Goal: Answer question/provide support: Answer question/provide support

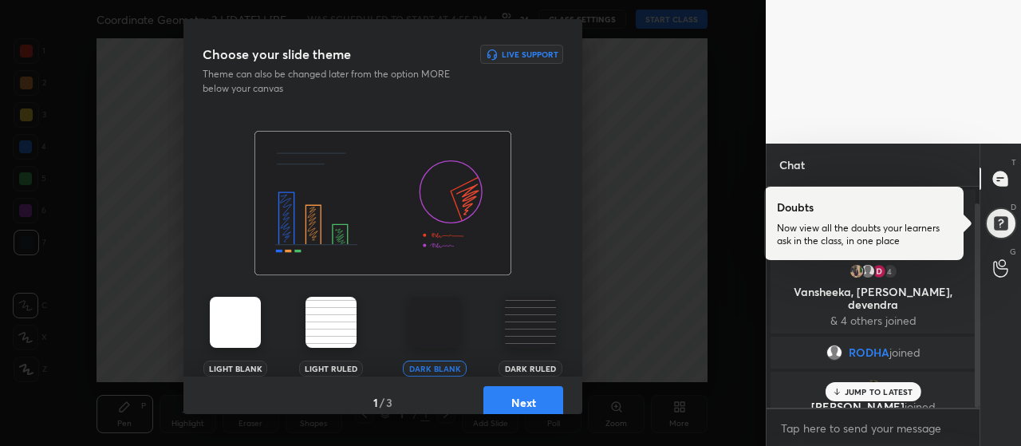
scroll to position [18, 0]
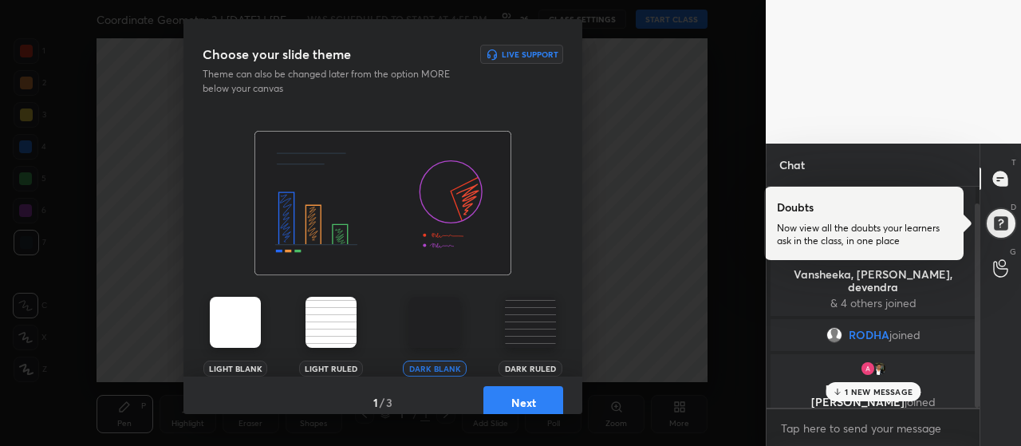
click at [879, 394] on p "1 NEW MESSAGE" at bounding box center [878, 392] width 68 height 10
click at [1003, 224] on div at bounding box center [999, 222] width 33 height 33
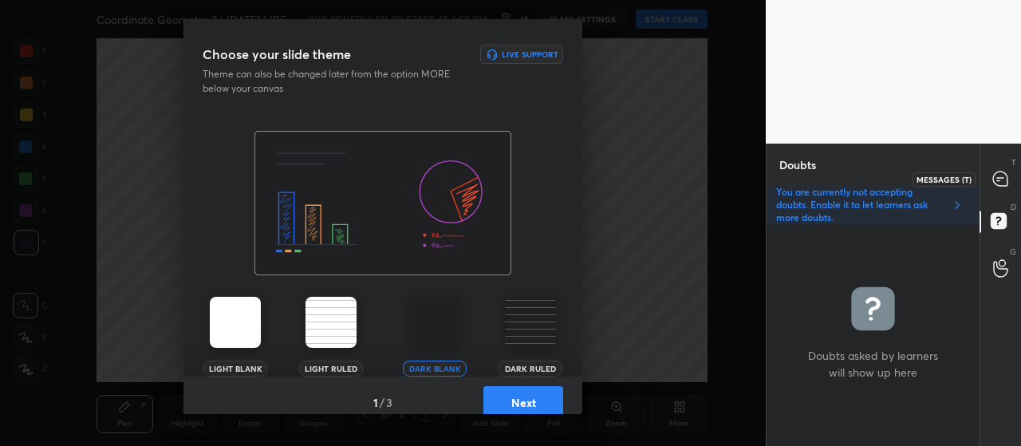
click at [1001, 179] on icon at bounding box center [1000, 178] width 14 height 14
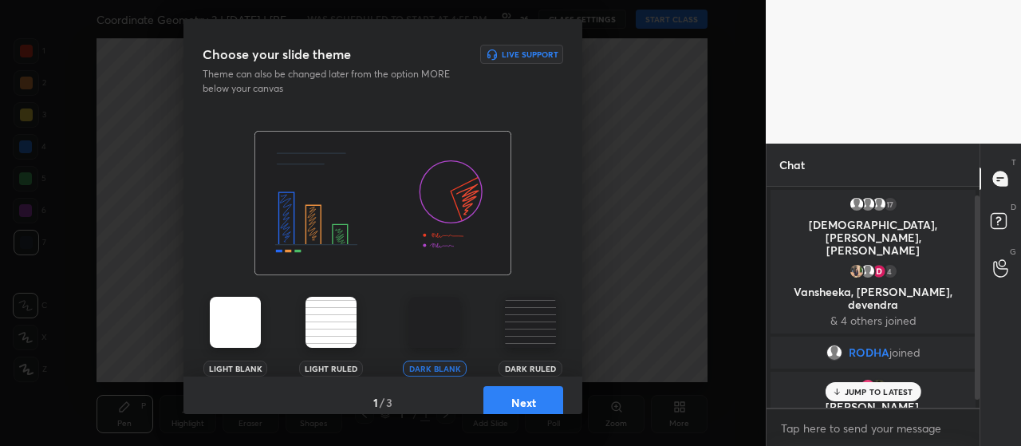
scroll to position [18, 0]
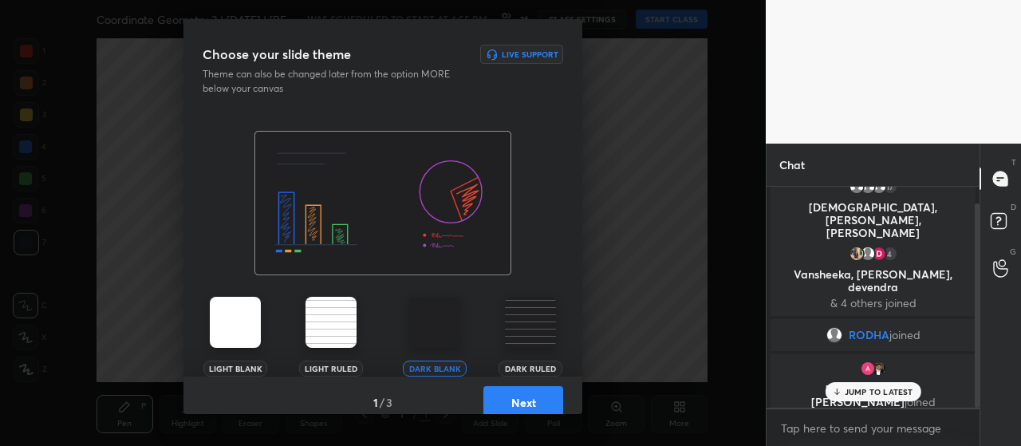
click at [498, 395] on button "Next" at bounding box center [523, 402] width 80 height 32
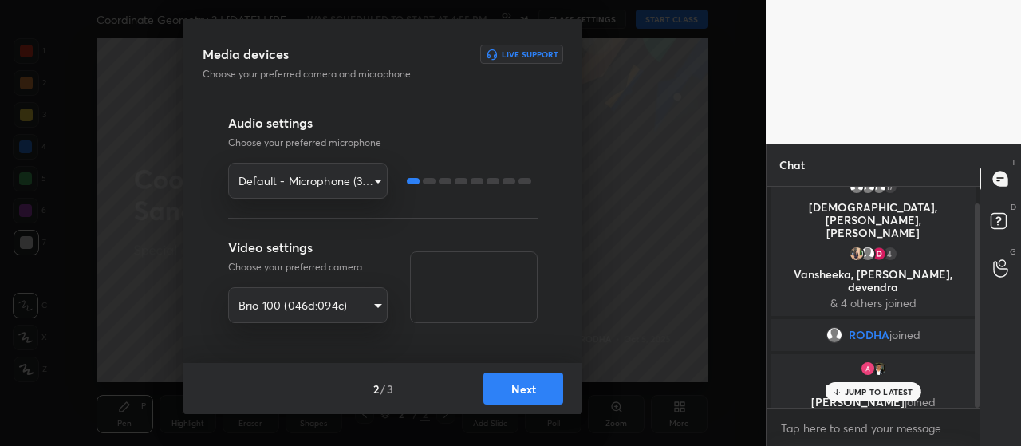
click at [510, 390] on button "Next" at bounding box center [523, 388] width 80 height 32
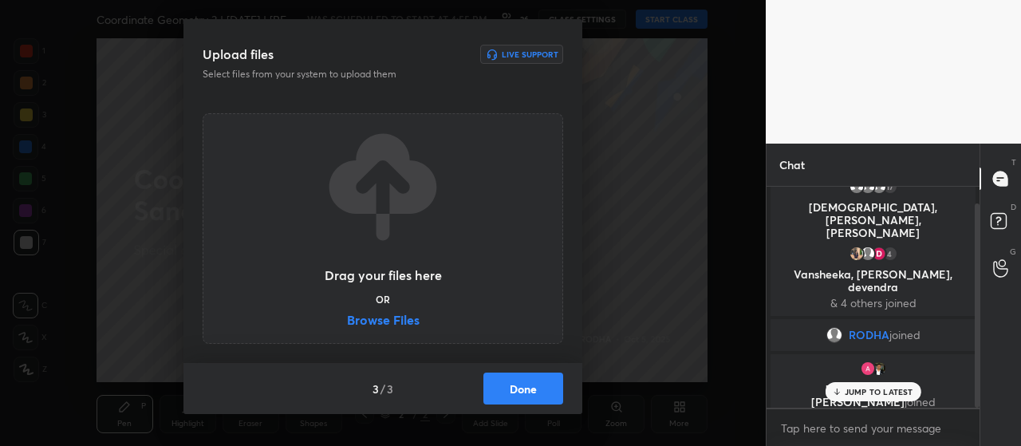
click at [395, 318] on label "Browse Files" at bounding box center [383, 321] width 73 height 17
click at [347, 318] on input "Browse Files" at bounding box center [347, 321] width 0 height 17
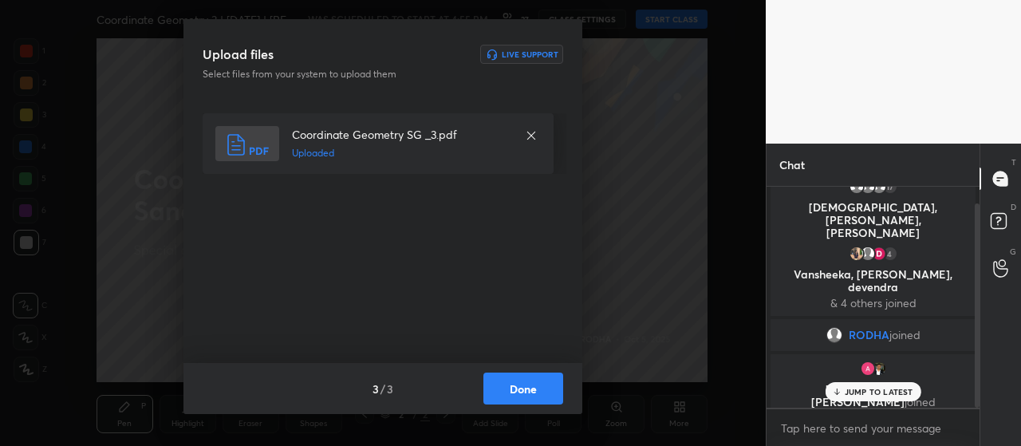
click at [506, 379] on button "Done" at bounding box center [523, 388] width 80 height 32
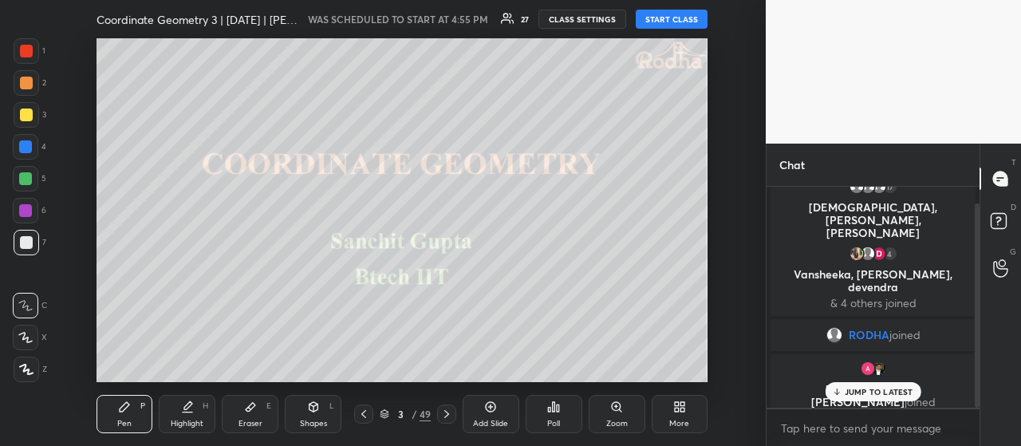
click at [21, 363] on div at bounding box center [27, 369] width 26 height 26
click at [32, 117] on div at bounding box center [27, 115] width 26 height 26
click at [866, 388] on p "JUMP TO LATEST" at bounding box center [878, 392] width 69 height 10
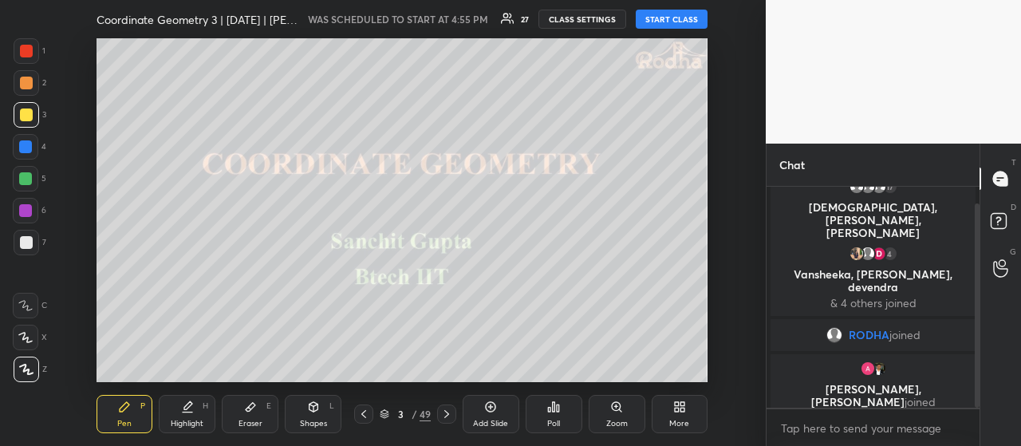
click at [683, 18] on button "START CLASS" at bounding box center [671, 19] width 72 height 19
click at [680, 409] on icon at bounding box center [682, 409] width 4 height 4
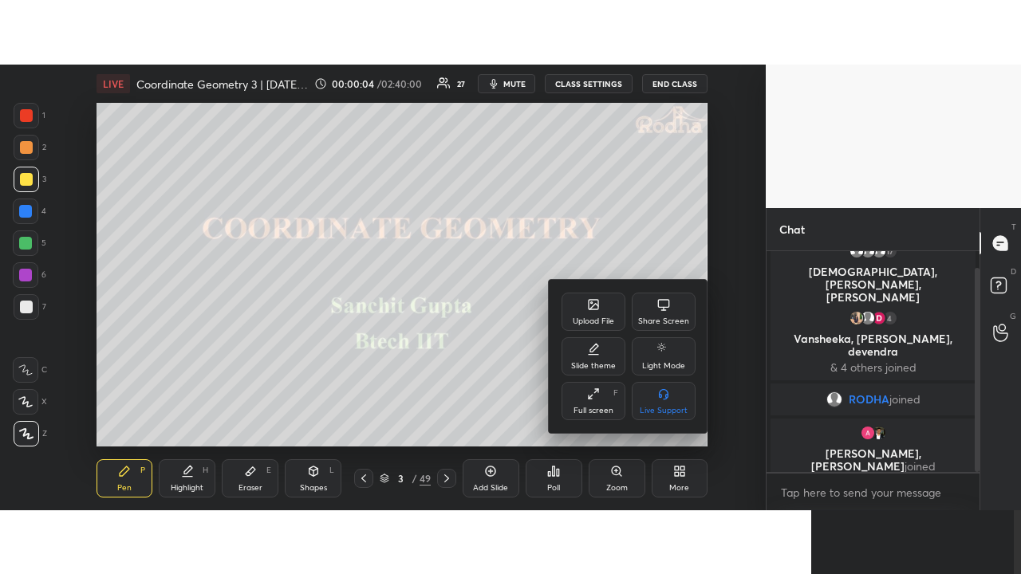
scroll to position [85, 0]
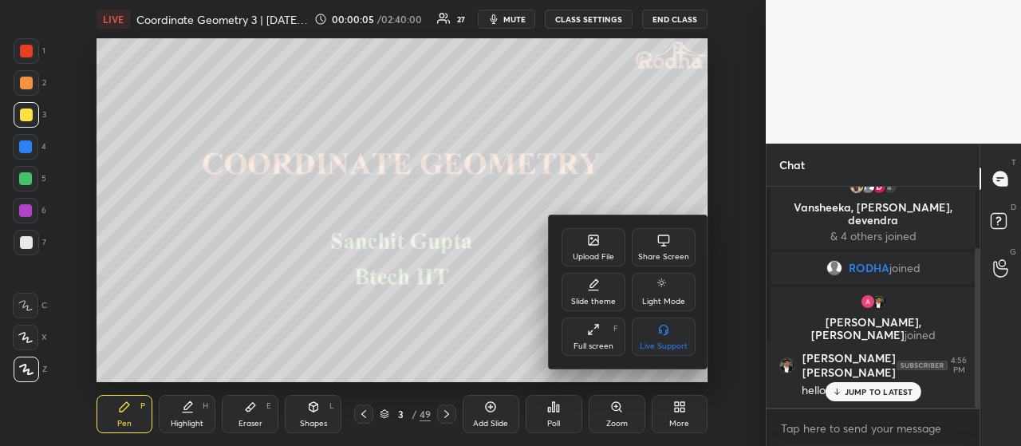
click at [606, 331] on div "Full screen F" at bounding box center [593, 336] width 64 height 38
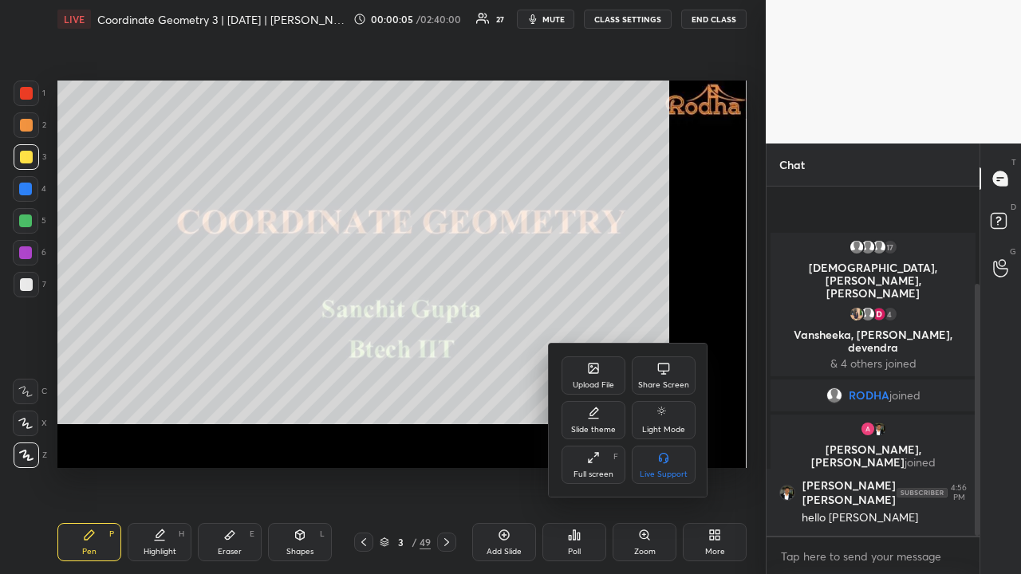
scroll to position [5, 5]
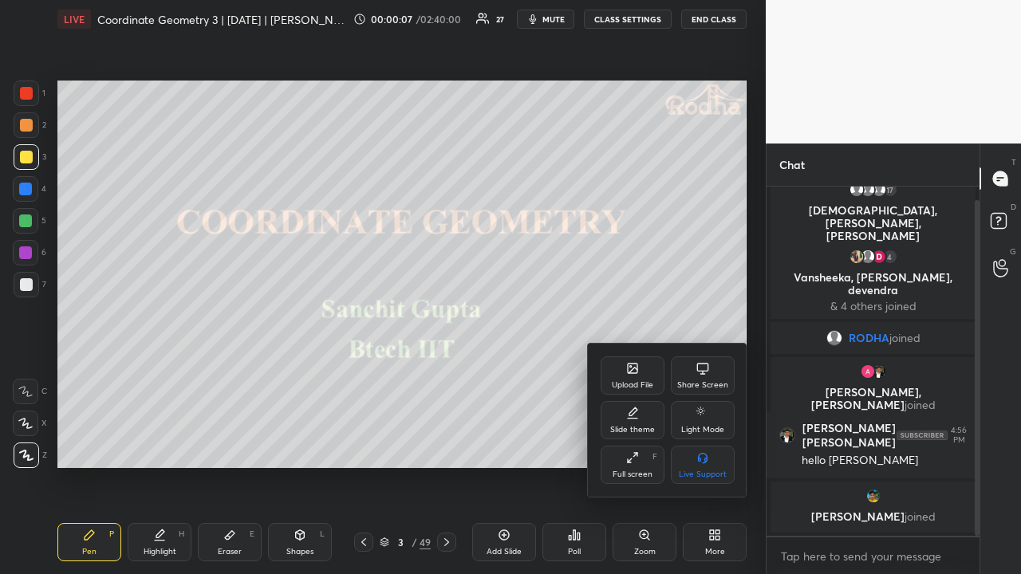
click at [22, 155] on div at bounding box center [510, 287] width 1021 height 574
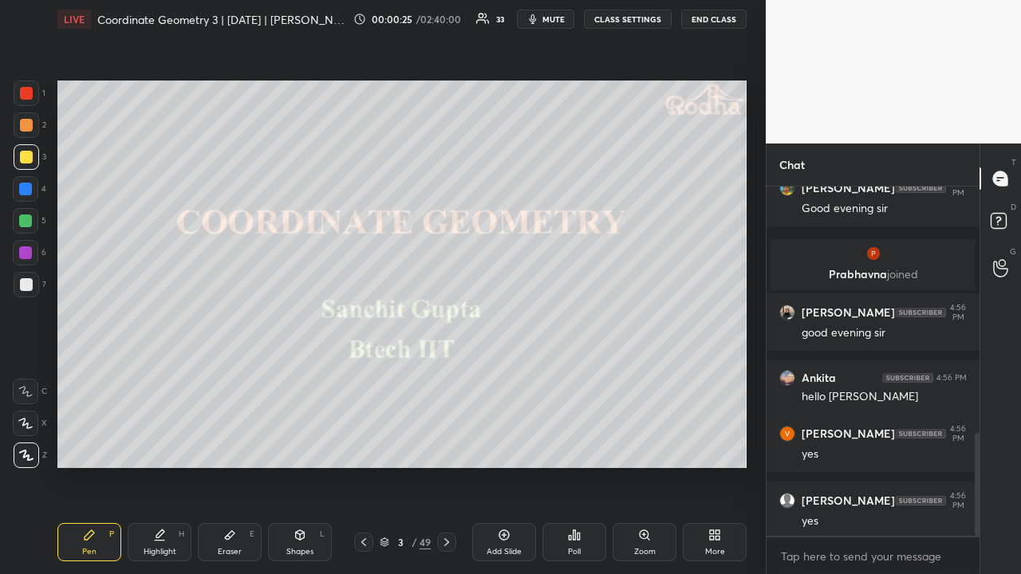
scroll to position [888, 0]
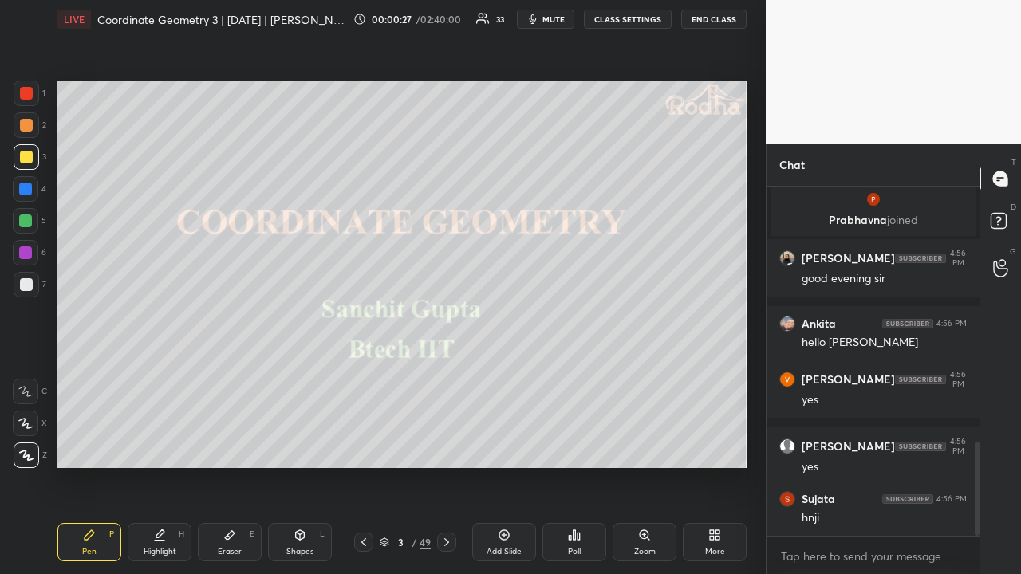
click at [20, 124] on div at bounding box center [26, 125] width 13 height 13
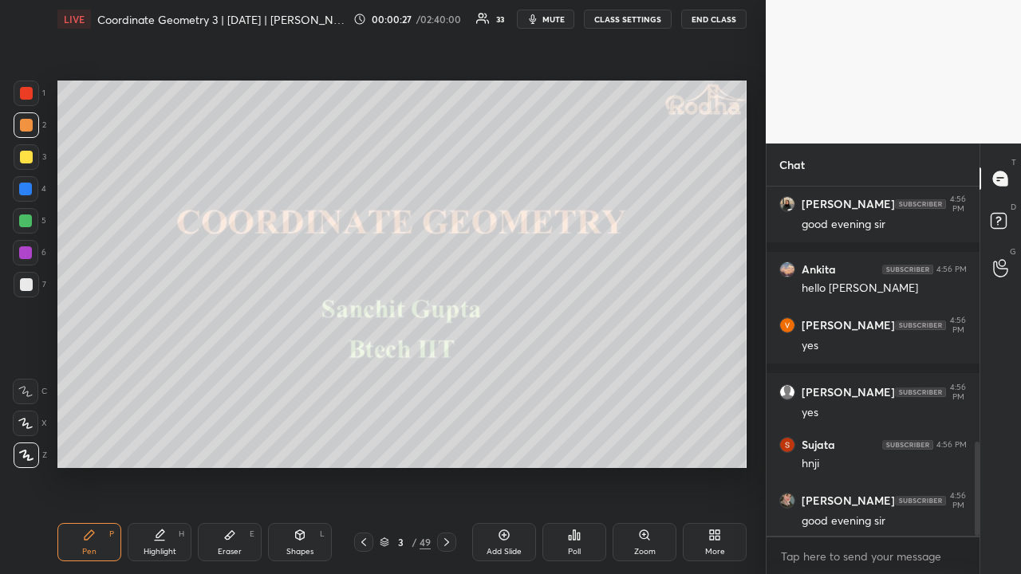
click at [26, 156] on div at bounding box center [26, 157] width 13 height 13
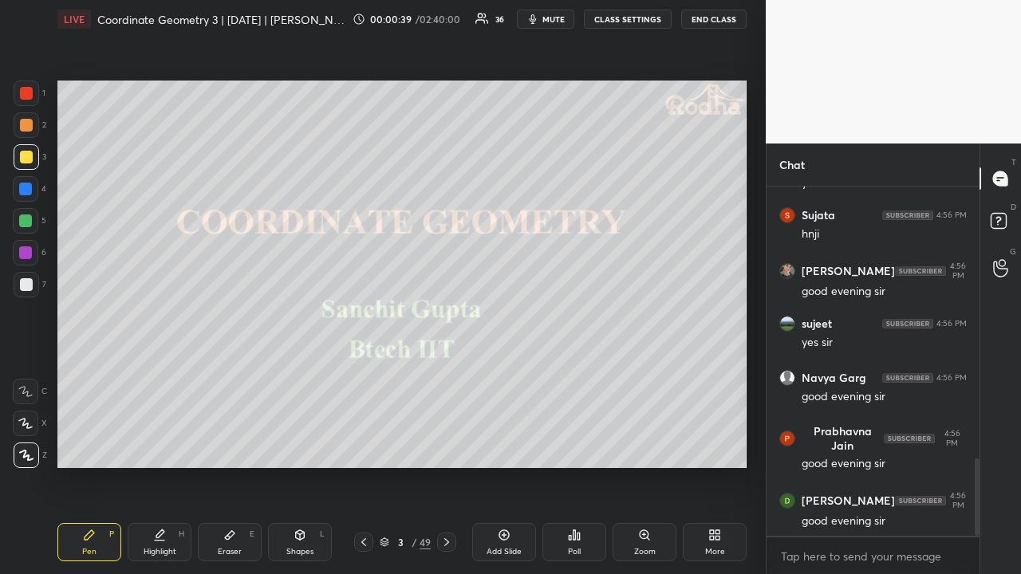
scroll to position [1229, 0]
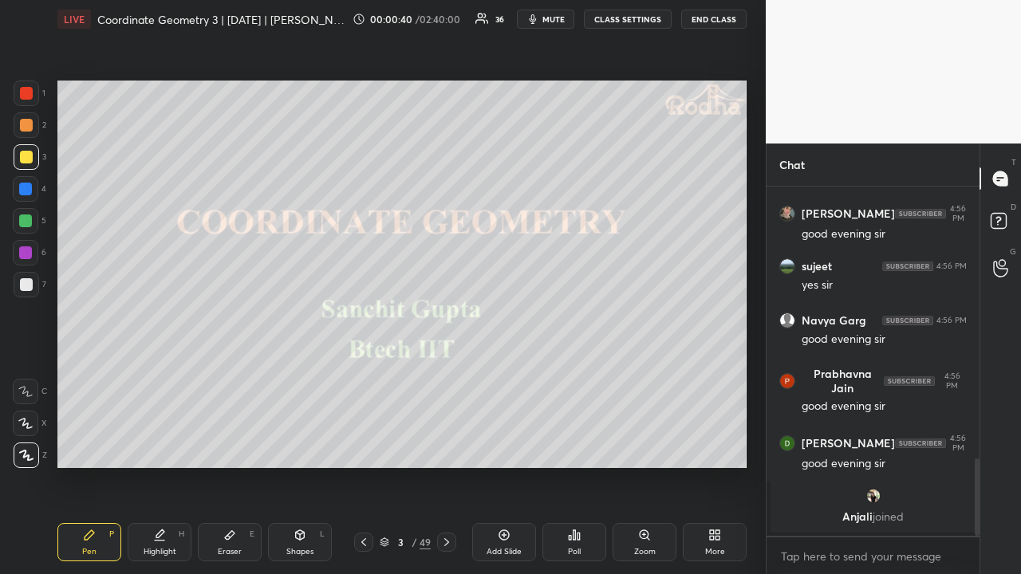
click at [24, 128] on div at bounding box center [26, 125] width 13 height 13
click at [22, 158] on div at bounding box center [26, 157] width 13 height 13
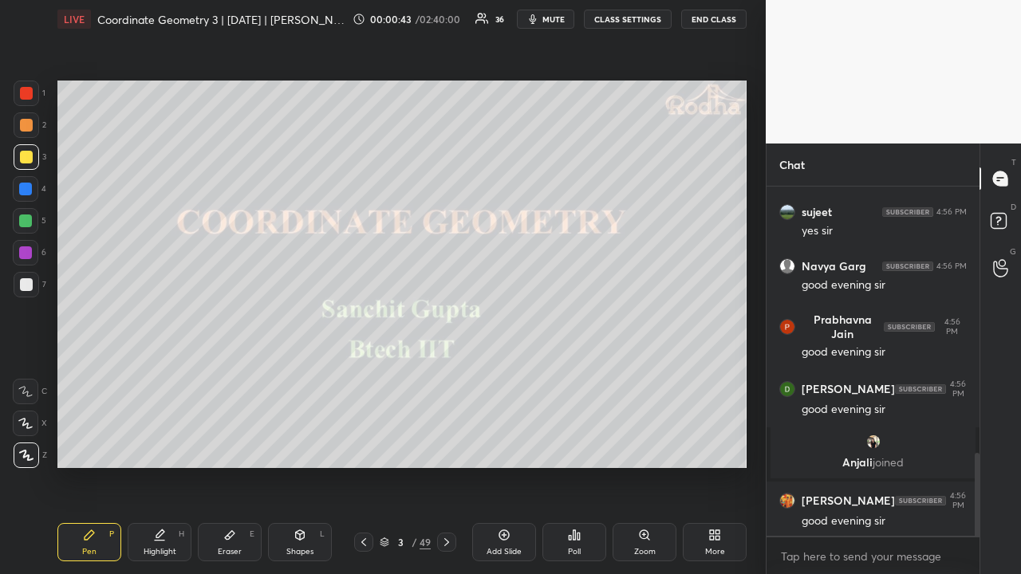
scroll to position [1127, 0]
click at [18, 125] on div at bounding box center [27, 125] width 26 height 26
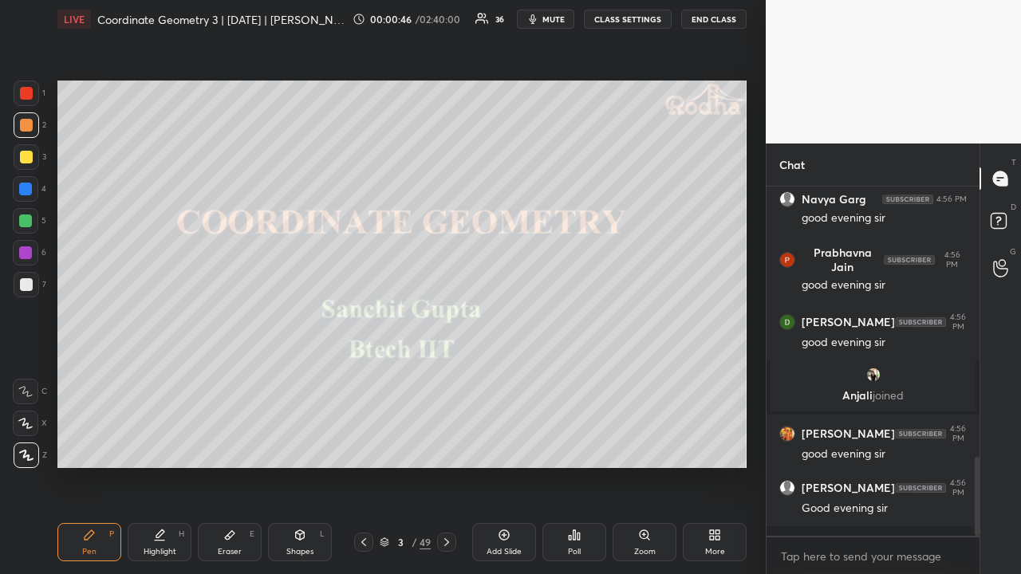
click at [23, 168] on div at bounding box center [27, 157] width 26 height 26
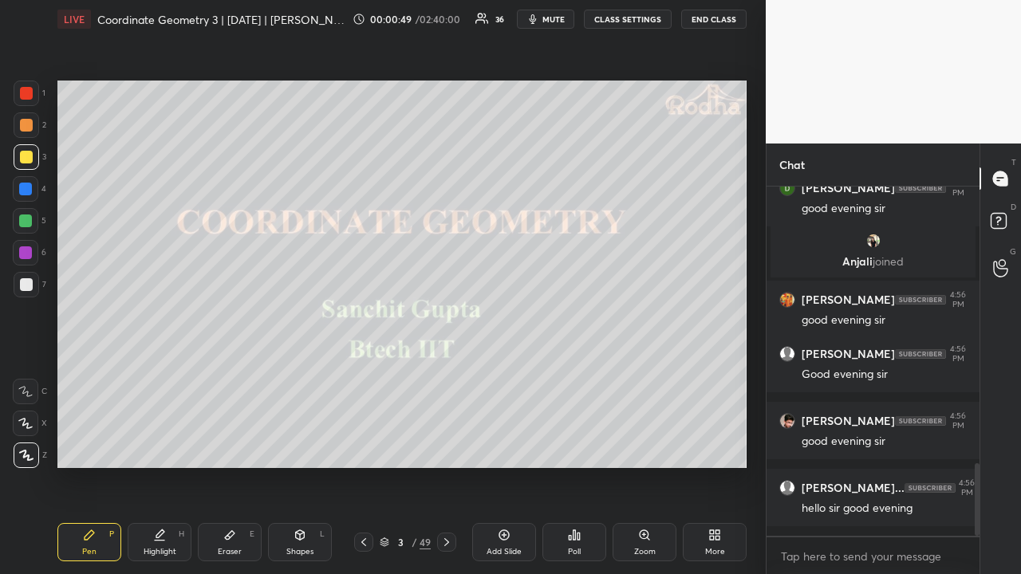
scroll to position [1386, 0]
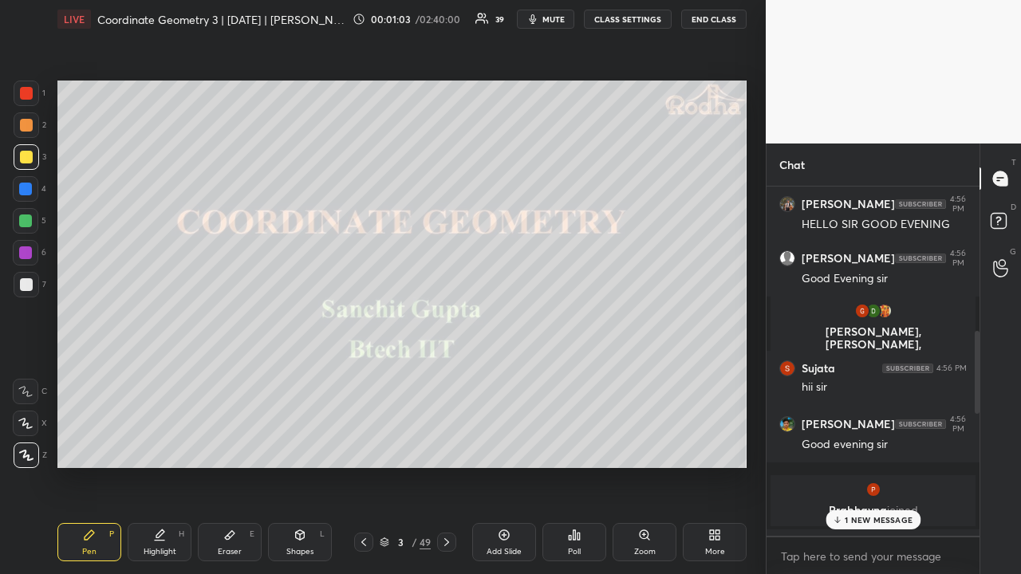
click at [853, 445] on p "1 NEW MESSAGE" at bounding box center [878, 520] width 68 height 10
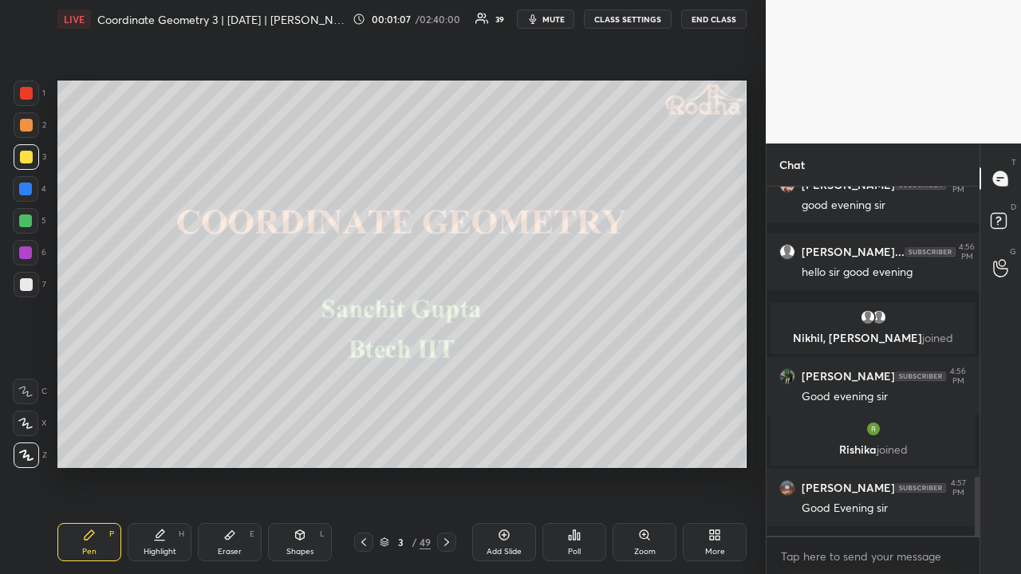
click at [24, 136] on div at bounding box center [27, 125] width 26 height 26
click at [24, 148] on div at bounding box center [27, 157] width 26 height 26
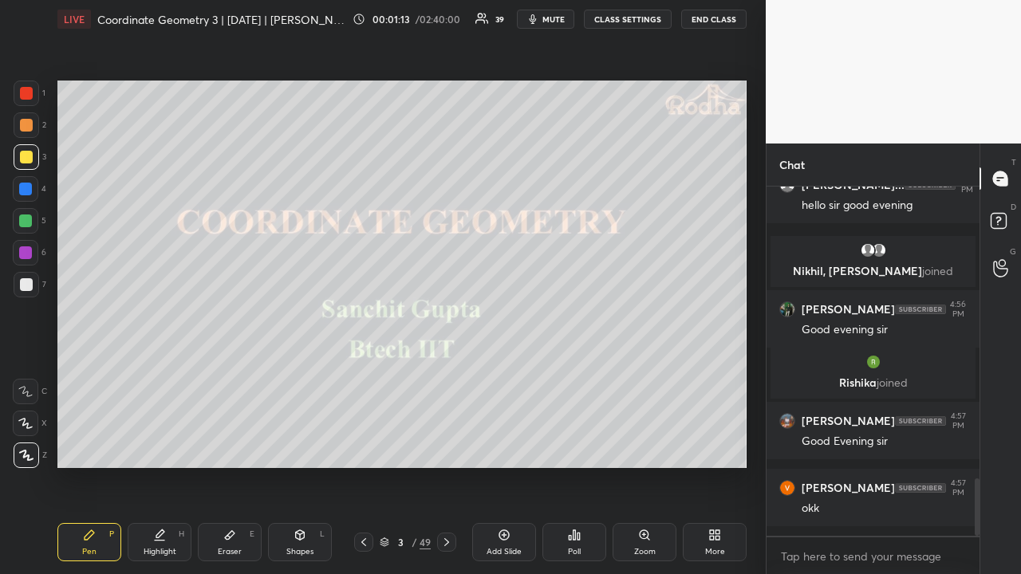
click at [26, 123] on div at bounding box center [26, 125] width 13 height 13
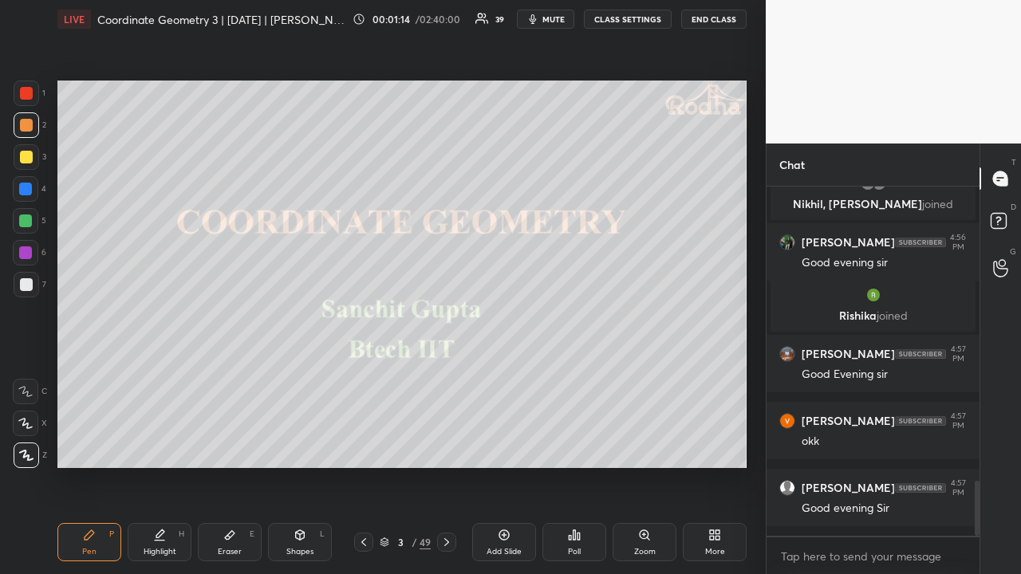
click at [25, 159] on div at bounding box center [26, 157] width 13 height 13
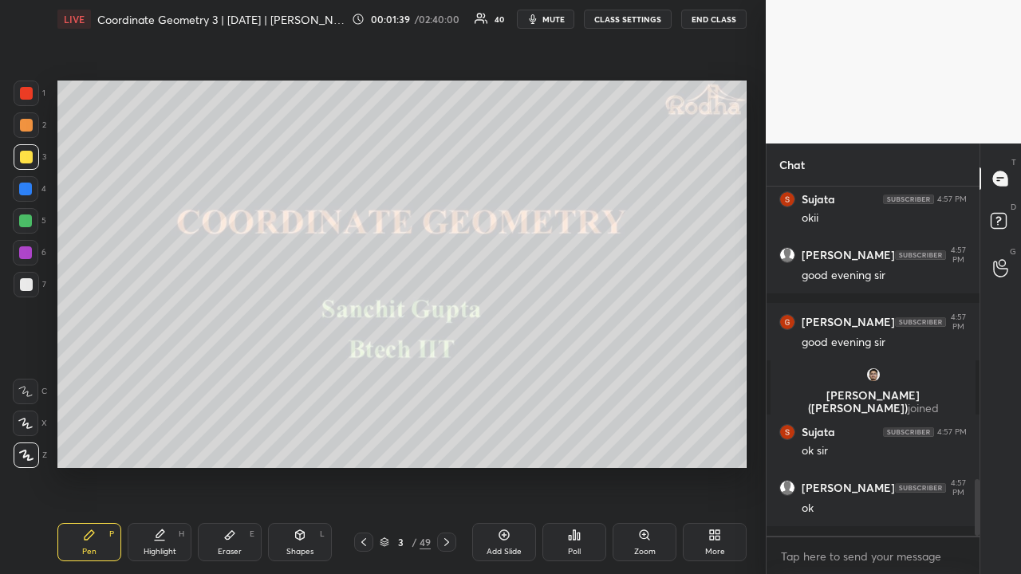
scroll to position [1848, 0]
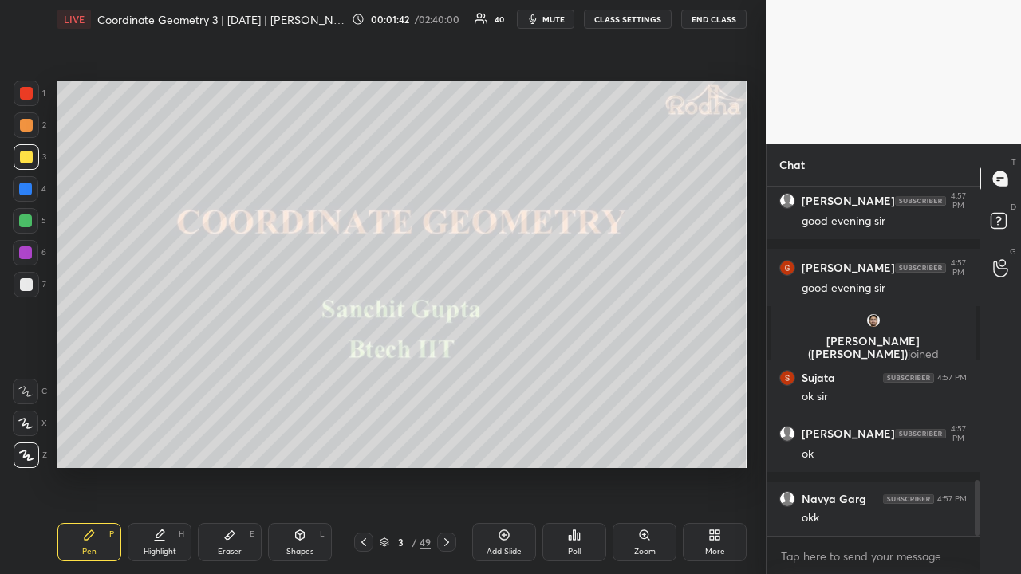
click at [25, 129] on div at bounding box center [26, 125] width 13 height 13
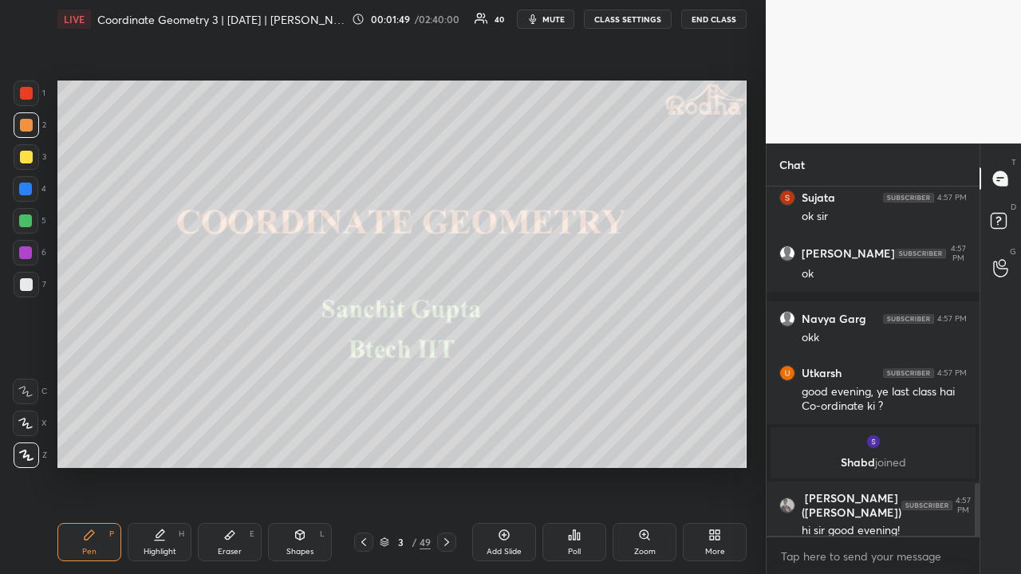
scroll to position [2016, 0]
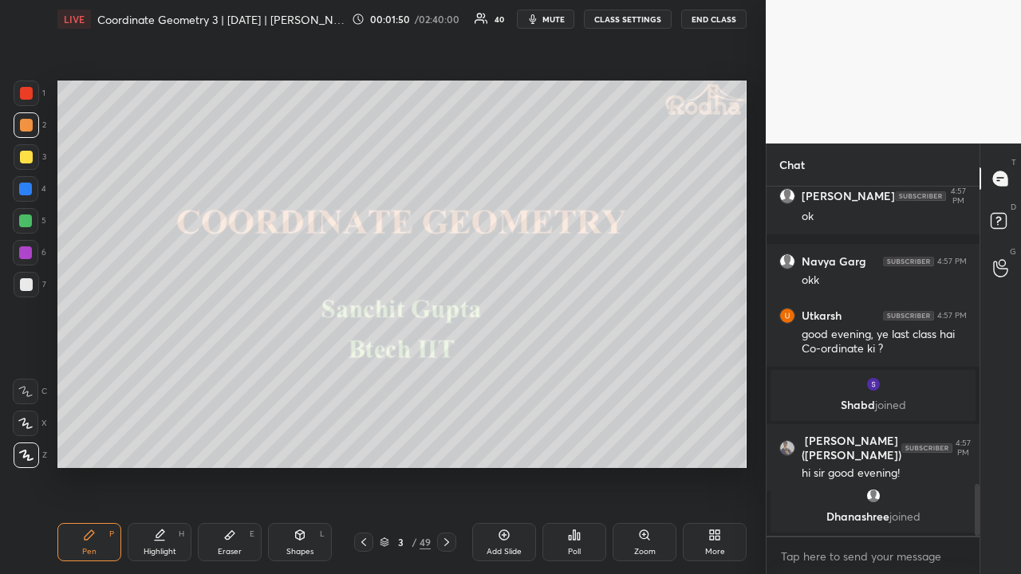
click at [16, 155] on div at bounding box center [27, 157] width 26 height 26
click at [29, 124] on div at bounding box center [26, 125] width 13 height 13
click at [27, 155] on div at bounding box center [26, 157] width 13 height 13
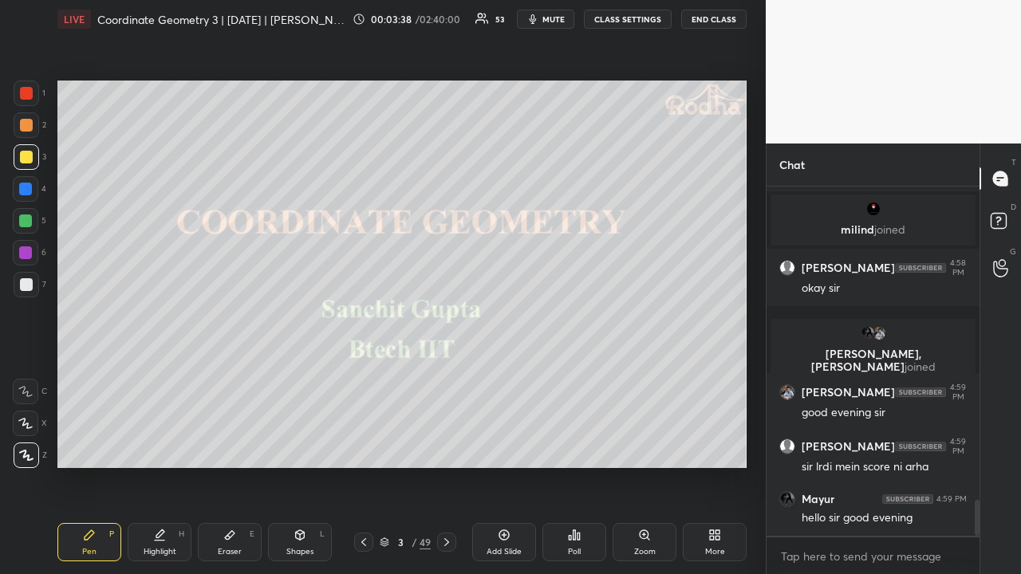
scroll to position [3065, 0]
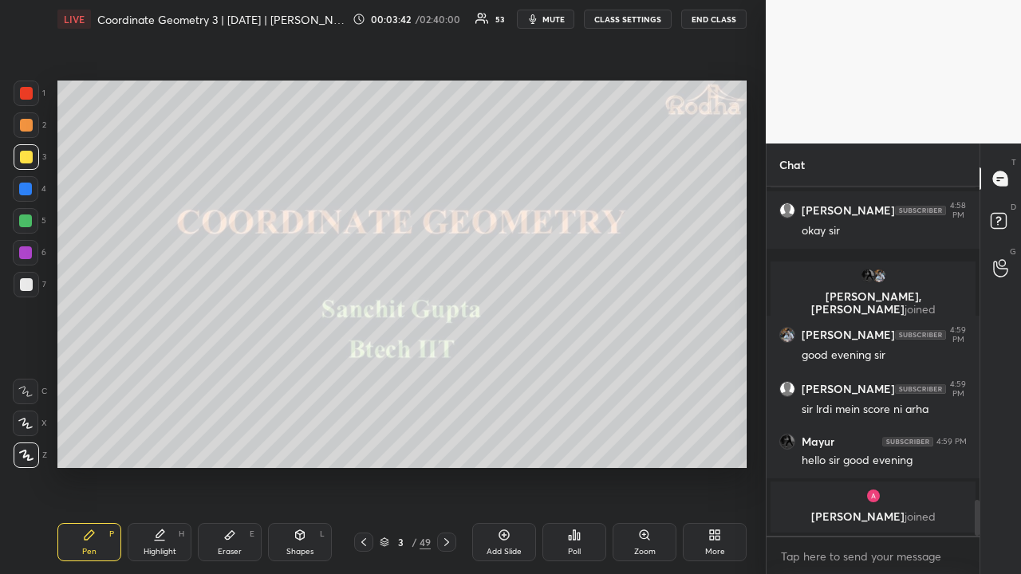
click at [34, 124] on div at bounding box center [27, 125] width 26 height 26
click at [33, 151] on div at bounding box center [27, 157] width 26 height 26
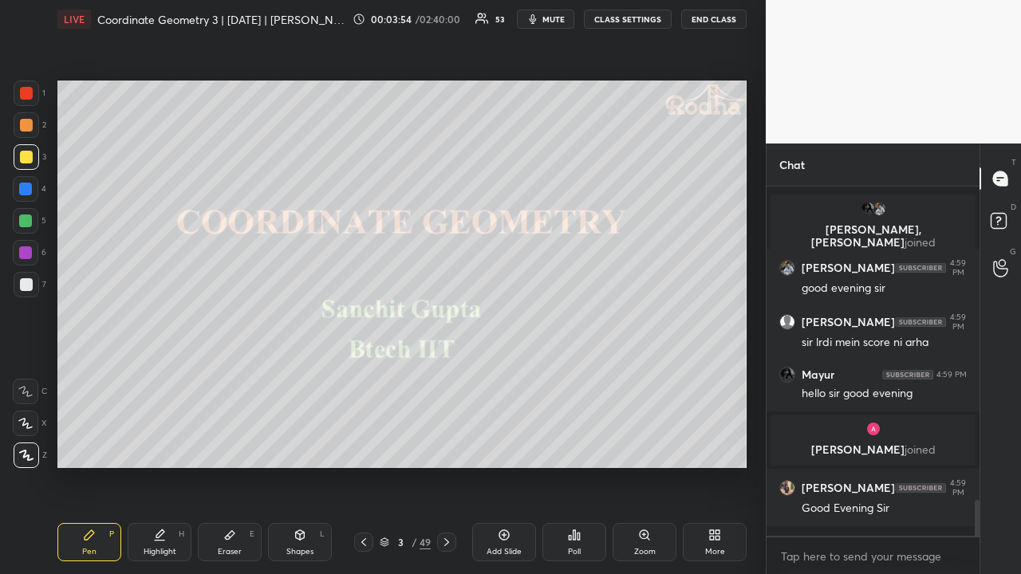
scroll to position [3130, 0]
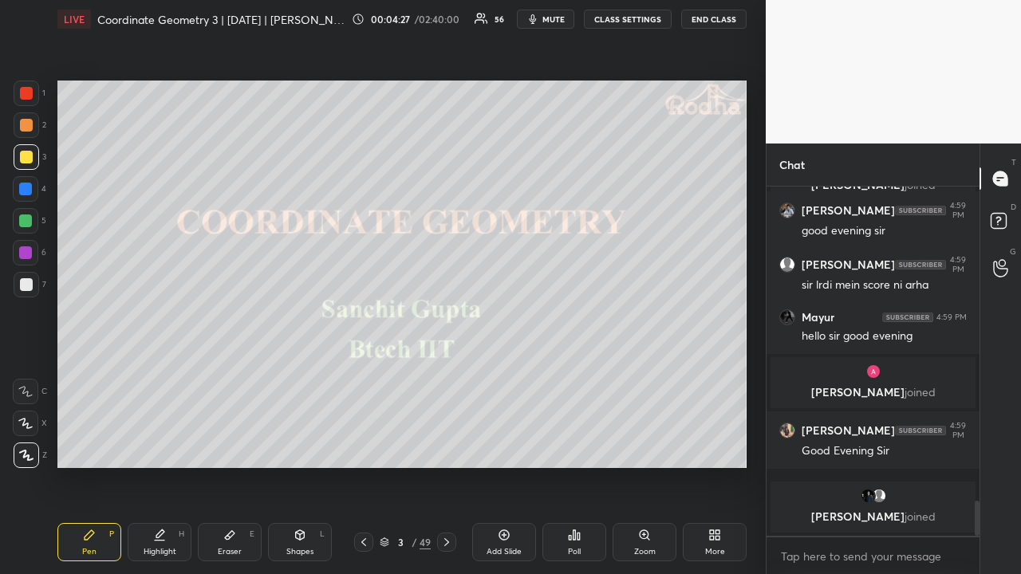
click at [21, 124] on div at bounding box center [26, 125] width 13 height 13
click at [21, 155] on div at bounding box center [26, 157] width 13 height 13
click at [26, 121] on div at bounding box center [26, 125] width 13 height 13
click at [25, 164] on div at bounding box center [27, 157] width 26 height 26
click at [27, 221] on div at bounding box center [25, 220] width 13 height 13
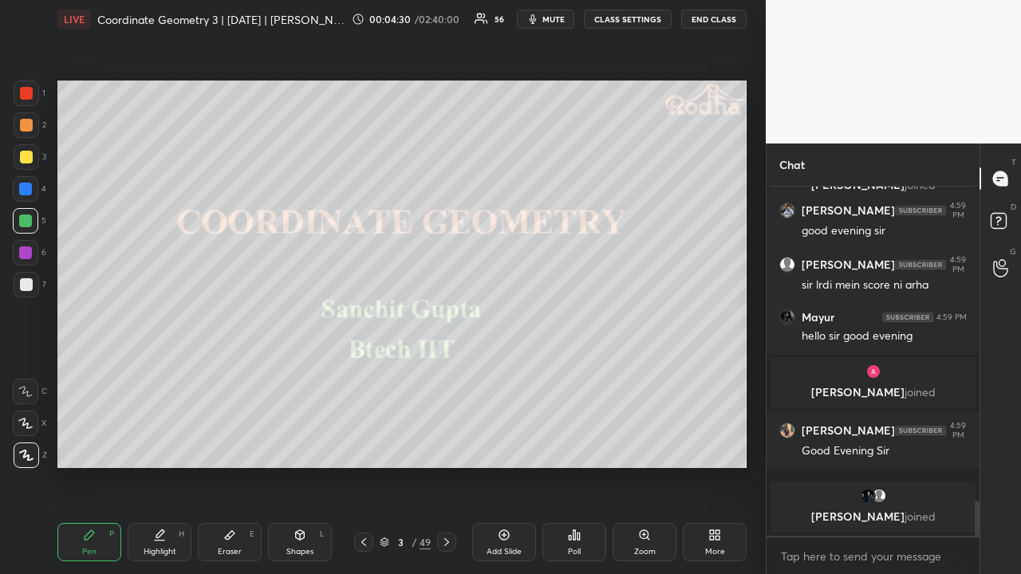
click at [24, 156] on div at bounding box center [26, 157] width 13 height 13
click at [30, 221] on div at bounding box center [25, 220] width 13 height 13
click at [31, 148] on div at bounding box center [27, 157] width 26 height 26
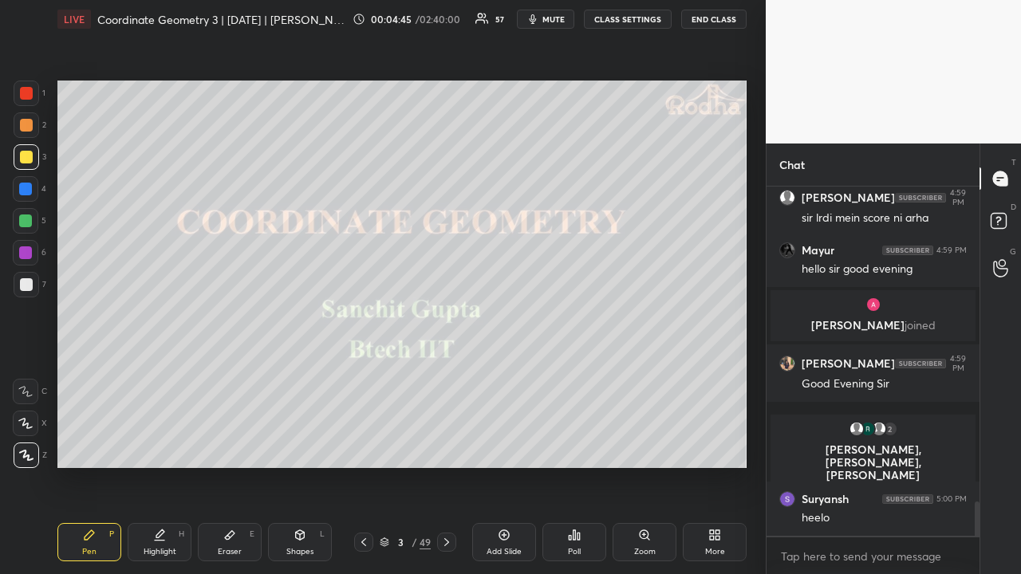
scroll to position [3240, 0]
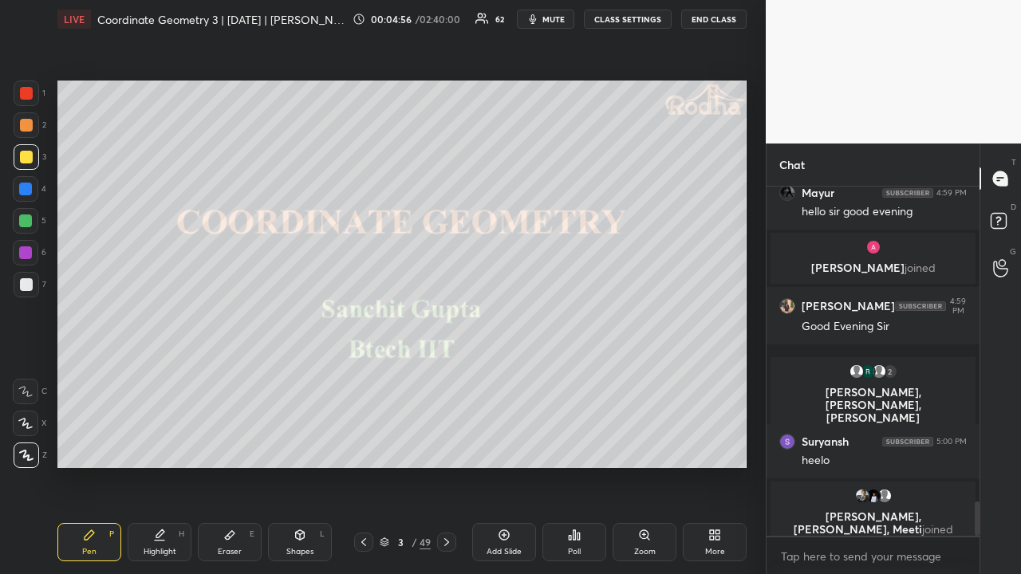
click at [28, 132] on div at bounding box center [27, 125] width 26 height 26
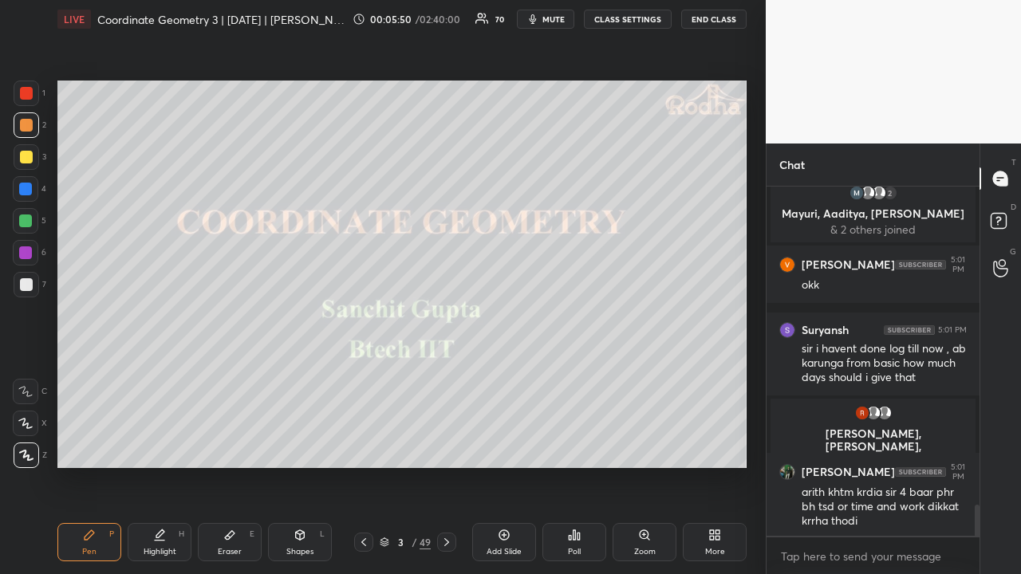
scroll to position [3642, 0]
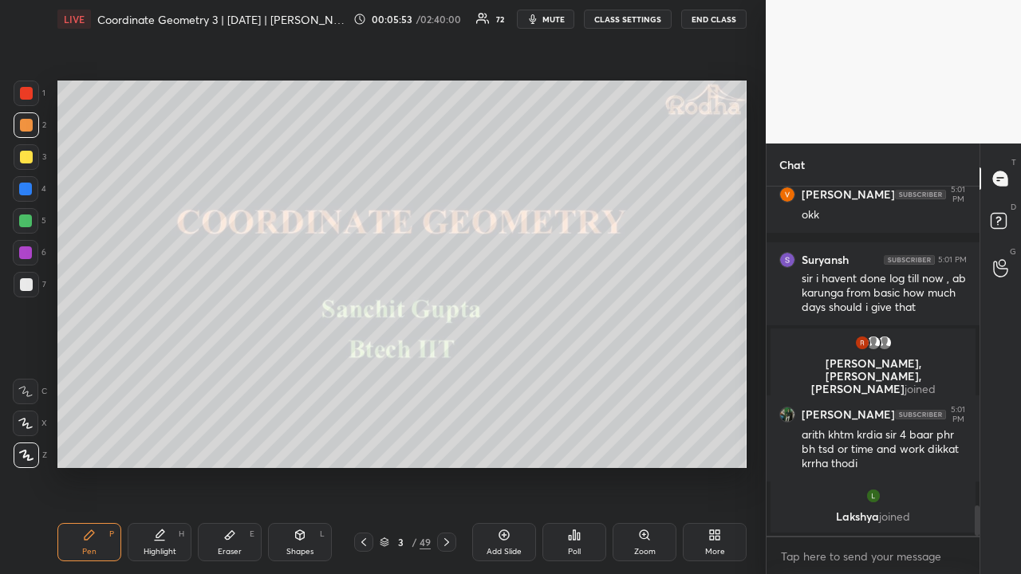
click at [27, 159] on div at bounding box center [26, 157] width 13 height 13
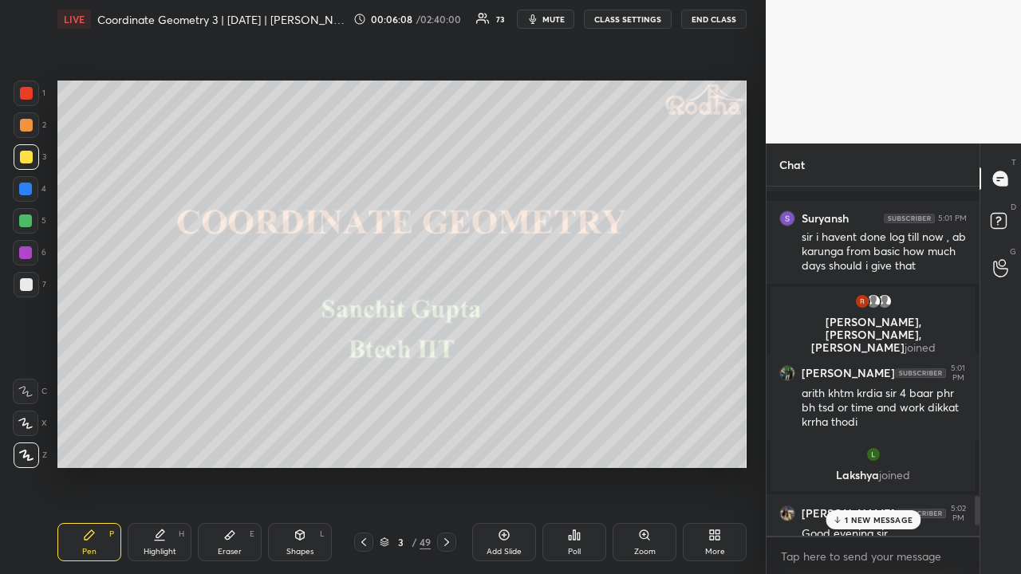
scroll to position [3589, 0]
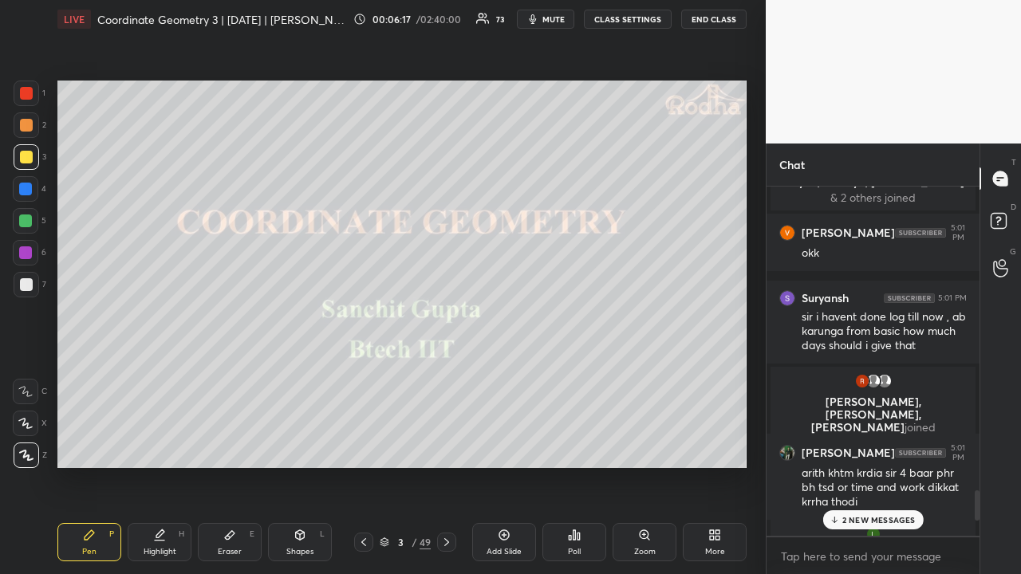
click at [876, 445] on div "2 NEW MESSAGES" at bounding box center [872, 519] width 100 height 19
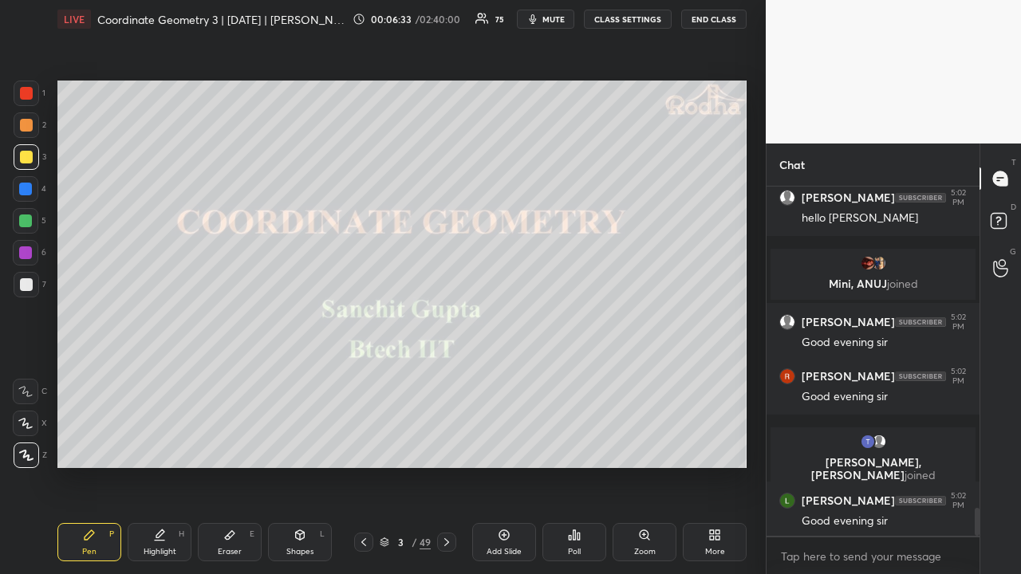
scroll to position [3990, 0]
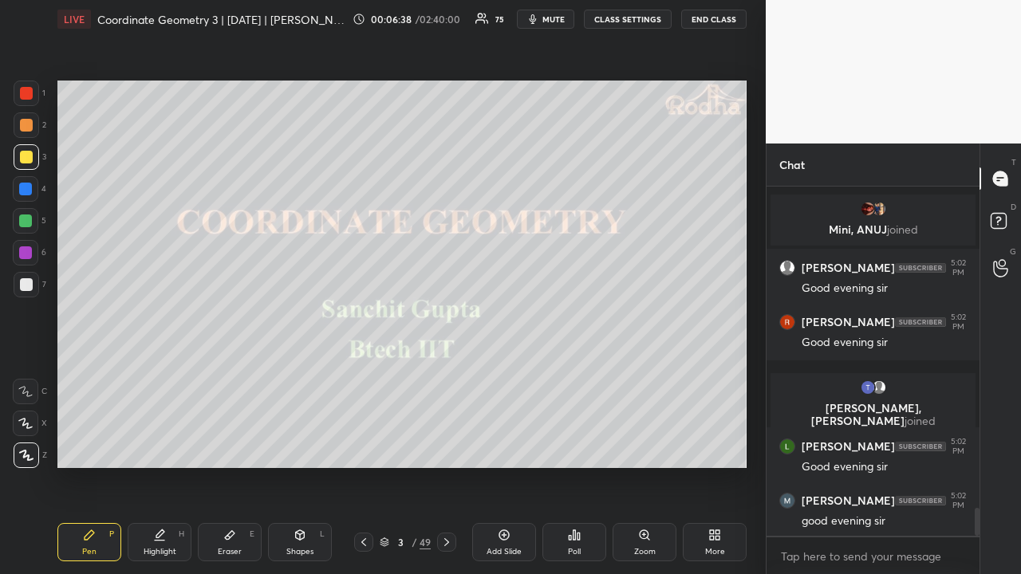
click at [32, 128] on div at bounding box center [26, 125] width 13 height 13
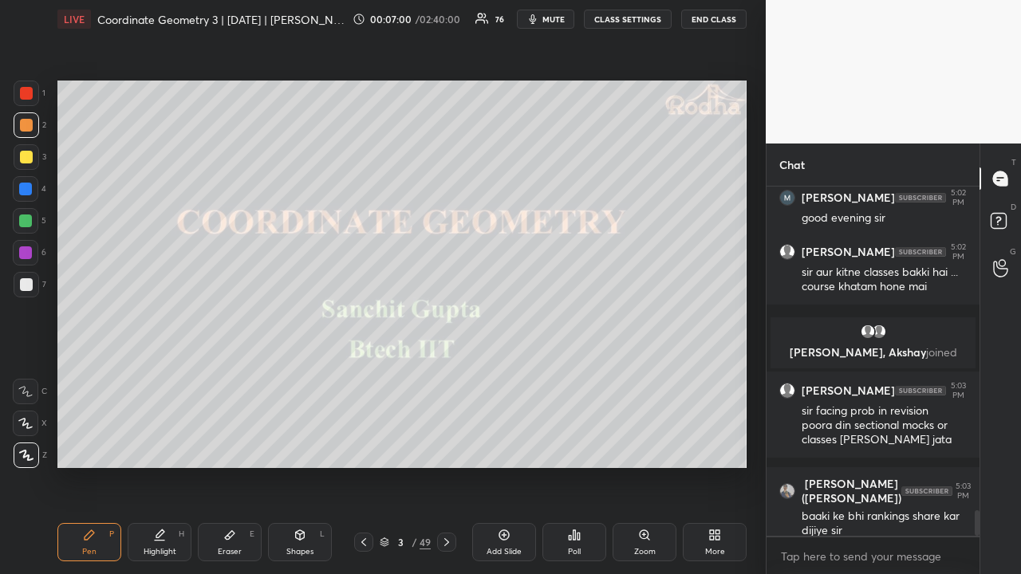
scroll to position [4444, 0]
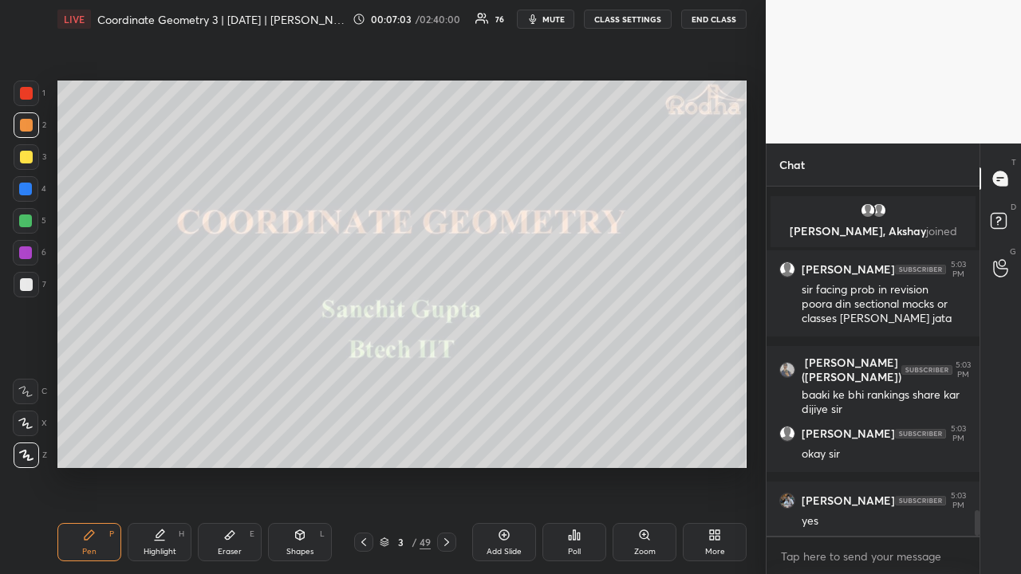
click at [29, 158] on div at bounding box center [26, 157] width 13 height 13
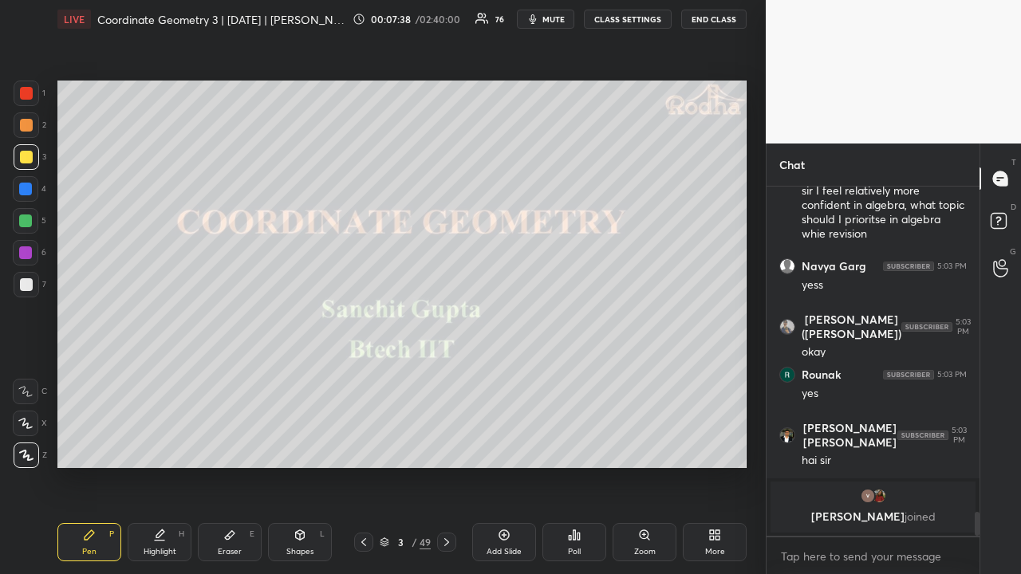
scroll to position [4513, 0]
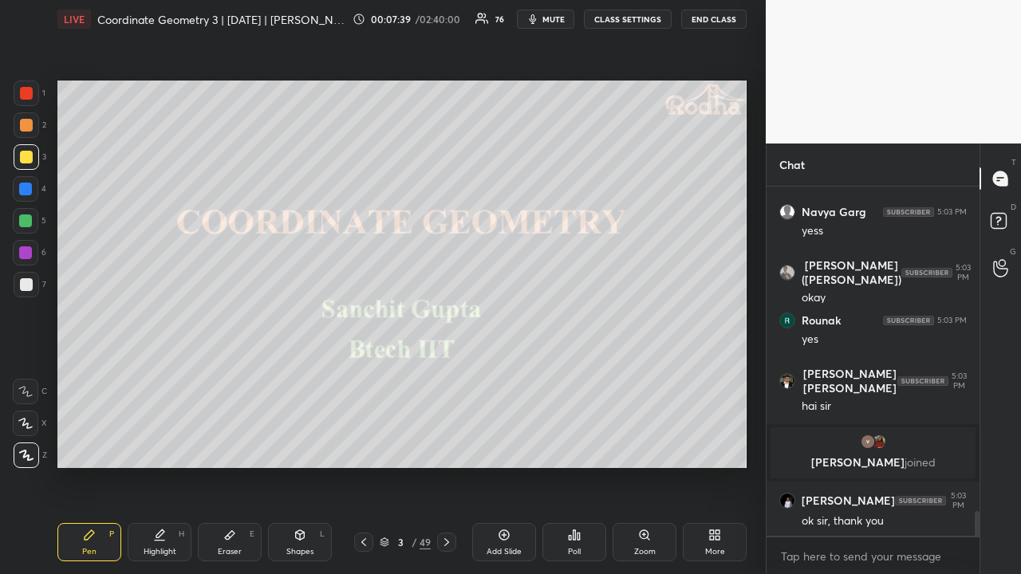
drag, startPoint x: 30, startPoint y: 276, endPoint x: 56, endPoint y: 278, distance: 25.6
click at [30, 274] on div at bounding box center [27, 285] width 26 height 26
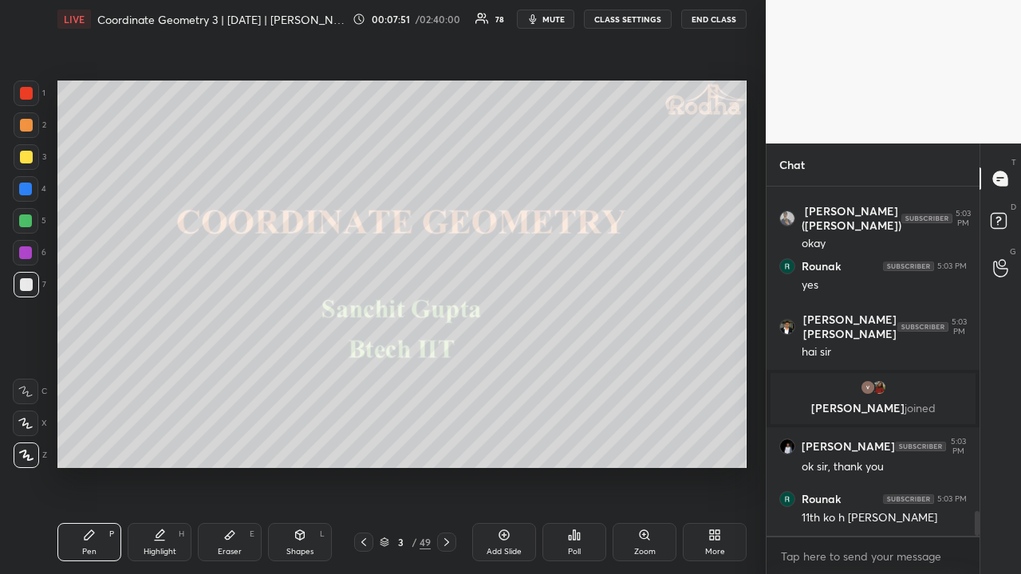
scroll to position [4624, 0]
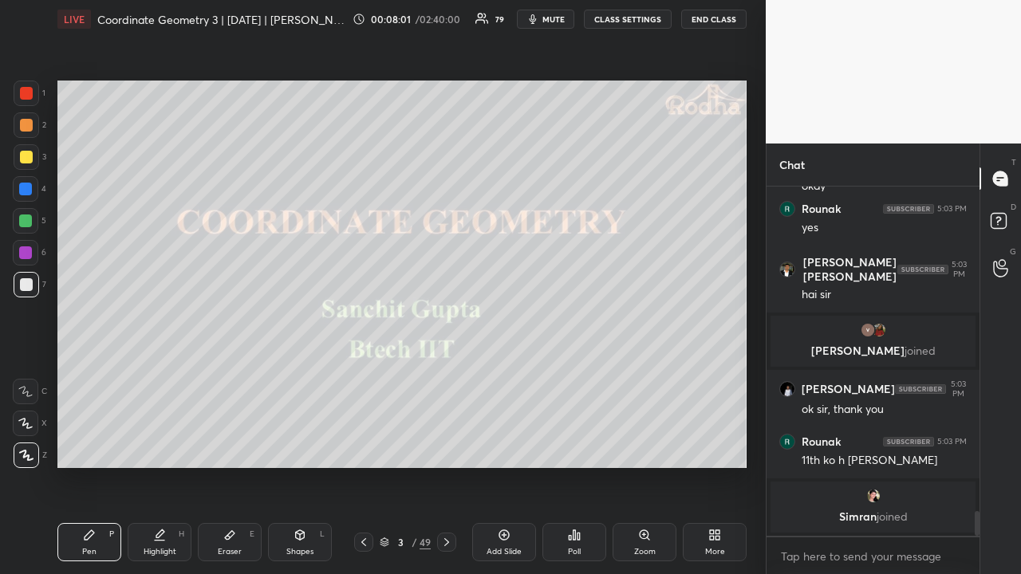
click at [451, 445] on icon at bounding box center [446, 542] width 13 height 13
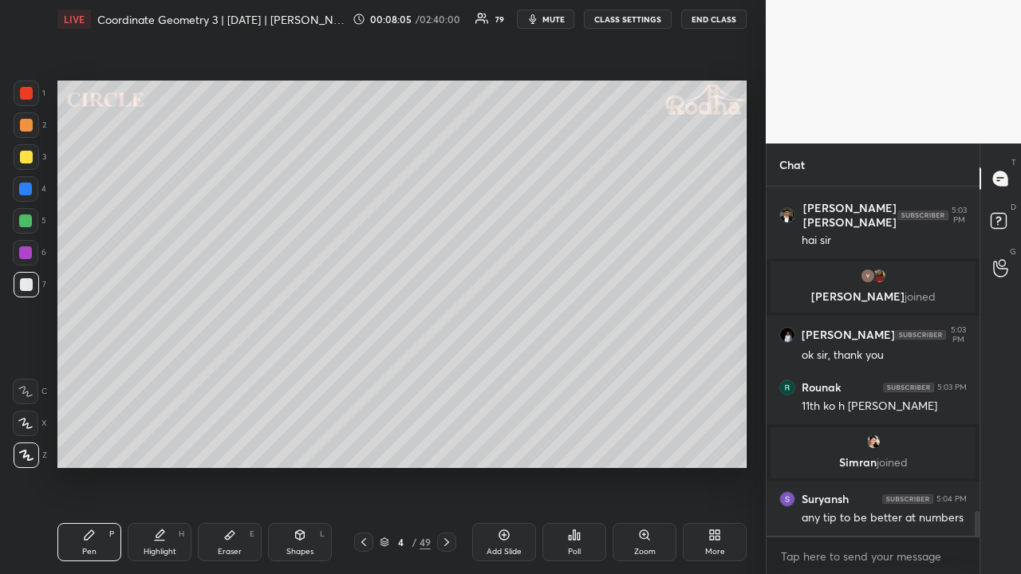
scroll to position [4691, 0]
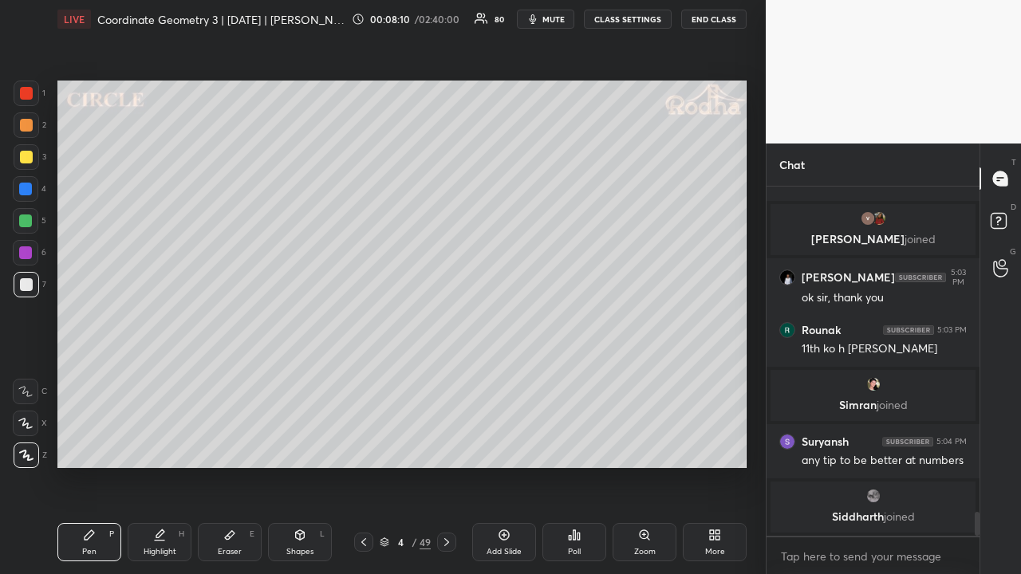
click at [297, 445] on icon at bounding box center [300, 535] width 9 height 10
click at [30, 391] on rect at bounding box center [26, 392] width 12 height 12
click at [26, 161] on div at bounding box center [26, 157] width 13 height 13
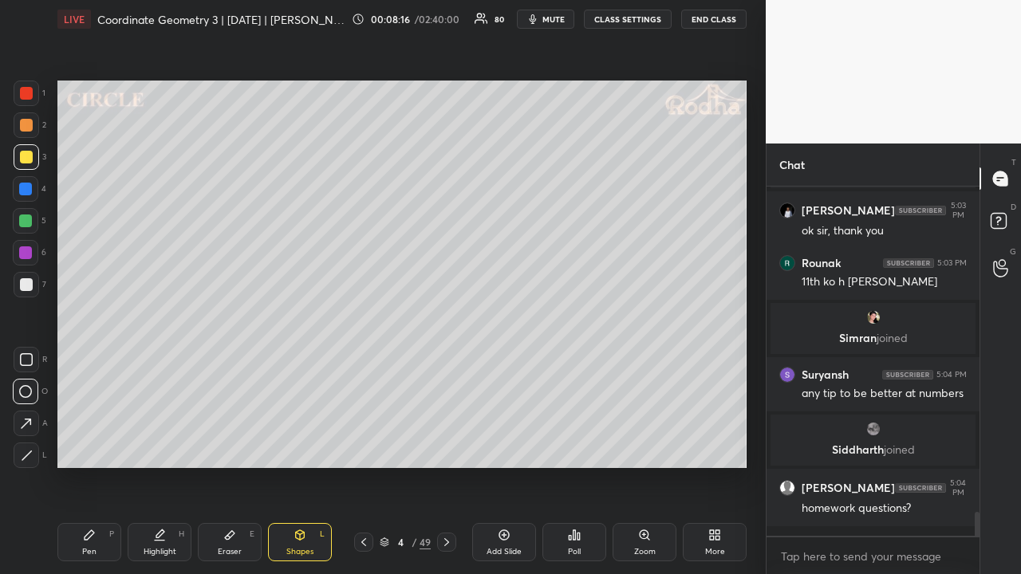
click at [96, 445] on div "Pen P" at bounding box center [89, 542] width 64 height 38
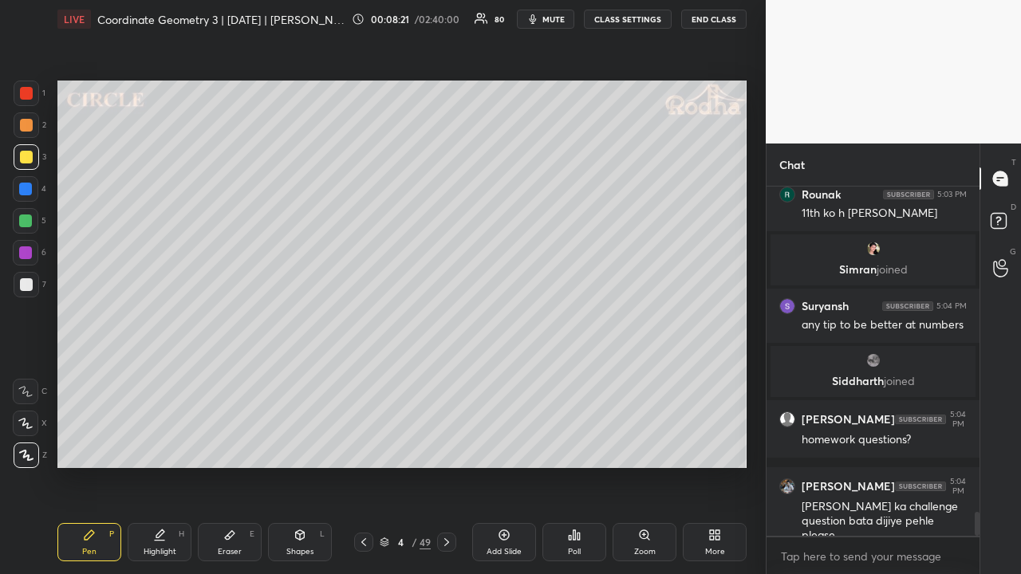
scroll to position [4870, 0]
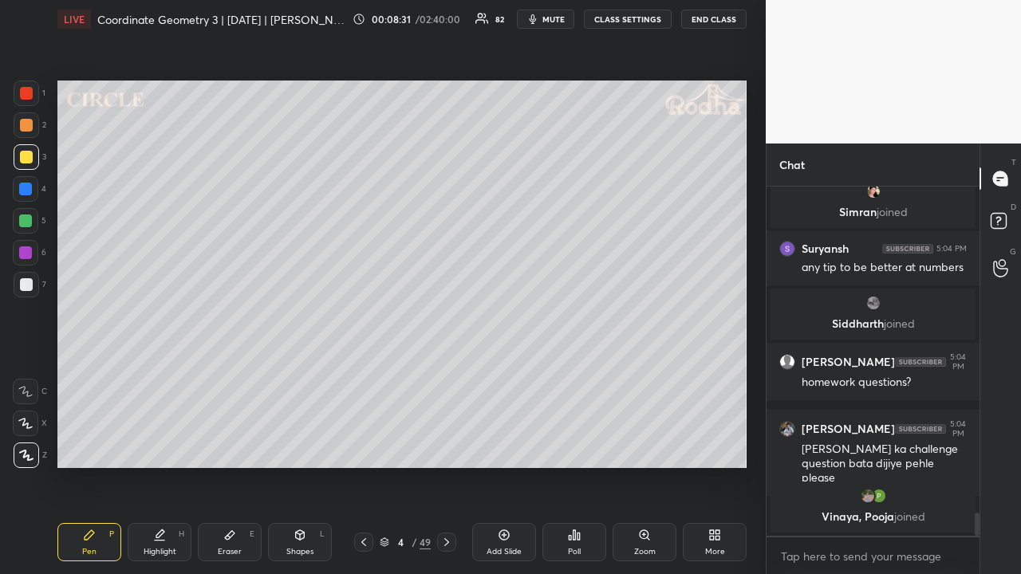
drag, startPoint x: 387, startPoint y: 542, endPoint x: 387, endPoint y: 520, distance: 22.3
click at [387, 445] on icon at bounding box center [384, 543] width 8 height 2
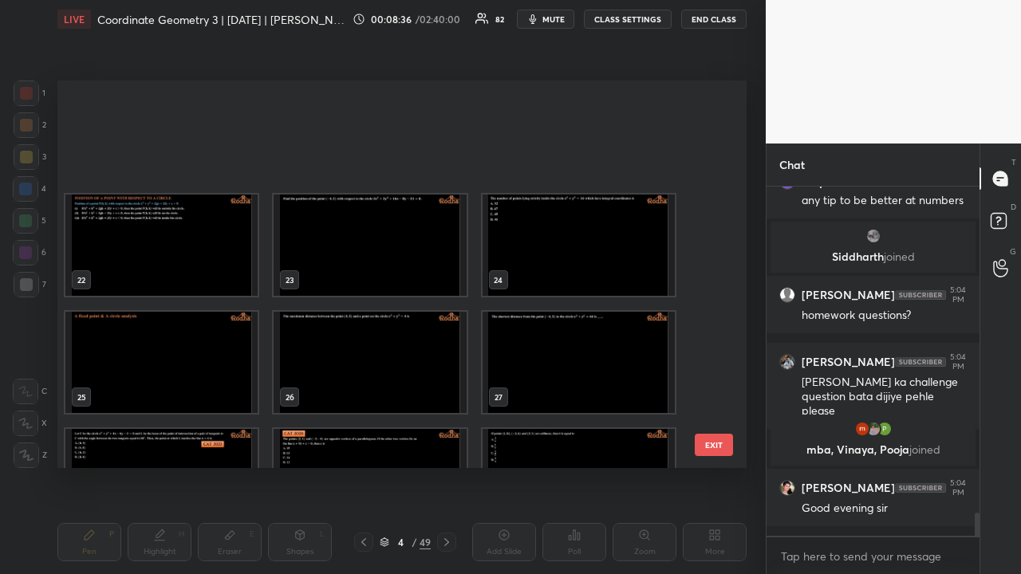
scroll to position [877, 0]
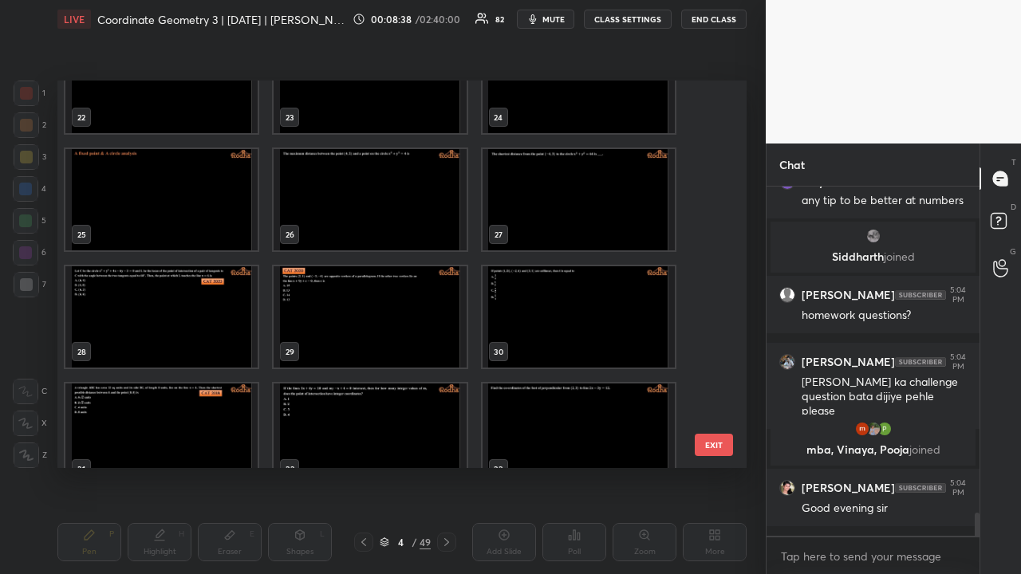
click at [181, 296] on img "grid" at bounding box center [161, 316] width 192 height 101
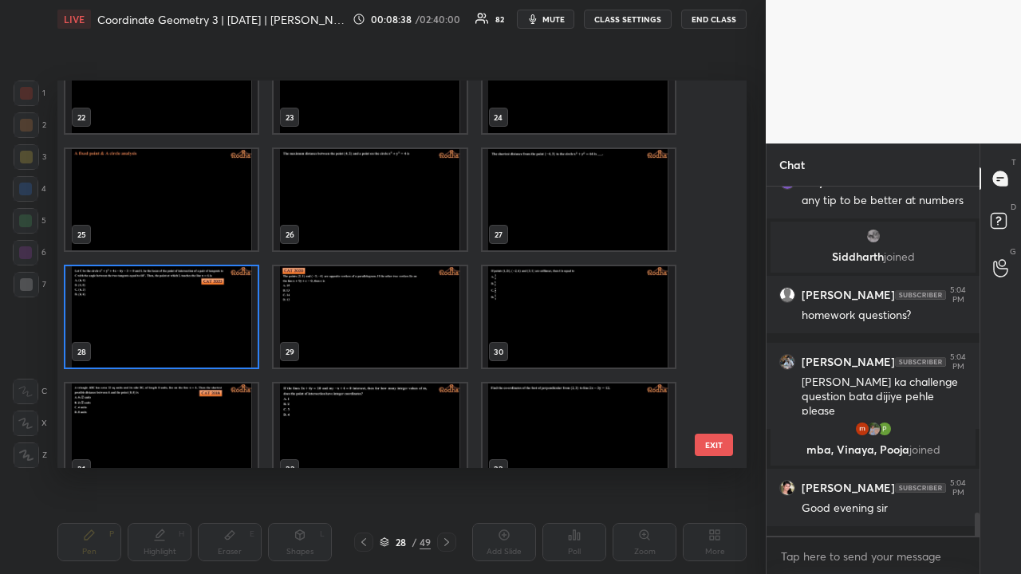
click at [181, 296] on img "grid" at bounding box center [161, 316] width 192 height 101
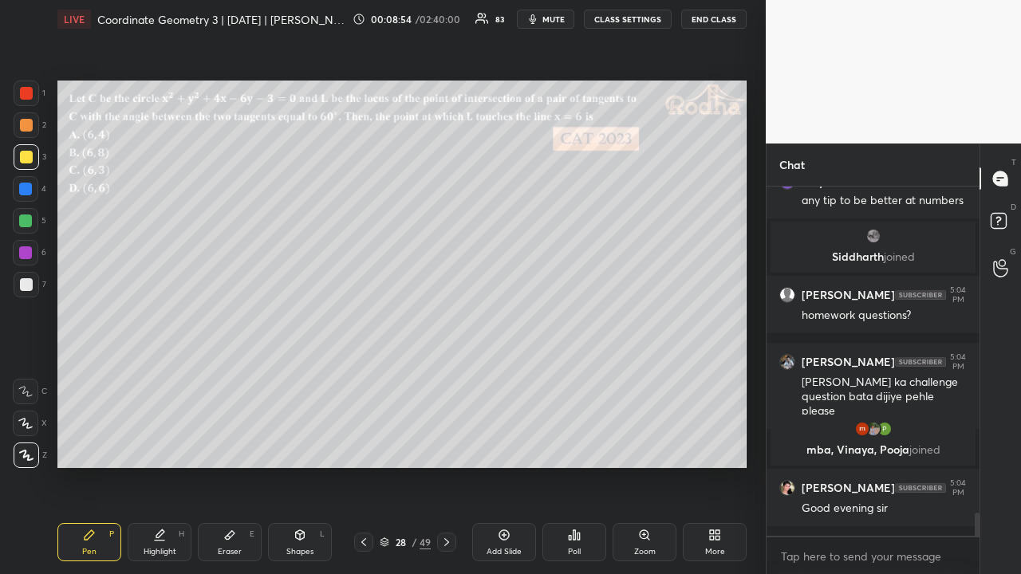
click at [383, 445] on icon at bounding box center [385, 542] width 10 height 10
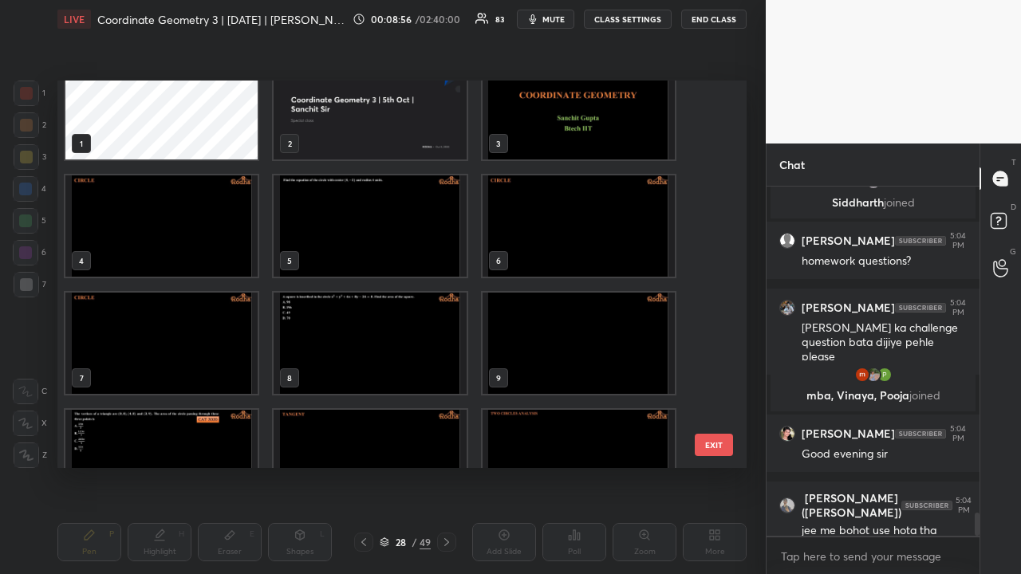
scroll to position [0, 0]
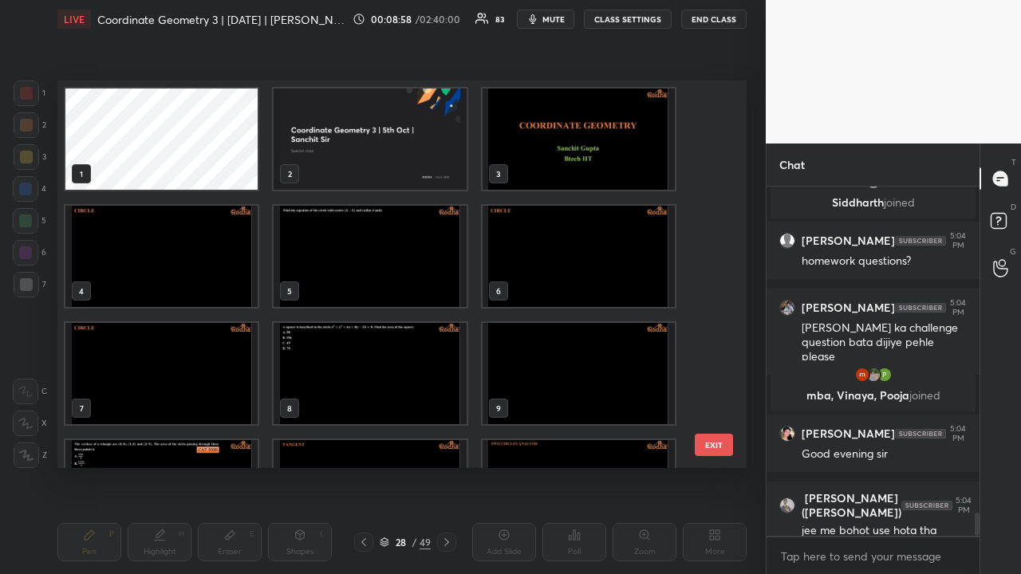
click at [220, 242] on img "grid" at bounding box center [161, 256] width 192 height 101
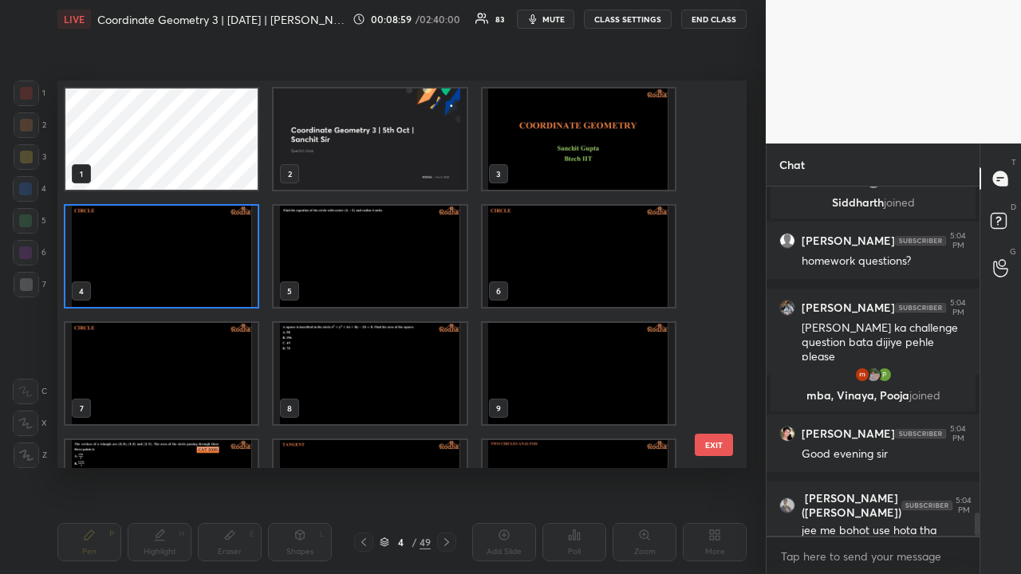
click at [220, 242] on img "grid" at bounding box center [161, 256] width 192 height 101
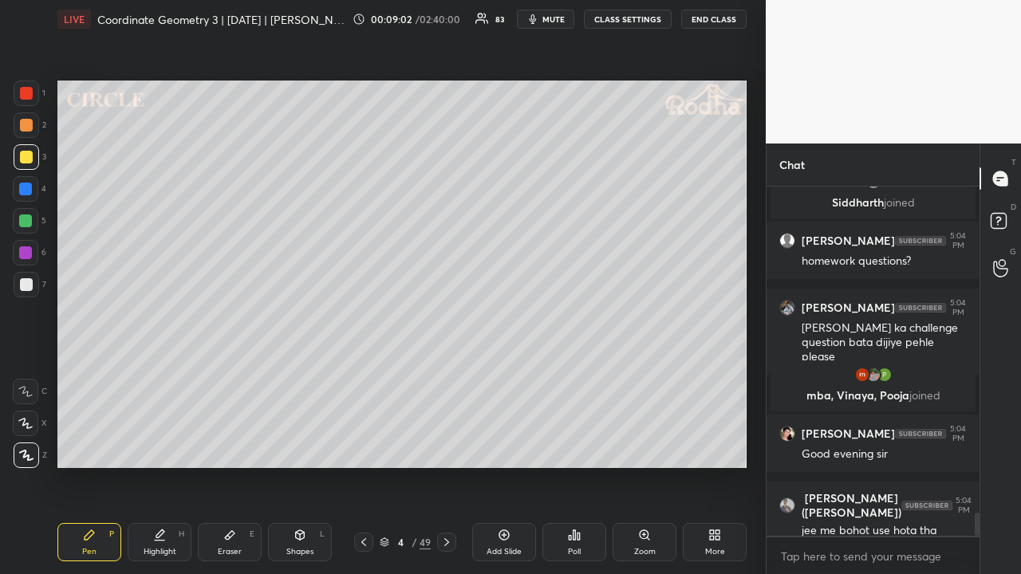
drag, startPoint x: 30, startPoint y: 128, endPoint x: 45, endPoint y: 140, distance: 19.2
click at [31, 128] on div at bounding box center [26, 125] width 13 height 13
drag, startPoint x: 27, startPoint y: 219, endPoint x: 51, endPoint y: 222, distance: 24.1
click at [28, 219] on div at bounding box center [25, 220] width 13 height 13
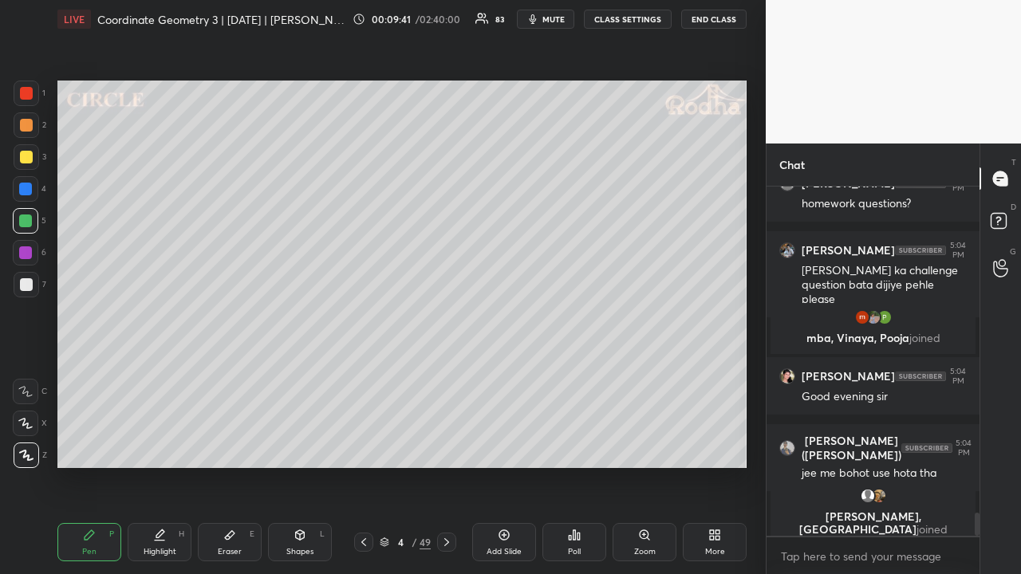
click at [26, 158] on div at bounding box center [26, 157] width 13 height 13
drag, startPoint x: 26, startPoint y: 126, endPoint x: 49, endPoint y: 127, distance: 23.9
click at [26, 126] on div at bounding box center [26, 125] width 13 height 13
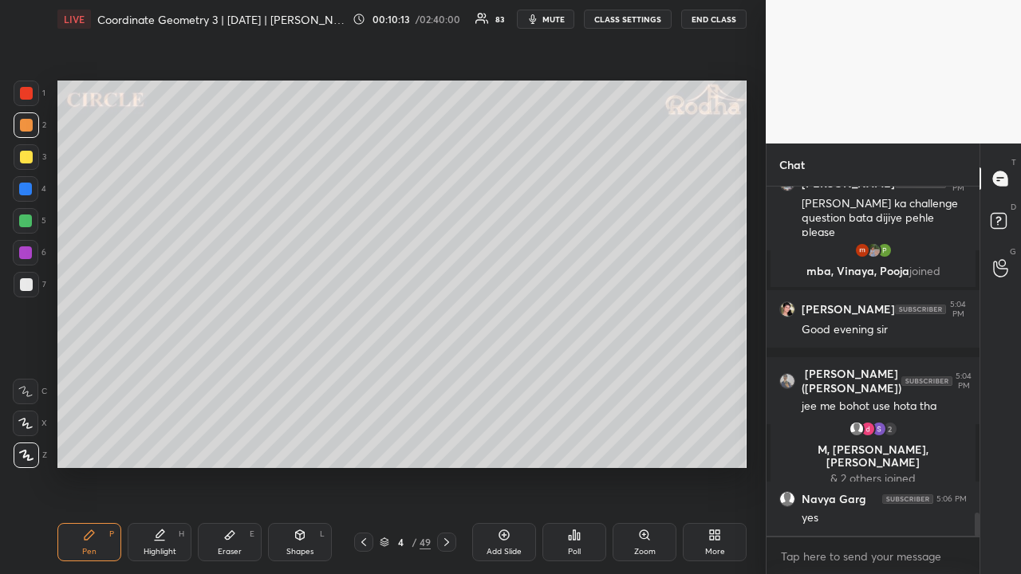
scroll to position [4965, 0]
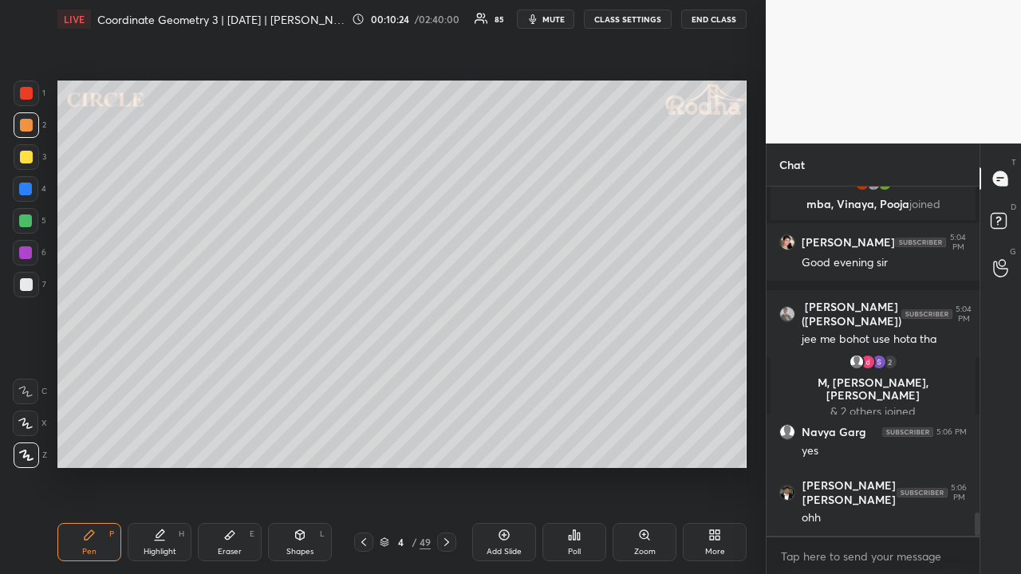
drag, startPoint x: 29, startPoint y: 158, endPoint x: 48, endPoint y: 168, distance: 21.8
click at [29, 160] on div at bounding box center [26, 157] width 13 height 13
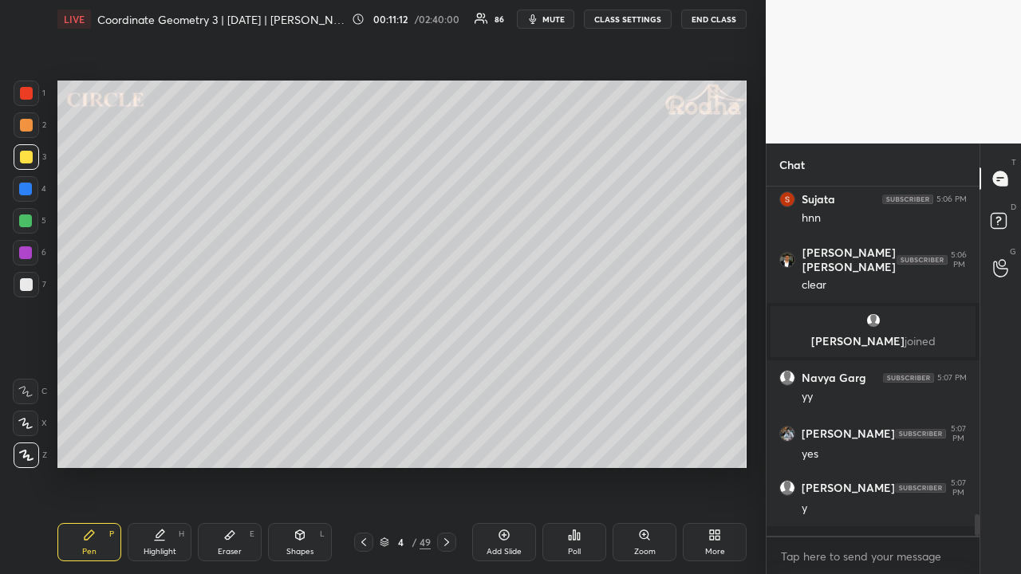
scroll to position [6, 5]
drag, startPoint x: 33, startPoint y: 279, endPoint x: 27, endPoint y: 285, distance: 8.5
click at [33, 280] on div at bounding box center [27, 285] width 26 height 26
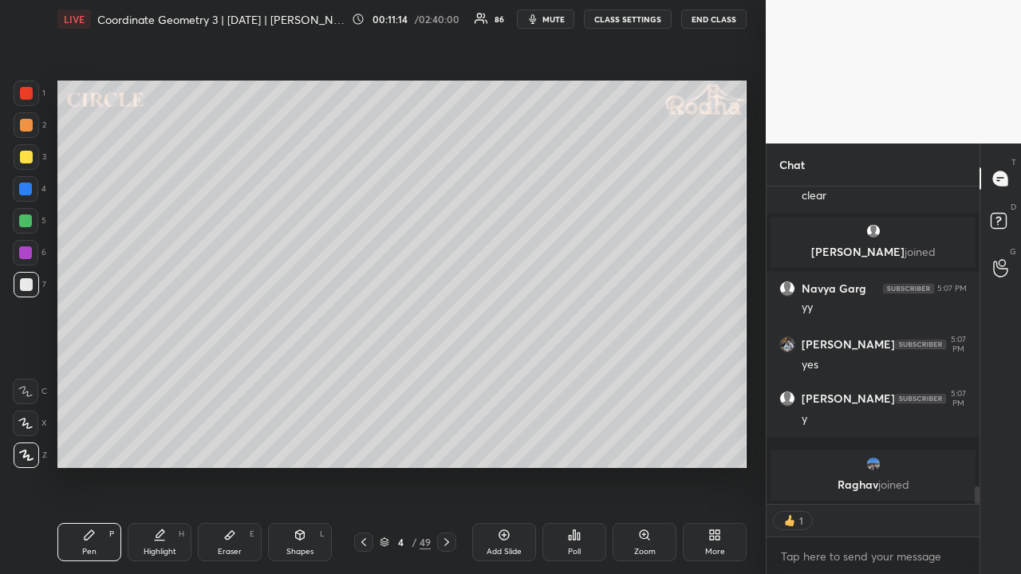
scroll to position [5315, 0]
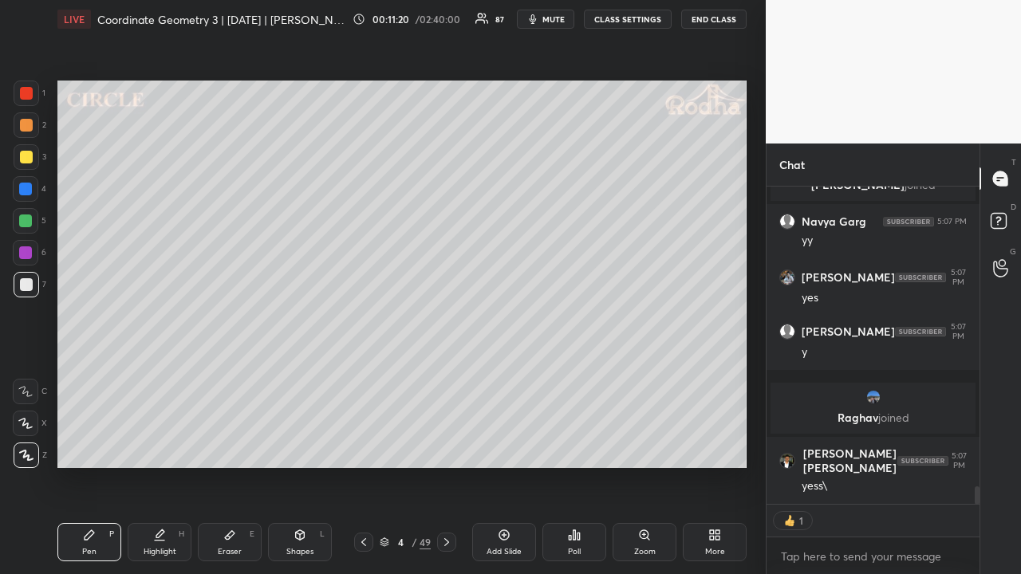
click at [27, 152] on div at bounding box center [26, 157] width 13 height 13
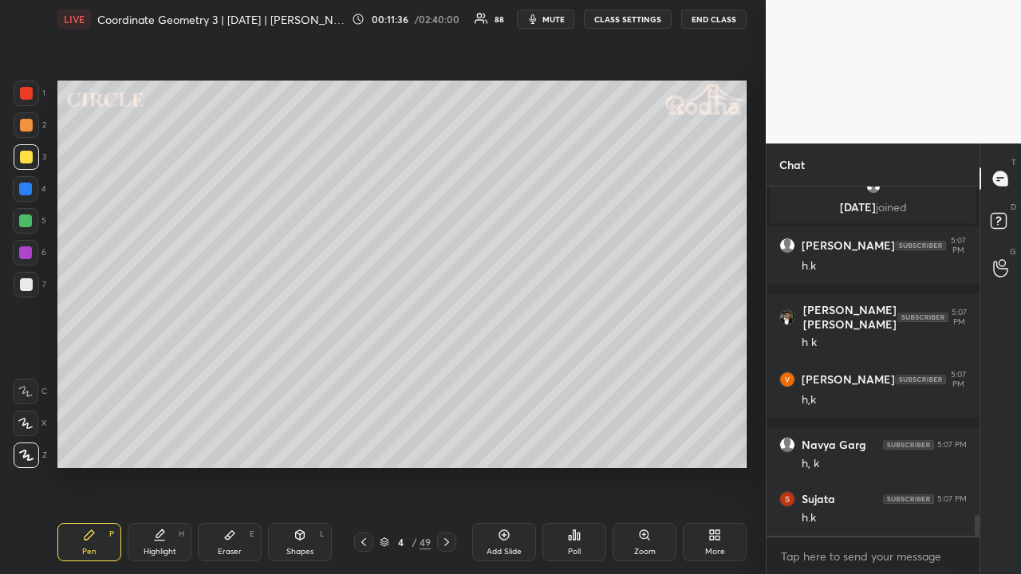
scroll to position [5627, 0]
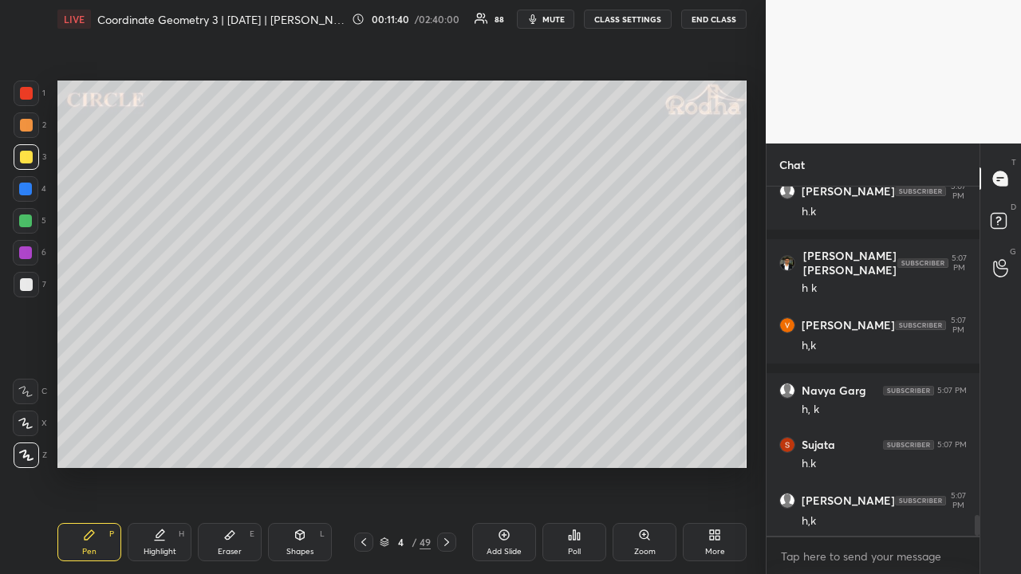
drag, startPoint x: 25, startPoint y: 131, endPoint x: 49, endPoint y: 141, distance: 26.8
click at [26, 132] on div at bounding box center [27, 125] width 26 height 26
drag, startPoint x: 29, startPoint y: 278, endPoint x: 45, endPoint y: 274, distance: 16.4
click at [29, 279] on div at bounding box center [26, 284] width 13 height 13
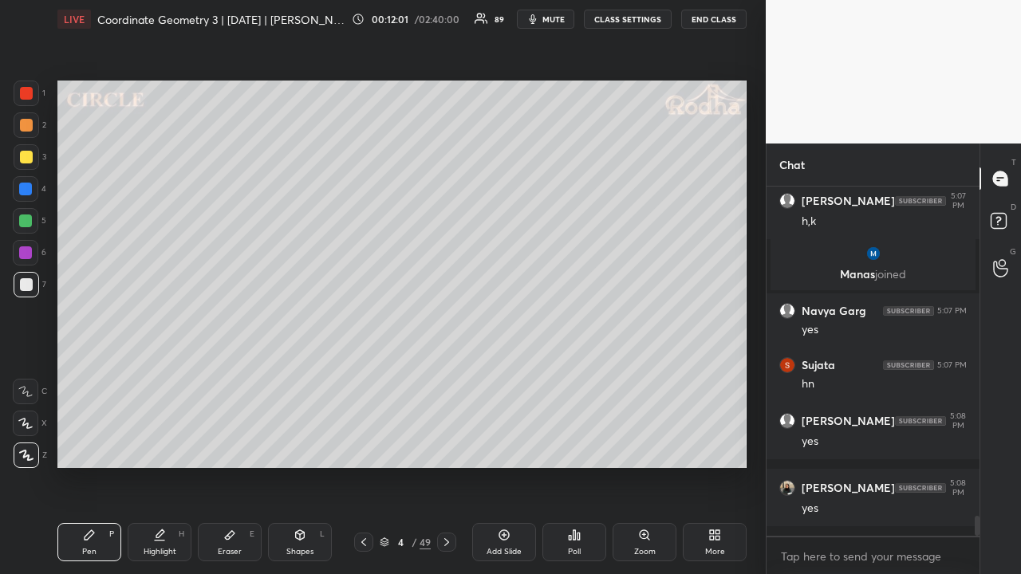
scroll to position [5997, 0]
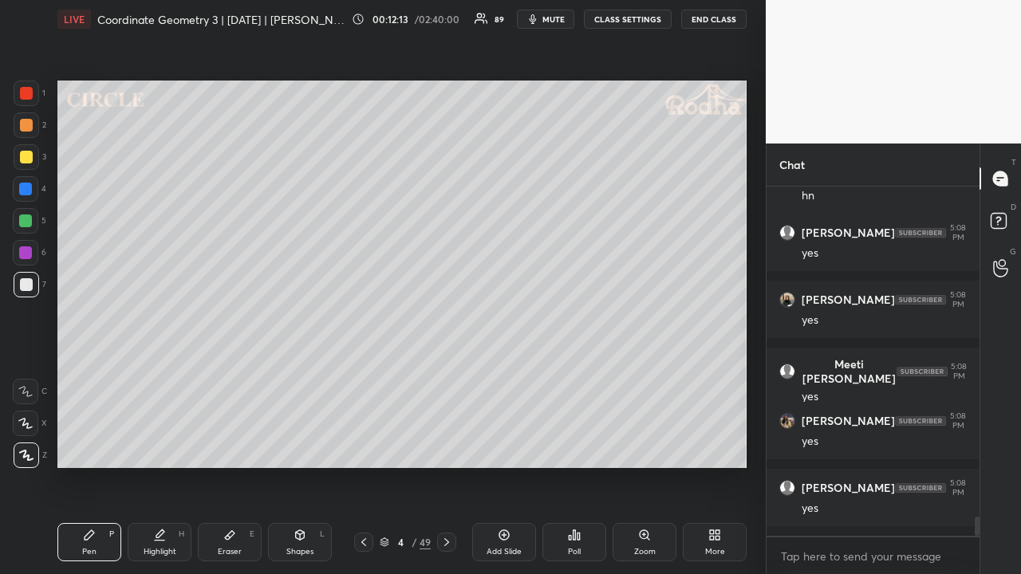
click at [301, 445] on icon at bounding box center [300, 535] width 9 height 10
click at [234, 445] on div "Eraser E" at bounding box center [230, 542] width 64 height 38
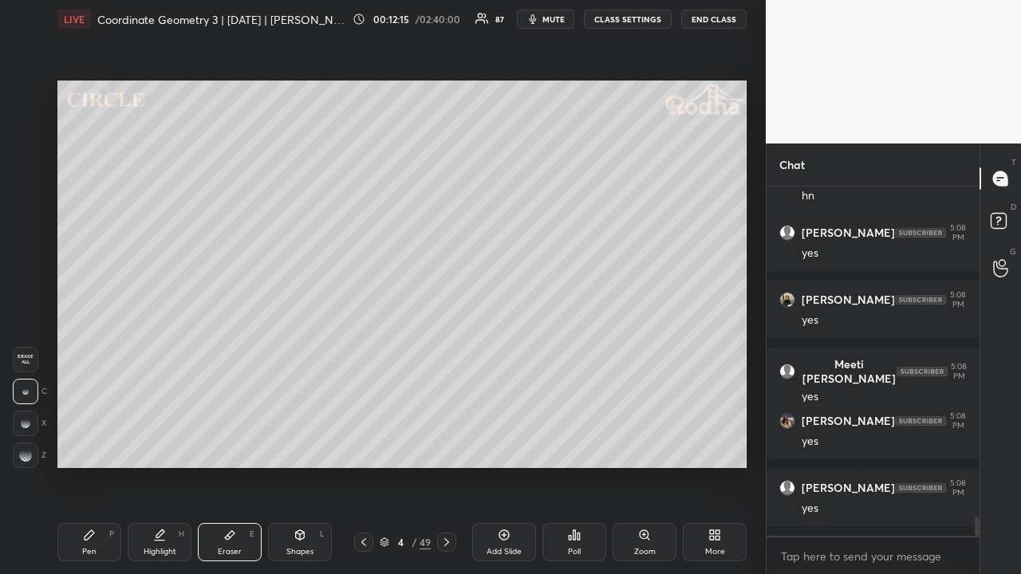
click at [283, 445] on div "Shapes L" at bounding box center [300, 542] width 64 height 38
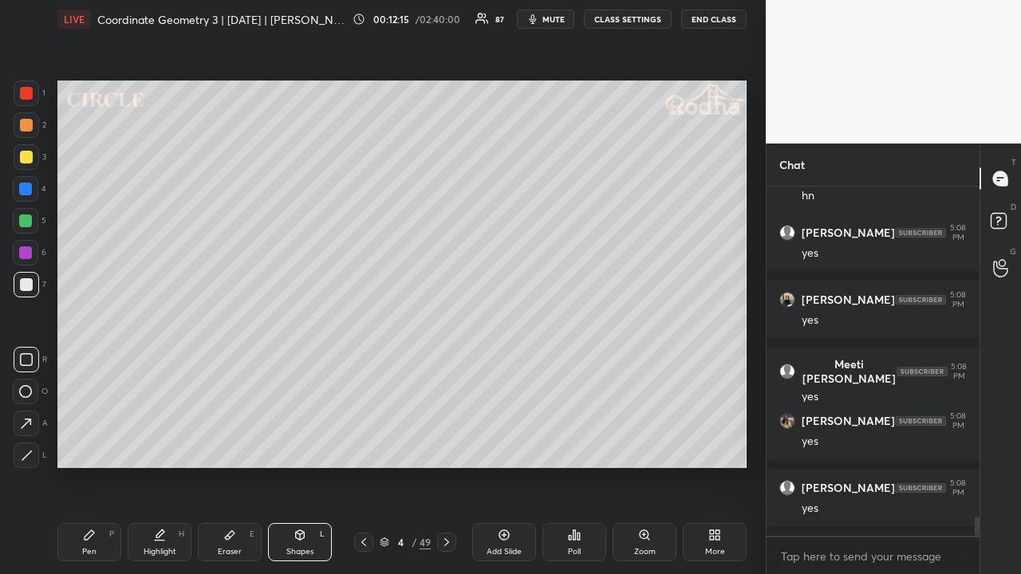
scroll to position [6055, 0]
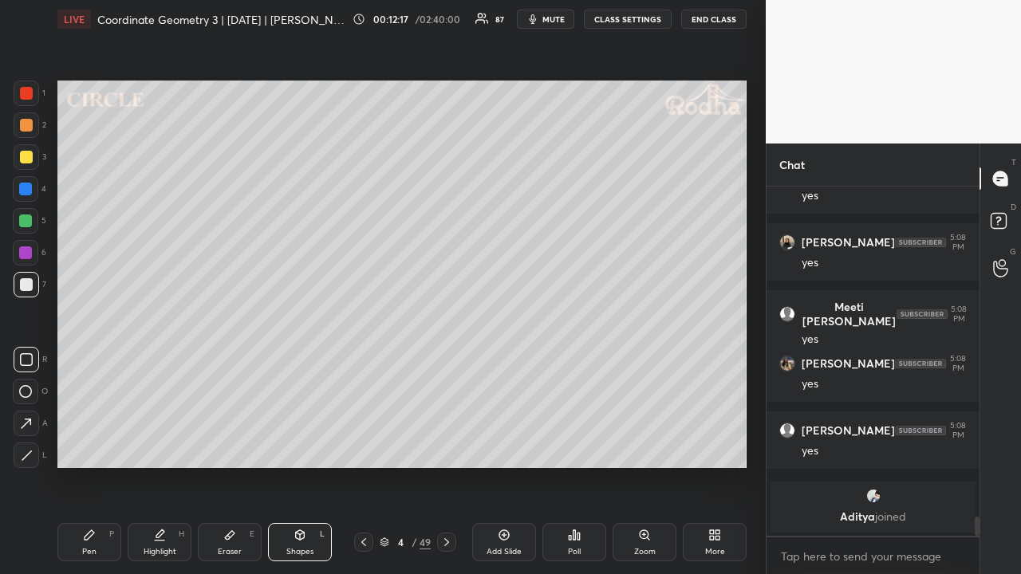
click at [29, 394] on icon at bounding box center [25, 391] width 13 height 13
click at [101, 445] on div "Pen P" at bounding box center [89, 542] width 64 height 38
drag, startPoint x: 27, startPoint y: 222, endPoint x: 53, endPoint y: 260, distance: 46.0
click at [27, 222] on div at bounding box center [25, 220] width 13 height 13
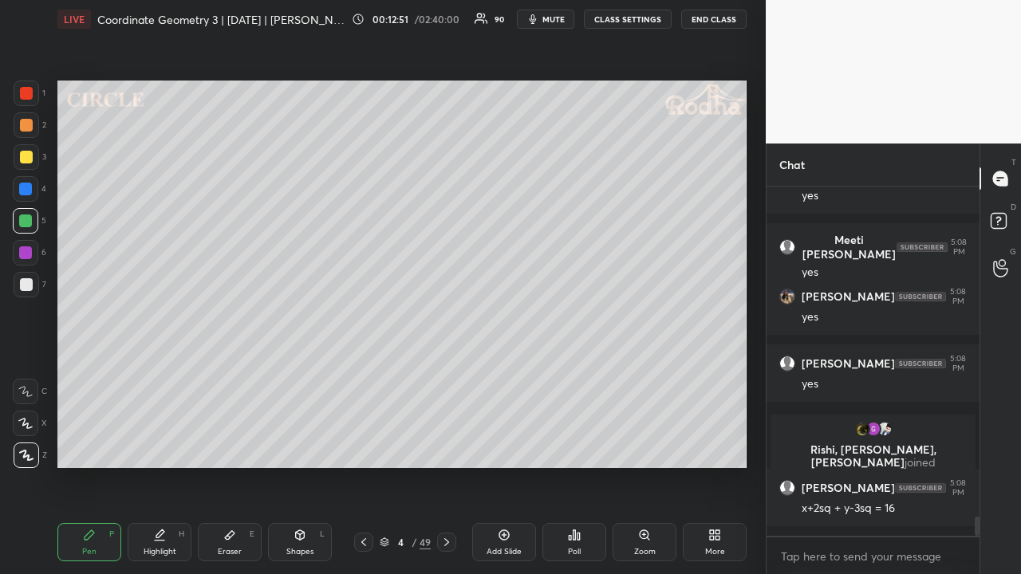
scroll to position [6008, 0]
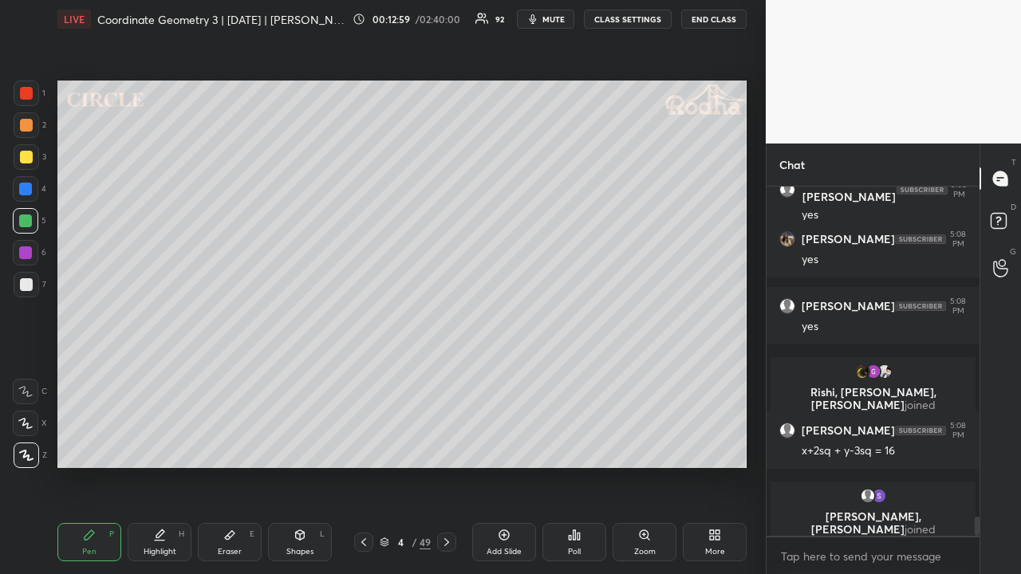
click at [29, 156] on div at bounding box center [26, 157] width 13 height 13
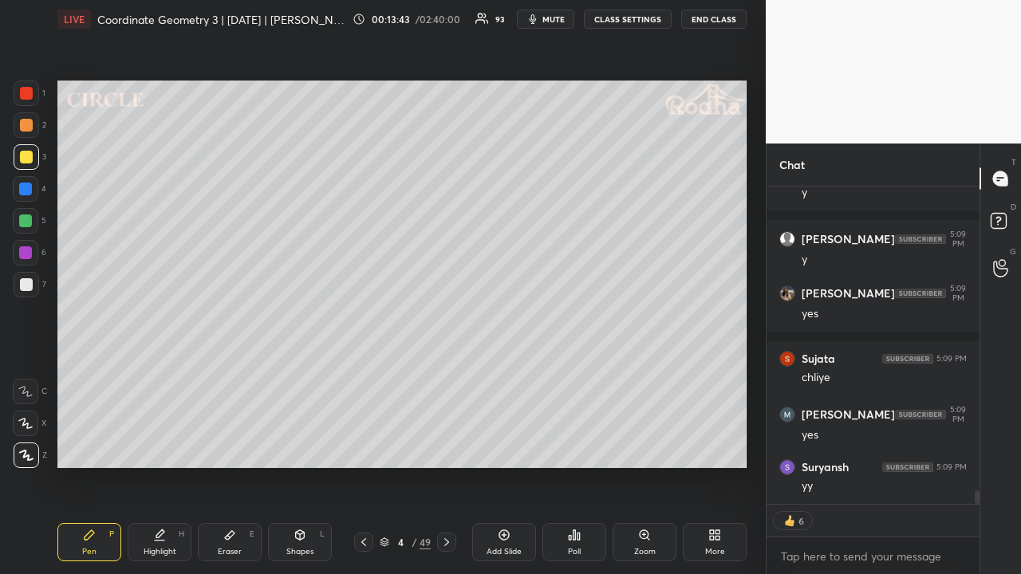
scroll to position [7144, 0]
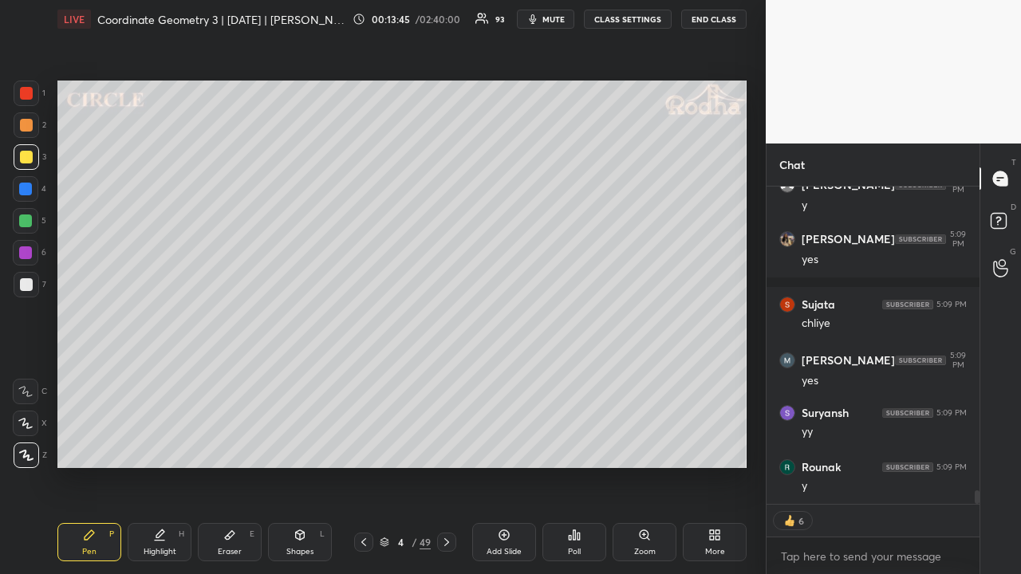
drag, startPoint x: 28, startPoint y: 127, endPoint x: 38, endPoint y: 142, distance: 18.4
click at [29, 127] on div at bounding box center [26, 125] width 13 height 13
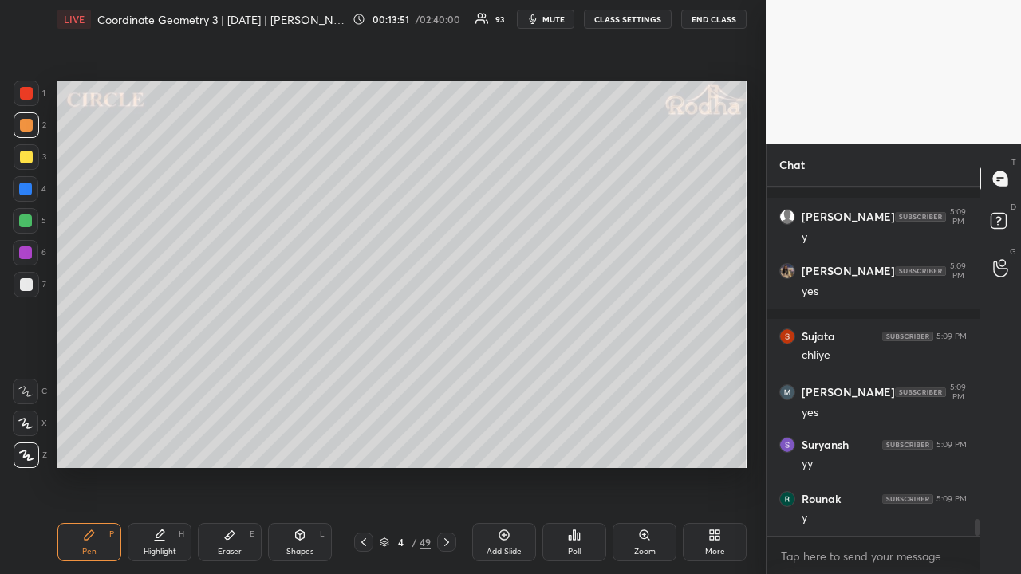
scroll to position [7112, 0]
click at [448, 445] on icon at bounding box center [446, 542] width 13 height 13
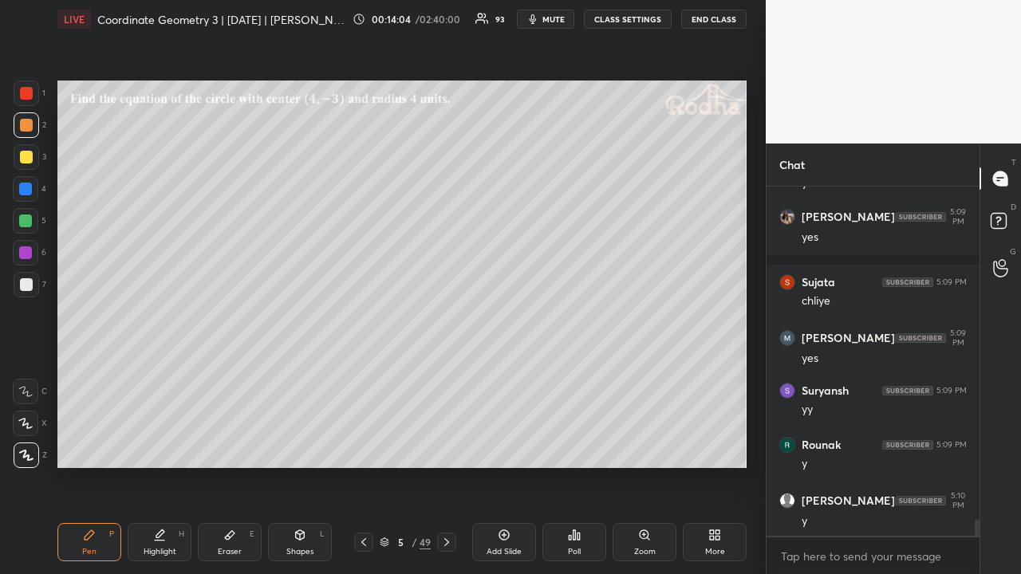
drag, startPoint x: 365, startPoint y: 541, endPoint x: 374, endPoint y: 541, distance: 8.8
click at [365, 445] on icon at bounding box center [363, 542] width 13 height 13
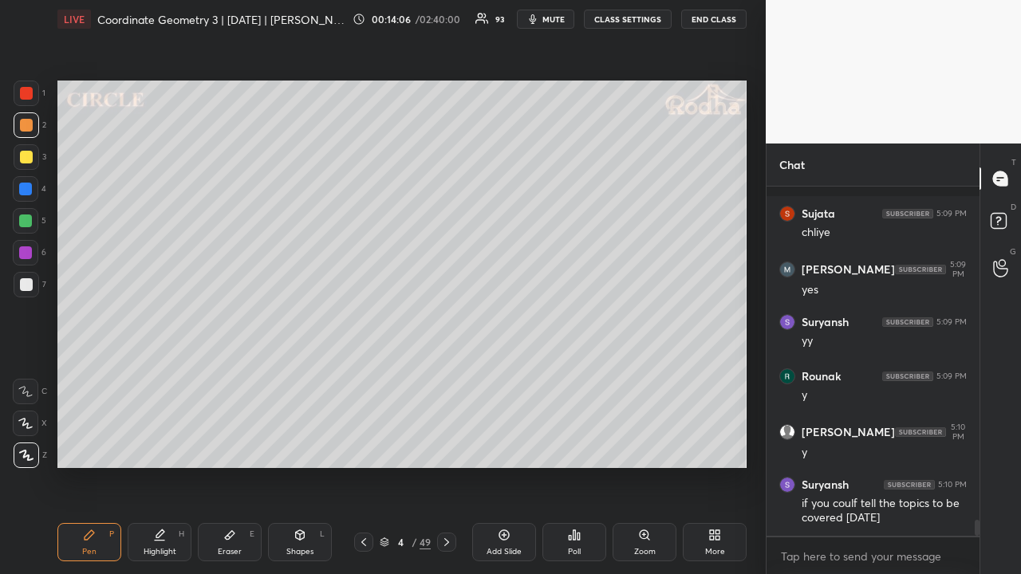
scroll to position [7292, 0]
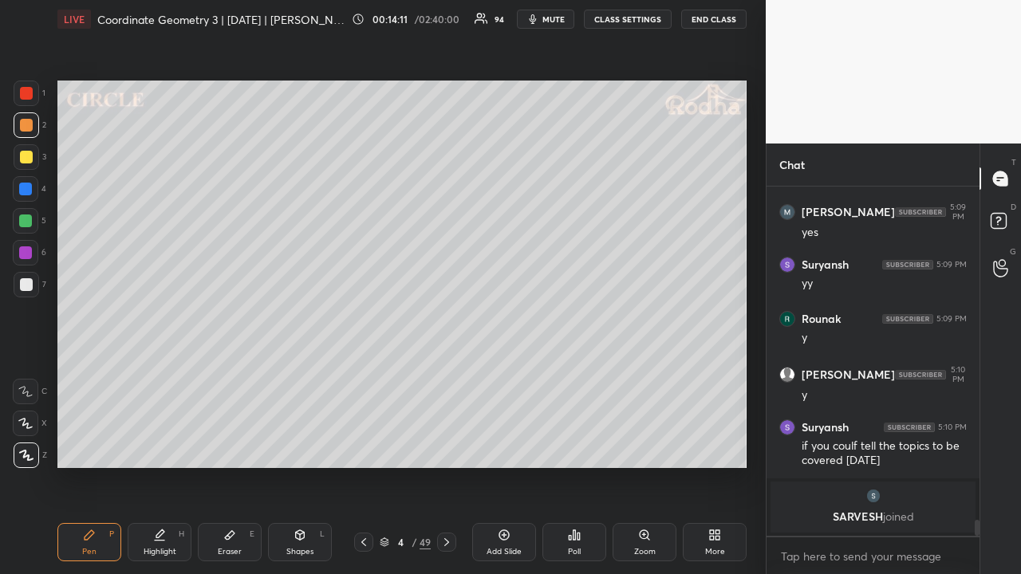
click at [28, 158] on div at bounding box center [26, 157] width 13 height 13
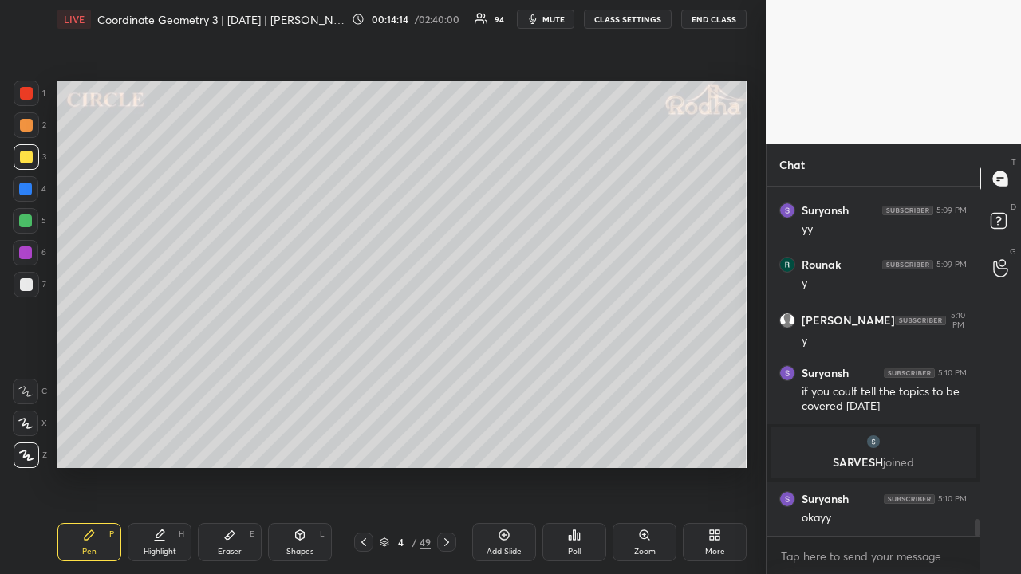
click at [504, 445] on icon at bounding box center [503, 535] width 5 height 5
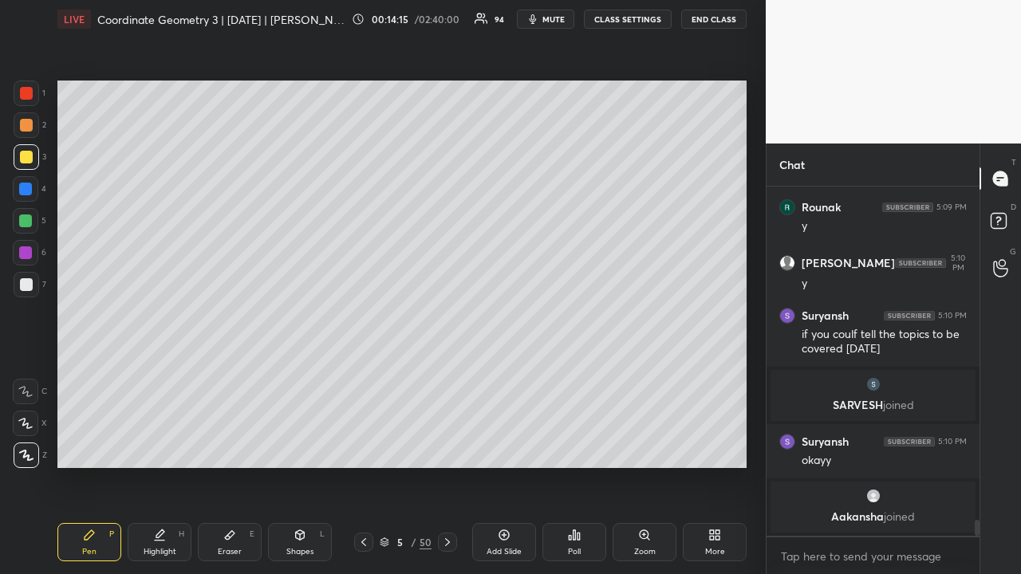
drag, startPoint x: 33, startPoint y: 92, endPoint x: 51, endPoint y: 98, distance: 18.4
click at [35, 93] on div at bounding box center [27, 94] width 26 height 26
click at [26, 156] on div at bounding box center [26, 157] width 13 height 13
click at [29, 132] on div at bounding box center [27, 125] width 26 height 26
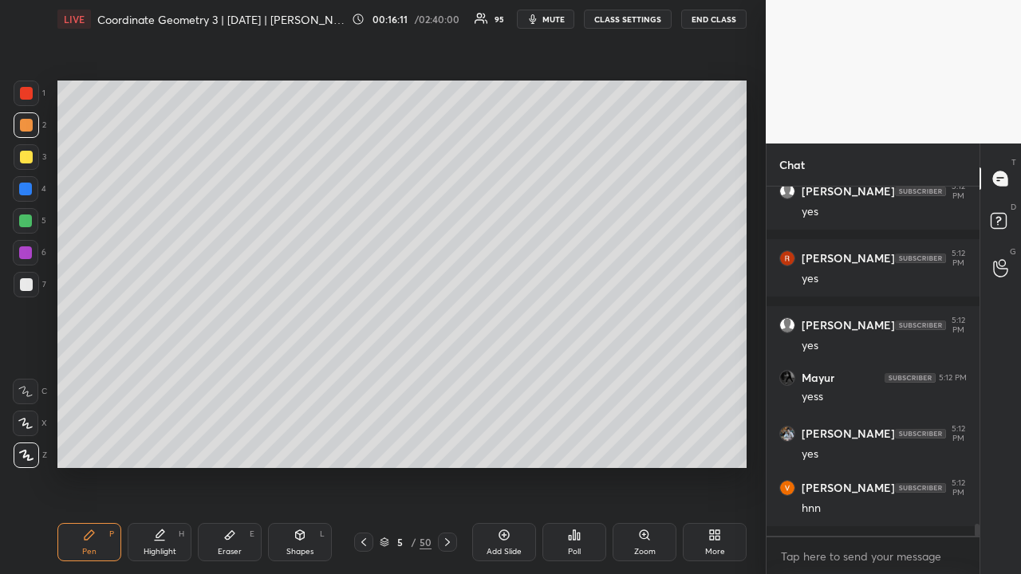
scroll to position [9794, 0]
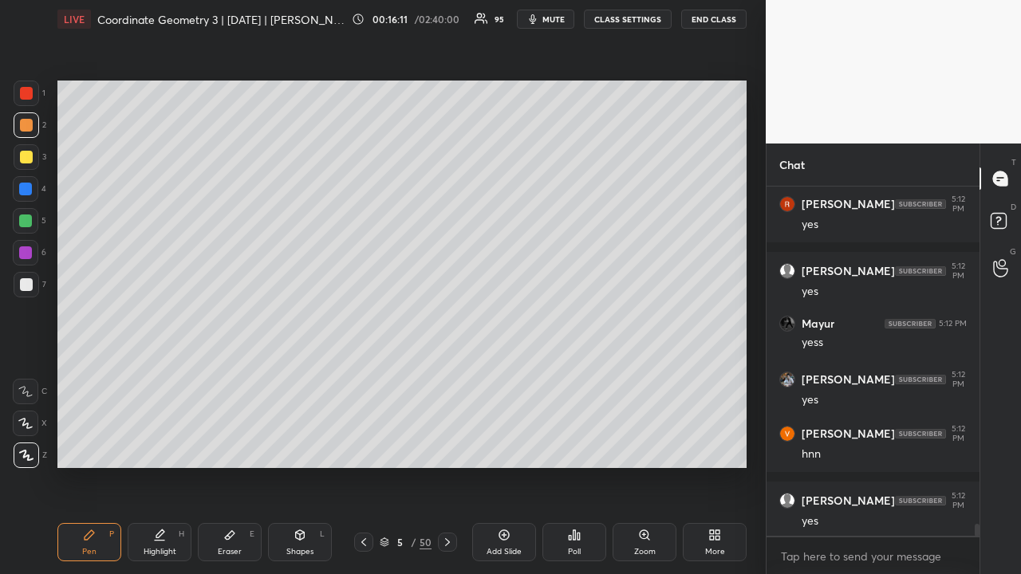
click at [30, 157] on div at bounding box center [26, 157] width 13 height 13
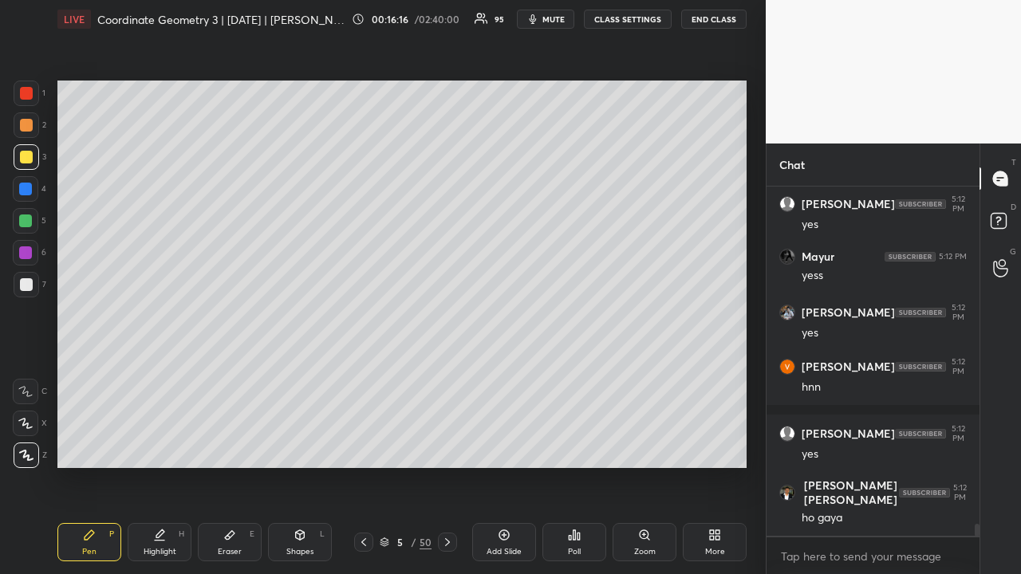
scroll to position [9915, 0]
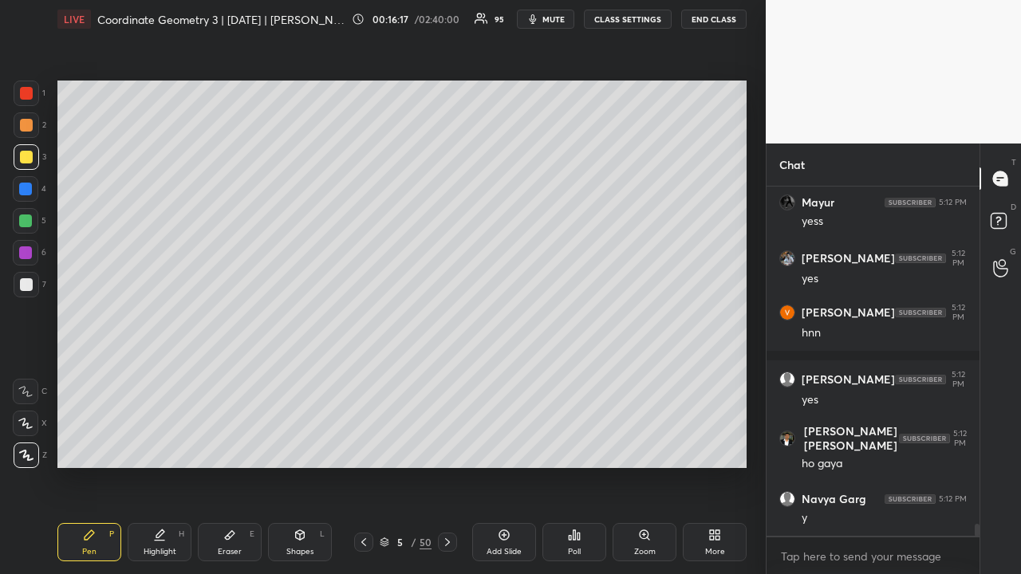
click at [29, 221] on div at bounding box center [25, 220] width 13 height 13
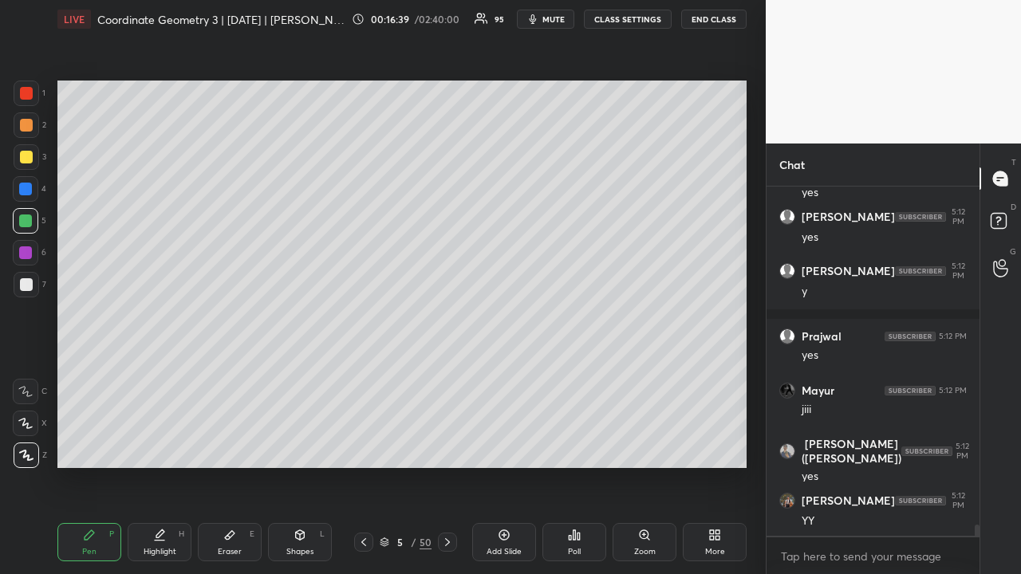
scroll to position [10942, 0]
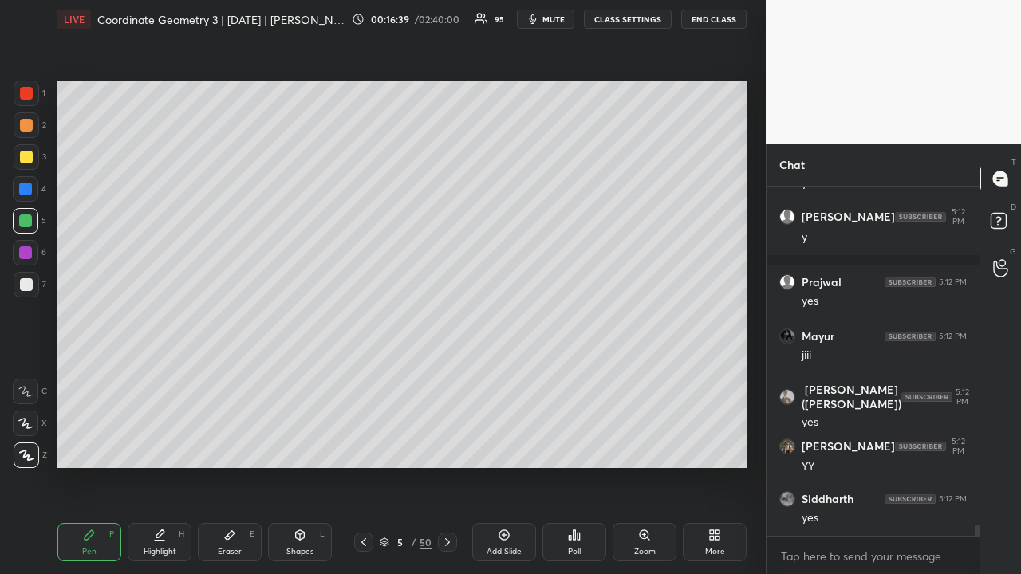
click at [450, 445] on icon at bounding box center [447, 542] width 13 height 13
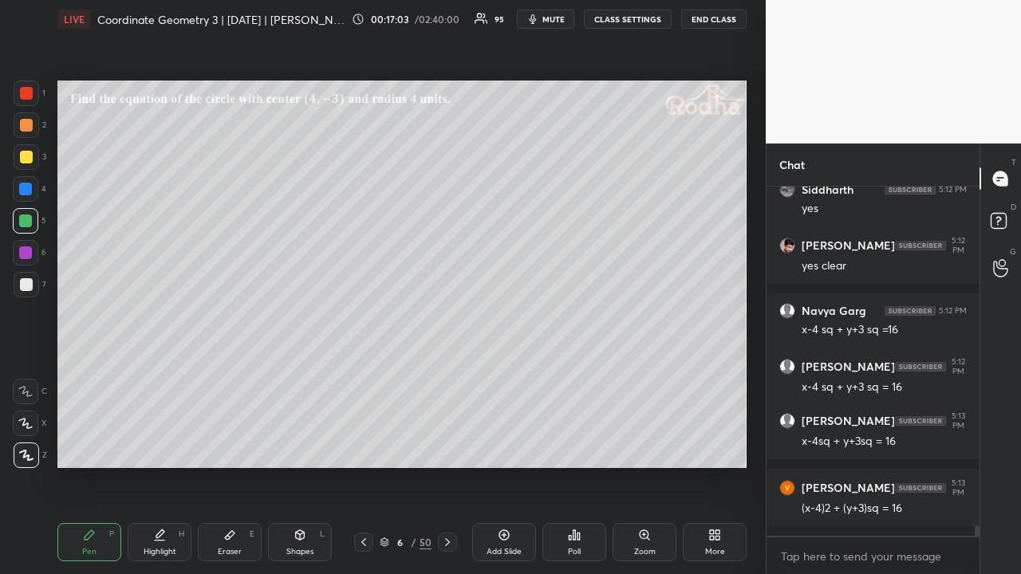
scroll to position [11318, 0]
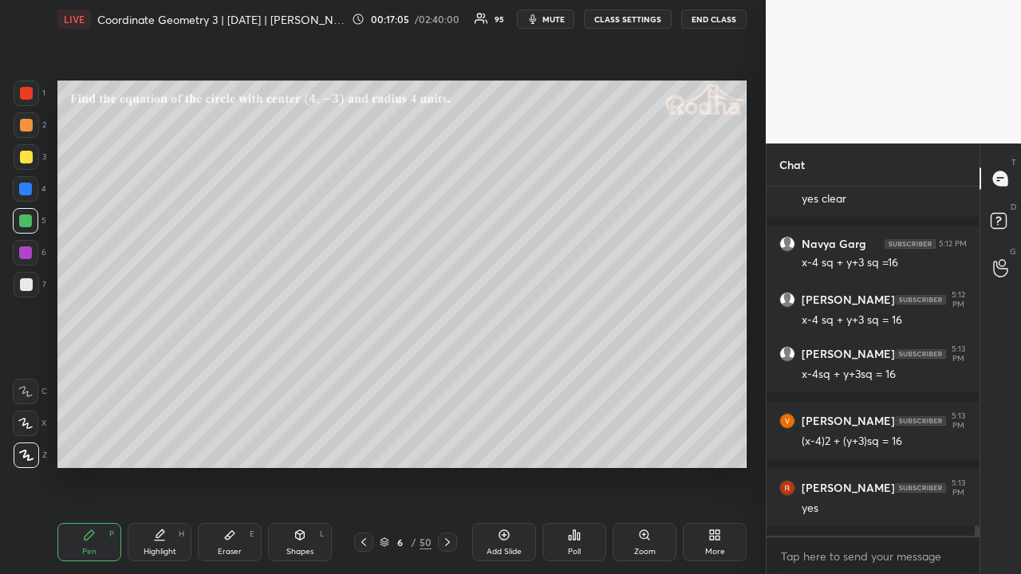
click at [29, 158] on div at bounding box center [26, 157] width 13 height 13
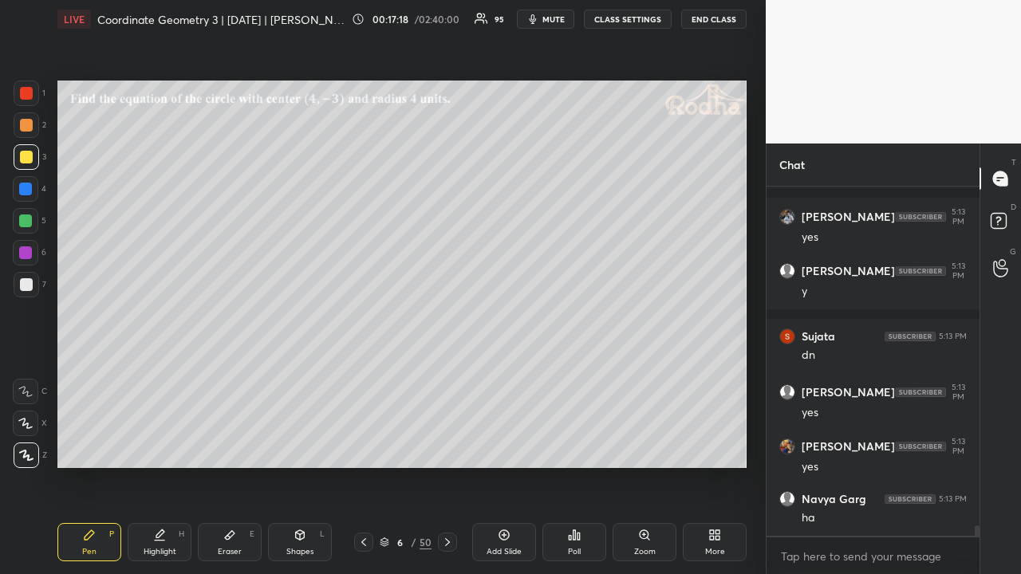
scroll to position [11790, 0]
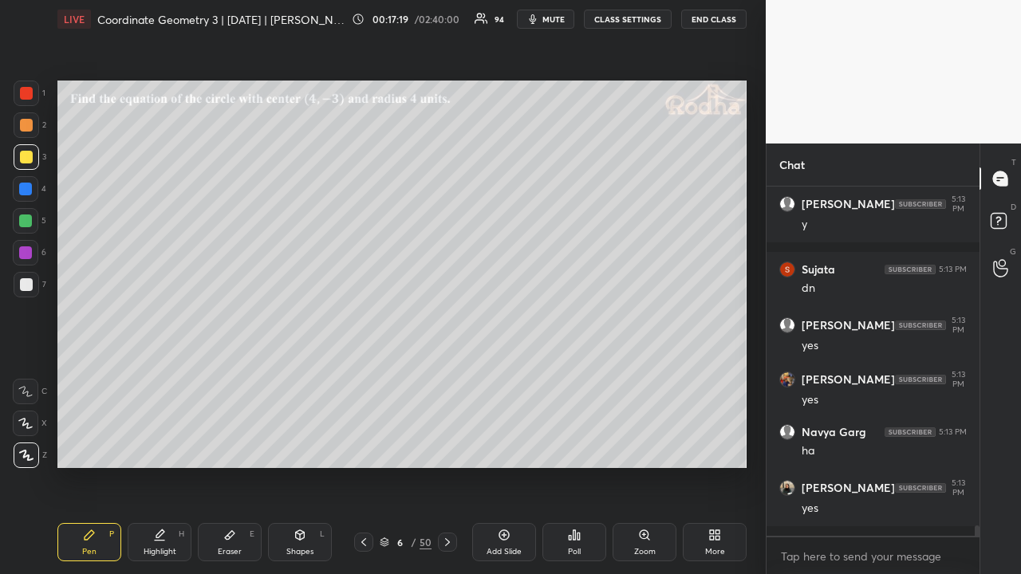
click at [364, 445] on icon at bounding box center [363, 542] width 13 height 13
click at [445, 445] on icon at bounding box center [447, 542] width 13 height 13
click at [446, 445] on icon at bounding box center [447, 542] width 13 height 13
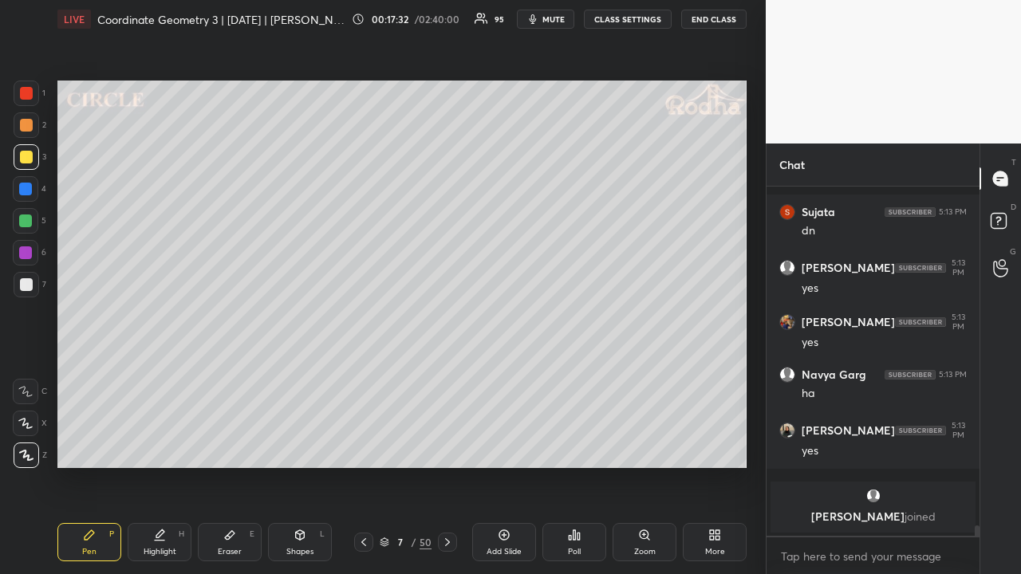
scroll to position [11006, 0]
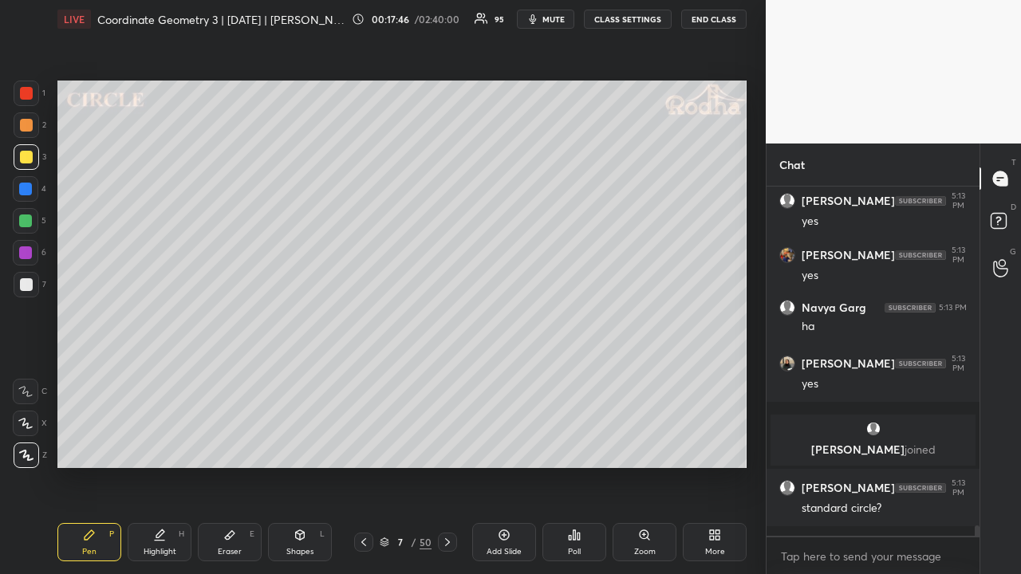
click at [384, 445] on icon at bounding box center [385, 542] width 10 height 10
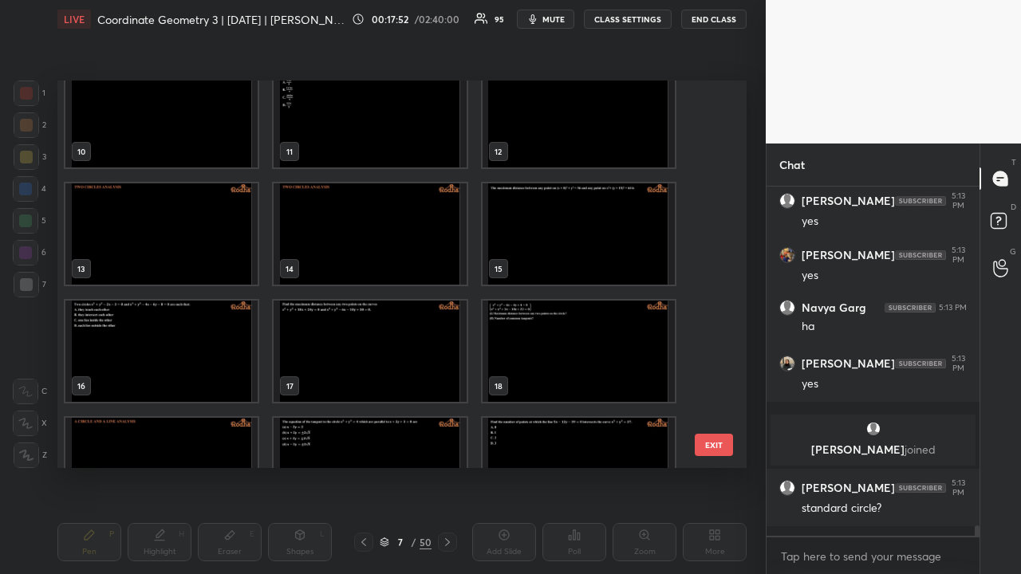
scroll to position [399, 0]
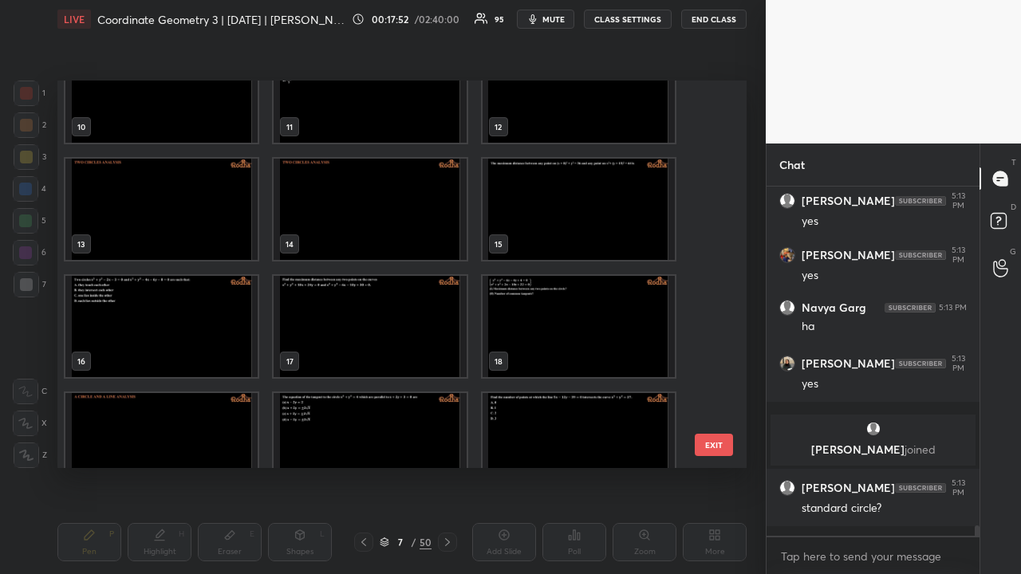
click at [144, 291] on img "grid" at bounding box center [161, 326] width 192 height 101
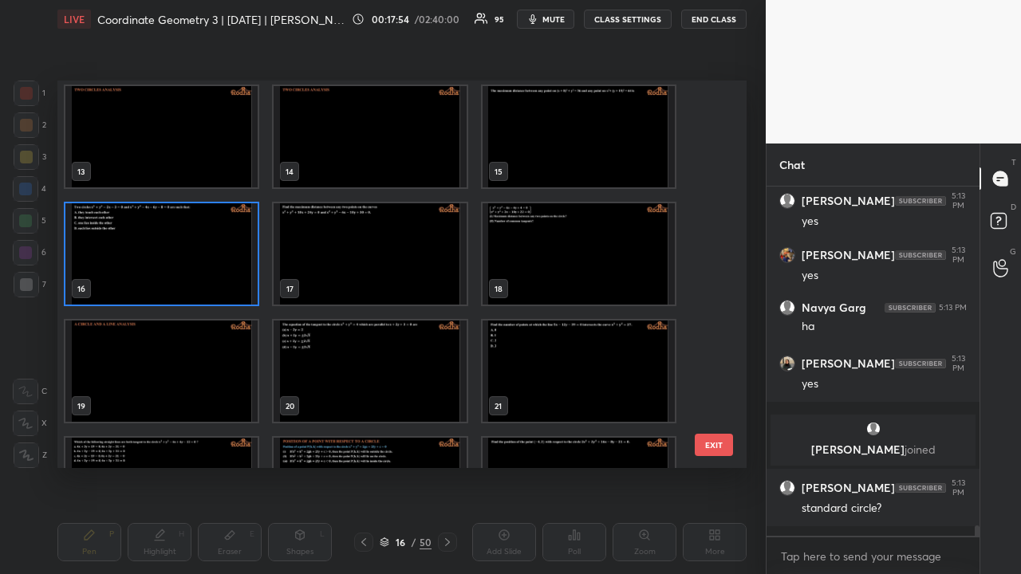
scroll to position [558, 0]
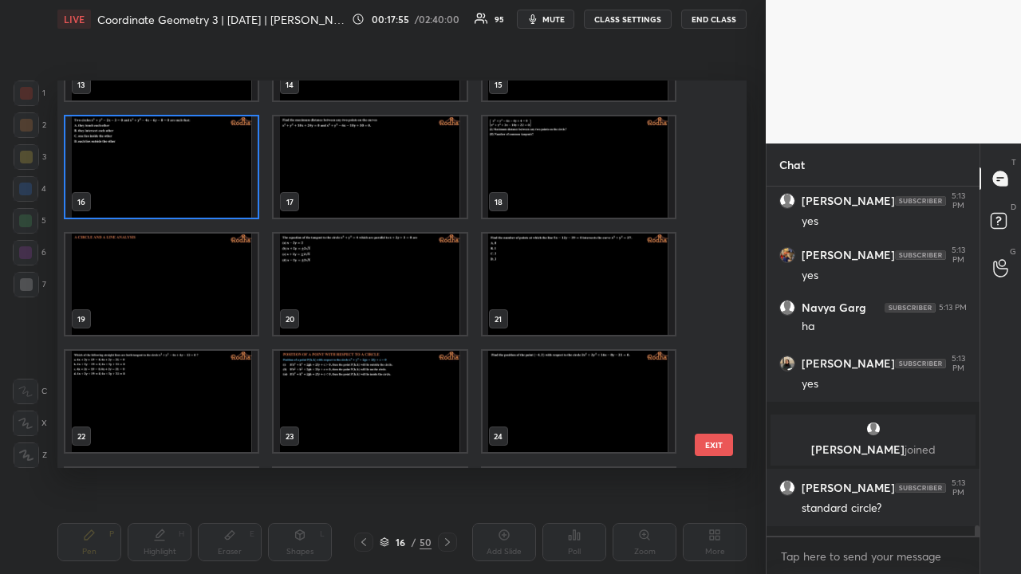
click at [400, 288] on img "grid" at bounding box center [369, 284] width 192 height 101
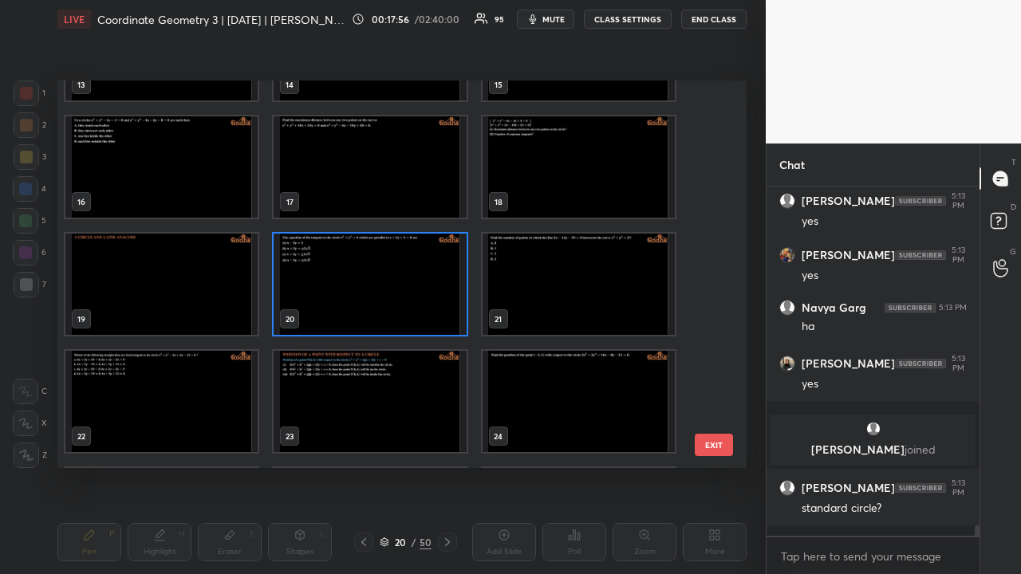
click at [400, 288] on img "grid" at bounding box center [369, 284] width 192 height 101
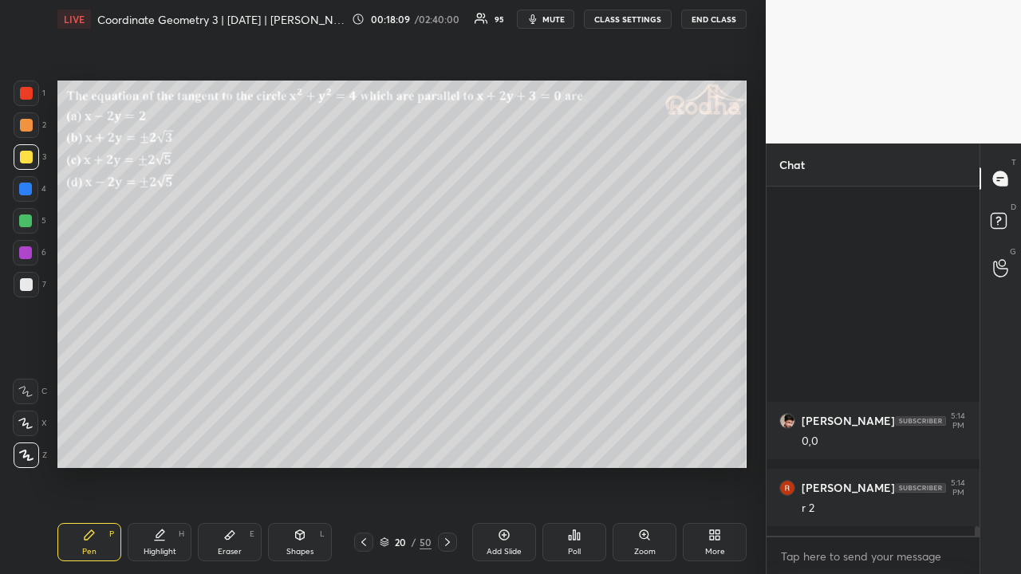
scroll to position [12300, 0]
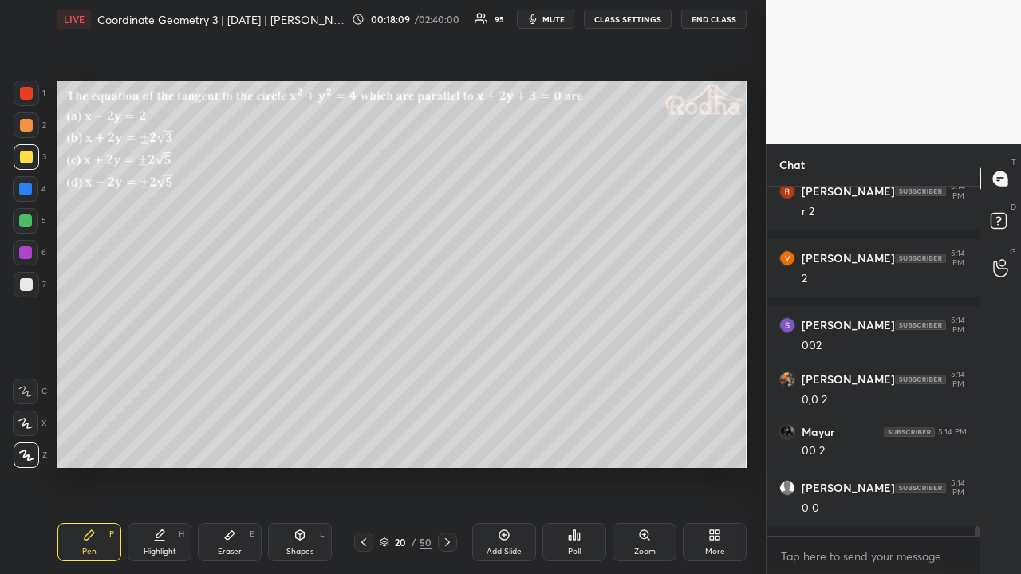
click at [443, 445] on icon at bounding box center [447, 542] width 13 height 13
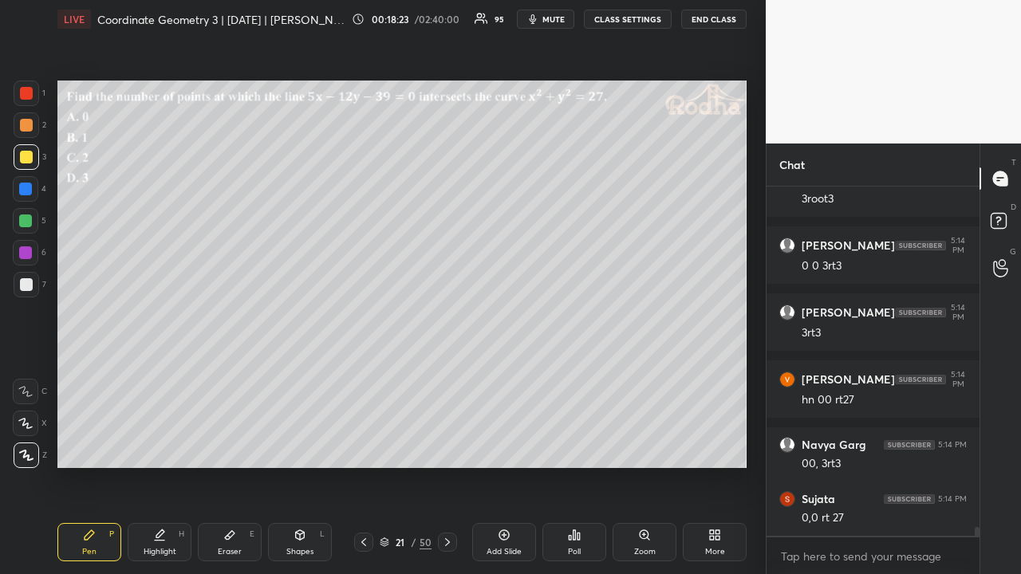
scroll to position [13474, 0]
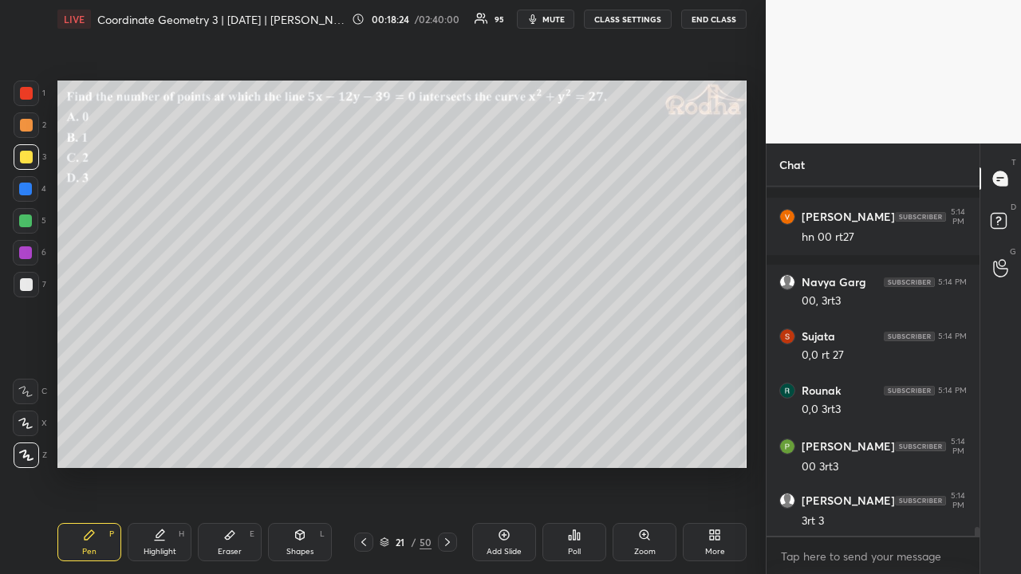
click at [447, 445] on icon at bounding box center [447, 542] width 13 height 13
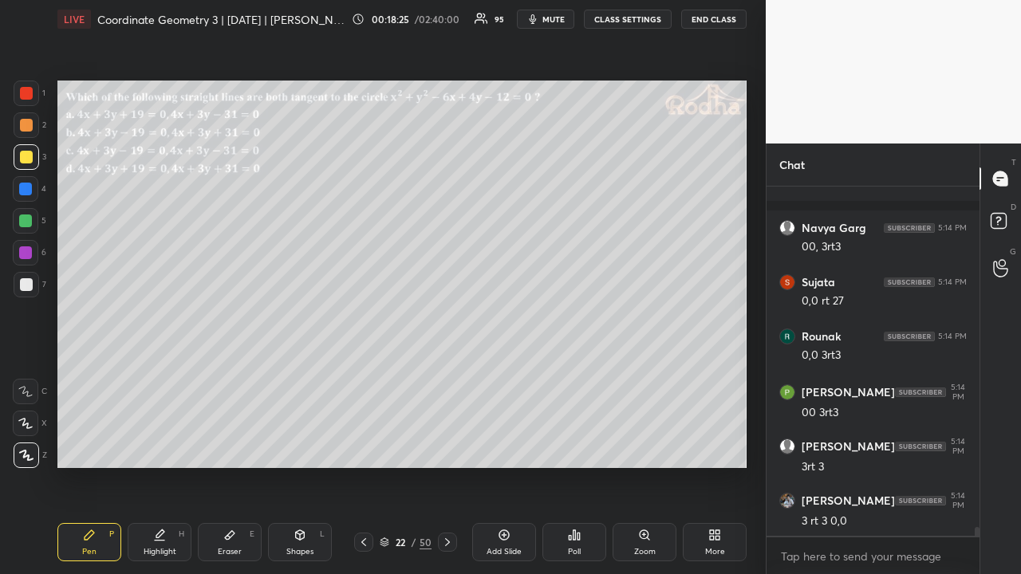
click at [447, 445] on icon at bounding box center [447, 542] width 5 height 8
click at [446, 445] on icon at bounding box center [447, 542] width 13 height 13
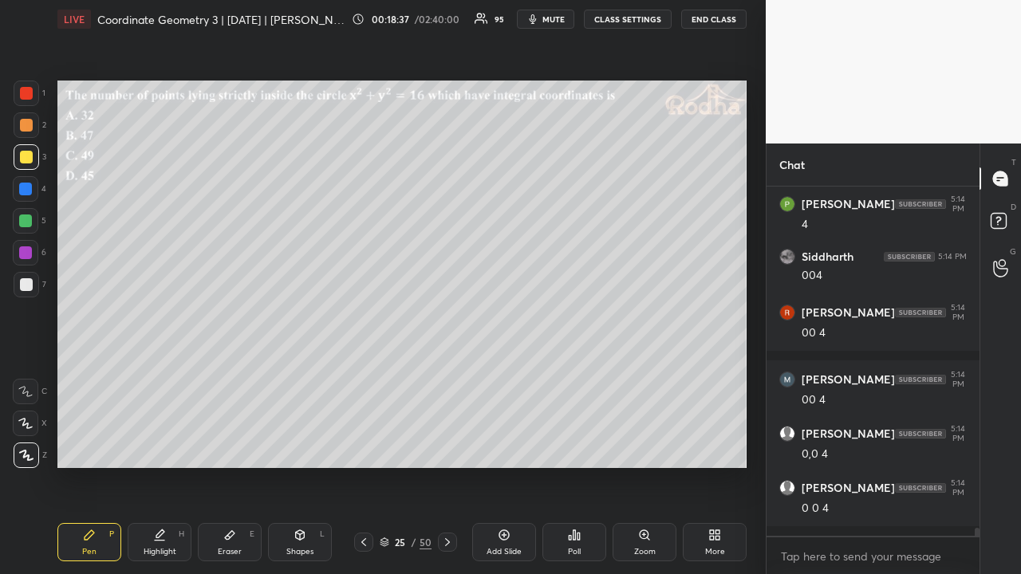
scroll to position [14731, 0]
click at [446, 445] on icon at bounding box center [447, 542] width 13 height 13
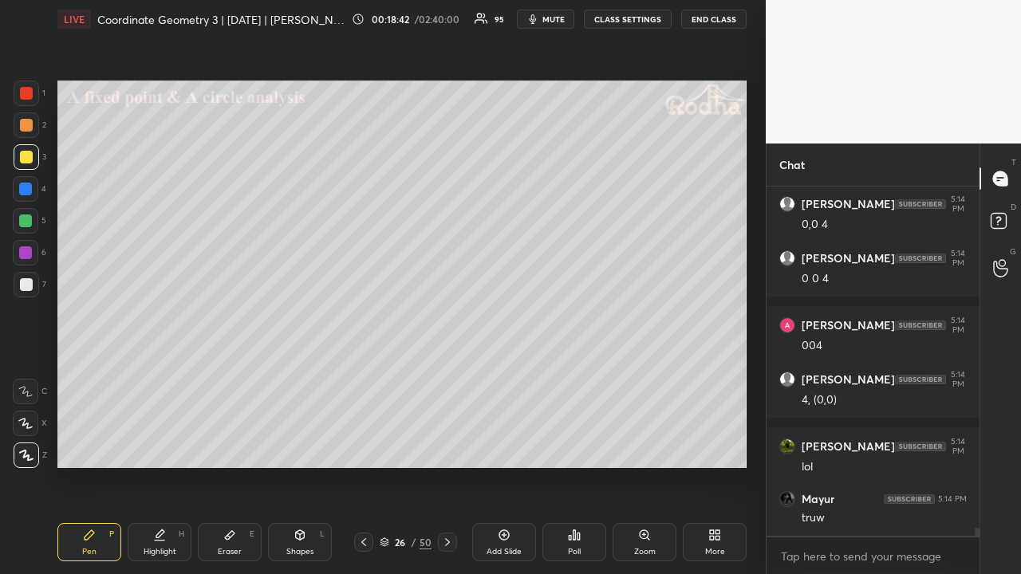
click at [446, 445] on icon at bounding box center [447, 542] width 13 height 13
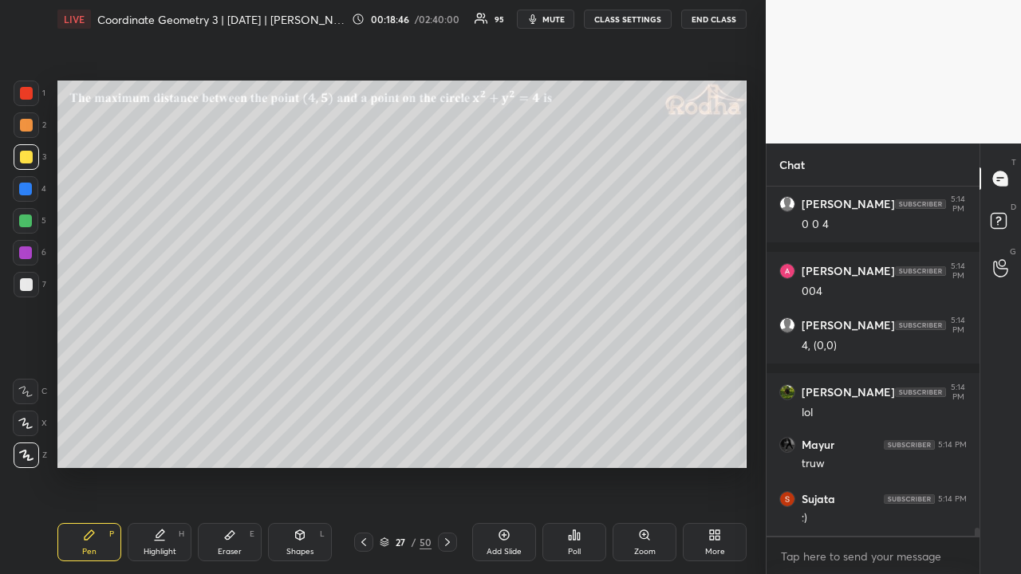
click at [365, 445] on icon at bounding box center [363, 542] width 13 height 13
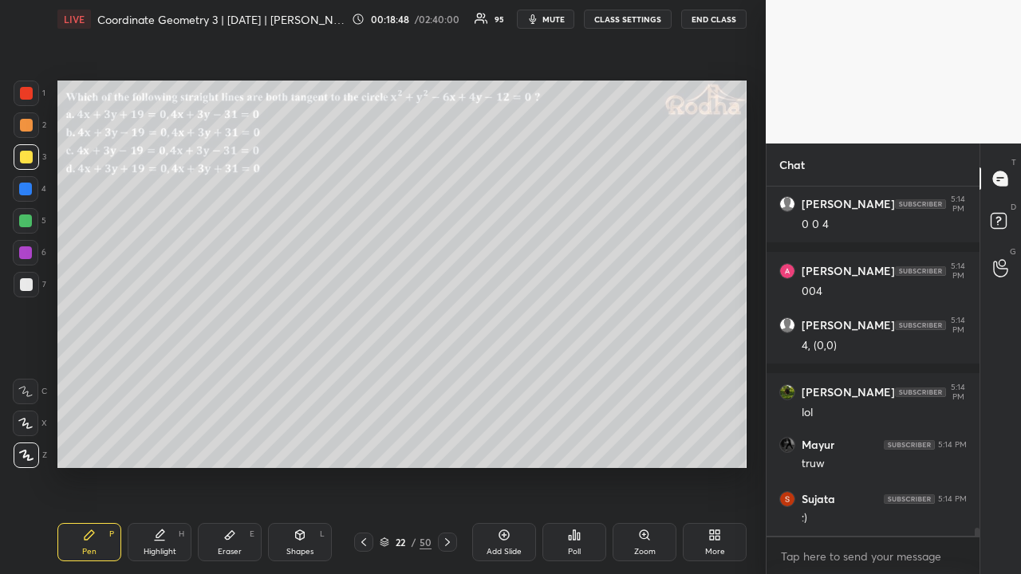
click at [365, 445] on icon at bounding box center [363, 542] width 13 height 13
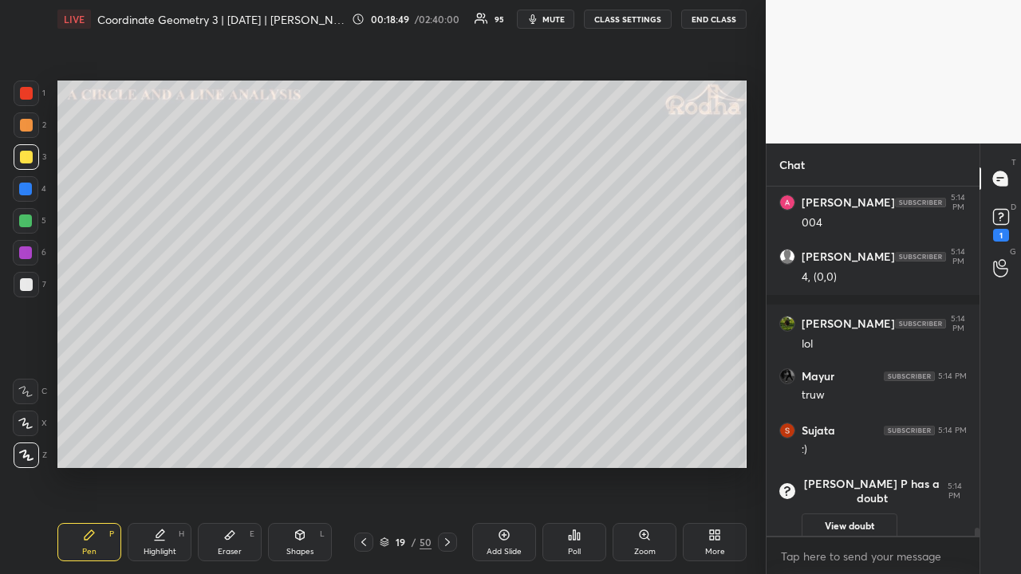
click at [365, 445] on icon at bounding box center [363, 542] width 13 height 13
click at [366, 445] on div at bounding box center [363, 542] width 19 height 19
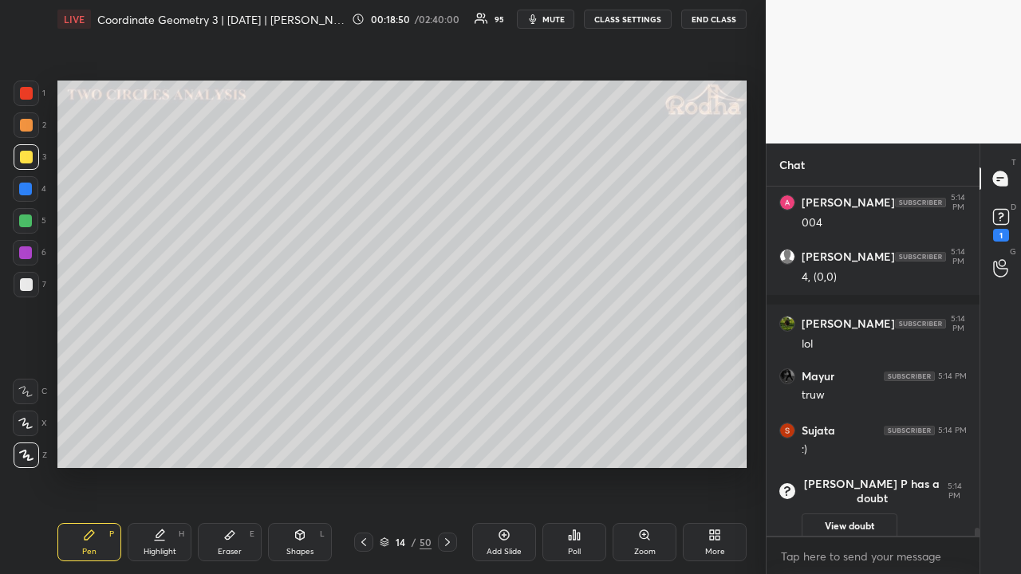
click at [366, 445] on div at bounding box center [363, 542] width 19 height 19
click at [365, 445] on div at bounding box center [363, 542] width 19 height 19
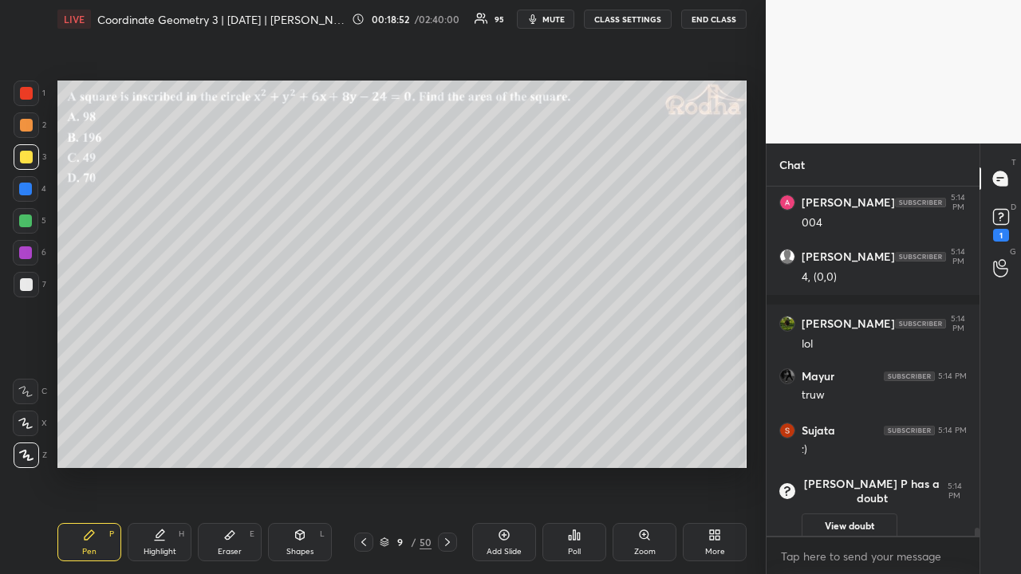
click at [365, 445] on div at bounding box center [363, 542] width 19 height 19
click at [28, 124] on div at bounding box center [26, 125] width 13 height 13
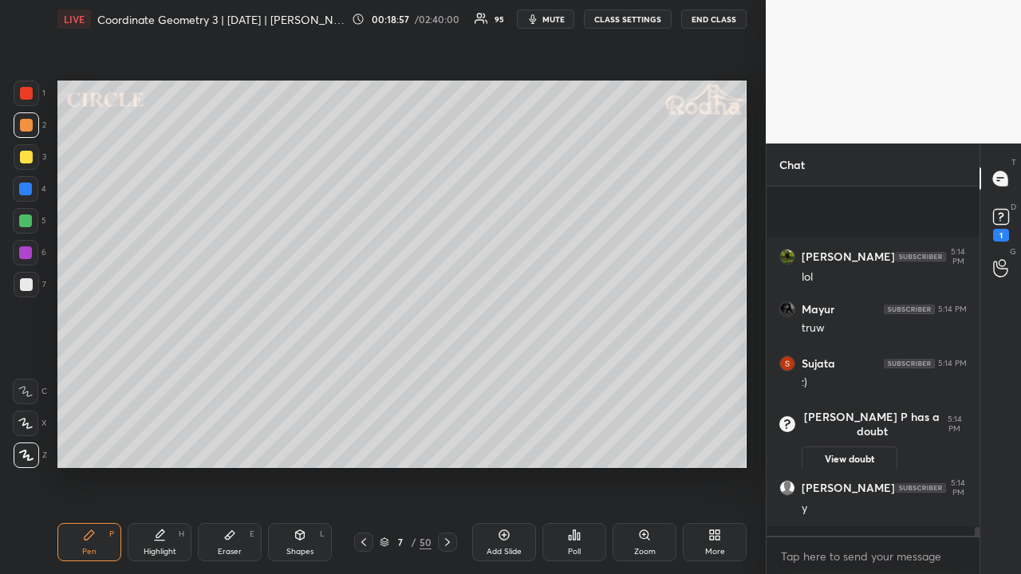
scroll to position [13876, 0]
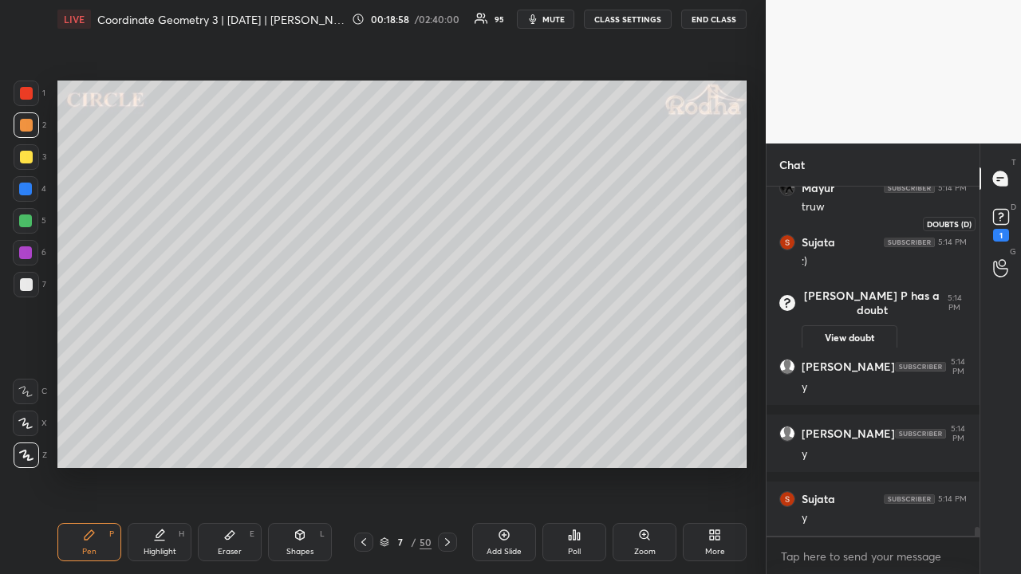
click at [993, 222] on rect at bounding box center [1000, 217] width 15 height 15
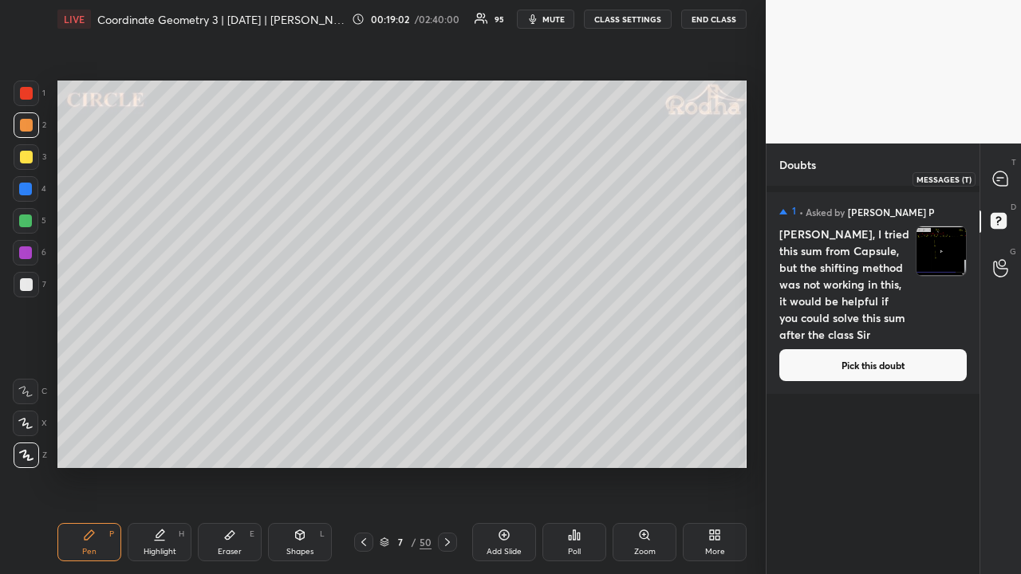
click at [999, 179] on icon at bounding box center [1000, 178] width 14 height 14
type textarea "x"
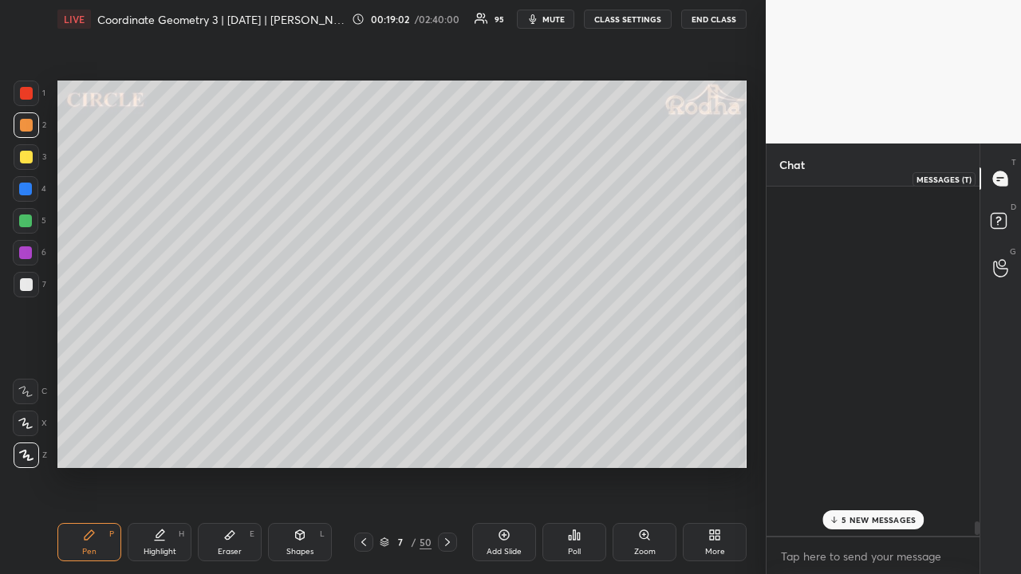
scroll to position [344, 208]
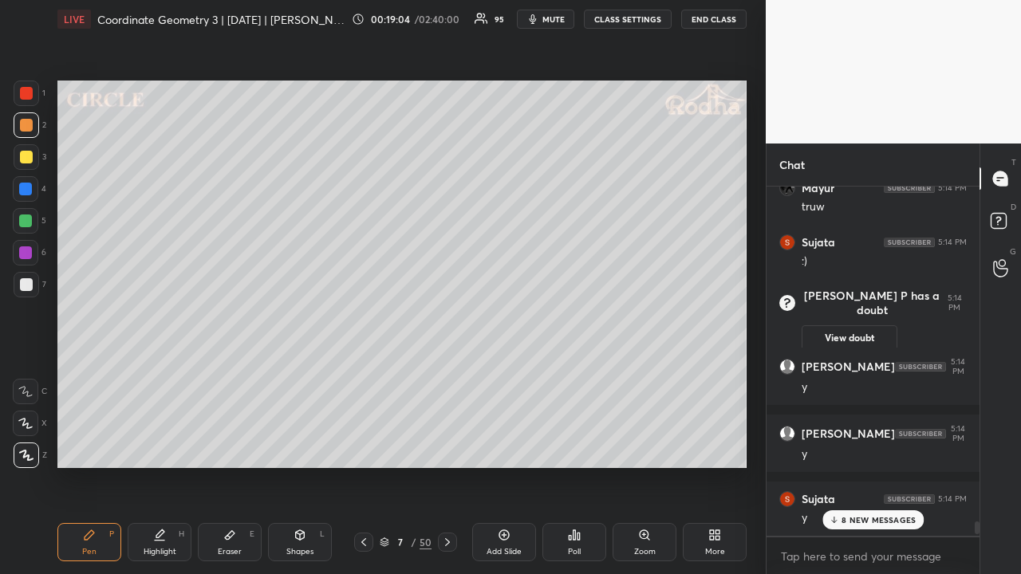
click at [863, 445] on p "8 NEW MESSAGES" at bounding box center [878, 520] width 74 height 10
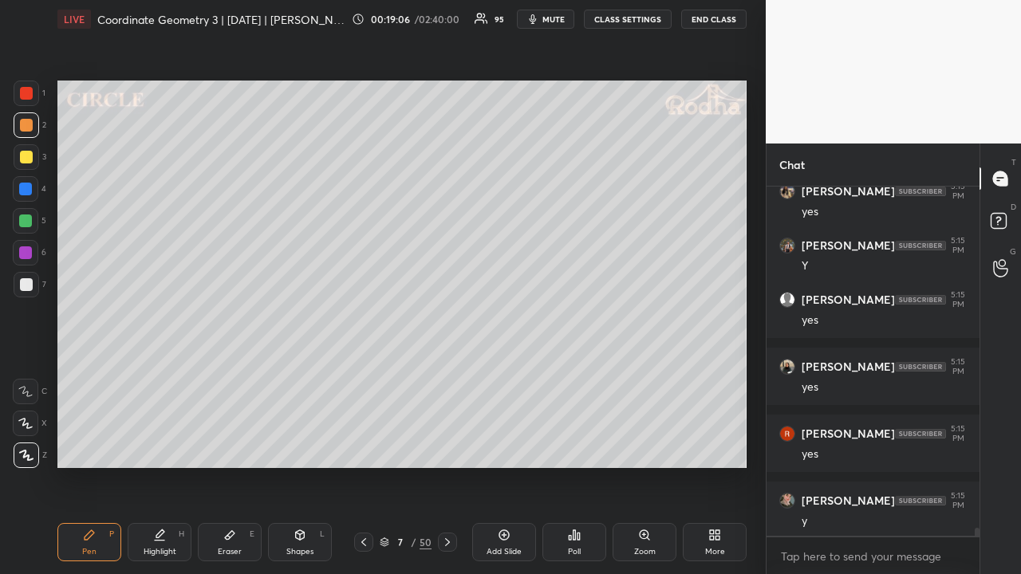
scroll to position [14828, 0]
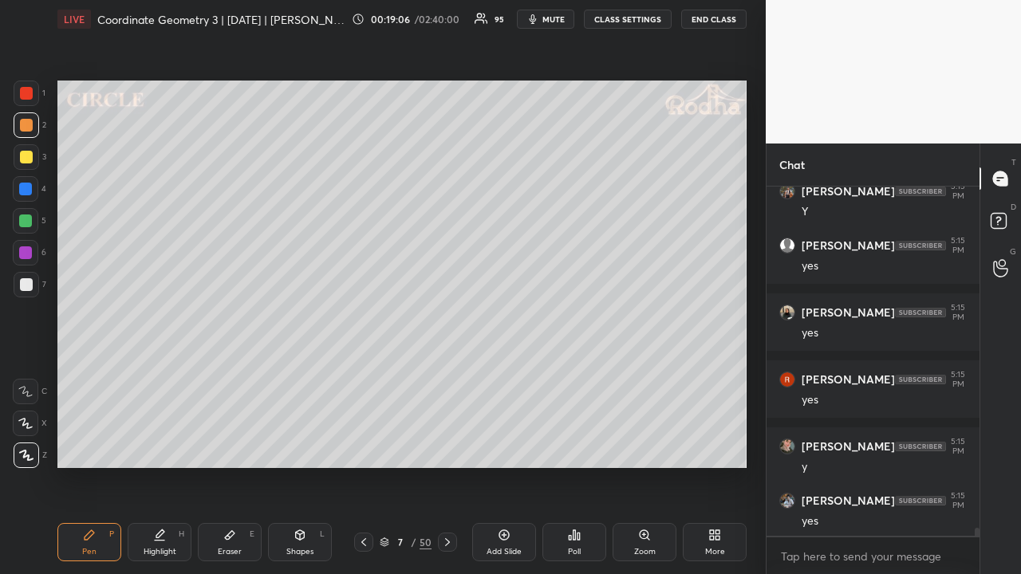
click at [305, 445] on icon at bounding box center [299, 535] width 13 height 13
click at [29, 445] on icon at bounding box center [27, 456] width 12 height 12
click at [29, 281] on div at bounding box center [26, 284] width 13 height 13
drag, startPoint x: 99, startPoint y: 539, endPoint x: 113, endPoint y: 523, distance: 21.5
click at [100, 445] on div "Pen P" at bounding box center [89, 542] width 64 height 38
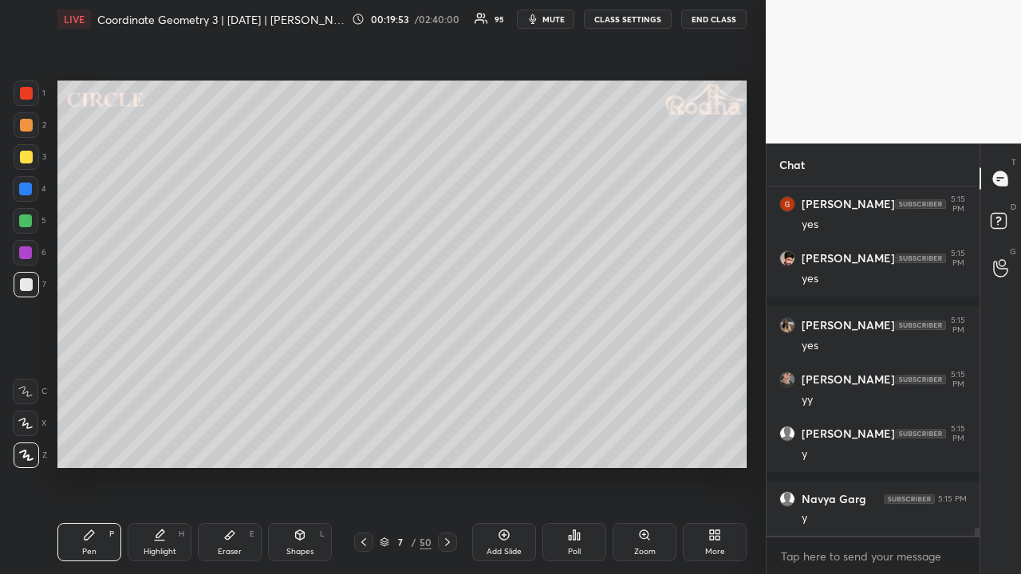
scroll to position [15300, 0]
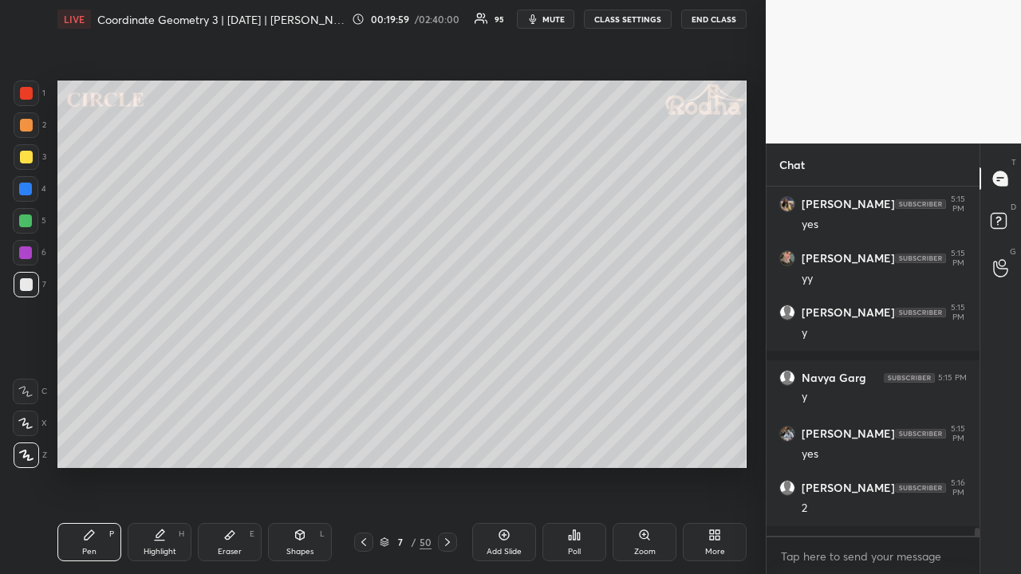
click at [365, 445] on icon at bounding box center [363, 542] width 13 height 13
click at [364, 445] on icon at bounding box center [363, 542] width 5 height 8
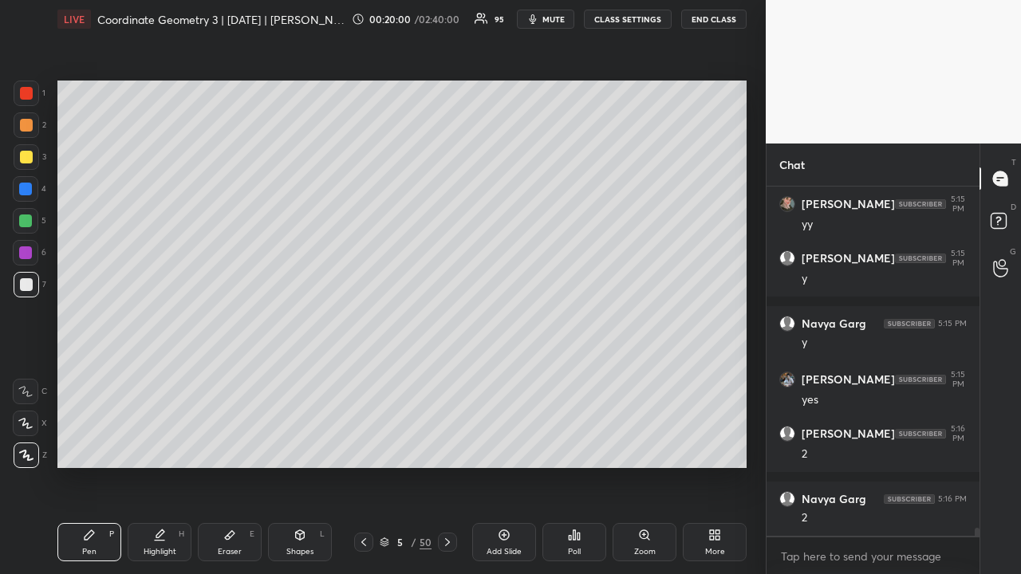
click at [362, 445] on icon at bounding box center [363, 542] width 13 height 13
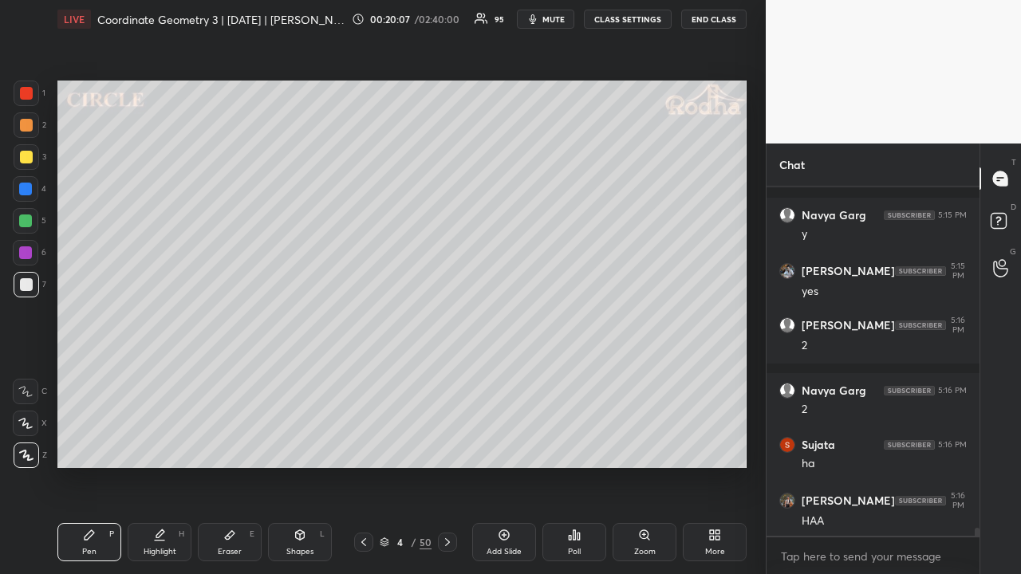
scroll to position [15587, 0]
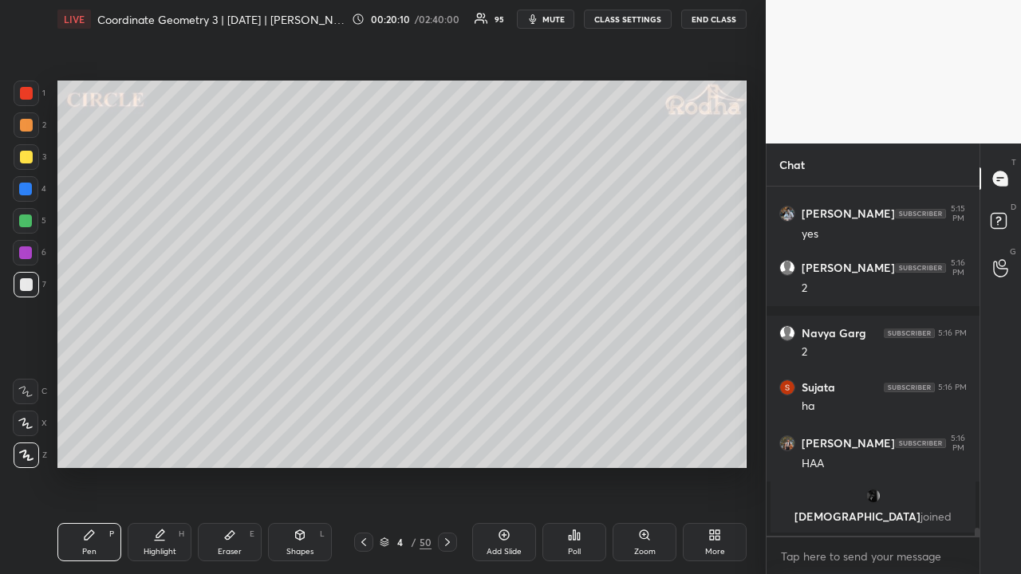
click at [448, 445] on icon at bounding box center [447, 542] width 13 height 13
click at [448, 445] on icon at bounding box center [447, 542] width 5 height 8
click at [446, 445] on icon at bounding box center [447, 542] width 5 height 8
click at [446, 445] on icon at bounding box center [447, 542] width 13 height 13
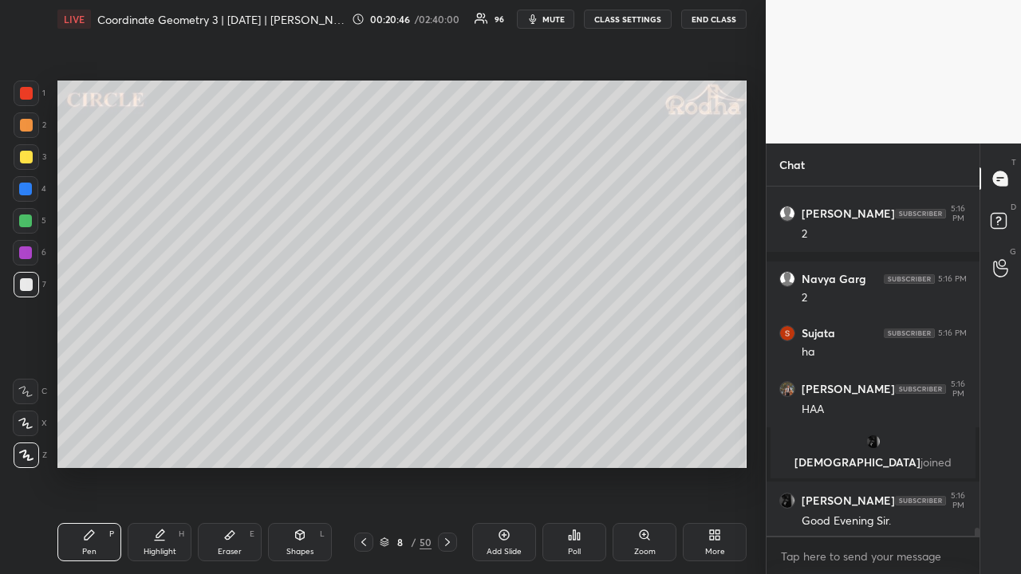
drag, startPoint x: 387, startPoint y: 544, endPoint x: 395, endPoint y: 530, distance: 15.7
click at [387, 445] on icon at bounding box center [385, 542] width 10 height 10
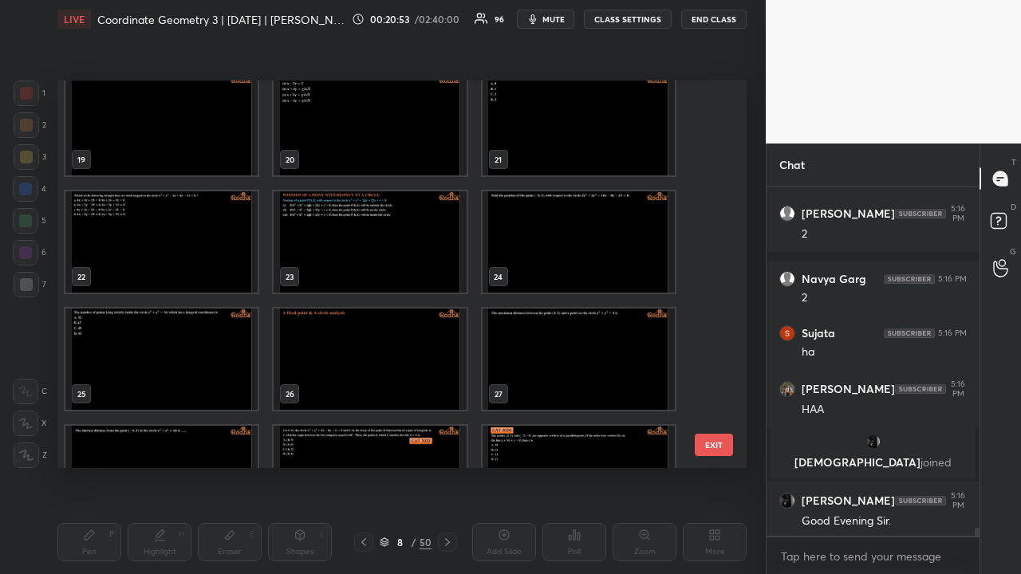
scroll to position [797, 0]
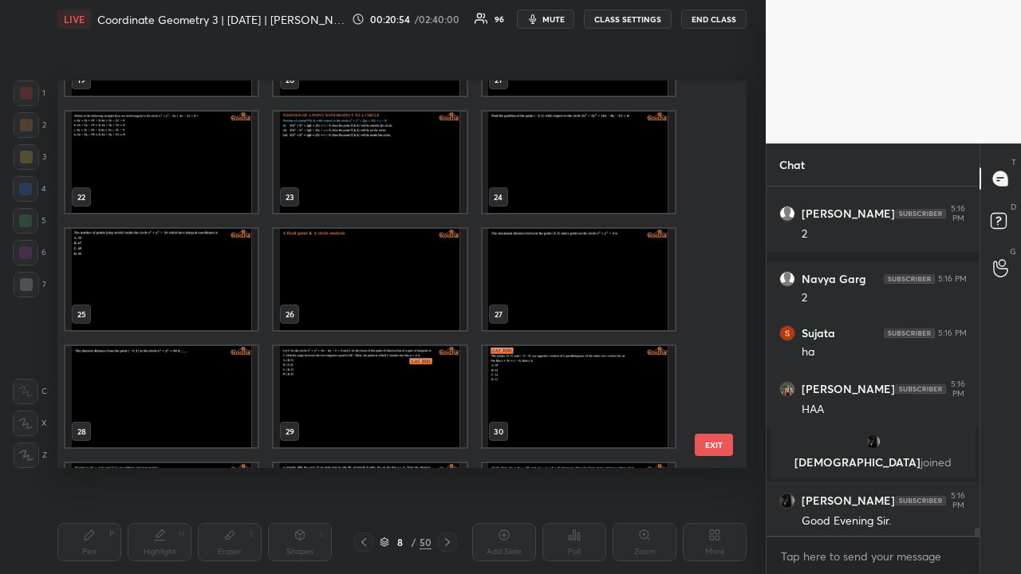
click at [370, 391] on img "grid" at bounding box center [369, 396] width 192 height 101
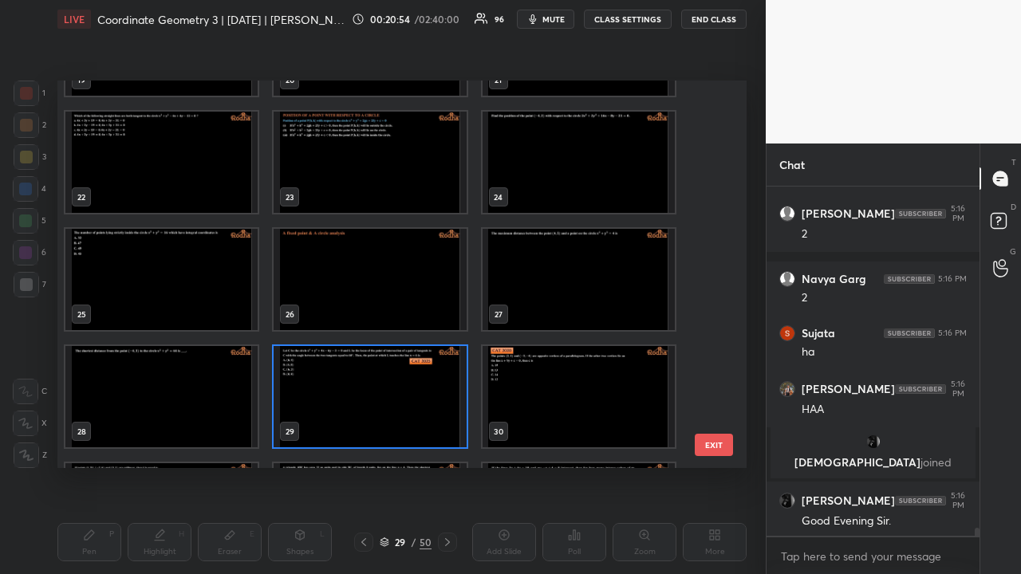
click at [370, 391] on img "grid" at bounding box center [369, 396] width 192 height 101
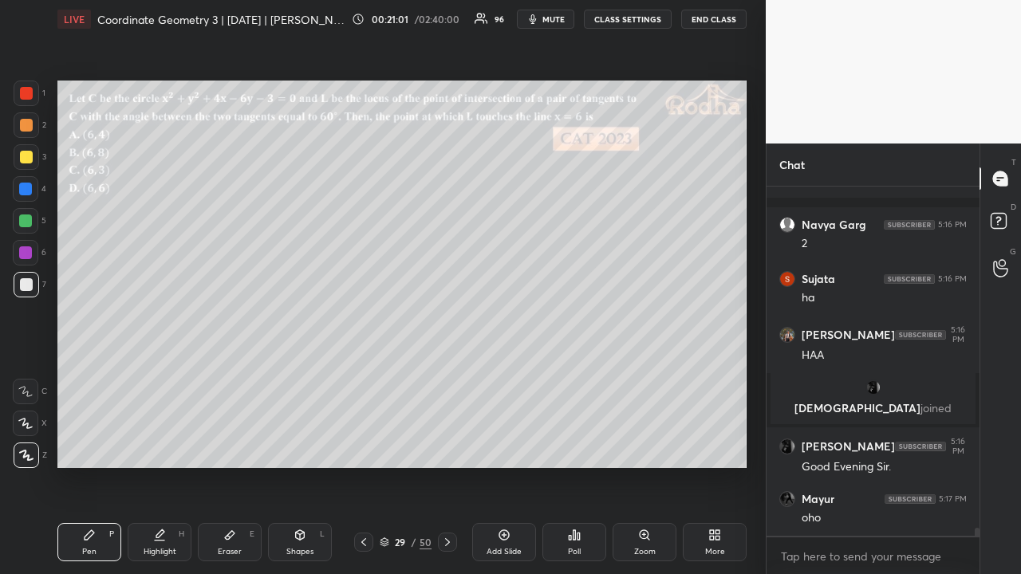
scroll to position [14941, 0]
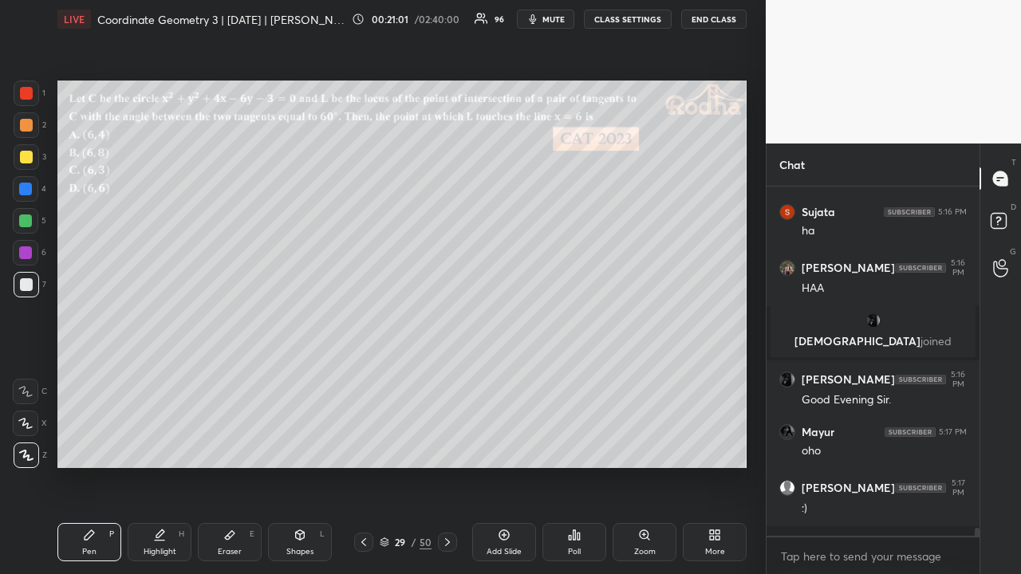
click at [384, 445] on icon at bounding box center [385, 542] width 10 height 10
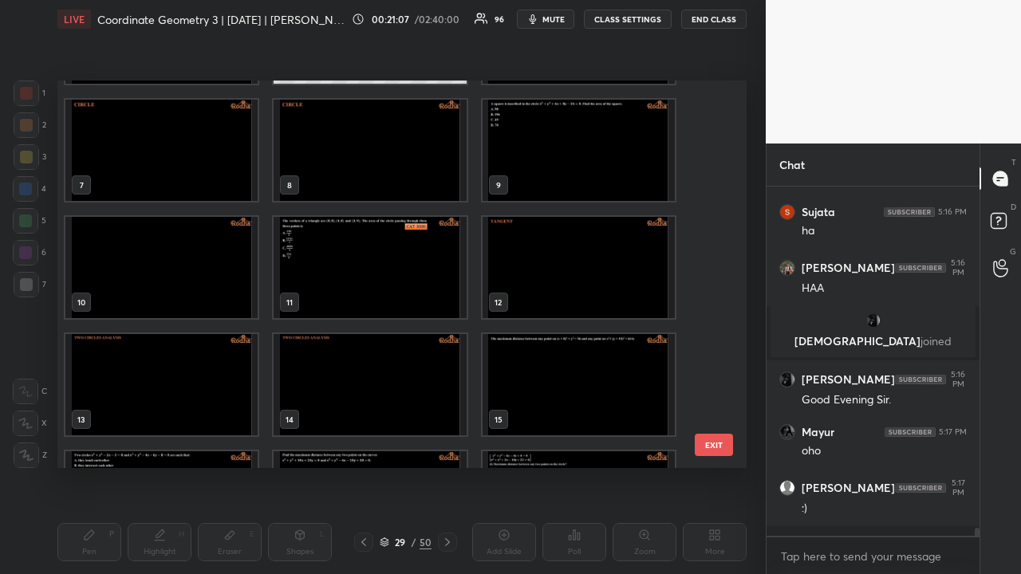
scroll to position [147, 0]
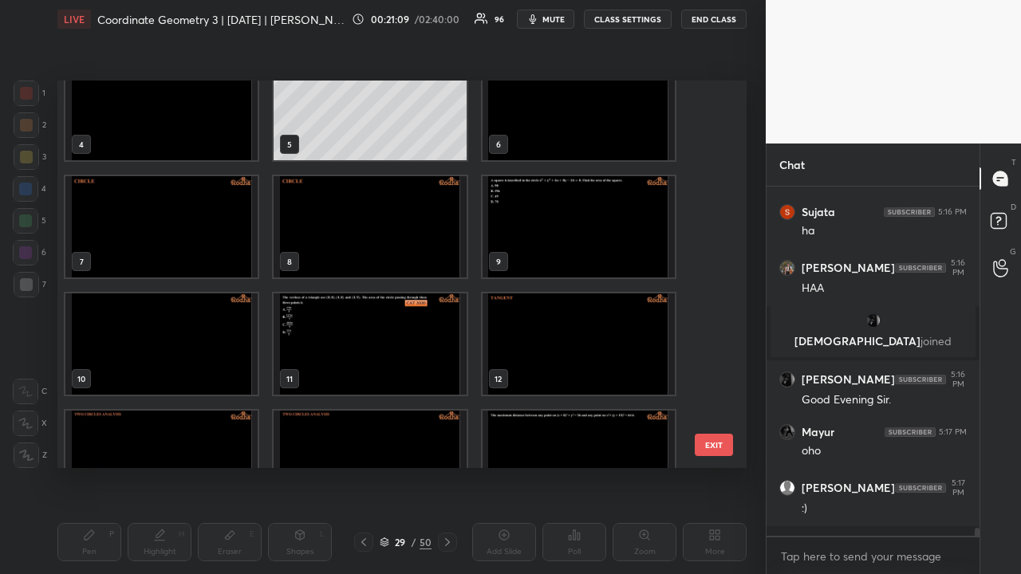
click at [225, 343] on img "grid" at bounding box center [161, 343] width 192 height 101
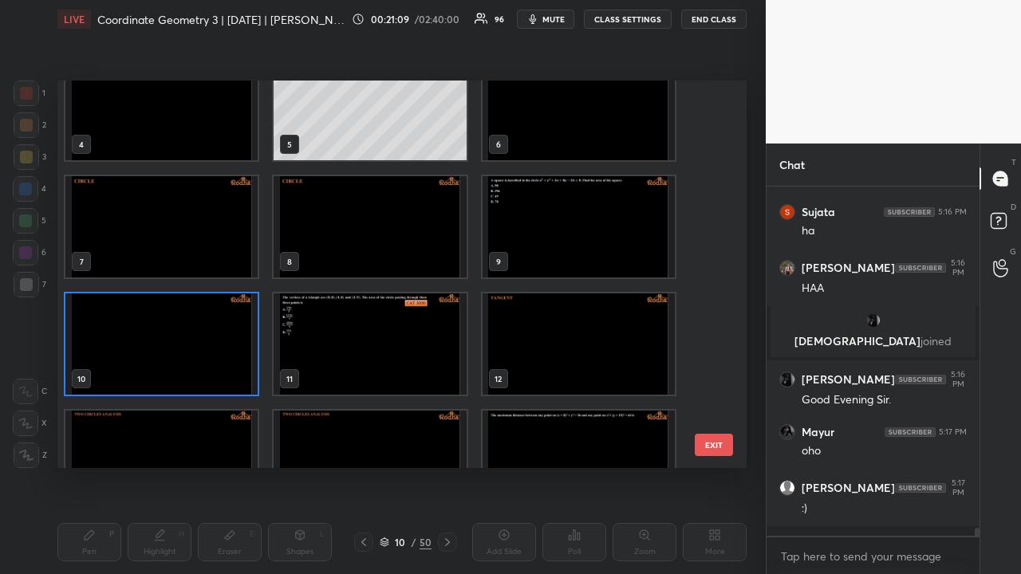
scroll to position [14995, 0]
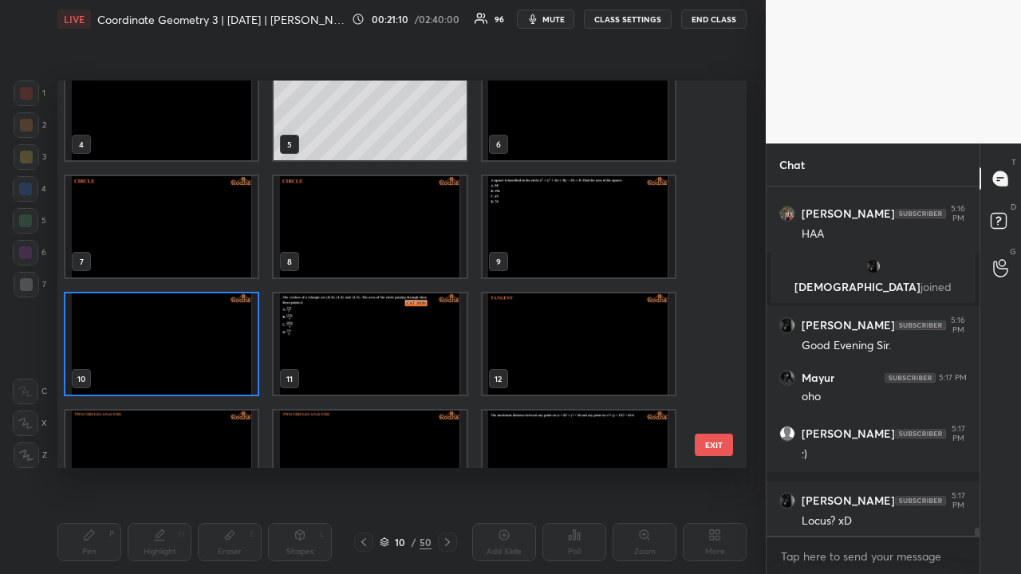
click at [225, 343] on img "grid" at bounding box center [161, 343] width 192 height 101
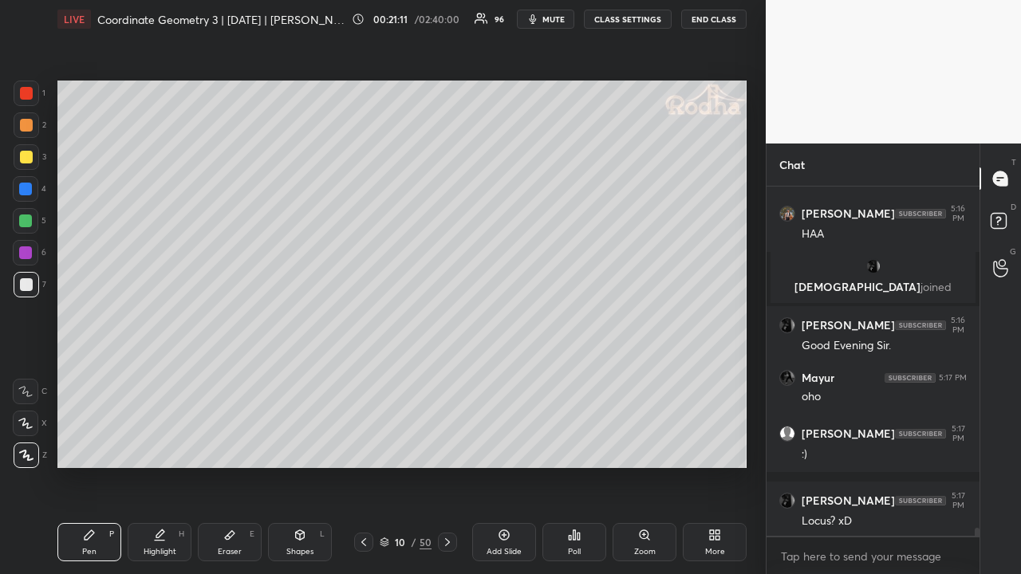
click at [366, 445] on icon at bounding box center [363, 542] width 13 height 13
click at [364, 445] on icon at bounding box center [363, 542] width 5 height 8
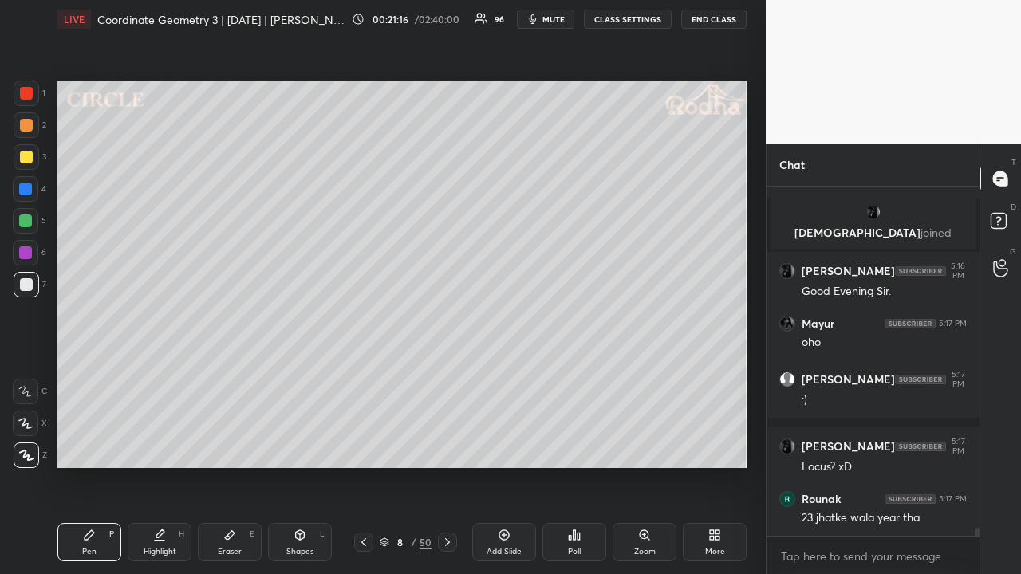
scroll to position [15104, 0]
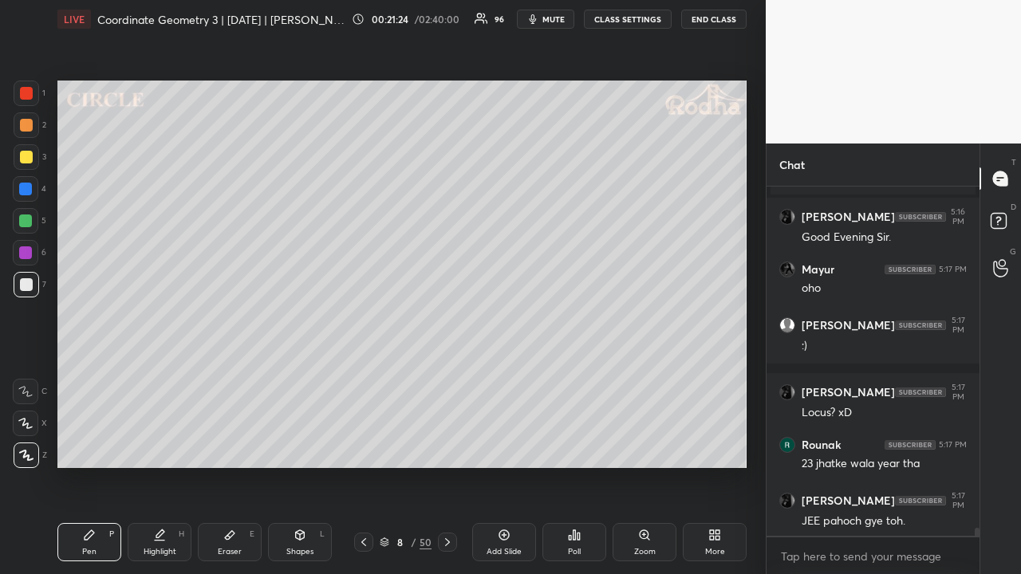
drag, startPoint x: 26, startPoint y: 155, endPoint x: 35, endPoint y: 148, distance: 12.0
click at [26, 159] on div at bounding box center [26, 157] width 13 height 13
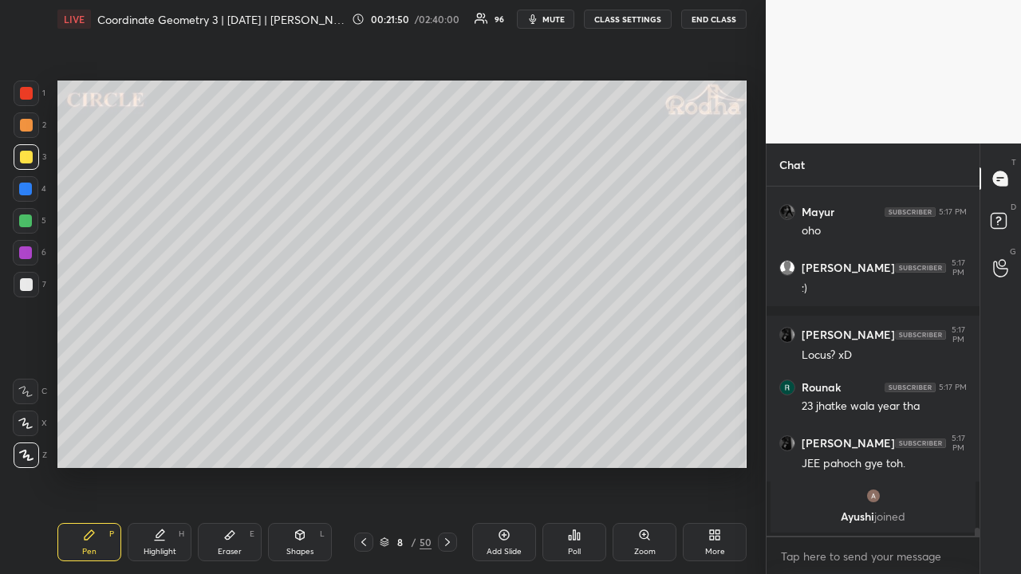
drag, startPoint x: 26, startPoint y: 126, endPoint x: 37, endPoint y: 155, distance: 31.3
click at [27, 128] on div at bounding box center [26, 125] width 13 height 13
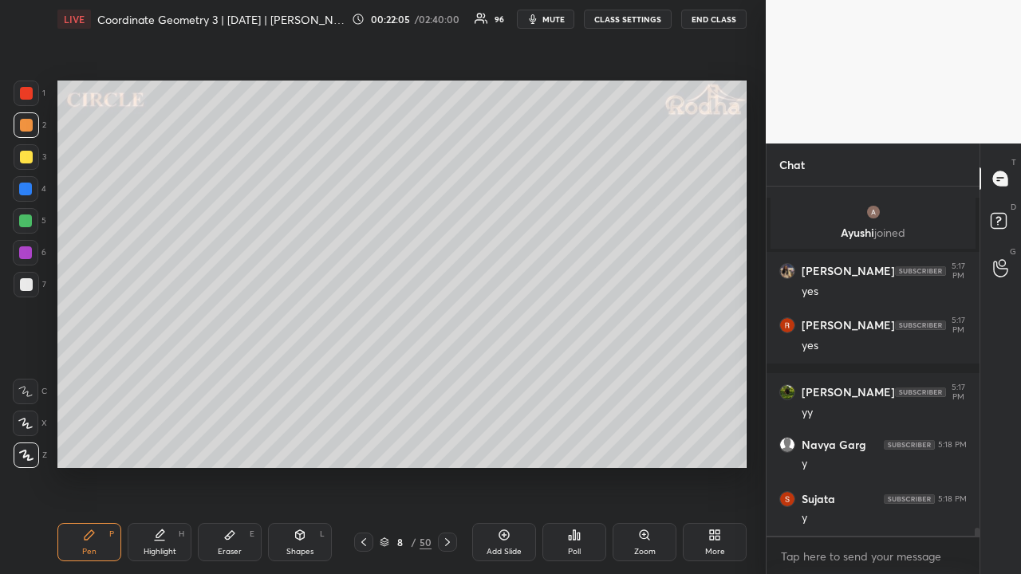
scroll to position [15348, 0]
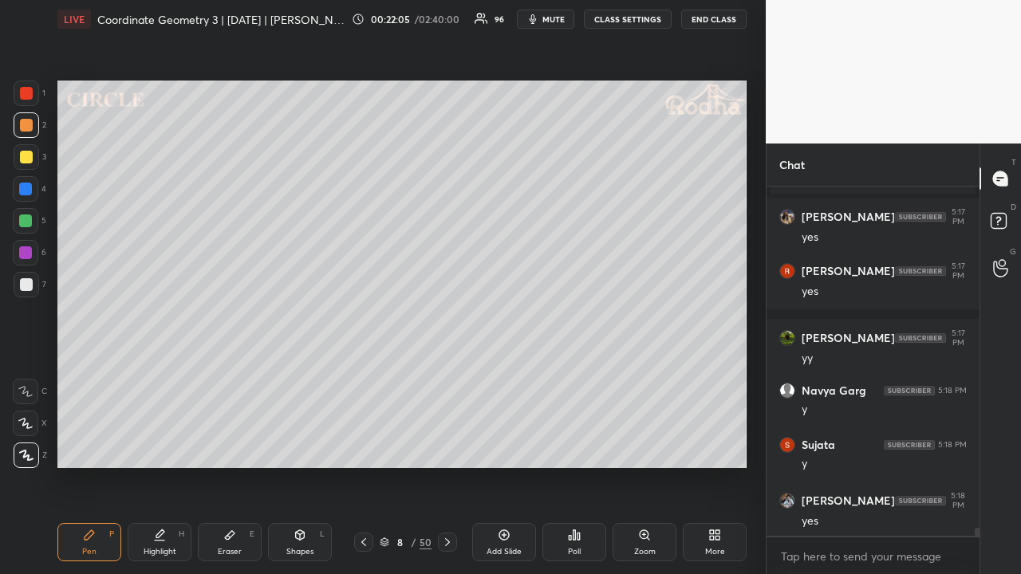
drag, startPoint x: 32, startPoint y: 95, endPoint x: 49, endPoint y: 131, distance: 39.6
click at [32, 96] on div at bounding box center [26, 93] width 13 height 13
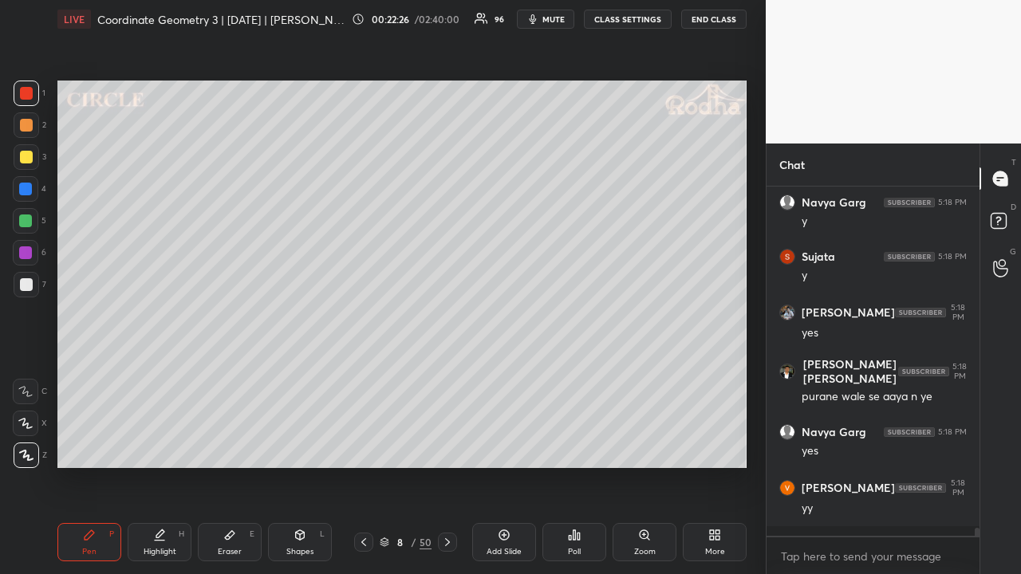
scroll to position [15590, 0]
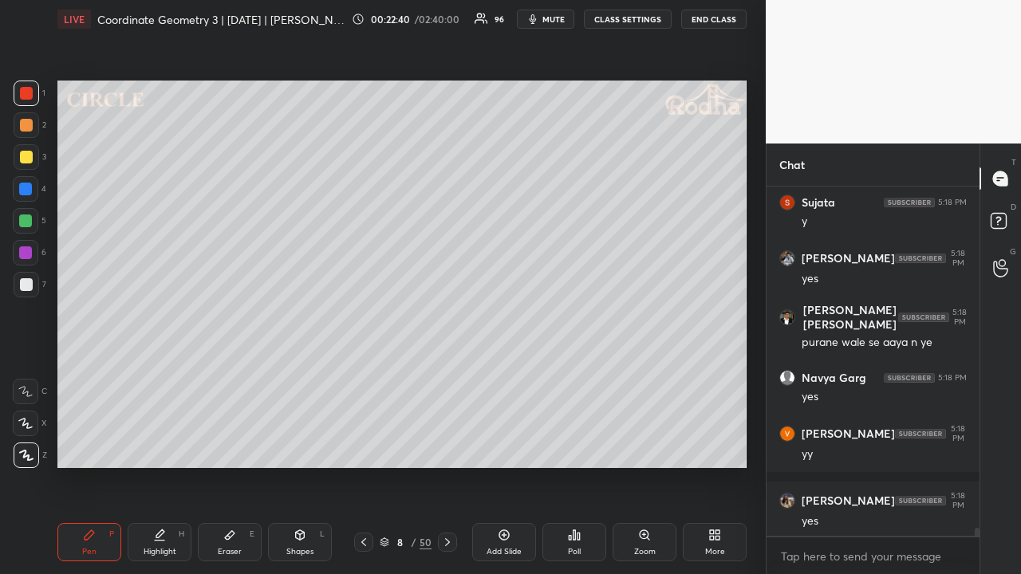
click at [30, 162] on div at bounding box center [26, 157] width 13 height 13
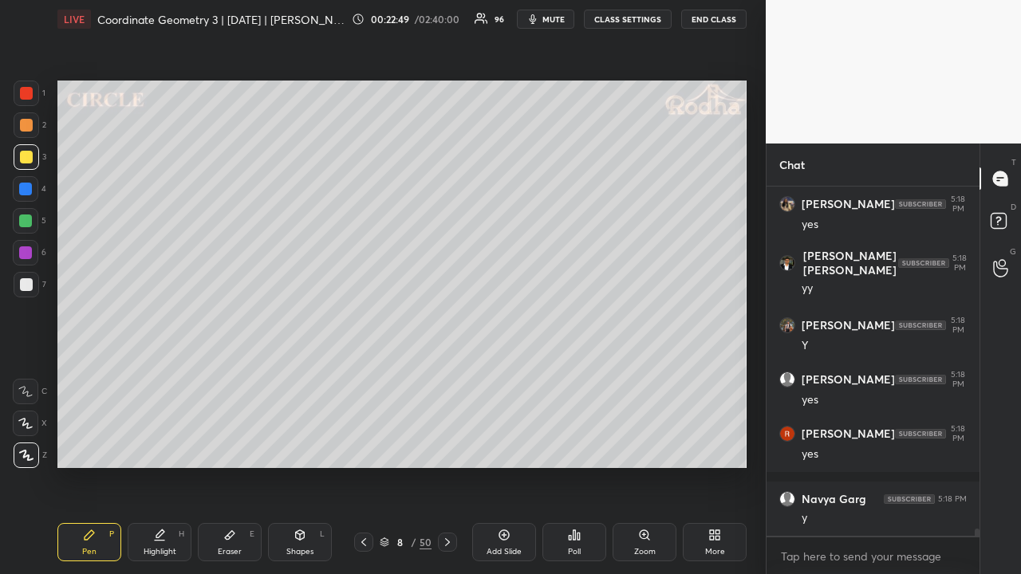
scroll to position [15941, 0]
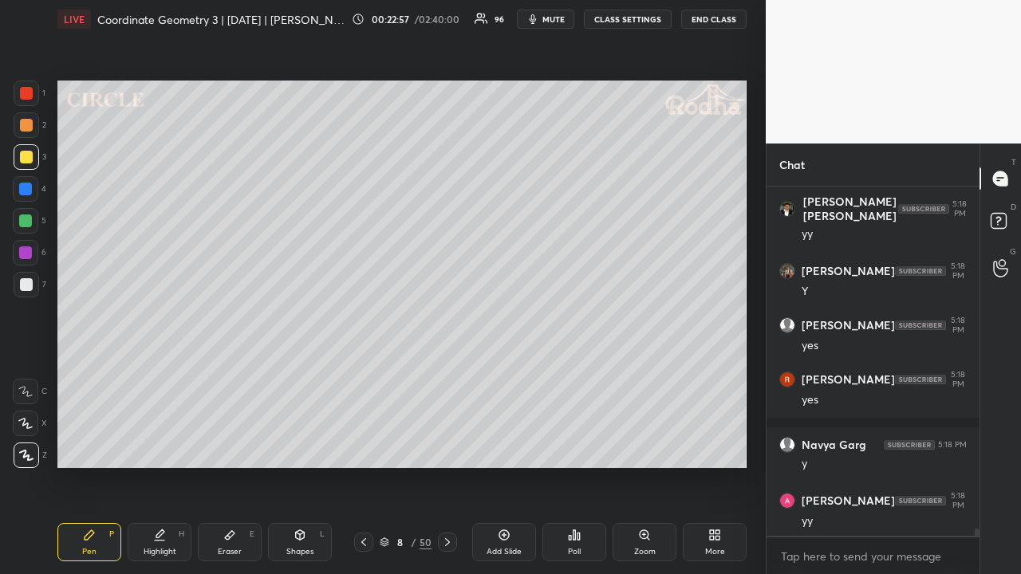
drag, startPoint x: 446, startPoint y: 542, endPoint x: 442, endPoint y: 525, distance: 17.8
click at [446, 445] on icon at bounding box center [447, 542] width 13 height 13
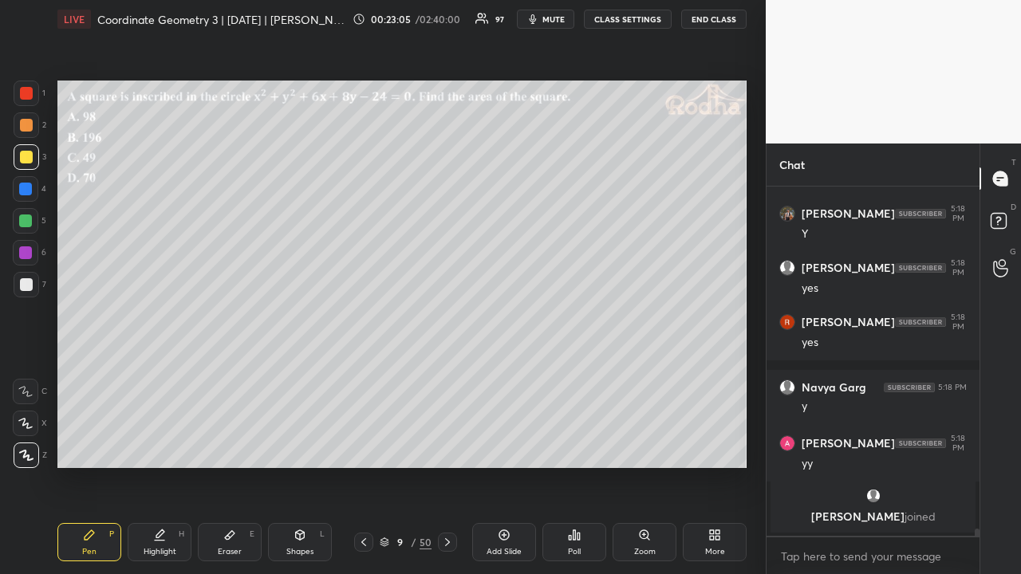
click at [566, 445] on div "Poll" at bounding box center [574, 542] width 64 height 38
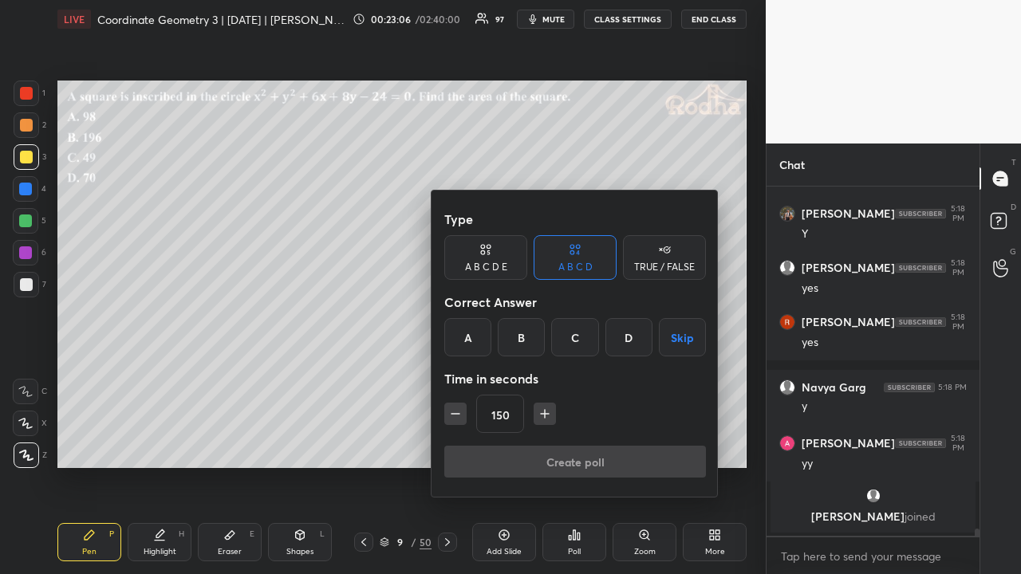
click at [462, 338] on div "A" at bounding box center [467, 337] width 47 height 38
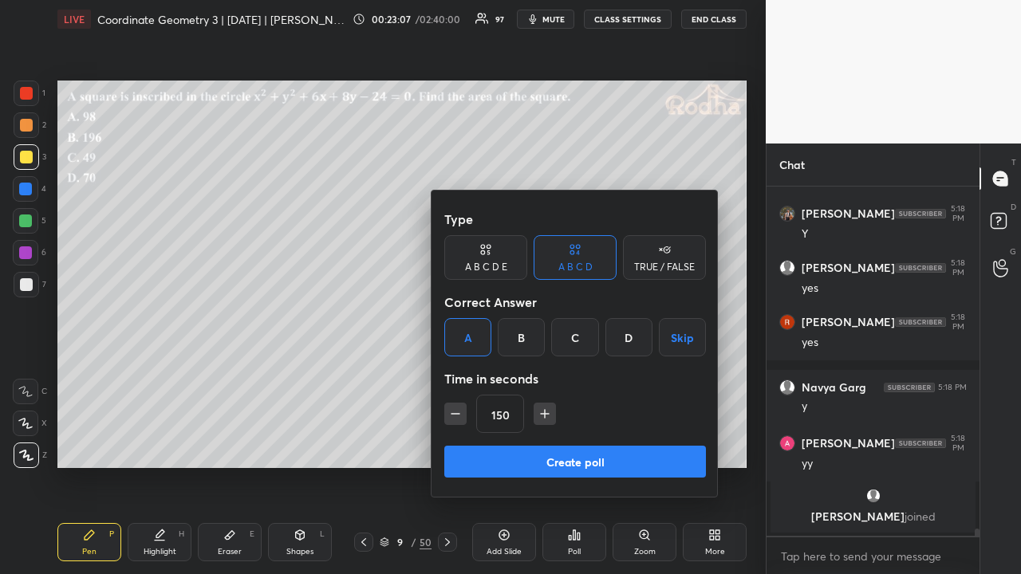
click at [453, 415] on icon "button" at bounding box center [455, 414] width 16 height 16
click at [453, 413] on icon "button" at bounding box center [455, 414] width 16 height 16
type input "120"
click at [544, 445] on button "Create poll" at bounding box center [575, 462] width 262 height 32
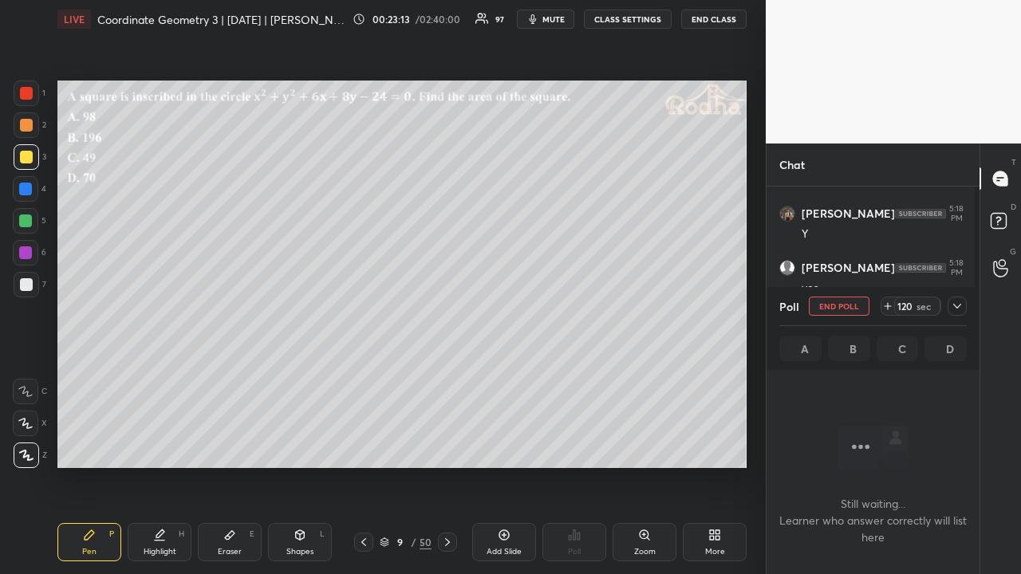
scroll to position [262, 208]
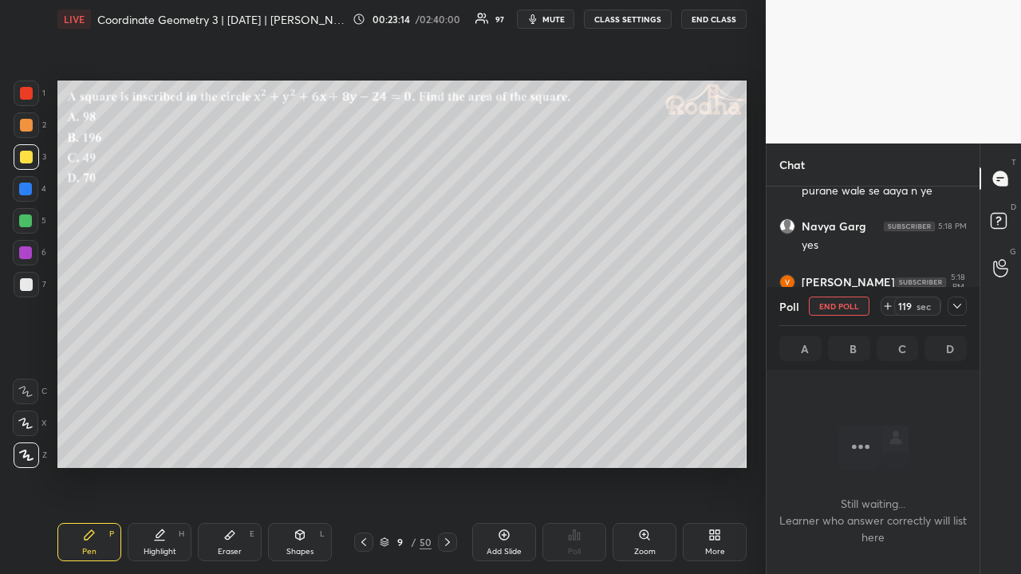
drag, startPoint x: 949, startPoint y: 308, endPoint x: 946, endPoint y: 320, distance: 12.2
click at [950, 309] on div at bounding box center [956, 306] width 19 height 19
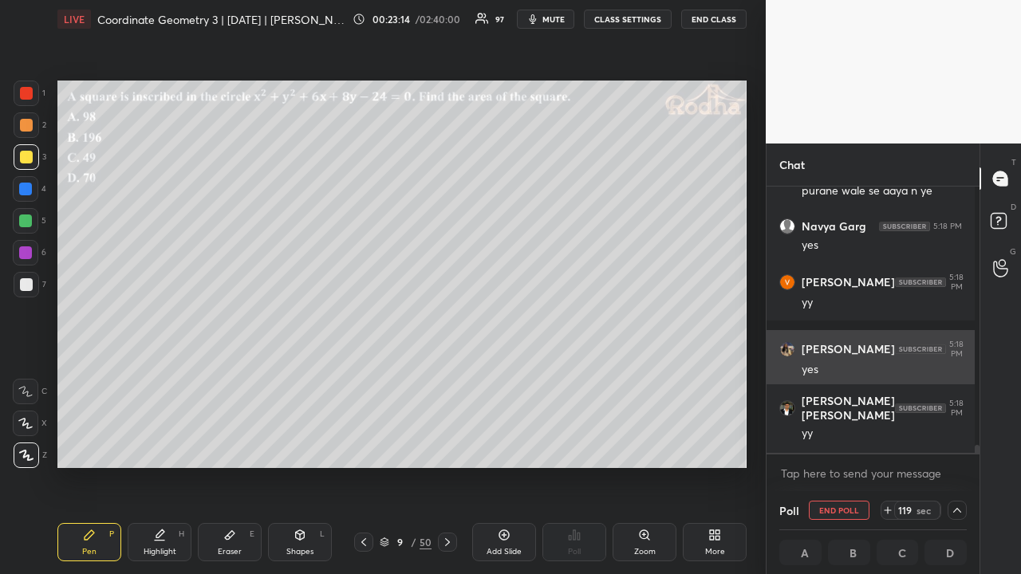
scroll to position [5, 5]
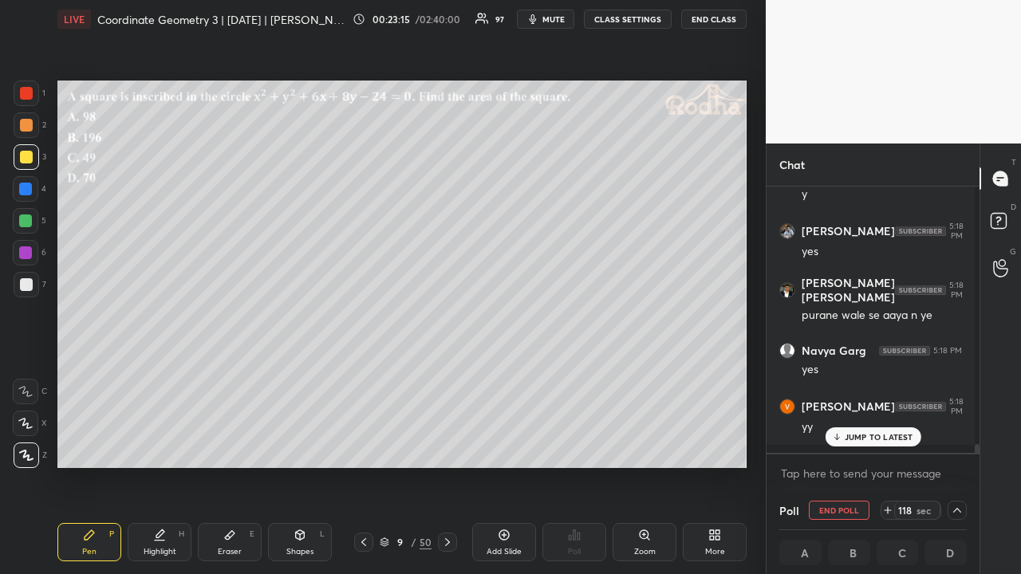
click at [867, 436] on p "JUMP TO LATEST" at bounding box center [878, 437] width 69 height 10
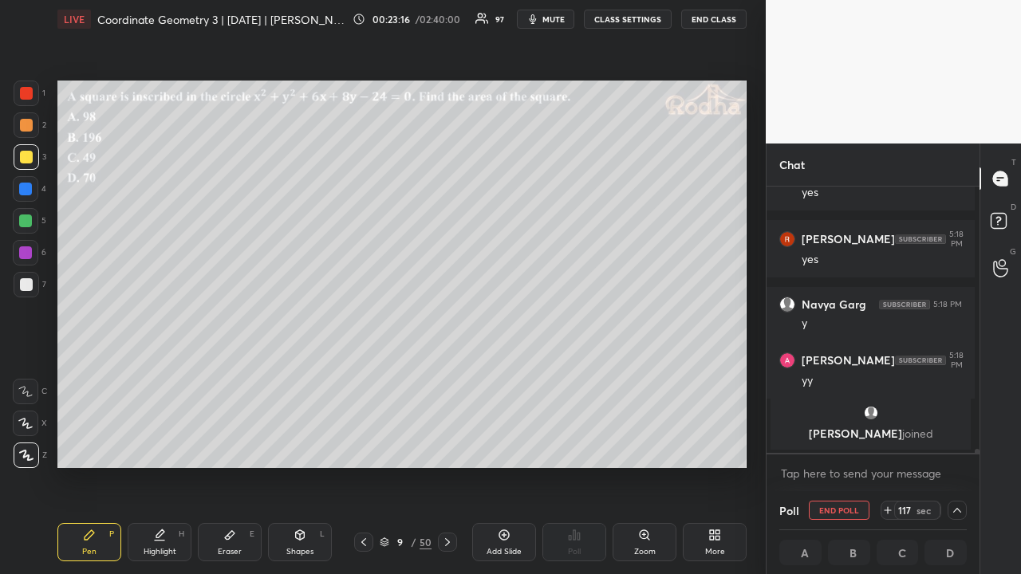
click at [29, 129] on div at bounding box center [26, 125] width 13 height 13
click at [365, 445] on icon at bounding box center [363, 542] width 13 height 13
click at [451, 445] on icon at bounding box center [447, 542] width 13 height 13
click at [29, 157] on div at bounding box center [26, 157] width 13 height 13
click at [300, 445] on icon at bounding box center [300, 537] width 0 height 6
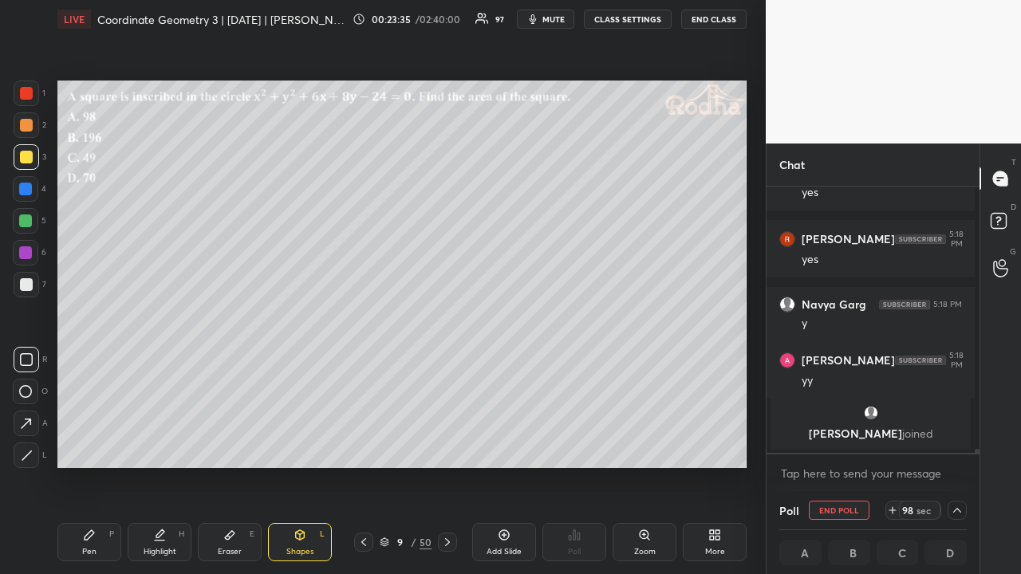
click at [30, 391] on rect at bounding box center [26, 392] width 12 height 12
click at [27, 357] on icon at bounding box center [26, 359] width 13 height 13
click at [26, 128] on div at bounding box center [26, 125] width 13 height 13
click at [97, 445] on div "Pen P" at bounding box center [89, 542] width 64 height 38
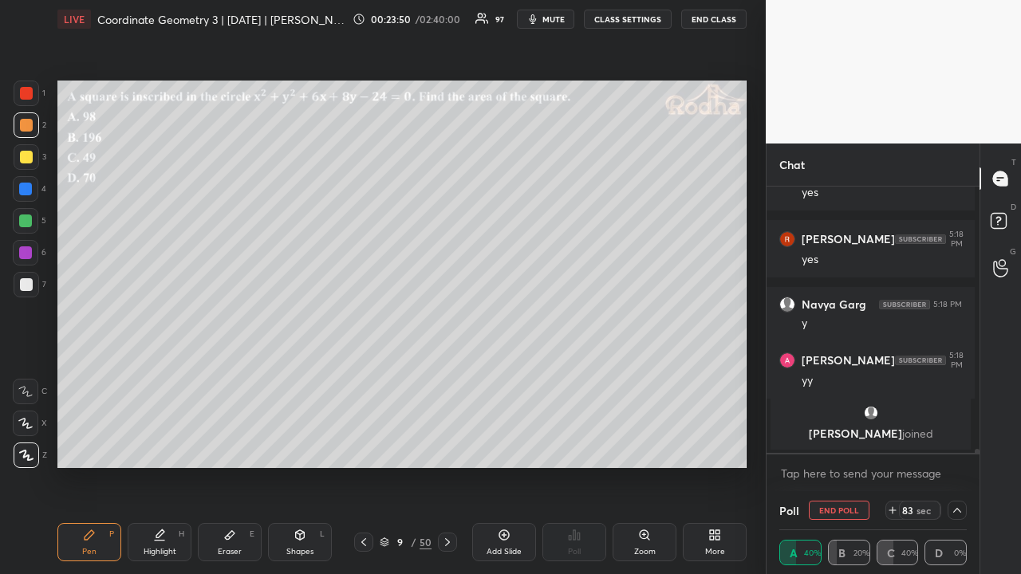
drag, startPoint x: 30, startPoint y: 279, endPoint x: 49, endPoint y: 284, distance: 19.7
click at [30, 279] on div at bounding box center [26, 284] width 13 height 13
click at [952, 445] on icon at bounding box center [956, 510] width 13 height 13
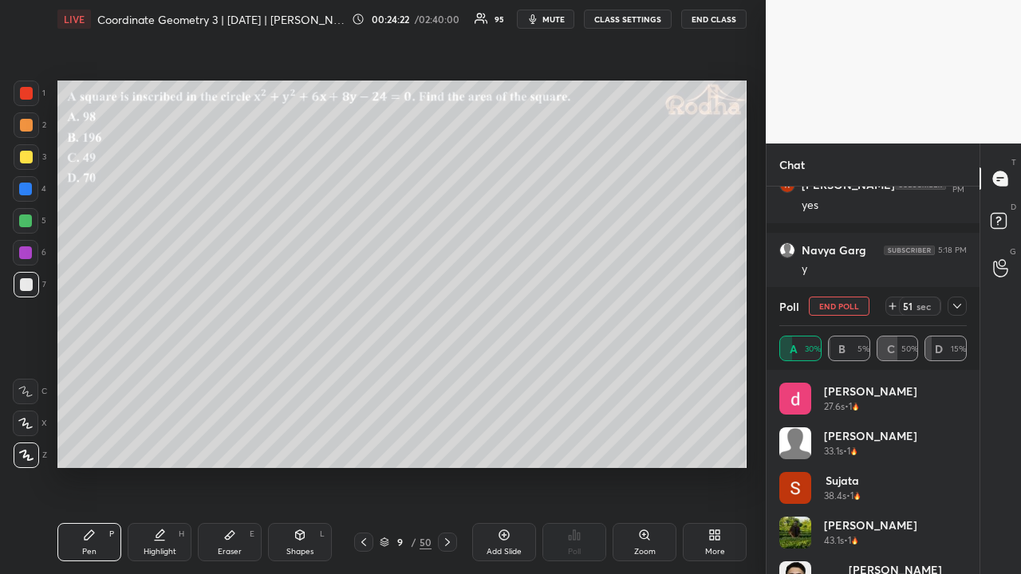
scroll to position [77, 0]
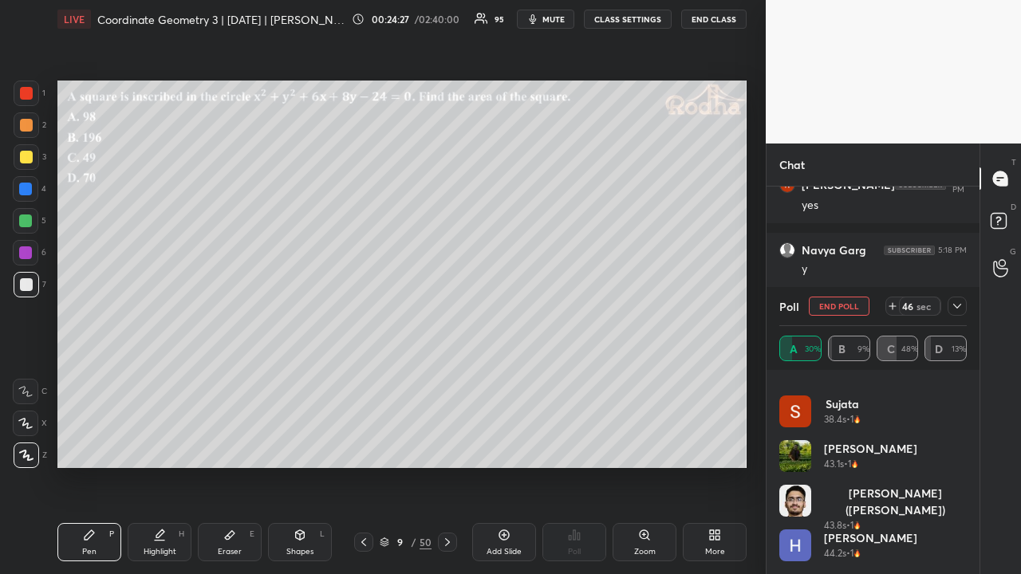
click at [26, 157] on div at bounding box center [26, 157] width 13 height 13
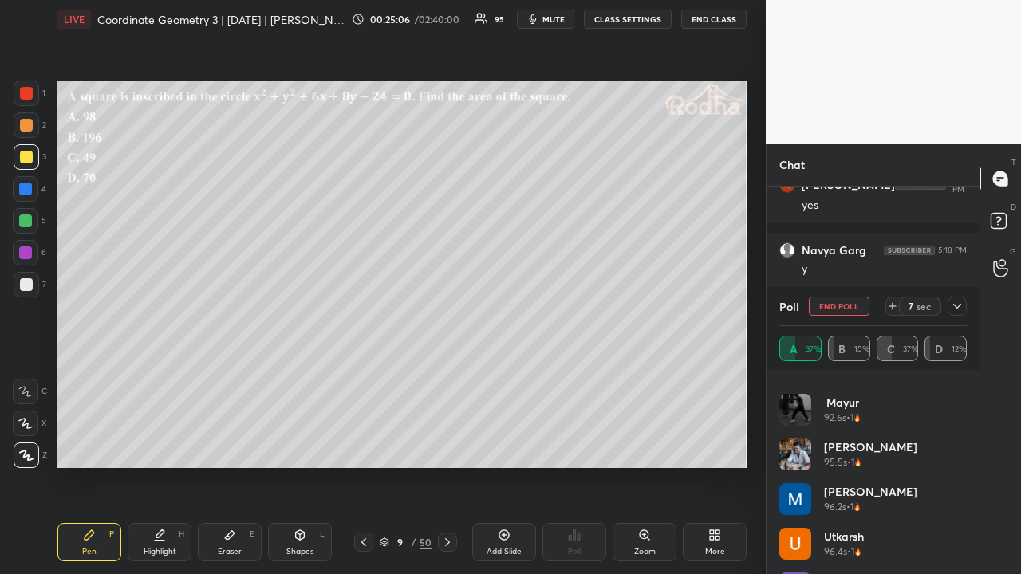
scroll to position [657, 0]
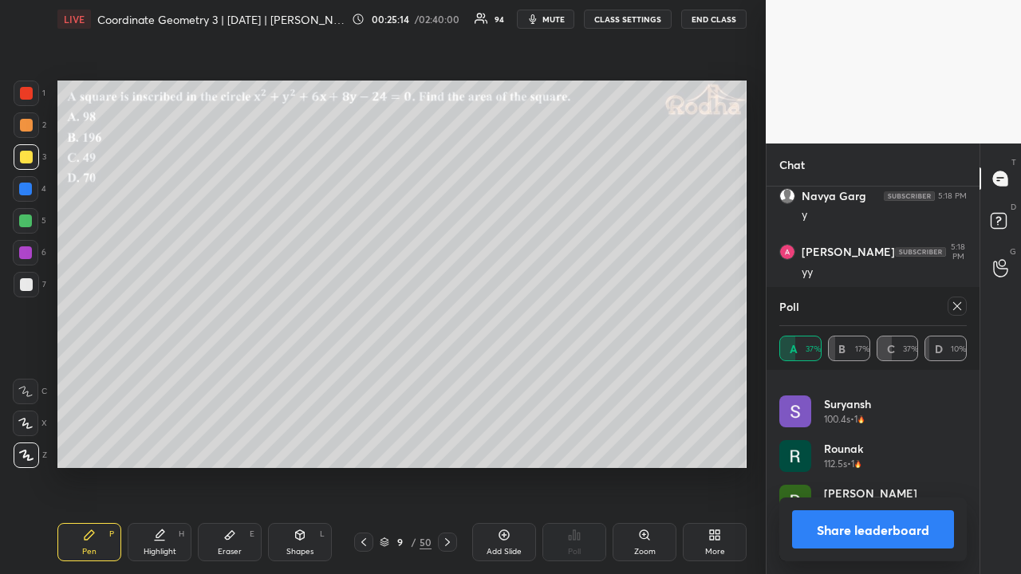
click at [960, 306] on icon at bounding box center [956, 306] width 13 height 13
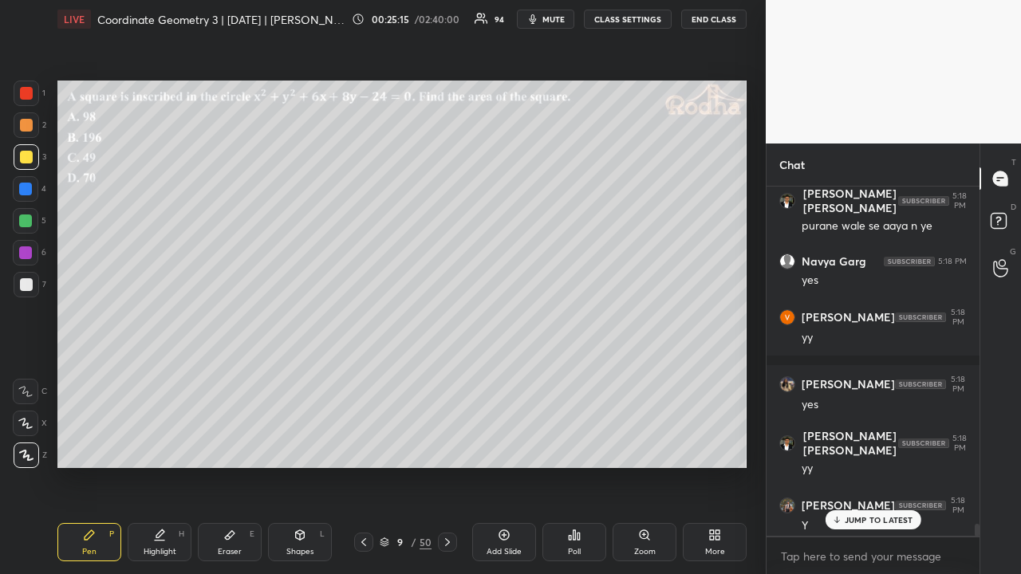
click at [840, 445] on icon at bounding box center [836, 520] width 10 height 10
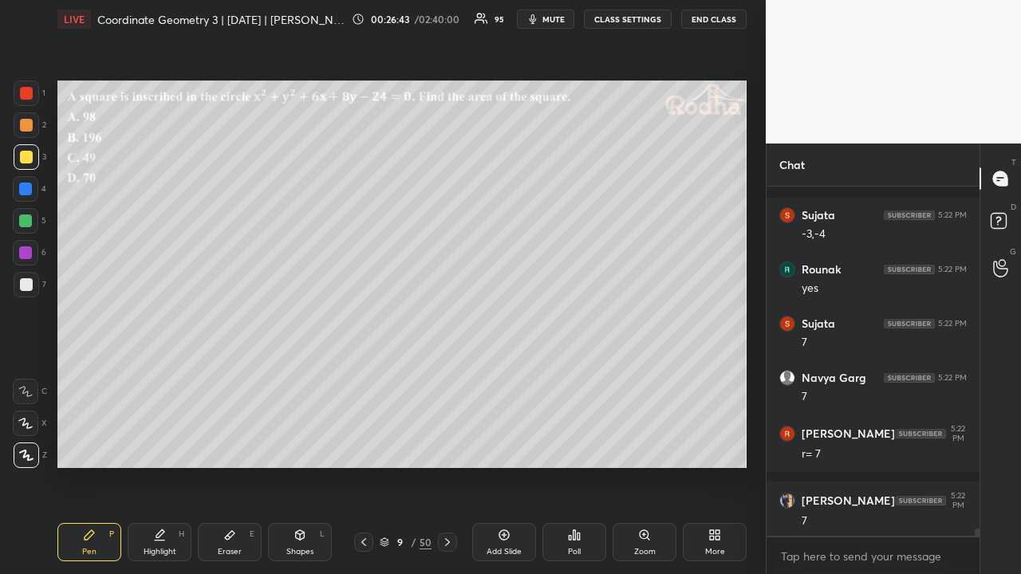
scroll to position [17585, 0]
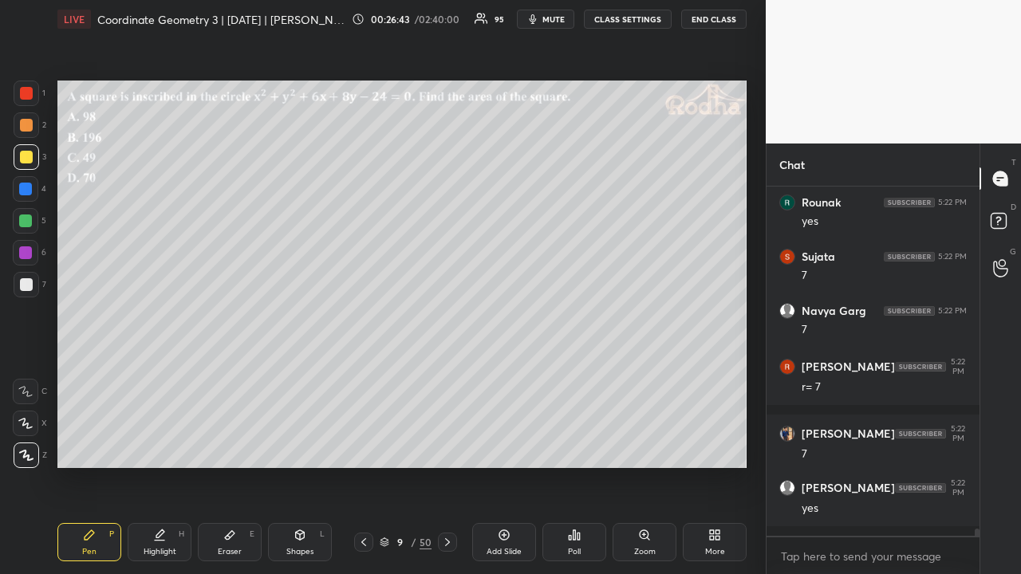
click at [30, 124] on div at bounding box center [26, 125] width 13 height 13
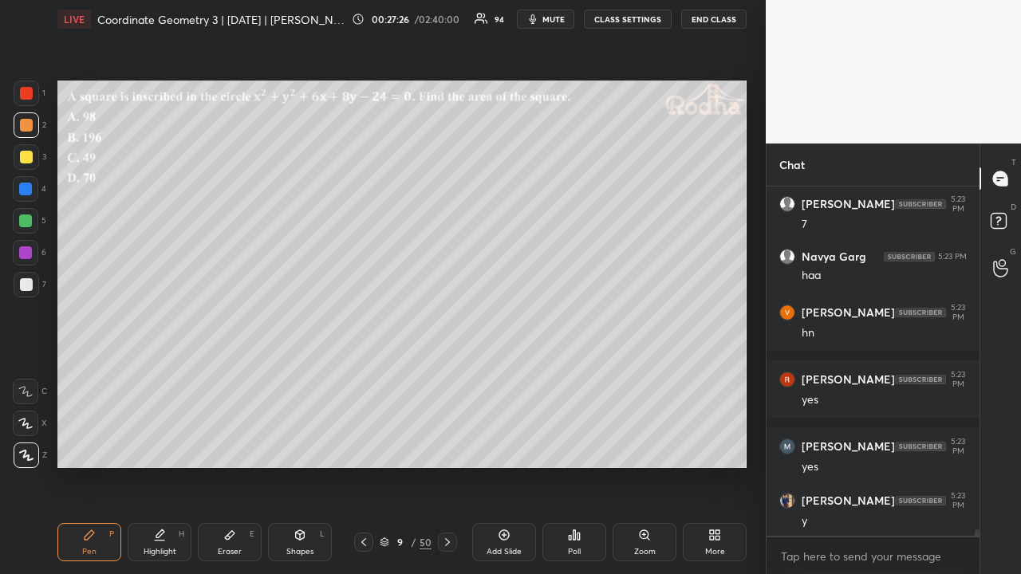
scroll to position [18773, 0]
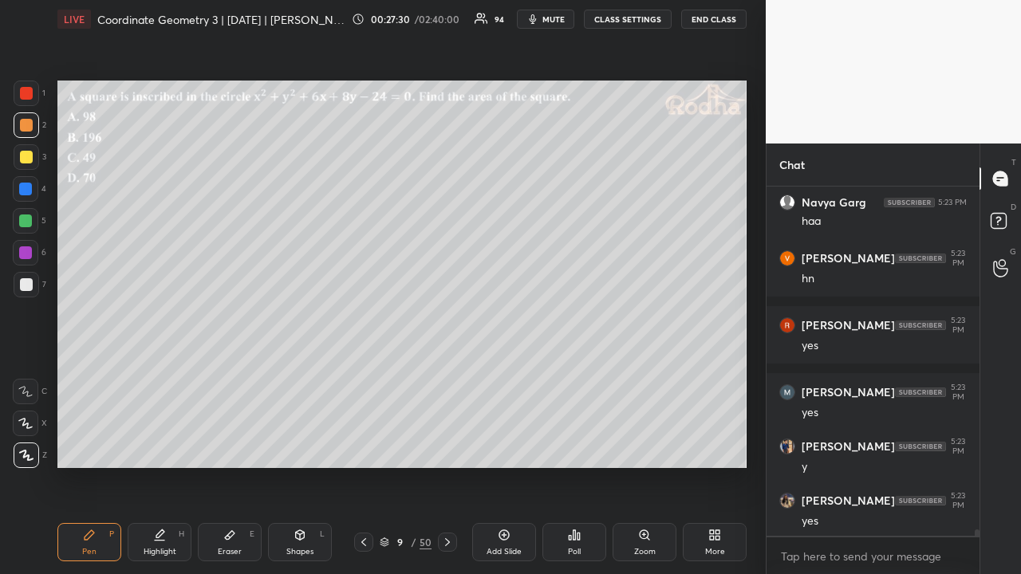
click at [27, 225] on div at bounding box center [25, 220] width 13 height 13
click at [306, 445] on div "Shapes L" at bounding box center [300, 542] width 64 height 38
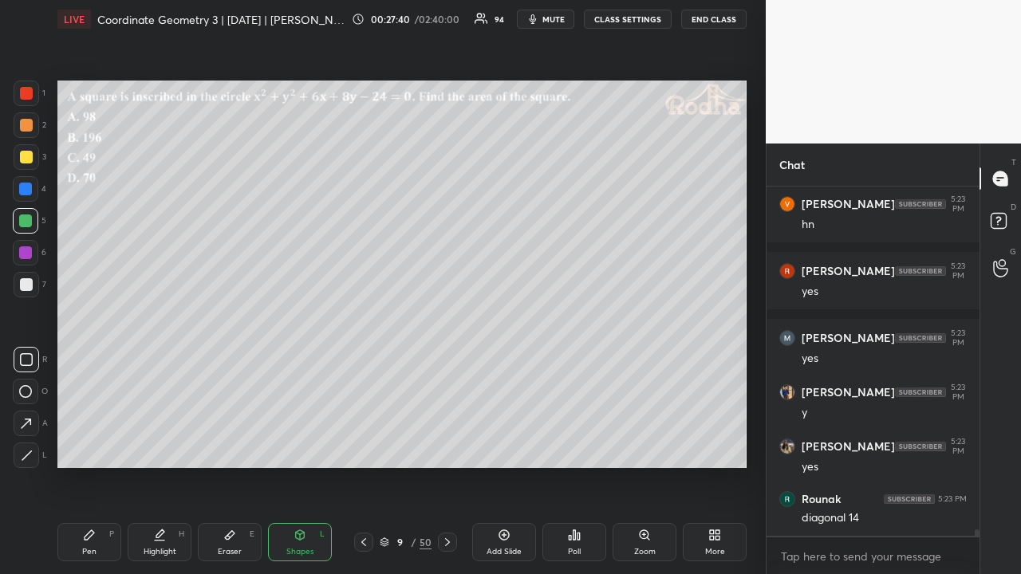
scroll to position [18881, 0]
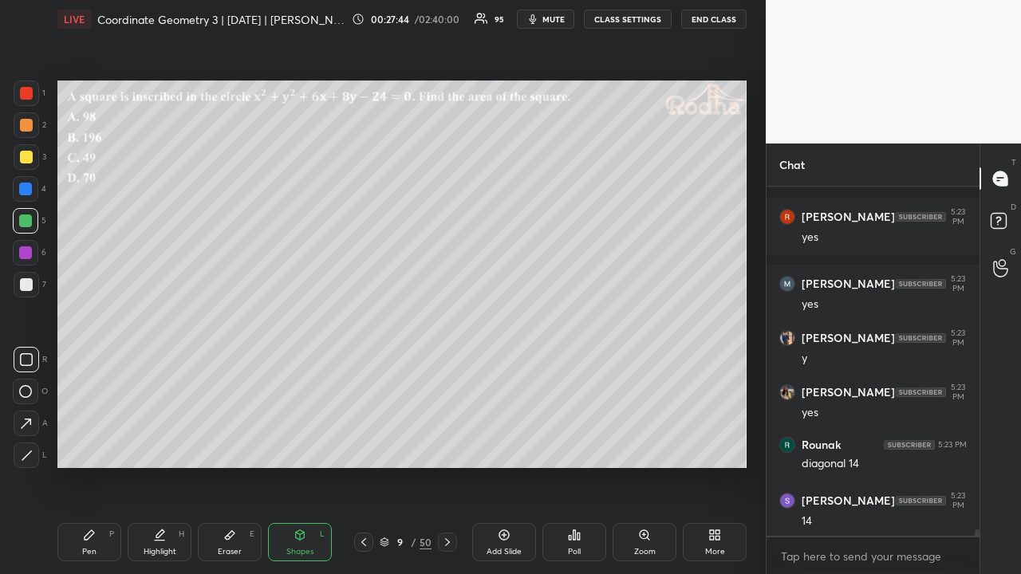
click at [293, 445] on div "Shapes L" at bounding box center [300, 542] width 64 height 38
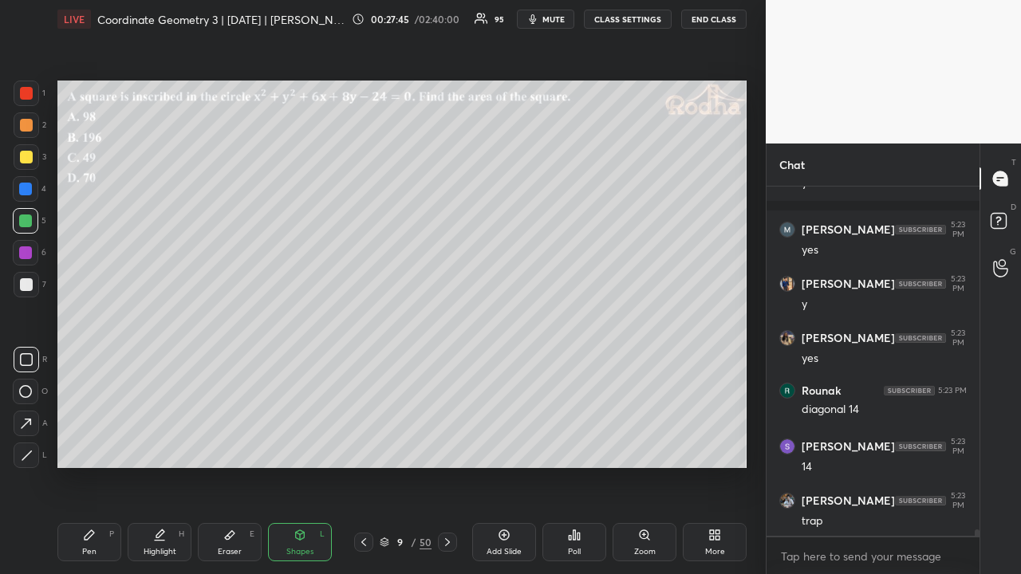
click at [18, 445] on div at bounding box center [27, 455] width 26 height 26
click at [27, 125] on div at bounding box center [26, 125] width 13 height 13
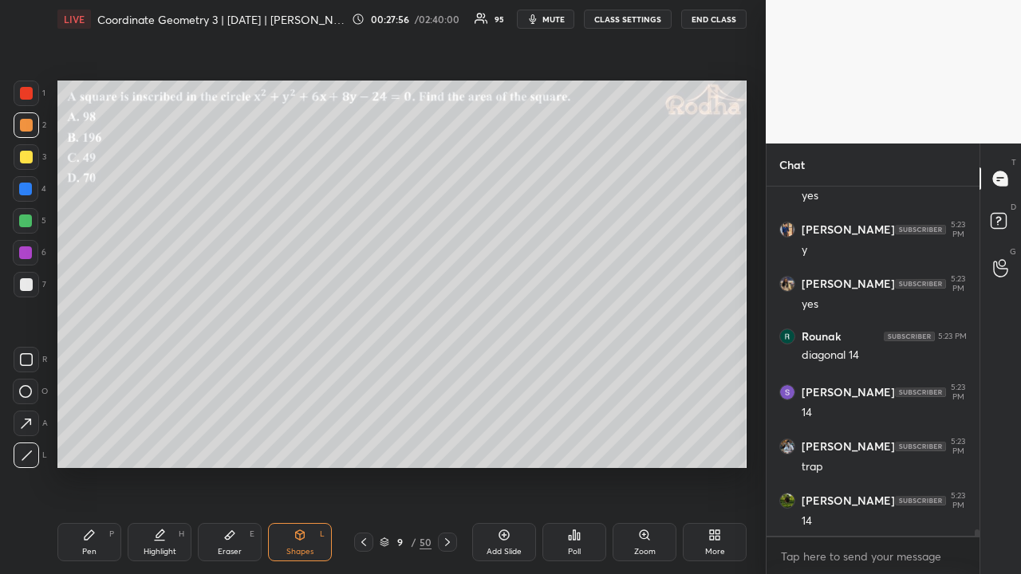
click at [26, 100] on div at bounding box center [27, 94] width 26 height 26
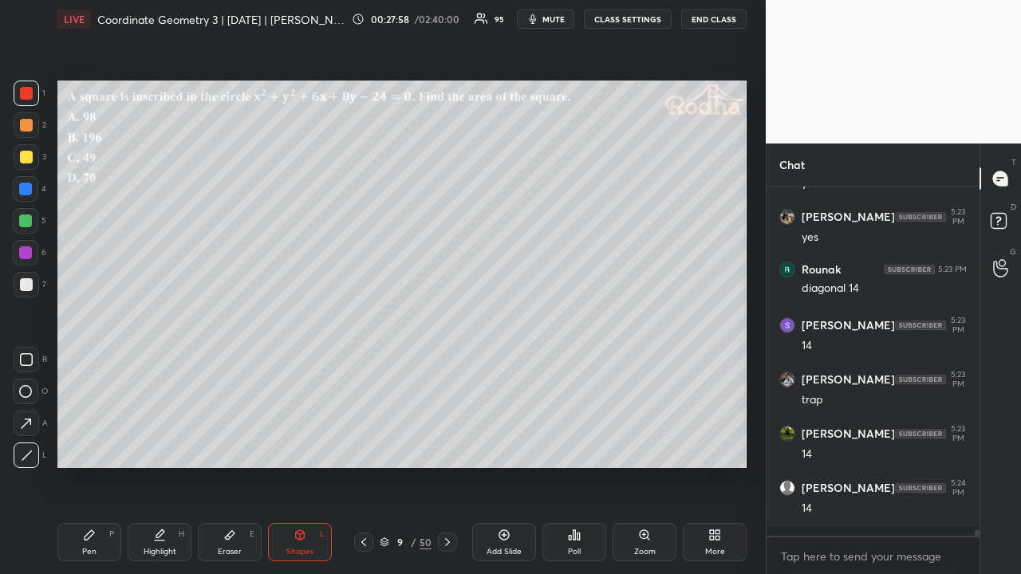
click at [88, 445] on div "Pen" at bounding box center [89, 552] width 14 height 8
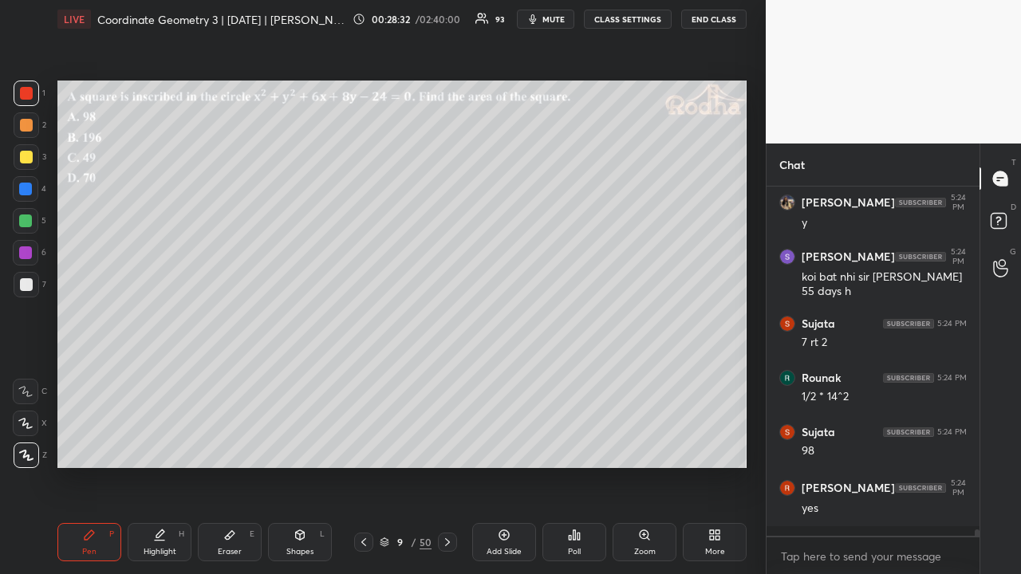
scroll to position [19856, 0]
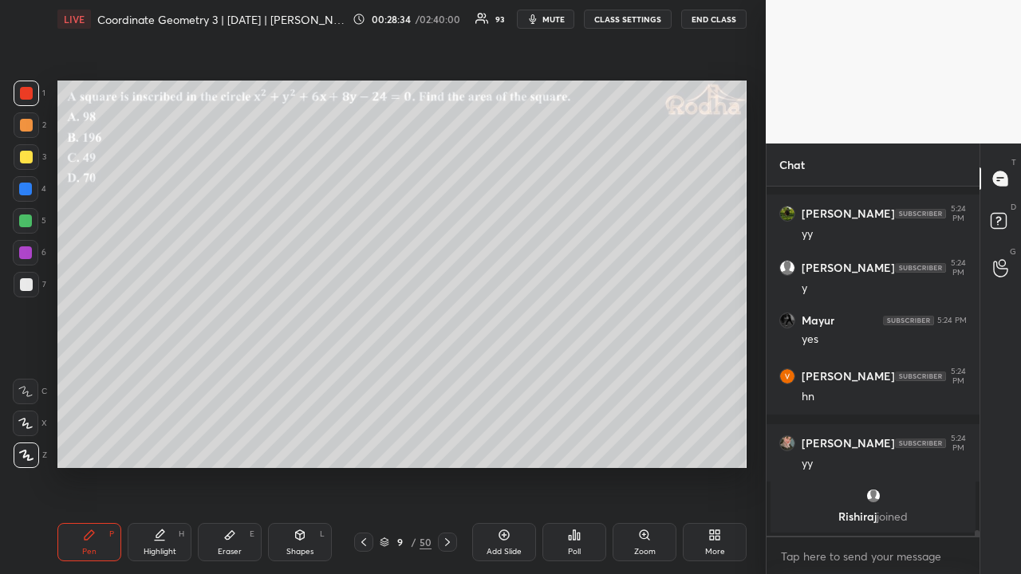
drag, startPoint x: 29, startPoint y: 127, endPoint x: 49, endPoint y: 142, distance: 25.0
click at [29, 128] on div at bounding box center [26, 125] width 13 height 13
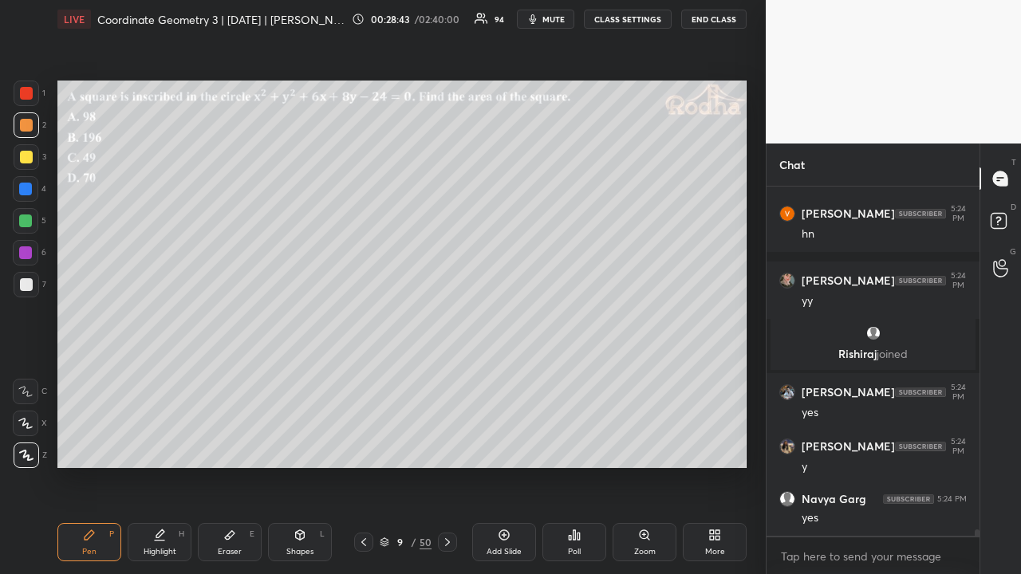
scroll to position [18862, 0]
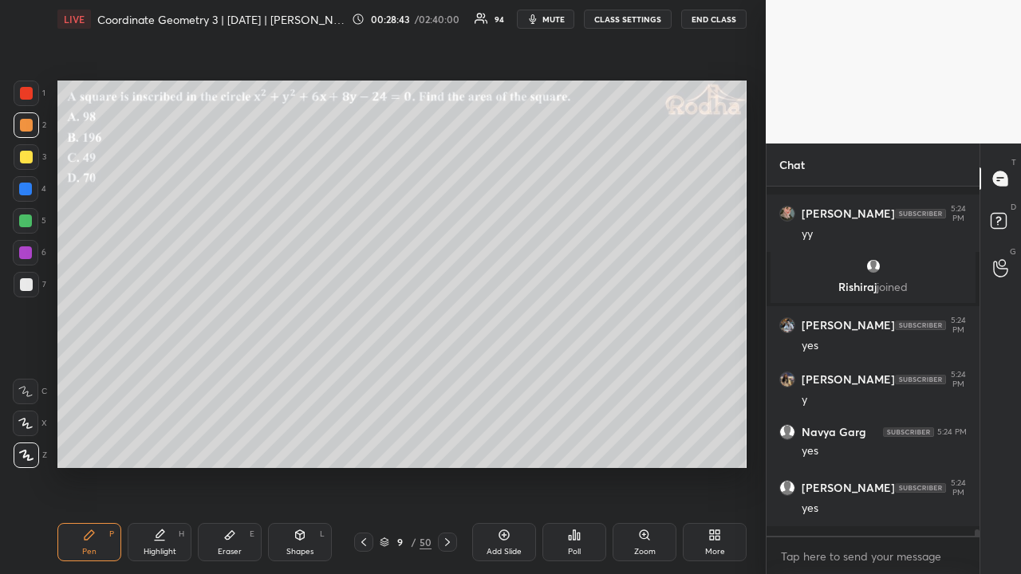
click at [30, 159] on div at bounding box center [26, 157] width 13 height 13
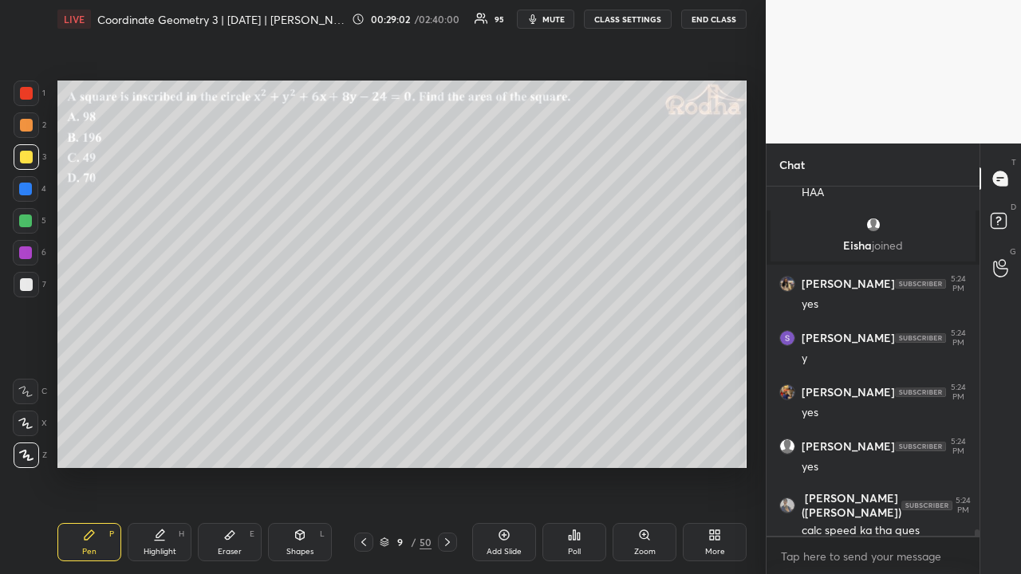
scroll to position [19229, 0]
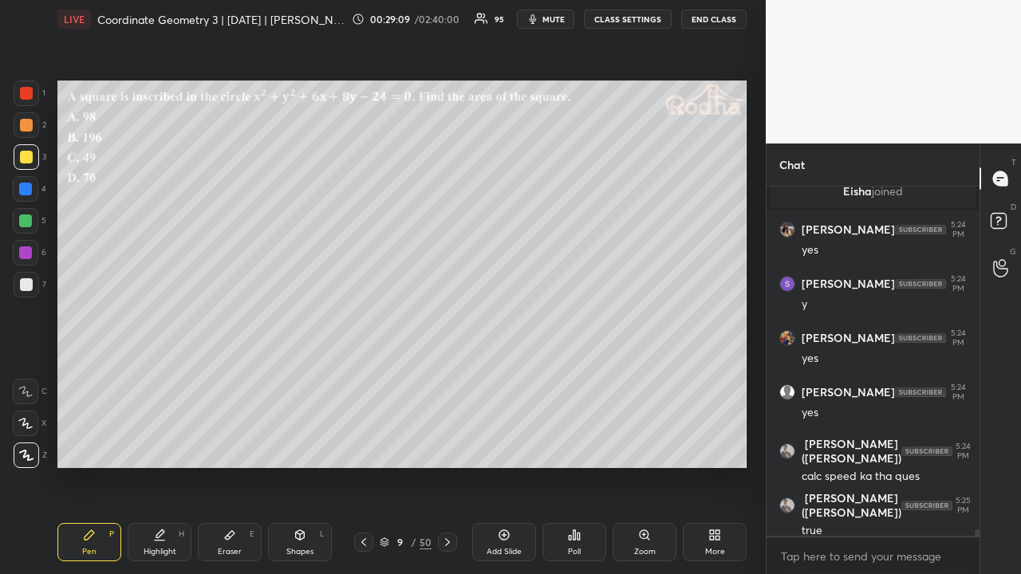
click at [449, 445] on icon at bounding box center [447, 542] width 13 height 13
click at [446, 445] on icon at bounding box center [447, 542] width 13 height 13
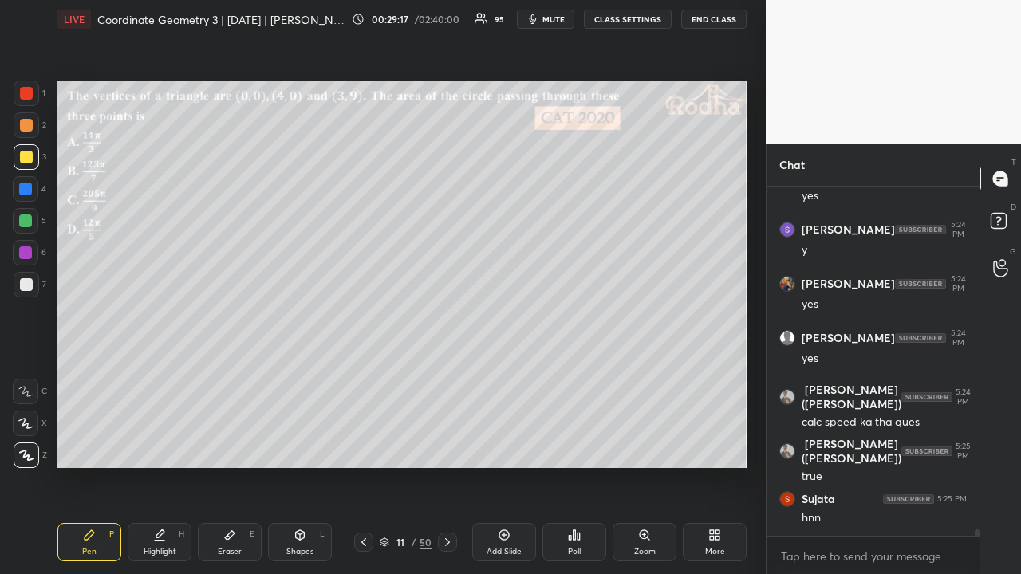
scroll to position [19337, 0]
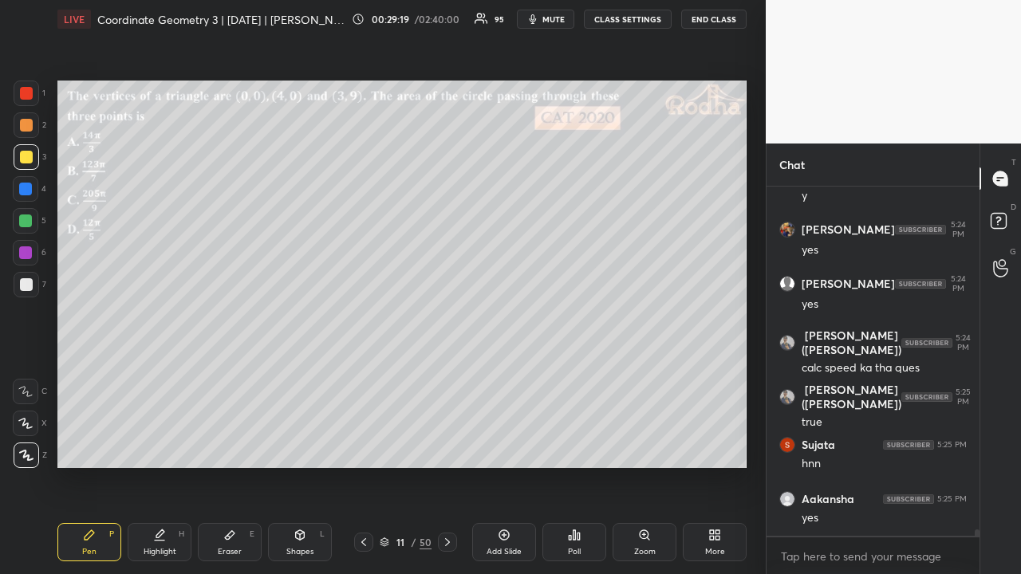
click at [572, 445] on icon at bounding box center [574, 535] width 13 height 13
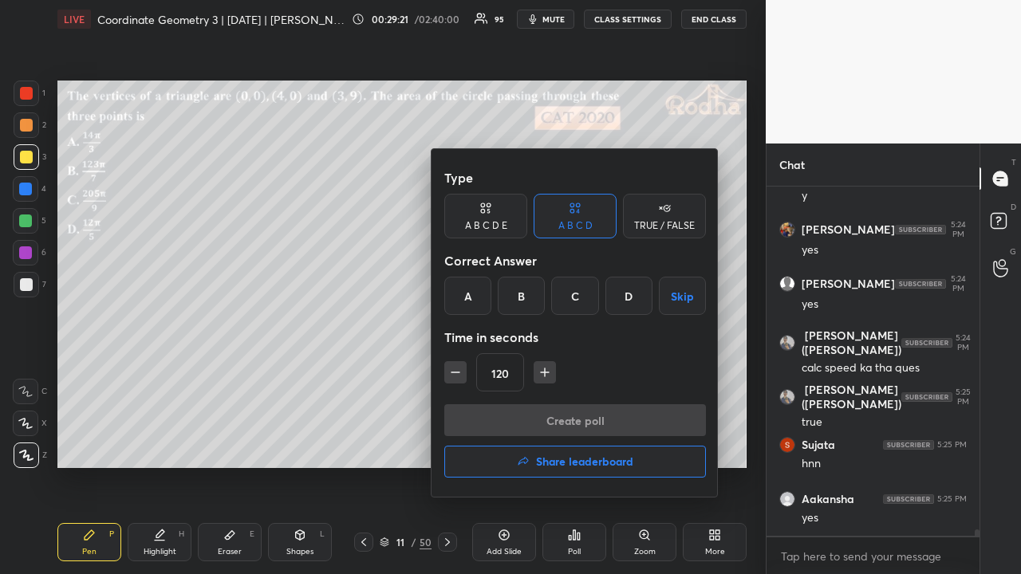
click at [580, 289] on div "C" at bounding box center [574, 296] width 47 height 38
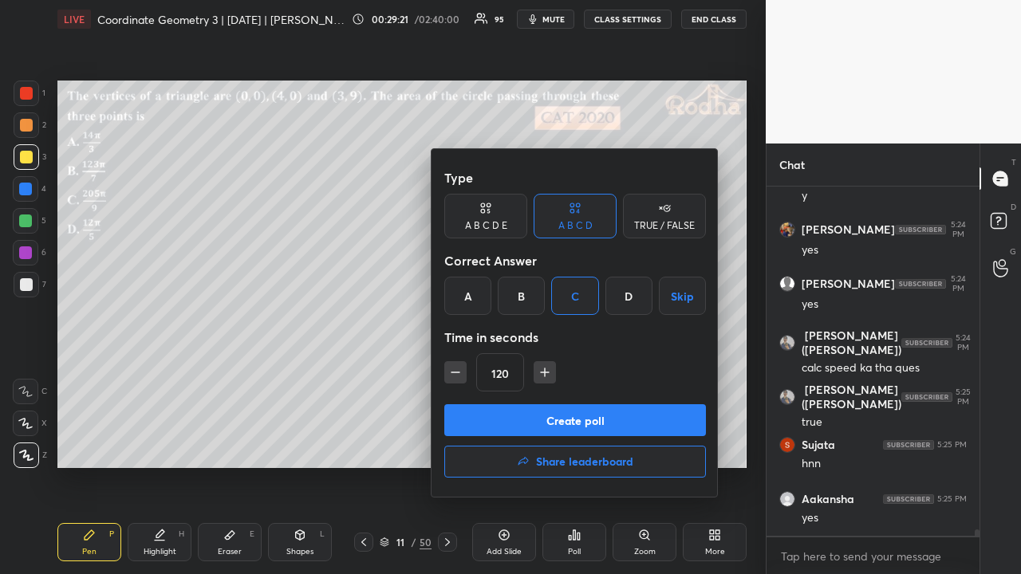
click at [573, 409] on button "Create poll" at bounding box center [575, 420] width 262 height 32
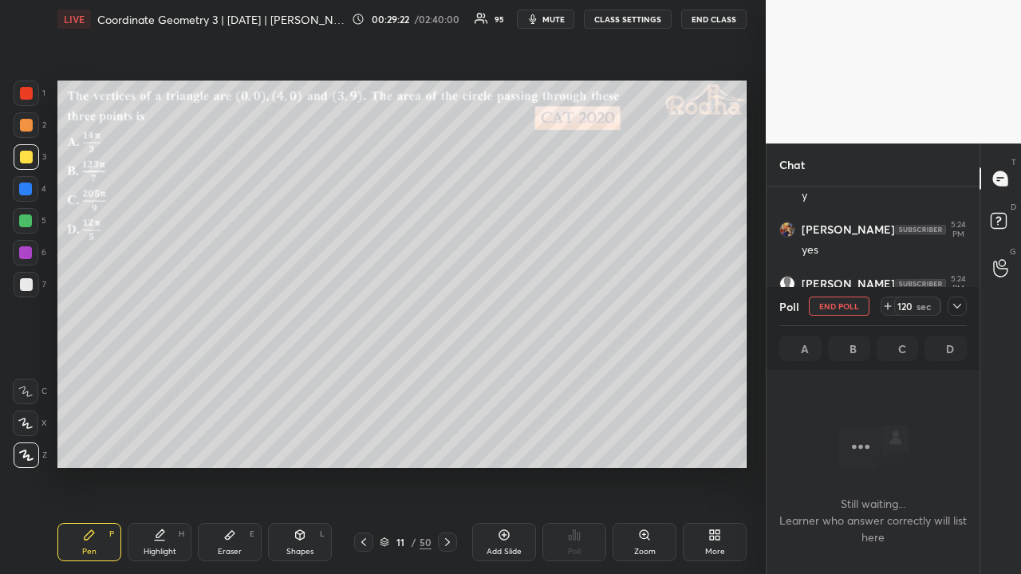
scroll to position [19017, 0]
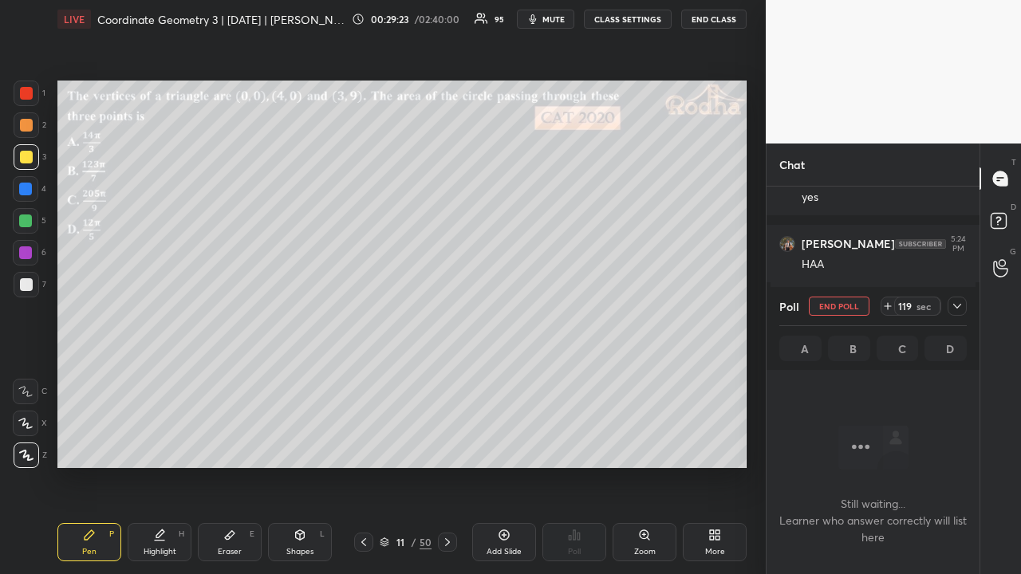
drag, startPoint x: 955, startPoint y: 305, endPoint x: 942, endPoint y: 317, distance: 17.0
click at [955, 305] on icon at bounding box center [956, 306] width 13 height 13
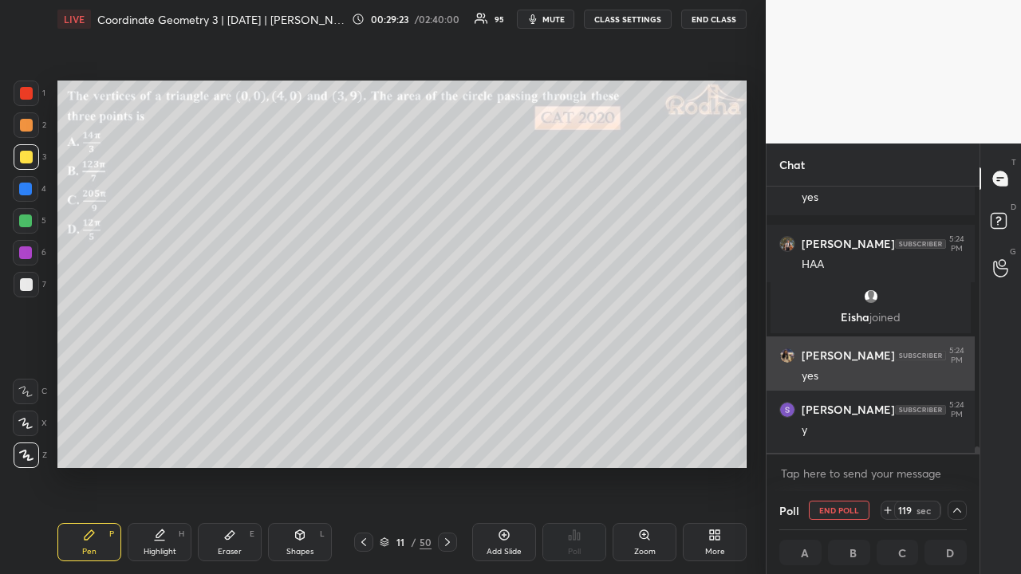
scroll to position [5, 5]
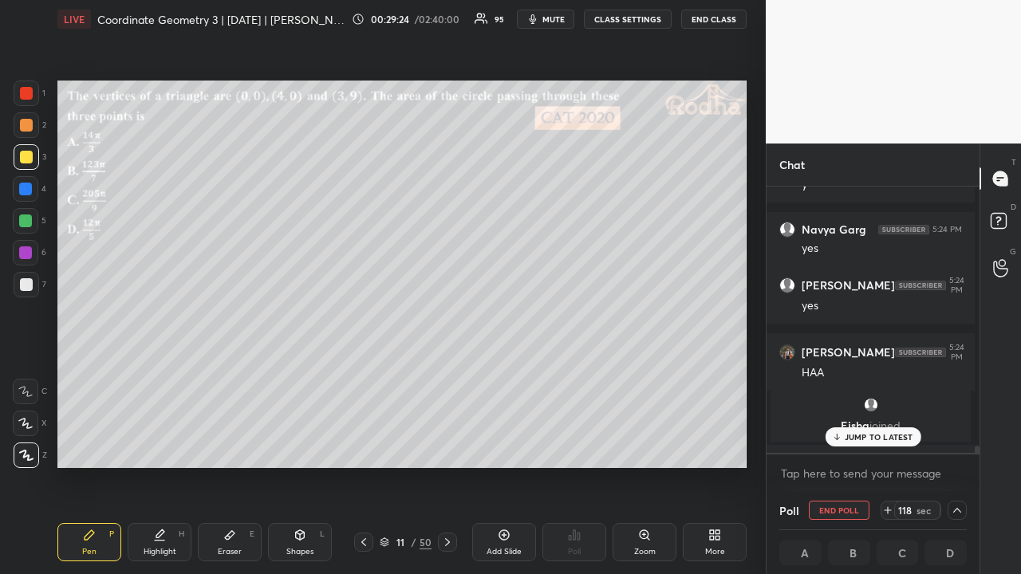
click at [883, 438] on p "JUMP TO LATEST" at bounding box center [878, 437] width 69 height 10
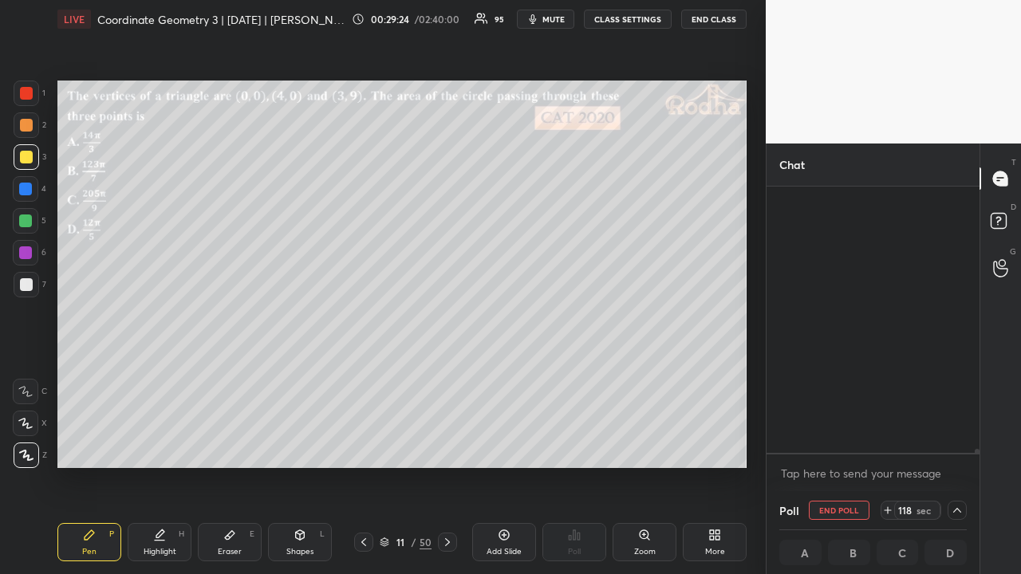
scroll to position [19446, 0]
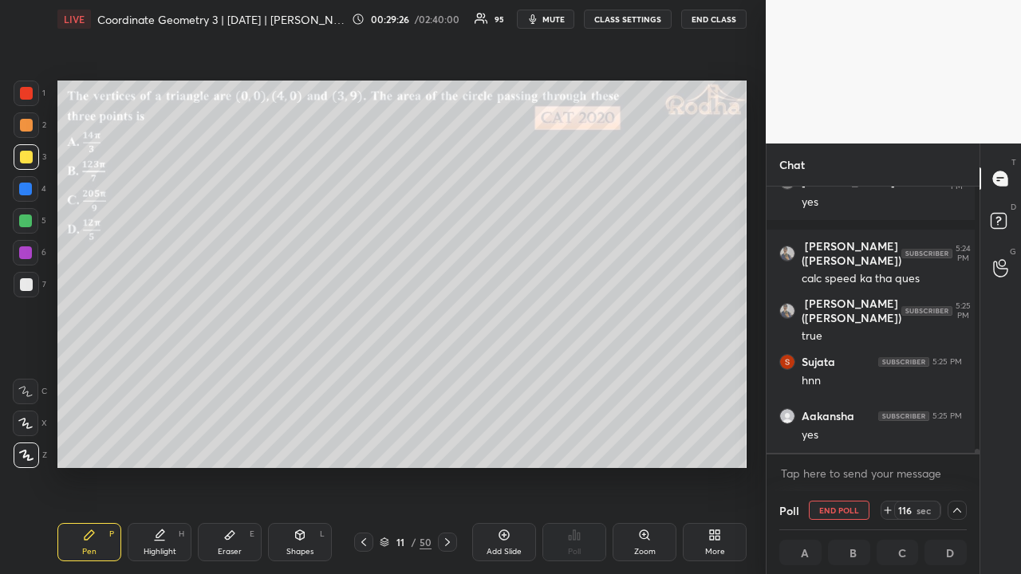
click at [29, 126] on div at bounding box center [26, 125] width 13 height 13
click at [25, 156] on div at bounding box center [26, 157] width 13 height 13
click at [955, 445] on icon at bounding box center [956, 510] width 13 height 13
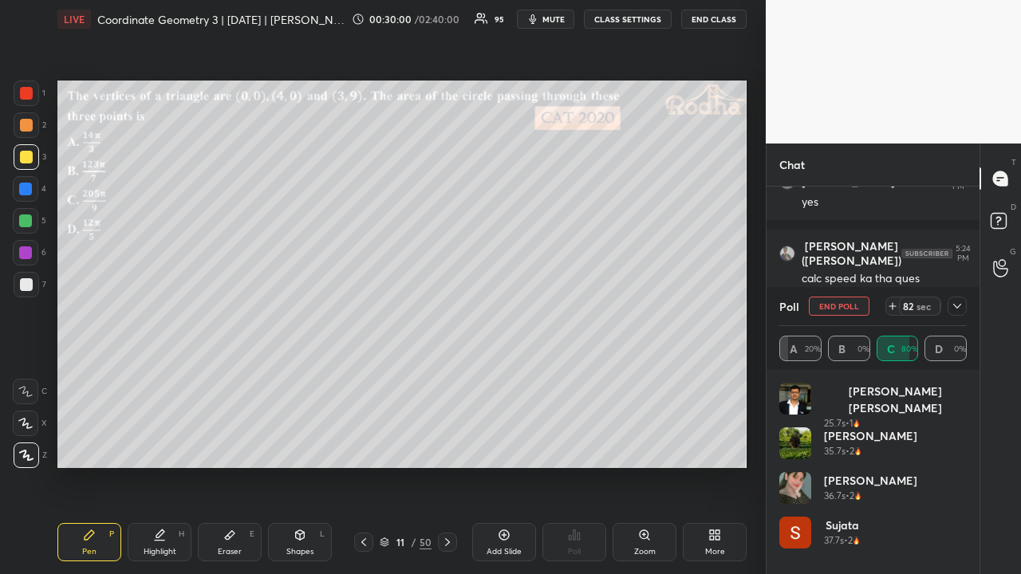
scroll to position [6, 5]
click at [960, 308] on icon at bounding box center [956, 306] width 13 height 13
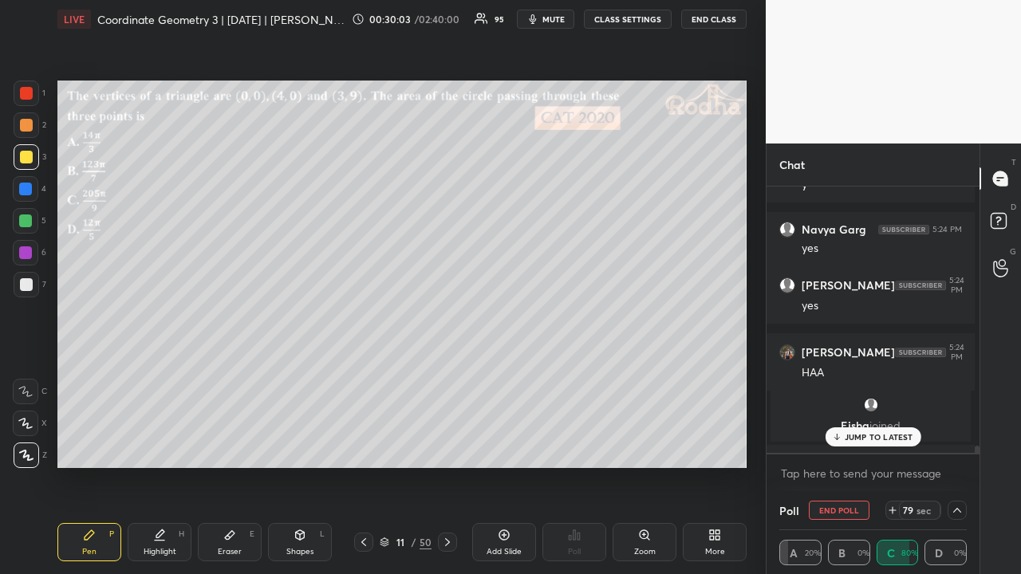
click at [871, 442] on p "JUMP TO LATEST" at bounding box center [878, 437] width 69 height 10
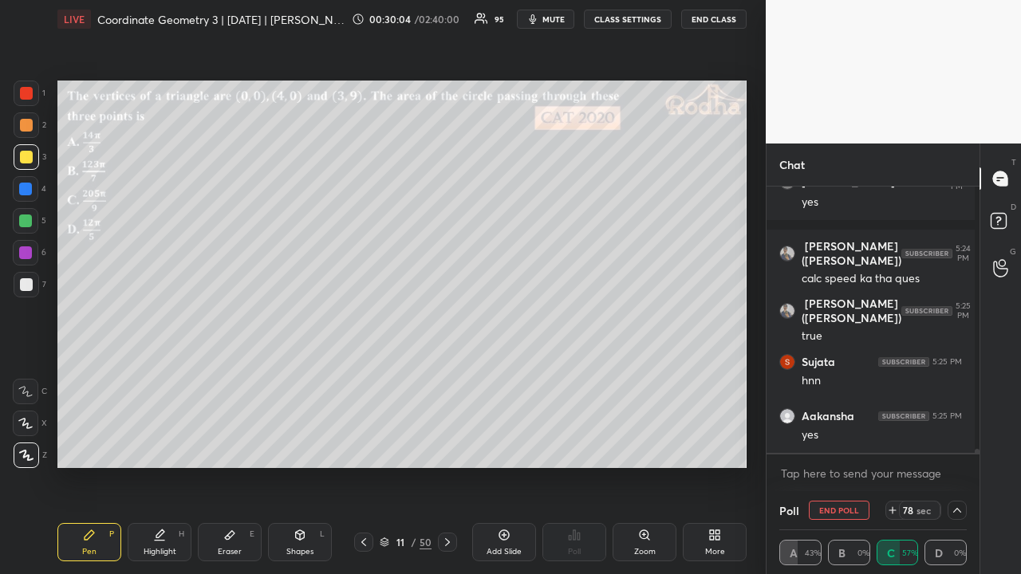
click at [957, 445] on icon at bounding box center [956, 510] width 13 height 13
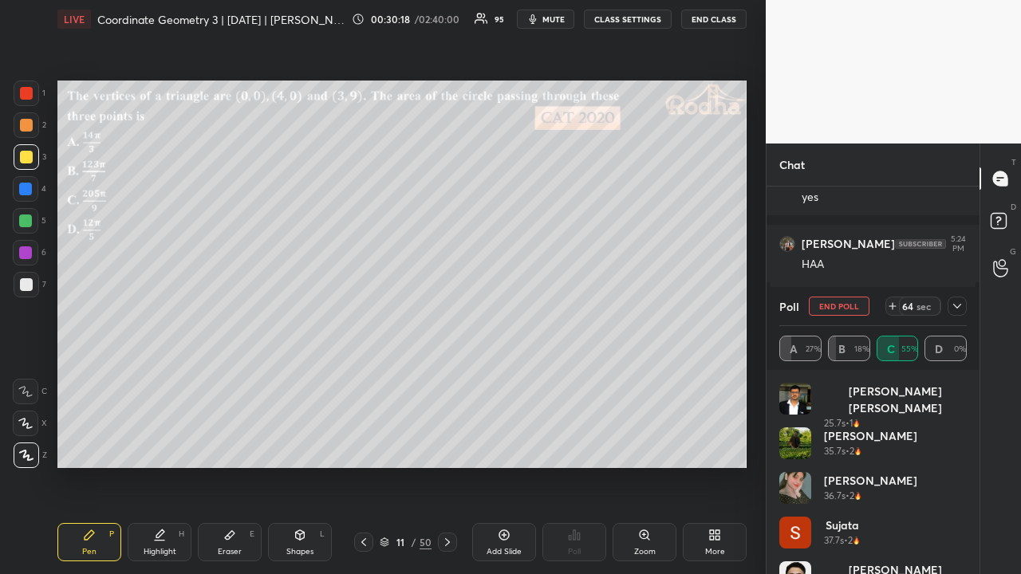
click at [957, 306] on icon at bounding box center [956, 306] width 13 height 13
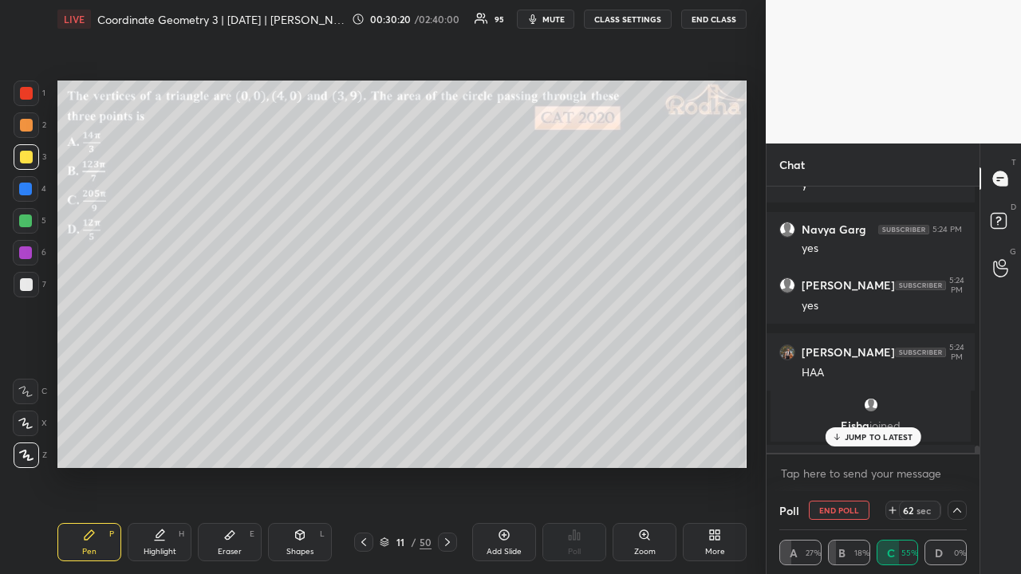
click at [898, 436] on p "JUMP TO LATEST" at bounding box center [878, 437] width 69 height 10
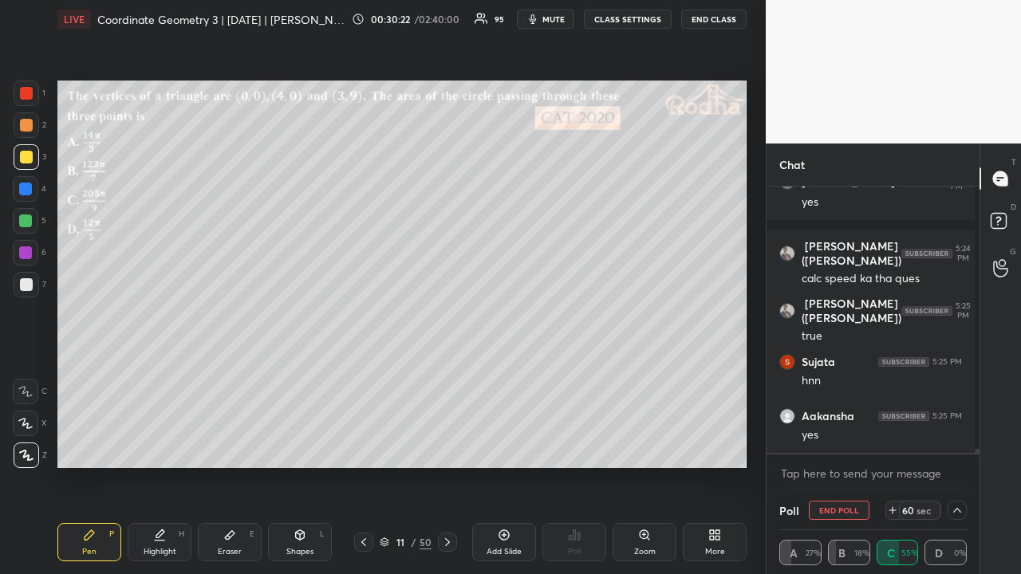
click at [950, 445] on icon at bounding box center [956, 510] width 13 height 13
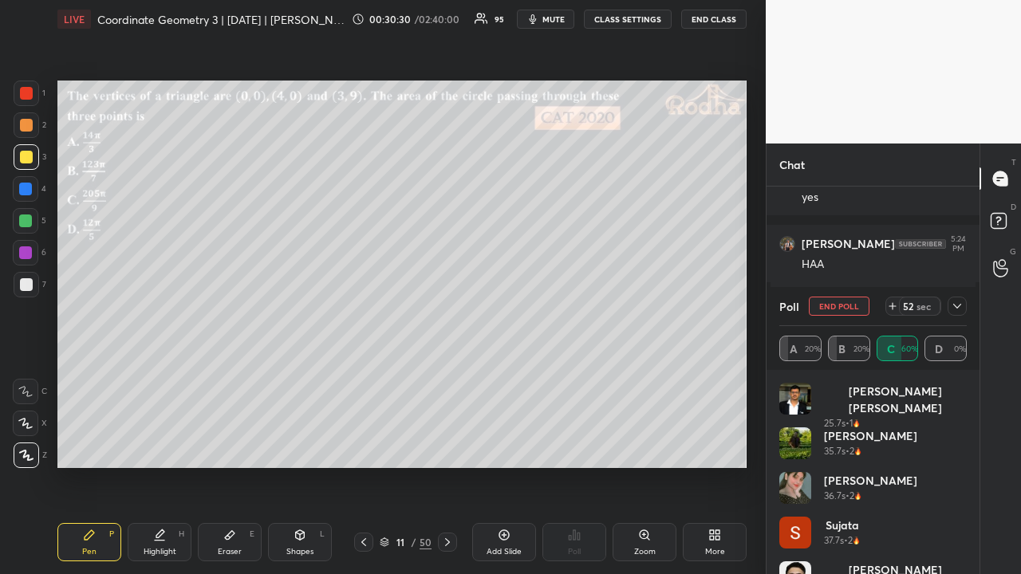
click at [29, 128] on div at bounding box center [26, 125] width 13 height 13
click at [29, 155] on div at bounding box center [26, 157] width 13 height 13
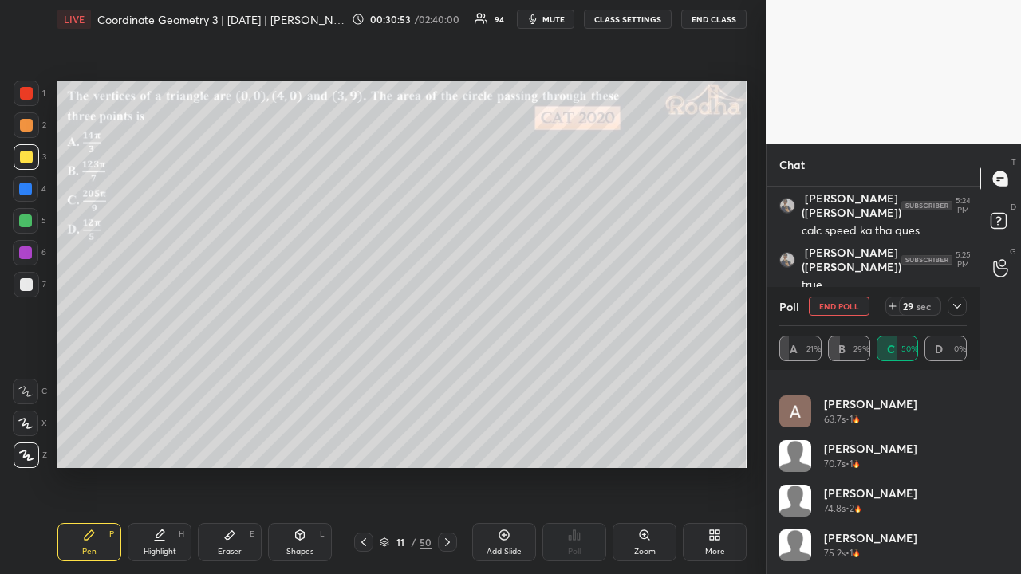
click at [954, 305] on icon at bounding box center [957, 306] width 8 height 5
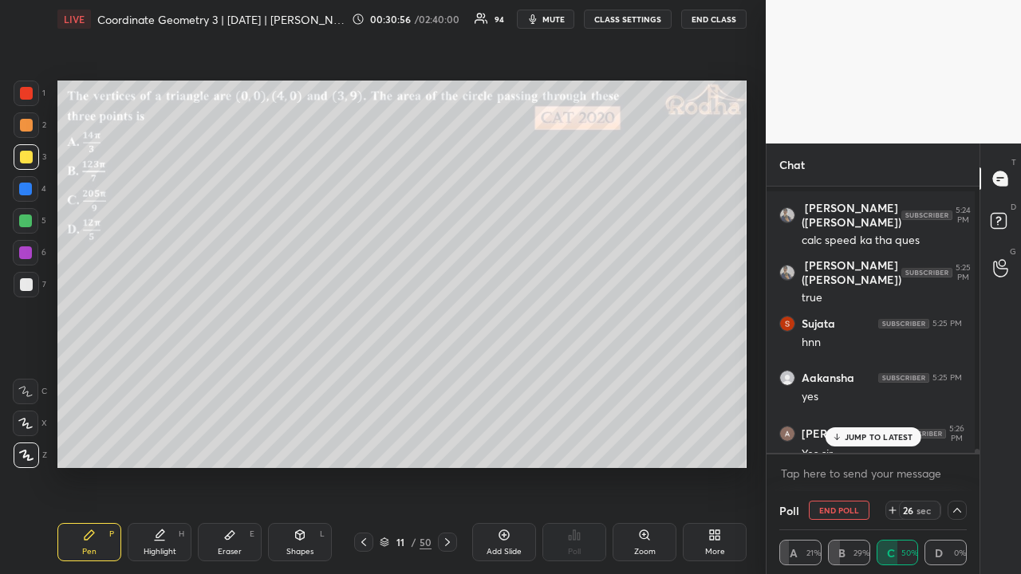
click at [867, 442] on p "JUMP TO LATEST" at bounding box center [878, 437] width 69 height 10
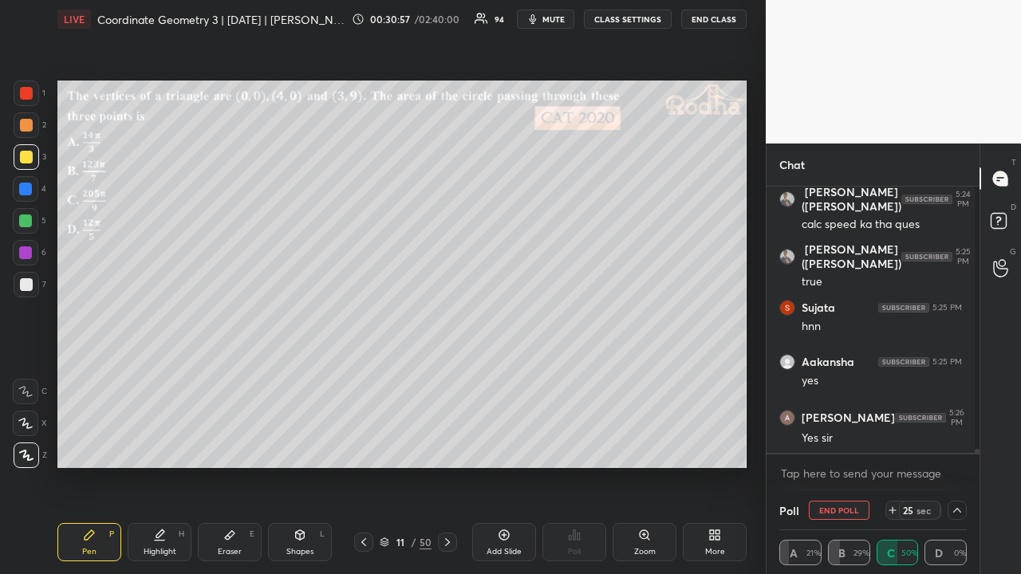
click at [954, 445] on icon at bounding box center [956, 510] width 13 height 13
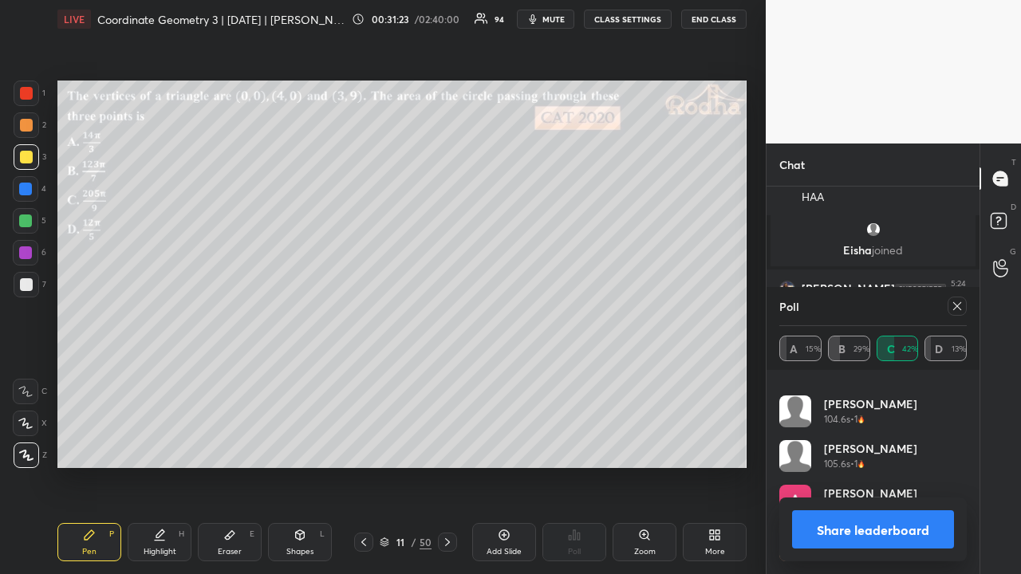
click at [951, 299] on div at bounding box center [956, 306] width 19 height 19
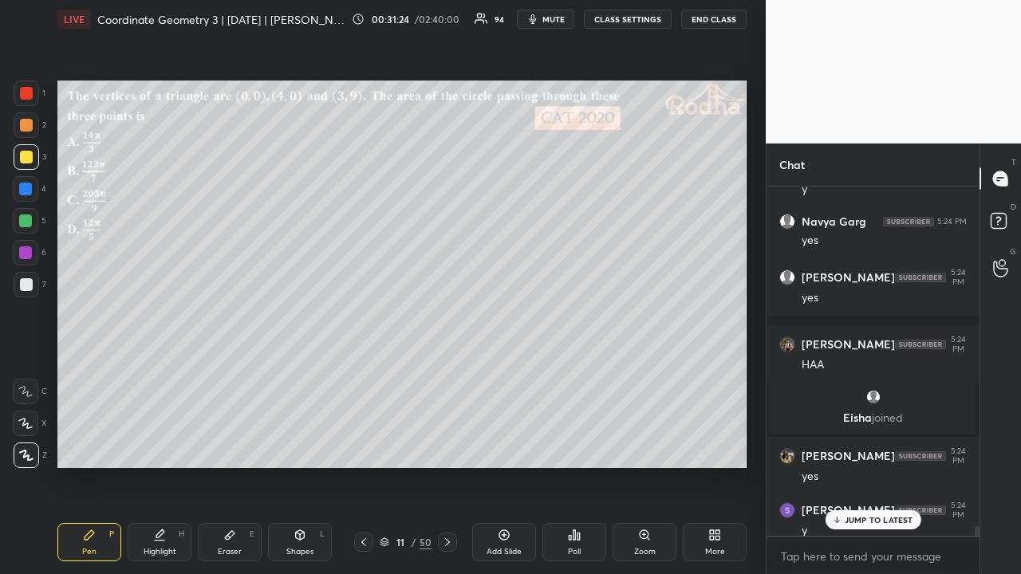
click at [860, 445] on p "JUMP TO LATEST" at bounding box center [878, 520] width 69 height 10
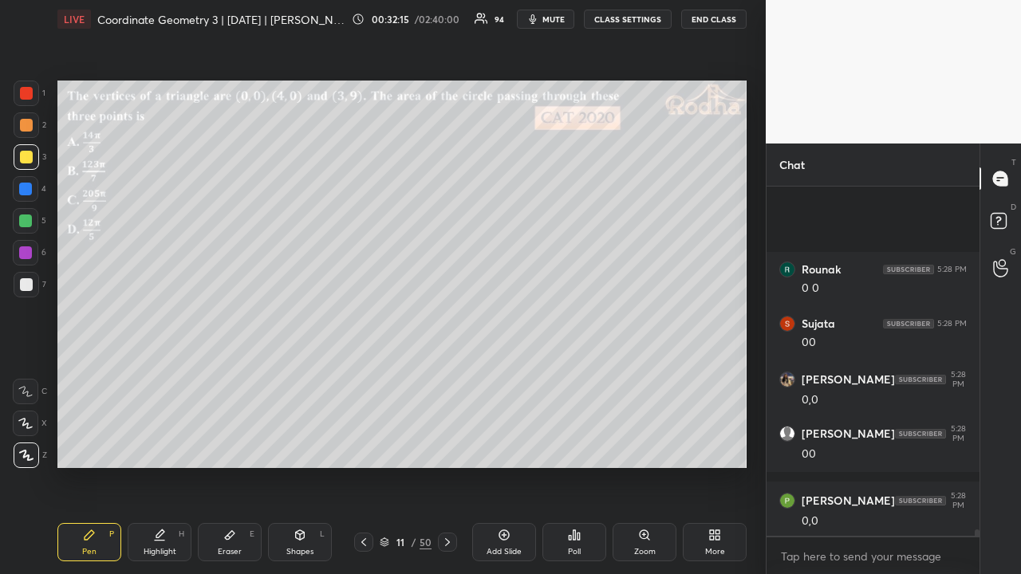
scroll to position [20023, 0]
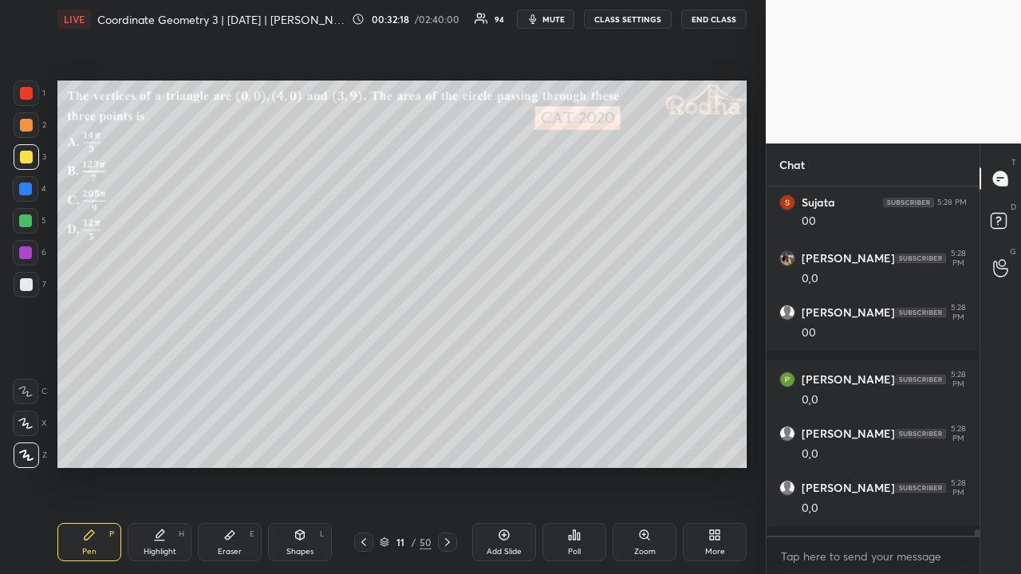
click at [28, 120] on div at bounding box center [26, 125] width 13 height 13
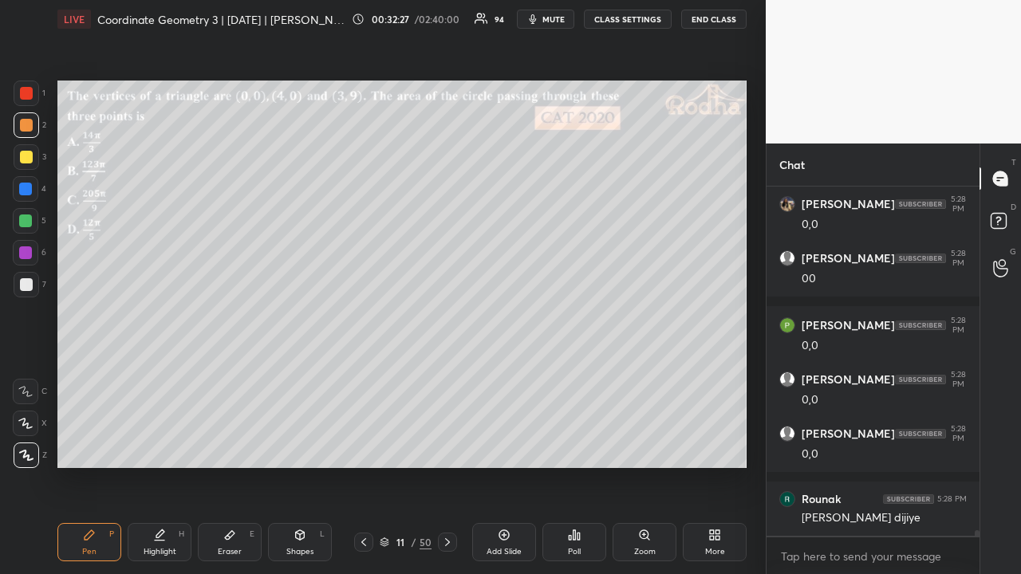
click at [30, 159] on div at bounding box center [26, 157] width 13 height 13
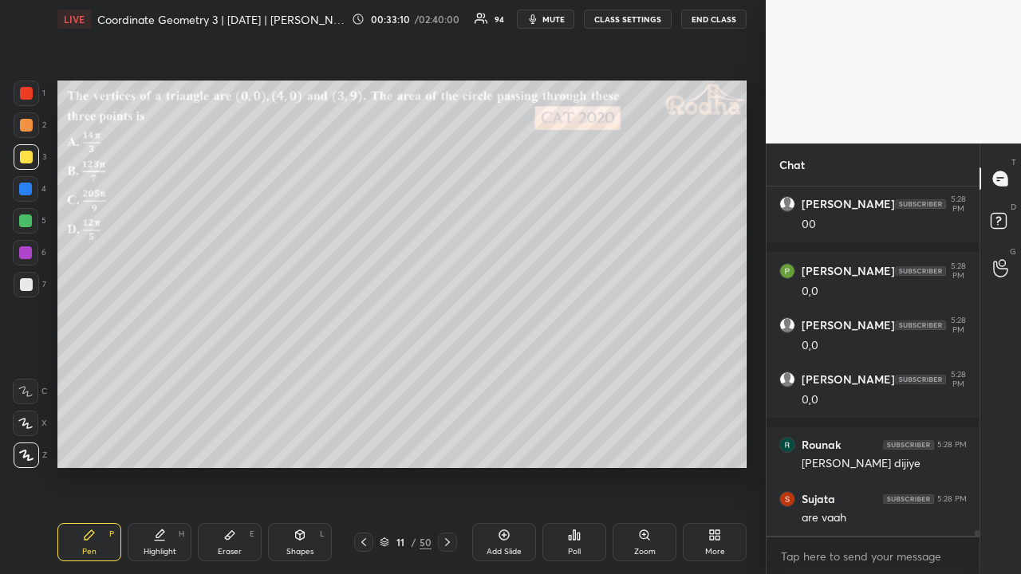
drag, startPoint x: 29, startPoint y: 128, endPoint x: 44, endPoint y: 151, distance: 27.2
click at [30, 128] on div at bounding box center [26, 125] width 13 height 13
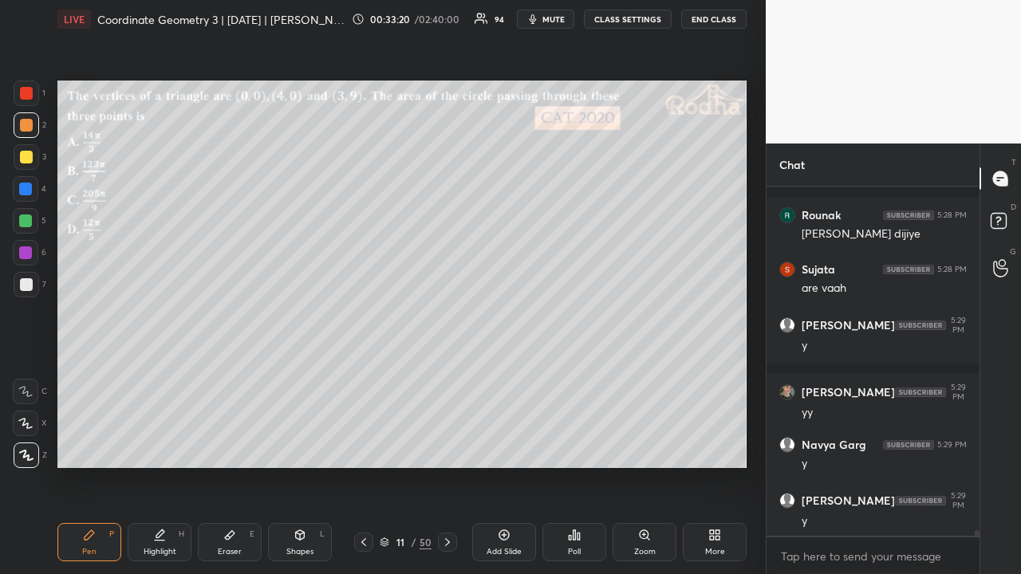
scroll to position [20578, 0]
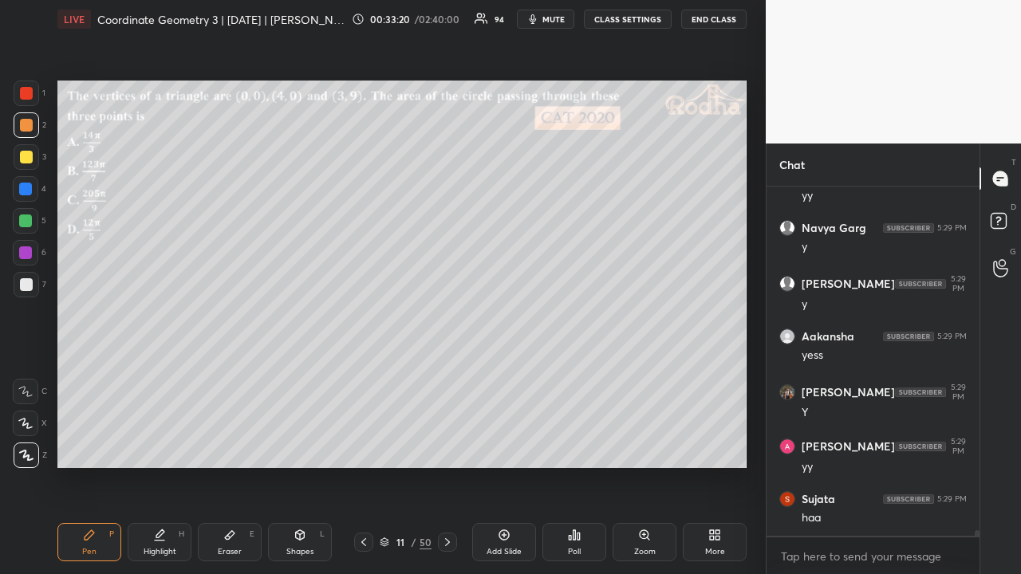
click at [29, 226] on div at bounding box center [25, 220] width 13 height 13
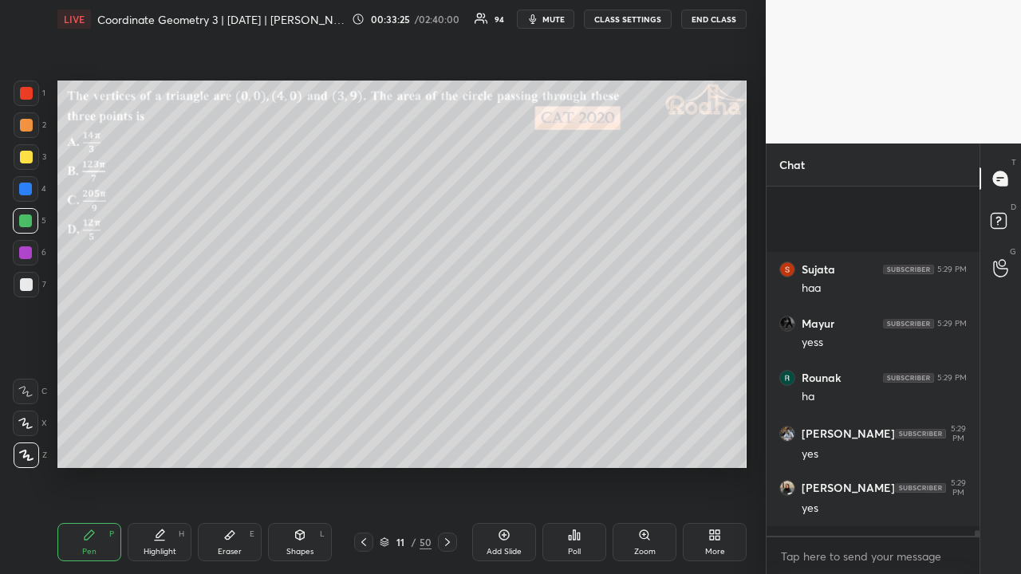
scroll to position [20929, 0]
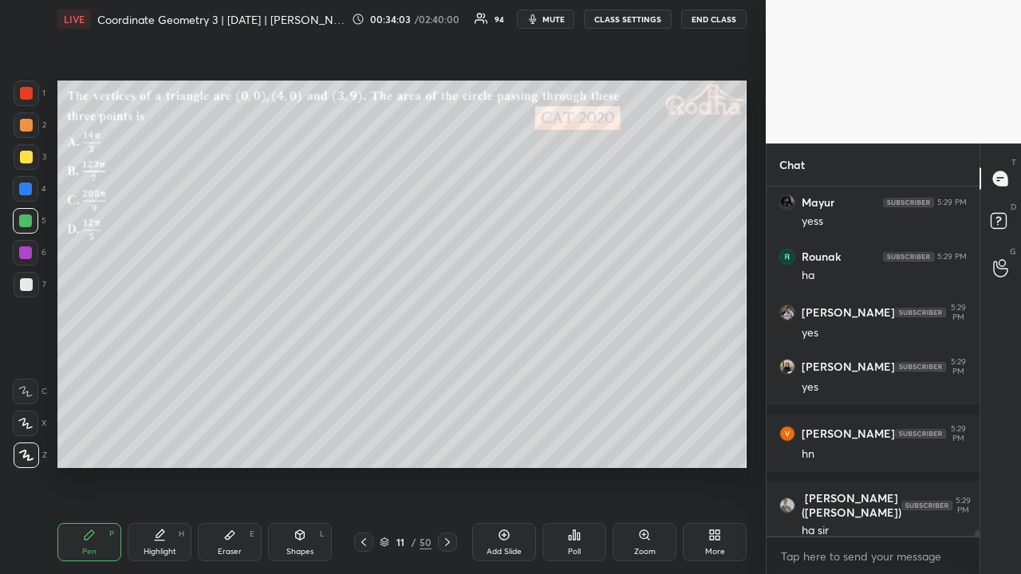
drag, startPoint x: 29, startPoint y: 99, endPoint x: 47, endPoint y: 116, distance: 24.8
click at [30, 102] on div at bounding box center [27, 94] width 26 height 26
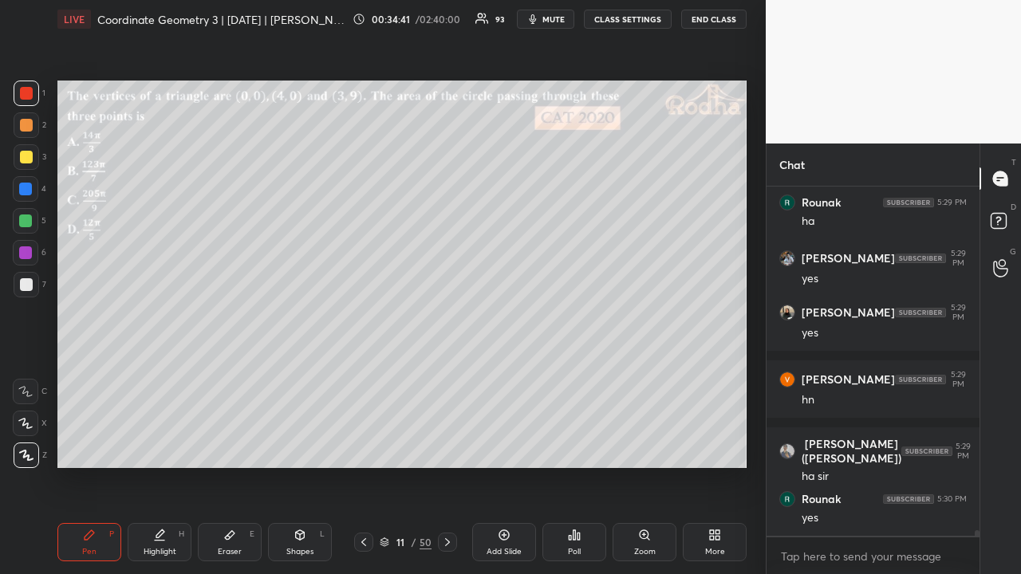
scroll to position [21037, 0]
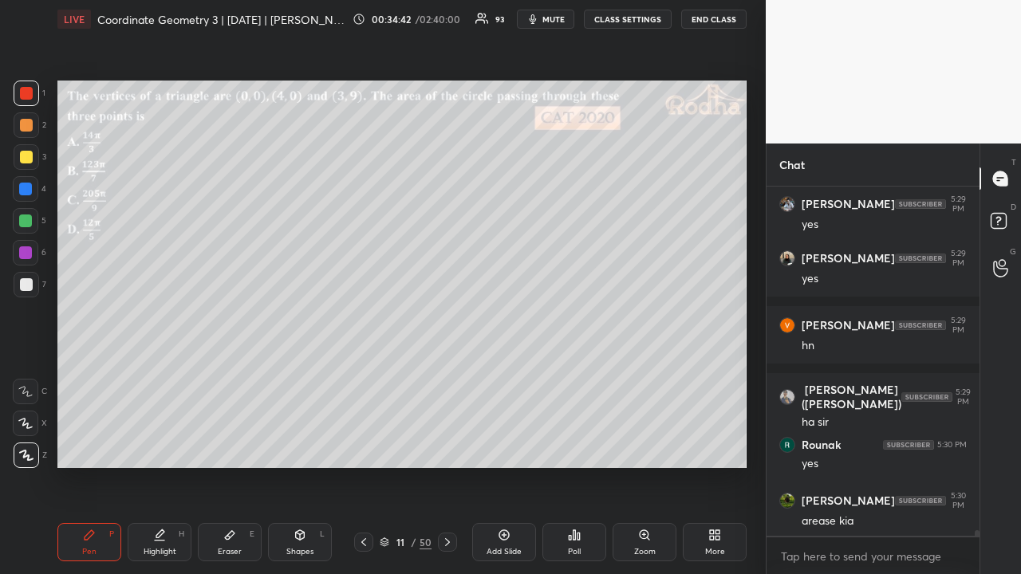
click at [32, 125] on div at bounding box center [26, 125] width 13 height 13
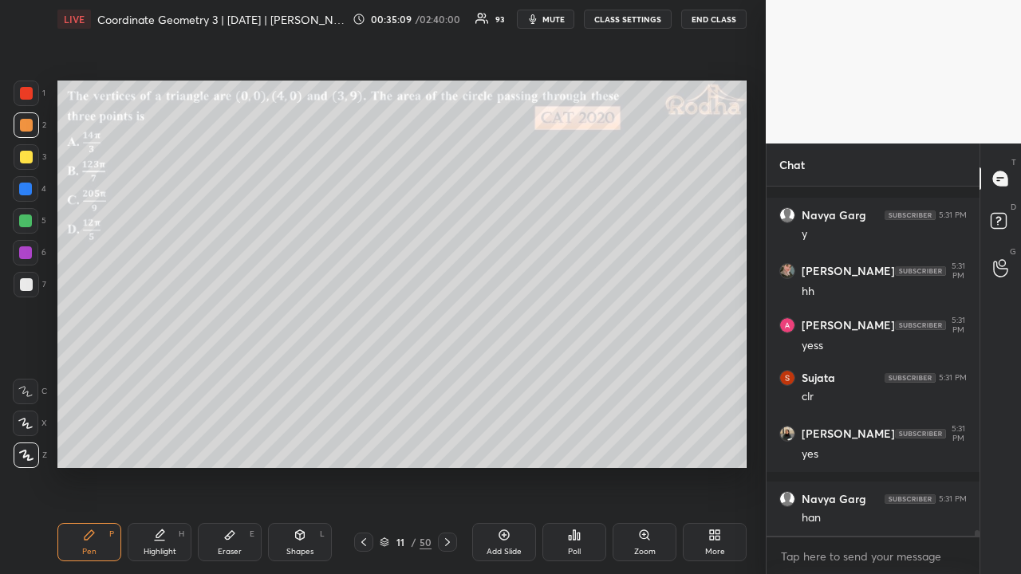
scroll to position [21793, 0]
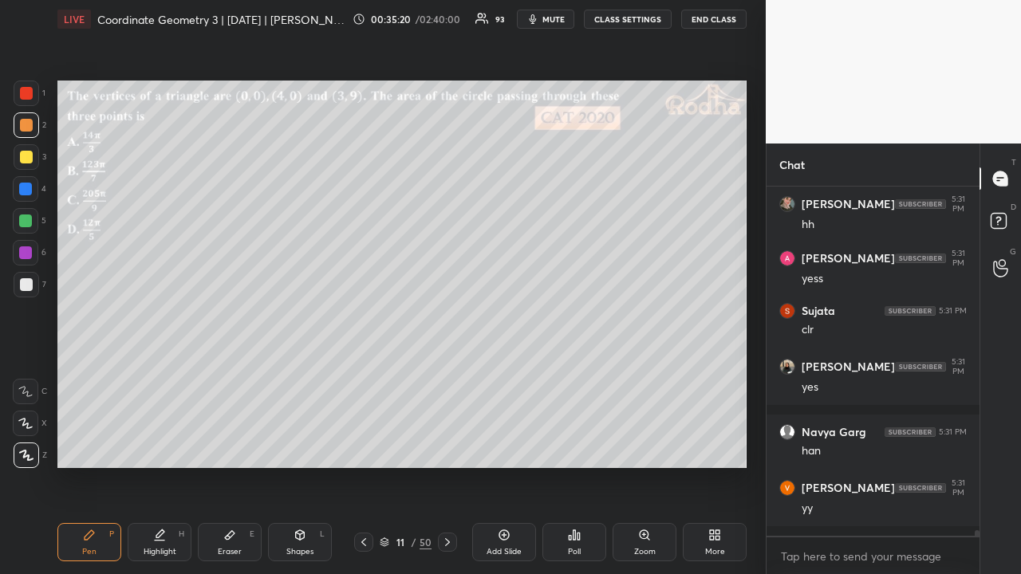
click at [26, 155] on div at bounding box center [26, 157] width 13 height 13
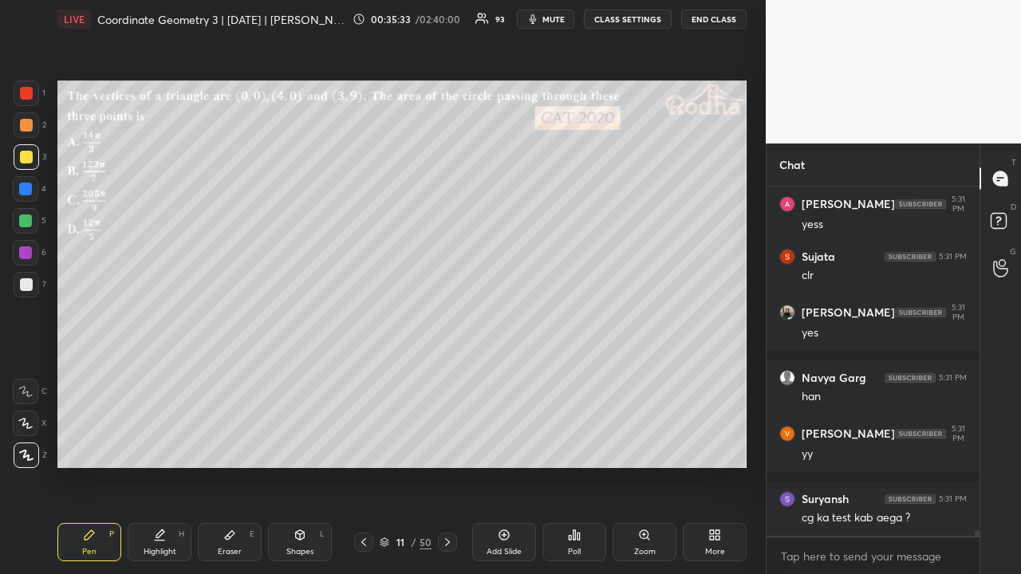
click at [502, 445] on icon at bounding box center [504, 535] width 13 height 13
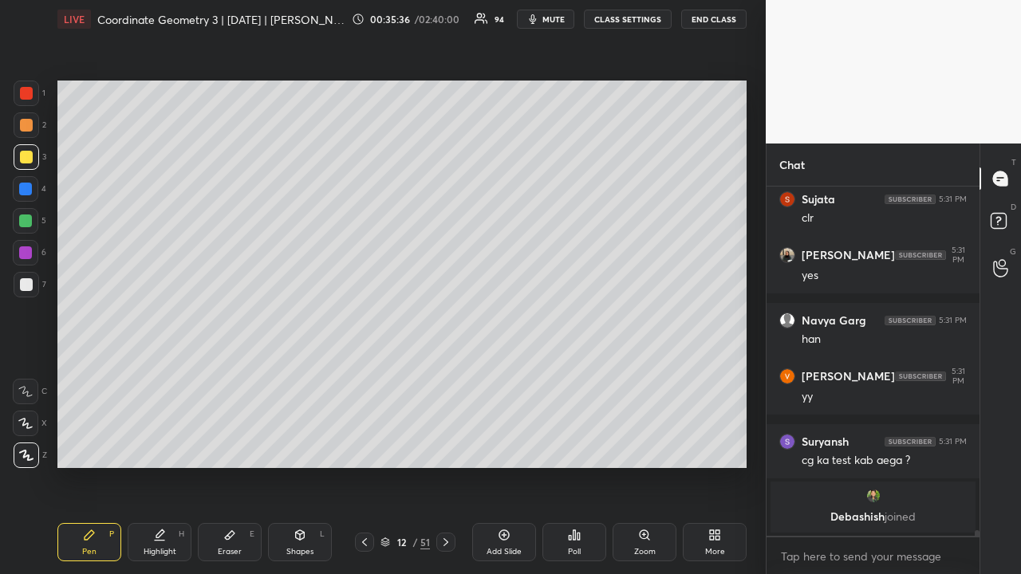
click at [299, 445] on div "Shapes L" at bounding box center [300, 542] width 64 height 38
drag, startPoint x: 29, startPoint y: 448, endPoint x: 53, endPoint y: 427, distance: 32.2
click at [30, 445] on div at bounding box center [27, 455] width 26 height 26
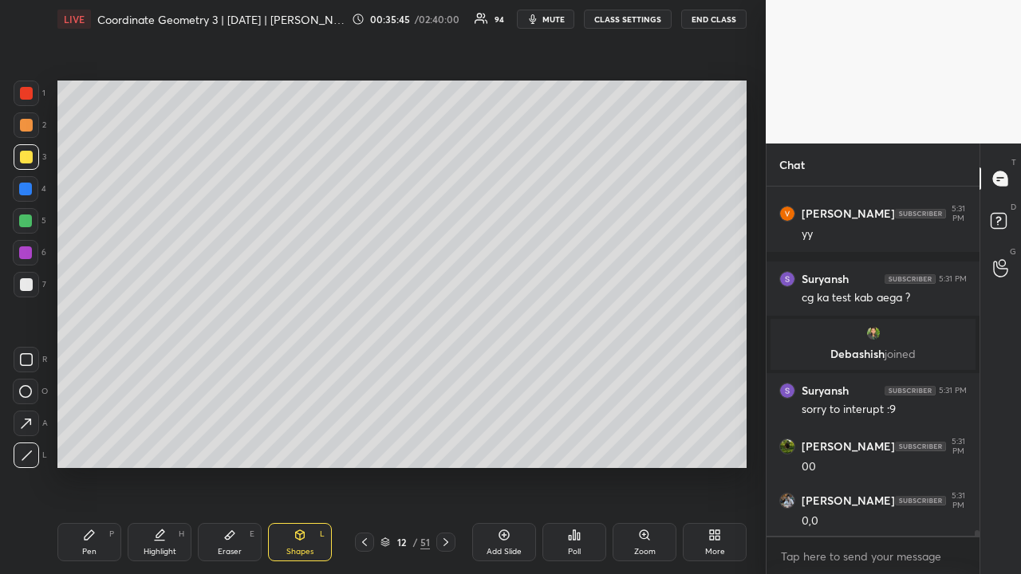
scroll to position [21295, 0]
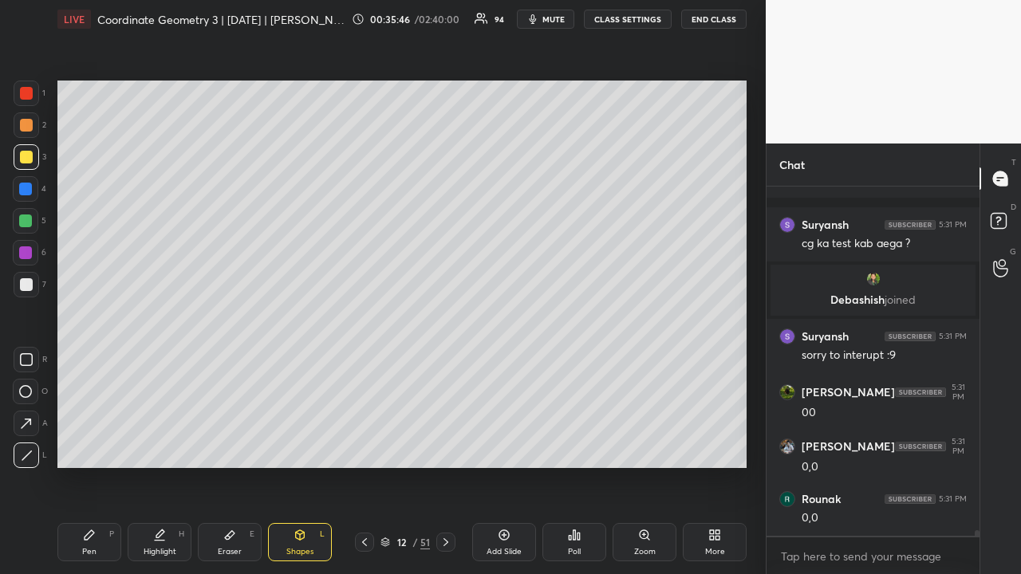
drag, startPoint x: 29, startPoint y: 126, endPoint x: 45, endPoint y: 147, distance: 26.3
click at [31, 126] on div at bounding box center [26, 125] width 13 height 13
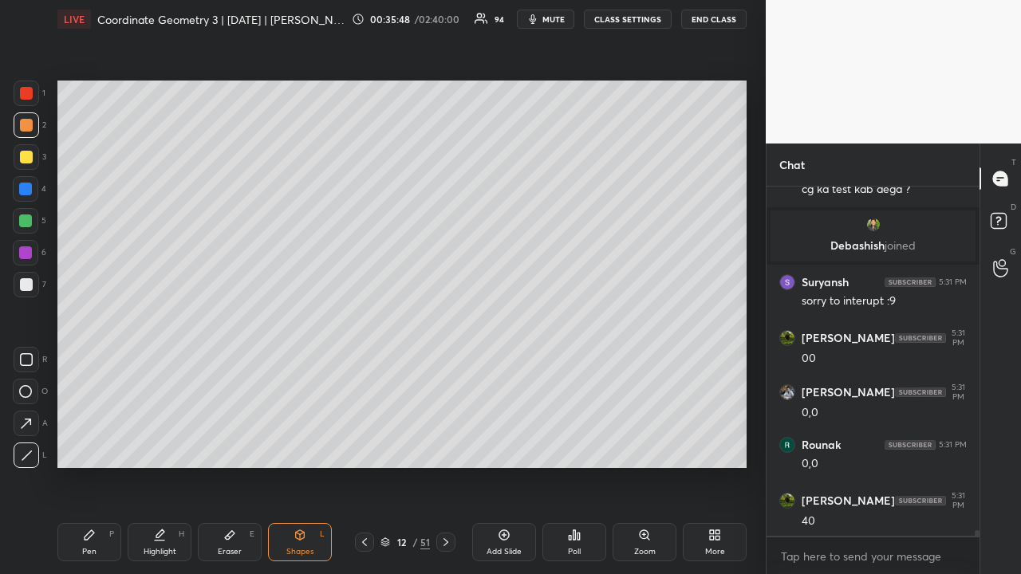
drag, startPoint x: 87, startPoint y: 537, endPoint x: 129, endPoint y: 482, distance: 70.0
click at [88, 445] on icon at bounding box center [90, 535] width 10 height 10
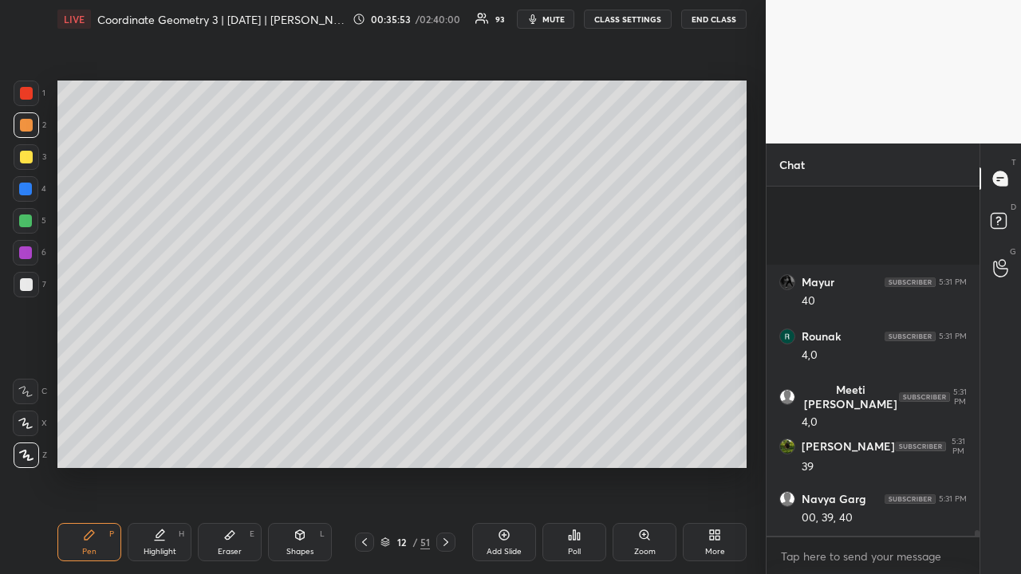
scroll to position [21905, 0]
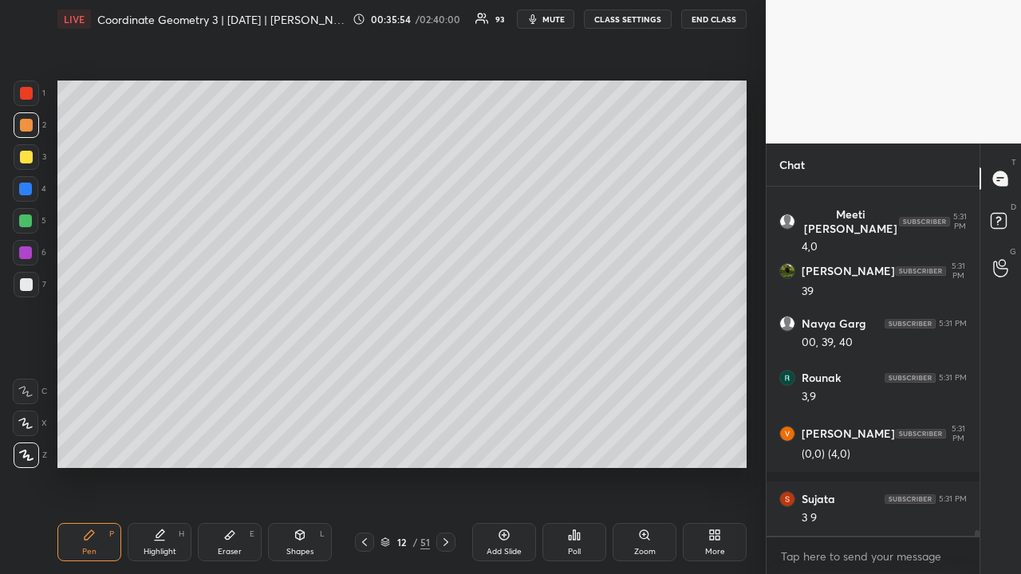
click at [364, 445] on icon at bounding box center [364, 542] width 13 height 13
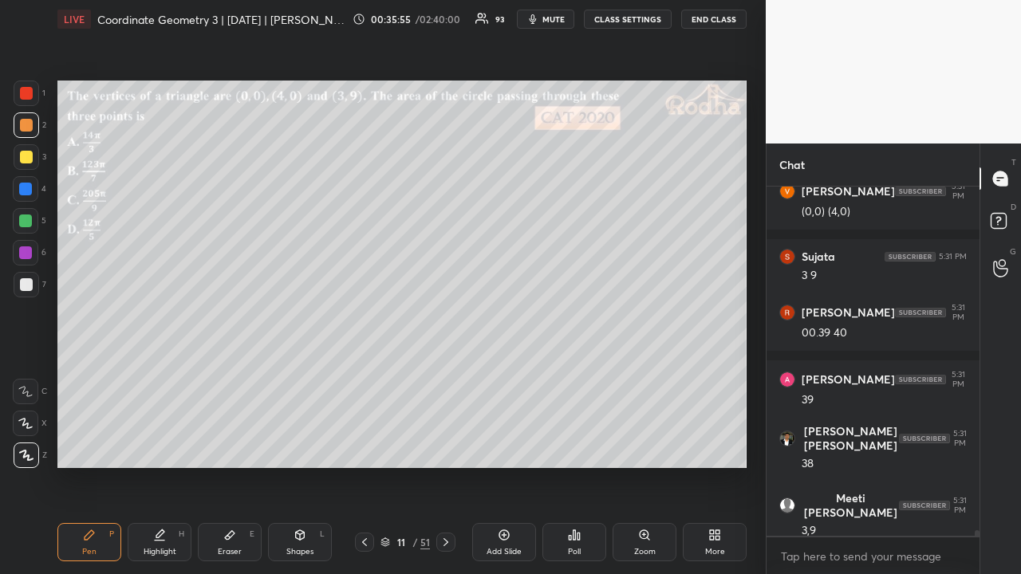
drag, startPoint x: 447, startPoint y: 540, endPoint x: 435, endPoint y: 502, distance: 39.6
click at [447, 445] on icon at bounding box center [445, 542] width 13 height 13
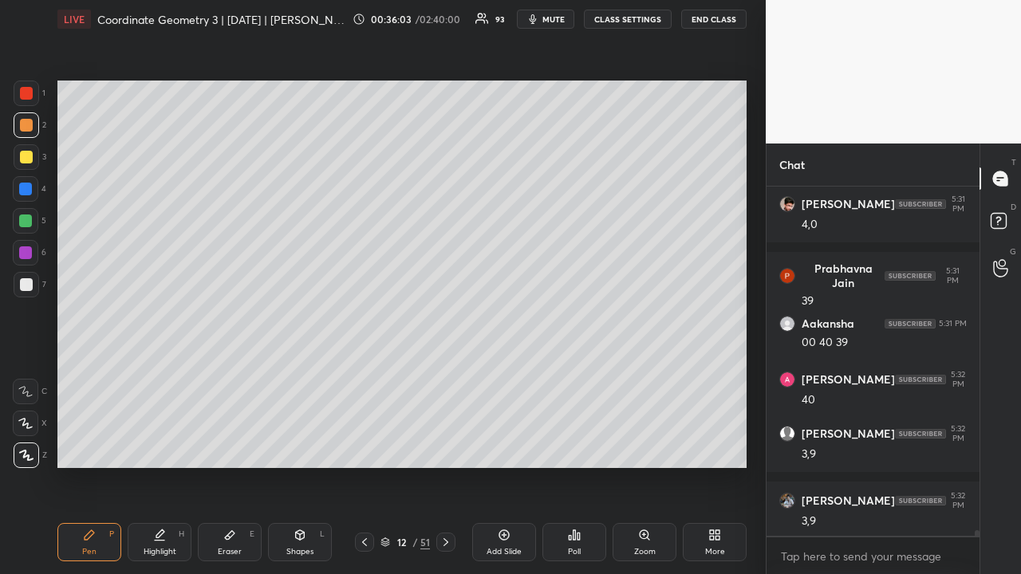
scroll to position [22673, 0]
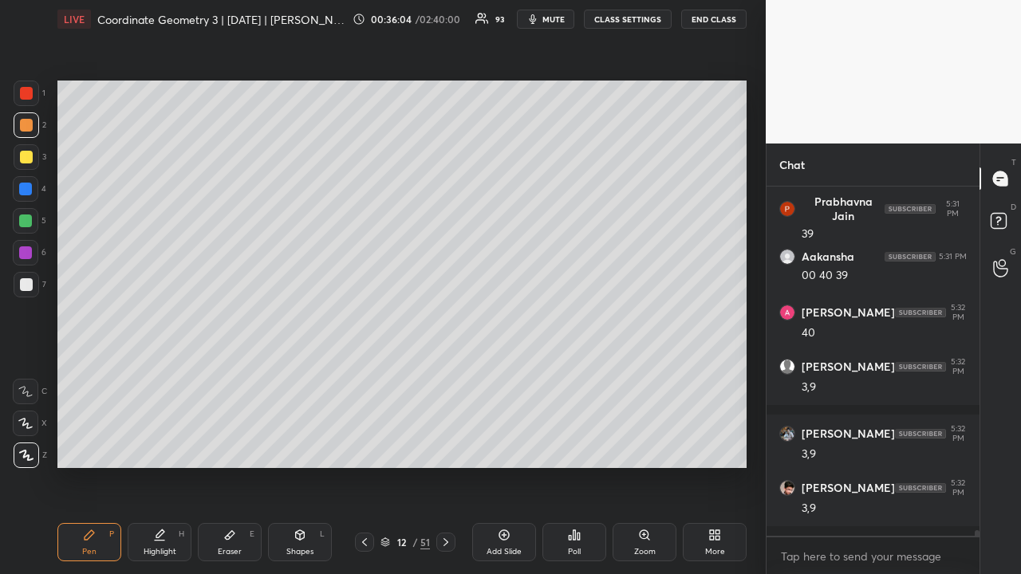
click at [368, 445] on icon at bounding box center [364, 542] width 13 height 13
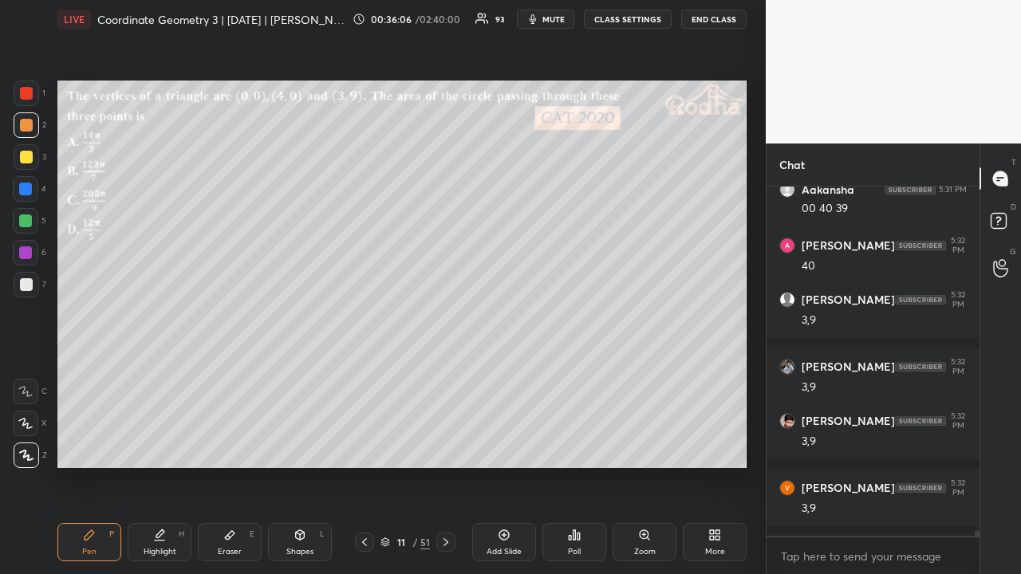
click at [444, 445] on icon at bounding box center [445, 542] width 13 height 13
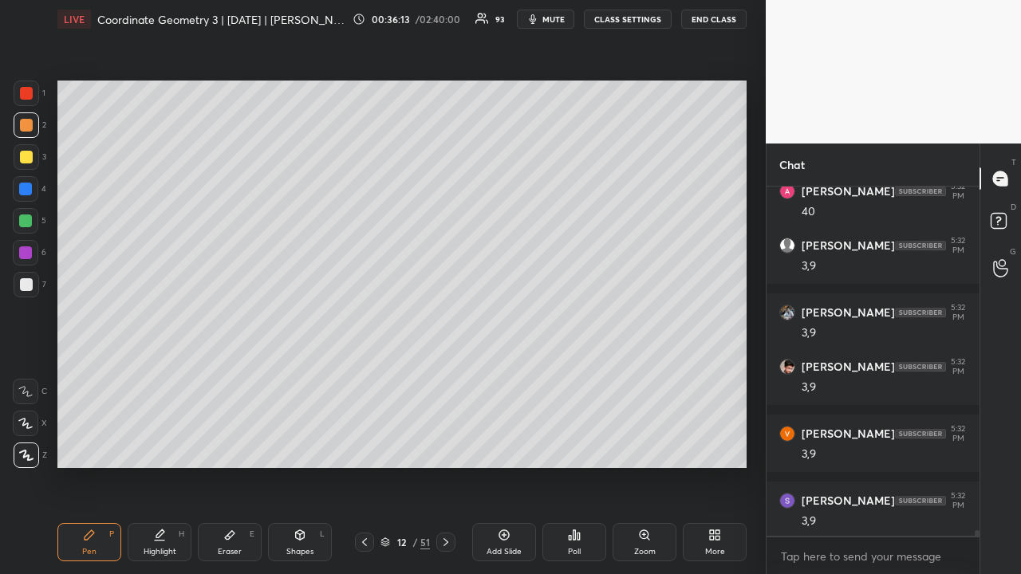
click at [26, 155] on div at bounding box center [26, 157] width 13 height 13
click at [27, 222] on div at bounding box center [25, 220] width 13 height 13
click at [305, 445] on icon at bounding box center [299, 535] width 13 height 13
click at [30, 445] on icon at bounding box center [27, 456] width 12 height 12
click at [96, 445] on div "Pen P" at bounding box center [89, 542] width 64 height 38
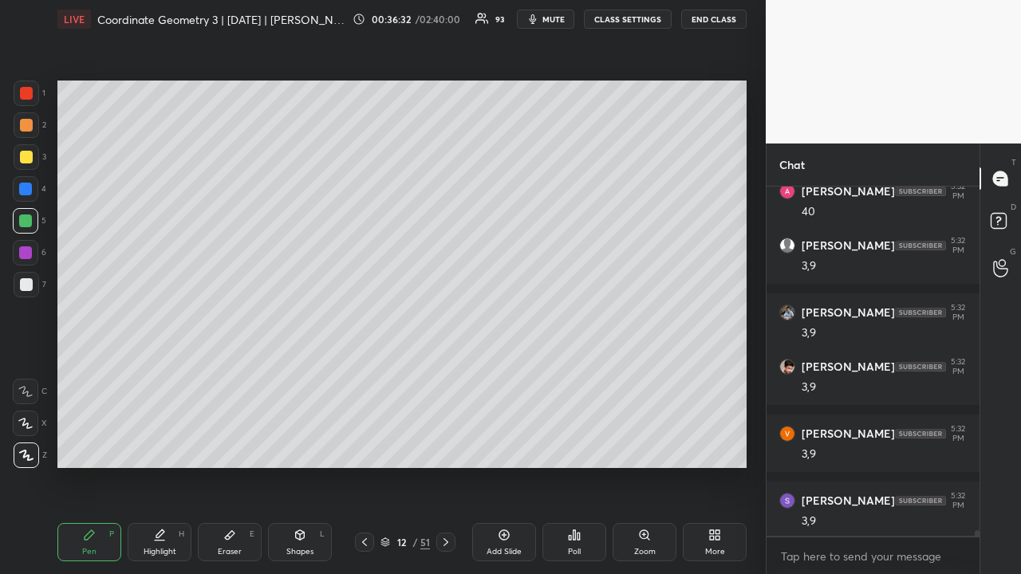
click at [26, 94] on div at bounding box center [26, 93] width 13 height 13
click at [306, 445] on div "Shapes L" at bounding box center [300, 542] width 64 height 38
click at [25, 387] on icon at bounding box center [25, 391] width 13 height 13
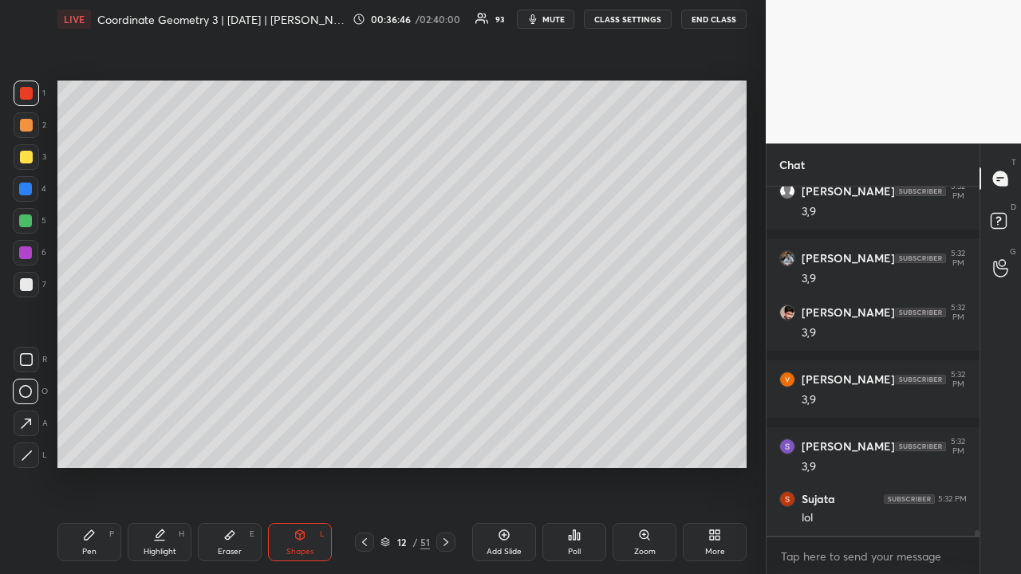
scroll to position [22903, 0]
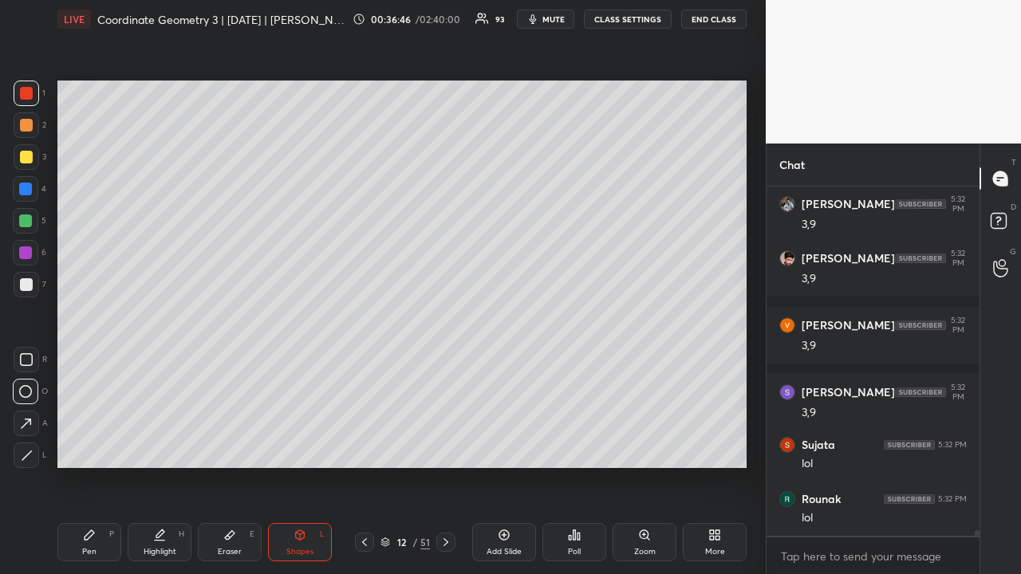
click at [229, 445] on icon at bounding box center [230, 535] width 10 height 9
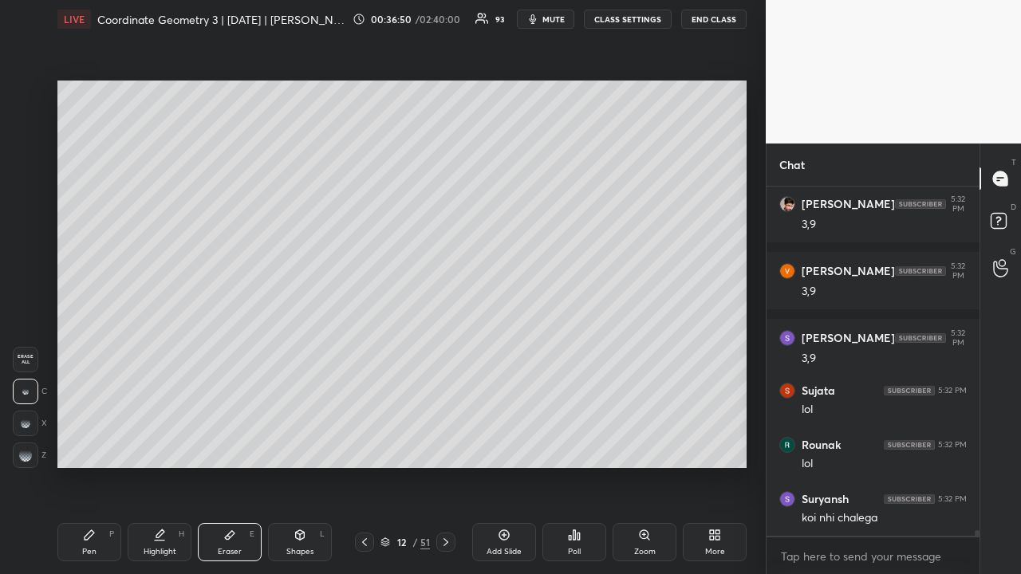
scroll to position [23011, 0]
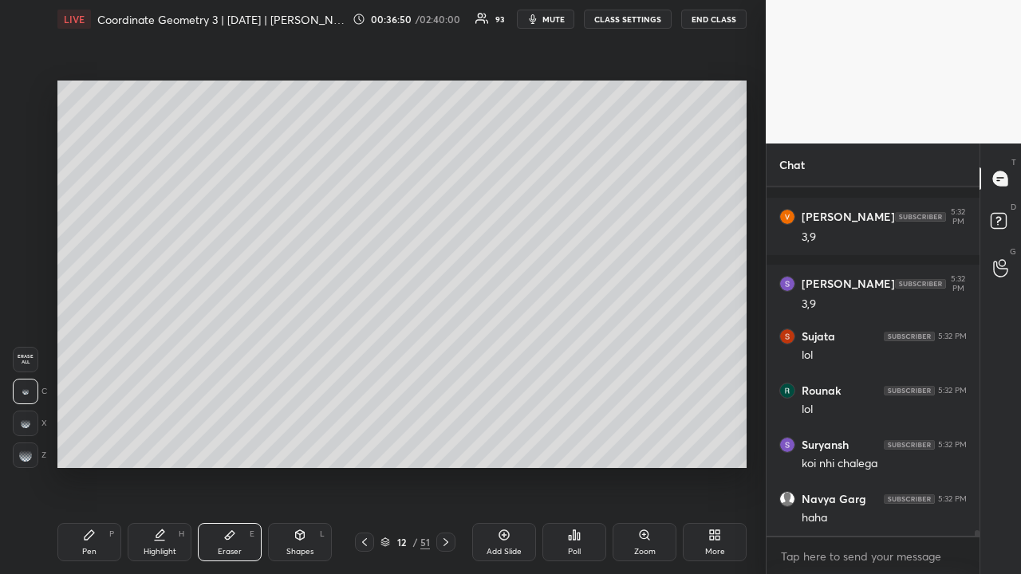
click at [92, 445] on icon at bounding box center [89, 535] width 13 height 13
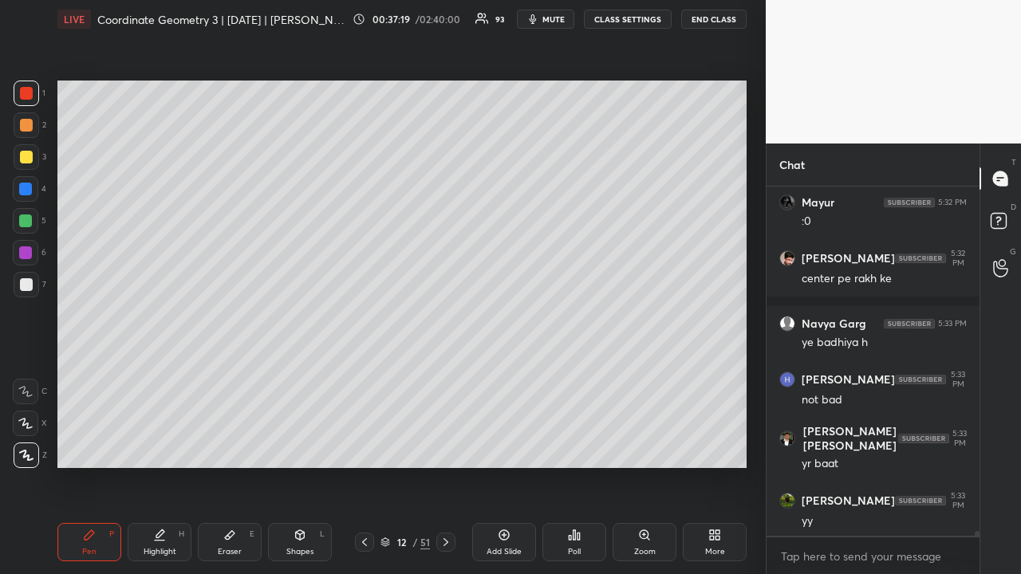
scroll to position [23429, 0]
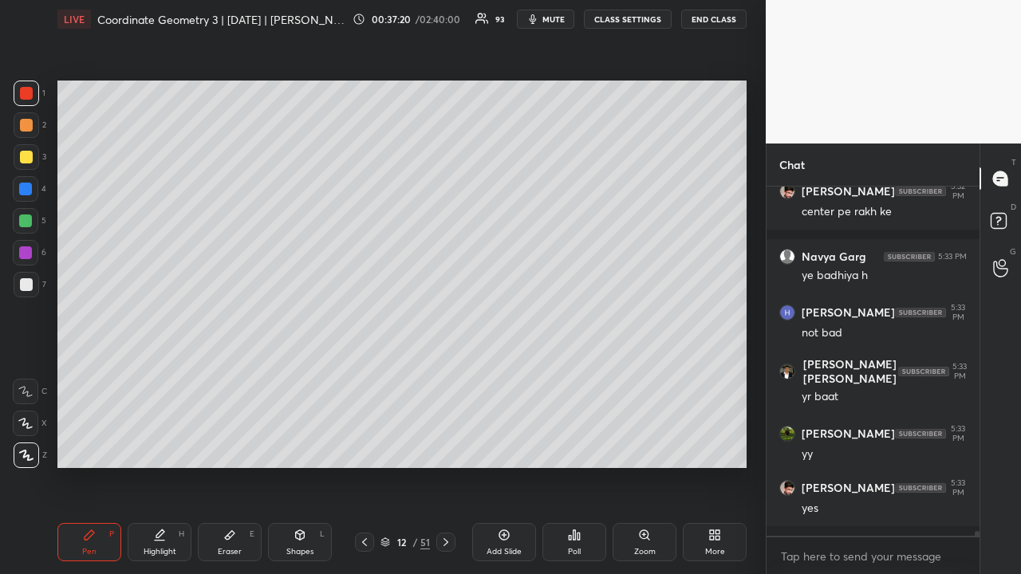
click at [27, 220] on div at bounding box center [25, 220] width 13 height 13
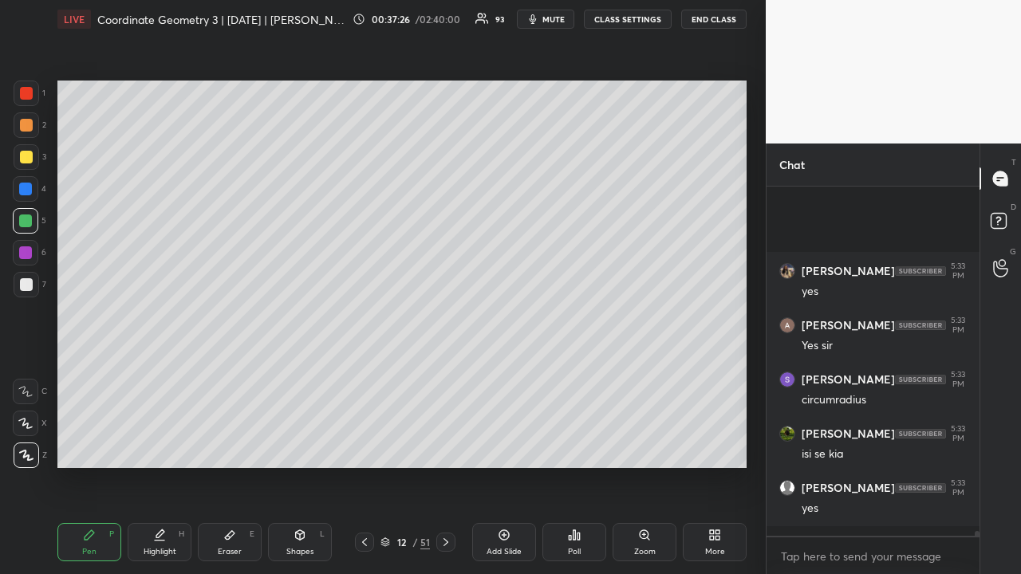
scroll to position [24185, 0]
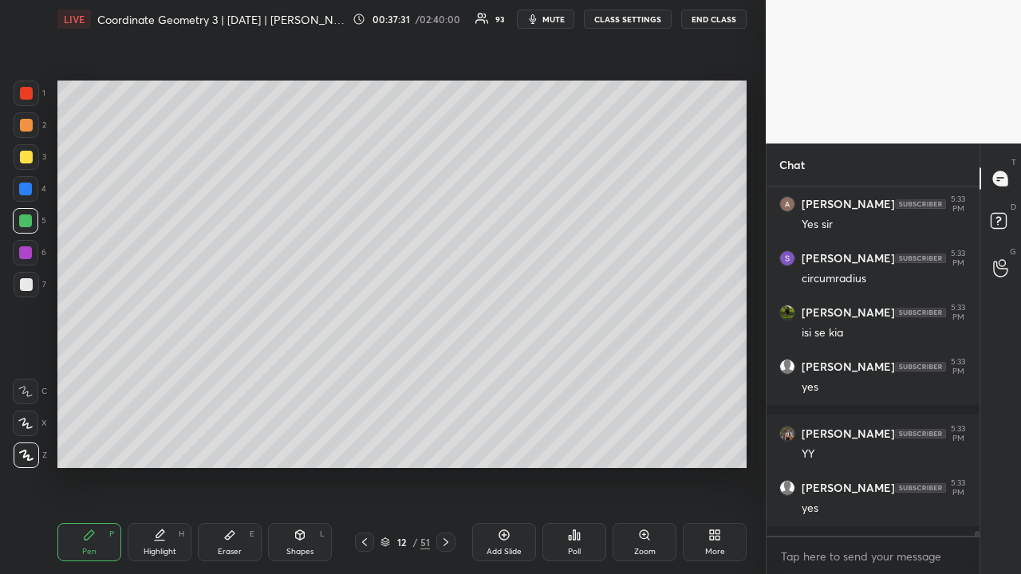
click at [26, 285] on div at bounding box center [26, 284] width 13 height 13
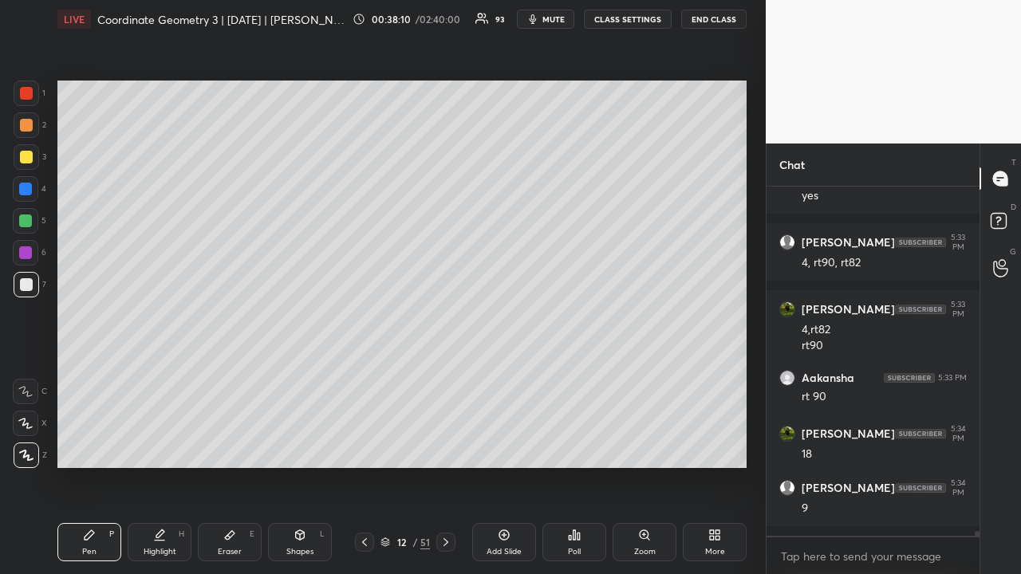
scroll to position [24552, 0]
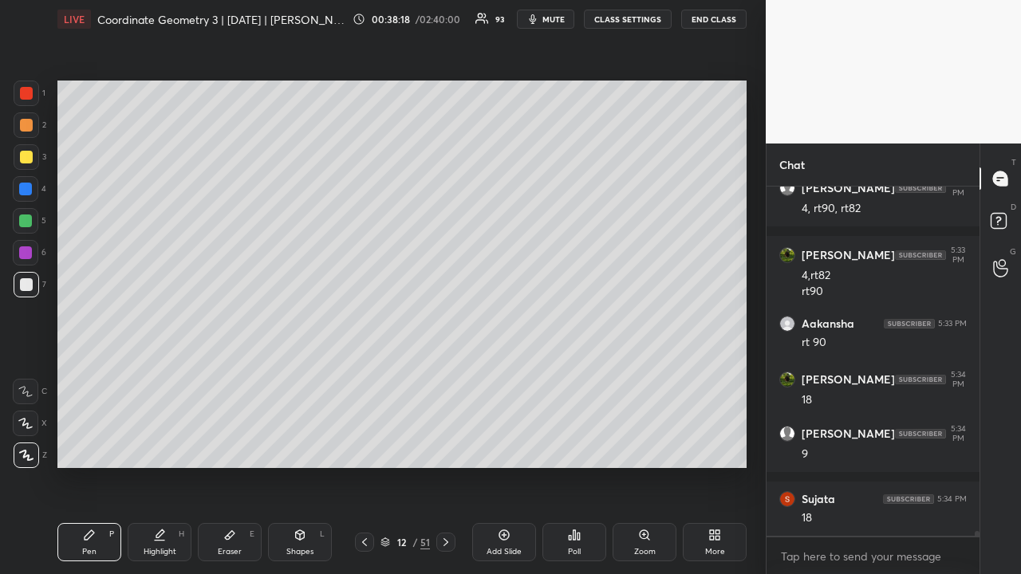
click at [368, 445] on icon at bounding box center [364, 542] width 13 height 13
click at [448, 445] on icon at bounding box center [445, 542] width 13 height 13
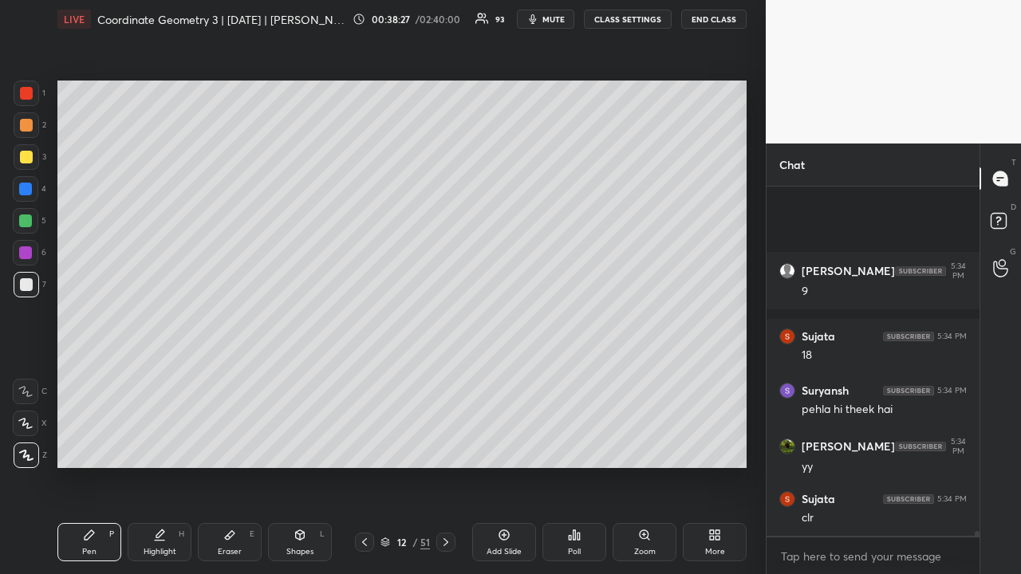
scroll to position [24848, 0]
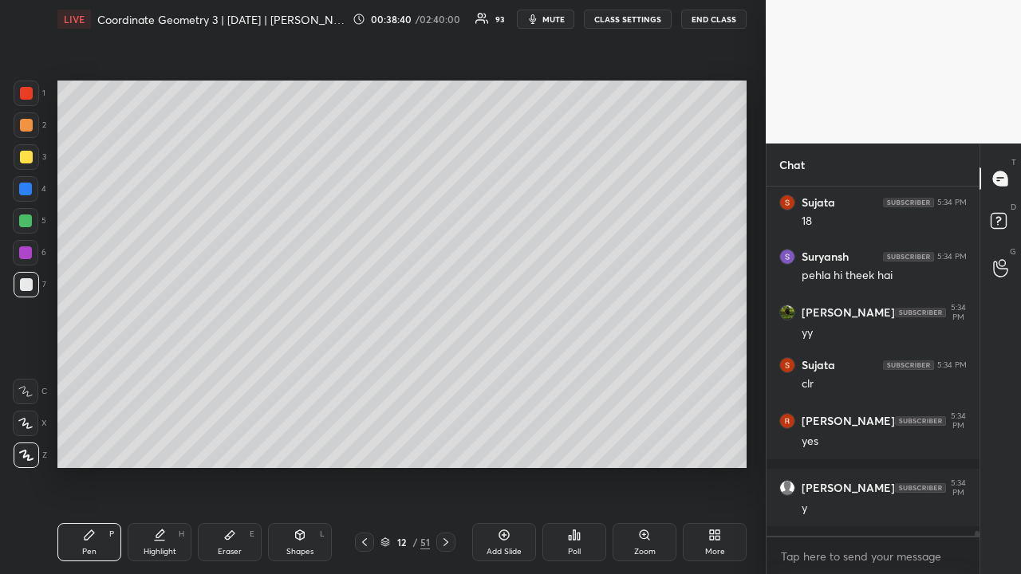
click at [31, 129] on div at bounding box center [26, 125] width 13 height 13
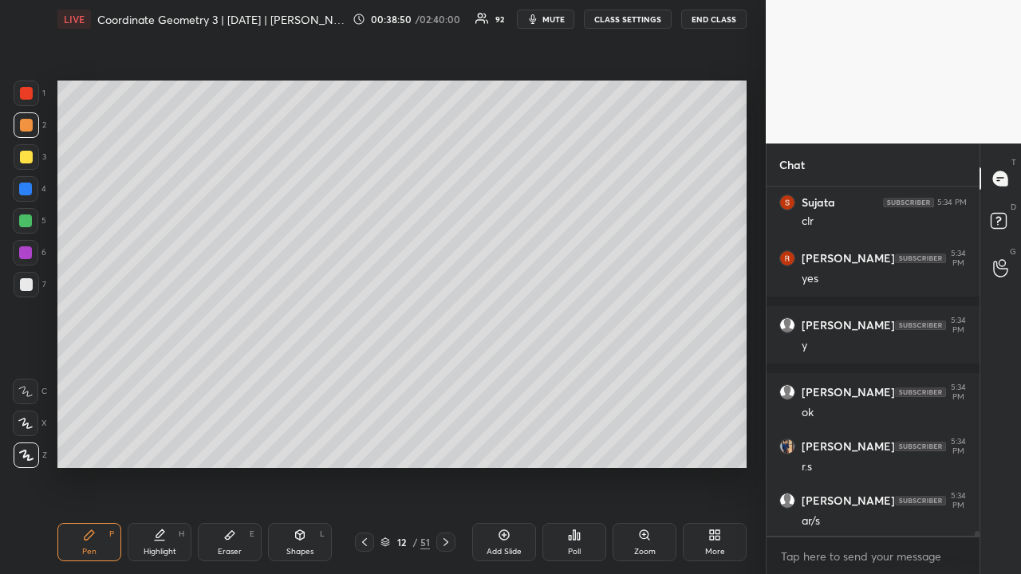
scroll to position [25065, 0]
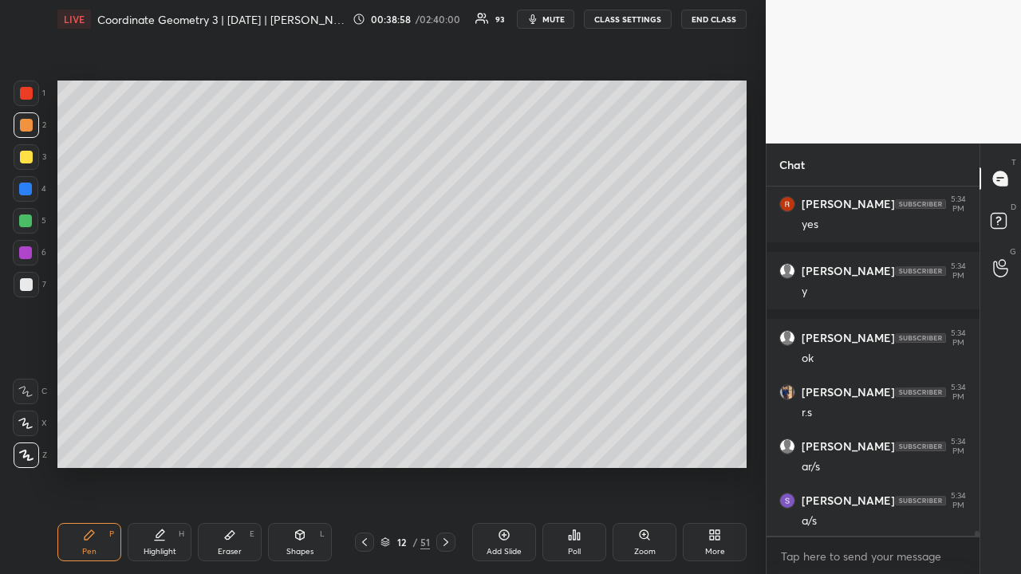
click at [362, 445] on icon at bounding box center [364, 542] width 13 height 13
click at [445, 445] on icon at bounding box center [445, 542] width 13 height 13
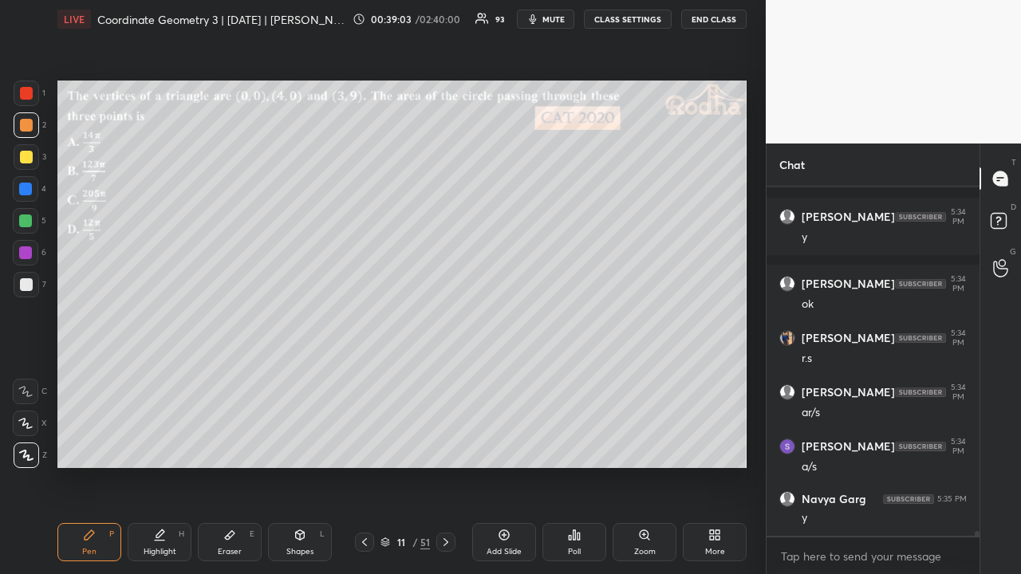
click at [30, 163] on div at bounding box center [26, 157] width 13 height 13
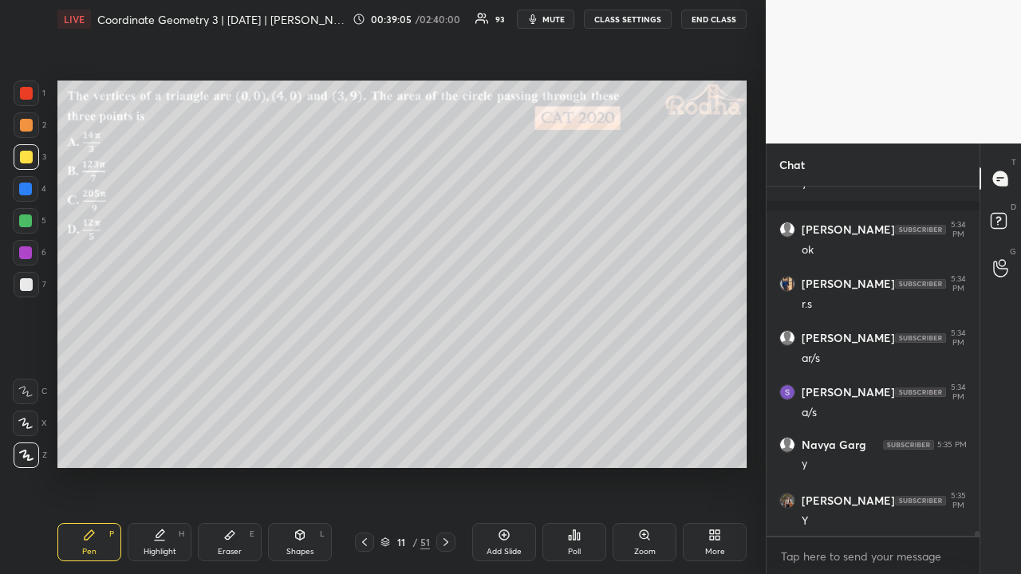
click at [449, 445] on icon at bounding box center [445, 542] width 13 height 13
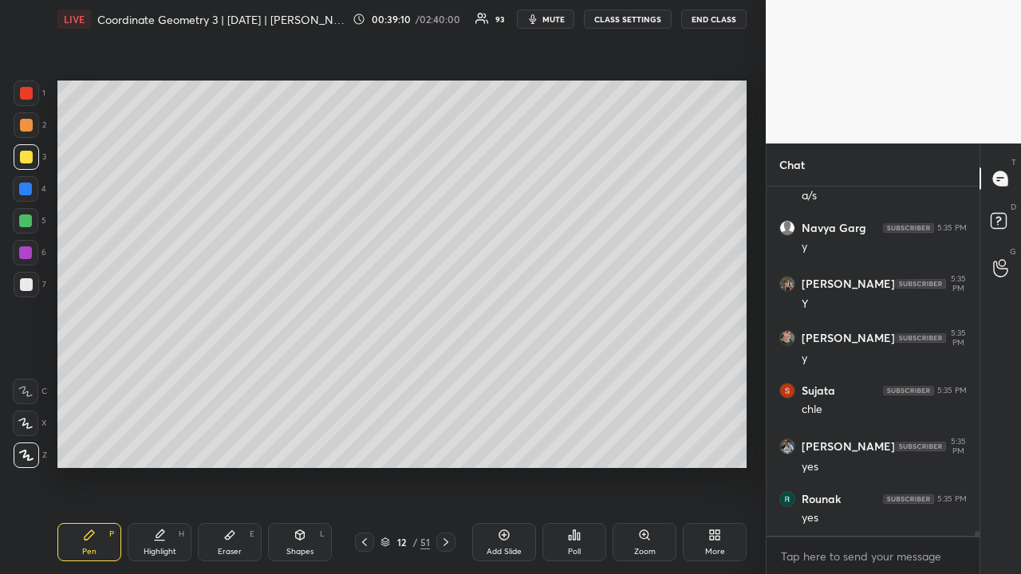
scroll to position [25444, 0]
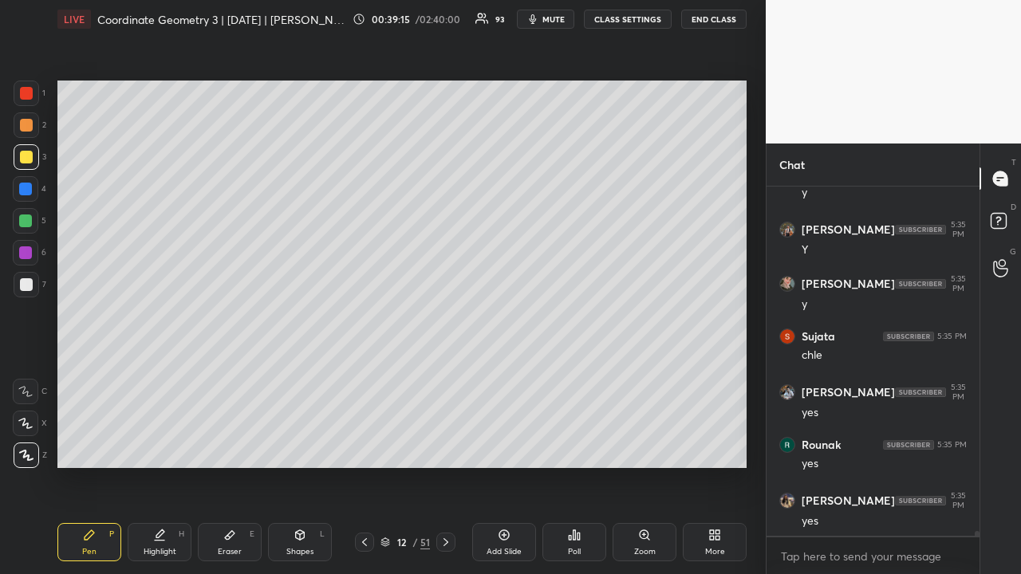
click at [29, 99] on div at bounding box center [26, 93] width 13 height 13
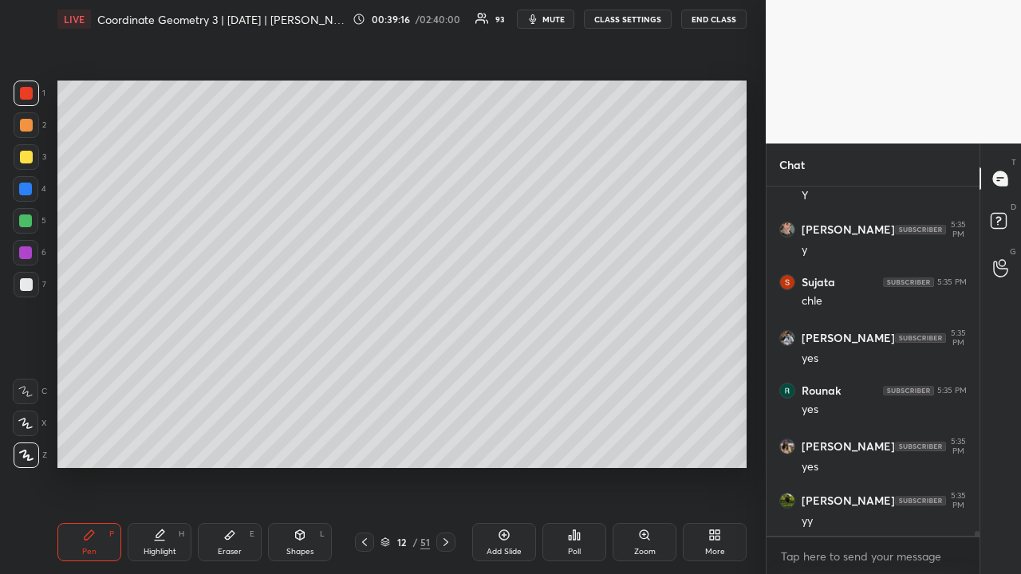
click at [29, 225] on div at bounding box center [25, 220] width 13 height 13
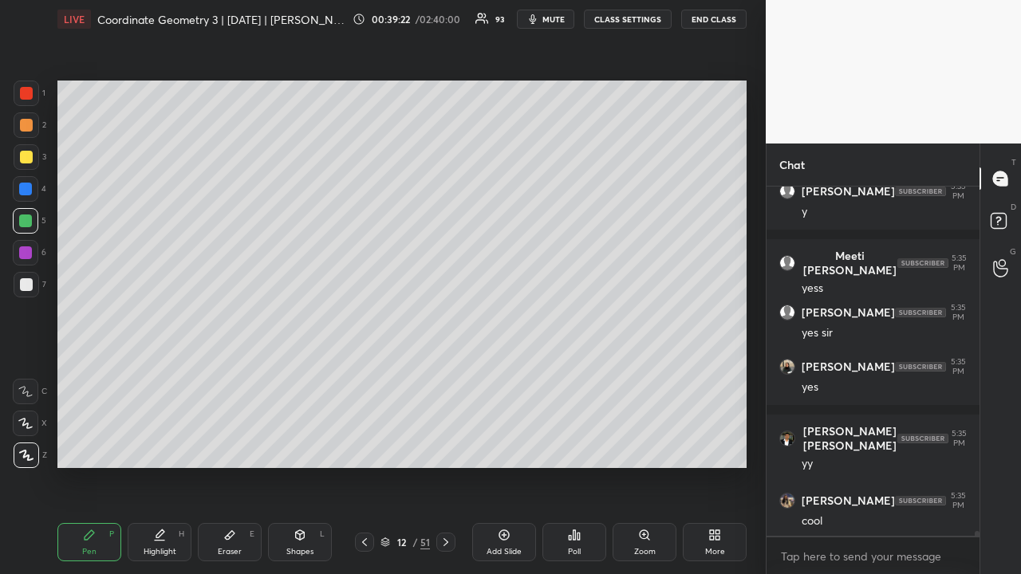
scroll to position [26376, 0]
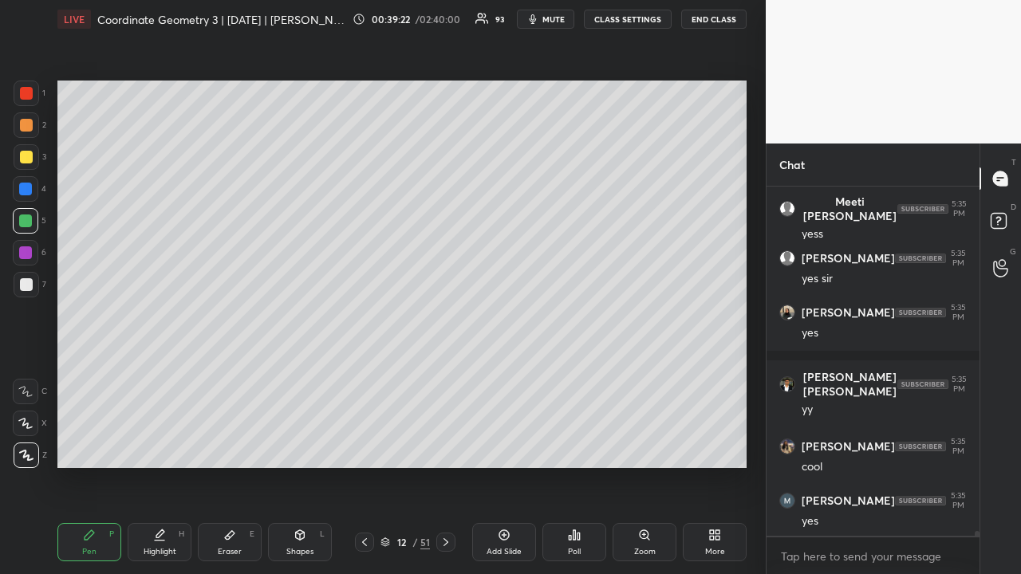
click at [448, 445] on icon at bounding box center [445, 542] width 13 height 13
click at [365, 445] on icon at bounding box center [364, 542] width 13 height 13
click at [362, 445] on icon at bounding box center [364, 542] width 13 height 13
click at [360, 445] on icon at bounding box center [364, 542] width 13 height 13
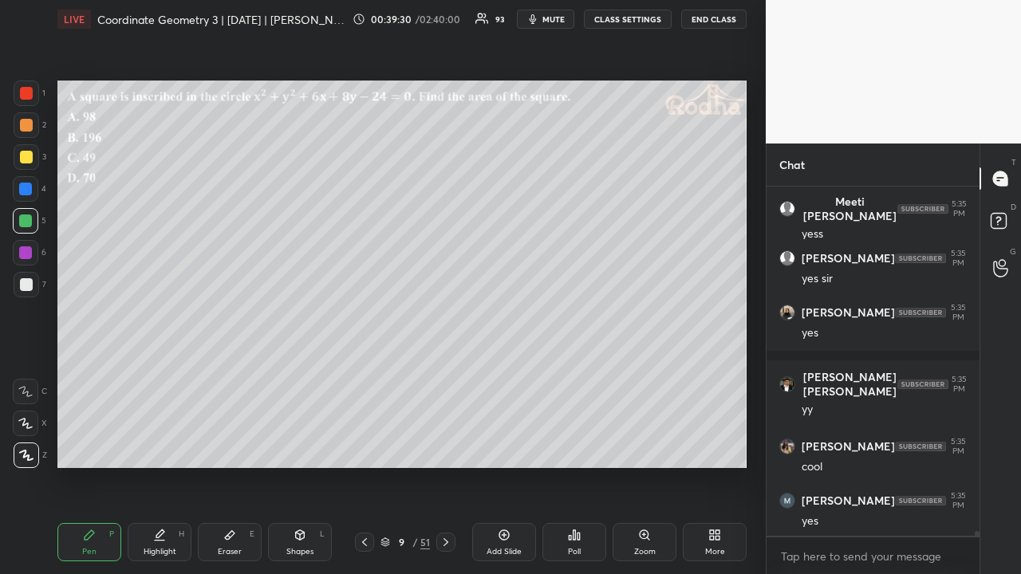
click at [359, 445] on icon at bounding box center [364, 542] width 13 height 13
click at [31, 123] on div at bounding box center [26, 125] width 13 height 13
click at [447, 445] on icon at bounding box center [445, 542] width 13 height 13
click at [446, 445] on icon at bounding box center [445, 542] width 13 height 13
click at [446, 445] on icon at bounding box center [445, 542] width 5 height 8
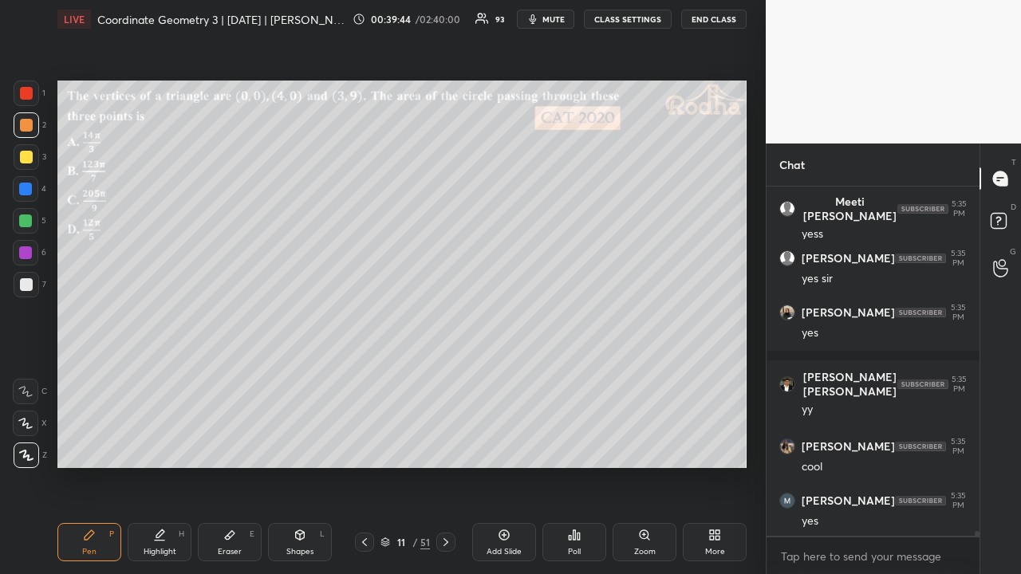
click at [448, 445] on icon at bounding box center [445, 542] width 13 height 13
click at [446, 445] on icon at bounding box center [445, 542] width 5 height 8
click at [22, 289] on div at bounding box center [26, 284] width 13 height 13
click at [301, 445] on div "Shapes L" at bounding box center [300, 542] width 64 height 38
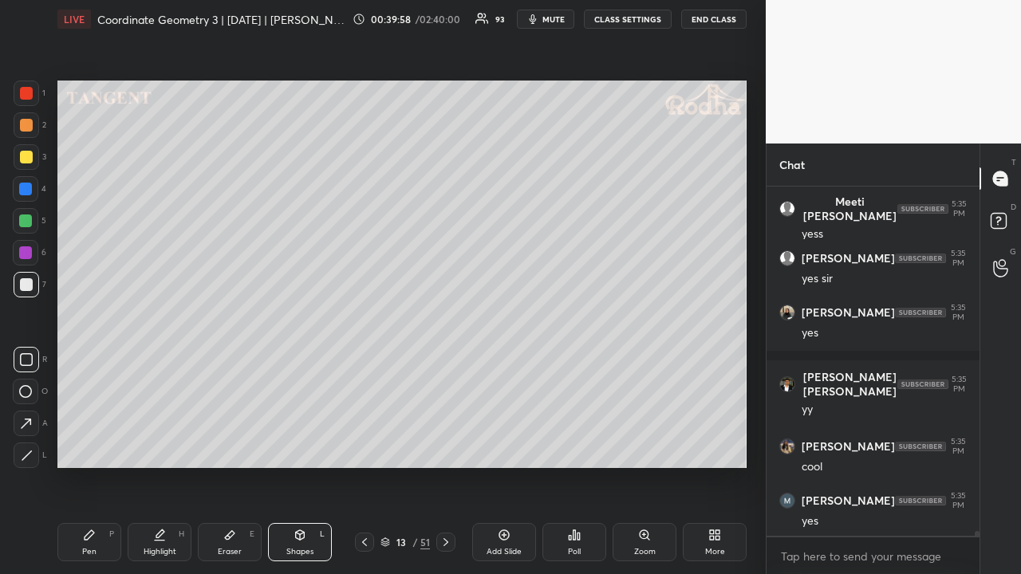
click at [33, 393] on div at bounding box center [26, 392] width 26 height 26
click at [25, 155] on div at bounding box center [26, 157] width 13 height 13
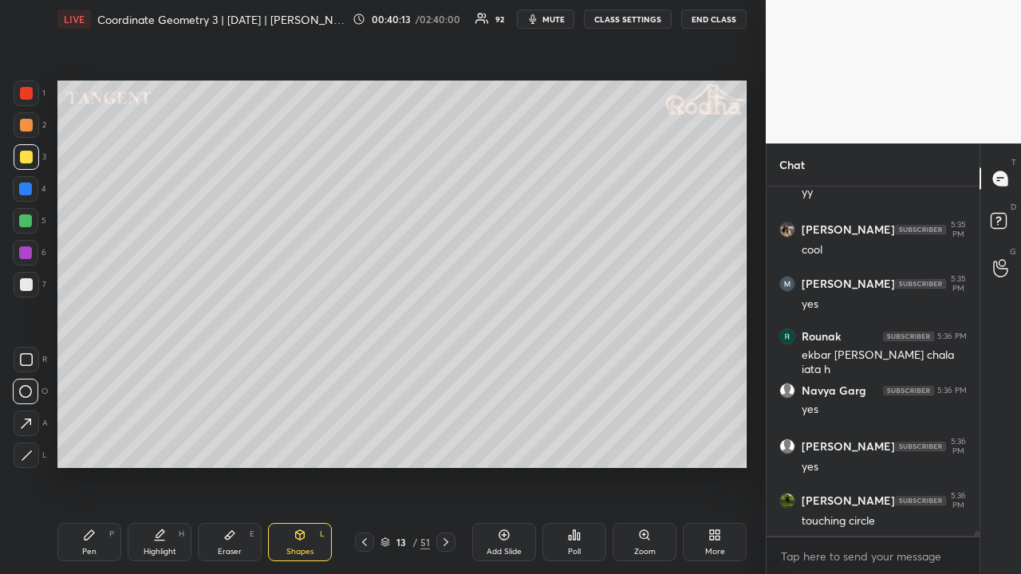
scroll to position [26647, 0]
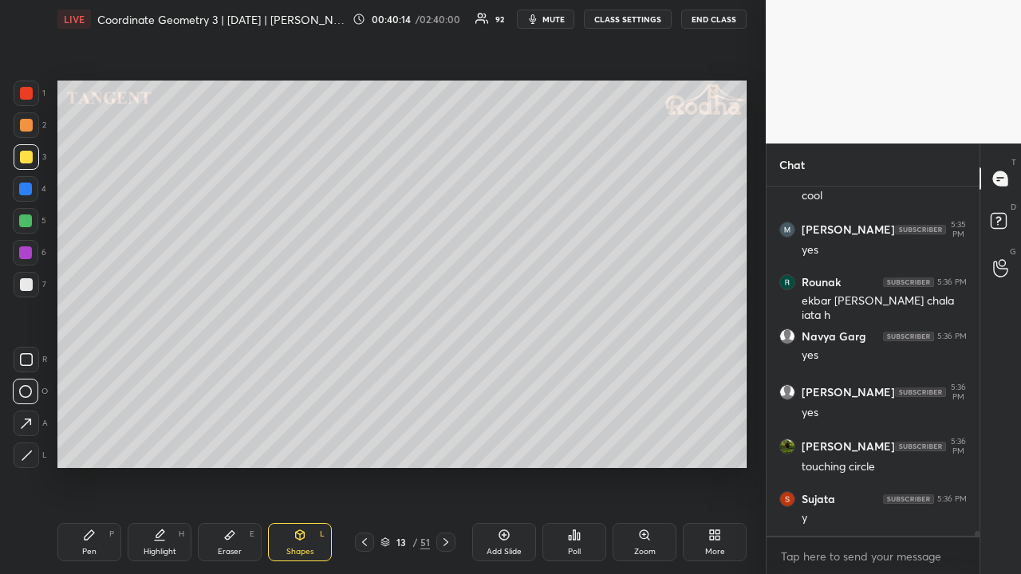
click at [26, 126] on div at bounding box center [26, 125] width 13 height 13
click at [30, 445] on icon at bounding box center [26, 454] width 9 height 9
click at [86, 445] on div "Pen P" at bounding box center [89, 542] width 64 height 38
click at [21, 258] on div at bounding box center [25, 252] width 13 height 13
click at [26, 282] on div at bounding box center [26, 284] width 13 height 13
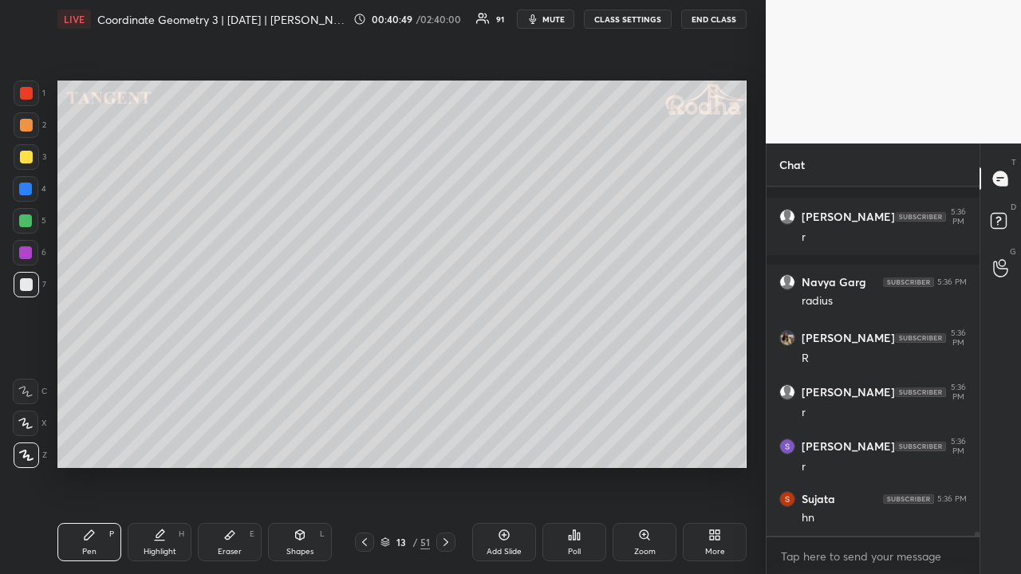
scroll to position [27482, 0]
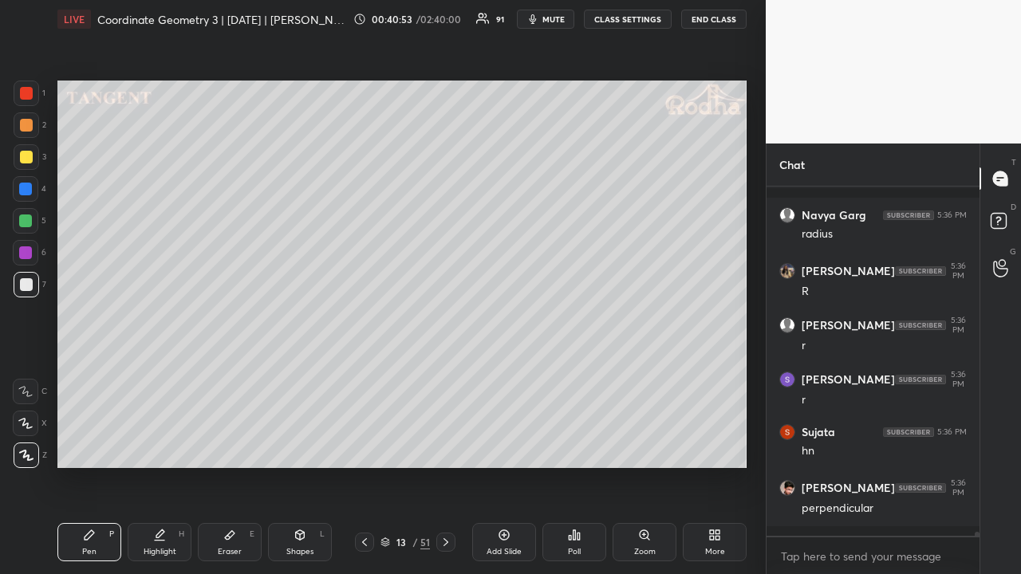
click at [296, 445] on icon at bounding box center [300, 535] width 9 height 10
click at [29, 445] on icon at bounding box center [27, 456] width 12 height 12
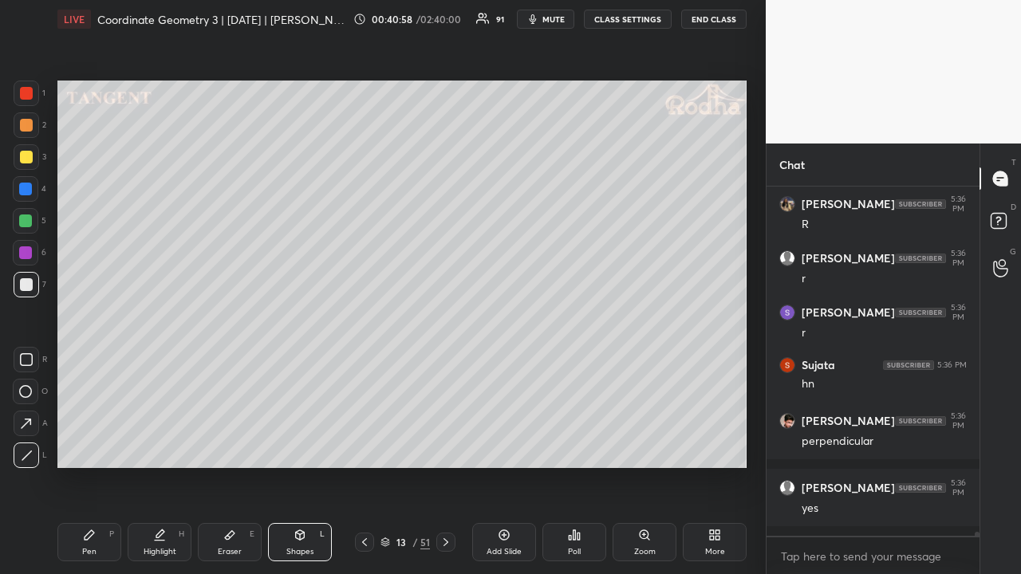
scroll to position [27604, 0]
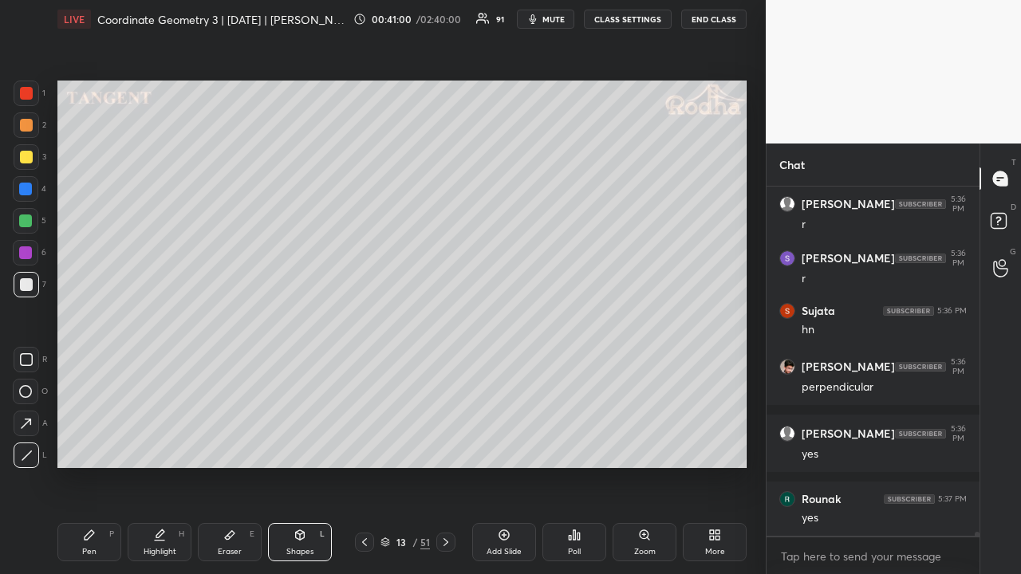
click at [104, 445] on div "Pen P" at bounding box center [89, 542] width 64 height 38
click at [28, 93] on div at bounding box center [26, 93] width 13 height 13
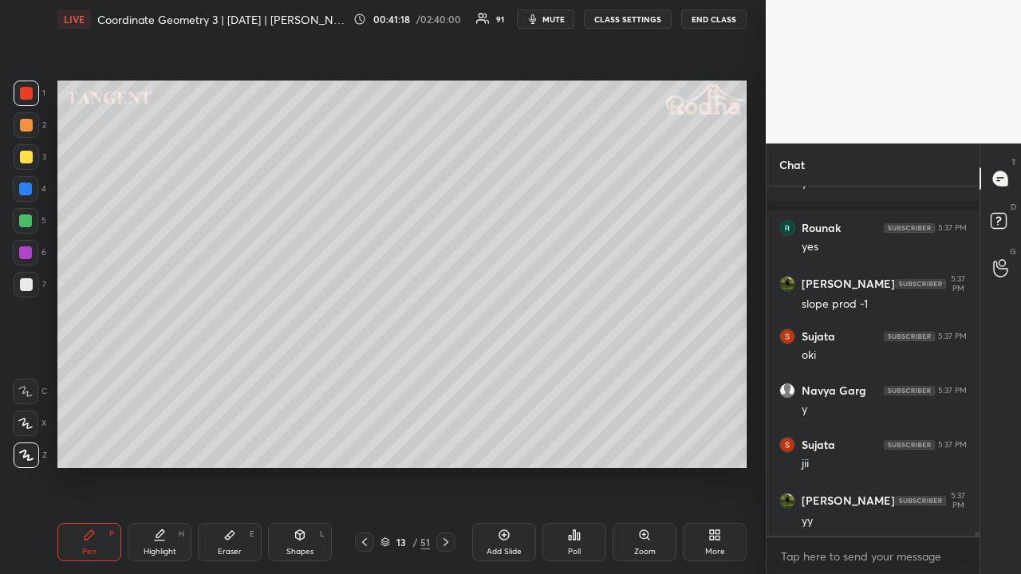
scroll to position [27929, 0]
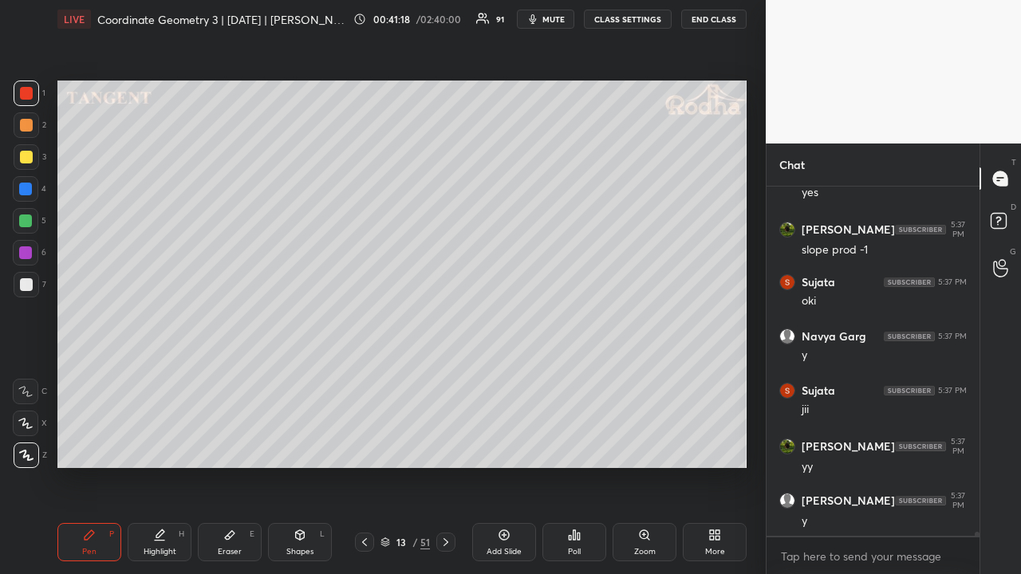
click at [27, 124] on div at bounding box center [26, 125] width 13 height 13
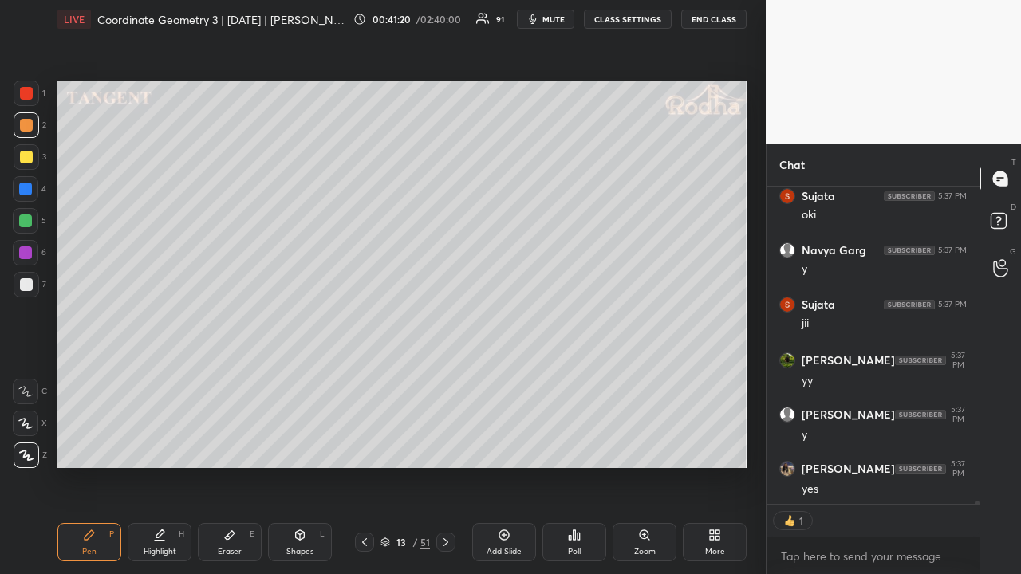
click at [446, 445] on icon at bounding box center [445, 542] width 5 height 8
click at [29, 151] on div at bounding box center [26, 157] width 13 height 13
click at [359, 445] on icon at bounding box center [364, 542] width 13 height 13
click at [446, 445] on icon at bounding box center [445, 542] width 13 height 13
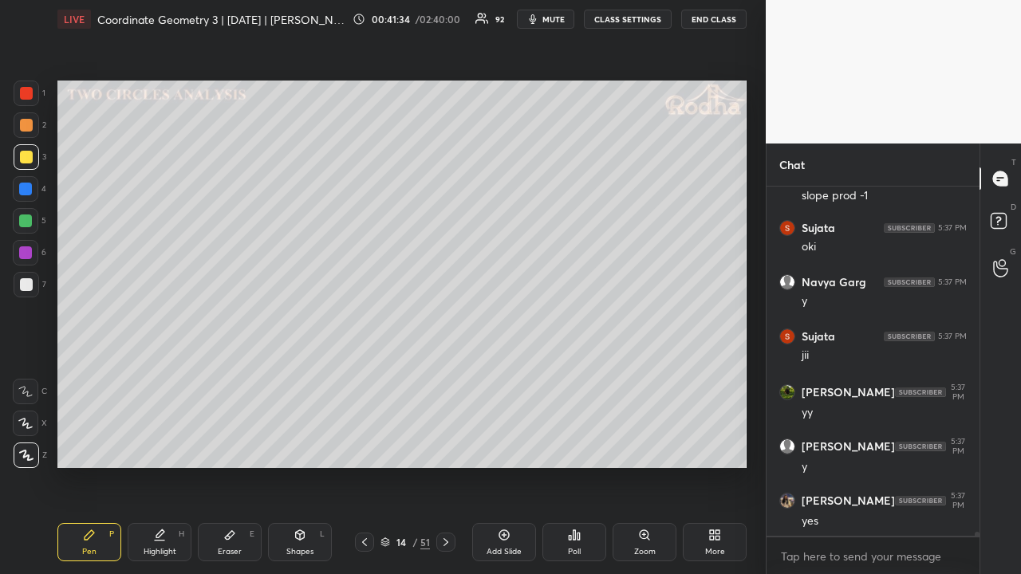
scroll to position [28037, 0]
click at [296, 445] on div "Shapes L" at bounding box center [300, 542] width 64 height 38
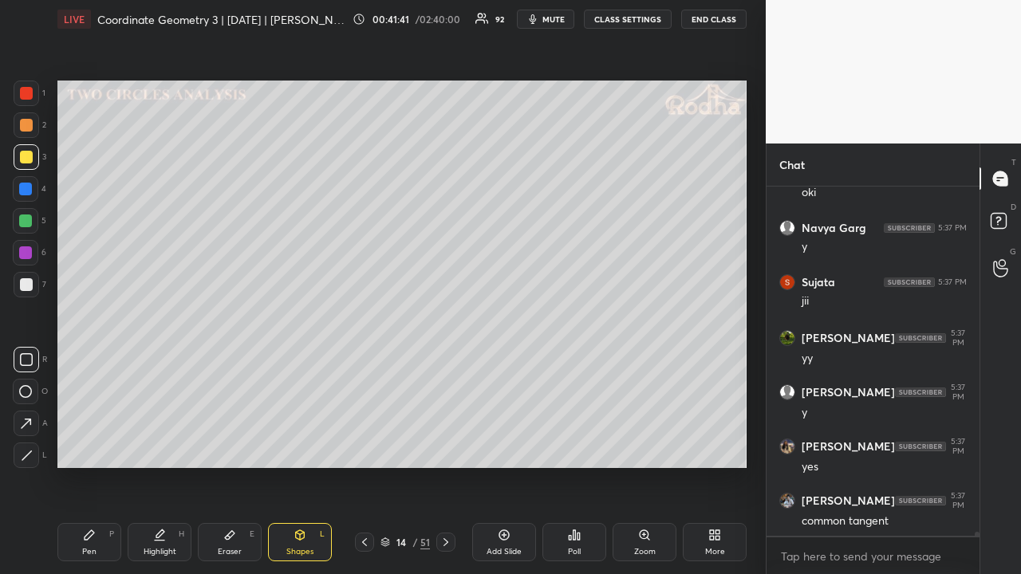
drag, startPoint x: 26, startPoint y: 392, endPoint x: 54, endPoint y: 384, distance: 29.8
click at [26, 392] on icon at bounding box center [25, 391] width 13 height 13
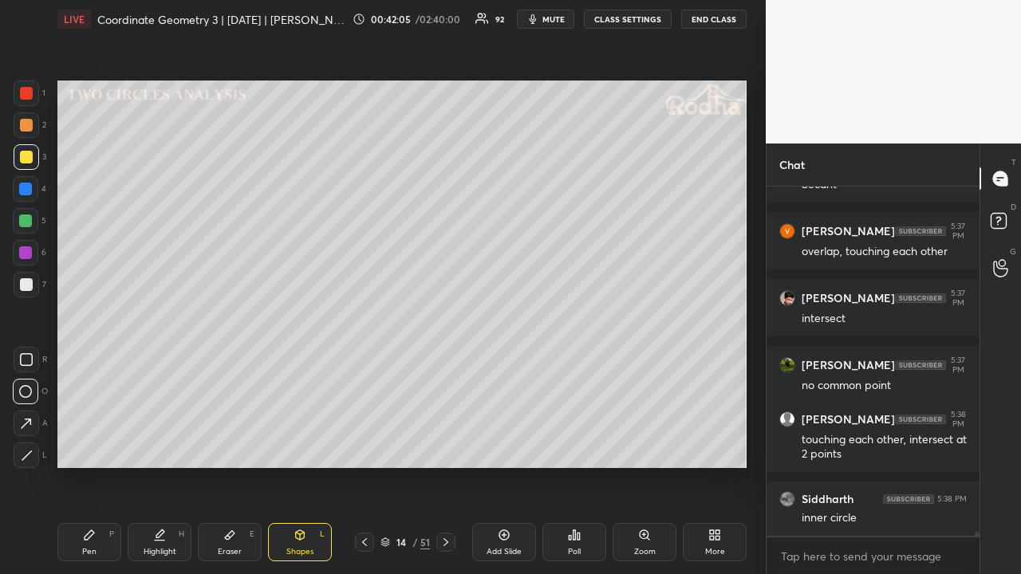
scroll to position [29008, 0]
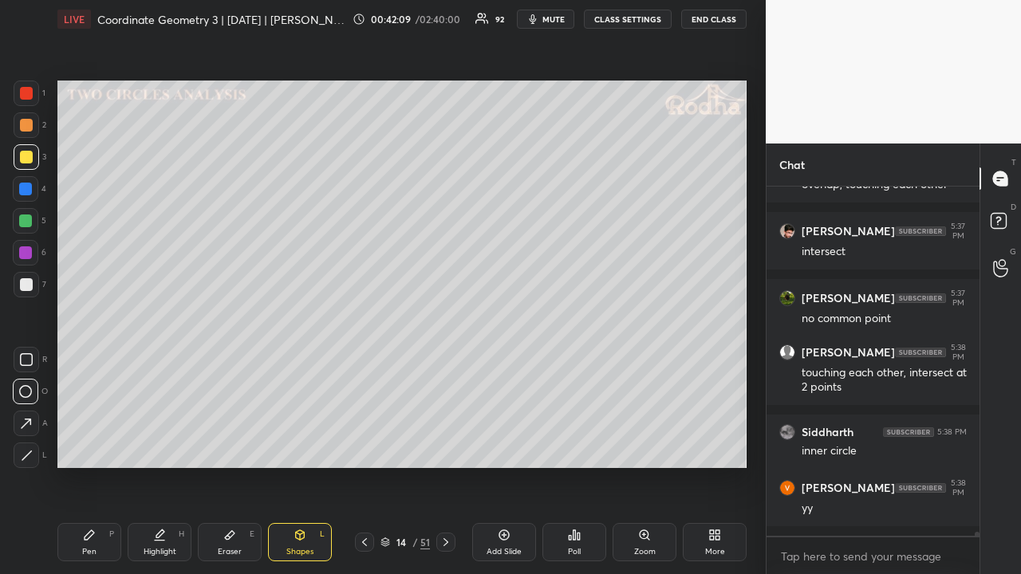
click at [222, 445] on div "Eraser E" at bounding box center [230, 542] width 64 height 38
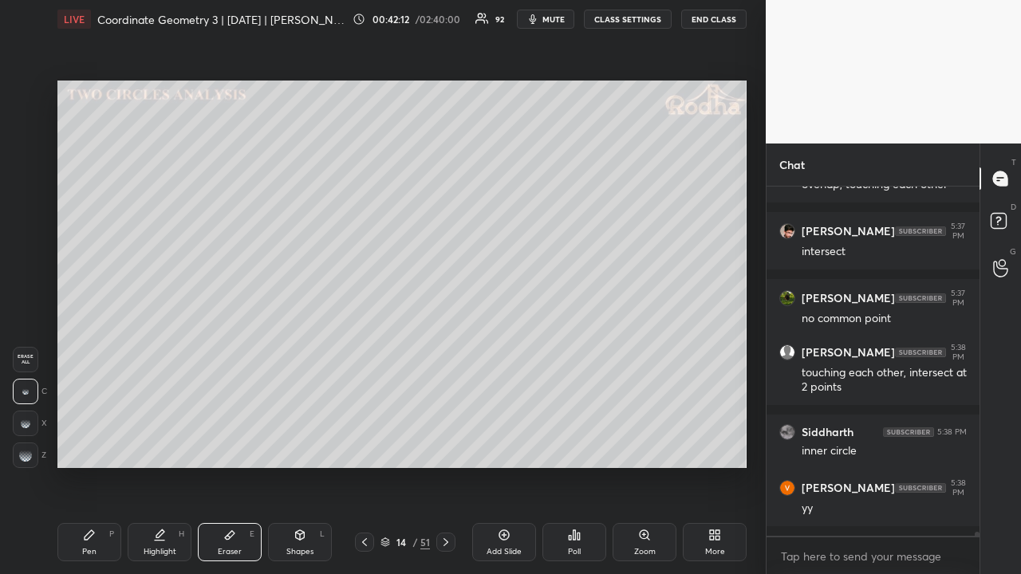
drag, startPoint x: 92, startPoint y: 536, endPoint x: 137, endPoint y: 477, distance: 74.5
click at [92, 445] on icon at bounding box center [89, 535] width 13 height 13
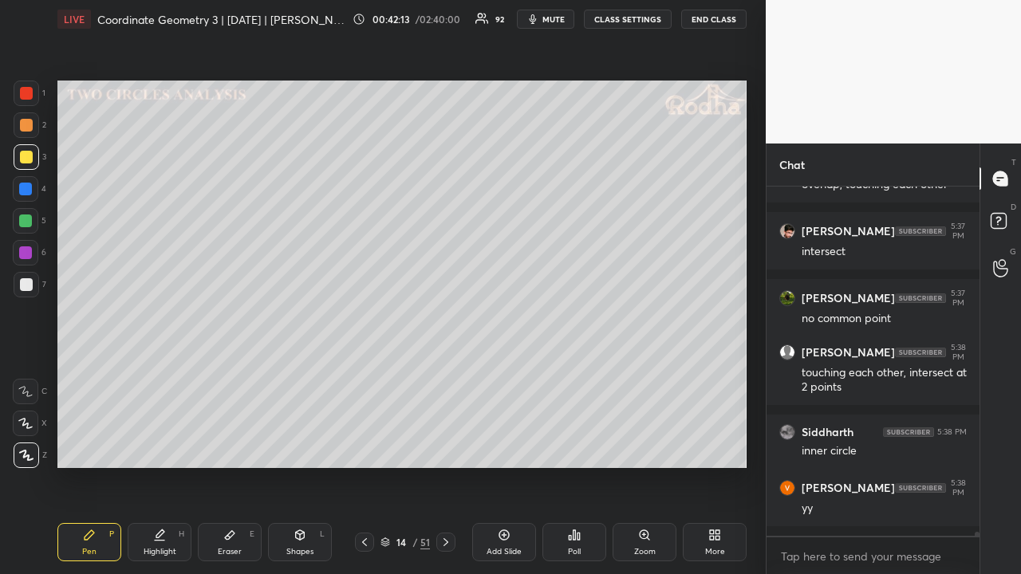
click at [298, 445] on icon at bounding box center [300, 535] width 9 height 10
click at [33, 391] on div at bounding box center [26, 392] width 26 height 26
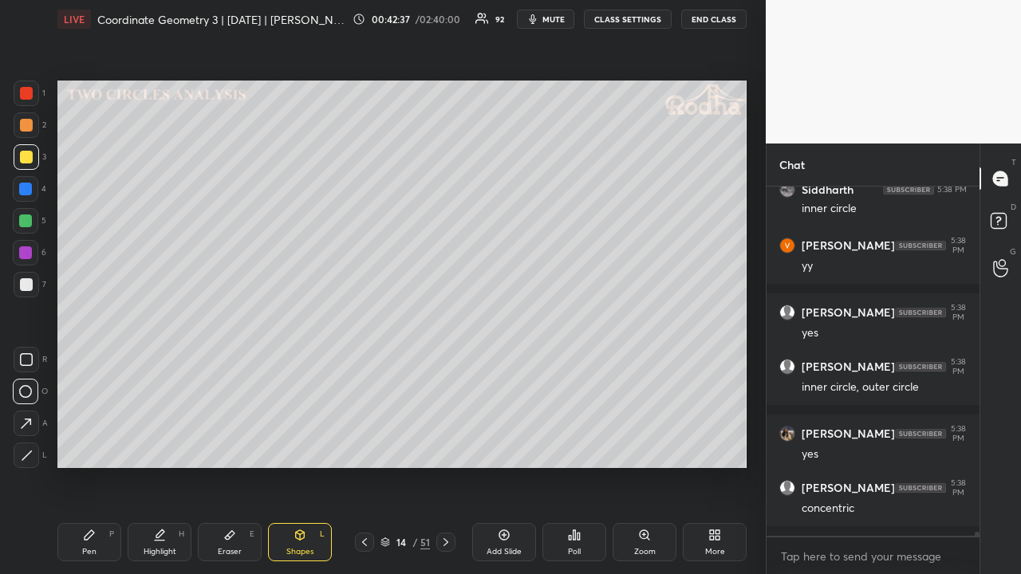
scroll to position [29318, 0]
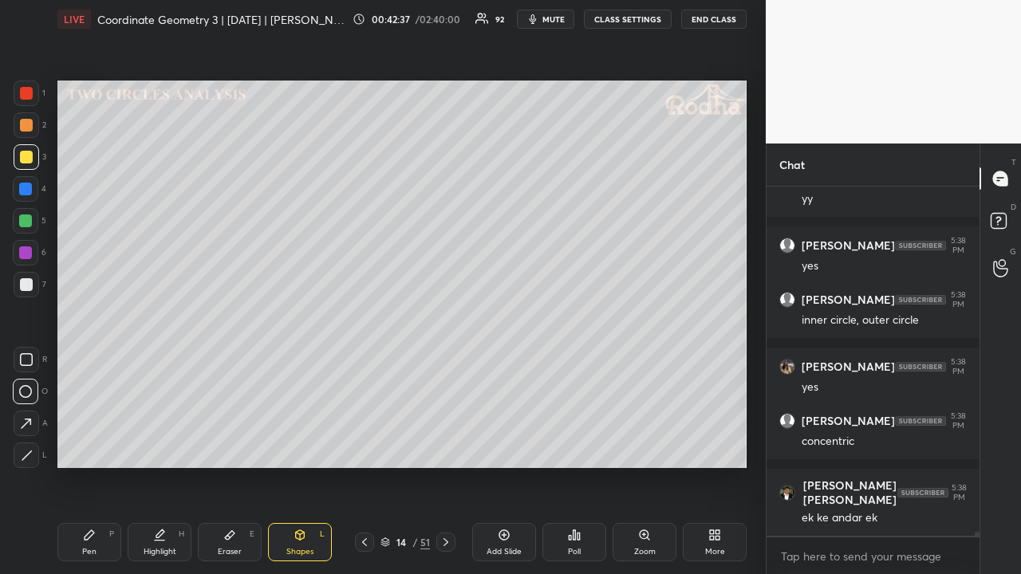
click at [29, 123] on div at bounding box center [26, 125] width 13 height 13
click at [100, 445] on div "Pen P" at bounding box center [89, 542] width 64 height 38
click at [29, 92] on div at bounding box center [26, 93] width 13 height 13
click at [29, 150] on div at bounding box center [27, 157] width 26 height 26
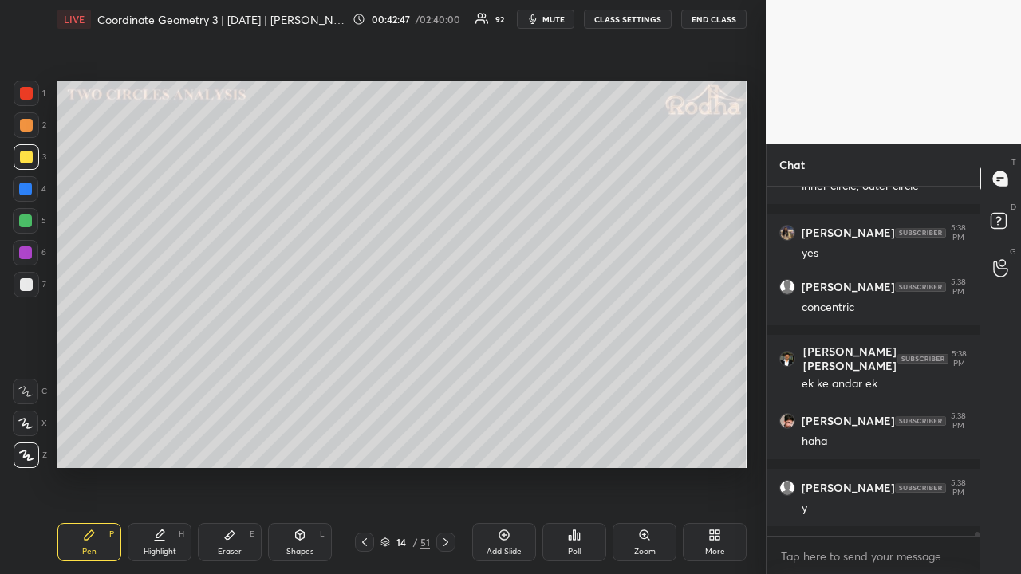
scroll to position [29506, 0]
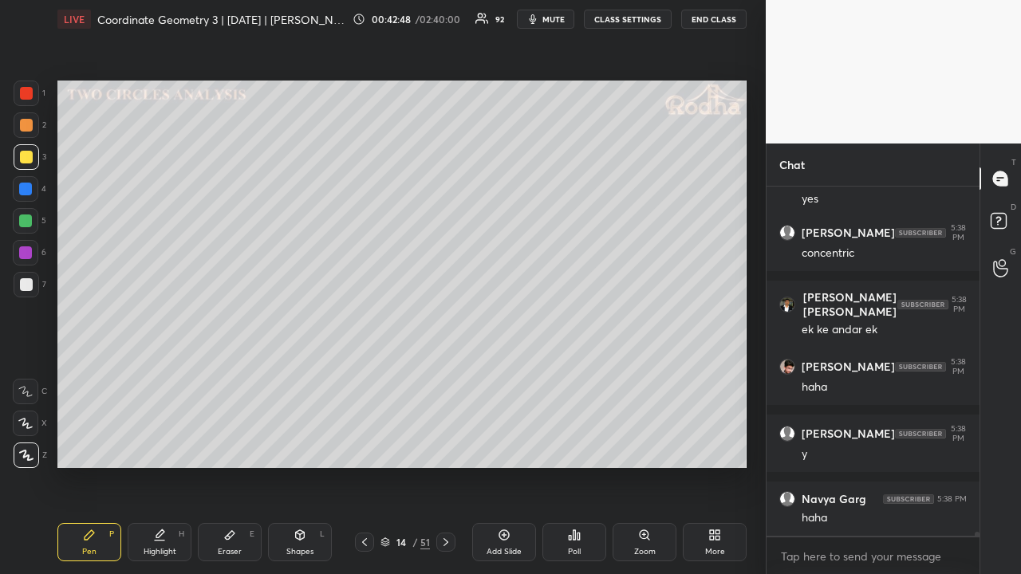
drag, startPoint x: 28, startPoint y: 284, endPoint x: 26, endPoint y: 274, distance: 9.7
click at [29, 284] on div at bounding box center [26, 284] width 13 height 13
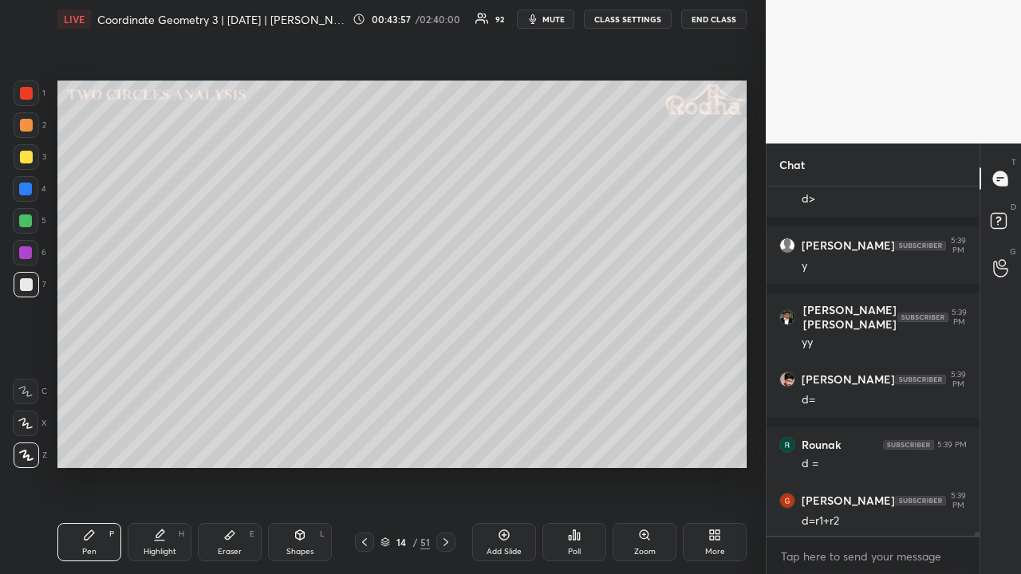
scroll to position [28350, 0]
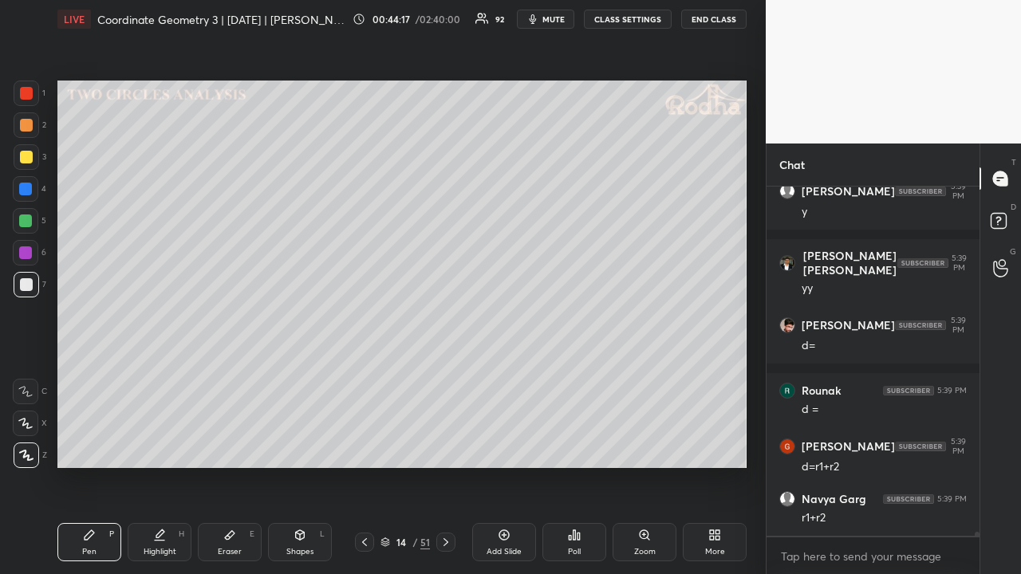
drag, startPoint x: 28, startPoint y: 128, endPoint x: 31, endPoint y: 141, distance: 13.9
click at [27, 128] on div at bounding box center [26, 125] width 13 height 13
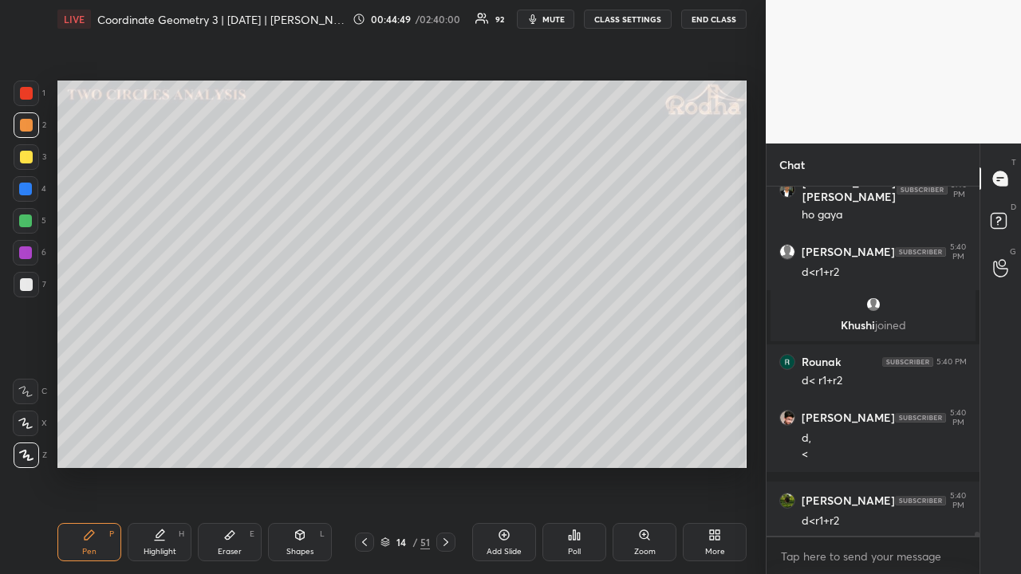
scroll to position [29150, 0]
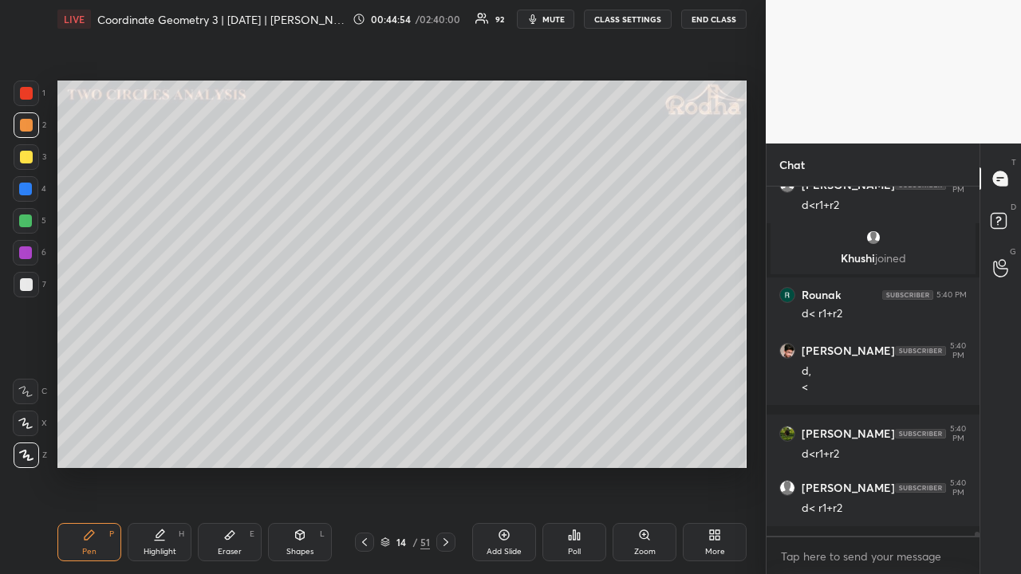
click at [26, 288] on div at bounding box center [26, 284] width 13 height 13
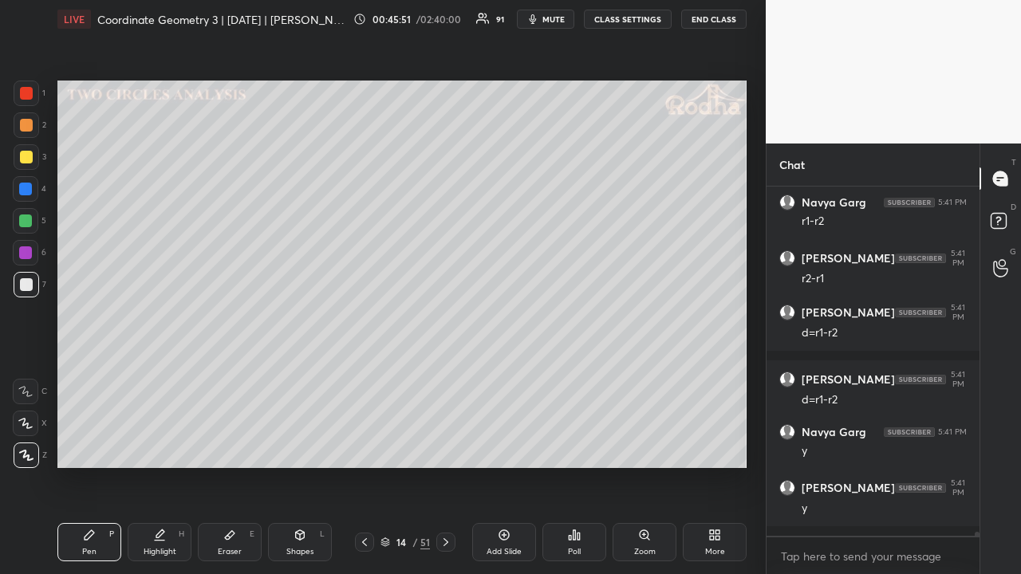
scroll to position [29664, 0]
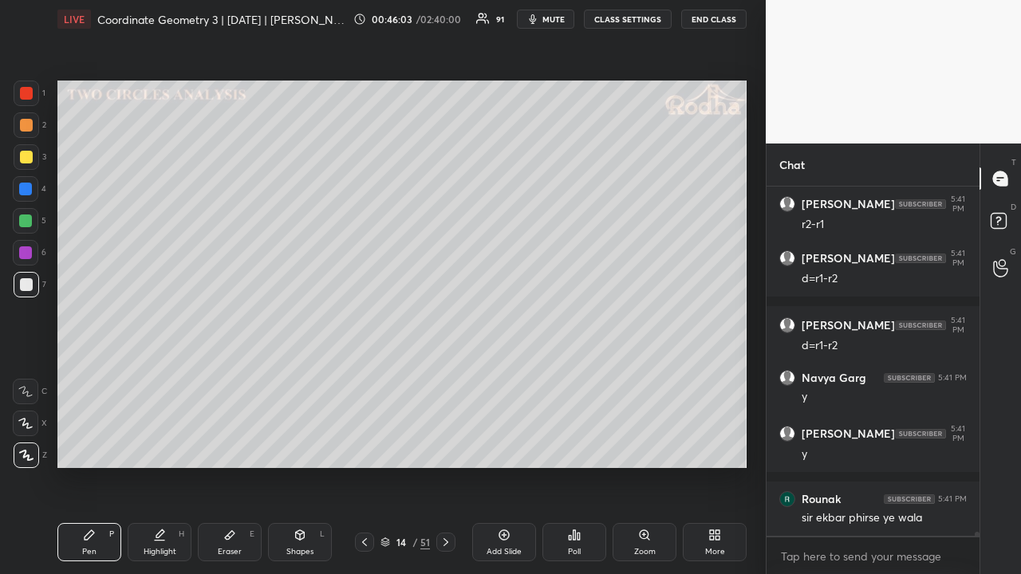
click at [28, 124] on div at bounding box center [26, 125] width 13 height 13
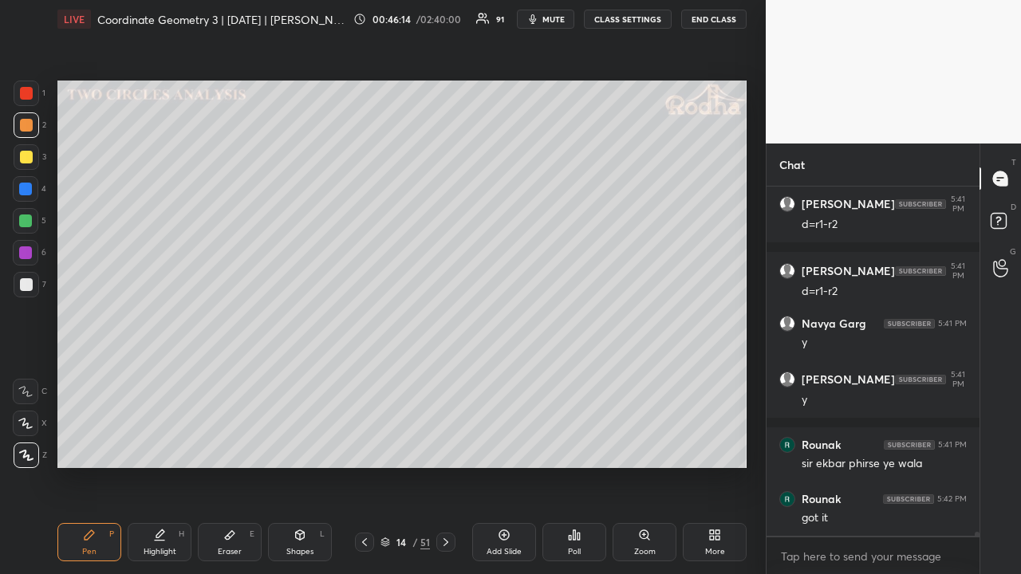
click at [33, 100] on div at bounding box center [27, 94] width 26 height 26
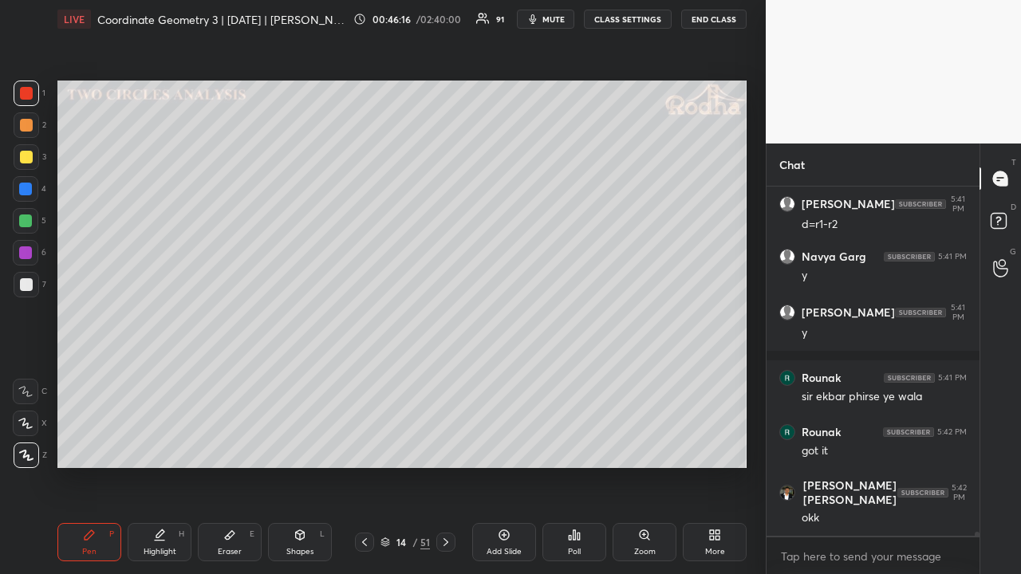
click at [27, 220] on div at bounding box center [25, 220] width 13 height 13
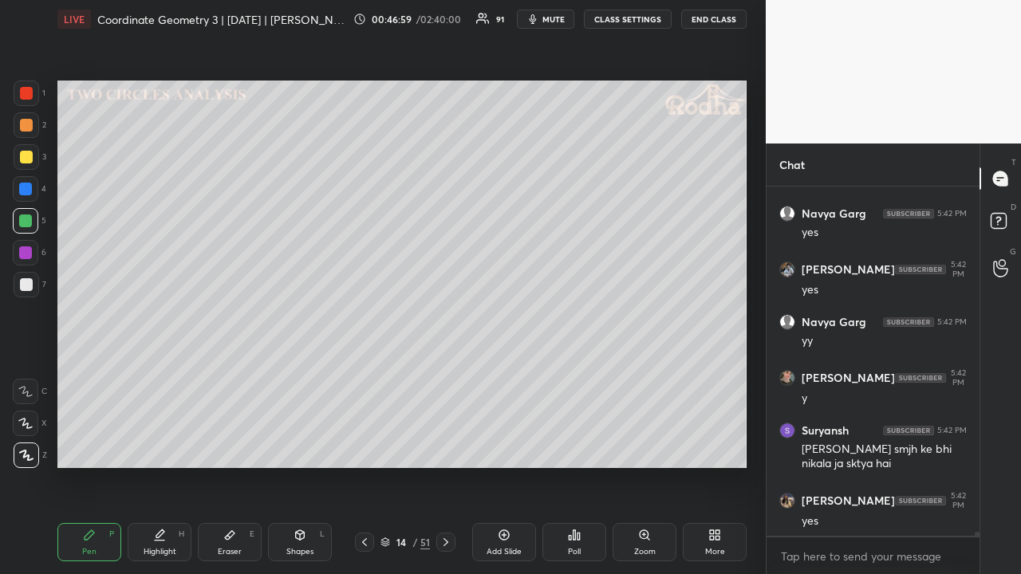
scroll to position [30233, 0]
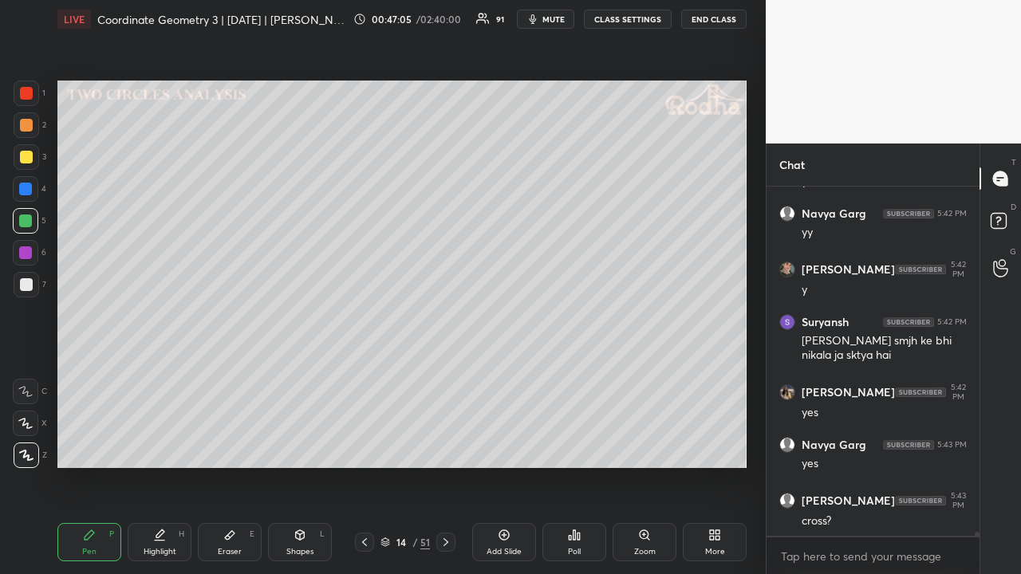
click at [26, 96] on div at bounding box center [26, 93] width 13 height 13
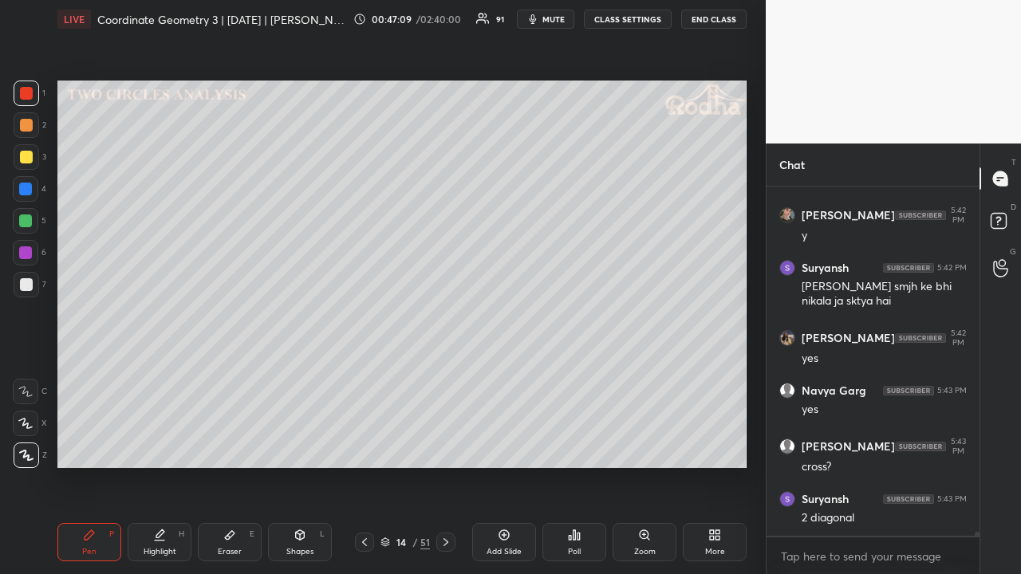
scroll to position [30396, 0]
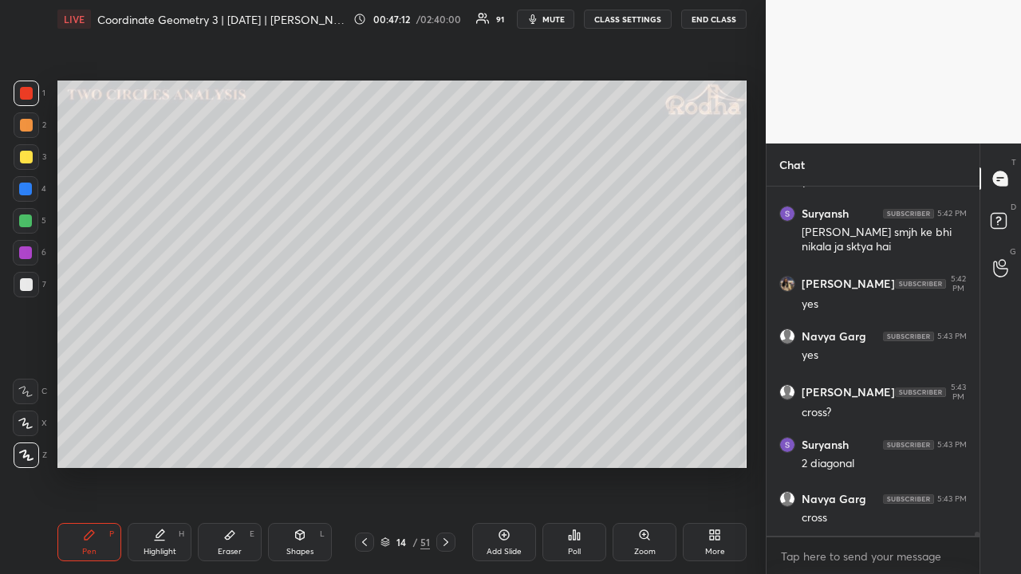
click at [28, 220] on div at bounding box center [25, 220] width 13 height 13
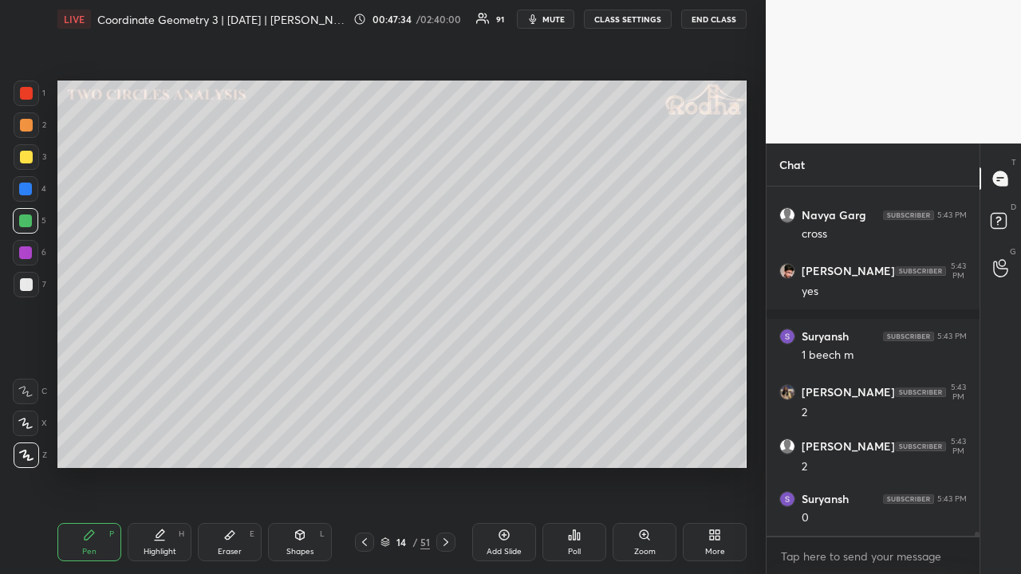
scroll to position [30734, 0]
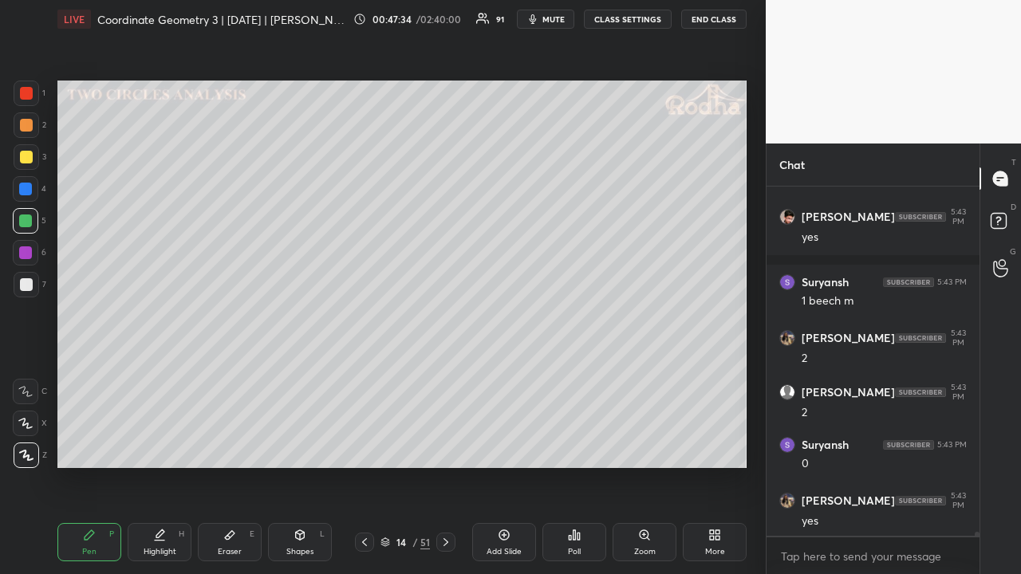
click at [26, 128] on div at bounding box center [26, 125] width 13 height 13
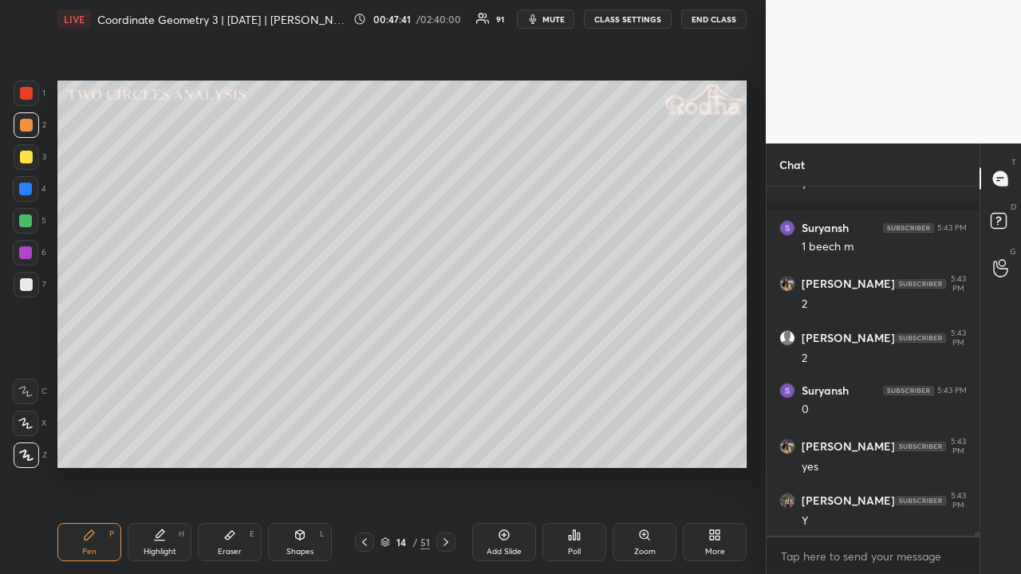
click at [31, 155] on div at bounding box center [26, 157] width 13 height 13
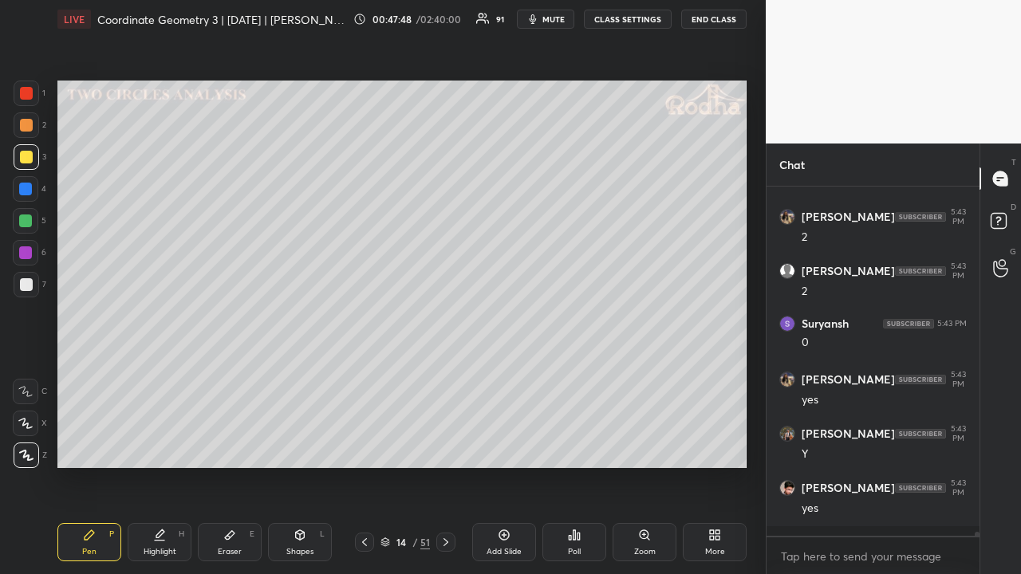
click at [27, 157] on div at bounding box center [26, 157] width 13 height 13
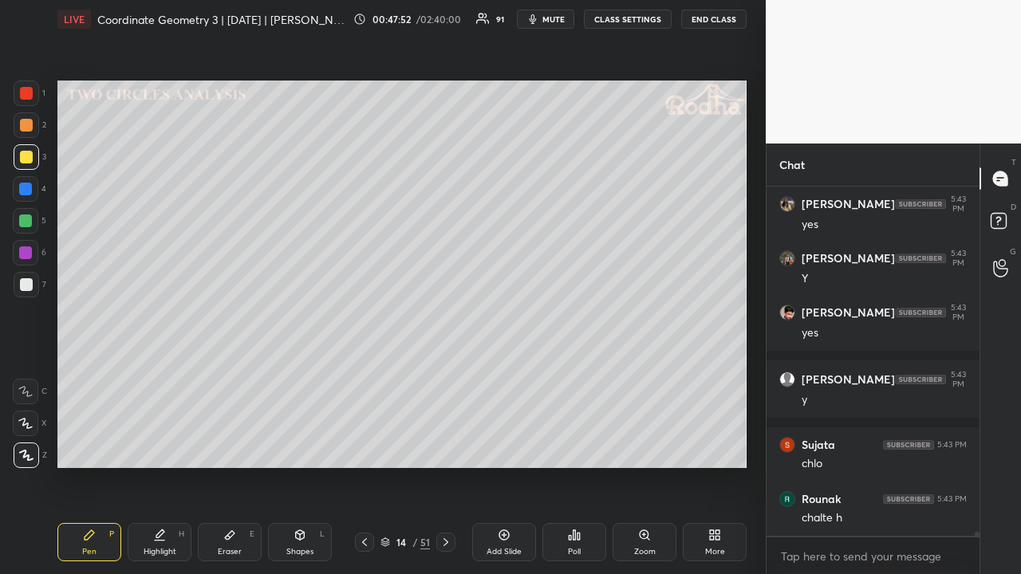
scroll to position [31084, 0]
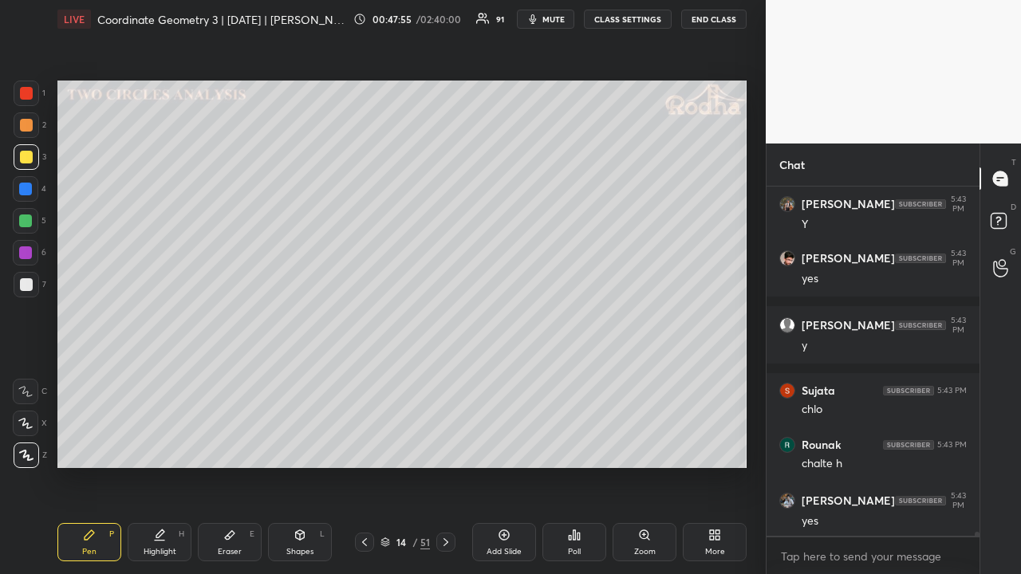
click at [447, 445] on icon at bounding box center [445, 542] width 13 height 13
click at [446, 445] on icon at bounding box center [445, 542] width 13 height 13
click at [447, 445] on icon at bounding box center [445, 542] width 5 height 8
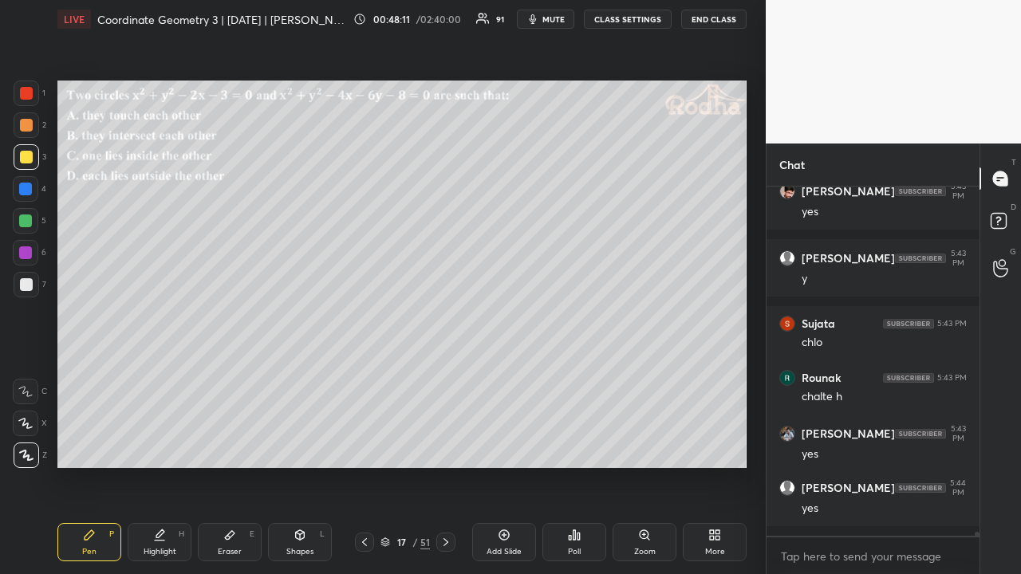
scroll to position [31206, 0]
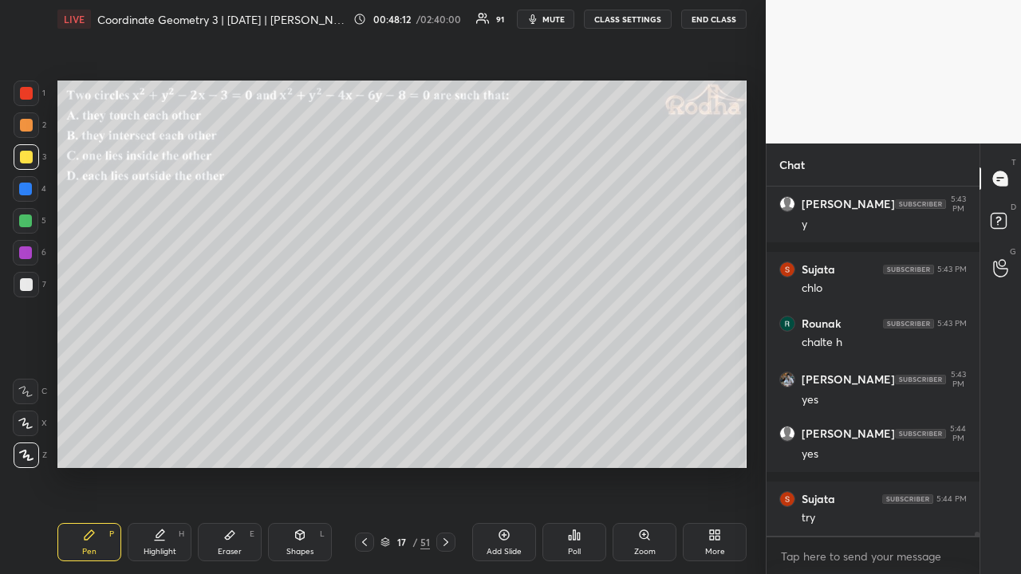
click at [573, 445] on div "Poll" at bounding box center [574, 542] width 64 height 38
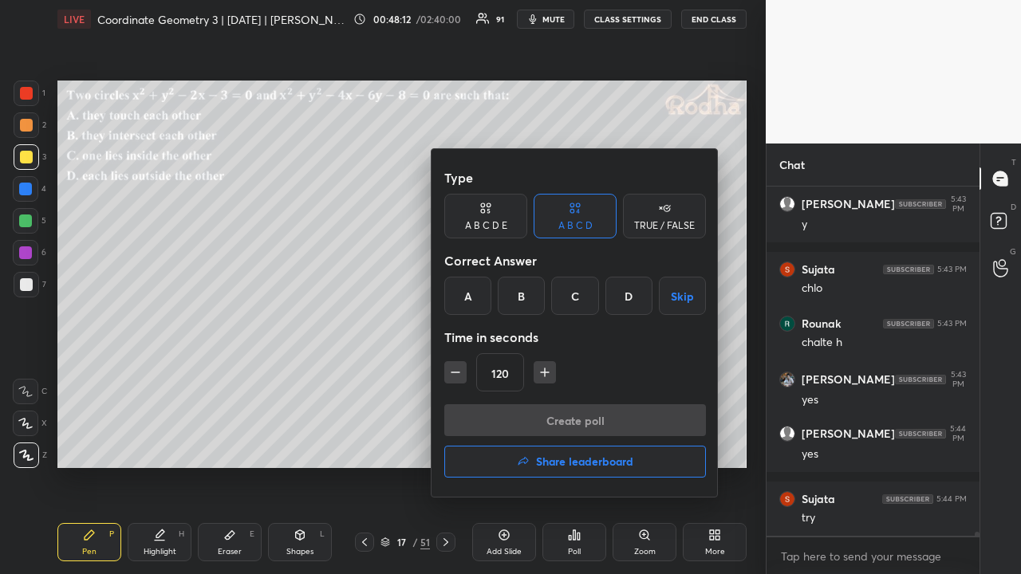
scroll to position [31260, 0]
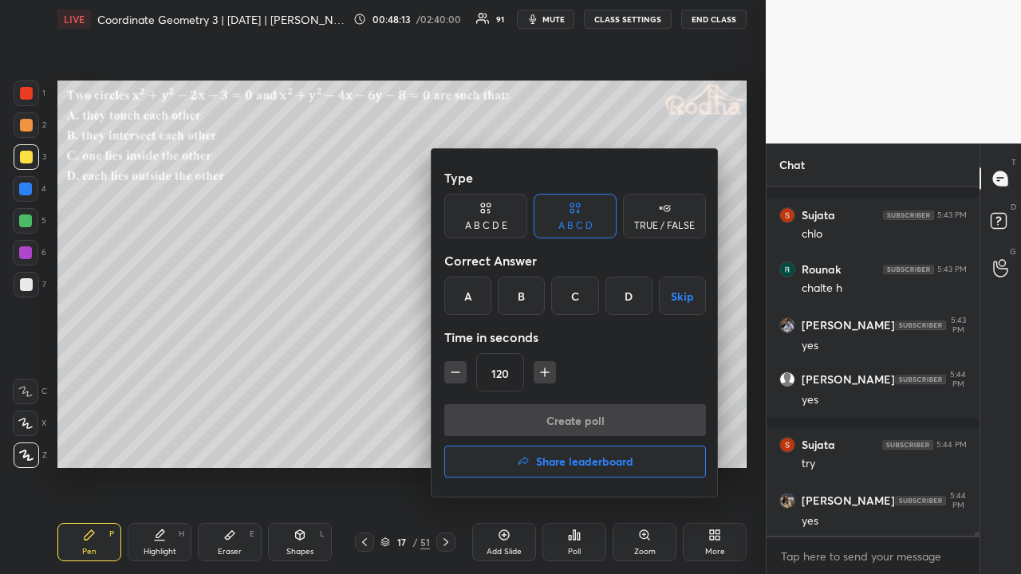
drag, startPoint x: 526, startPoint y: 295, endPoint x: 530, endPoint y: 317, distance: 21.9
click at [526, 296] on div "B" at bounding box center [521, 296] width 47 height 38
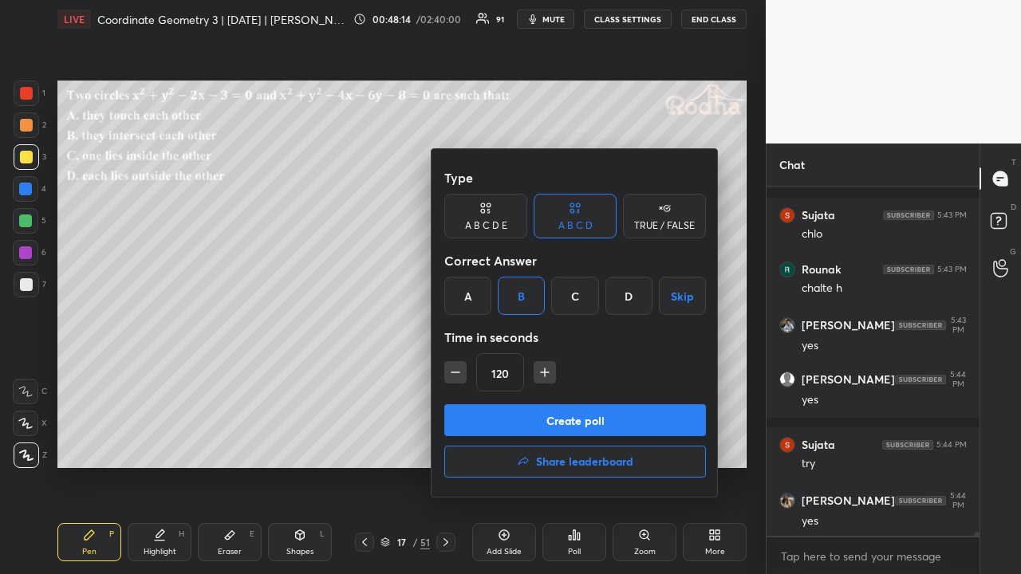
click at [576, 418] on button "Create poll" at bounding box center [575, 420] width 262 height 32
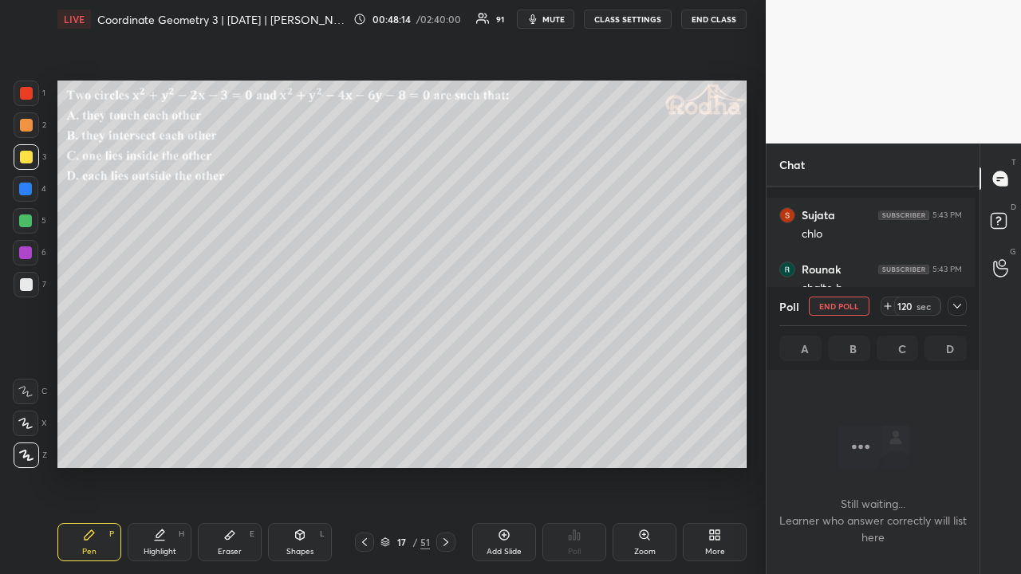
scroll to position [300, 208]
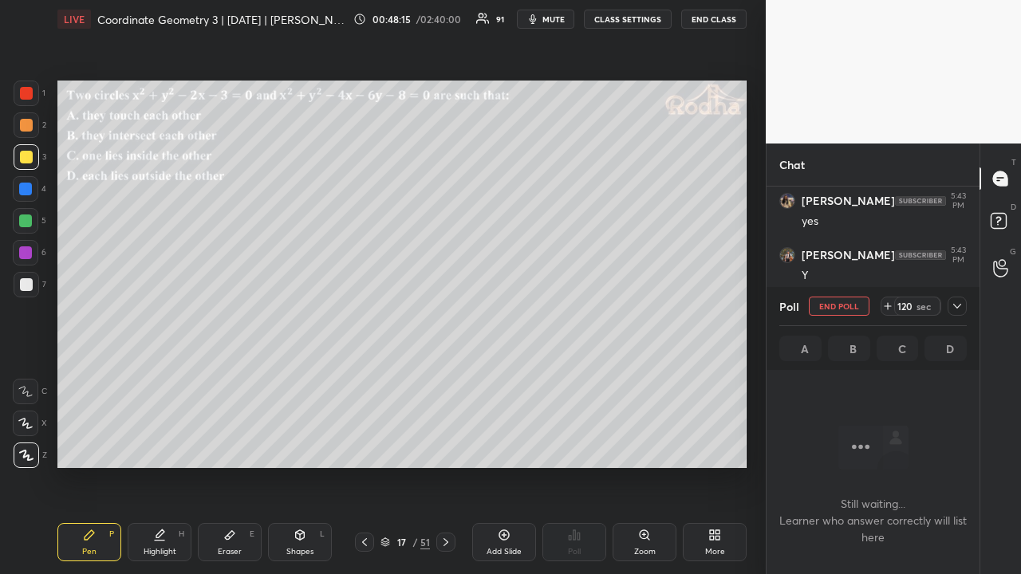
drag, startPoint x: 954, startPoint y: 305, endPoint x: 946, endPoint y: 321, distance: 17.5
click at [956, 305] on icon at bounding box center [956, 306] width 13 height 13
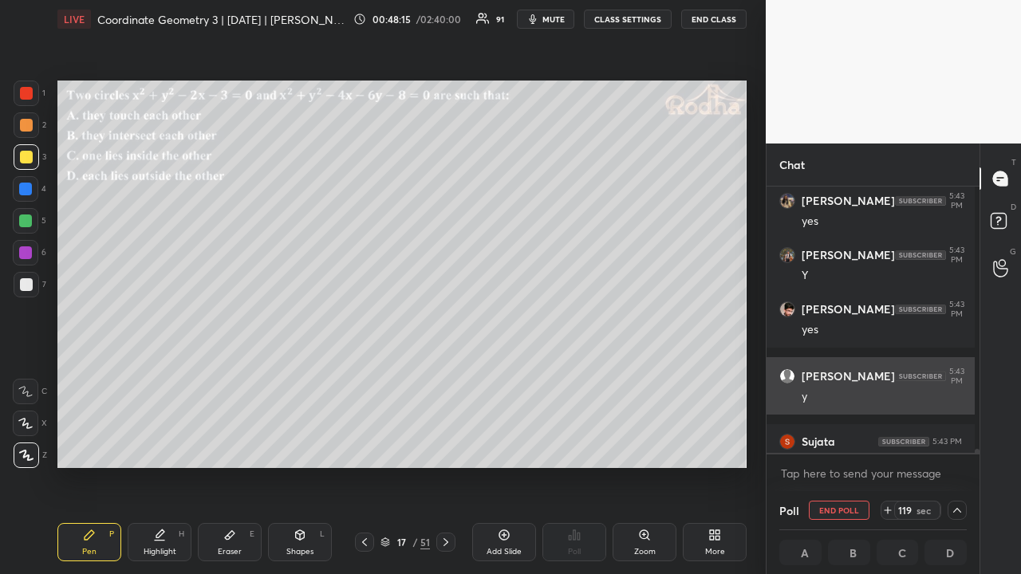
scroll to position [5, 5]
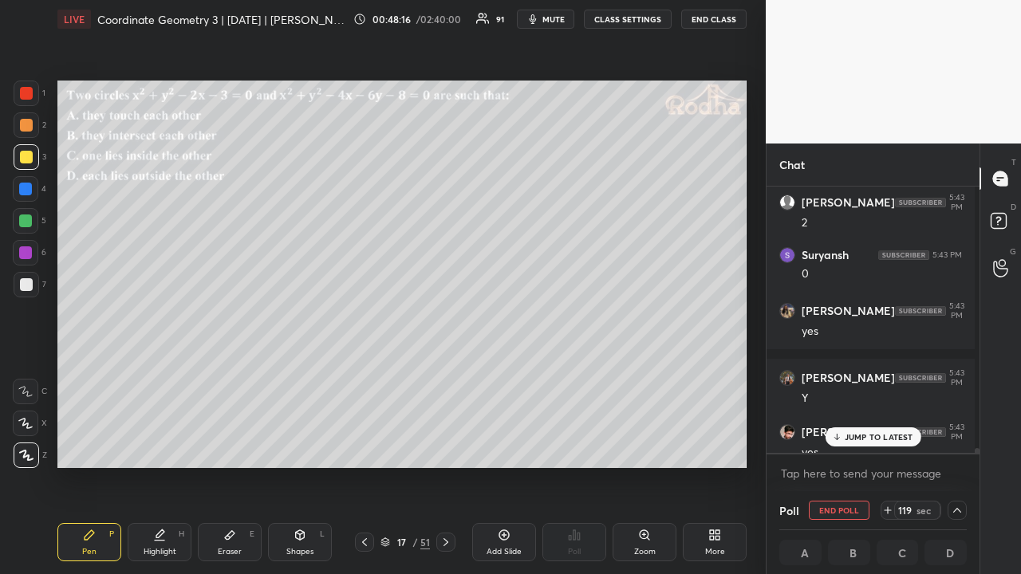
click at [875, 440] on p "JUMP TO LATEST" at bounding box center [878, 437] width 69 height 10
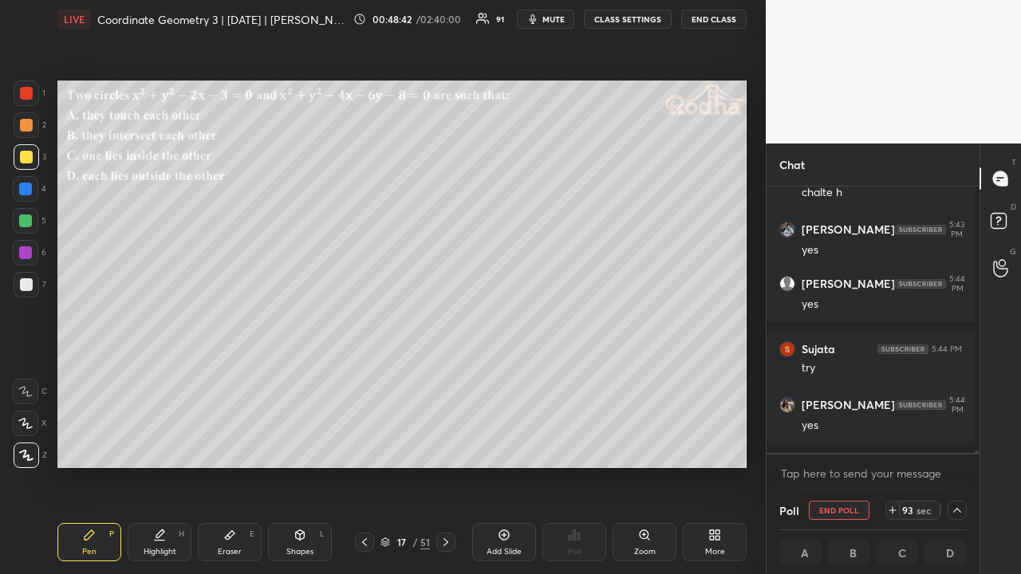
click at [28, 128] on div at bounding box center [26, 125] width 13 height 13
drag, startPoint x: 30, startPoint y: 156, endPoint x: 55, endPoint y: 183, distance: 36.1
click at [32, 157] on div at bounding box center [26, 157] width 13 height 13
click at [26, 223] on div at bounding box center [25, 220] width 13 height 13
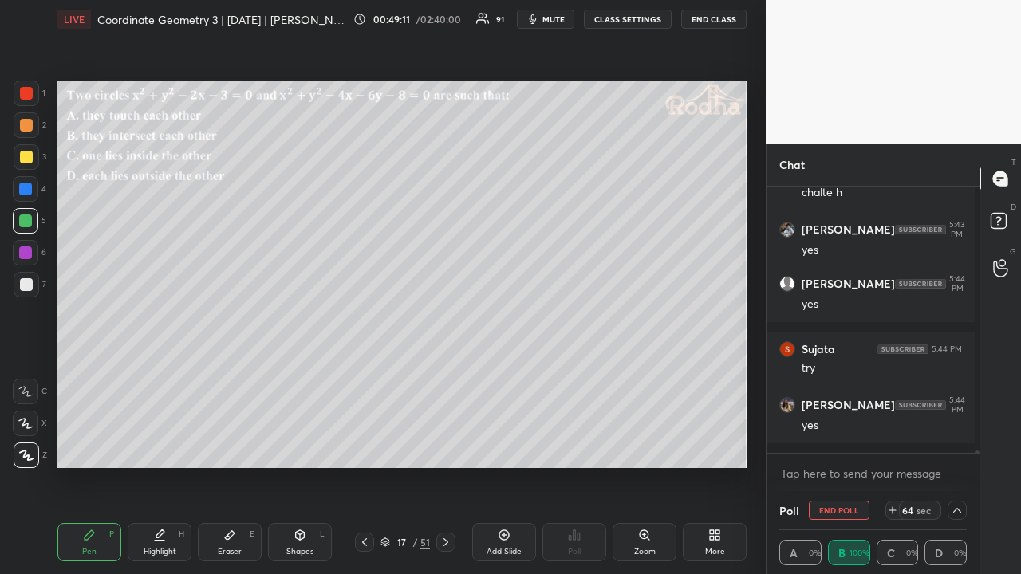
click at [26, 153] on div at bounding box center [26, 157] width 13 height 13
click at [28, 129] on div at bounding box center [26, 125] width 13 height 13
click at [33, 97] on div at bounding box center [27, 94] width 26 height 26
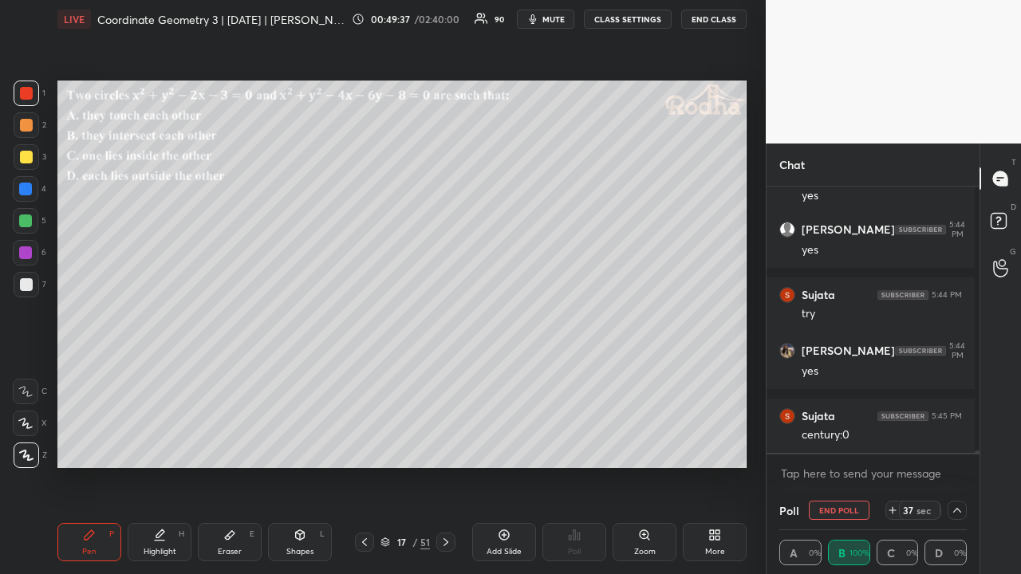
click at [958, 445] on div at bounding box center [956, 510] width 19 height 19
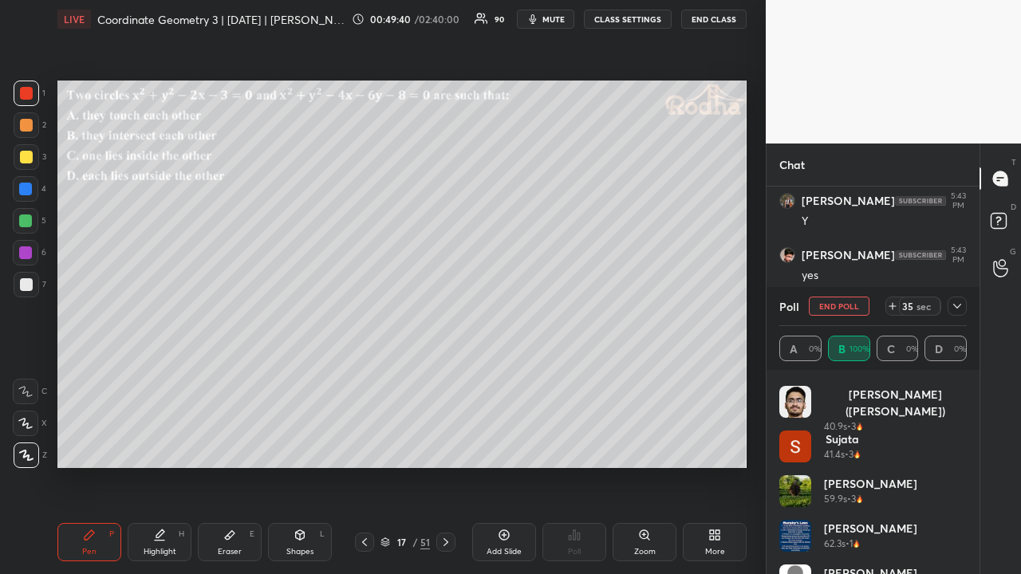
scroll to position [0, 0]
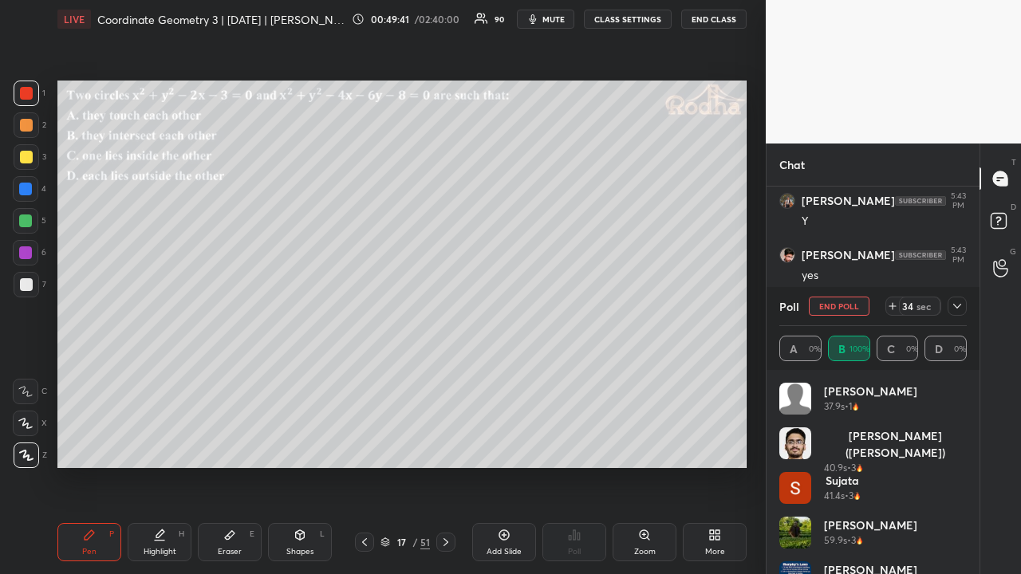
click at [957, 308] on icon at bounding box center [957, 306] width 8 height 5
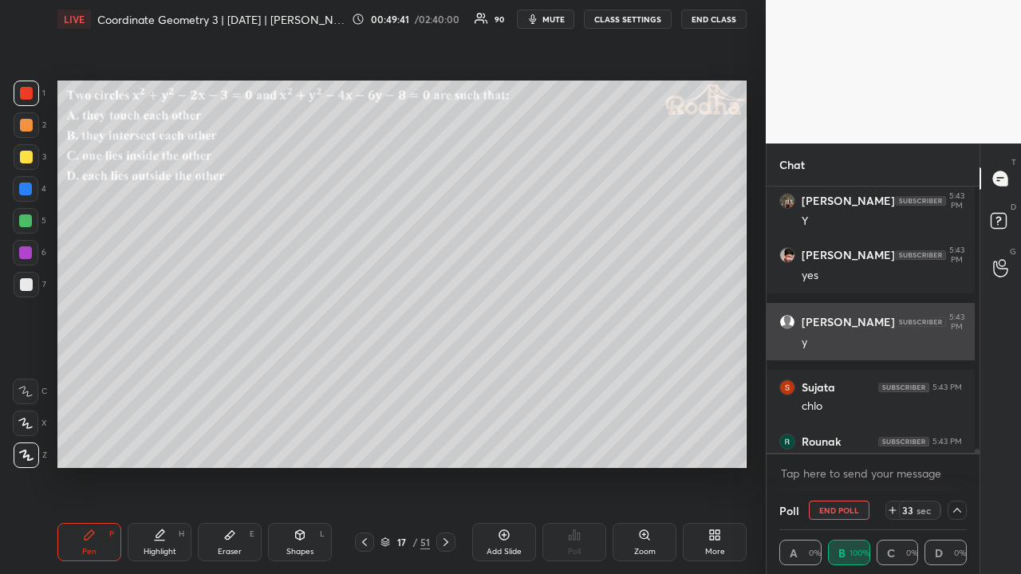
scroll to position [5, 5]
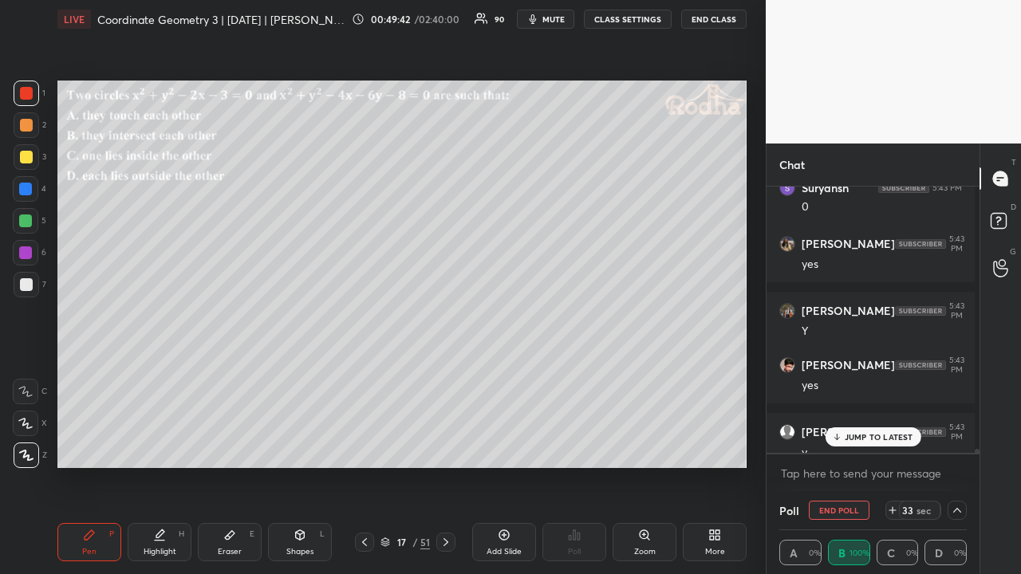
click at [862, 439] on p "JUMP TO LATEST" at bounding box center [878, 437] width 69 height 10
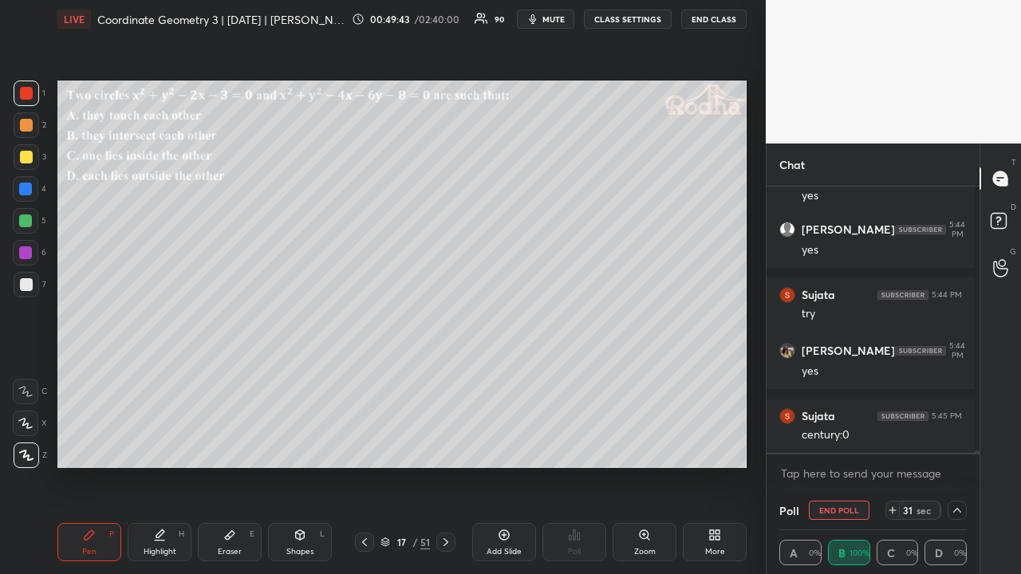
click at [950, 445] on icon at bounding box center [956, 510] width 13 height 13
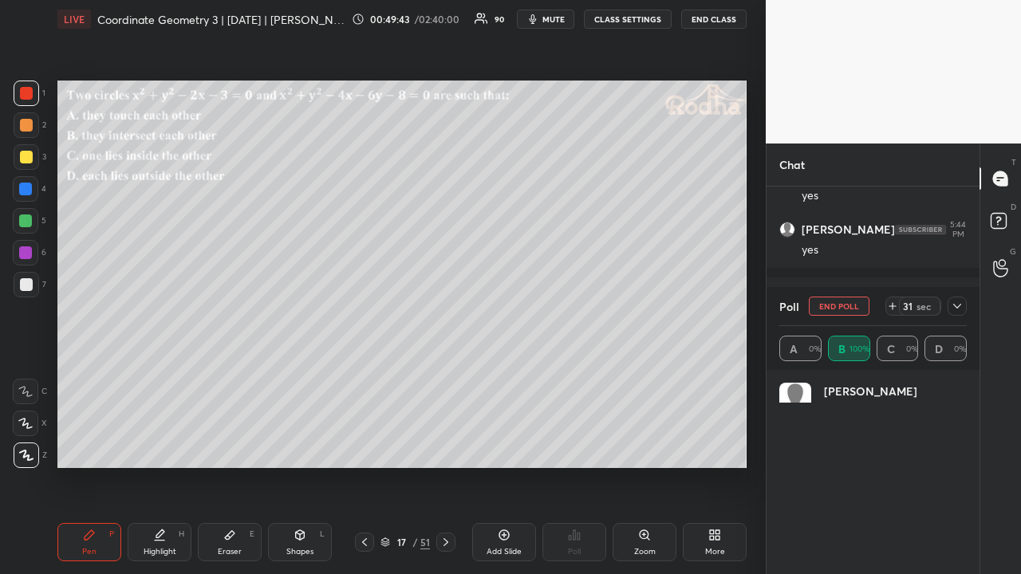
scroll to position [300, 208]
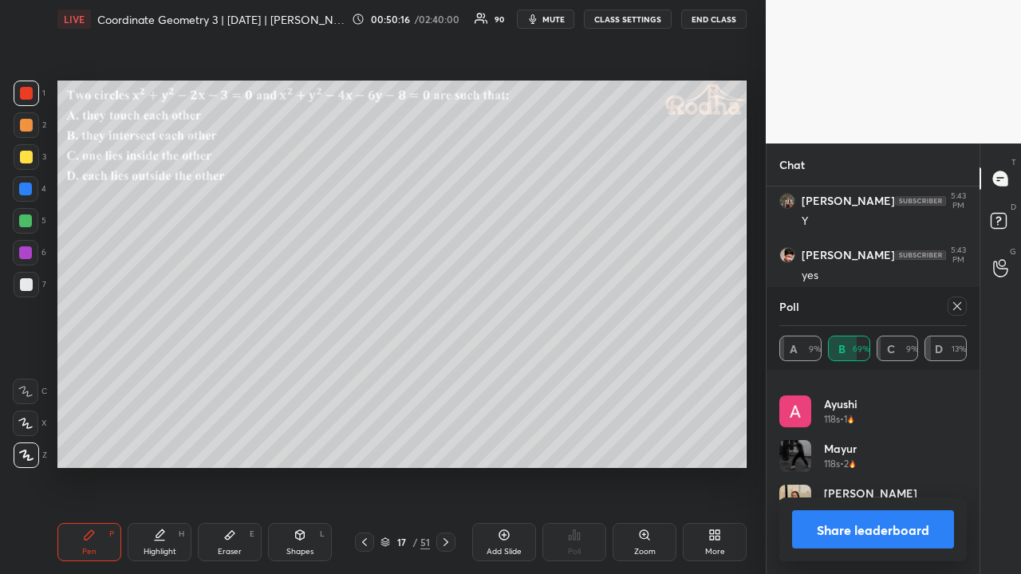
click at [963, 305] on div at bounding box center [956, 306] width 19 height 19
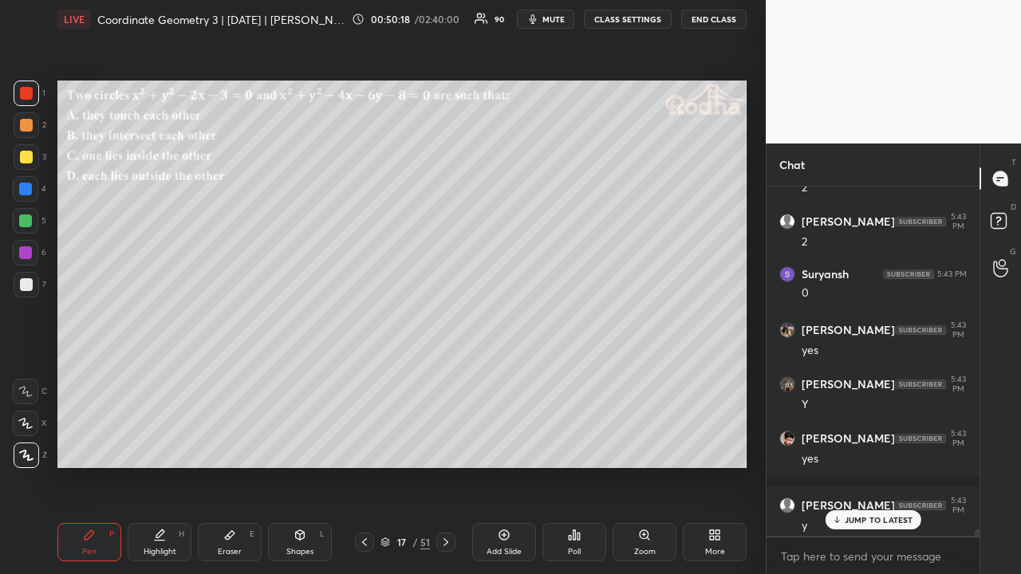
click at [877, 445] on p "JUMP TO LATEST" at bounding box center [878, 520] width 69 height 10
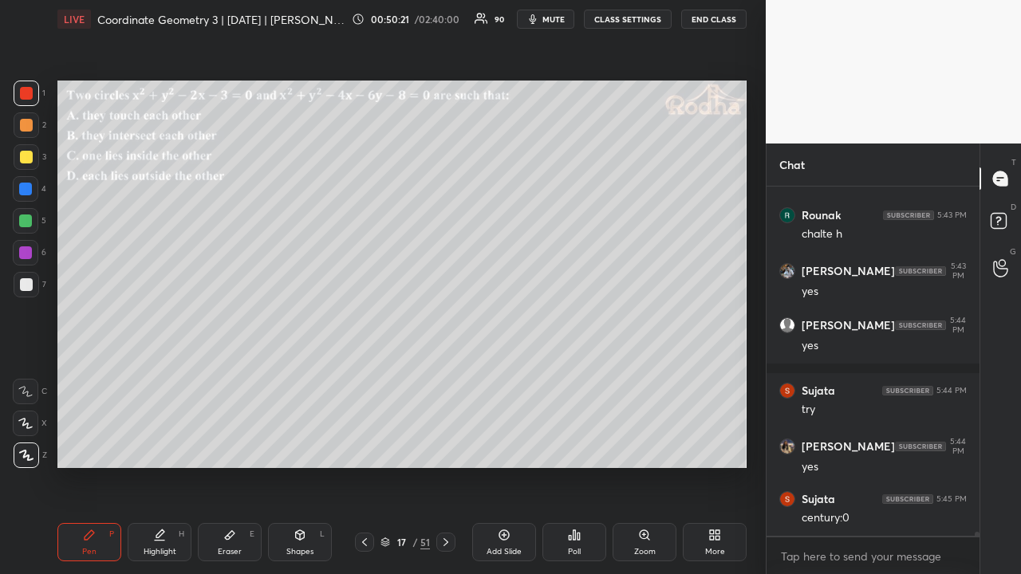
click at [30, 219] on div at bounding box center [25, 220] width 13 height 13
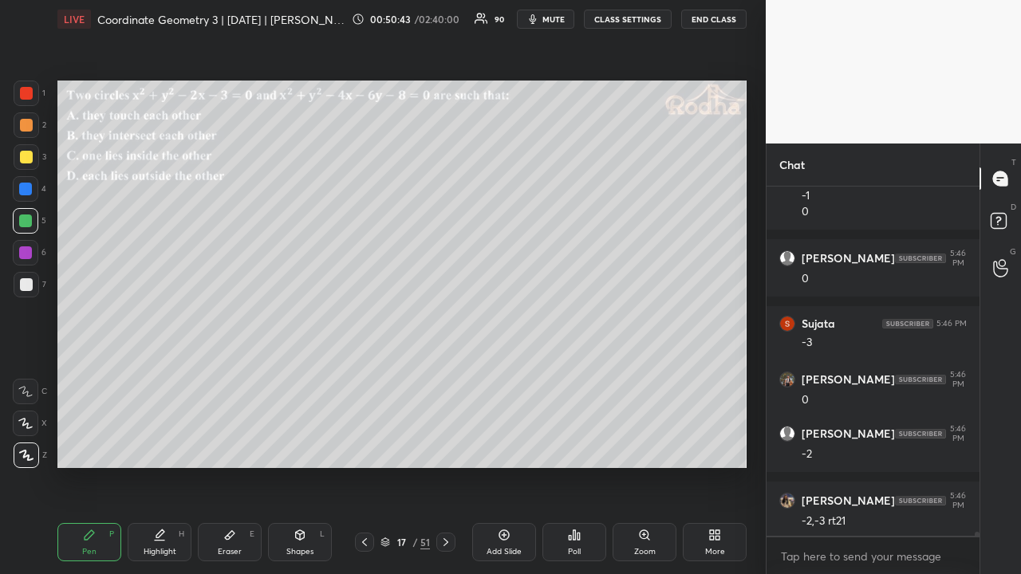
click at [26, 281] on div at bounding box center [26, 284] width 13 height 13
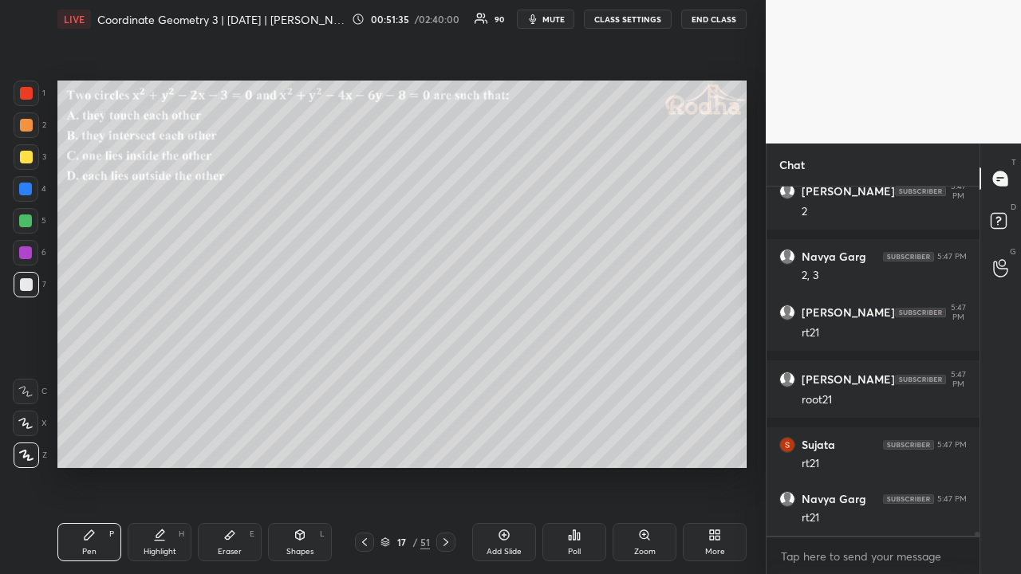
scroll to position [31040, 0]
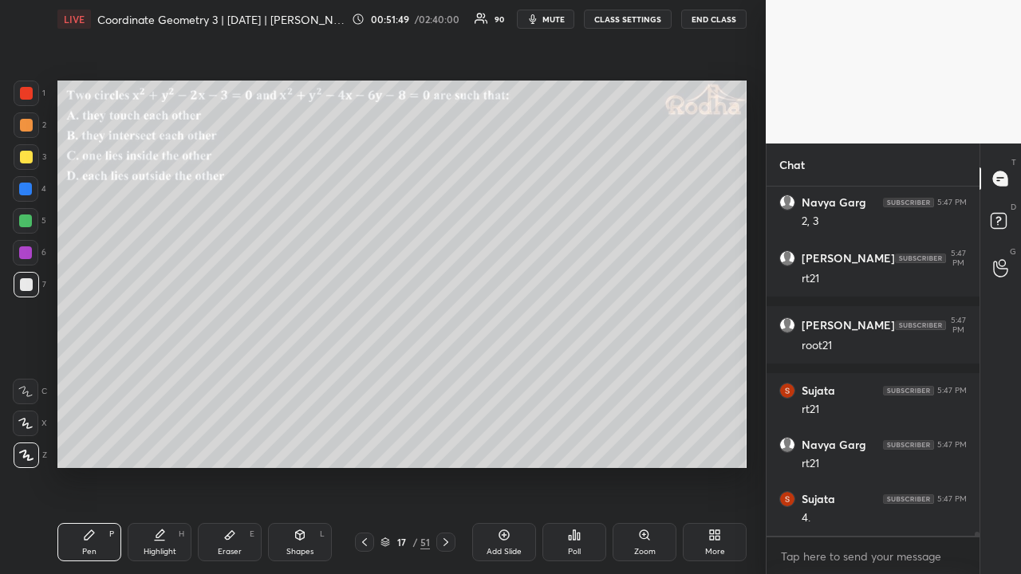
click at [27, 217] on div at bounding box center [25, 220] width 13 height 13
drag, startPoint x: 23, startPoint y: 285, endPoint x: 39, endPoint y: 289, distance: 16.4
click at [23, 287] on div at bounding box center [26, 284] width 13 height 13
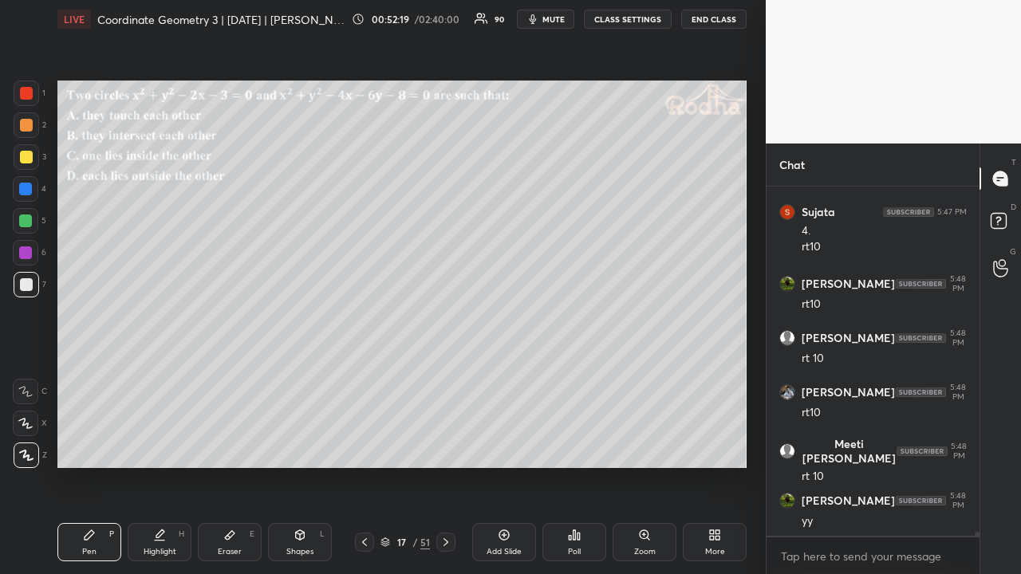
scroll to position [31381, 0]
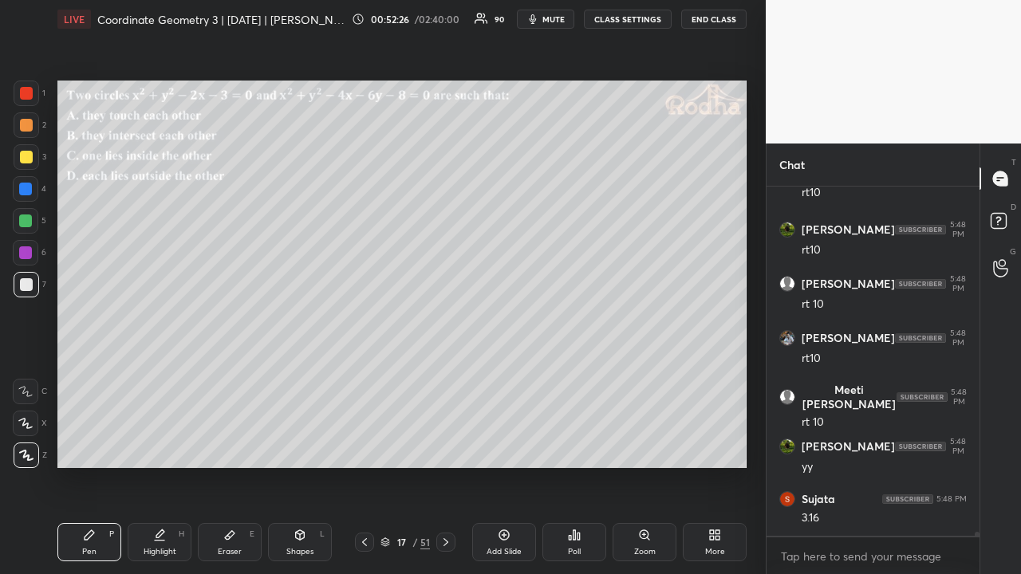
click at [27, 155] on div at bounding box center [26, 157] width 13 height 13
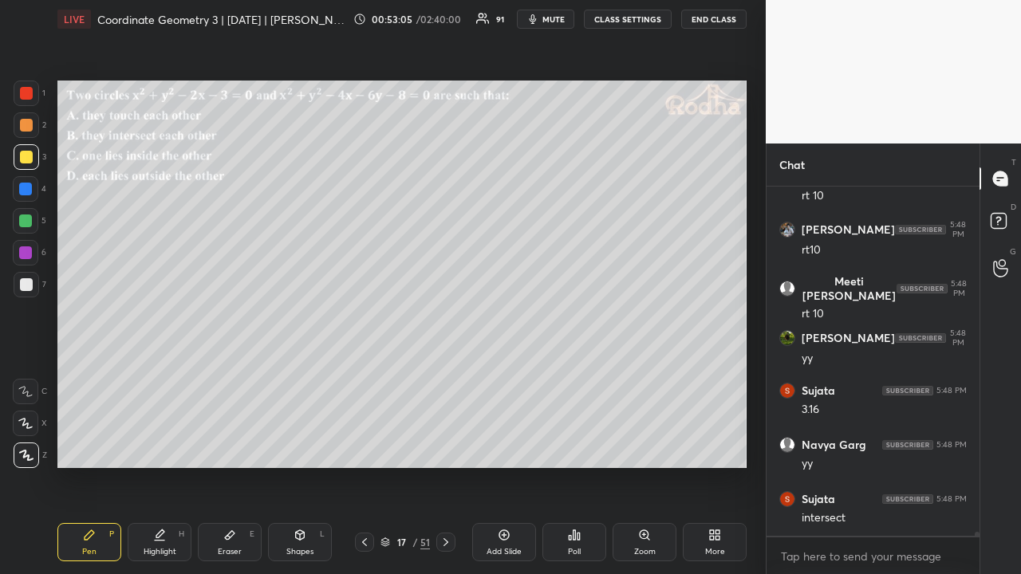
scroll to position [31556, 0]
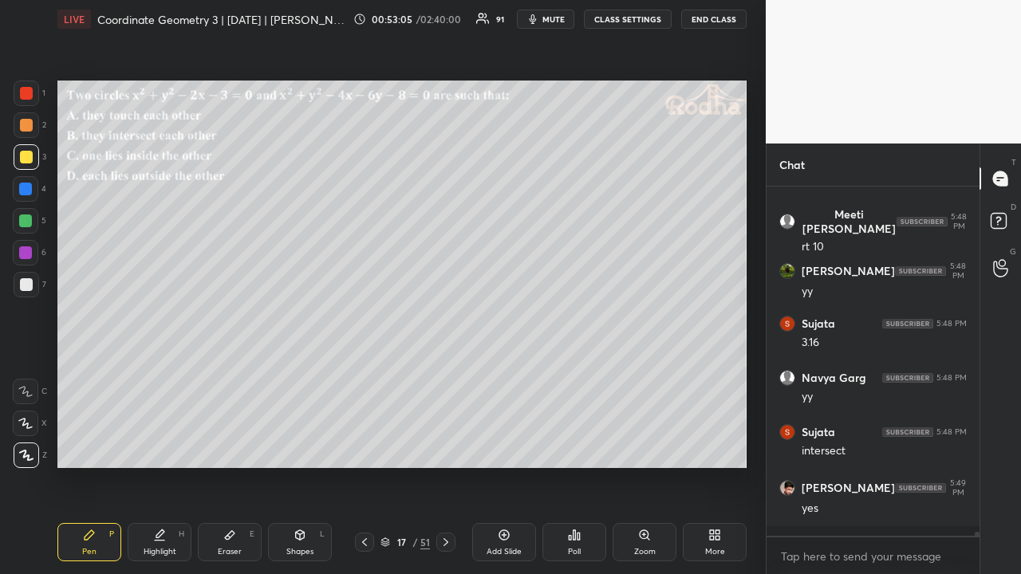
drag, startPoint x: 26, startPoint y: 125, endPoint x: 45, endPoint y: 130, distance: 19.7
click at [27, 128] on div at bounding box center [26, 125] width 13 height 13
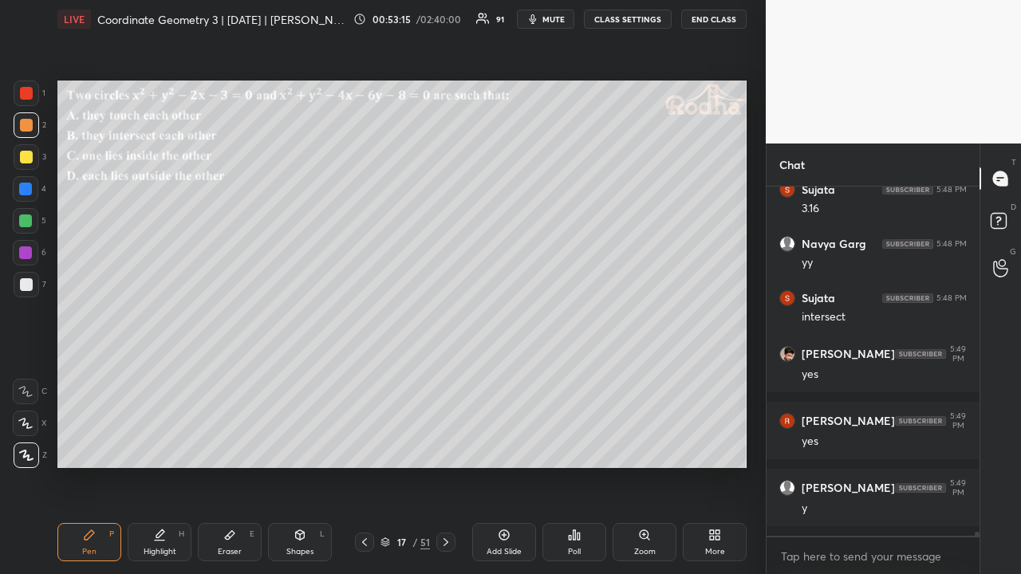
scroll to position [31759, 0]
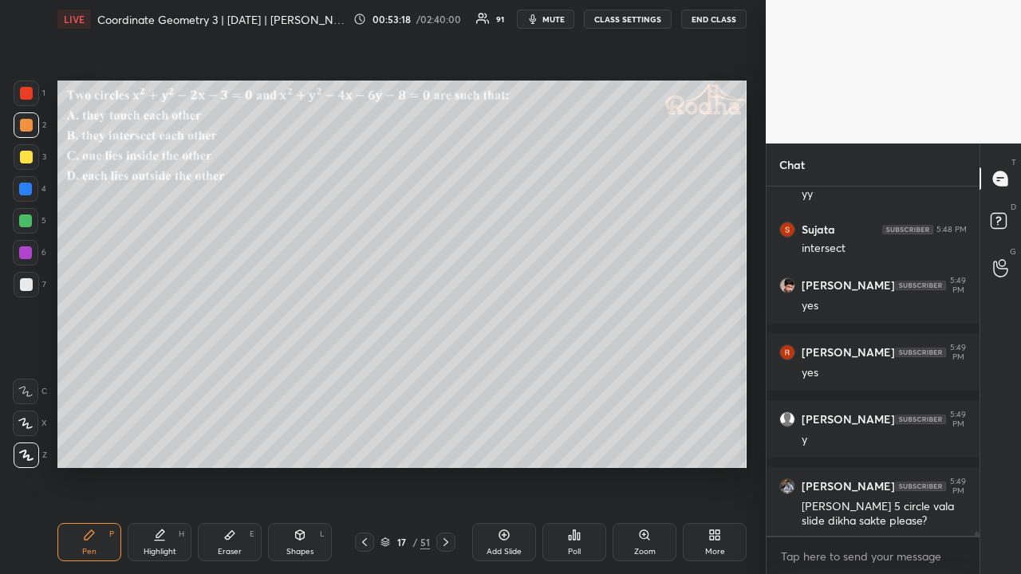
click at [365, 445] on icon at bounding box center [364, 542] width 13 height 13
click at [362, 445] on icon at bounding box center [364, 542] width 13 height 13
click at [364, 445] on icon at bounding box center [364, 542] width 13 height 13
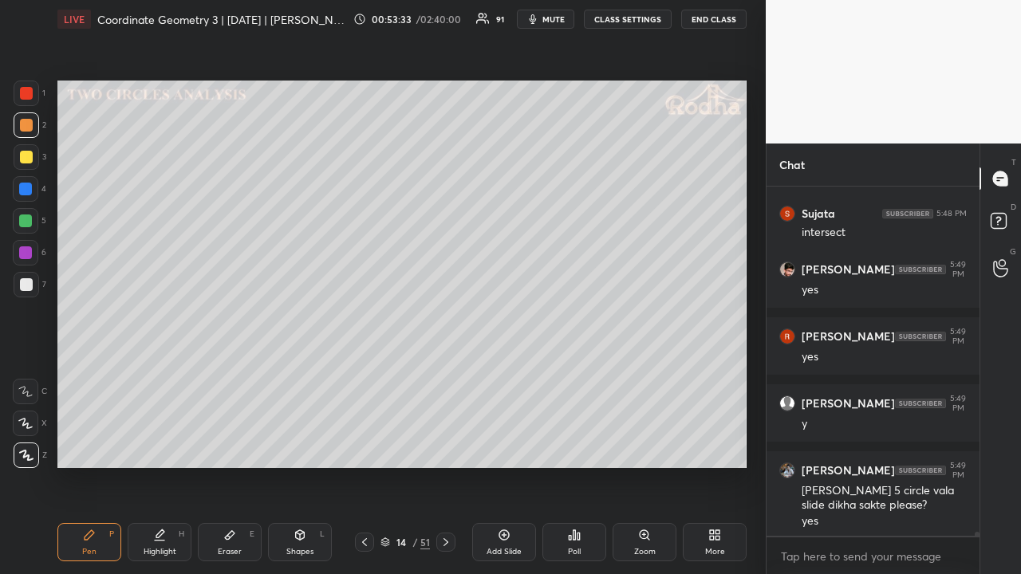
click at [30, 156] on div at bounding box center [26, 157] width 13 height 13
click at [446, 445] on icon at bounding box center [445, 542] width 13 height 13
click at [445, 445] on icon at bounding box center [445, 542] width 13 height 13
click at [447, 445] on icon at bounding box center [445, 542] width 13 height 13
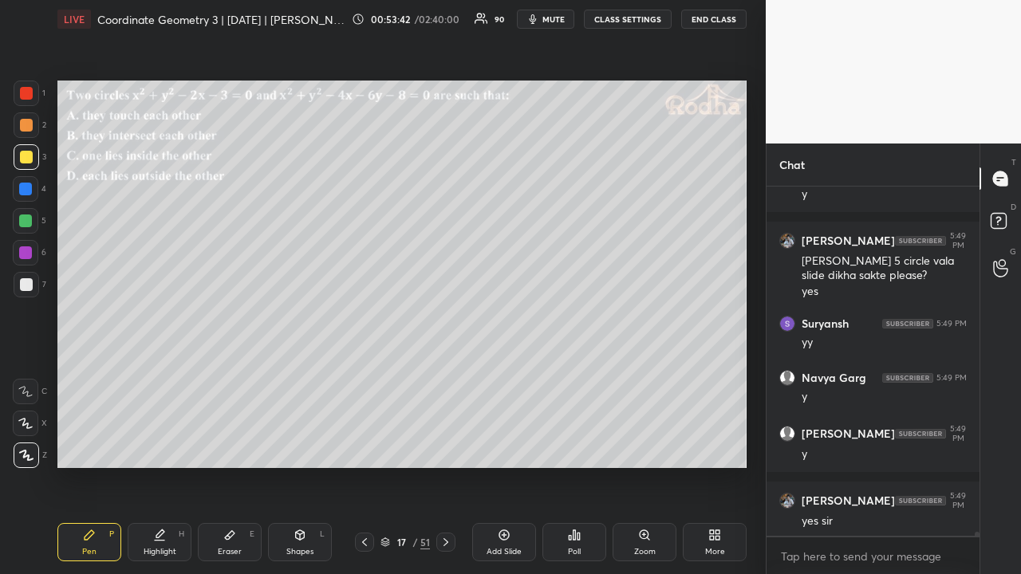
scroll to position [32059, 0]
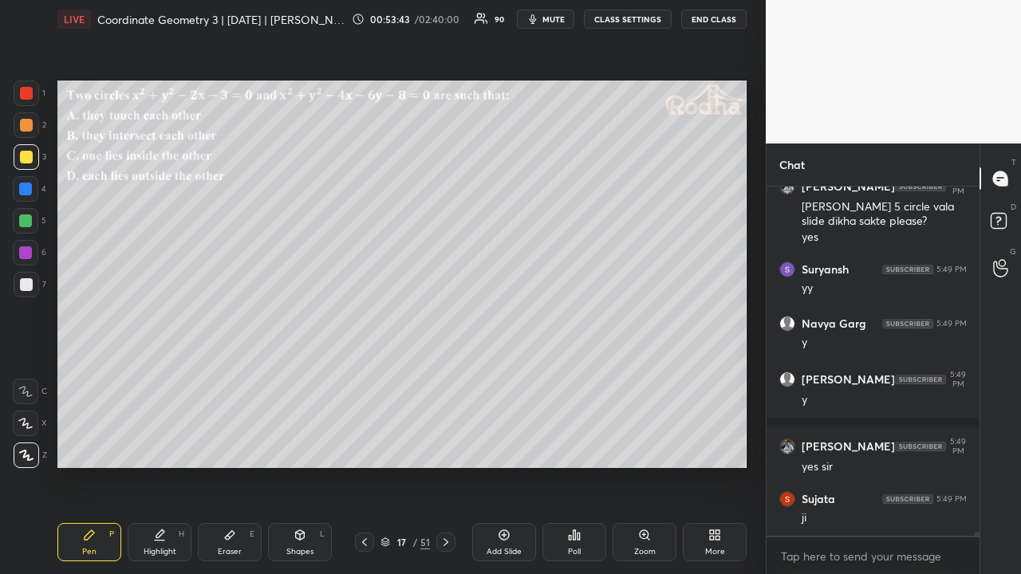
click at [443, 445] on icon at bounding box center [445, 542] width 13 height 13
click at [445, 445] on icon at bounding box center [445, 542] width 13 height 13
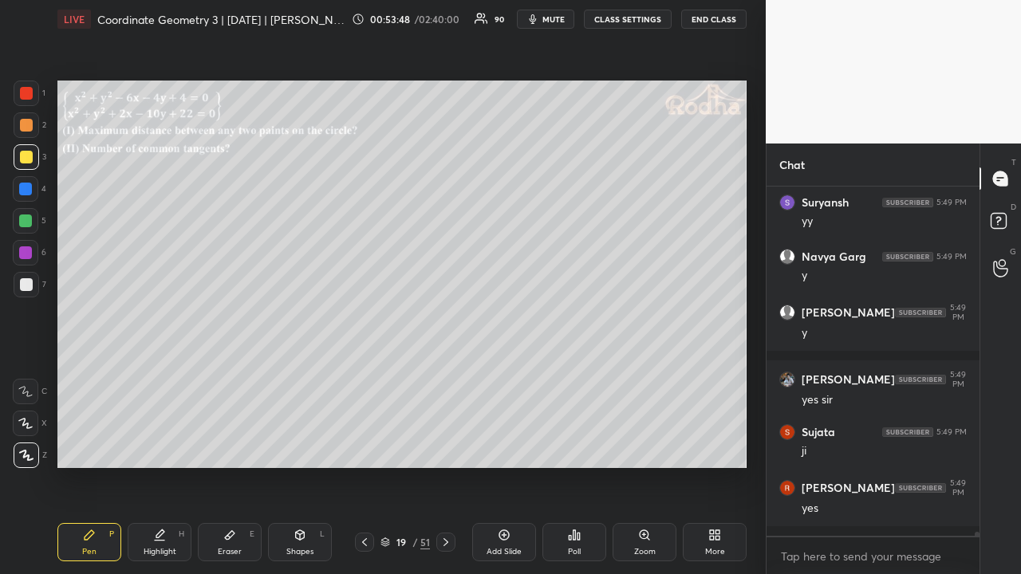
click at [369, 445] on icon at bounding box center [364, 542] width 13 height 13
click at [368, 445] on icon at bounding box center [364, 542] width 13 height 13
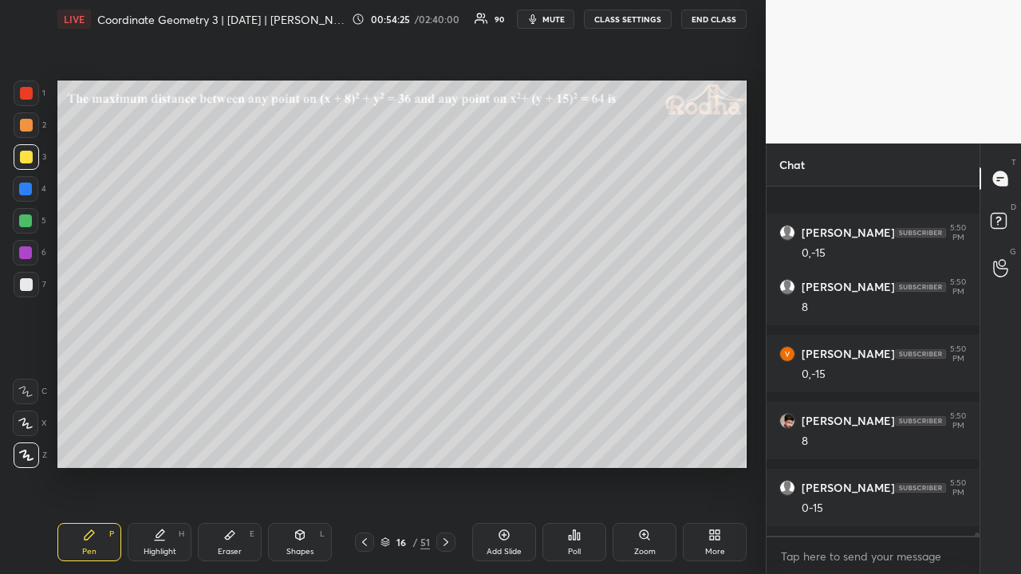
scroll to position [34390, 0]
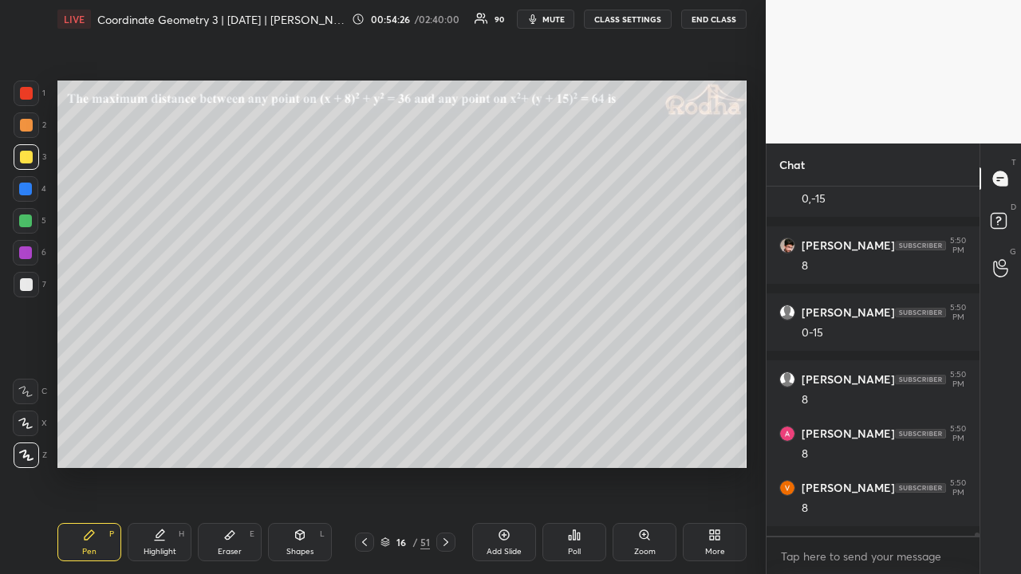
click at [31, 289] on div at bounding box center [26, 284] width 13 height 13
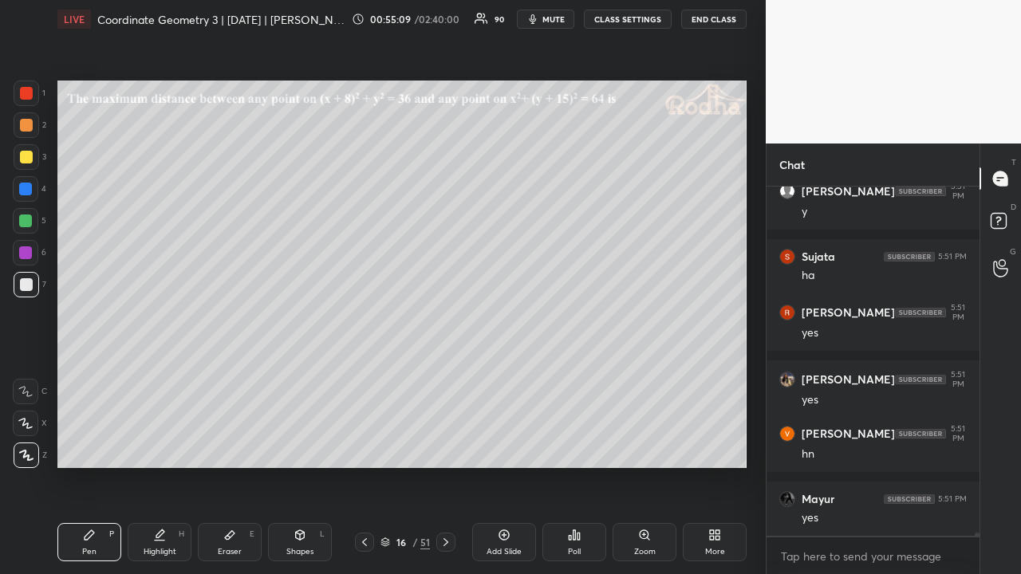
scroll to position [35363, 0]
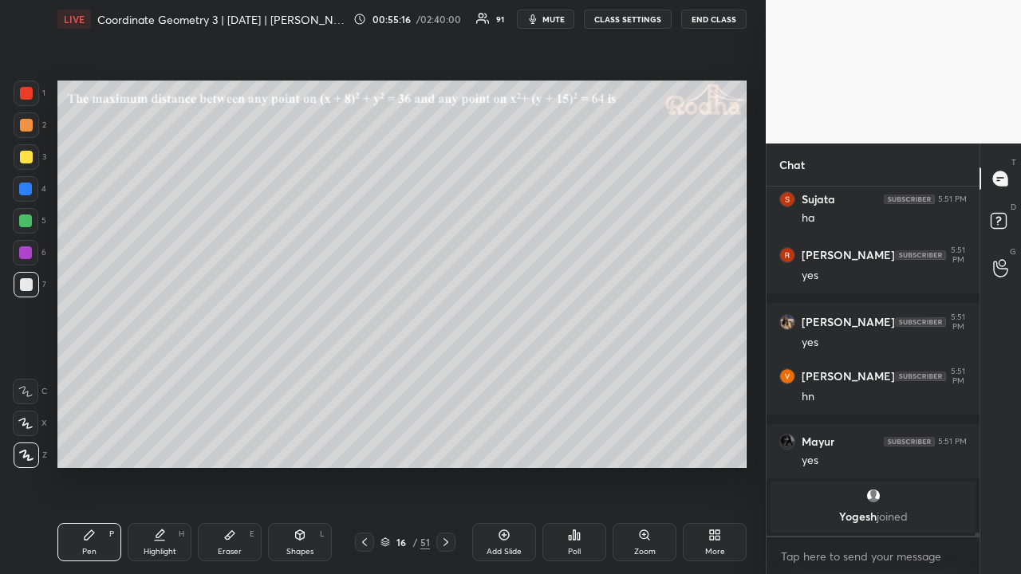
click at [27, 155] on div at bounding box center [26, 157] width 13 height 13
click at [303, 445] on div "Shapes" at bounding box center [299, 552] width 27 height 8
click at [29, 387] on rect at bounding box center [26, 392] width 12 height 12
drag, startPoint x: 91, startPoint y: 531, endPoint x: 92, endPoint y: 512, distance: 19.2
click at [92, 445] on icon at bounding box center [90, 535] width 10 height 10
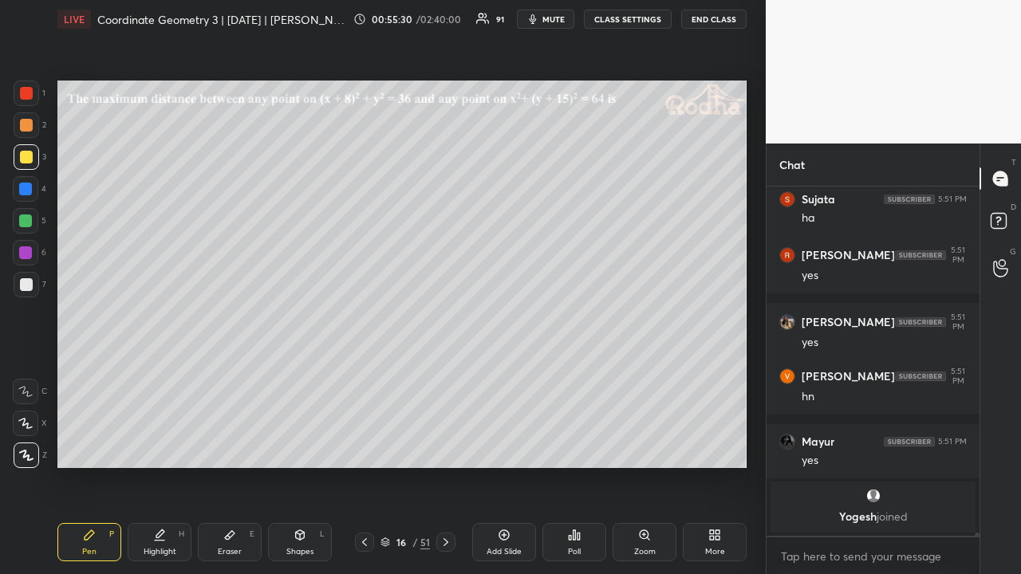
click at [29, 285] on div at bounding box center [26, 284] width 13 height 13
drag, startPoint x: 29, startPoint y: 127, endPoint x: 49, endPoint y: 121, distance: 20.7
click at [30, 128] on div at bounding box center [26, 125] width 13 height 13
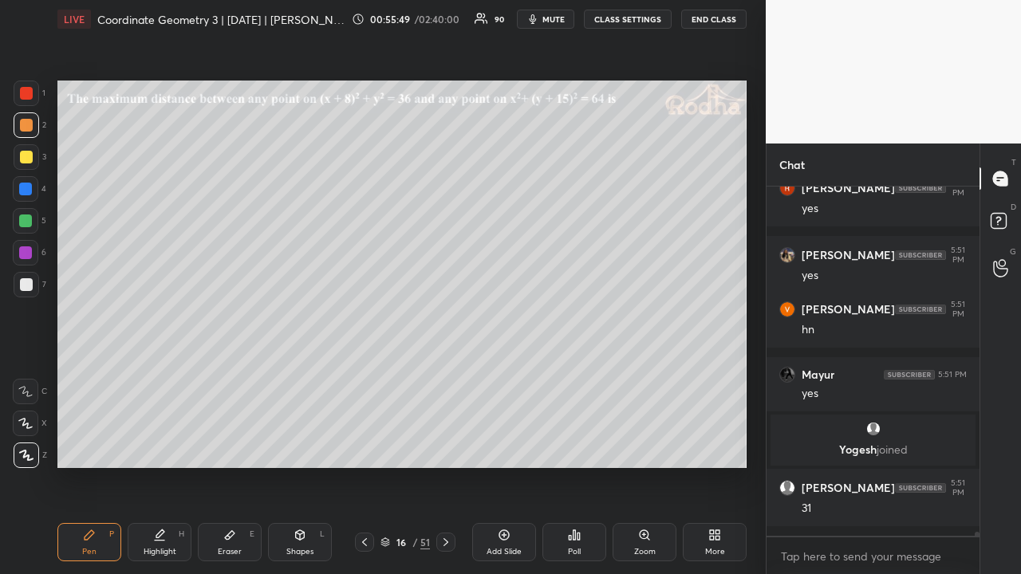
click at [301, 445] on div "Shapes L" at bounding box center [300, 542] width 64 height 38
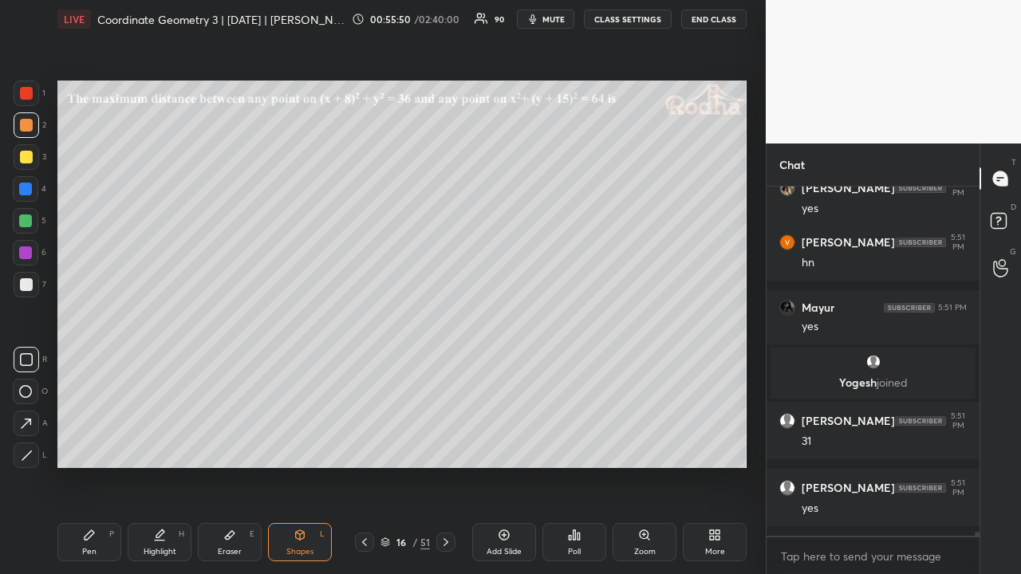
click at [26, 445] on icon at bounding box center [27, 456] width 12 height 12
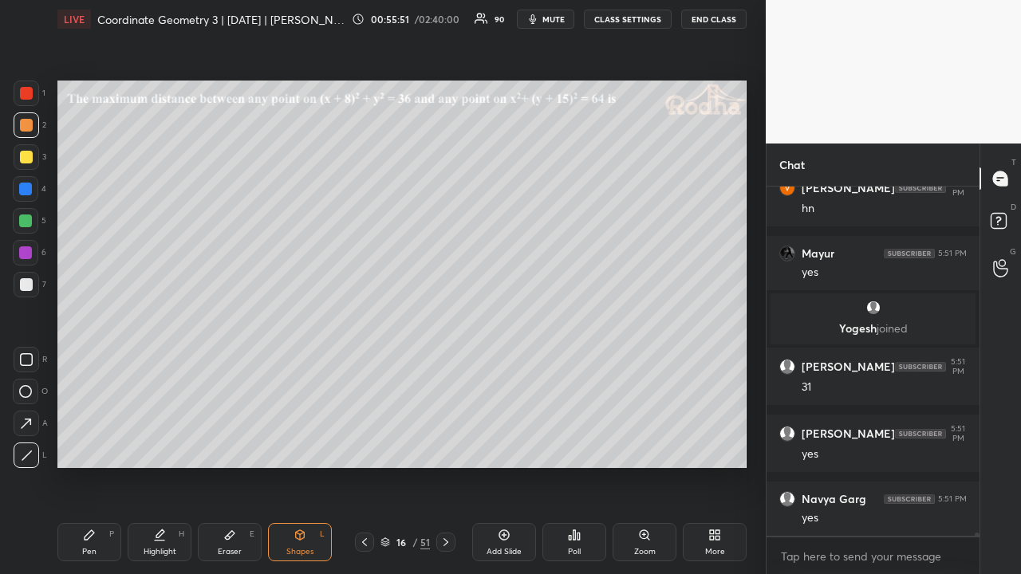
scroll to position [33755, 0]
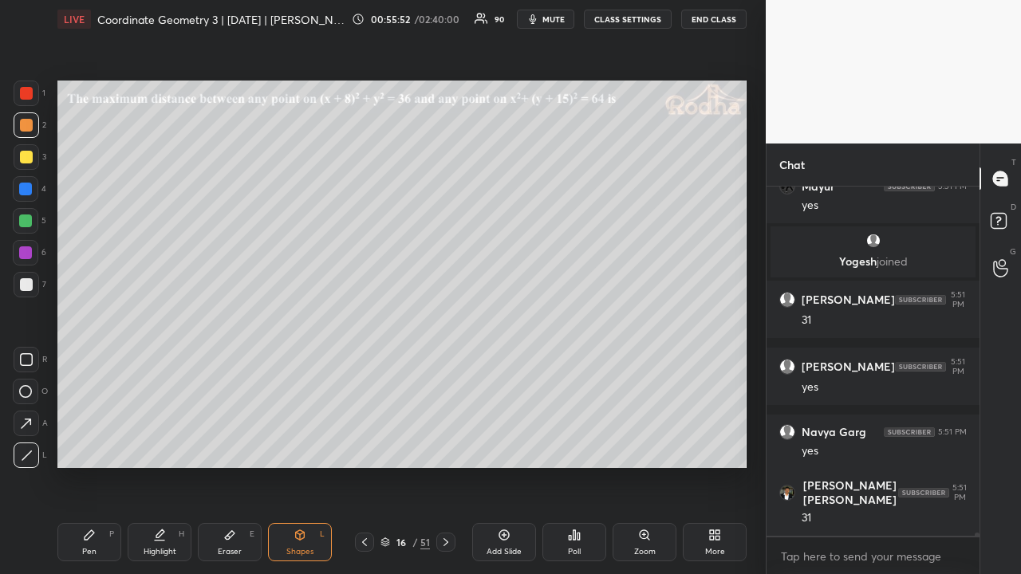
click at [22, 220] on div at bounding box center [25, 220] width 13 height 13
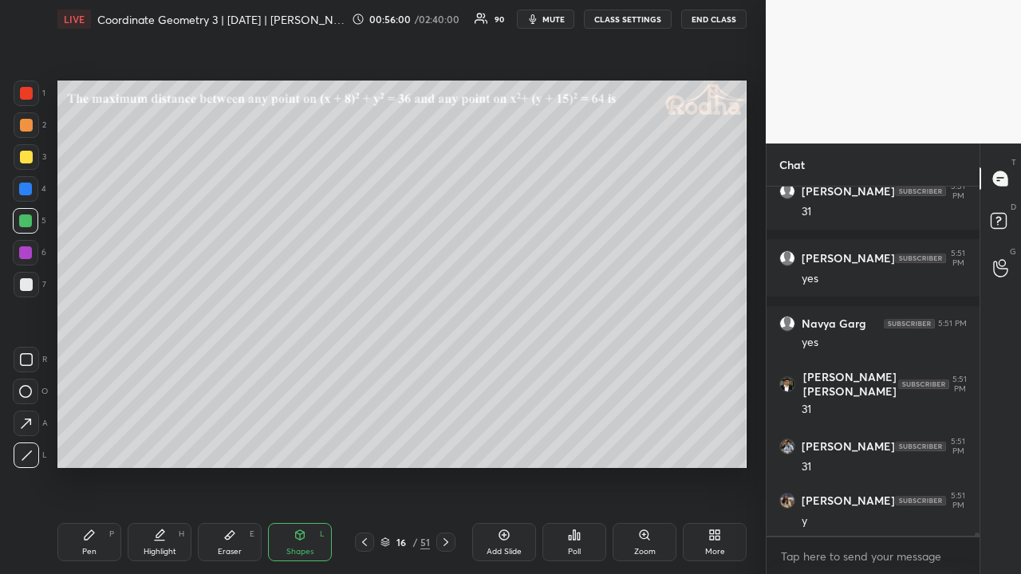
drag, startPoint x: 31, startPoint y: 96, endPoint x: 49, endPoint y: 116, distance: 27.2
click at [31, 97] on div at bounding box center [26, 93] width 13 height 13
click at [85, 445] on icon at bounding box center [90, 535] width 10 height 10
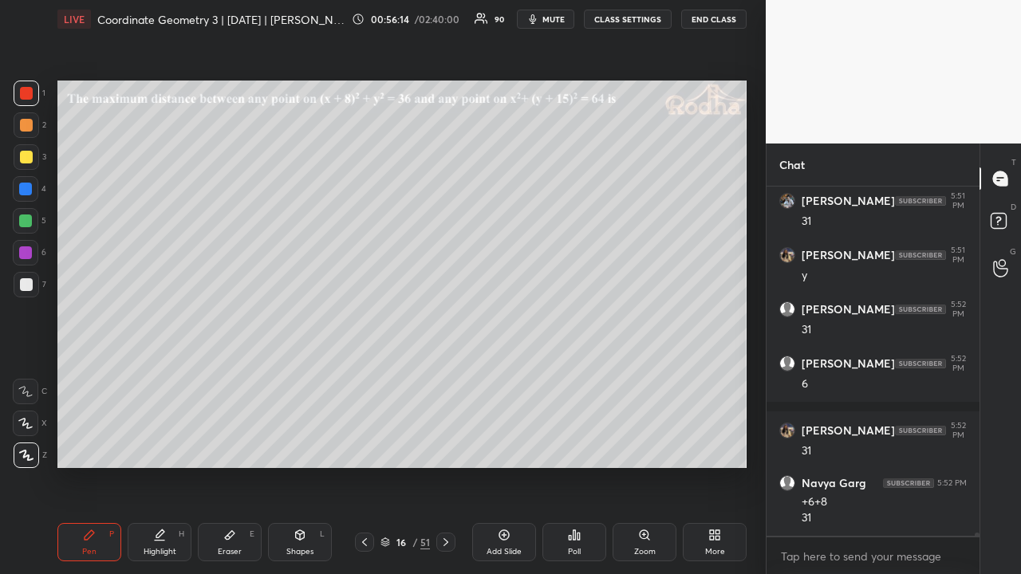
scroll to position [34218, 0]
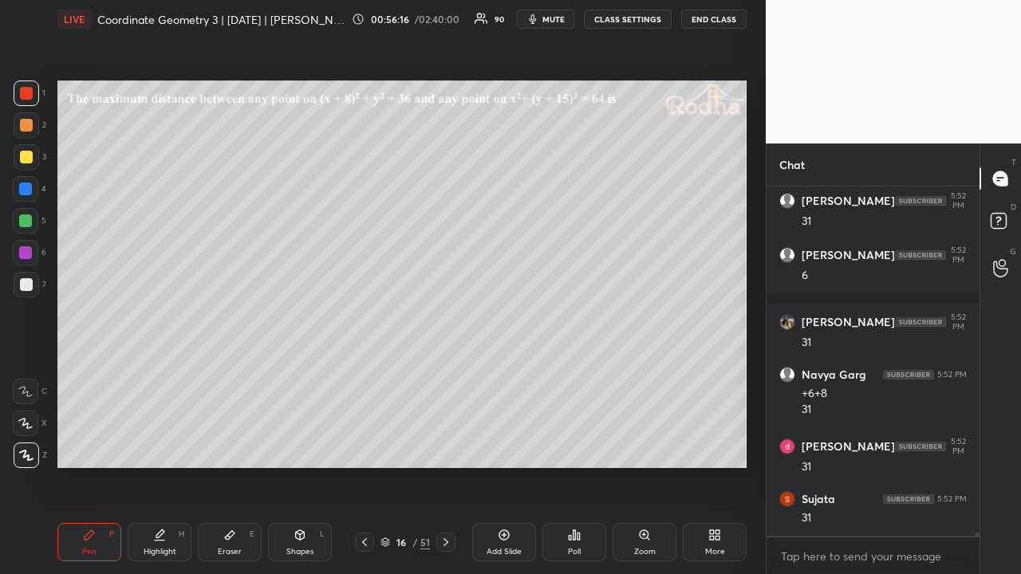
click at [26, 289] on div at bounding box center [26, 284] width 13 height 13
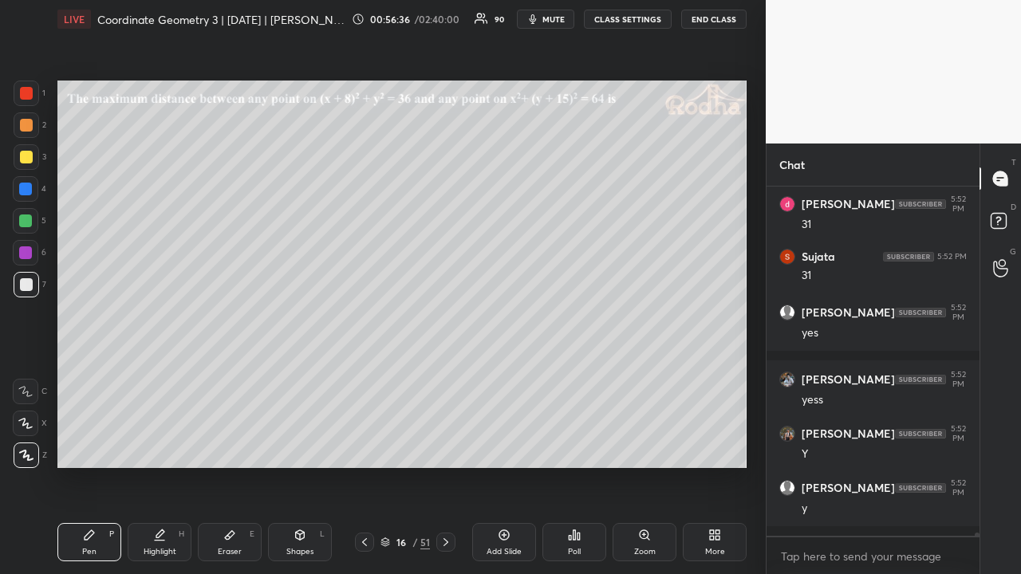
scroll to position [34460, 0]
click at [29, 155] on div at bounding box center [26, 157] width 13 height 13
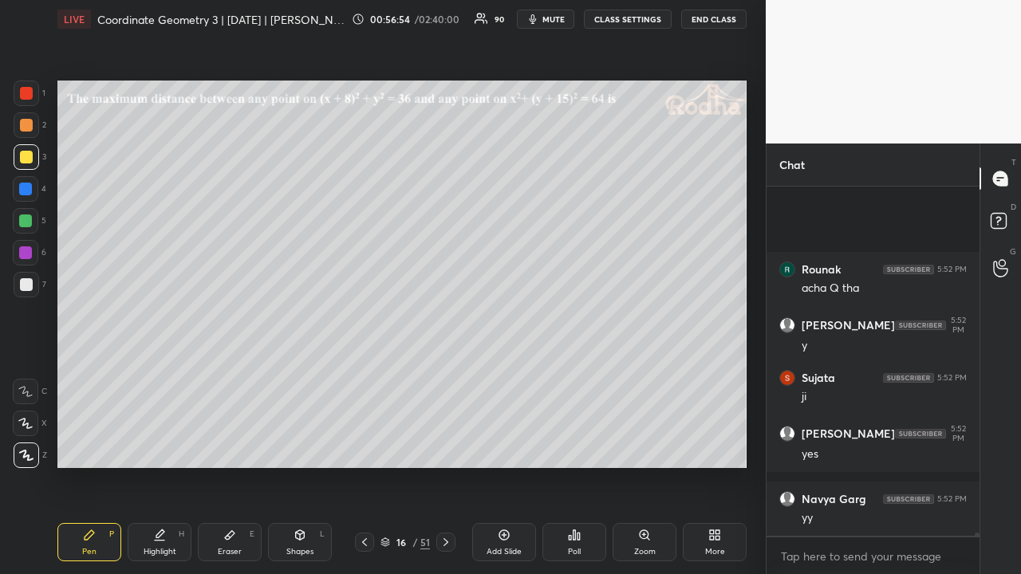
scroll to position [34932, 0]
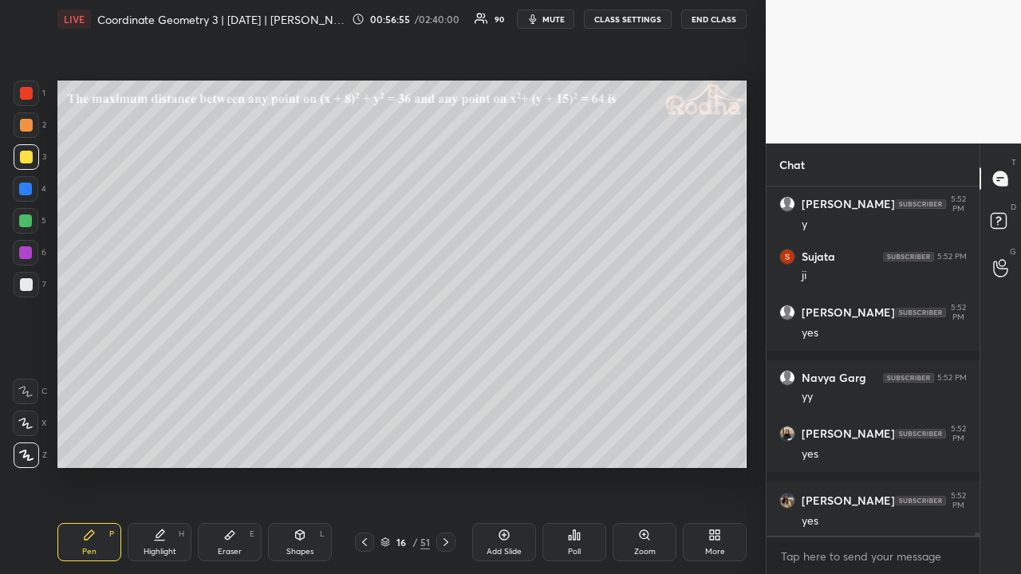
click at [26, 124] on div at bounding box center [26, 125] width 13 height 13
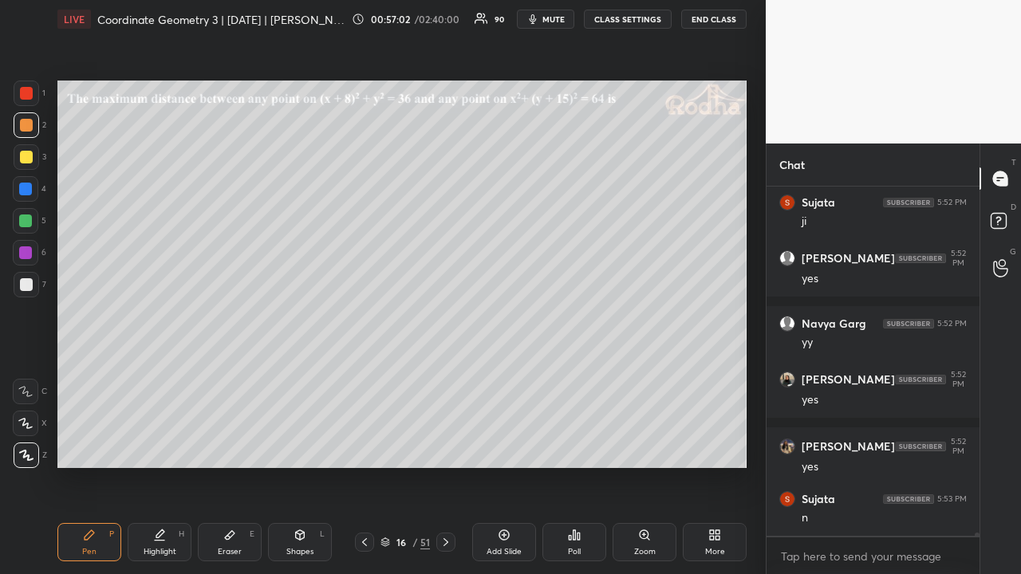
scroll to position [35041, 0]
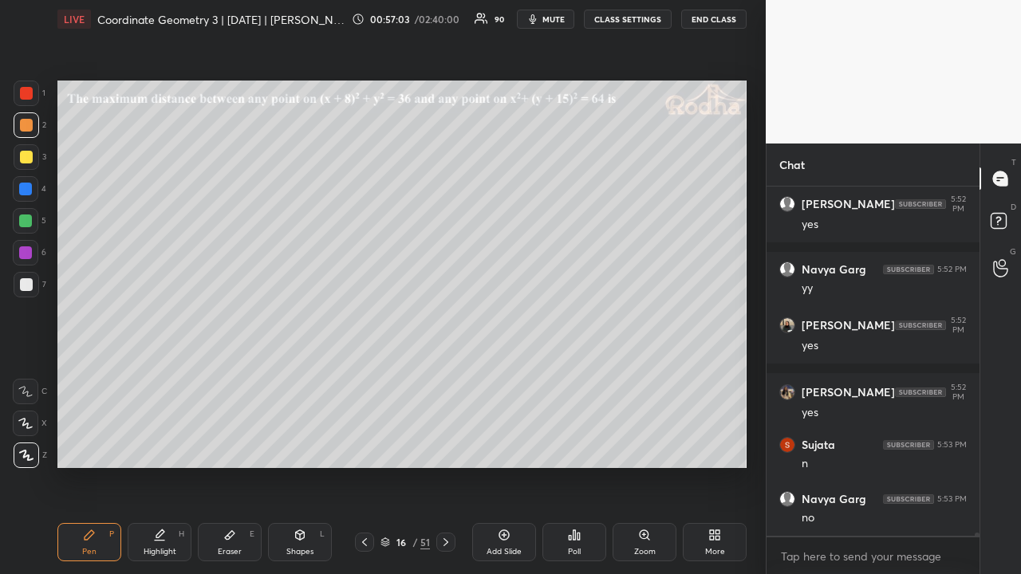
click at [24, 218] on div at bounding box center [25, 220] width 13 height 13
click at [446, 445] on icon at bounding box center [445, 542] width 5 height 8
click at [445, 445] on icon at bounding box center [445, 542] width 13 height 13
click at [367, 445] on icon at bounding box center [364, 542] width 13 height 13
click at [364, 445] on icon at bounding box center [364, 542] width 5 height 8
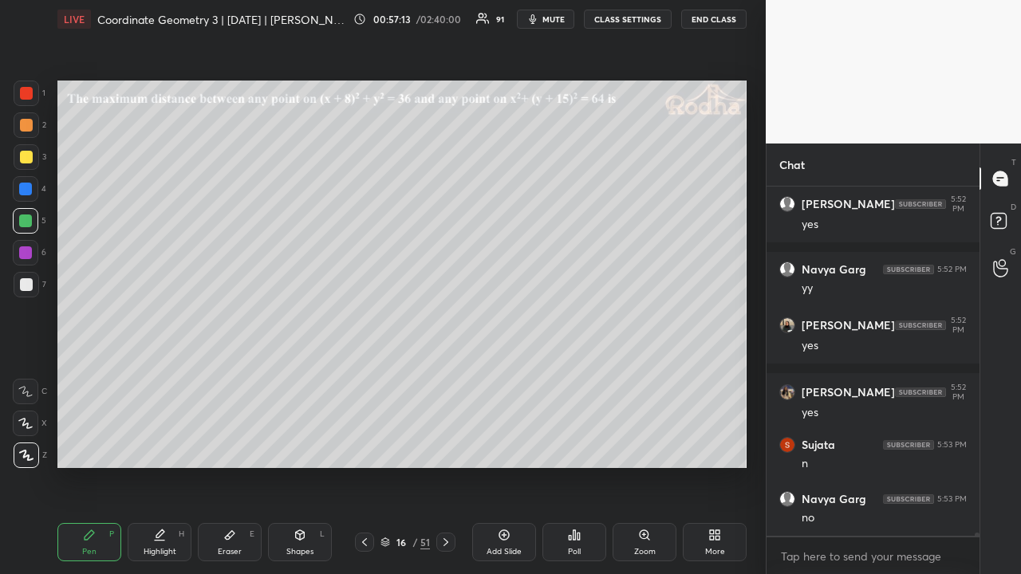
click at [443, 445] on icon at bounding box center [445, 542] width 13 height 13
click at [445, 445] on icon at bounding box center [445, 542] width 13 height 13
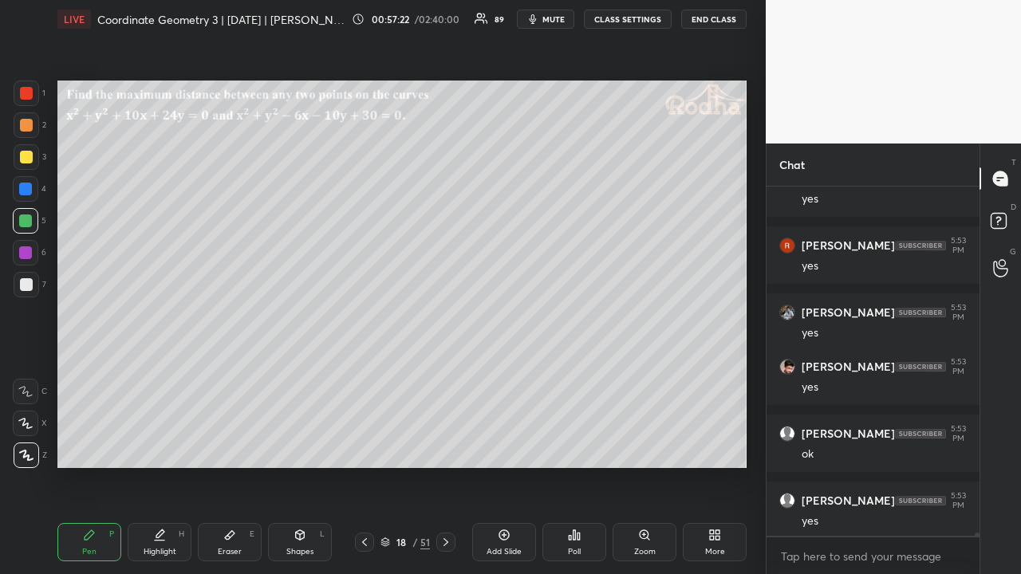
scroll to position [35487, 0]
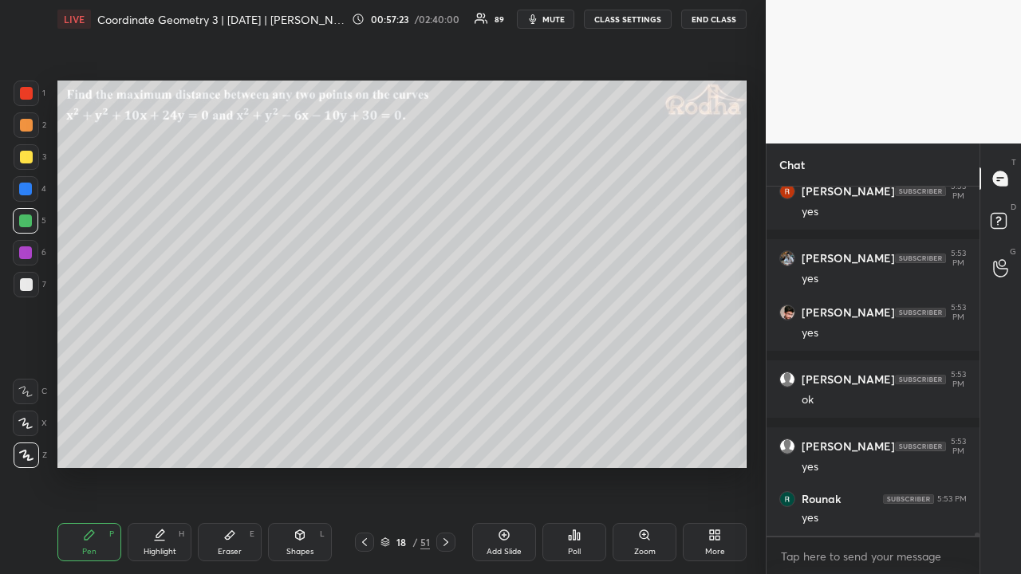
click at [448, 445] on icon at bounding box center [445, 542] width 13 height 13
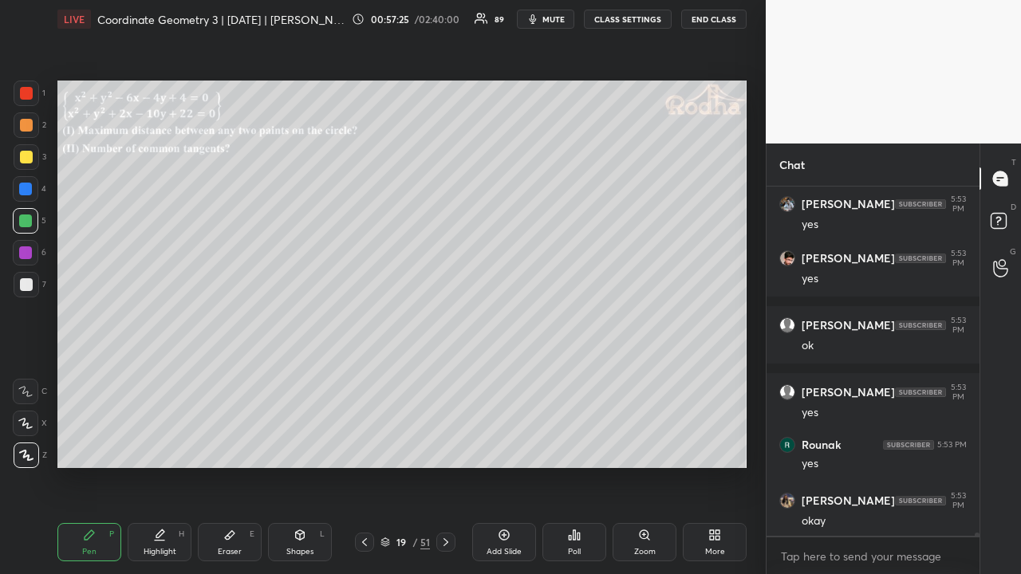
click at [28, 161] on div at bounding box center [26, 157] width 13 height 13
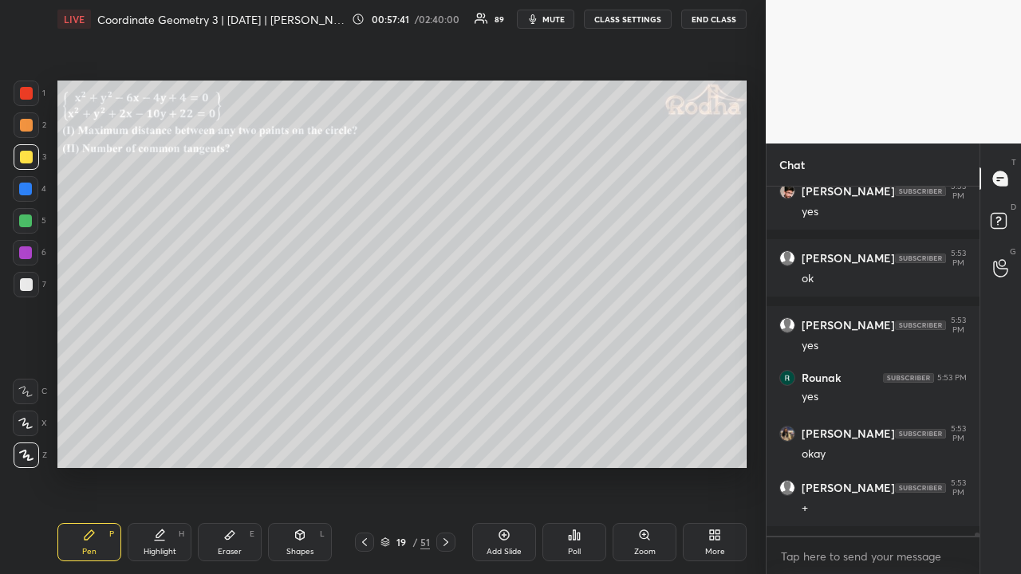
scroll to position [35666, 0]
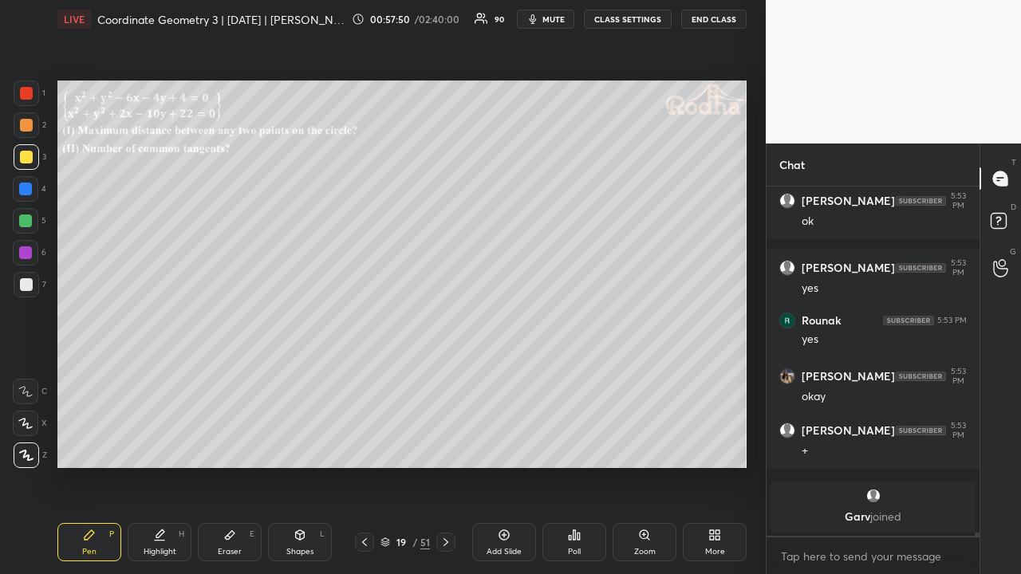
click at [29, 127] on div at bounding box center [26, 125] width 13 height 13
drag, startPoint x: 22, startPoint y: 159, endPoint x: 48, endPoint y: 167, distance: 27.5
click at [22, 159] on div at bounding box center [26, 157] width 13 height 13
click at [24, 218] on div at bounding box center [25, 220] width 13 height 13
drag, startPoint x: 29, startPoint y: 123, endPoint x: 44, endPoint y: 138, distance: 21.4
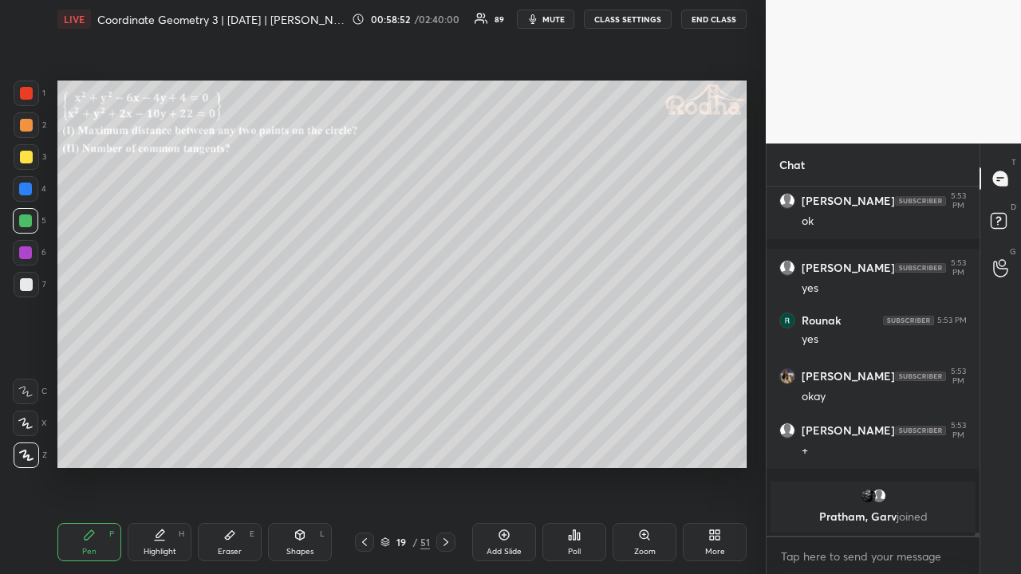
click at [29, 124] on div at bounding box center [26, 125] width 13 height 13
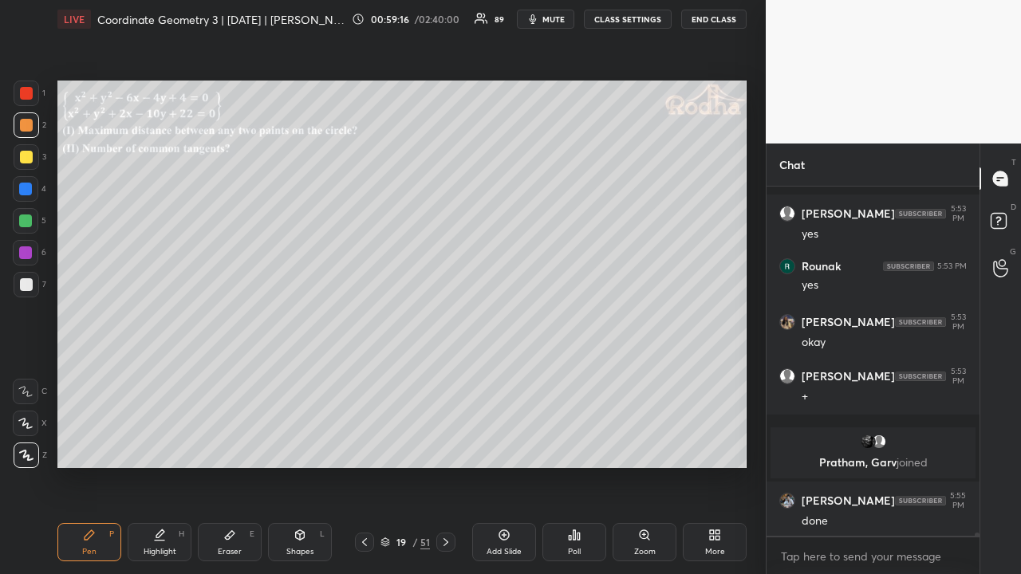
scroll to position [35074, 0]
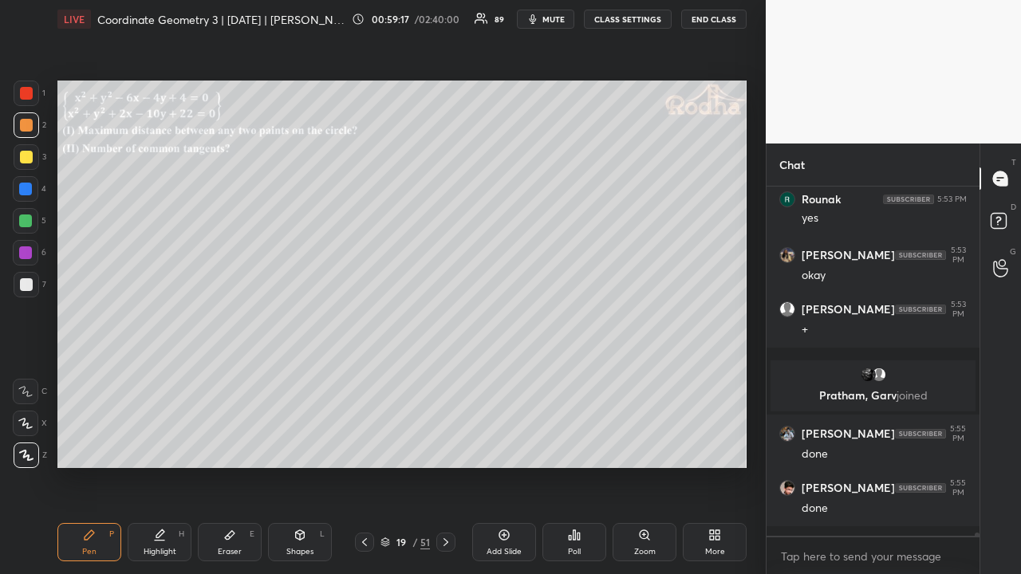
click at [30, 283] on div at bounding box center [26, 284] width 13 height 13
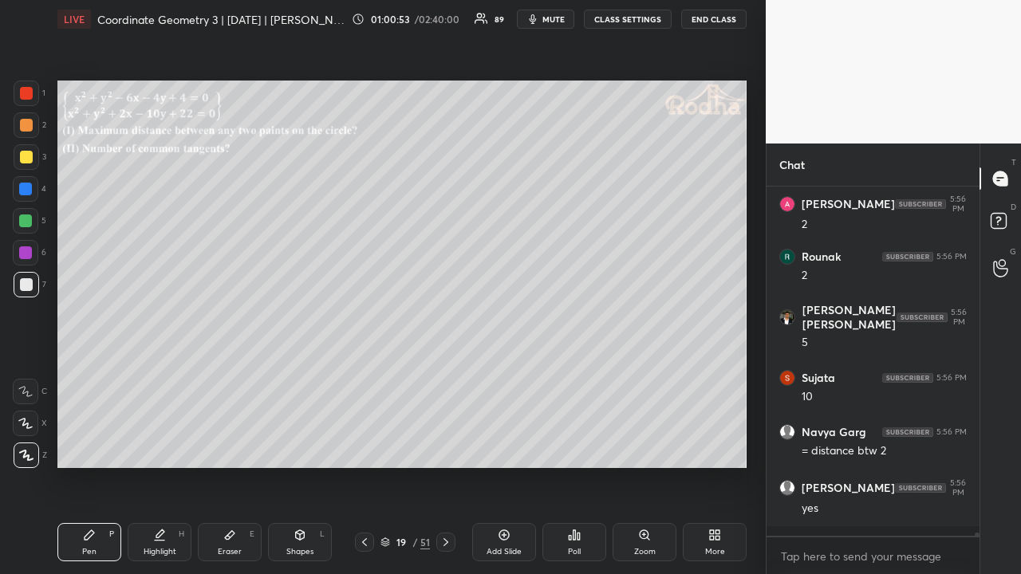
scroll to position [37086, 0]
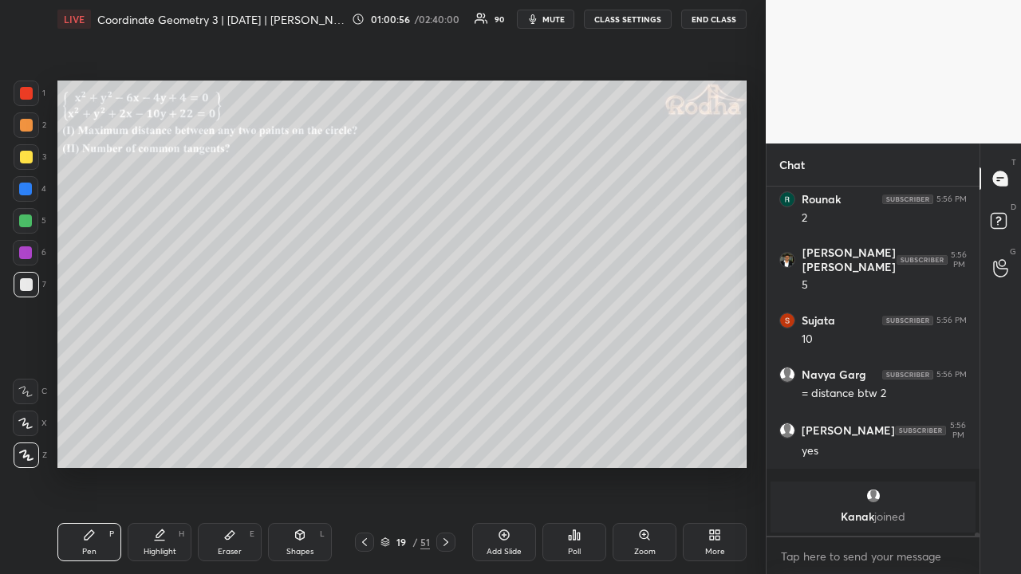
click at [29, 158] on div at bounding box center [26, 157] width 13 height 13
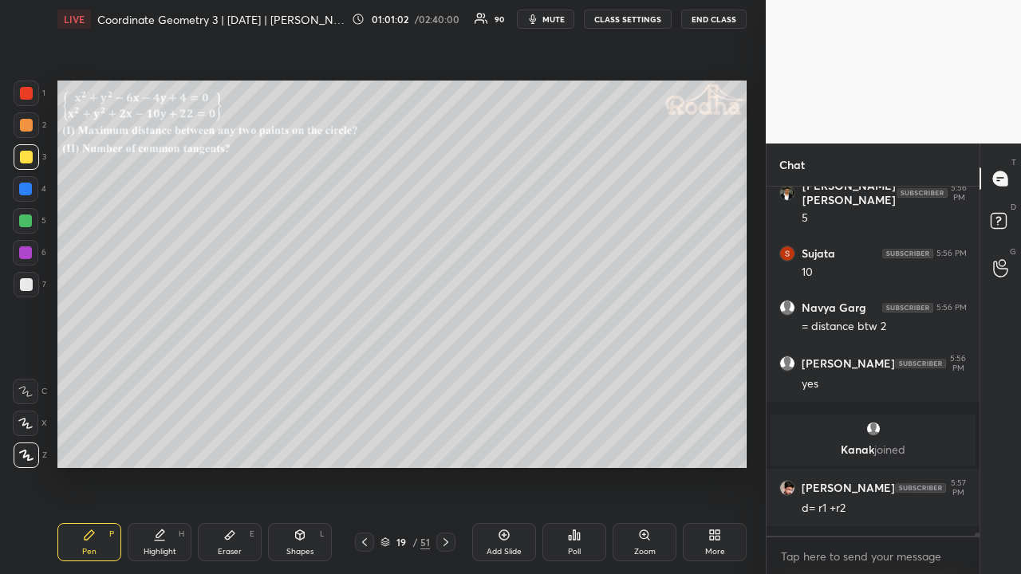
scroll to position [36745, 0]
click at [29, 287] on div at bounding box center [26, 284] width 13 height 13
click at [26, 128] on div at bounding box center [26, 125] width 13 height 13
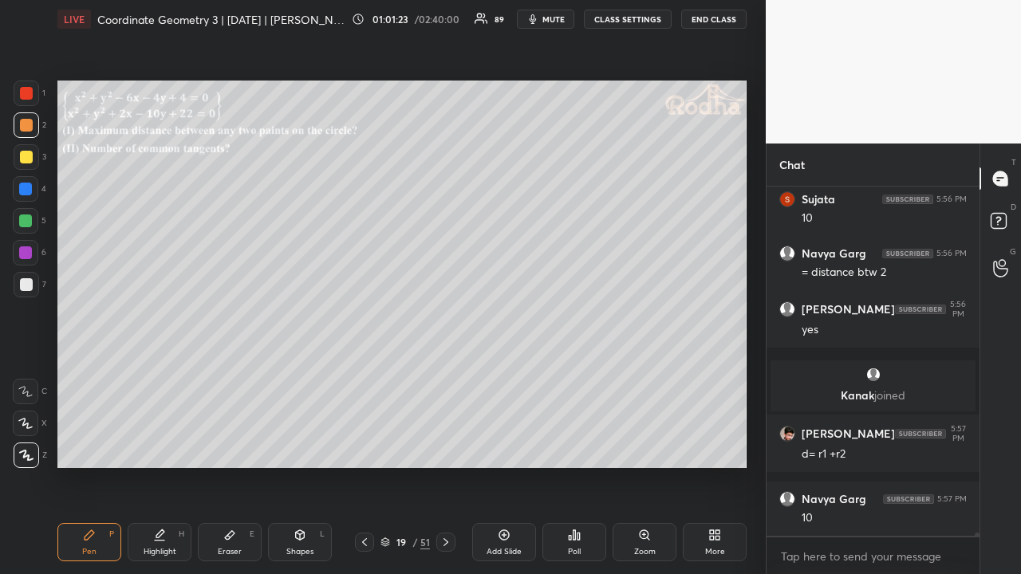
click at [28, 254] on div at bounding box center [25, 252] width 13 height 13
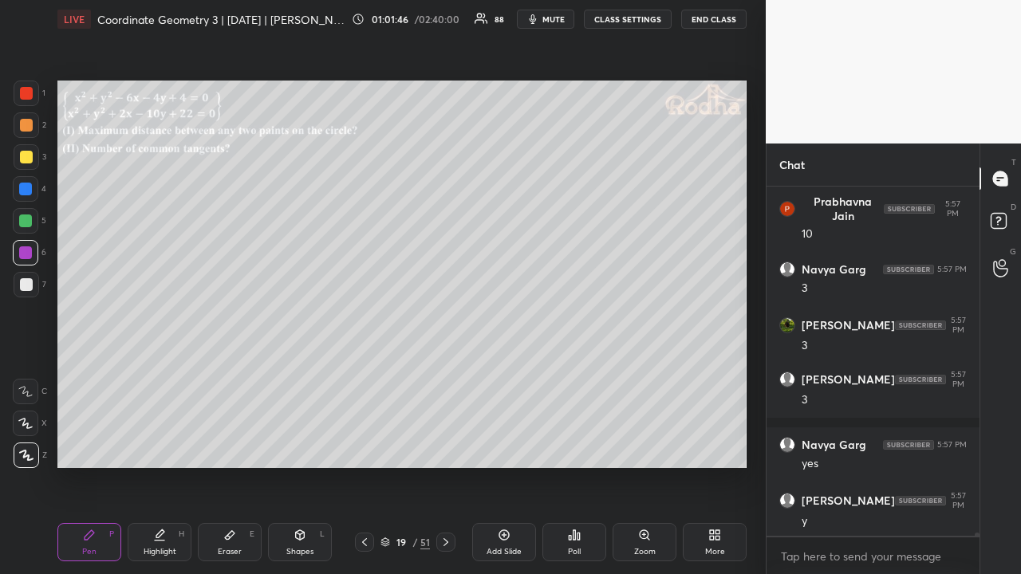
scroll to position [37204, 0]
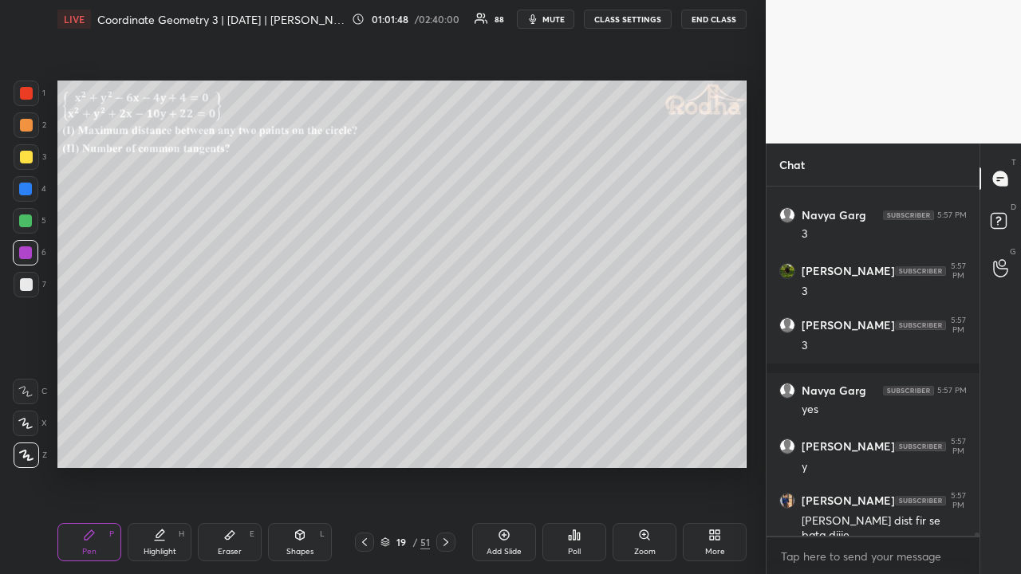
click at [35, 125] on div at bounding box center [27, 125] width 26 height 26
click at [29, 126] on div at bounding box center [26, 125] width 13 height 13
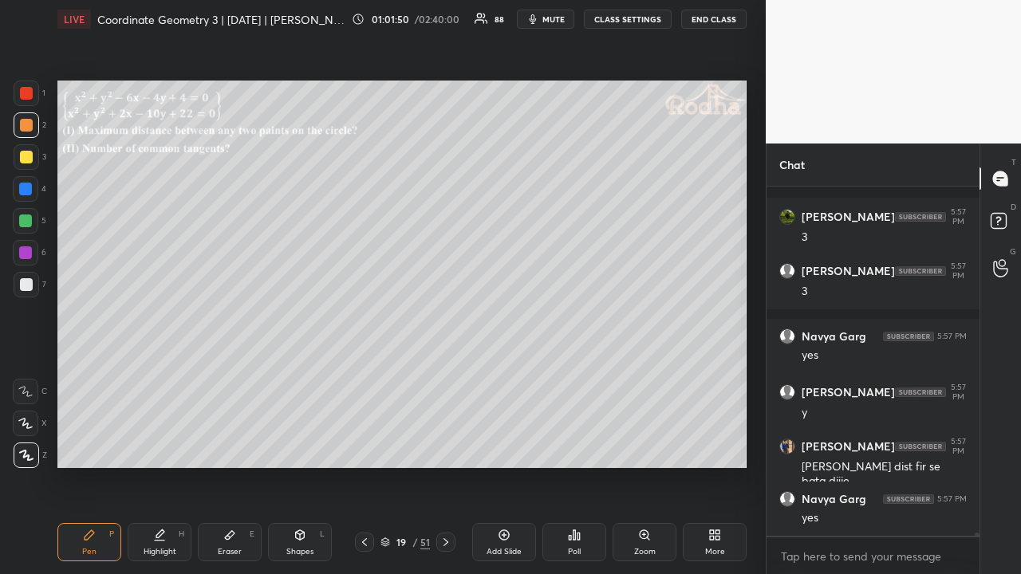
scroll to position [37326, 0]
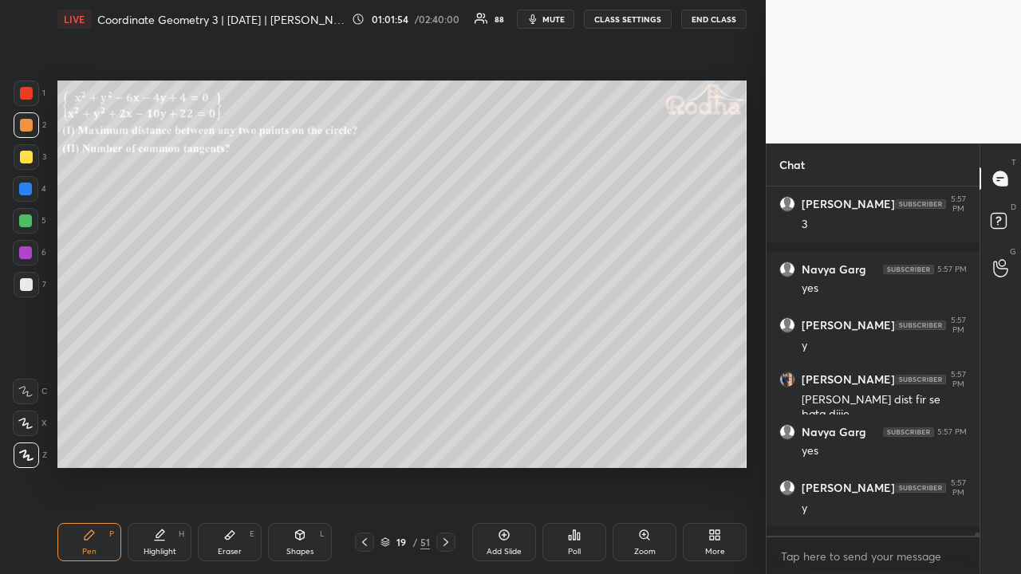
click at [505, 445] on icon at bounding box center [504, 535] width 13 height 13
click at [30, 97] on div at bounding box center [26, 93] width 13 height 13
click at [28, 156] on div at bounding box center [26, 157] width 13 height 13
drag, startPoint x: 31, startPoint y: 285, endPoint x: 45, endPoint y: 282, distance: 13.9
click at [33, 287] on div at bounding box center [27, 285] width 26 height 26
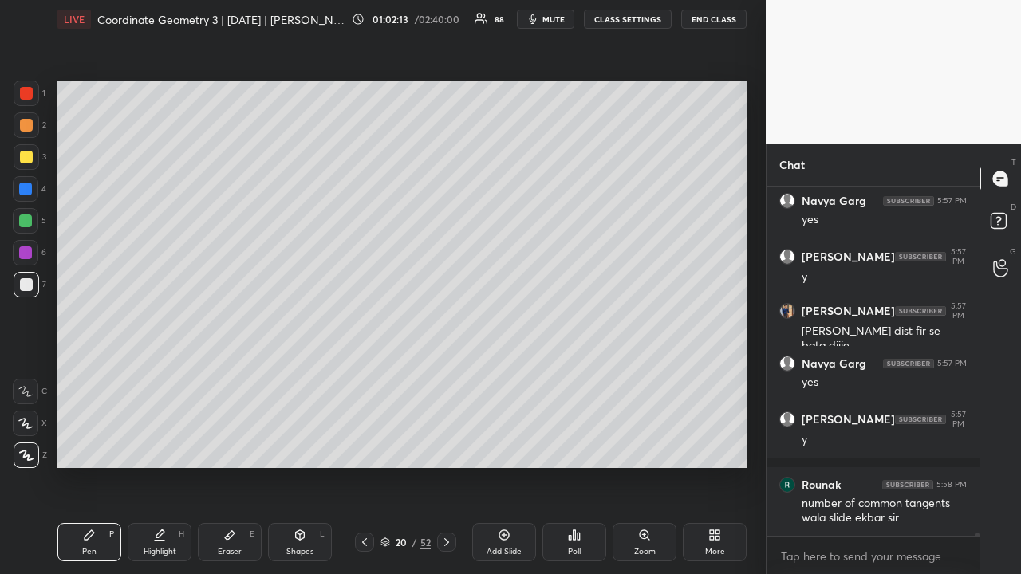
scroll to position [37448, 0]
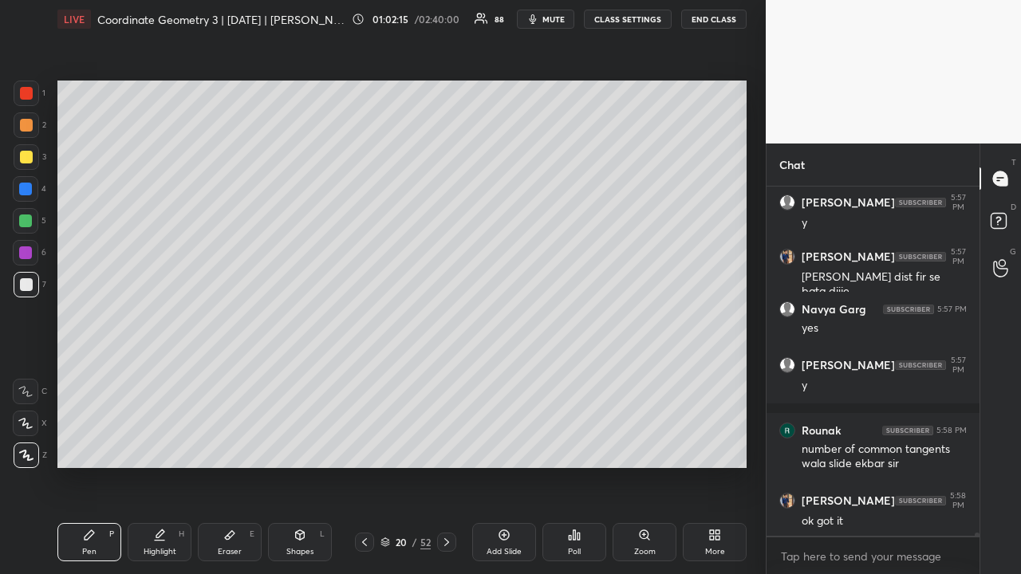
drag, startPoint x: 26, startPoint y: 94, endPoint x: 45, endPoint y: 118, distance: 30.6
click at [26, 95] on div at bounding box center [26, 93] width 13 height 13
drag, startPoint x: 28, startPoint y: 282, endPoint x: 42, endPoint y: 278, distance: 14.9
click at [29, 281] on div at bounding box center [26, 284] width 13 height 13
drag, startPoint x: 29, startPoint y: 218, endPoint x: 49, endPoint y: 222, distance: 21.0
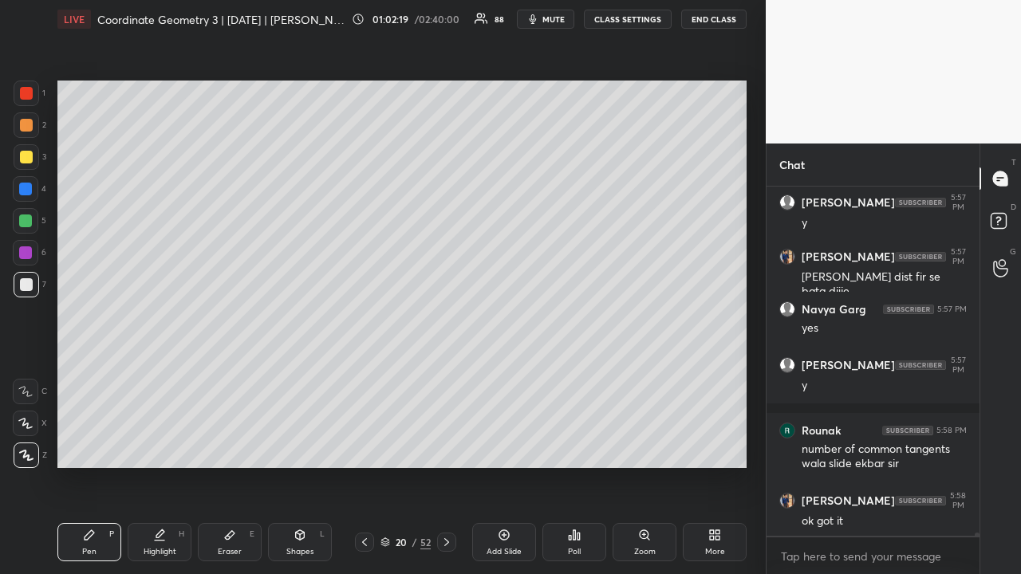
click at [30, 219] on div at bounding box center [25, 220] width 13 height 13
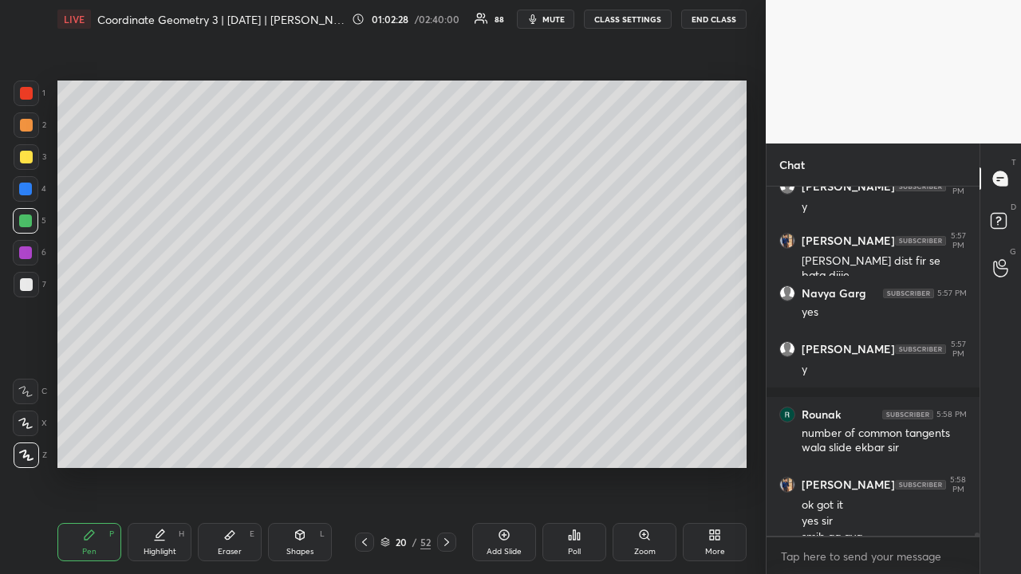
scroll to position [37480, 0]
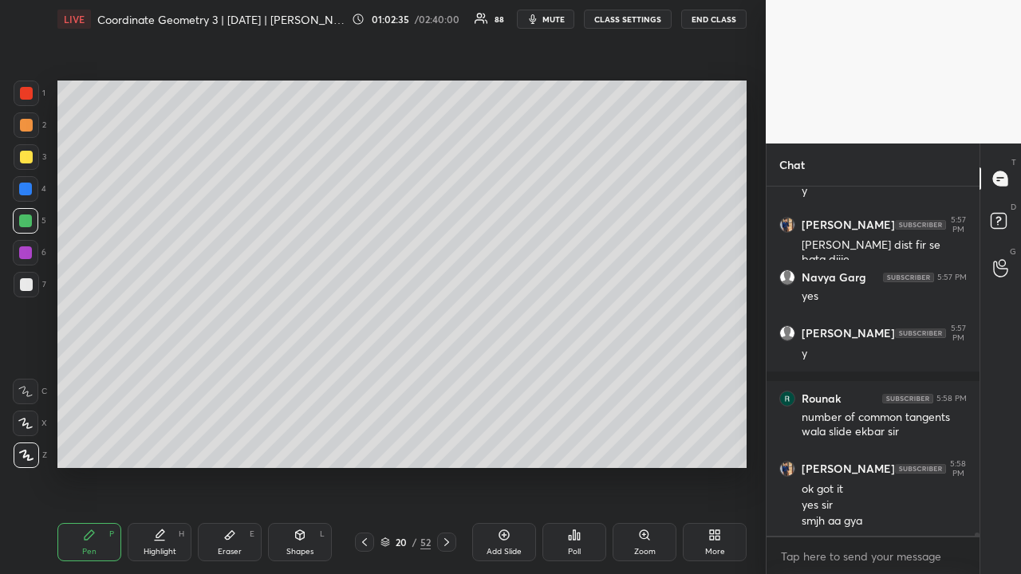
click at [364, 445] on icon at bounding box center [364, 542] width 5 height 8
click at [368, 445] on icon at bounding box center [364, 542] width 13 height 13
click at [369, 445] on icon at bounding box center [364, 542] width 13 height 13
click at [368, 445] on icon at bounding box center [364, 542] width 13 height 13
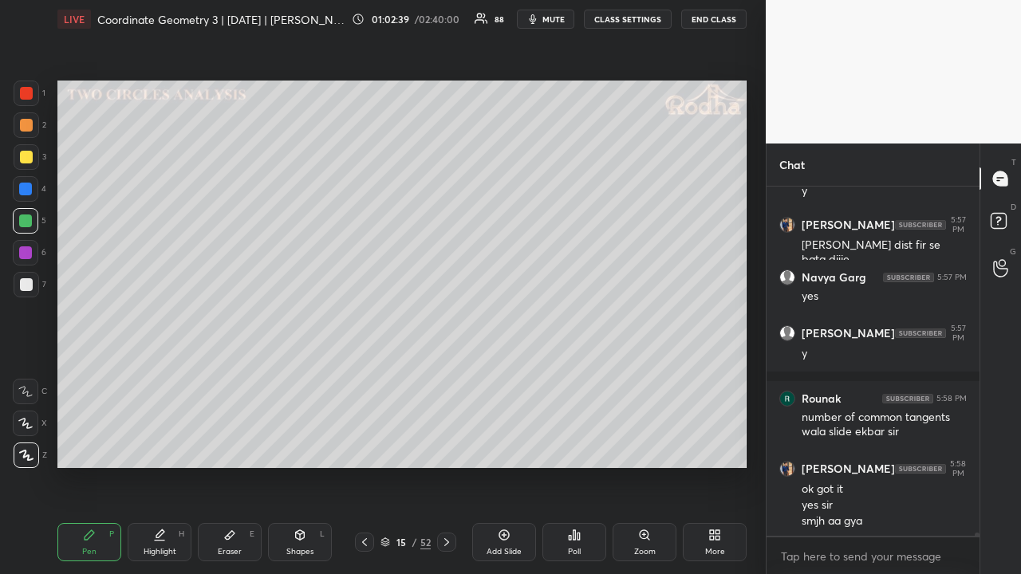
click at [367, 445] on icon at bounding box center [364, 542] width 13 height 13
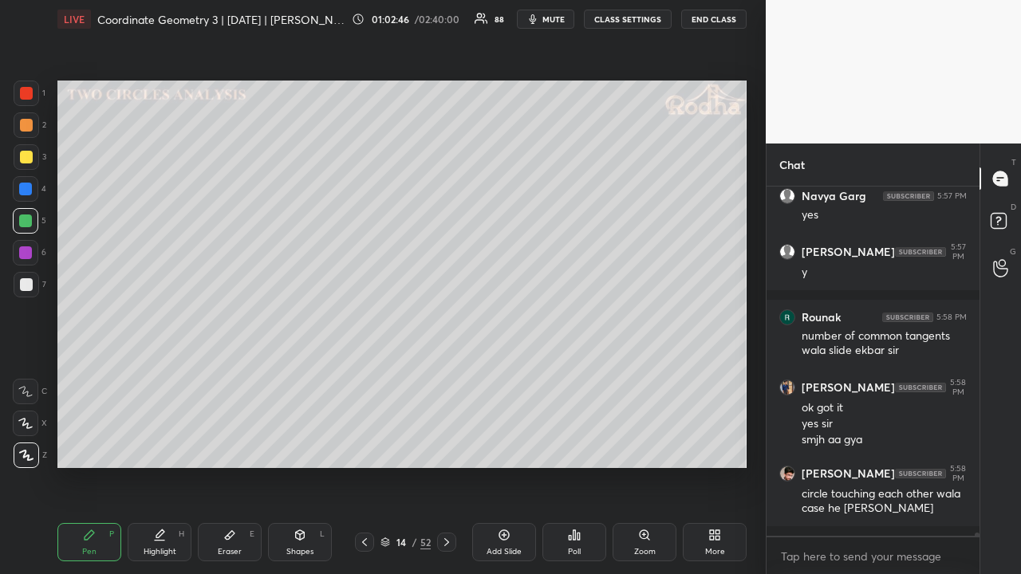
scroll to position [37616, 0]
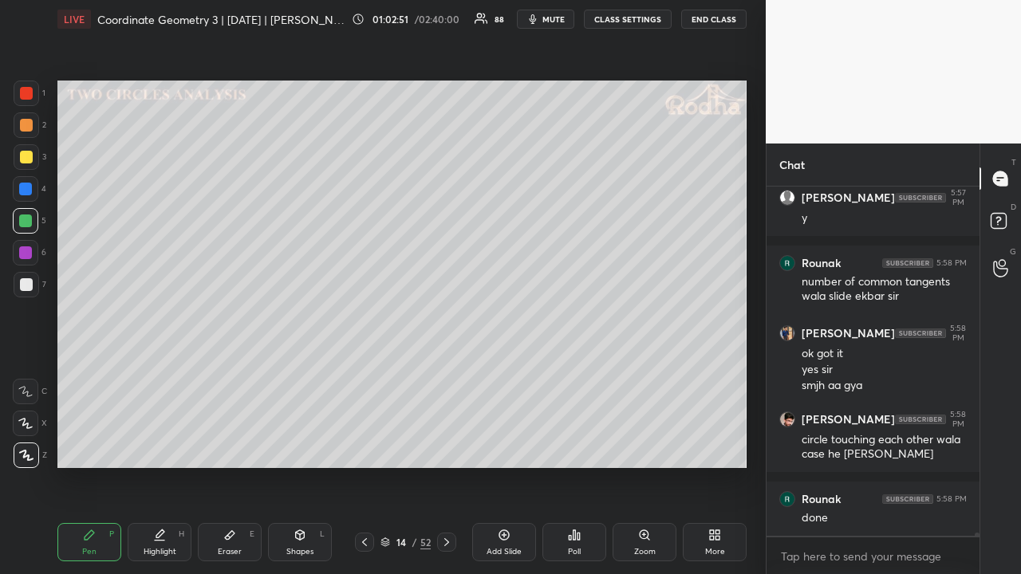
click at [448, 445] on icon at bounding box center [446, 542] width 13 height 13
click at [447, 445] on icon at bounding box center [446, 542] width 13 height 13
click at [449, 445] on icon at bounding box center [446, 542] width 13 height 13
click at [451, 445] on icon at bounding box center [446, 542] width 13 height 13
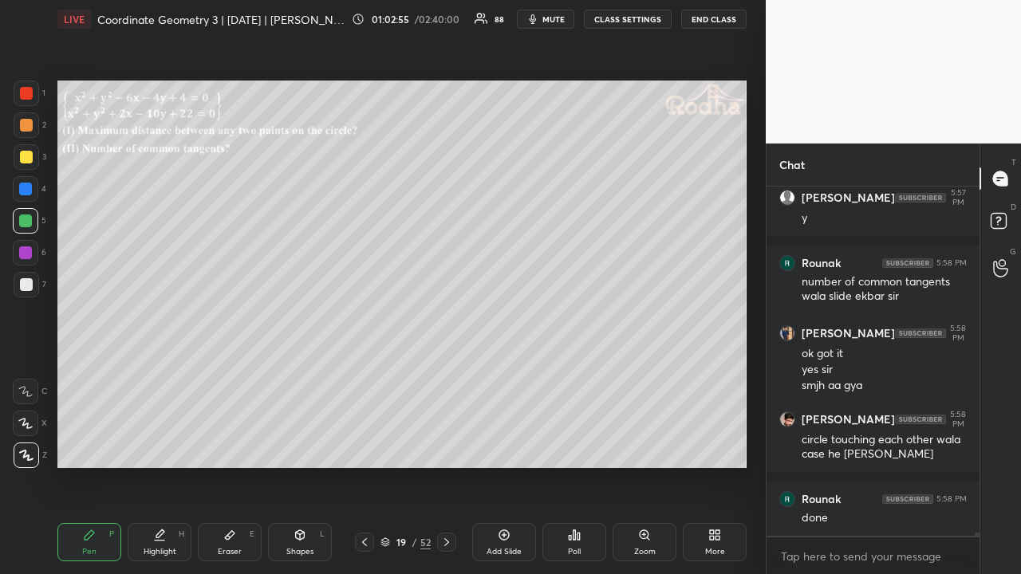
click at [33, 159] on div at bounding box center [27, 157] width 26 height 26
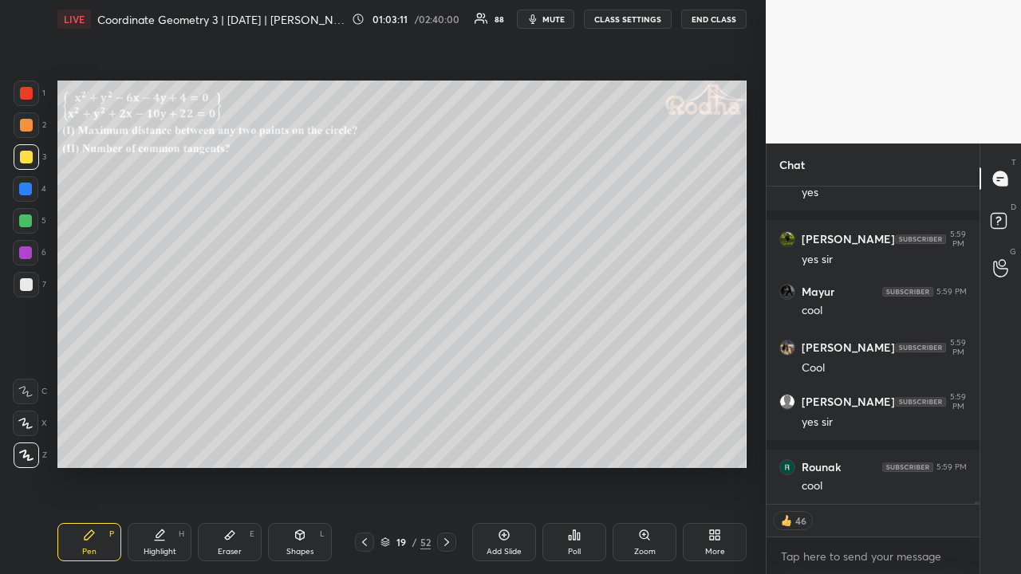
scroll to position [38362, 0]
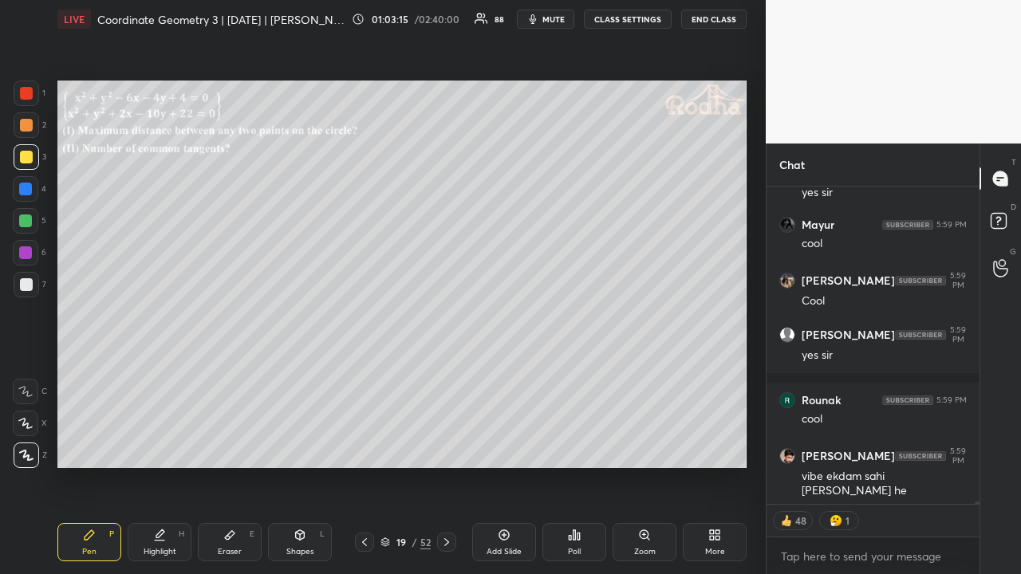
click at [443, 445] on icon at bounding box center [446, 542] width 13 height 13
click at [442, 445] on icon at bounding box center [446, 542] width 13 height 13
click at [366, 445] on icon at bounding box center [364, 542] width 13 height 13
click at [367, 445] on icon at bounding box center [364, 542] width 13 height 13
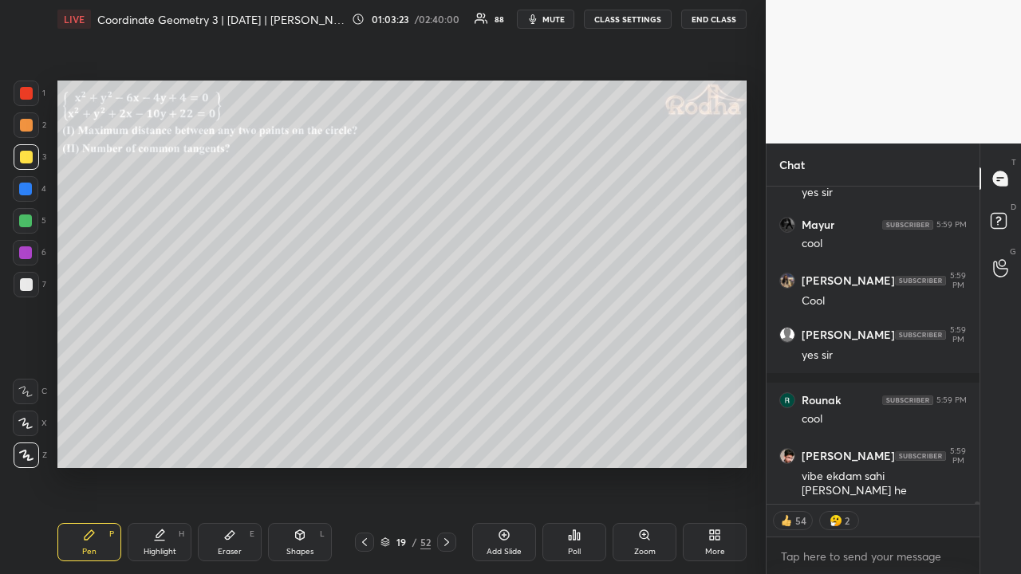
click at [366, 445] on icon at bounding box center [364, 542] width 13 height 13
click at [367, 445] on icon at bounding box center [364, 542] width 13 height 13
click at [366, 445] on icon at bounding box center [364, 542] width 13 height 13
click at [368, 445] on div at bounding box center [364, 542] width 19 height 19
click at [446, 445] on icon at bounding box center [446, 542] width 13 height 13
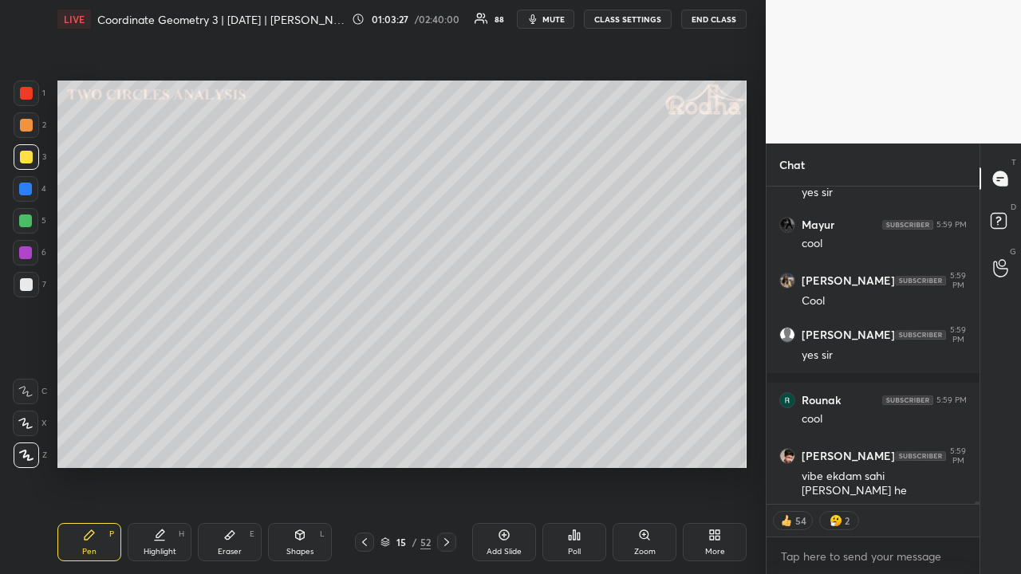
click at [446, 445] on icon at bounding box center [446, 542] width 13 height 13
click at [448, 445] on icon at bounding box center [446, 542] width 13 height 13
click at [447, 445] on icon at bounding box center [446, 542] width 13 height 13
click at [448, 445] on div at bounding box center [446, 542] width 19 height 19
click at [450, 445] on div at bounding box center [446, 542] width 19 height 19
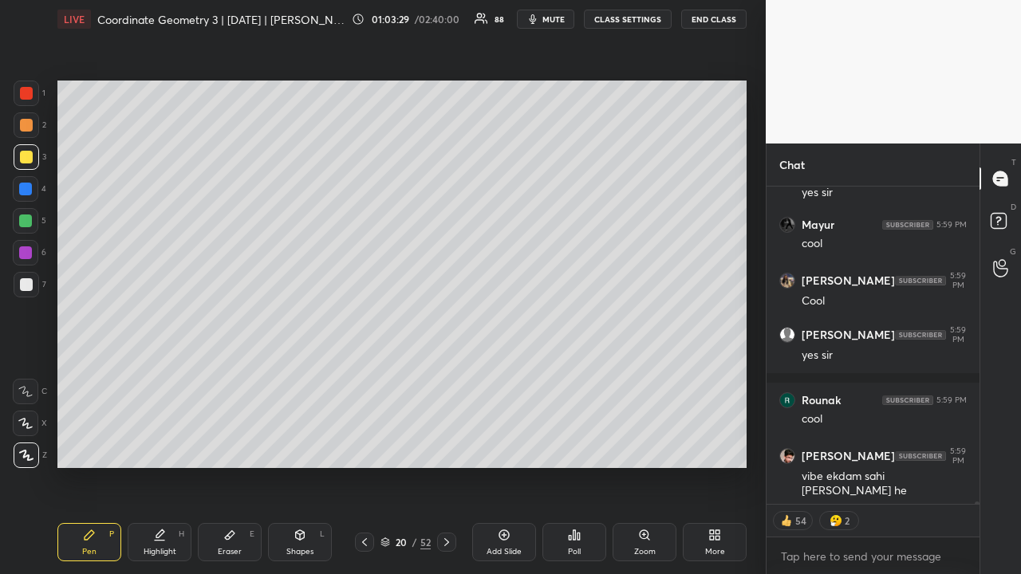
click at [449, 445] on div at bounding box center [446, 542] width 19 height 19
click at [29, 277] on div at bounding box center [27, 285] width 26 height 26
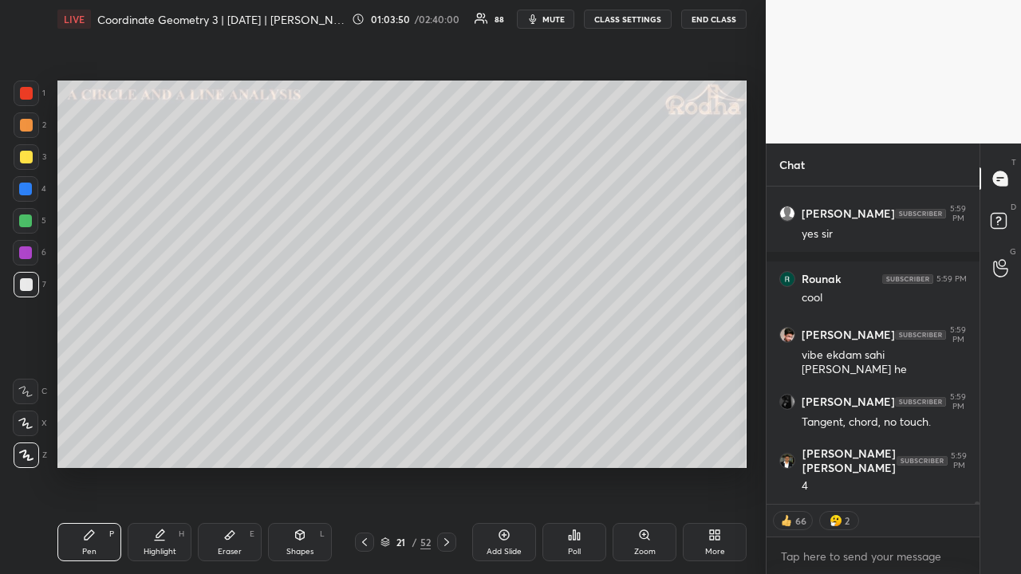
scroll to position [38537, 0]
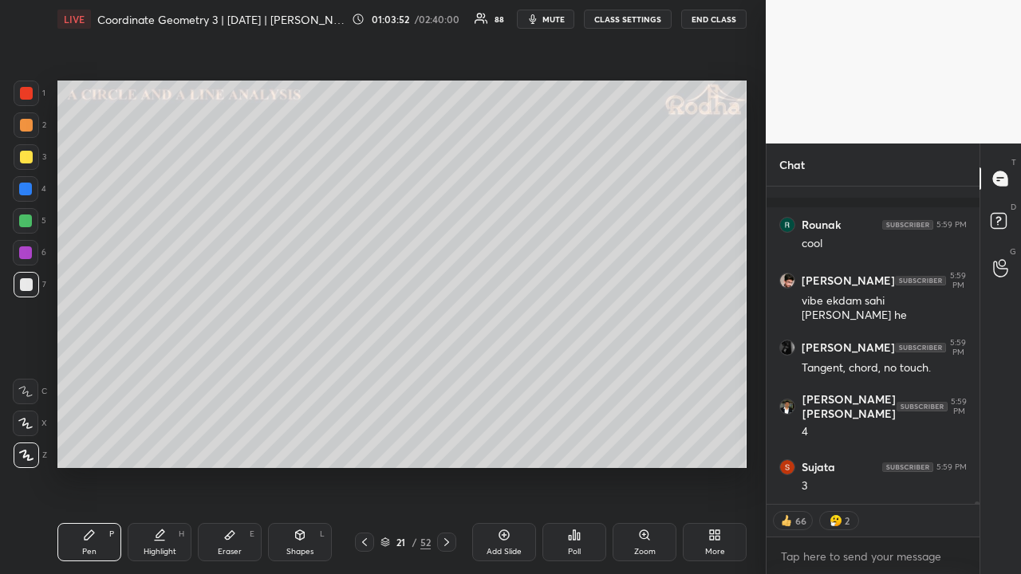
type textarea "x"
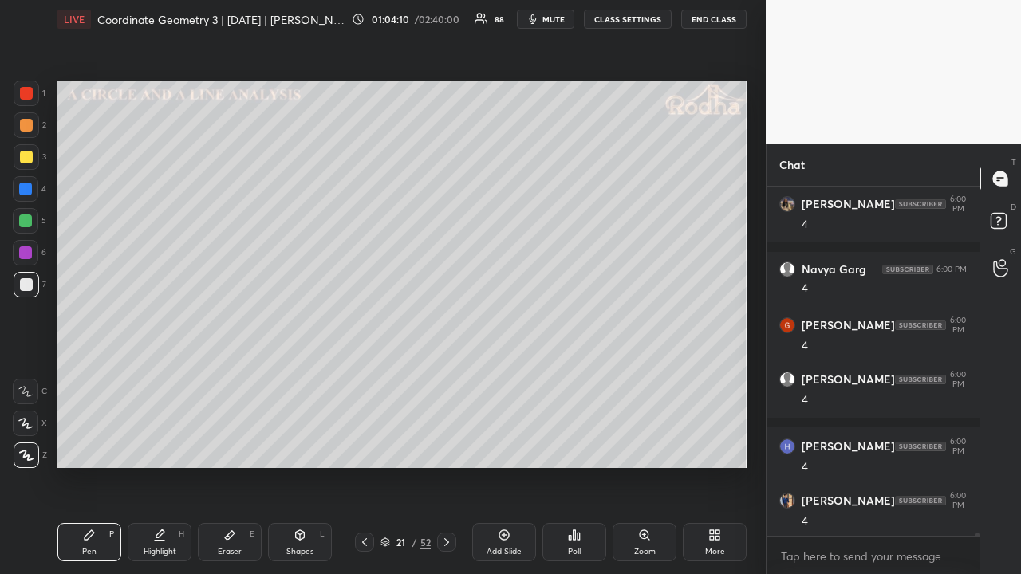
scroll to position [39086, 0]
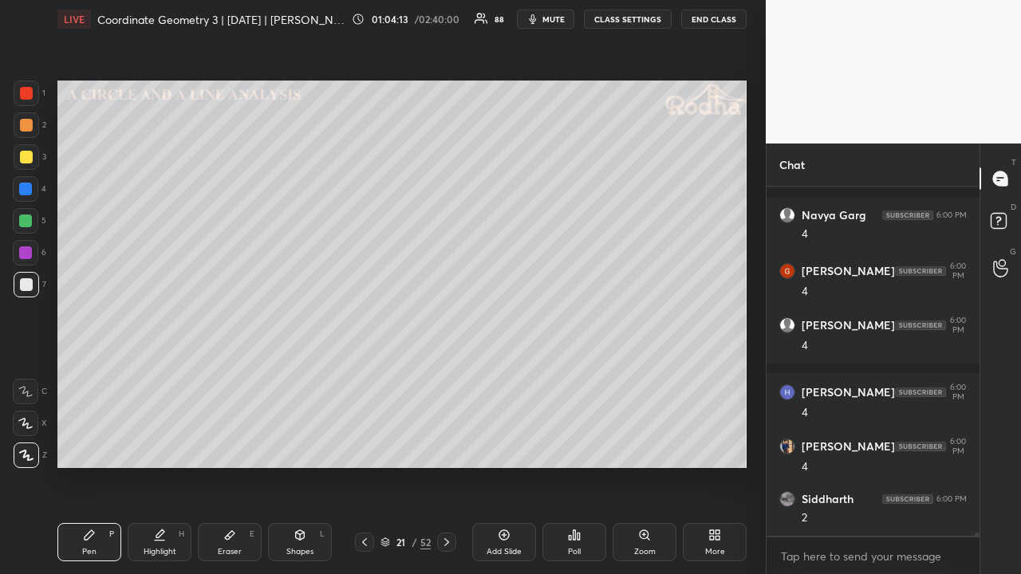
click at [292, 445] on div "Shapes L" at bounding box center [300, 542] width 64 height 38
click at [29, 390] on icon at bounding box center [25, 391] width 13 height 13
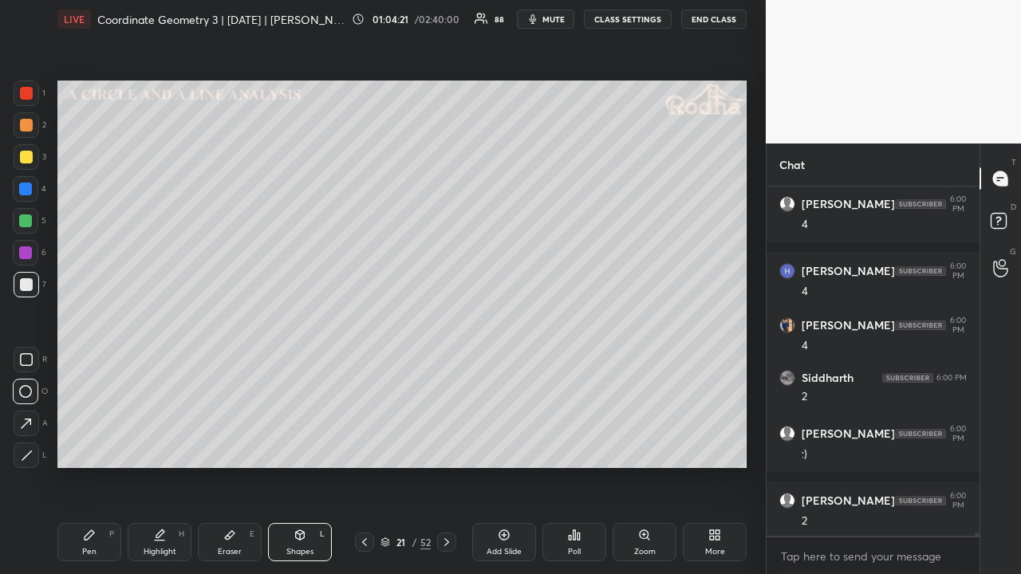
scroll to position [39274, 0]
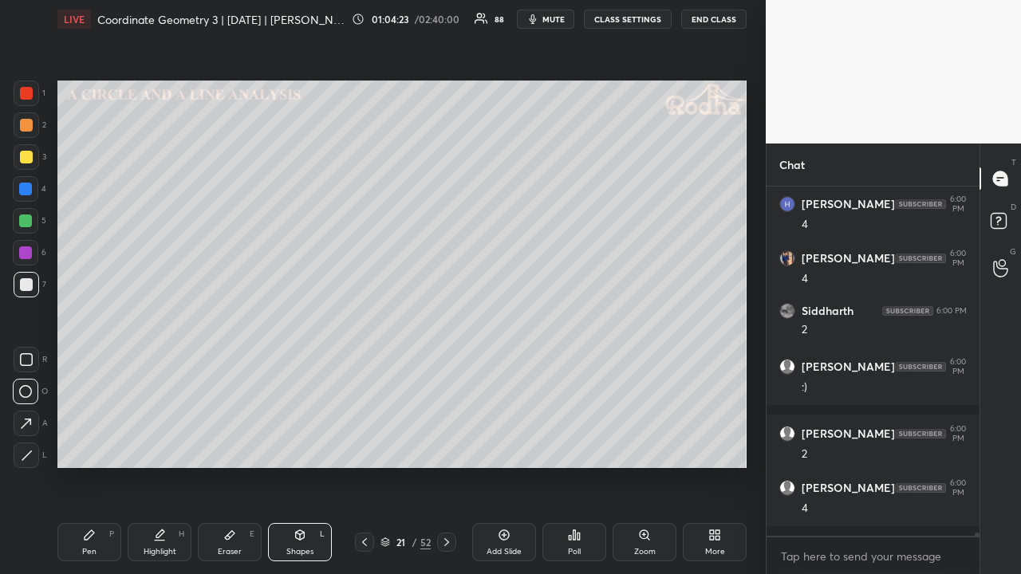
drag, startPoint x: 29, startPoint y: 157, endPoint x: 32, endPoint y: 178, distance: 20.9
click at [29, 158] on div at bounding box center [26, 157] width 13 height 13
drag, startPoint x: 29, startPoint y: 124, endPoint x: 27, endPoint y: 144, distance: 20.9
click at [30, 126] on div at bounding box center [26, 125] width 13 height 13
click at [296, 445] on div "Shapes L" at bounding box center [300, 542] width 64 height 38
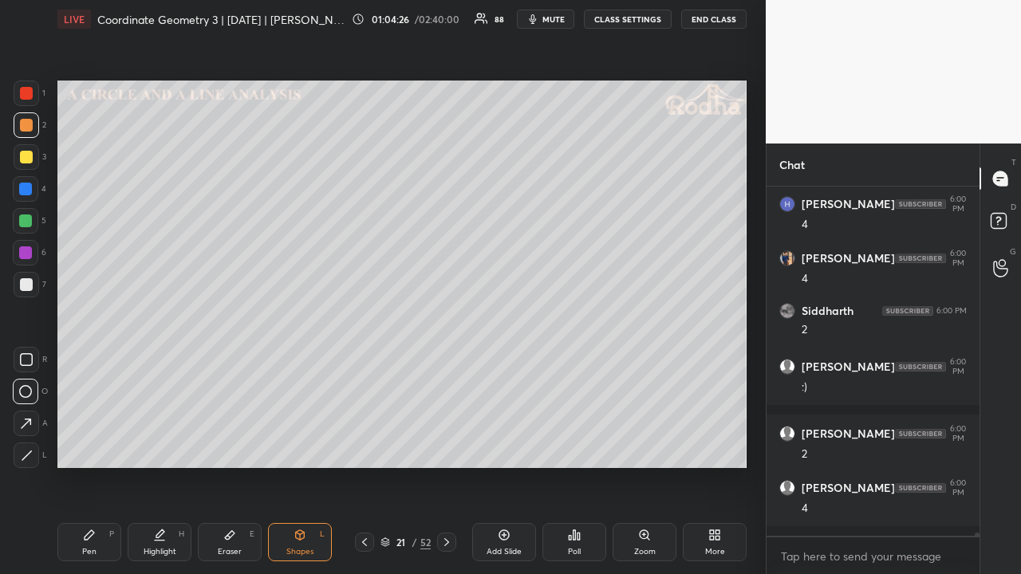
drag, startPoint x: 26, startPoint y: 454, endPoint x: 57, endPoint y: 435, distance: 36.5
click at [27, 445] on icon at bounding box center [27, 456] width 12 height 12
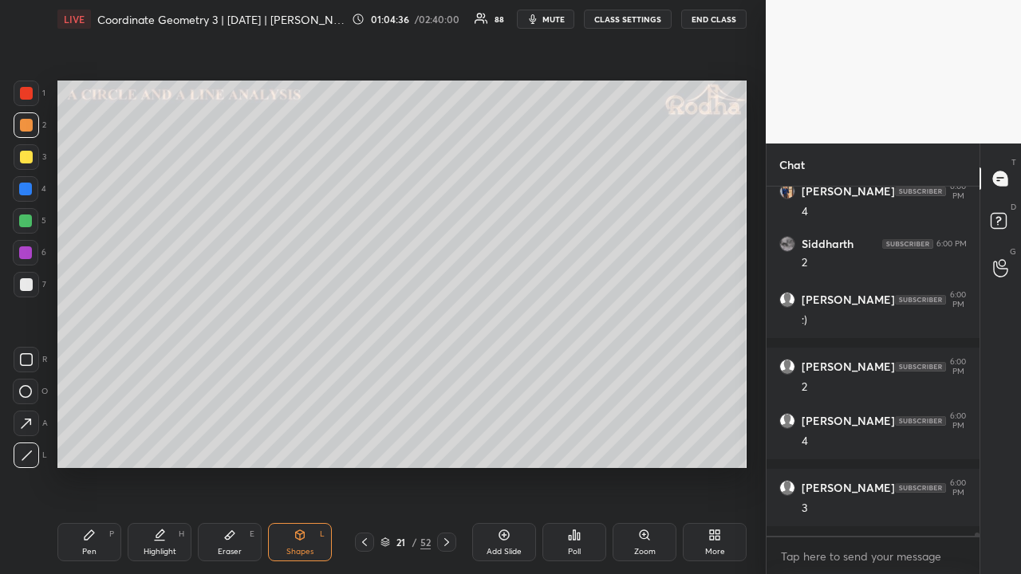
scroll to position [39410, 0]
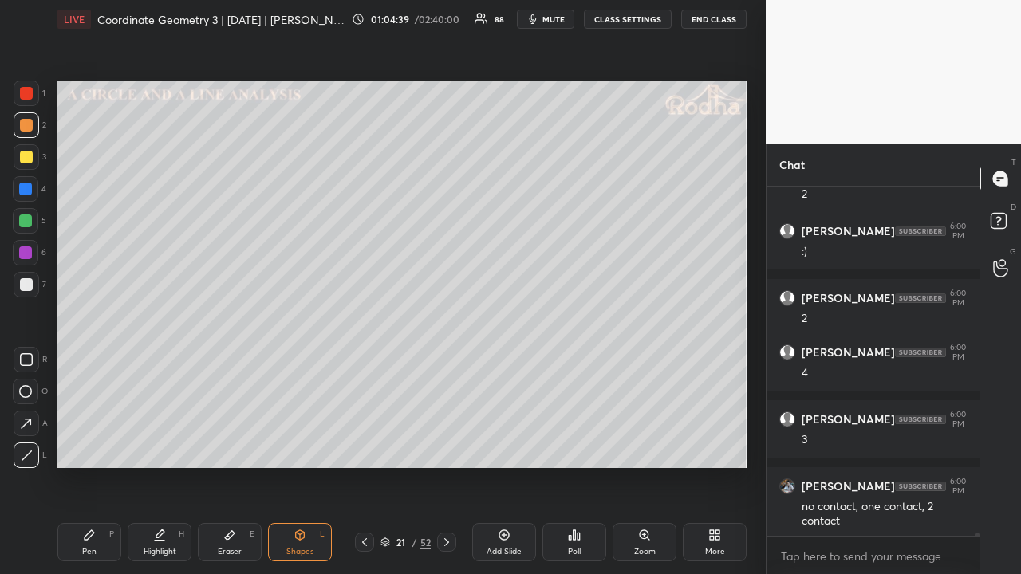
drag, startPoint x: 30, startPoint y: 155, endPoint x: 42, endPoint y: 159, distance: 12.6
click at [29, 158] on div at bounding box center [26, 157] width 13 height 13
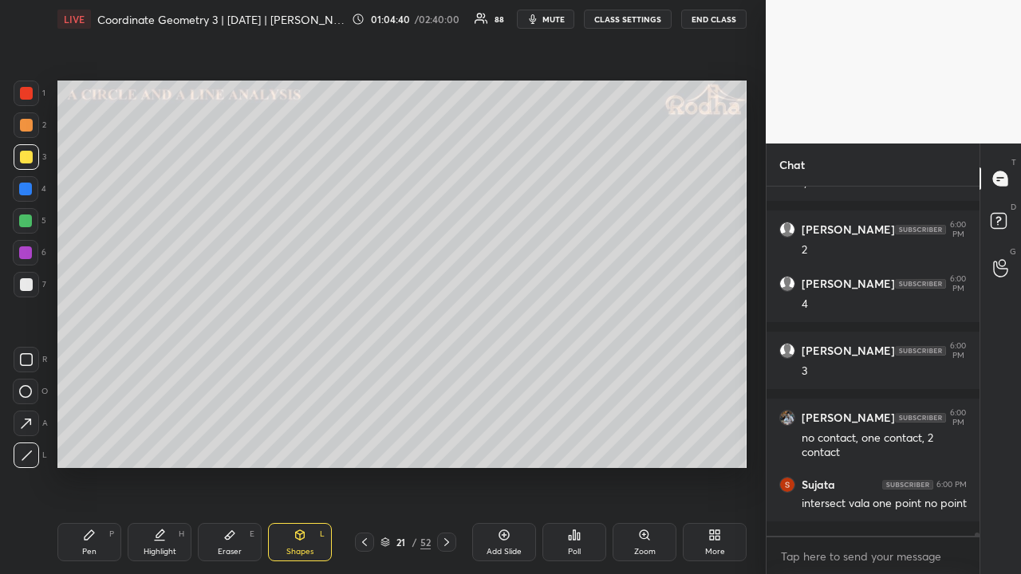
drag, startPoint x: 88, startPoint y: 533, endPoint x: 124, endPoint y: 470, distance: 72.9
click at [88, 445] on icon at bounding box center [89, 535] width 13 height 13
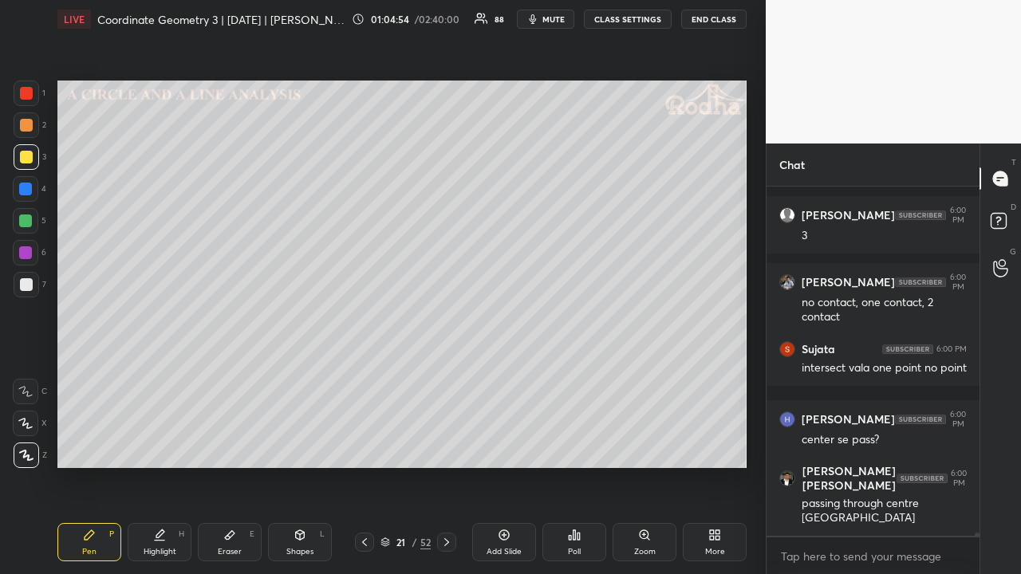
scroll to position [39668, 0]
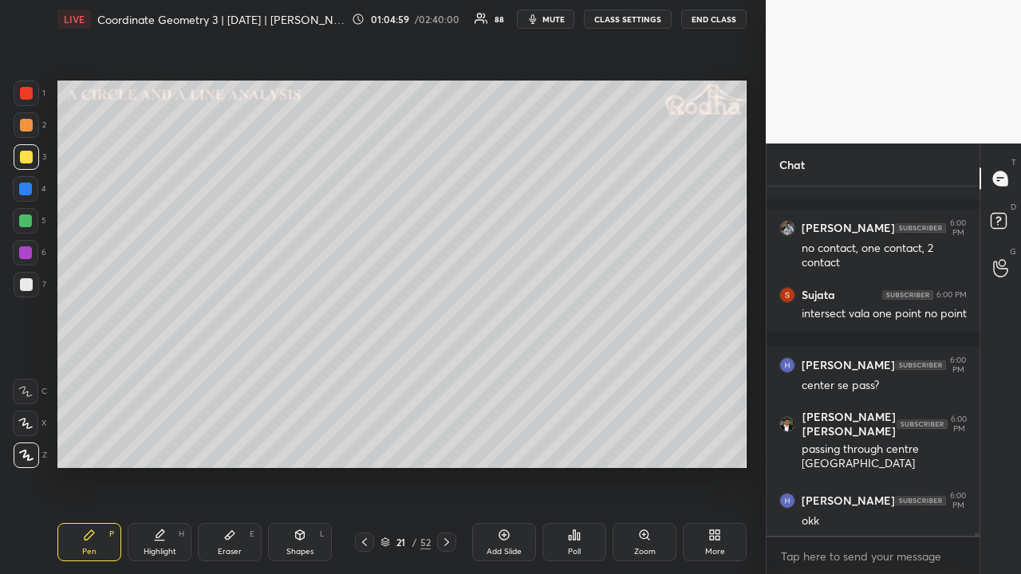
click at [27, 218] on div at bounding box center [25, 220] width 13 height 13
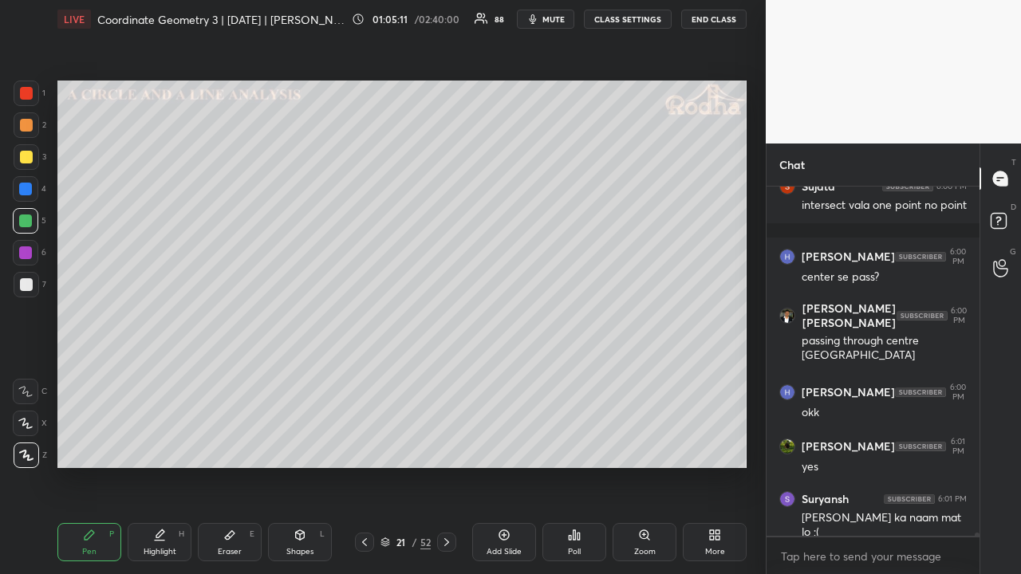
scroll to position [39831, 0]
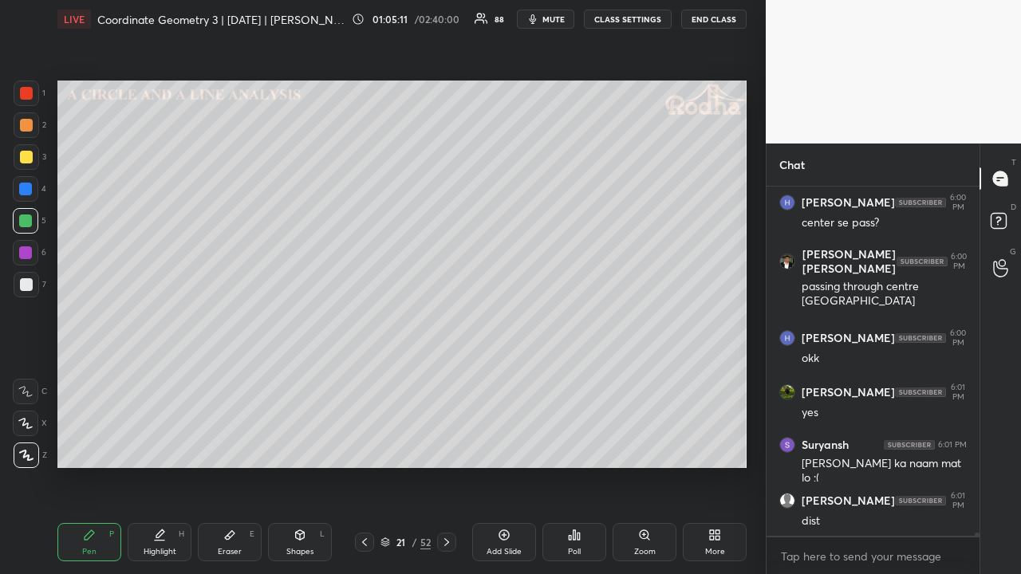
click at [363, 445] on icon at bounding box center [364, 542] width 13 height 13
click at [364, 445] on icon at bounding box center [364, 542] width 13 height 13
click at [364, 445] on icon at bounding box center [364, 542] width 5 height 8
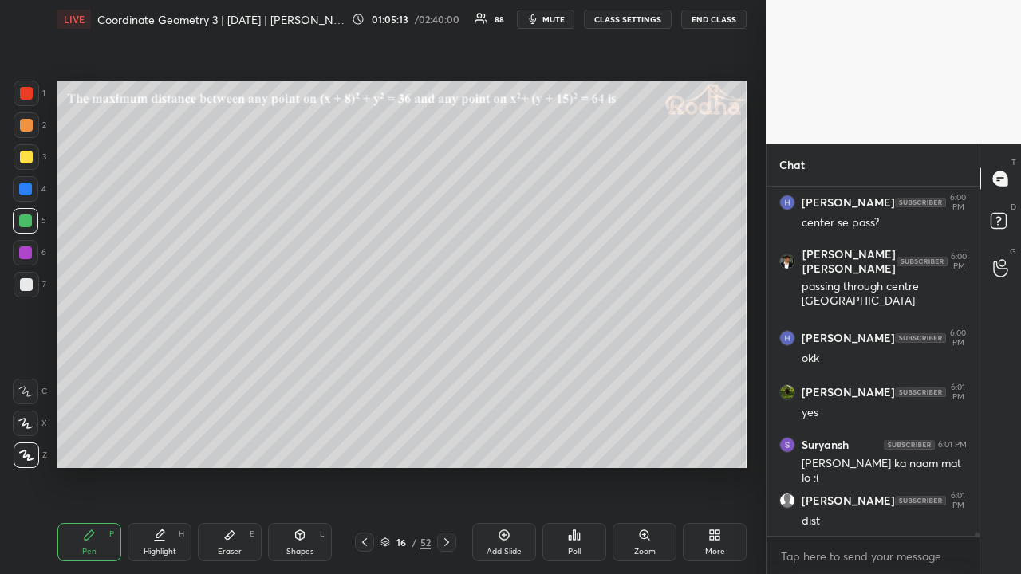
click at [364, 445] on icon at bounding box center [364, 542] width 5 height 8
click at [365, 445] on icon at bounding box center [364, 542] width 13 height 13
click at [444, 445] on icon at bounding box center [446, 542] width 13 height 13
click at [446, 445] on icon at bounding box center [446, 542] width 13 height 13
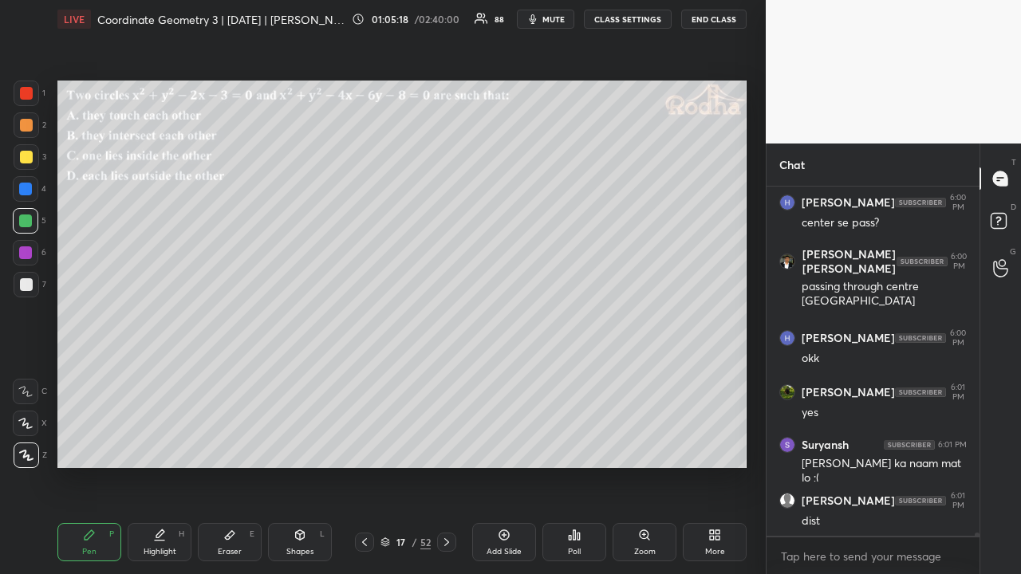
click at [447, 445] on icon at bounding box center [446, 542] width 13 height 13
click at [449, 445] on icon at bounding box center [446, 542] width 13 height 13
click at [450, 445] on icon at bounding box center [446, 542] width 13 height 13
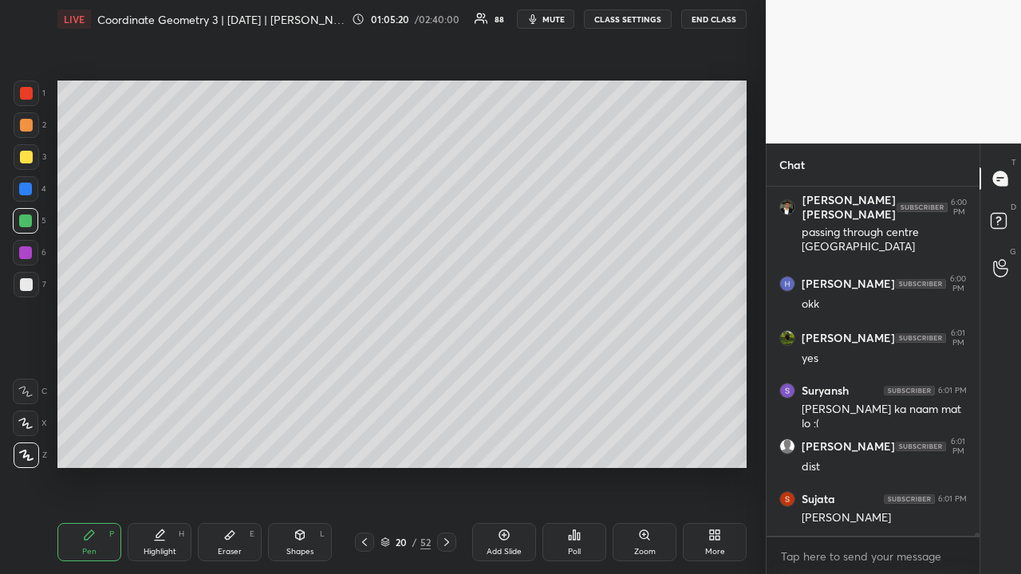
drag, startPoint x: 448, startPoint y: 542, endPoint x: 459, endPoint y: 503, distance: 40.6
click at [449, 445] on icon at bounding box center [446, 542] width 13 height 13
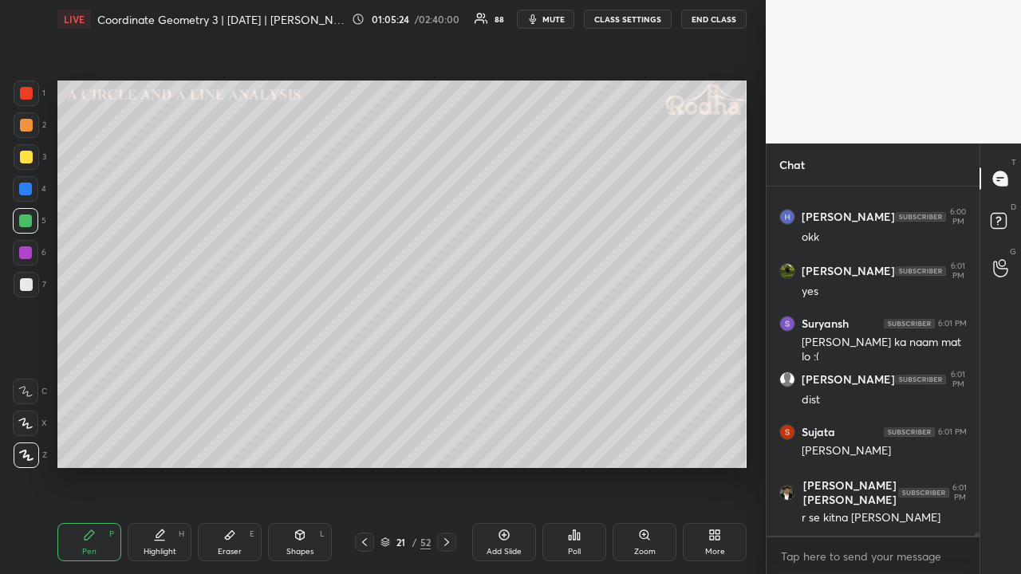
click at [28, 100] on div at bounding box center [27, 94] width 26 height 26
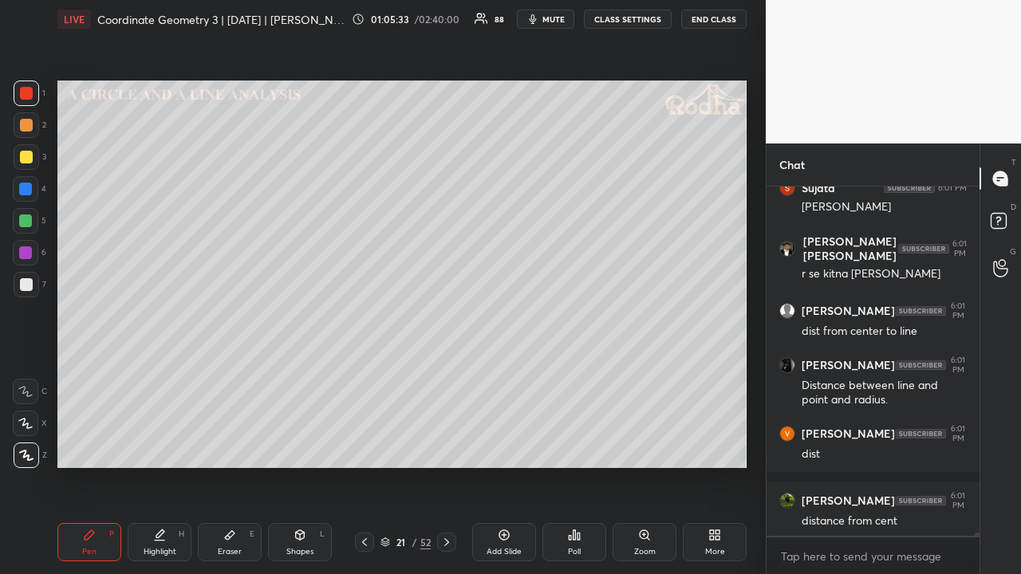
scroll to position [40250, 0]
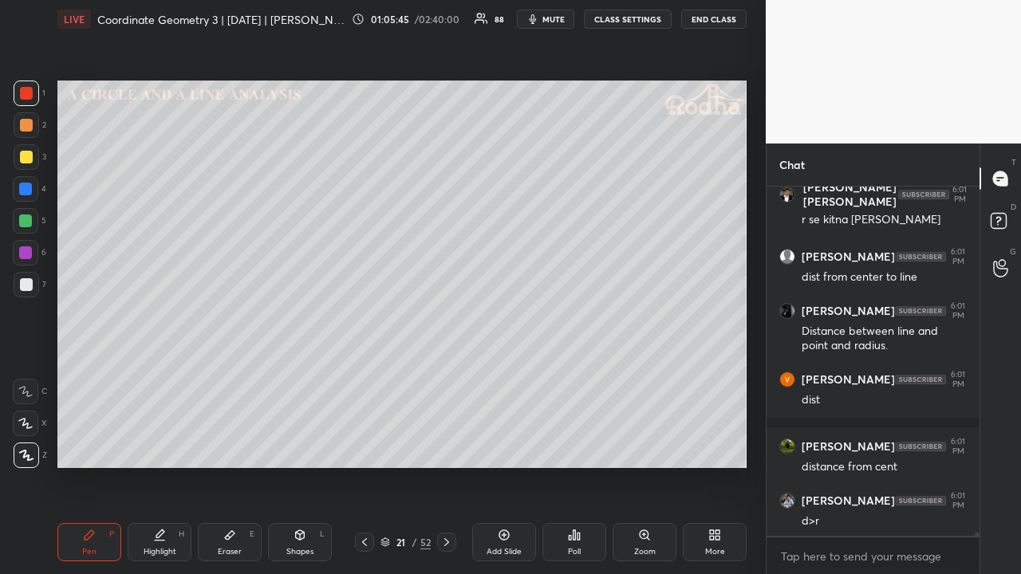
click at [32, 219] on div at bounding box center [26, 221] width 26 height 26
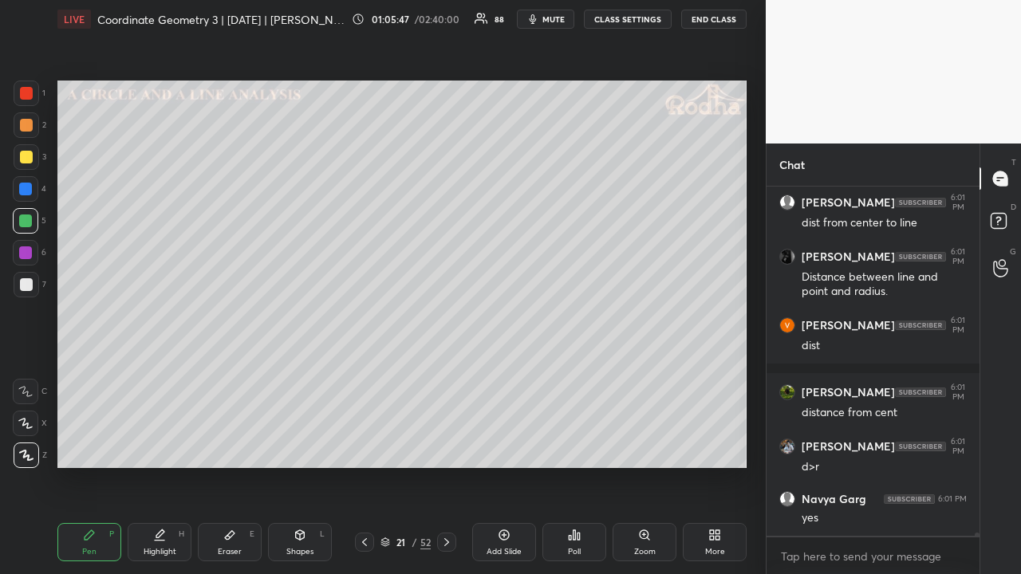
click at [28, 290] on div at bounding box center [26, 284] width 13 height 13
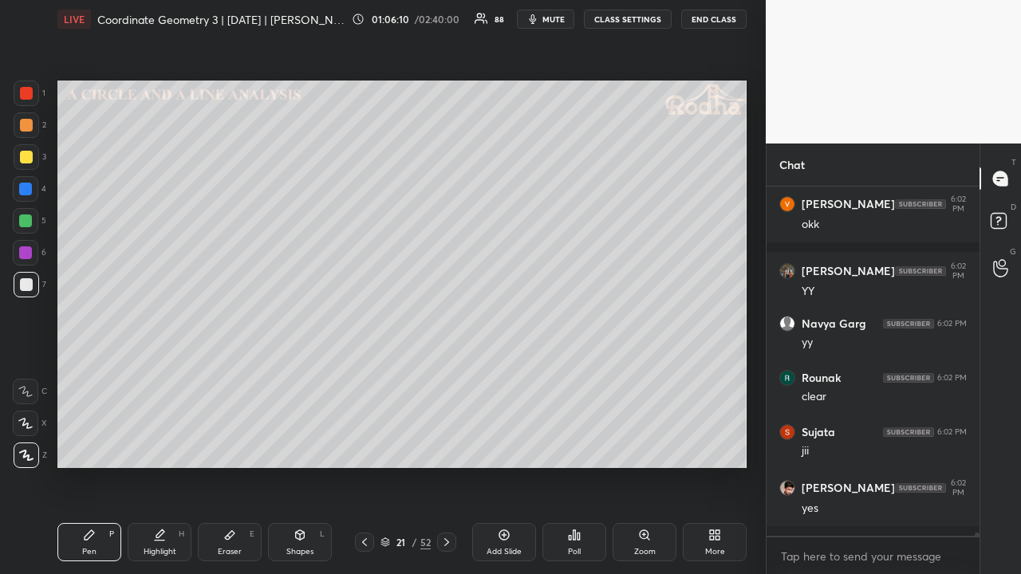
scroll to position [40926, 0]
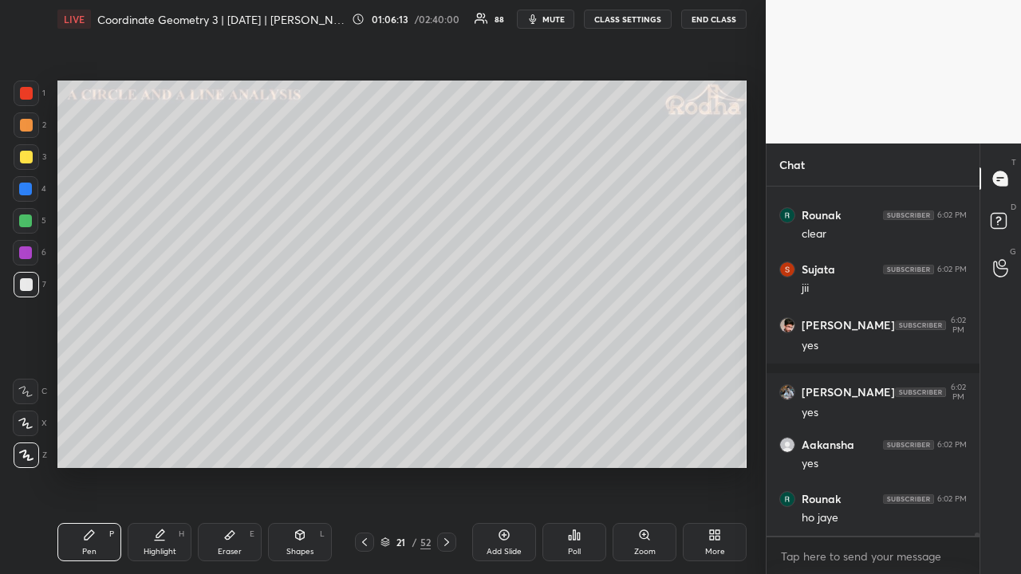
click at [448, 445] on icon at bounding box center [446, 542] width 13 height 13
click at [569, 445] on icon at bounding box center [574, 535] width 13 height 13
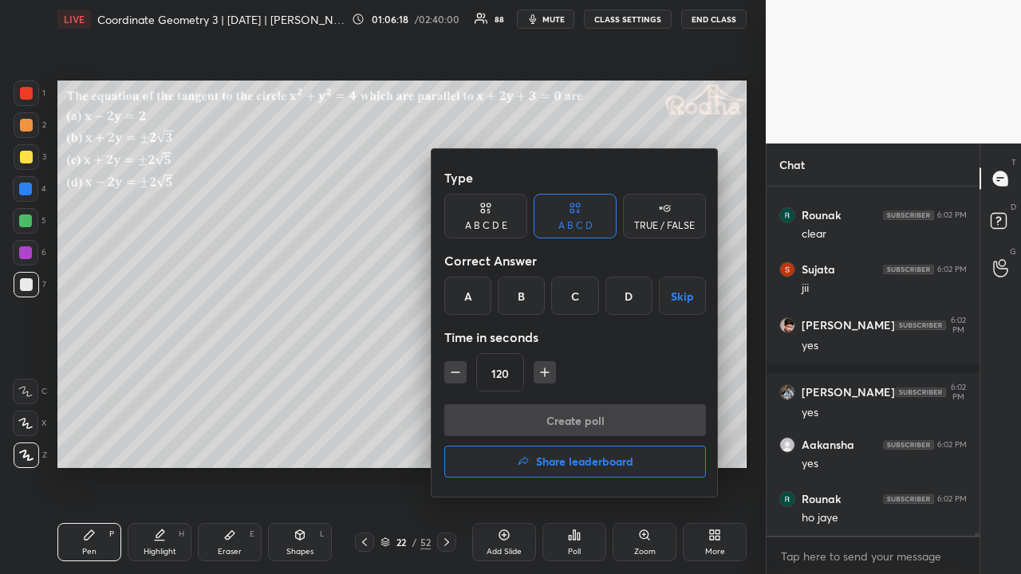
click at [452, 378] on icon "button" at bounding box center [455, 372] width 16 height 16
click at [454, 373] on icon "button" at bounding box center [455, 372] width 16 height 16
type input "90"
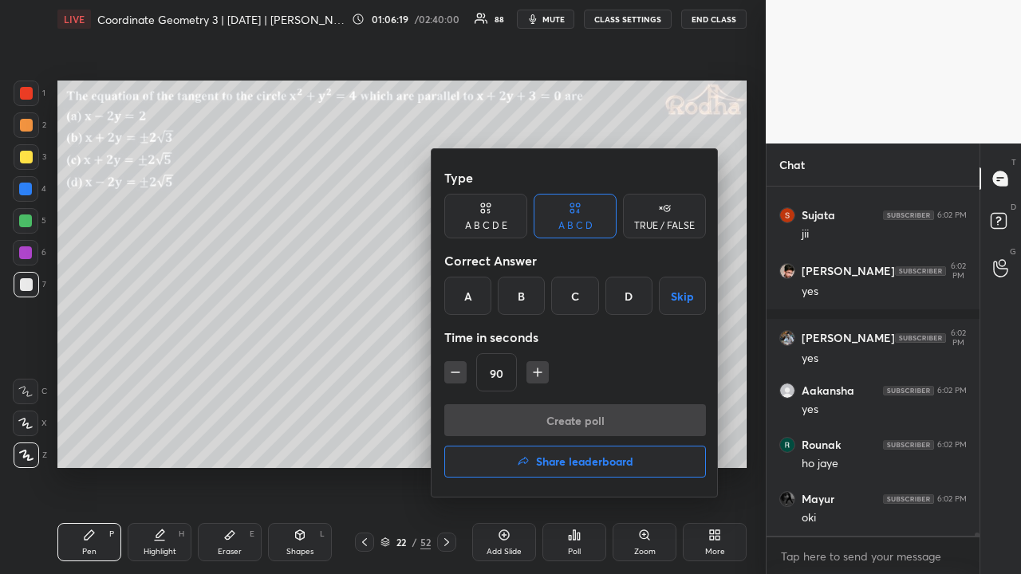
drag, startPoint x: 574, startPoint y: 294, endPoint x: 564, endPoint y: 309, distance: 17.9
click at [572, 294] on div "C" at bounding box center [574, 296] width 47 height 38
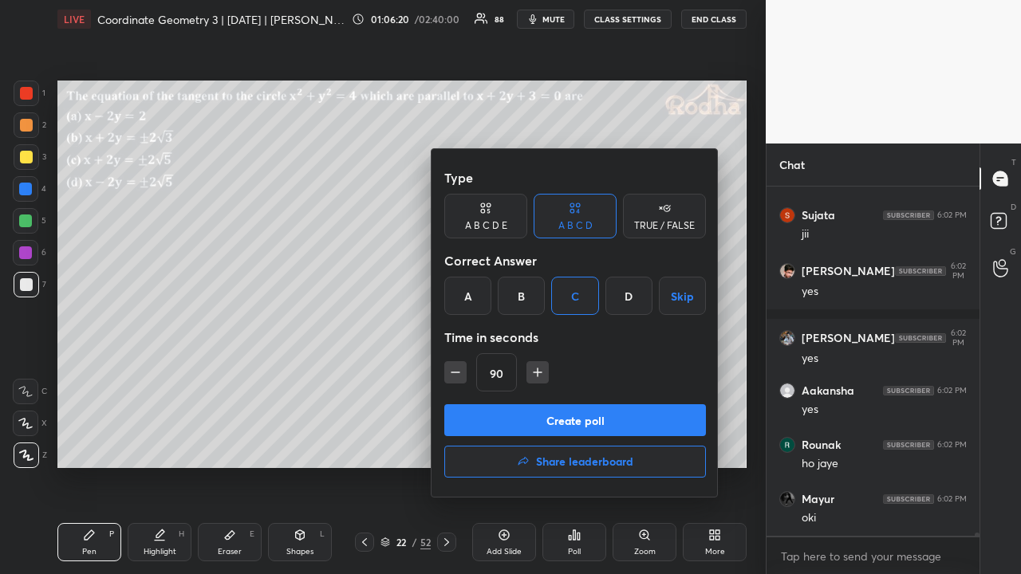
scroll to position [41035, 0]
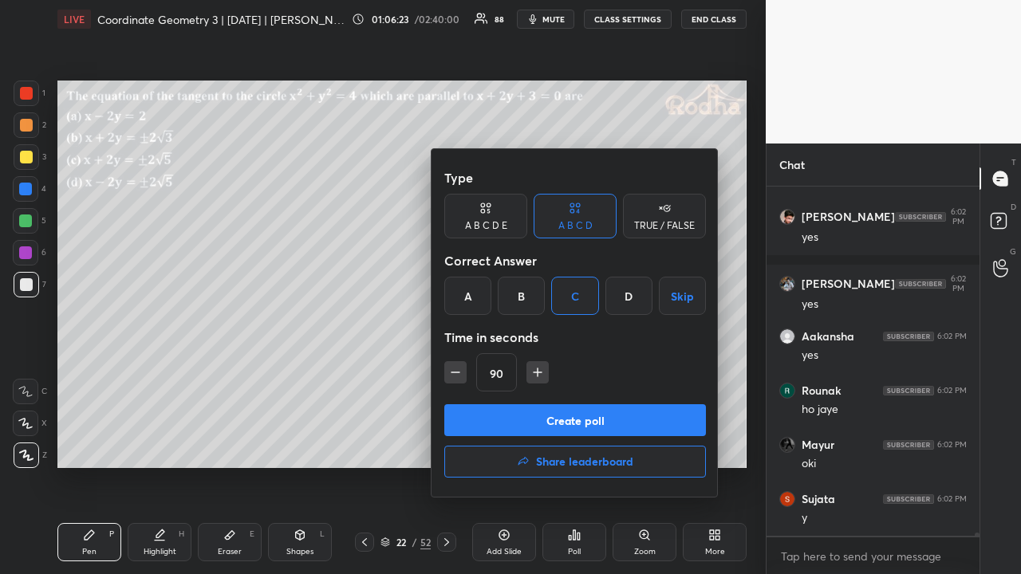
click at [568, 414] on button "Create poll" at bounding box center [575, 420] width 262 height 32
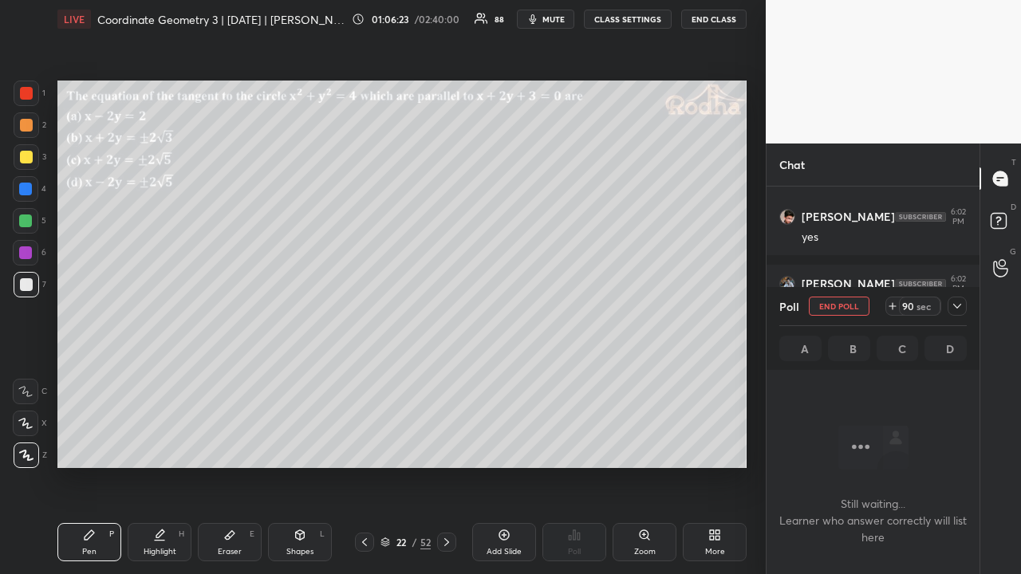
scroll to position [300, 208]
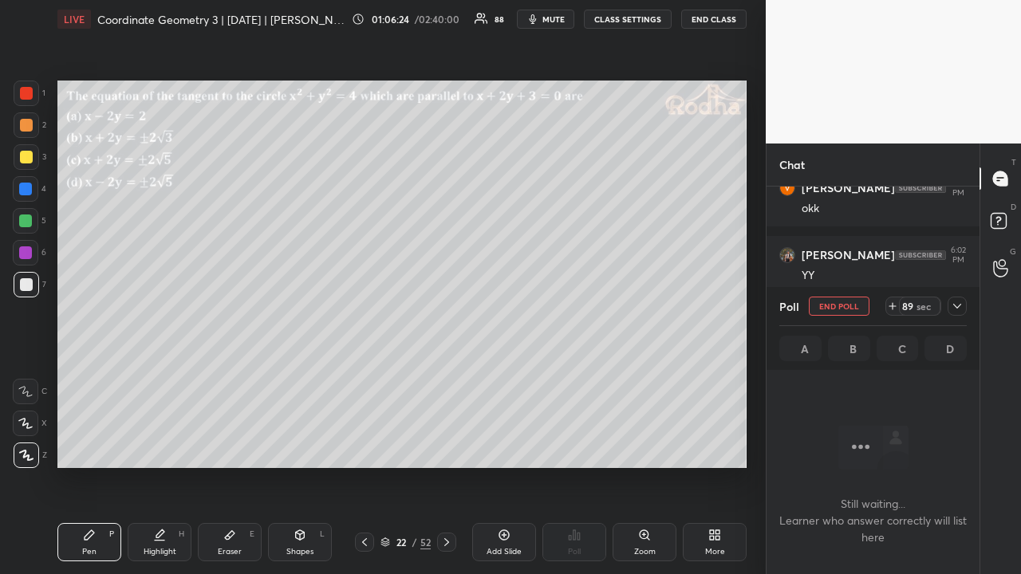
drag, startPoint x: 955, startPoint y: 306, endPoint x: 952, endPoint y: 319, distance: 13.1
click at [955, 306] on icon at bounding box center [957, 306] width 8 height 5
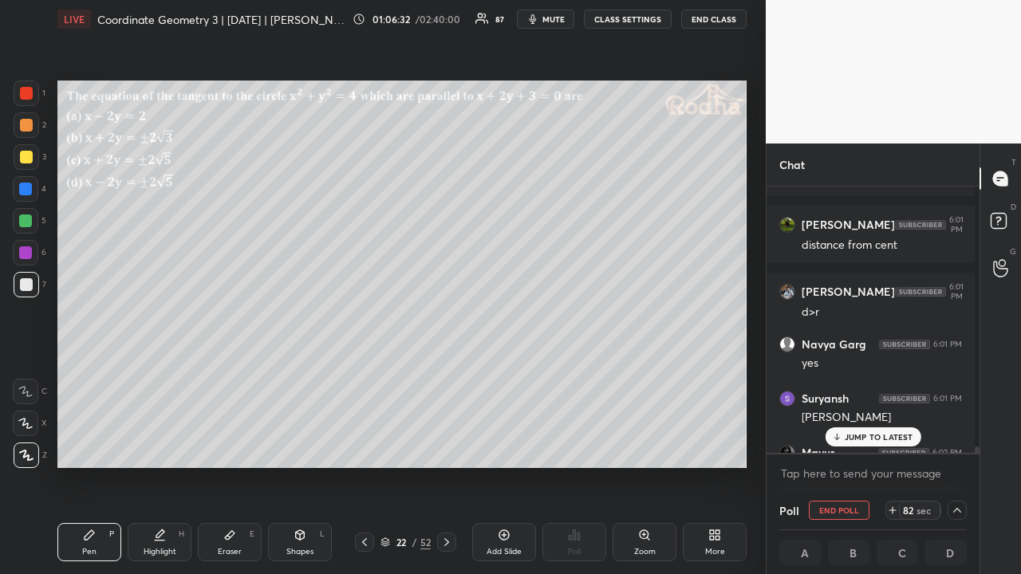
scroll to position [39352, 0]
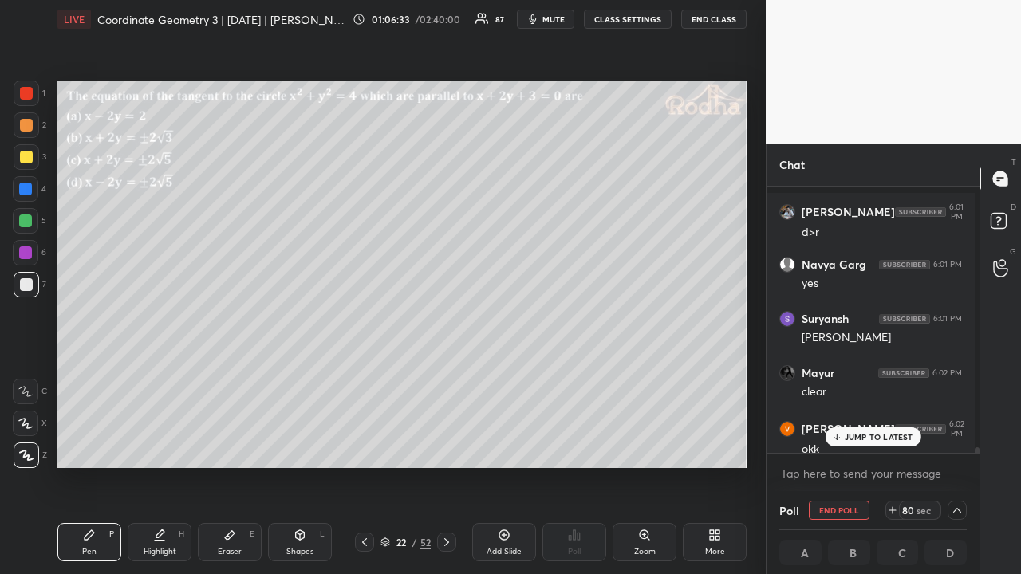
click at [870, 441] on p "JUMP TO LATEST" at bounding box center [878, 437] width 69 height 10
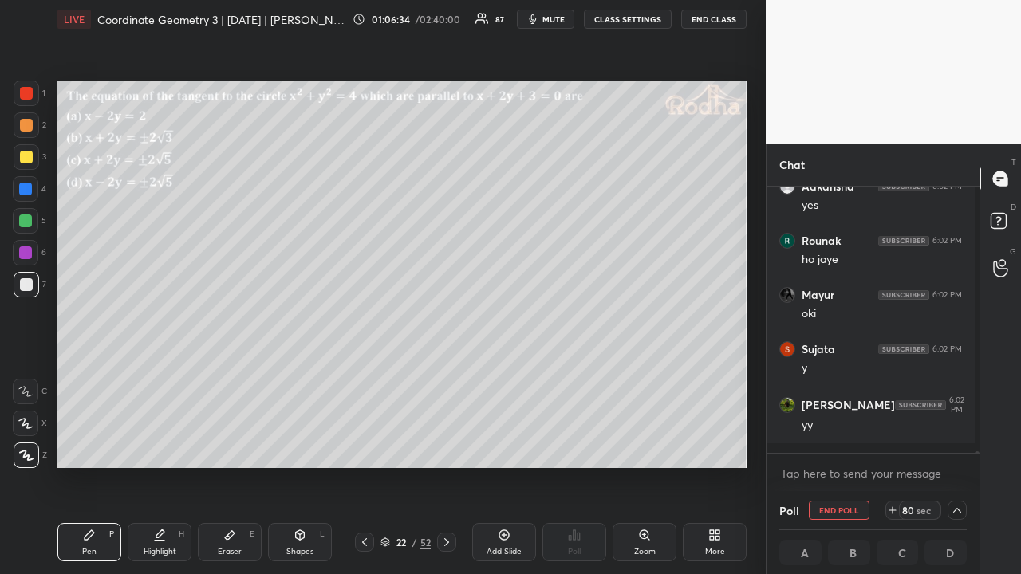
scroll to position [40079, 0]
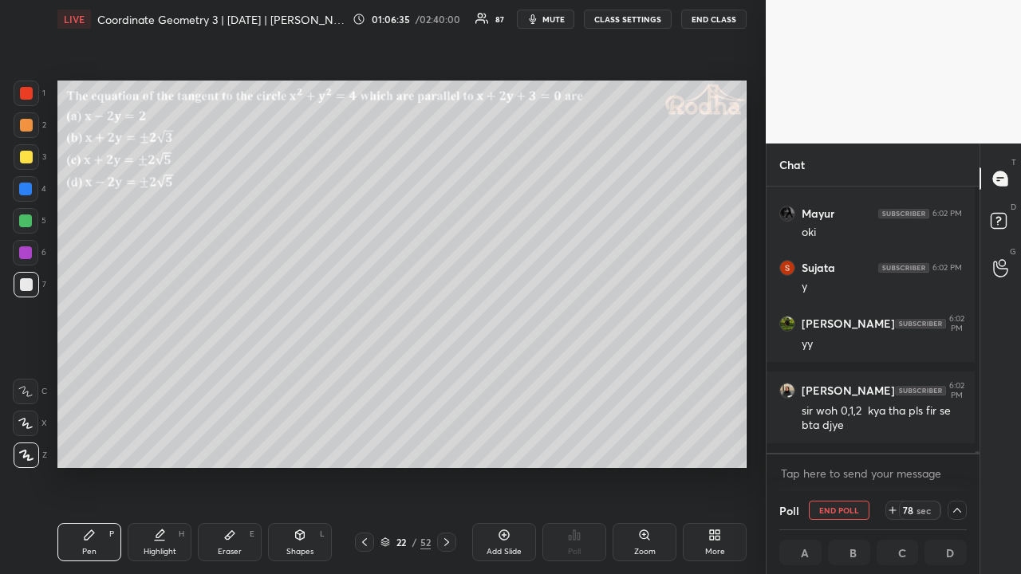
click at [18, 153] on div at bounding box center [27, 157] width 26 height 26
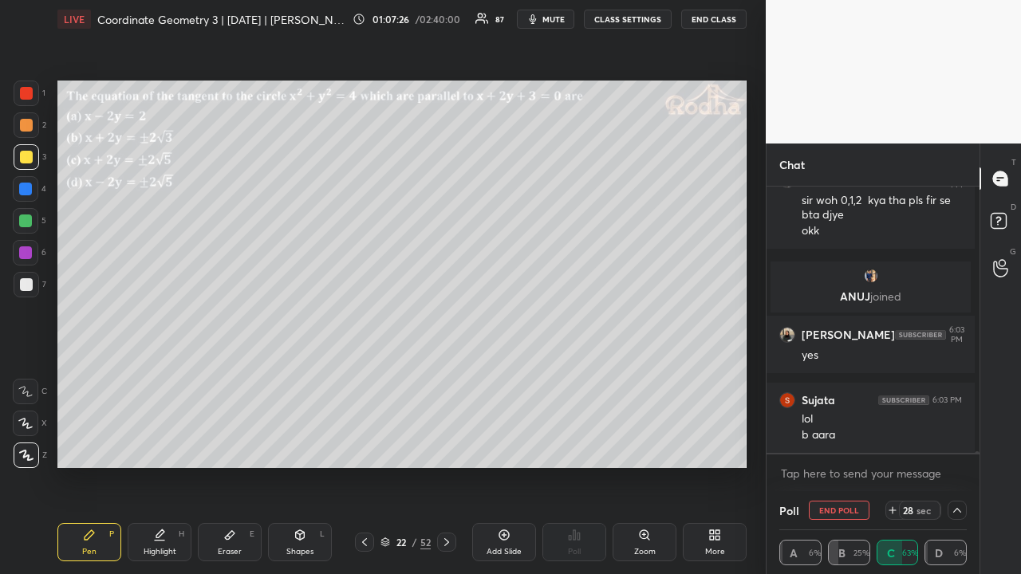
scroll to position [39997, 0]
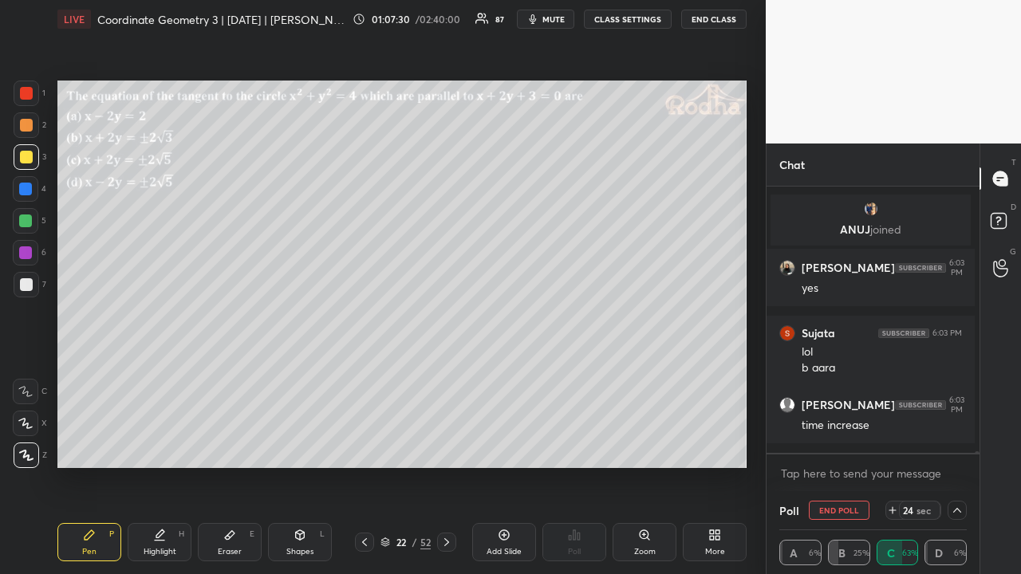
click at [887, 445] on icon at bounding box center [892, 510] width 13 height 13
click at [953, 445] on icon at bounding box center [956, 510] width 13 height 13
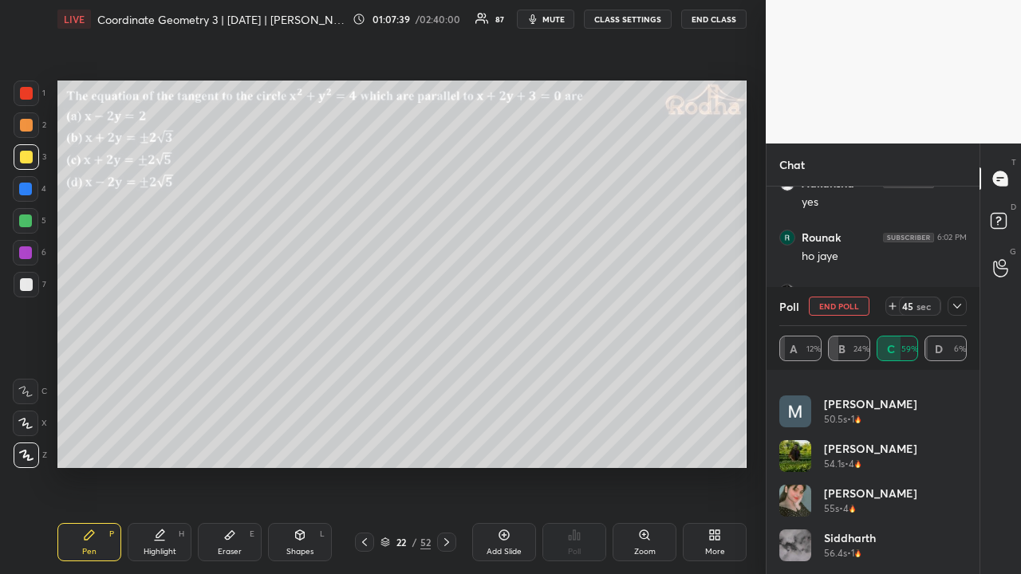
scroll to position [0, 0]
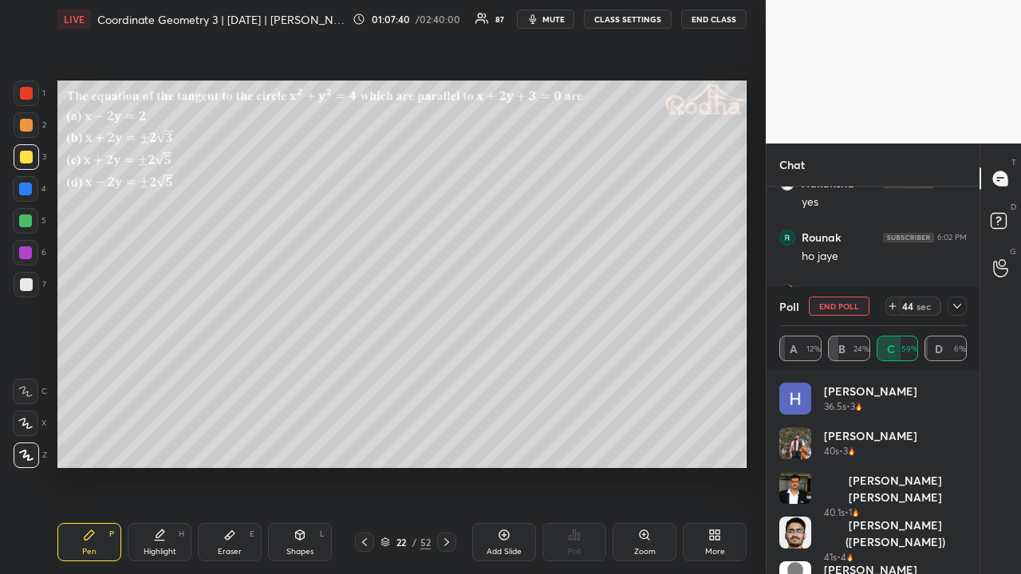
click at [952, 311] on icon at bounding box center [956, 306] width 13 height 13
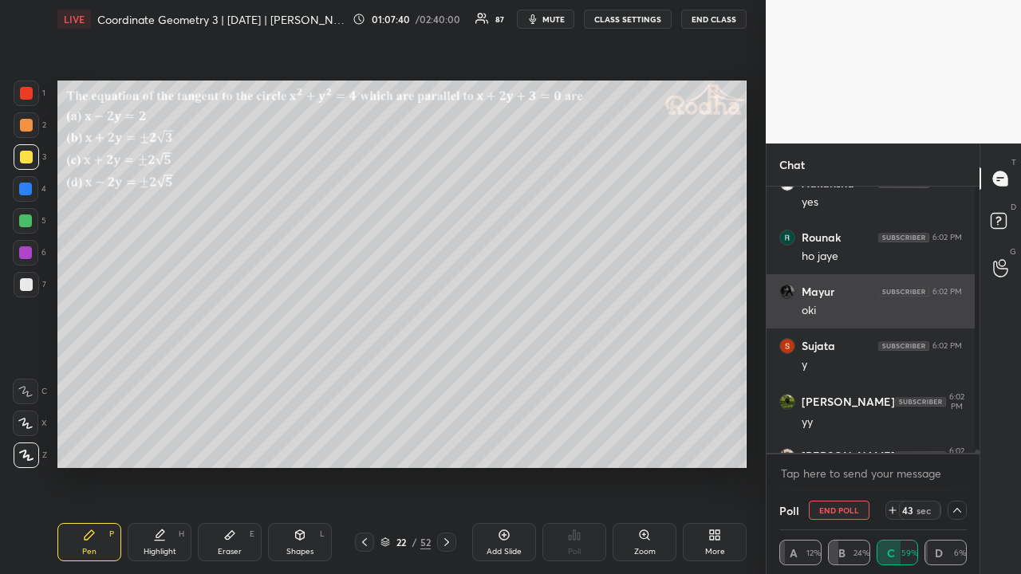
scroll to position [1, 5]
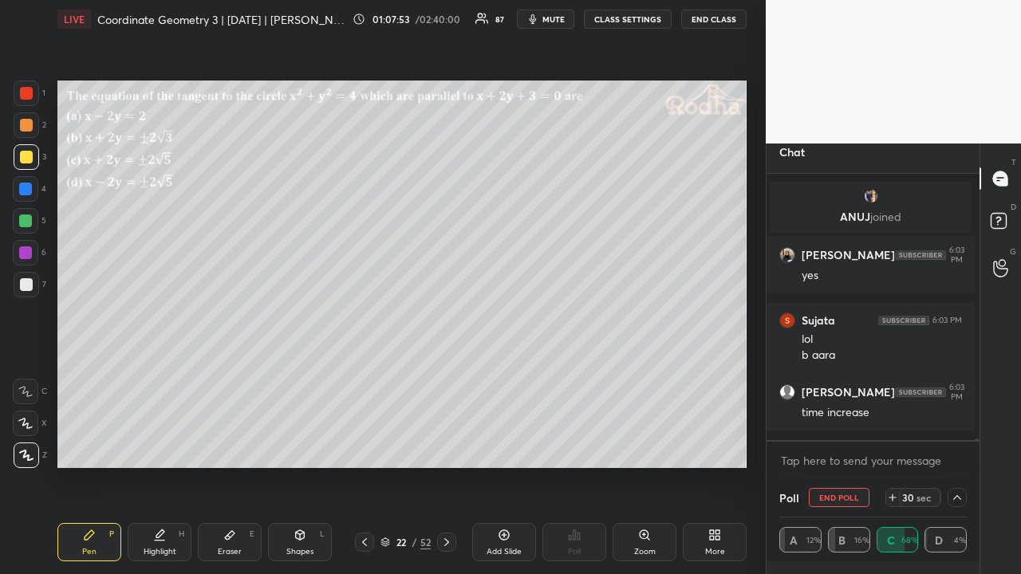
click at [26, 124] on div at bounding box center [26, 125] width 13 height 13
click at [950, 445] on icon at bounding box center [956, 497] width 13 height 13
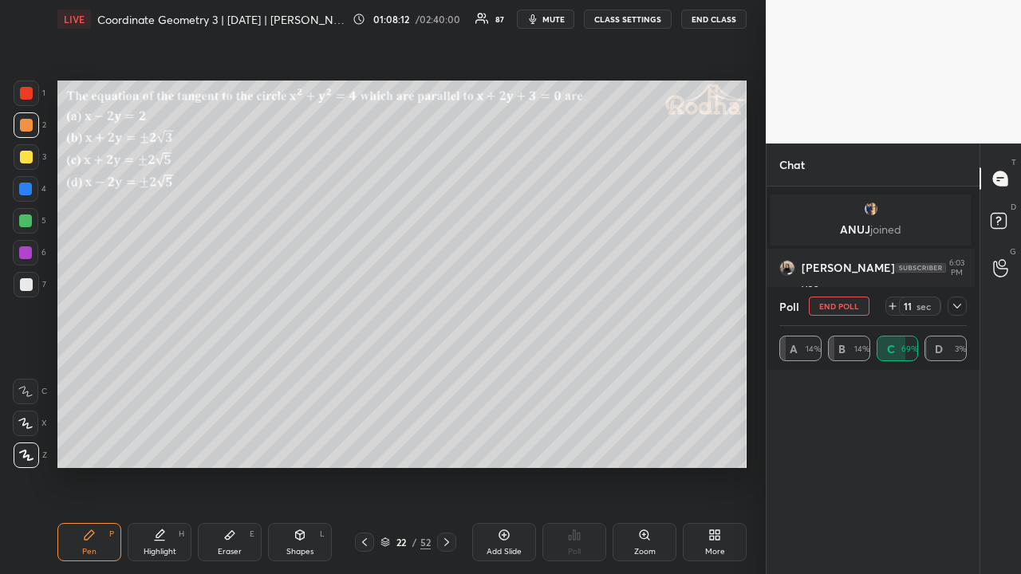
scroll to position [0, 0]
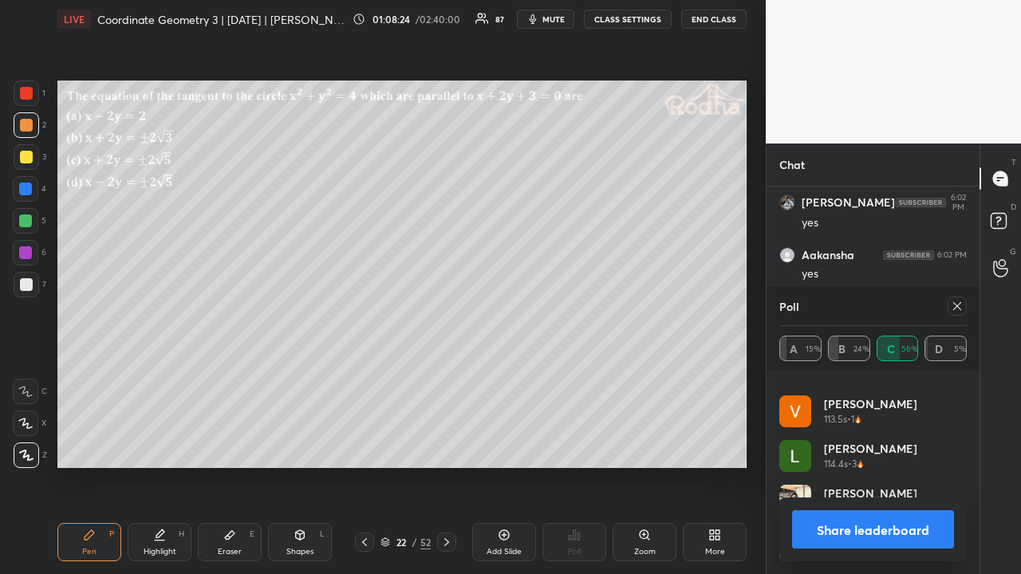
click at [960, 303] on icon at bounding box center [956, 306] width 13 height 13
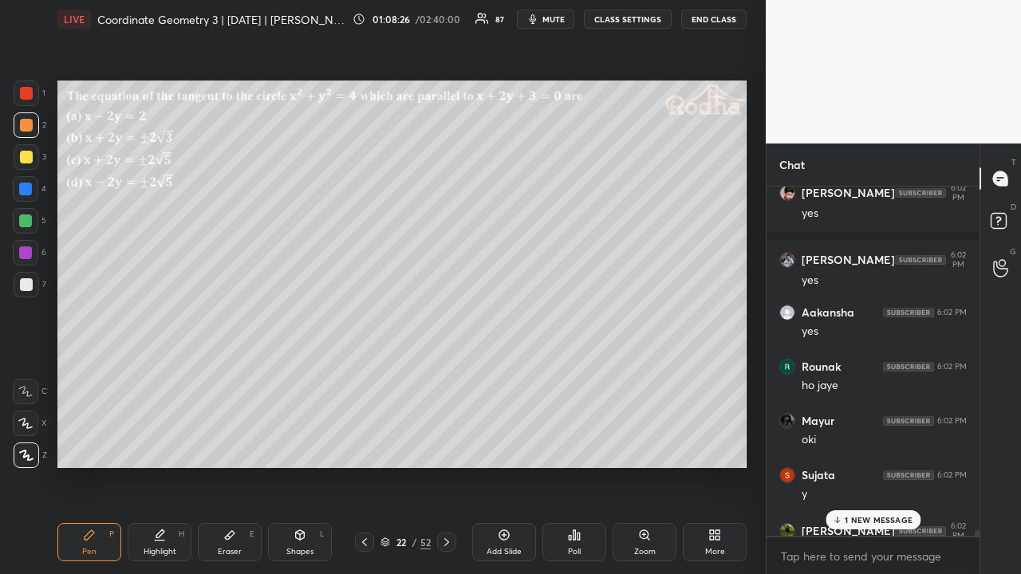
click at [864, 445] on div "1 NEW MESSAGE" at bounding box center [872, 519] width 95 height 19
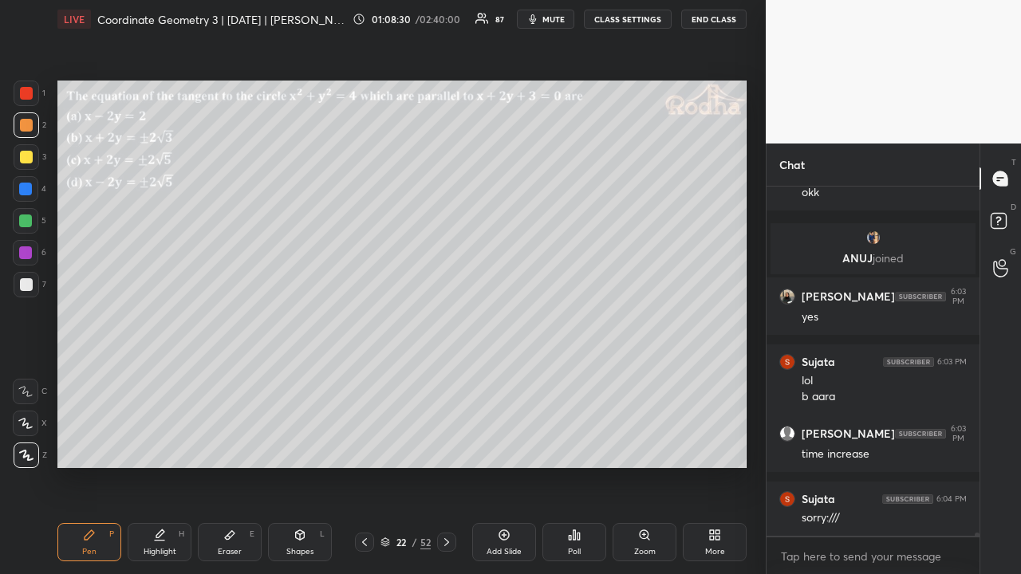
click at [298, 445] on icon at bounding box center [299, 535] width 13 height 13
drag, startPoint x: 29, startPoint y: 393, endPoint x: 56, endPoint y: 380, distance: 30.0
click at [29, 395] on icon at bounding box center [25, 391] width 13 height 13
click at [29, 157] on div at bounding box center [26, 157] width 13 height 13
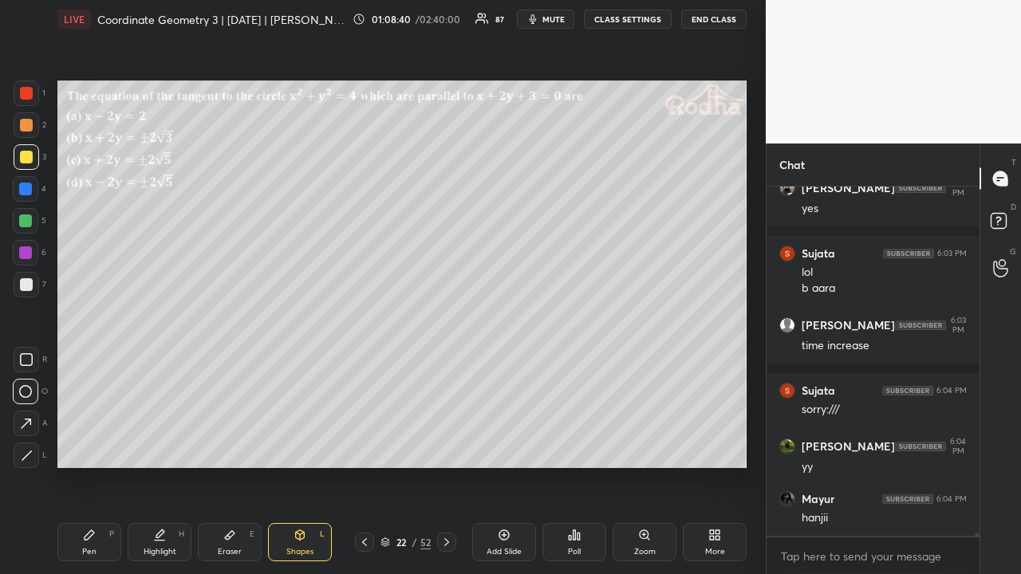
drag, startPoint x: 29, startPoint y: 279, endPoint x: 29, endPoint y: 311, distance: 31.9
click at [29, 279] on div at bounding box center [26, 284] width 13 height 13
click at [31, 445] on icon at bounding box center [27, 456] width 12 height 12
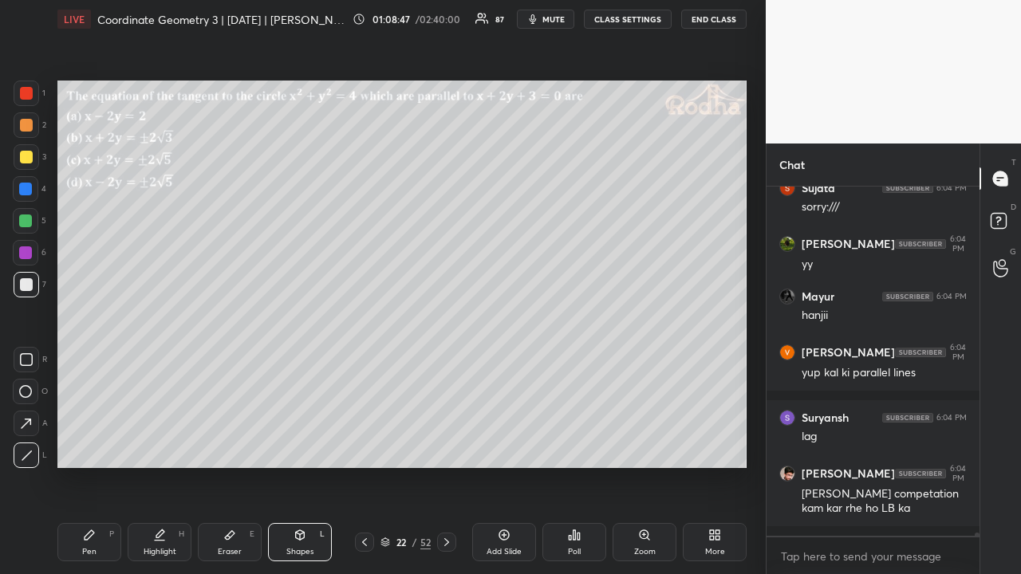
click at [29, 158] on div at bounding box center [26, 157] width 13 height 13
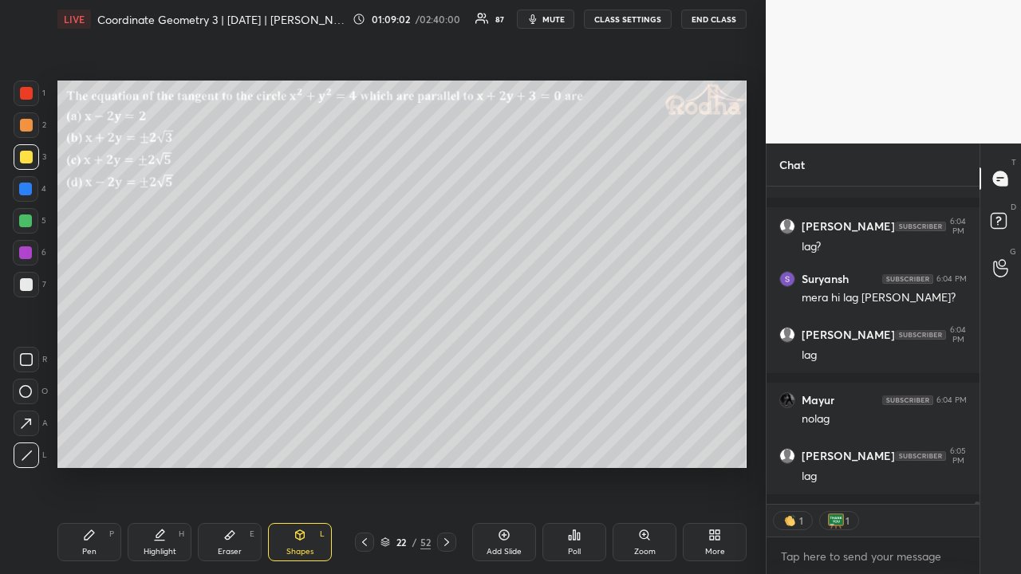
click at [29, 126] on div at bounding box center [26, 125] width 13 height 13
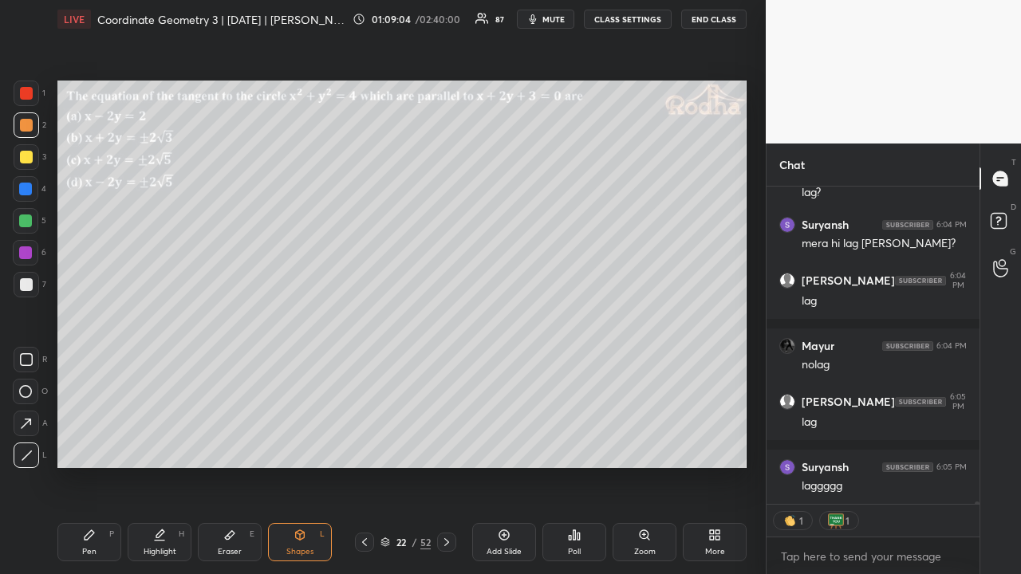
click at [100, 445] on div "Pen P" at bounding box center [89, 542] width 64 height 38
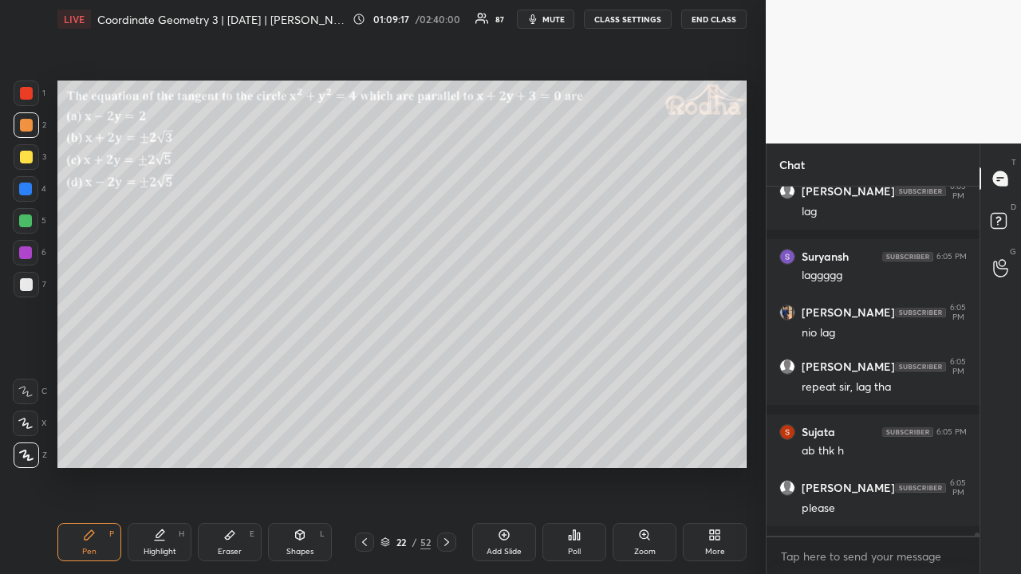
click at [27, 281] on div at bounding box center [26, 284] width 13 height 13
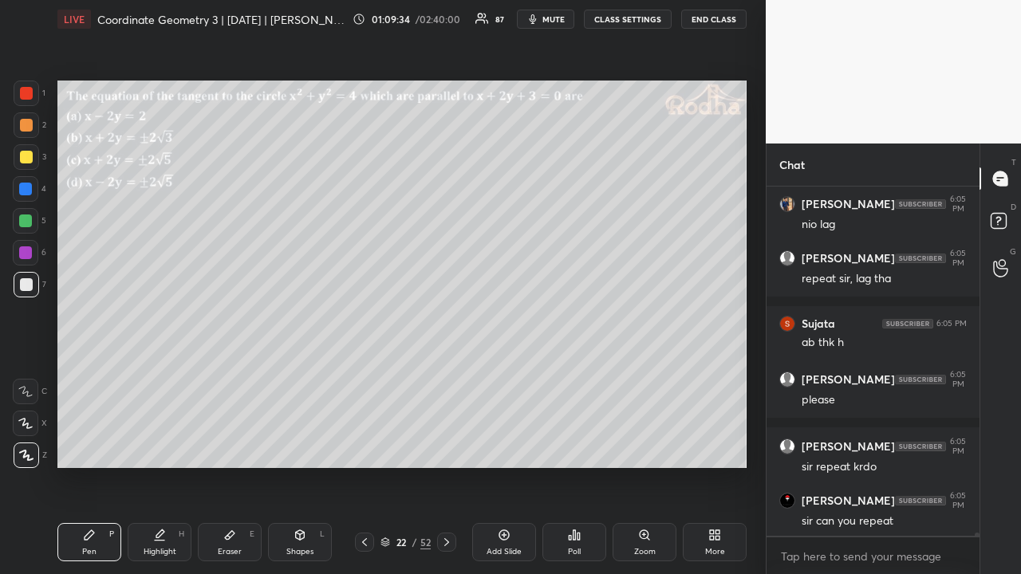
click at [30, 218] on div at bounding box center [25, 220] width 13 height 13
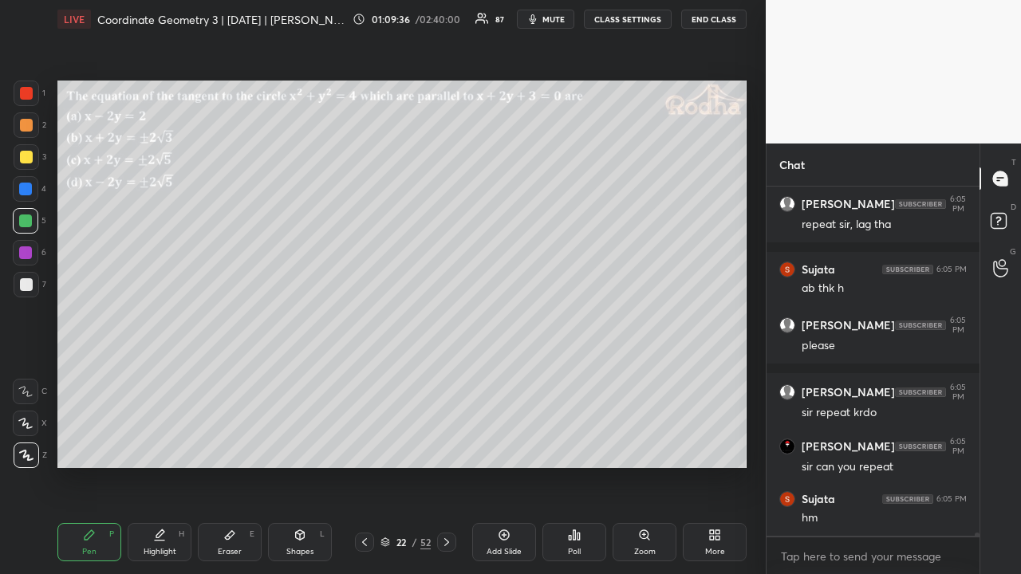
click at [30, 157] on div at bounding box center [26, 157] width 13 height 13
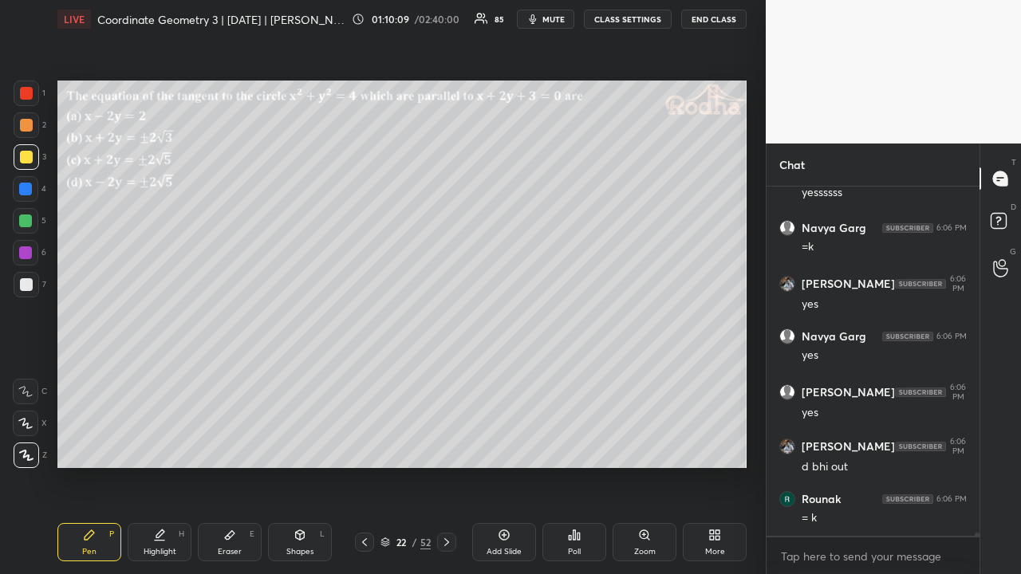
scroll to position [41385, 0]
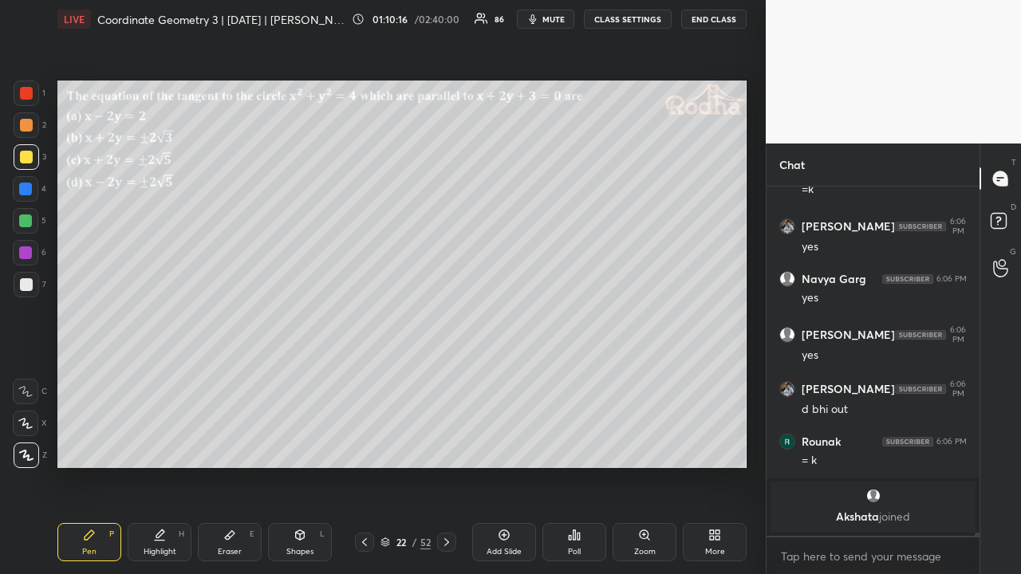
click at [31, 100] on div at bounding box center [27, 94] width 26 height 26
drag, startPoint x: 233, startPoint y: 538, endPoint x: 251, endPoint y: 524, distance: 23.3
click at [234, 445] on icon at bounding box center [229, 535] width 13 height 13
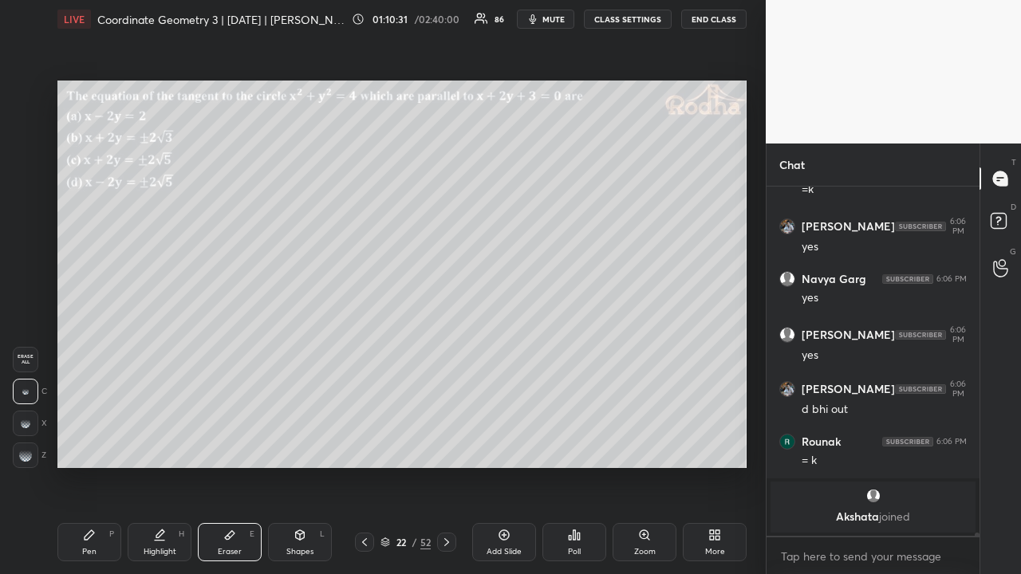
click at [96, 445] on div "Pen P" at bounding box center [89, 542] width 64 height 38
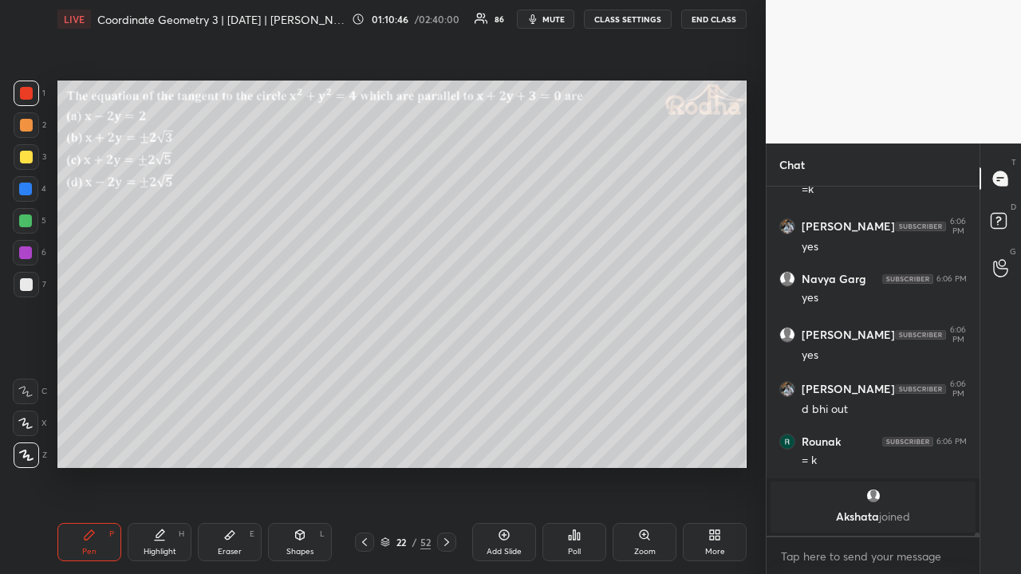
scroll to position [41202, 0]
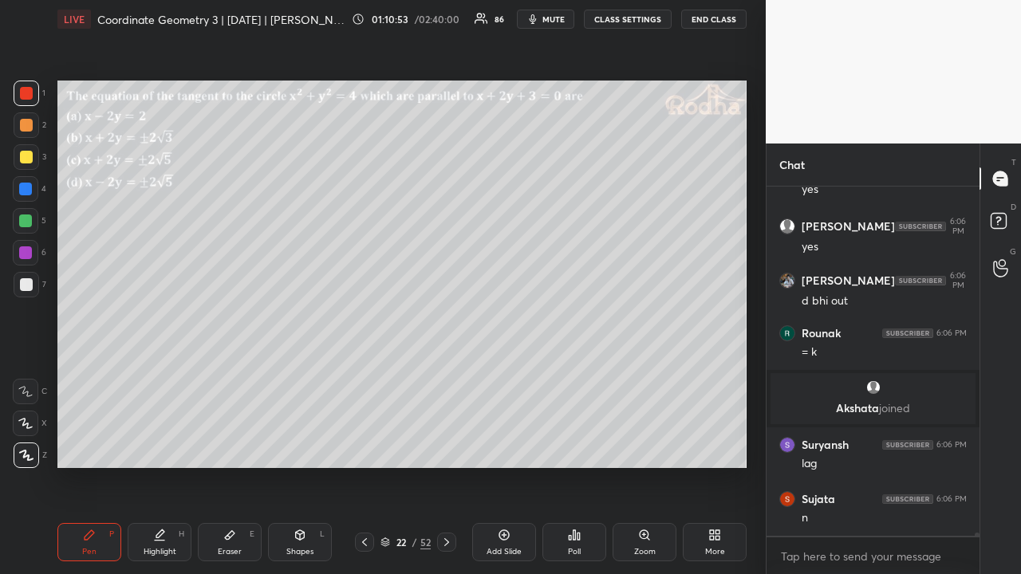
click at [24, 221] on div at bounding box center [25, 220] width 13 height 13
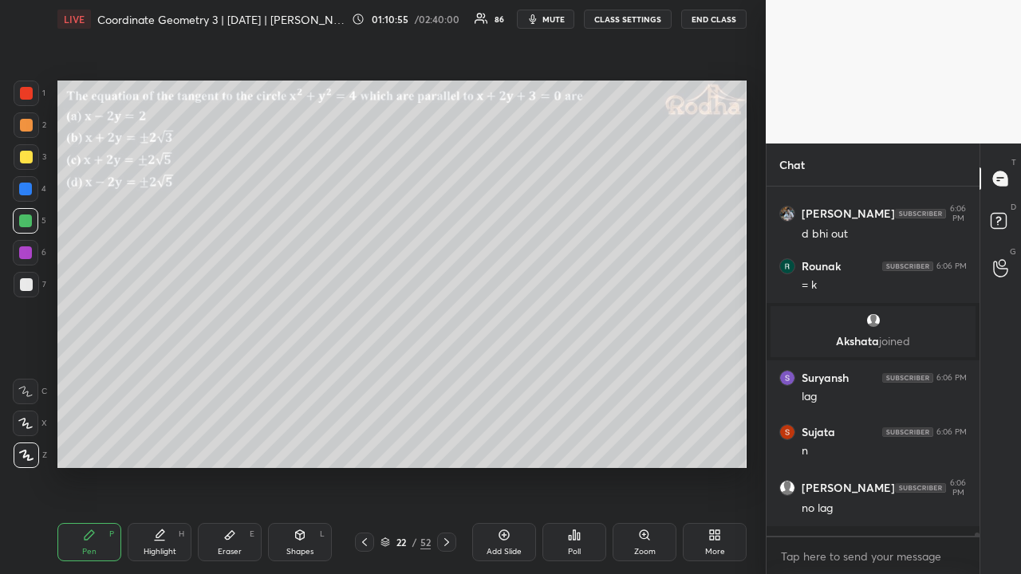
click at [26, 287] on div at bounding box center [26, 284] width 13 height 13
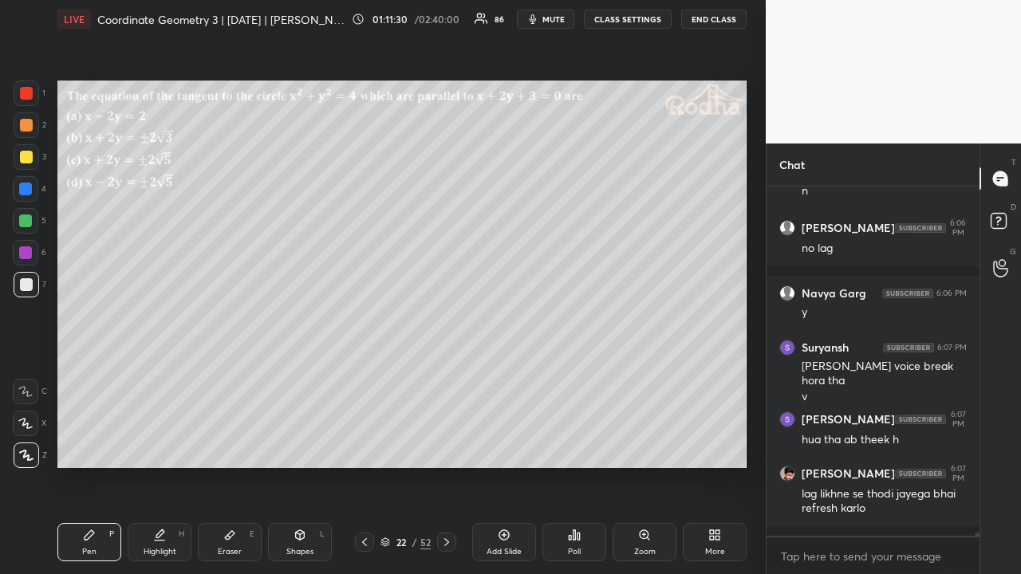
scroll to position [41637, 0]
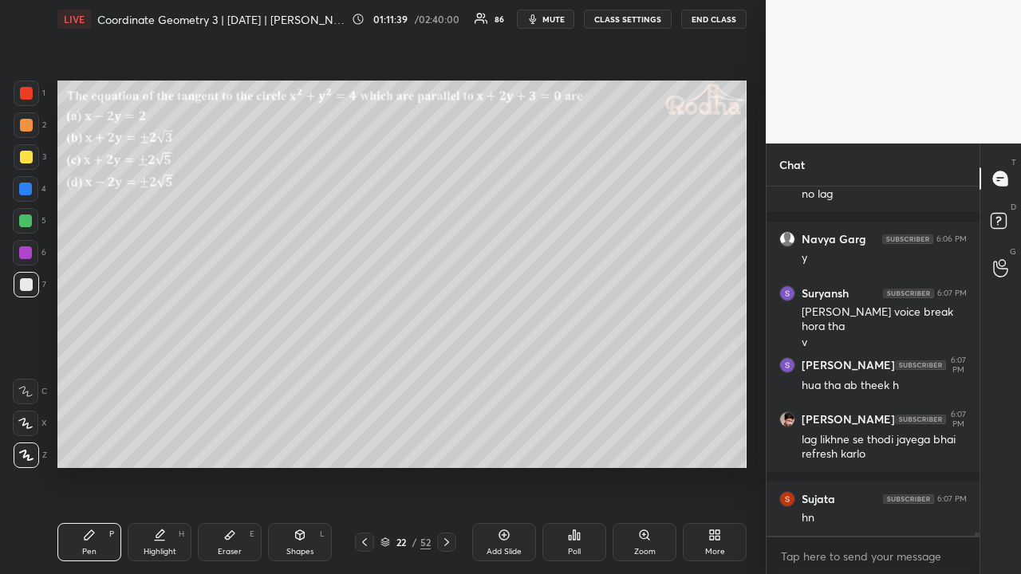
click at [26, 155] on div at bounding box center [26, 157] width 13 height 13
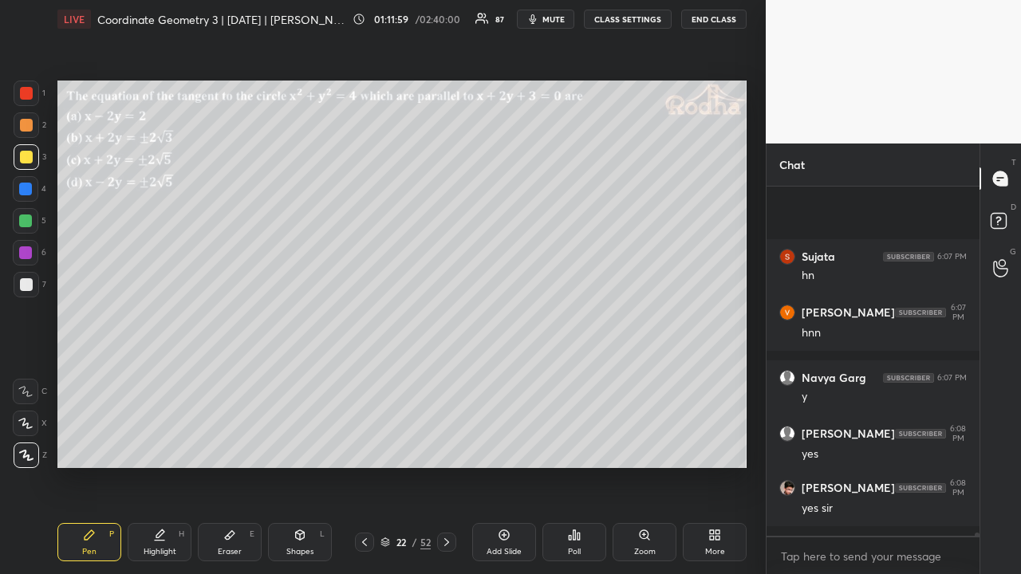
scroll to position [41988, 0]
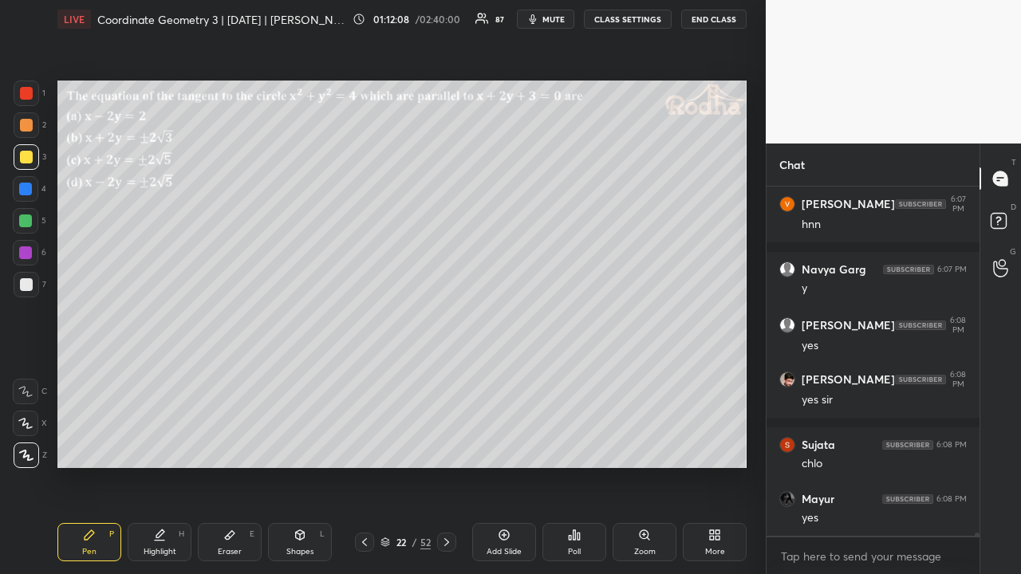
click at [27, 222] on div at bounding box center [25, 220] width 13 height 13
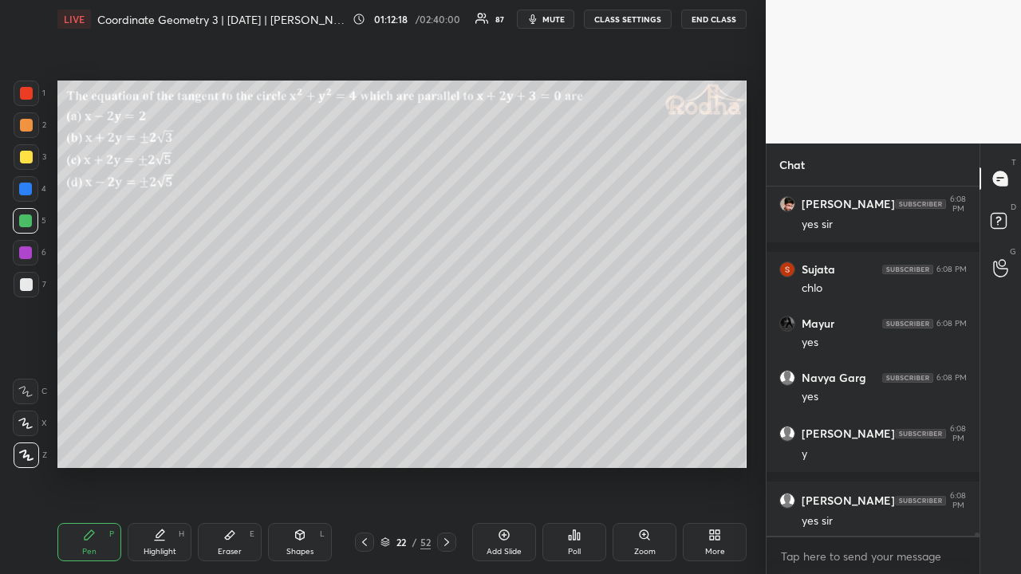
scroll to position [42231, 0]
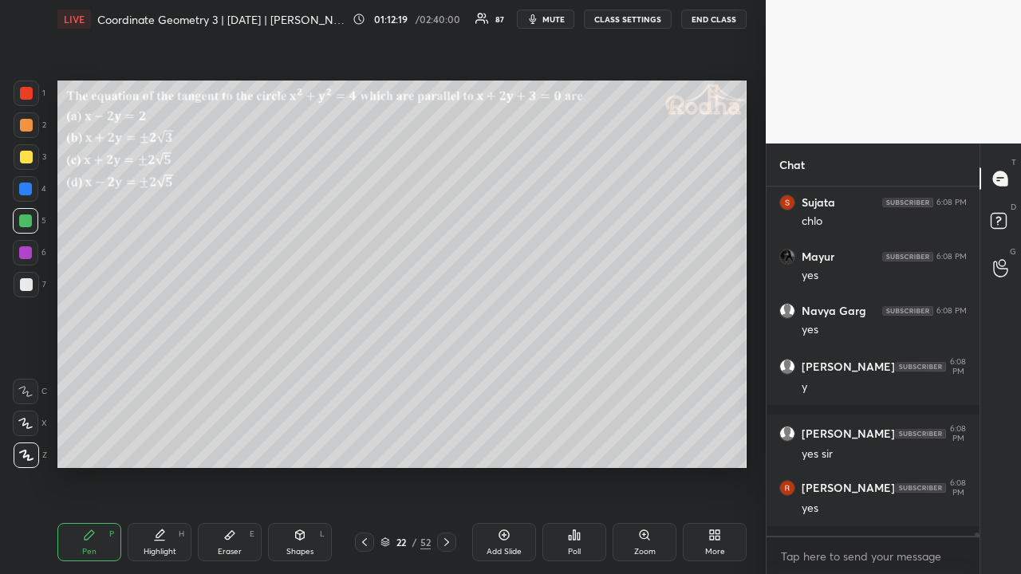
click at [443, 445] on icon at bounding box center [446, 542] width 13 height 13
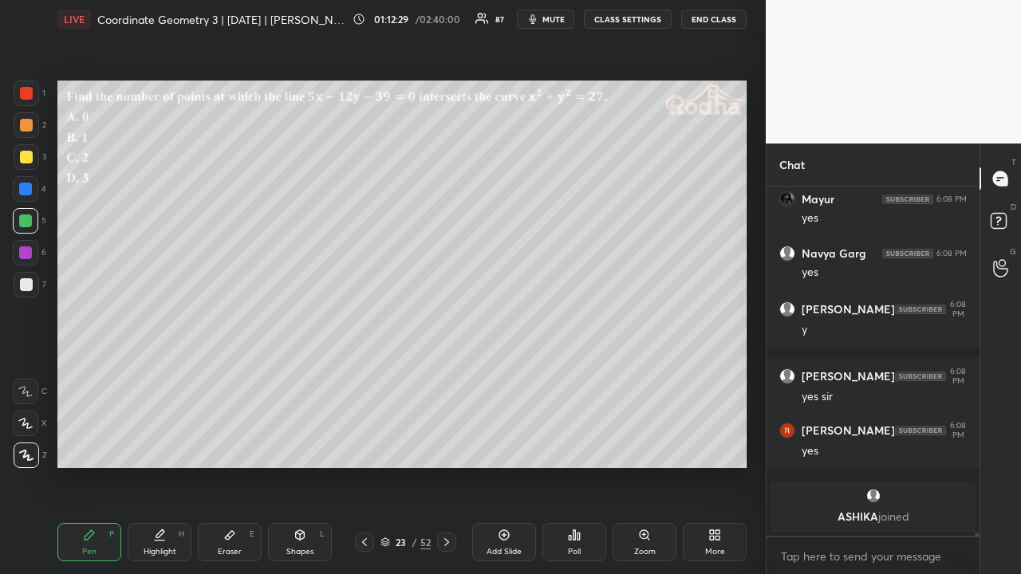
click at [569, 445] on icon at bounding box center [569, 538] width 2 height 4
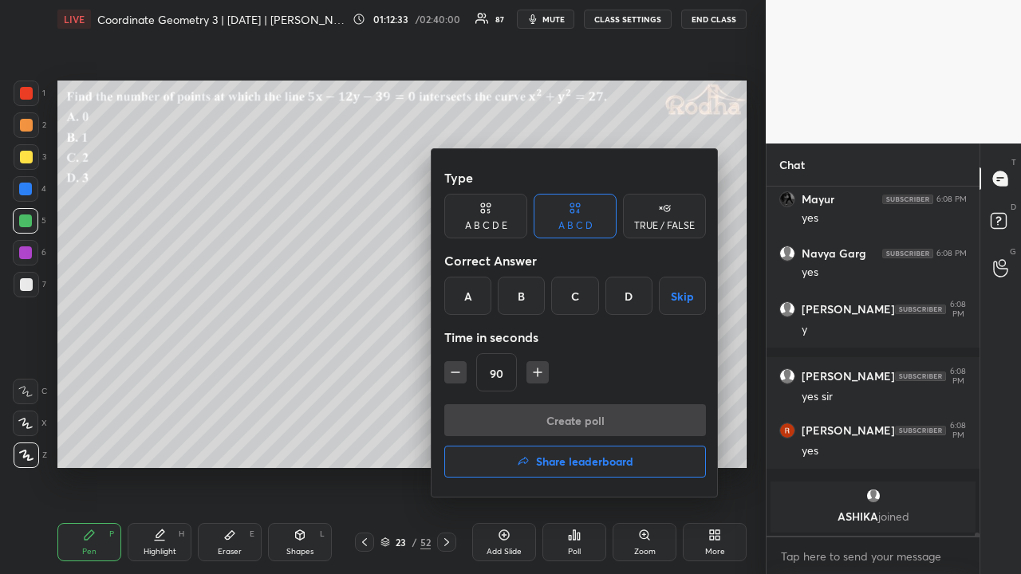
drag, startPoint x: 572, startPoint y: 297, endPoint x: 553, endPoint y: 322, distance: 31.4
click at [571, 297] on div "C" at bounding box center [574, 296] width 47 height 38
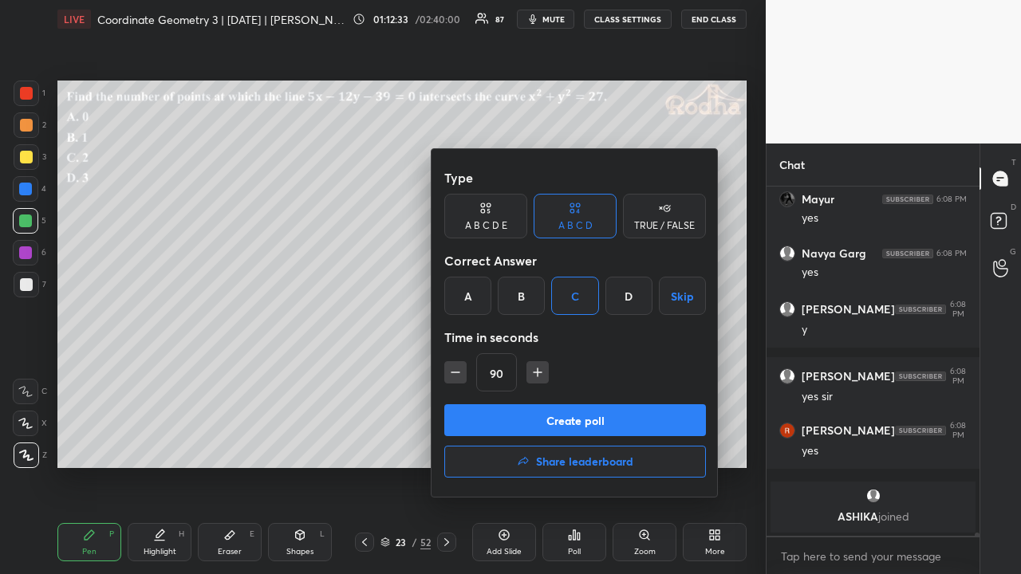
drag, startPoint x: 558, startPoint y: 418, endPoint x: 568, endPoint y: 407, distance: 14.7
click at [560, 416] on button "Create poll" at bounding box center [575, 420] width 262 height 32
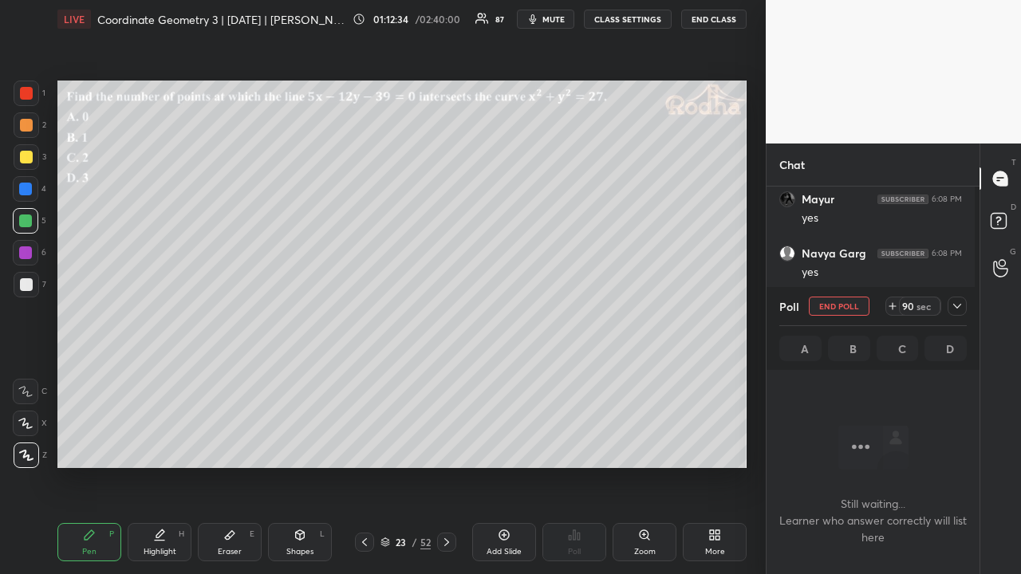
scroll to position [300, 208]
click at [955, 308] on icon at bounding box center [956, 306] width 13 height 13
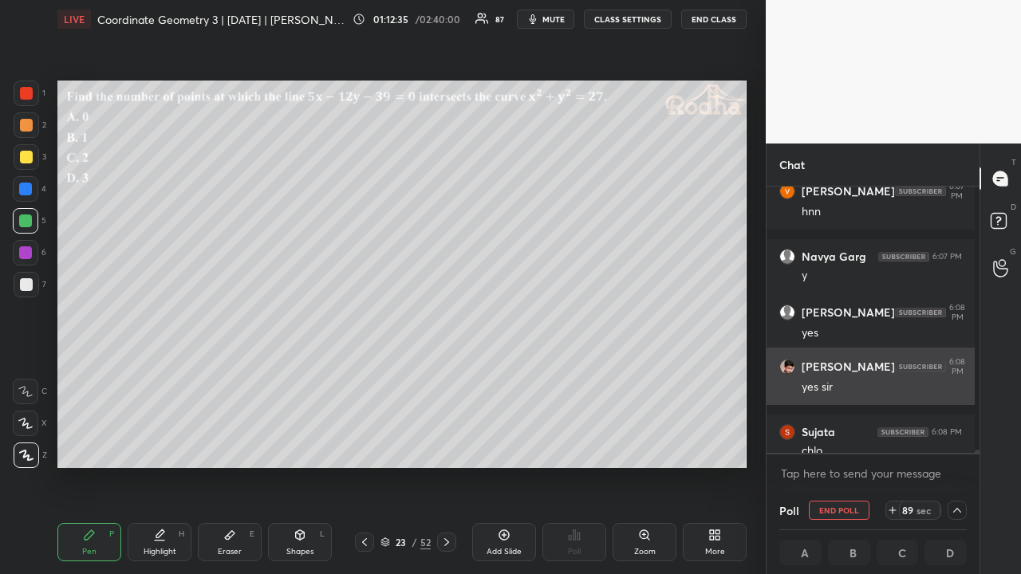
scroll to position [5, 5]
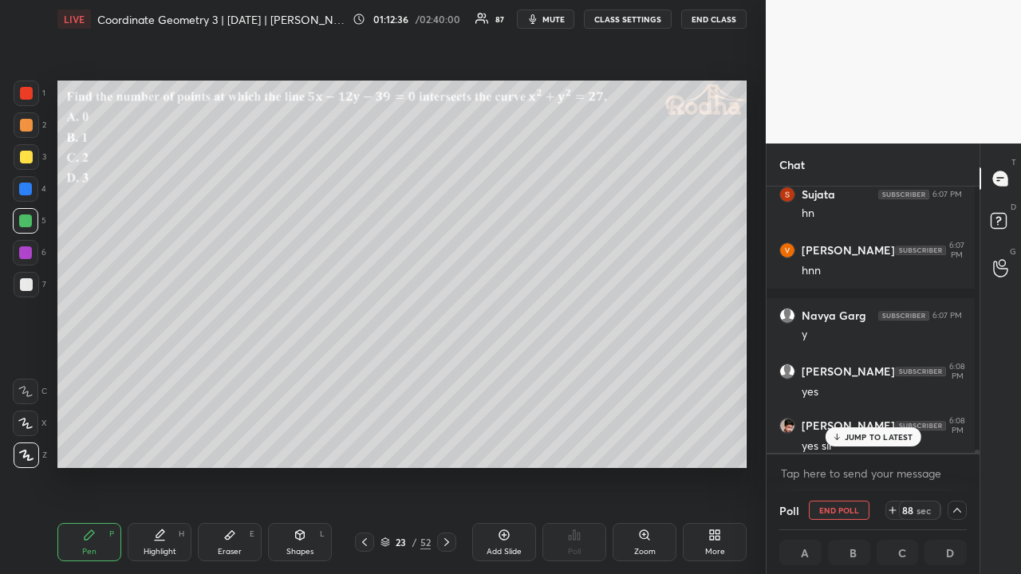
click at [879, 440] on p "JUMP TO LATEST" at bounding box center [878, 437] width 69 height 10
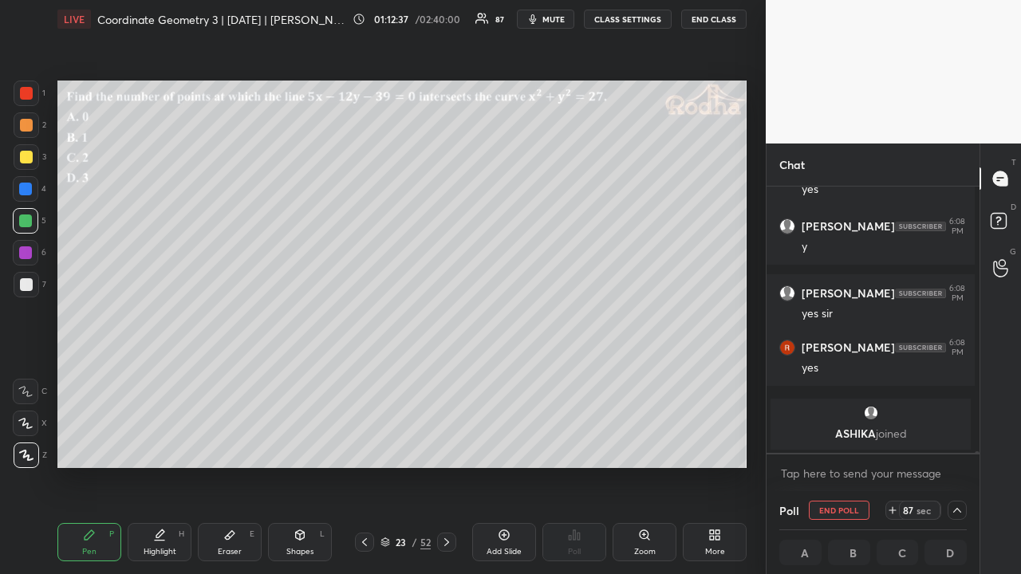
drag, startPoint x: 26, startPoint y: 157, endPoint x: 40, endPoint y: 156, distance: 14.4
click at [26, 157] on div at bounding box center [26, 157] width 13 height 13
click at [951, 445] on icon at bounding box center [956, 510] width 13 height 13
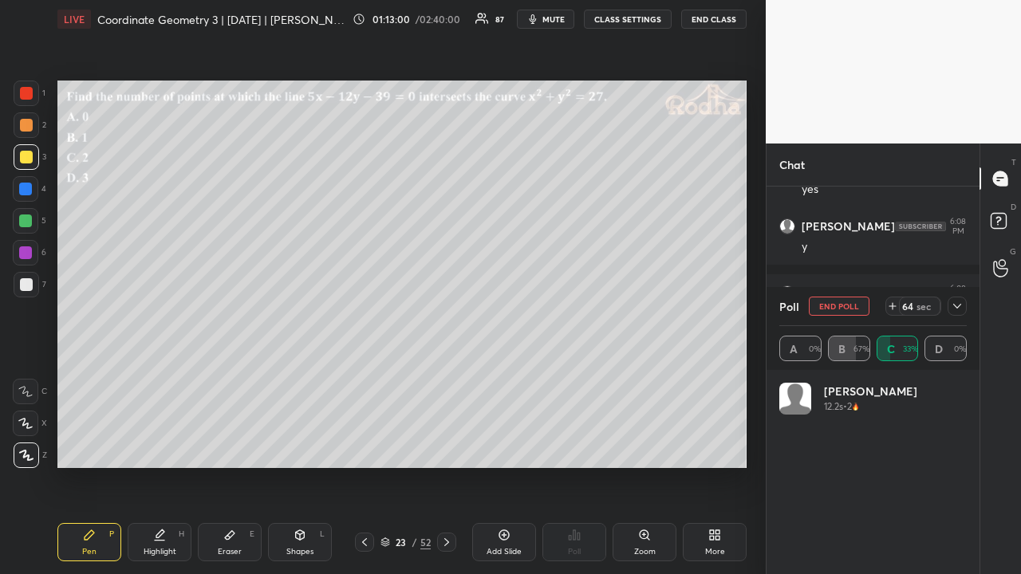
scroll to position [6, 5]
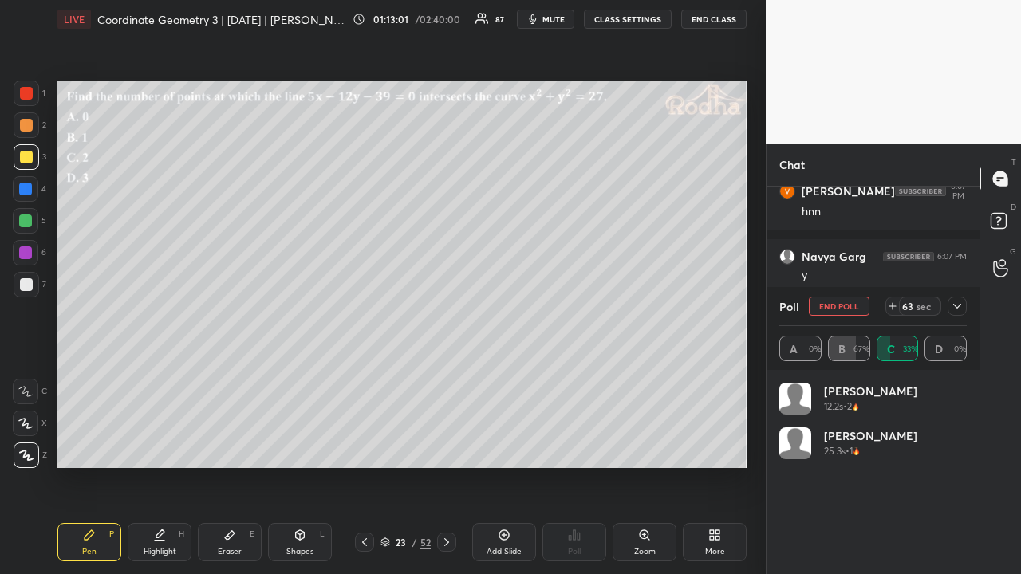
click at [960, 305] on icon at bounding box center [956, 306] width 13 height 13
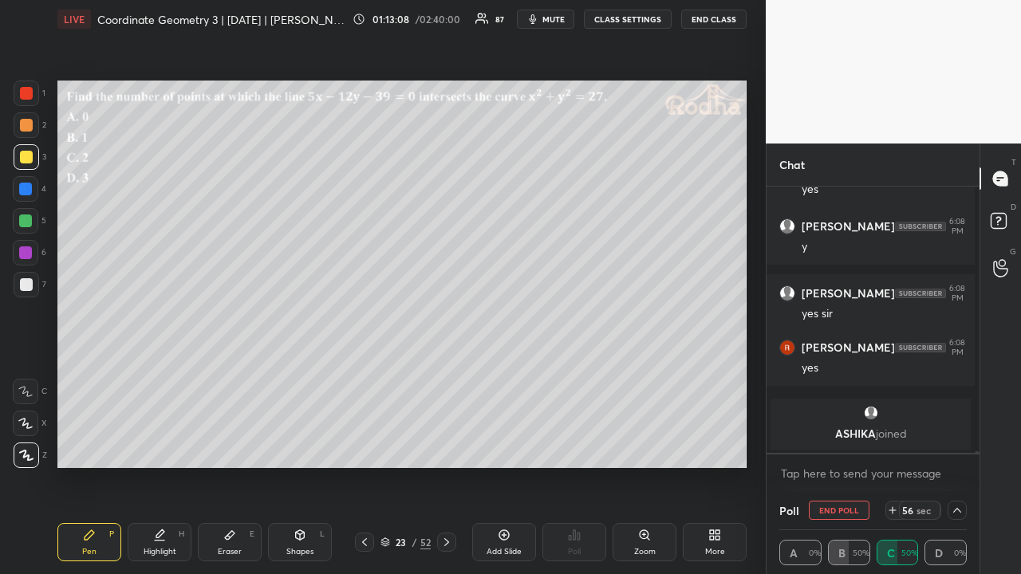
click at [952, 445] on icon at bounding box center [956, 510] width 13 height 13
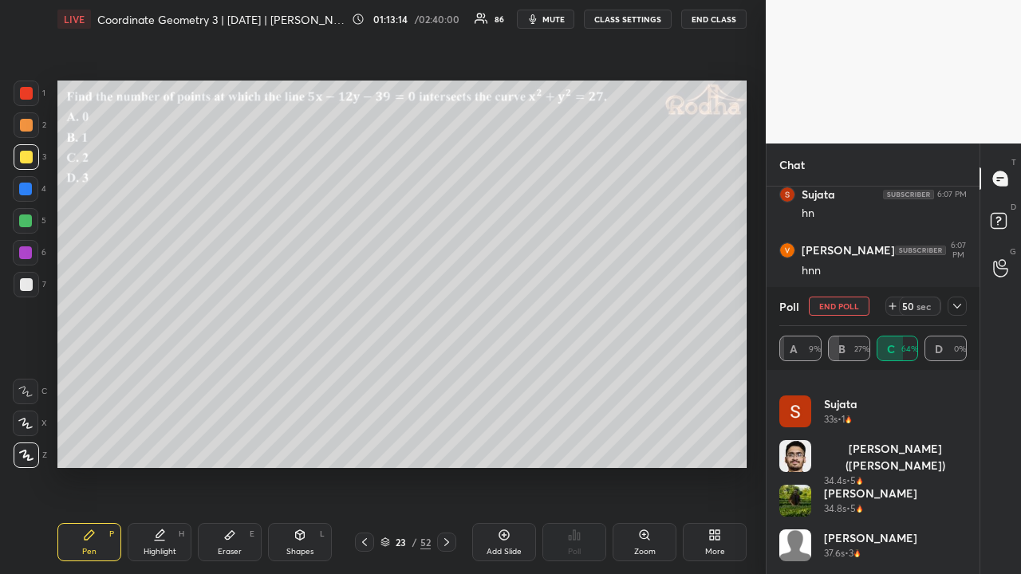
click at [962, 305] on icon at bounding box center [956, 306] width 13 height 13
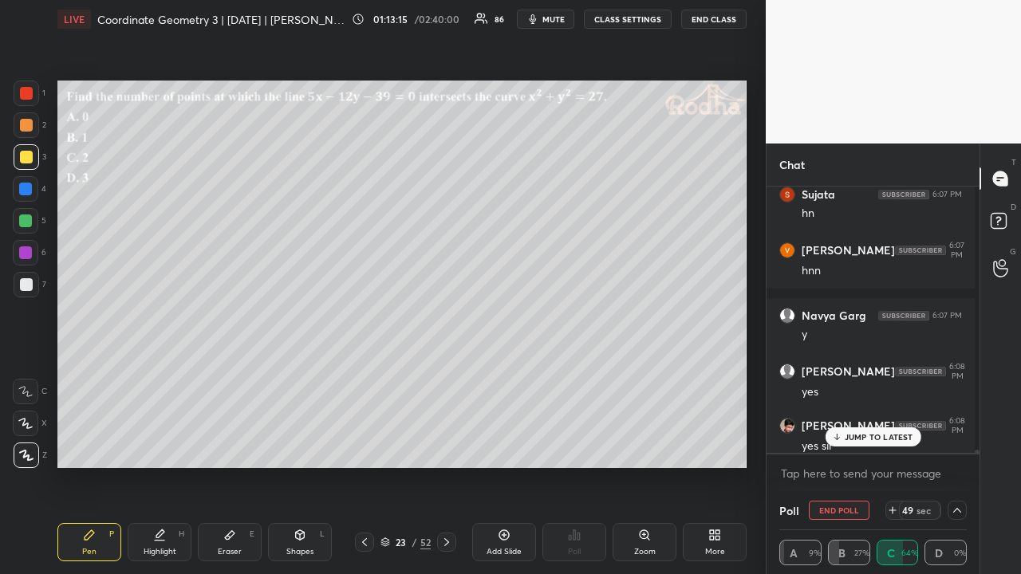
click at [879, 438] on p "JUMP TO LATEST" at bounding box center [878, 437] width 69 height 10
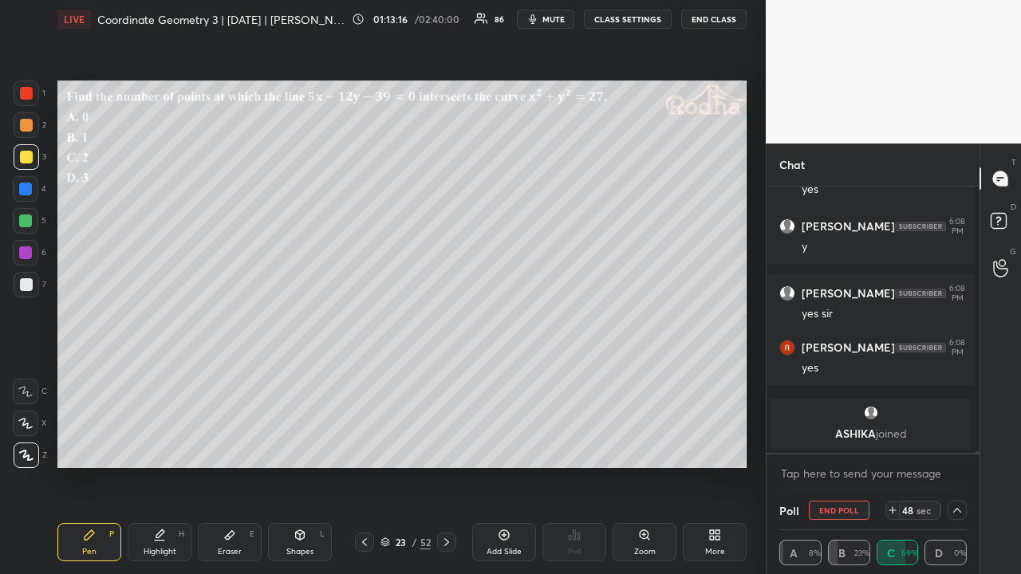
click at [950, 445] on icon at bounding box center [956, 510] width 13 height 13
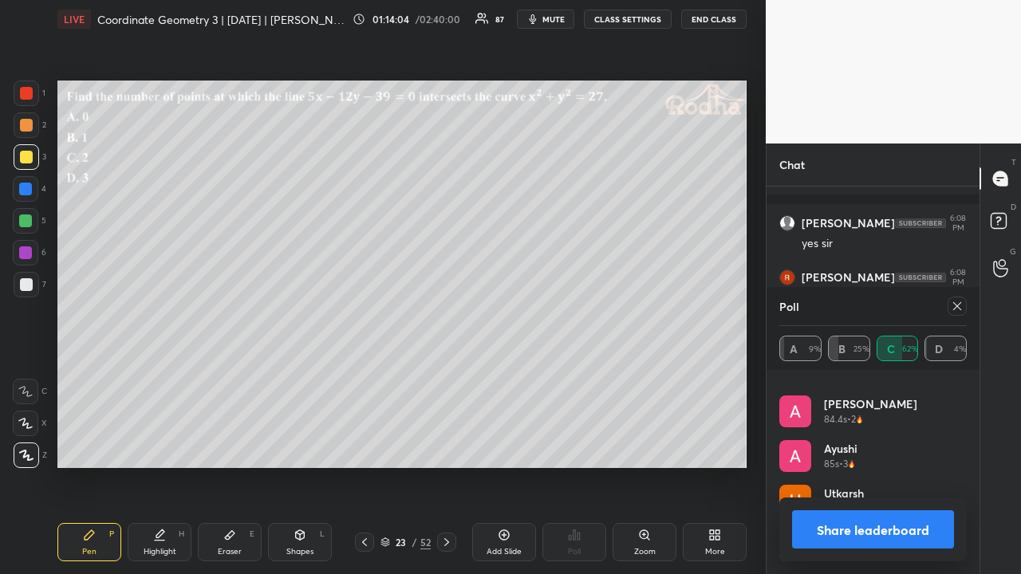
click at [955, 304] on icon at bounding box center [956, 306] width 13 height 13
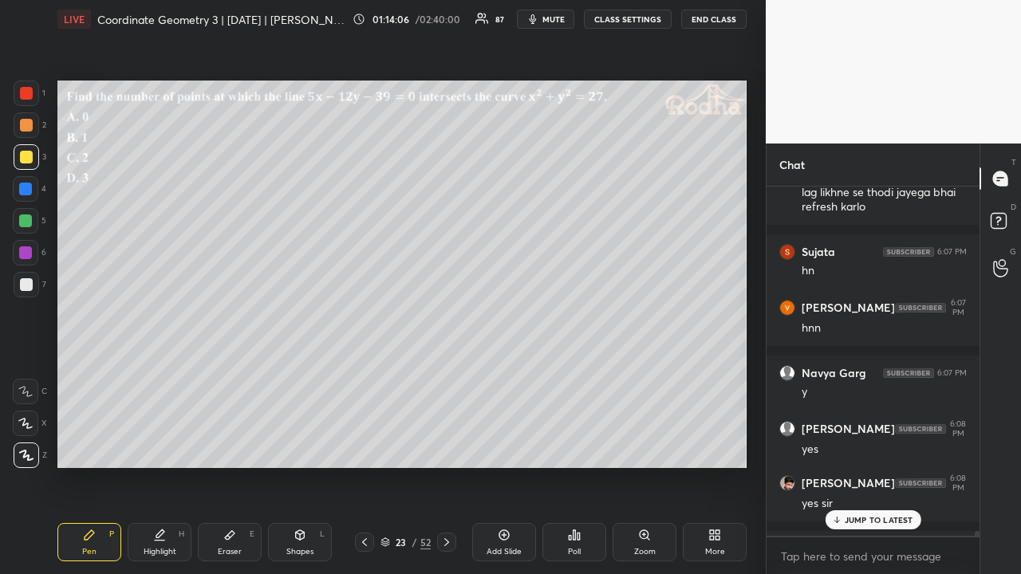
click at [866, 445] on p "JUMP TO LATEST" at bounding box center [878, 520] width 69 height 10
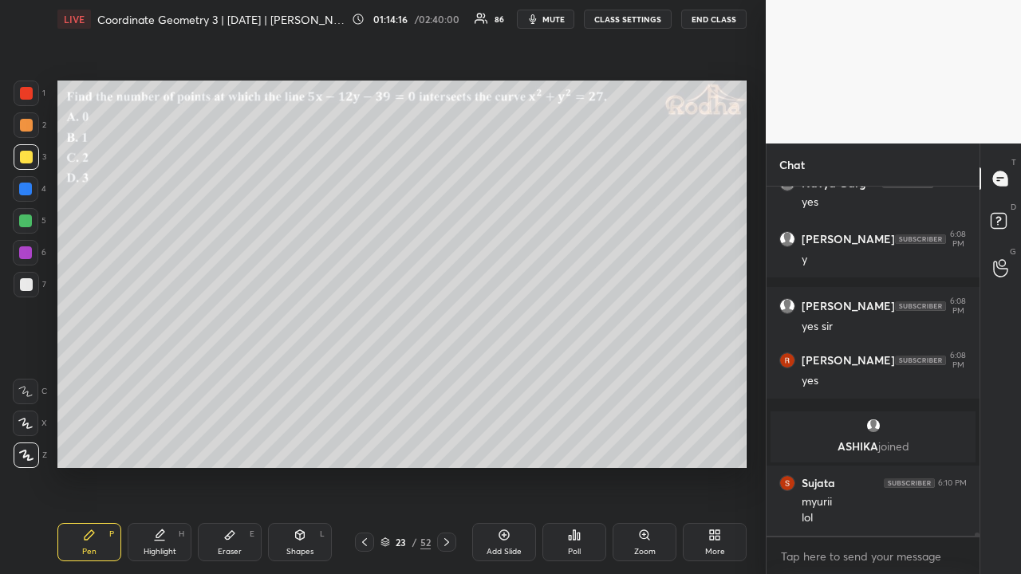
click at [29, 97] on div at bounding box center [26, 93] width 13 height 13
click at [26, 130] on div at bounding box center [26, 125] width 13 height 13
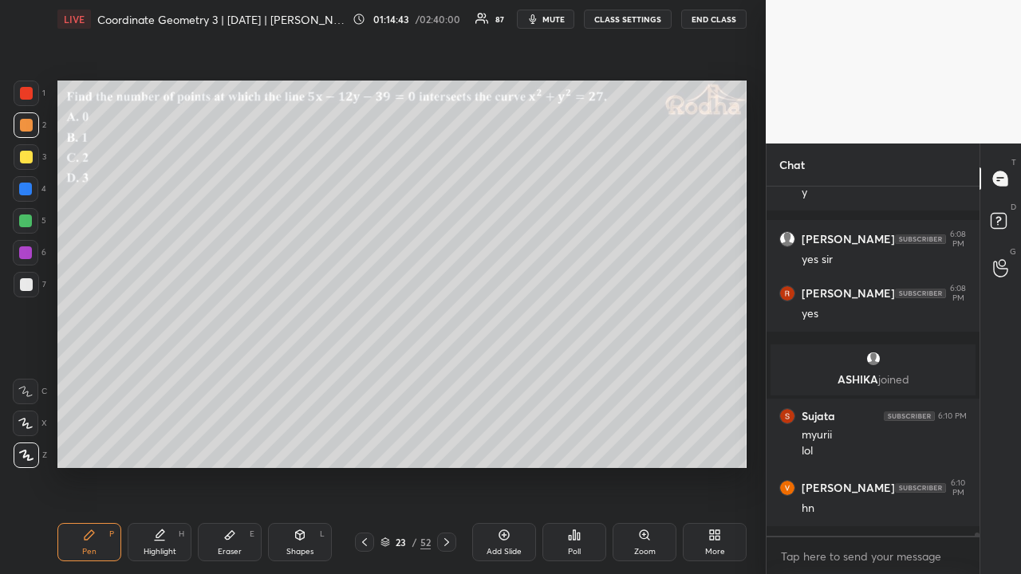
click at [364, 445] on icon at bounding box center [364, 542] width 13 height 13
click at [366, 445] on icon at bounding box center [364, 542] width 13 height 13
click at [365, 445] on icon at bounding box center [364, 542] width 13 height 13
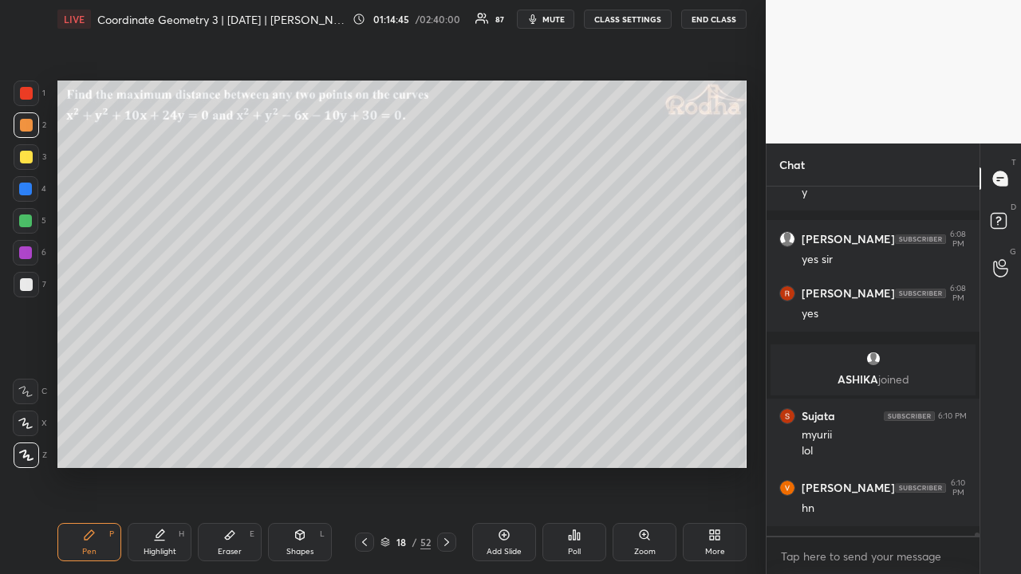
click at [446, 445] on icon at bounding box center [446, 542] width 13 height 13
click at [443, 445] on icon at bounding box center [446, 542] width 13 height 13
click at [445, 445] on icon at bounding box center [446, 542] width 13 height 13
click at [448, 445] on icon at bounding box center [446, 542] width 13 height 13
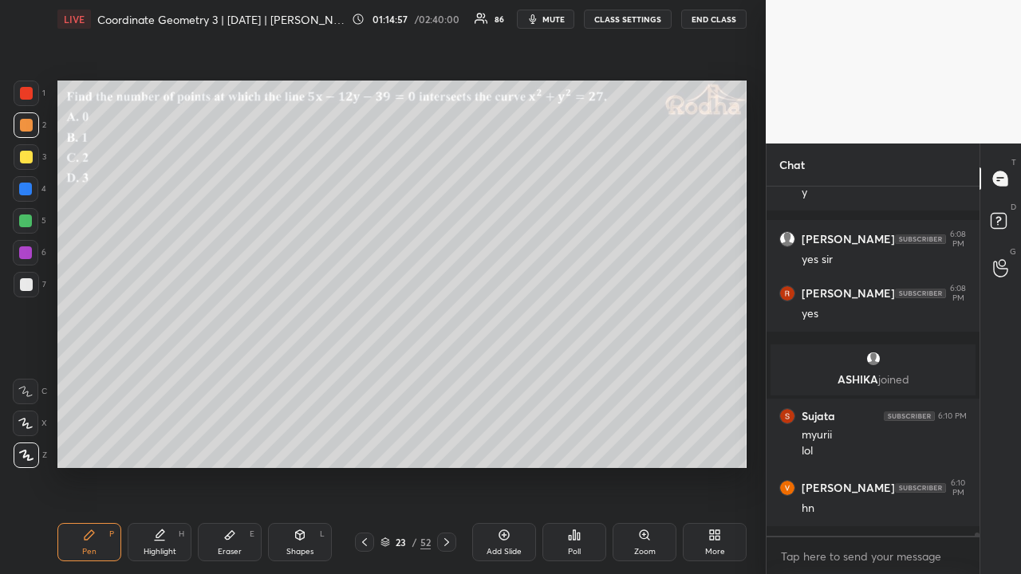
drag, startPoint x: 29, startPoint y: 225, endPoint x: 48, endPoint y: 238, distance: 23.0
click at [29, 226] on div at bounding box center [25, 220] width 13 height 13
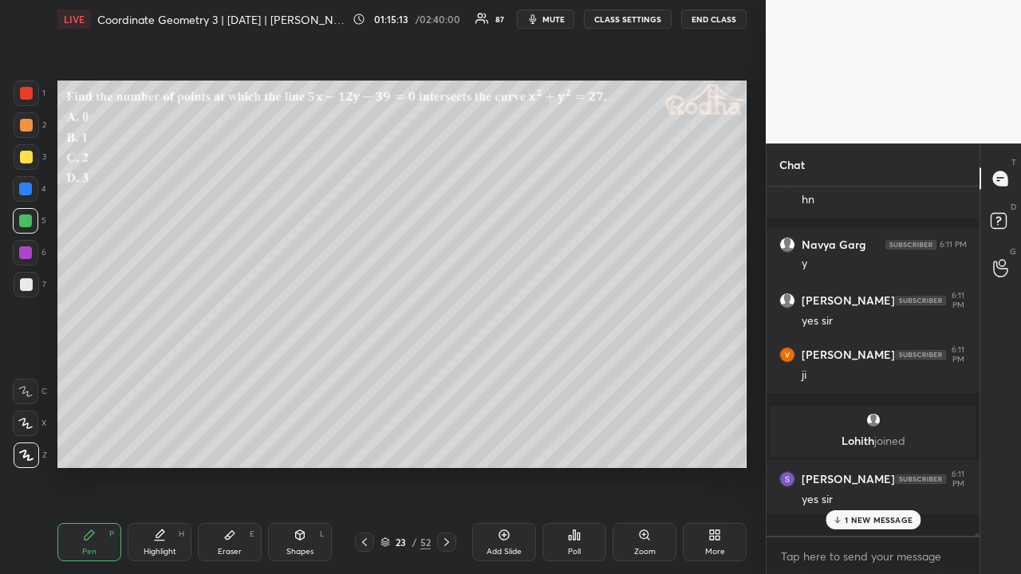
scroll to position [42238, 0]
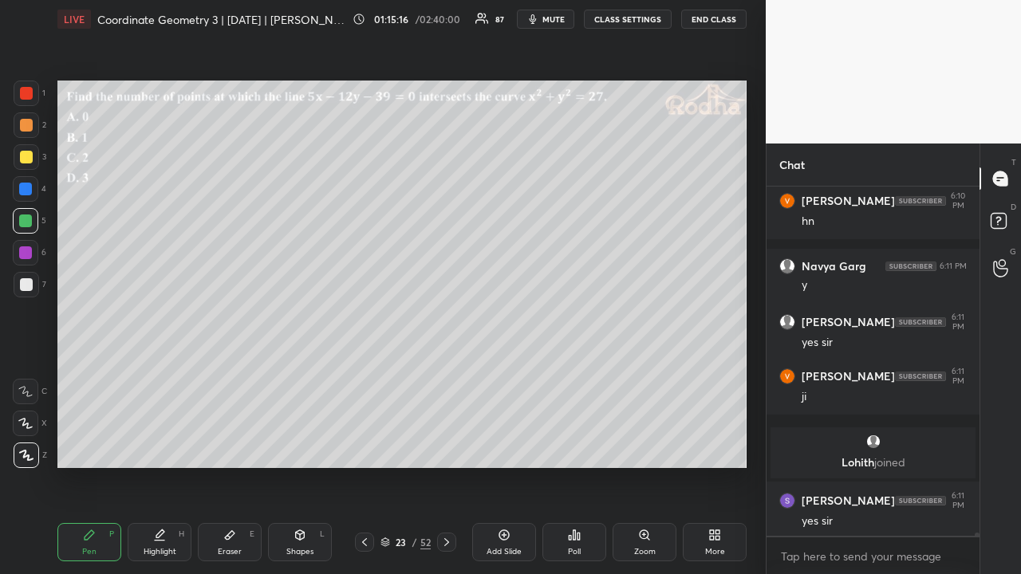
click at [28, 161] on div at bounding box center [26, 157] width 13 height 13
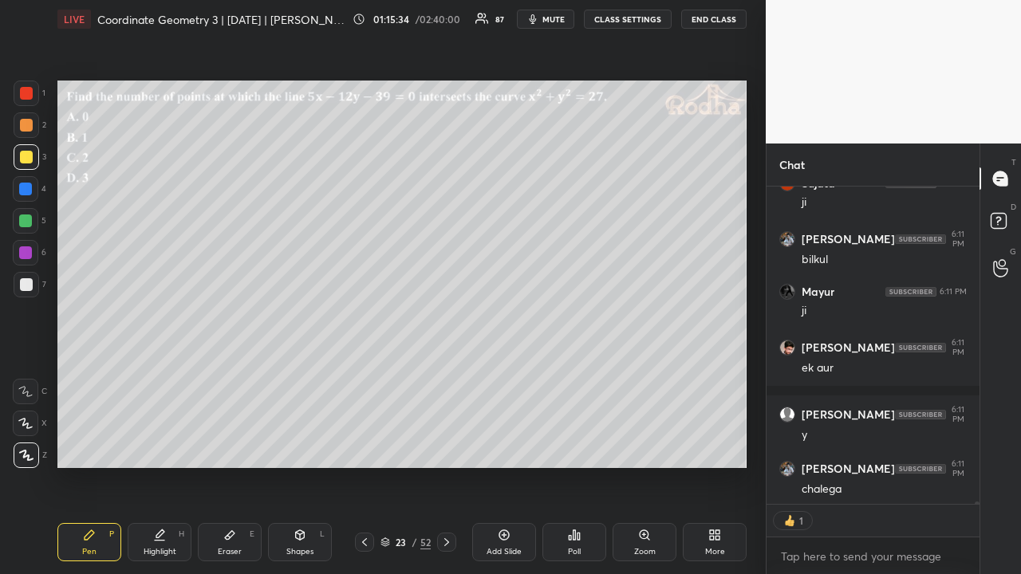
scroll to position [42921, 0]
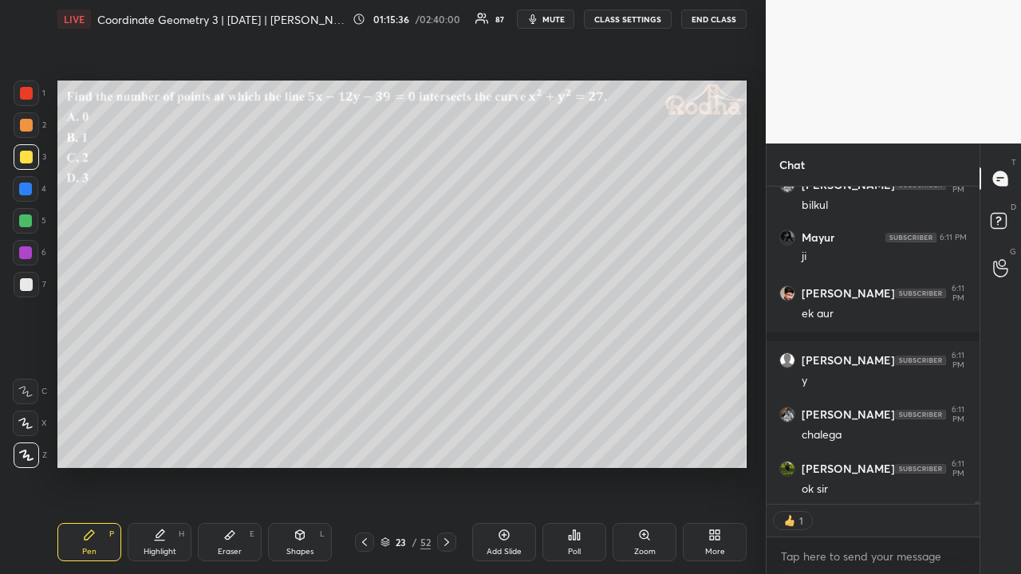
click at [439, 445] on div at bounding box center [446, 542] width 19 height 19
type textarea "x"
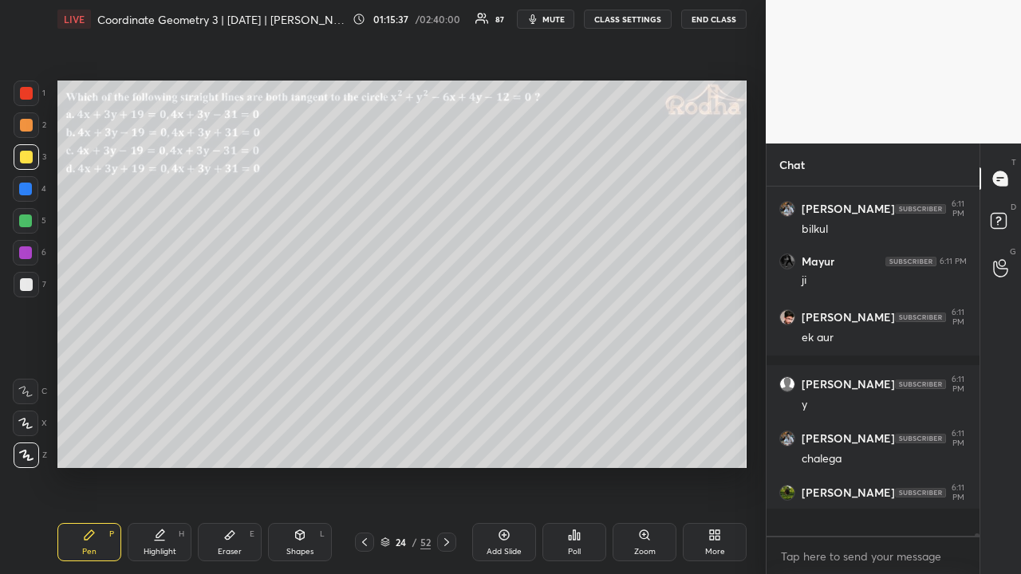
scroll to position [6, 5]
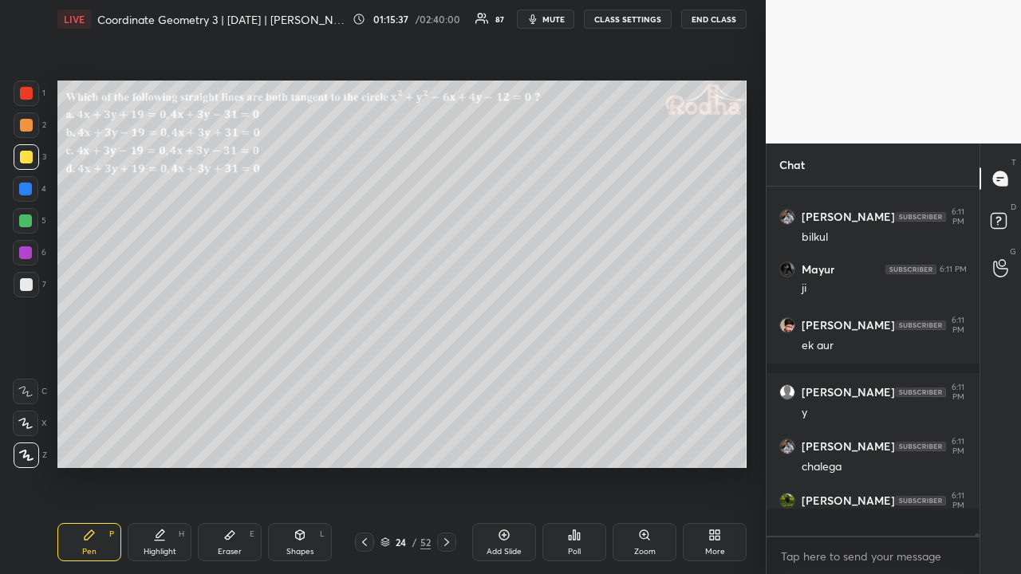
click at [573, 445] on icon at bounding box center [574, 535] width 2 height 10
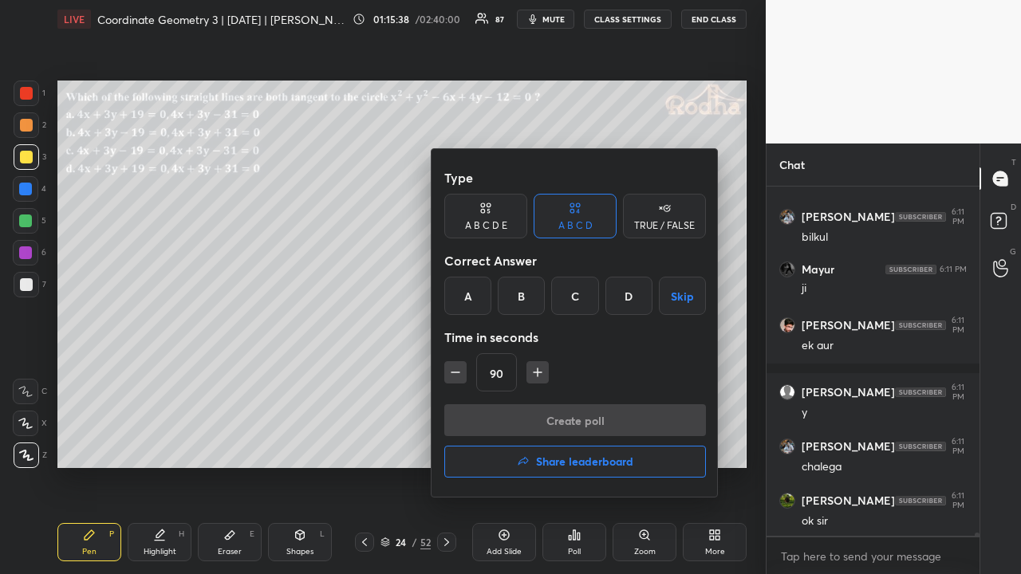
scroll to position [42943, 0]
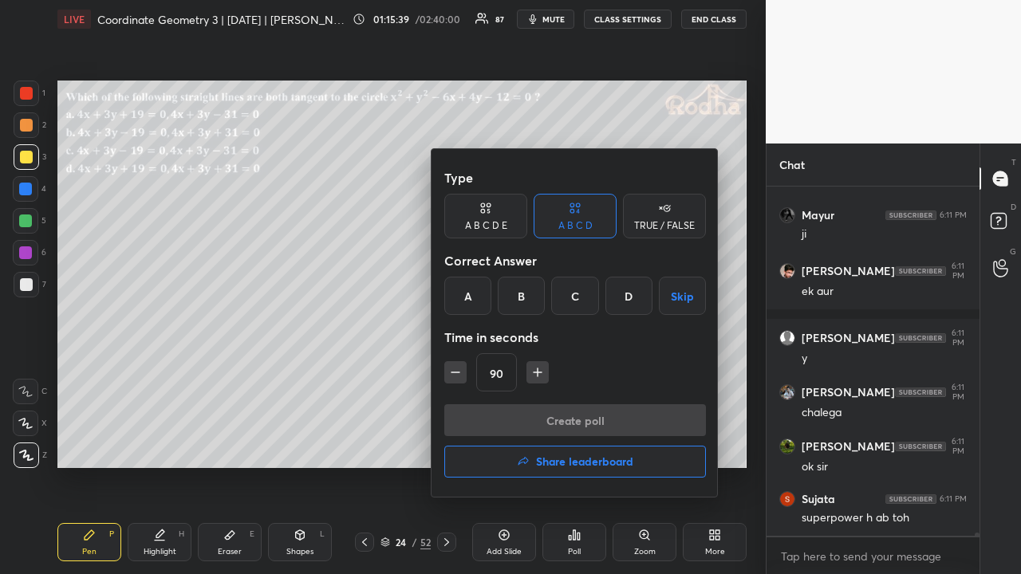
click at [458, 370] on icon "button" at bounding box center [455, 372] width 16 height 16
type input "75"
click at [466, 292] on div "A" at bounding box center [467, 296] width 47 height 38
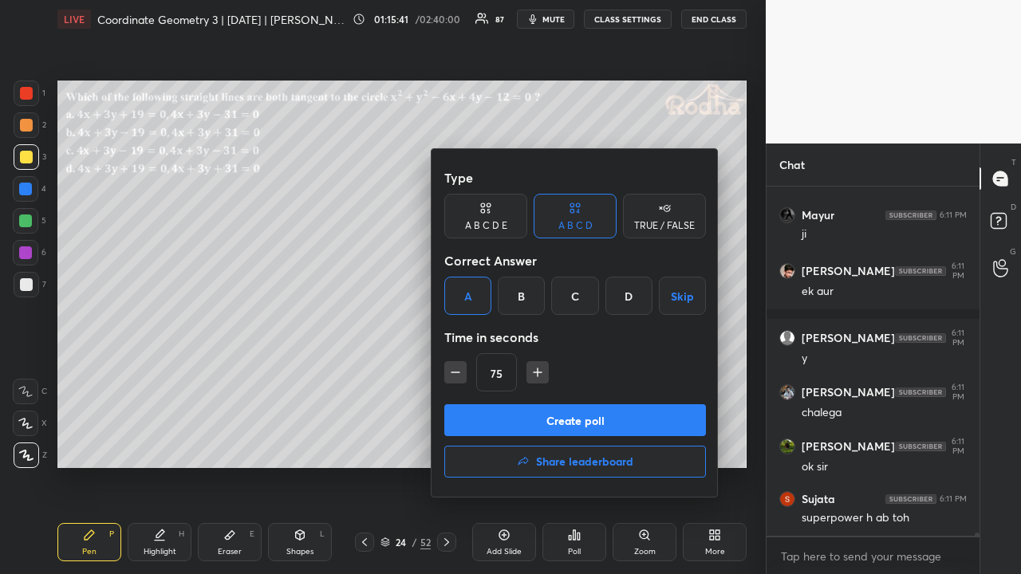
click at [558, 408] on button "Create poll" at bounding box center [575, 420] width 262 height 32
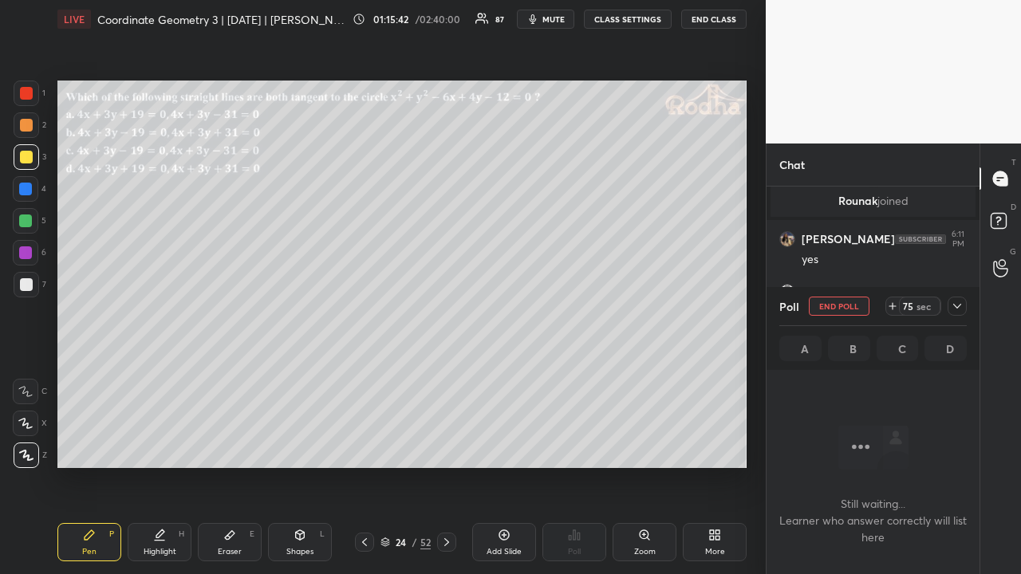
click at [958, 303] on icon at bounding box center [956, 306] width 13 height 13
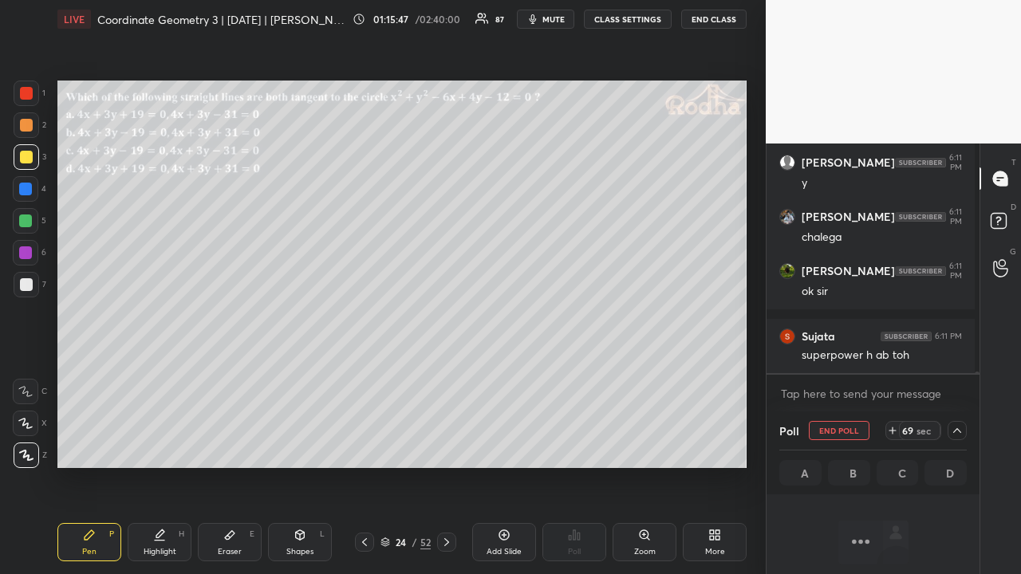
drag, startPoint x: 23, startPoint y: 127, endPoint x: 31, endPoint y: 130, distance: 8.6
click at [23, 127] on div at bounding box center [26, 125] width 13 height 13
click at [29, 162] on div at bounding box center [26, 157] width 13 height 13
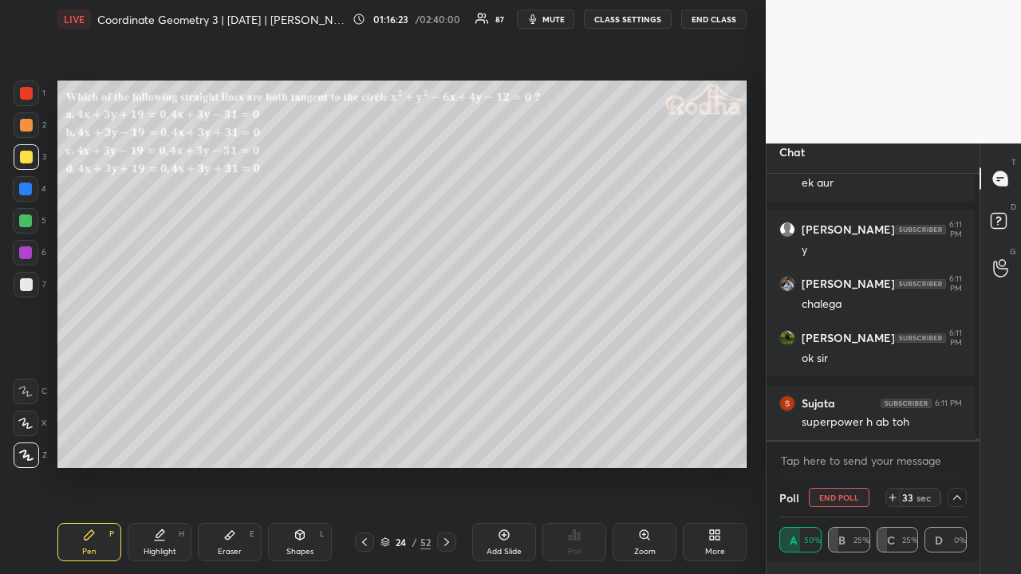
click at [957, 445] on icon at bounding box center [956, 497] width 13 height 13
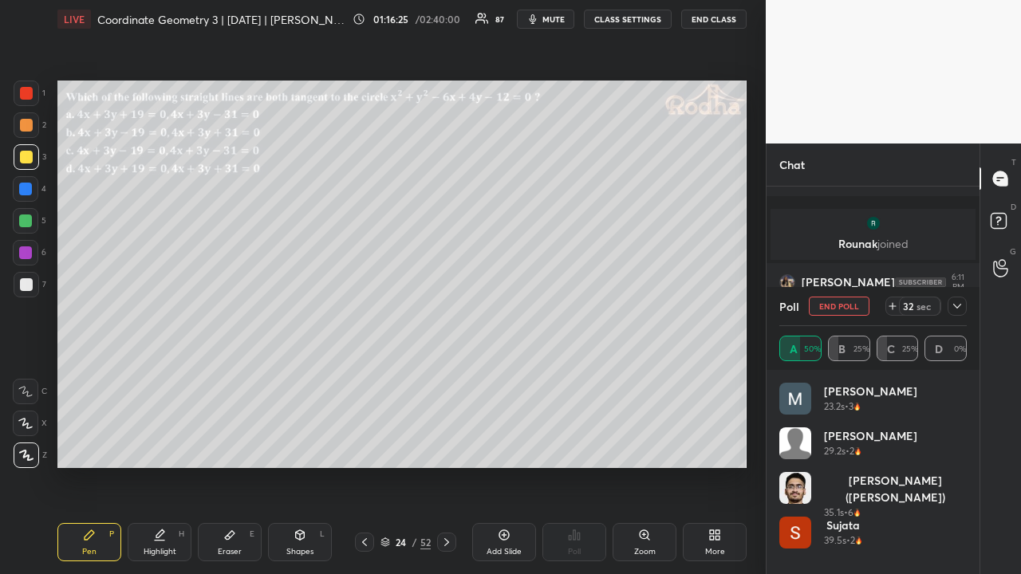
click at [959, 305] on icon at bounding box center [957, 306] width 8 height 5
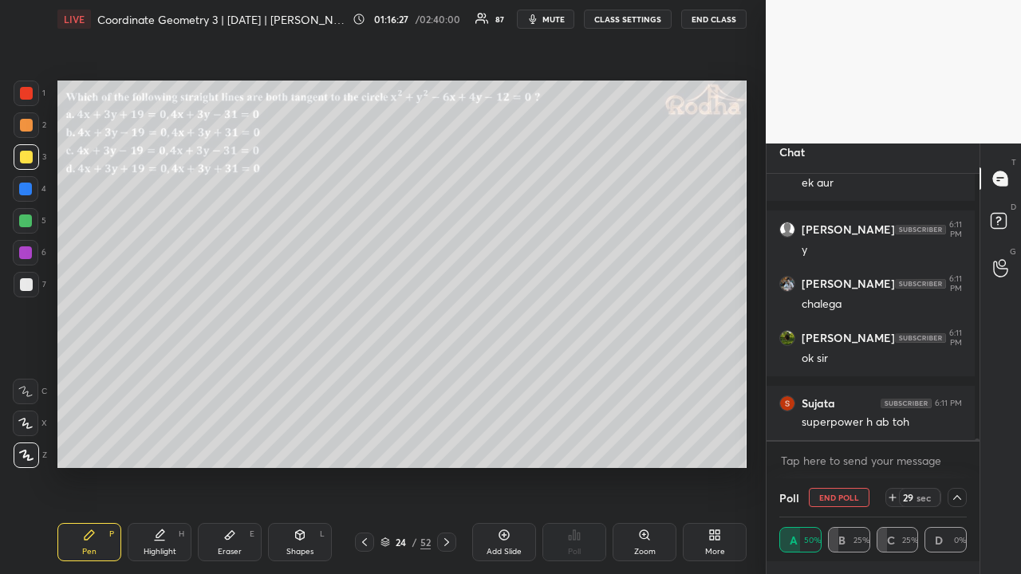
click at [950, 445] on icon at bounding box center [956, 497] width 13 height 13
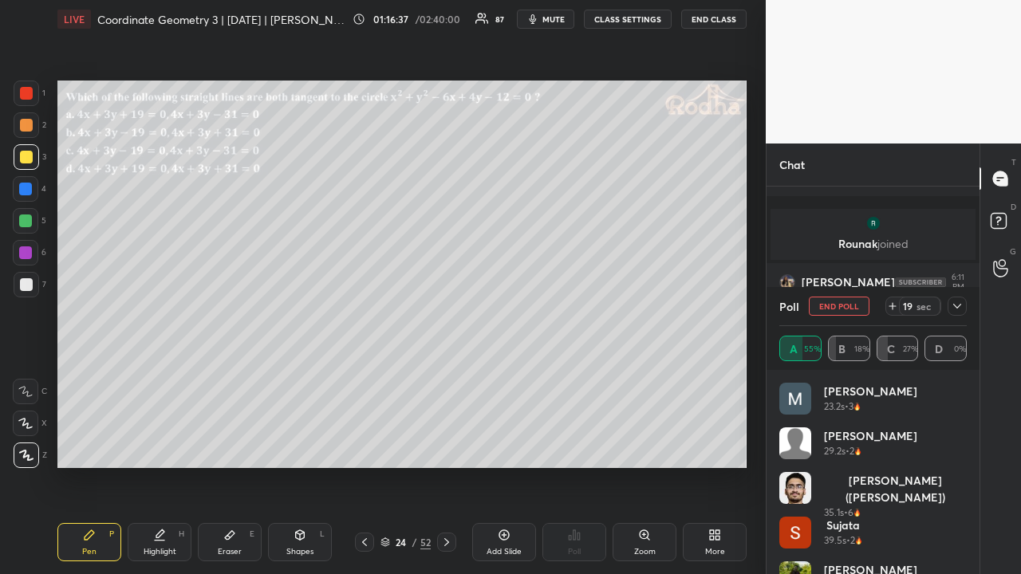
click at [895, 305] on icon at bounding box center [892, 306] width 13 height 13
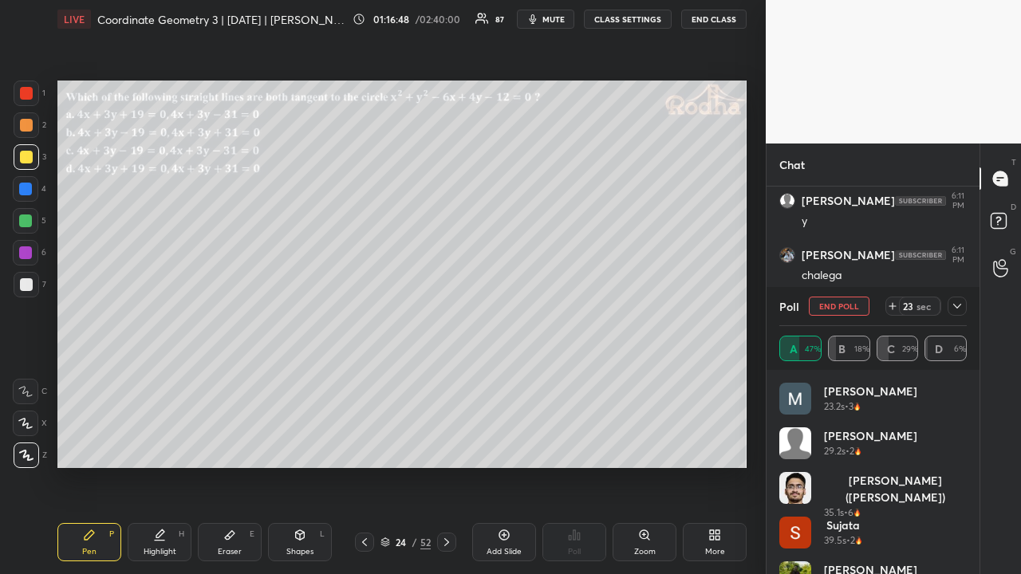
click at [961, 305] on icon at bounding box center [956, 306] width 13 height 13
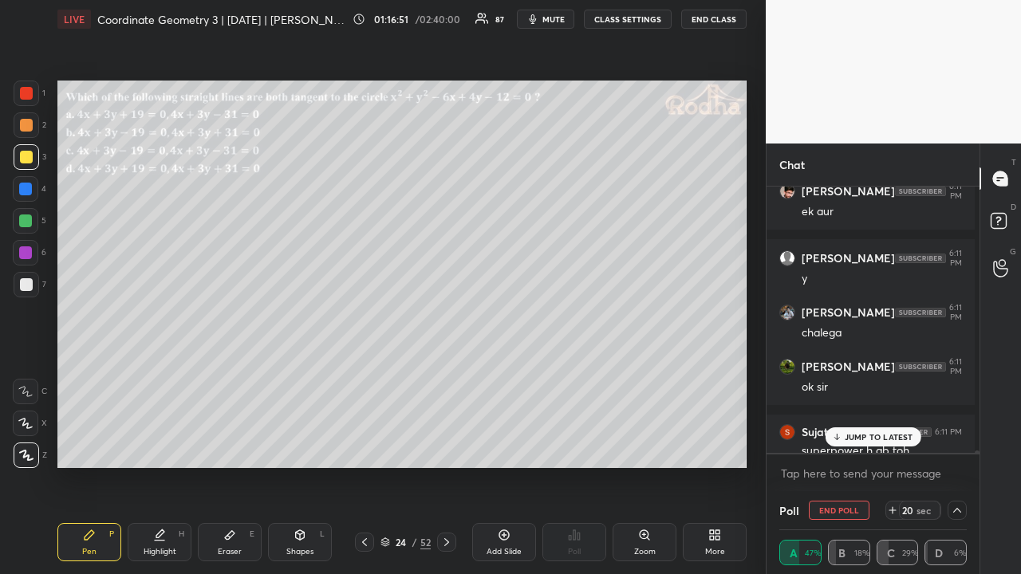
click at [875, 432] on p "JUMP TO LATEST" at bounding box center [878, 437] width 69 height 10
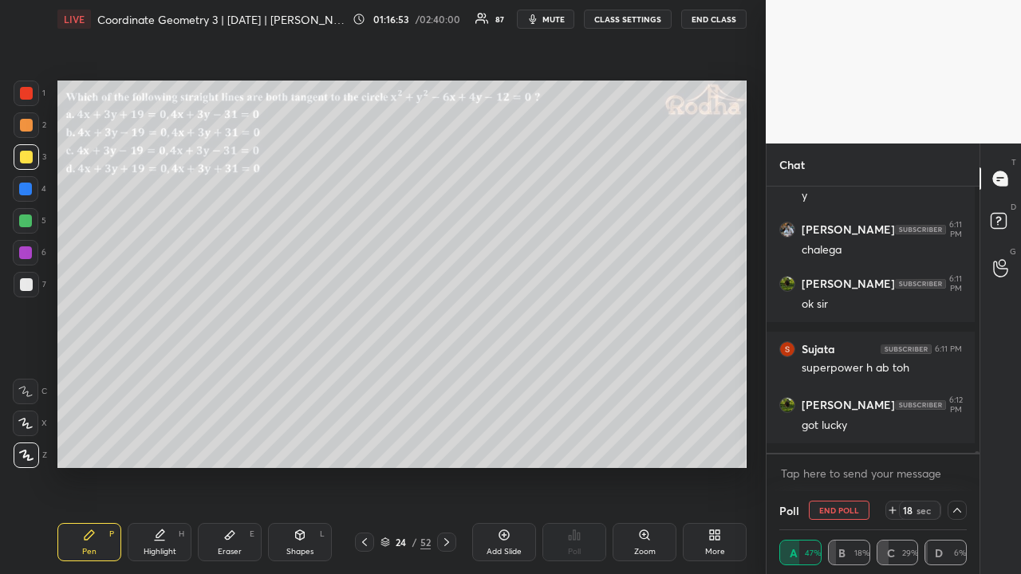
click at [950, 445] on icon at bounding box center [956, 510] width 13 height 13
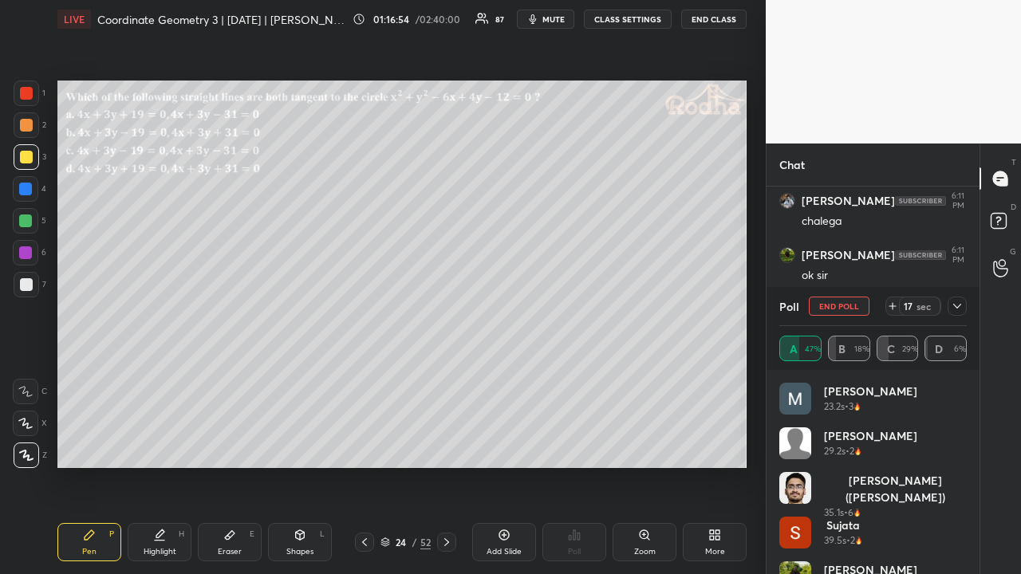
click at [953, 298] on div at bounding box center [956, 306] width 19 height 19
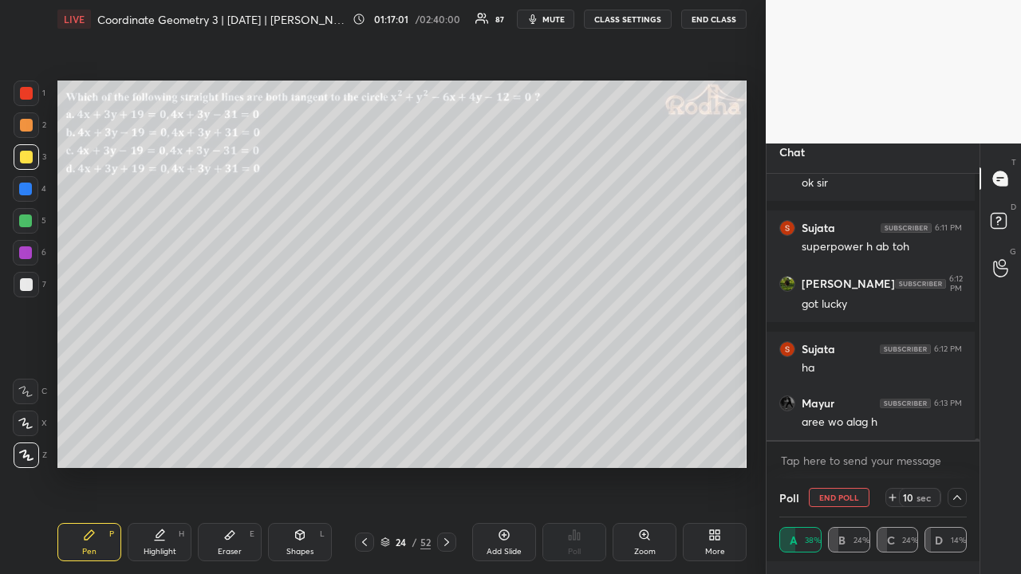
click at [950, 445] on icon at bounding box center [956, 497] width 13 height 13
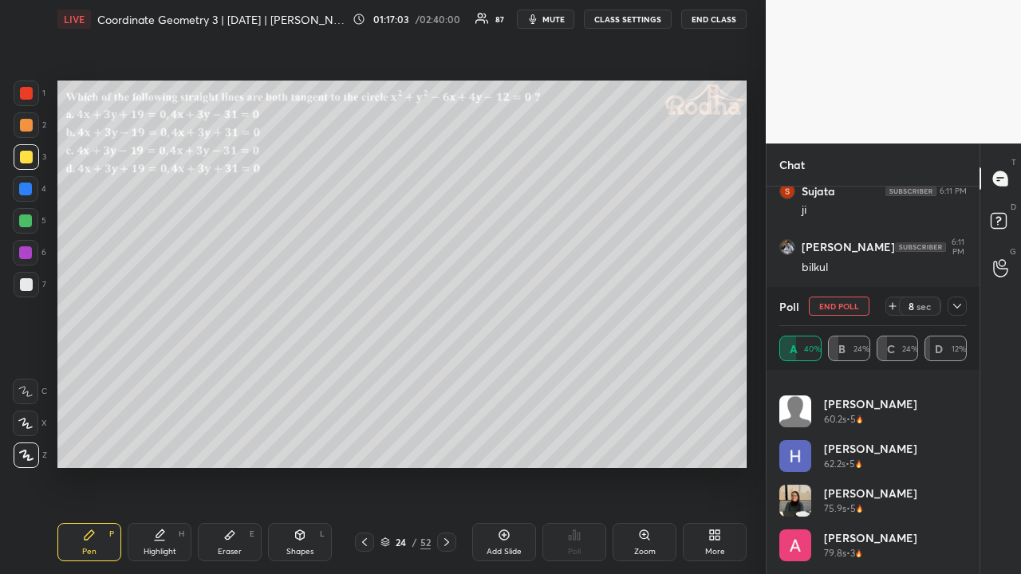
click at [957, 305] on icon at bounding box center [956, 306] width 13 height 13
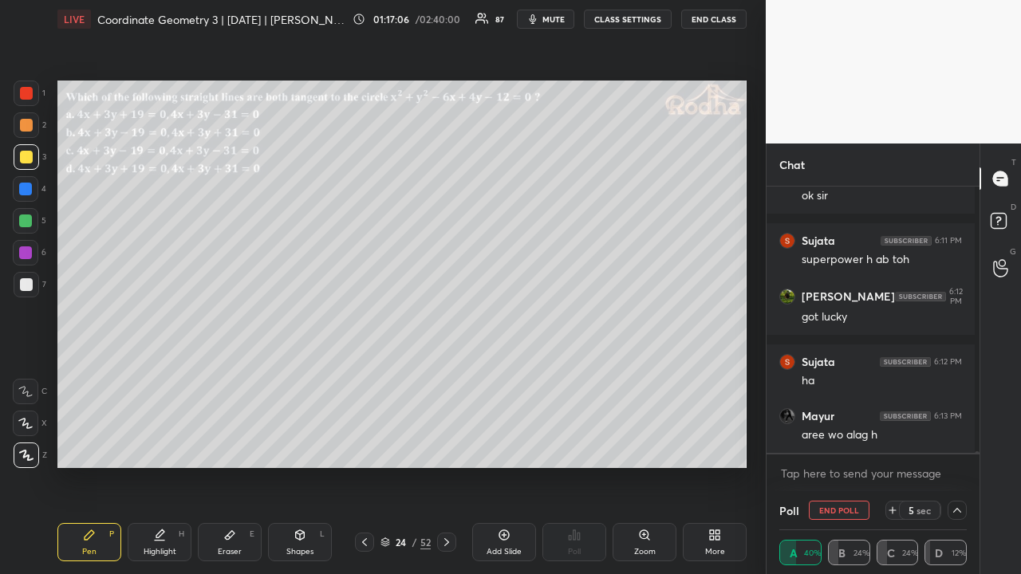
click at [958, 445] on icon at bounding box center [956, 510] width 13 height 13
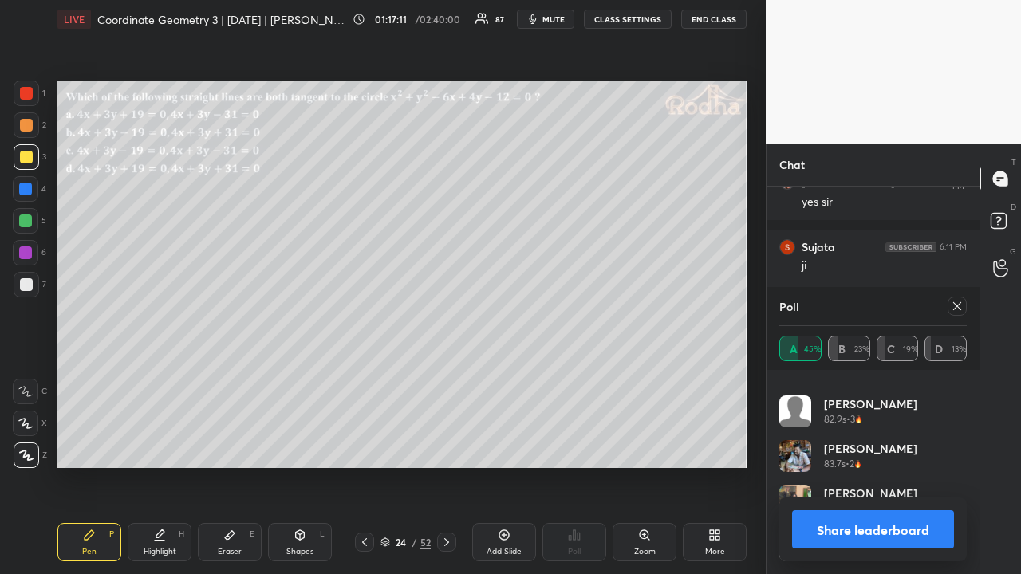
click at [954, 306] on icon at bounding box center [956, 306] width 13 height 13
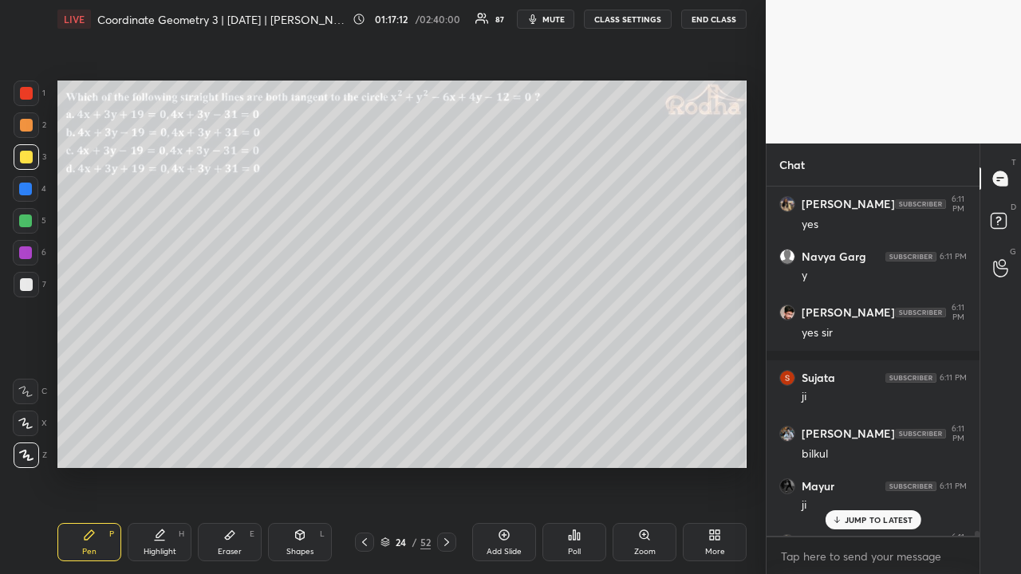
click at [883, 445] on p "JUMP TO LATEST" at bounding box center [878, 520] width 69 height 10
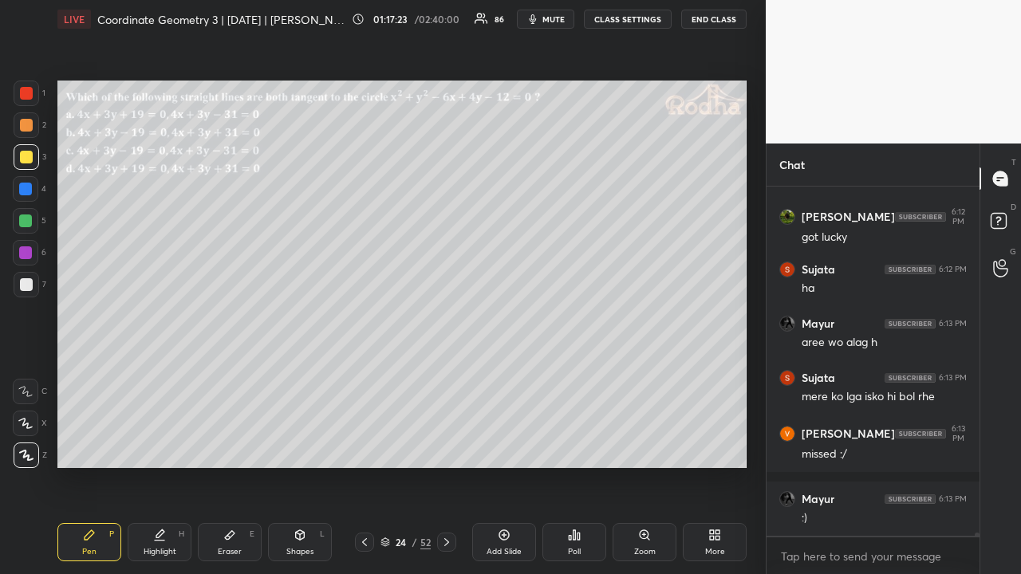
drag, startPoint x: 26, startPoint y: 128, endPoint x: 55, endPoint y: 147, distance: 35.2
click at [26, 129] on div at bounding box center [26, 125] width 13 height 13
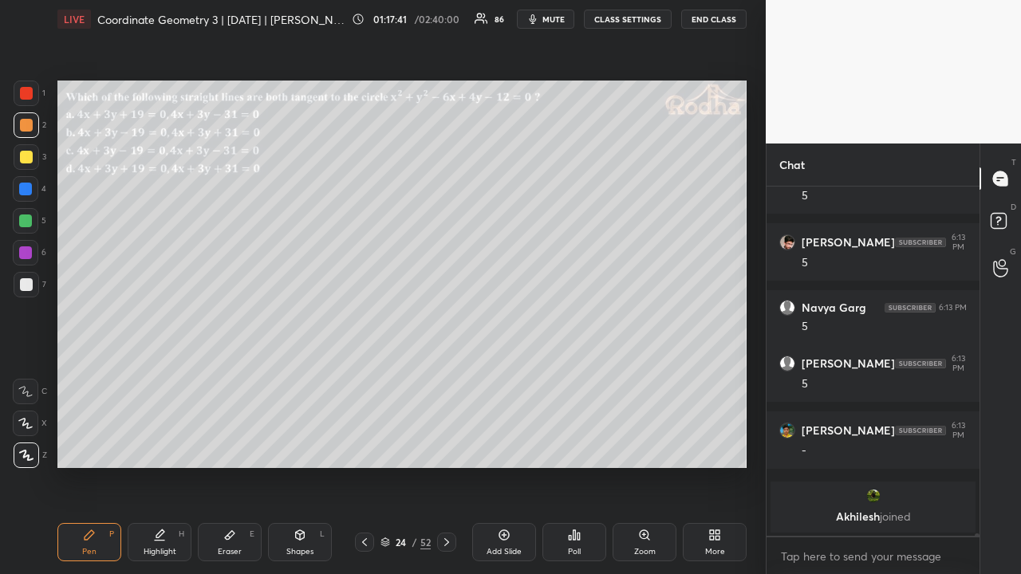
click at [27, 223] on div at bounding box center [25, 220] width 13 height 13
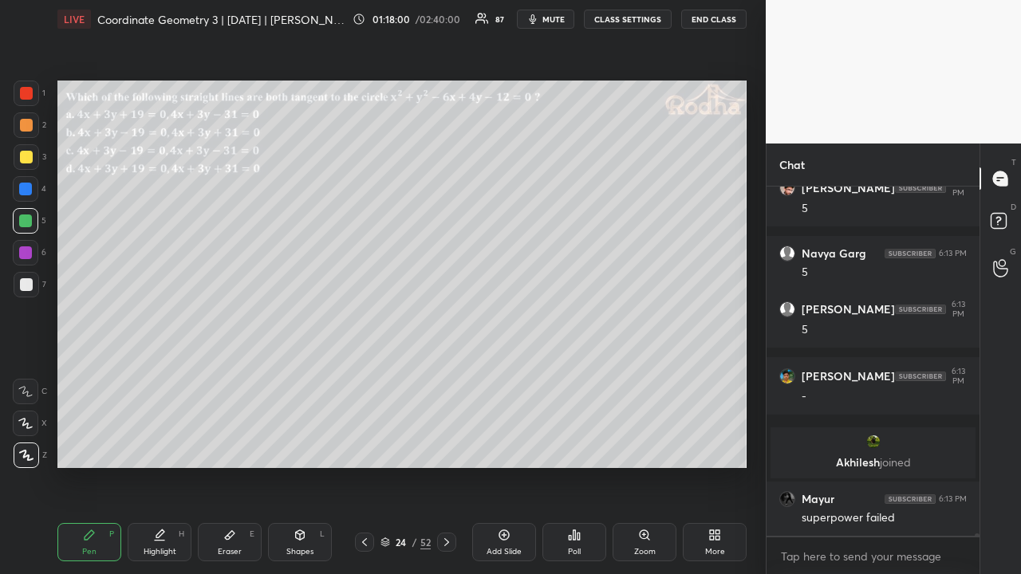
drag, startPoint x: 300, startPoint y: 539, endPoint x: 303, endPoint y: 530, distance: 9.3
click at [300, 445] on icon at bounding box center [300, 535] width 9 height 10
drag, startPoint x: 33, startPoint y: 395, endPoint x: 54, endPoint y: 381, distance: 25.4
click at [33, 394] on div at bounding box center [26, 392] width 26 height 26
drag, startPoint x: 27, startPoint y: 155, endPoint x: 43, endPoint y: 187, distance: 36.4
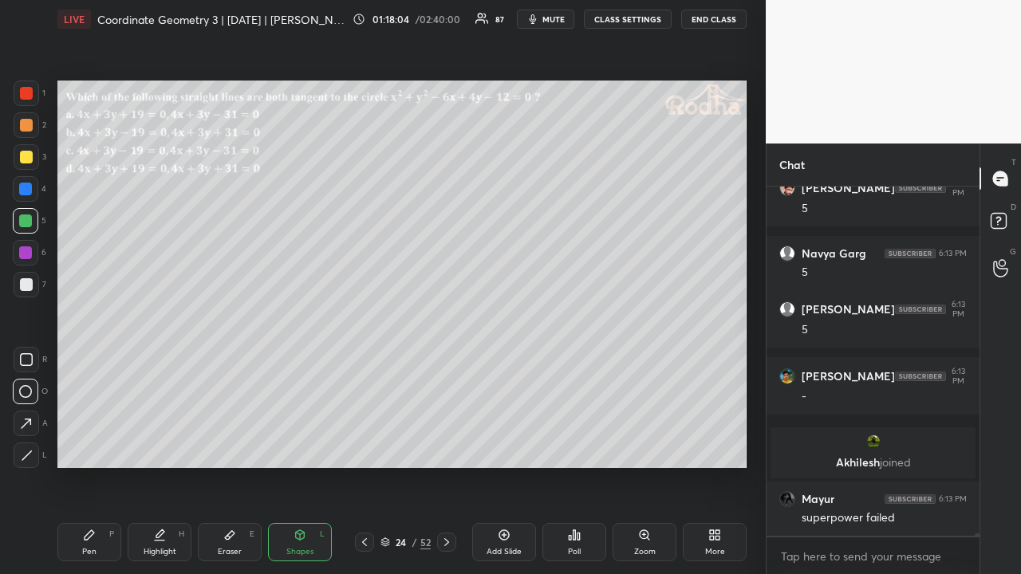
click at [29, 155] on div at bounding box center [26, 157] width 13 height 13
click at [31, 445] on icon at bounding box center [27, 456] width 12 height 12
click at [104, 445] on div "Pen P" at bounding box center [89, 542] width 64 height 38
click at [29, 285] on div at bounding box center [26, 284] width 13 height 13
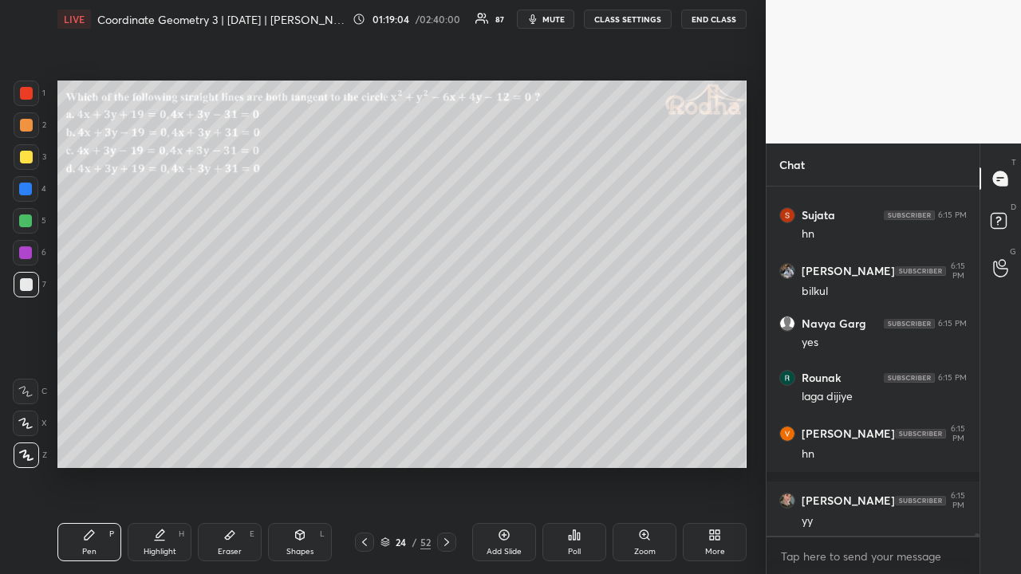
scroll to position [43957, 0]
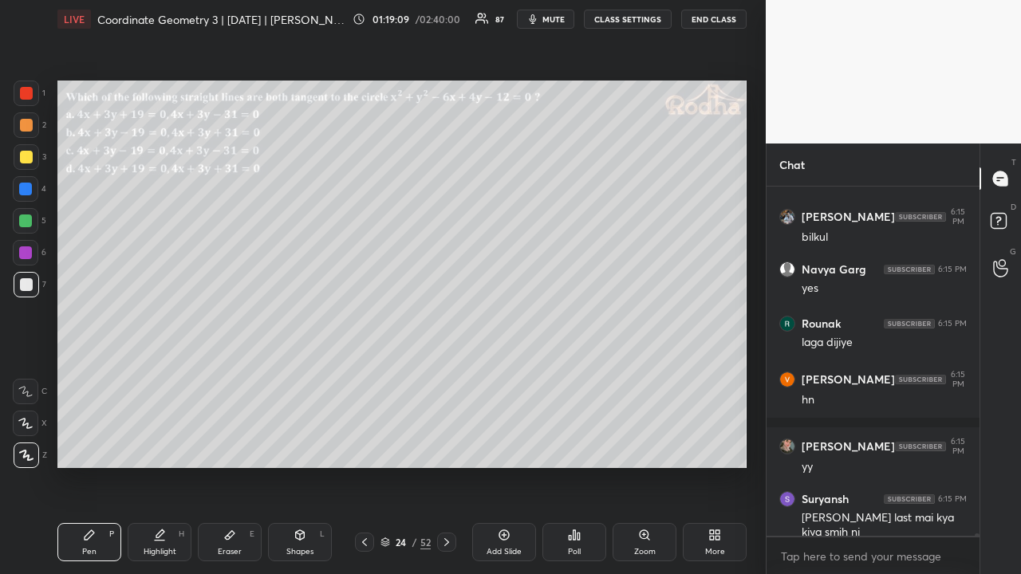
click at [29, 124] on div at bounding box center [26, 125] width 13 height 13
click at [29, 285] on div at bounding box center [26, 284] width 13 height 13
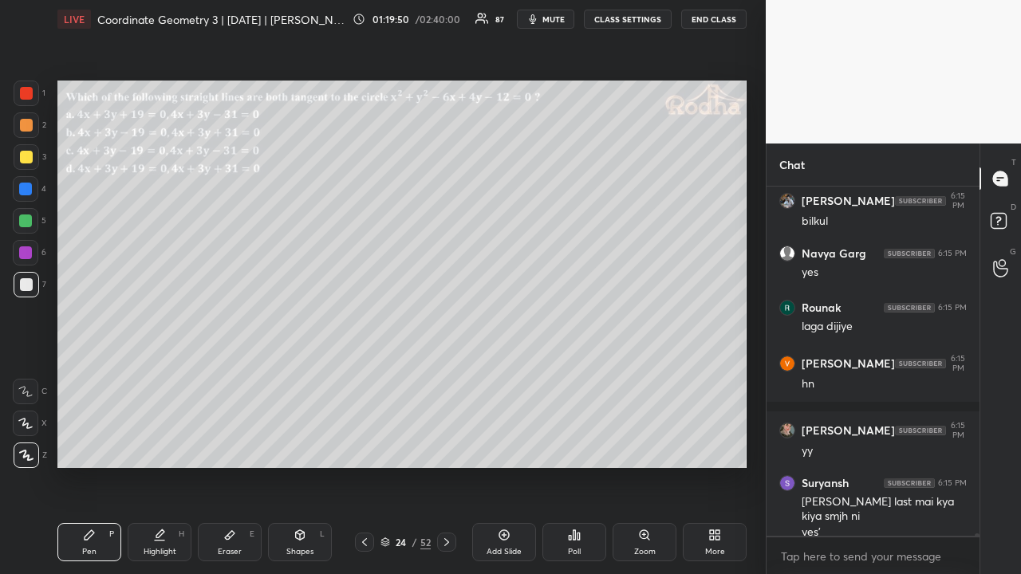
click at [27, 126] on div at bounding box center [26, 125] width 13 height 13
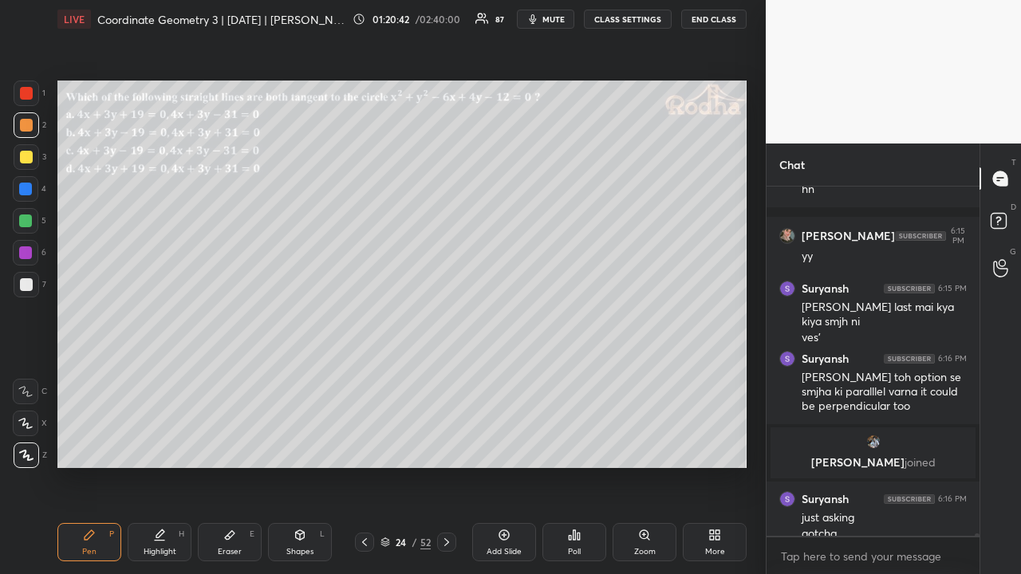
scroll to position [43985, 0]
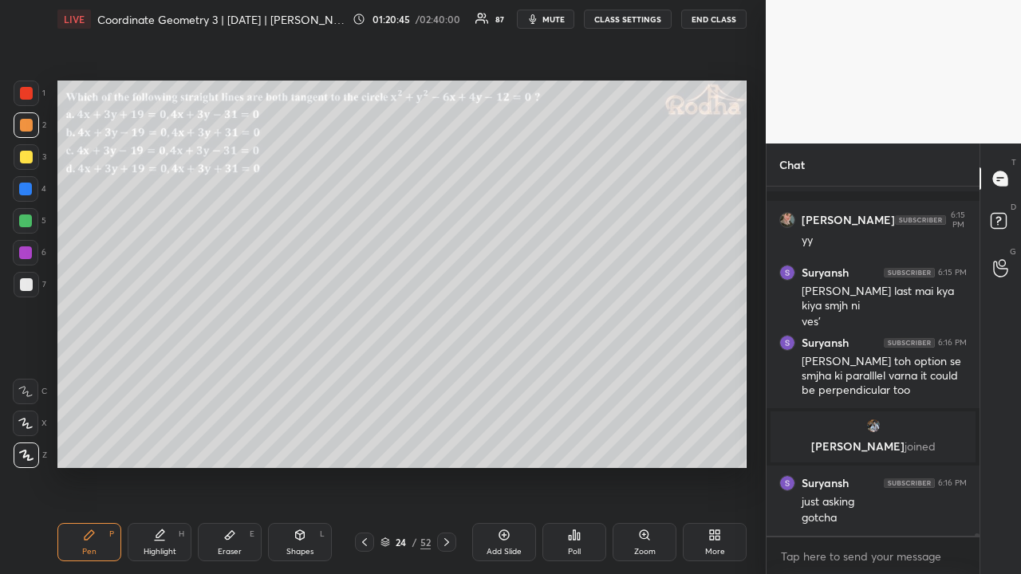
click at [449, 445] on div at bounding box center [446, 542] width 19 height 19
click at [364, 445] on icon at bounding box center [364, 542] width 5 height 8
click at [364, 445] on icon at bounding box center [364, 542] width 13 height 13
click at [365, 445] on icon at bounding box center [364, 542] width 5 height 8
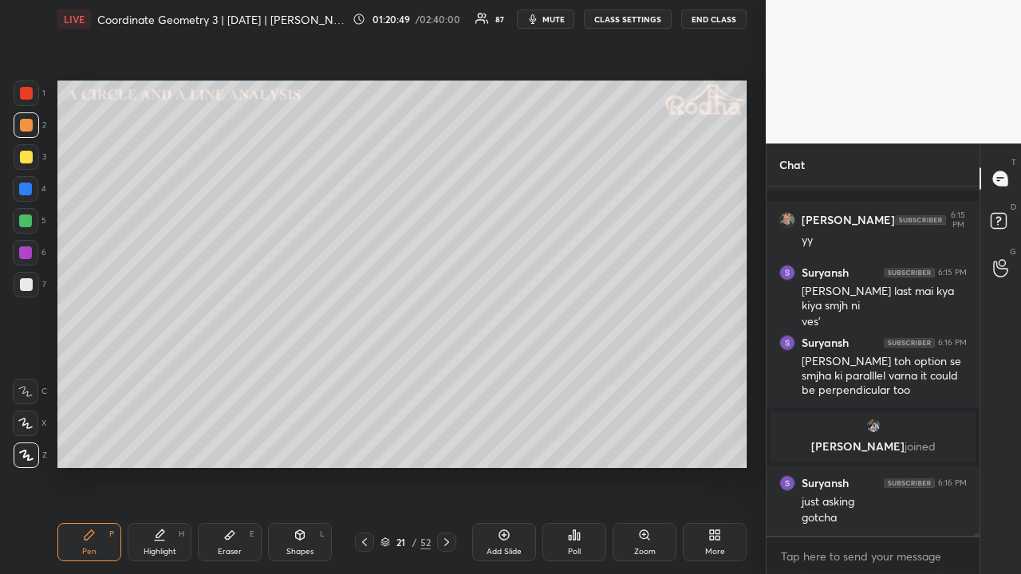
click at [365, 445] on icon at bounding box center [364, 542] width 5 height 8
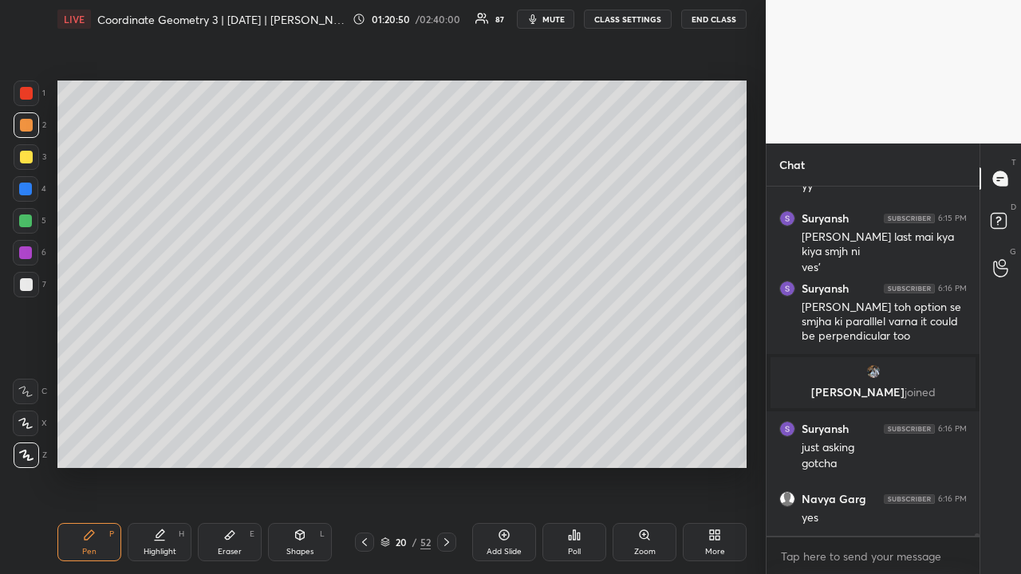
click at [365, 445] on icon at bounding box center [364, 542] width 5 height 8
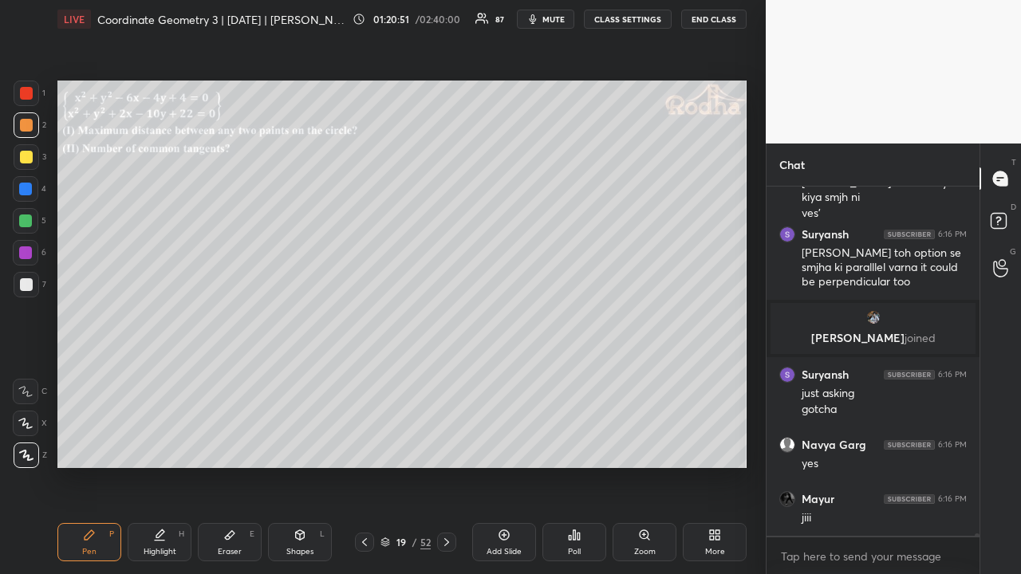
click at [367, 445] on icon at bounding box center [364, 542] width 13 height 13
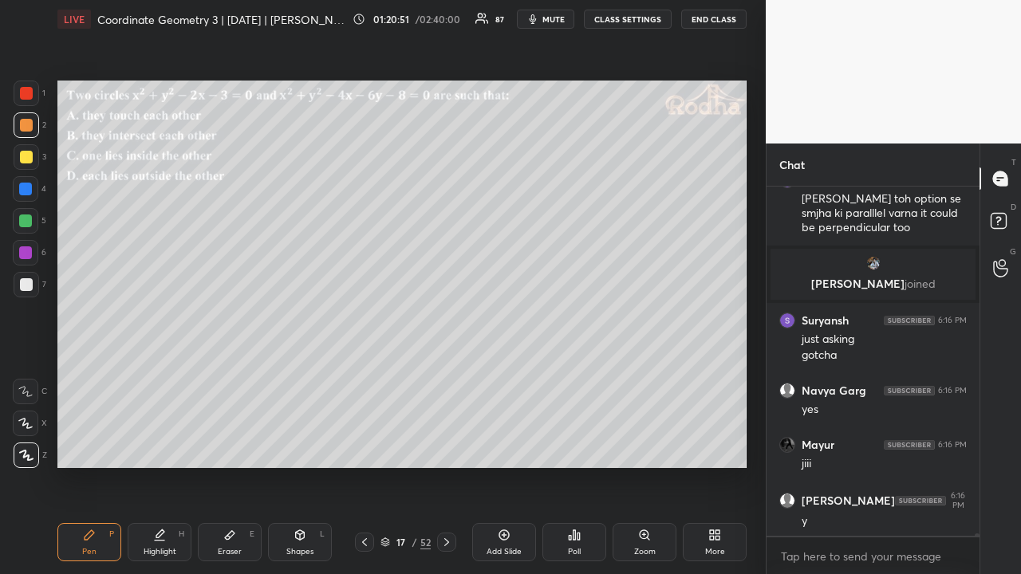
click at [367, 445] on icon at bounding box center [364, 542] width 13 height 13
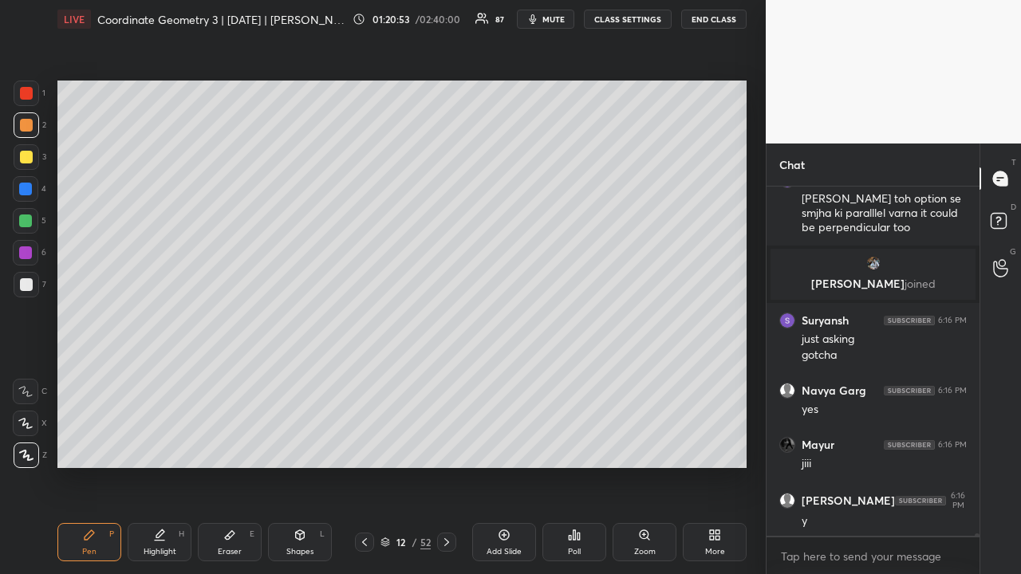
click at [367, 445] on icon at bounding box center [364, 542] width 13 height 13
click at [362, 445] on icon at bounding box center [364, 542] width 13 height 13
click at [364, 445] on icon at bounding box center [364, 542] width 13 height 13
click at [364, 445] on icon at bounding box center [364, 542] width 5 height 8
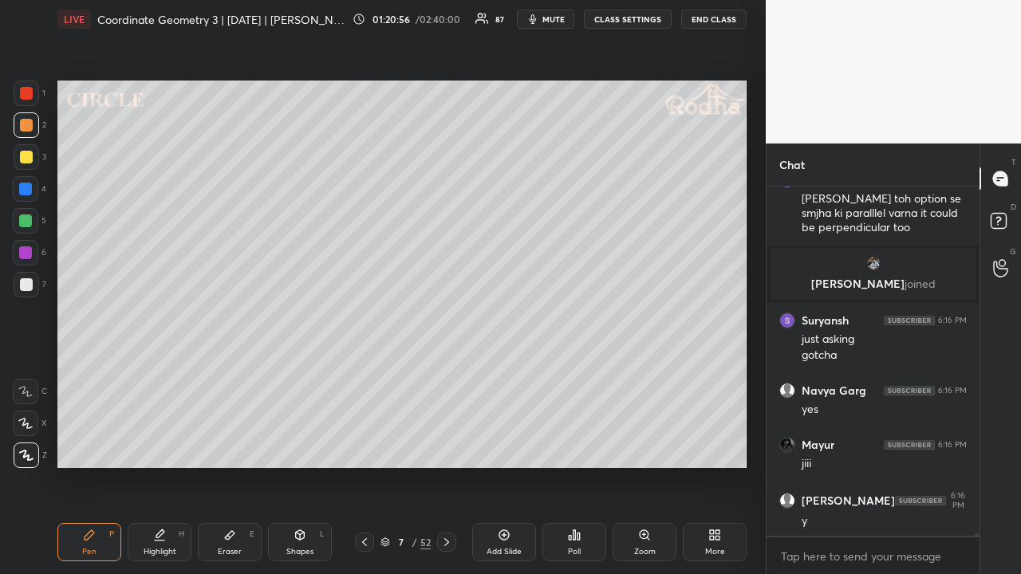
click at [364, 445] on icon at bounding box center [364, 542] width 13 height 13
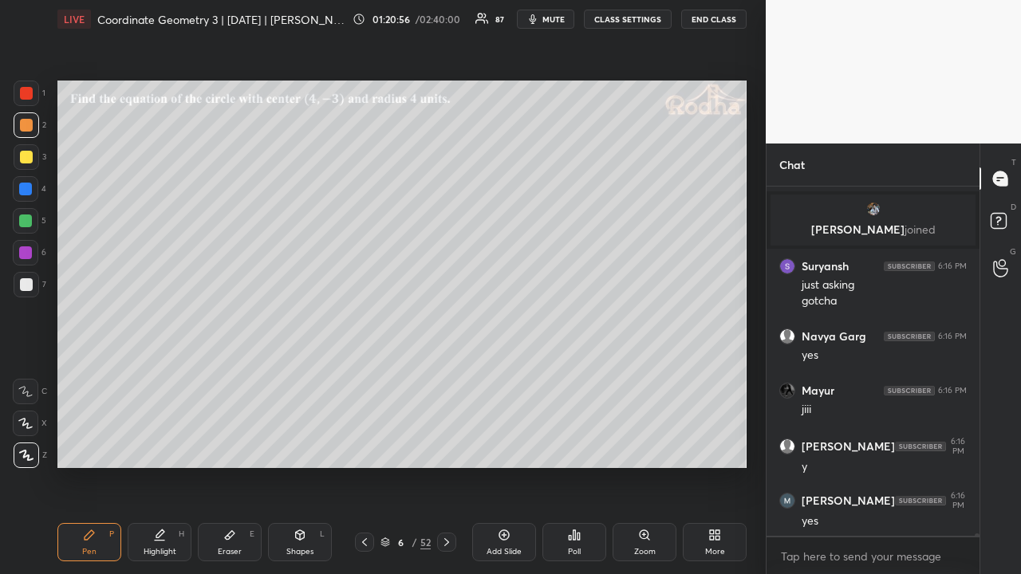
click at [364, 445] on icon at bounding box center [364, 542] width 13 height 13
click at [448, 445] on icon at bounding box center [446, 542] width 13 height 13
click at [450, 445] on icon at bounding box center [446, 542] width 13 height 13
click at [451, 445] on icon at bounding box center [446, 542] width 13 height 13
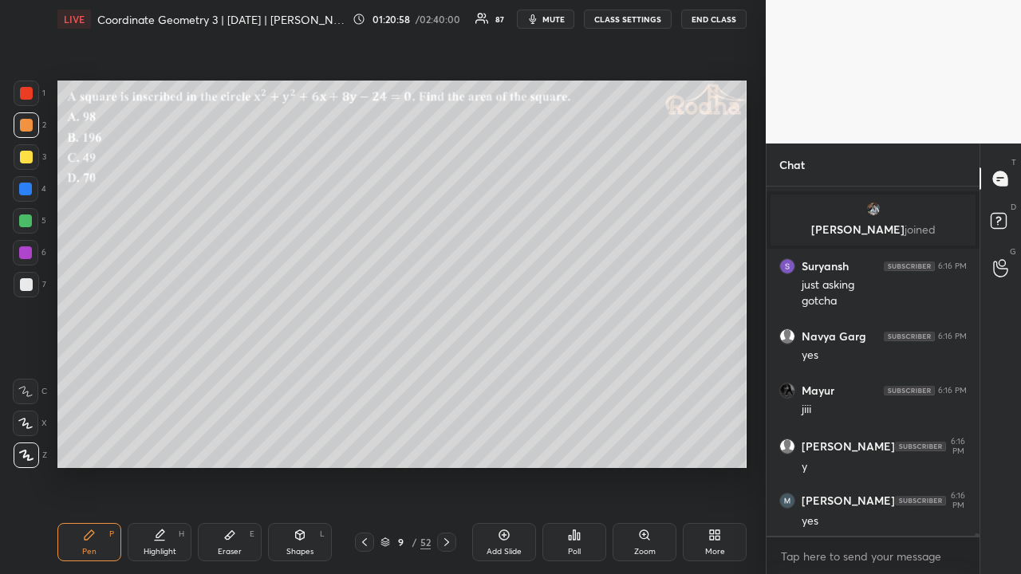
click at [451, 445] on icon at bounding box center [446, 542] width 13 height 13
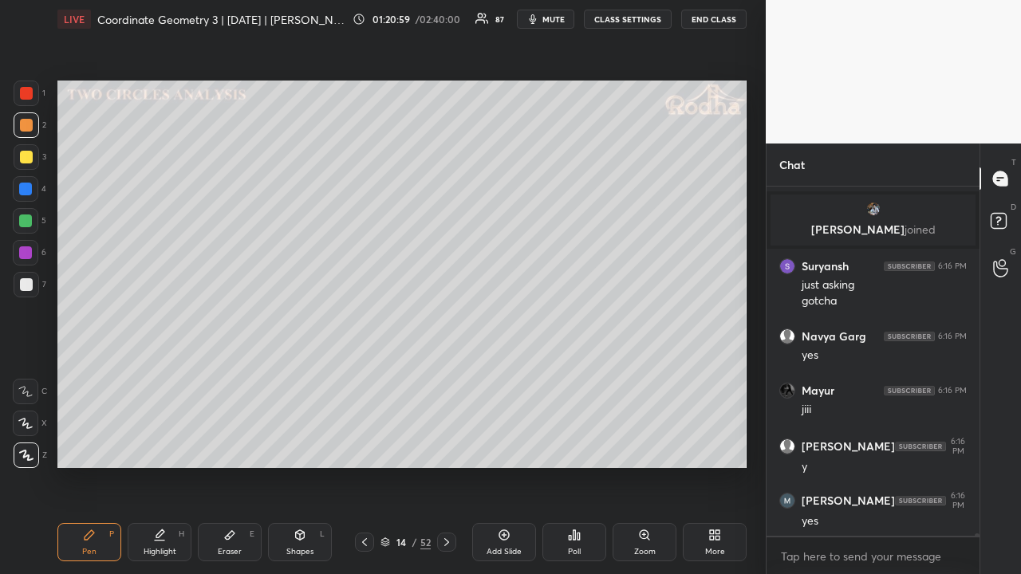
click at [451, 445] on icon at bounding box center [446, 542] width 13 height 13
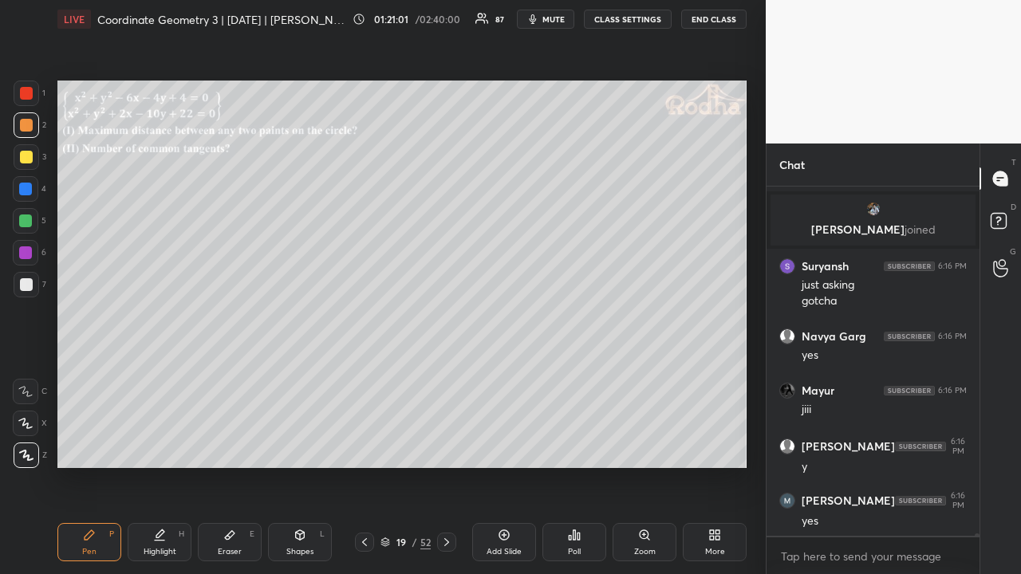
click at [451, 445] on icon at bounding box center [446, 542] width 13 height 13
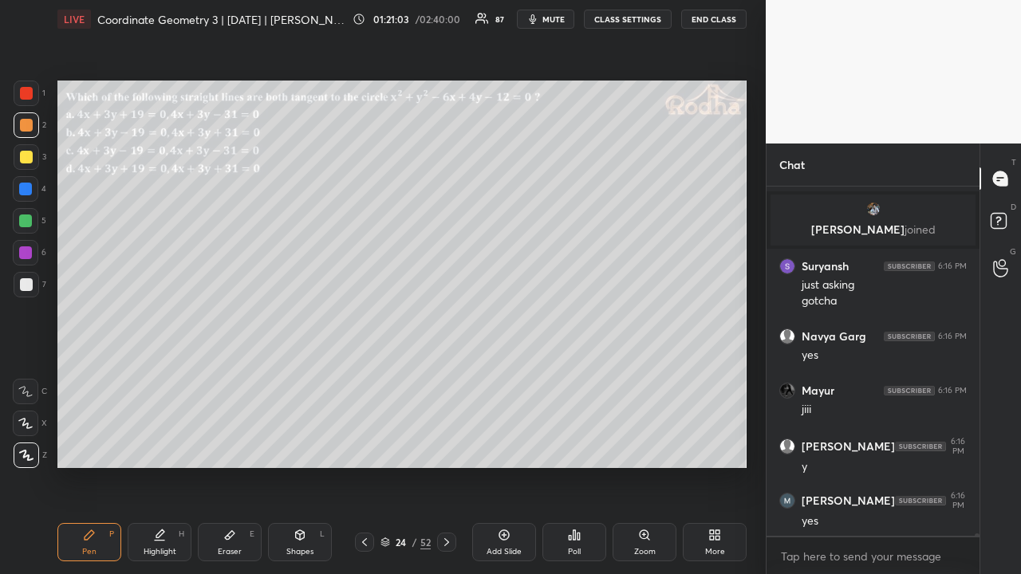
click at [451, 445] on icon at bounding box center [446, 542] width 13 height 13
click at [33, 156] on div at bounding box center [27, 157] width 26 height 26
click at [30, 250] on div at bounding box center [25, 252] width 13 height 13
click at [29, 124] on div at bounding box center [26, 125] width 13 height 13
click at [27, 220] on div at bounding box center [25, 220] width 13 height 13
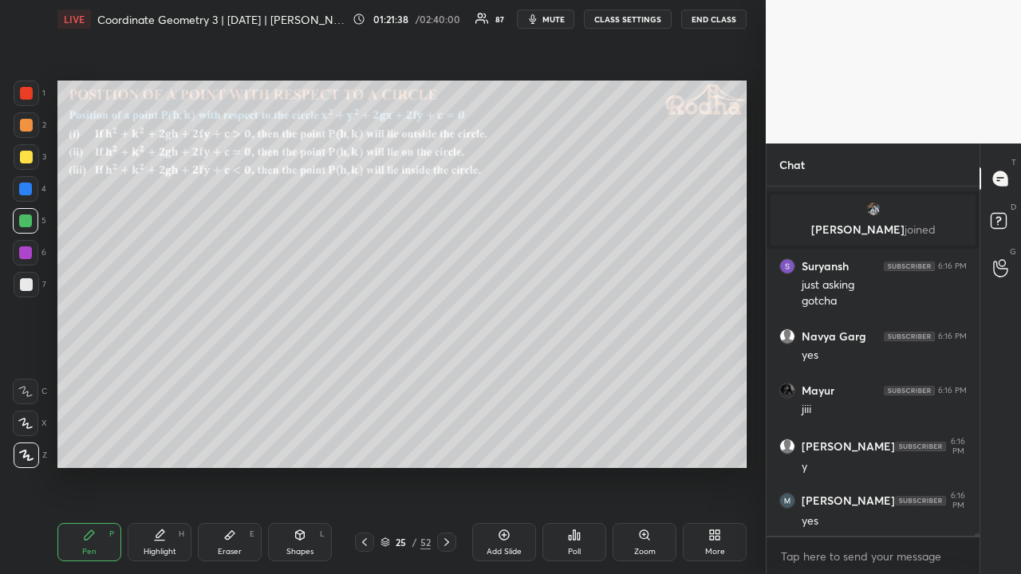
click at [27, 158] on div at bounding box center [26, 157] width 13 height 13
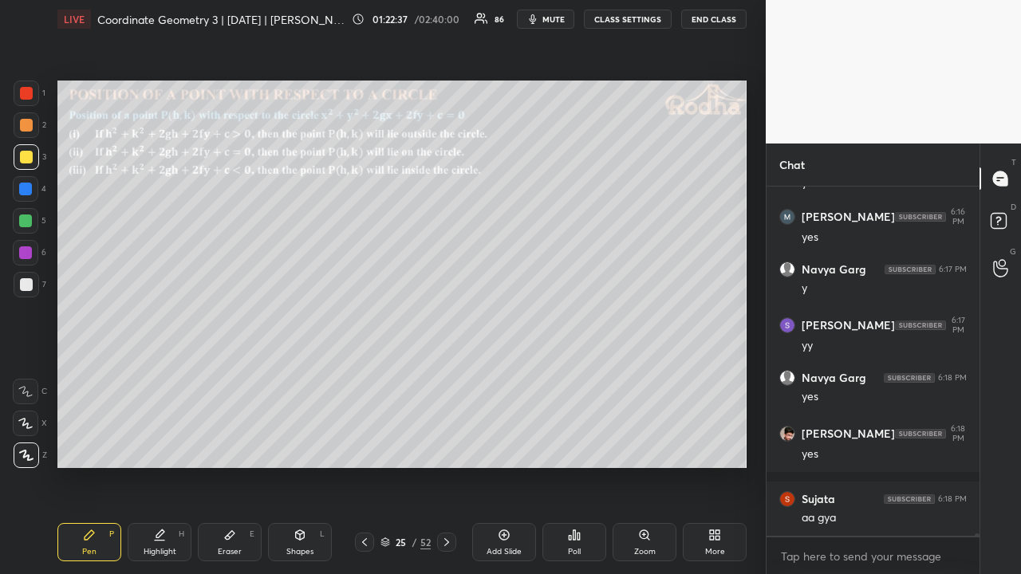
scroll to position [44543, 0]
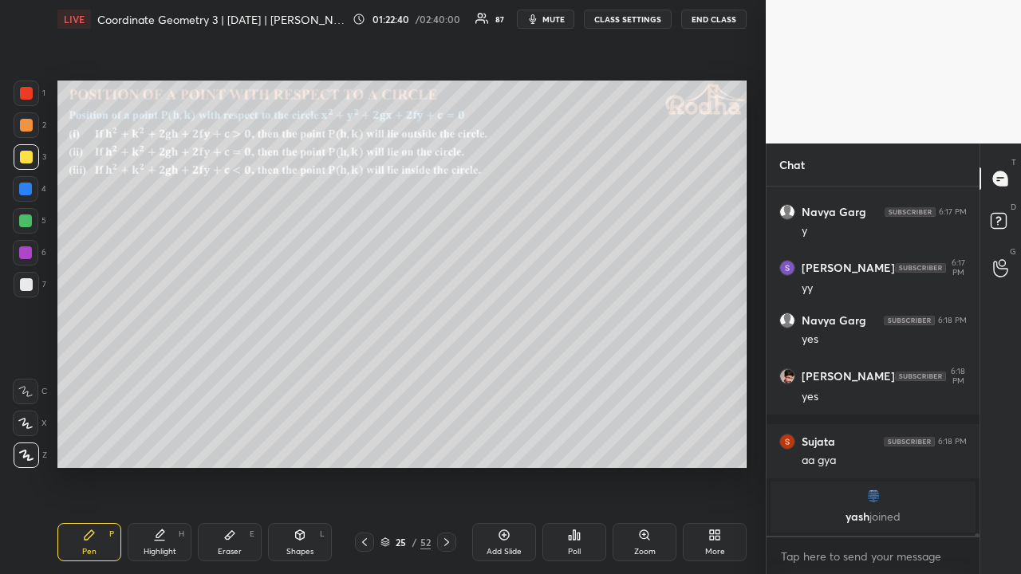
click at [442, 445] on icon at bounding box center [446, 542] width 13 height 13
click at [444, 445] on icon at bounding box center [446, 542] width 13 height 13
click at [368, 445] on icon at bounding box center [364, 542] width 13 height 13
click at [446, 445] on icon at bounding box center [446, 542] width 13 height 13
click at [450, 445] on icon at bounding box center [446, 542] width 13 height 13
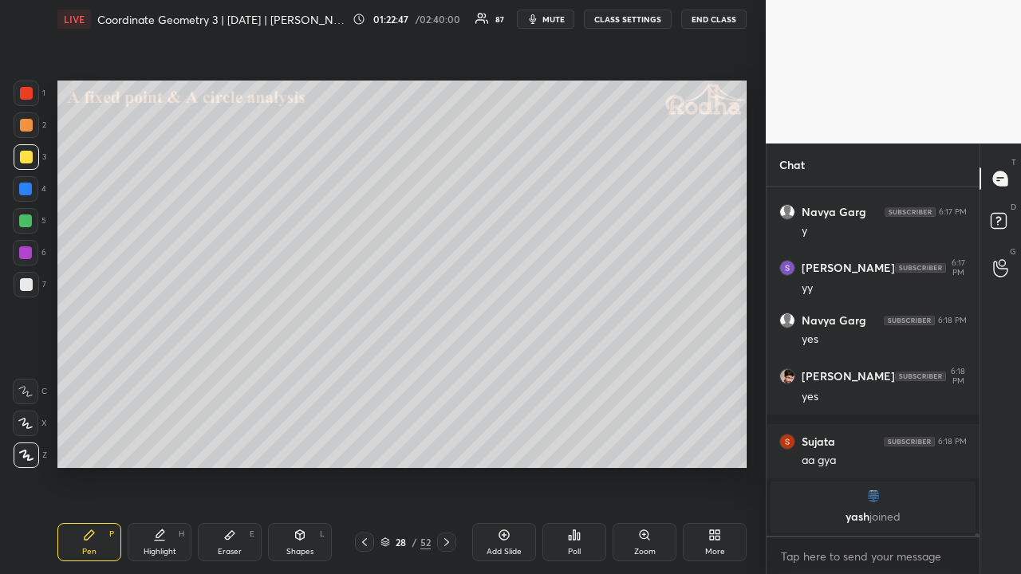
click at [368, 445] on icon at bounding box center [364, 542] width 13 height 13
click at [367, 445] on icon at bounding box center [364, 542] width 13 height 13
click at [365, 445] on icon at bounding box center [364, 542] width 13 height 13
drag, startPoint x: 446, startPoint y: 537, endPoint x: 443, endPoint y: 526, distance: 11.4
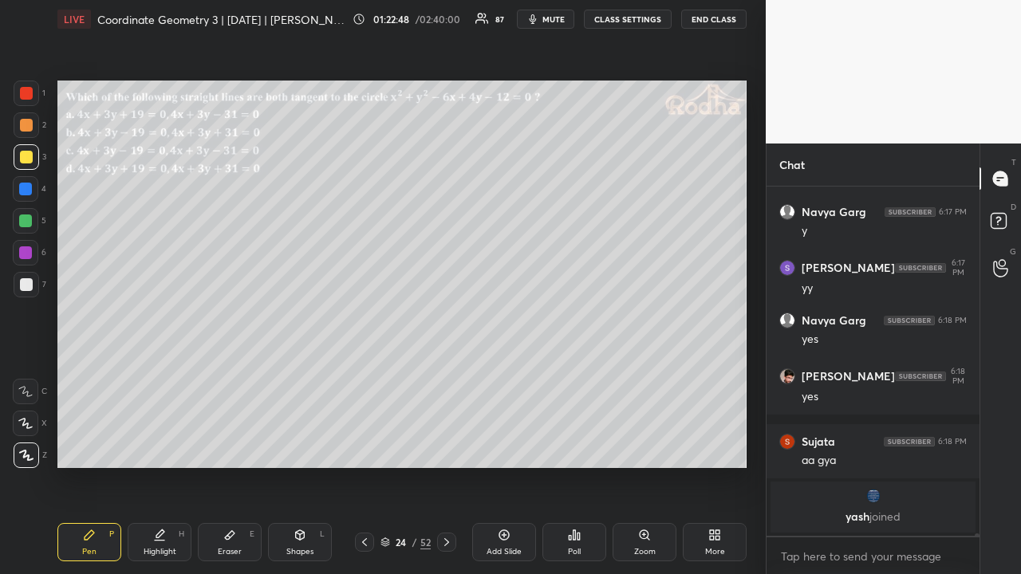
click at [446, 445] on icon at bounding box center [446, 542] width 13 height 13
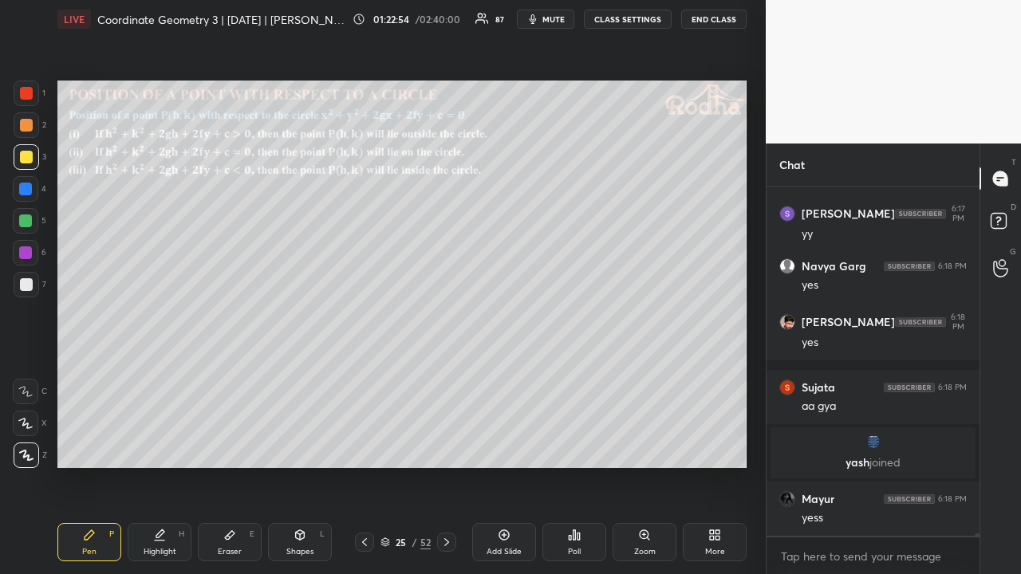
scroll to position [44468, 0]
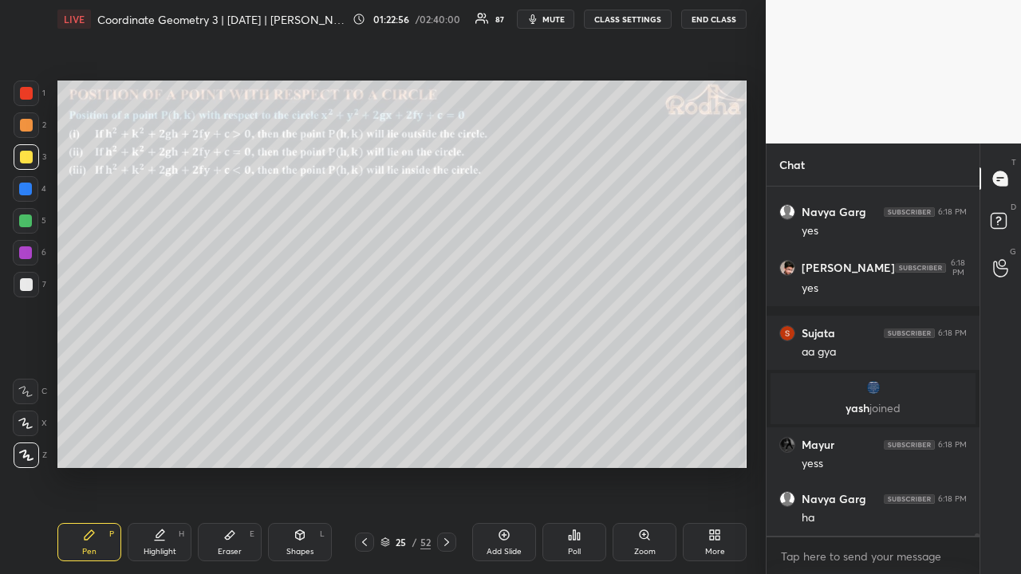
click at [443, 445] on icon at bounding box center [446, 542] width 13 height 13
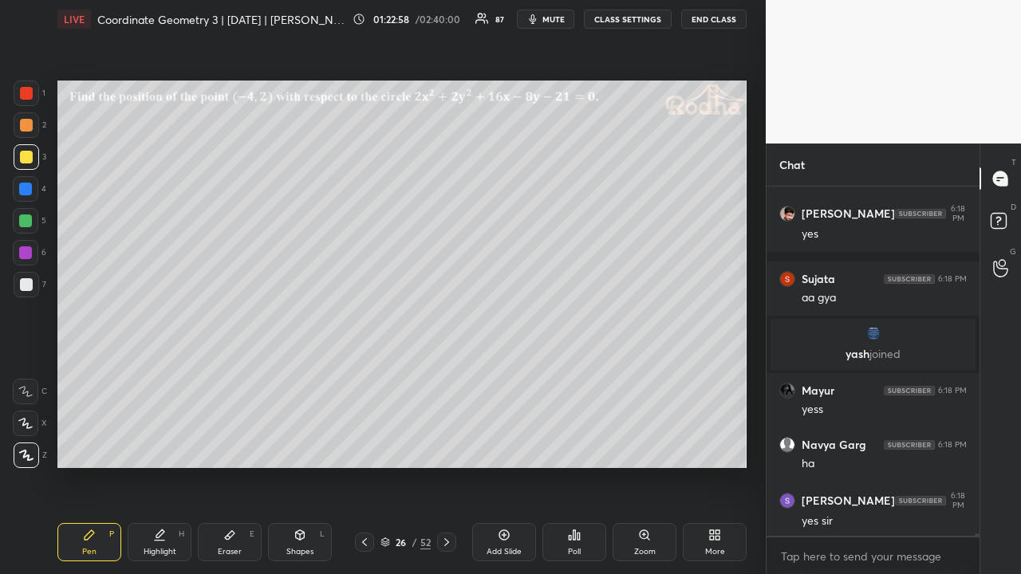
click at [29, 128] on div at bounding box center [26, 125] width 13 height 13
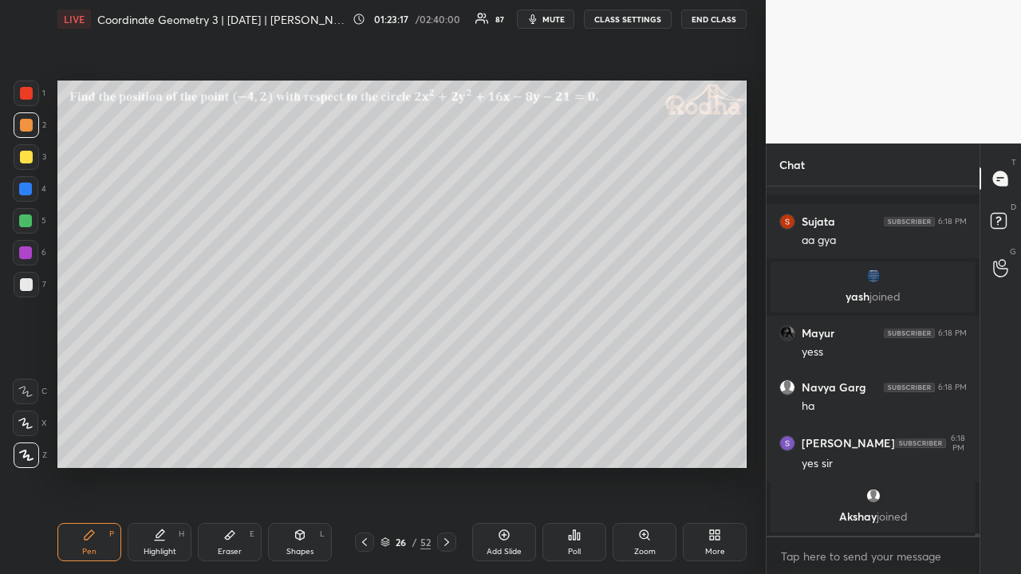
click at [32, 161] on div at bounding box center [27, 157] width 26 height 26
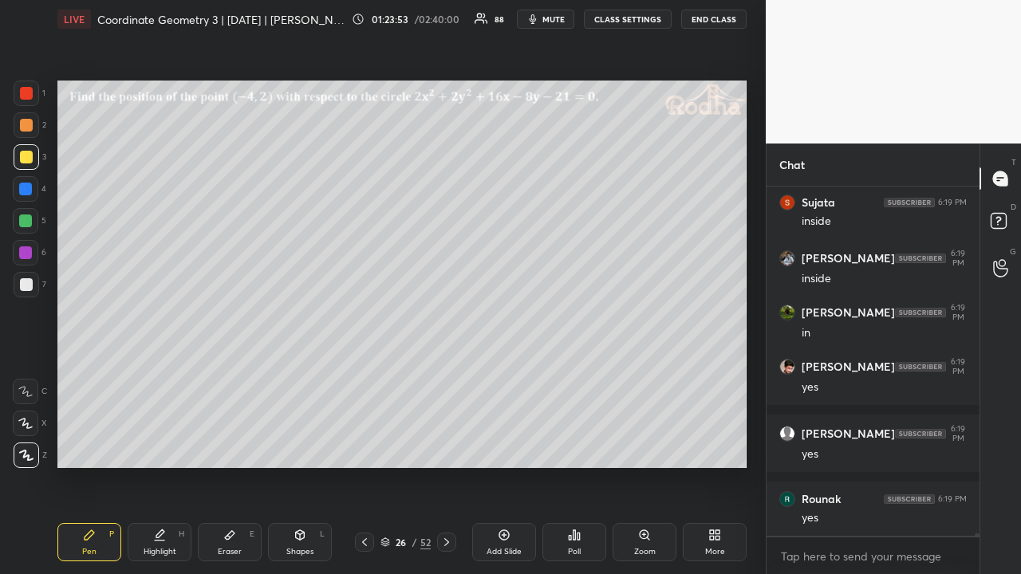
scroll to position [45815, 0]
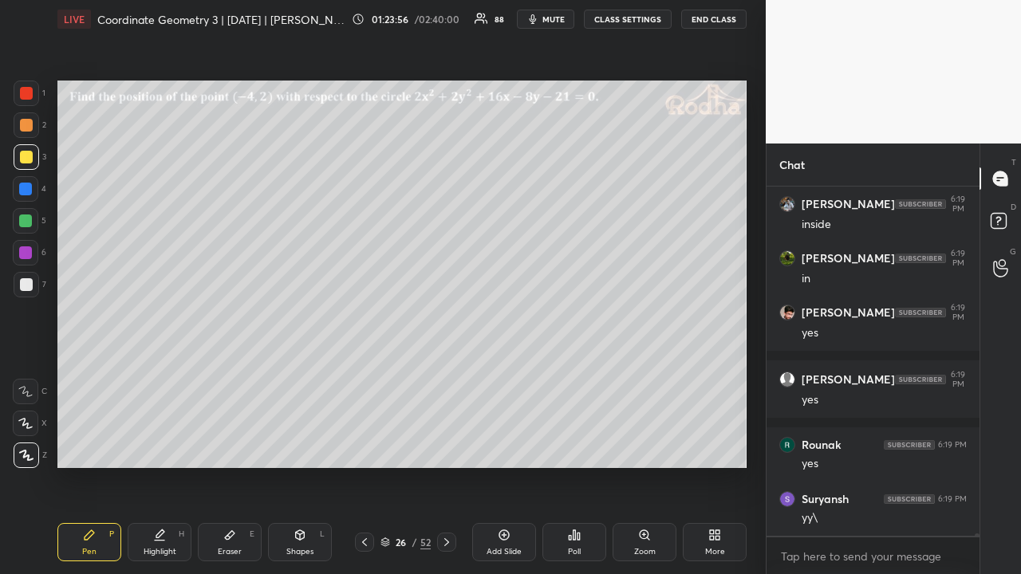
click at [364, 445] on icon at bounding box center [364, 542] width 13 height 13
click at [448, 445] on icon at bounding box center [446, 542] width 13 height 13
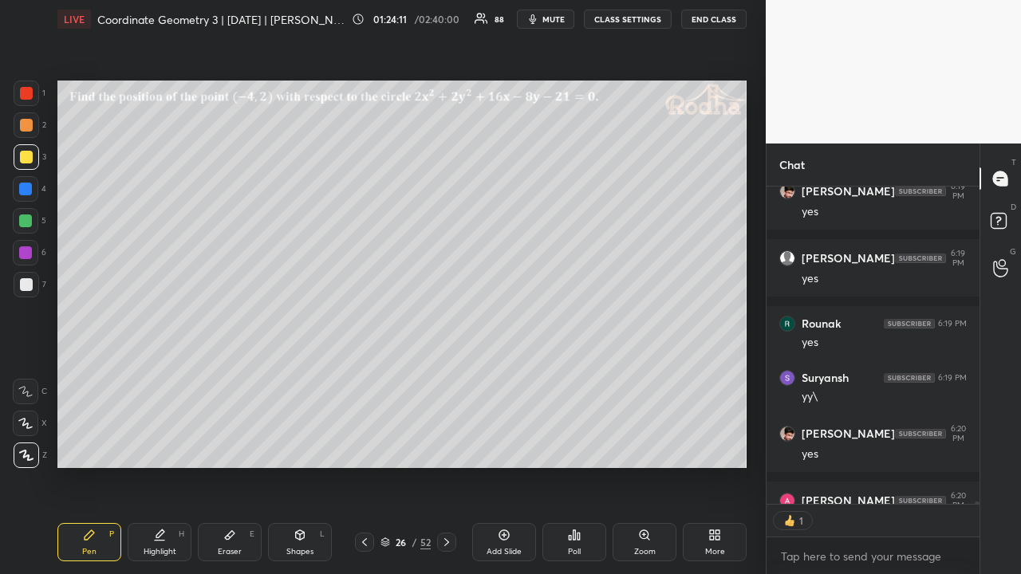
scroll to position [46022, 0]
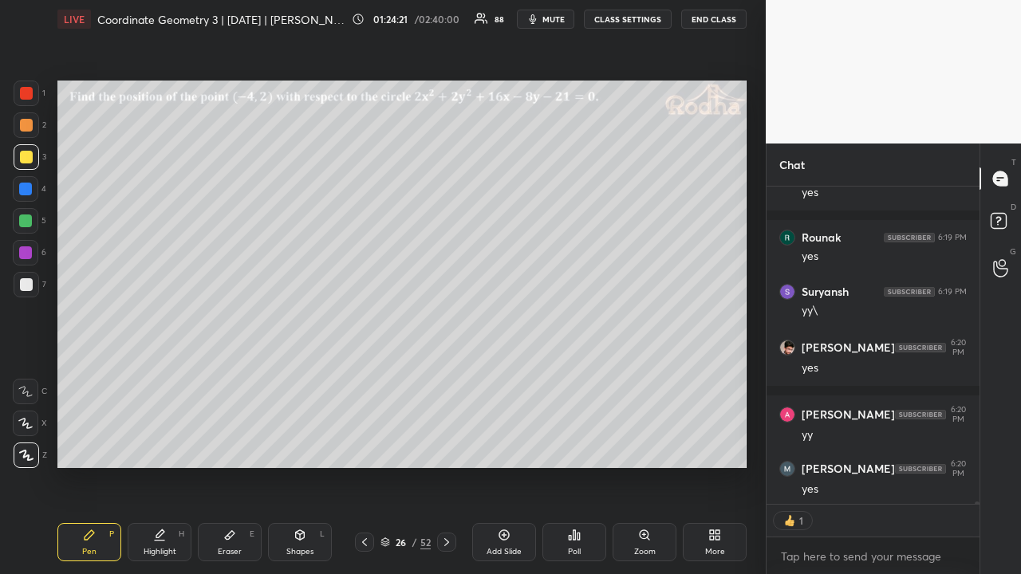
type textarea "x"
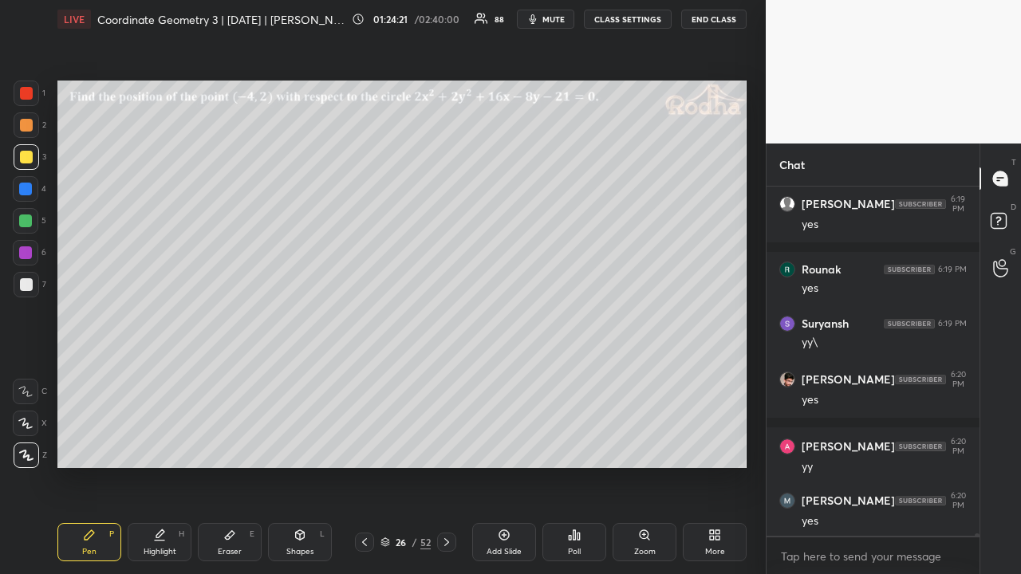
scroll to position [344, 208]
click at [27, 129] on div at bounding box center [26, 125] width 13 height 13
click at [29, 289] on div at bounding box center [26, 284] width 13 height 13
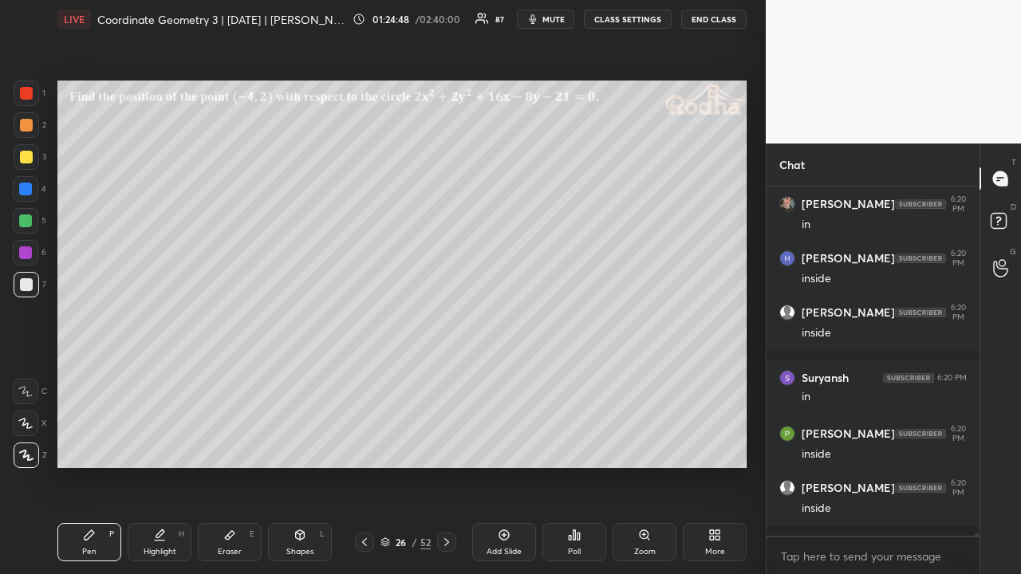
scroll to position [47084, 0]
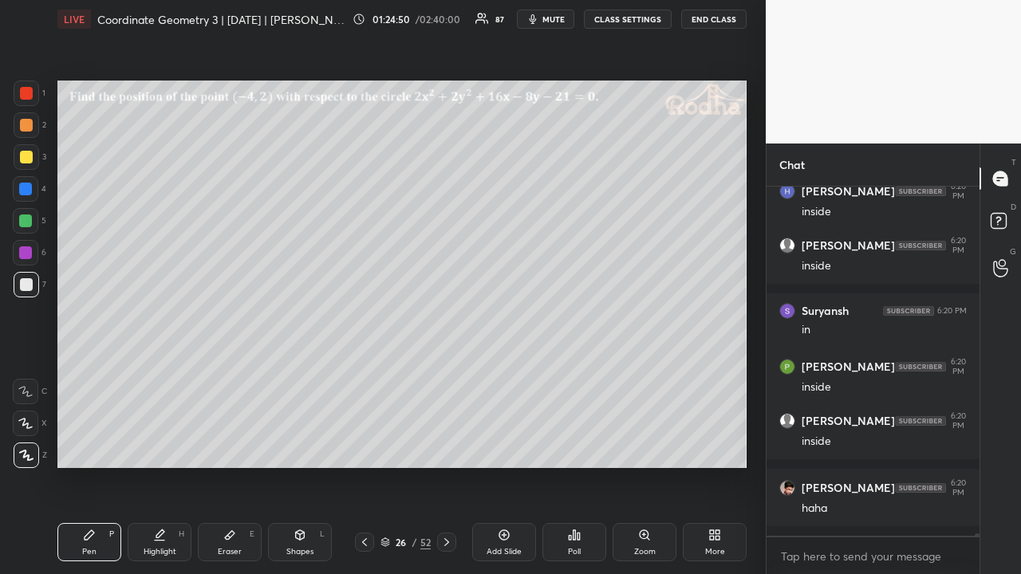
drag, startPoint x: 27, startPoint y: 123, endPoint x: 26, endPoint y: 133, distance: 10.5
click at [26, 129] on div at bounding box center [26, 125] width 13 height 13
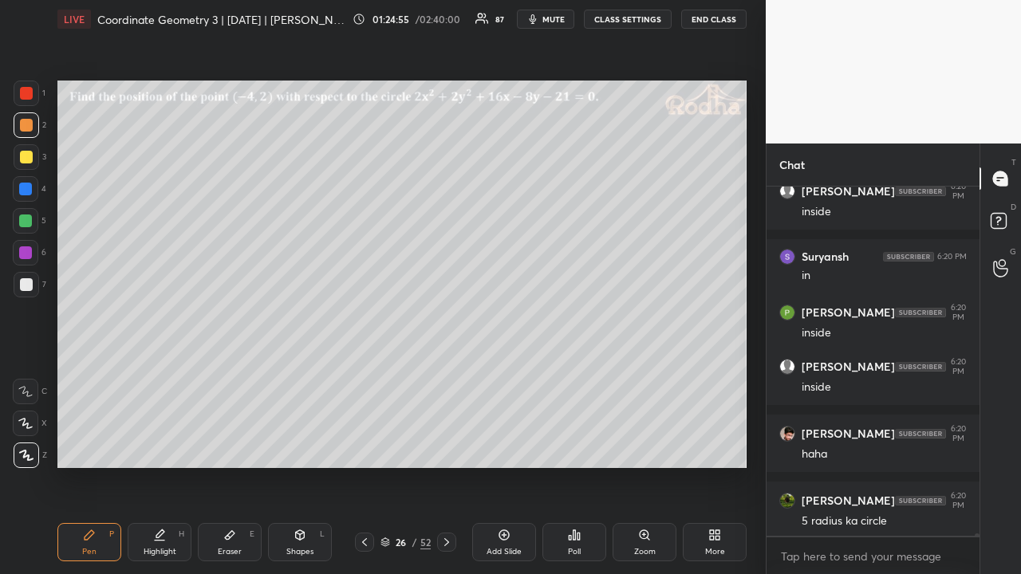
click at [29, 158] on div at bounding box center [26, 157] width 13 height 13
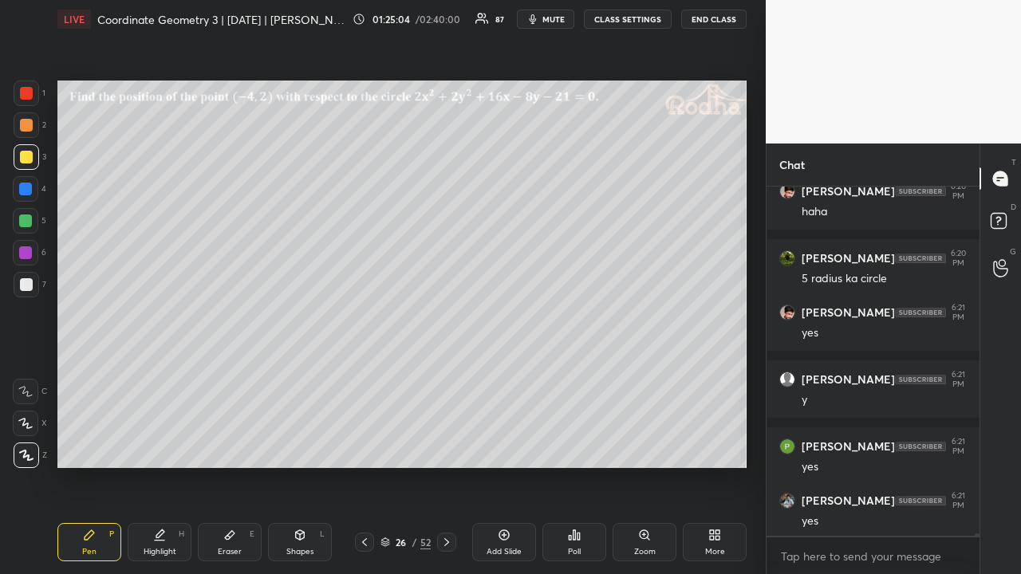
scroll to position [47435, 0]
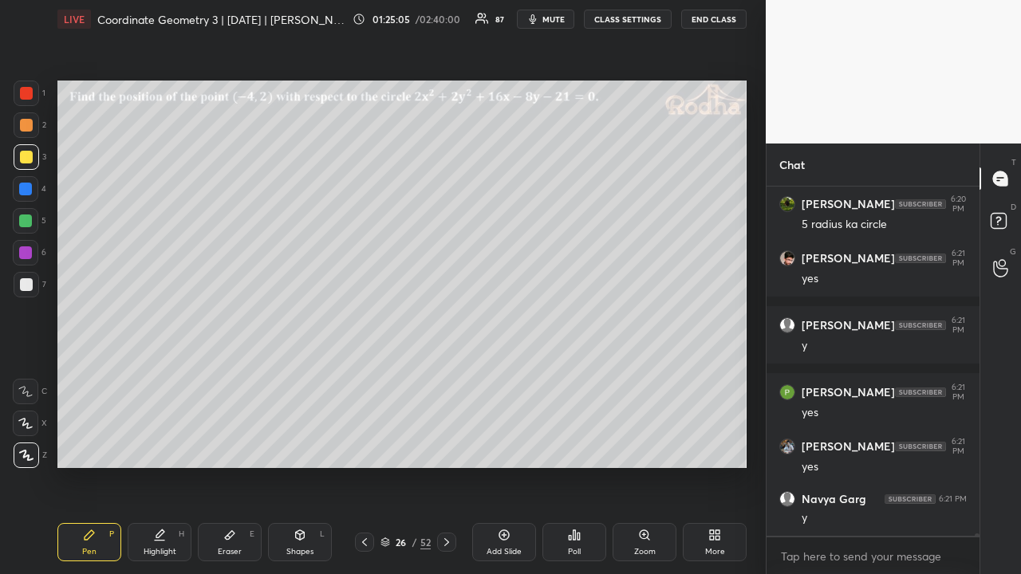
click at [448, 445] on icon at bounding box center [446, 542] width 13 height 13
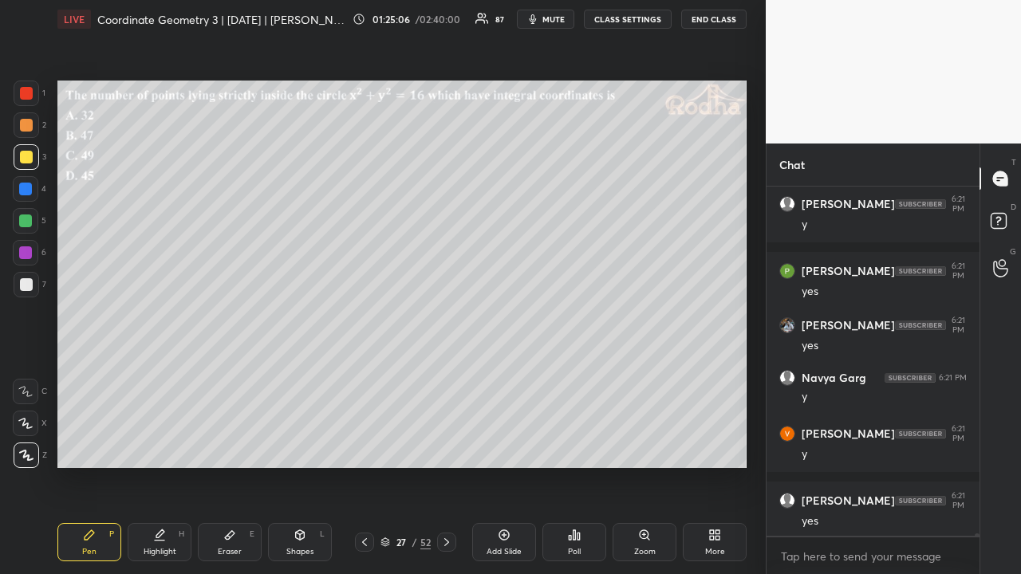
scroll to position [47611, 0]
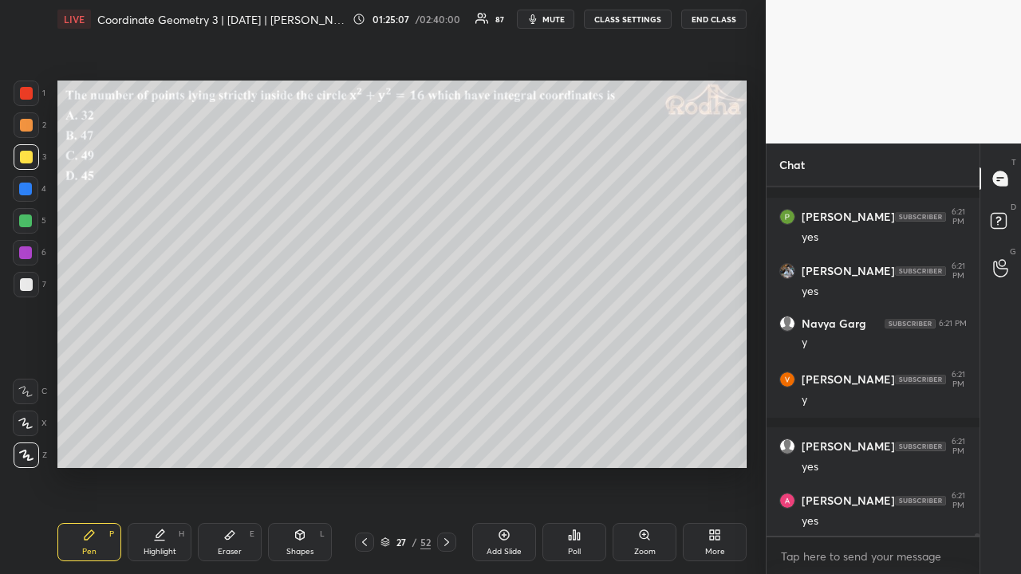
click at [572, 445] on icon at bounding box center [574, 535] width 13 height 13
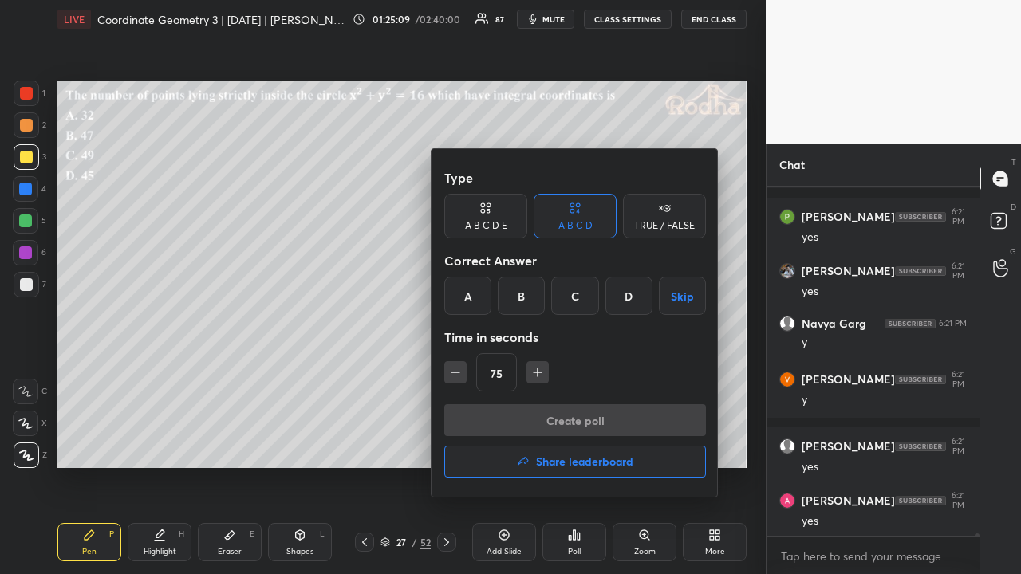
click at [534, 376] on icon "button" at bounding box center [537, 372] width 16 height 16
type input "90"
drag, startPoint x: 630, startPoint y: 297, endPoint x: 640, endPoint y: 296, distance: 10.4
click at [631, 296] on div "D" at bounding box center [628, 296] width 47 height 38
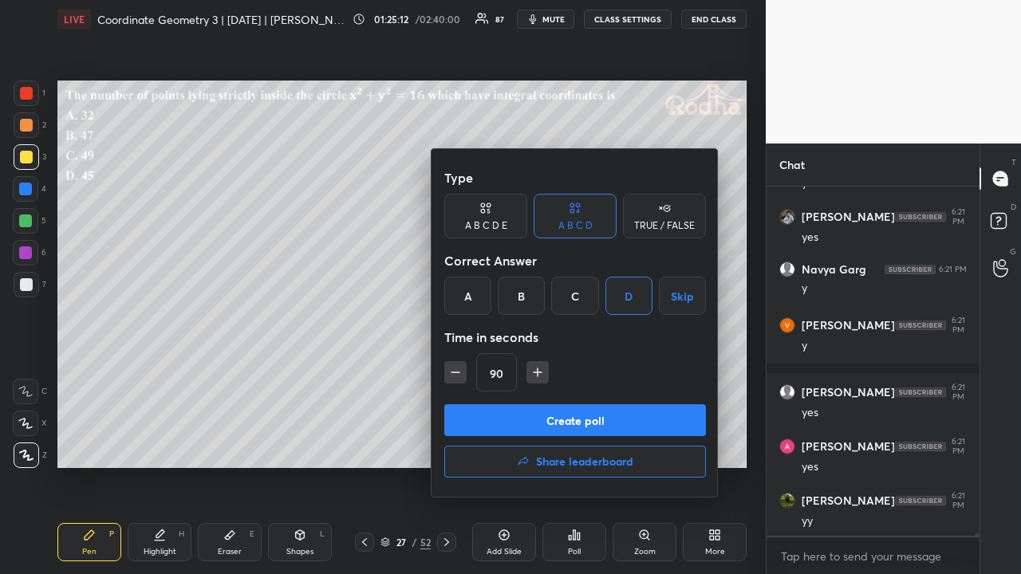
click at [571, 416] on button "Create poll" at bounding box center [575, 420] width 262 height 32
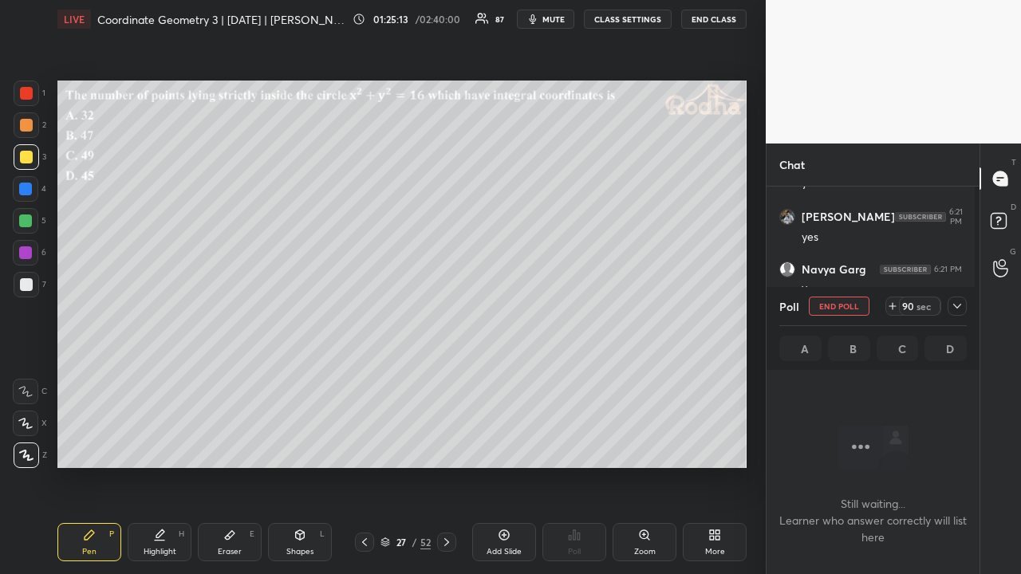
scroll to position [300, 208]
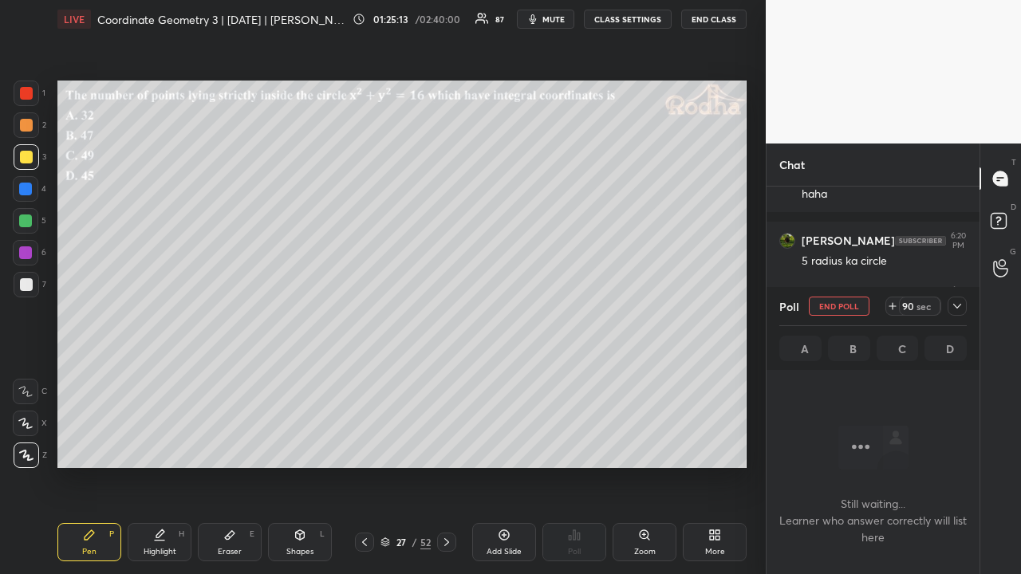
click at [956, 305] on icon at bounding box center [956, 306] width 13 height 13
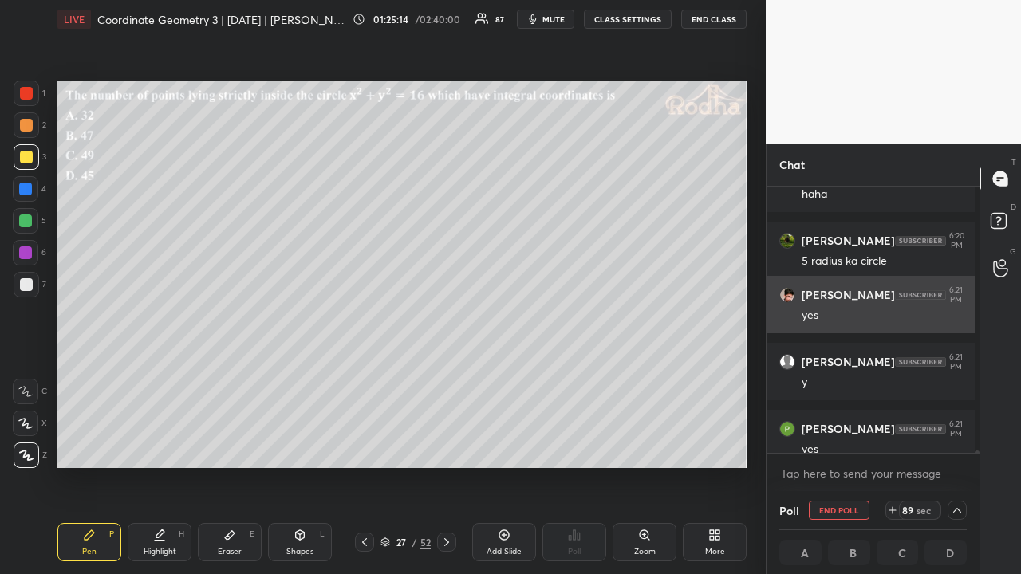
scroll to position [262, 203]
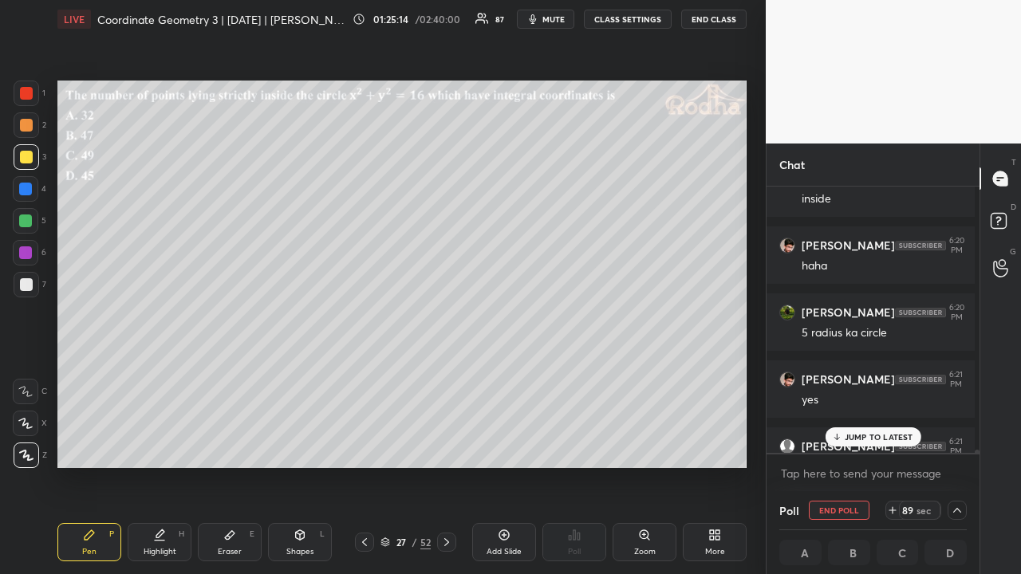
click at [864, 433] on p "JUMP TO LATEST" at bounding box center [878, 437] width 69 height 10
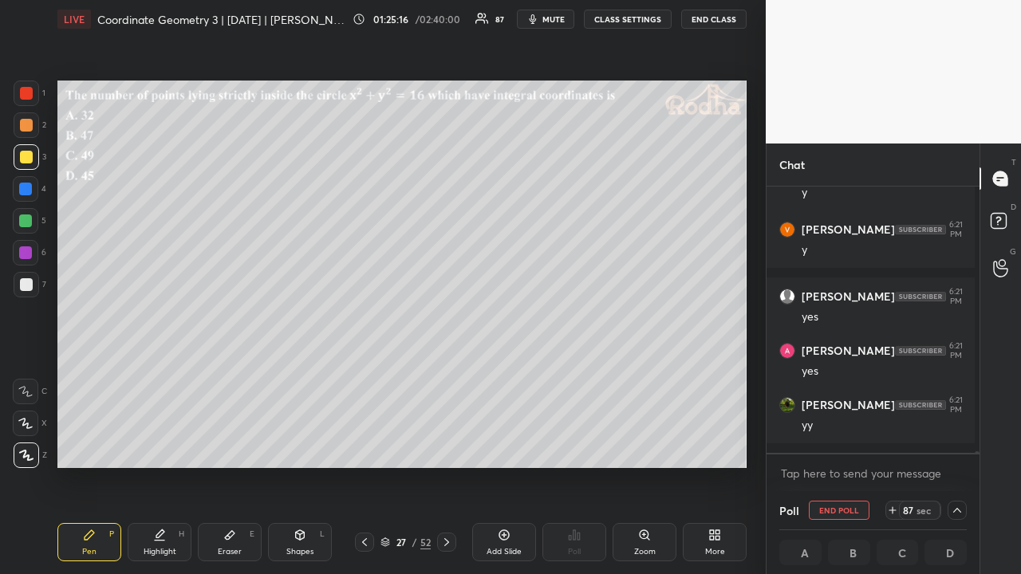
click at [235, 445] on icon at bounding box center [229, 535] width 13 height 13
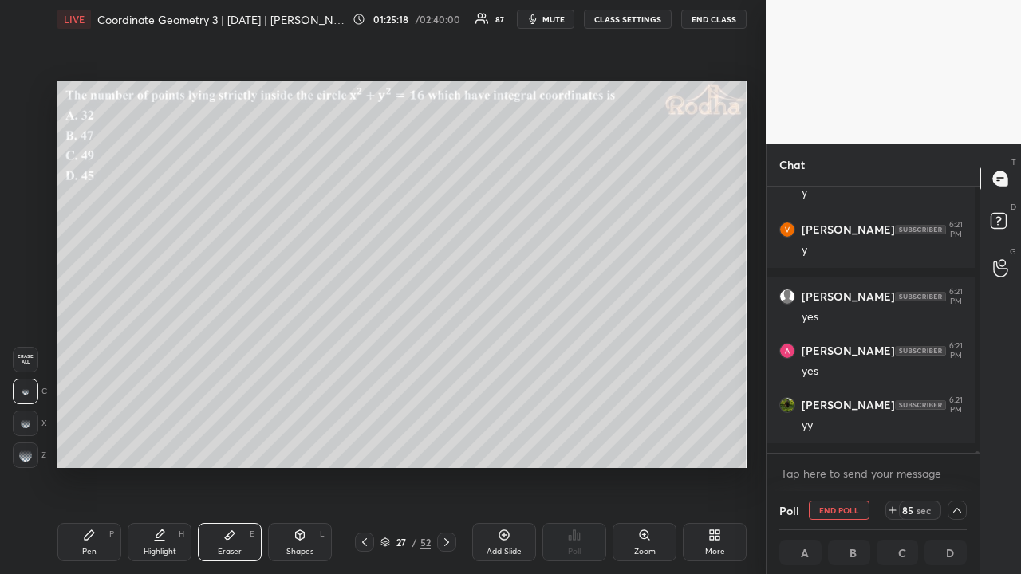
click at [92, 445] on div "Pen P" at bounding box center [89, 542] width 64 height 38
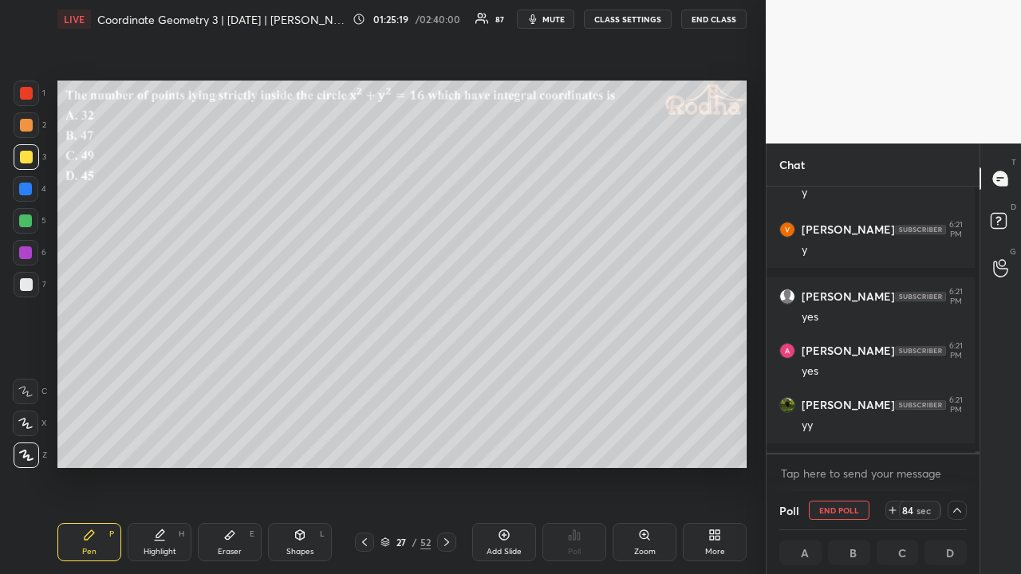
drag, startPoint x: 27, startPoint y: 126, endPoint x: 41, endPoint y: 142, distance: 20.9
click at [29, 128] on div at bounding box center [26, 125] width 13 height 13
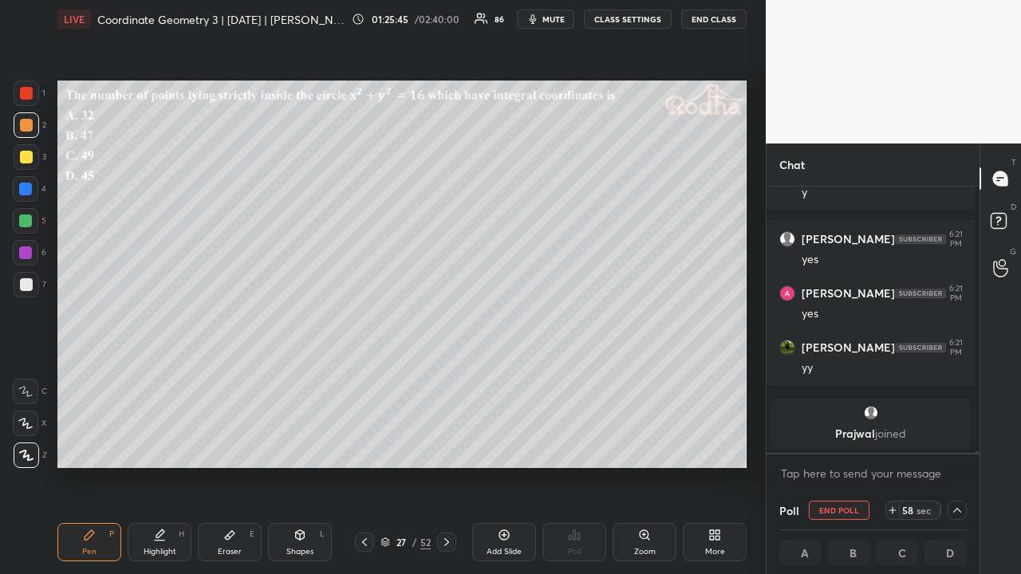
scroll to position [1, 5]
click at [954, 445] on icon at bounding box center [956, 510] width 13 height 13
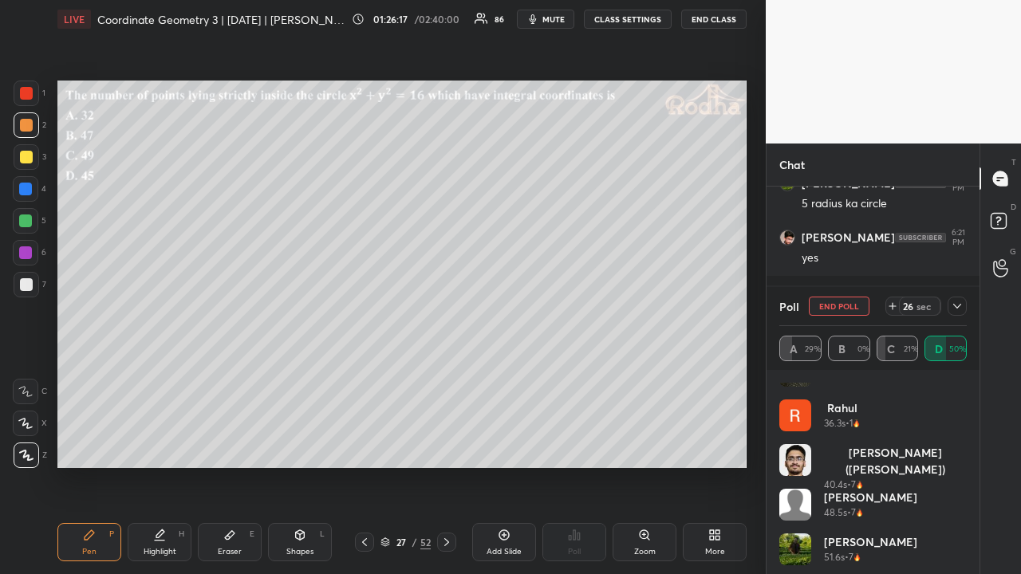
scroll to position [121, 0]
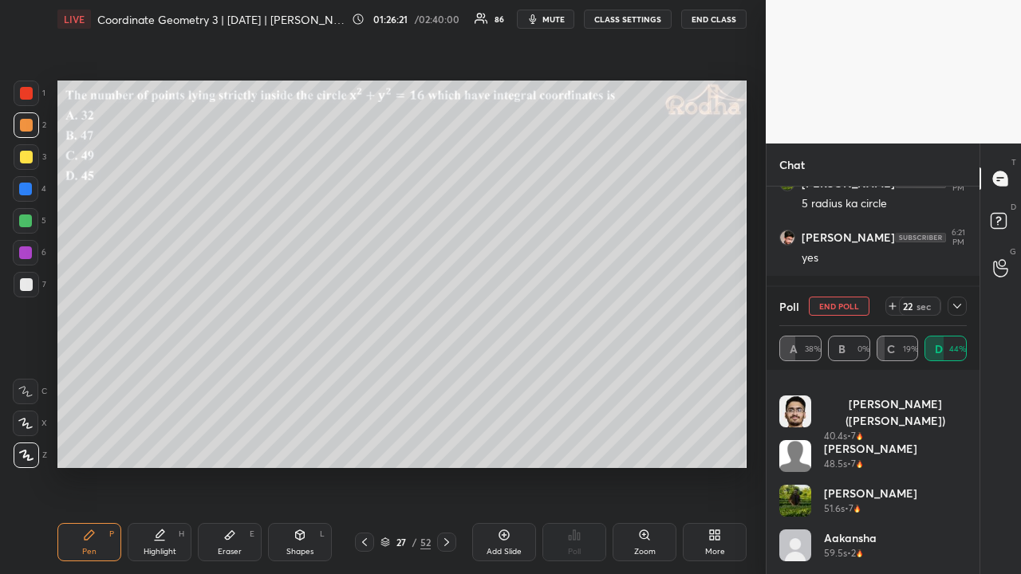
click at [22, 280] on div at bounding box center [26, 284] width 13 height 13
click at [299, 445] on icon at bounding box center [300, 535] width 9 height 10
click at [32, 445] on icon at bounding box center [27, 456] width 12 height 12
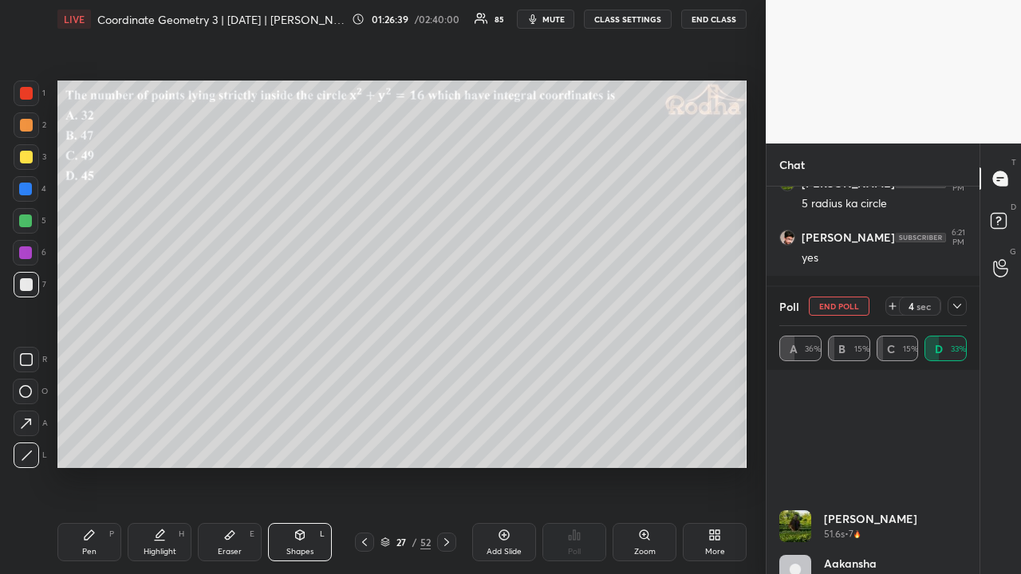
scroll to position [0, 0]
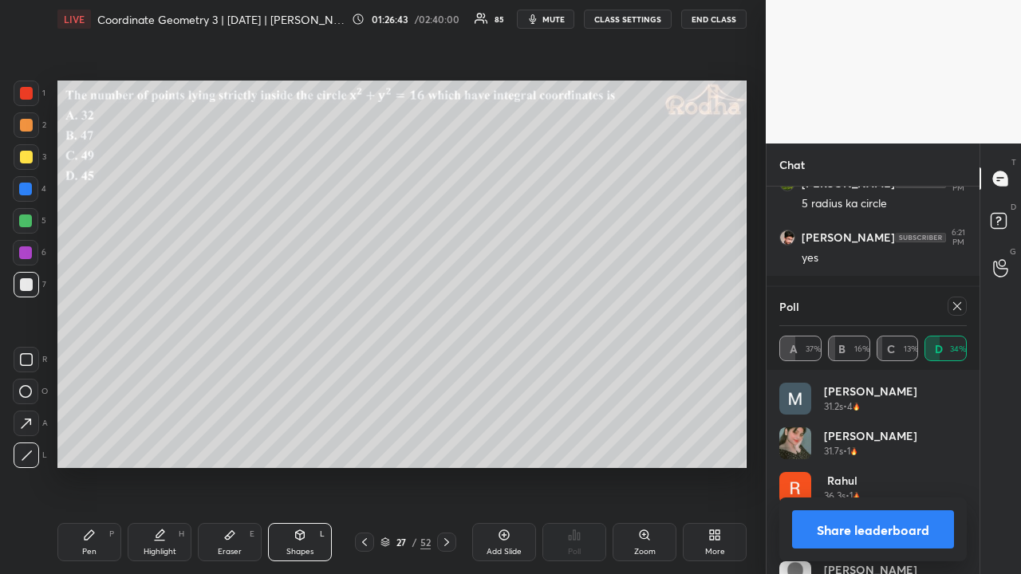
click at [955, 303] on icon at bounding box center [956, 306] width 13 height 13
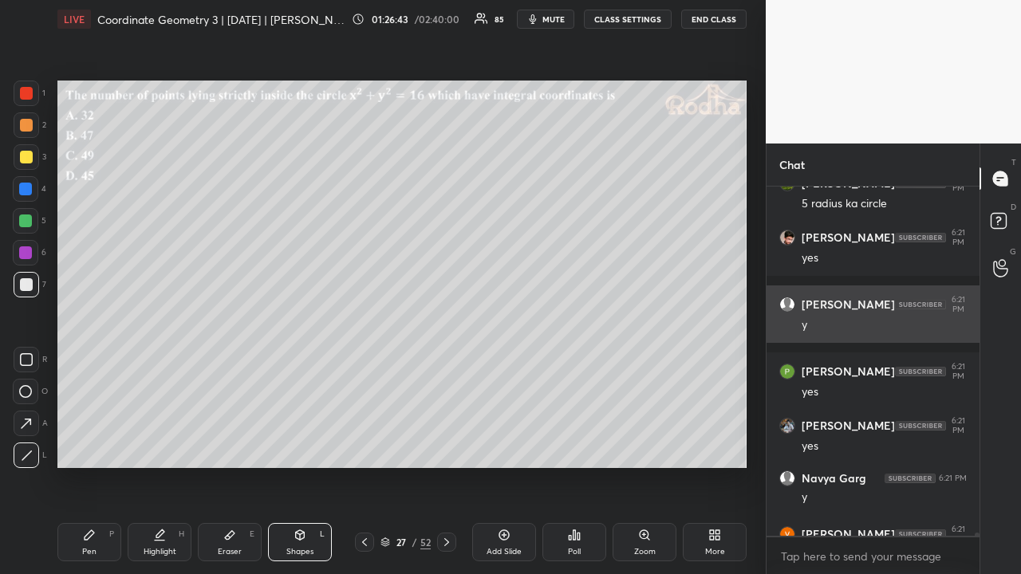
scroll to position [6, 5]
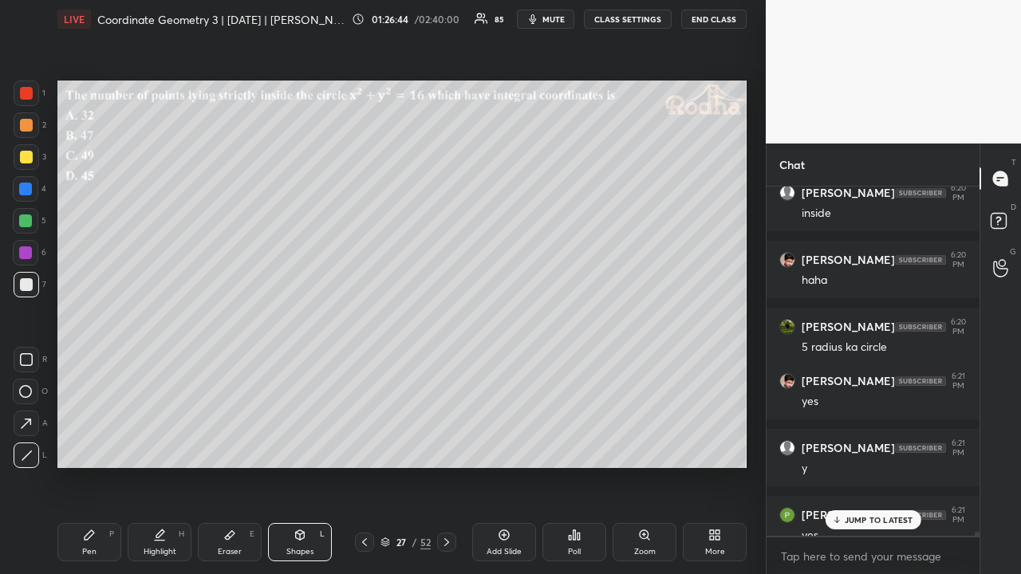
click at [869, 445] on p "JUMP TO LATEST" at bounding box center [878, 520] width 69 height 10
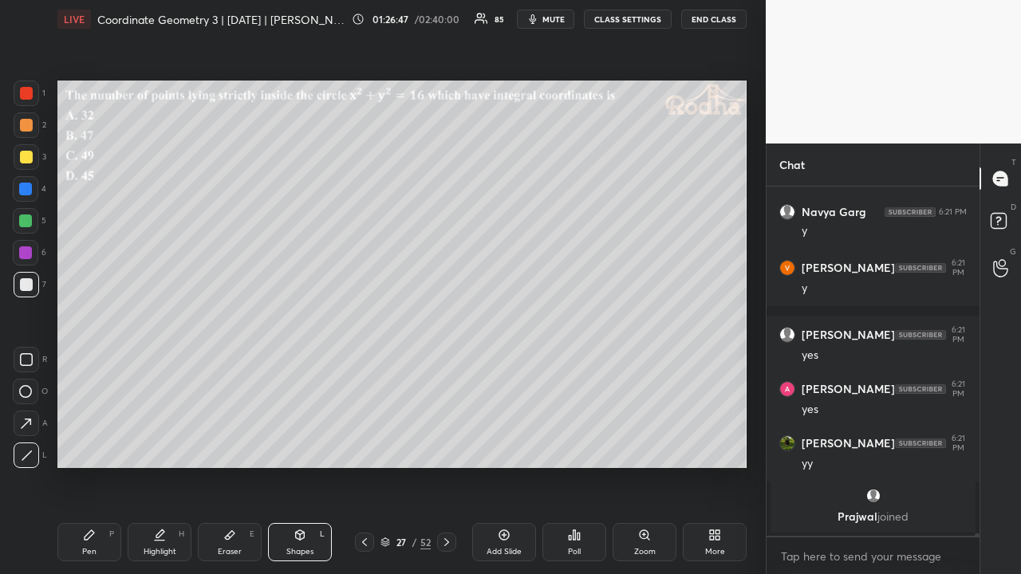
click at [26, 221] on div at bounding box center [25, 220] width 13 height 13
click at [94, 445] on div "Pen P" at bounding box center [89, 542] width 64 height 38
click at [313, 445] on div "Shapes L" at bounding box center [300, 542] width 64 height 38
click at [30, 392] on icon at bounding box center [25, 391] width 13 height 13
click at [97, 445] on div "Pen P" at bounding box center [89, 542] width 64 height 38
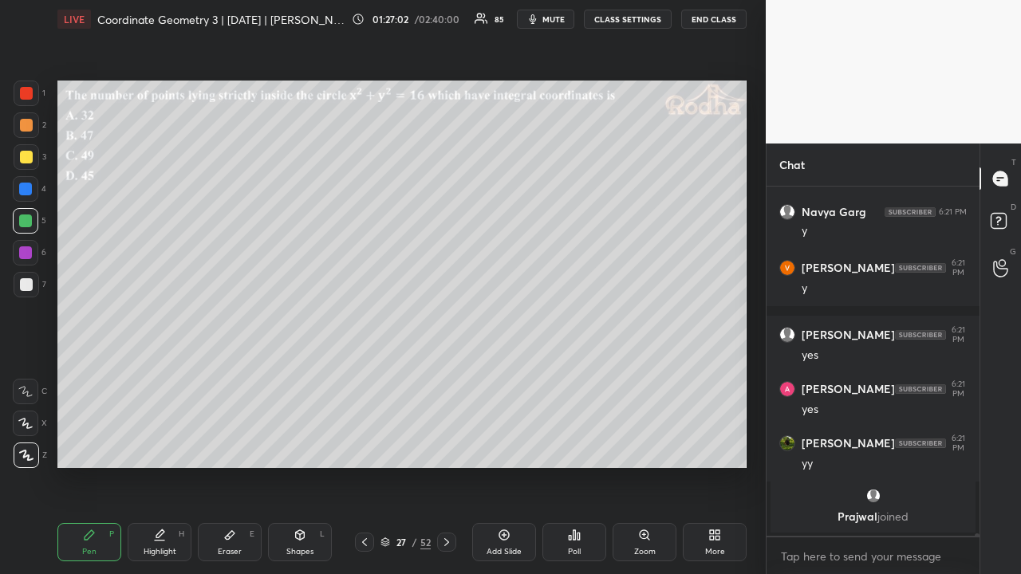
drag, startPoint x: 30, startPoint y: 126, endPoint x: 29, endPoint y: 137, distance: 11.3
click at [31, 127] on div at bounding box center [26, 125] width 13 height 13
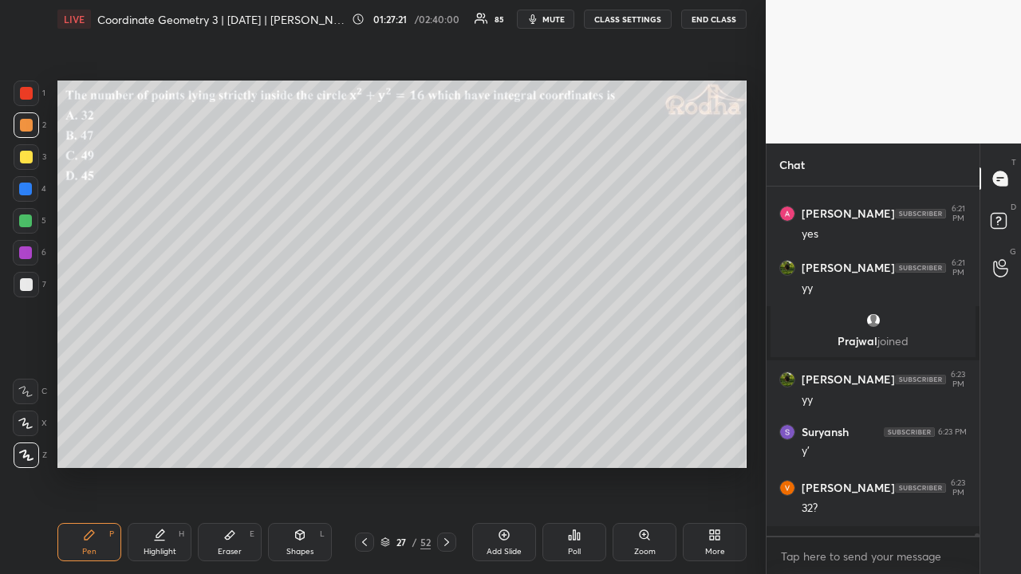
scroll to position [47170, 0]
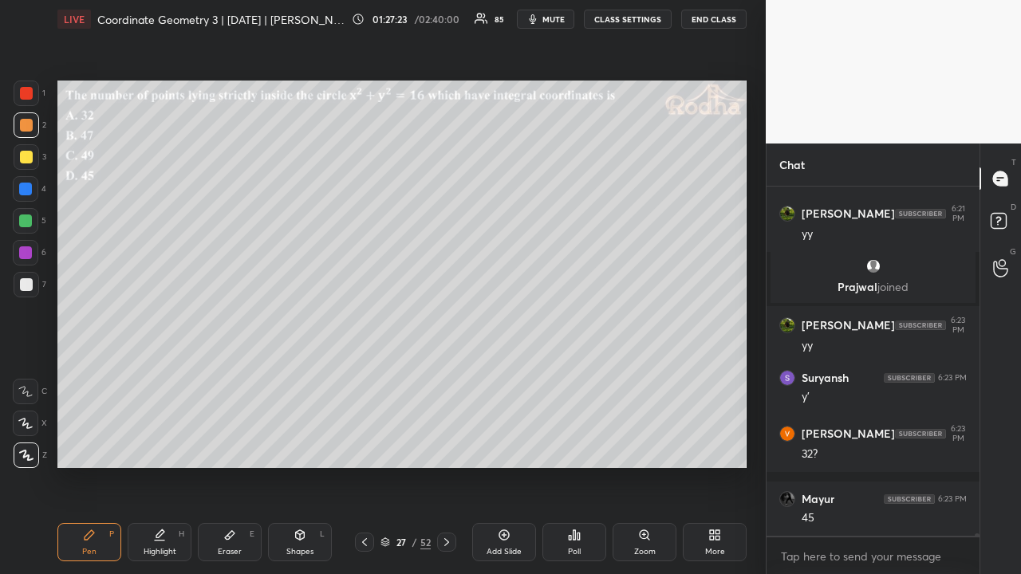
drag, startPoint x: 24, startPoint y: 159, endPoint x: 49, endPoint y: 159, distance: 25.5
click at [24, 158] on div at bounding box center [26, 157] width 13 height 13
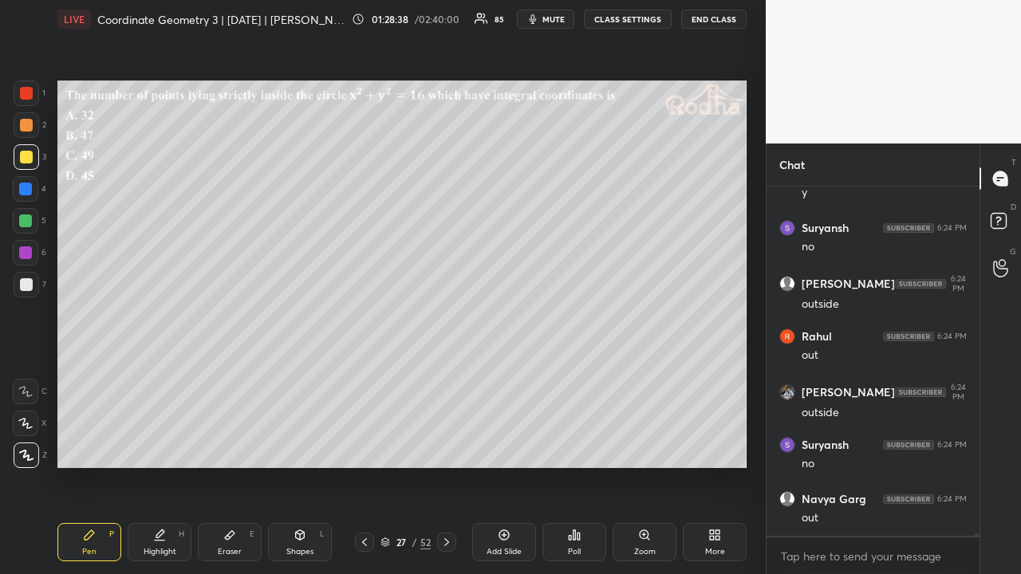
scroll to position [47904, 0]
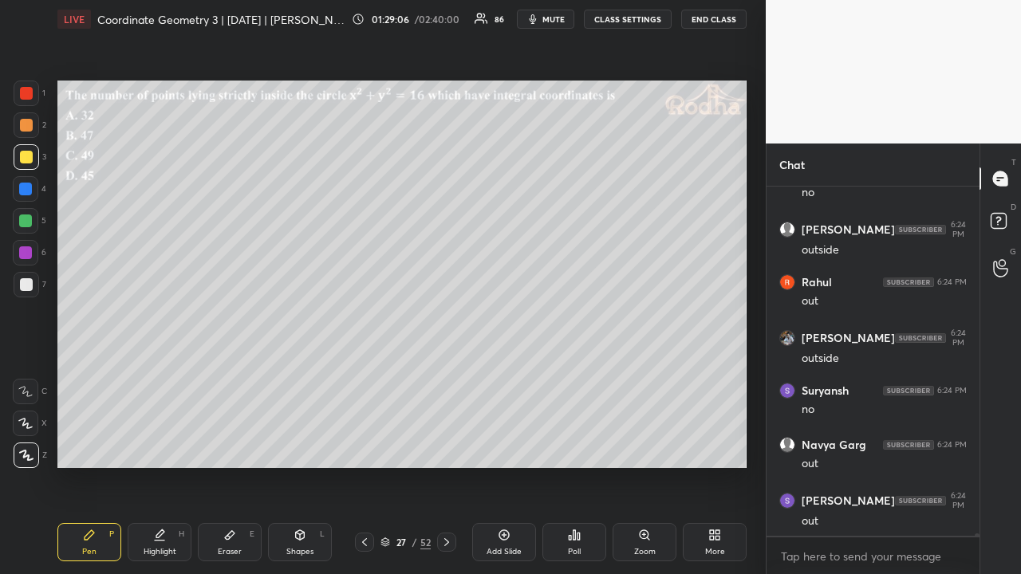
click at [28, 279] on div at bounding box center [26, 284] width 13 height 13
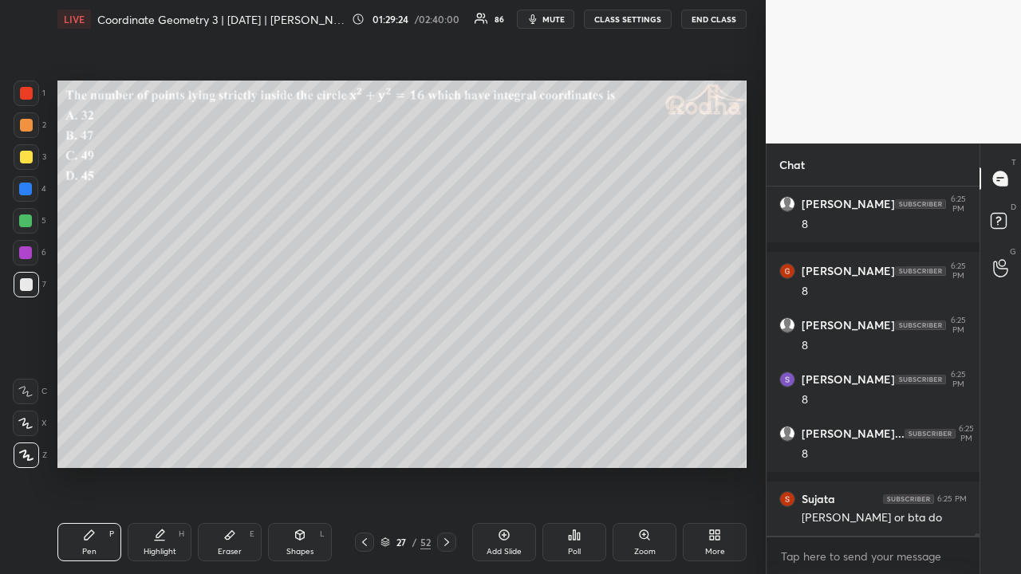
scroll to position [48309, 0]
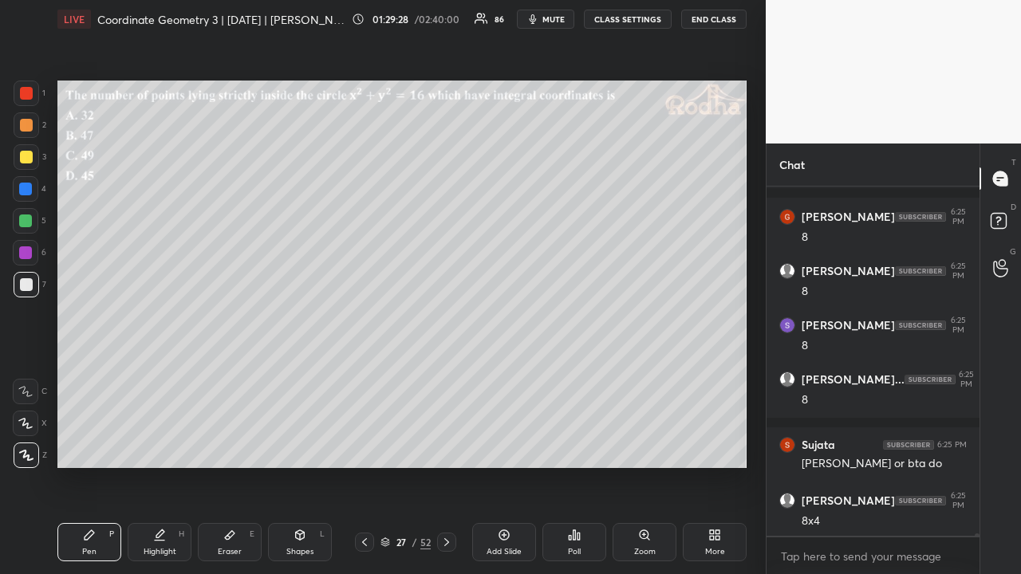
click at [24, 128] on div at bounding box center [26, 125] width 13 height 13
drag, startPoint x: 29, startPoint y: 93, endPoint x: 26, endPoint y: 101, distance: 8.6
click at [28, 94] on div at bounding box center [26, 93] width 13 height 13
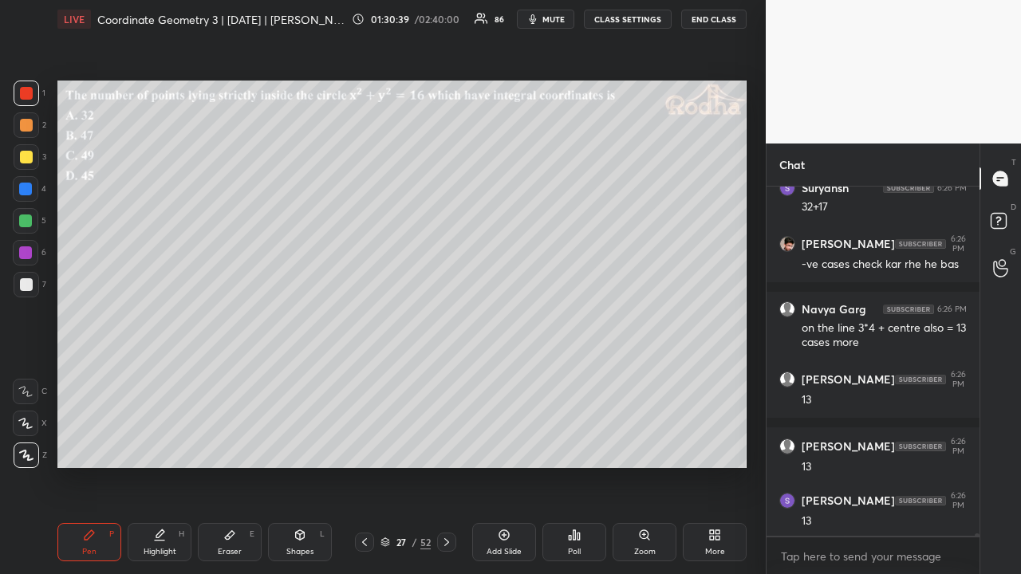
scroll to position [48850, 0]
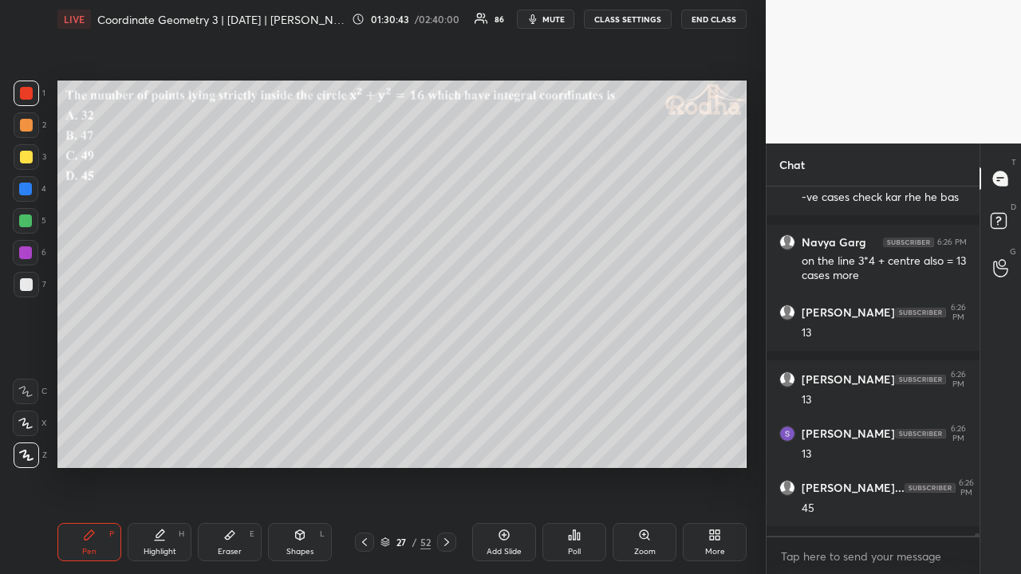
click at [34, 281] on div at bounding box center [27, 285] width 26 height 26
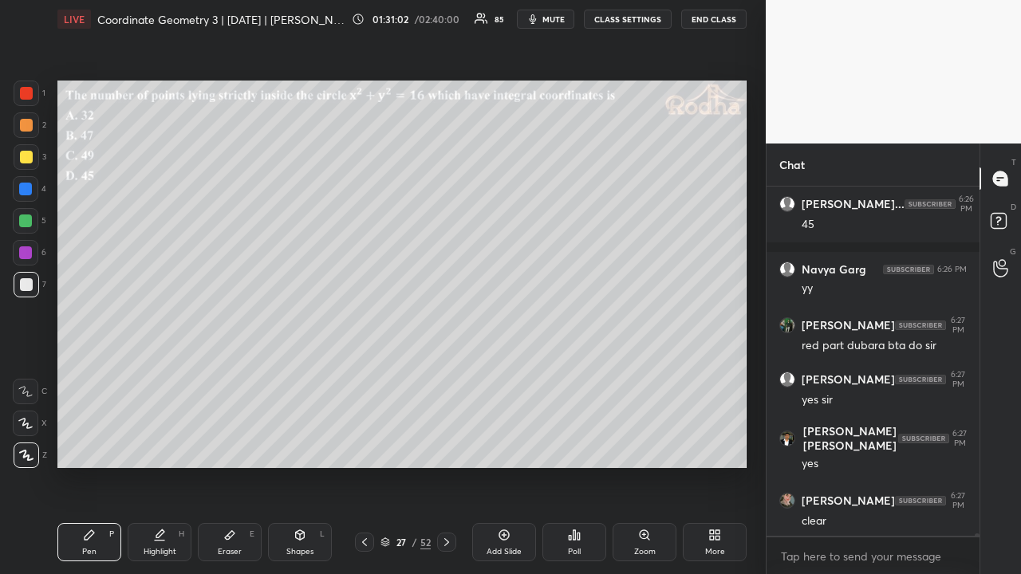
scroll to position [49200, 0]
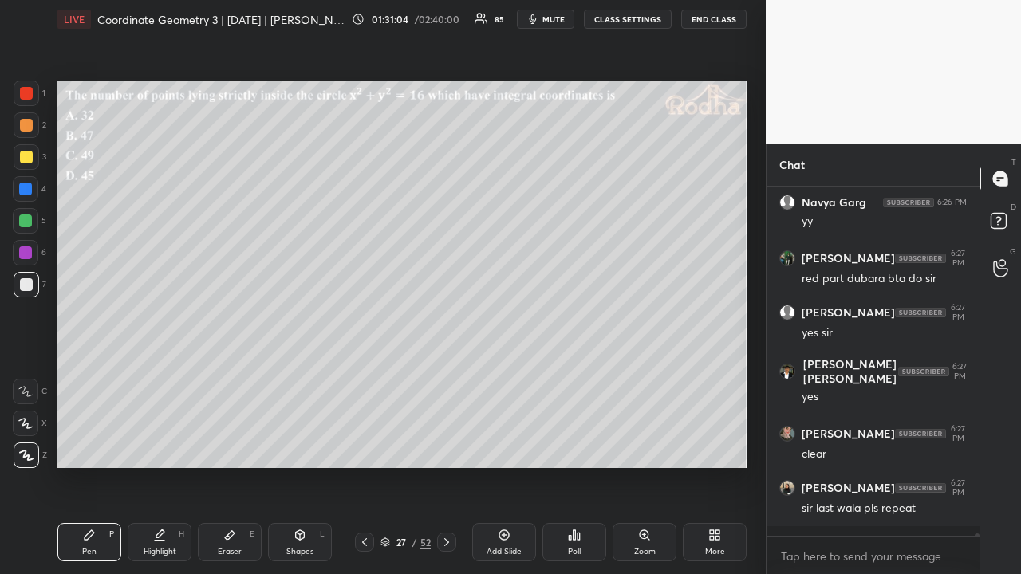
drag, startPoint x: 29, startPoint y: 98, endPoint x: 34, endPoint y: 120, distance: 23.0
click at [29, 98] on div at bounding box center [26, 93] width 13 height 13
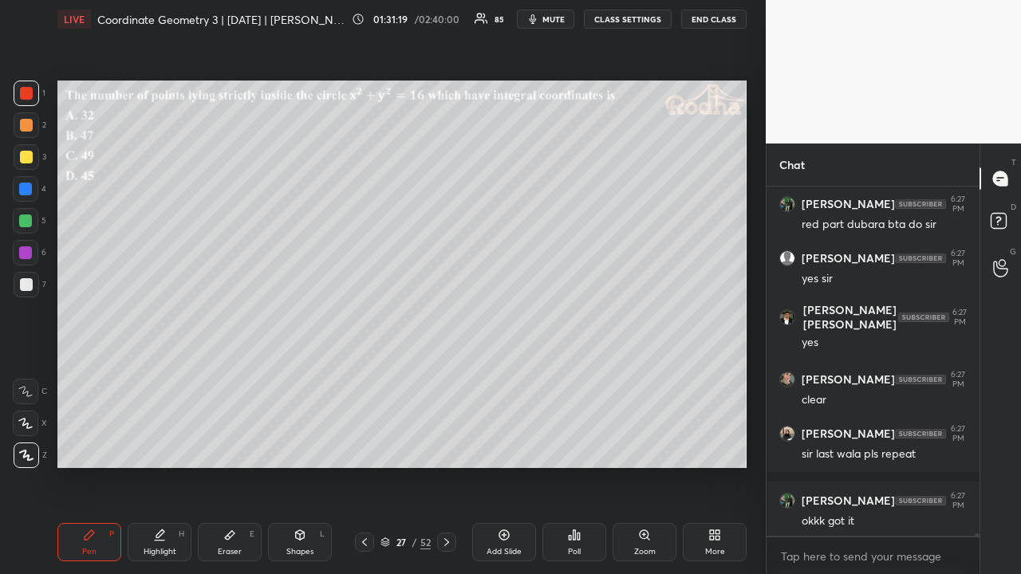
scroll to position [49323, 0]
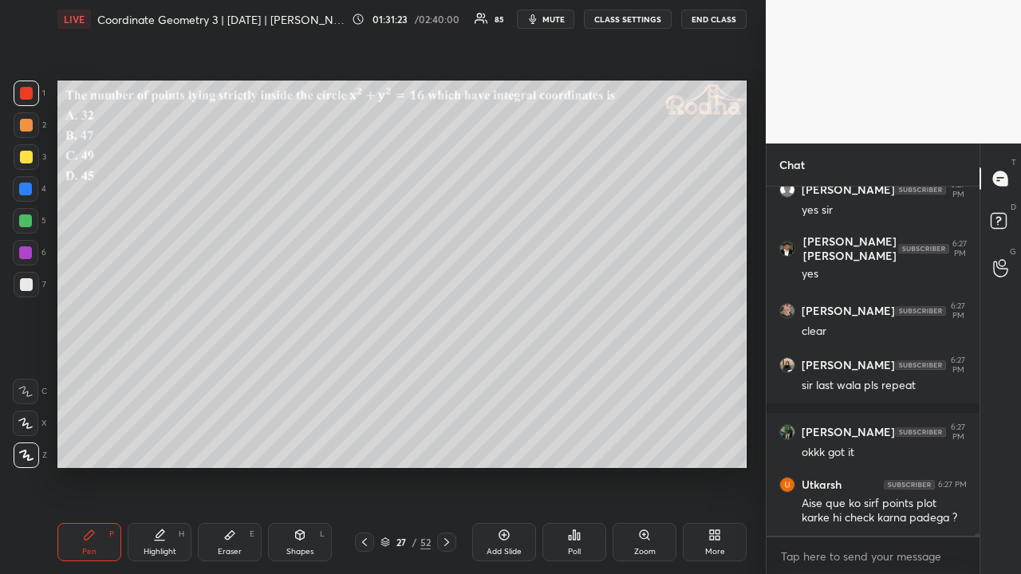
click at [33, 283] on div at bounding box center [27, 285] width 26 height 26
click at [28, 155] on div at bounding box center [26, 157] width 13 height 13
click at [32, 223] on div at bounding box center [26, 221] width 26 height 26
click at [30, 252] on div at bounding box center [25, 252] width 13 height 13
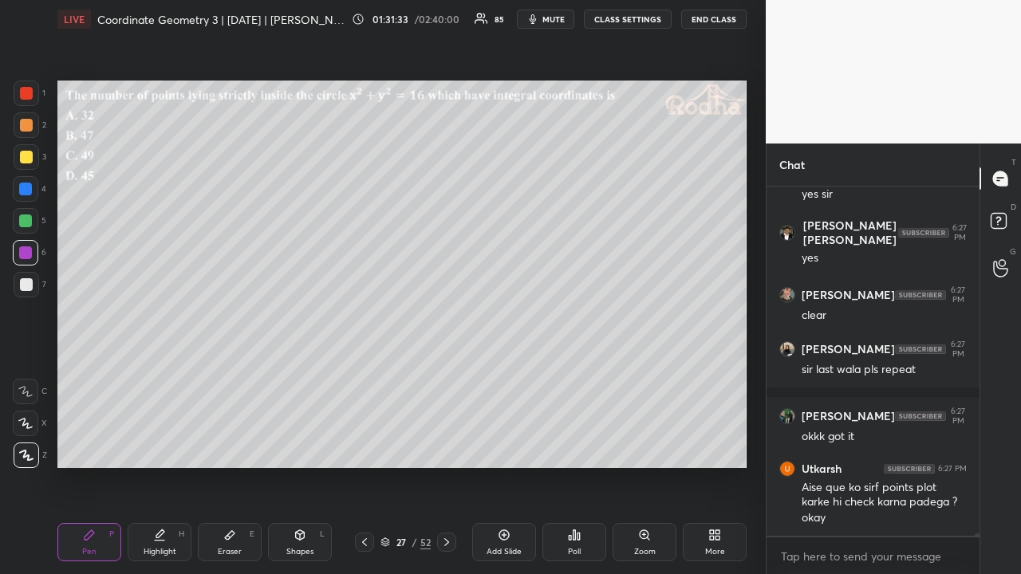
click at [29, 287] on div at bounding box center [26, 284] width 13 height 13
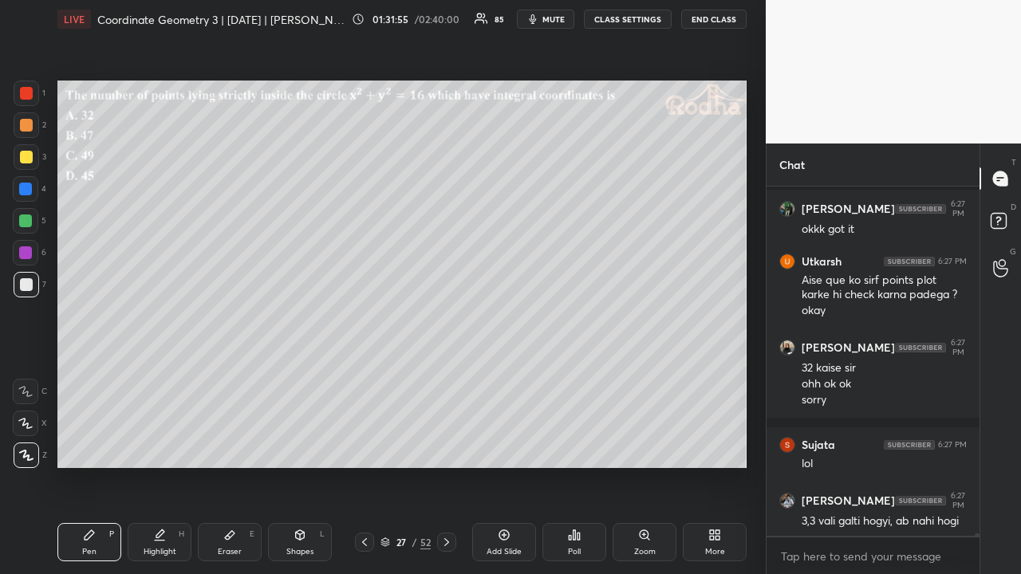
scroll to position [49601, 0]
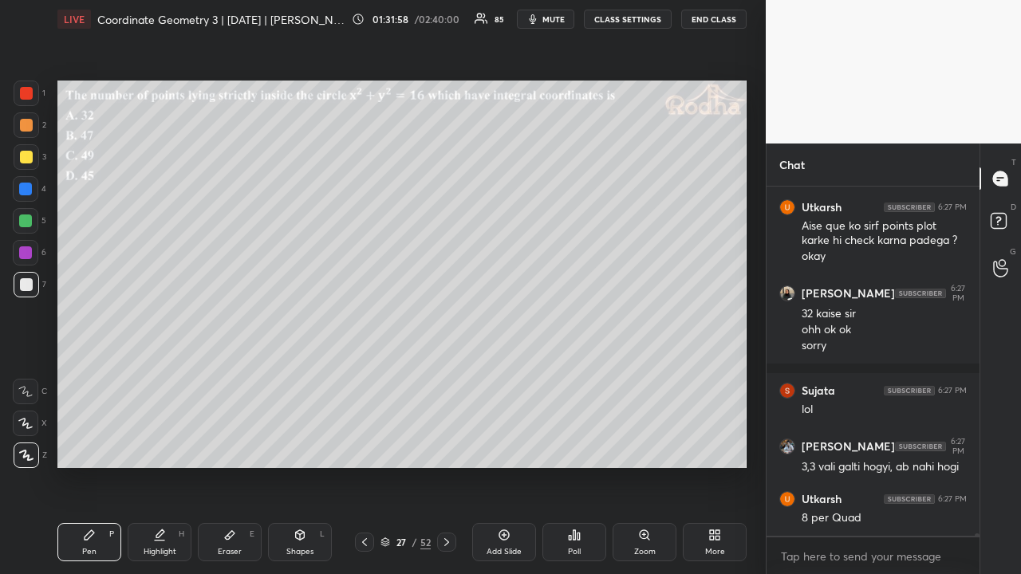
click at [31, 218] on div at bounding box center [25, 220] width 13 height 13
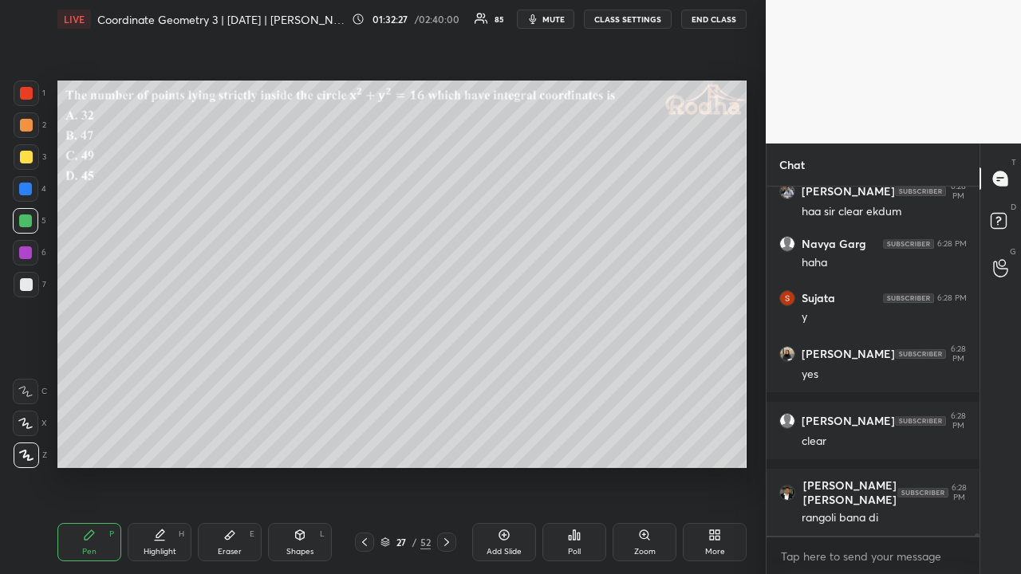
scroll to position [50154, 0]
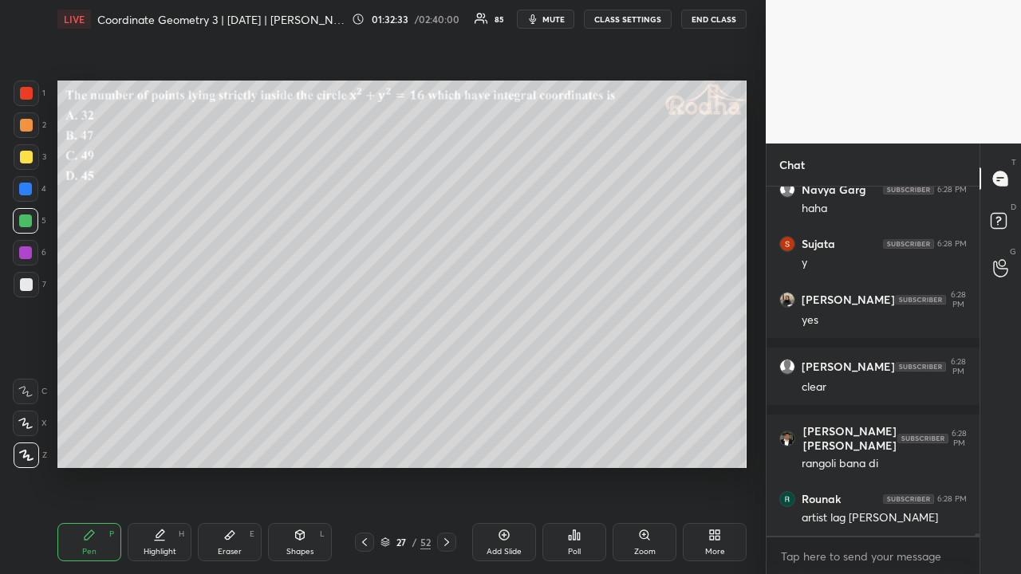
click at [24, 158] on div at bounding box center [26, 157] width 13 height 13
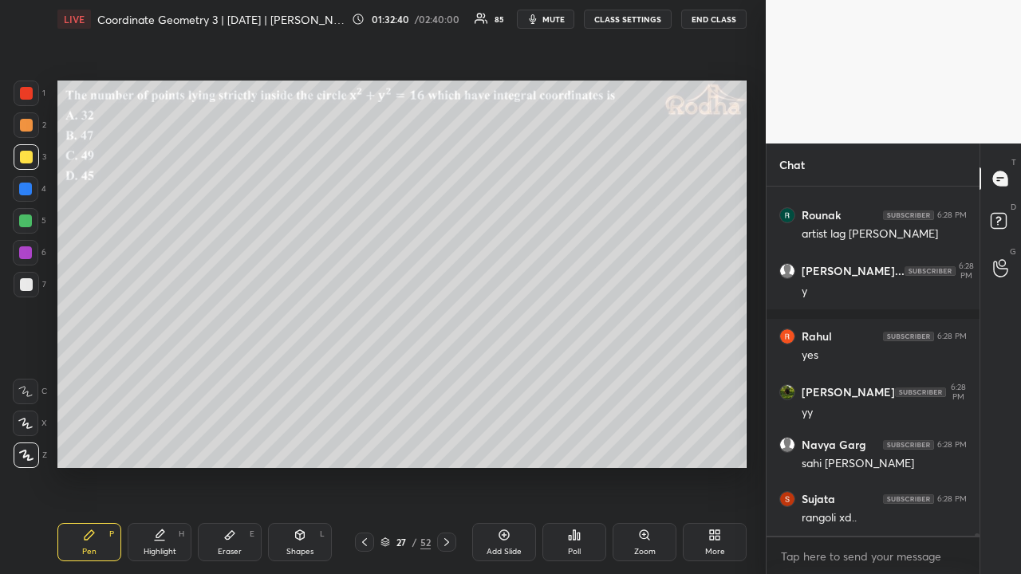
scroll to position [50492, 0]
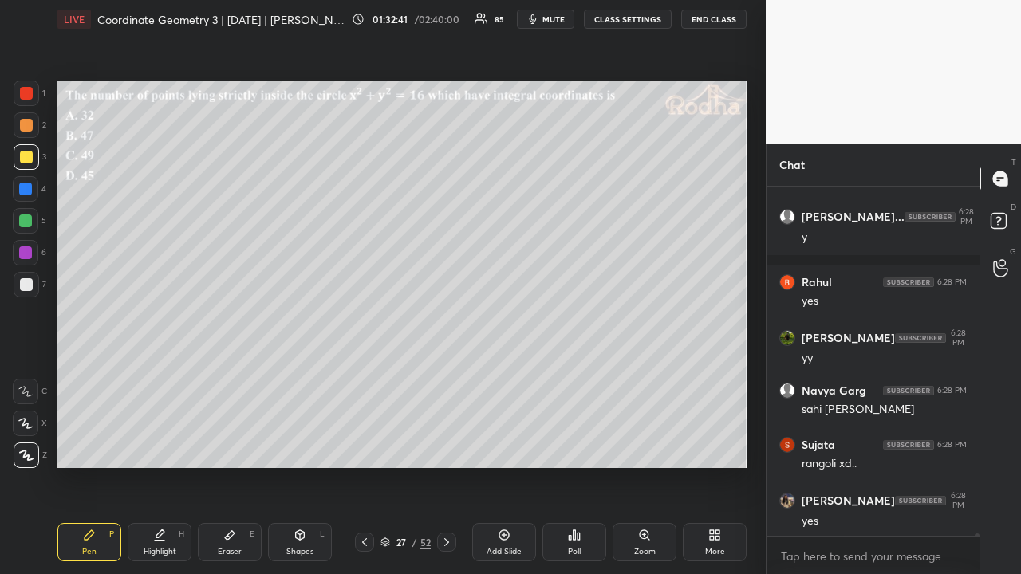
click at [27, 128] on div at bounding box center [26, 125] width 13 height 13
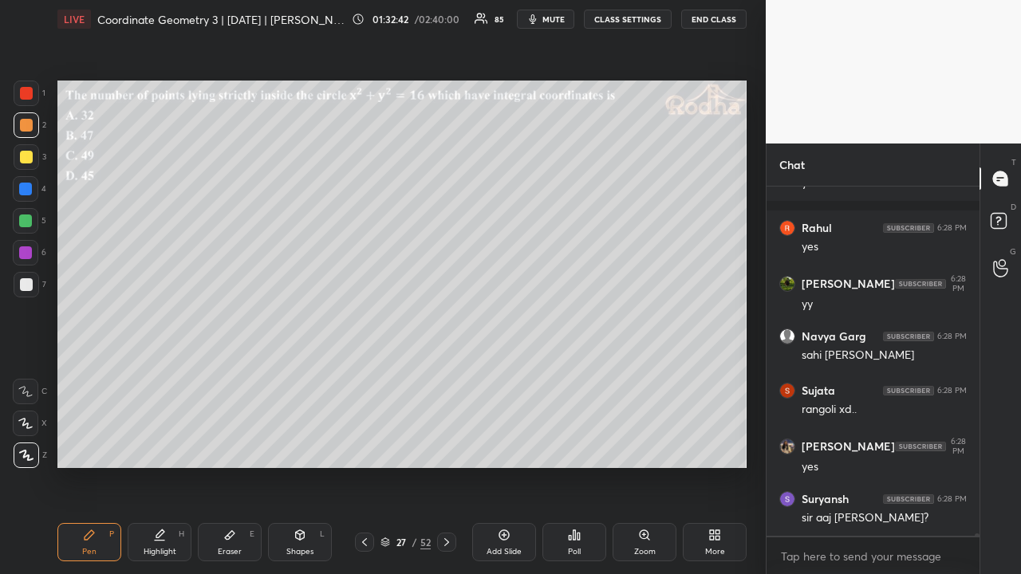
click at [28, 155] on div at bounding box center [26, 157] width 13 height 13
click at [450, 445] on icon at bounding box center [446, 542] width 13 height 13
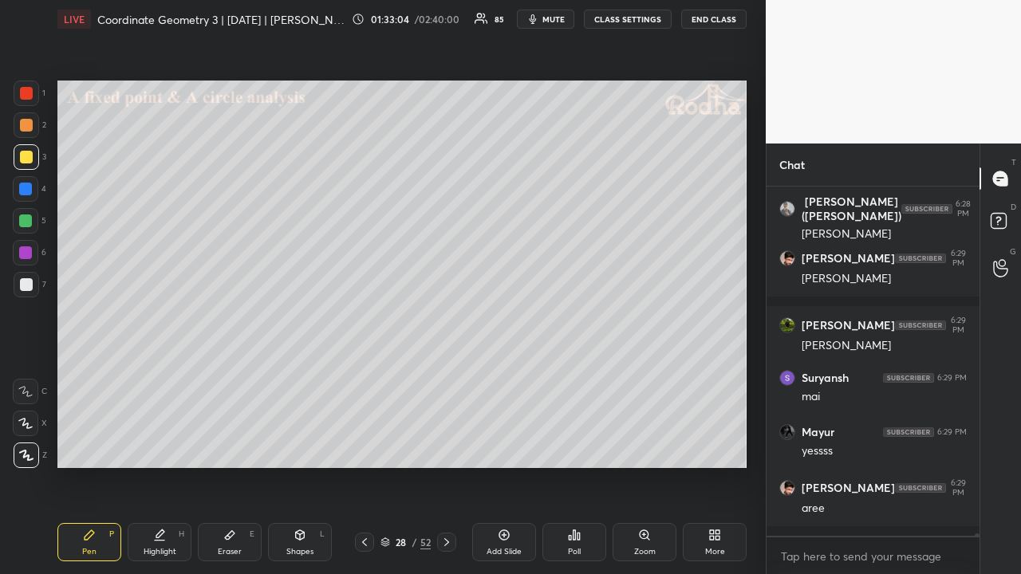
scroll to position [51320, 0]
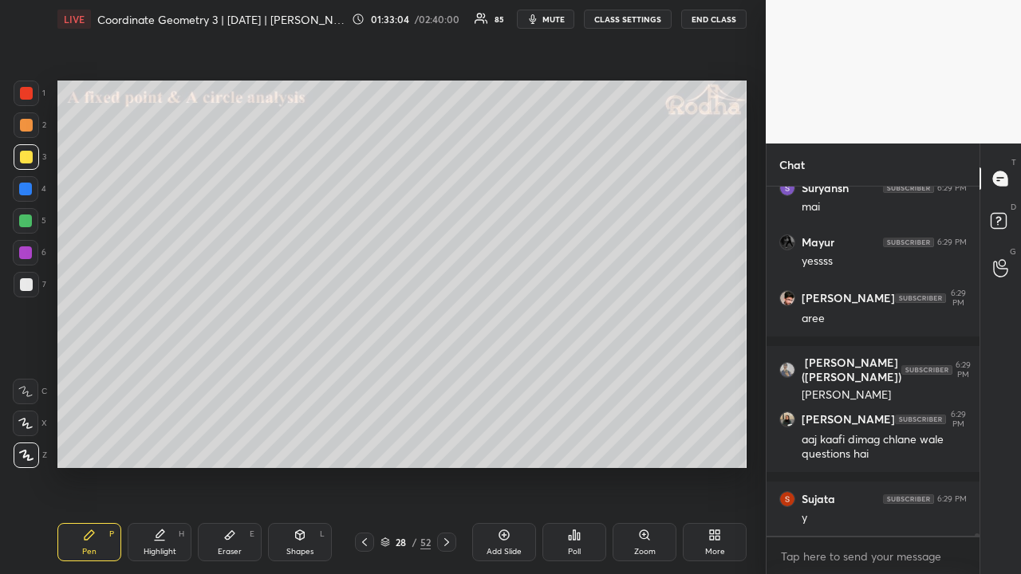
click at [297, 445] on icon at bounding box center [300, 535] width 9 height 10
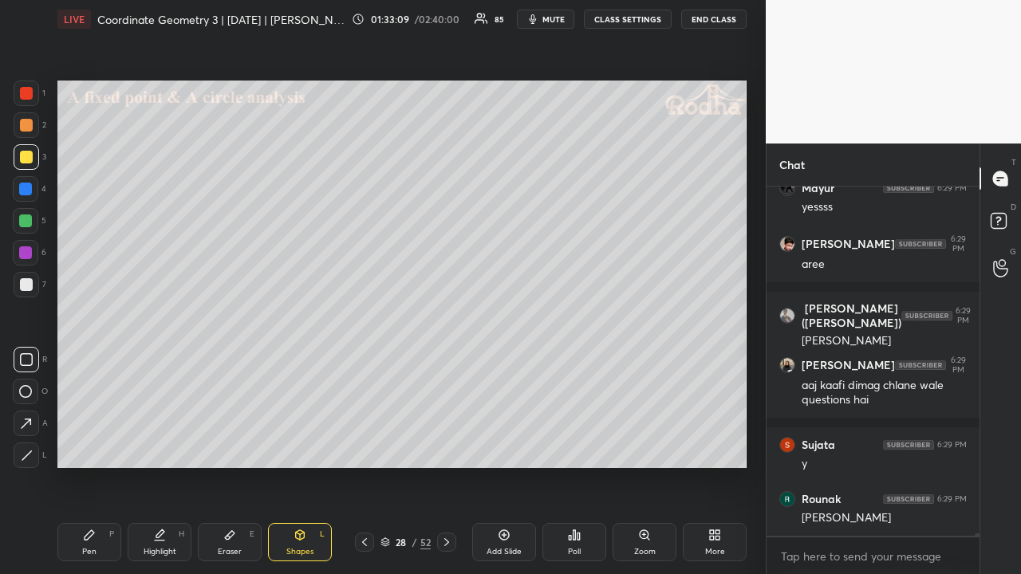
click at [301, 445] on div "Shapes L" at bounding box center [300, 542] width 64 height 38
click at [26, 396] on icon at bounding box center [25, 391] width 13 height 13
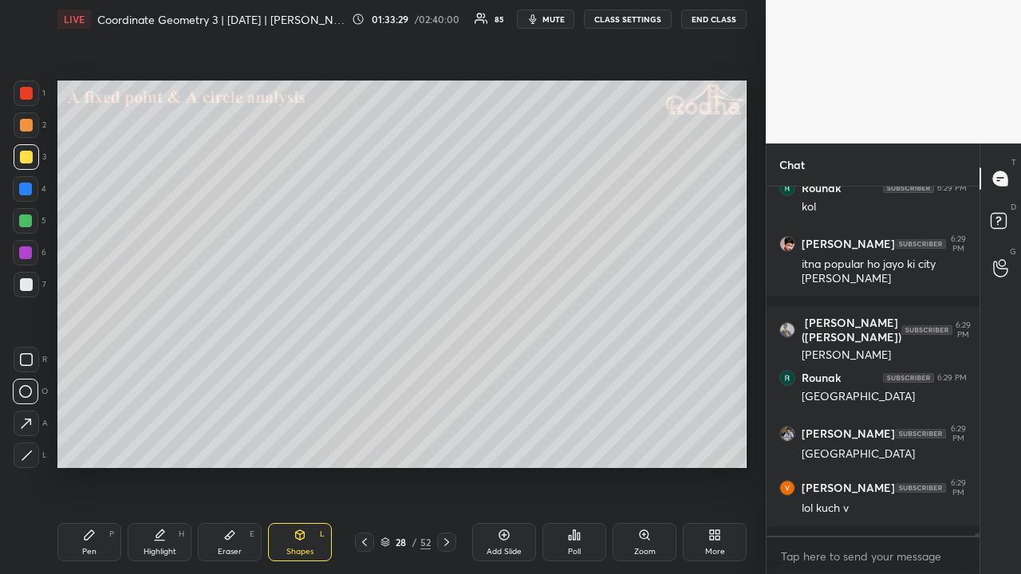
scroll to position [52090, 0]
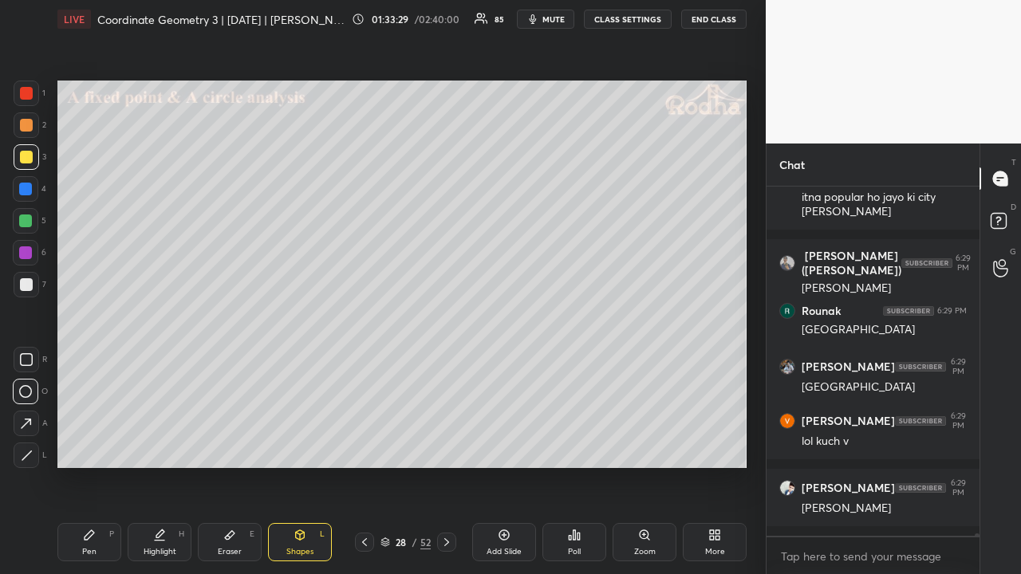
click at [29, 286] on div at bounding box center [26, 284] width 13 height 13
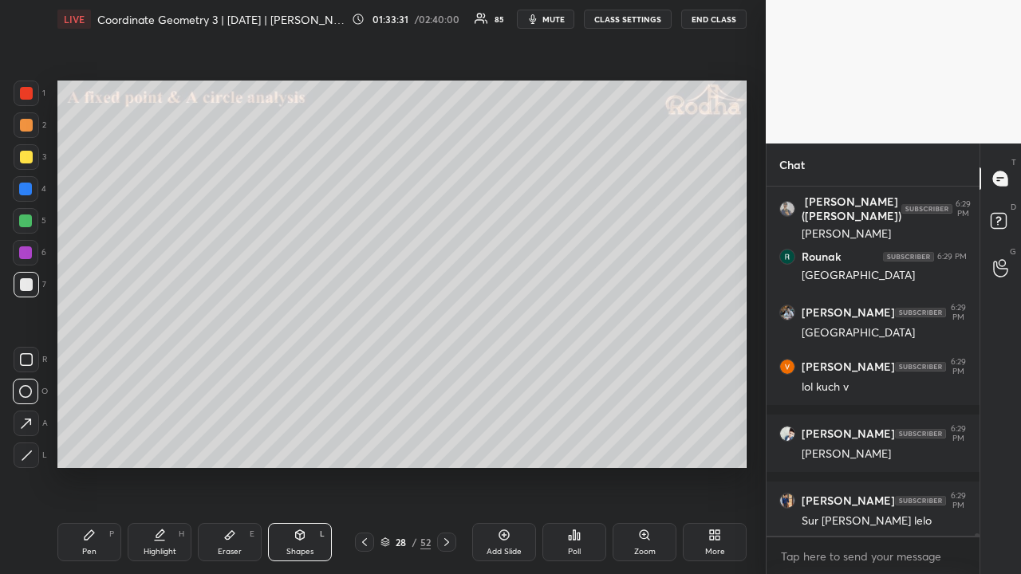
drag, startPoint x: 99, startPoint y: 533, endPoint x: 99, endPoint y: 522, distance: 11.2
click at [99, 445] on div "Pen P" at bounding box center [89, 542] width 64 height 38
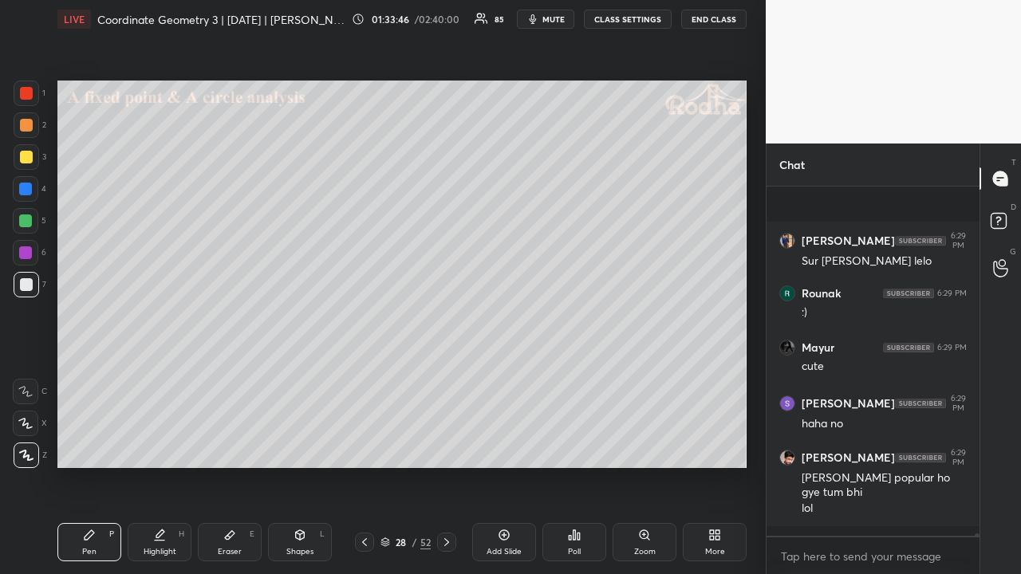
scroll to position [52512, 0]
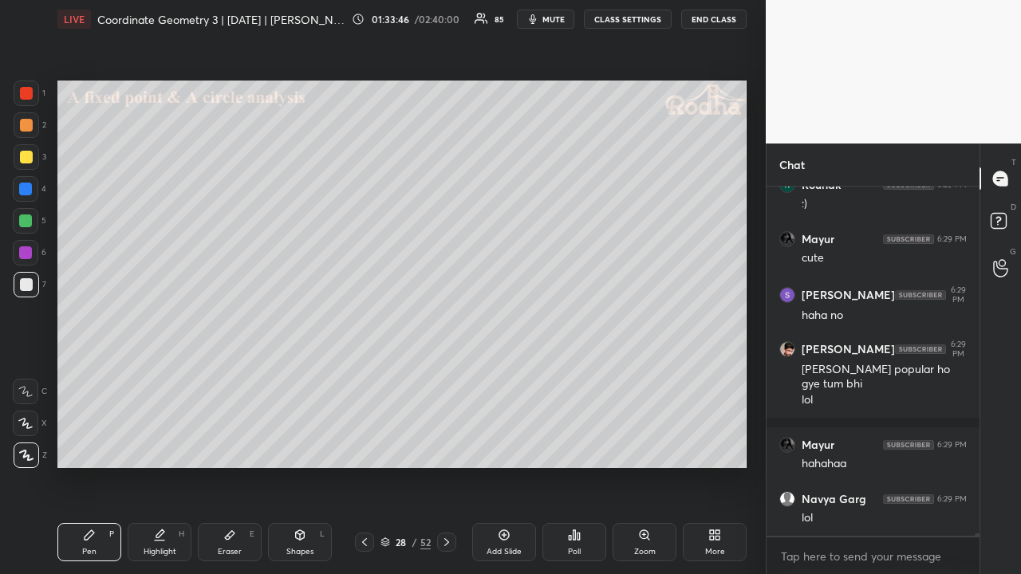
click at [32, 129] on div at bounding box center [27, 125] width 26 height 26
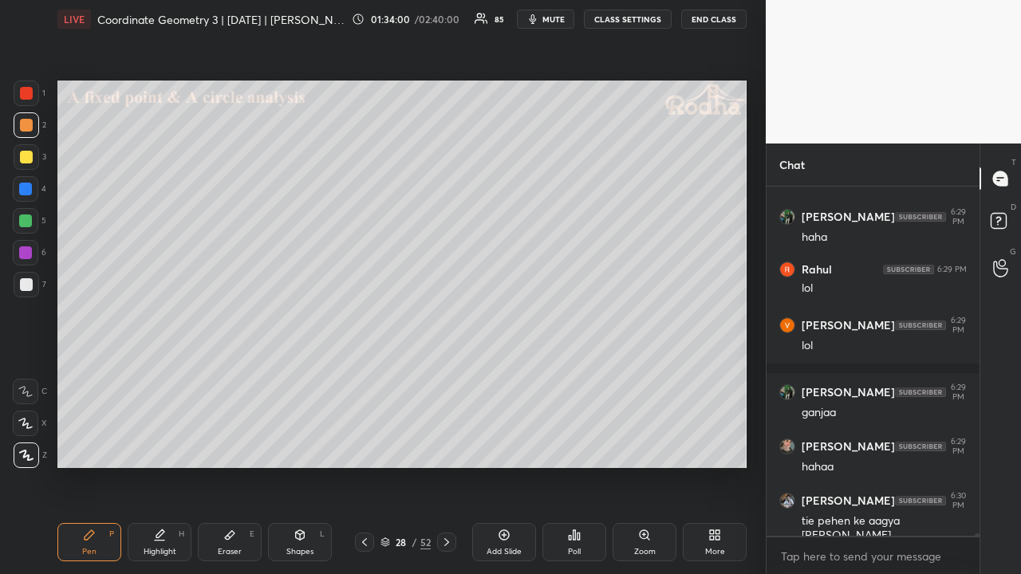
scroll to position [52959, 0]
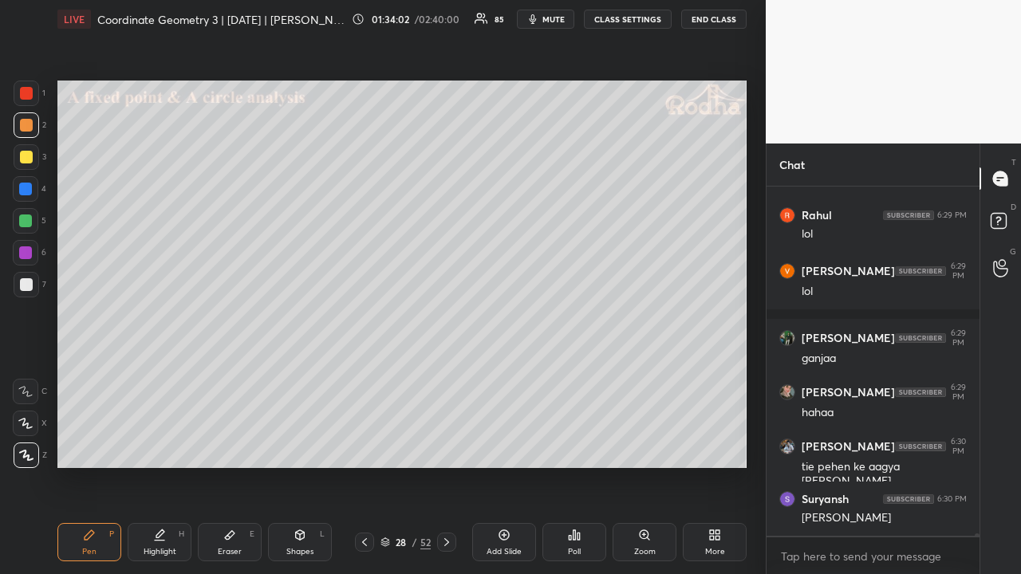
drag, startPoint x: 26, startPoint y: 164, endPoint x: 35, endPoint y: 167, distance: 10.1
click at [26, 164] on div at bounding box center [27, 157] width 26 height 26
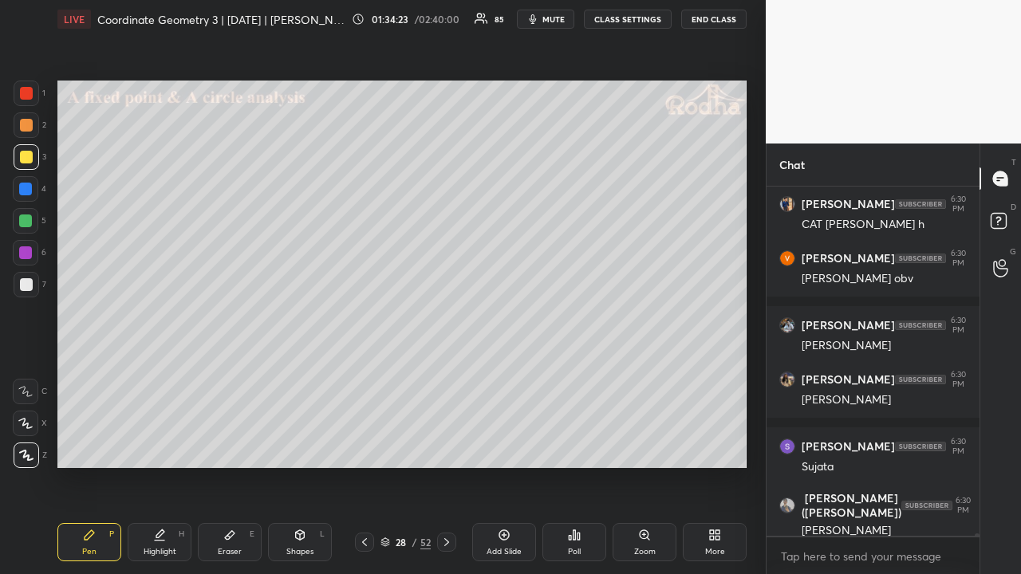
scroll to position [53877, 0]
click at [301, 445] on div "Shapes L" at bounding box center [300, 542] width 64 height 38
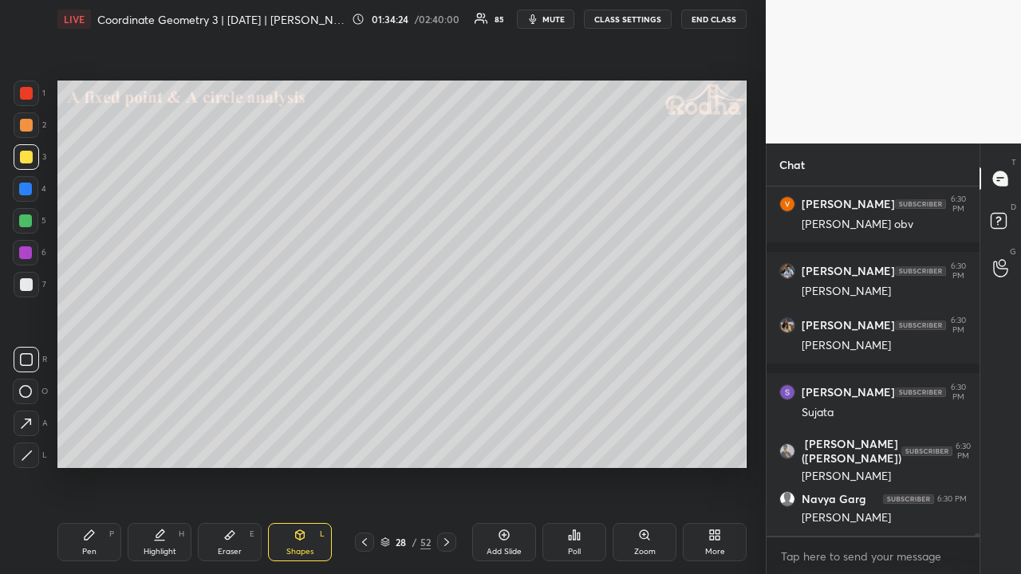
click at [29, 392] on icon at bounding box center [25, 391] width 13 height 13
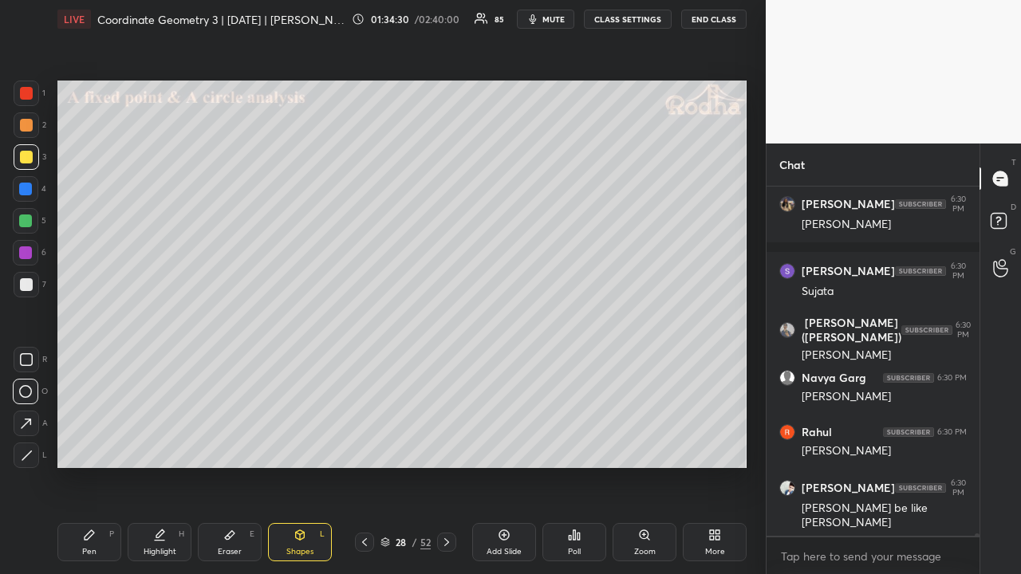
scroll to position [54080, 0]
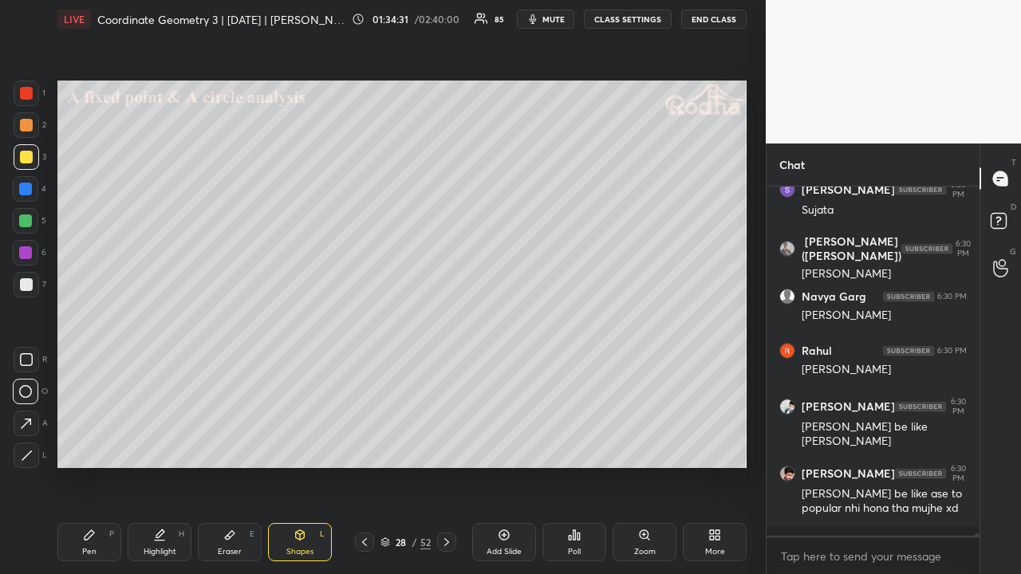
click at [30, 281] on div at bounding box center [26, 284] width 13 height 13
click at [92, 445] on icon at bounding box center [89, 535] width 13 height 13
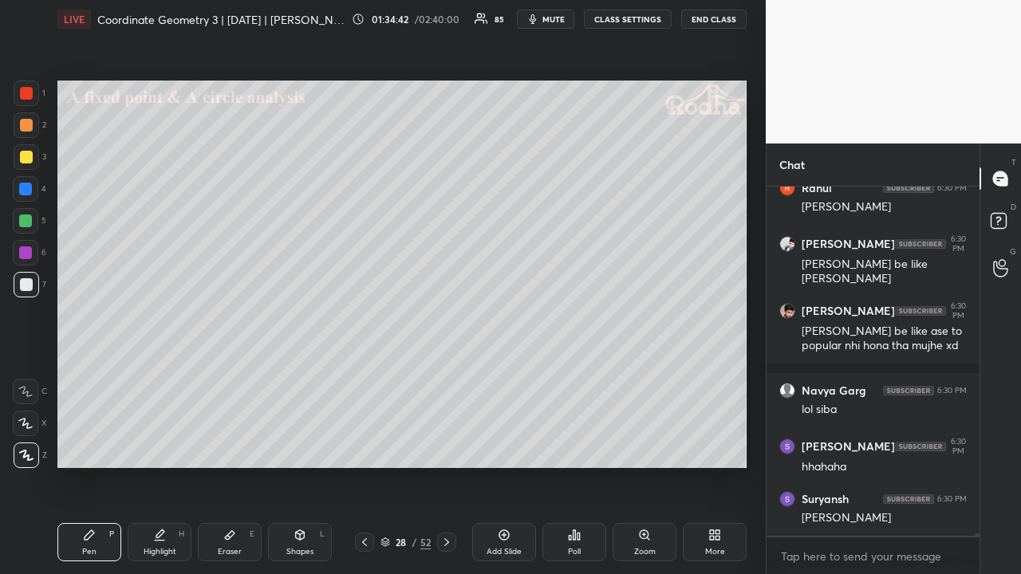
scroll to position [54309, 0]
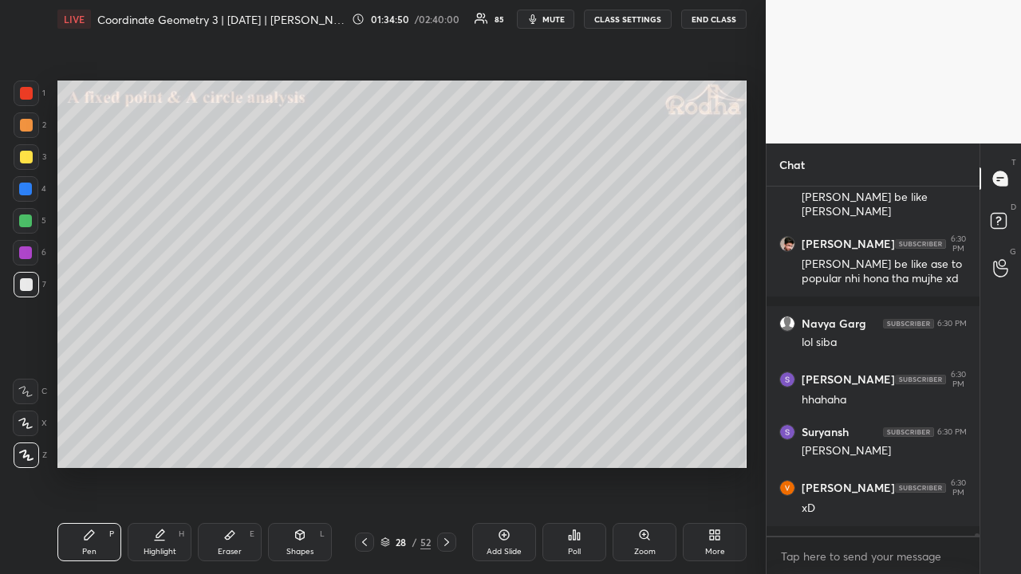
drag, startPoint x: 30, startPoint y: 129, endPoint x: 45, endPoint y: 132, distance: 14.5
click at [29, 129] on div at bounding box center [26, 125] width 13 height 13
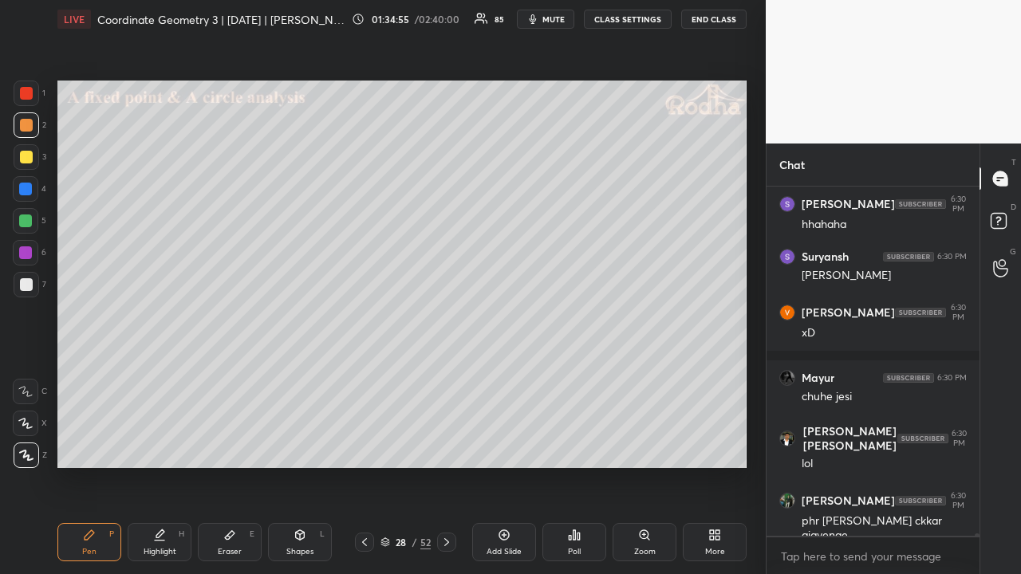
scroll to position [54539, 0]
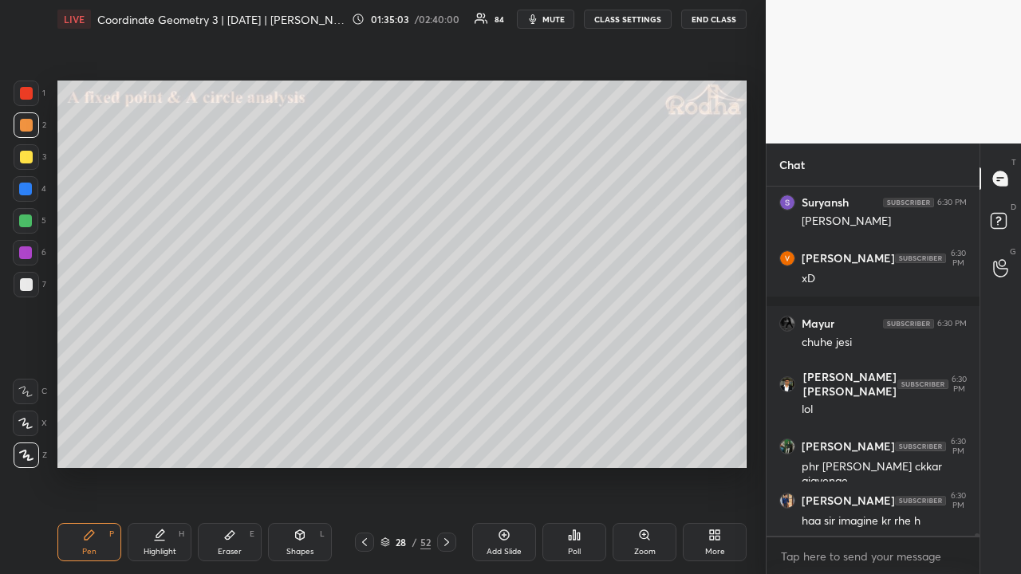
drag, startPoint x: 24, startPoint y: 281, endPoint x: 31, endPoint y: 274, distance: 9.6
click at [27, 279] on div at bounding box center [26, 284] width 13 height 13
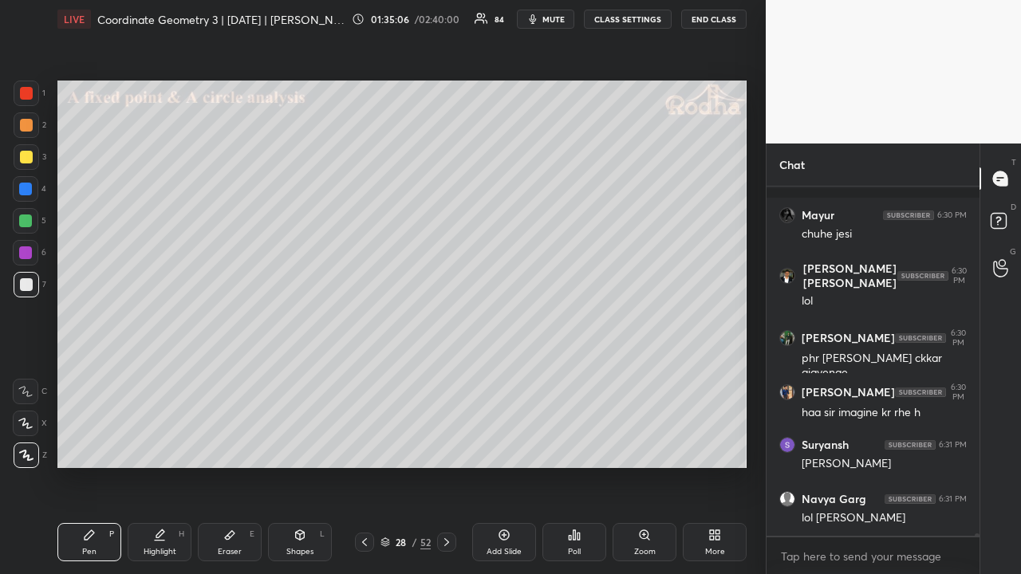
scroll to position [54702, 0]
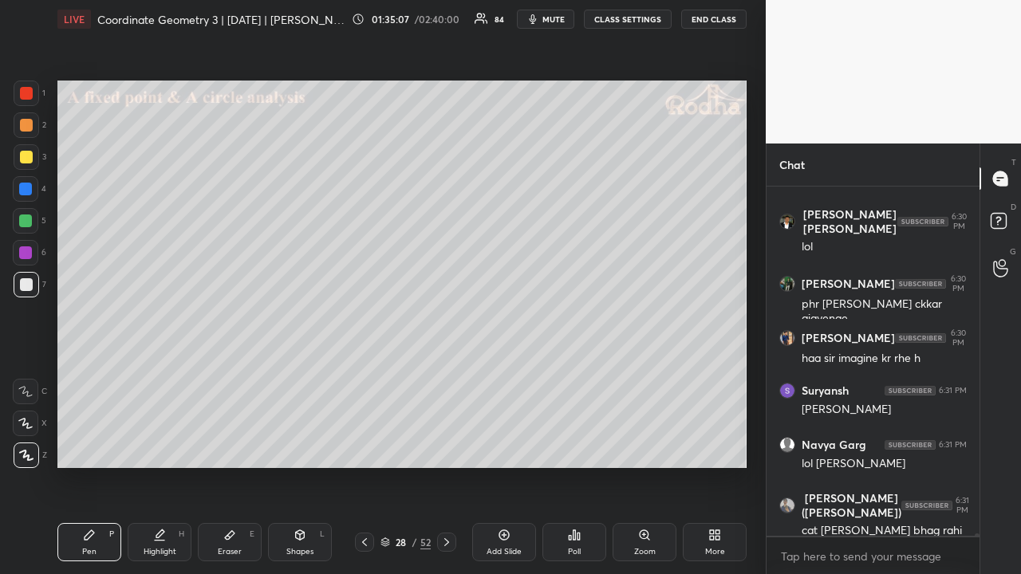
click at [33, 130] on div at bounding box center [27, 125] width 26 height 26
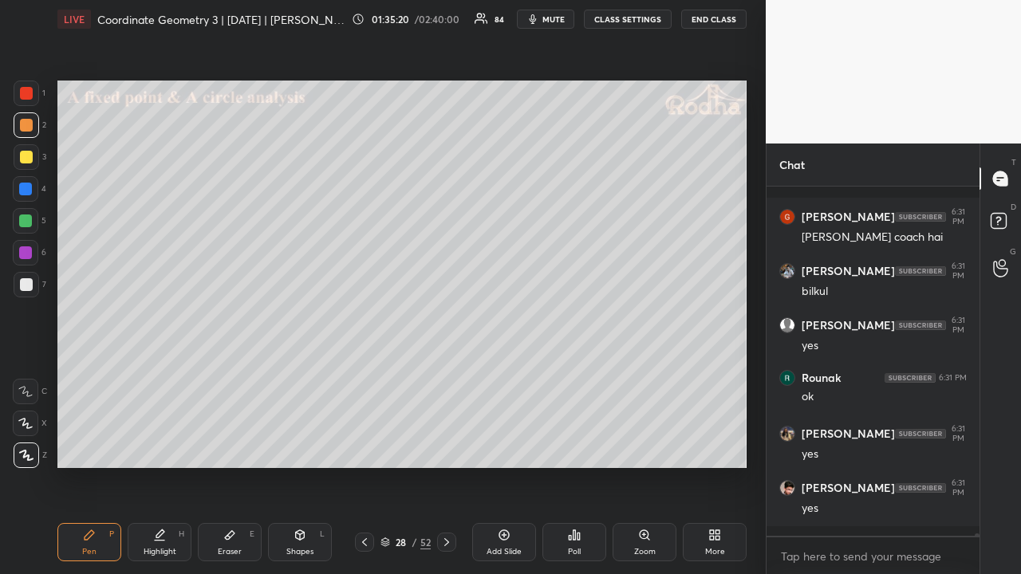
scroll to position [55215, 0]
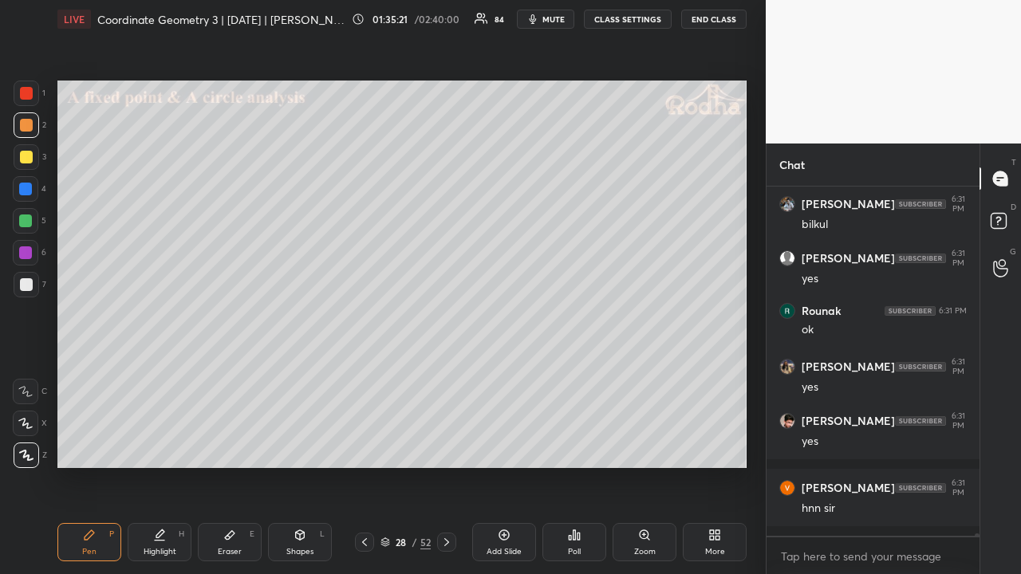
click at [24, 158] on div at bounding box center [26, 157] width 13 height 13
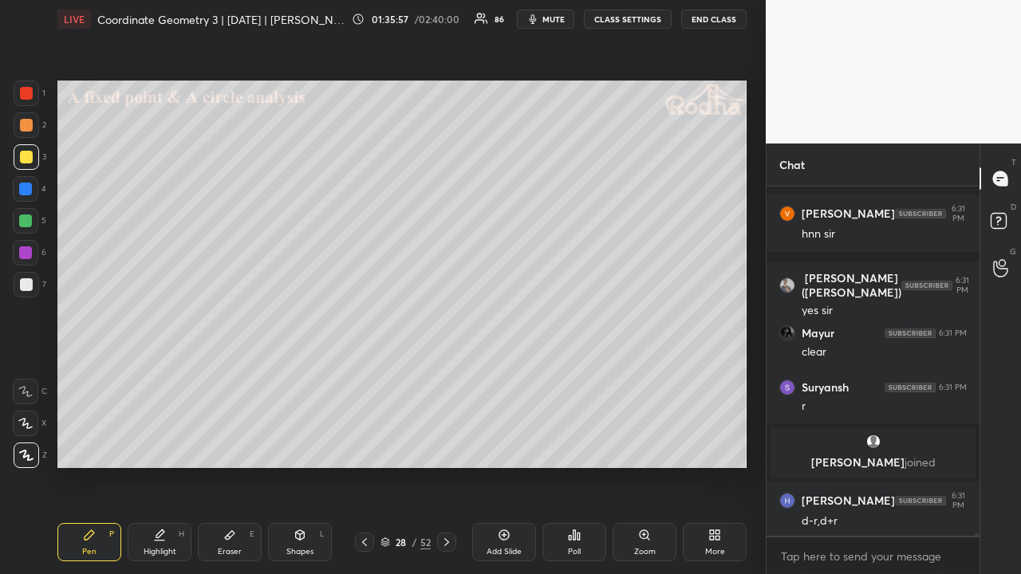
scroll to position [52653, 0]
click at [29, 281] on div at bounding box center [26, 284] width 13 height 13
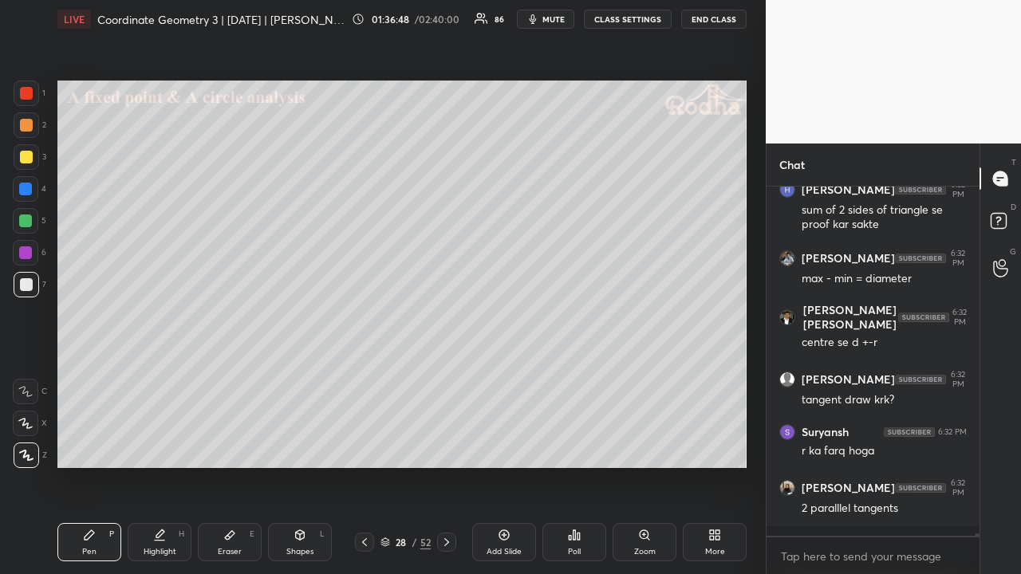
scroll to position [53397, 0]
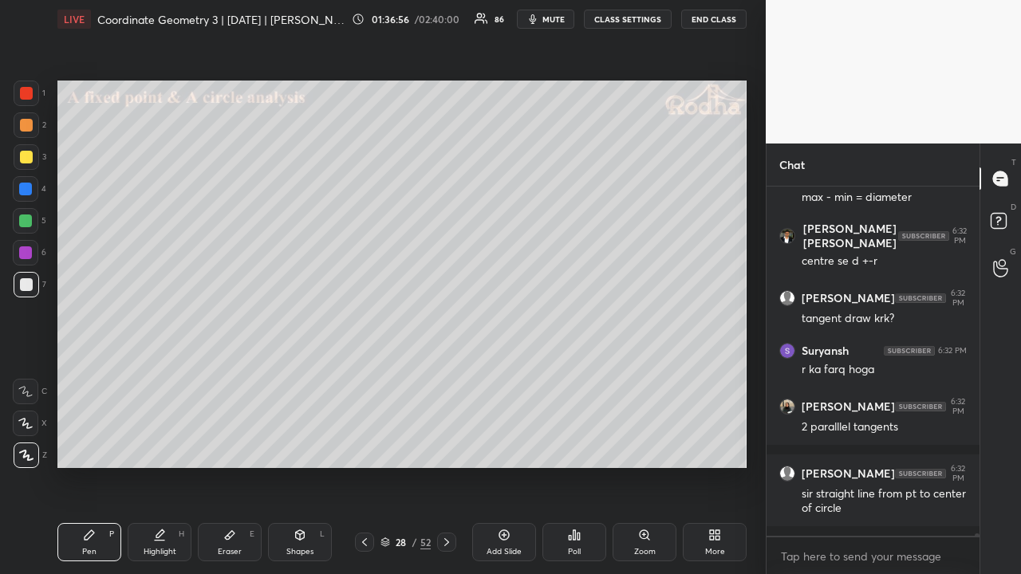
click at [26, 254] on div at bounding box center [25, 252] width 13 height 13
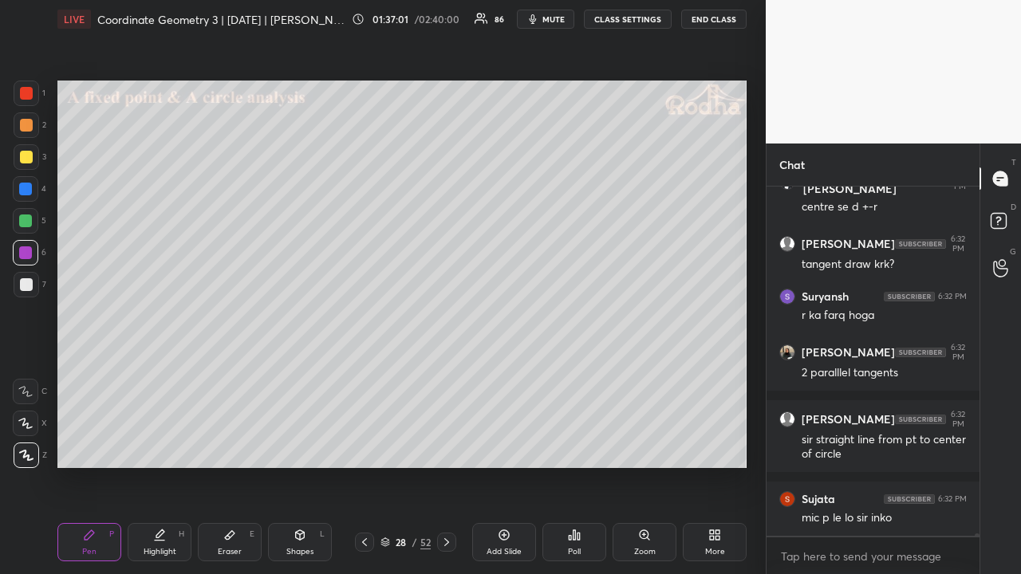
scroll to position [53506, 0]
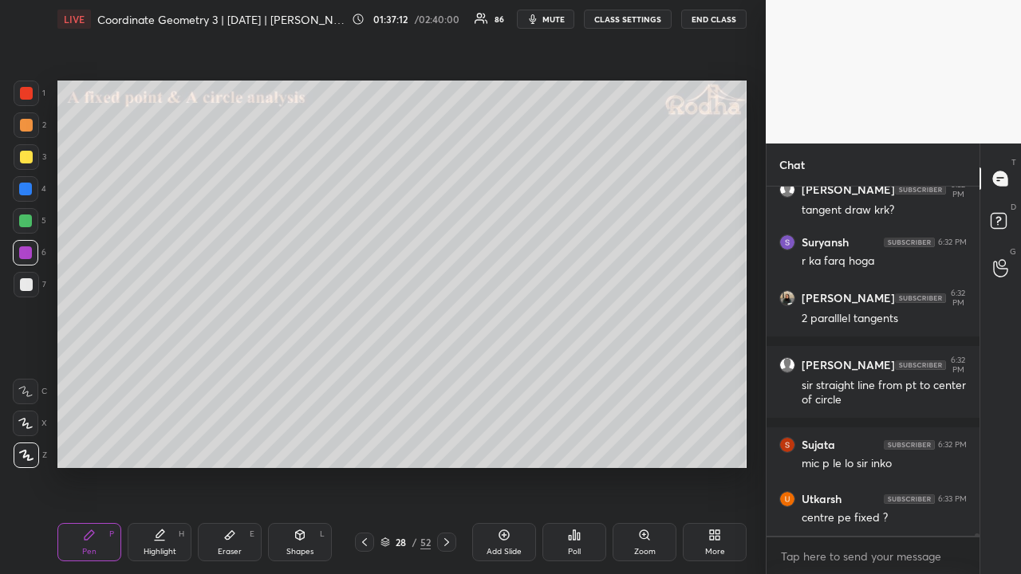
click at [298, 445] on icon at bounding box center [299, 535] width 13 height 13
click at [28, 445] on icon at bounding box center [27, 456] width 12 height 12
click at [29, 92] on div at bounding box center [26, 93] width 13 height 13
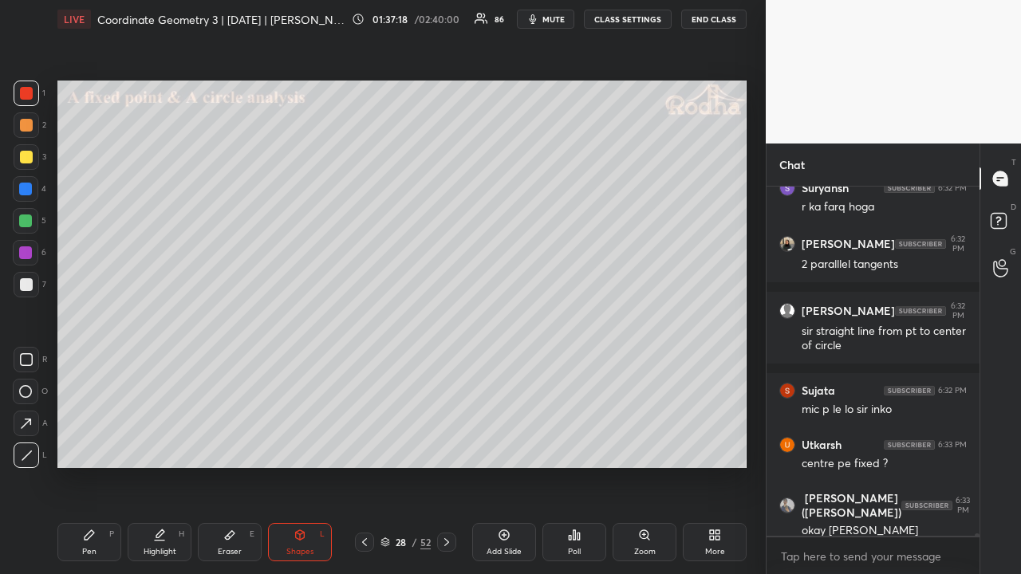
drag, startPoint x: 27, startPoint y: 218, endPoint x: 40, endPoint y: 220, distance: 12.9
click at [27, 220] on div at bounding box center [25, 220] width 13 height 13
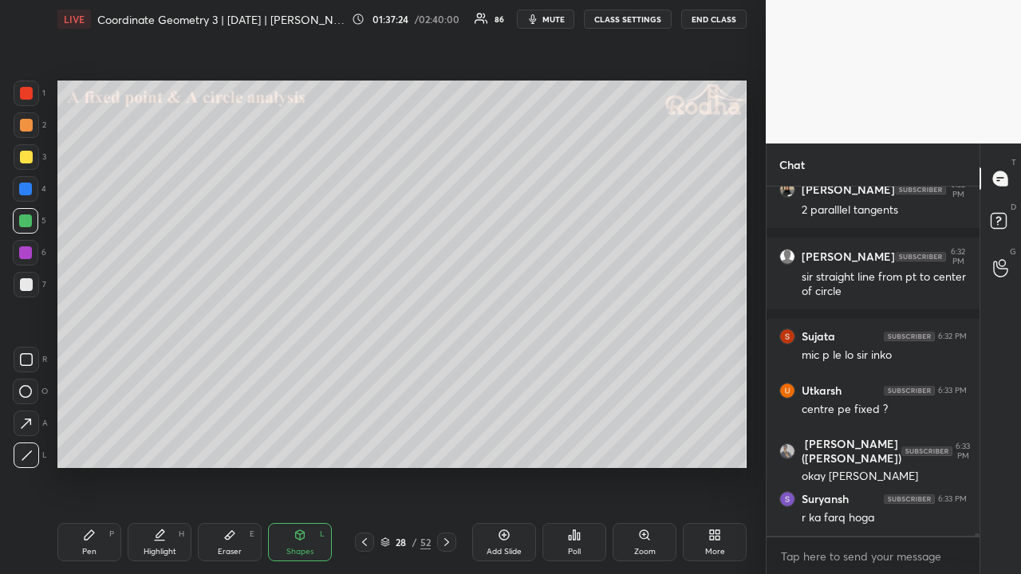
click at [97, 445] on div "Pen P" at bounding box center [89, 542] width 64 height 38
drag, startPoint x: 28, startPoint y: 126, endPoint x: 32, endPoint y: 135, distance: 9.6
click at [27, 128] on div at bounding box center [26, 125] width 13 height 13
click at [28, 285] on div at bounding box center [26, 284] width 13 height 13
click at [444, 445] on icon at bounding box center [446, 542] width 13 height 13
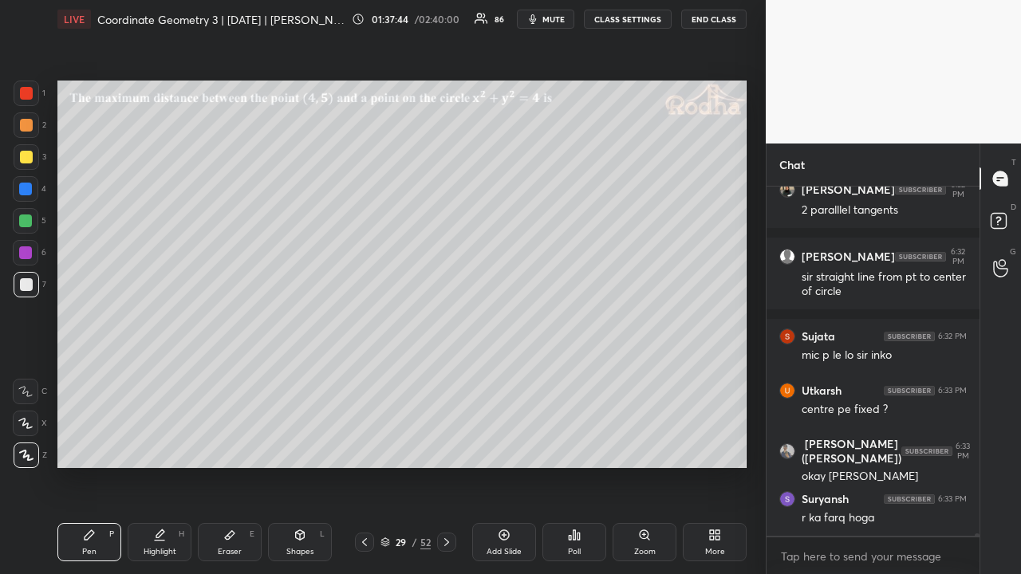
click at [446, 445] on icon at bounding box center [446, 542] width 13 height 13
click at [441, 445] on icon at bounding box center [446, 542] width 13 height 13
click at [360, 445] on icon at bounding box center [364, 542] width 13 height 13
click at [364, 445] on icon at bounding box center [364, 542] width 13 height 13
click at [363, 445] on div at bounding box center [364, 542] width 19 height 19
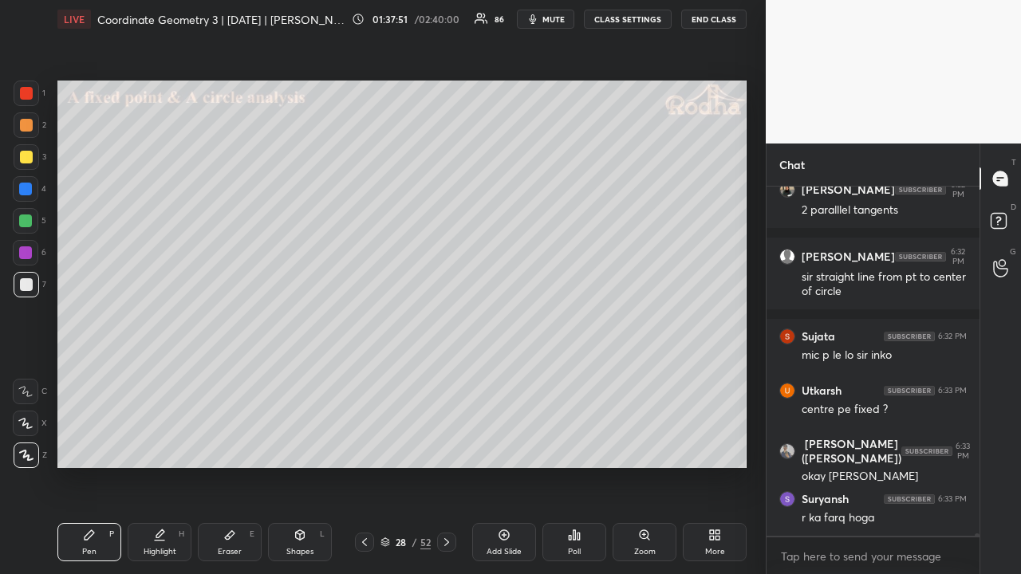
scroll to position [53668, 0]
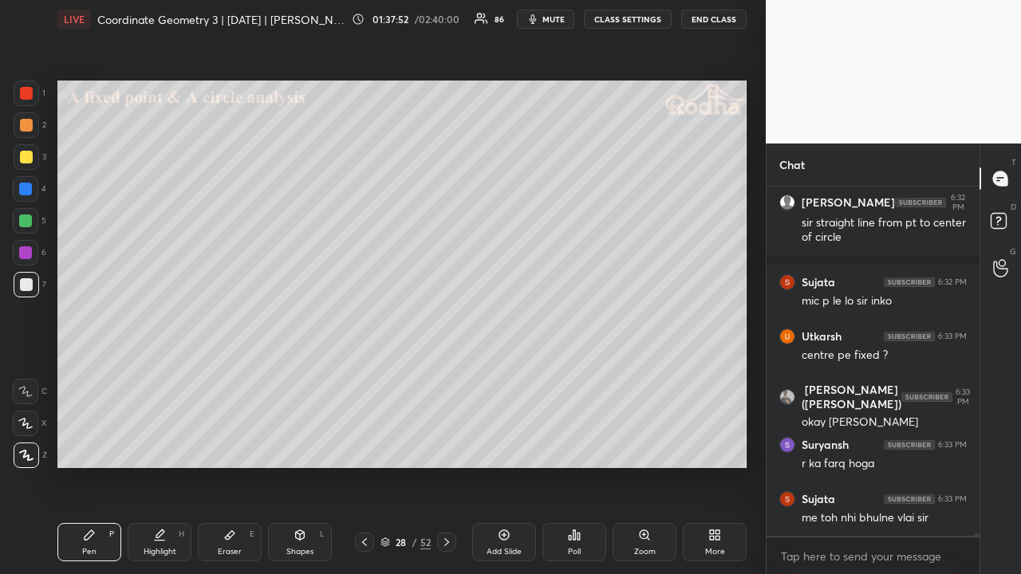
click at [22, 128] on div at bounding box center [26, 125] width 13 height 13
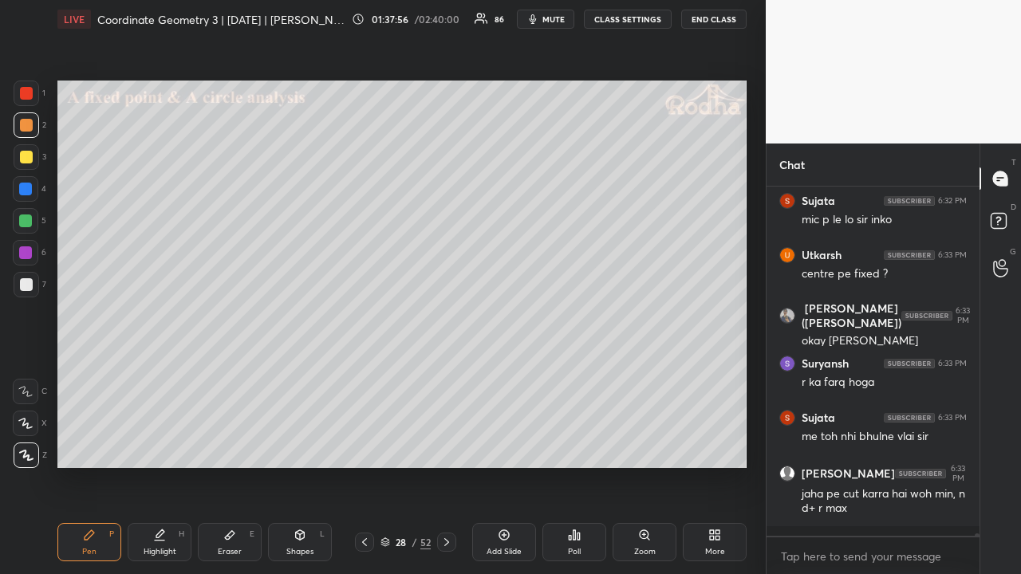
scroll to position [53804, 0]
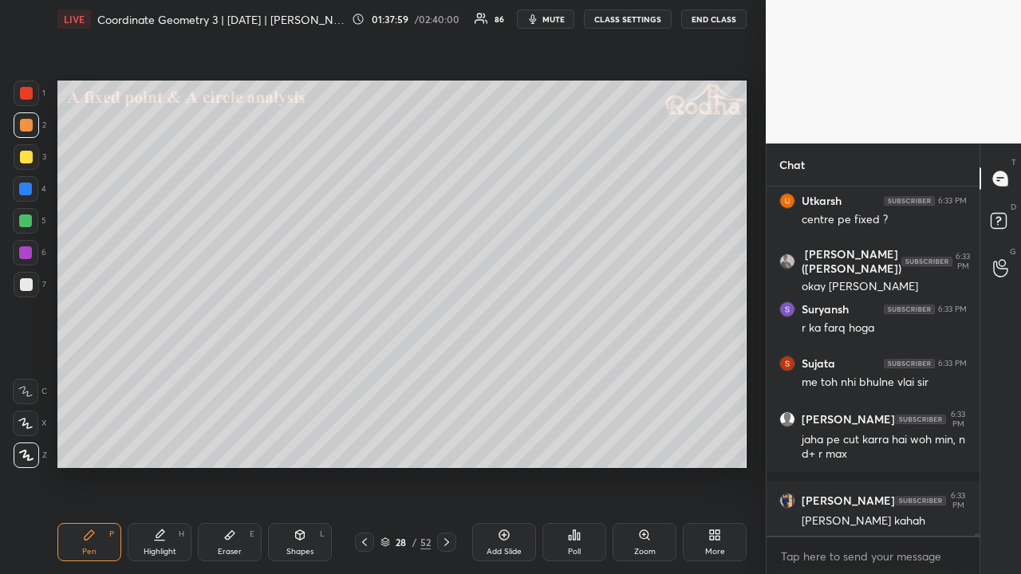
click at [18, 99] on div at bounding box center [27, 94] width 26 height 26
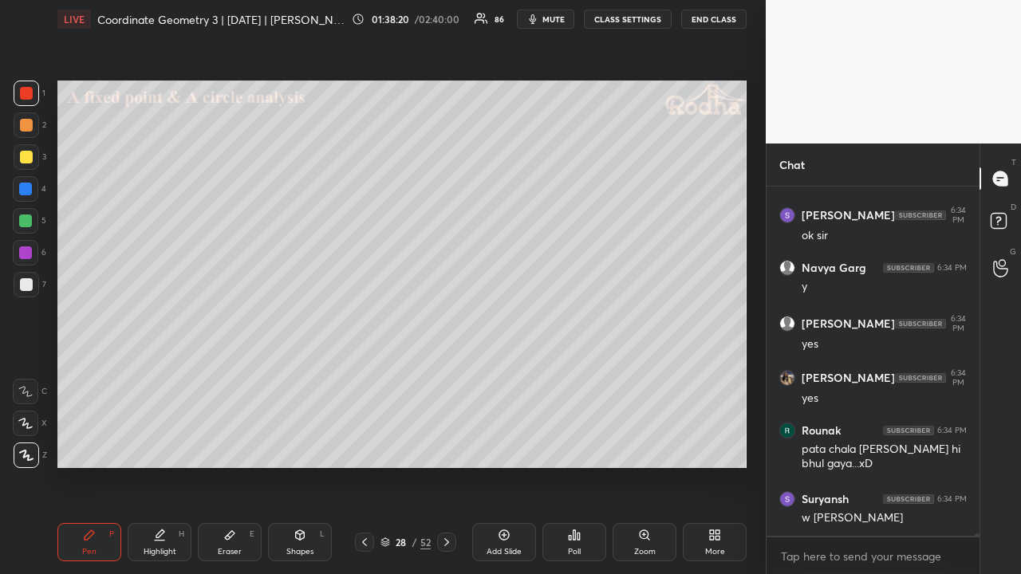
scroll to position [54576, 0]
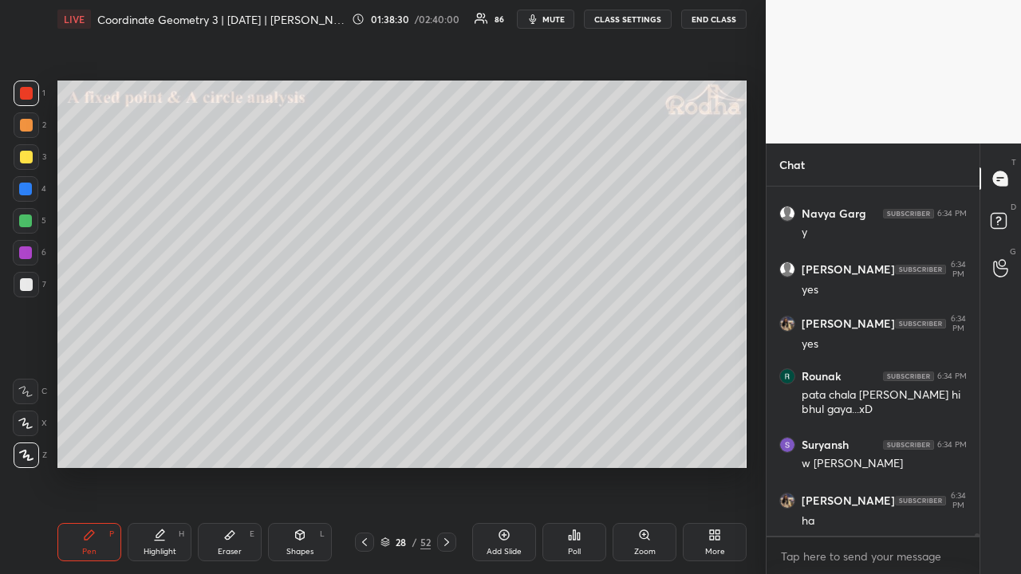
click at [28, 191] on div at bounding box center [25, 189] width 13 height 13
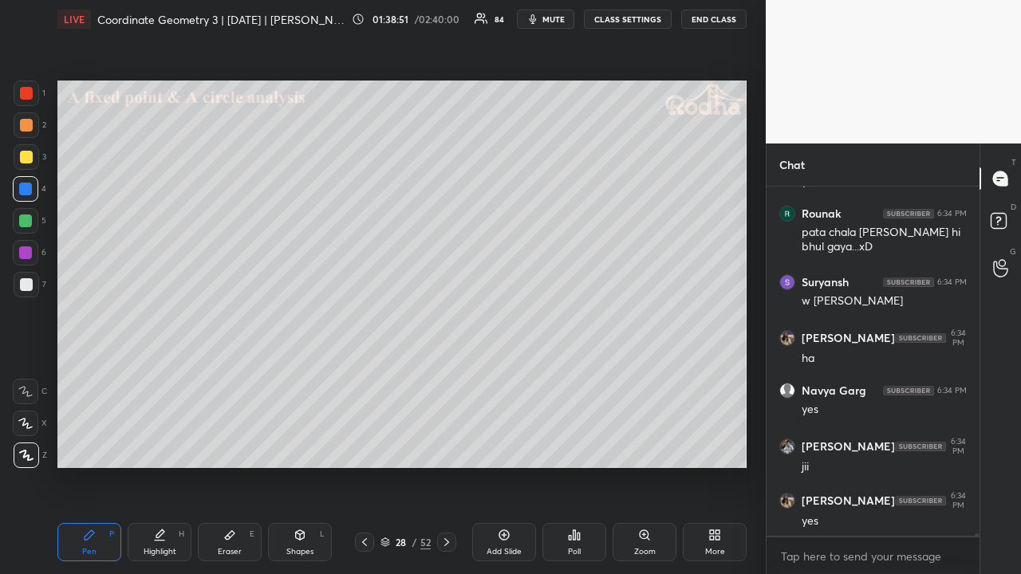
scroll to position [54847, 0]
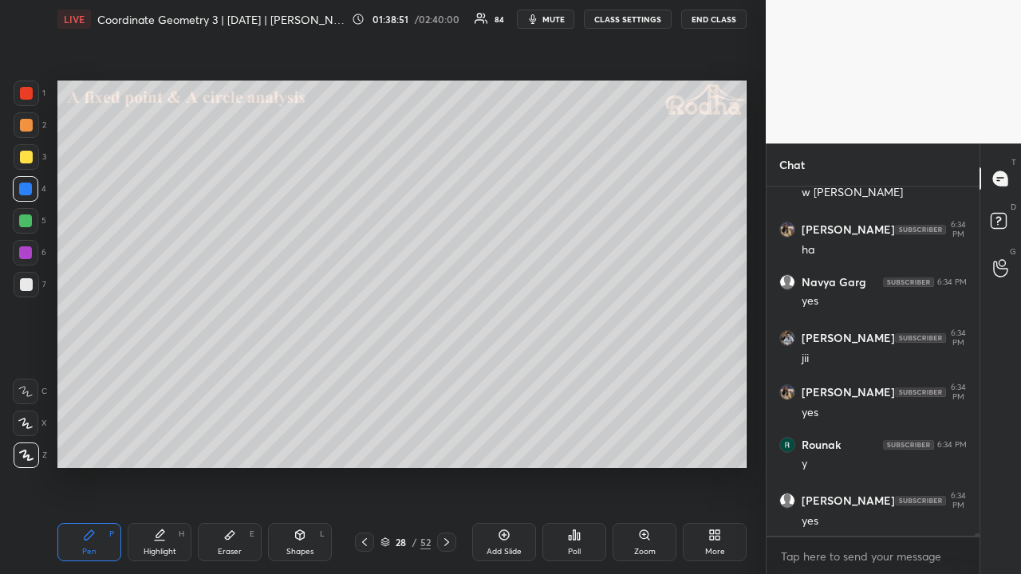
click at [450, 445] on icon at bounding box center [446, 542] width 13 height 13
click at [366, 445] on icon at bounding box center [364, 542] width 13 height 13
click at [364, 445] on icon at bounding box center [364, 542] width 13 height 13
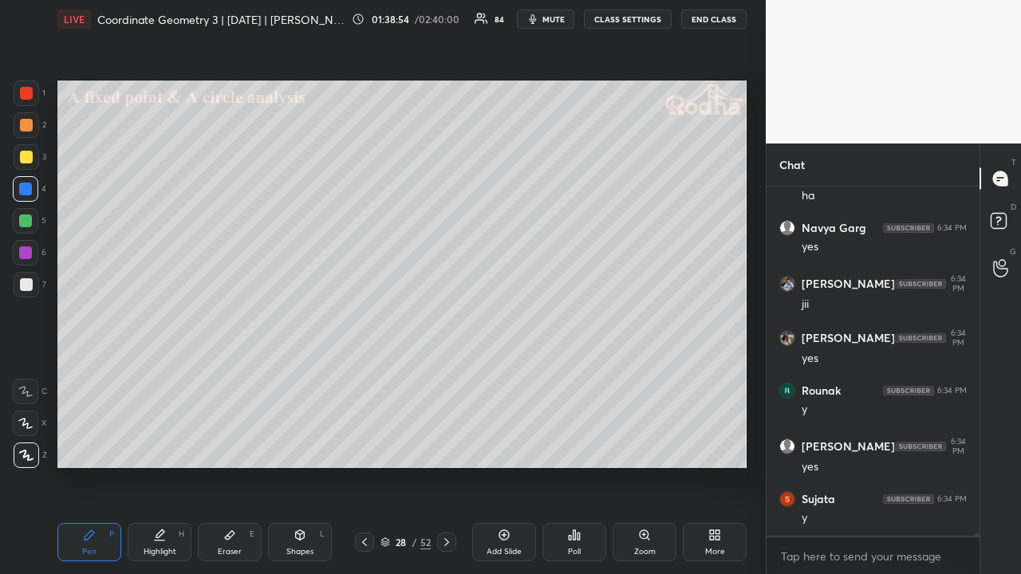
scroll to position [54955, 0]
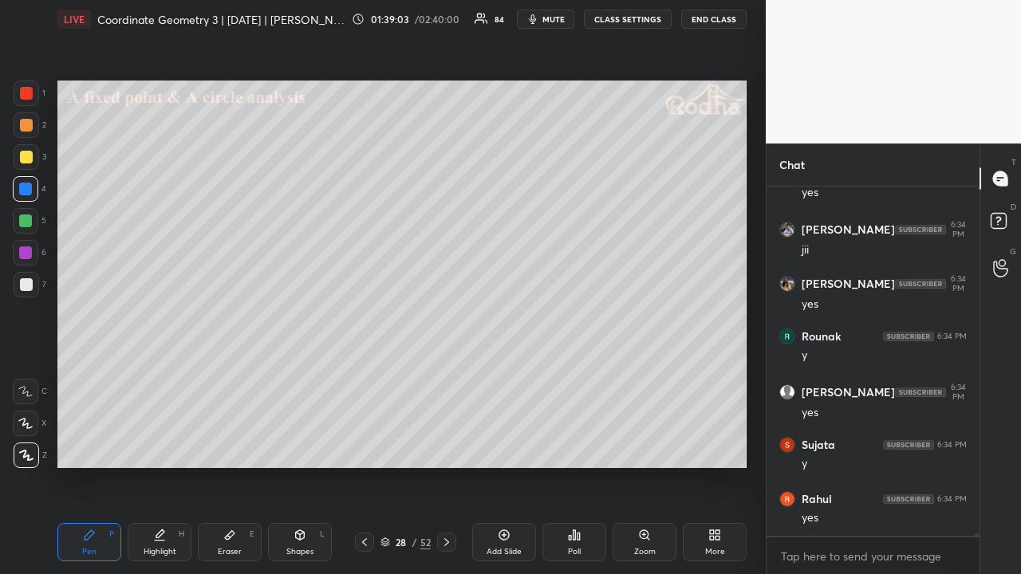
drag, startPoint x: 225, startPoint y: 549, endPoint x: 223, endPoint y: 533, distance: 16.0
click at [226, 445] on div "Eraser" at bounding box center [230, 552] width 24 height 8
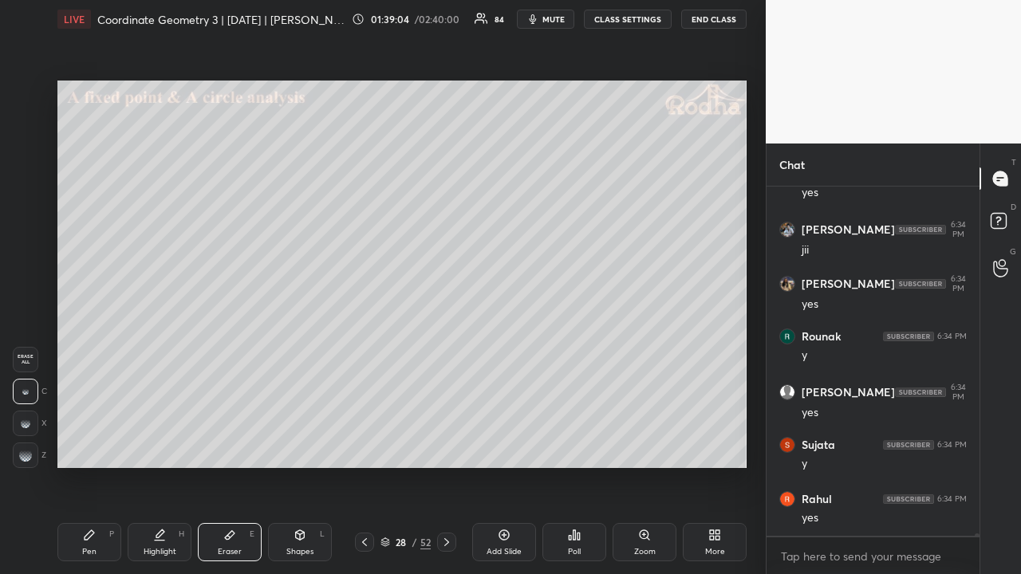
drag, startPoint x: 30, startPoint y: 421, endPoint x: 44, endPoint y: 416, distance: 14.4
click at [33, 423] on div at bounding box center [26, 424] width 26 height 26
click at [96, 445] on div "Pen P" at bounding box center [89, 542] width 64 height 38
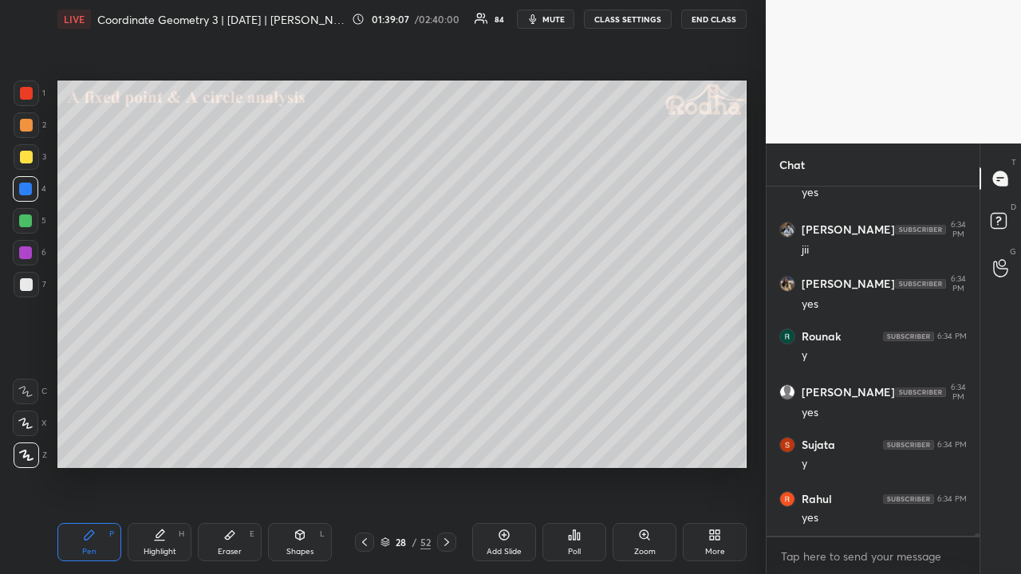
scroll to position [55024, 0]
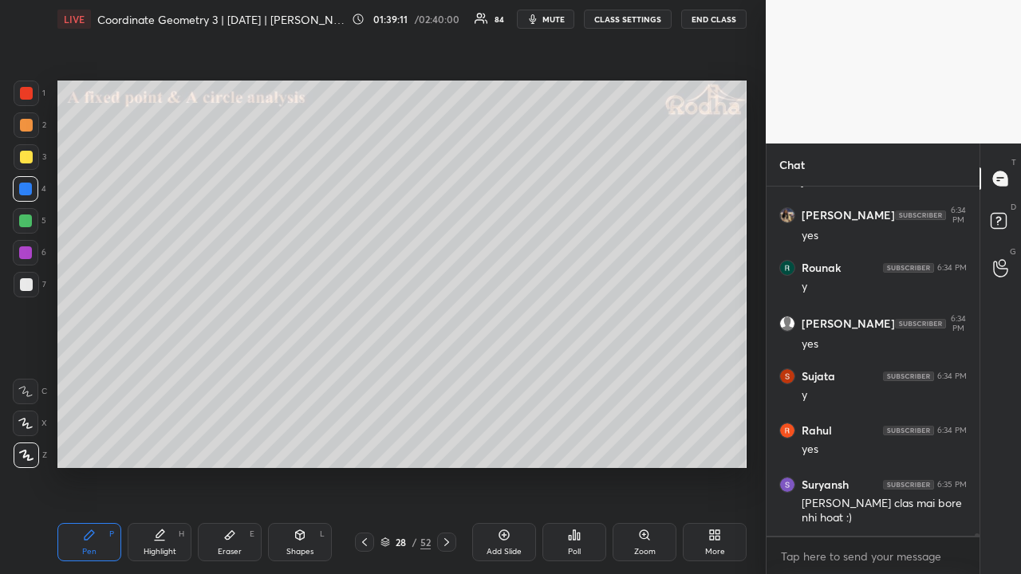
click at [33, 153] on div at bounding box center [27, 157] width 26 height 26
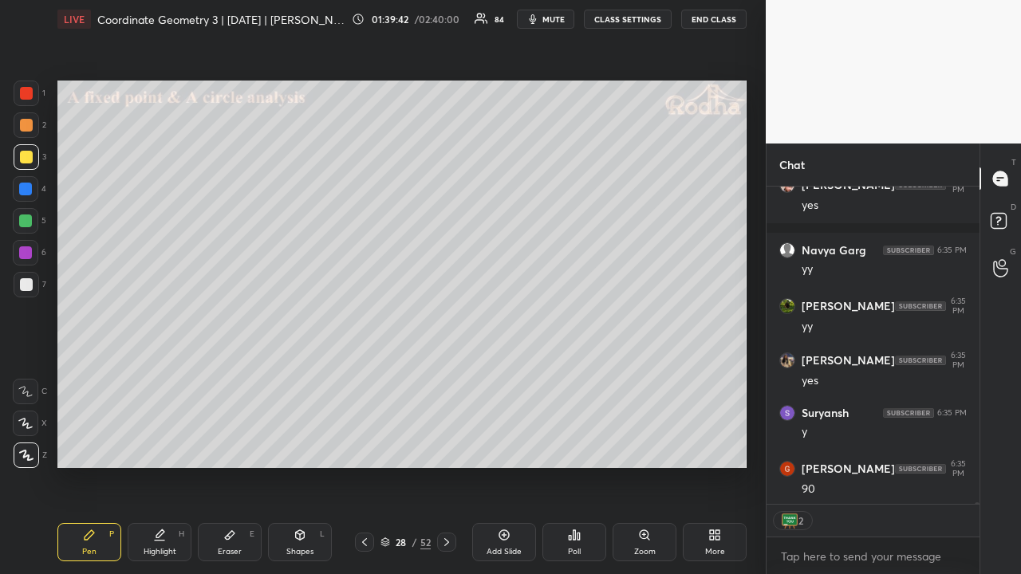
scroll to position [55732, 0]
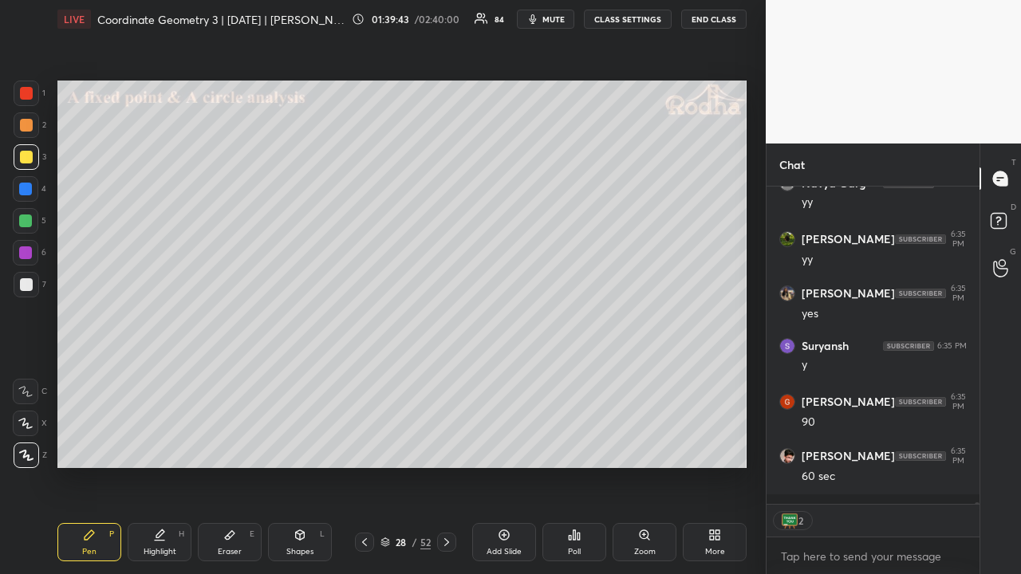
click at [446, 445] on icon at bounding box center [446, 542] width 13 height 13
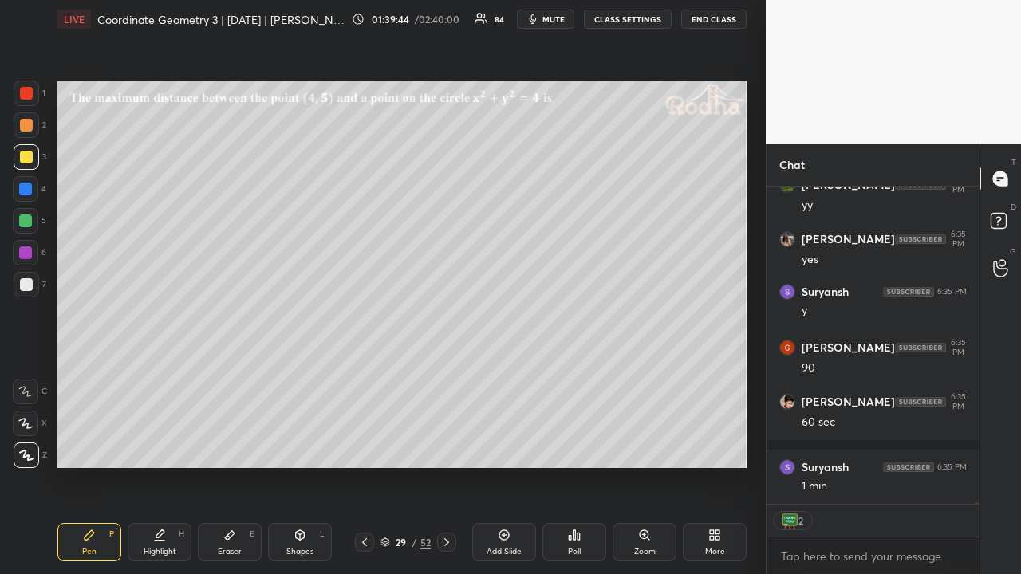
scroll to position [55894, 0]
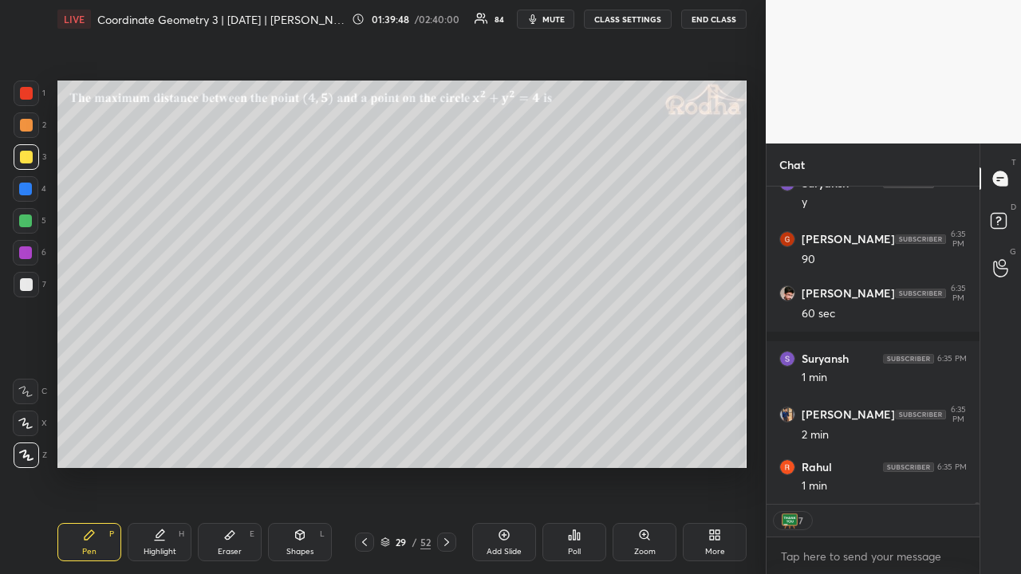
click at [230, 445] on div "Eraser" at bounding box center [230, 552] width 24 height 8
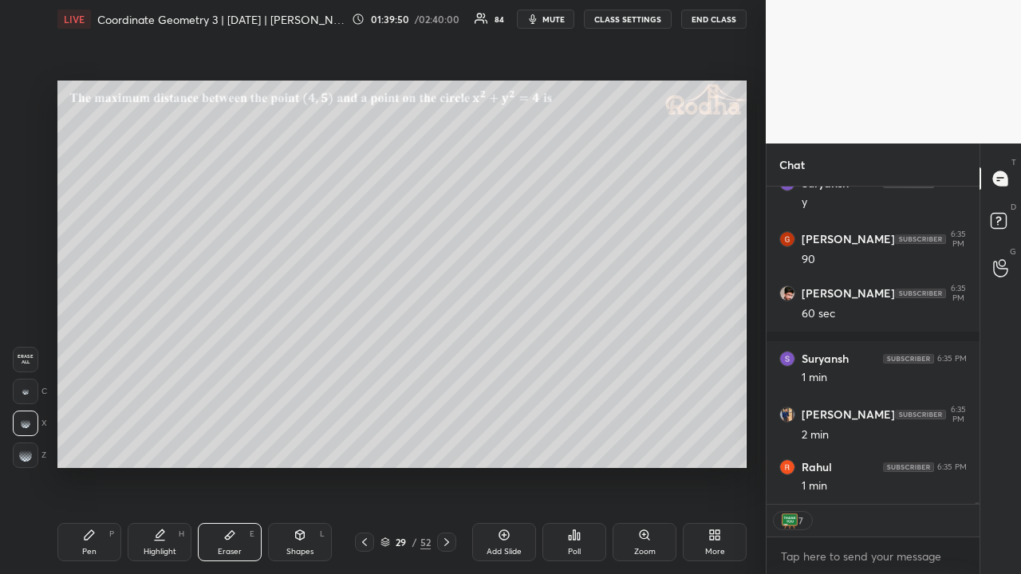
drag, startPoint x: 98, startPoint y: 546, endPoint x: 154, endPoint y: 470, distance: 94.1
click at [98, 445] on div "Pen P" at bounding box center [89, 542] width 64 height 38
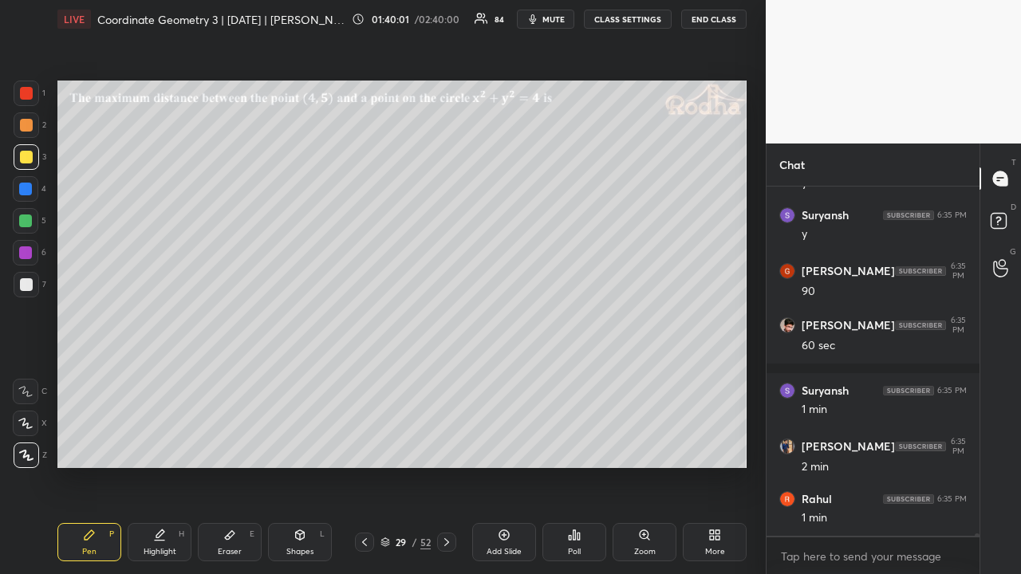
scroll to position [344, 208]
drag, startPoint x: 23, startPoint y: 127, endPoint x: 28, endPoint y: 144, distance: 17.4
click at [24, 127] on div at bounding box center [26, 125] width 13 height 13
click at [30, 151] on div at bounding box center [26, 157] width 13 height 13
click at [30, 122] on div at bounding box center [26, 125] width 13 height 13
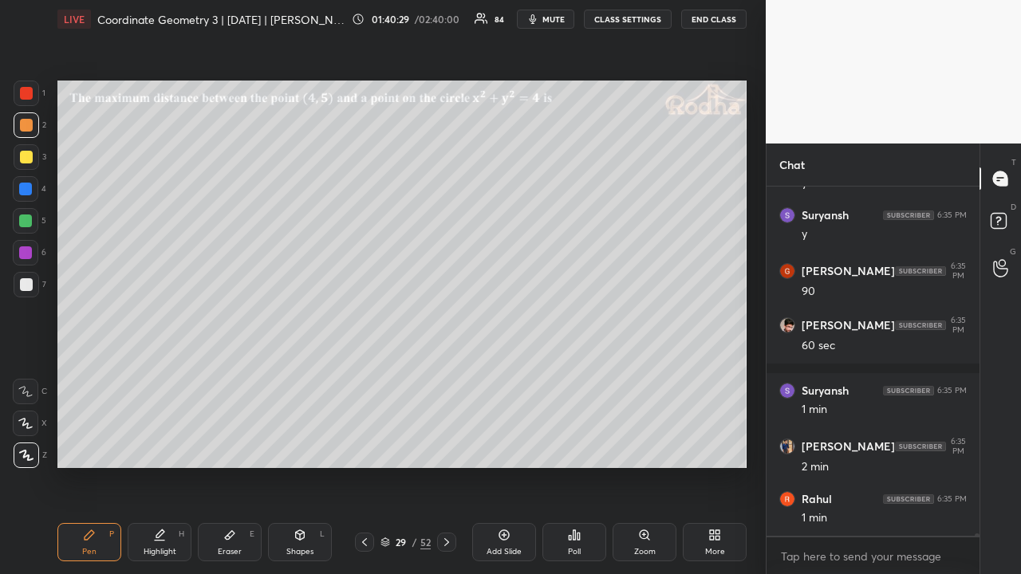
click at [301, 445] on icon at bounding box center [299, 535] width 13 height 13
click at [28, 445] on icon at bounding box center [26, 454] width 9 height 9
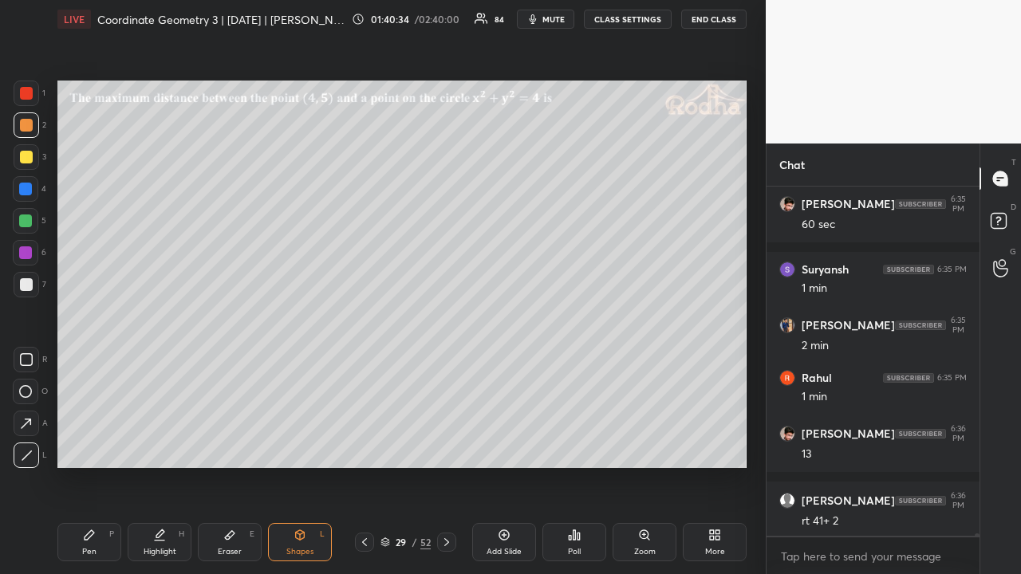
click at [92, 445] on icon at bounding box center [89, 535] width 13 height 13
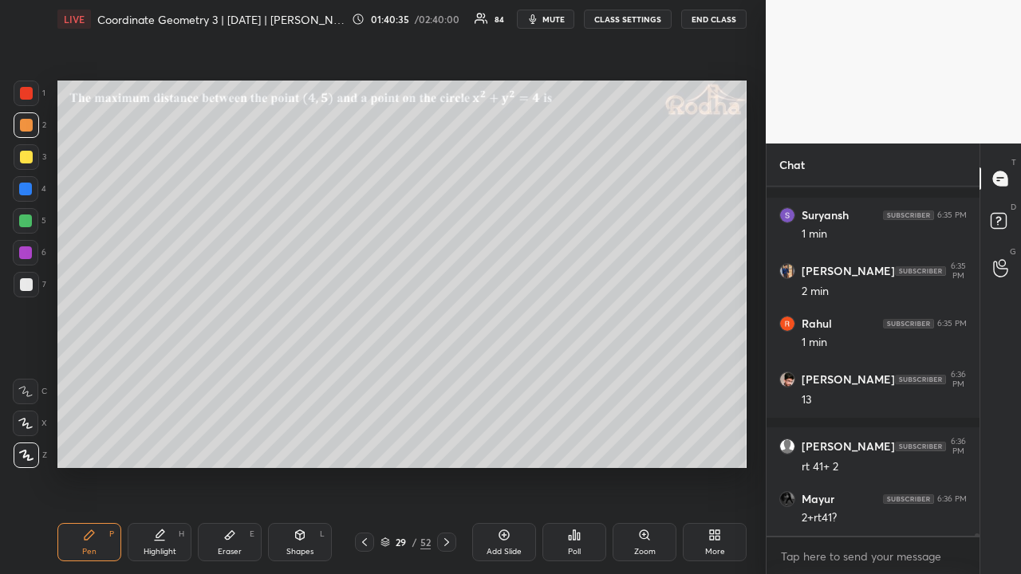
scroll to position [56146, 0]
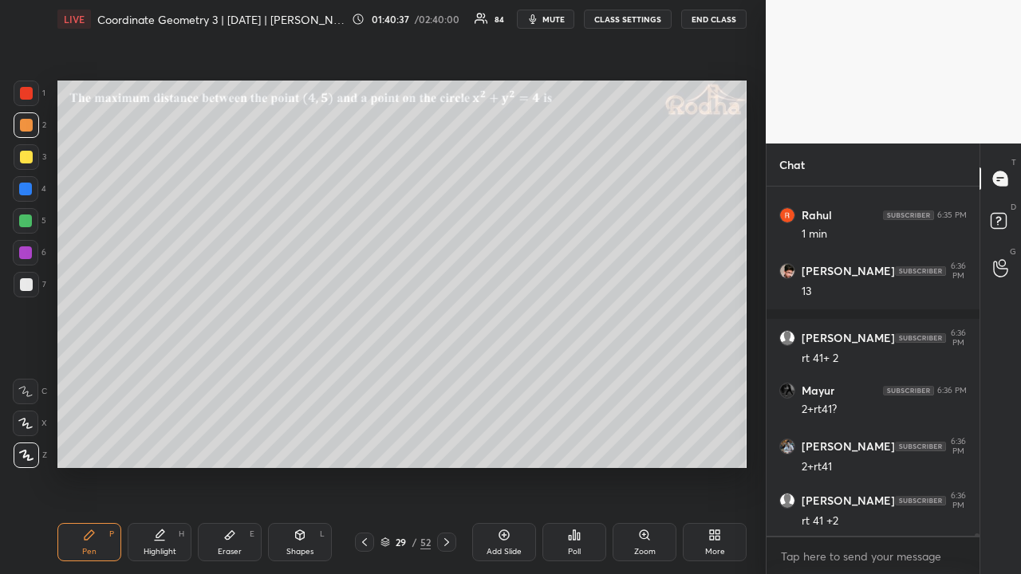
drag, startPoint x: 32, startPoint y: 160, endPoint x: 57, endPoint y: 176, distance: 29.4
click at [32, 159] on div at bounding box center [26, 157] width 13 height 13
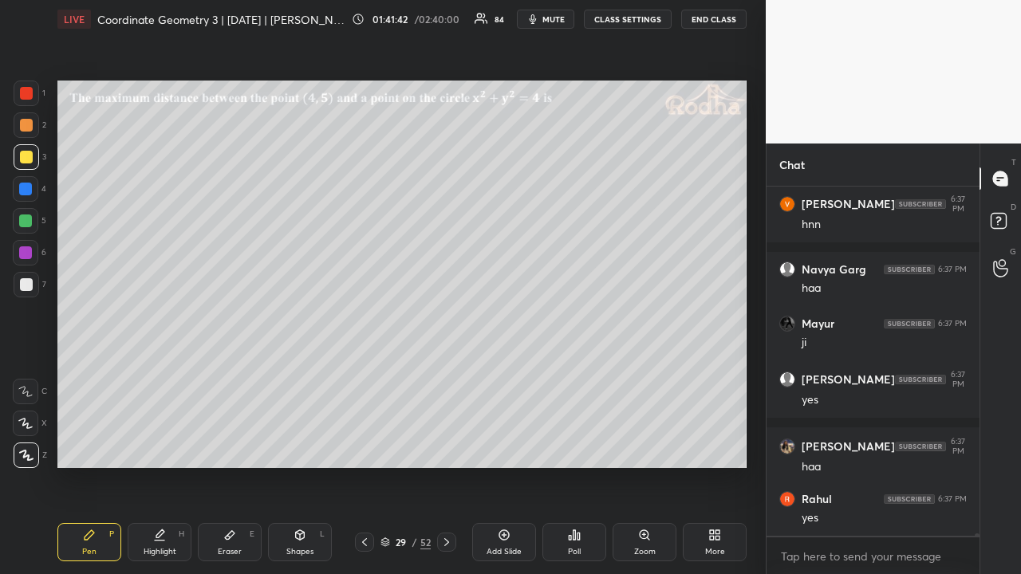
scroll to position [57629, 0]
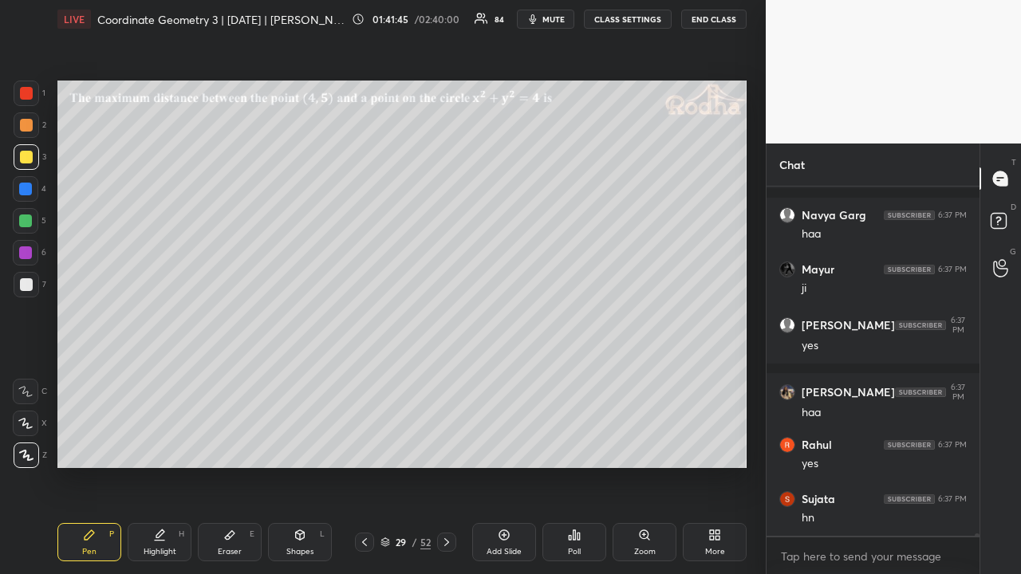
click at [301, 445] on icon at bounding box center [300, 535] width 9 height 10
drag, startPoint x: 23, startPoint y: 387, endPoint x: 54, endPoint y: 372, distance: 34.2
click at [24, 387] on icon at bounding box center [25, 391] width 13 height 13
drag, startPoint x: 86, startPoint y: 533, endPoint x: 92, endPoint y: 526, distance: 9.0
click at [88, 445] on icon at bounding box center [89, 535] width 13 height 13
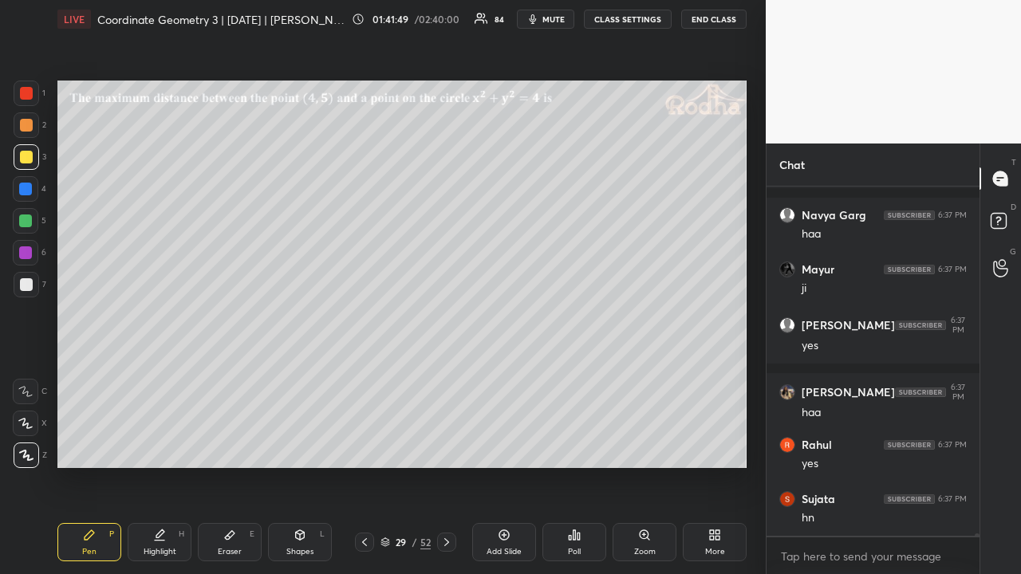
click at [30, 126] on div at bounding box center [26, 125] width 13 height 13
click at [22, 156] on div at bounding box center [26, 157] width 13 height 13
click at [27, 221] on div at bounding box center [25, 220] width 13 height 13
drag, startPoint x: 298, startPoint y: 541, endPoint x: 293, endPoint y: 531, distance: 11.1
click at [298, 445] on icon at bounding box center [299, 535] width 13 height 13
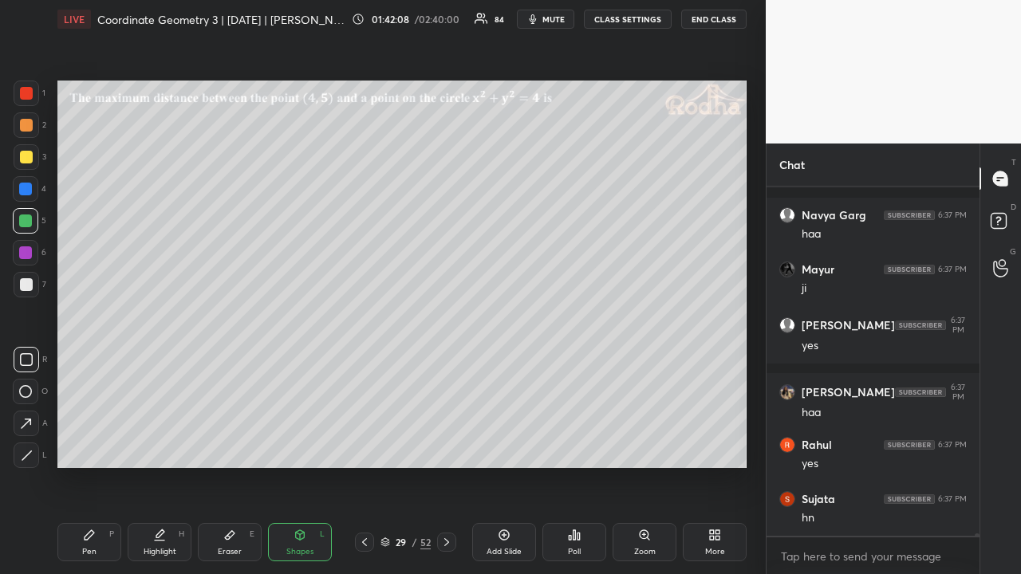
drag, startPoint x: 29, startPoint y: 442, endPoint x: 49, endPoint y: 415, distance: 33.0
click at [29, 442] on div at bounding box center [27, 455] width 26 height 26
drag, startPoint x: 27, startPoint y: 100, endPoint x: 27, endPoint y: 128, distance: 27.1
click at [26, 101] on div at bounding box center [27, 94] width 26 height 26
click at [97, 445] on div "Pen P" at bounding box center [89, 542] width 64 height 38
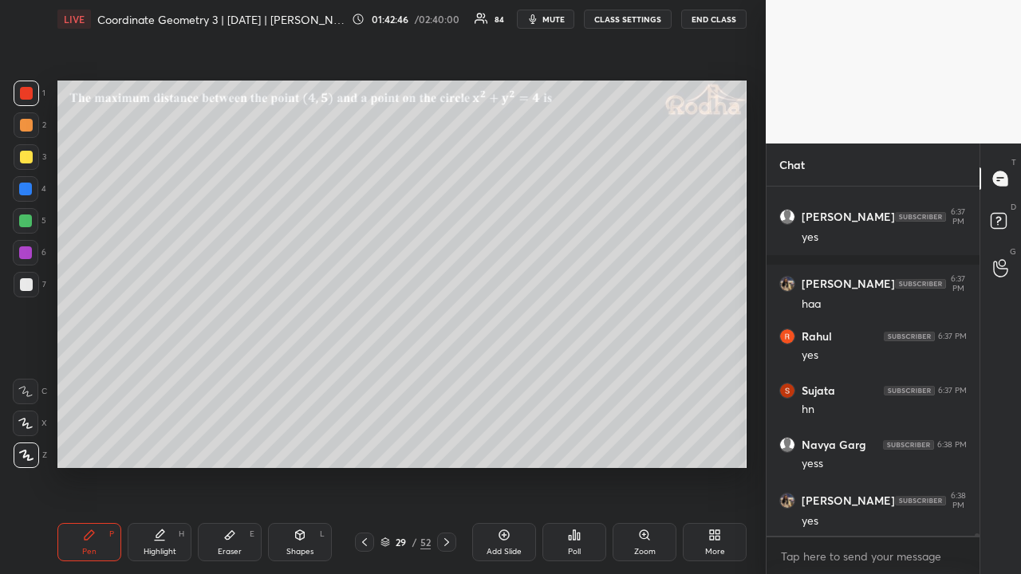
scroll to position [57792, 0]
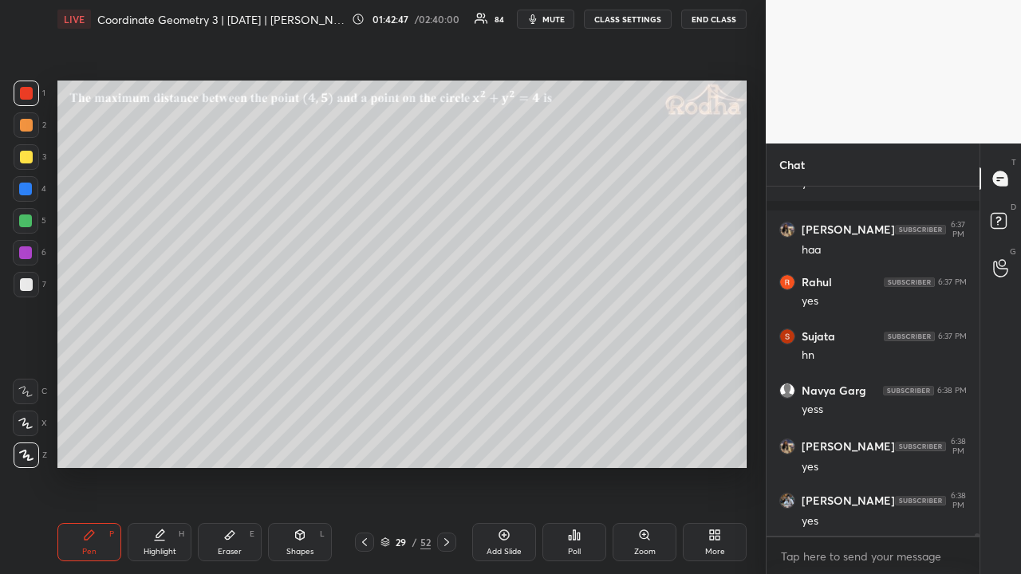
click at [29, 129] on div at bounding box center [26, 125] width 13 height 13
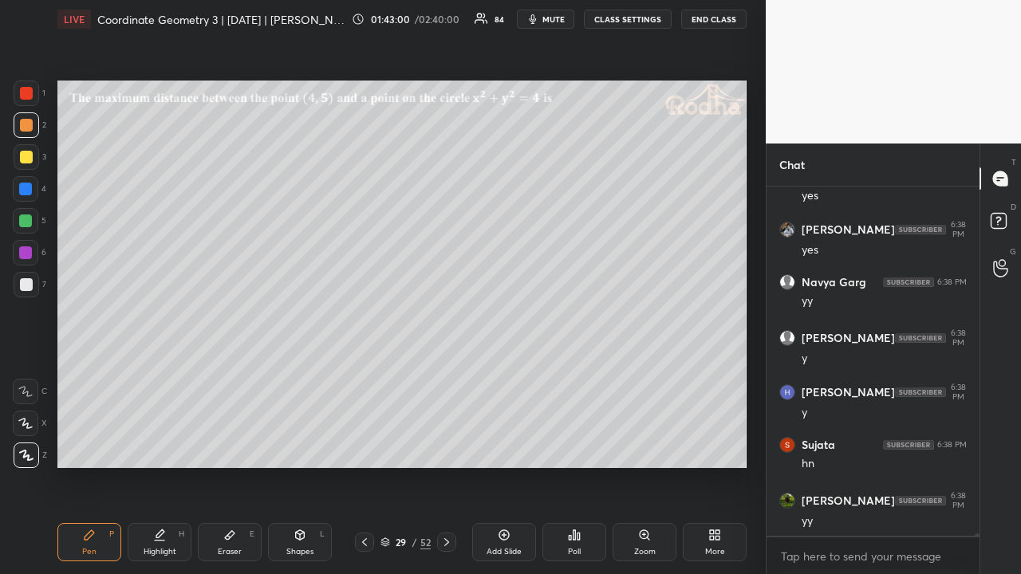
scroll to position [58130, 0]
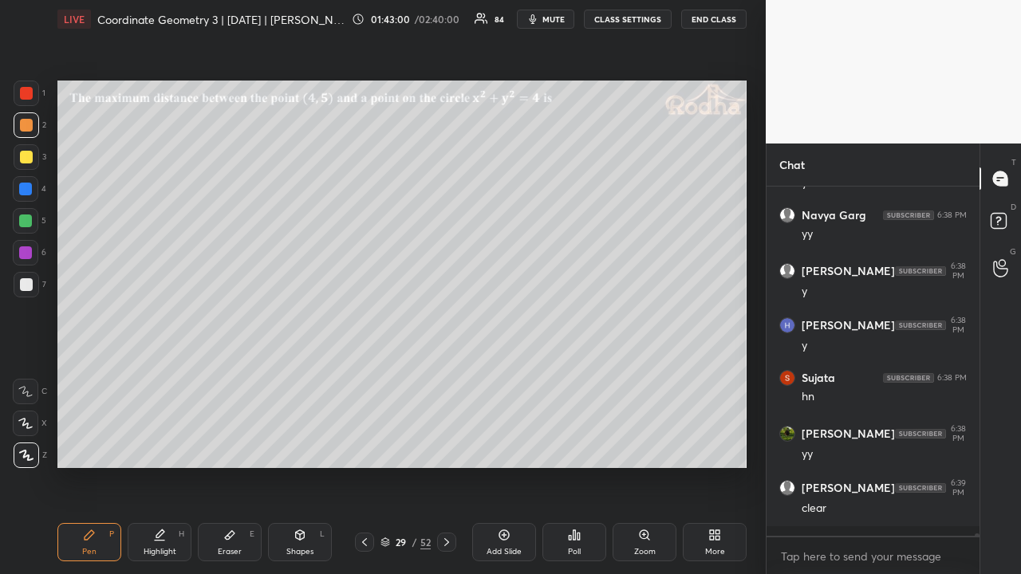
click at [27, 159] on div at bounding box center [26, 157] width 13 height 13
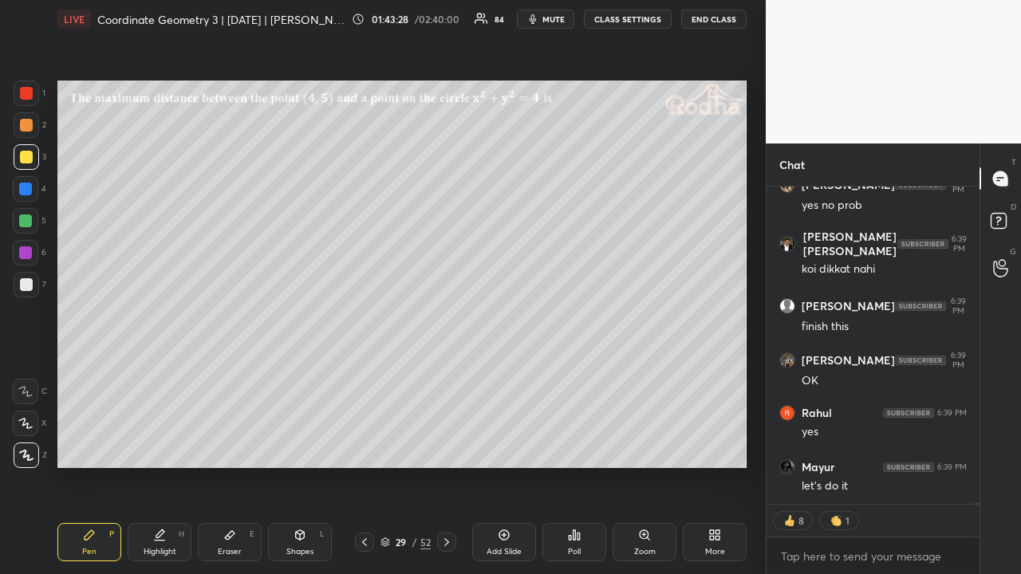
scroll to position [59380, 0]
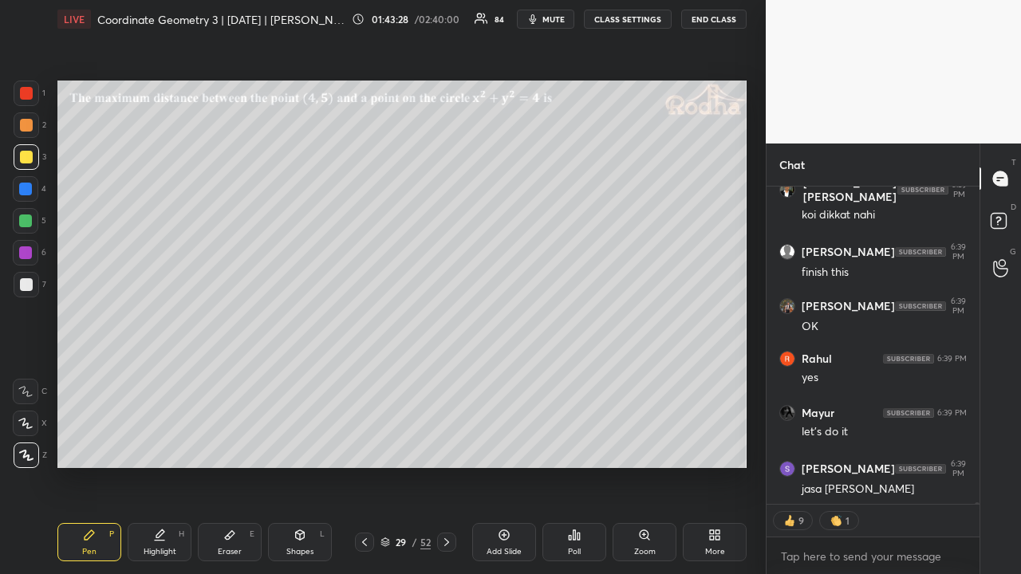
click at [448, 445] on icon at bounding box center [446, 542] width 13 height 13
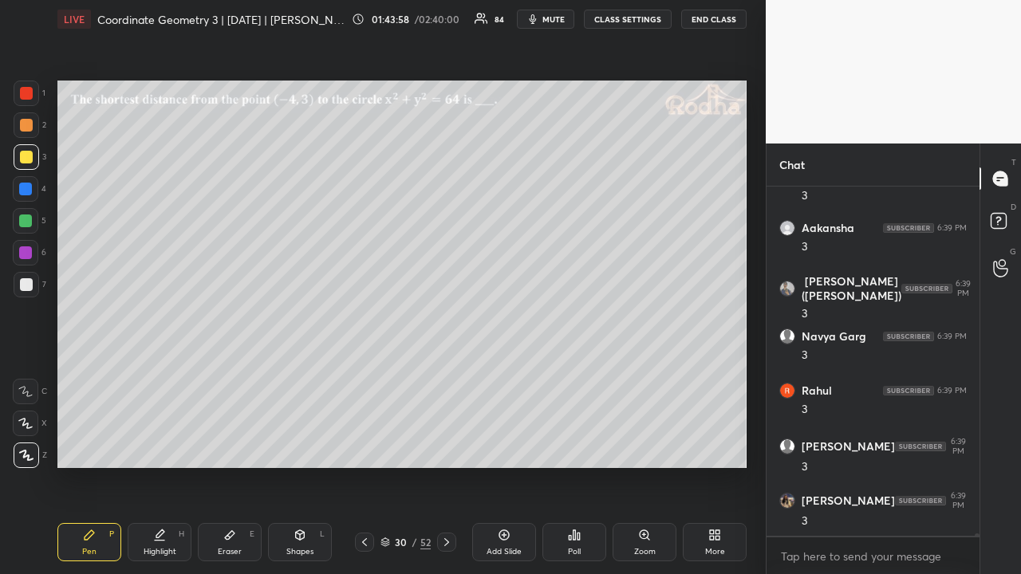
scroll to position [59917, 0]
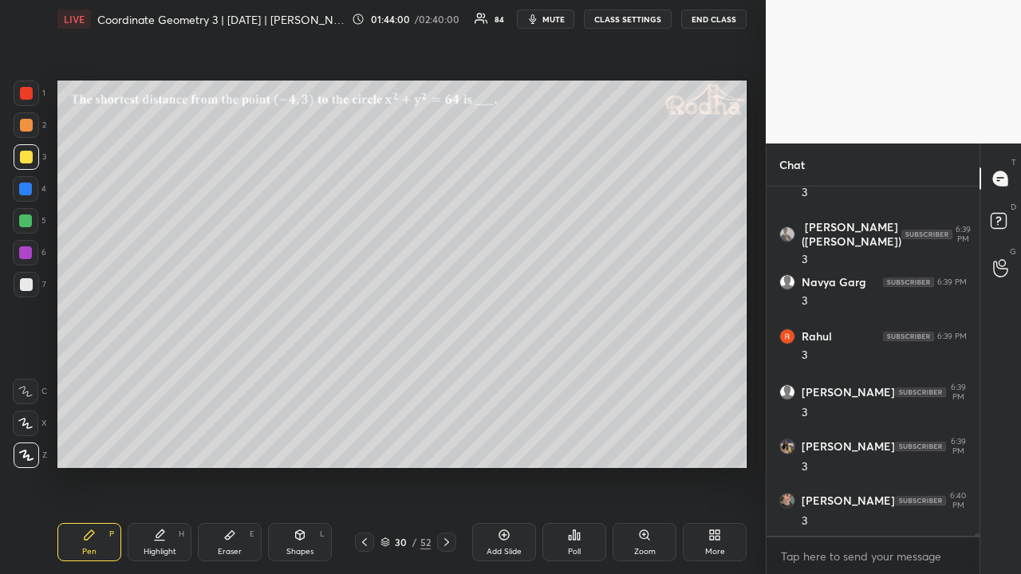
click at [27, 129] on div at bounding box center [26, 125] width 13 height 13
click at [24, 151] on div at bounding box center [26, 157] width 13 height 13
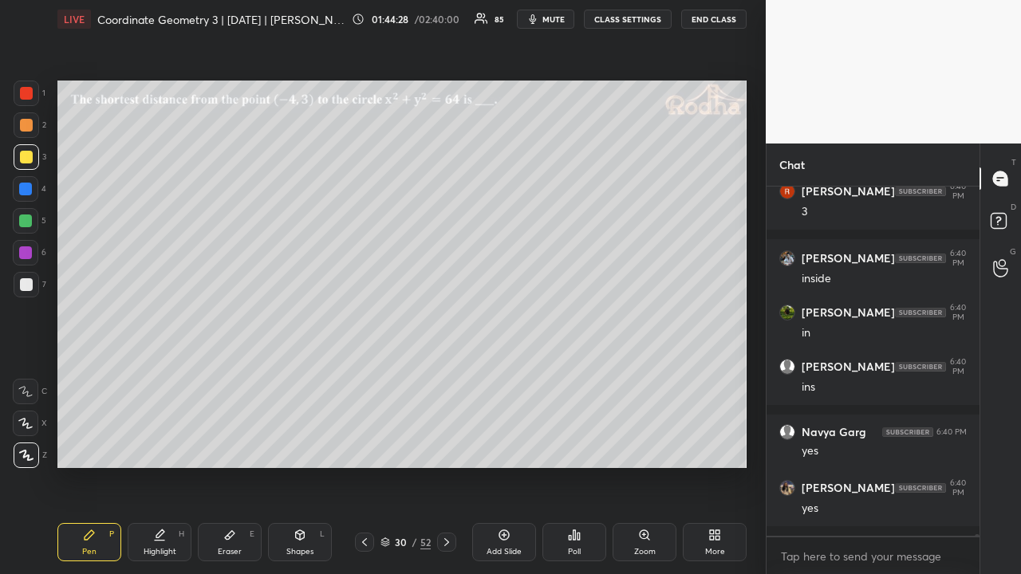
scroll to position [61404, 0]
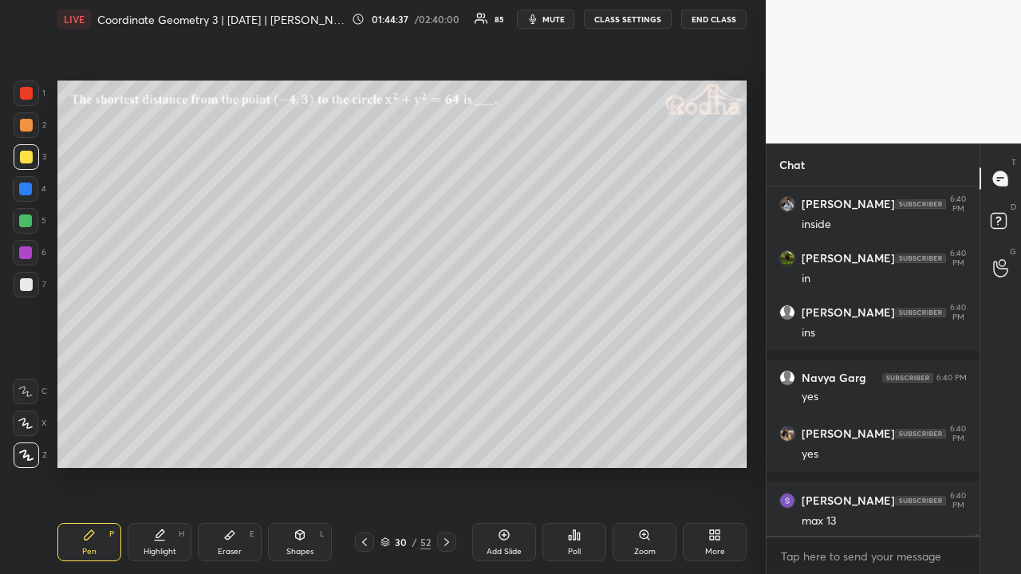
click at [301, 445] on icon at bounding box center [300, 535] width 9 height 10
click at [28, 389] on icon at bounding box center [25, 391] width 13 height 13
drag, startPoint x: 24, startPoint y: 120, endPoint x: 48, endPoint y: 152, distance: 39.9
click at [26, 124] on div at bounding box center [26, 125] width 13 height 13
drag, startPoint x: 29, startPoint y: 451, endPoint x: 56, endPoint y: 432, distance: 32.5
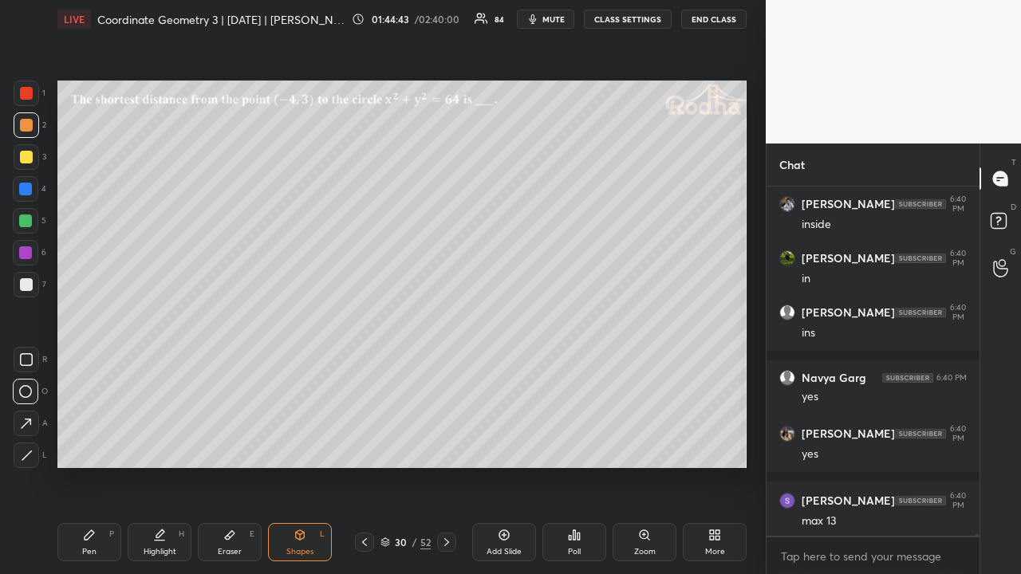
click at [30, 445] on icon at bounding box center [27, 456] width 12 height 12
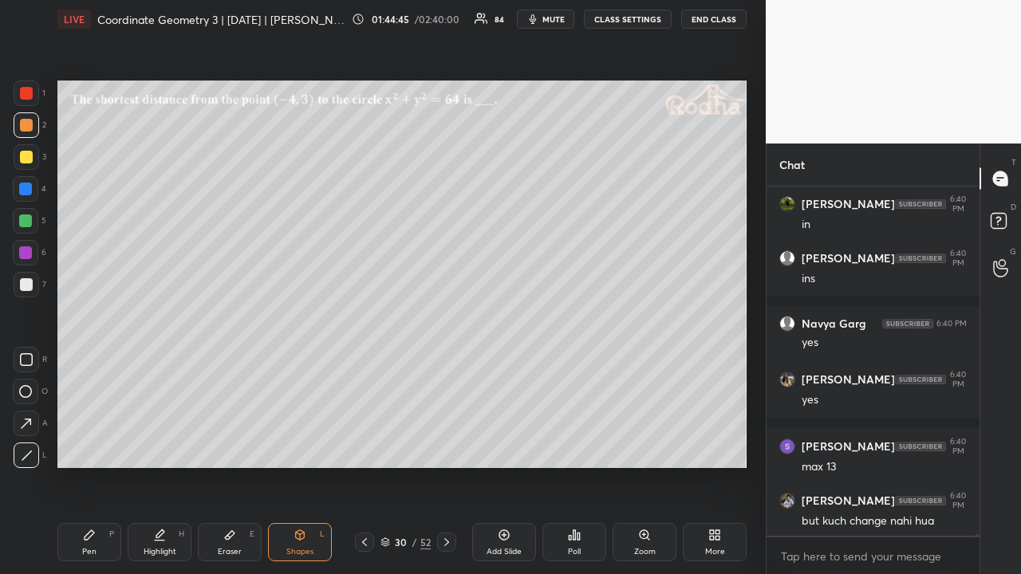
click at [92, 445] on icon at bounding box center [90, 535] width 10 height 10
drag, startPoint x: 29, startPoint y: 218, endPoint x: 54, endPoint y: 239, distance: 32.9
click at [29, 218] on div at bounding box center [25, 220] width 13 height 13
click at [300, 445] on icon at bounding box center [299, 535] width 13 height 13
drag, startPoint x: 32, startPoint y: 454, endPoint x: 57, endPoint y: 444, distance: 26.5
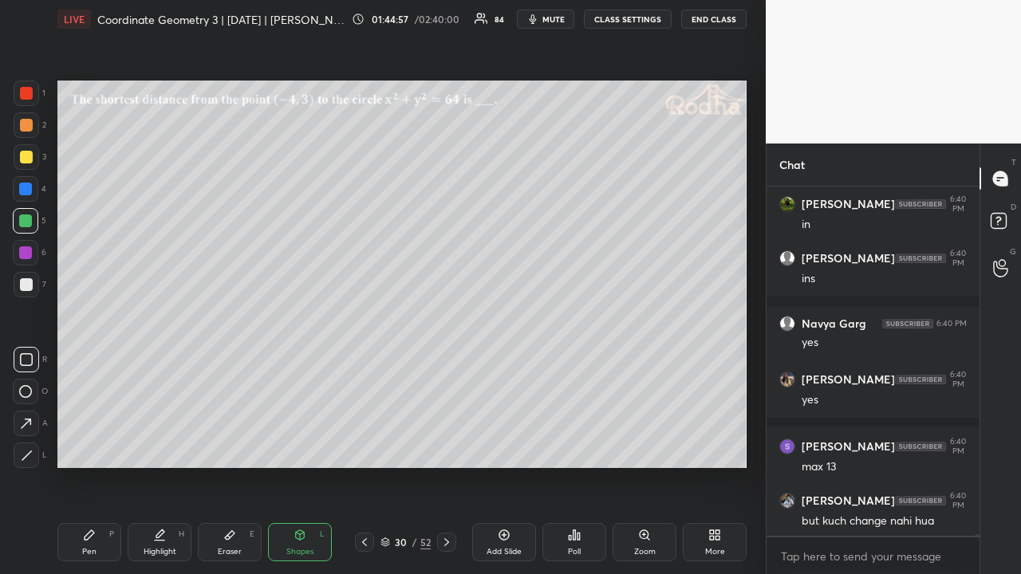
click at [32, 445] on icon at bounding box center [27, 456] width 12 height 12
click at [29, 121] on div at bounding box center [26, 125] width 13 height 13
drag, startPoint x: 81, startPoint y: 541, endPoint x: 149, endPoint y: 470, distance: 98.1
click at [84, 445] on div "Pen P" at bounding box center [89, 542] width 64 height 38
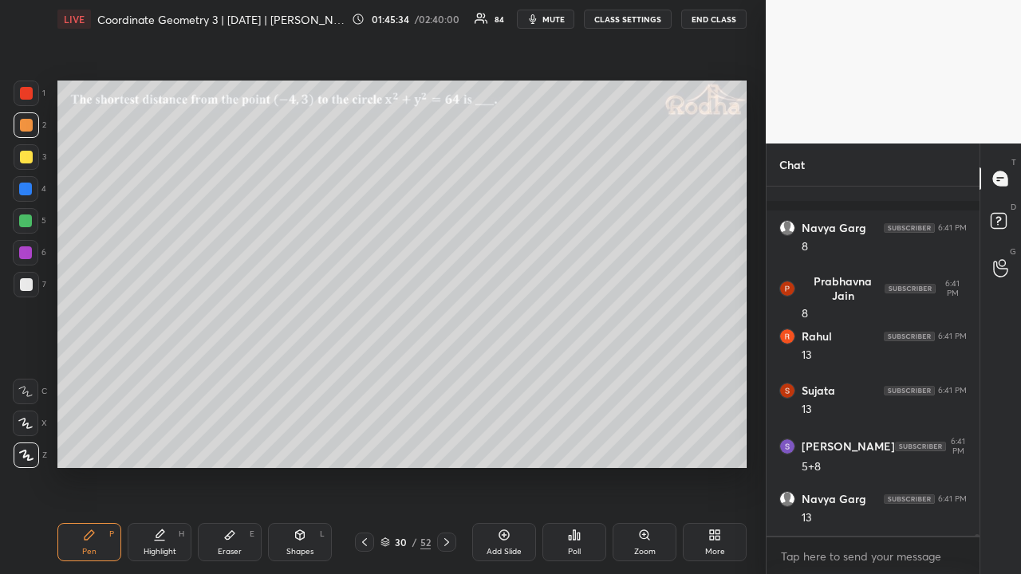
scroll to position [62148, 0]
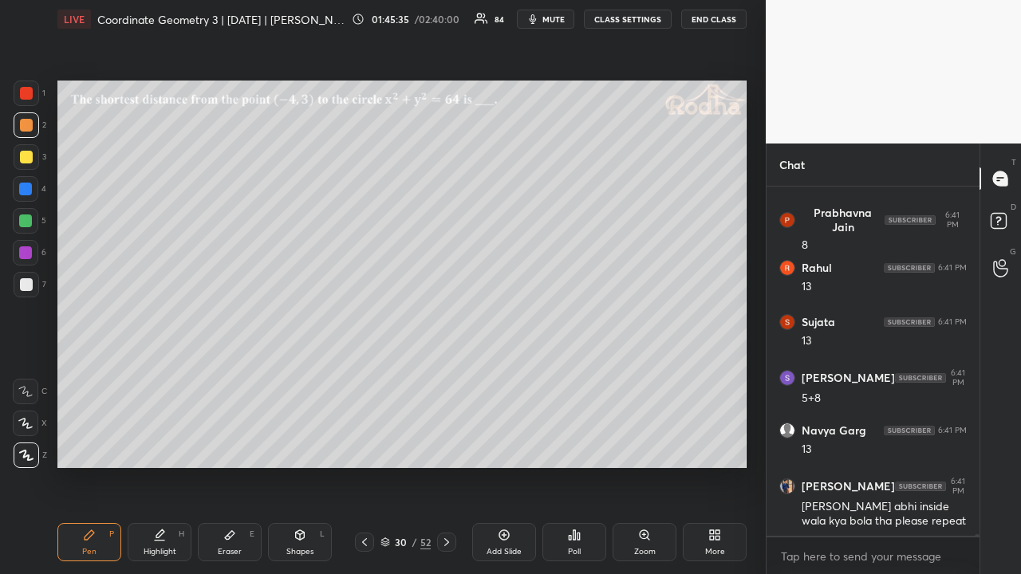
drag, startPoint x: 26, startPoint y: 155, endPoint x: 30, endPoint y: 164, distance: 10.0
click at [26, 159] on div at bounding box center [26, 157] width 13 height 13
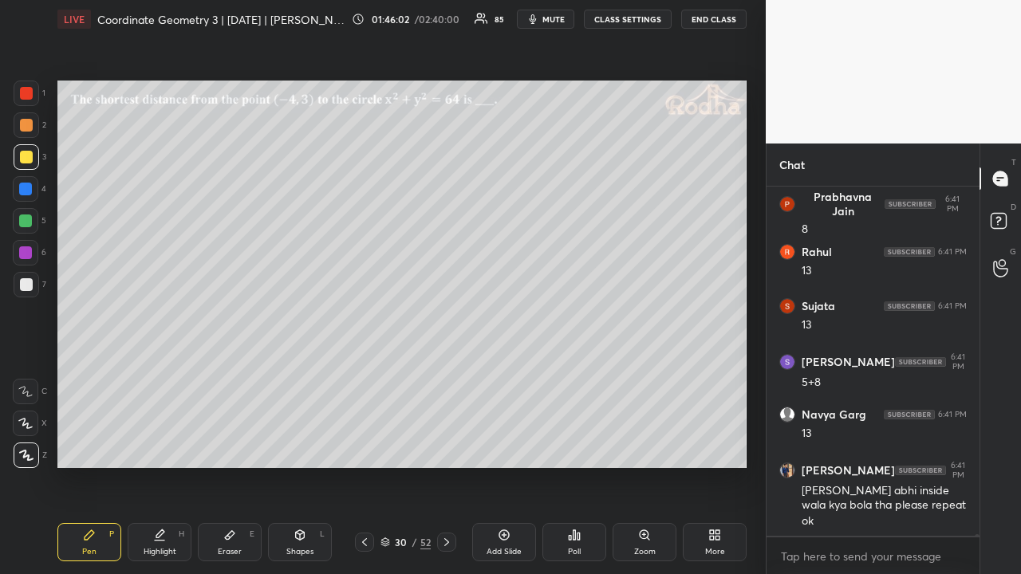
click at [368, 445] on icon at bounding box center [364, 542] width 13 height 13
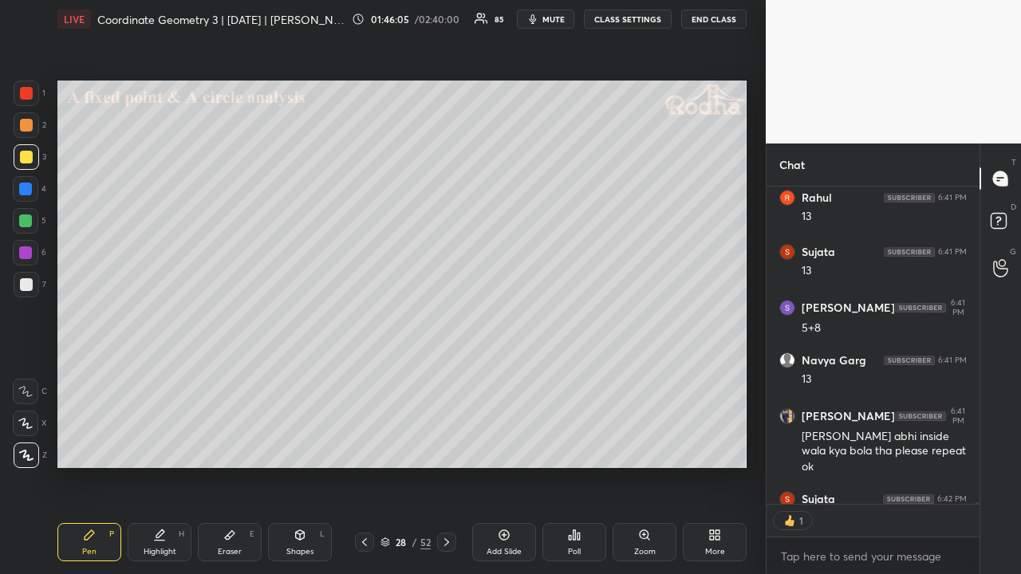
scroll to position [6, 5]
drag, startPoint x: 29, startPoint y: 124, endPoint x: 21, endPoint y: 145, distance: 22.2
click at [29, 128] on div at bounding box center [26, 125] width 13 height 13
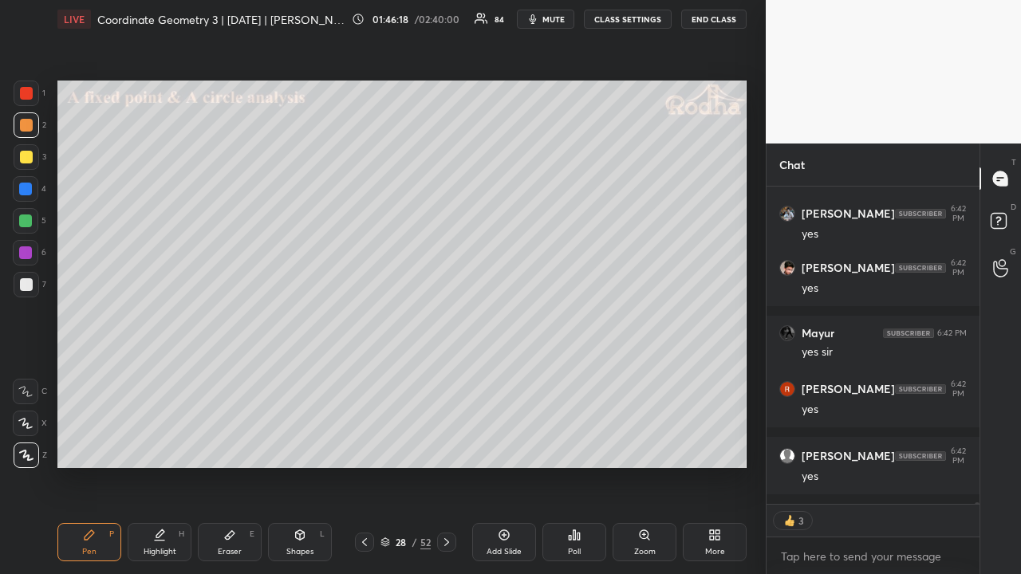
scroll to position [62668, 0]
type textarea "x"
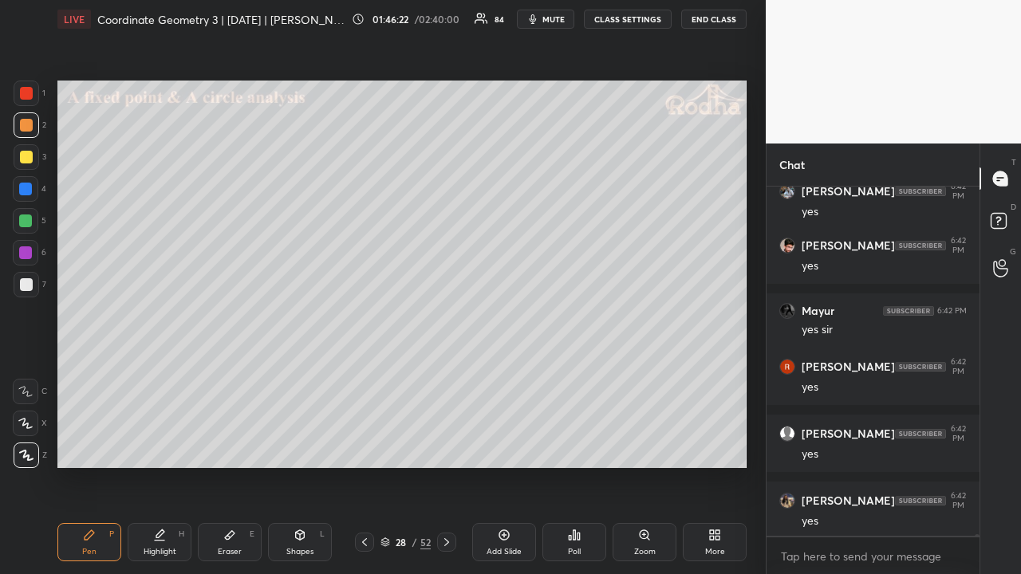
scroll to position [62690, 0]
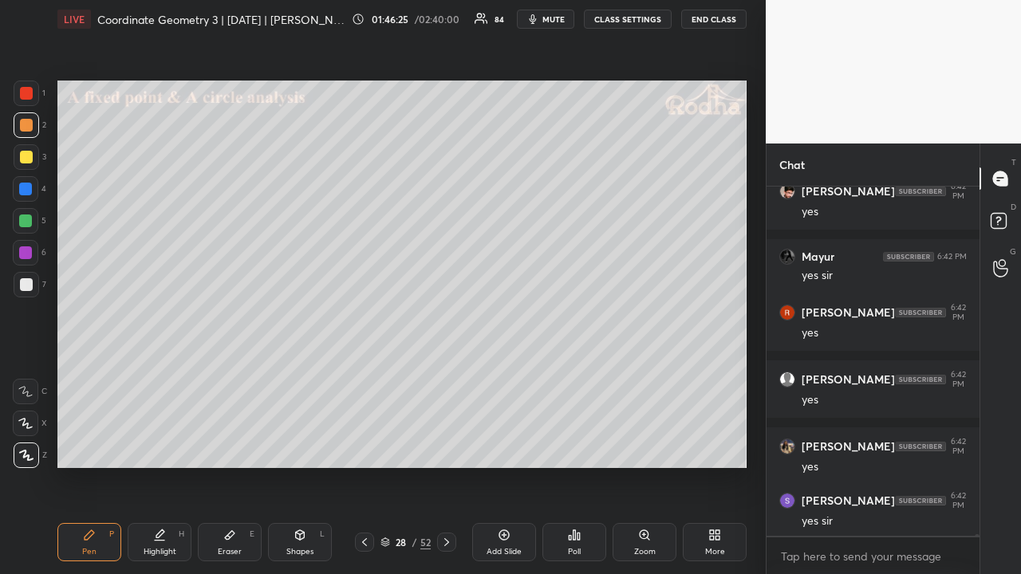
drag, startPoint x: 32, startPoint y: 281, endPoint x: 57, endPoint y: 259, distance: 33.3
click at [32, 281] on div at bounding box center [27, 285] width 26 height 26
click at [449, 445] on icon at bounding box center [446, 542] width 13 height 13
click at [446, 445] on icon at bounding box center [446, 542] width 13 height 13
click at [445, 445] on icon at bounding box center [446, 542] width 13 height 13
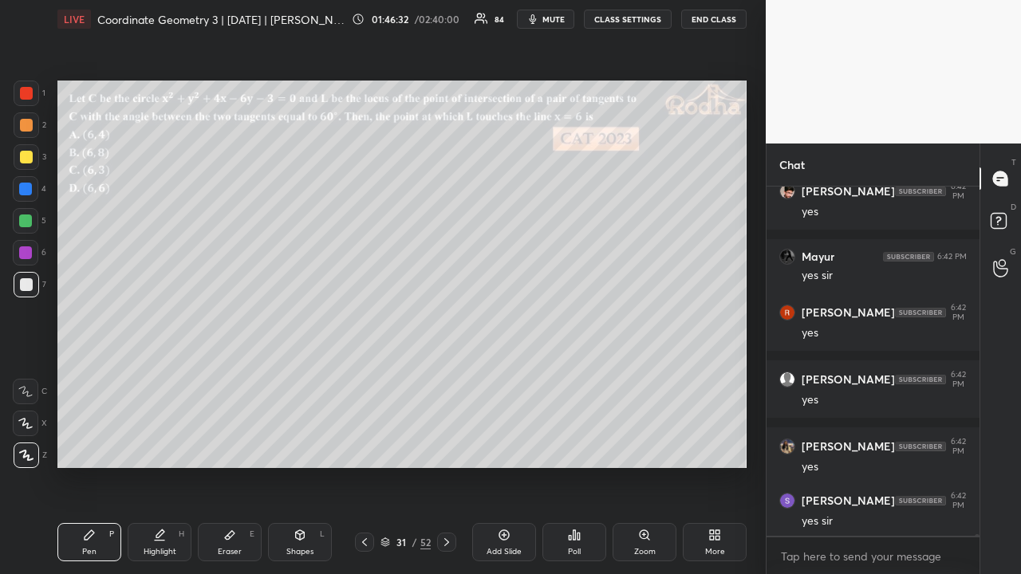
click at [446, 445] on icon at bounding box center [446, 542] width 13 height 13
click at [566, 445] on div "Poll" at bounding box center [574, 542] width 64 height 38
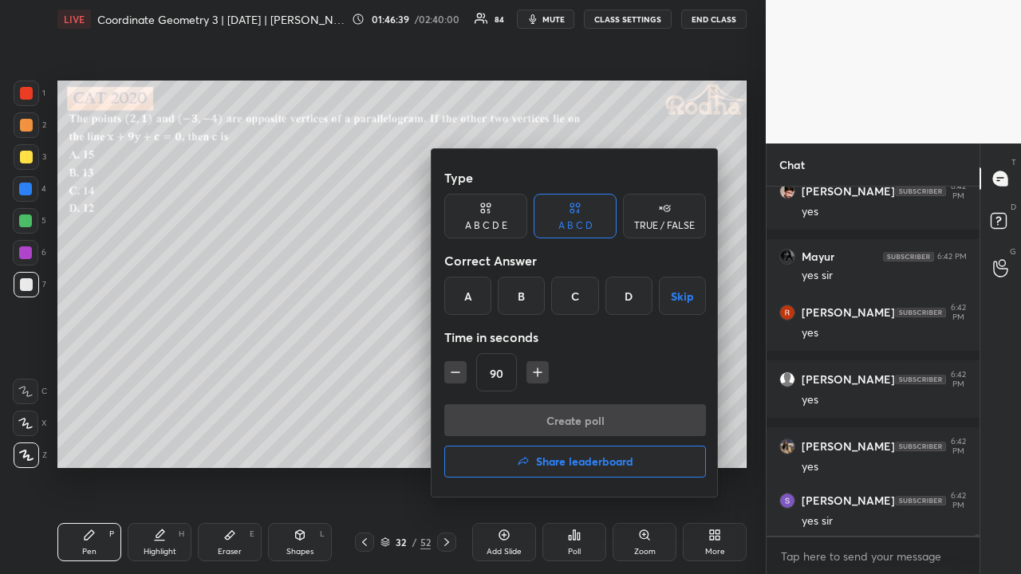
click at [454, 372] on icon "button" at bounding box center [455, 372] width 8 height 0
click at [456, 375] on icon "button" at bounding box center [455, 372] width 16 height 16
type input "60"
click at [571, 299] on div "C" at bounding box center [574, 296] width 47 height 38
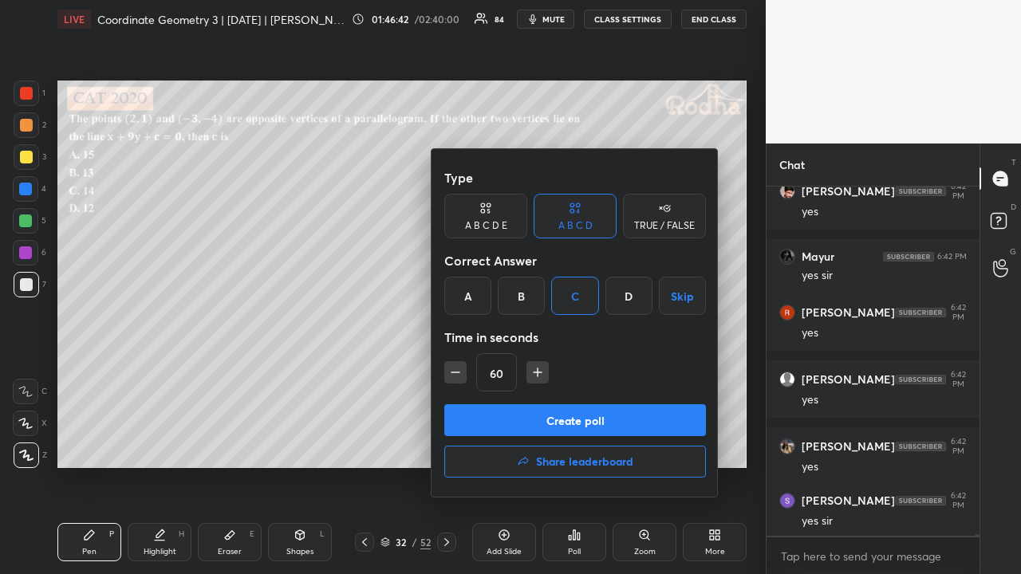
drag, startPoint x: 562, startPoint y: 415, endPoint x: 572, endPoint y: 401, distance: 17.2
click at [562, 416] on button "Create poll" at bounding box center [575, 420] width 262 height 32
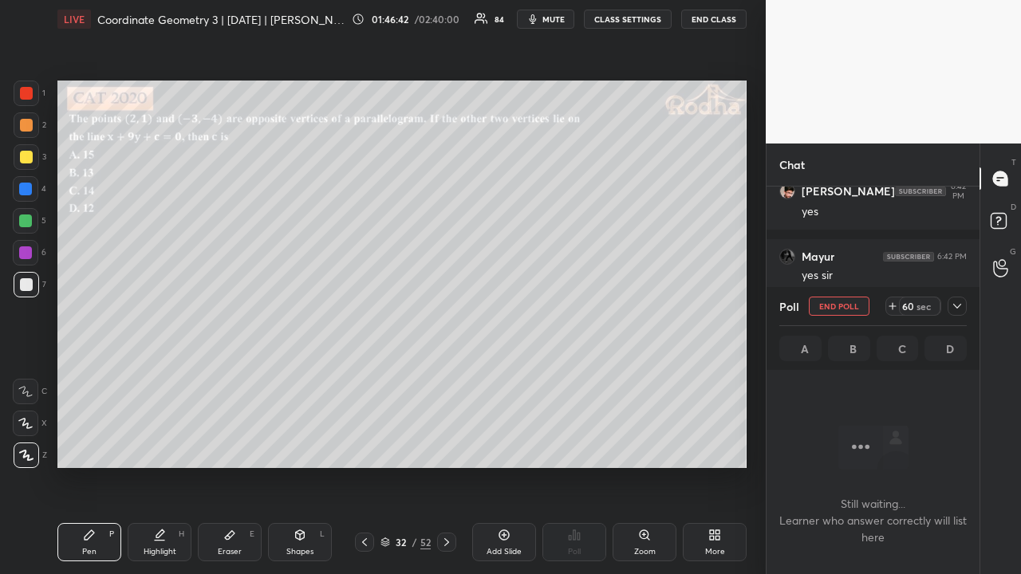
scroll to position [300, 208]
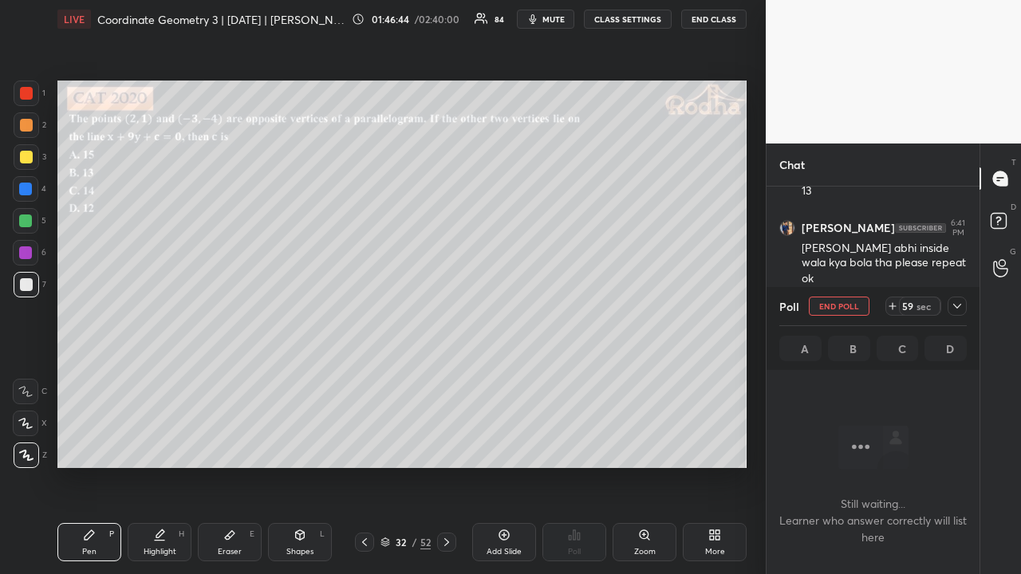
click at [29, 124] on div at bounding box center [26, 125] width 13 height 13
click at [952, 308] on icon at bounding box center [956, 306] width 13 height 13
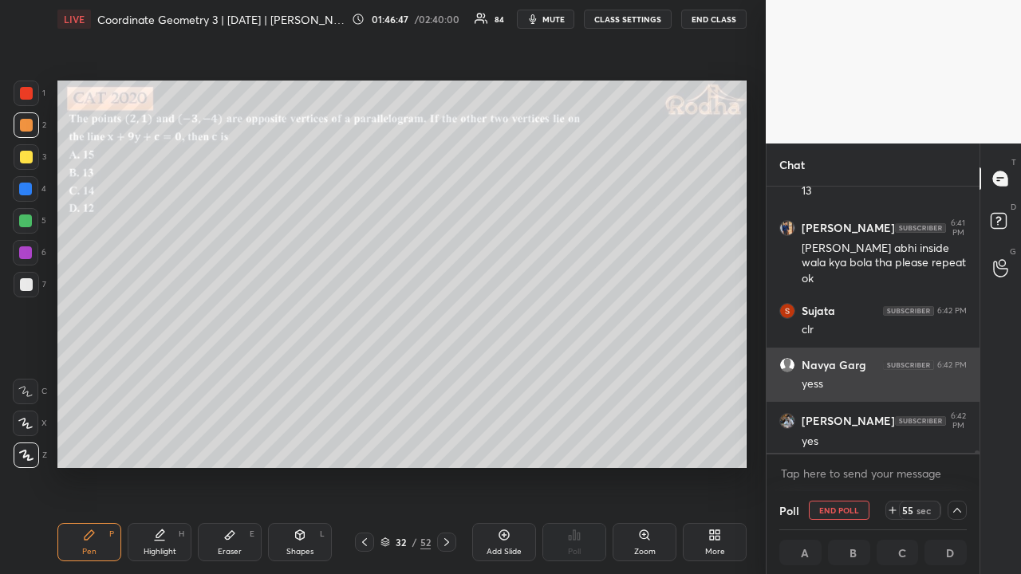
scroll to position [5, 5]
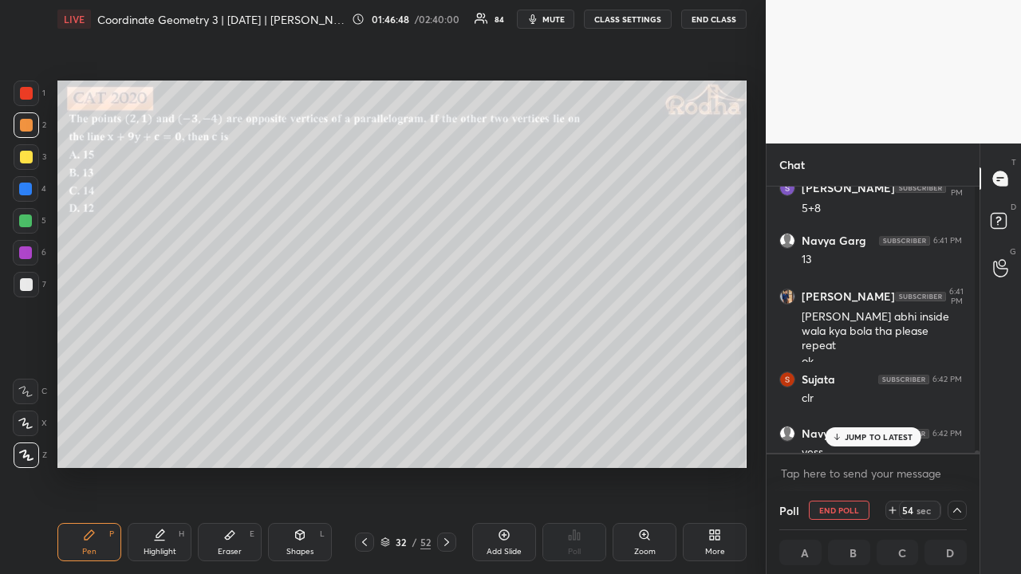
click at [867, 436] on p "JUMP TO LATEST" at bounding box center [878, 437] width 69 height 10
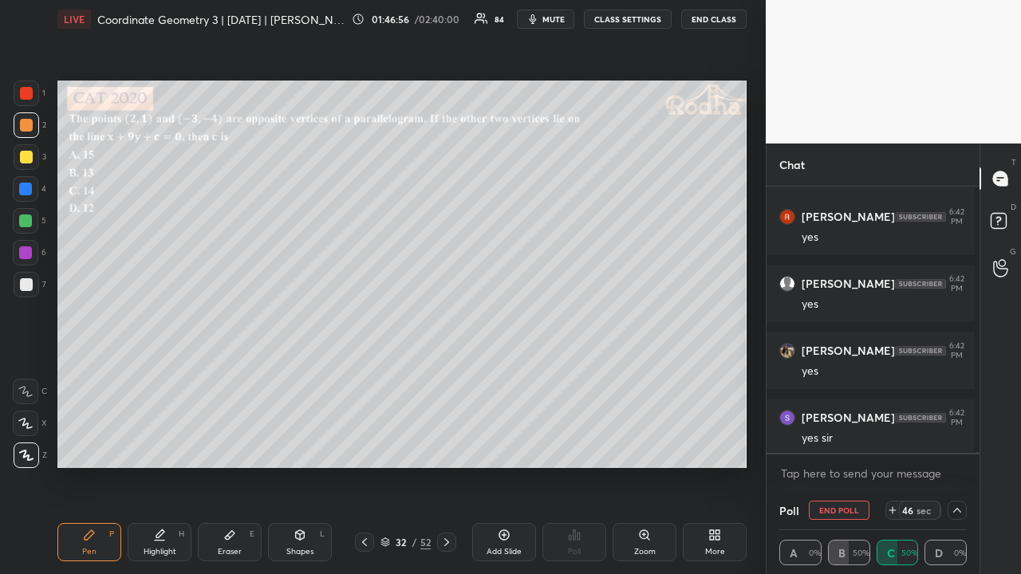
scroll to position [1, 5]
click at [29, 159] on div at bounding box center [26, 157] width 13 height 13
click at [947, 445] on div at bounding box center [956, 510] width 19 height 19
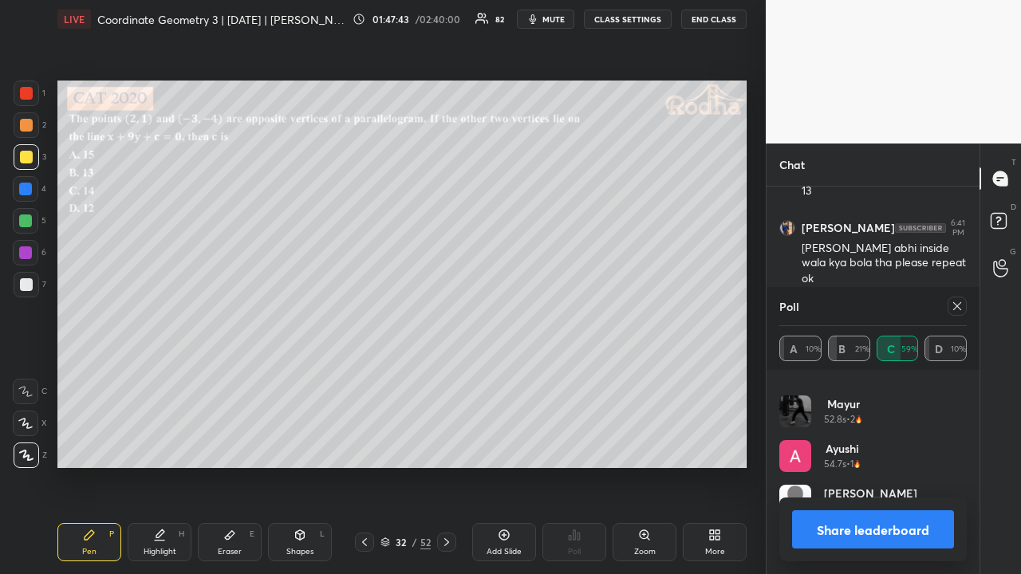
click at [958, 306] on icon at bounding box center [957, 306] width 8 height 8
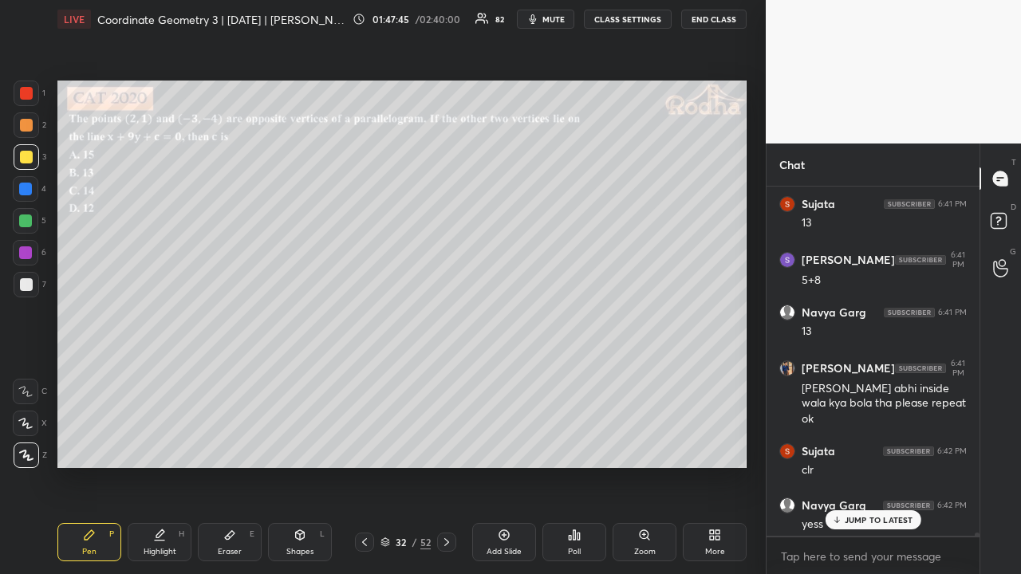
click at [872, 445] on p "JUMP TO LATEST" at bounding box center [878, 520] width 69 height 10
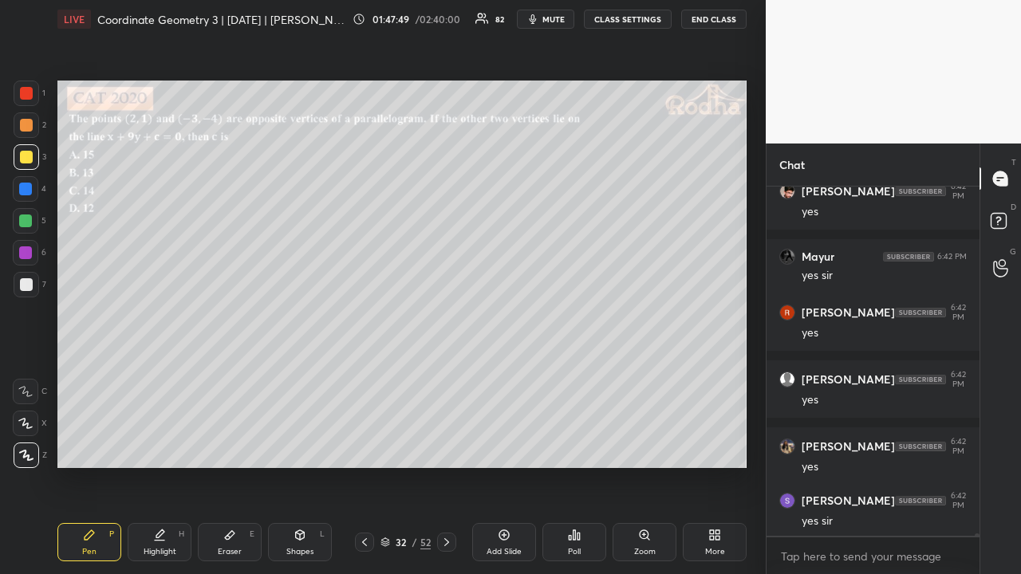
drag, startPoint x: 23, startPoint y: 225, endPoint x: 56, endPoint y: 226, distance: 32.7
click at [24, 225] on div at bounding box center [25, 220] width 13 height 13
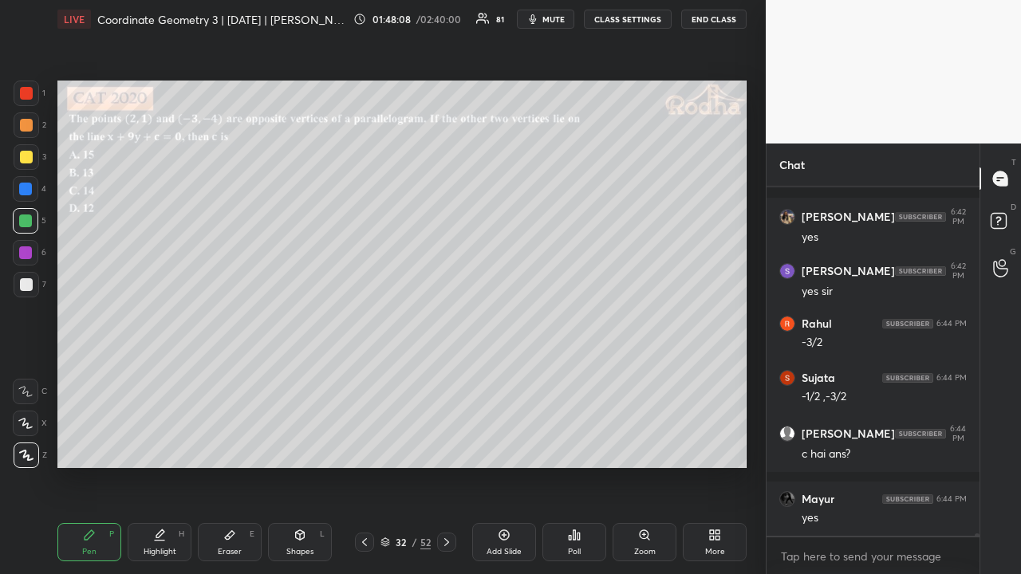
click at [26, 155] on div at bounding box center [26, 157] width 13 height 13
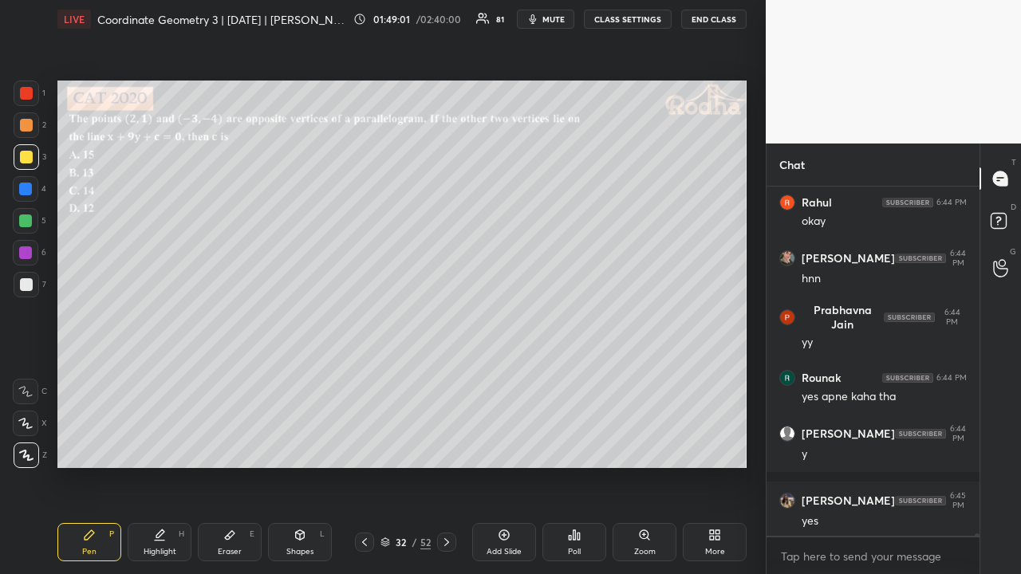
scroll to position [60512, 0]
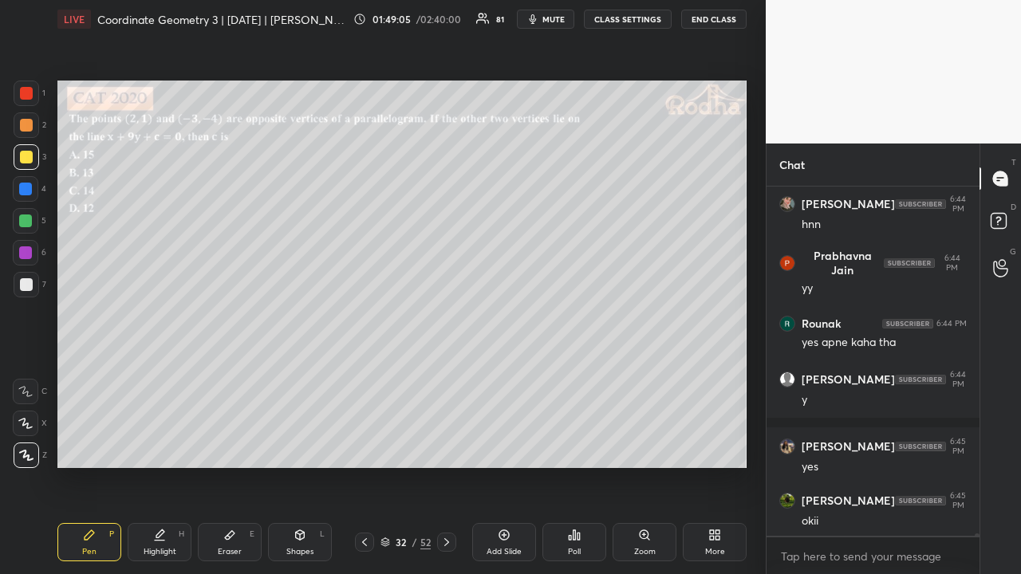
click at [28, 228] on div at bounding box center [26, 221] width 26 height 26
drag, startPoint x: 27, startPoint y: 283, endPoint x: 49, endPoint y: 298, distance: 26.3
click at [27, 284] on div at bounding box center [26, 284] width 13 height 13
drag, startPoint x: 27, startPoint y: 97, endPoint x: 26, endPoint y: 106, distance: 8.9
click at [29, 99] on div at bounding box center [26, 93] width 13 height 13
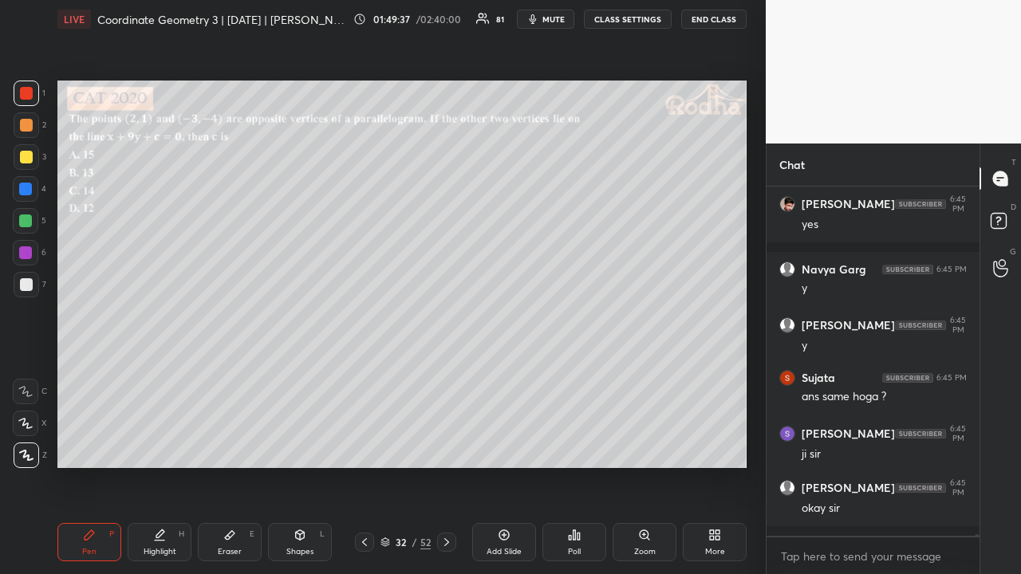
scroll to position [60999, 0]
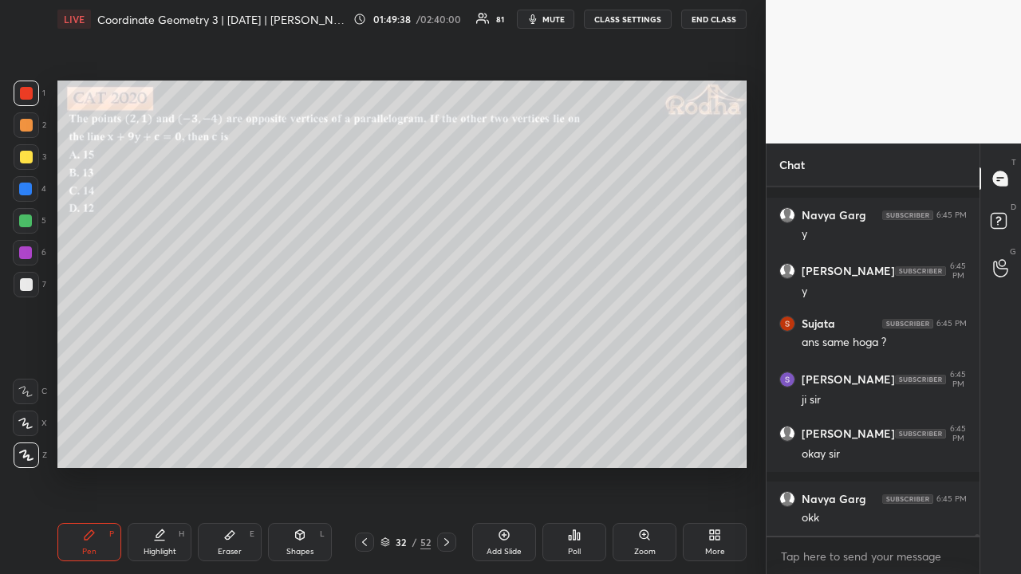
click at [32, 291] on div at bounding box center [27, 285] width 26 height 26
click at [445, 445] on icon at bounding box center [446, 542] width 5 height 8
click at [573, 445] on icon at bounding box center [574, 535] width 2 height 10
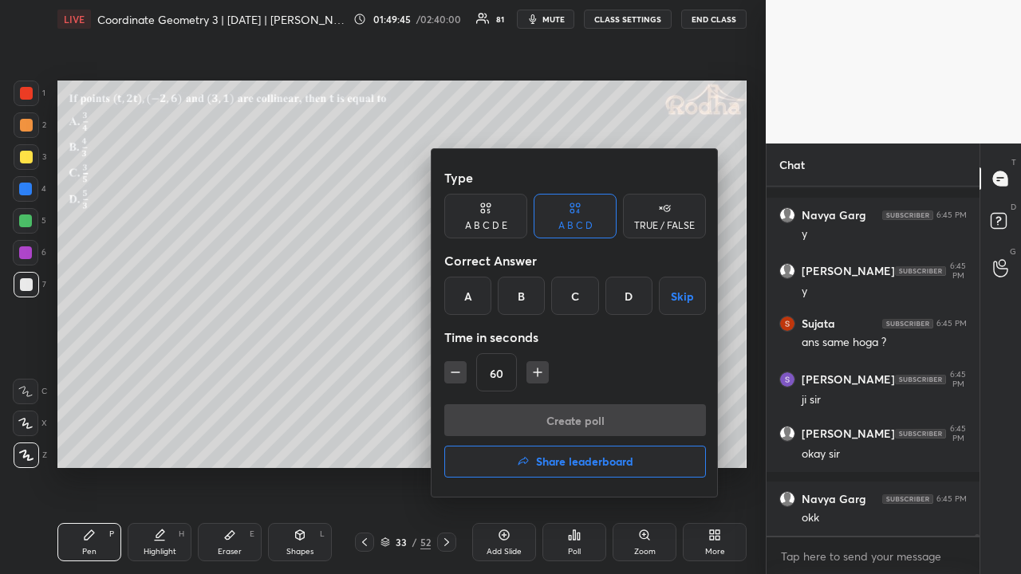
drag, startPoint x: 519, startPoint y: 292, endPoint x: 529, endPoint y: 329, distance: 38.9
click at [521, 295] on div "B" at bounding box center [521, 296] width 47 height 38
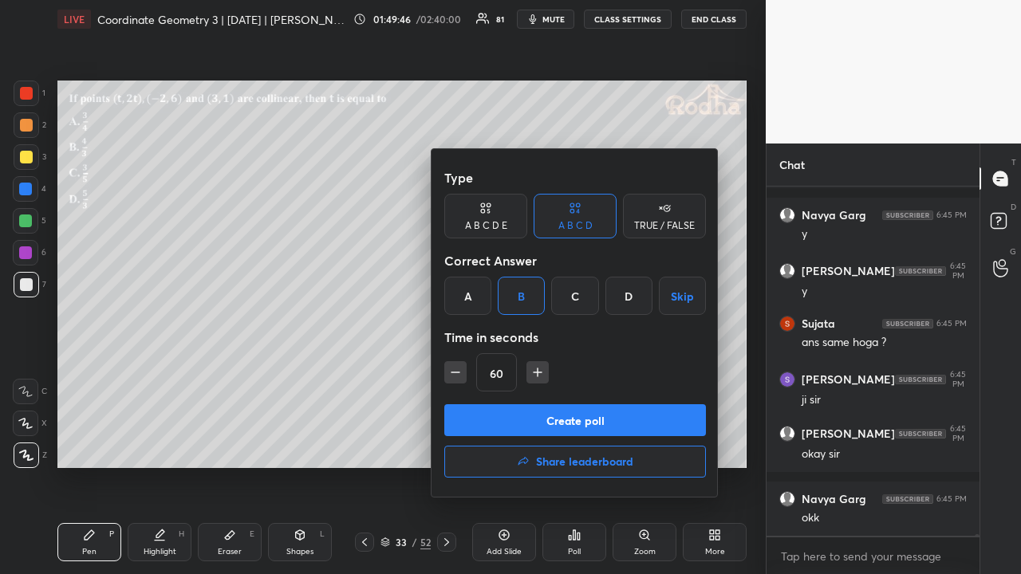
click at [560, 416] on button "Create poll" at bounding box center [575, 420] width 262 height 32
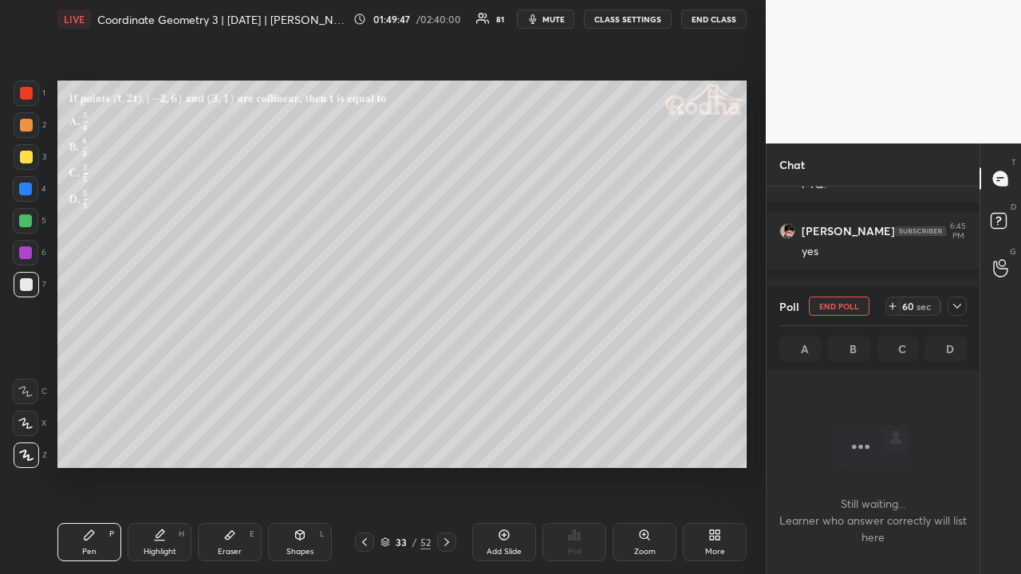
scroll to position [60249, 0]
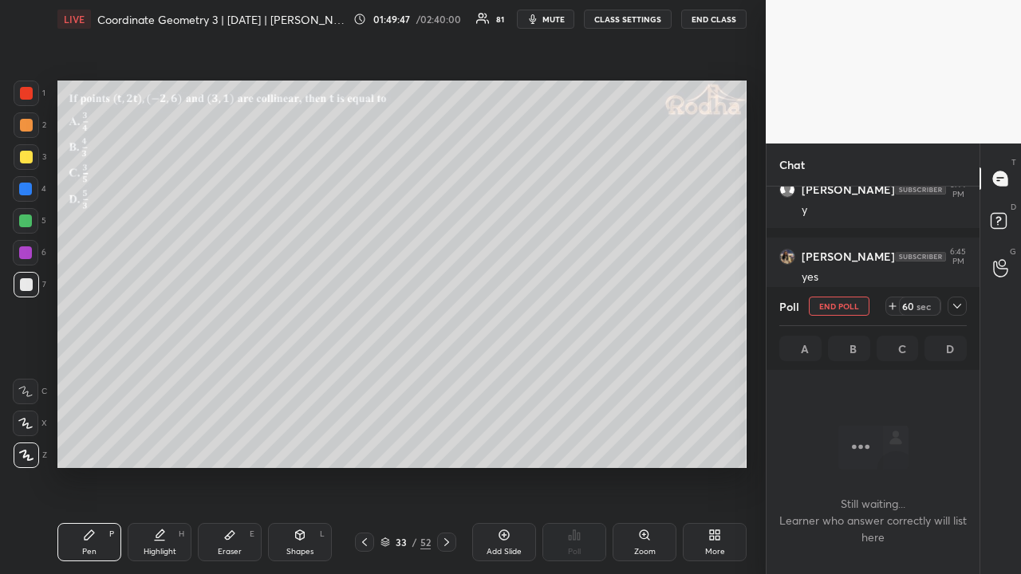
drag, startPoint x: 957, startPoint y: 308, endPoint x: 947, endPoint y: 316, distance: 12.5
click at [958, 309] on icon at bounding box center [956, 306] width 13 height 13
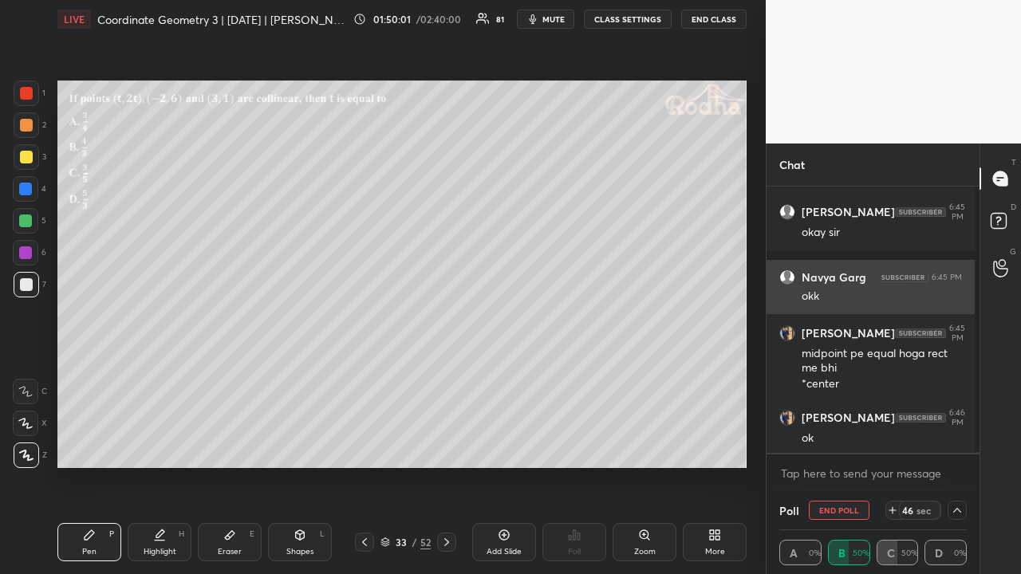
scroll to position [60849, 0]
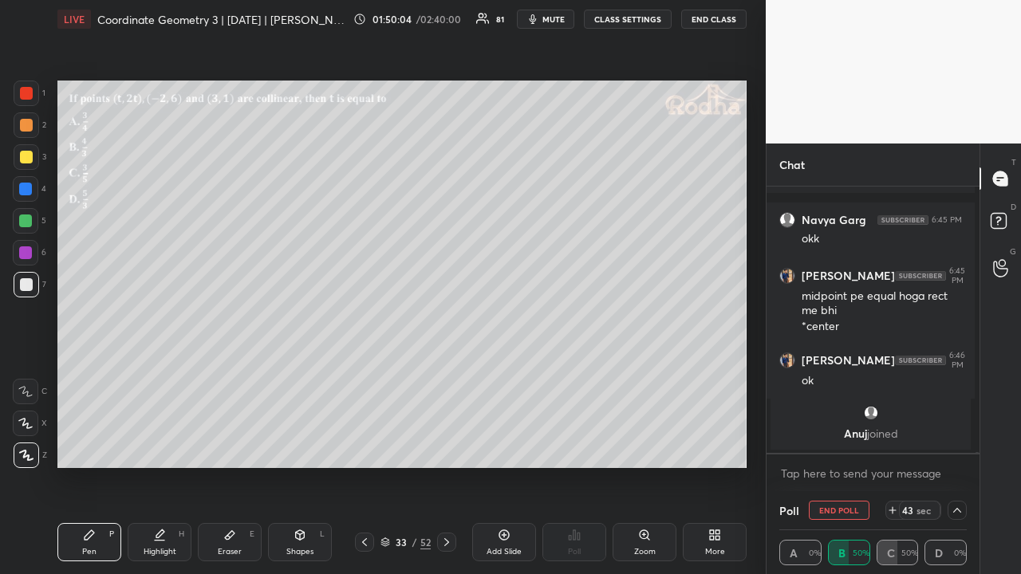
click at [950, 445] on icon at bounding box center [956, 510] width 13 height 13
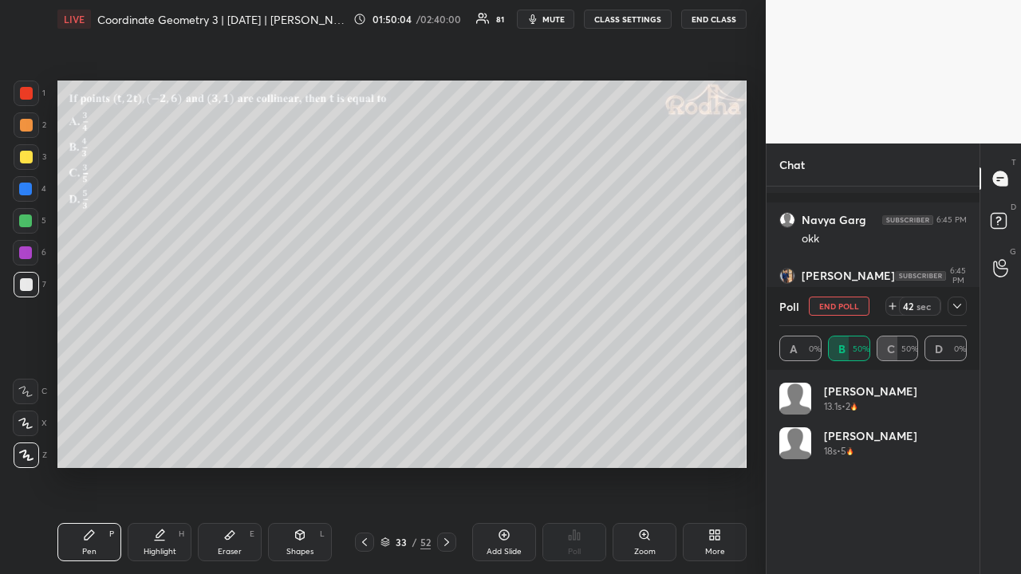
scroll to position [5, 5]
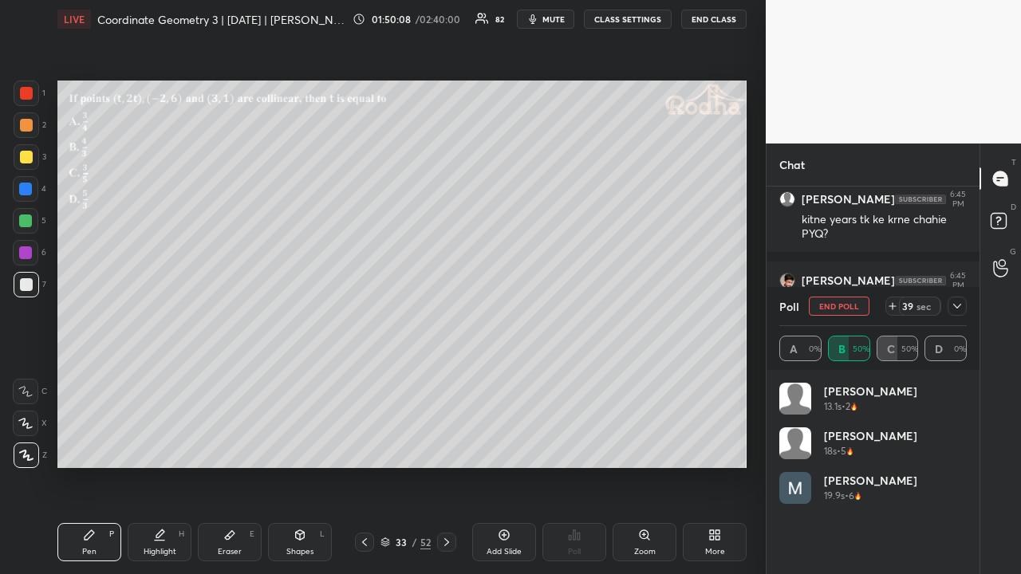
click at [301, 445] on div "Shapes L" at bounding box center [300, 542] width 64 height 38
drag, startPoint x: 29, startPoint y: 454, endPoint x: 54, endPoint y: 435, distance: 31.9
click at [29, 445] on icon at bounding box center [27, 456] width 12 height 12
click at [24, 104] on div at bounding box center [27, 94] width 26 height 26
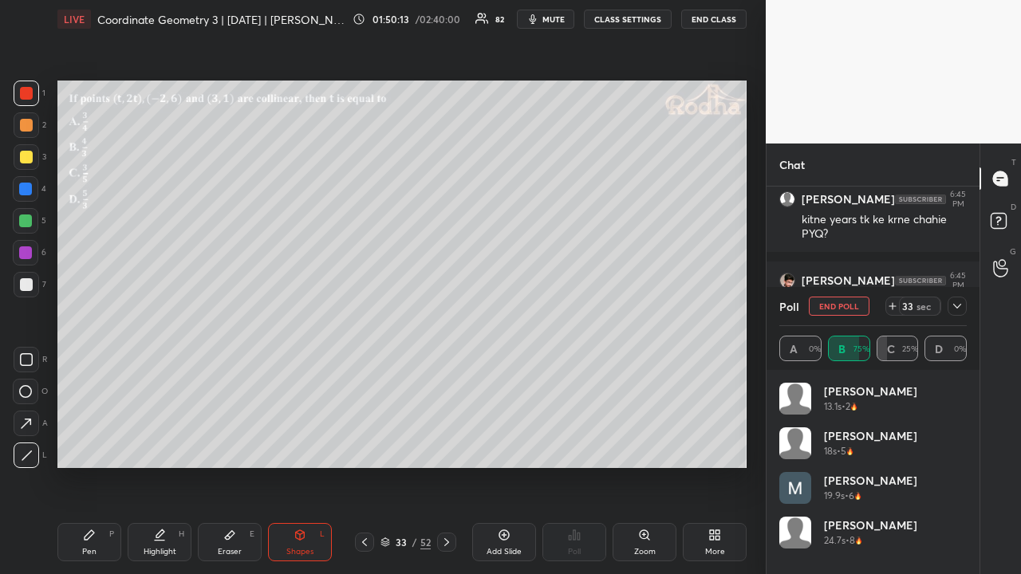
drag, startPoint x: 108, startPoint y: 537, endPoint x: 108, endPoint y: 526, distance: 10.4
click at [109, 445] on div "P" at bounding box center [111, 534] width 5 height 8
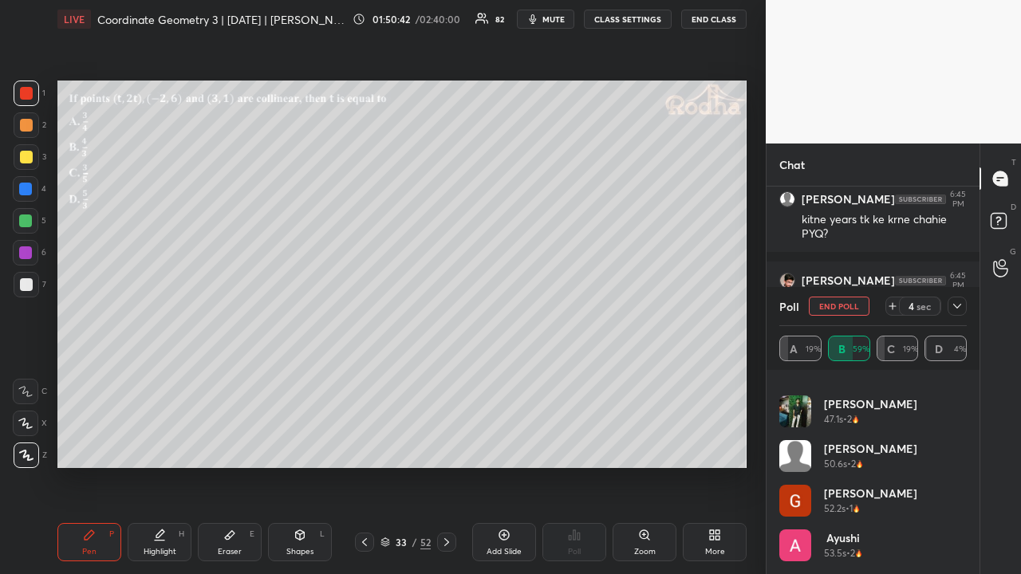
click at [892, 303] on icon at bounding box center [892, 306] width 0 height 6
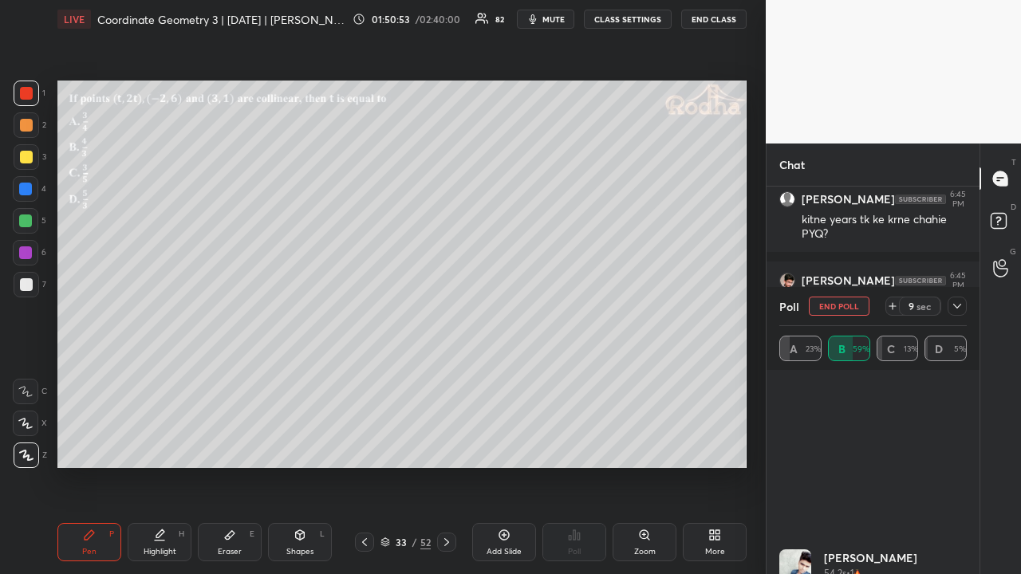
scroll to position [836, 0]
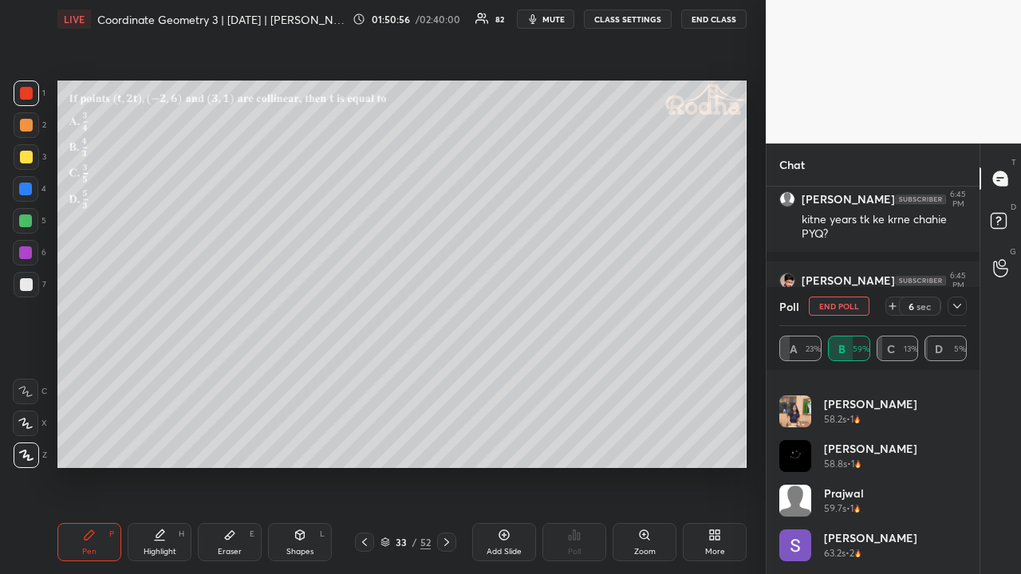
click at [29, 156] on div at bounding box center [26, 157] width 13 height 13
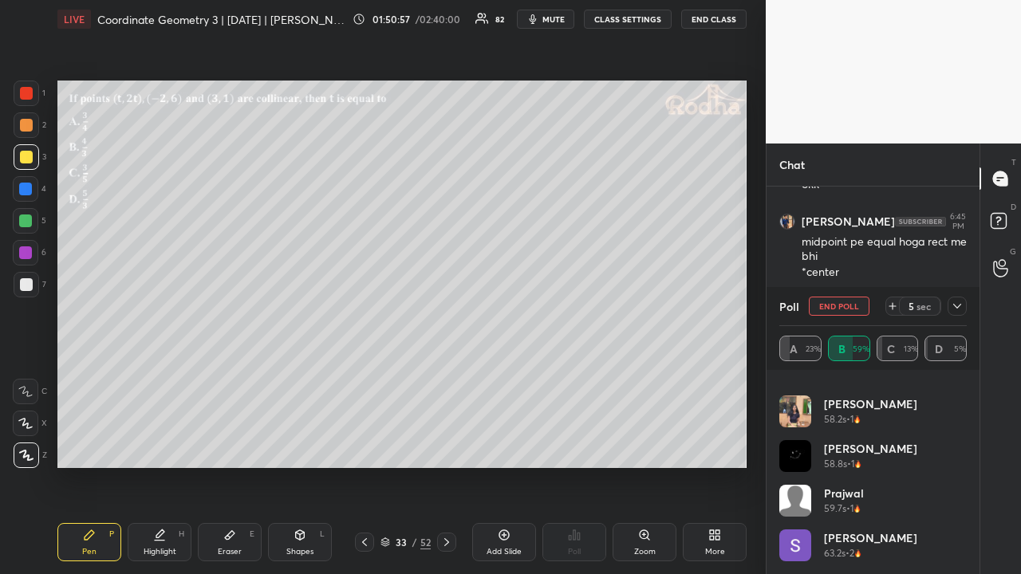
click at [27, 219] on div at bounding box center [25, 220] width 13 height 13
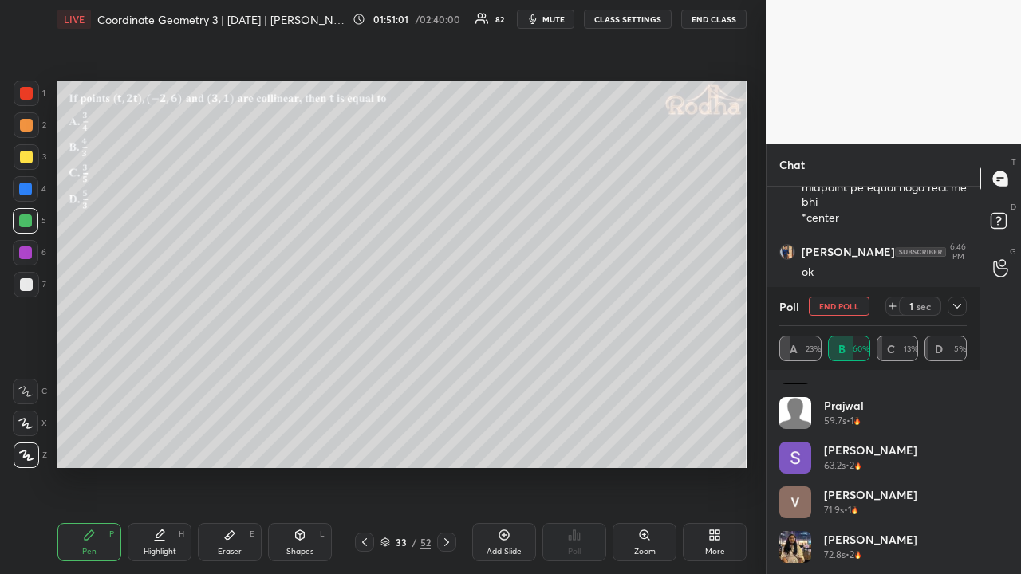
scroll to position [925, 0]
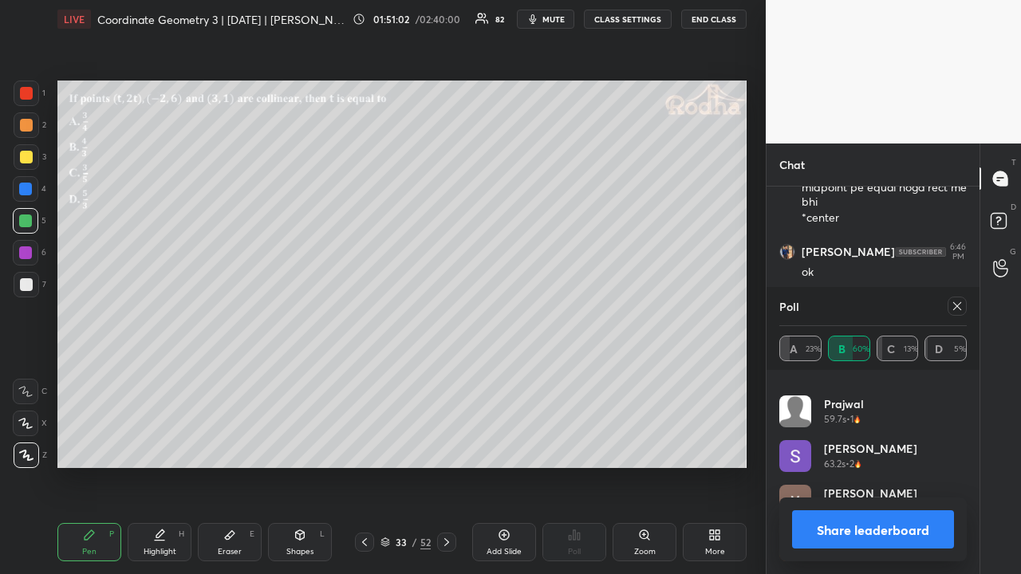
click at [957, 303] on icon at bounding box center [956, 306] width 13 height 13
type textarea "x"
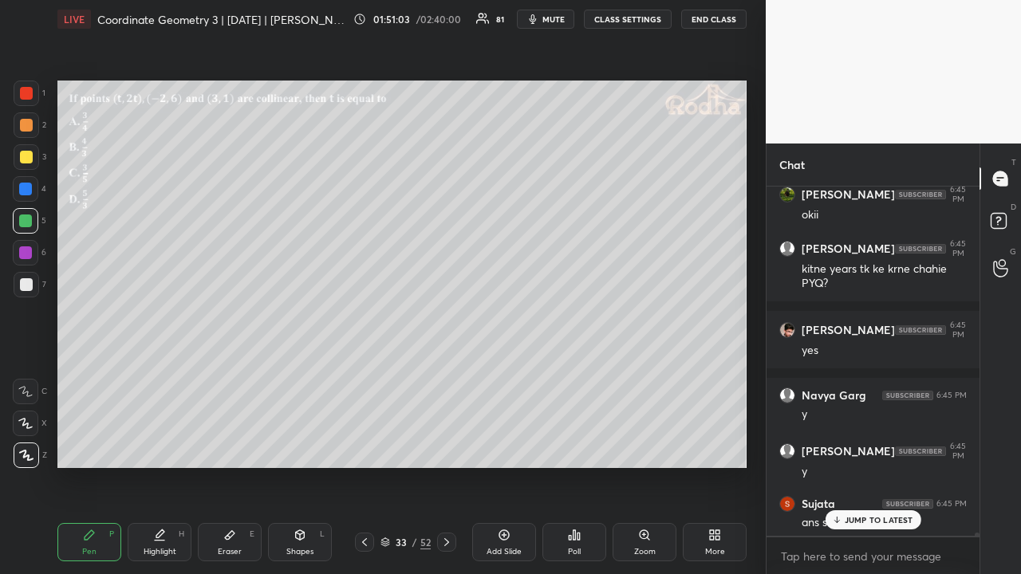
click at [860, 445] on div "JUMP TO LATEST" at bounding box center [872, 519] width 96 height 19
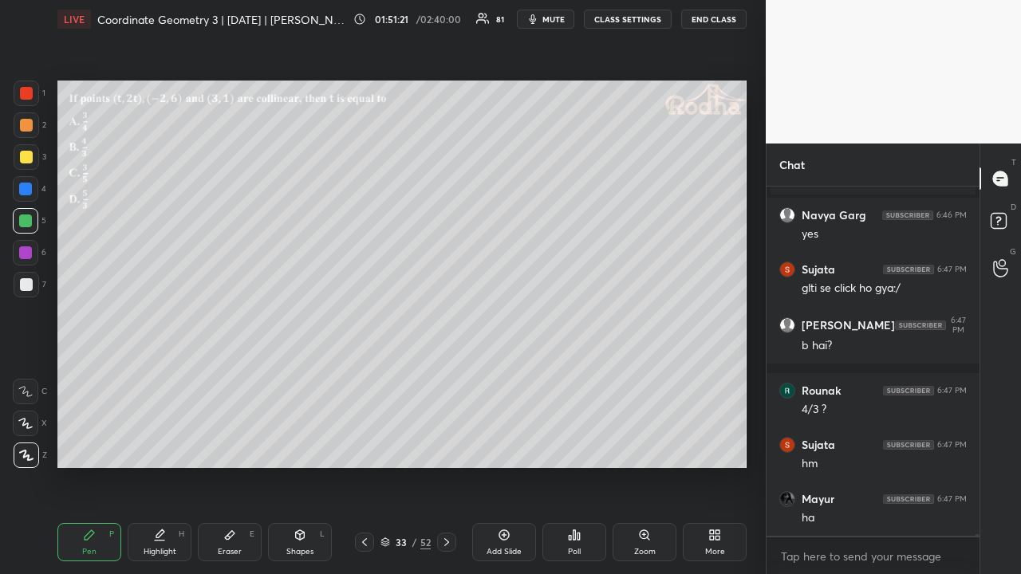
drag, startPoint x: 26, startPoint y: 124, endPoint x: 40, endPoint y: 142, distance: 22.7
click at [26, 124] on div at bounding box center [26, 125] width 13 height 13
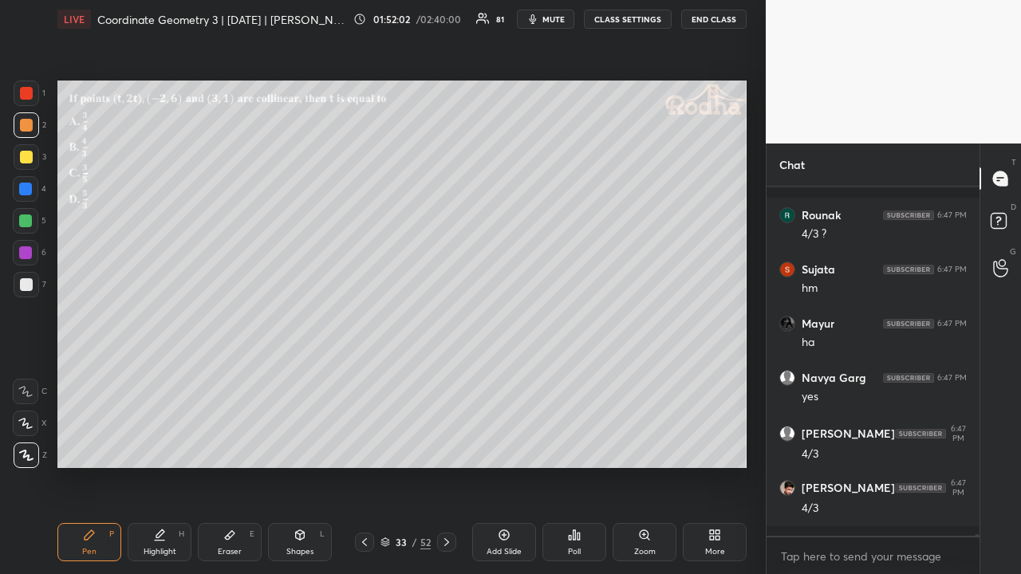
click at [27, 154] on div at bounding box center [26, 157] width 13 height 13
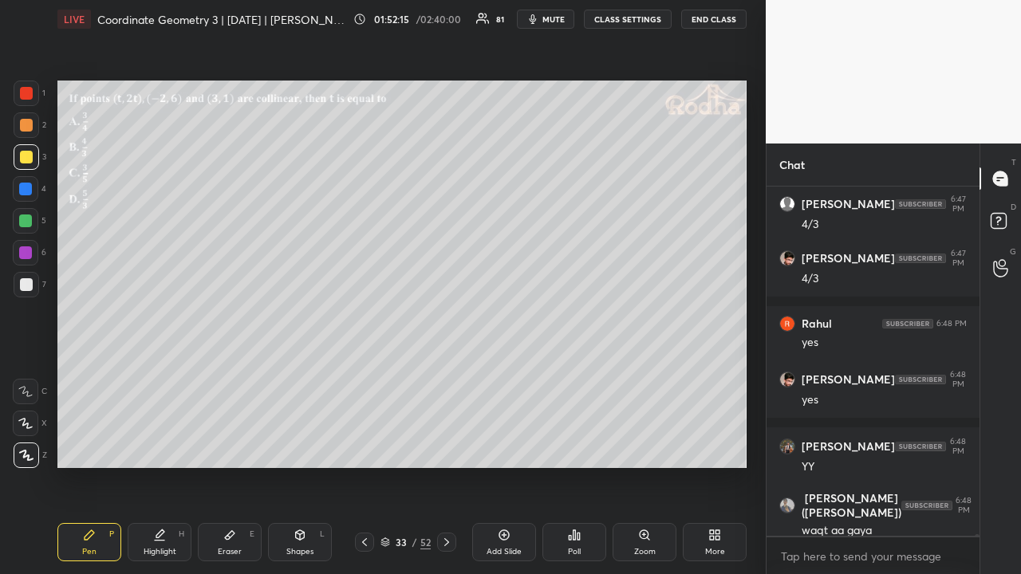
scroll to position [61498, 0]
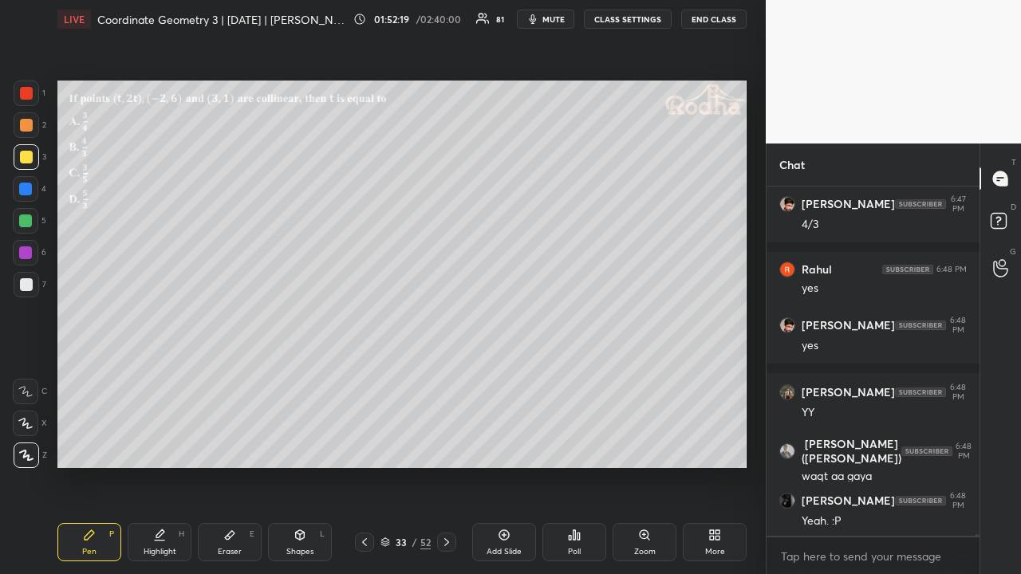
click at [27, 255] on div at bounding box center [25, 252] width 13 height 13
click at [445, 445] on icon at bounding box center [446, 542] width 13 height 13
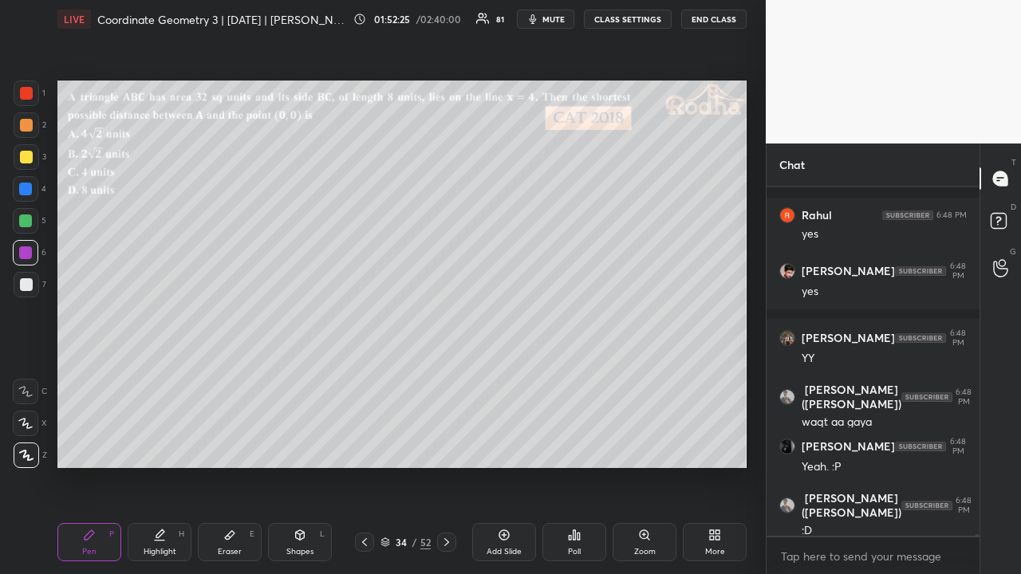
drag, startPoint x: 367, startPoint y: 542, endPoint x: 378, endPoint y: 537, distance: 12.1
click at [367, 445] on icon at bounding box center [364, 542] width 13 height 13
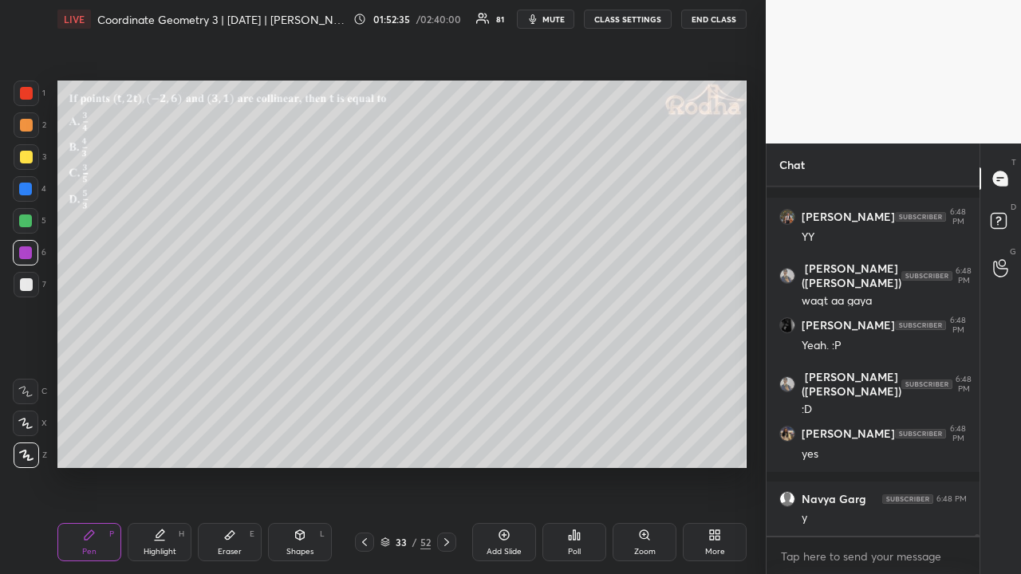
scroll to position [61727, 0]
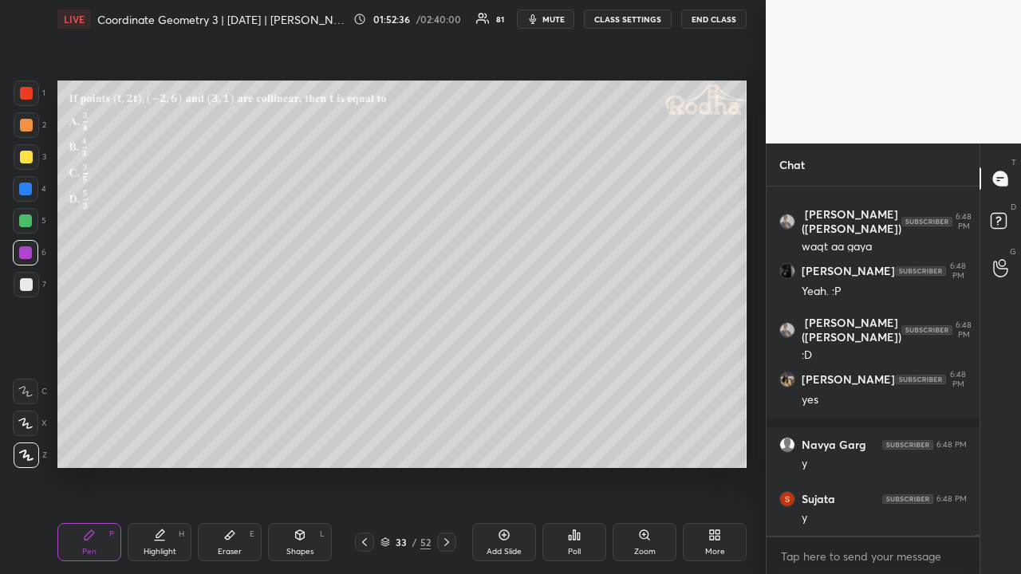
click at [445, 445] on icon at bounding box center [446, 542] width 13 height 13
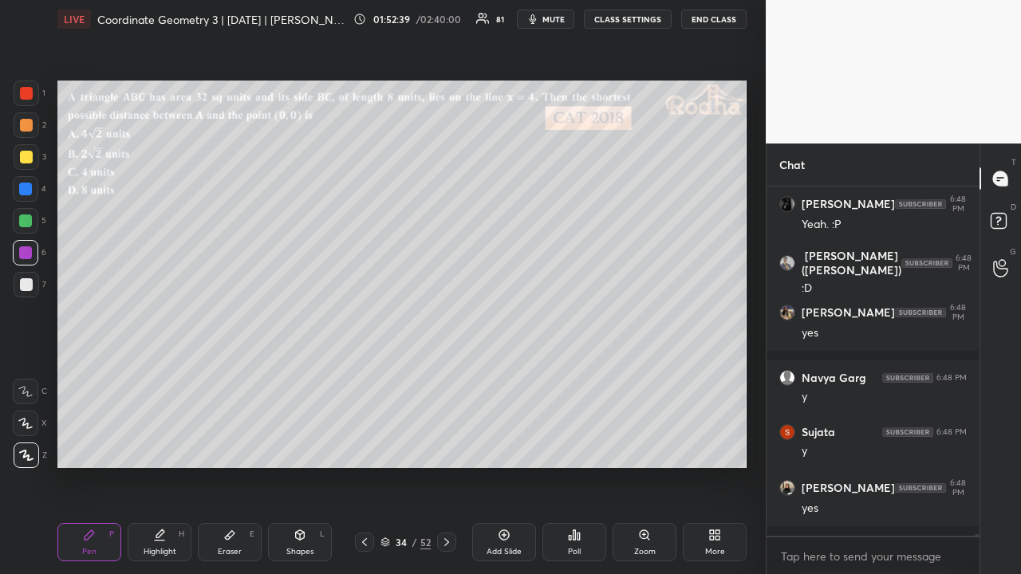
scroll to position [61852, 0]
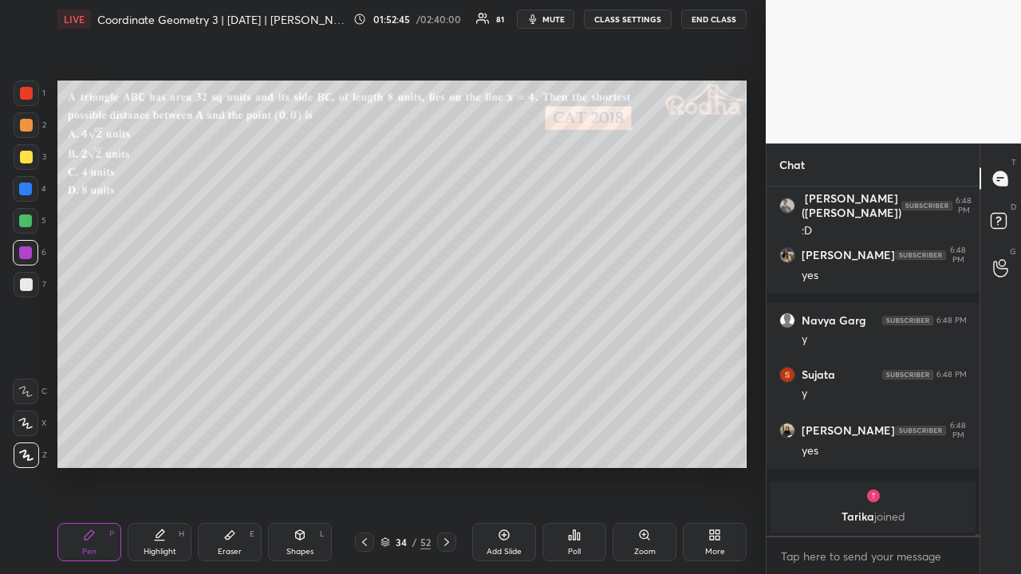
click at [573, 445] on icon at bounding box center [574, 535] width 13 height 13
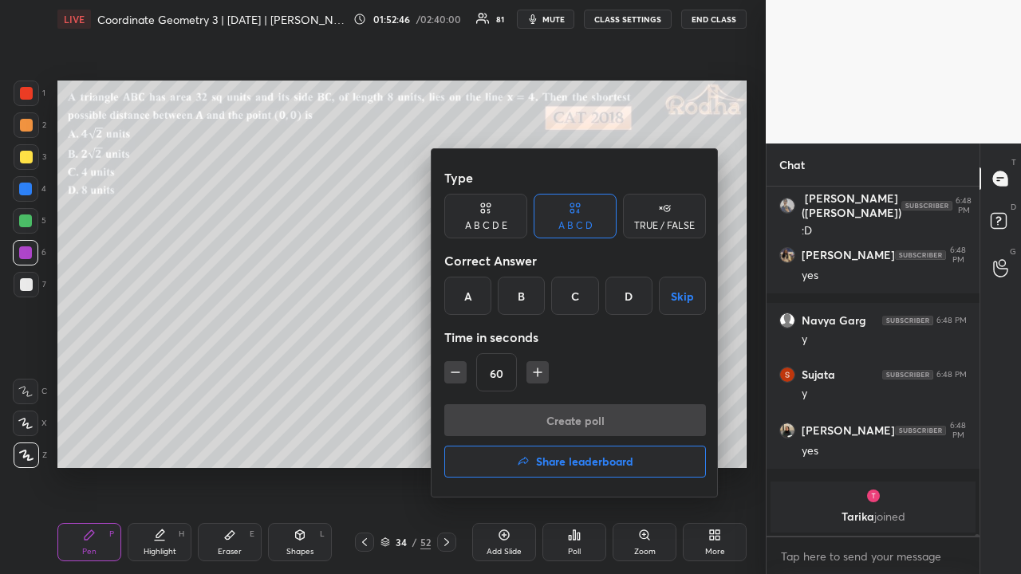
click at [539, 372] on icon "button" at bounding box center [537, 372] width 16 height 16
click at [537, 372] on icon "button" at bounding box center [537, 372] width 16 height 16
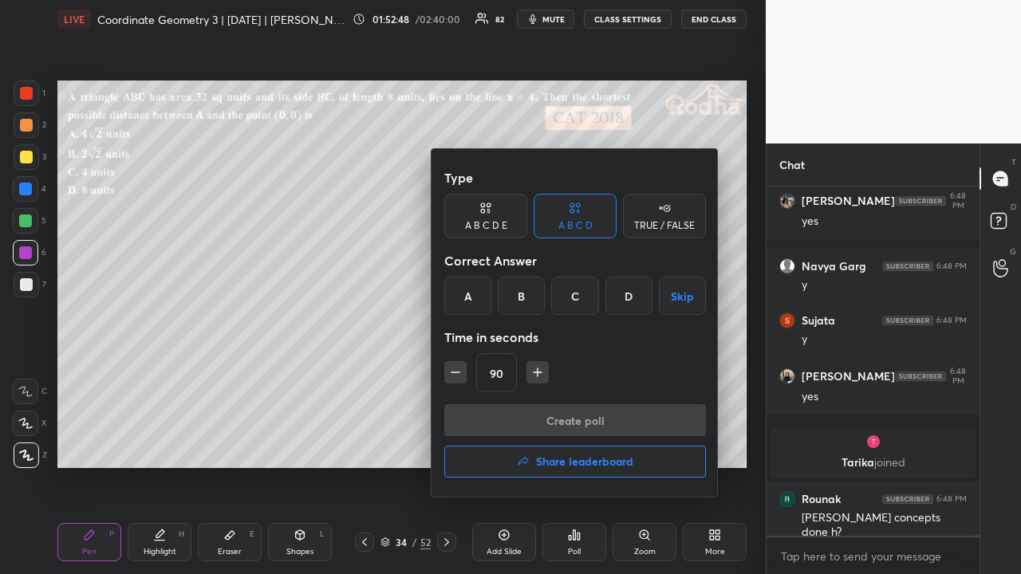
click at [576, 298] on div "C" at bounding box center [574, 296] width 47 height 38
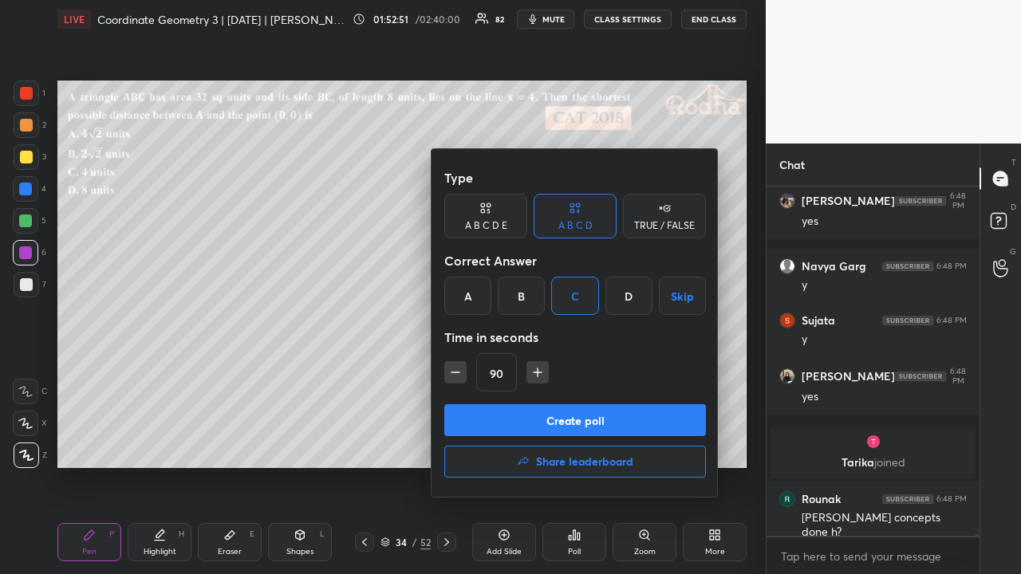
click at [532, 375] on icon "button" at bounding box center [537, 372] width 16 height 16
click at [544, 369] on icon "button" at bounding box center [545, 372] width 16 height 16
type input "120"
click at [573, 418] on button "Create poll" at bounding box center [575, 420] width 262 height 32
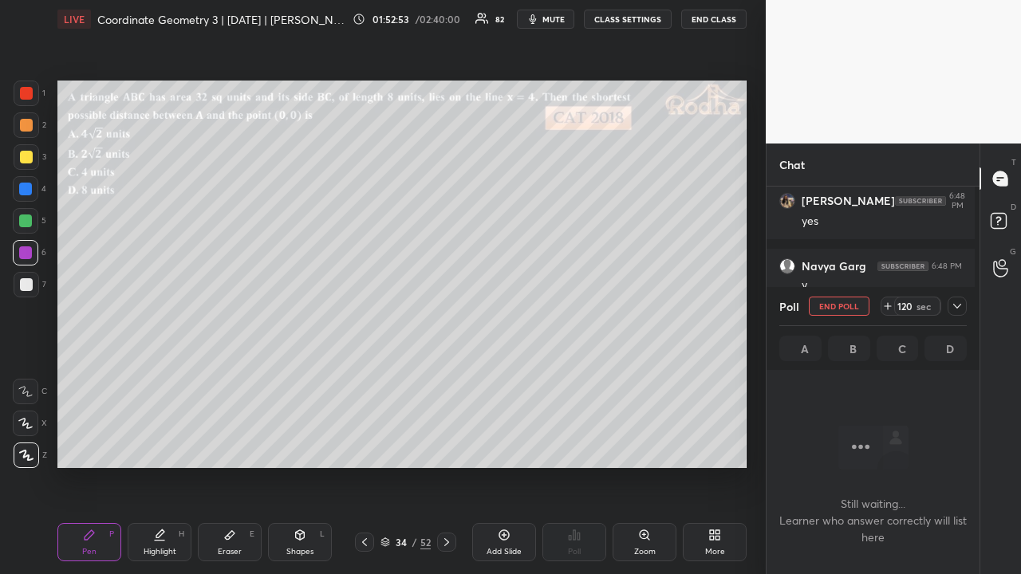
scroll to position [300, 208]
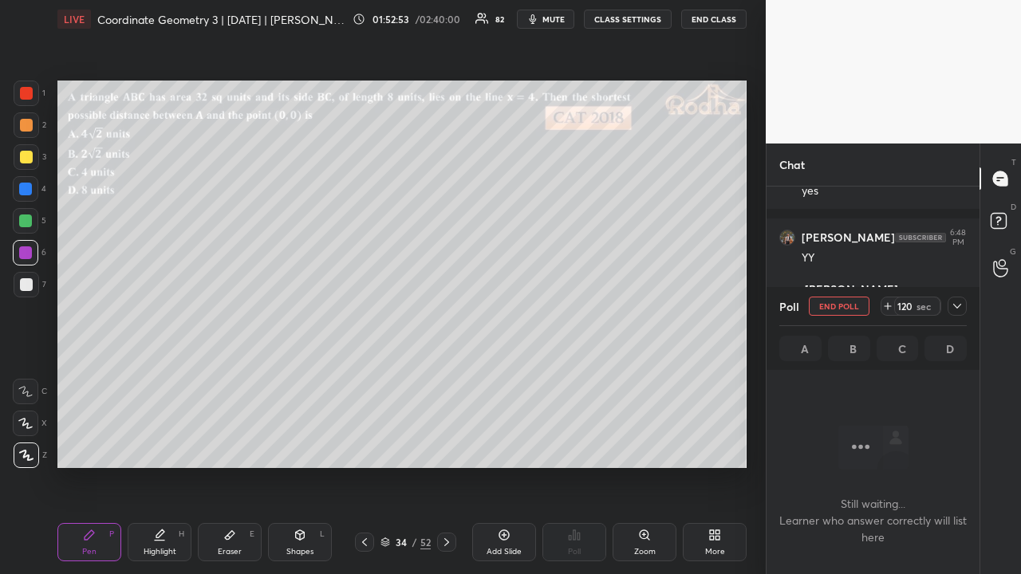
click at [955, 306] on icon at bounding box center [956, 306] width 13 height 13
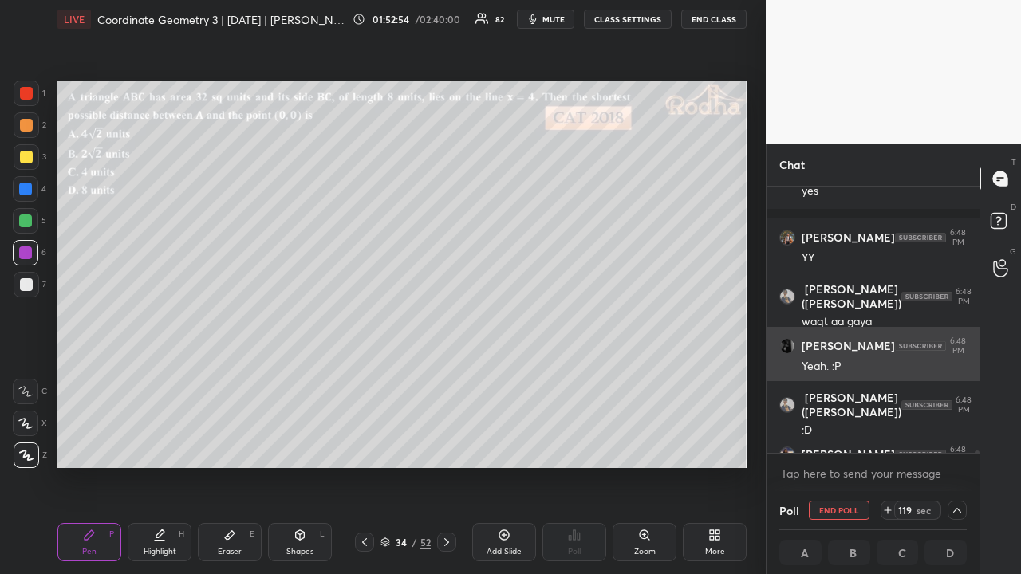
scroll to position [5, 5]
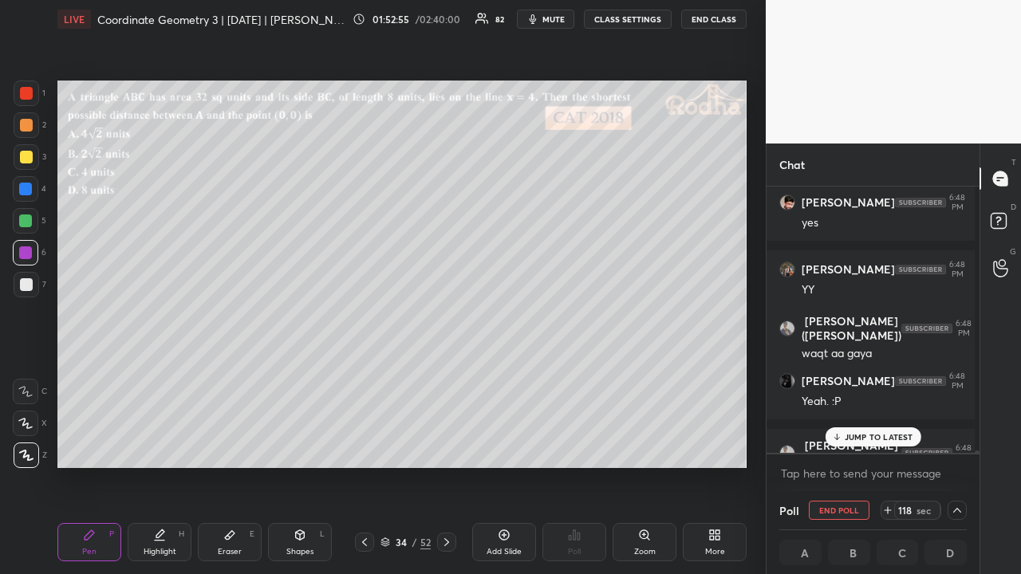
click at [866, 435] on p "JUMP TO LATEST" at bounding box center [878, 437] width 69 height 10
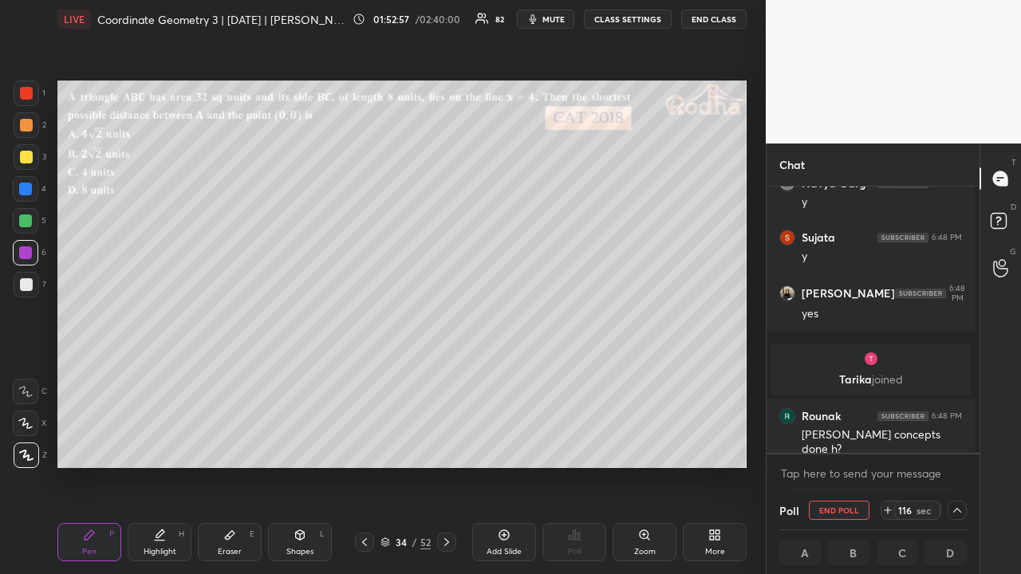
click at [29, 127] on div at bounding box center [26, 125] width 13 height 13
click at [29, 151] on div at bounding box center [26, 157] width 13 height 13
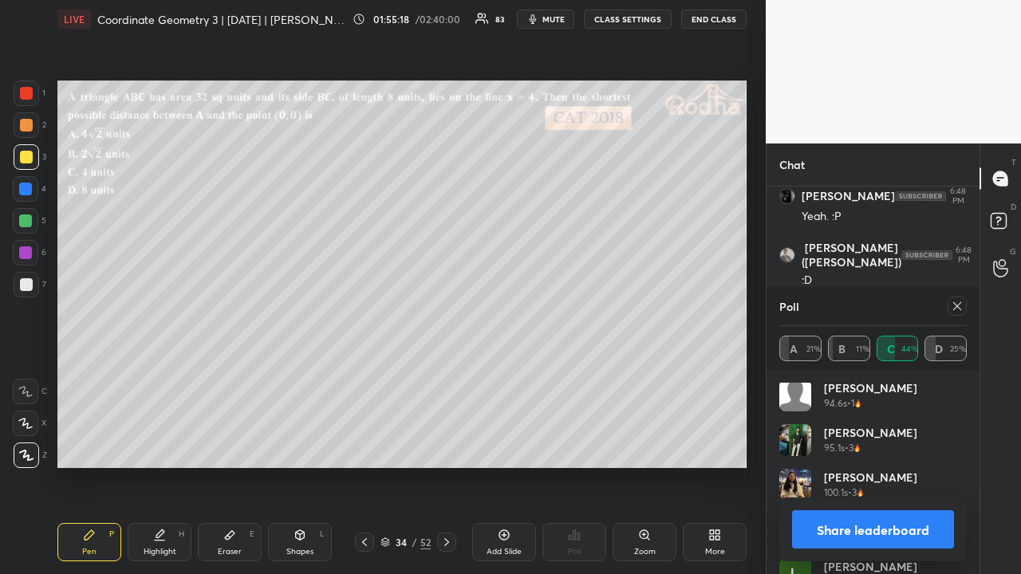
scroll to position [925, 0]
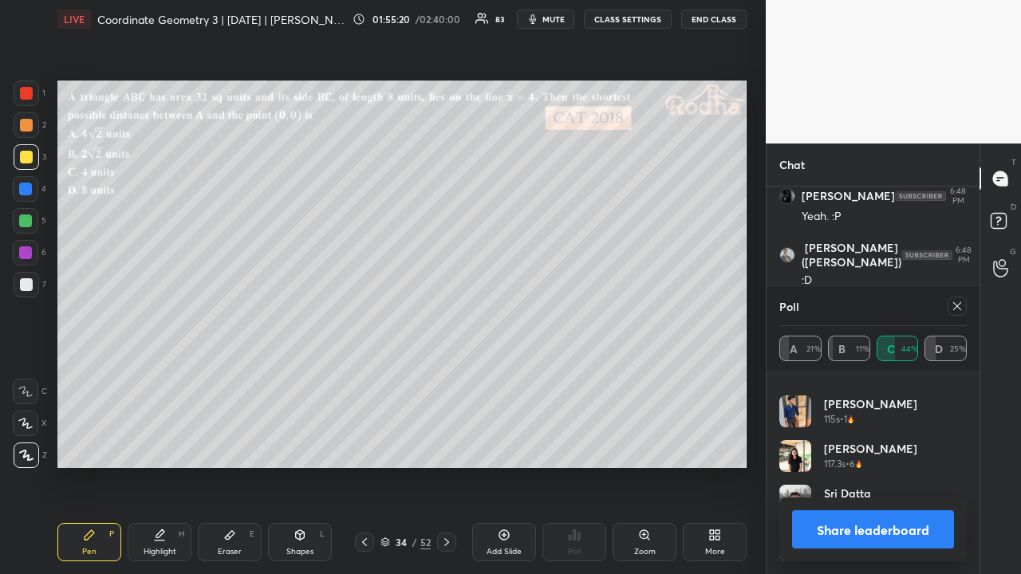
click at [950, 309] on icon at bounding box center [956, 306] width 13 height 13
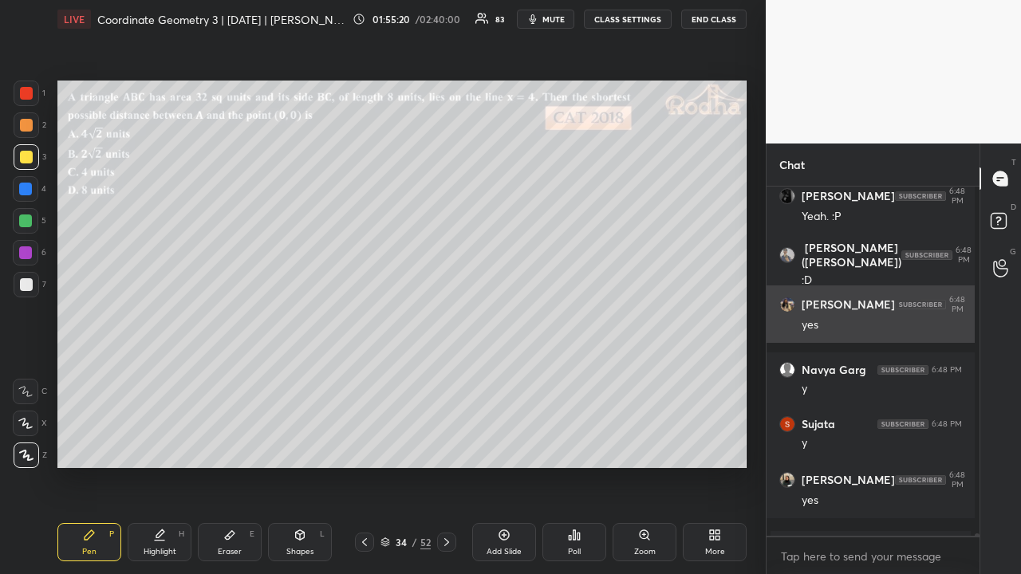
scroll to position [344, 208]
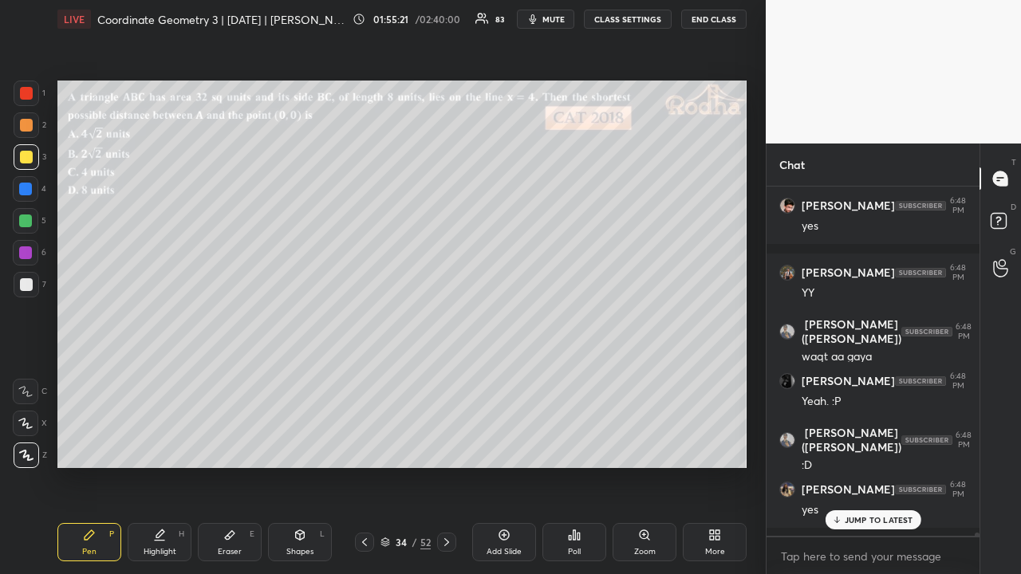
click at [879, 445] on p "JUMP TO LATEST" at bounding box center [878, 520] width 69 height 10
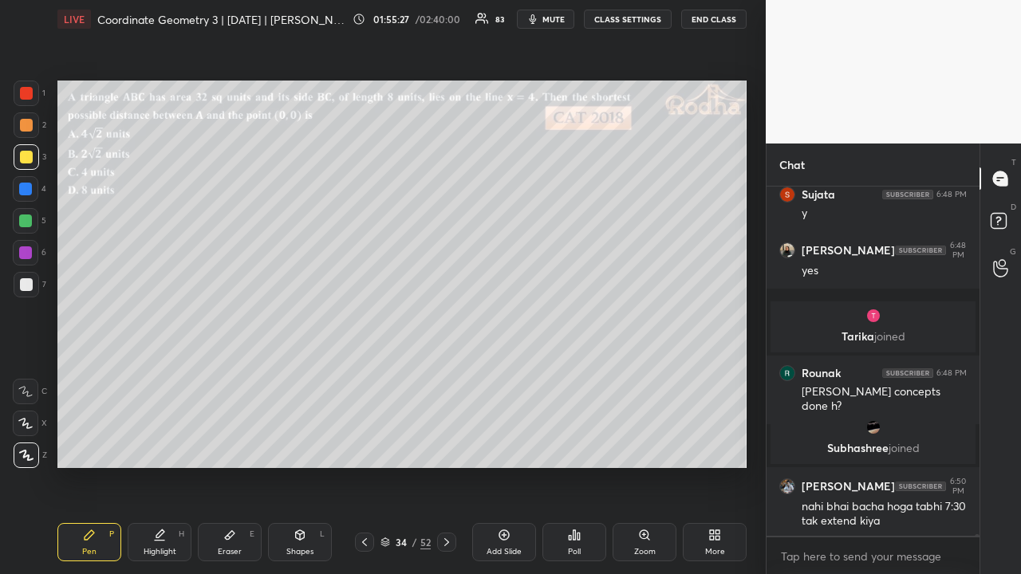
click at [29, 217] on div at bounding box center [25, 220] width 13 height 13
click at [296, 445] on icon at bounding box center [299, 535] width 13 height 13
click at [30, 445] on icon at bounding box center [27, 456] width 12 height 12
click at [30, 129] on div at bounding box center [26, 125] width 13 height 13
click at [28, 253] on div at bounding box center [25, 252] width 13 height 13
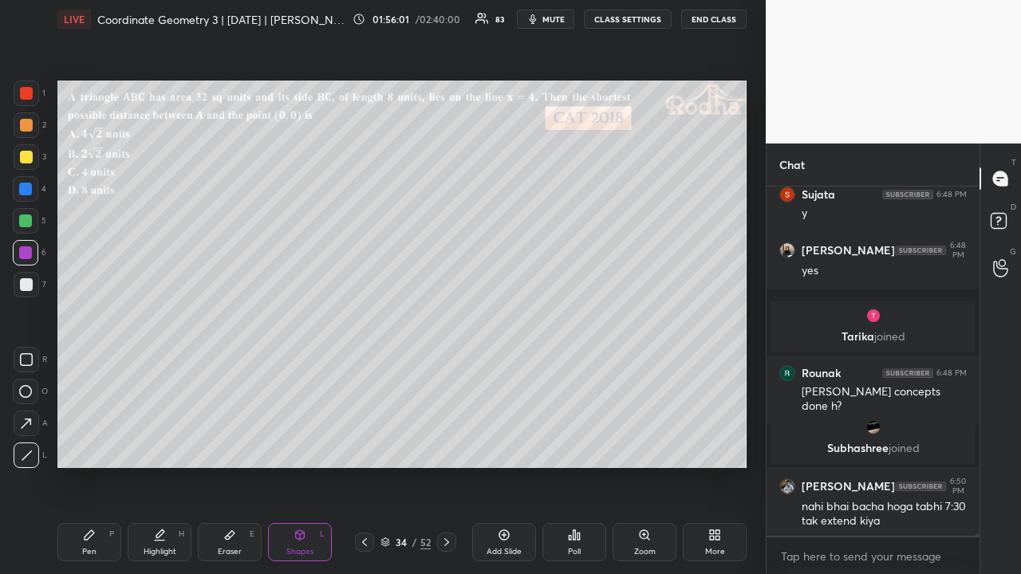
click at [27, 282] on div at bounding box center [26, 284] width 13 height 13
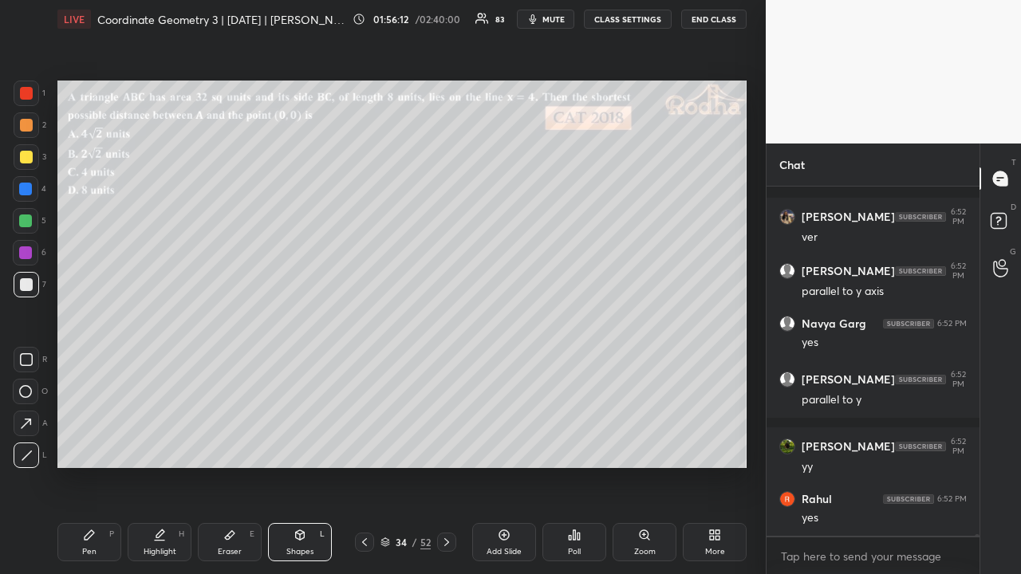
scroll to position [62035, 0]
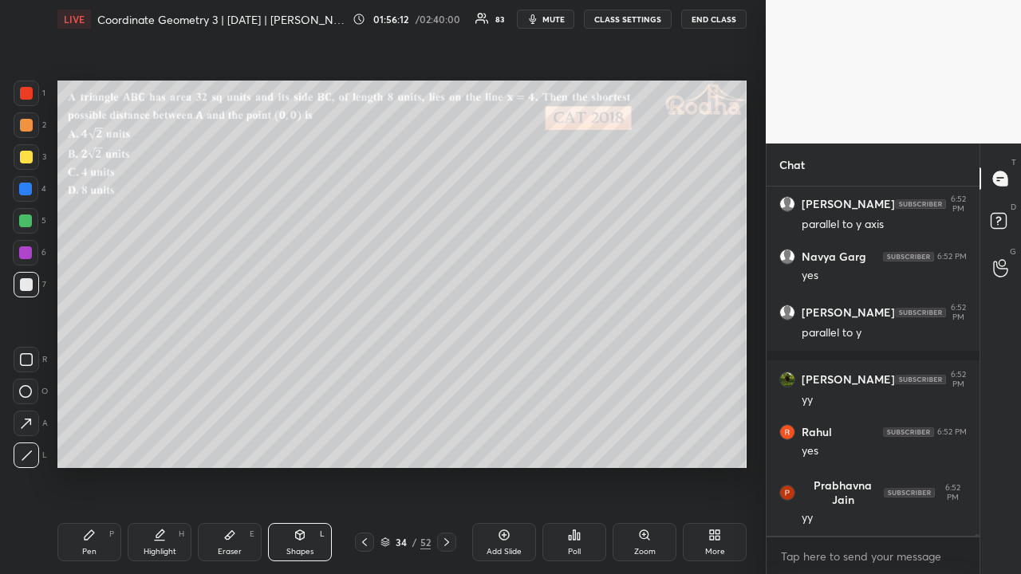
click at [28, 96] on div at bounding box center [26, 93] width 13 height 13
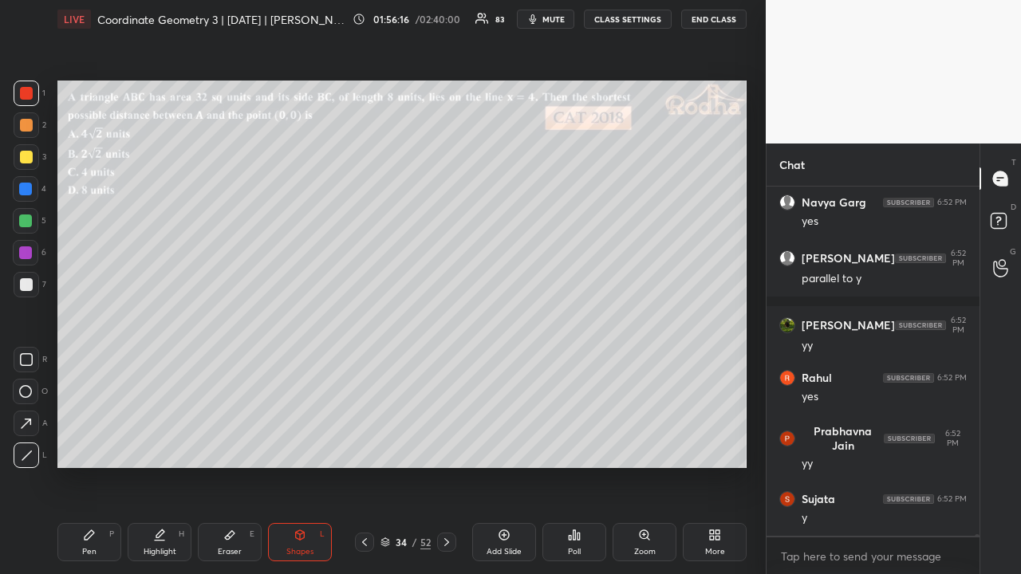
click at [97, 445] on div "Pen P" at bounding box center [89, 542] width 64 height 38
click at [100, 445] on div "Pen P" at bounding box center [89, 542] width 64 height 38
click at [29, 155] on div at bounding box center [26, 157] width 13 height 13
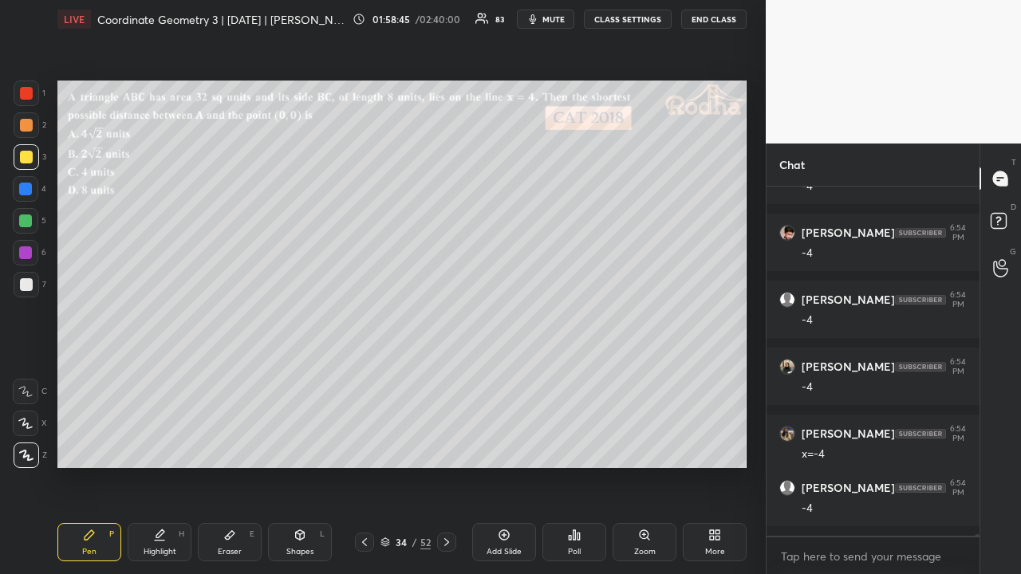
scroll to position [64507, 0]
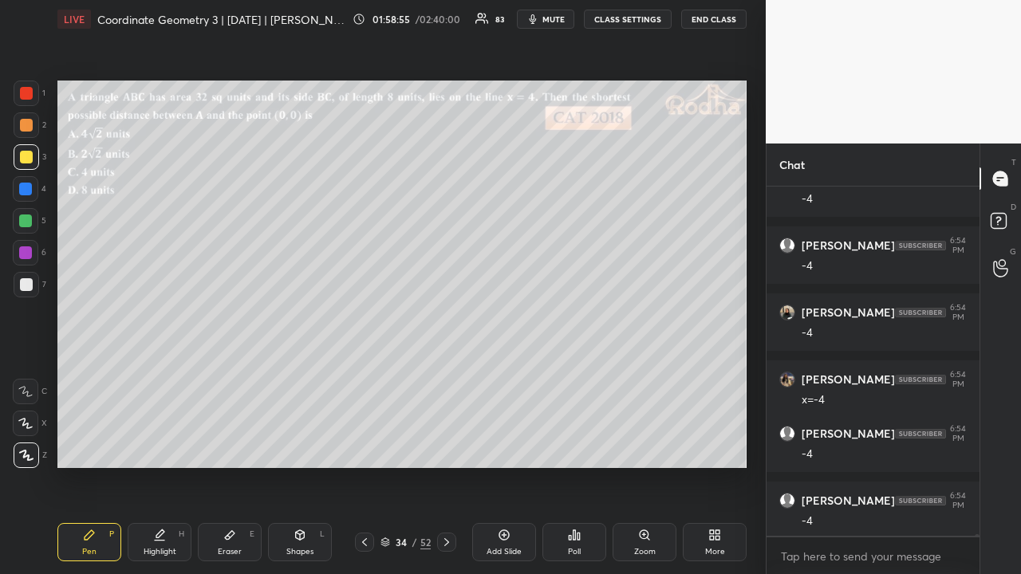
click at [22, 222] on div at bounding box center [25, 220] width 13 height 13
click at [299, 445] on icon at bounding box center [300, 535] width 9 height 10
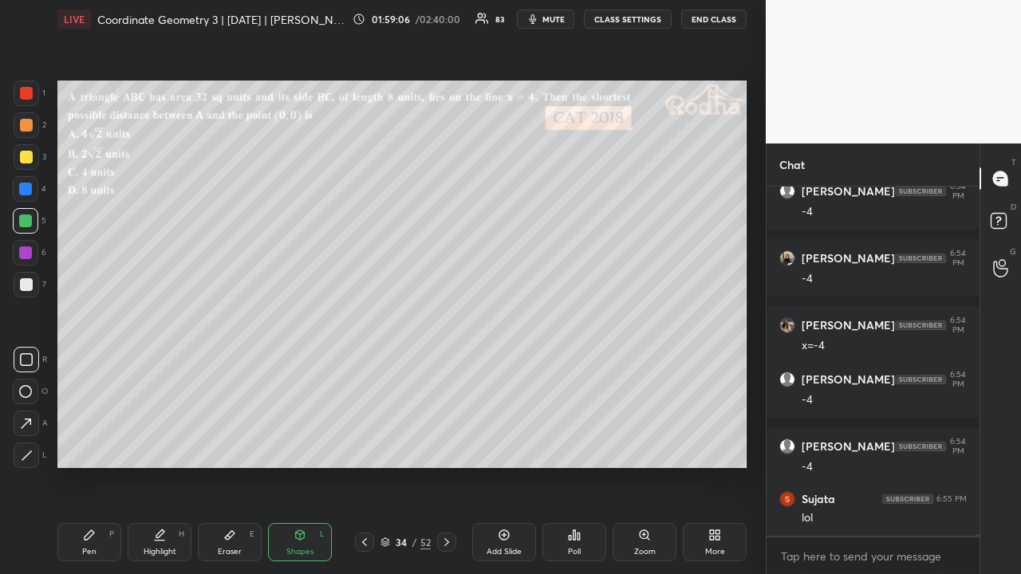
drag, startPoint x: 29, startPoint y: 446, endPoint x: 48, endPoint y: 435, distance: 21.5
click at [30, 445] on div at bounding box center [27, 455] width 26 height 26
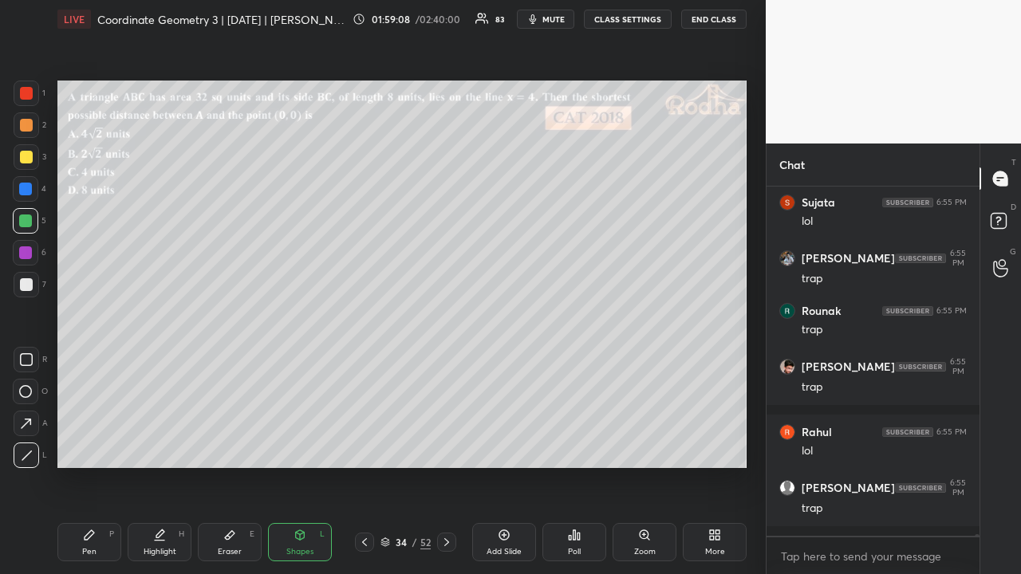
scroll to position [64924, 0]
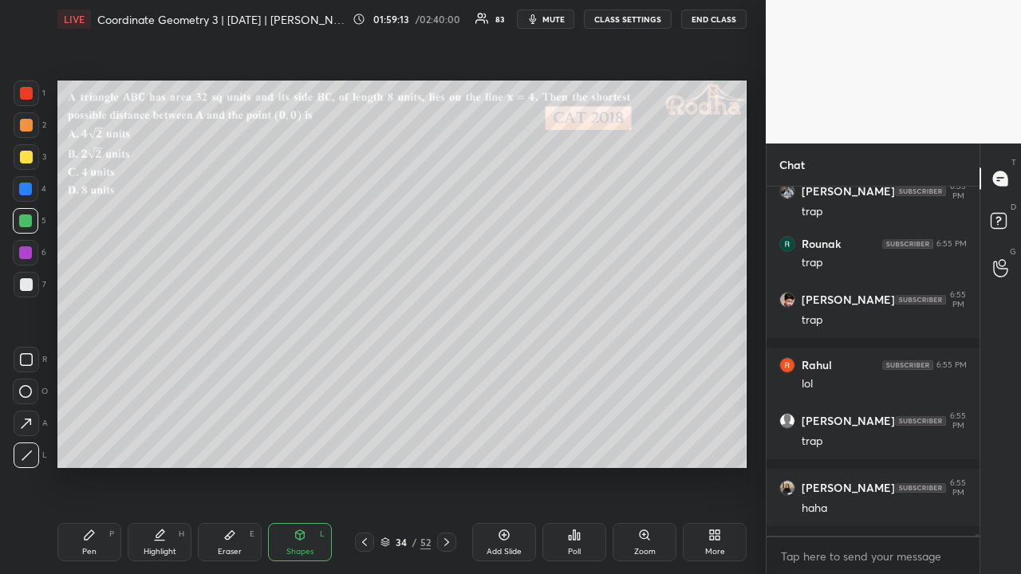
drag, startPoint x: 89, startPoint y: 539, endPoint x: 78, endPoint y: 486, distance: 54.6
click at [92, 445] on icon at bounding box center [89, 535] width 13 height 13
click at [29, 126] on div at bounding box center [26, 125] width 13 height 13
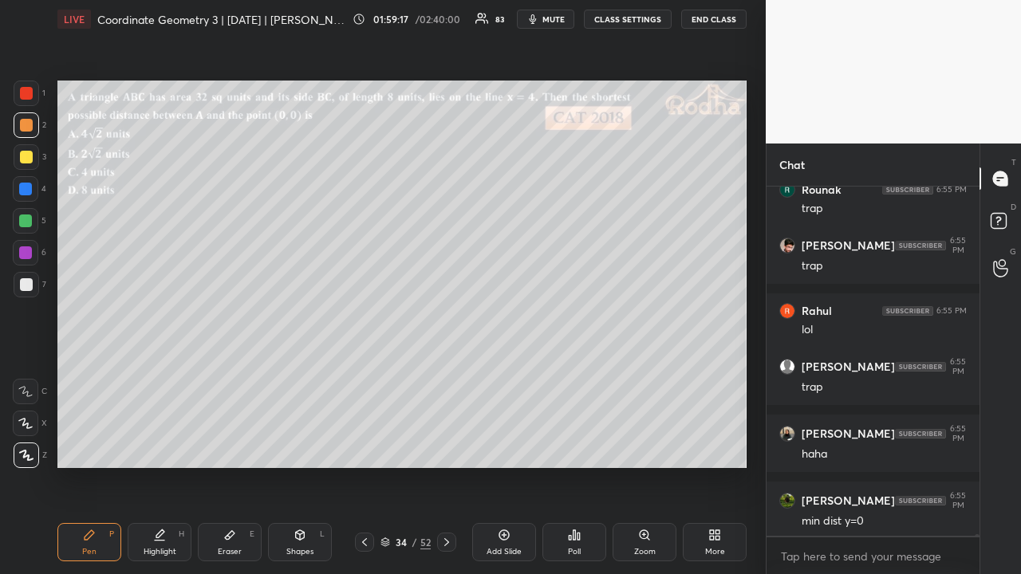
click at [26, 254] on div at bounding box center [25, 252] width 13 height 13
click at [293, 445] on div "Shapes L" at bounding box center [300, 542] width 64 height 38
drag, startPoint x: 30, startPoint y: 451, endPoint x: 54, endPoint y: 435, distance: 28.7
click at [30, 445] on icon at bounding box center [26, 454] width 9 height 9
click at [27, 190] on div at bounding box center [25, 189] width 13 height 13
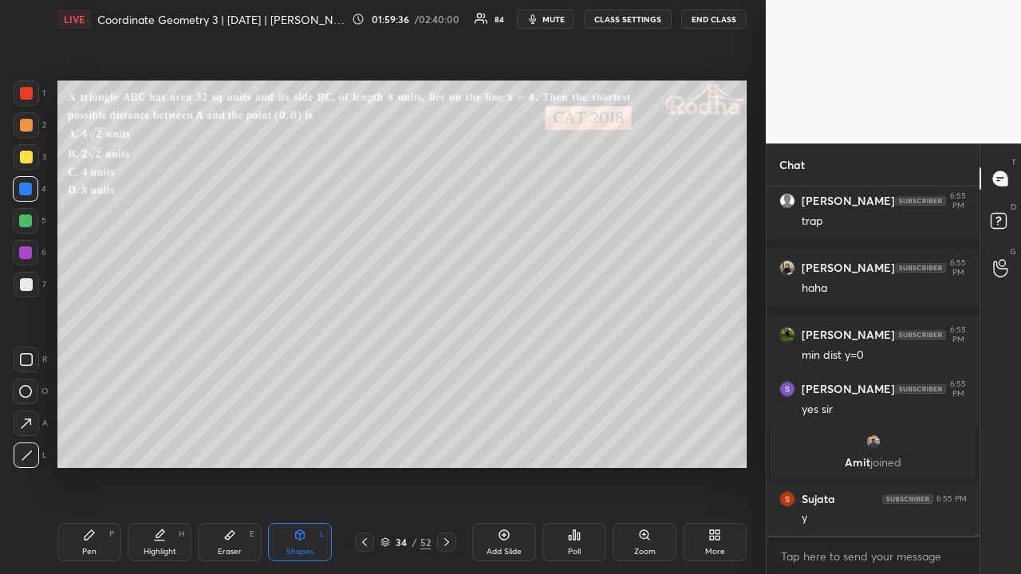
scroll to position [64318, 0]
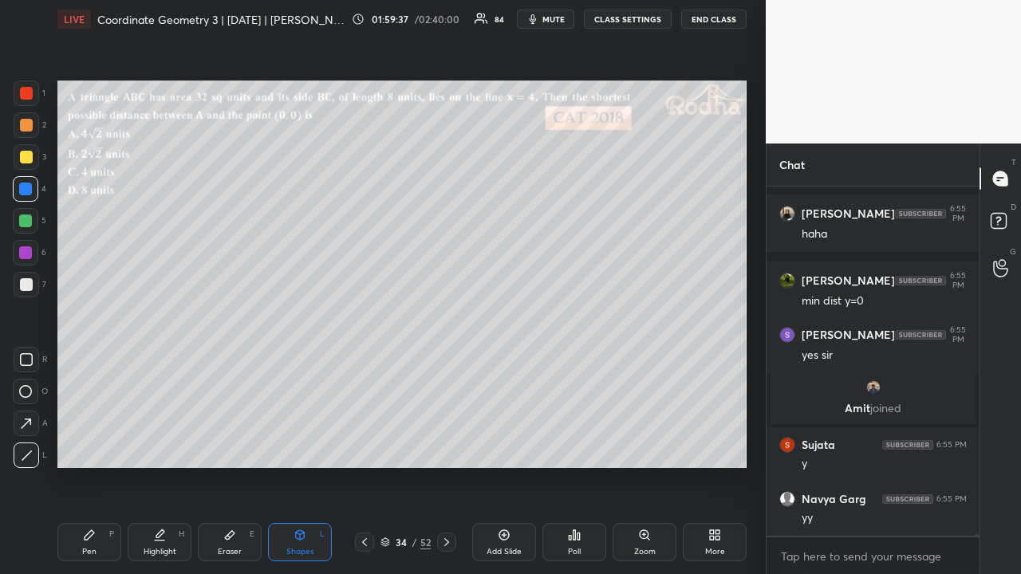
click at [29, 222] on div at bounding box center [25, 220] width 13 height 13
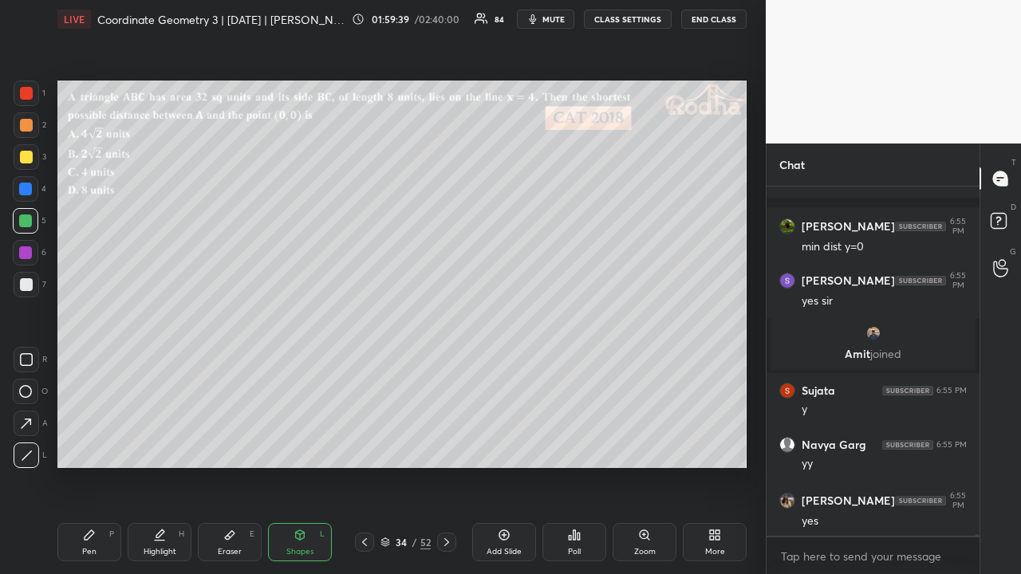
click at [102, 445] on div "Pen P" at bounding box center [89, 542] width 64 height 38
click at [27, 121] on div at bounding box center [26, 125] width 13 height 13
drag, startPoint x: 29, startPoint y: 255, endPoint x: 40, endPoint y: 258, distance: 11.4
click at [29, 257] on div at bounding box center [25, 252] width 13 height 13
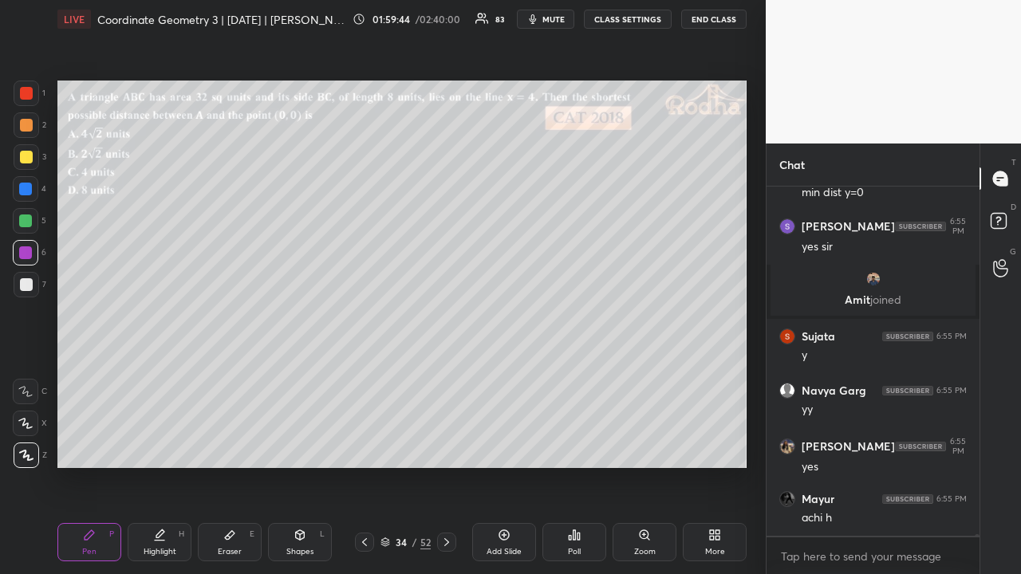
click at [33, 182] on div at bounding box center [26, 189] width 26 height 26
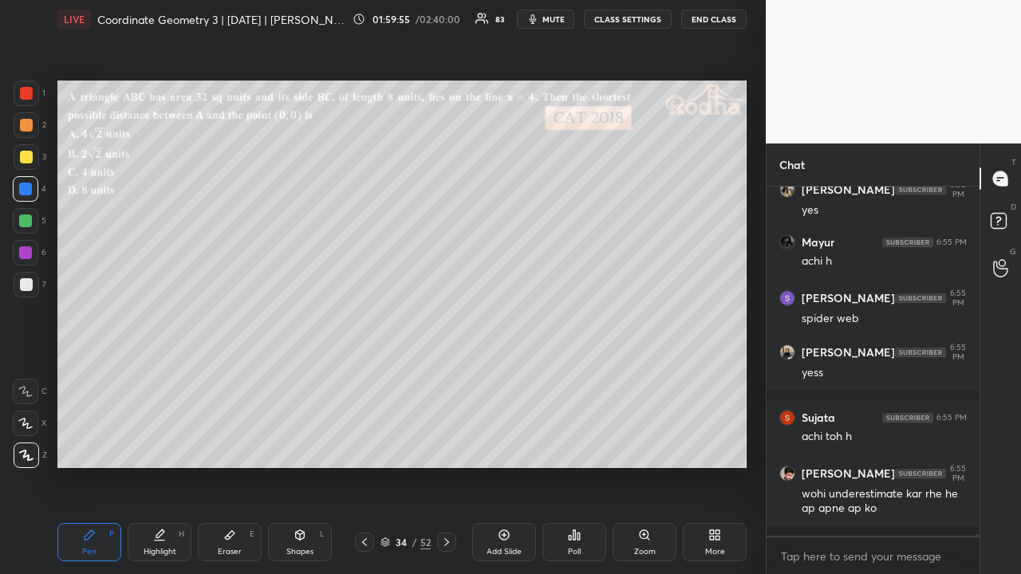
scroll to position [64741, 0]
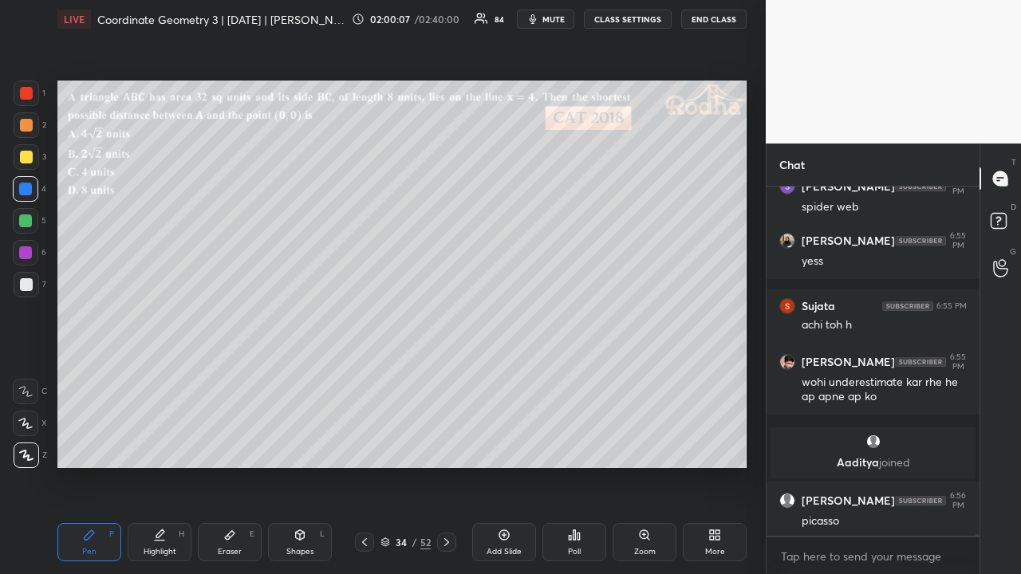
drag, startPoint x: 26, startPoint y: 152, endPoint x: 31, endPoint y: 163, distance: 11.8
click at [26, 155] on div at bounding box center [26, 157] width 13 height 13
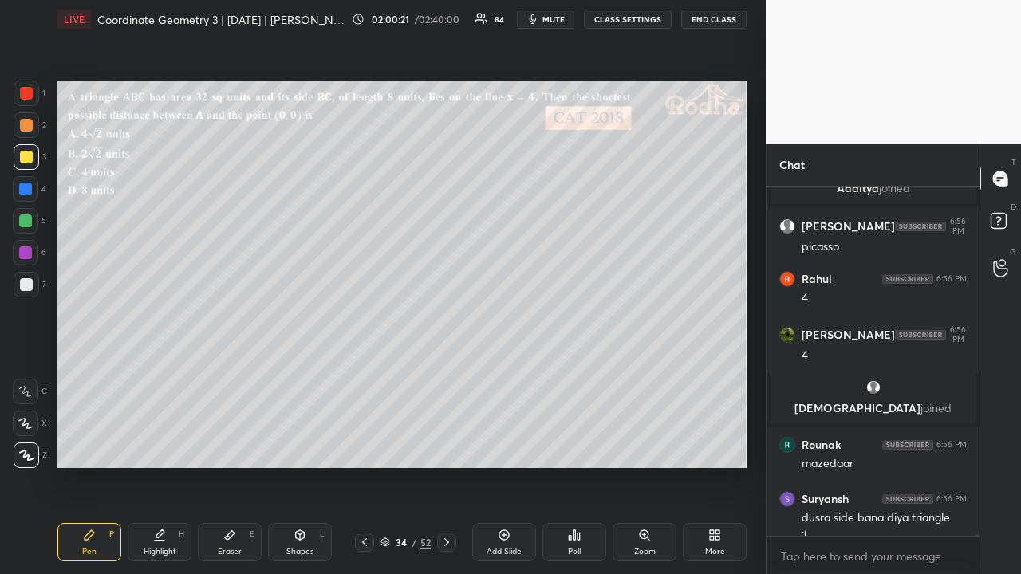
scroll to position [64808, 0]
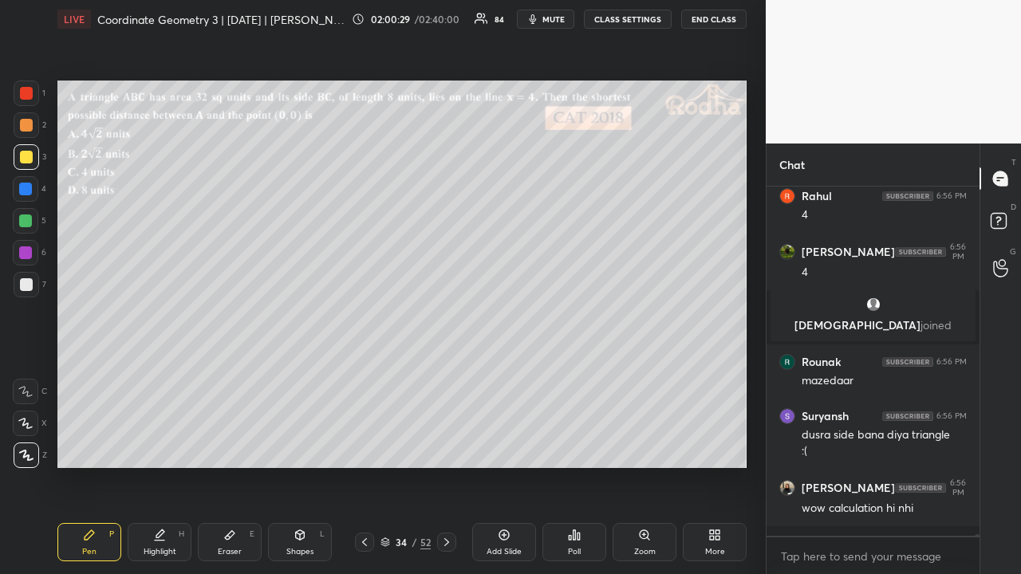
click at [24, 254] on div at bounding box center [25, 252] width 13 height 13
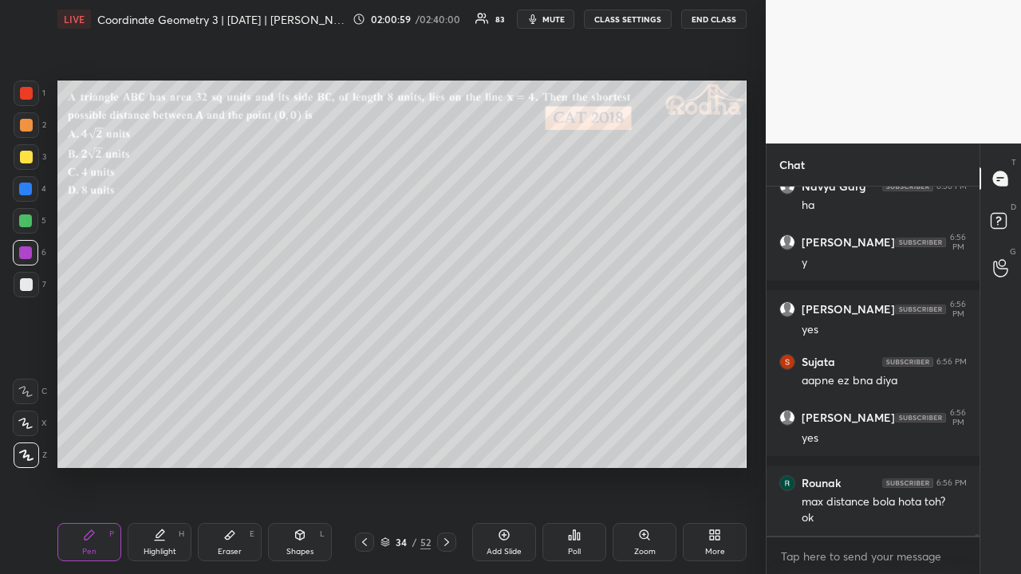
scroll to position [65350, 0]
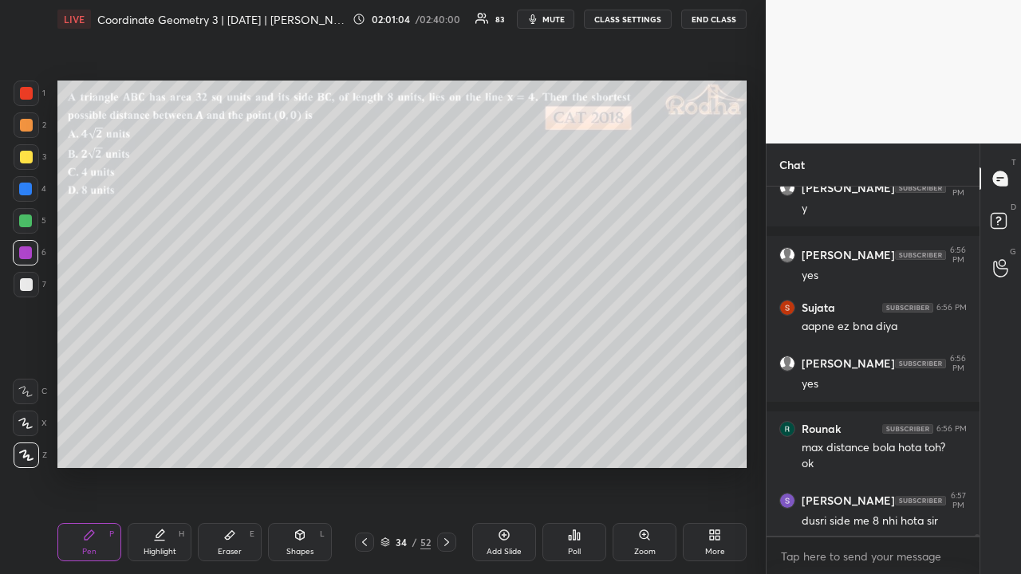
drag, startPoint x: 29, startPoint y: 126, endPoint x: 39, endPoint y: 135, distance: 13.6
click at [29, 127] on div at bounding box center [26, 125] width 13 height 13
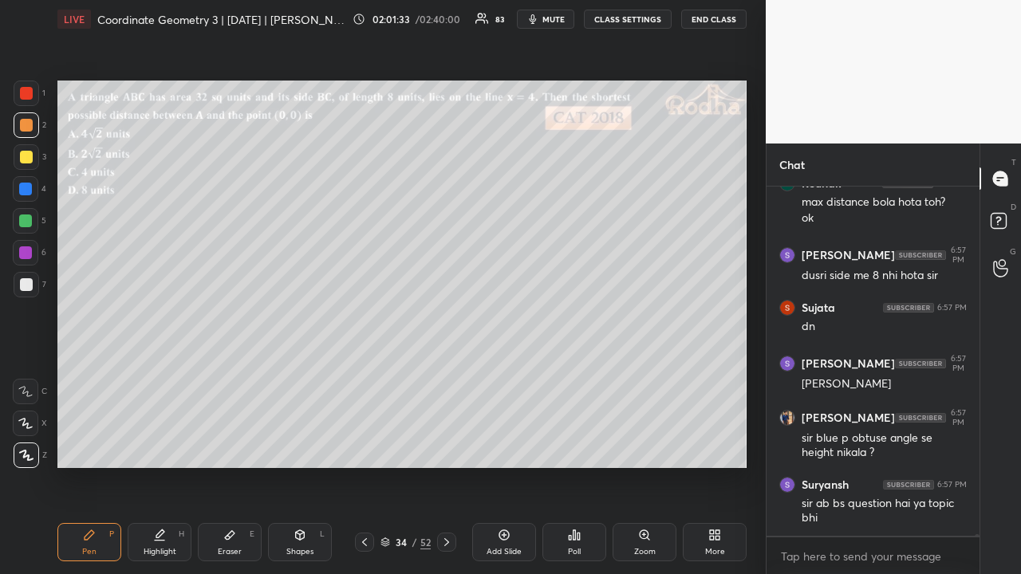
scroll to position [65650, 0]
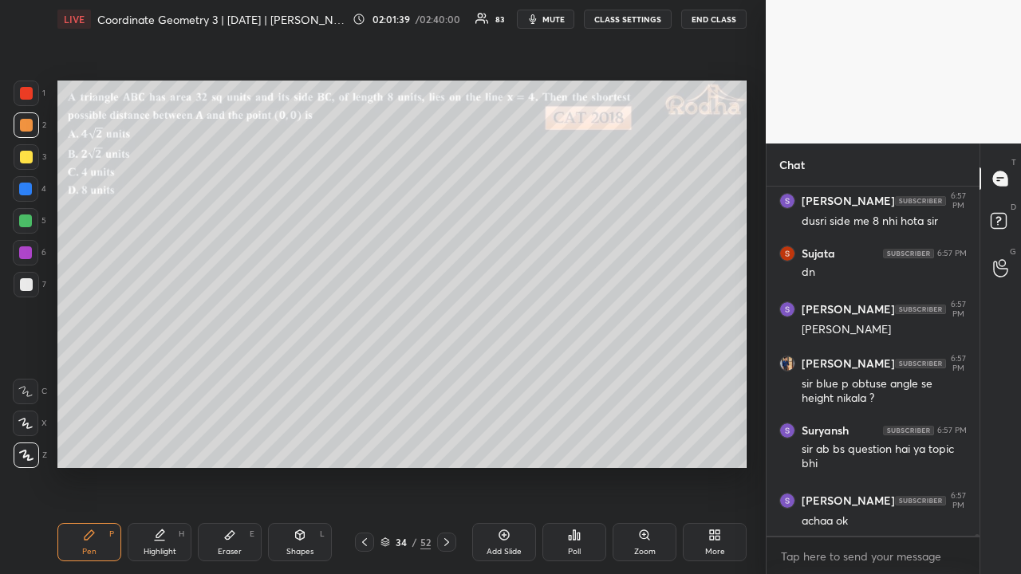
click at [30, 91] on div at bounding box center [26, 93] width 13 height 13
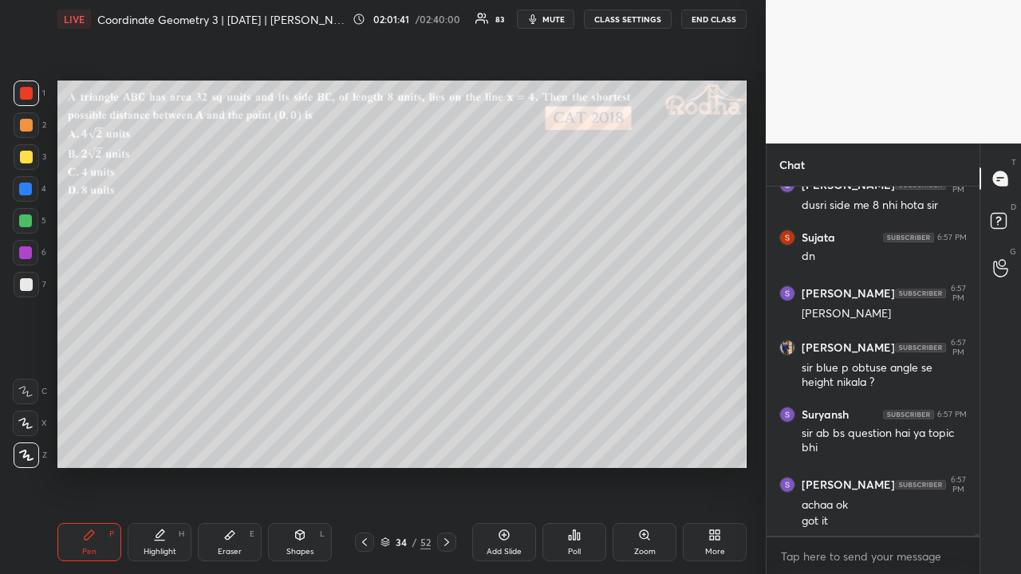
click at [446, 445] on icon at bounding box center [446, 542] width 5 height 8
click at [365, 445] on icon at bounding box center [364, 542] width 13 height 13
click at [367, 445] on icon at bounding box center [364, 542] width 13 height 13
drag, startPoint x: 368, startPoint y: 543, endPoint x: 381, endPoint y: 539, distance: 14.1
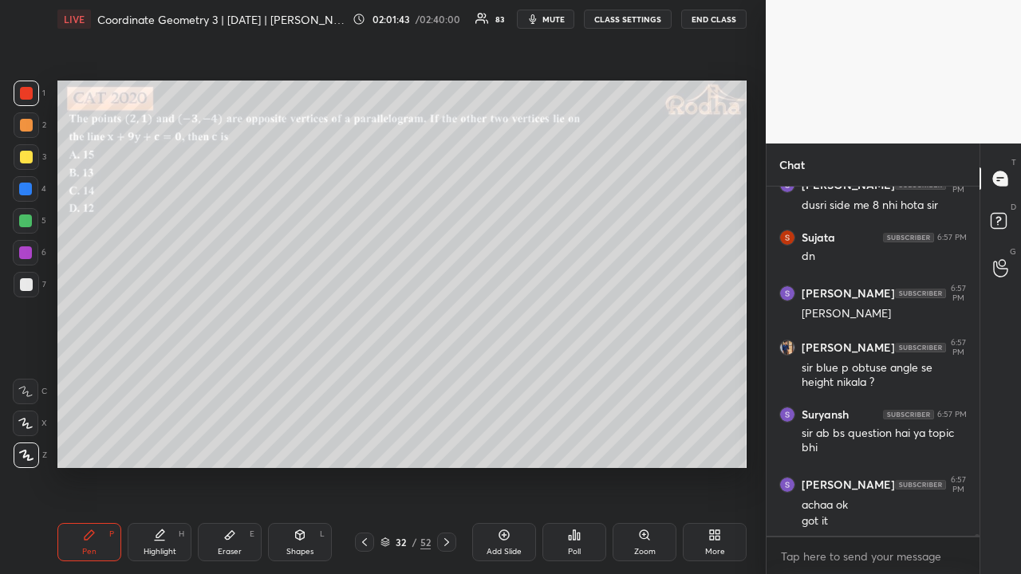
click at [368, 445] on icon at bounding box center [364, 542] width 13 height 13
click at [445, 445] on icon at bounding box center [446, 542] width 5 height 8
click at [445, 445] on icon at bounding box center [446, 542] width 13 height 13
click at [446, 445] on icon at bounding box center [446, 542] width 13 height 13
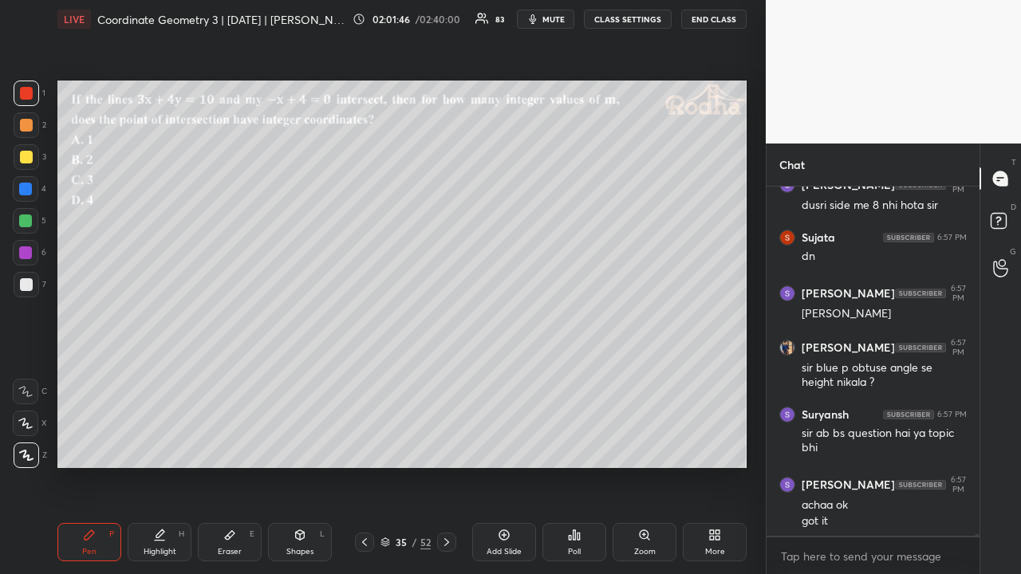
click at [29, 124] on div at bounding box center [26, 125] width 13 height 13
click at [448, 445] on icon at bounding box center [446, 542] width 13 height 13
click at [450, 445] on icon at bounding box center [446, 542] width 13 height 13
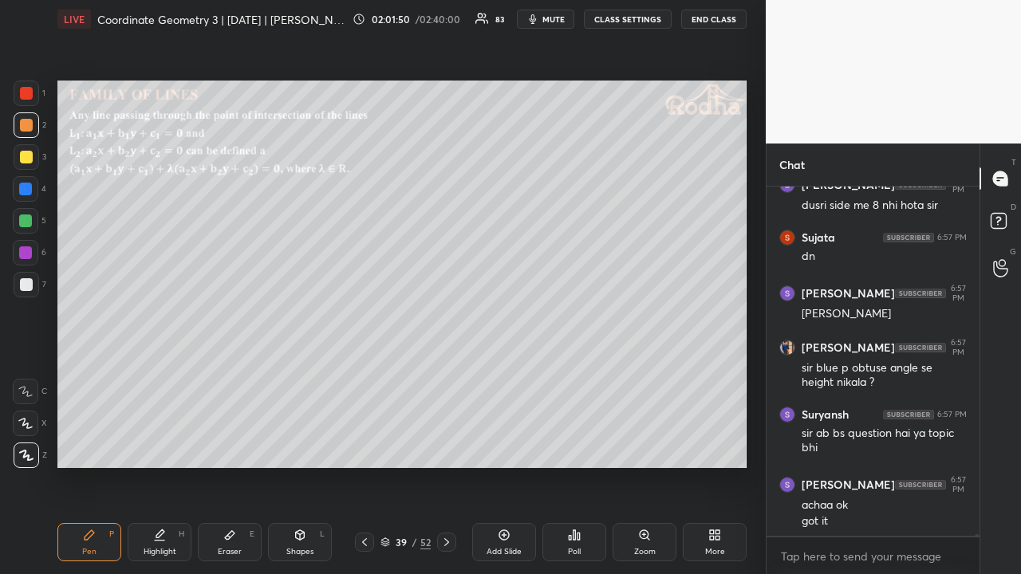
click at [450, 445] on icon at bounding box center [446, 542] width 13 height 13
click at [451, 445] on icon at bounding box center [446, 542] width 13 height 13
click at [452, 445] on icon at bounding box center [446, 542] width 13 height 13
click at [451, 445] on icon at bounding box center [446, 542] width 13 height 13
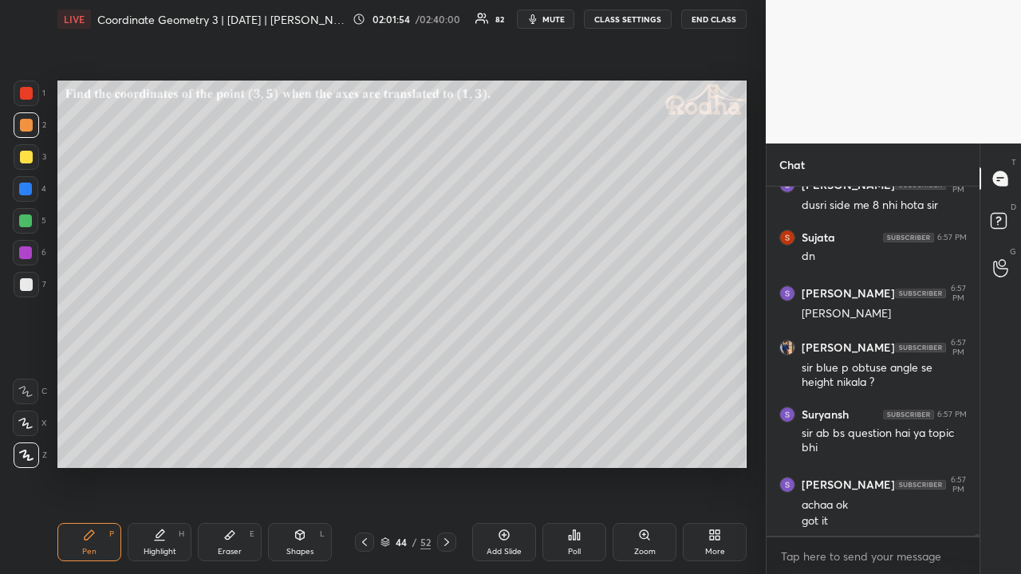
click at [449, 445] on icon at bounding box center [446, 542] width 13 height 13
click at [363, 445] on icon at bounding box center [364, 542] width 13 height 13
click at [364, 445] on icon at bounding box center [364, 542] width 13 height 13
click at [364, 445] on icon at bounding box center [364, 542] width 5 height 8
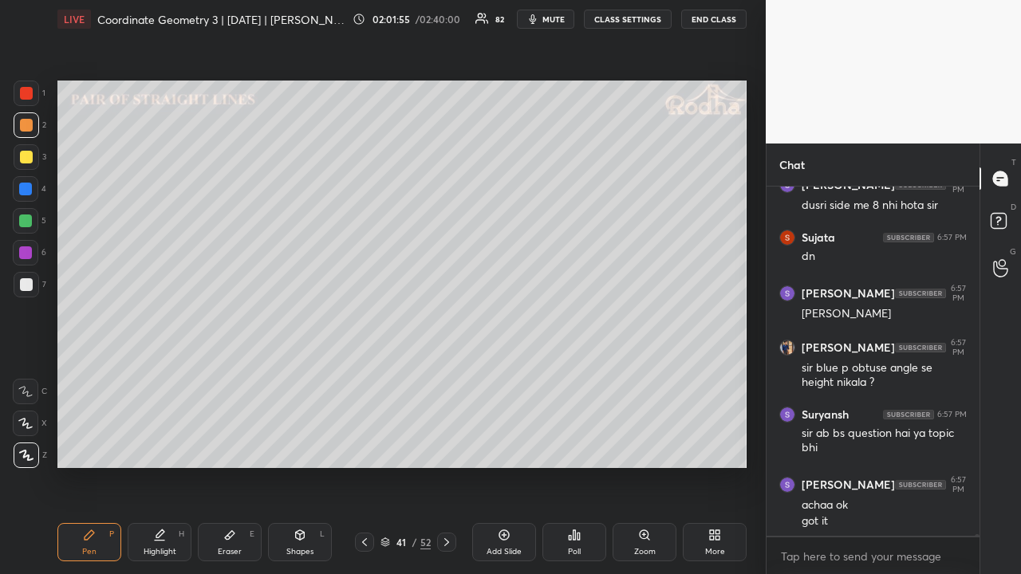
click at [365, 445] on icon at bounding box center [364, 542] width 13 height 13
click at [367, 445] on icon at bounding box center [364, 542] width 13 height 13
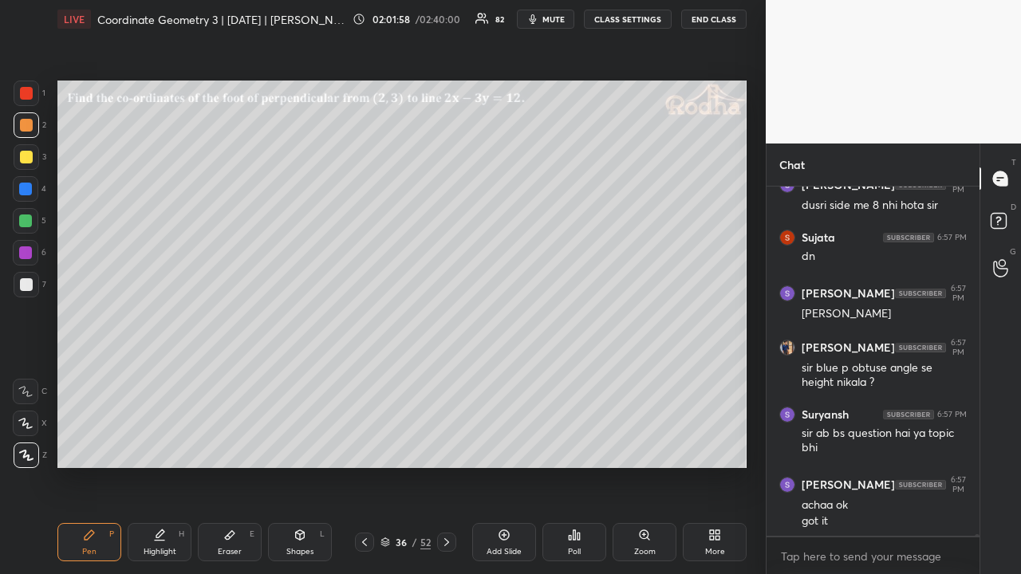
click at [368, 445] on icon at bounding box center [364, 542] width 13 height 13
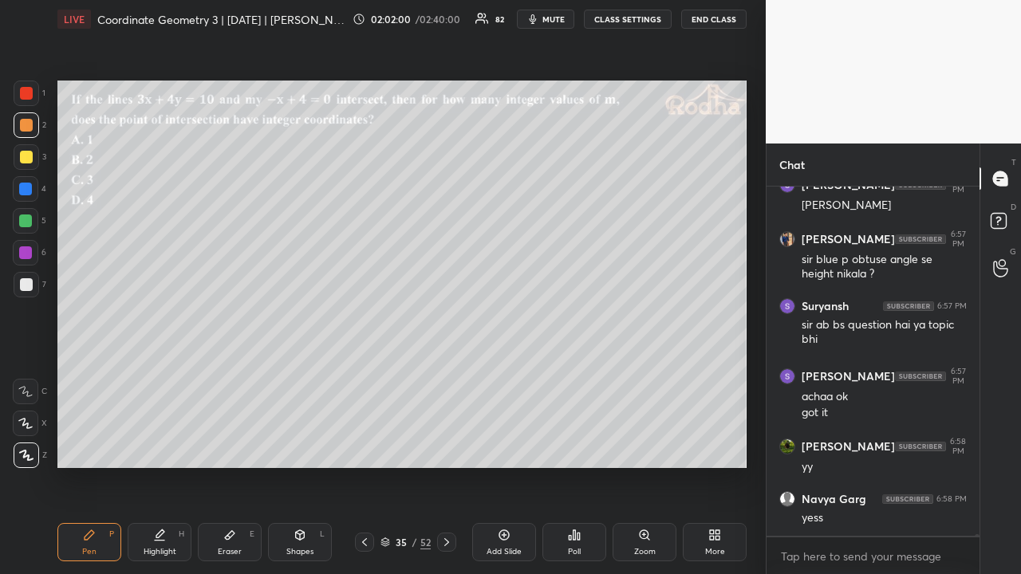
scroll to position [65828, 0]
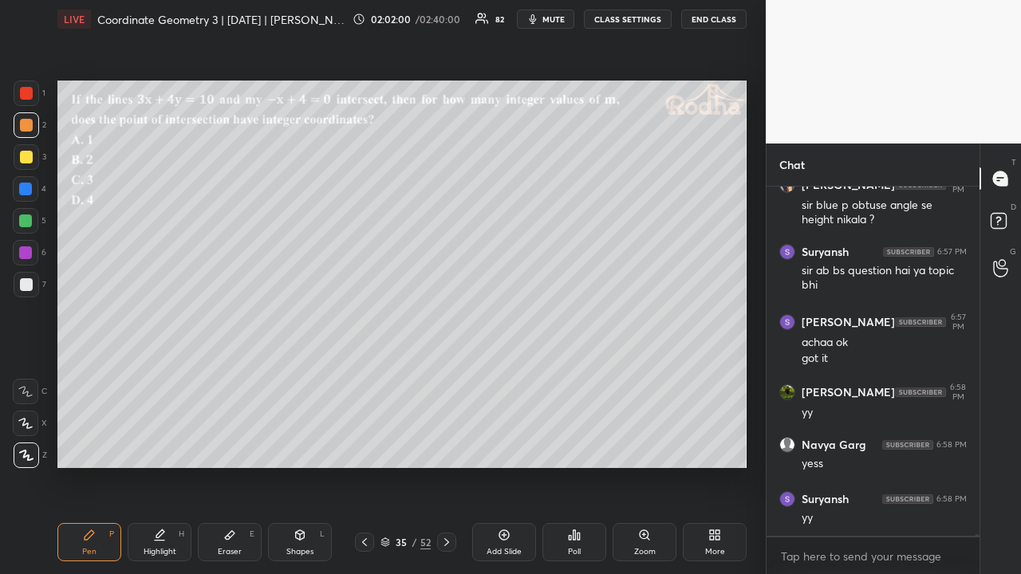
click at [33, 153] on div at bounding box center [27, 157] width 26 height 26
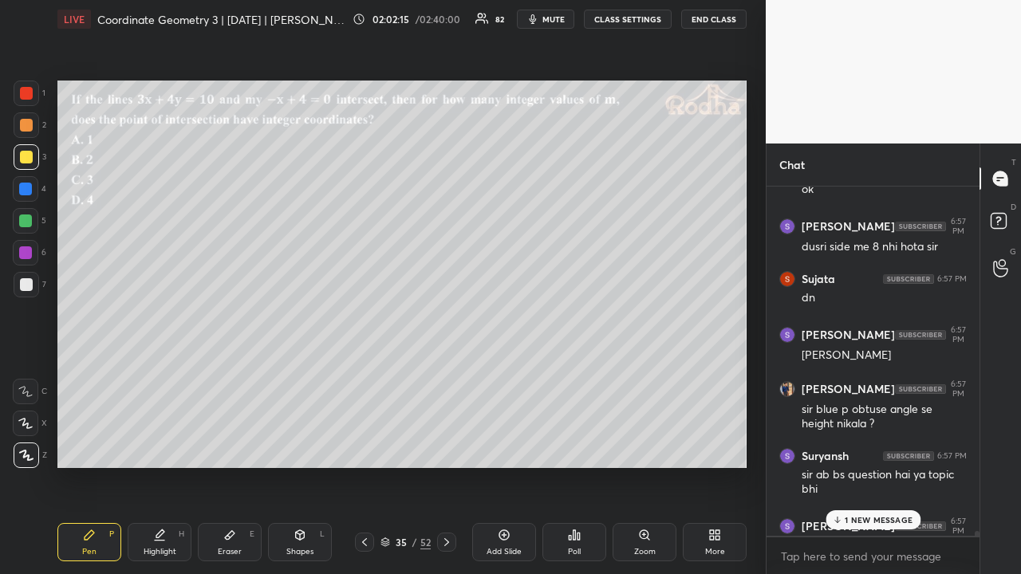
scroll to position [65588, 0]
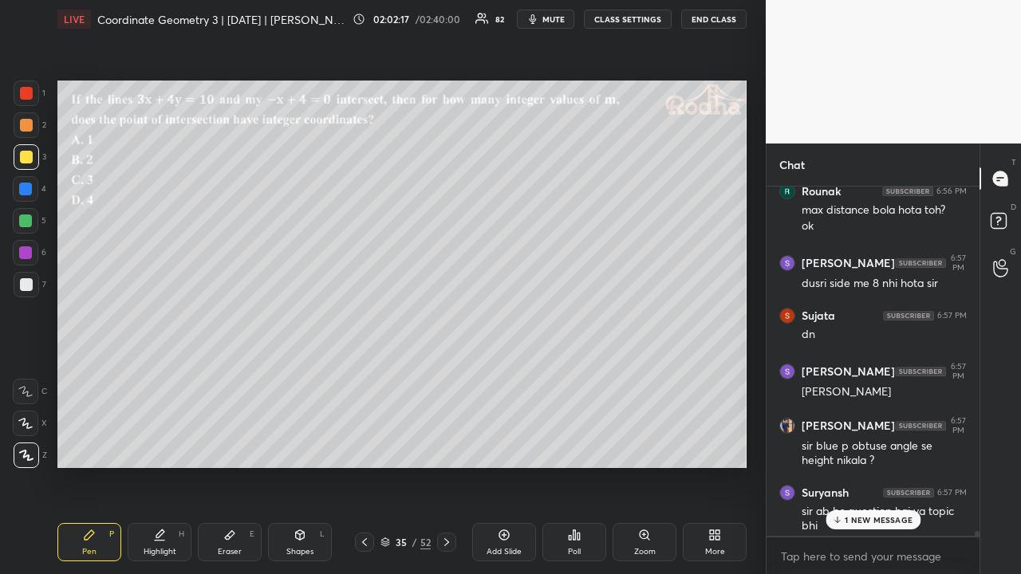
click at [362, 445] on icon at bounding box center [364, 542] width 13 height 13
click at [505, 445] on icon at bounding box center [504, 535] width 13 height 13
click at [29, 99] on div at bounding box center [26, 93] width 13 height 13
click at [869, 445] on p "6 NEW MESSAGES" at bounding box center [878, 520] width 74 height 10
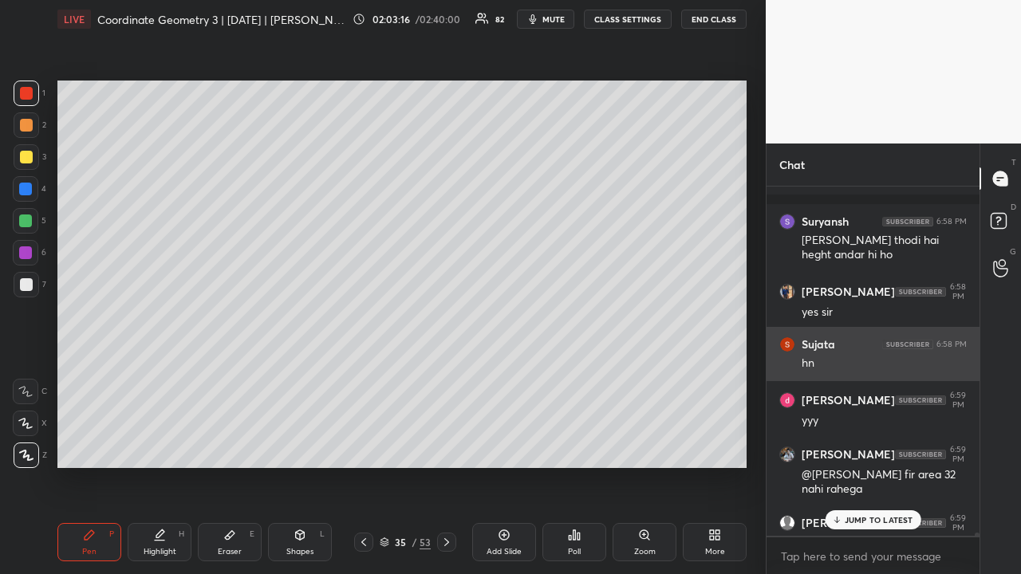
scroll to position [66672, 0]
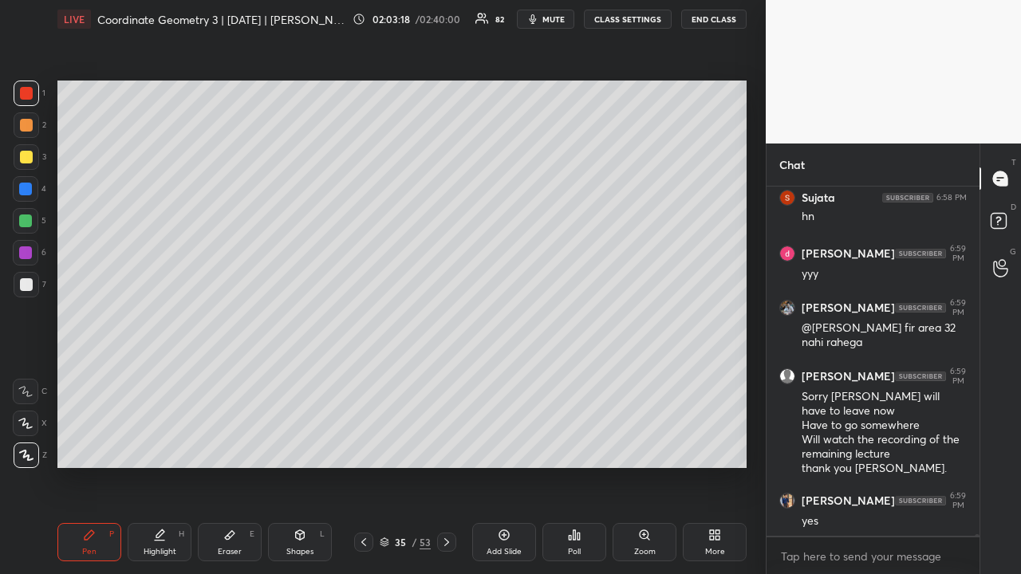
click at [363, 445] on icon at bounding box center [363, 542] width 13 height 13
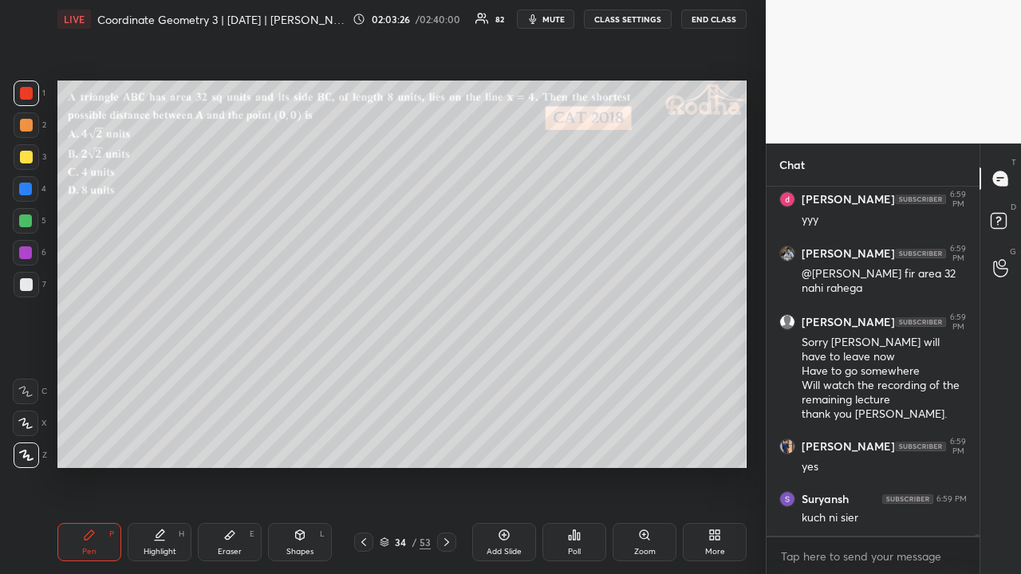
scroll to position [66742, 0]
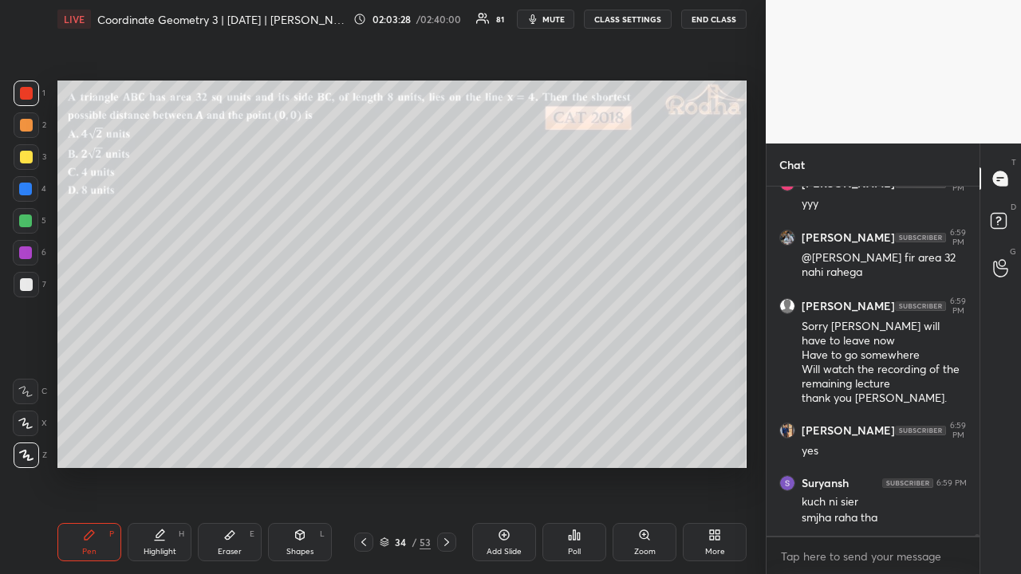
click at [27, 163] on div at bounding box center [26, 157] width 13 height 13
click at [446, 445] on icon at bounding box center [446, 542] width 13 height 13
click at [24, 135] on div at bounding box center [27, 125] width 26 height 26
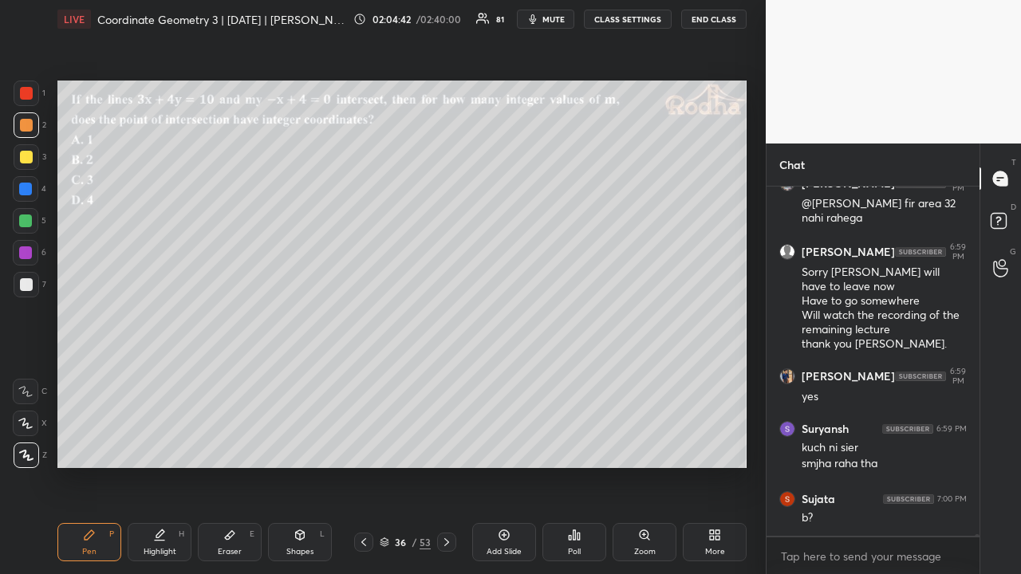
scroll to position [66851, 0]
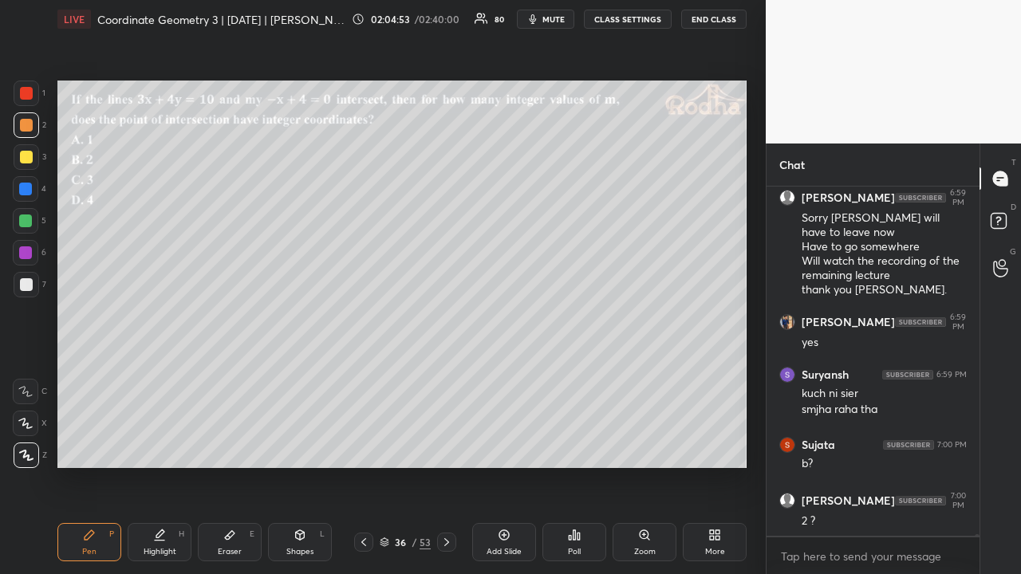
click at [25, 159] on div at bounding box center [26, 157] width 13 height 13
click at [29, 221] on div at bounding box center [25, 220] width 13 height 13
drag, startPoint x: 232, startPoint y: 541, endPoint x: 364, endPoint y: 468, distance: 150.6
click at [236, 445] on div "Eraser E" at bounding box center [230, 542] width 64 height 38
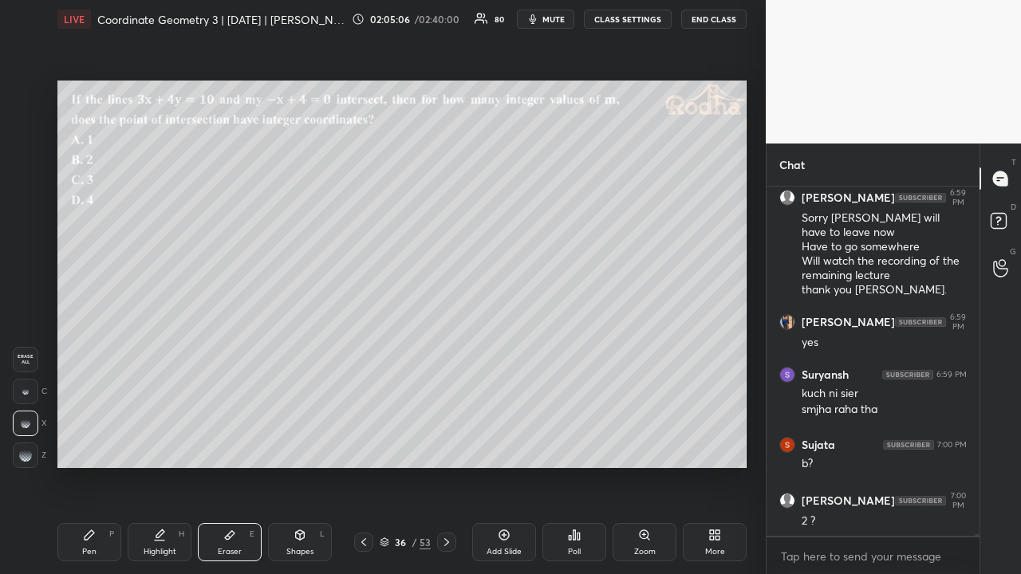
click at [104, 445] on div "Pen P" at bounding box center [89, 542] width 64 height 38
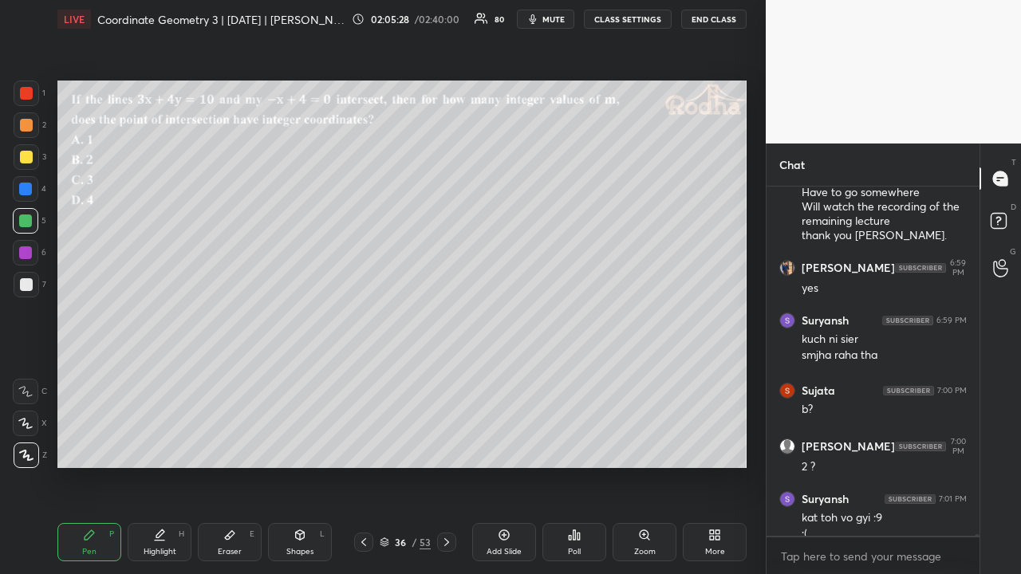
scroll to position [66921, 0]
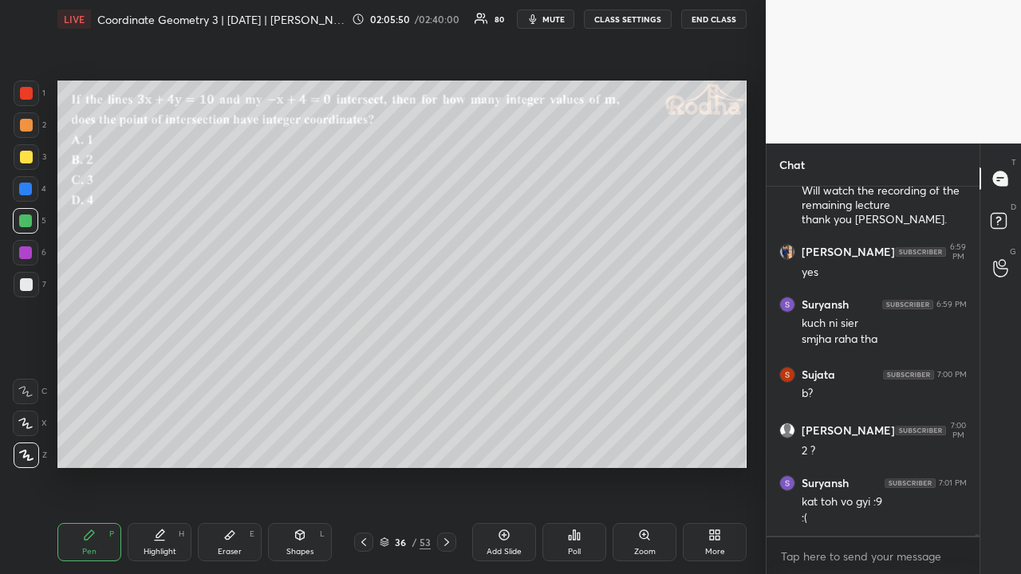
drag, startPoint x: 27, startPoint y: 159, endPoint x: 33, endPoint y: 171, distance: 13.6
click at [30, 163] on div at bounding box center [27, 157] width 26 height 26
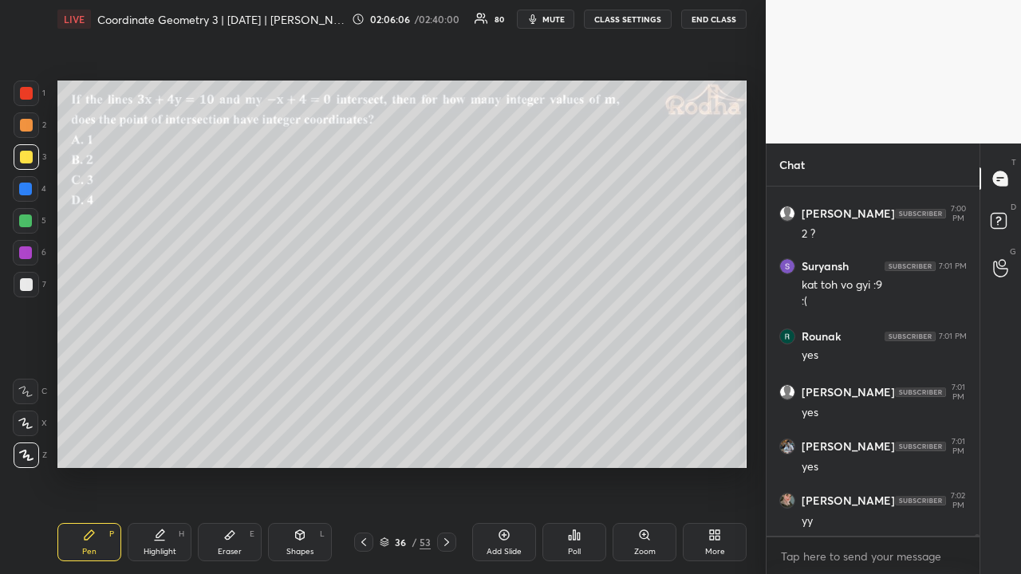
scroll to position [67205, 0]
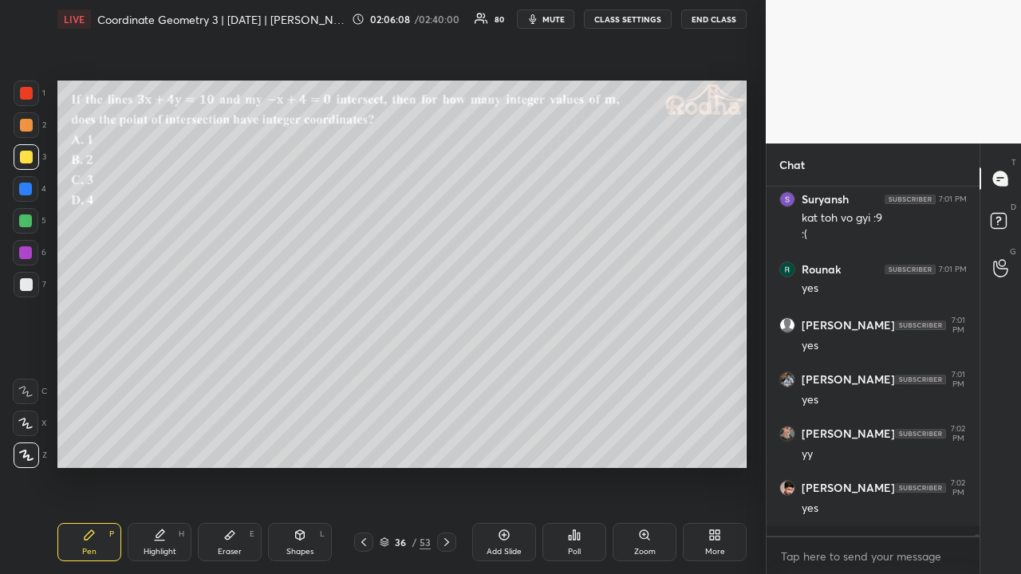
click at [448, 445] on icon at bounding box center [446, 542] width 13 height 13
click at [446, 445] on icon at bounding box center [446, 542] width 13 height 13
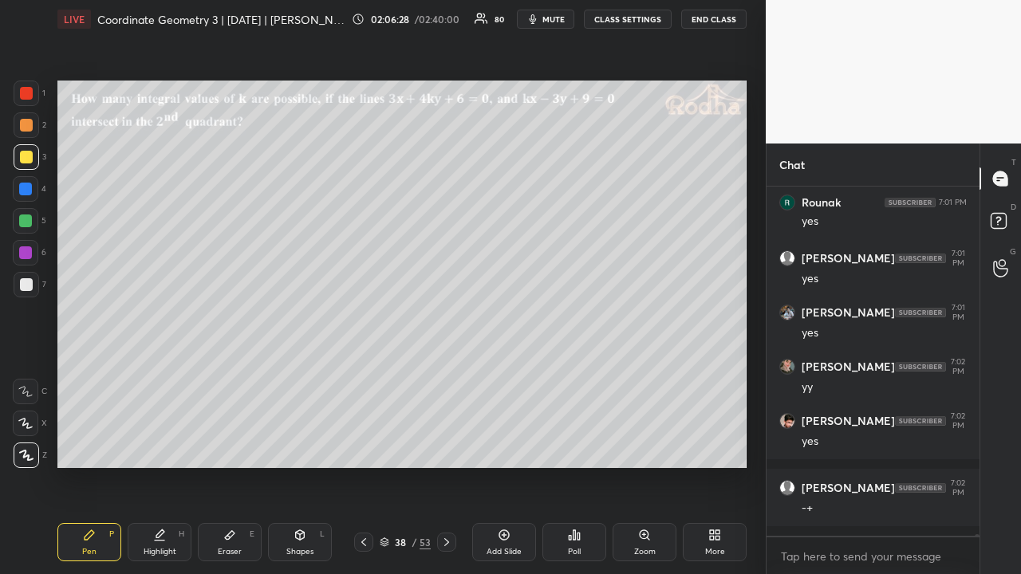
scroll to position [67326, 0]
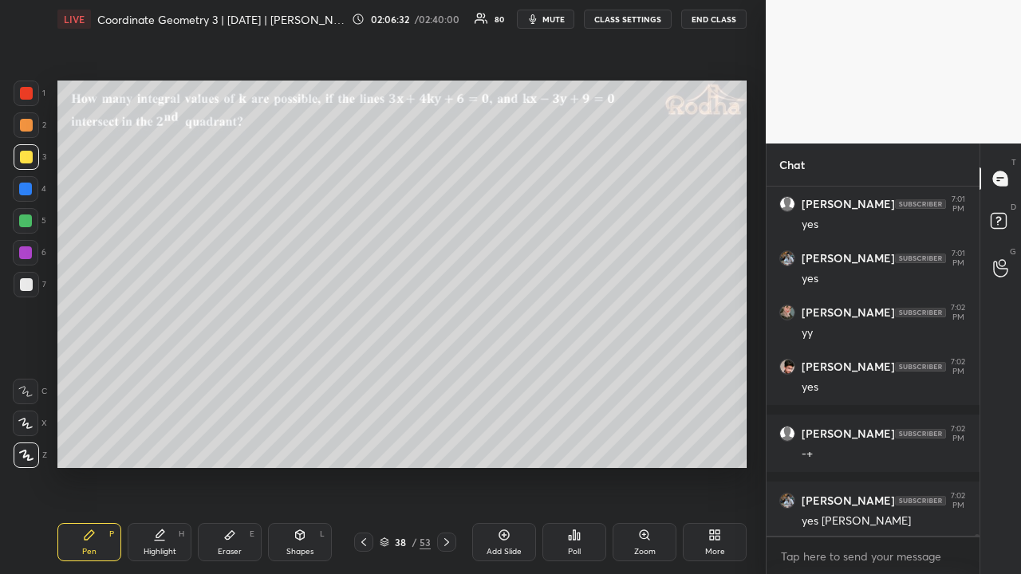
drag, startPoint x: 26, startPoint y: 222, endPoint x: 31, endPoint y: 244, distance: 23.0
click at [26, 222] on div at bounding box center [25, 220] width 13 height 13
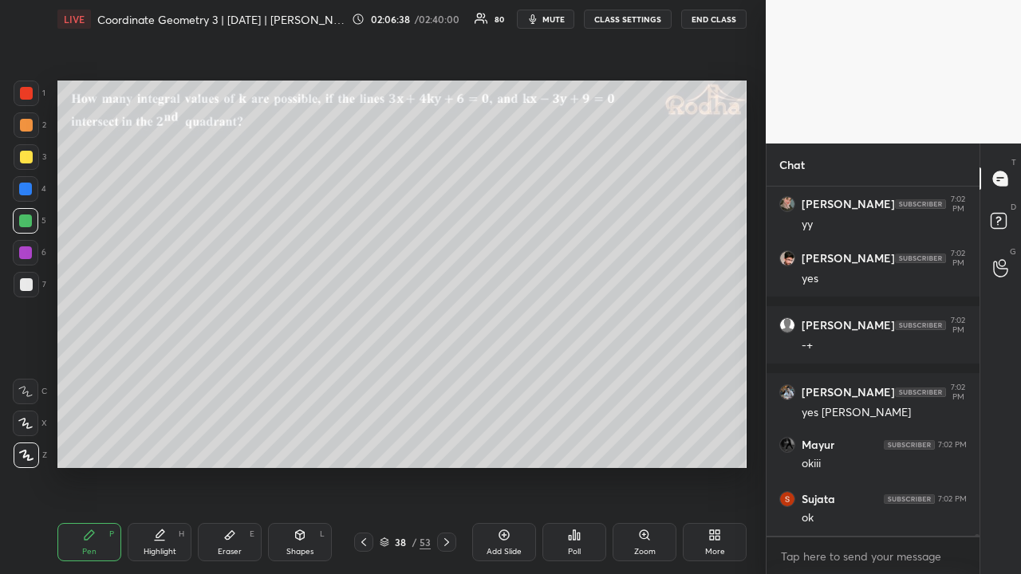
scroll to position [67488, 0]
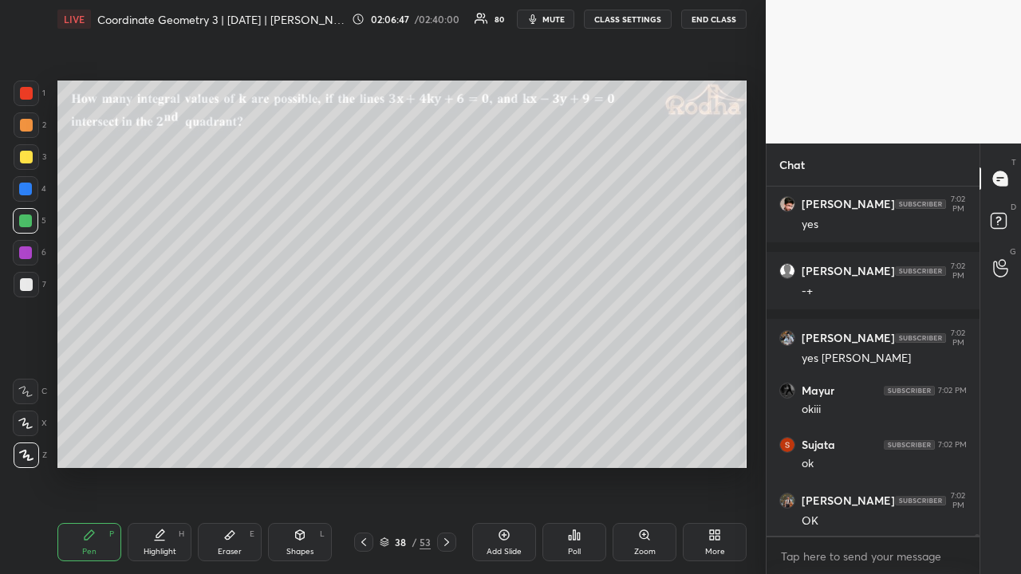
click at [27, 155] on div at bounding box center [26, 157] width 13 height 13
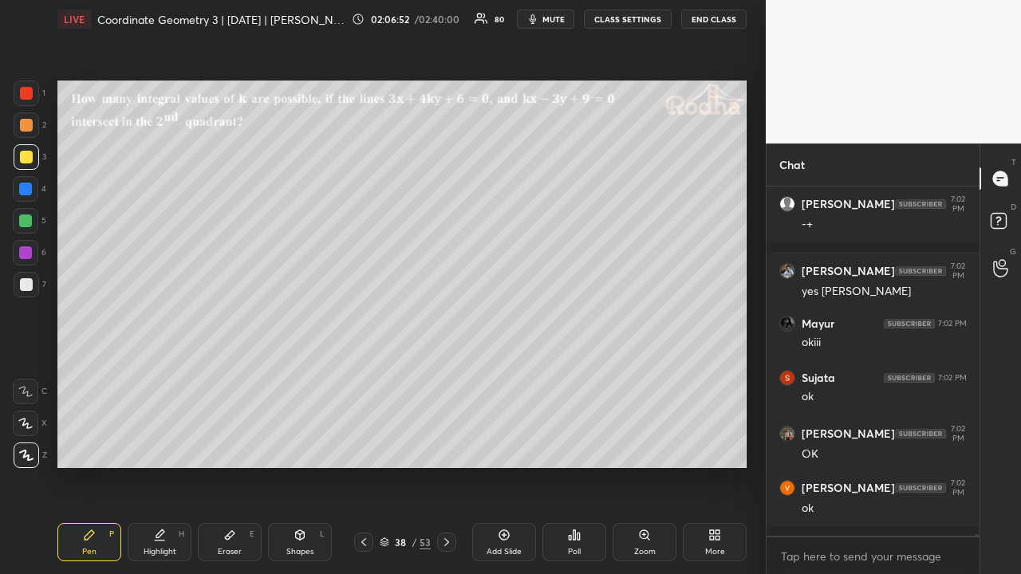
click at [365, 445] on icon at bounding box center [363, 542] width 13 height 13
click at [364, 445] on icon at bounding box center [363, 542] width 13 height 13
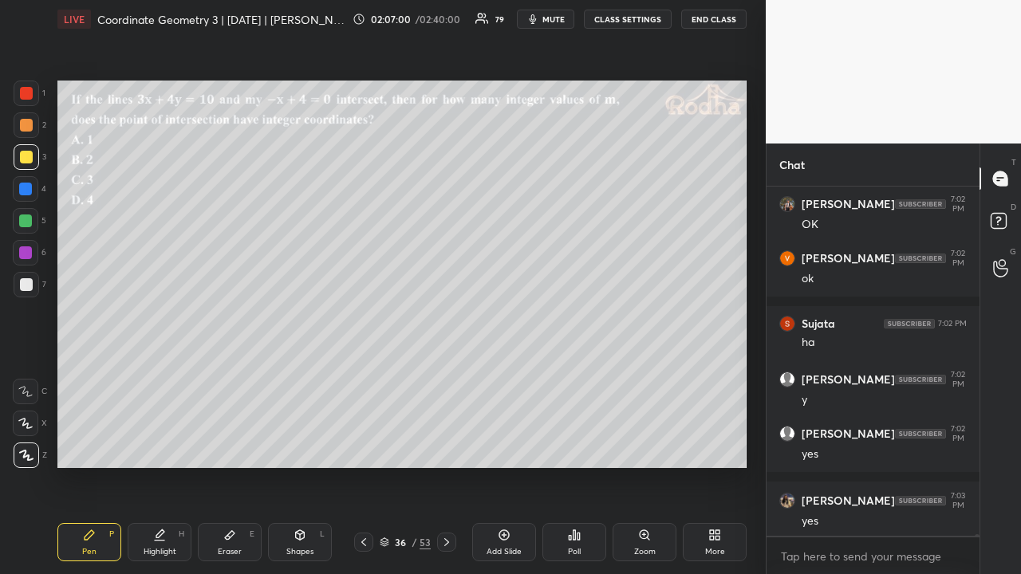
scroll to position [67839, 0]
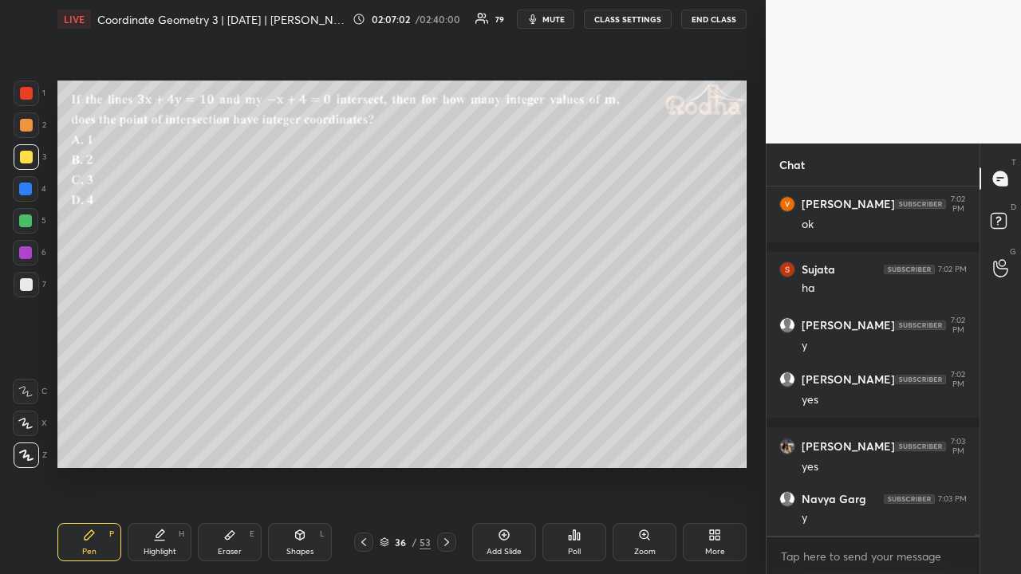
click at [449, 445] on div "Pen P Highlight H Eraser E Shapes L 36 / 53 Add Slide Poll Zoom More" at bounding box center [401, 542] width 689 height 64
click at [450, 445] on icon at bounding box center [446, 542] width 13 height 13
click at [451, 445] on icon at bounding box center [446, 542] width 13 height 13
click at [450, 445] on icon at bounding box center [446, 542] width 13 height 13
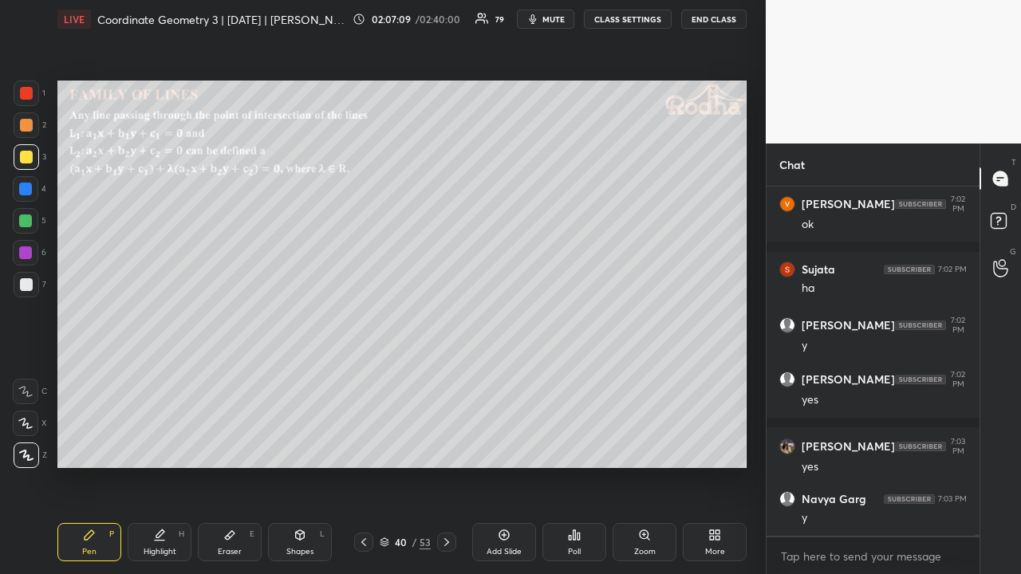
scroll to position [67922, 0]
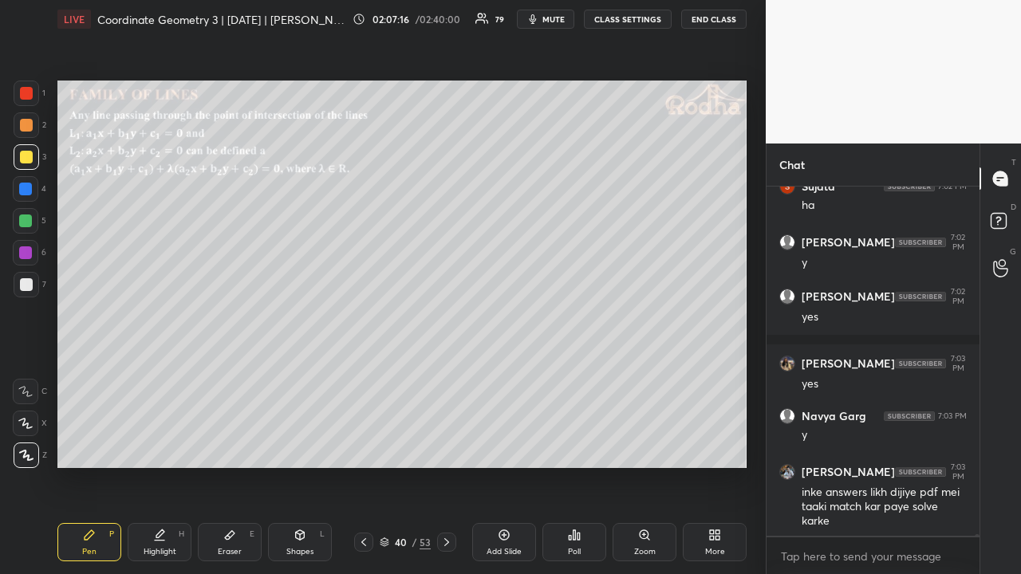
click at [28, 224] on div at bounding box center [25, 220] width 13 height 13
click at [32, 285] on div at bounding box center [26, 284] width 13 height 13
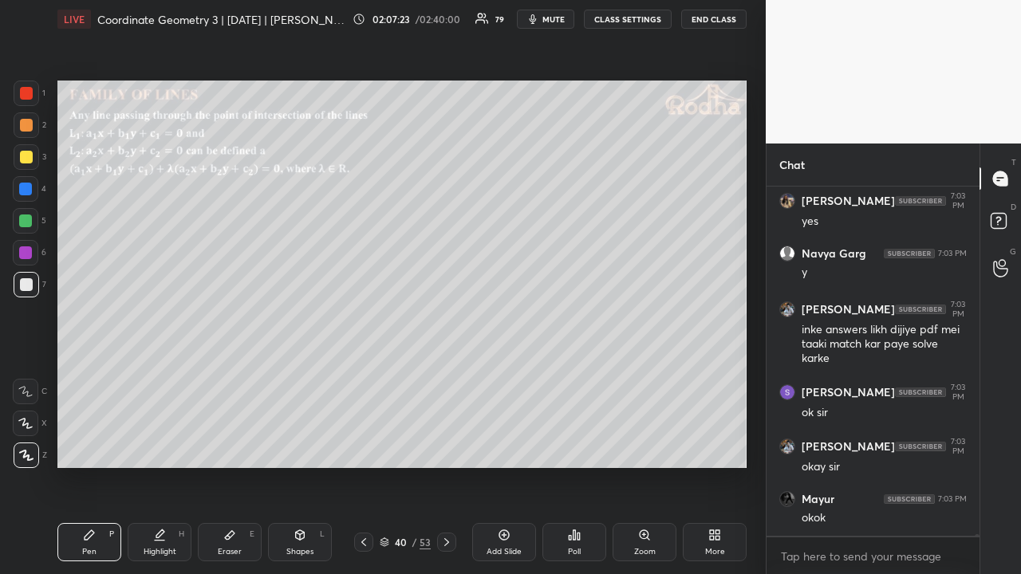
scroll to position [68139, 0]
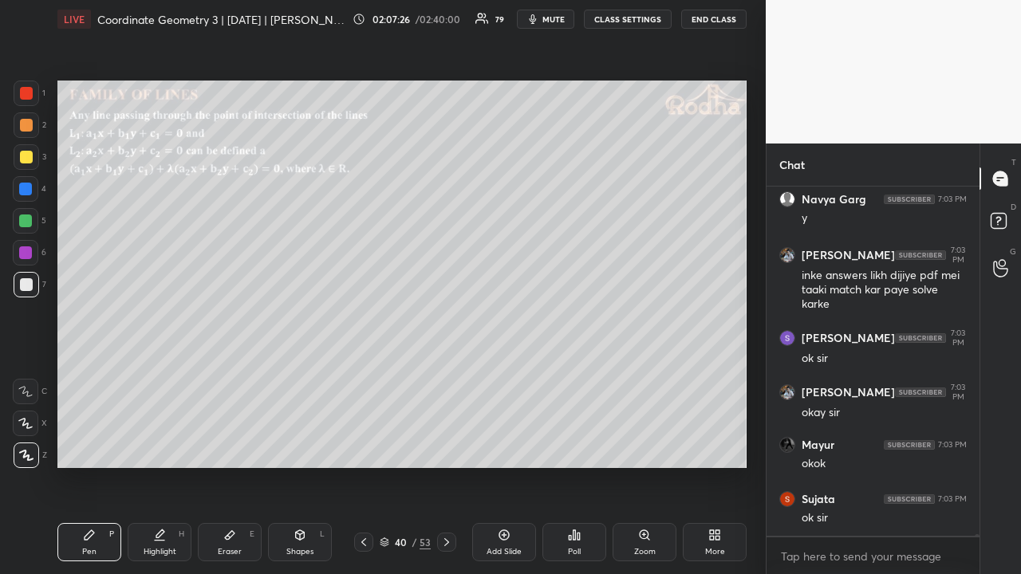
click at [446, 445] on icon at bounding box center [446, 542] width 13 height 13
click at [450, 445] on icon at bounding box center [446, 542] width 13 height 13
click at [449, 445] on icon at bounding box center [446, 542] width 13 height 13
click at [367, 445] on icon at bounding box center [363, 542] width 13 height 13
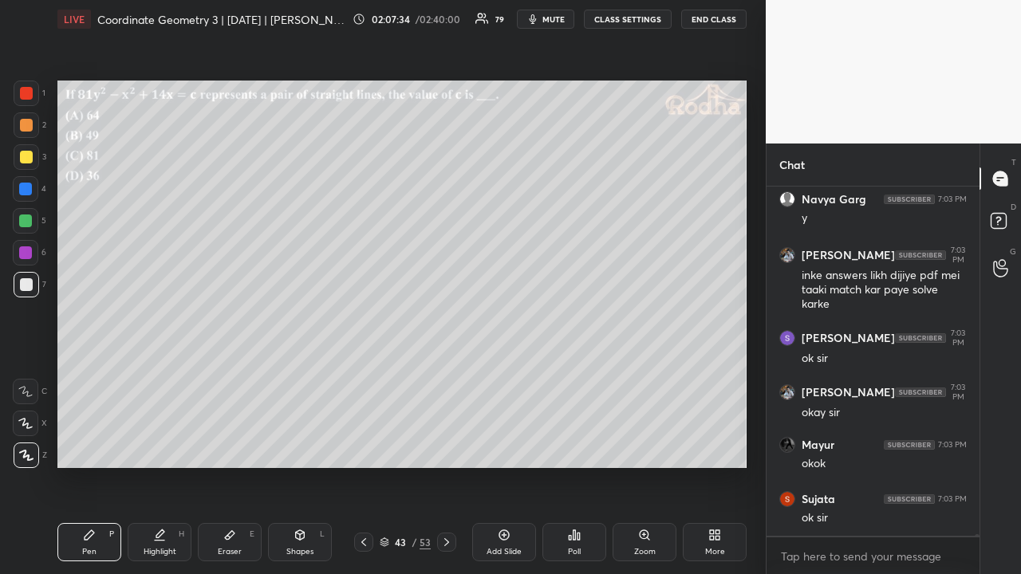
click at [364, 445] on icon at bounding box center [363, 542] width 5 height 8
click at [366, 445] on icon at bounding box center [363, 542] width 13 height 13
click at [367, 445] on icon at bounding box center [363, 542] width 13 height 13
click at [30, 156] on div at bounding box center [26, 157] width 13 height 13
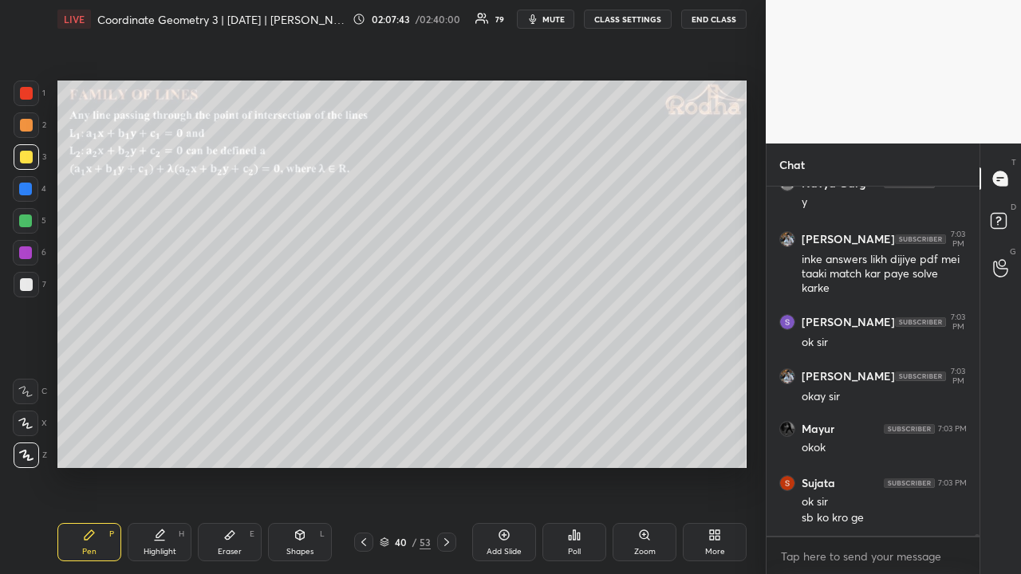
click at [316, 445] on div "Shapes L" at bounding box center [300, 542] width 64 height 38
click at [30, 445] on icon at bounding box center [27, 456] width 12 height 12
click at [28, 126] on div at bounding box center [26, 125] width 13 height 13
drag, startPoint x: 94, startPoint y: 531, endPoint x: 100, endPoint y: 494, distance: 38.0
click at [94, 445] on icon at bounding box center [89, 535] width 13 height 13
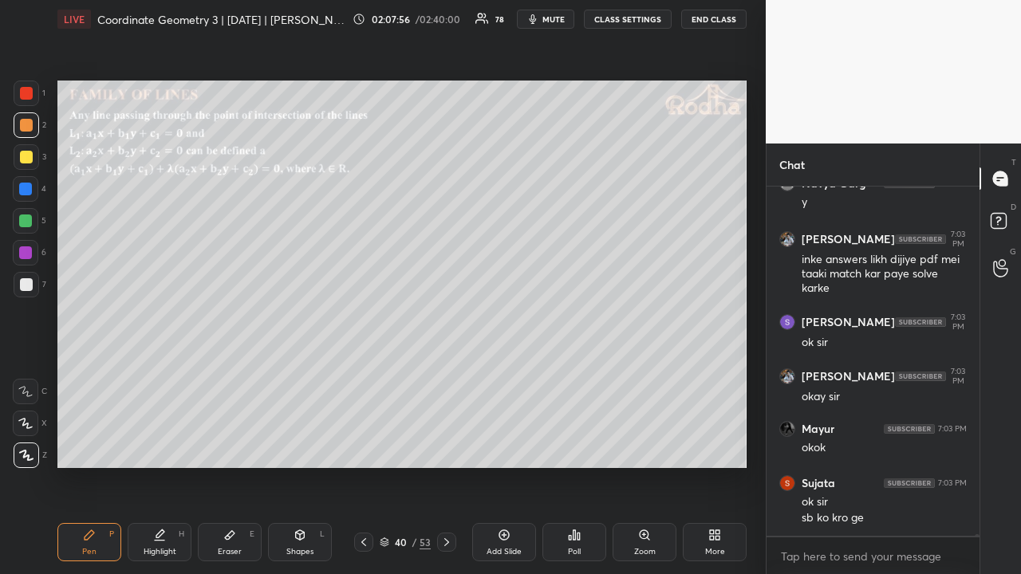
click at [25, 220] on div at bounding box center [25, 220] width 13 height 13
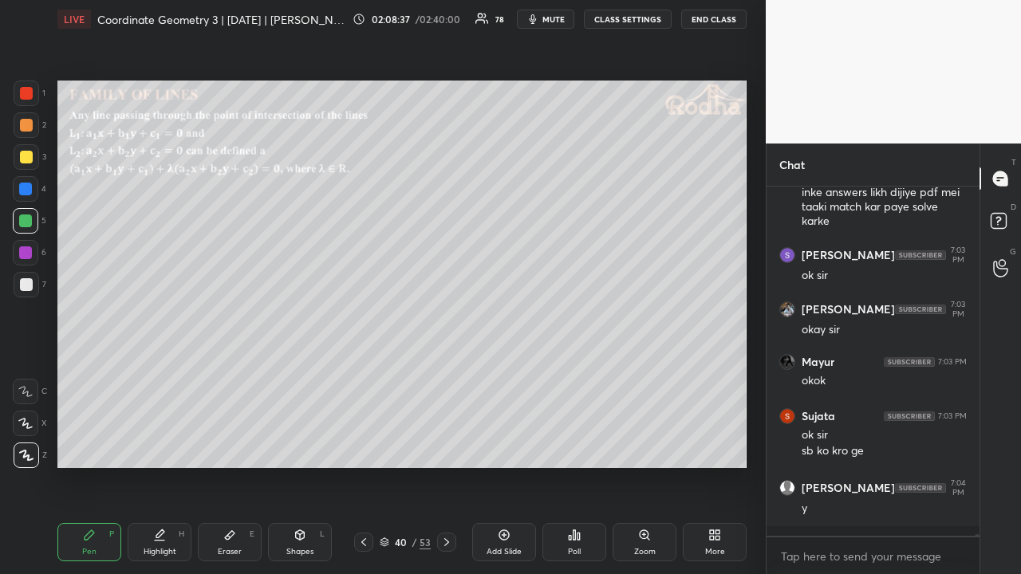
drag, startPoint x: 27, startPoint y: 277, endPoint x: 49, endPoint y: 276, distance: 22.4
click at [29, 278] on div at bounding box center [26, 284] width 13 height 13
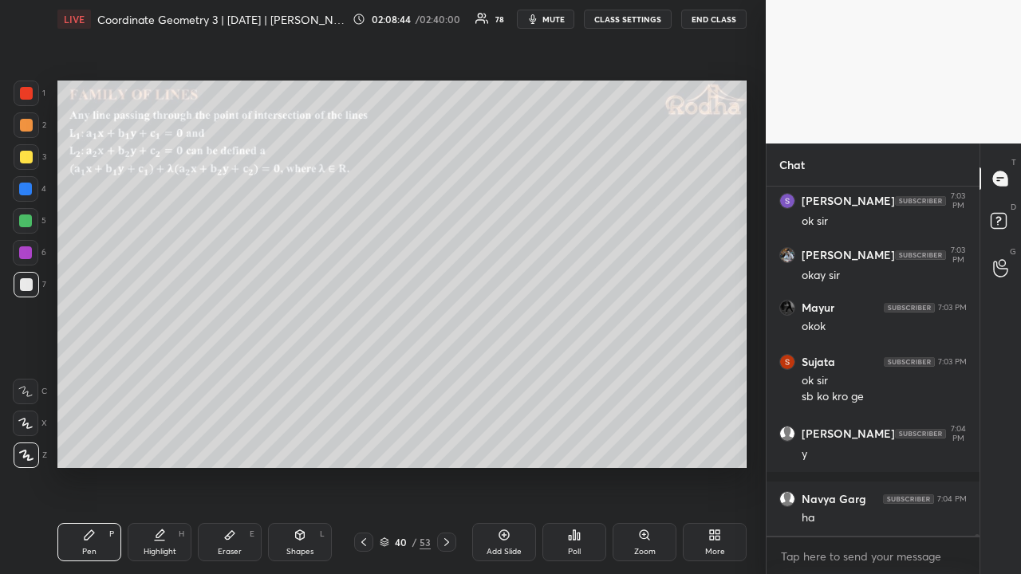
scroll to position [68330, 0]
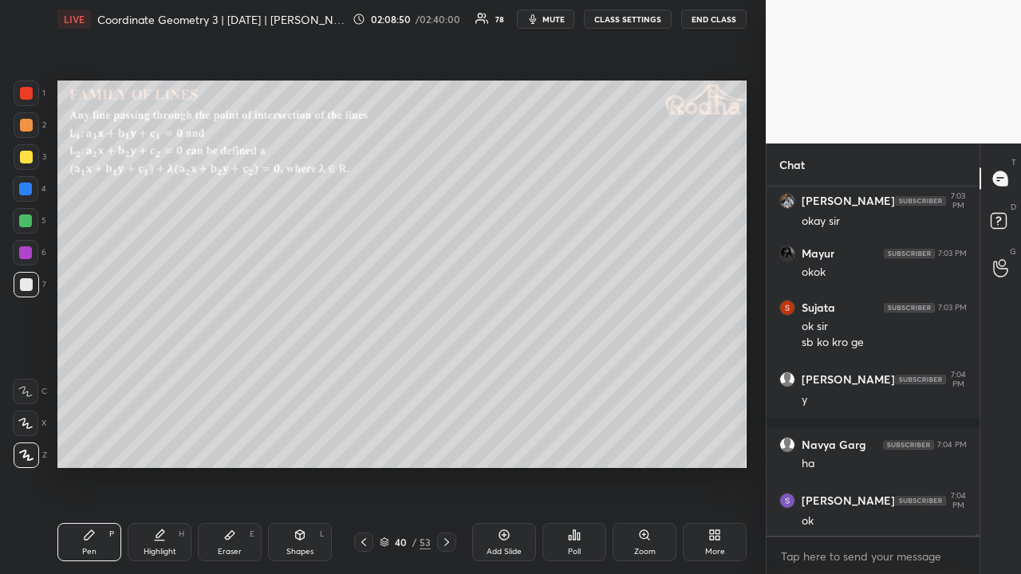
click at [26, 289] on div at bounding box center [26, 284] width 13 height 13
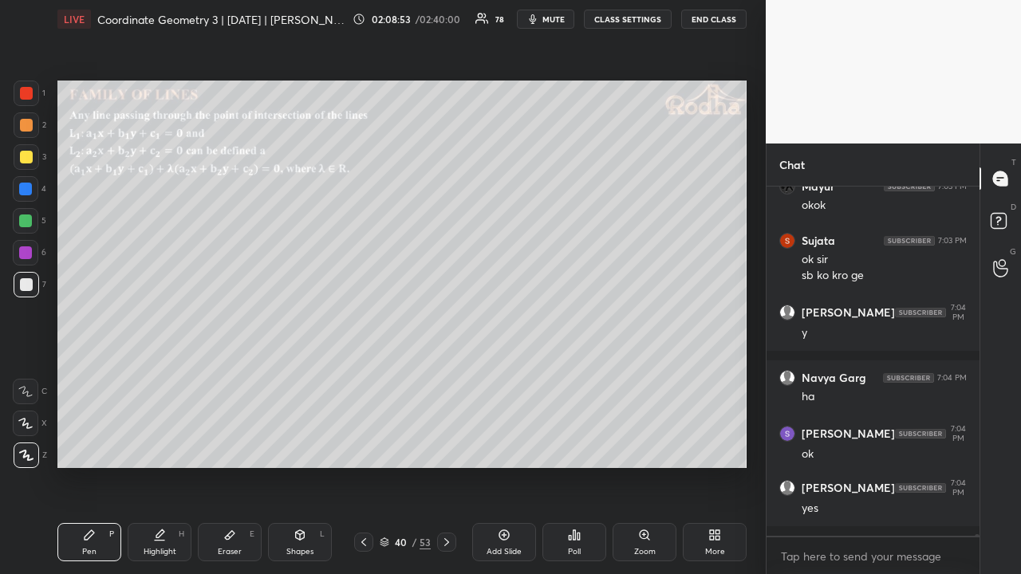
scroll to position [68452, 0]
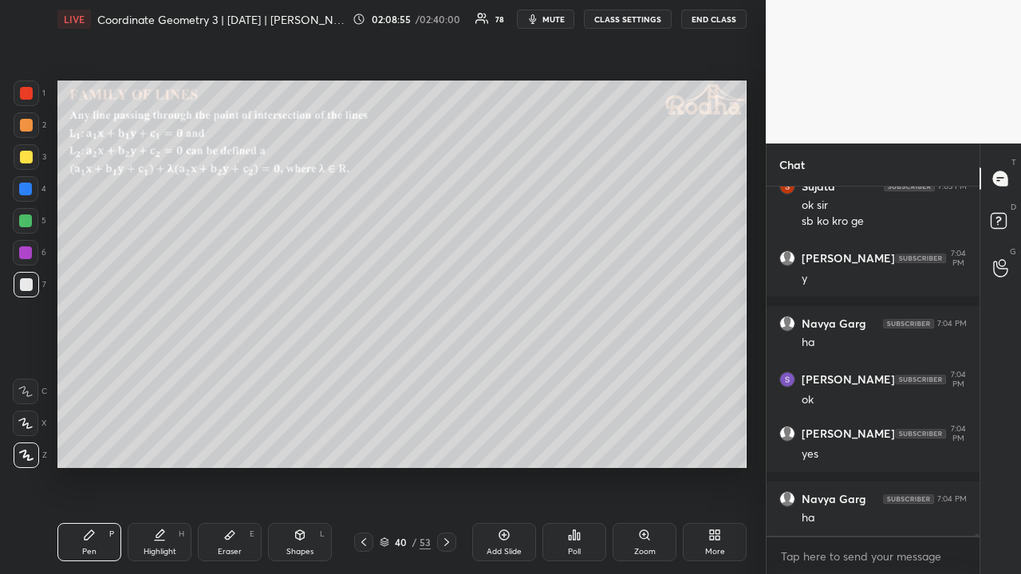
click at [443, 445] on icon at bounding box center [446, 542] width 13 height 13
drag, startPoint x: 25, startPoint y: 159, endPoint x: 18, endPoint y: 167, distance: 10.2
click at [24, 162] on div at bounding box center [26, 157] width 13 height 13
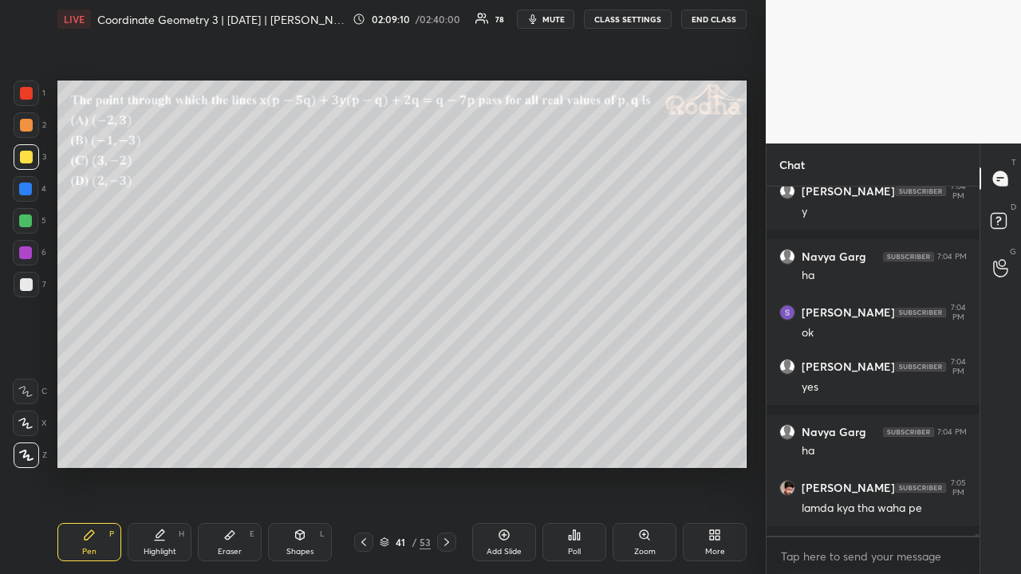
click at [360, 445] on icon at bounding box center [363, 542] width 13 height 13
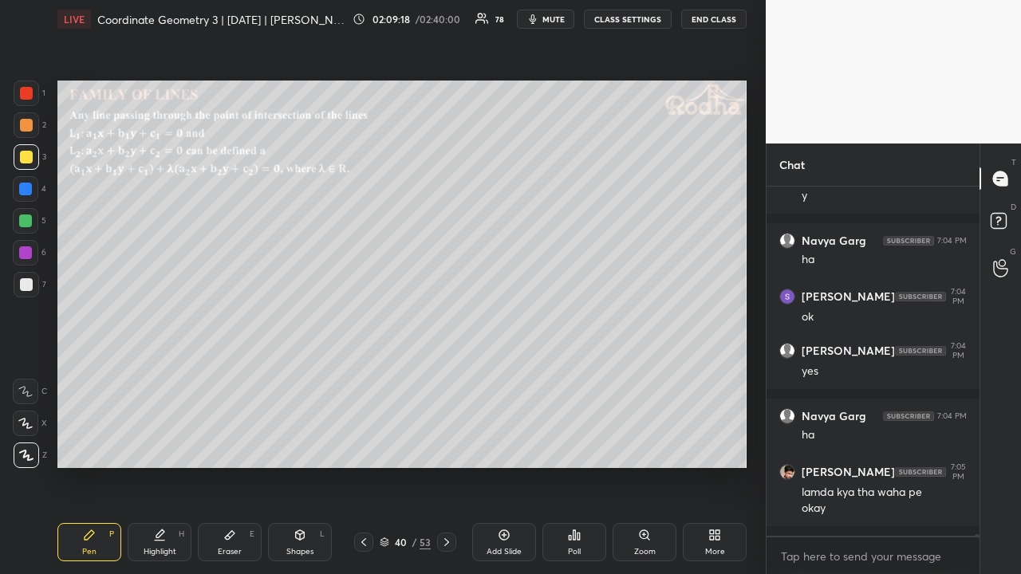
drag, startPoint x: 448, startPoint y: 542, endPoint x: 446, endPoint y: 521, distance: 20.9
click at [449, 445] on icon at bounding box center [446, 542] width 13 height 13
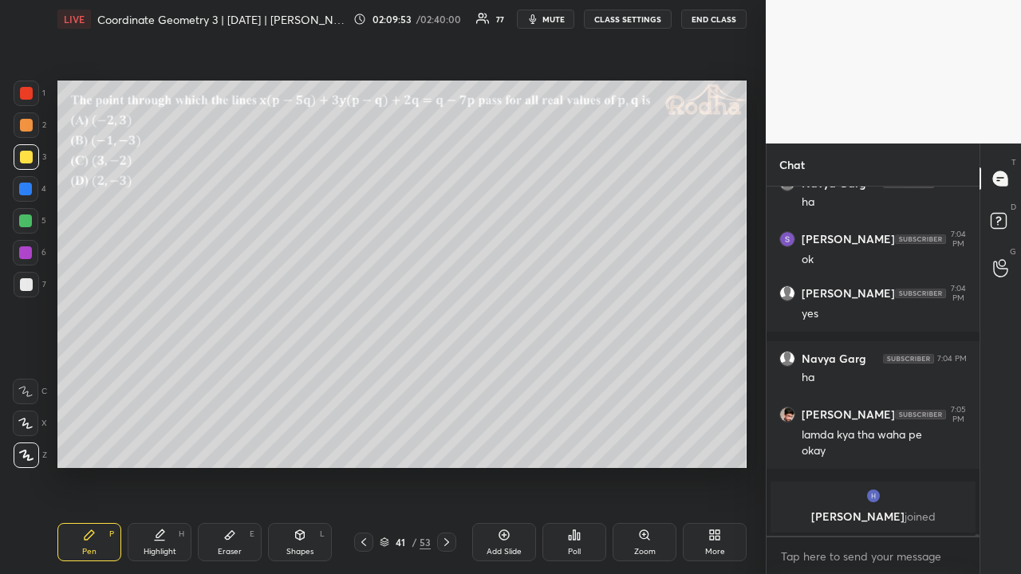
drag, startPoint x: 27, startPoint y: 115, endPoint x: 40, endPoint y: 129, distance: 19.2
click at [28, 116] on div at bounding box center [27, 125] width 26 height 26
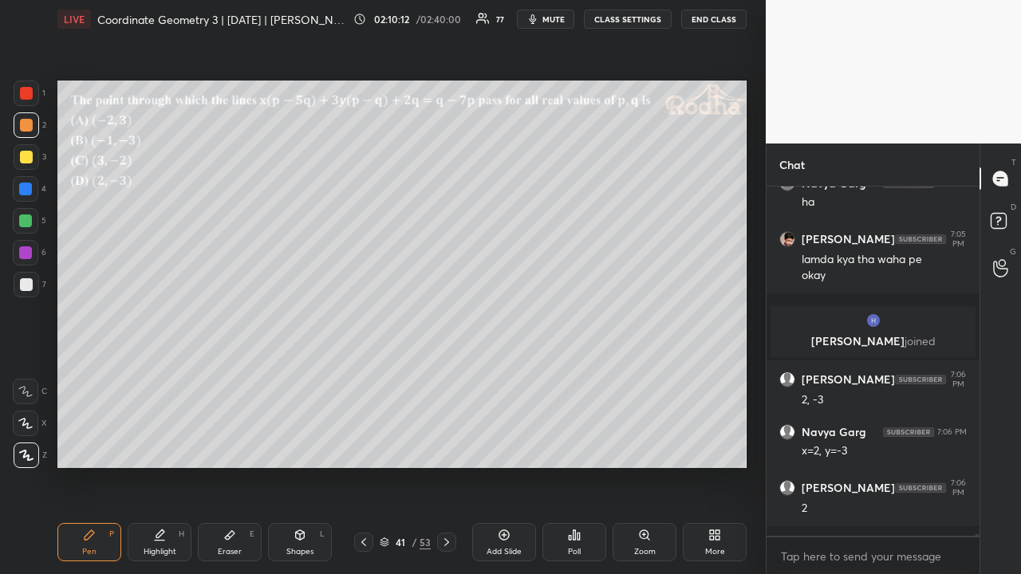
scroll to position [67517, 0]
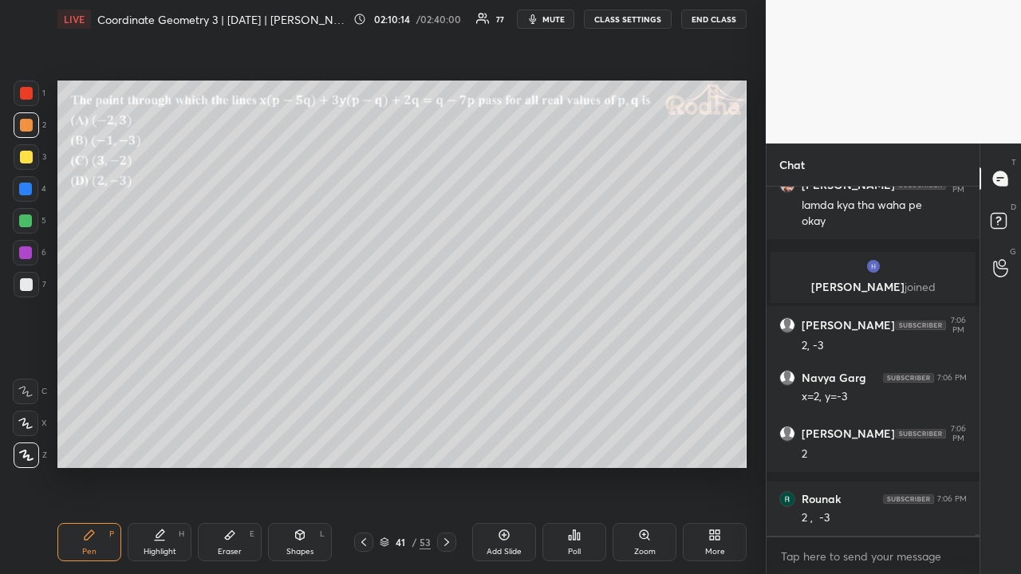
click at [360, 445] on icon at bounding box center [363, 542] width 13 height 13
click at [450, 445] on icon at bounding box center [446, 542] width 13 height 13
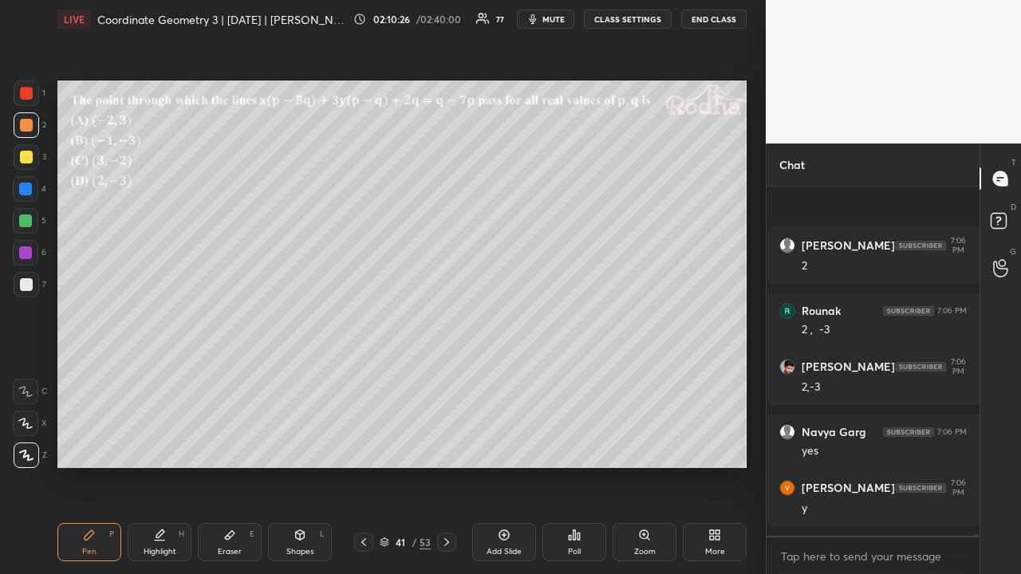
scroll to position [67826, 0]
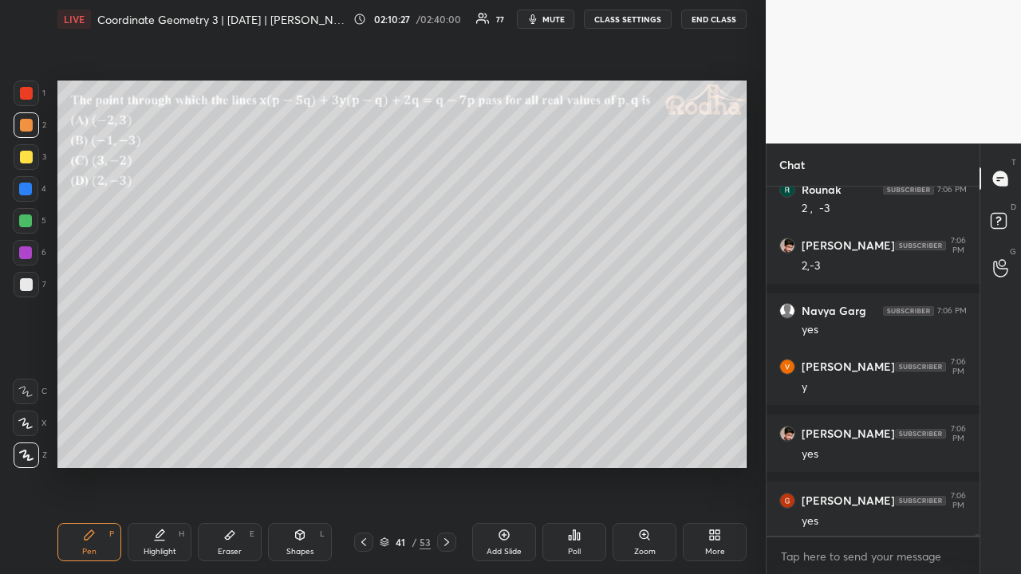
click at [33, 285] on div at bounding box center [27, 285] width 26 height 26
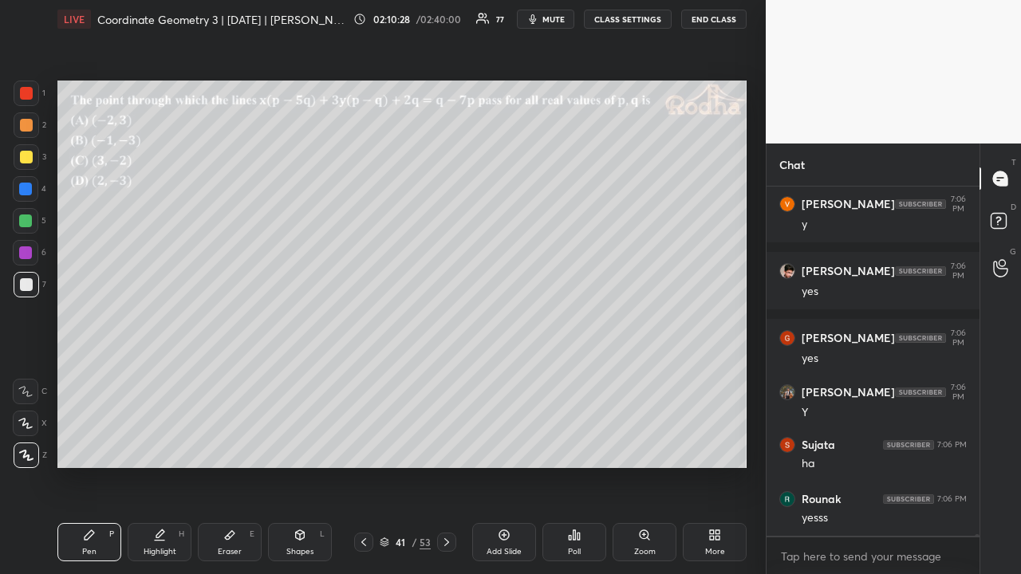
scroll to position [68056, 0]
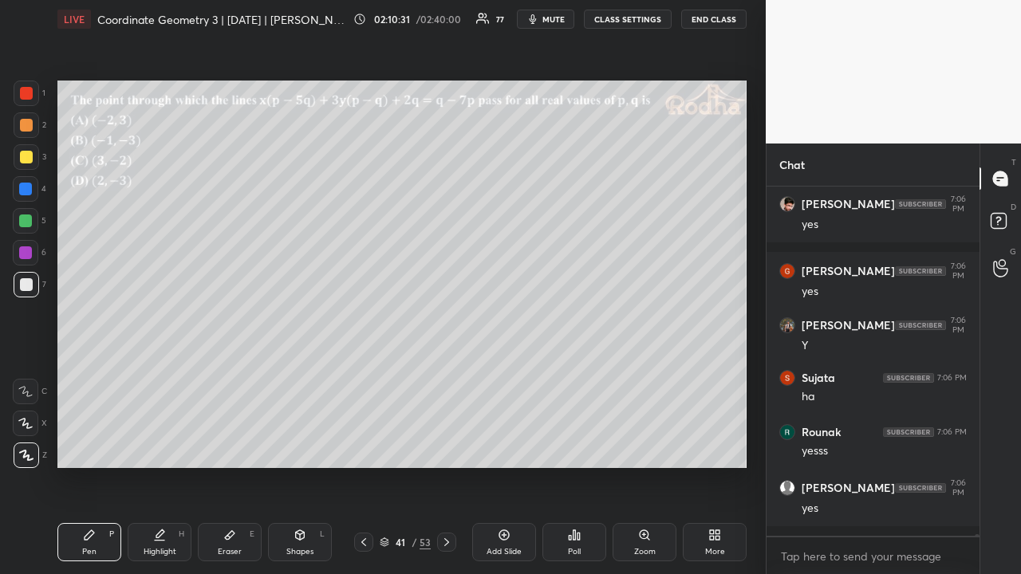
drag, startPoint x: 29, startPoint y: 159, endPoint x: 41, endPoint y: 164, distance: 13.6
click at [29, 160] on div at bounding box center [26, 157] width 13 height 13
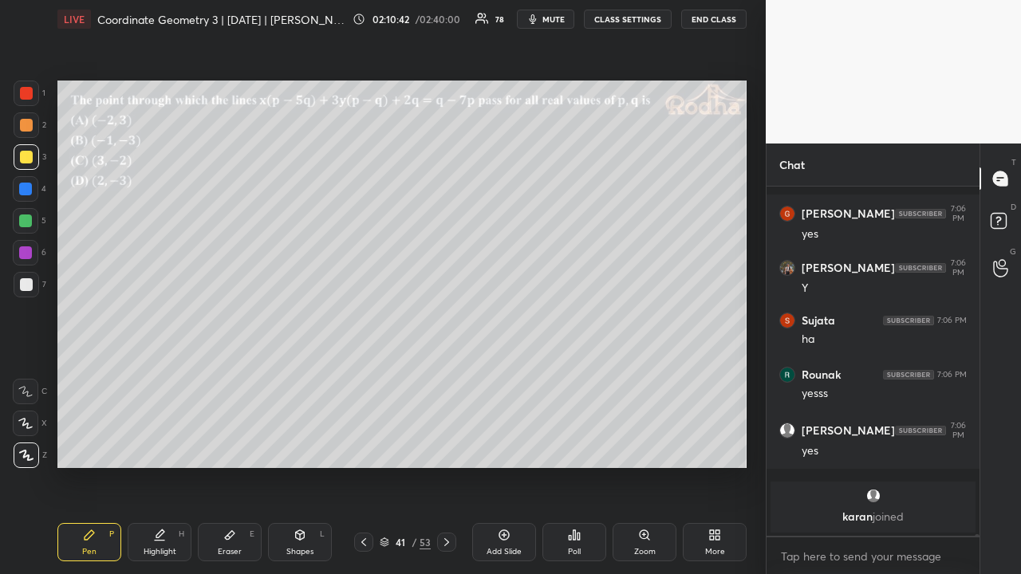
click at [25, 127] on div at bounding box center [26, 125] width 13 height 13
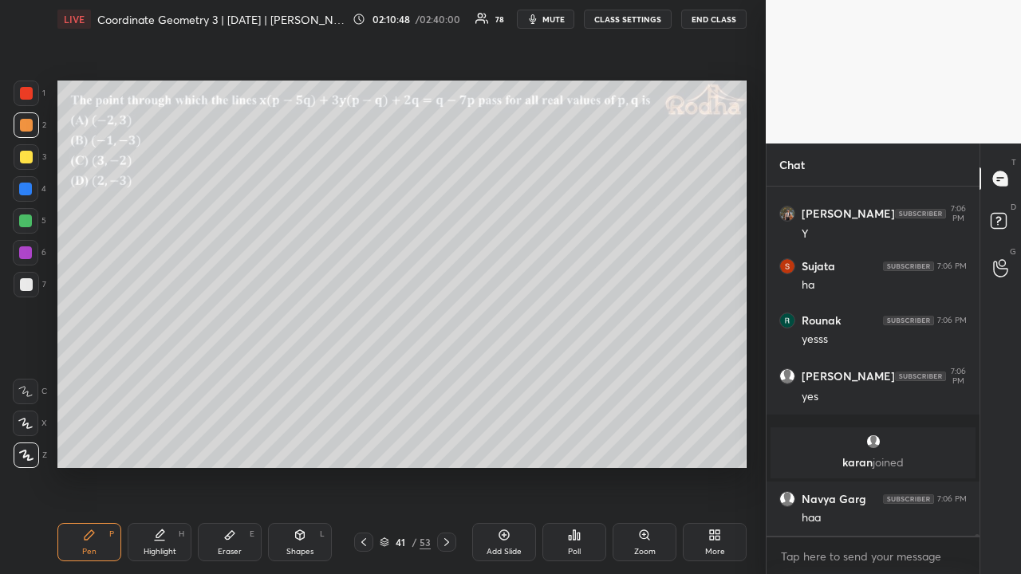
click at [445, 445] on icon at bounding box center [446, 542] width 13 height 13
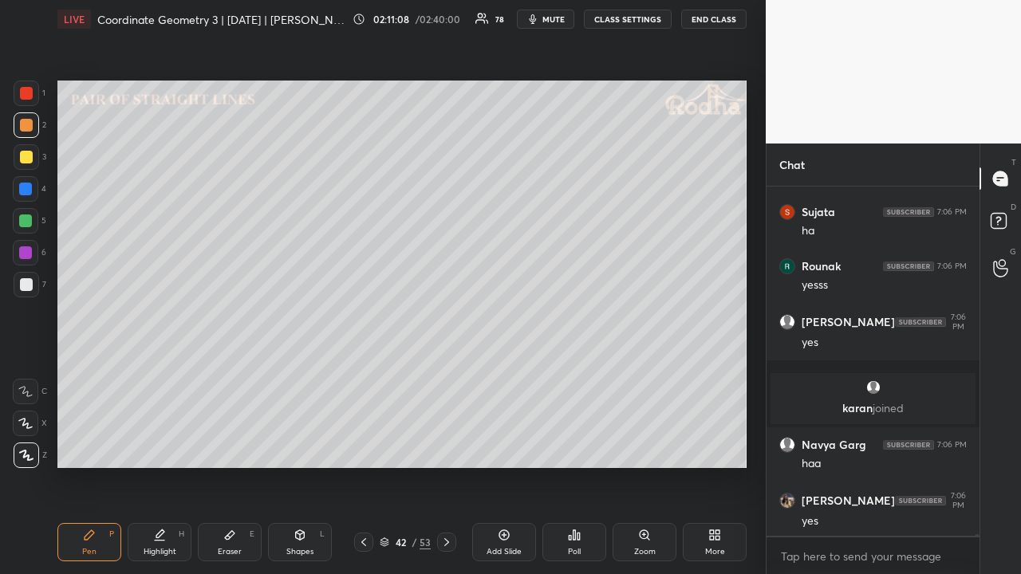
click at [26, 159] on div at bounding box center [26, 157] width 13 height 13
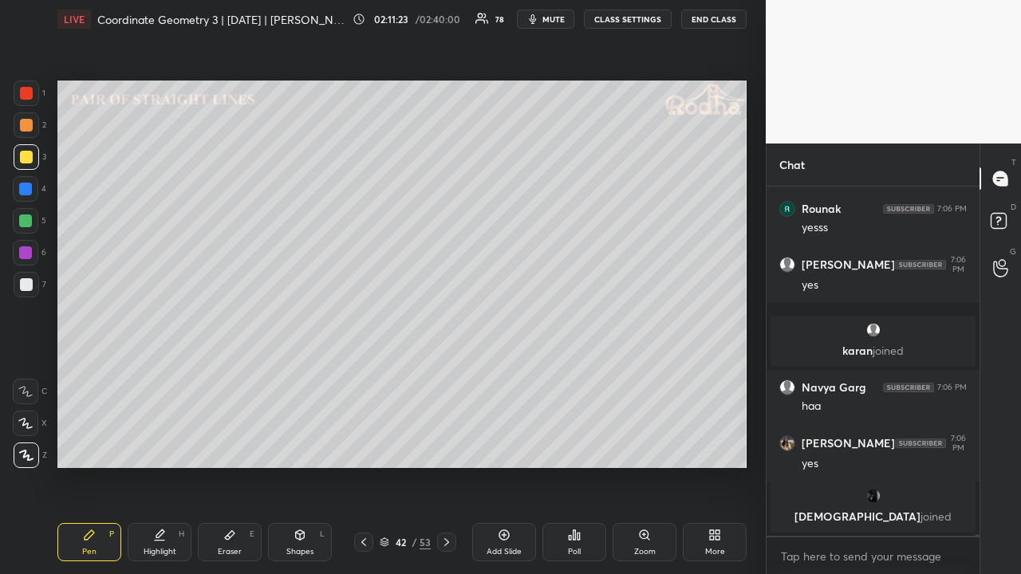
scroll to position [68023, 0]
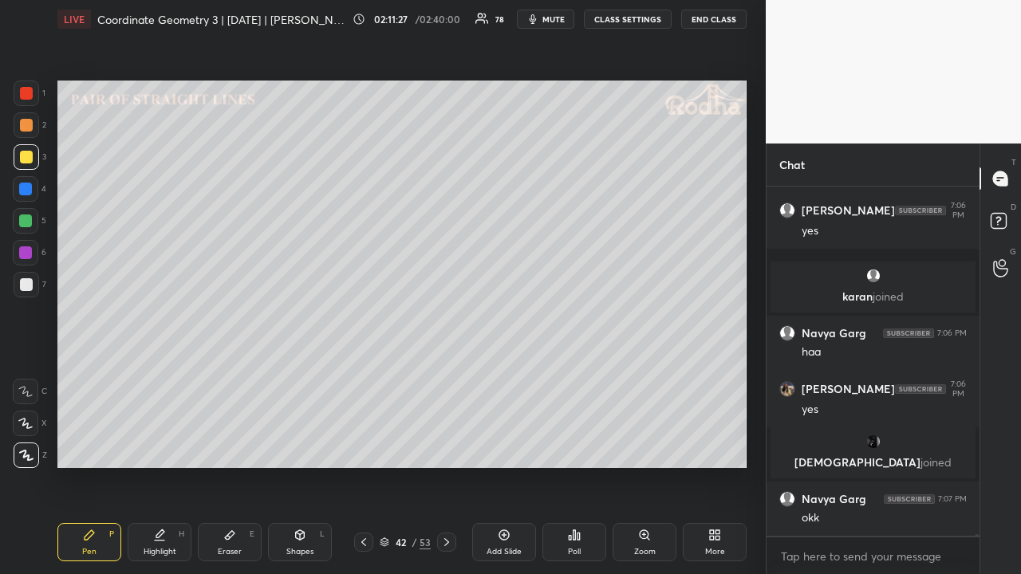
drag, startPoint x: 27, startPoint y: 131, endPoint x: 34, endPoint y: 137, distance: 9.6
click at [27, 132] on div at bounding box center [27, 125] width 26 height 26
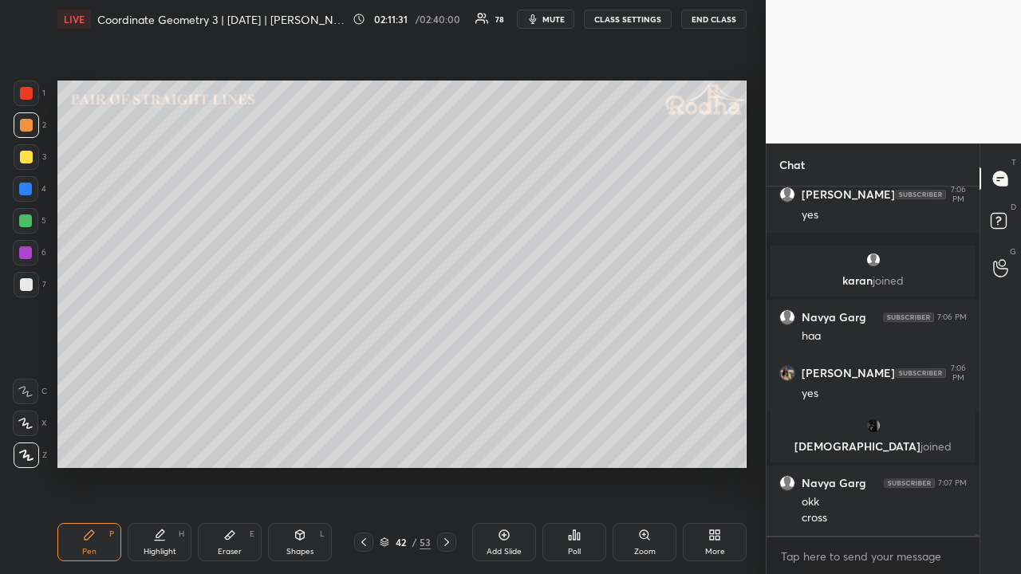
click at [29, 215] on div at bounding box center [26, 221] width 26 height 26
click at [28, 191] on div at bounding box center [25, 189] width 13 height 13
click at [32, 161] on div at bounding box center [27, 157] width 26 height 26
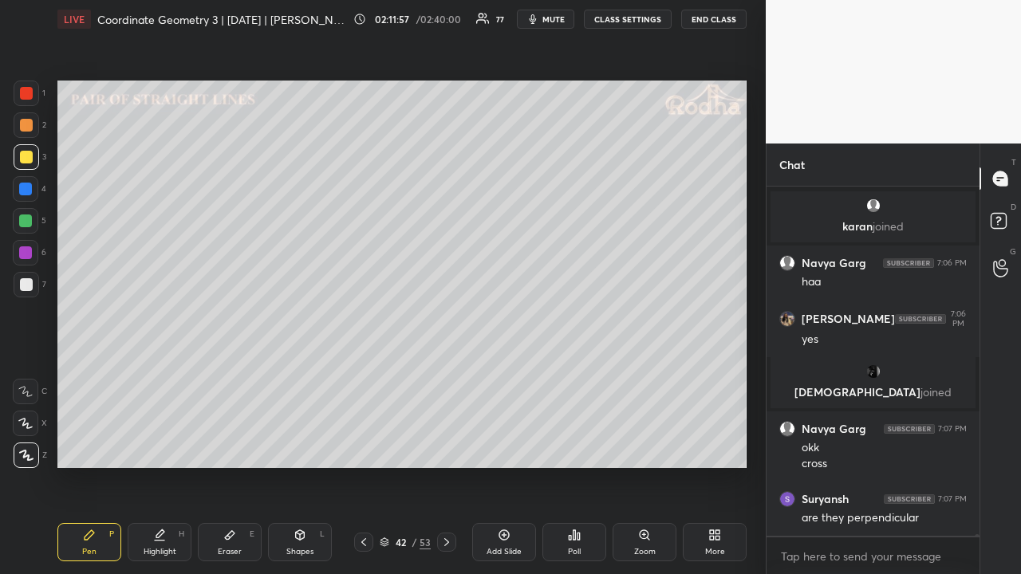
click at [27, 222] on div at bounding box center [25, 220] width 13 height 13
drag, startPoint x: 29, startPoint y: 281, endPoint x: 41, endPoint y: 275, distance: 12.5
click at [29, 279] on div at bounding box center [26, 284] width 13 height 13
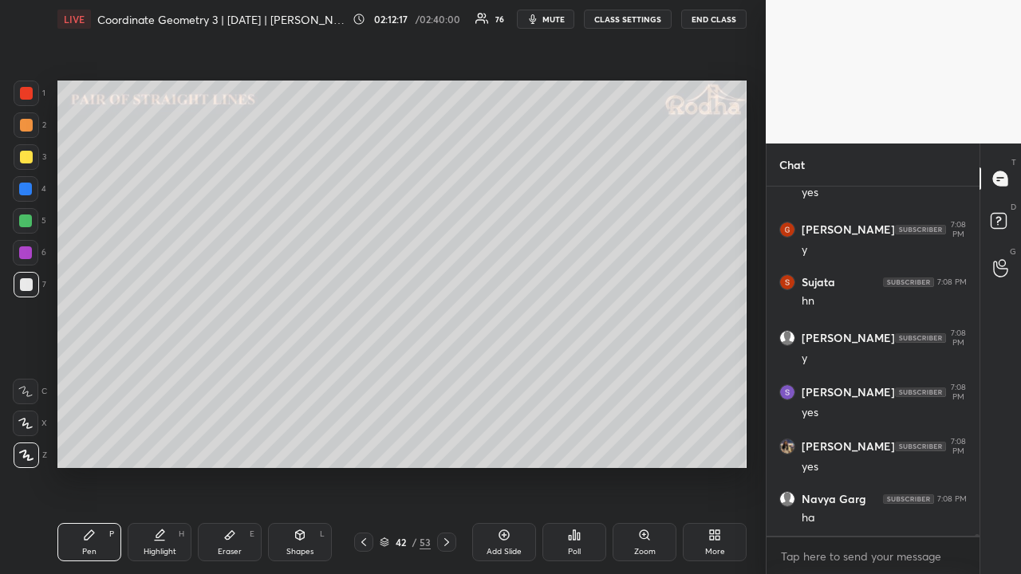
scroll to position [68581, 0]
click at [443, 445] on icon at bounding box center [446, 542] width 13 height 13
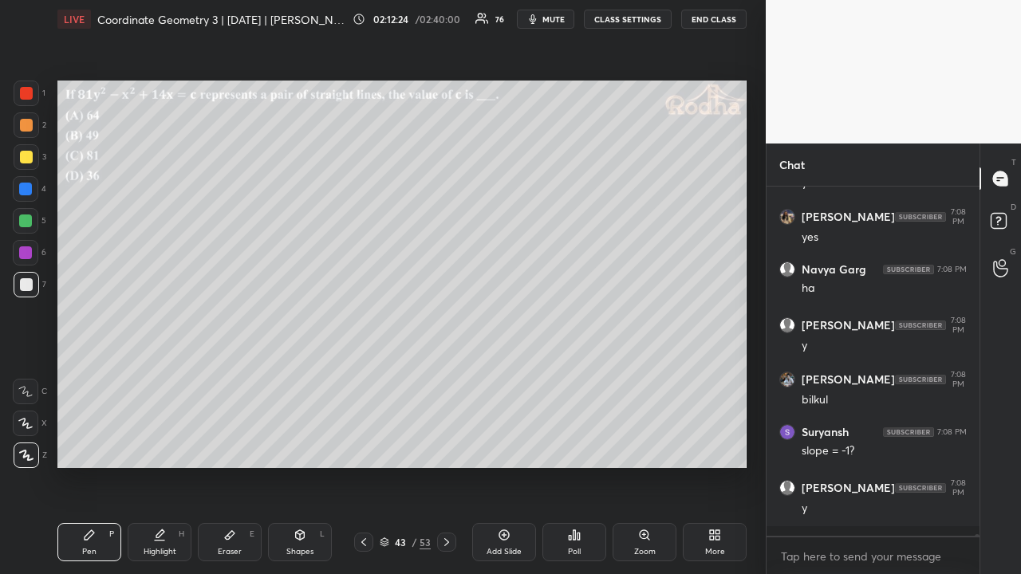
click at [359, 445] on icon at bounding box center [363, 542] width 13 height 13
drag, startPoint x: 443, startPoint y: 541, endPoint x: 444, endPoint y: 517, distance: 23.9
click at [446, 445] on icon at bounding box center [446, 542] width 13 height 13
click at [33, 153] on div at bounding box center [27, 157] width 26 height 26
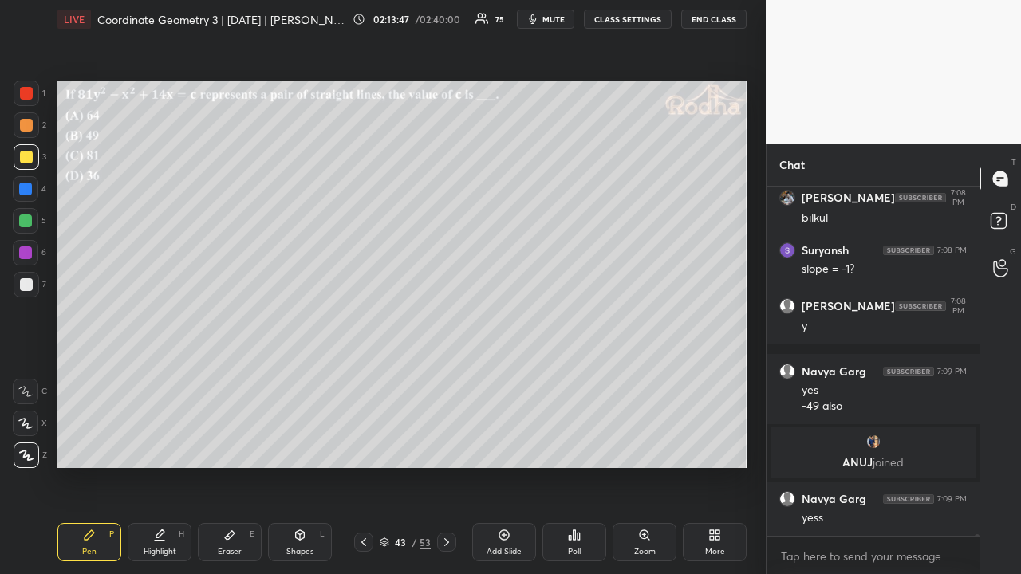
scroll to position [68635, 0]
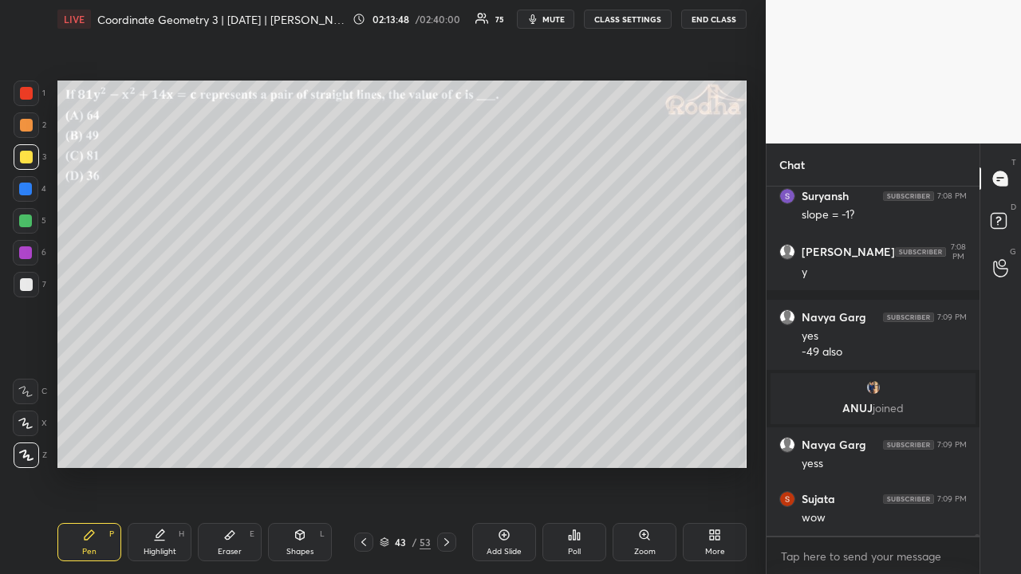
click at [29, 131] on div at bounding box center [27, 125] width 26 height 26
click at [365, 445] on icon at bounding box center [363, 542] width 5 height 8
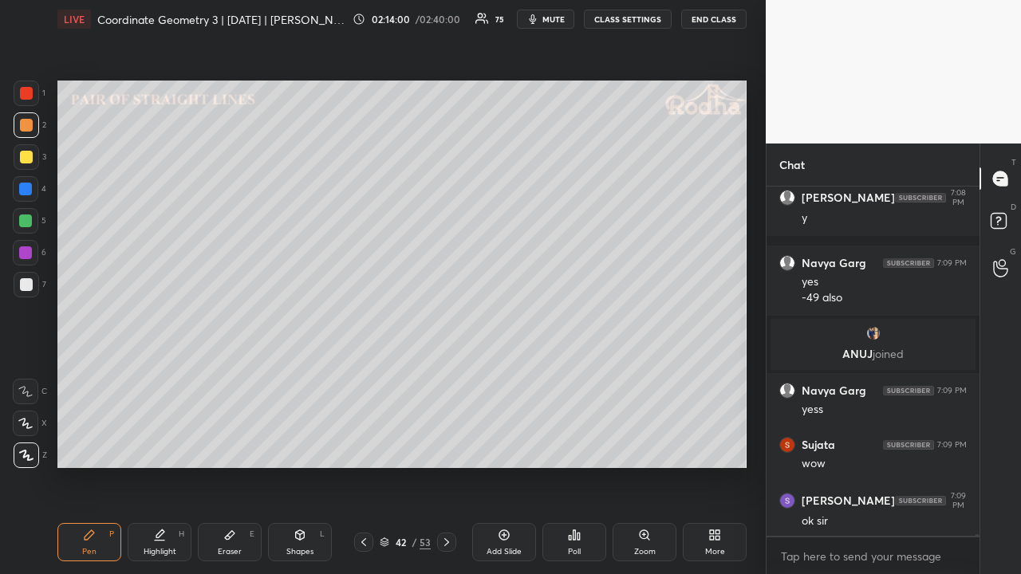
click at [446, 445] on icon at bounding box center [446, 542] width 5 height 8
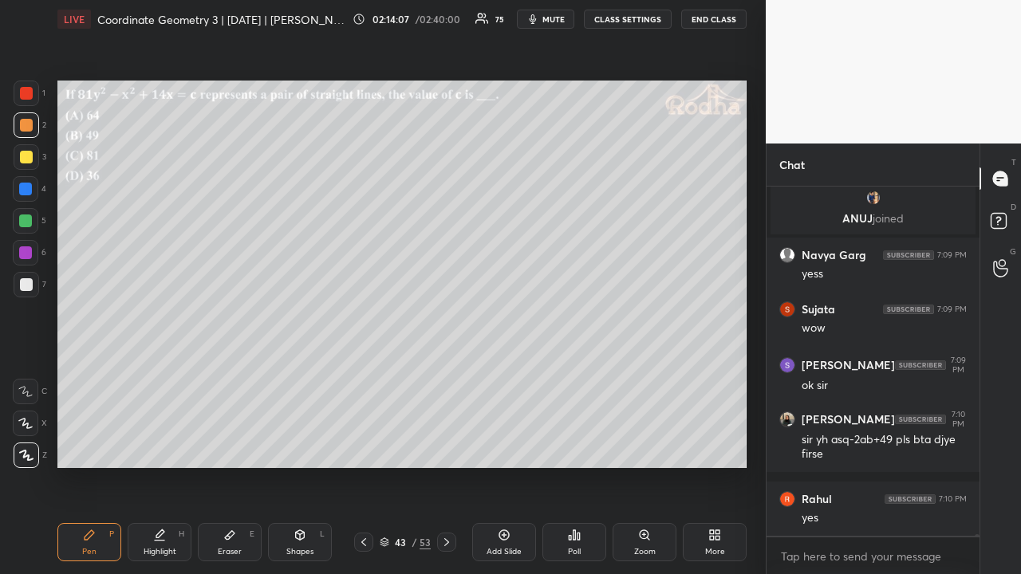
scroll to position [68879, 0]
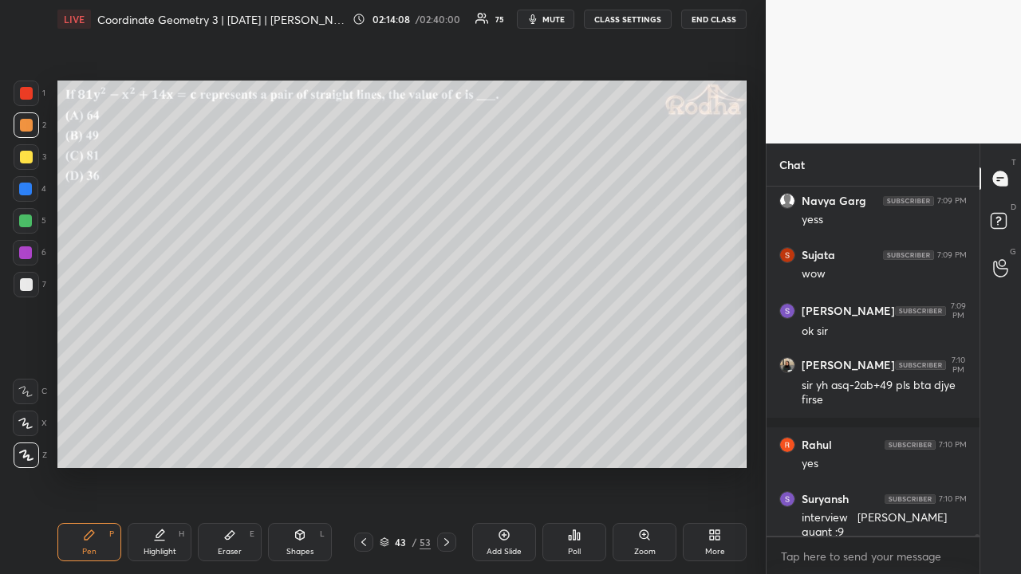
click at [27, 218] on div at bounding box center [25, 220] width 13 height 13
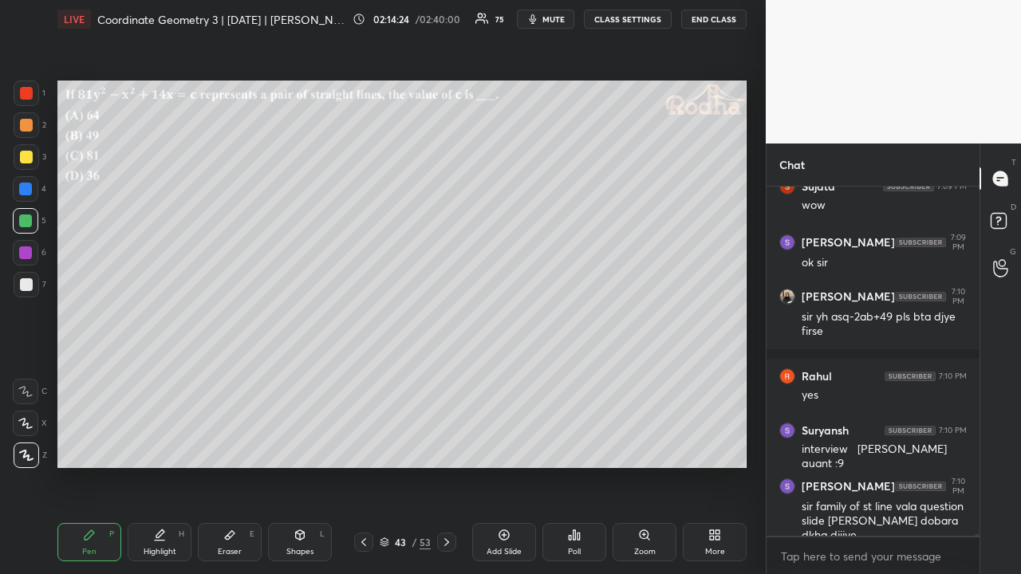
click at [504, 445] on icon at bounding box center [503, 535] width 5 height 5
click at [22, 159] on div at bounding box center [26, 157] width 13 height 13
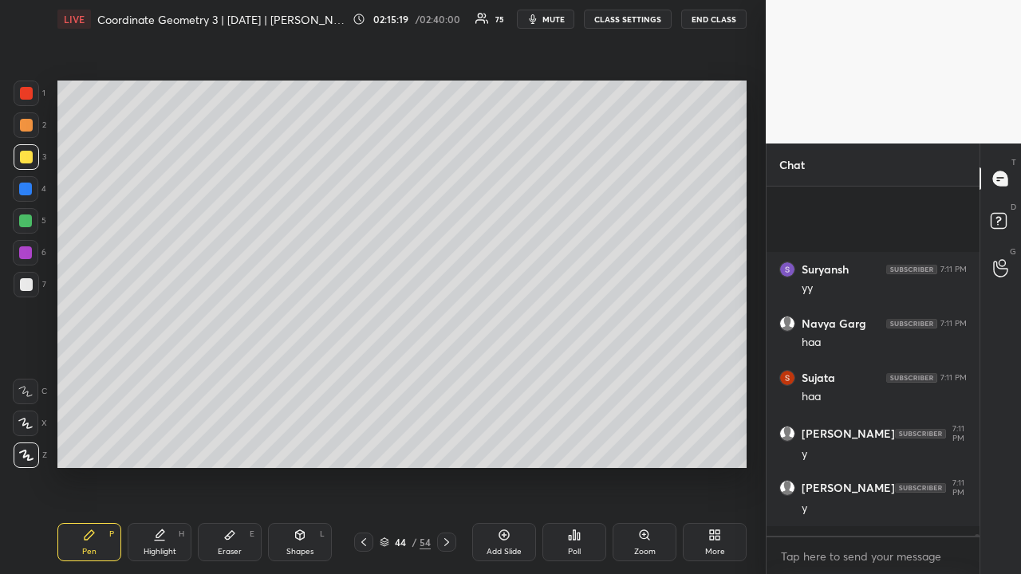
scroll to position [69868, 0]
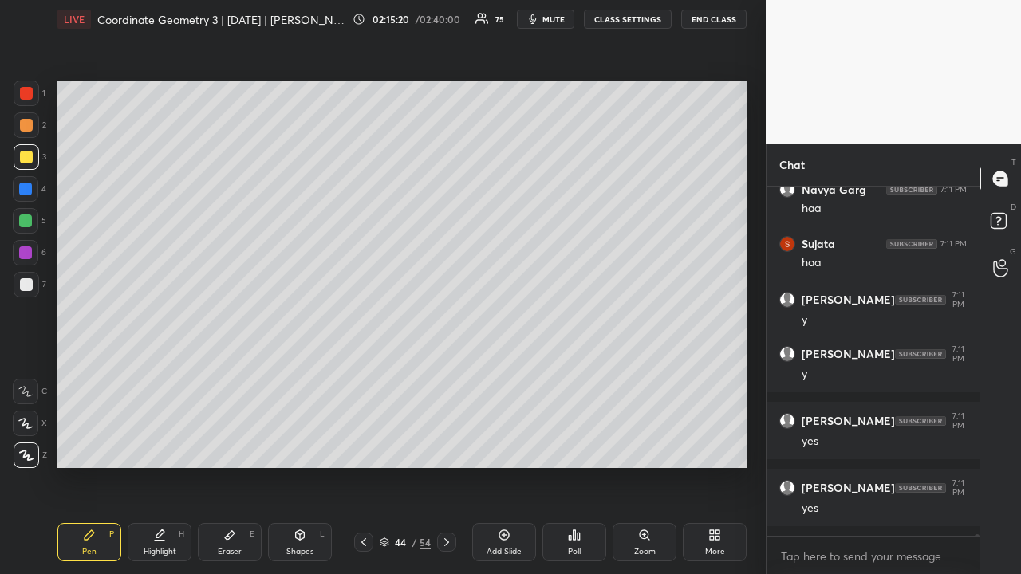
click at [365, 445] on icon at bounding box center [363, 542] width 13 height 13
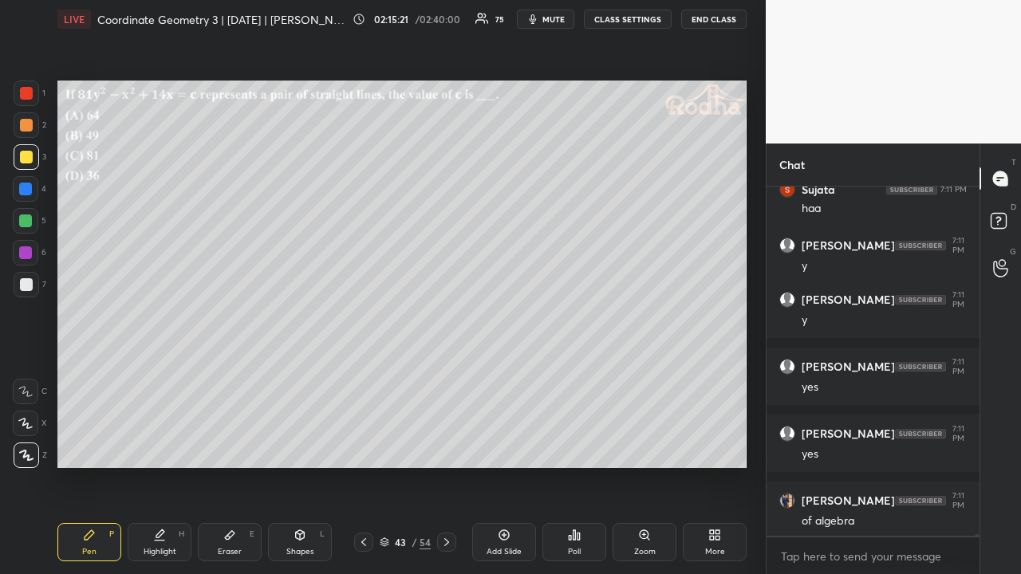
click at [367, 445] on icon at bounding box center [363, 542] width 13 height 13
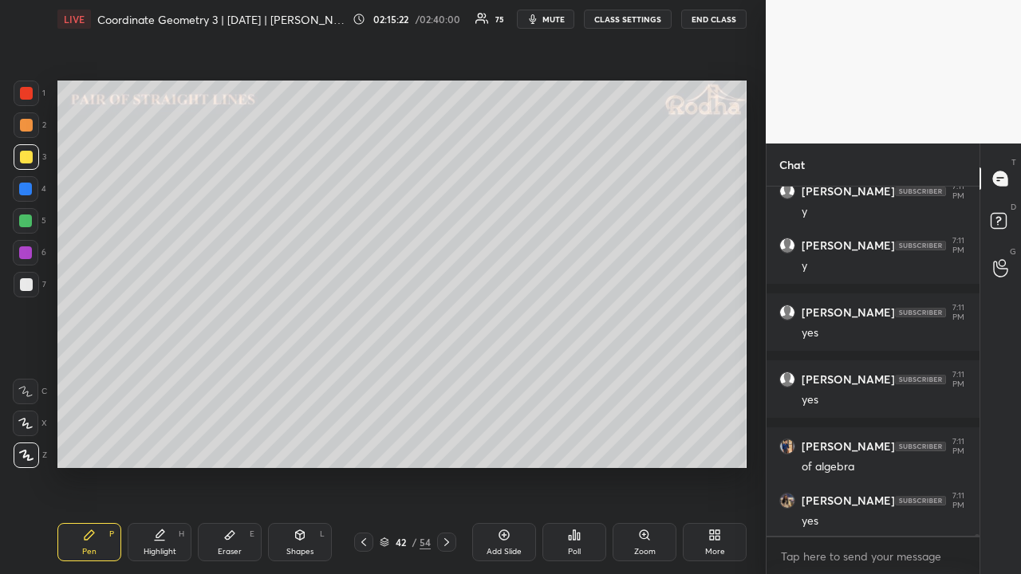
click at [367, 445] on icon at bounding box center [363, 542] width 13 height 13
click at [446, 445] on icon at bounding box center [446, 542] width 5 height 8
click at [361, 445] on icon at bounding box center [363, 542] width 13 height 13
drag, startPoint x: 29, startPoint y: 132, endPoint x: 25, endPoint y: 144, distance: 12.6
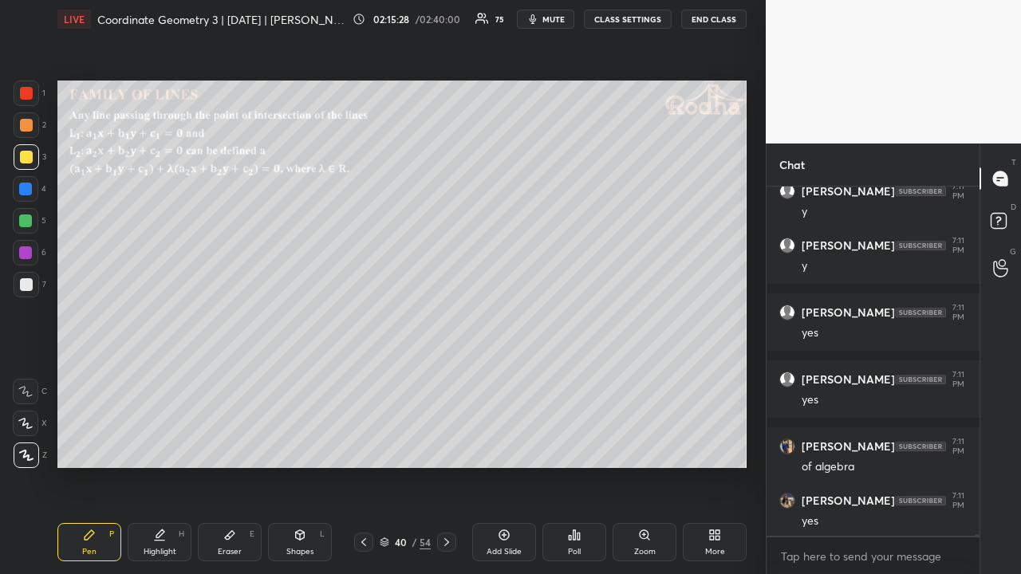
click at [29, 132] on div at bounding box center [27, 125] width 26 height 26
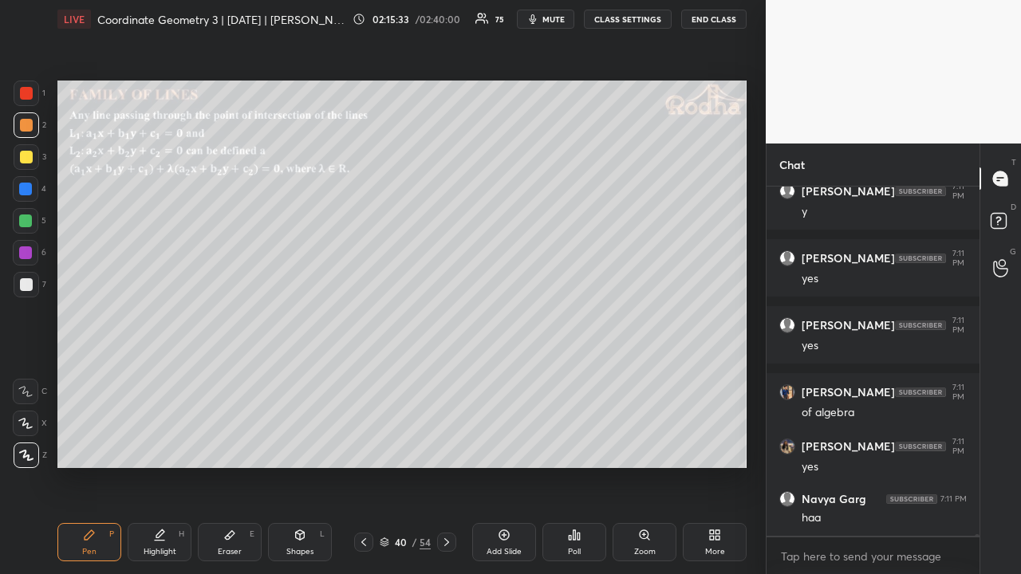
scroll to position [70084, 0]
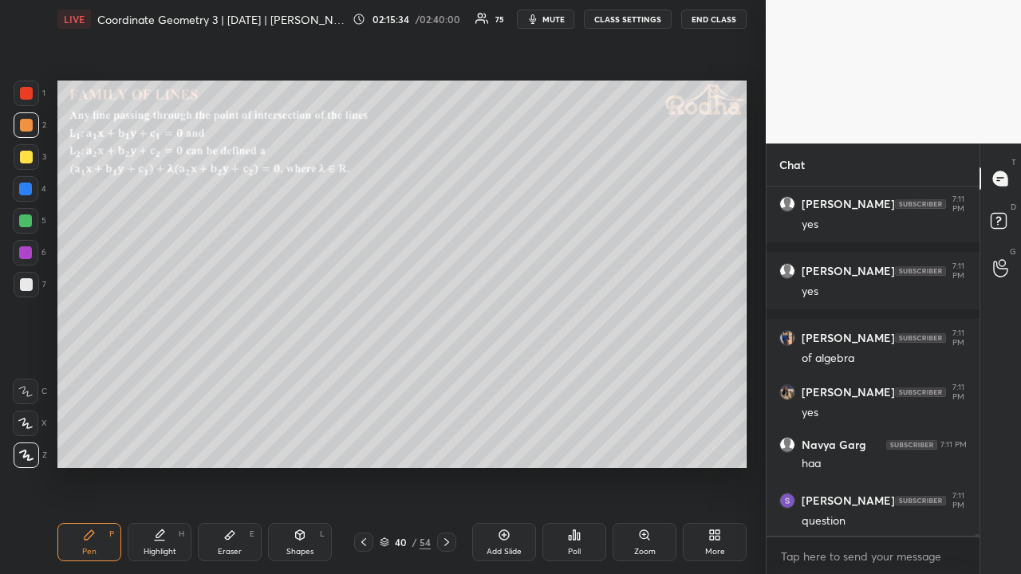
click at [453, 445] on div at bounding box center [446, 542] width 19 height 19
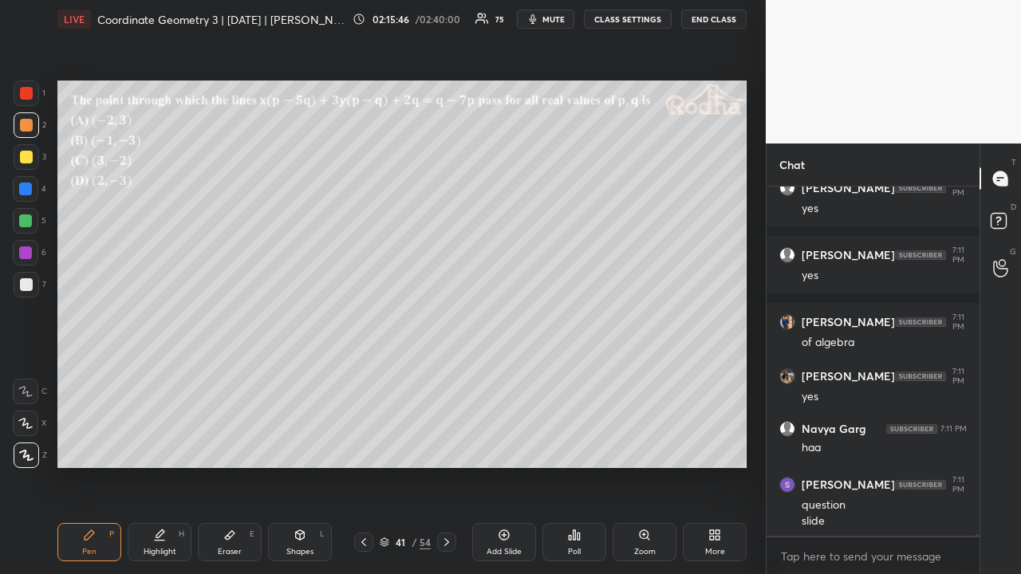
scroll to position [70167, 0]
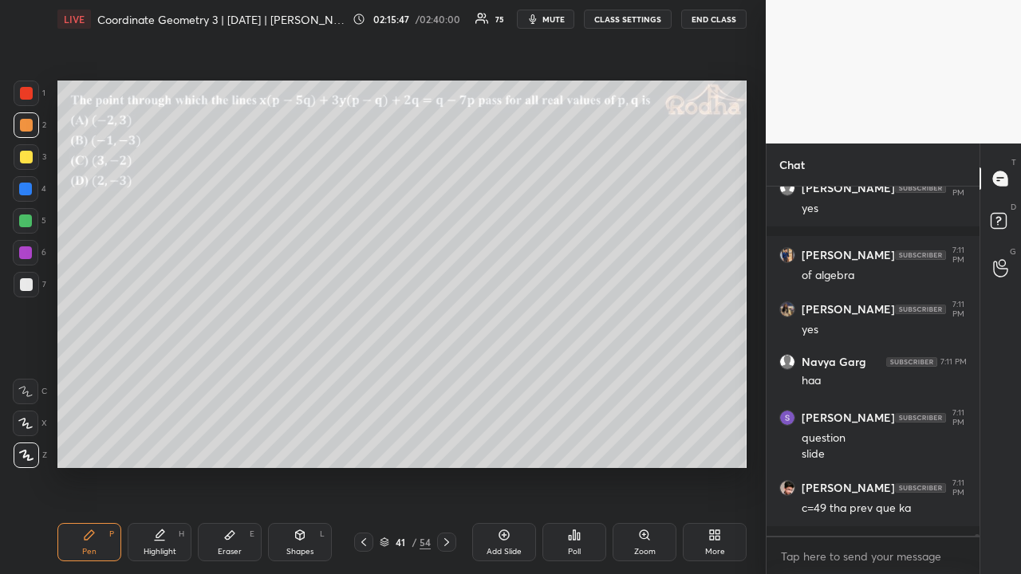
click at [451, 445] on icon at bounding box center [446, 542] width 13 height 13
click at [448, 445] on icon at bounding box center [446, 542] width 13 height 13
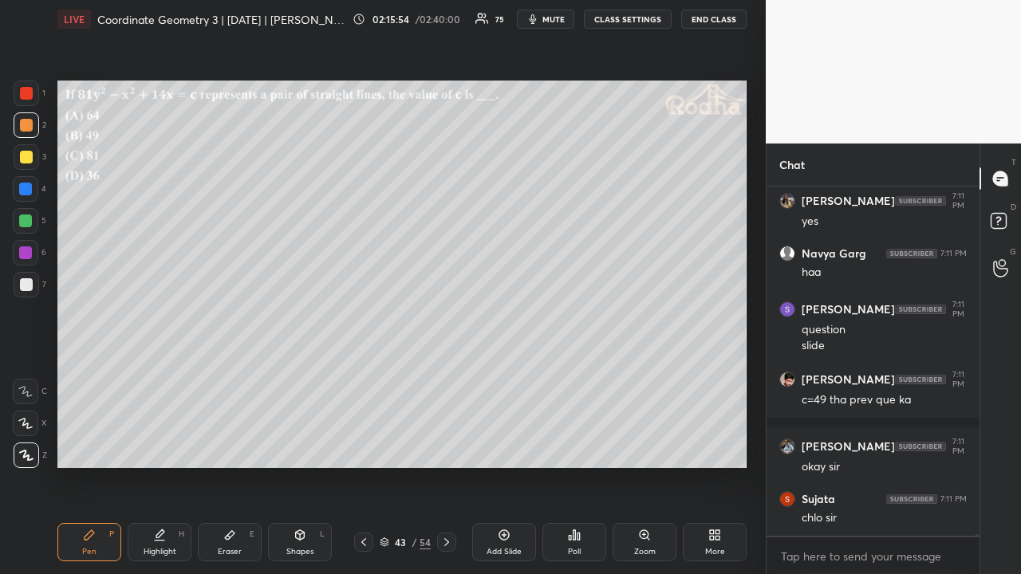
scroll to position [70343, 0]
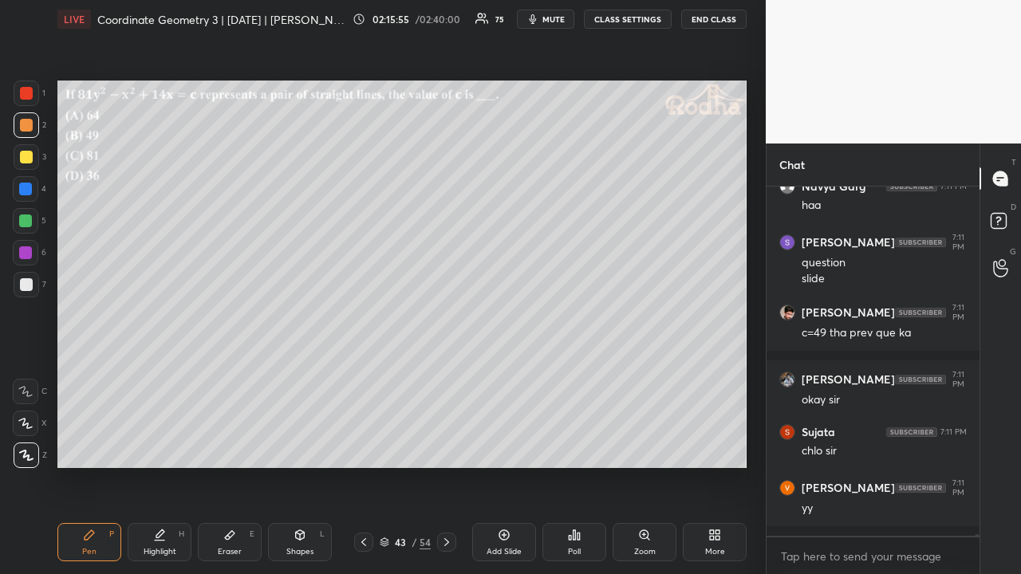
click at [448, 445] on icon at bounding box center [446, 542] width 13 height 13
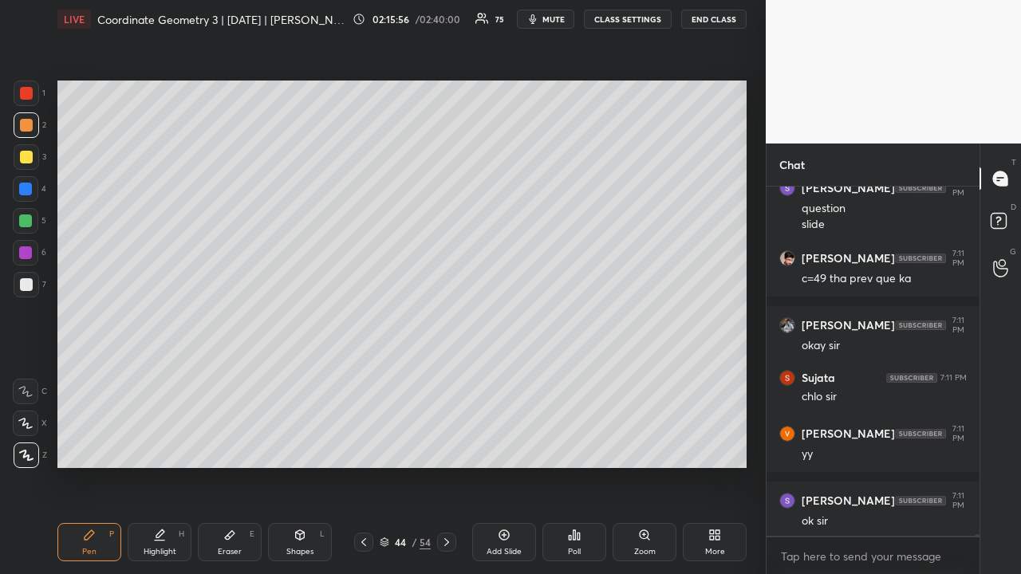
click at [444, 445] on icon at bounding box center [446, 542] width 13 height 13
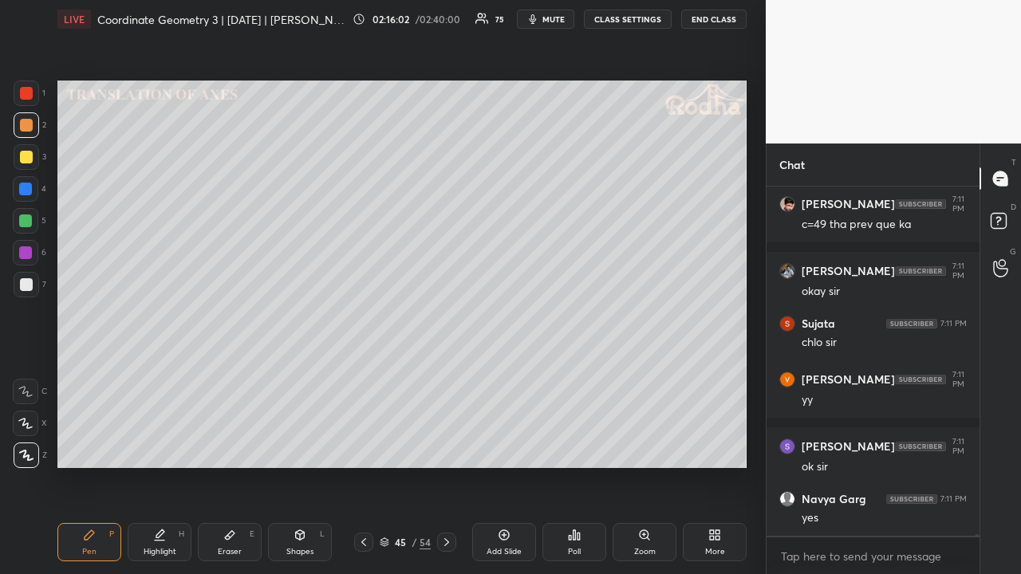
click at [29, 157] on div at bounding box center [26, 157] width 13 height 13
drag, startPoint x: 22, startPoint y: 288, endPoint x: 48, endPoint y: 293, distance: 26.0
click at [24, 291] on div at bounding box center [27, 285] width 26 height 26
click at [306, 445] on div "Shapes L" at bounding box center [300, 542] width 64 height 38
click at [34, 445] on div at bounding box center [27, 455] width 26 height 26
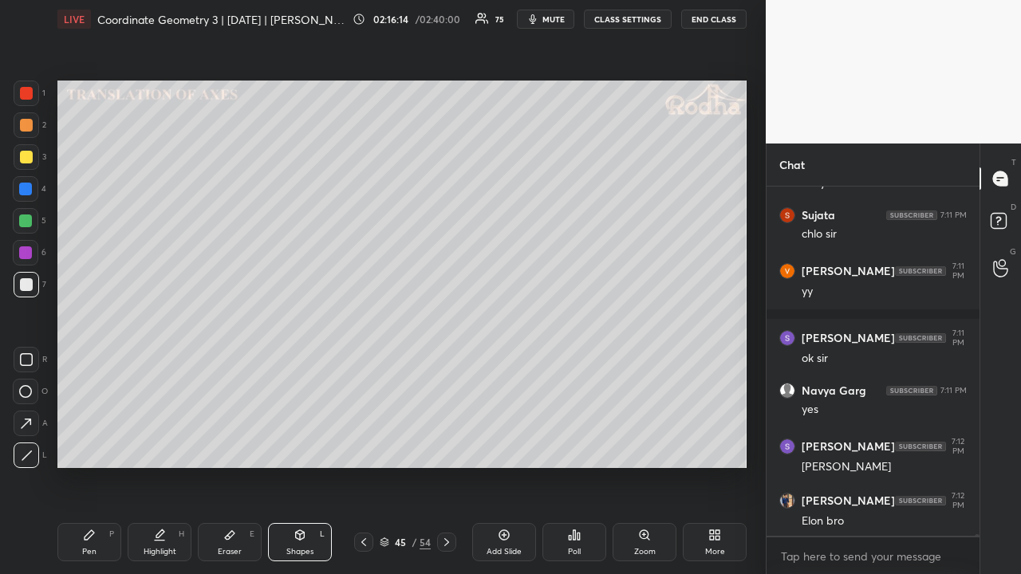
scroll to position [70614, 0]
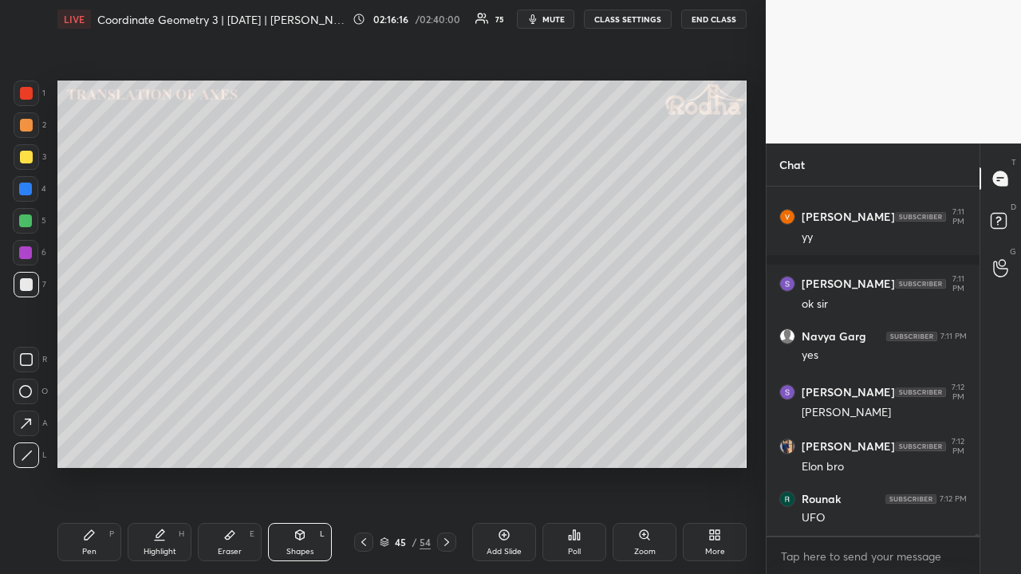
click at [26, 284] on div at bounding box center [26, 284] width 13 height 13
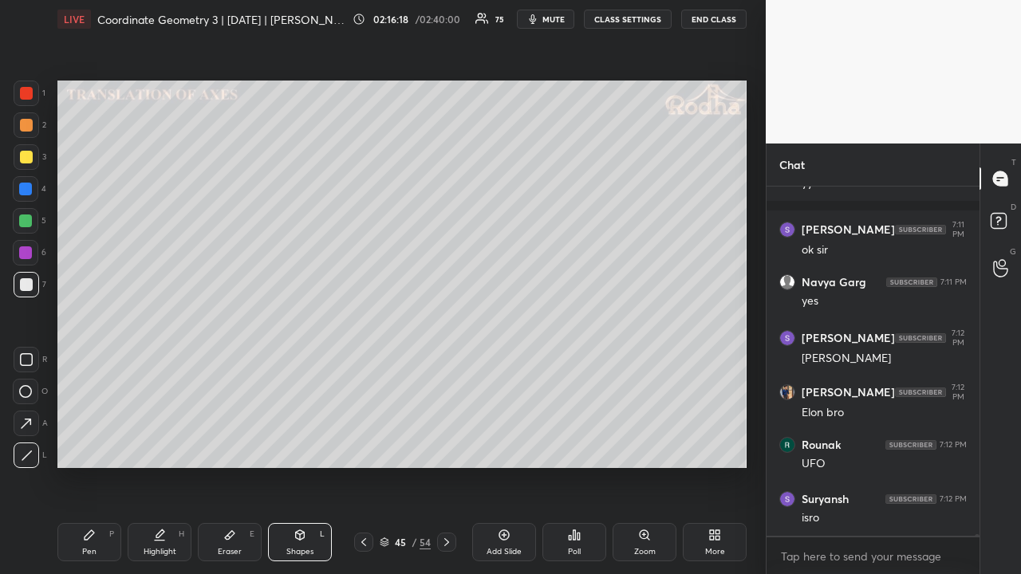
click at [100, 445] on div "Pen P" at bounding box center [89, 542] width 64 height 38
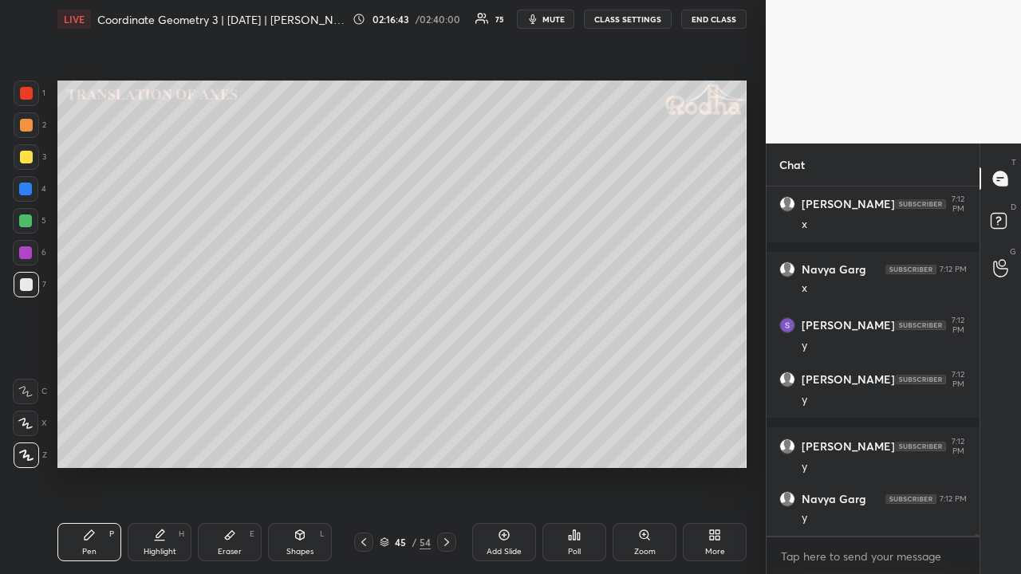
scroll to position [71494, 0]
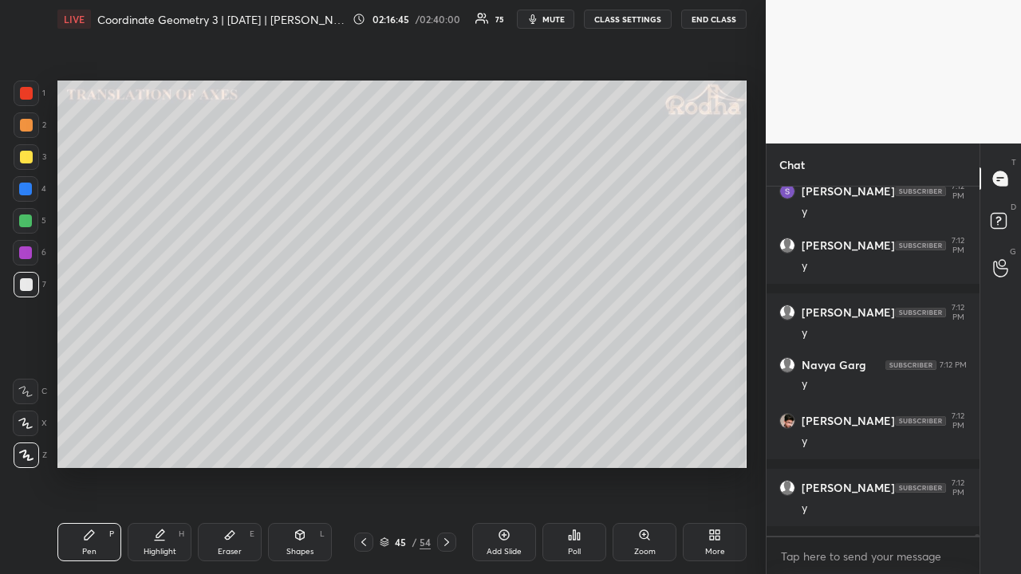
click at [27, 155] on div at bounding box center [26, 157] width 13 height 13
click at [300, 445] on div "Shapes L" at bounding box center [300, 542] width 64 height 38
click at [32, 445] on icon at bounding box center [27, 456] width 12 height 12
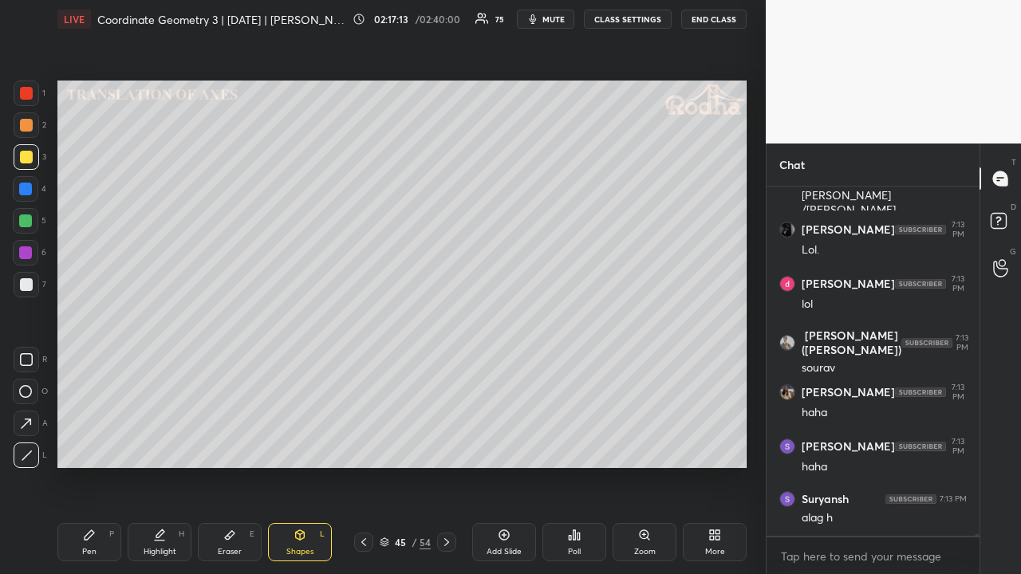
scroll to position [72333, 0]
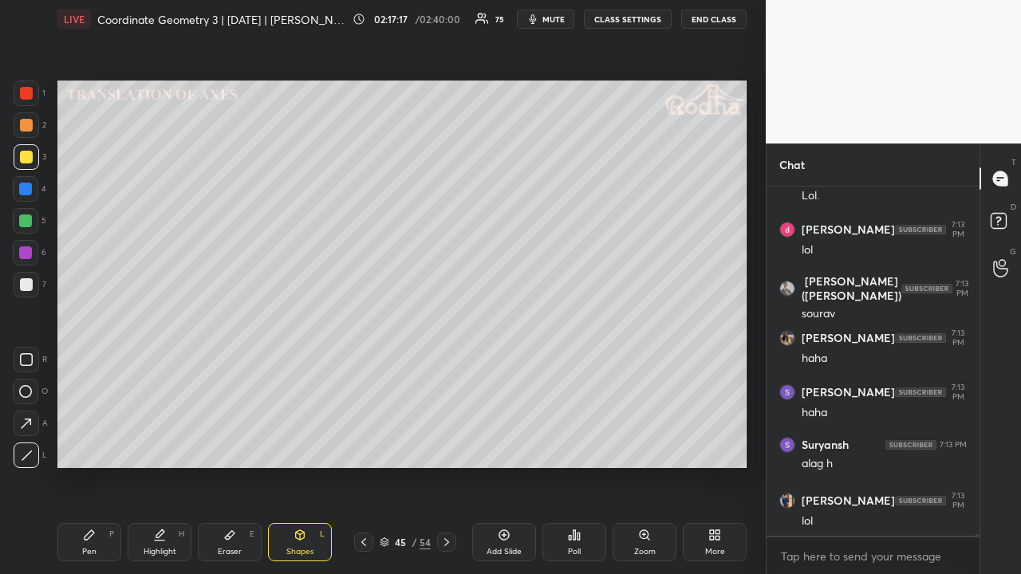
click at [27, 161] on div at bounding box center [26, 157] width 13 height 13
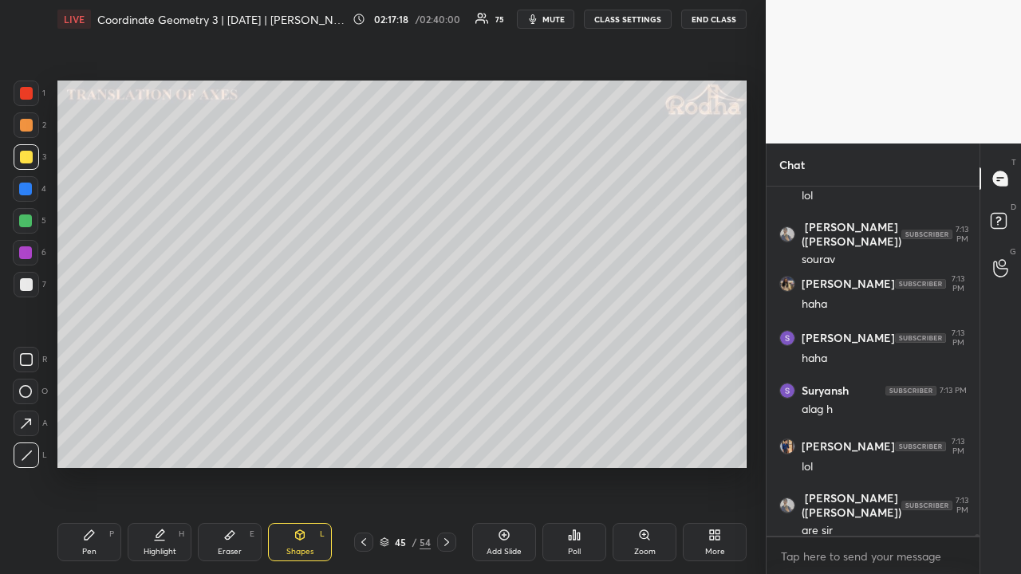
click at [88, 445] on icon at bounding box center [90, 535] width 10 height 10
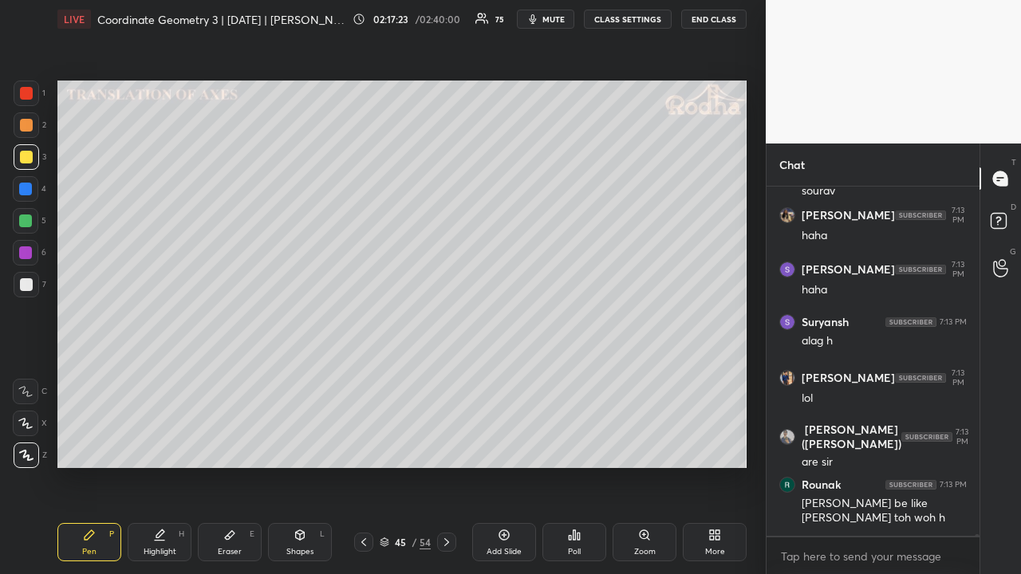
scroll to position [72510, 0]
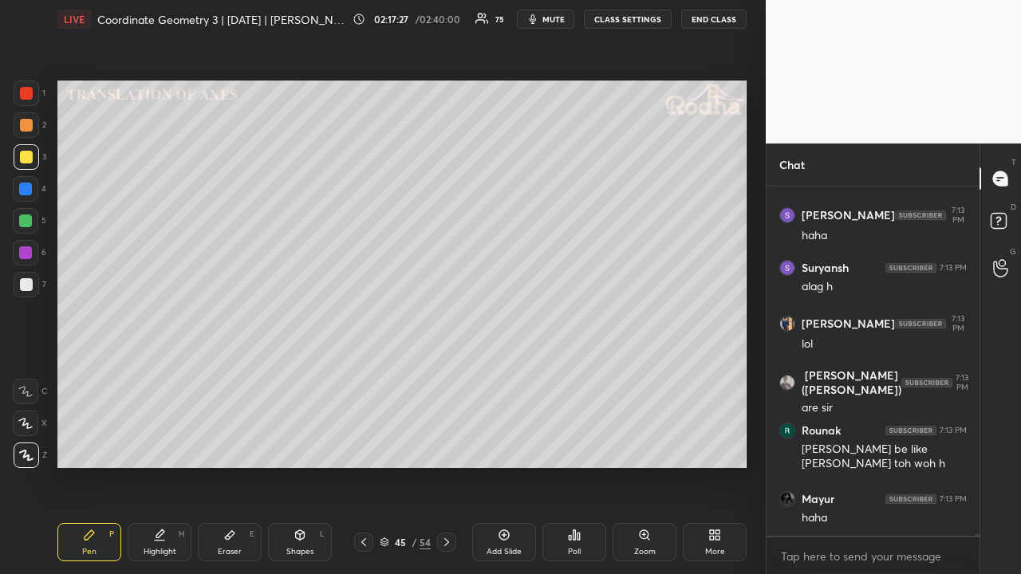
click at [32, 282] on div at bounding box center [26, 284] width 13 height 13
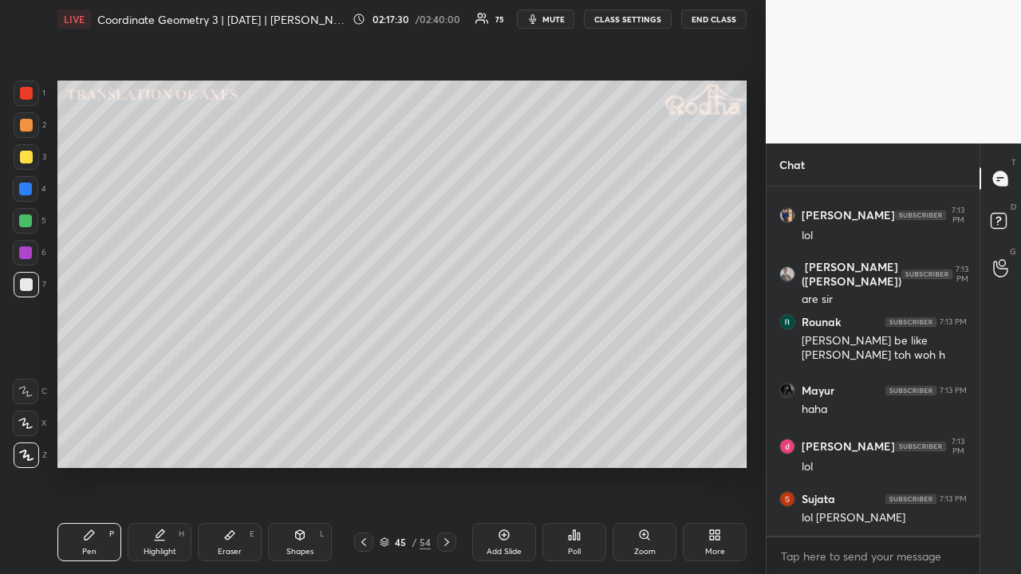
scroll to position [72672, 0]
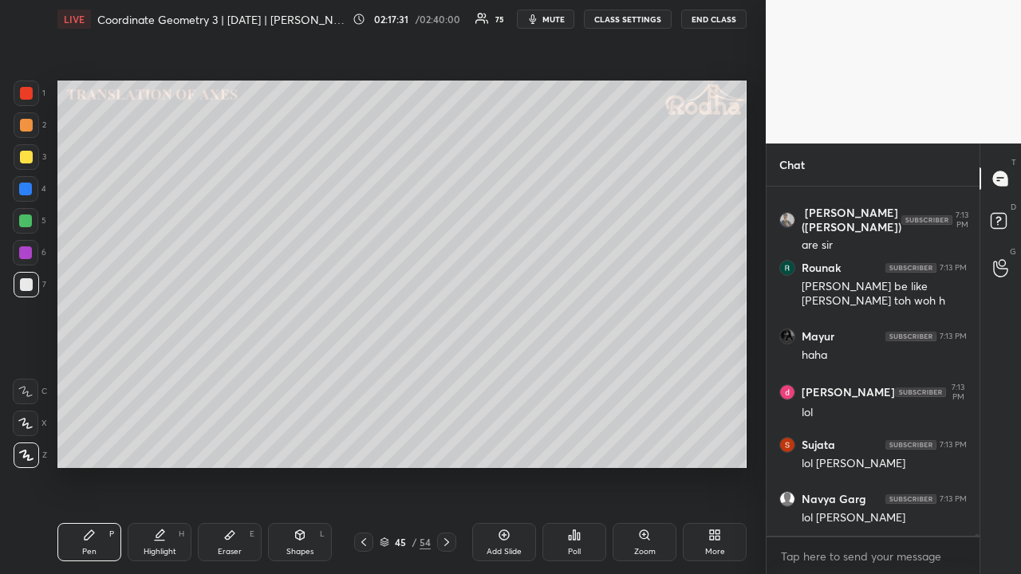
drag, startPoint x: 27, startPoint y: 157, endPoint x: 33, endPoint y: 164, distance: 9.6
click at [27, 159] on div at bounding box center [26, 157] width 13 height 13
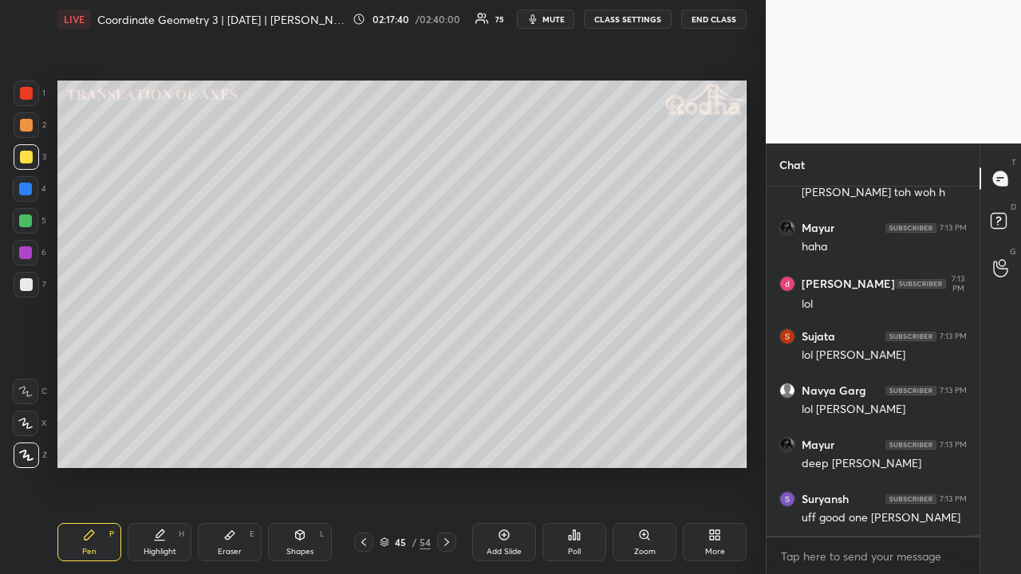
scroll to position [72848, 0]
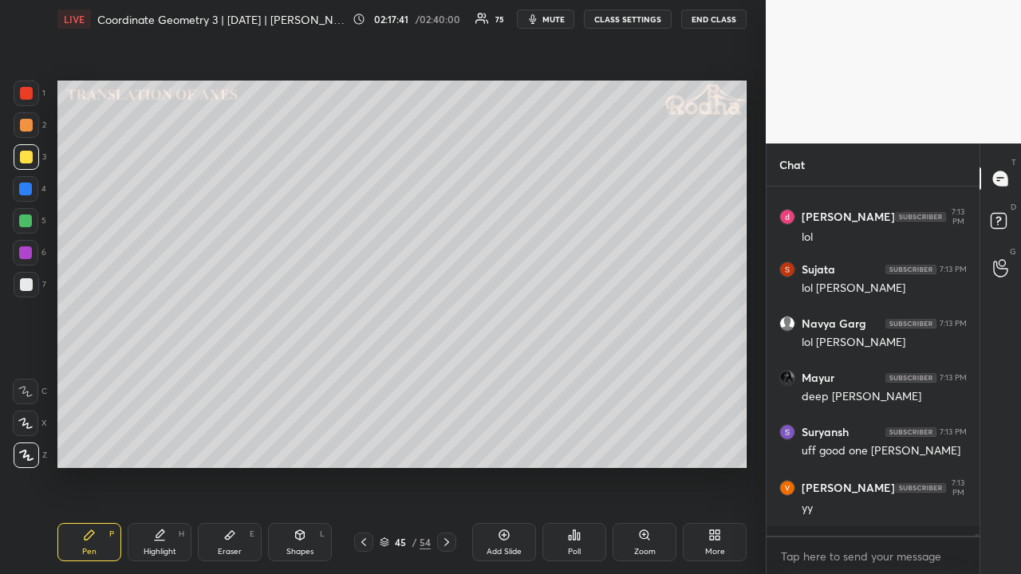
drag, startPoint x: 23, startPoint y: 220, endPoint x: 41, endPoint y: 228, distance: 19.3
click at [26, 222] on div at bounding box center [25, 220] width 13 height 13
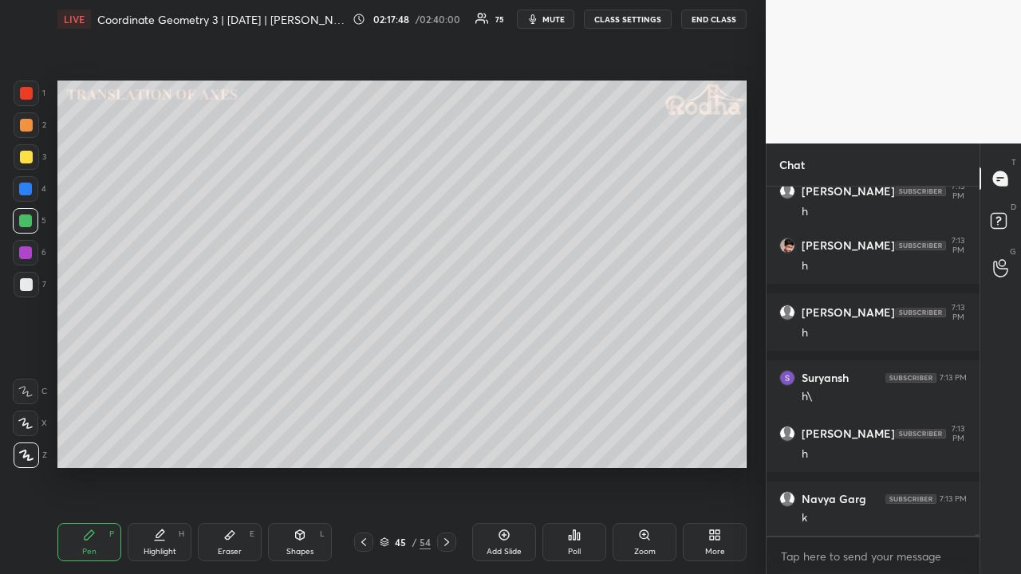
scroll to position [73521, 0]
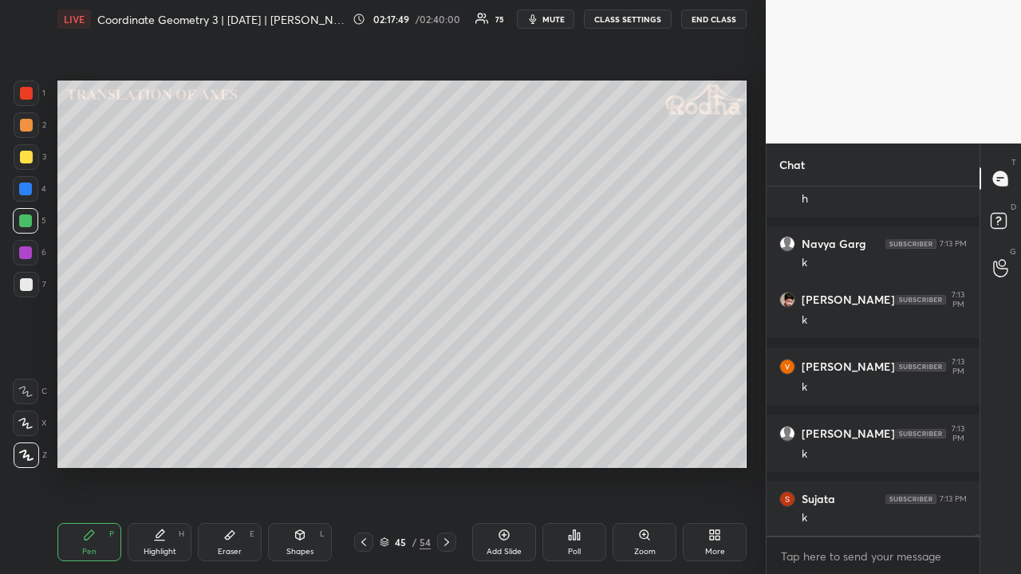
drag, startPoint x: 28, startPoint y: 96, endPoint x: 44, endPoint y: 112, distance: 22.0
click at [29, 97] on div at bounding box center [26, 93] width 13 height 13
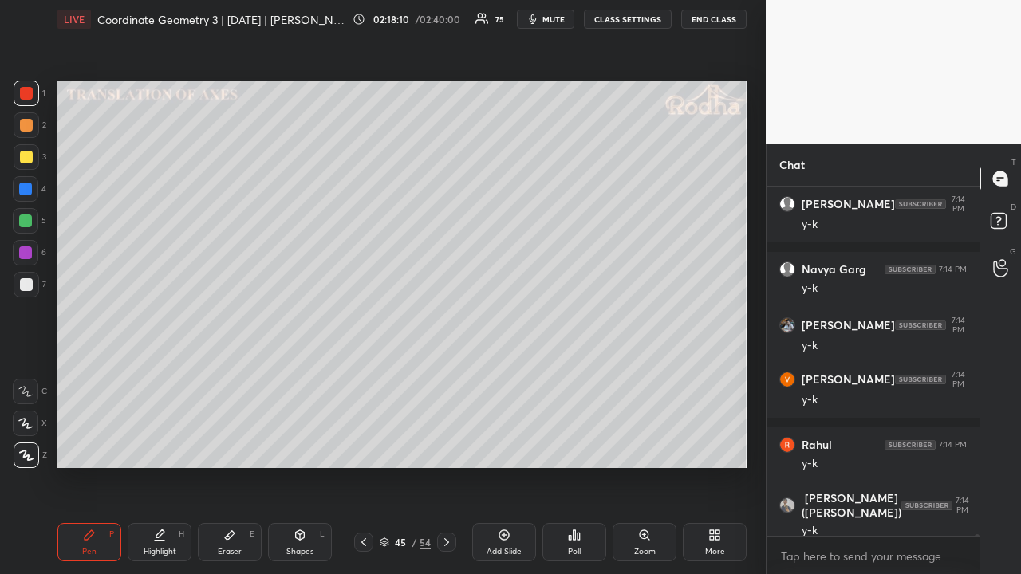
scroll to position [74720, 0]
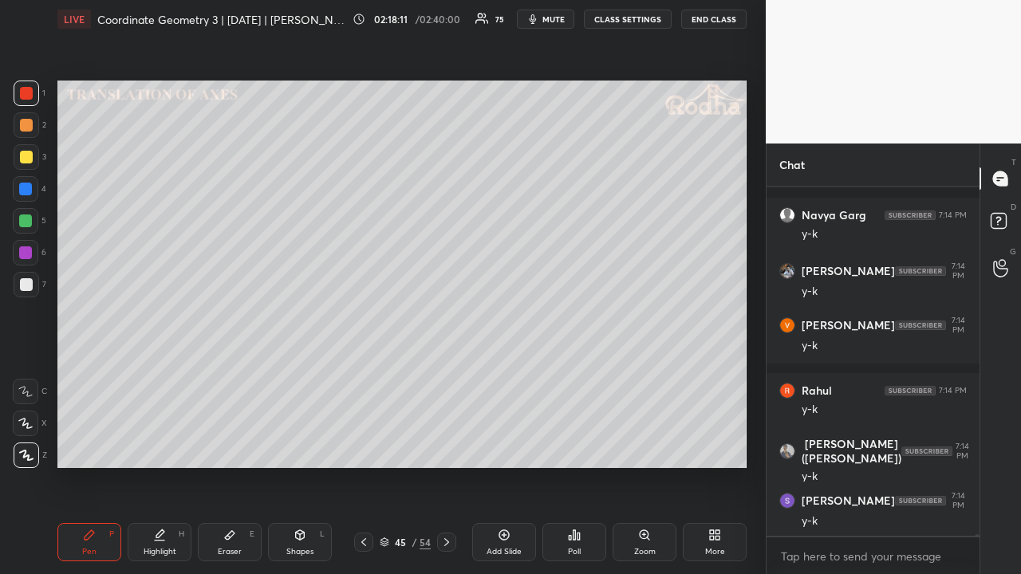
click at [26, 161] on div at bounding box center [26, 157] width 13 height 13
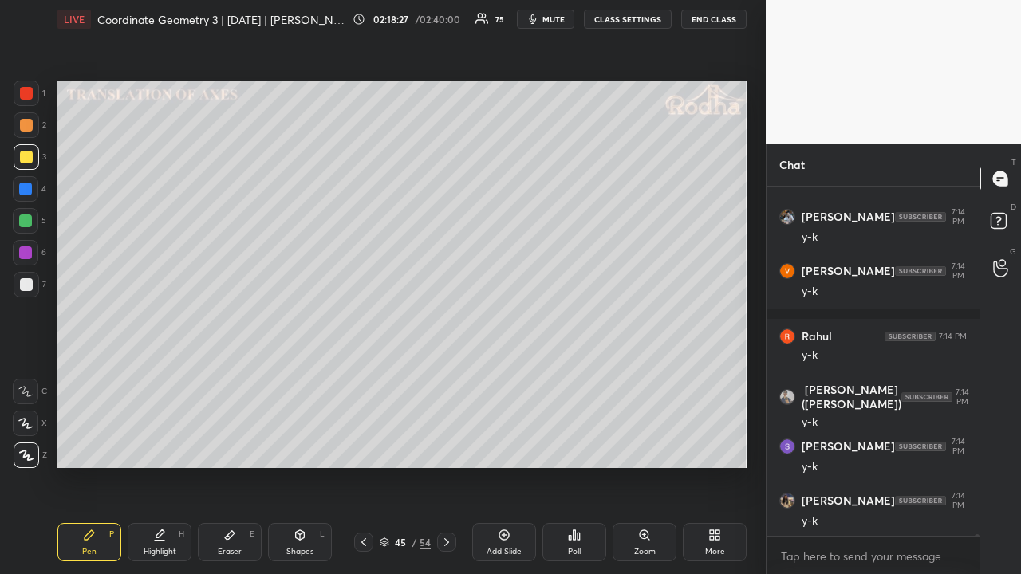
scroll to position [74841, 0]
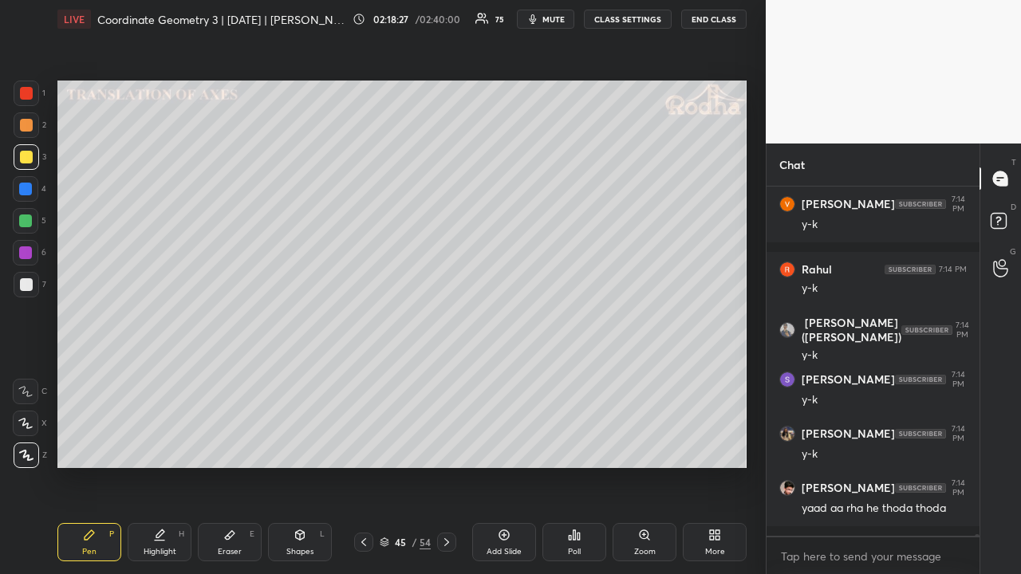
click at [21, 129] on div at bounding box center [26, 125] width 13 height 13
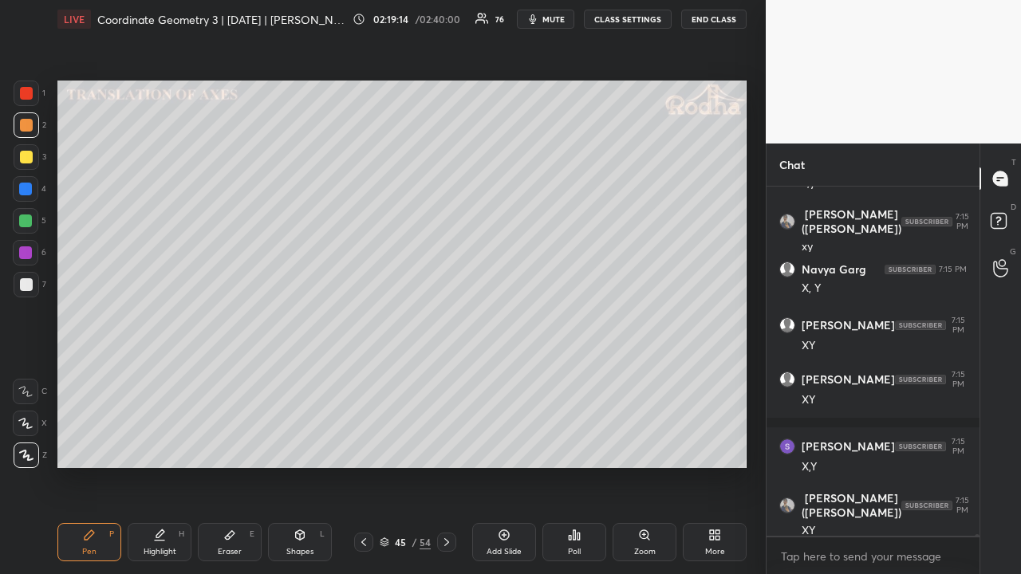
scroll to position [75236, 0]
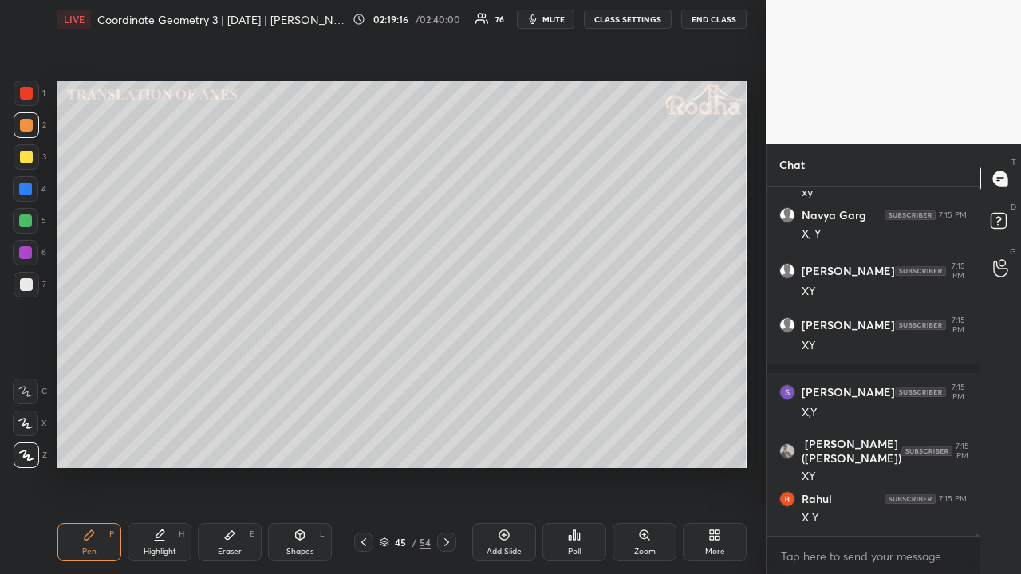
click at [27, 286] on div at bounding box center [26, 284] width 13 height 13
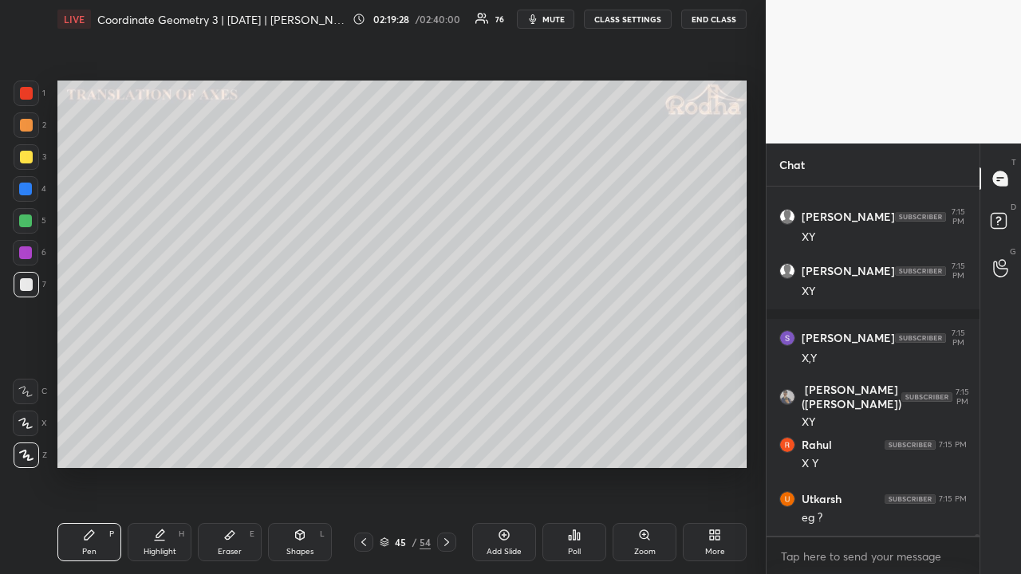
drag, startPoint x: 26, startPoint y: 128, endPoint x: 56, endPoint y: 147, distance: 35.2
click at [26, 130] on div at bounding box center [26, 125] width 13 height 13
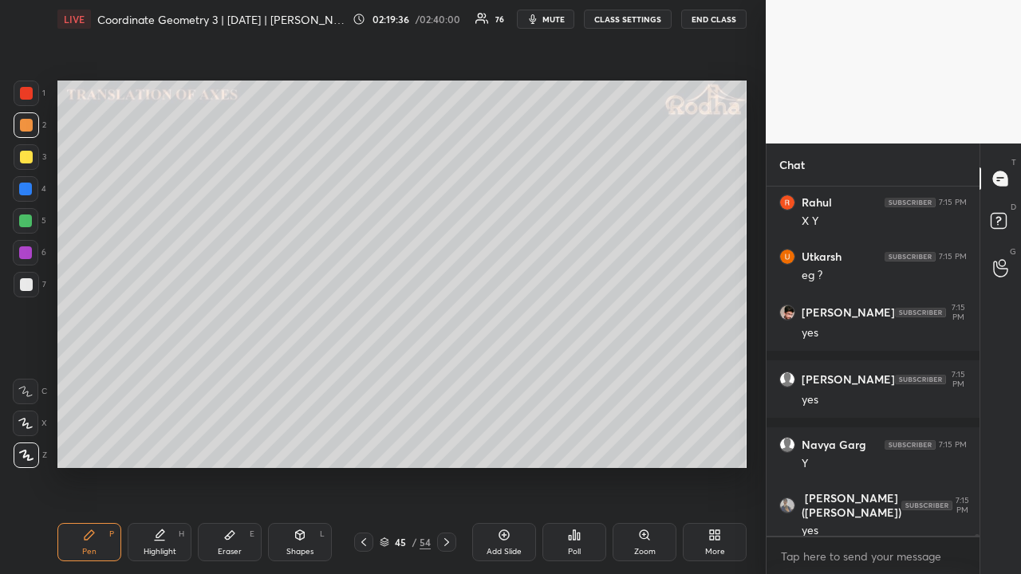
scroll to position [75587, 0]
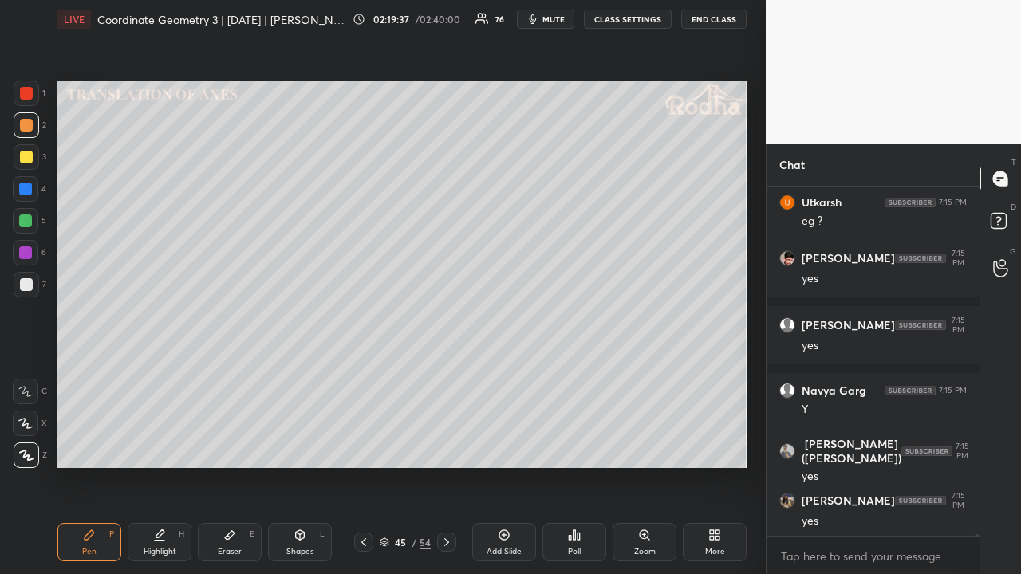
click at [445, 445] on icon at bounding box center [446, 542] width 13 height 13
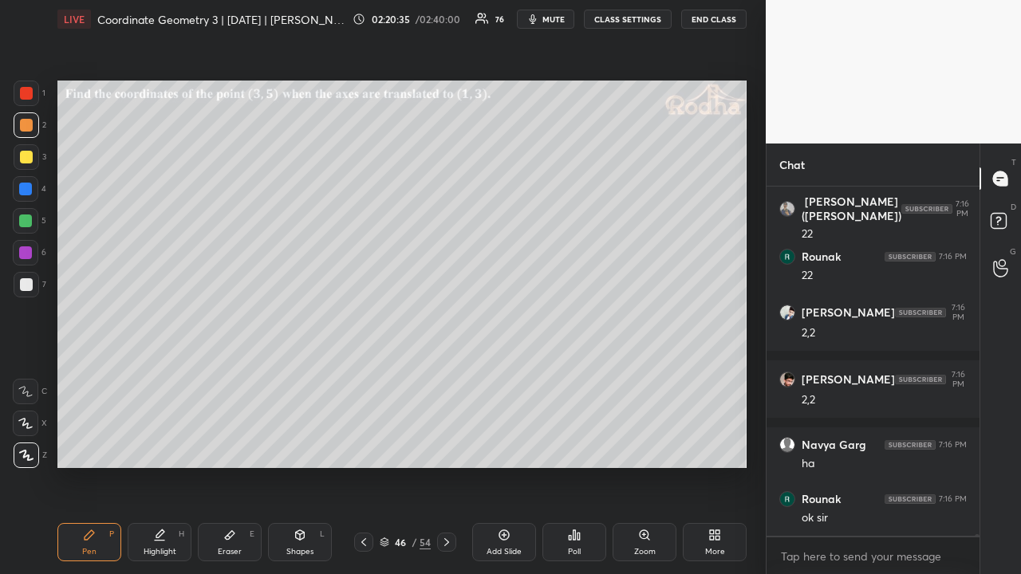
scroll to position [76585, 0]
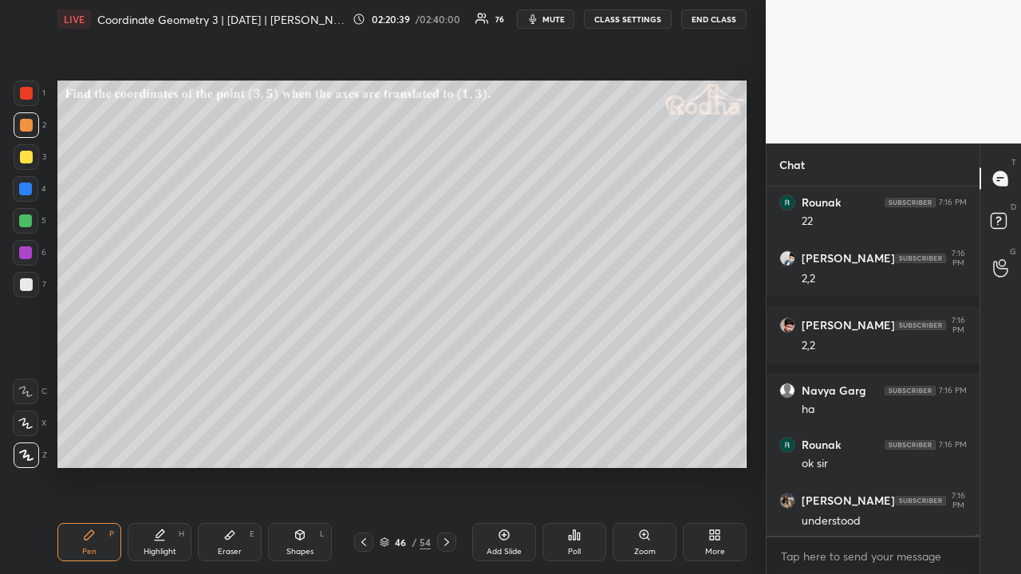
click at [29, 153] on div at bounding box center [26, 157] width 13 height 13
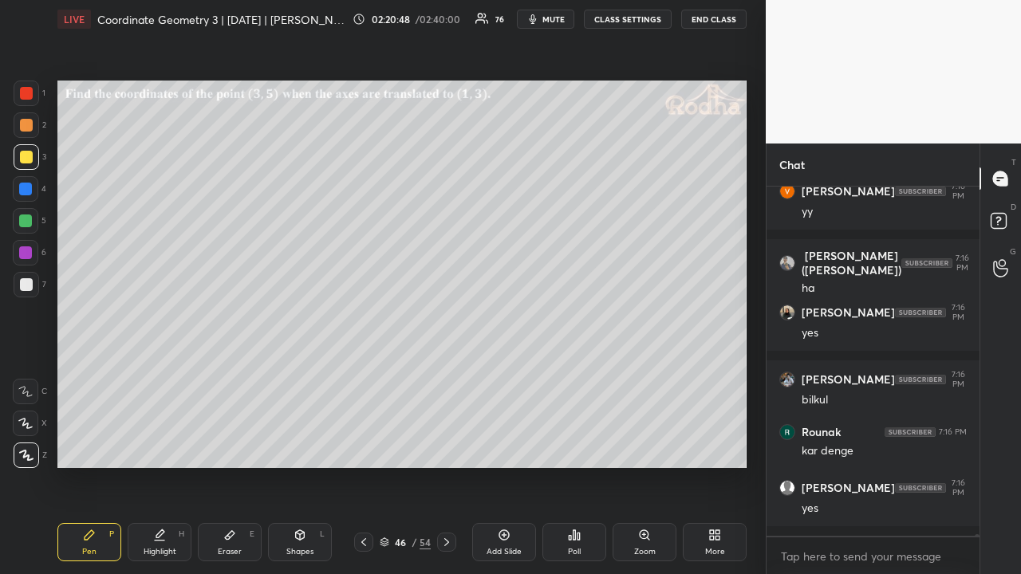
scroll to position [77139, 0]
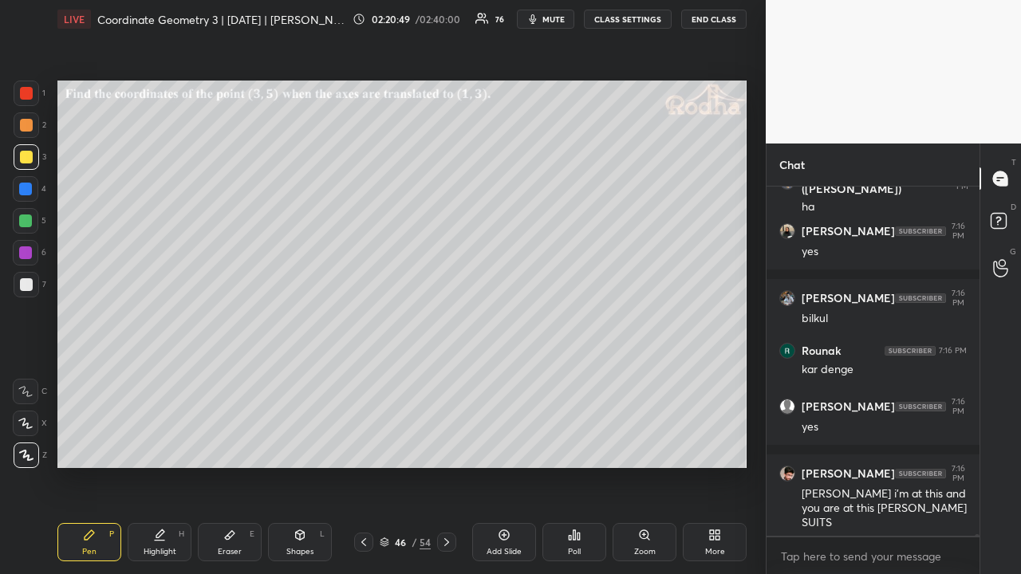
click at [22, 235] on div "1 2 3 4 5 6 7" at bounding box center [29, 192] width 33 height 223
click at [33, 228] on div at bounding box center [26, 221] width 26 height 26
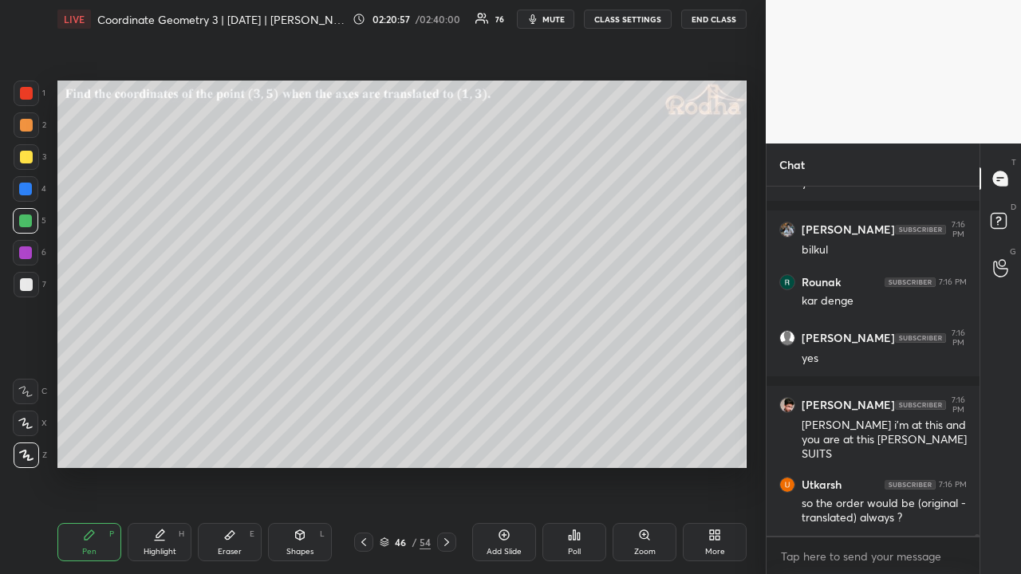
scroll to position [77262, 0]
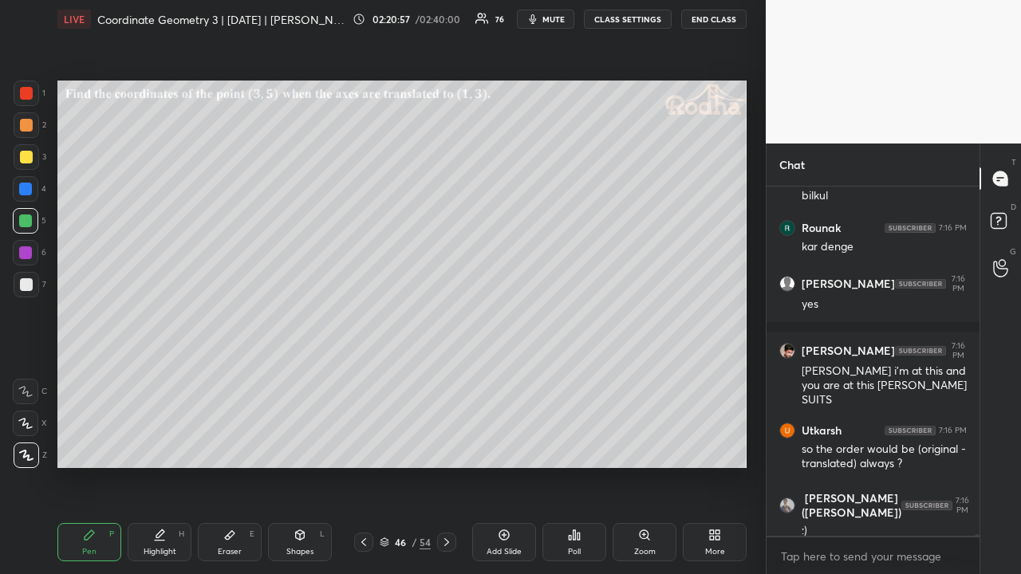
click at [447, 445] on icon at bounding box center [446, 542] width 5 height 8
click at [30, 155] on div at bounding box center [26, 157] width 13 height 13
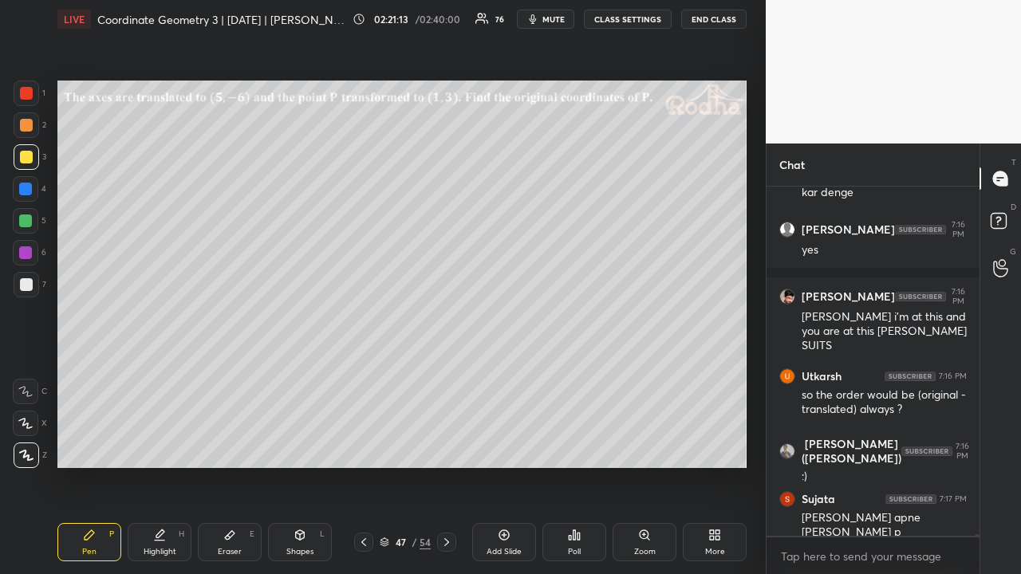
scroll to position [77370, 0]
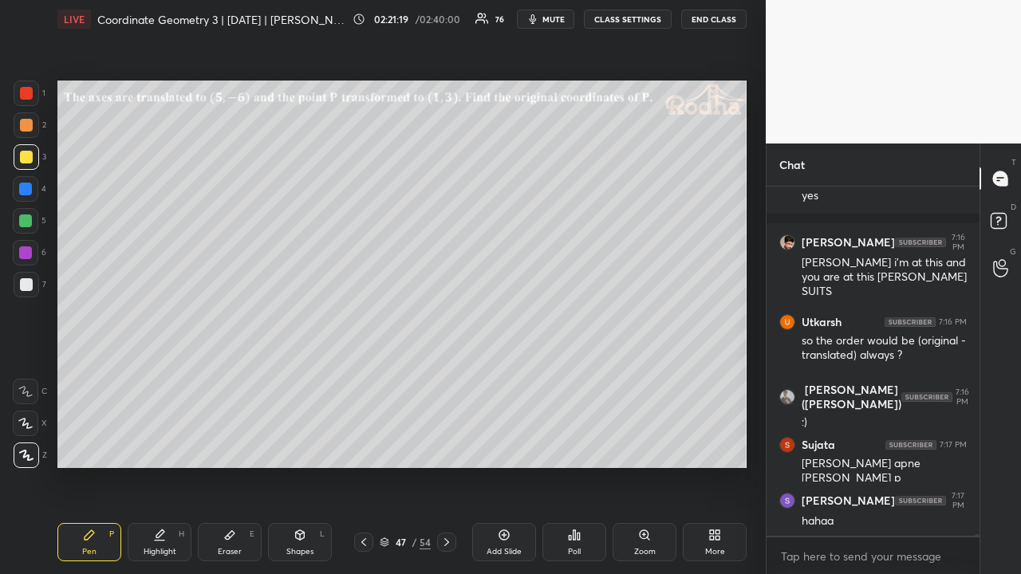
click at [31, 129] on div at bounding box center [26, 125] width 13 height 13
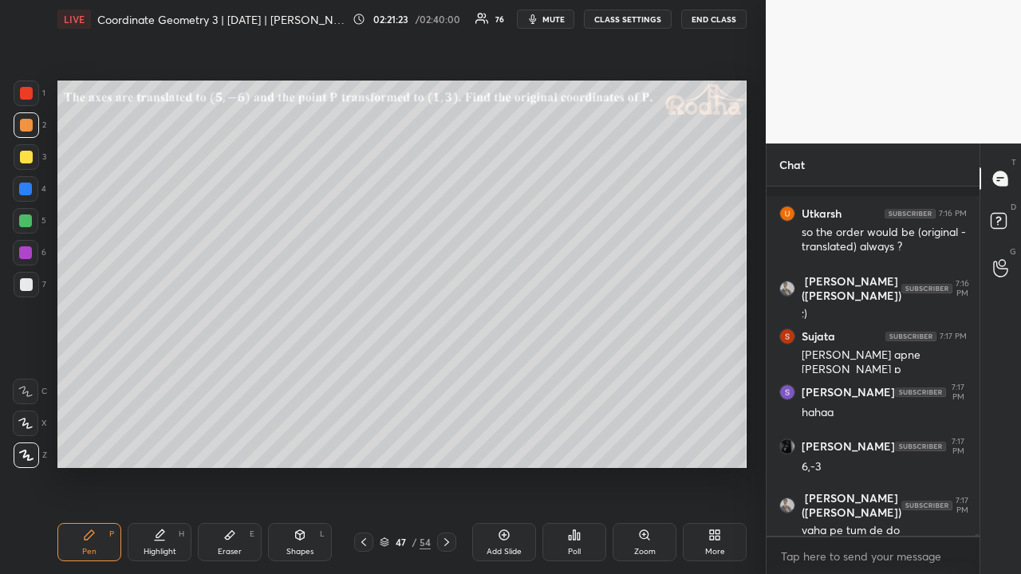
scroll to position [77587, 0]
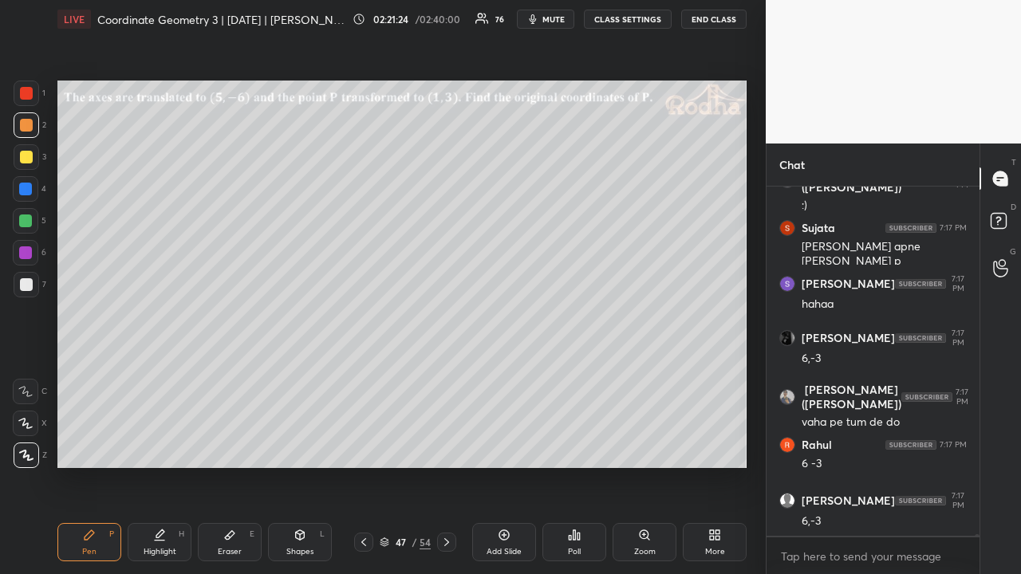
click at [29, 163] on div at bounding box center [27, 157] width 26 height 26
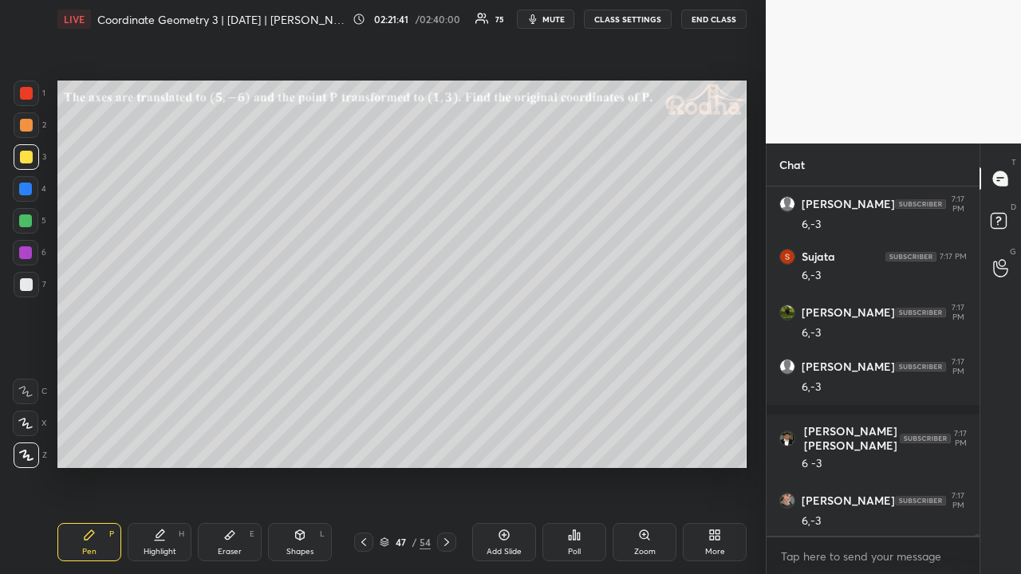
scroll to position [78221, 0]
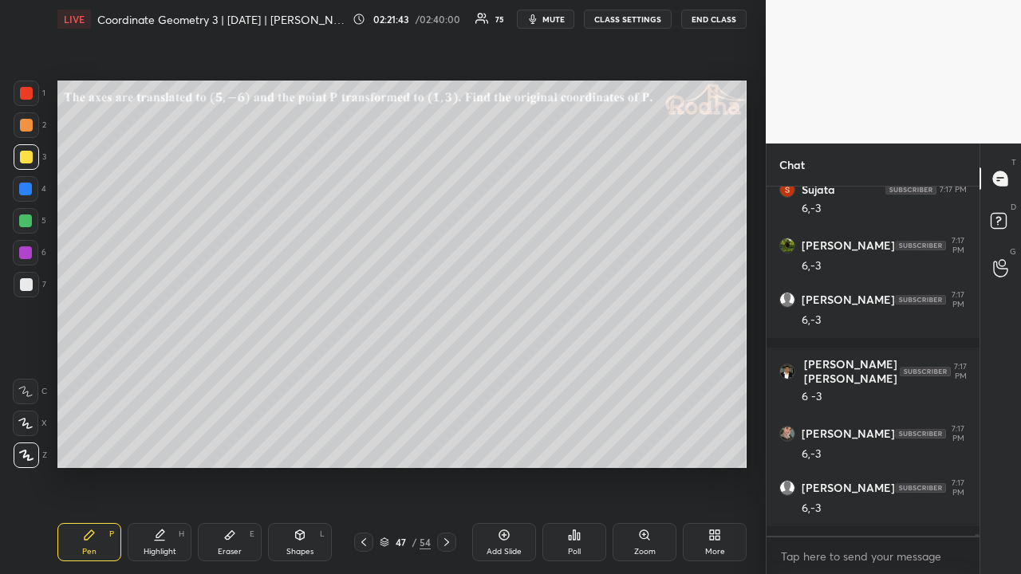
drag, startPoint x: 25, startPoint y: 128, endPoint x: 30, endPoint y: 144, distance: 16.9
click at [26, 130] on div at bounding box center [26, 125] width 13 height 13
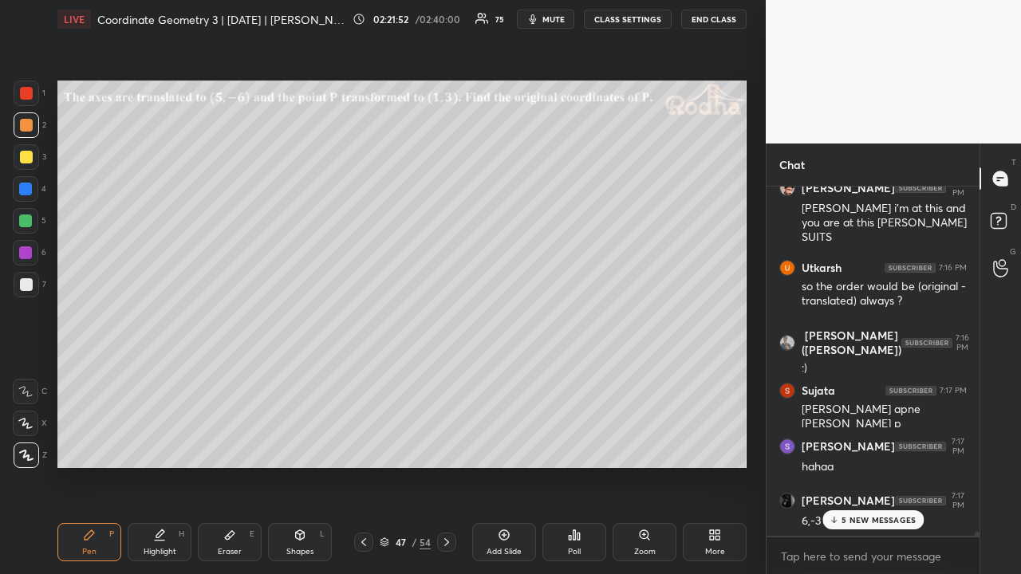
scroll to position [77344, 0]
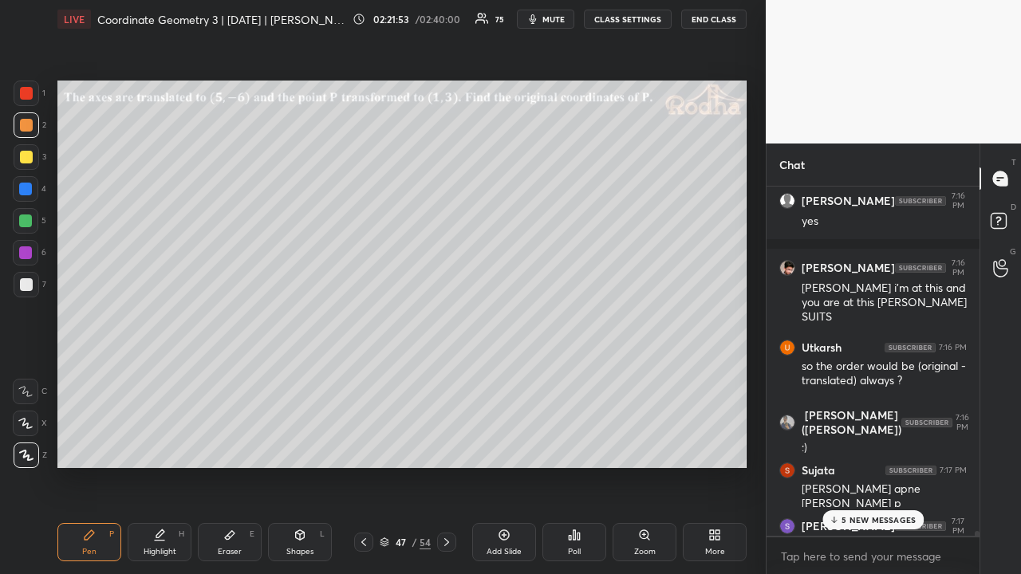
click at [859, 445] on p "5 NEW MESSAGES" at bounding box center [878, 520] width 74 height 10
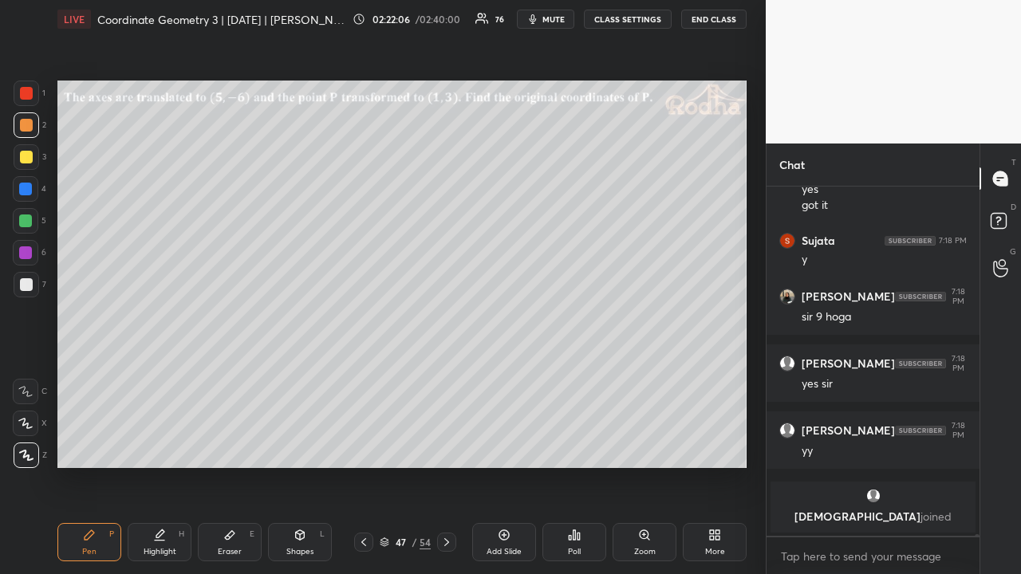
scroll to position [77010, 0]
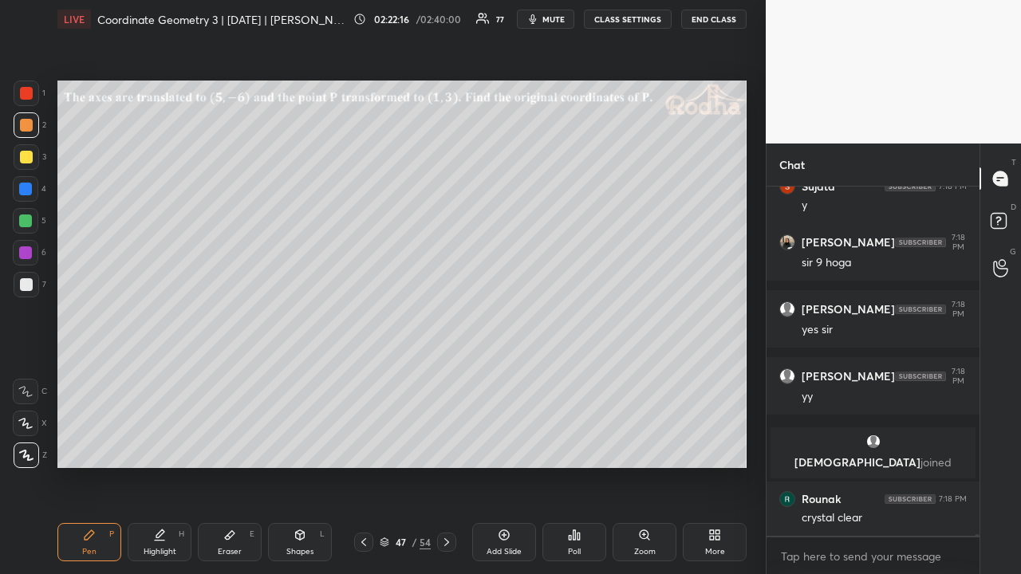
click at [30, 151] on div at bounding box center [26, 157] width 13 height 13
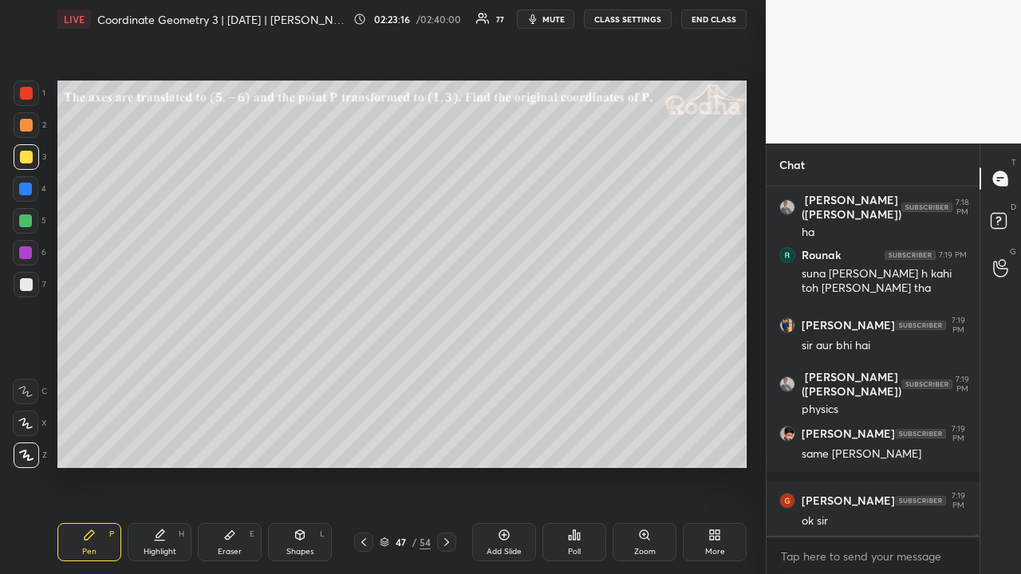
scroll to position [78737, 0]
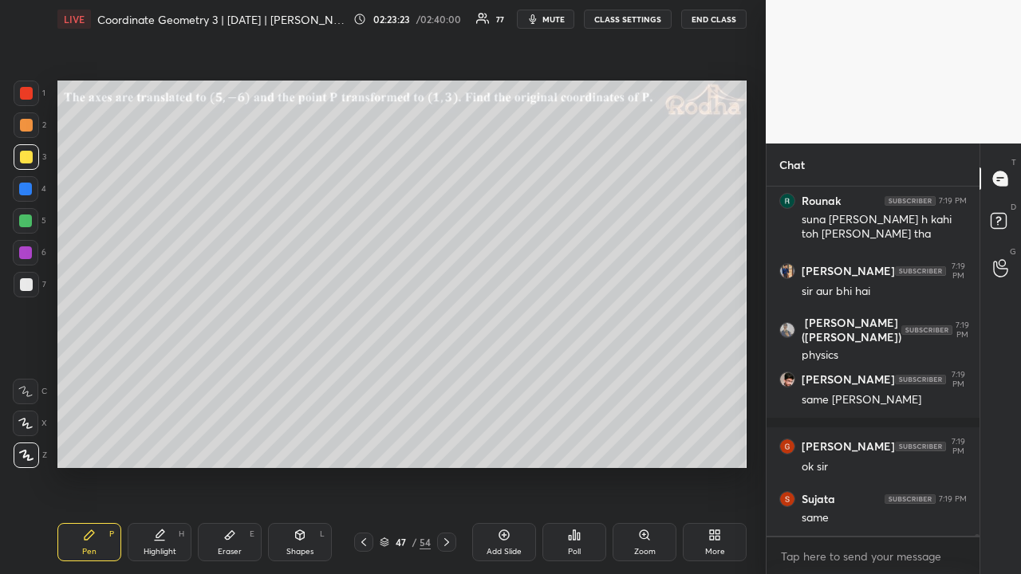
click at [29, 127] on div at bounding box center [26, 125] width 13 height 13
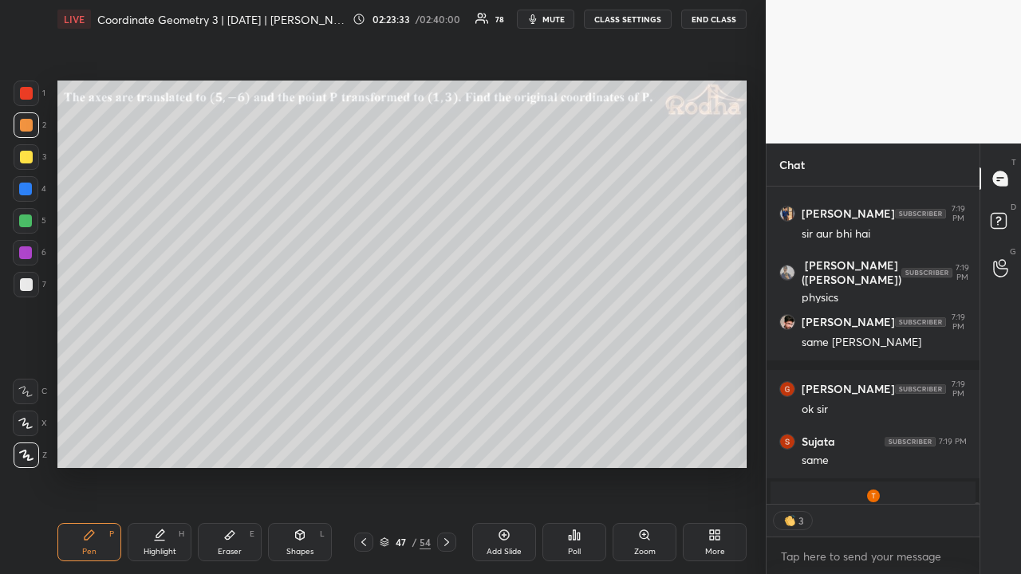
scroll to position [78280, 0]
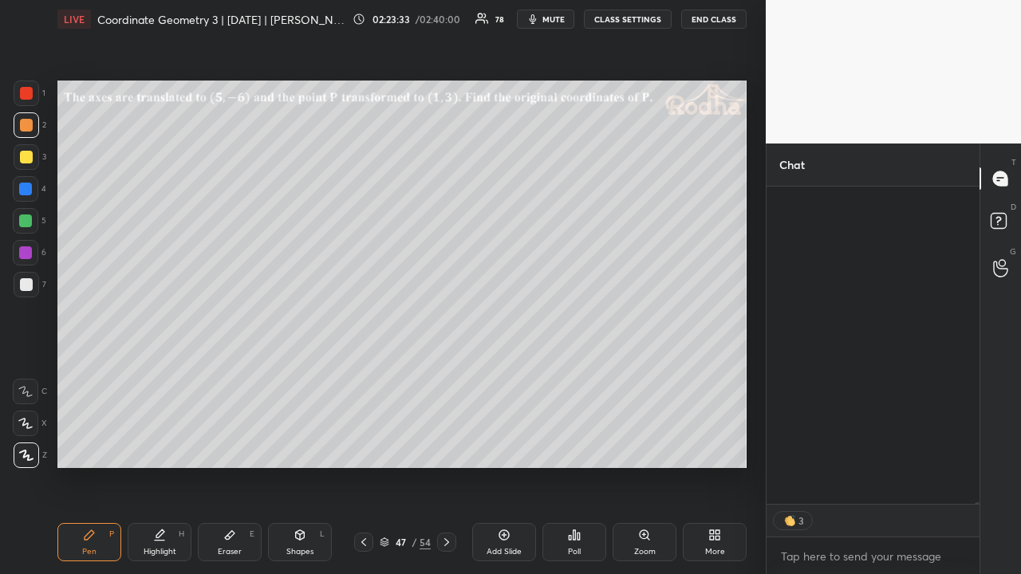
click at [30, 288] on div at bounding box center [26, 284] width 13 height 13
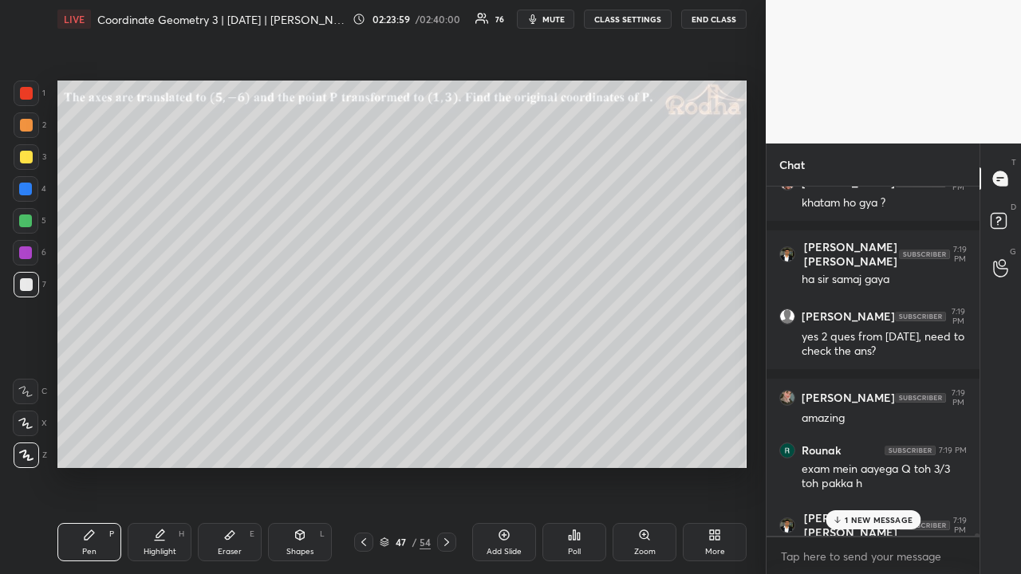
scroll to position [79224, 0]
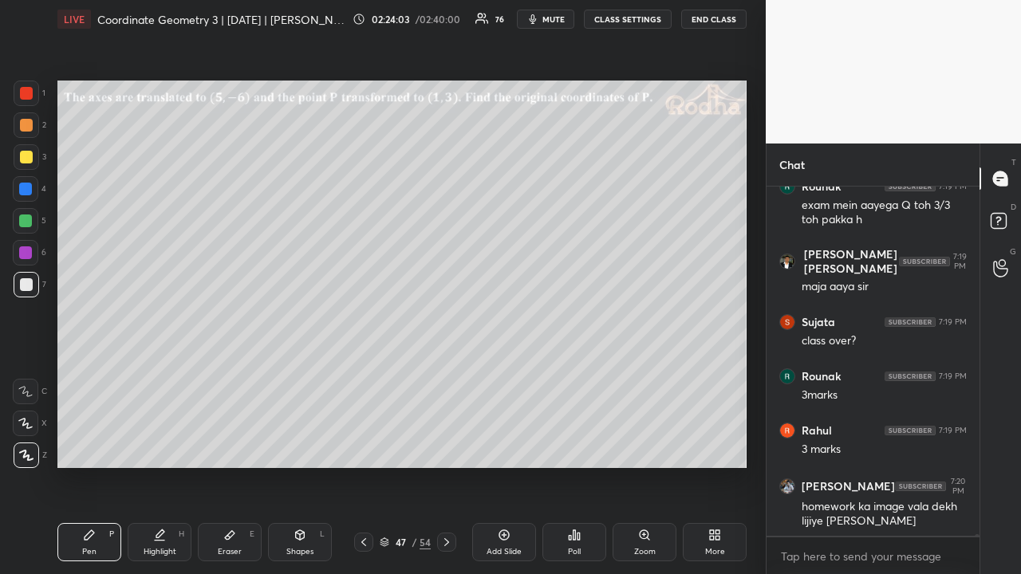
click at [31, 285] on div at bounding box center [26, 284] width 13 height 13
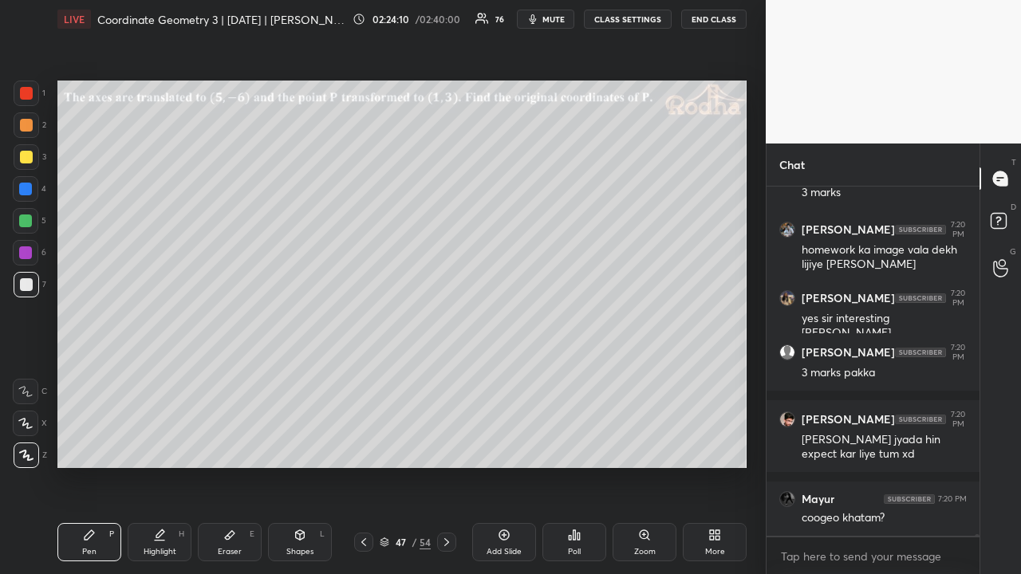
scroll to position [79617, 0]
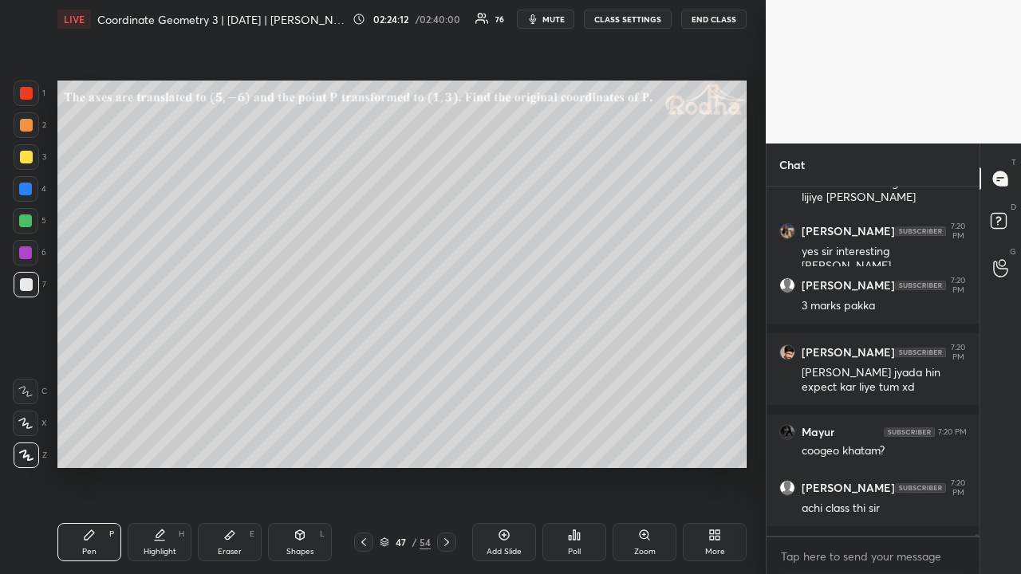
click at [365, 445] on icon at bounding box center [363, 542] width 13 height 13
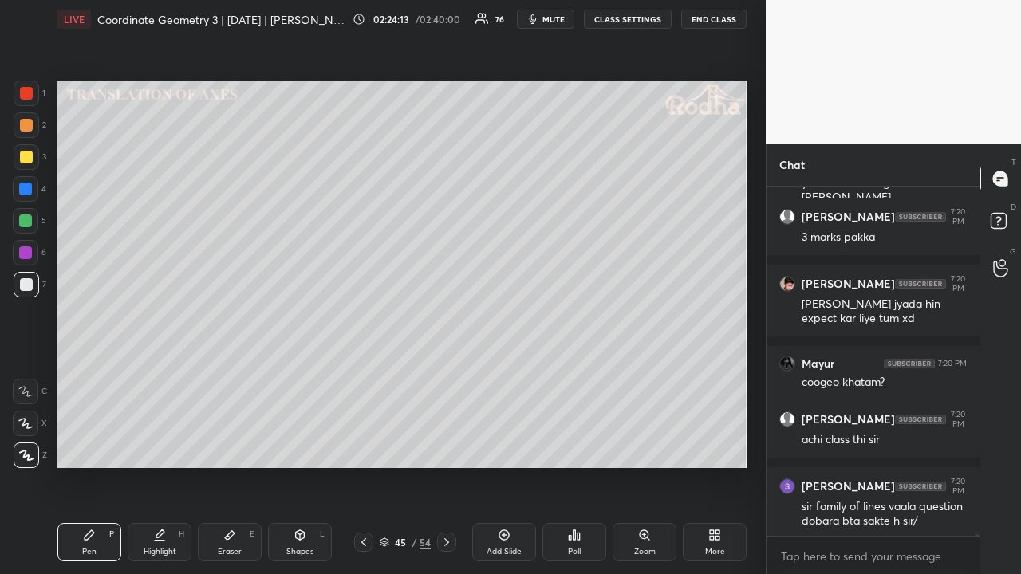
click at [364, 445] on icon at bounding box center [363, 542] width 13 height 13
click at [365, 445] on icon at bounding box center [363, 542] width 13 height 13
click at [366, 445] on icon at bounding box center [363, 542] width 13 height 13
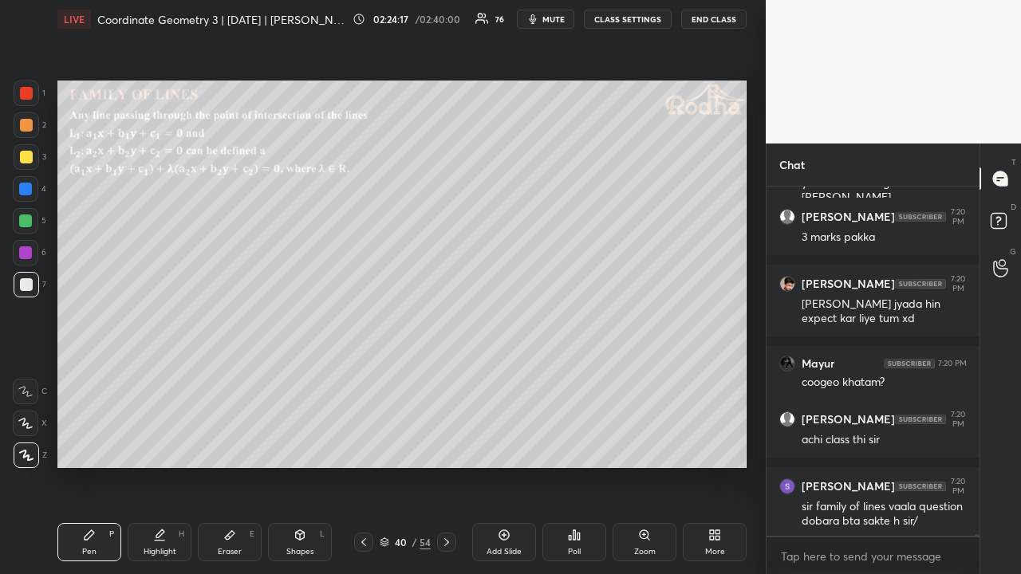
click at [367, 445] on icon at bounding box center [363, 542] width 13 height 13
click at [366, 445] on icon at bounding box center [363, 542] width 13 height 13
click at [367, 445] on icon at bounding box center [363, 542] width 13 height 13
drag, startPoint x: 24, startPoint y: 155, endPoint x: 39, endPoint y: 151, distance: 15.5
click at [27, 156] on div at bounding box center [26, 157] width 13 height 13
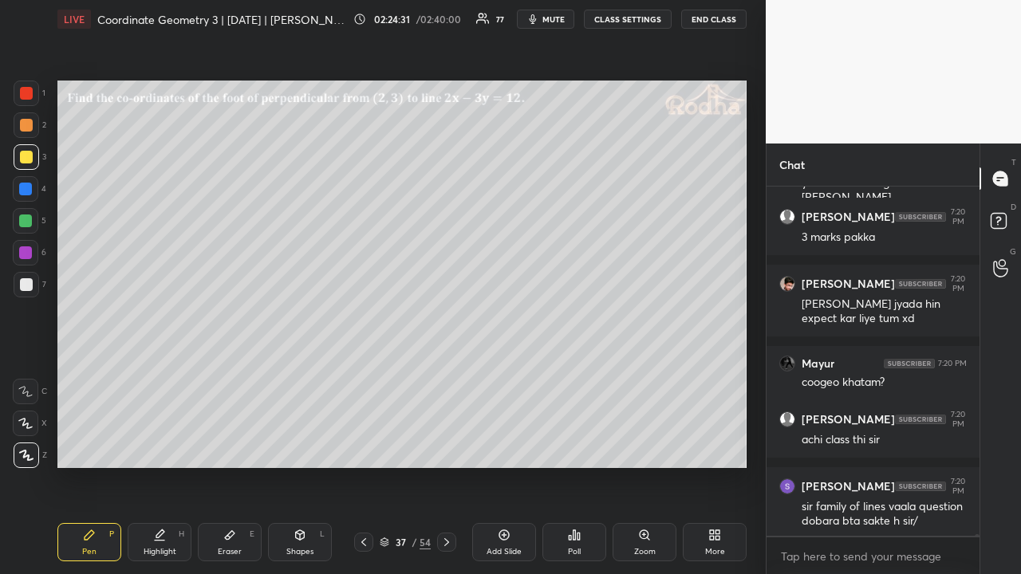
scroll to position [79743, 0]
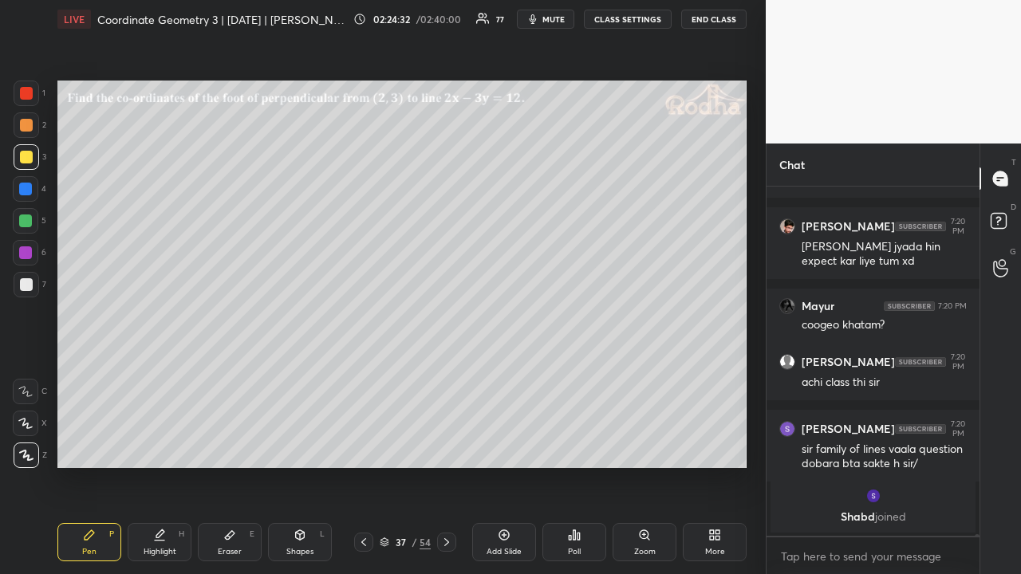
drag, startPoint x: 28, startPoint y: 128, endPoint x: 53, endPoint y: 146, distance: 31.4
click at [29, 128] on div at bounding box center [26, 125] width 13 height 13
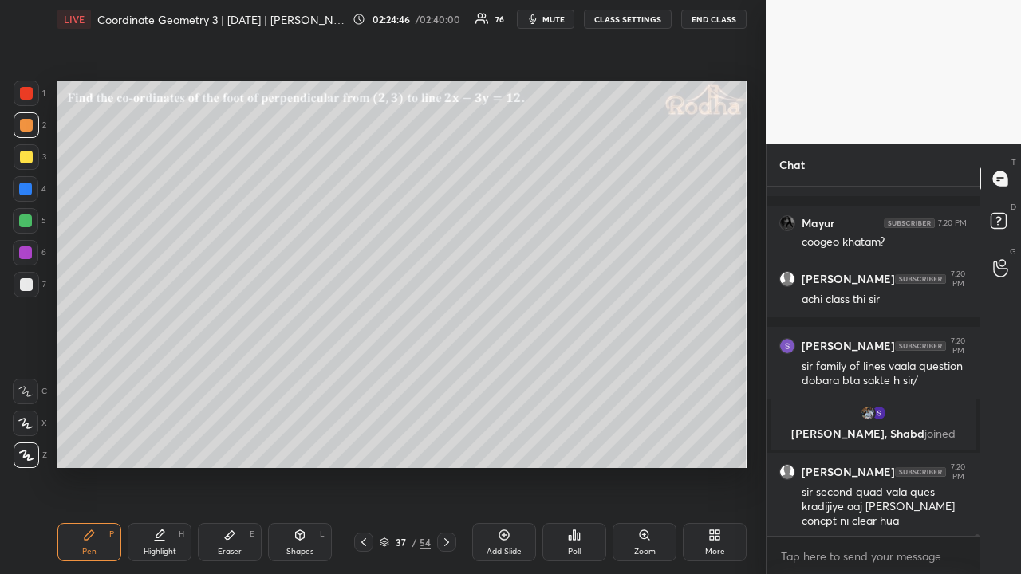
click at [31, 217] on div at bounding box center [25, 220] width 13 height 13
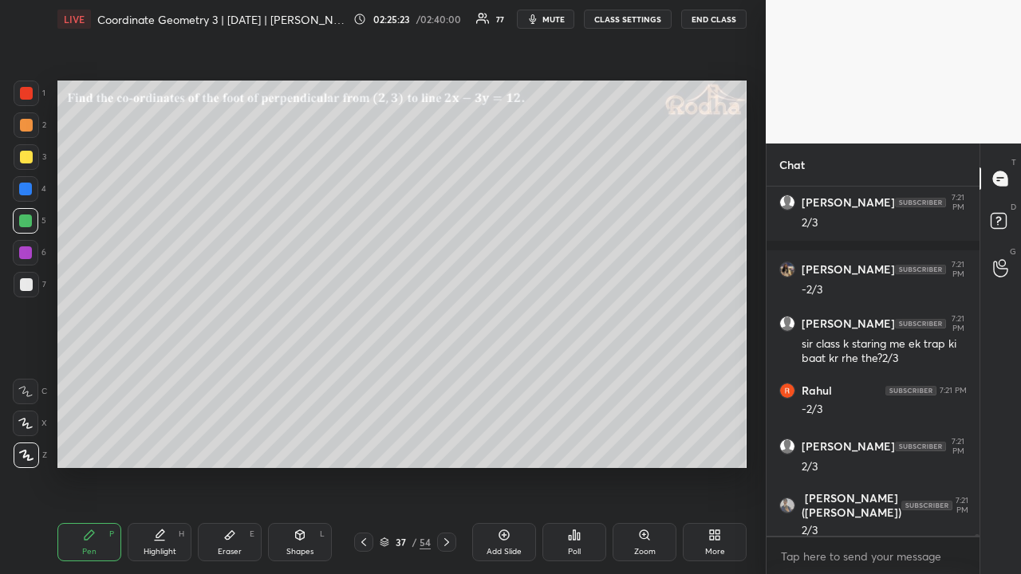
scroll to position [80312, 0]
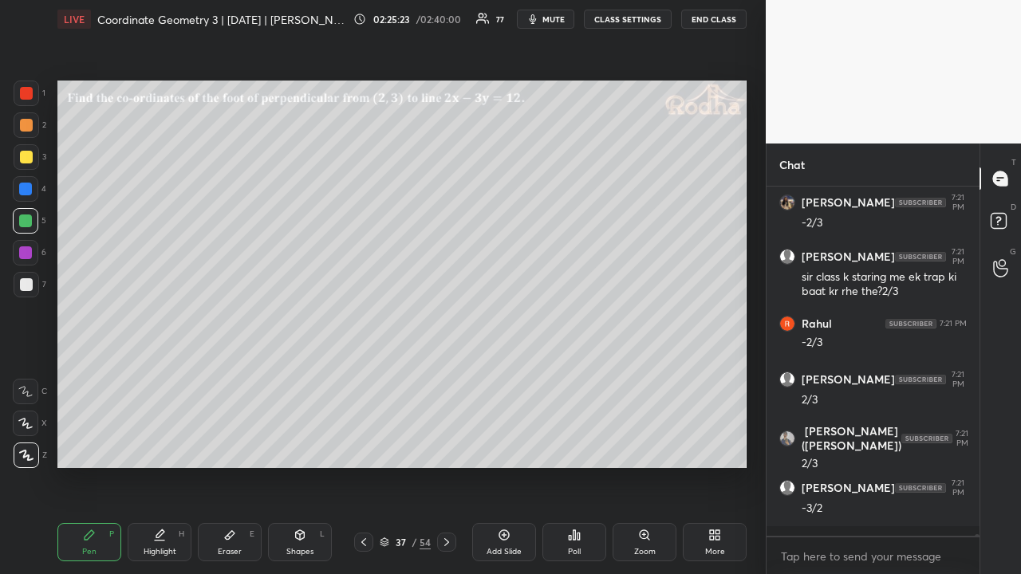
click at [21, 160] on div at bounding box center [26, 157] width 13 height 13
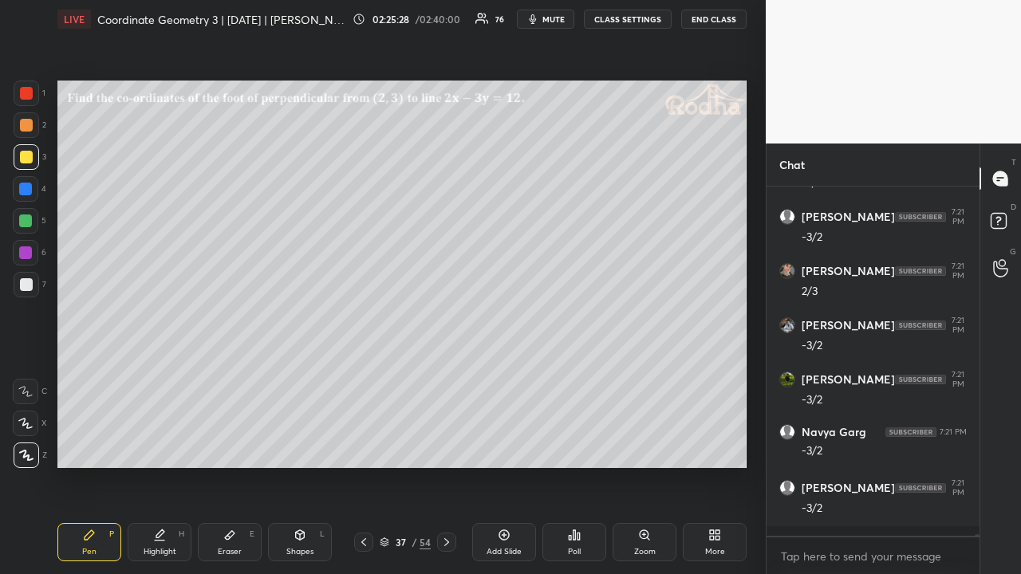
scroll to position [80758, 0]
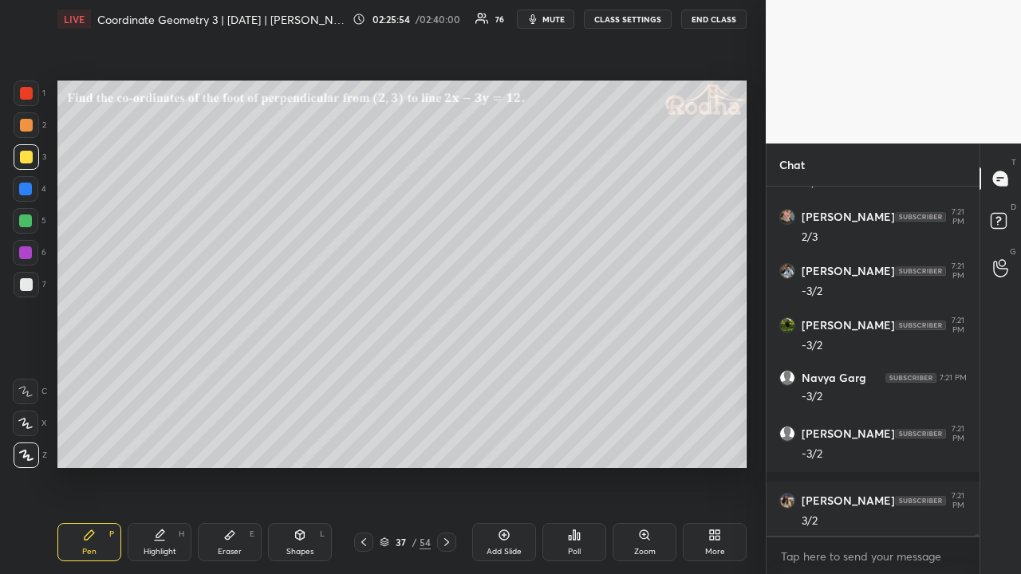
drag, startPoint x: 26, startPoint y: 96, endPoint x: 49, endPoint y: 118, distance: 32.7
click at [27, 96] on div at bounding box center [26, 93] width 13 height 13
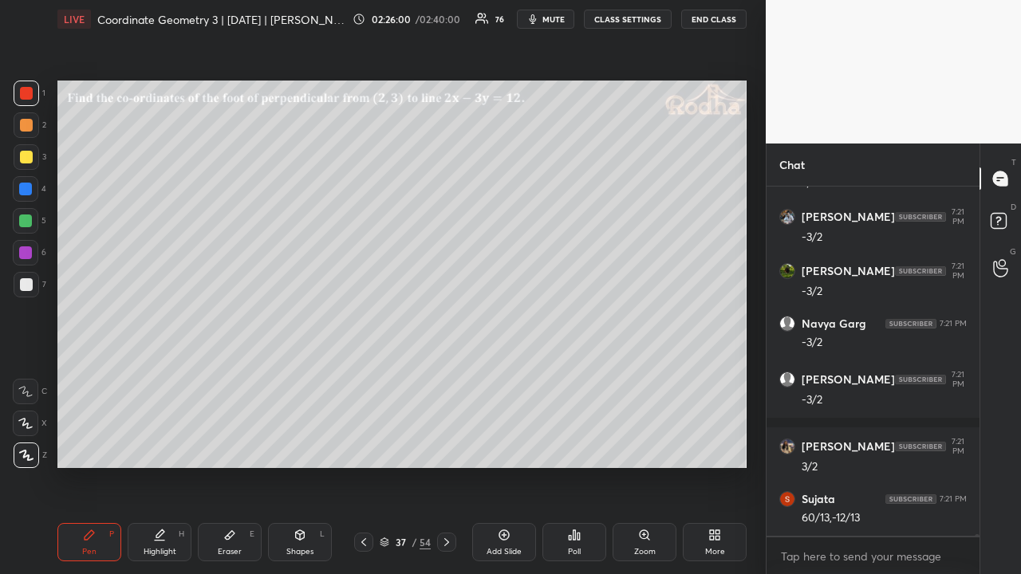
scroll to position [80867, 0]
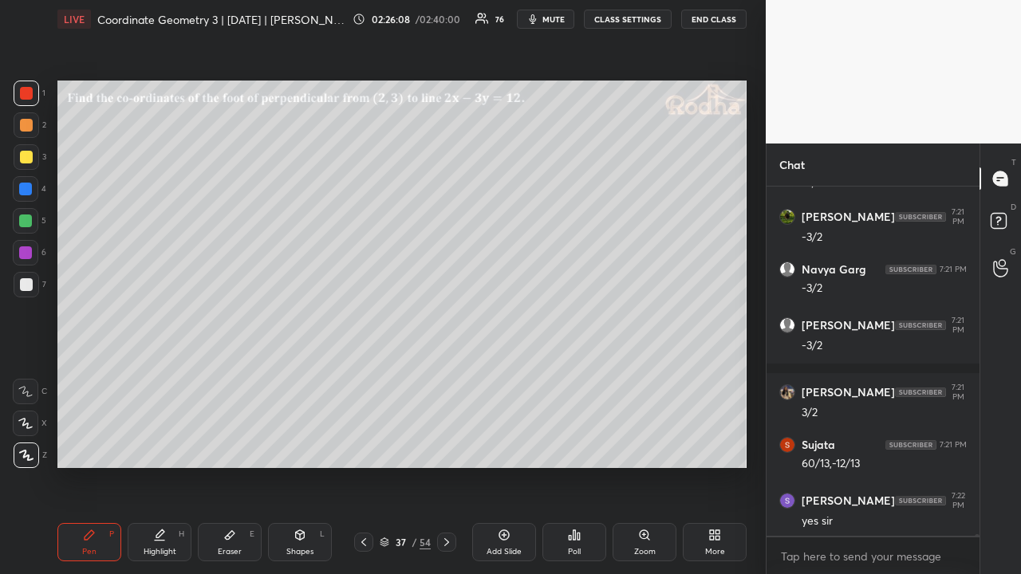
click at [29, 159] on div at bounding box center [26, 157] width 13 height 13
click at [31, 126] on div at bounding box center [26, 125] width 13 height 13
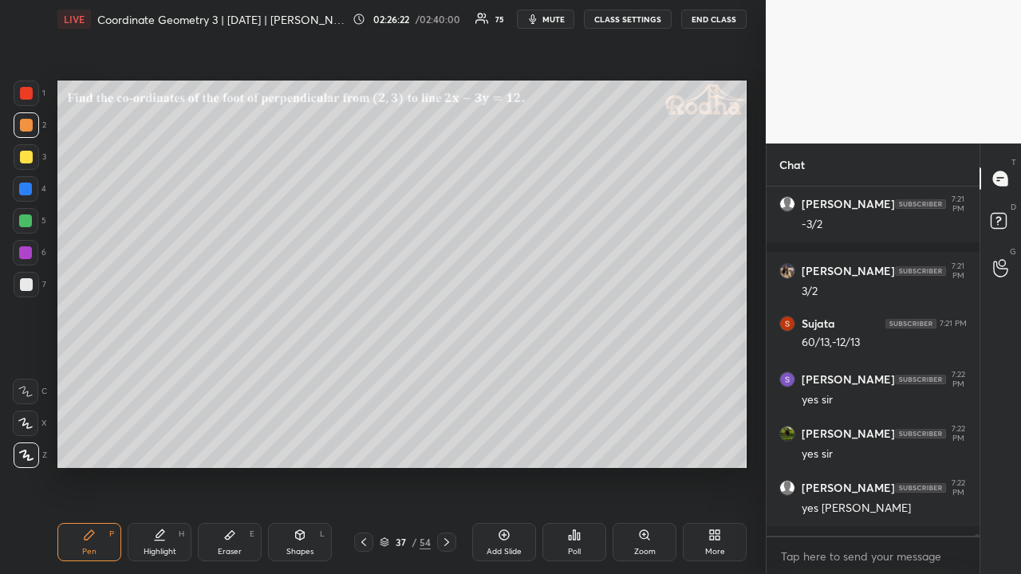
scroll to position [81096, 0]
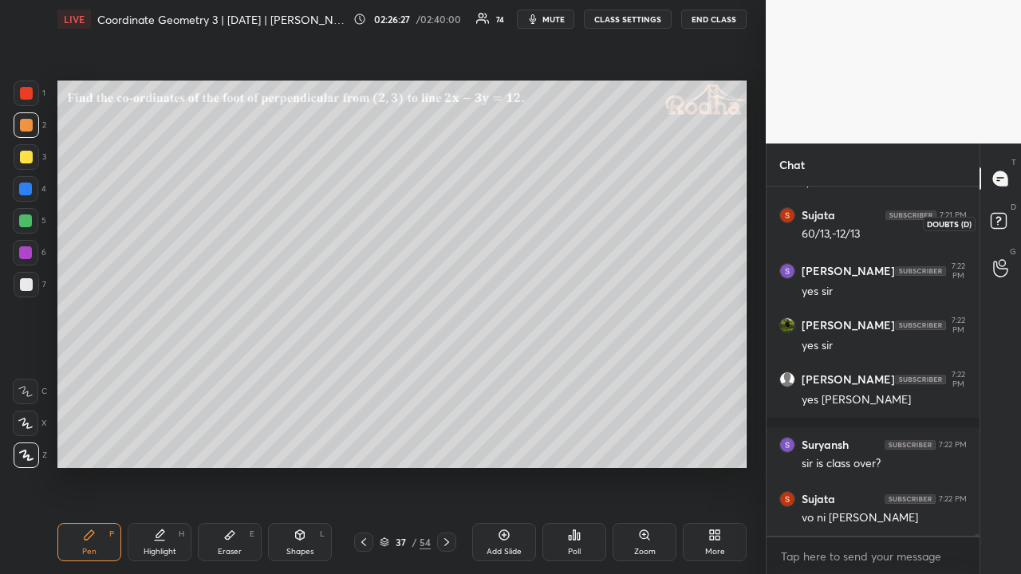
click at [997, 216] on rect at bounding box center [997, 221] width 15 height 15
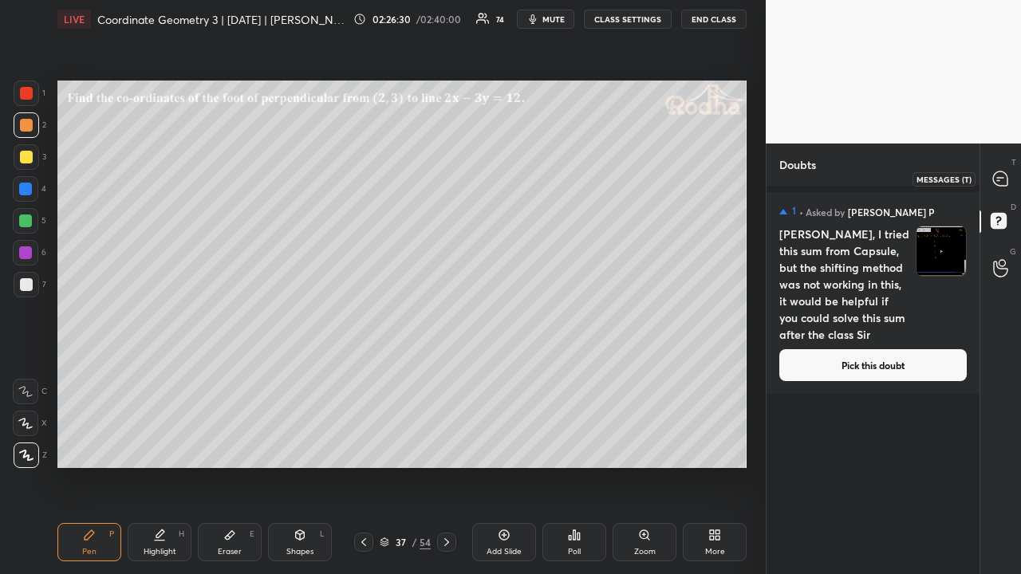
click at [1001, 175] on icon at bounding box center [1000, 178] width 14 height 14
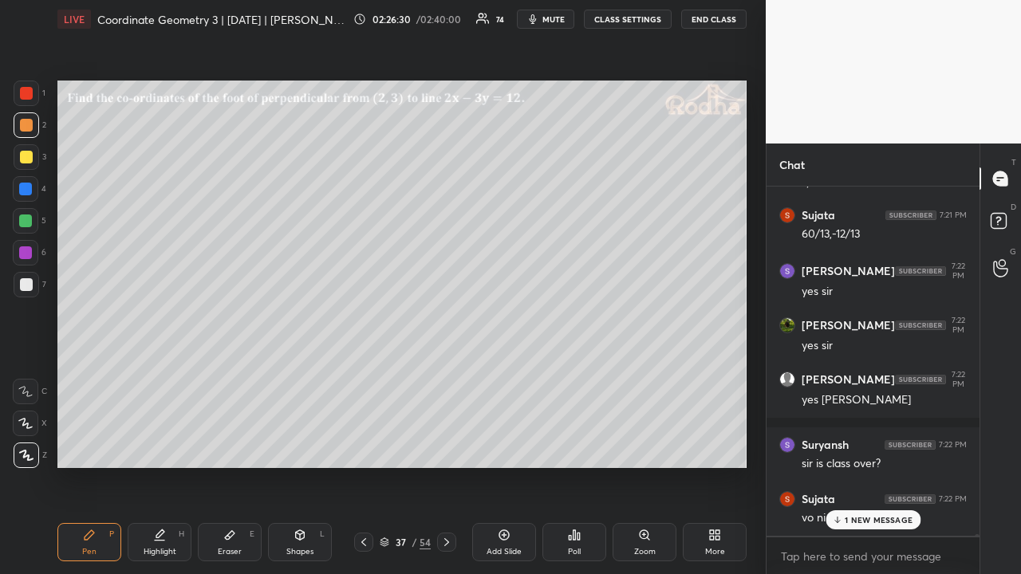
scroll to position [344, 208]
click at [888, 445] on p "1 NEW MESSAGE" at bounding box center [878, 520] width 68 height 10
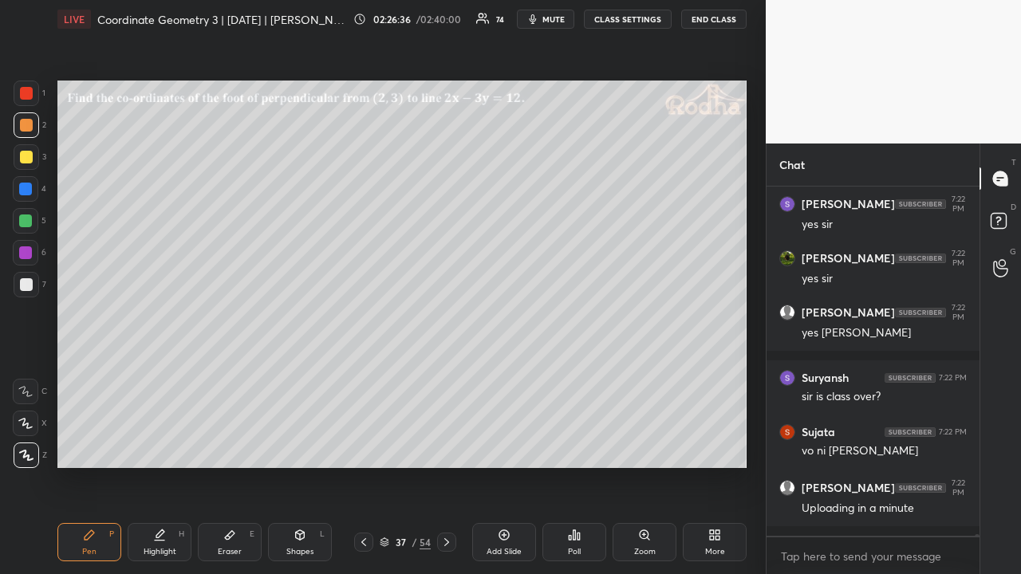
drag, startPoint x: 27, startPoint y: 159, endPoint x: 51, endPoint y: 175, distance: 28.3
click at [26, 162] on div at bounding box center [26, 157] width 13 height 13
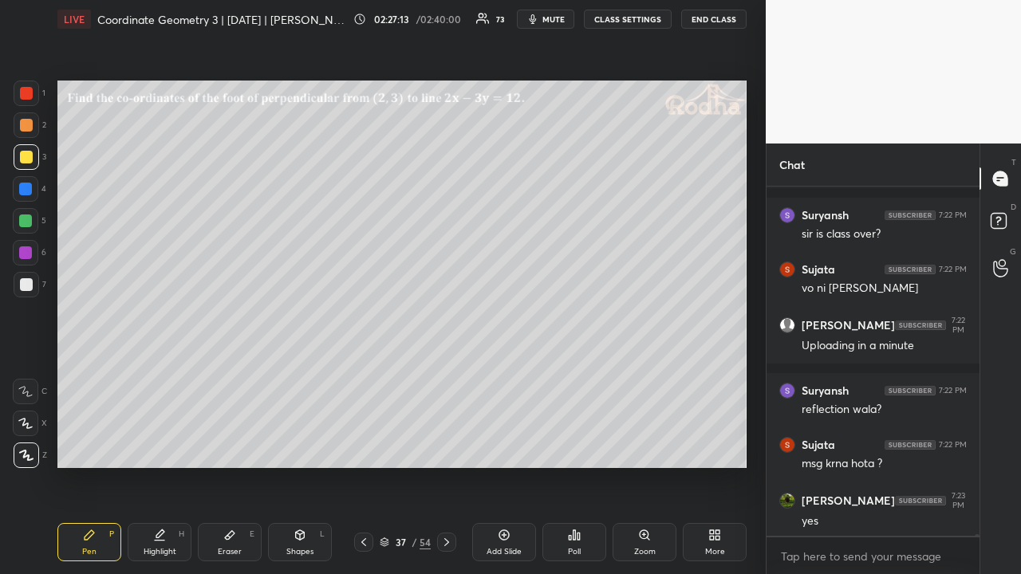
scroll to position [81752, 0]
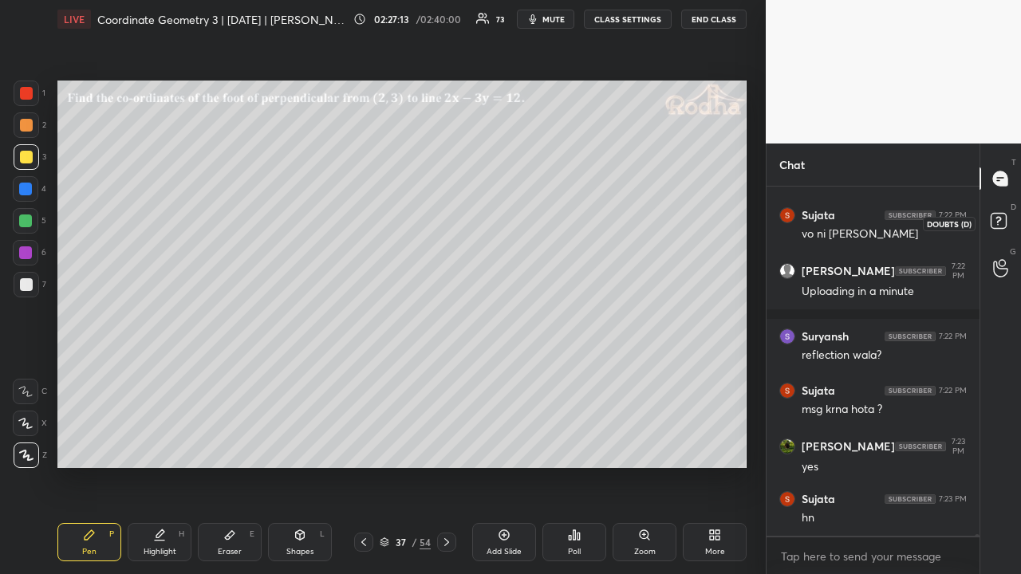
click at [999, 224] on rect at bounding box center [997, 221] width 15 height 15
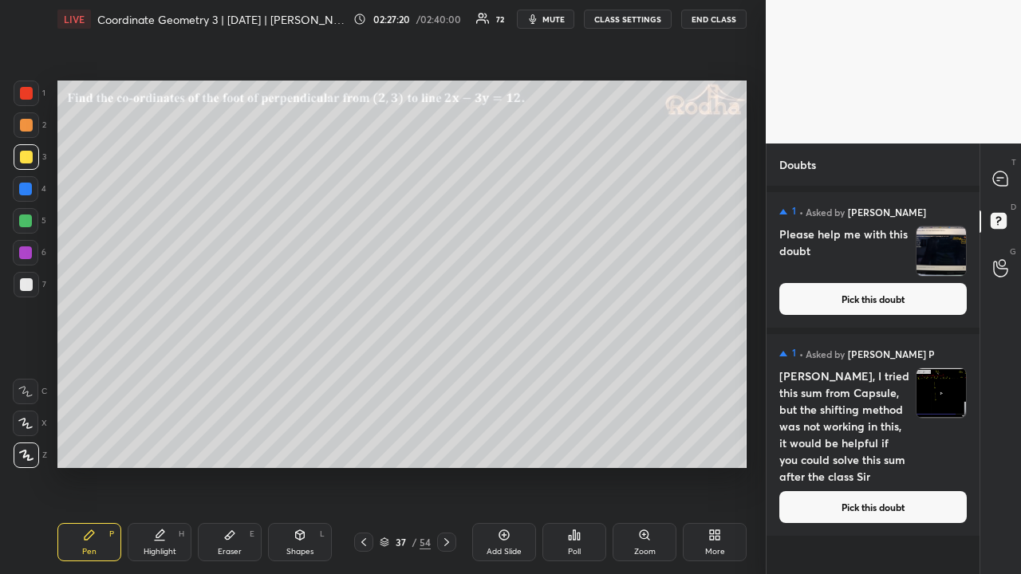
click at [867, 290] on button "Pick this doubt" at bounding box center [872, 299] width 187 height 32
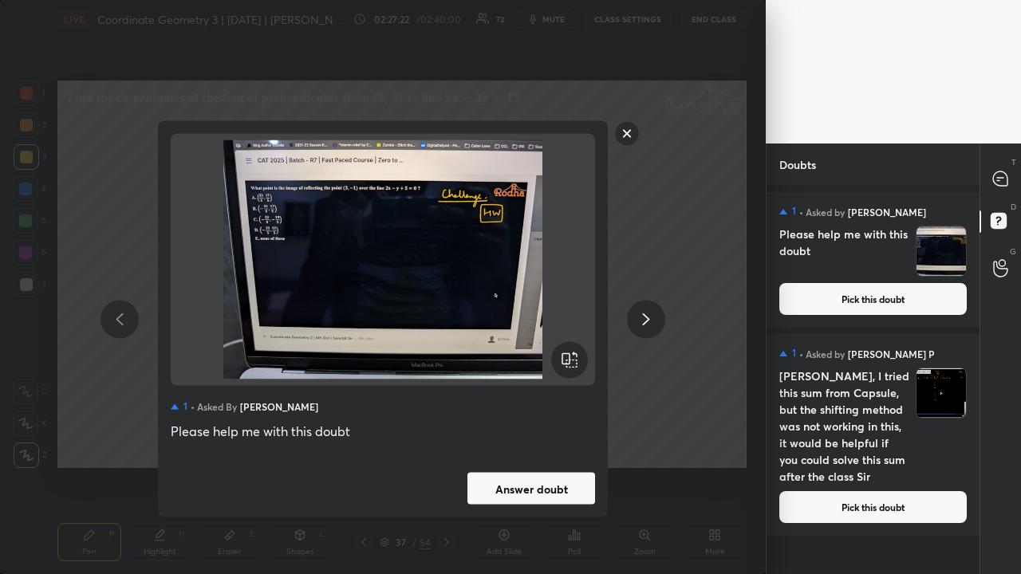
click at [512, 445] on button "Answer doubt" at bounding box center [531, 489] width 128 height 32
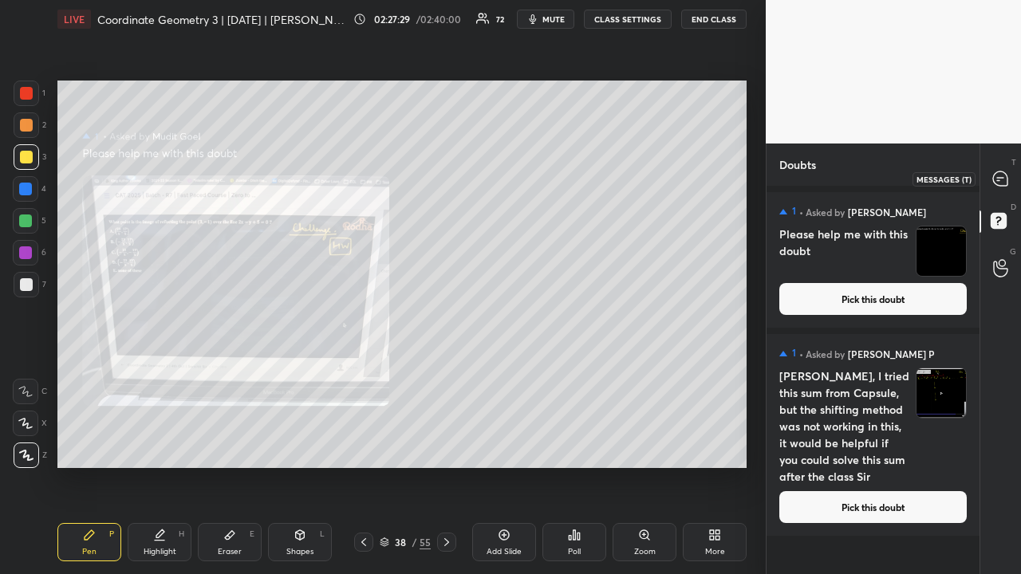
click at [1004, 177] on icon at bounding box center [1000, 178] width 14 height 14
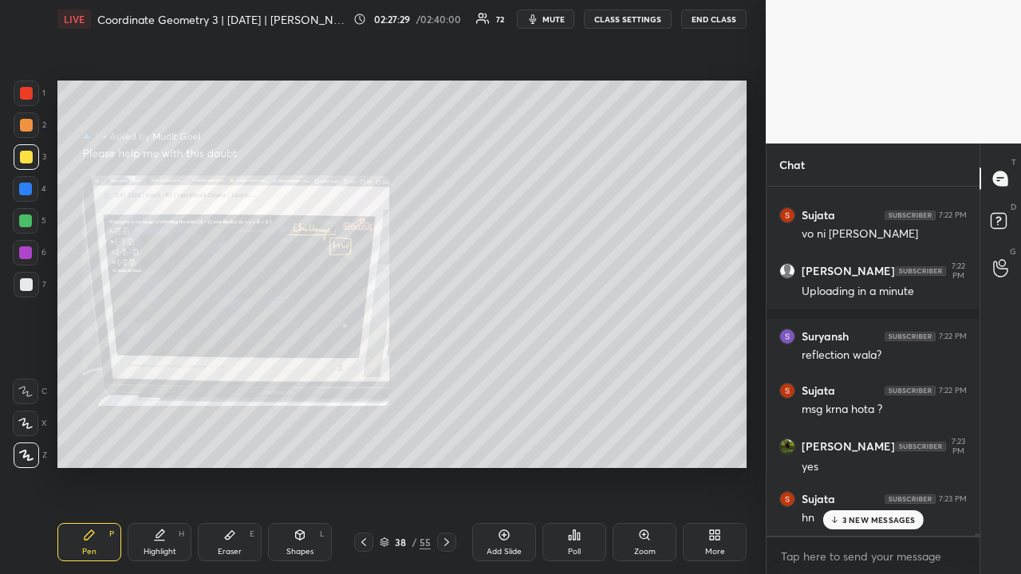
scroll to position [344, 208]
click at [888, 445] on p "3 NEW MESSAGES" at bounding box center [878, 520] width 73 height 10
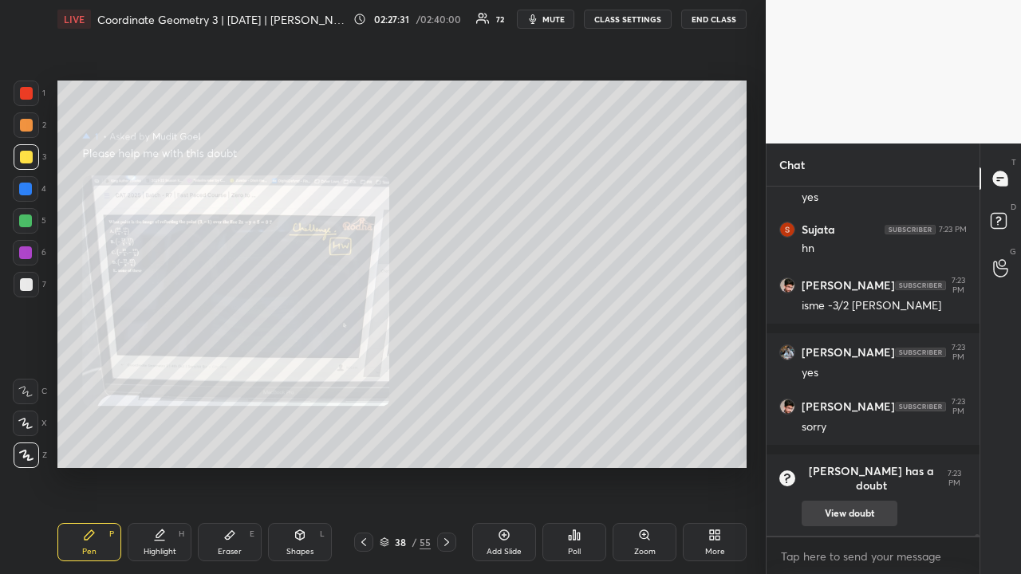
scroll to position [82088, 0]
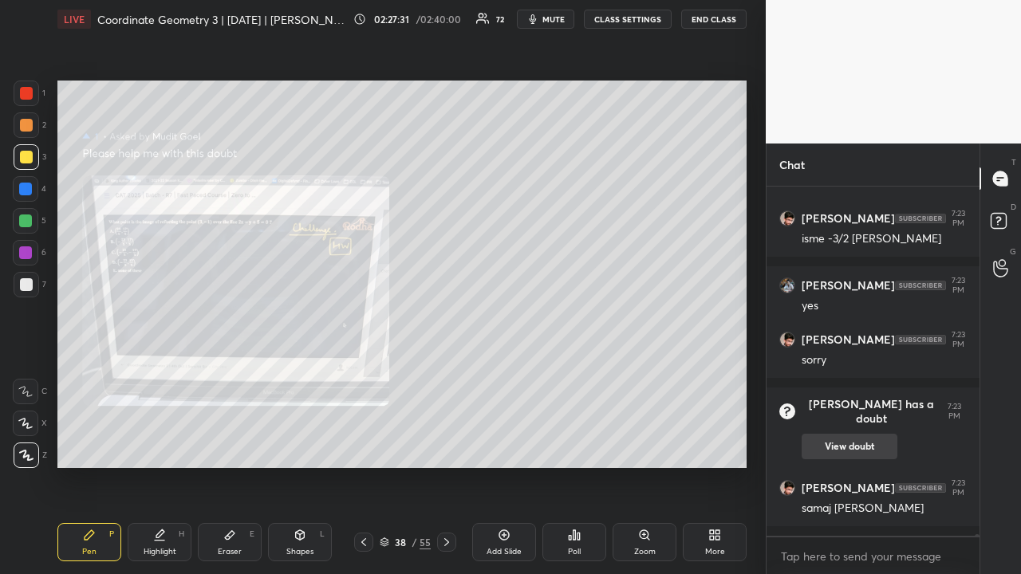
click at [833, 445] on div "samaj [PERSON_NAME]" at bounding box center [883, 509] width 165 height 16
click at [853, 437] on button "View doubt" at bounding box center [849, 447] width 96 height 26
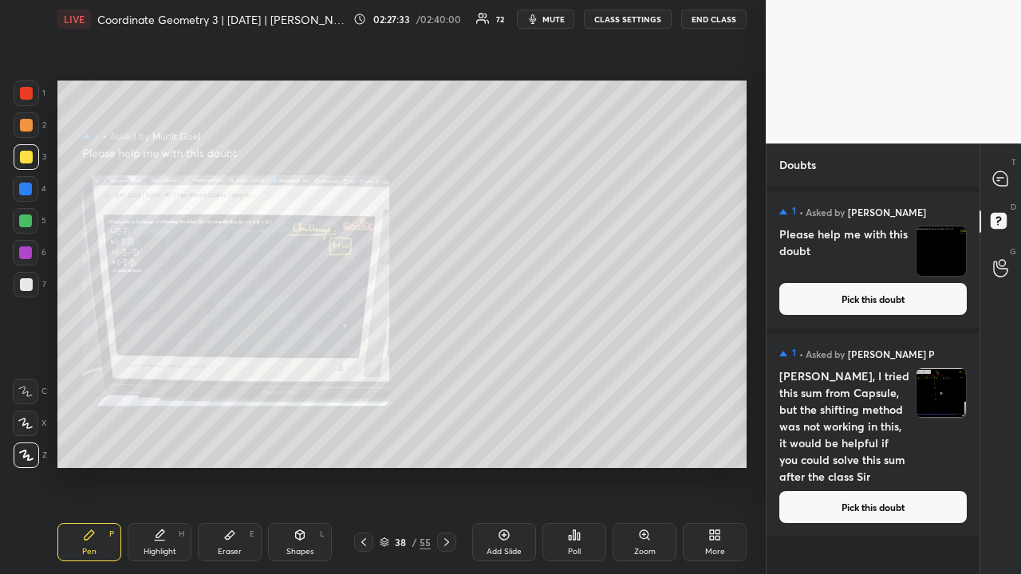
click at [855, 300] on button "Pick this doubt" at bounding box center [872, 299] width 187 height 32
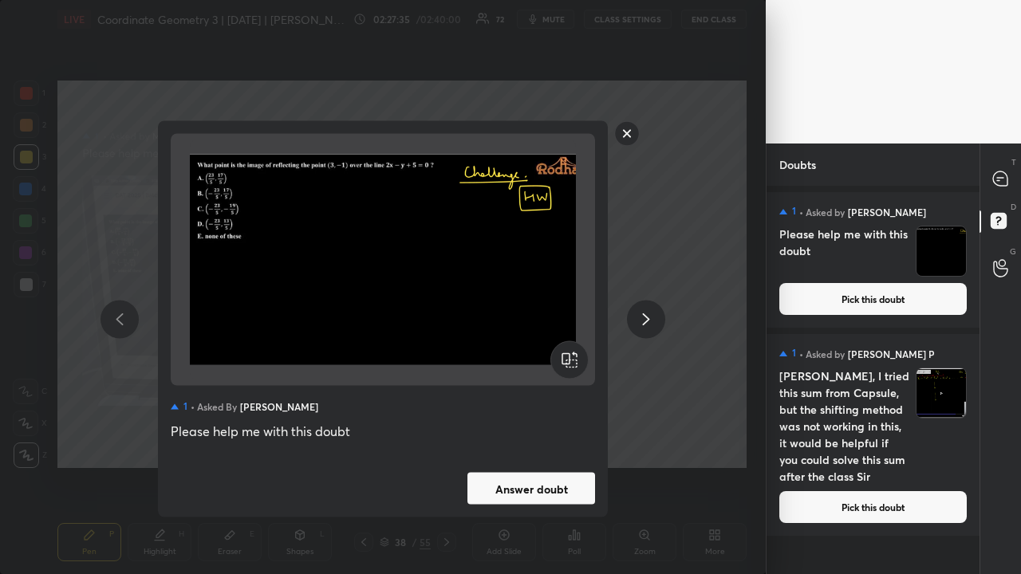
click at [537, 445] on button "Answer doubt" at bounding box center [531, 489] width 128 height 32
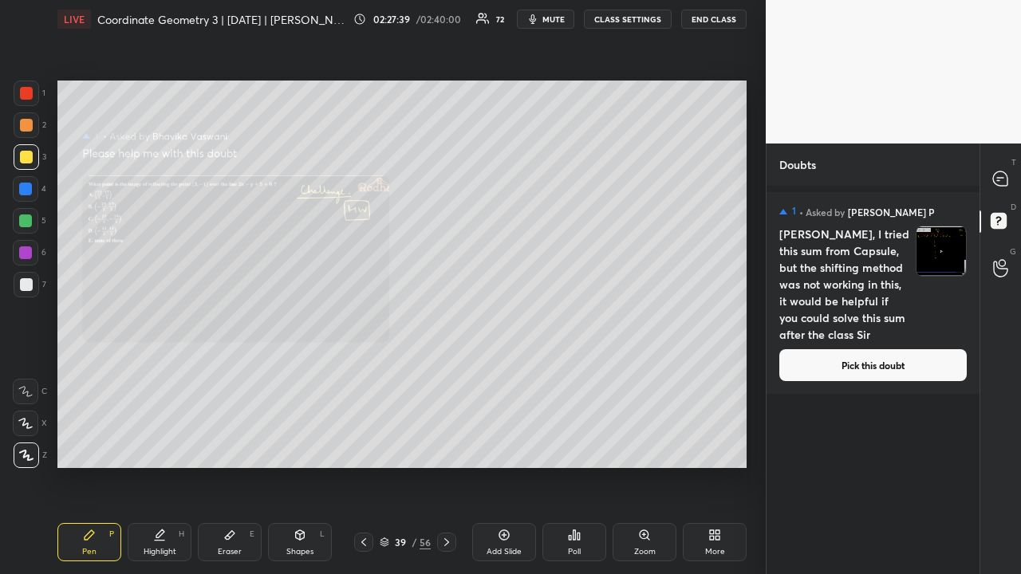
click at [18, 121] on div at bounding box center [27, 125] width 26 height 26
click at [1005, 172] on icon at bounding box center [1000, 179] width 17 height 17
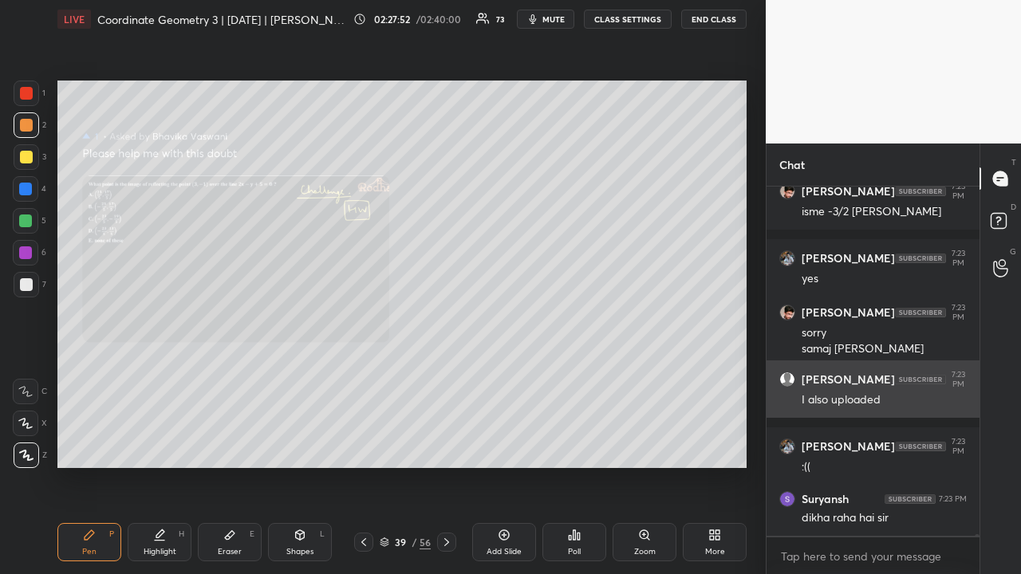
scroll to position [82170, 0]
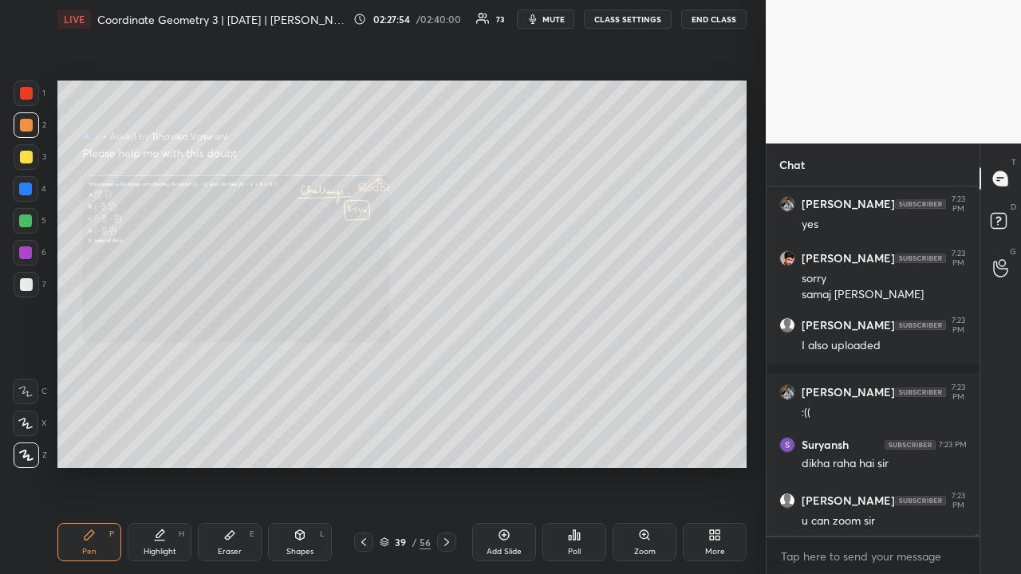
drag, startPoint x: 27, startPoint y: 155, endPoint x: 49, endPoint y: 158, distance: 21.7
click at [29, 156] on div at bounding box center [26, 157] width 13 height 13
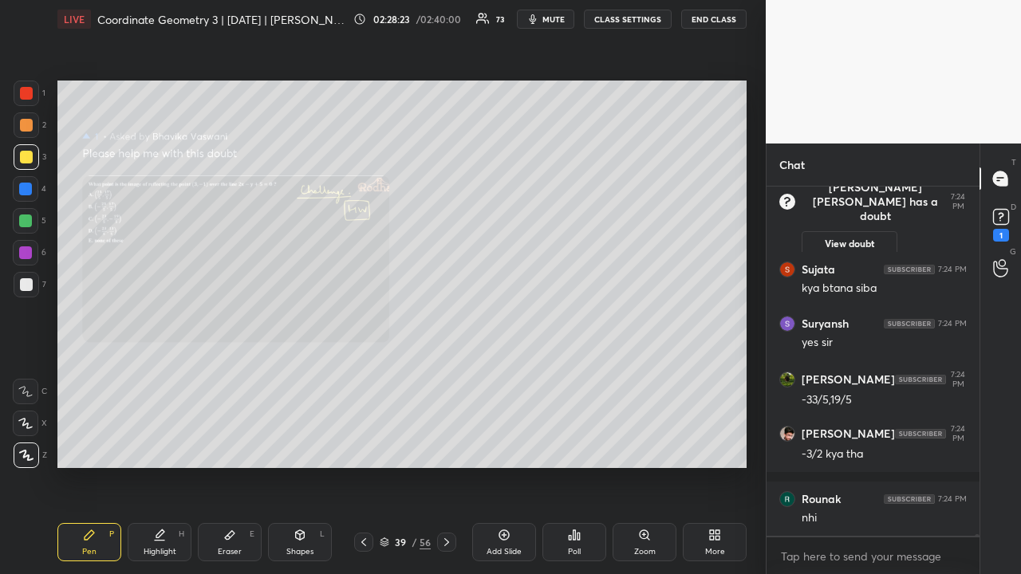
scroll to position [81331, 0]
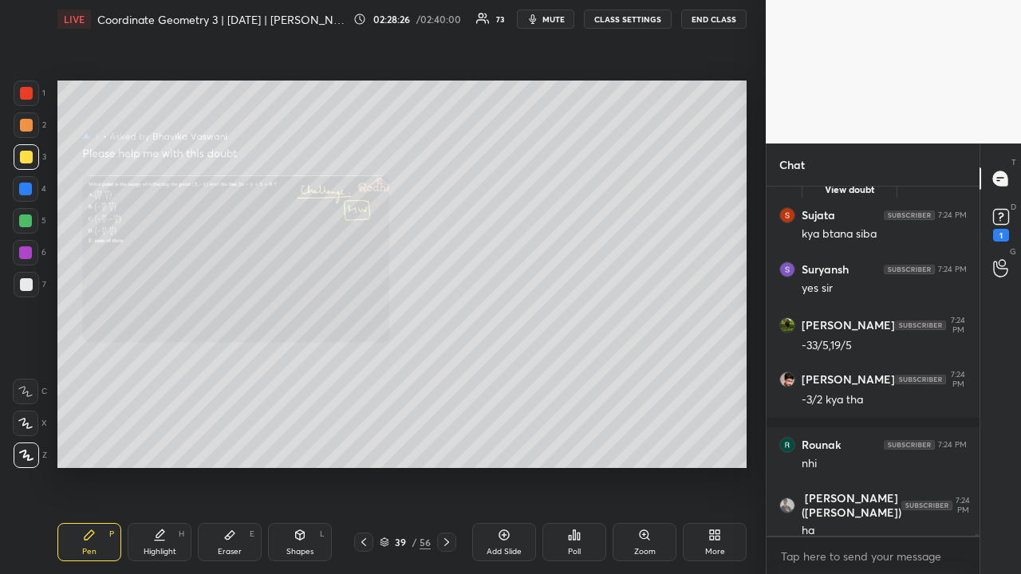
drag, startPoint x: 26, startPoint y: 96, endPoint x: 29, endPoint y: 121, distance: 24.9
click at [26, 99] on div at bounding box center [26, 93] width 13 height 13
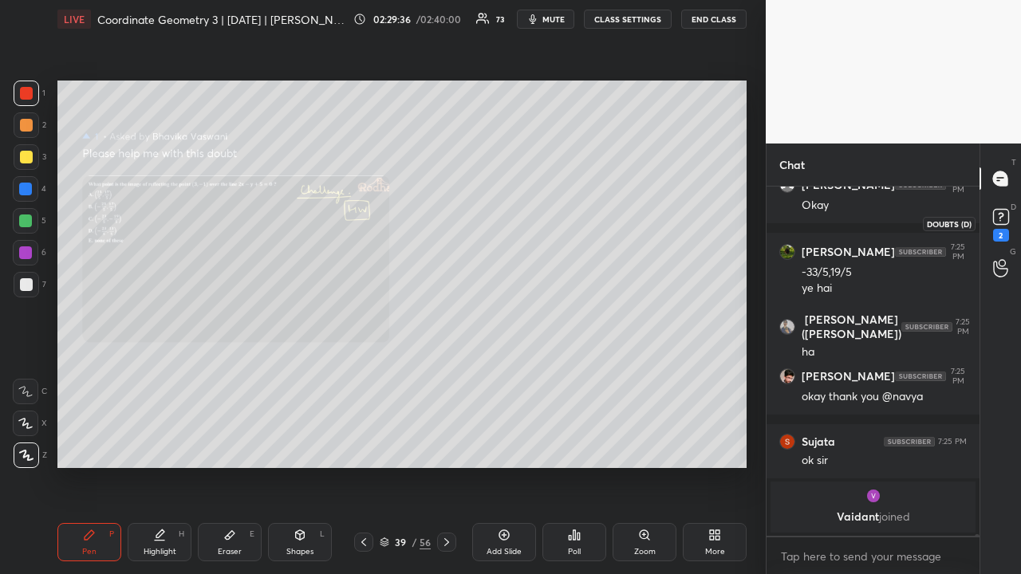
scroll to position [82673, 0]
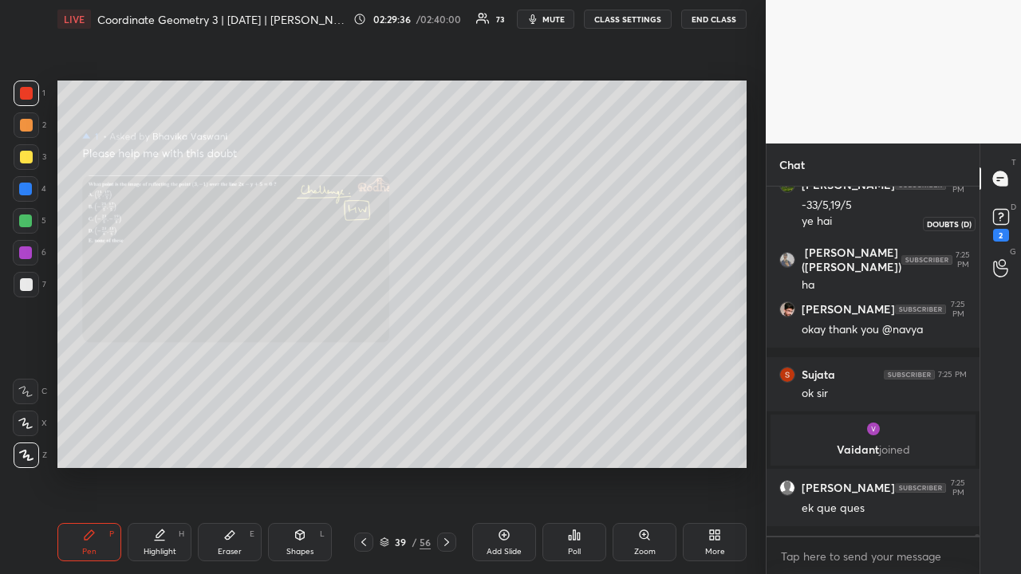
click at [1002, 215] on icon at bounding box center [1000, 216] width 6 height 6
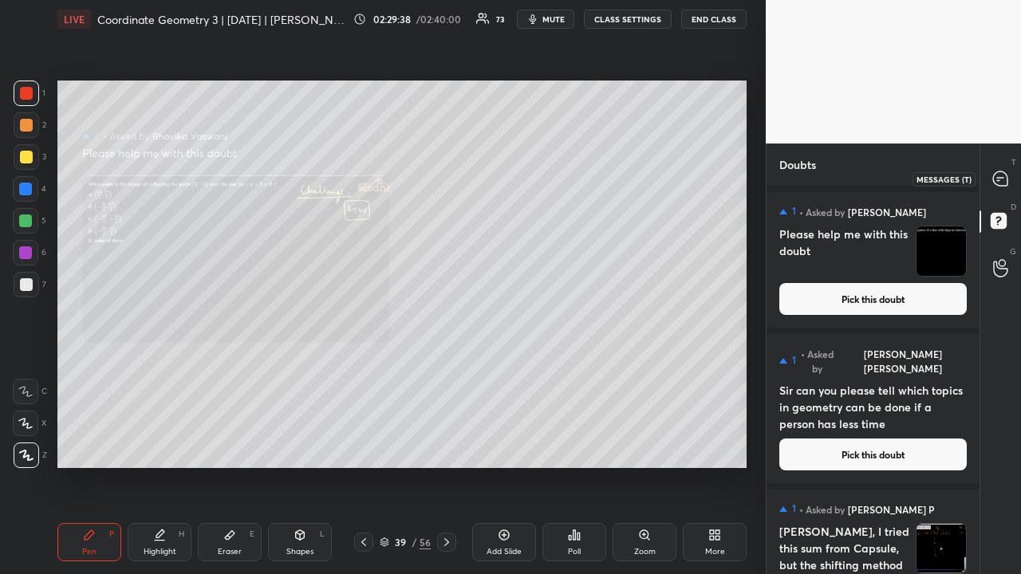
click at [1003, 181] on icon at bounding box center [1000, 178] width 14 height 14
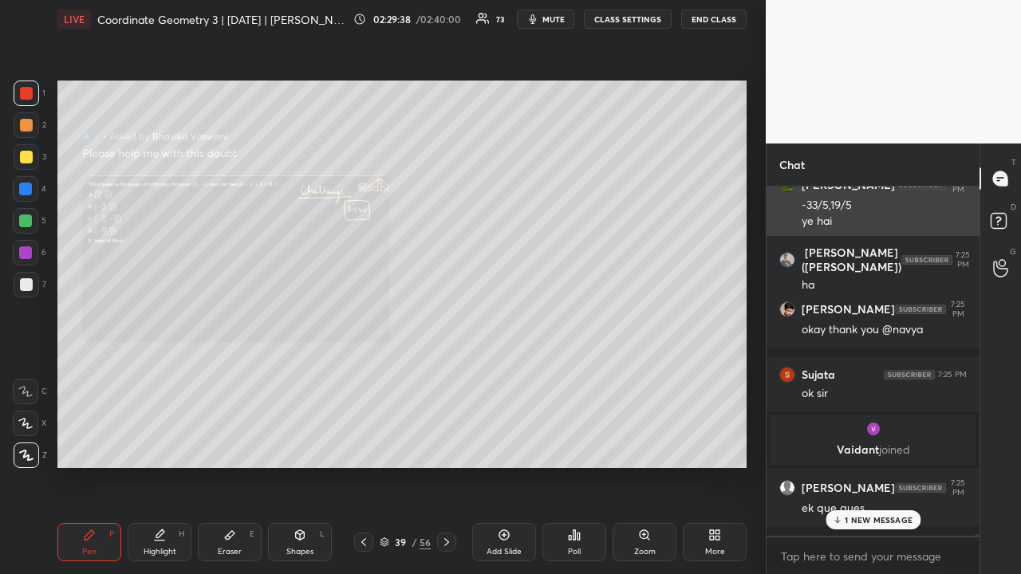
scroll to position [344, 208]
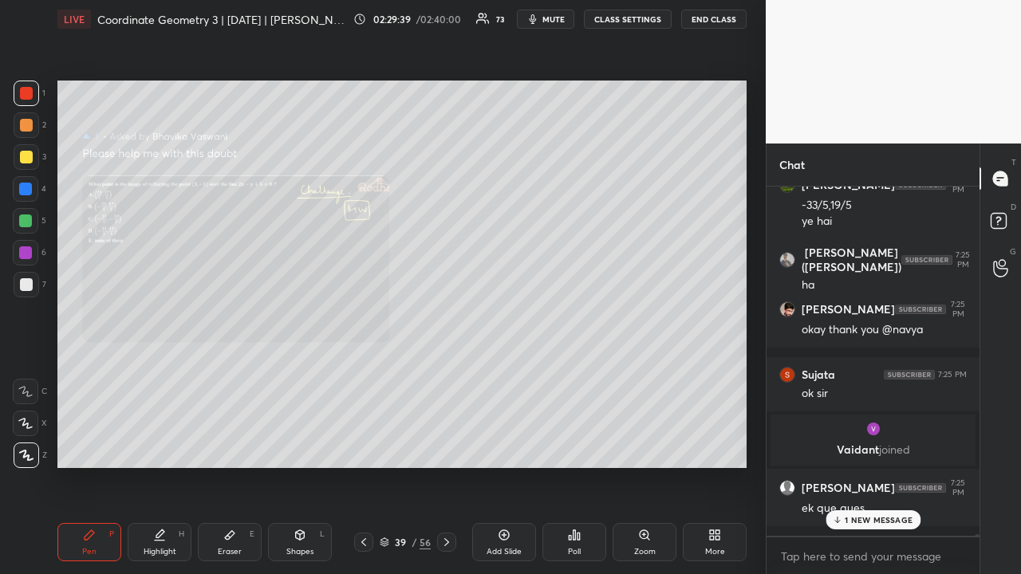
click at [874, 445] on p "1 NEW MESSAGE" at bounding box center [878, 520] width 68 height 10
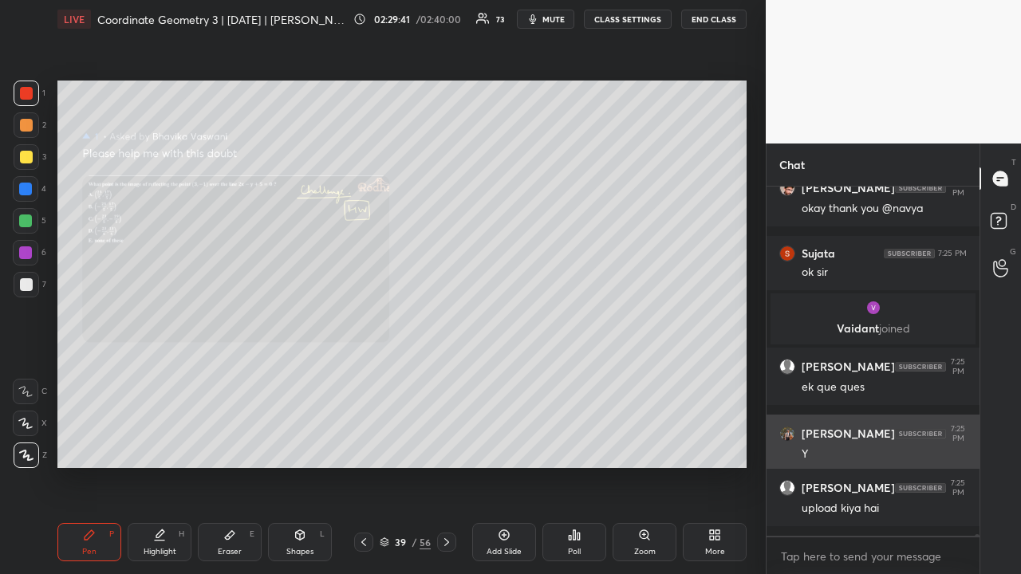
scroll to position [83224, 0]
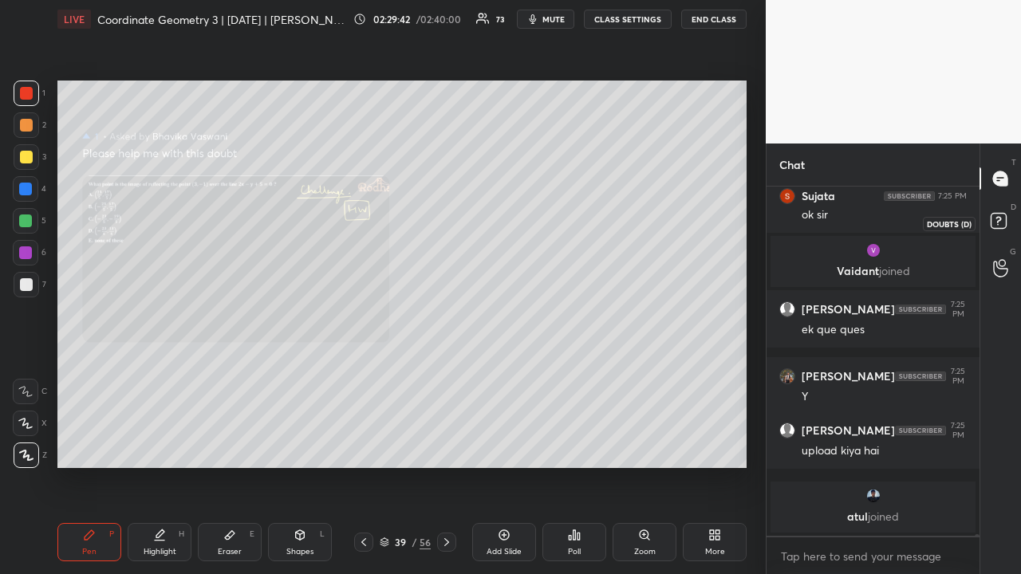
click at [996, 220] on rect at bounding box center [997, 221] width 15 height 15
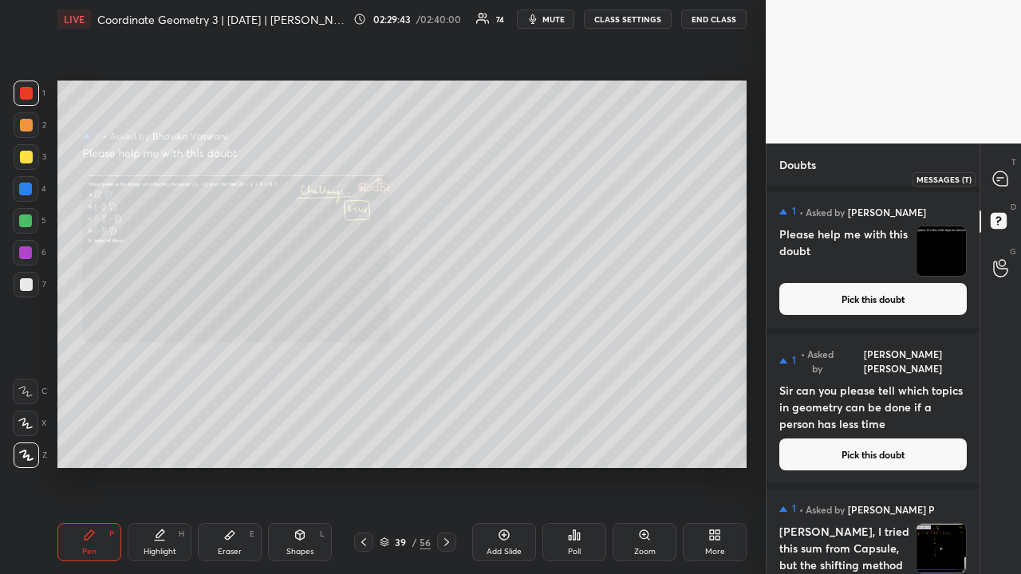
click at [993, 179] on icon at bounding box center [1000, 178] width 14 height 14
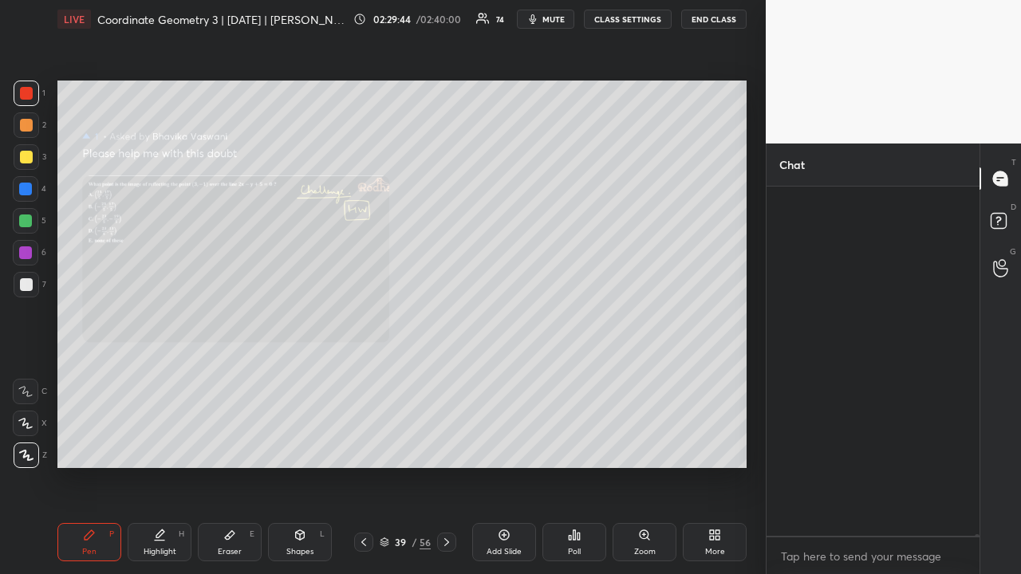
scroll to position [344, 208]
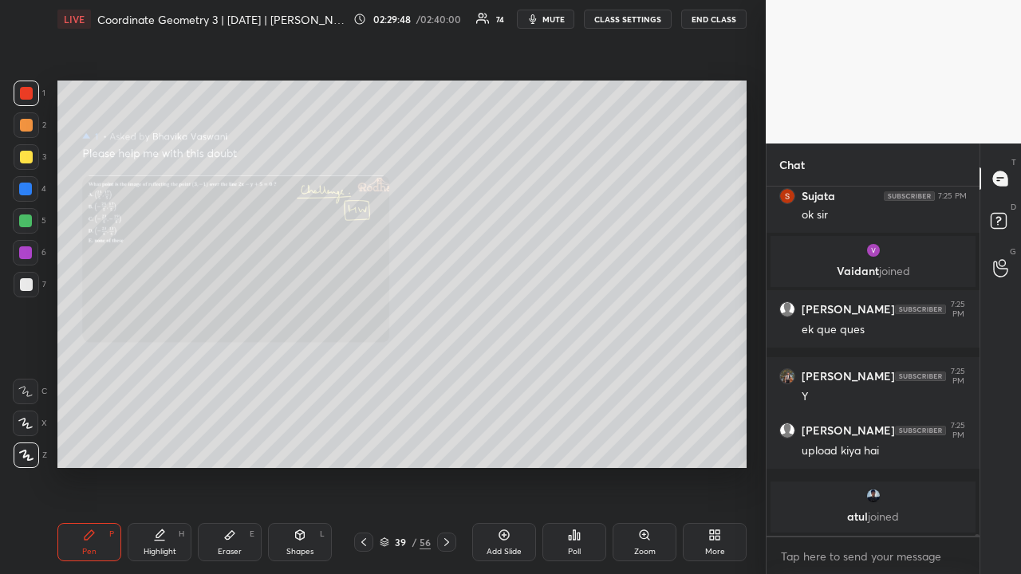
click at [364, 445] on icon at bounding box center [363, 542] width 13 height 13
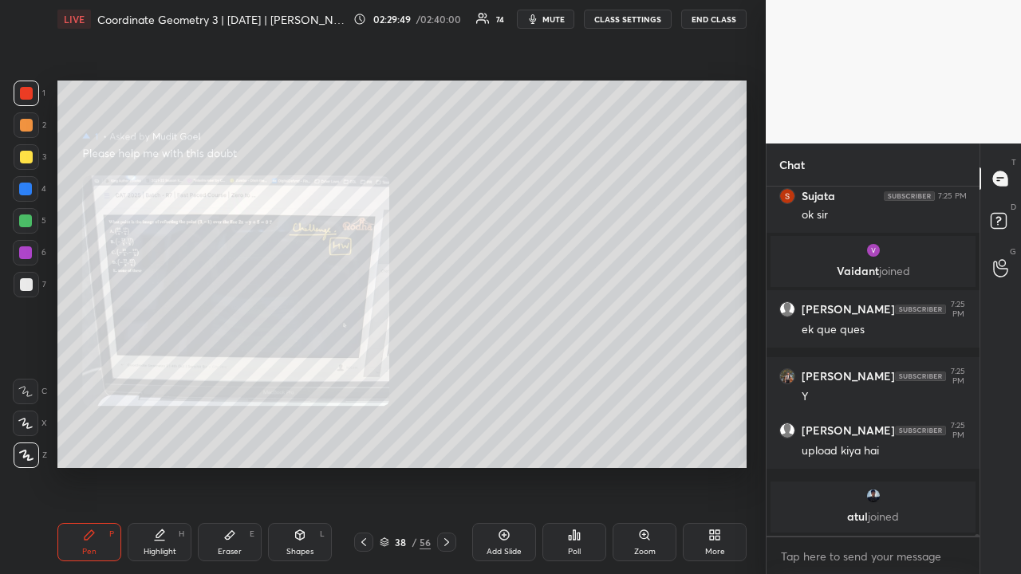
click at [364, 445] on icon at bounding box center [363, 542] width 13 height 13
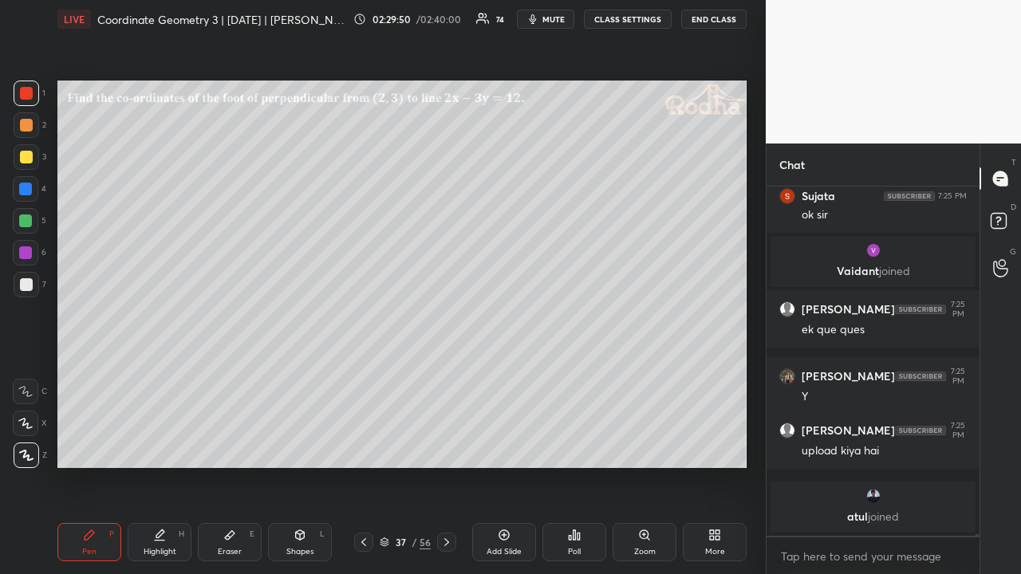
click at [364, 445] on icon at bounding box center [363, 542] width 13 height 13
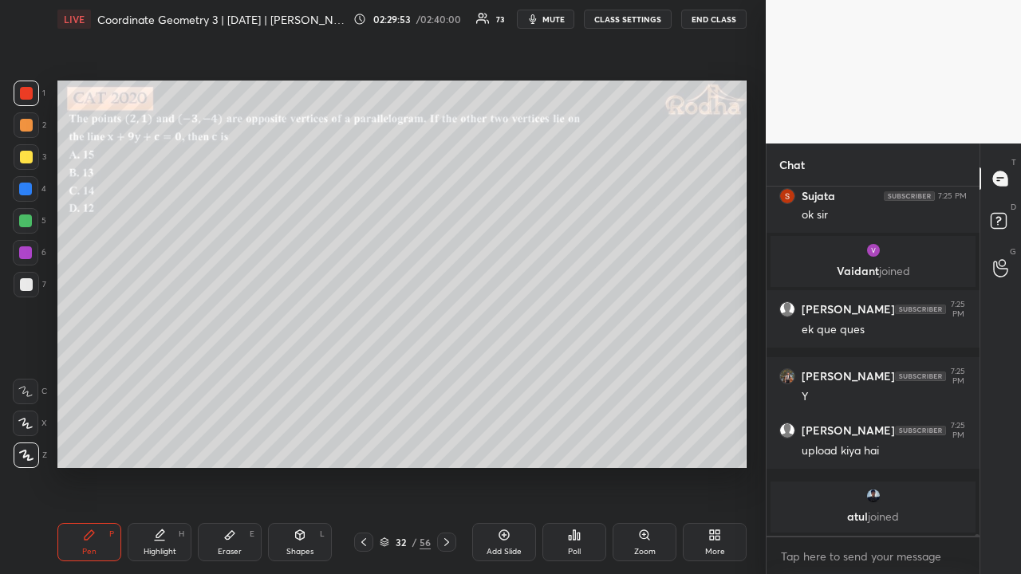
click at [364, 445] on icon at bounding box center [363, 542] width 13 height 13
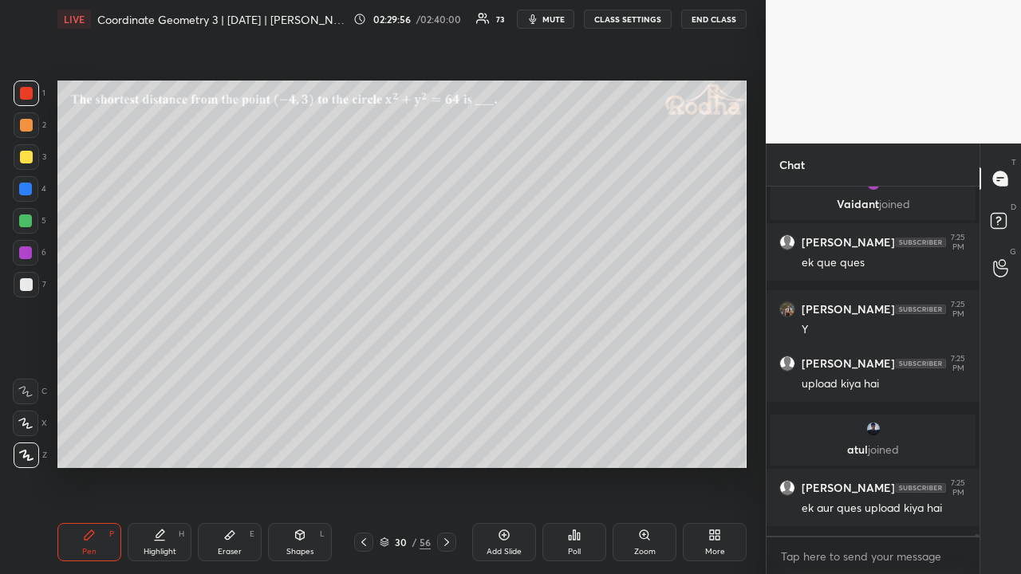
click at [440, 445] on icon at bounding box center [446, 542] width 13 height 13
click at [1007, 222] on icon at bounding box center [1000, 223] width 29 height 29
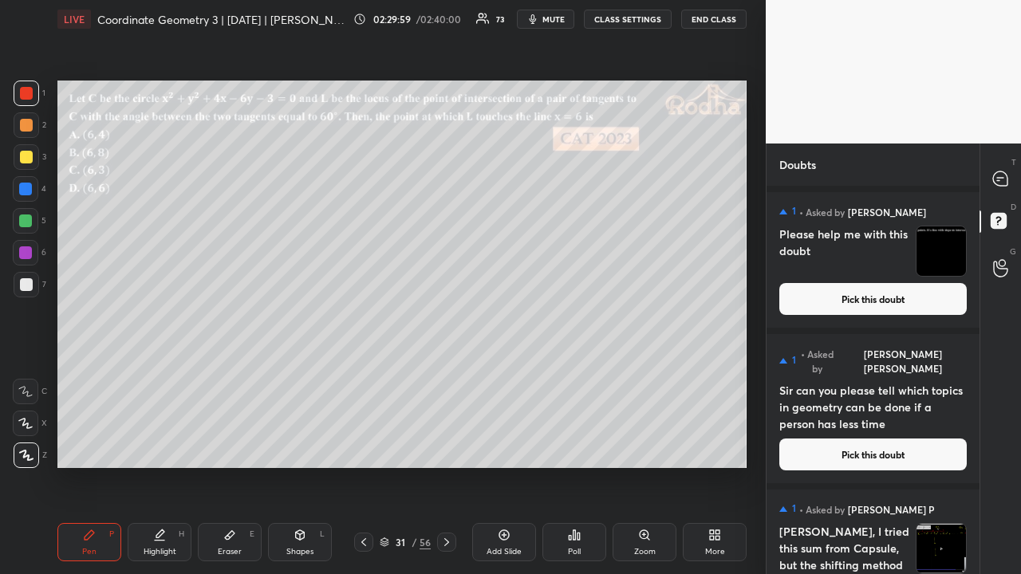
click at [898, 293] on button "Pick this doubt" at bounding box center [872, 299] width 187 height 32
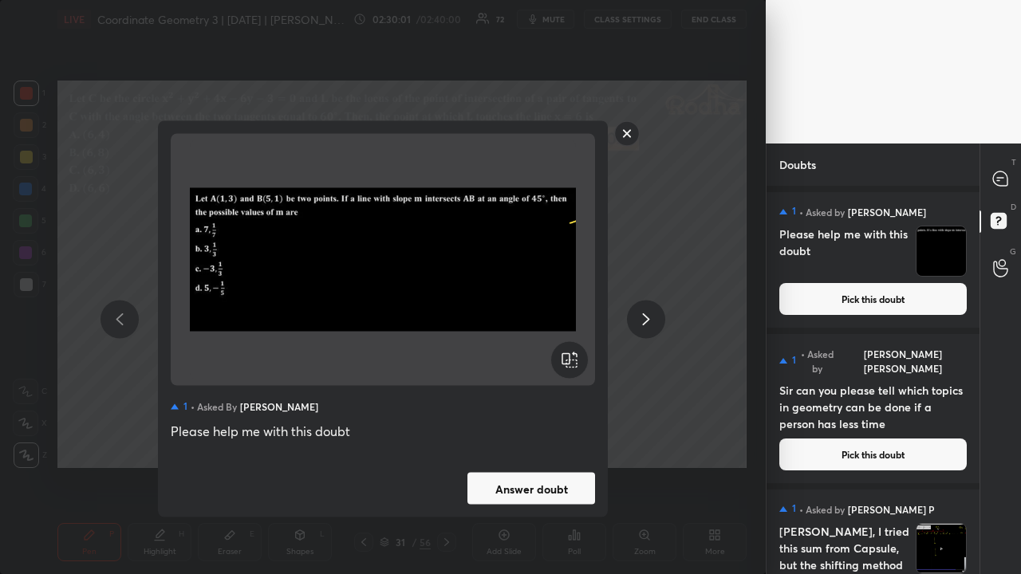
click at [513, 445] on button "Answer doubt" at bounding box center [531, 489] width 128 height 32
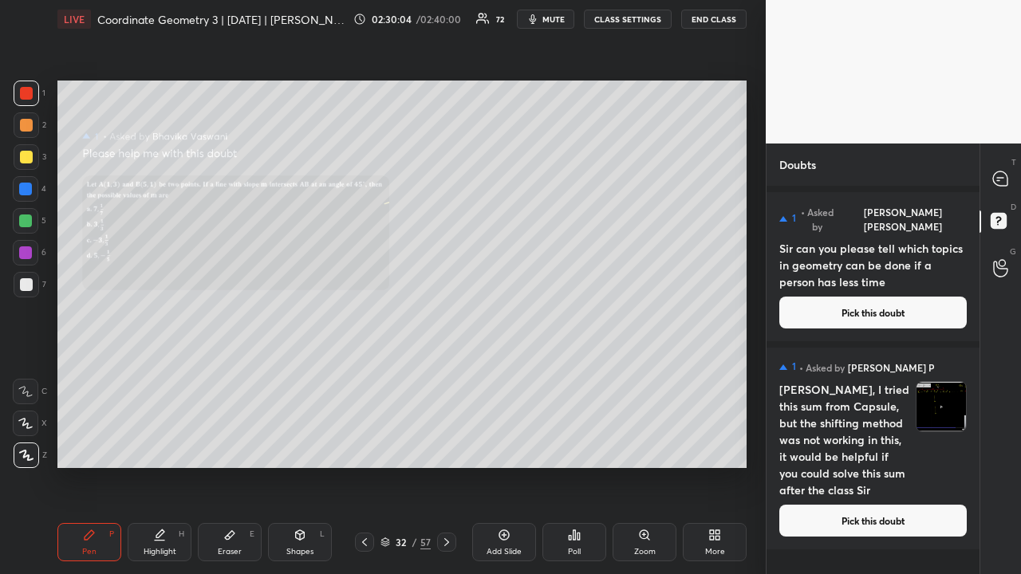
click at [24, 151] on div at bounding box center [26, 157] width 13 height 13
drag, startPoint x: 997, startPoint y: 185, endPoint x: 981, endPoint y: 195, distance: 19.3
click at [997, 184] on icon at bounding box center [1000, 178] width 14 height 14
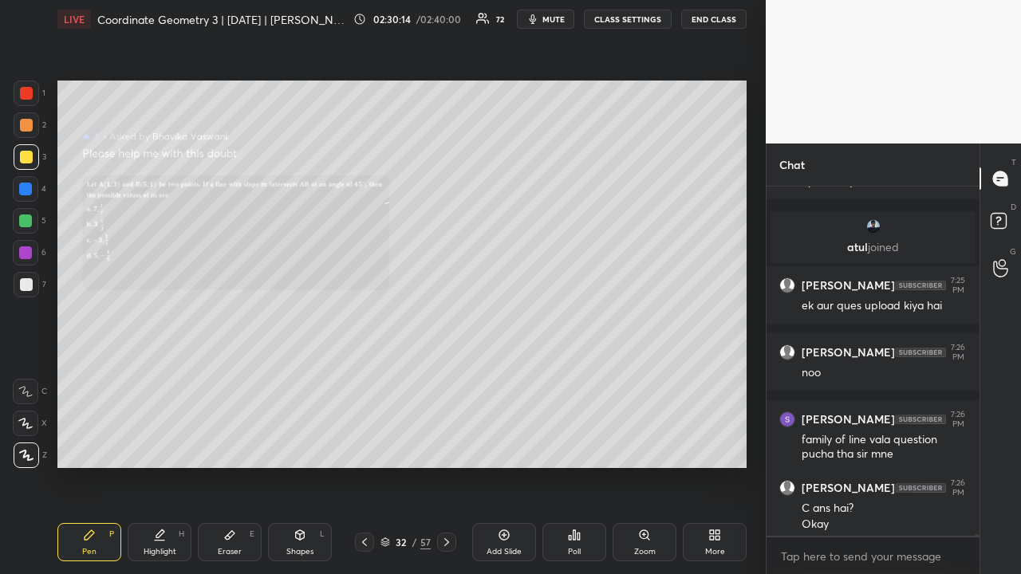
scroll to position [83106, 0]
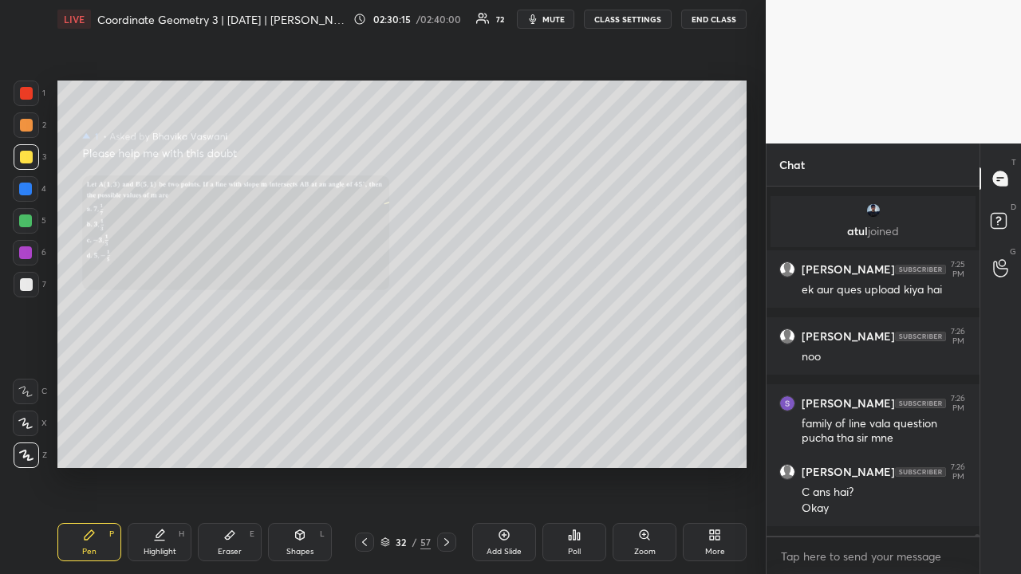
click at [34, 99] on div at bounding box center [27, 94] width 26 height 26
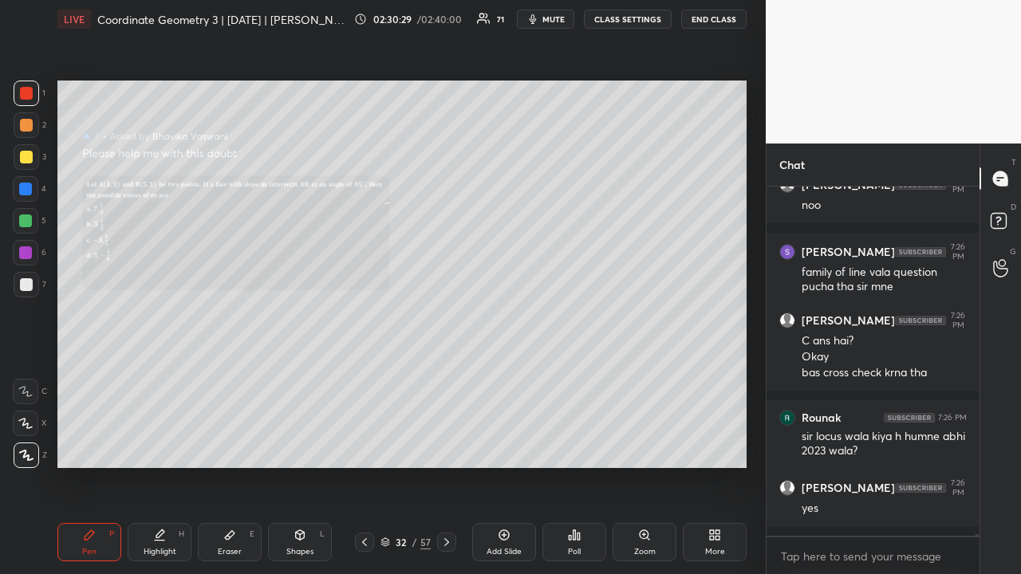
scroll to position [83311, 0]
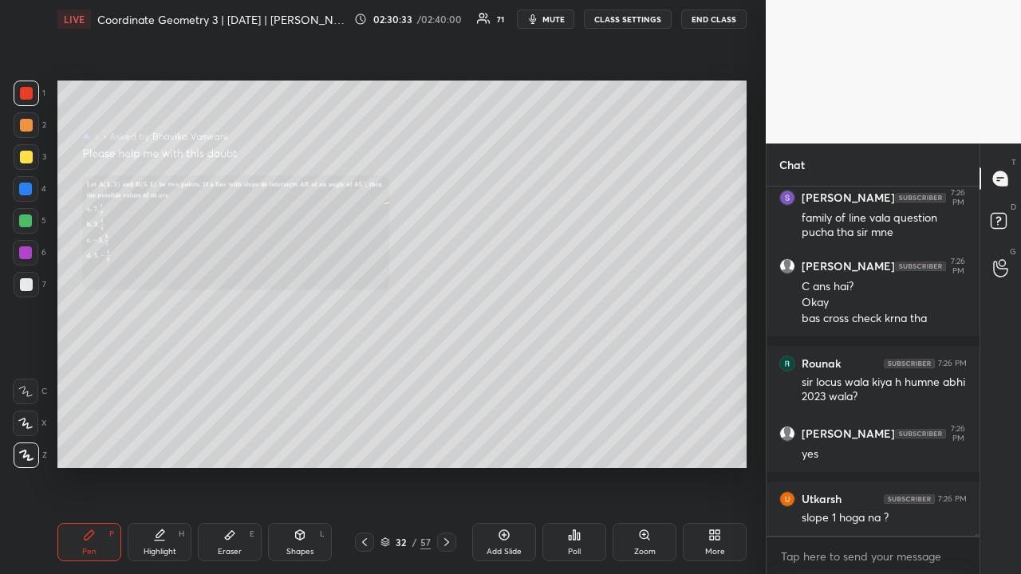
click at [362, 445] on icon at bounding box center [364, 542] width 13 height 13
click at [367, 445] on icon at bounding box center [364, 542] width 13 height 13
click at [365, 445] on icon at bounding box center [364, 542] width 13 height 13
click at [364, 445] on icon at bounding box center [364, 542] width 13 height 13
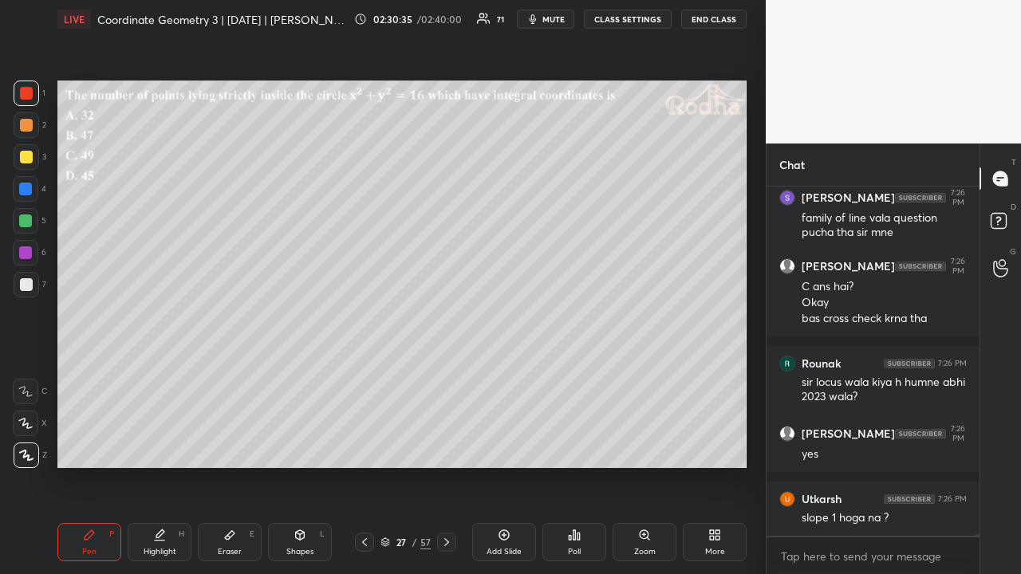
click at [364, 445] on icon at bounding box center [364, 542] width 13 height 13
click at [365, 445] on icon at bounding box center [364, 542] width 13 height 13
click at [364, 445] on icon at bounding box center [364, 542] width 13 height 13
click at [367, 445] on icon at bounding box center [364, 542] width 13 height 13
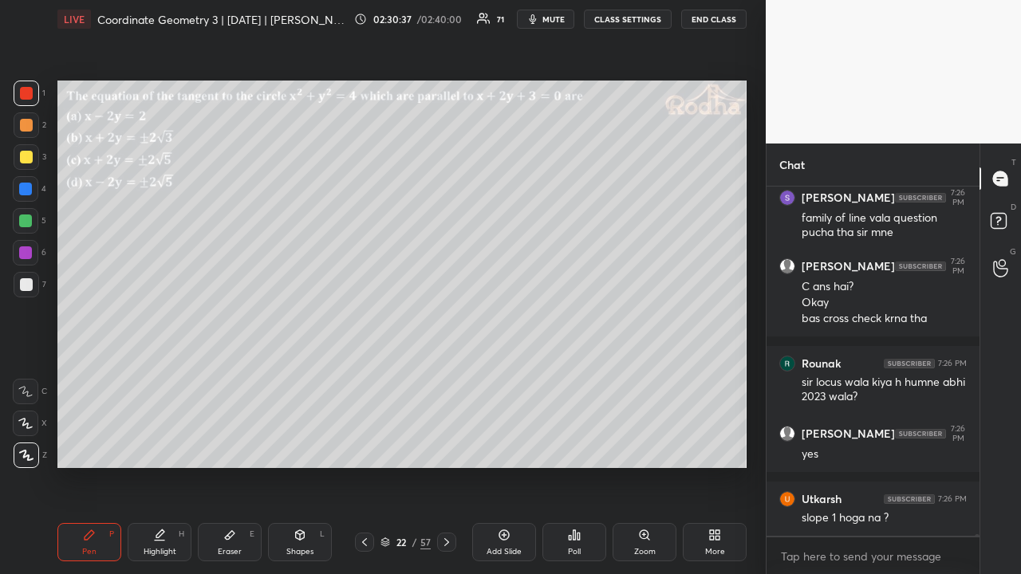
click at [368, 445] on icon at bounding box center [364, 542] width 13 height 13
click at [369, 445] on icon at bounding box center [364, 542] width 13 height 13
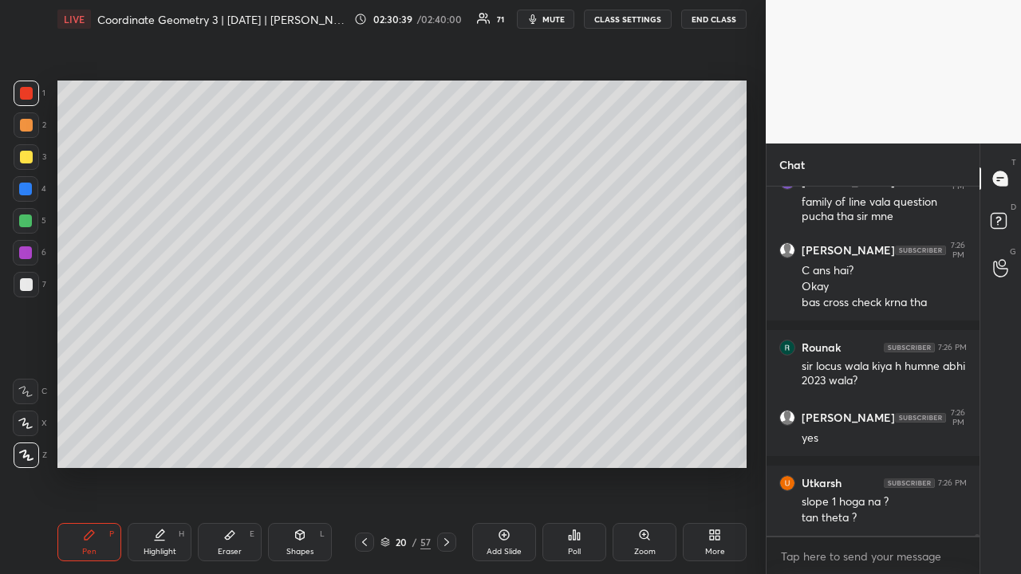
click at [368, 445] on icon at bounding box center [364, 542] width 13 height 13
click at [442, 445] on icon at bounding box center [446, 542] width 13 height 13
click at [443, 445] on icon at bounding box center [446, 542] width 13 height 13
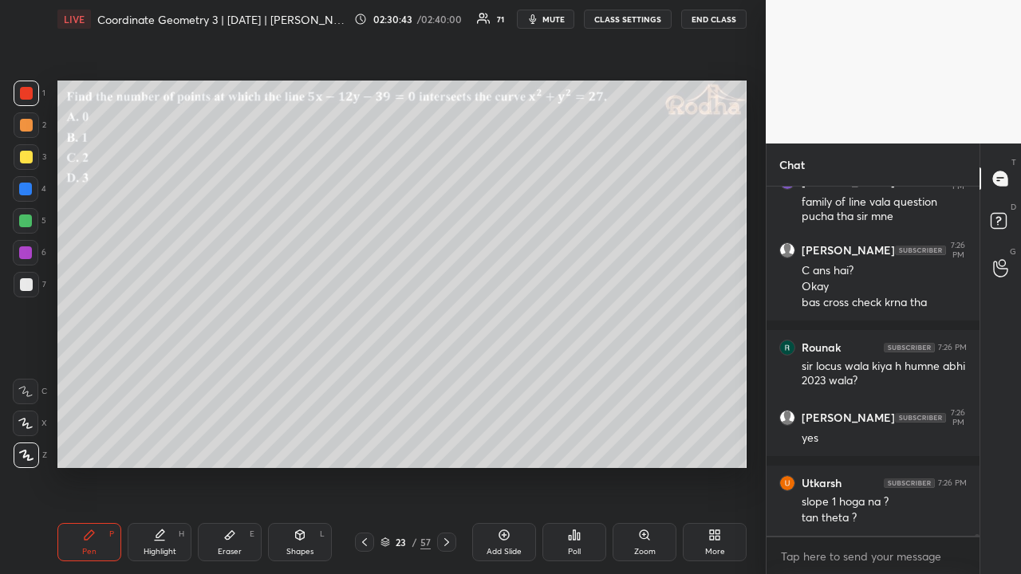
click at [445, 445] on icon at bounding box center [446, 542] width 5 height 8
click at [444, 445] on icon at bounding box center [446, 542] width 5 height 8
click at [443, 445] on icon at bounding box center [446, 542] width 13 height 13
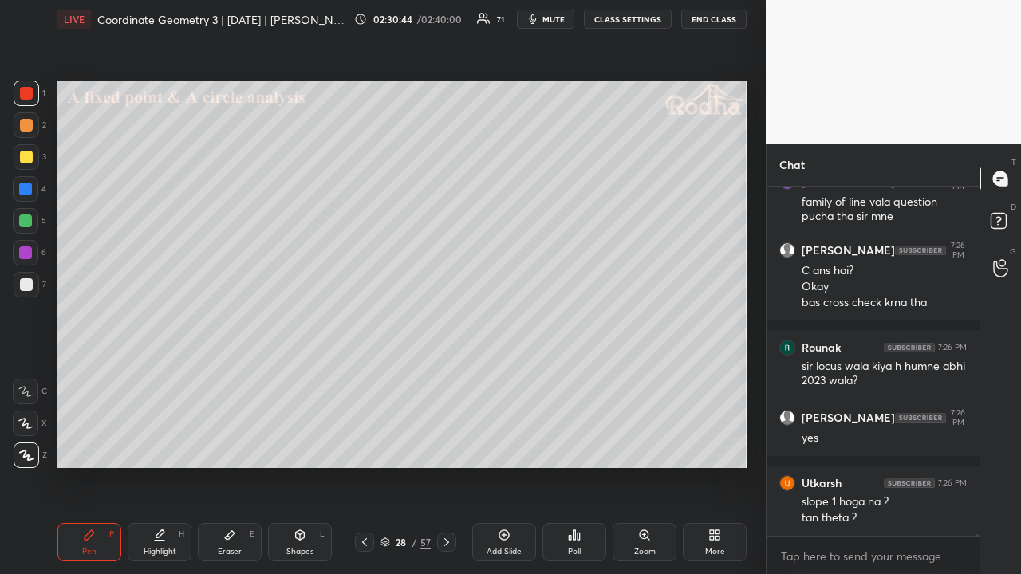
click at [445, 445] on icon at bounding box center [446, 542] width 5 height 8
click at [446, 445] on icon at bounding box center [446, 542] width 5 height 8
click at [447, 445] on icon at bounding box center [446, 542] width 13 height 13
click at [446, 445] on icon at bounding box center [446, 542] width 13 height 13
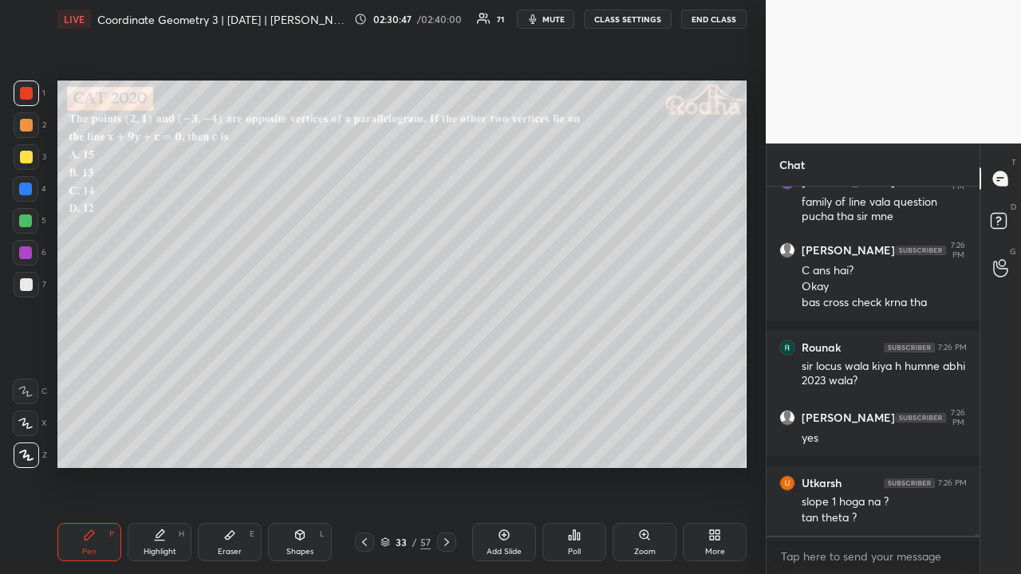
click at [446, 445] on icon at bounding box center [446, 542] width 13 height 13
click at [446, 445] on icon at bounding box center [446, 542] width 5 height 8
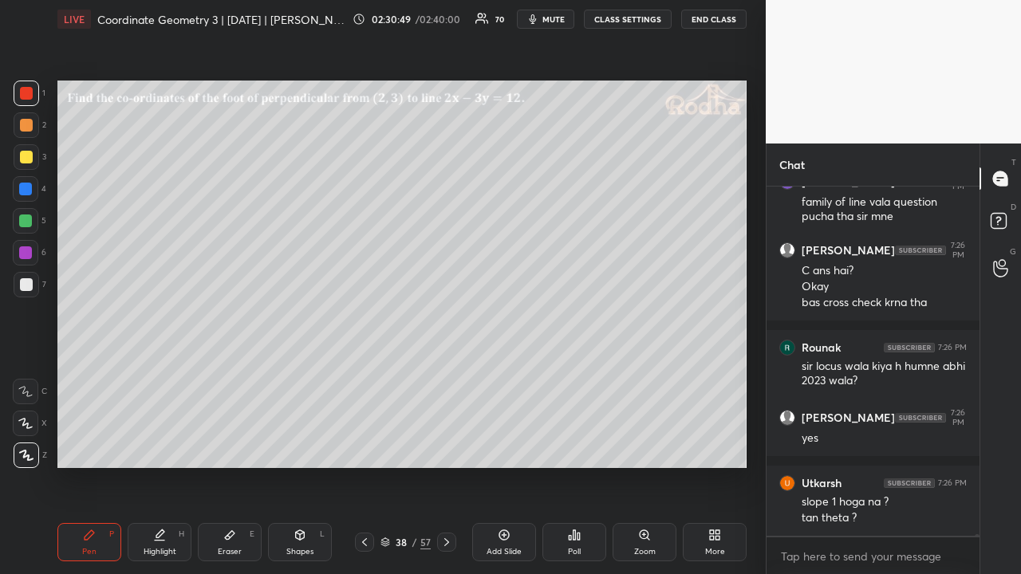
click at [447, 445] on icon at bounding box center [446, 542] width 5 height 8
click at [446, 445] on icon at bounding box center [446, 542] width 5 height 8
click at [447, 445] on icon at bounding box center [446, 542] width 5 height 8
click at [365, 445] on icon at bounding box center [364, 542] width 13 height 13
click at [445, 445] on icon at bounding box center [446, 542] width 13 height 13
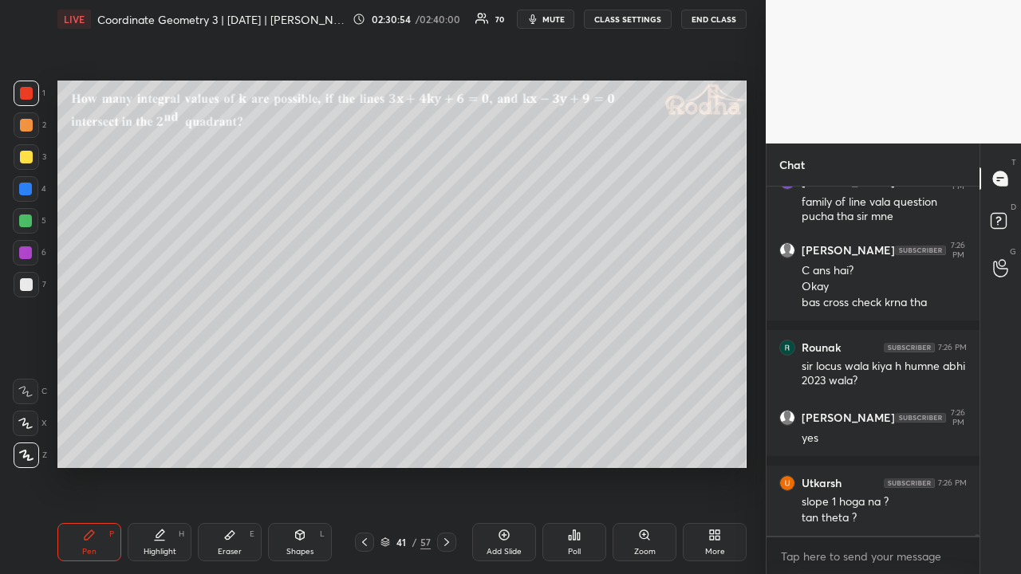
click at [364, 445] on icon at bounding box center [364, 542] width 13 height 13
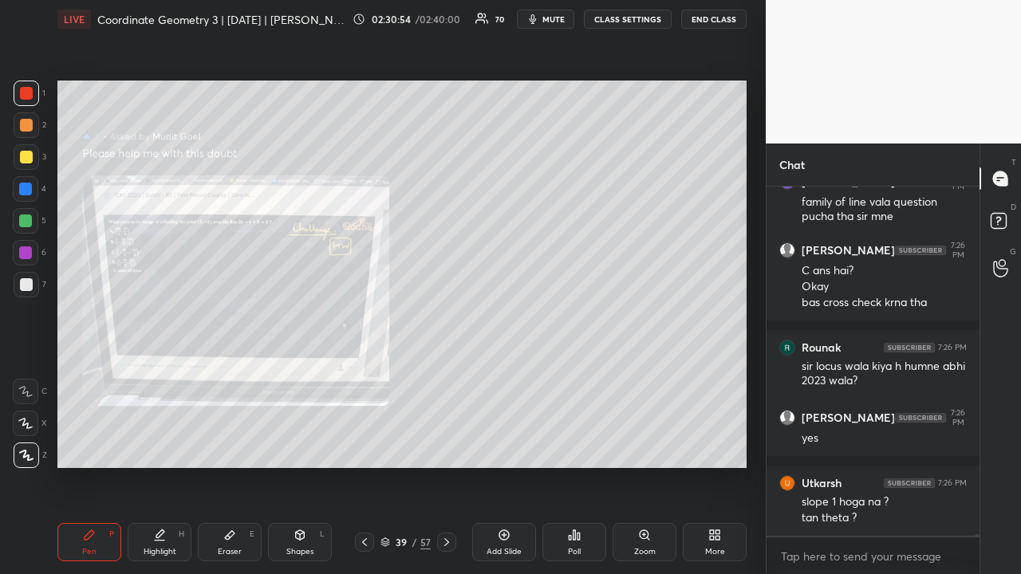
scroll to position [83394, 0]
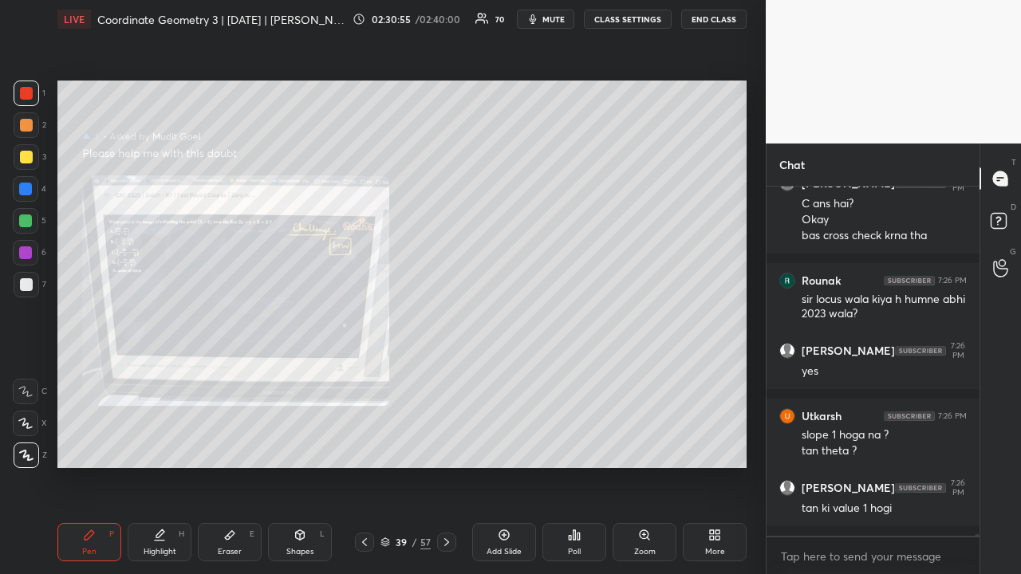
click at [367, 445] on icon at bounding box center [364, 542] width 13 height 13
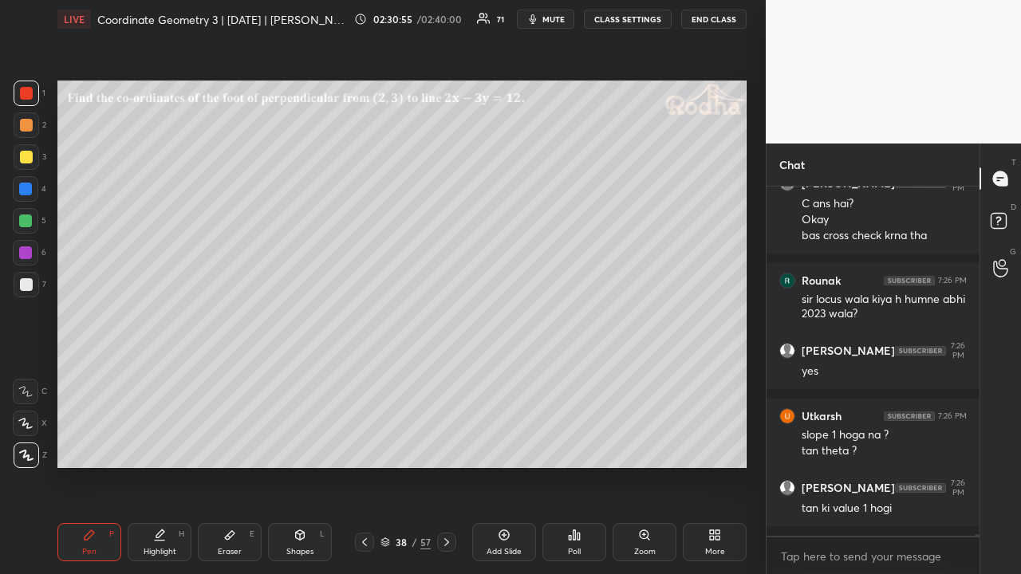
scroll to position [83452, 0]
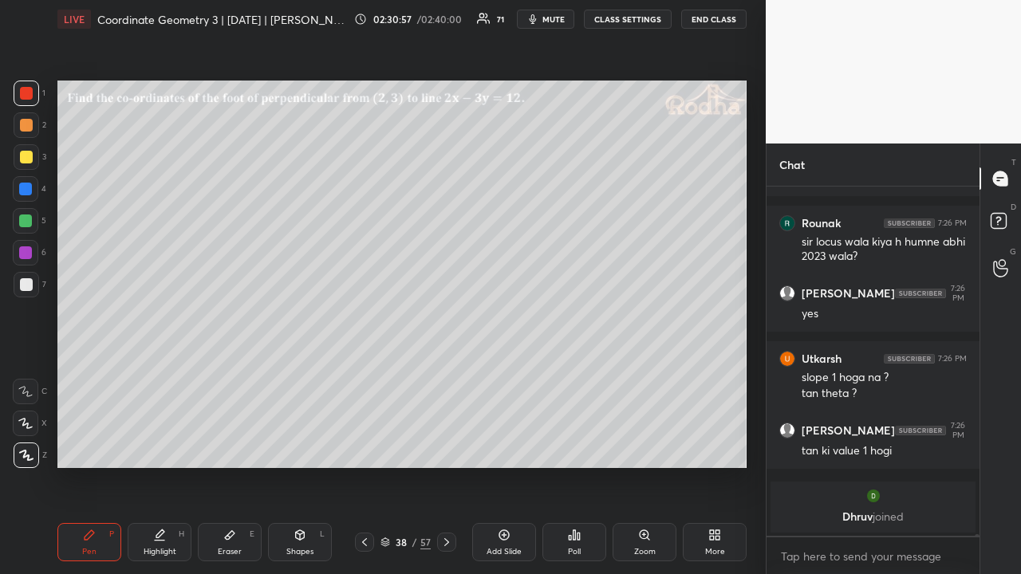
click at [450, 445] on icon at bounding box center [446, 542] width 13 height 13
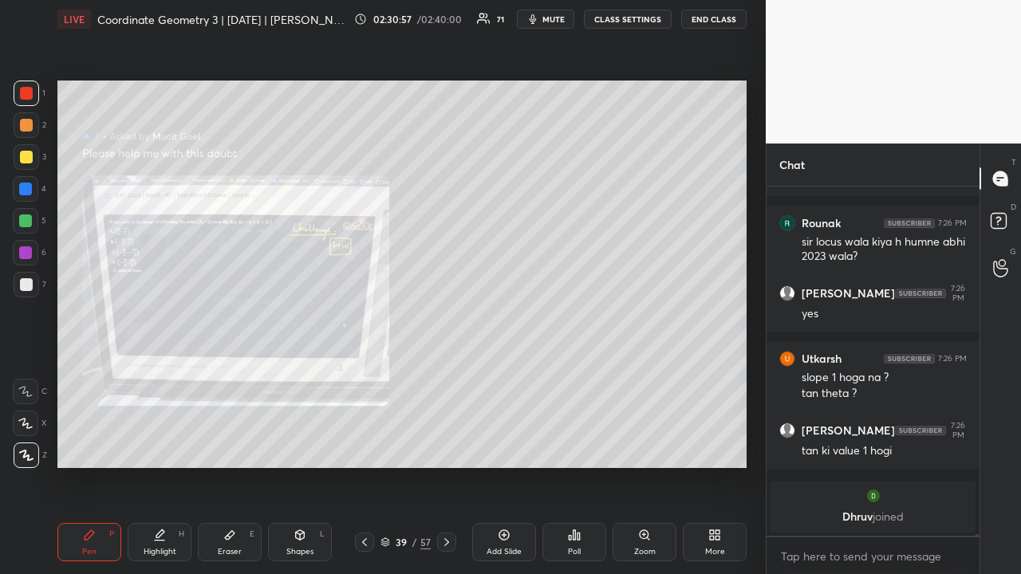
click at [452, 445] on icon at bounding box center [446, 542] width 13 height 13
click at [453, 445] on div at bounding box center [446, 542] width 19 height 19
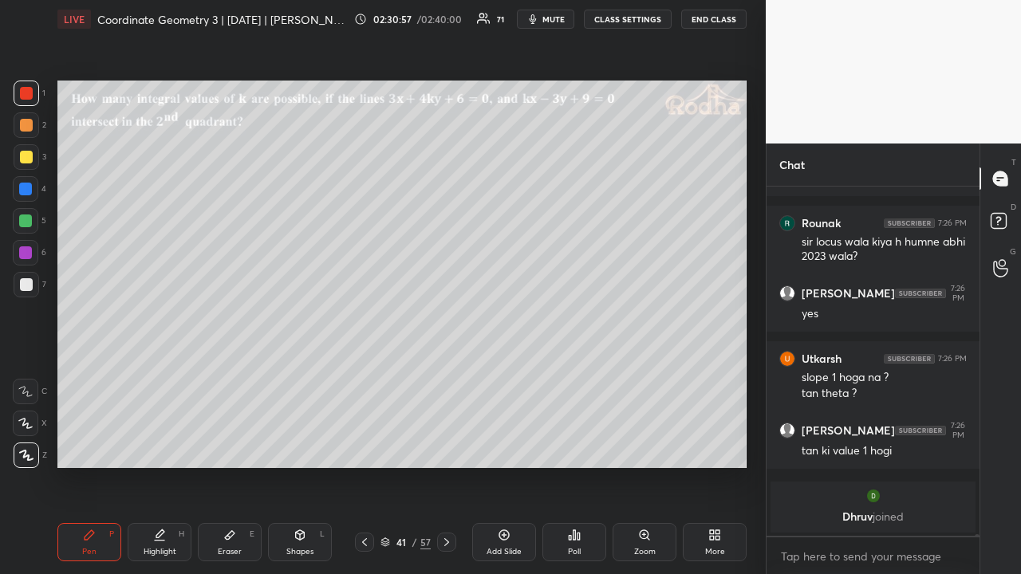
click at [453, 445] on div at bounding box center [446, 542] width 19 height 19
click at [454, 445] on div at bounding box center [446, 542] width 19 height 19
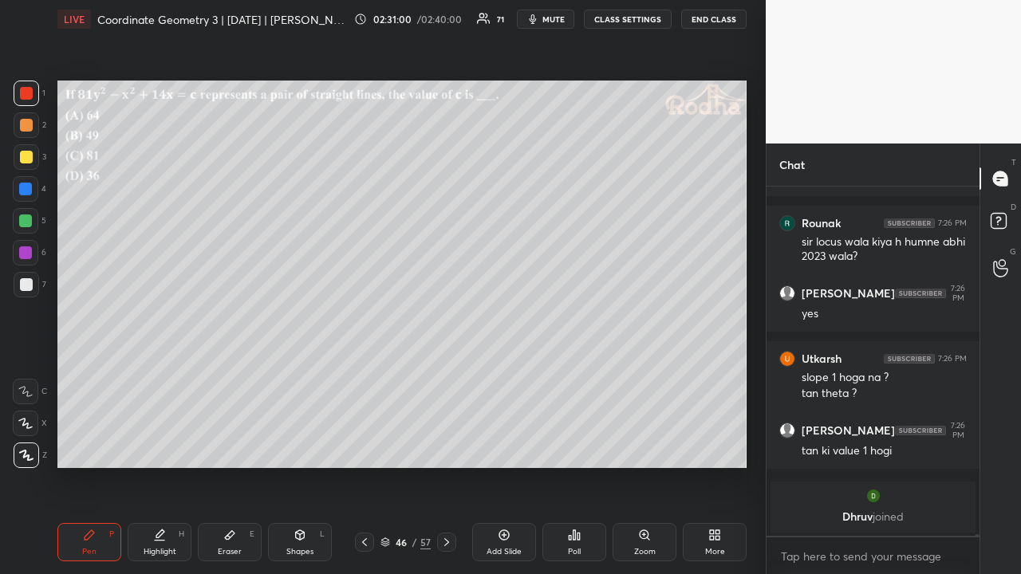
click at [455, 445] on div at bounding box center [446, 542] width 19 height 19
click at [454, 445] on div at bounding box center [446, 542] width 19 height 19
click at [368, 445] on icon at bounding box center [364, 542] width 13 height 13
click at [367, 445] on icon at bounding box center [364, 542] width 13 height 13
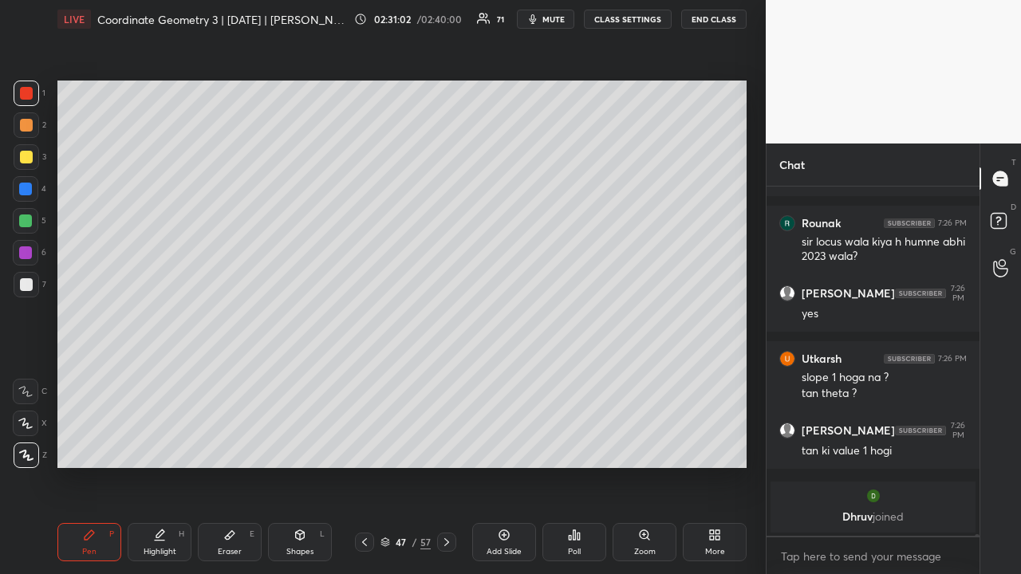
click at [368, 445] on icon at bounding box center [364, 542] width 13 height 13
click at [372, 445] on div at bounding box center [364, 542] width 19 height 19
click at [370, 445] on div at bounding box center [364, 542] width 19 height 19
click at [371, 445] on div at bounding box center [364, 542] width 19 height 19
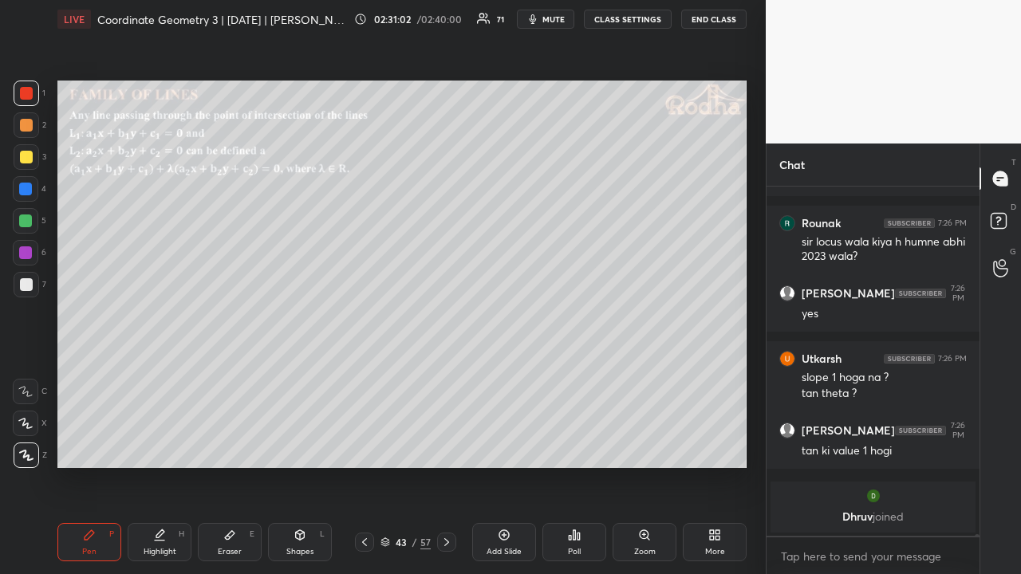
scroll to position [83165, 0]
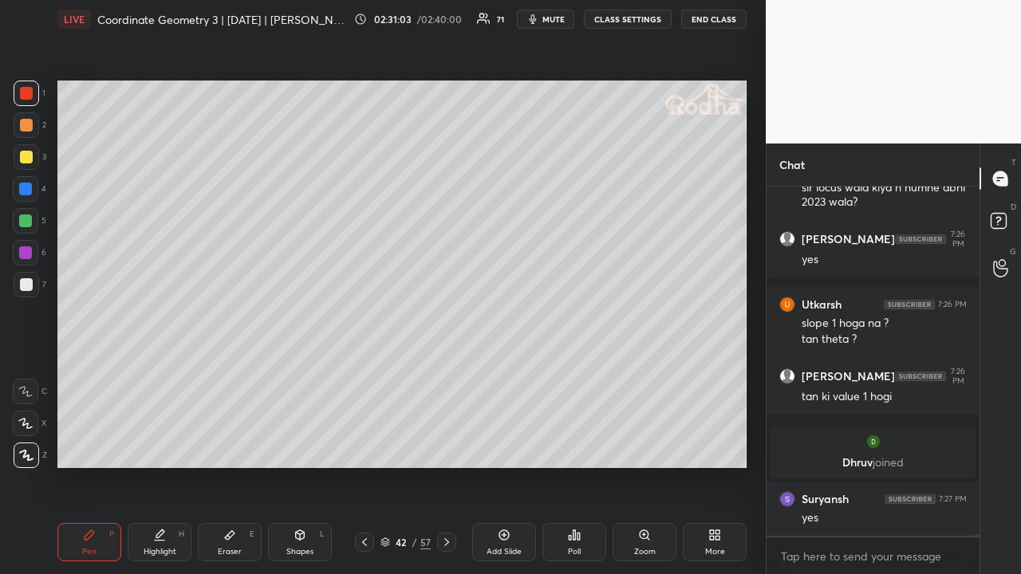
click at [371, 445] on div at bounding box center [364, 542] width 19 height 19
click at [372, 445] on div at bounding box center [364, 542] width 19 height 19
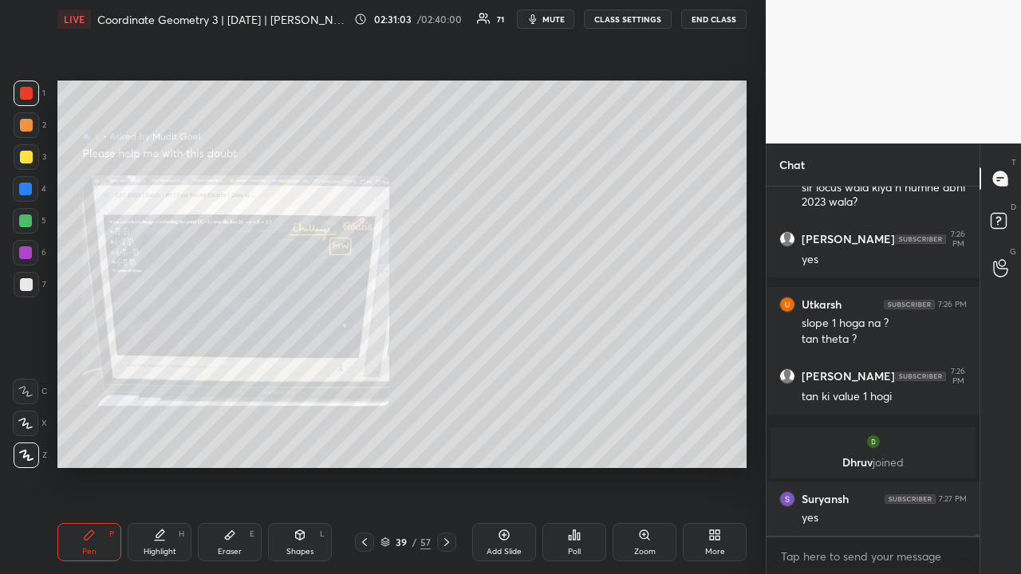
click at [372, 445] on div at bounding box center [364, 542] width 19 height 19
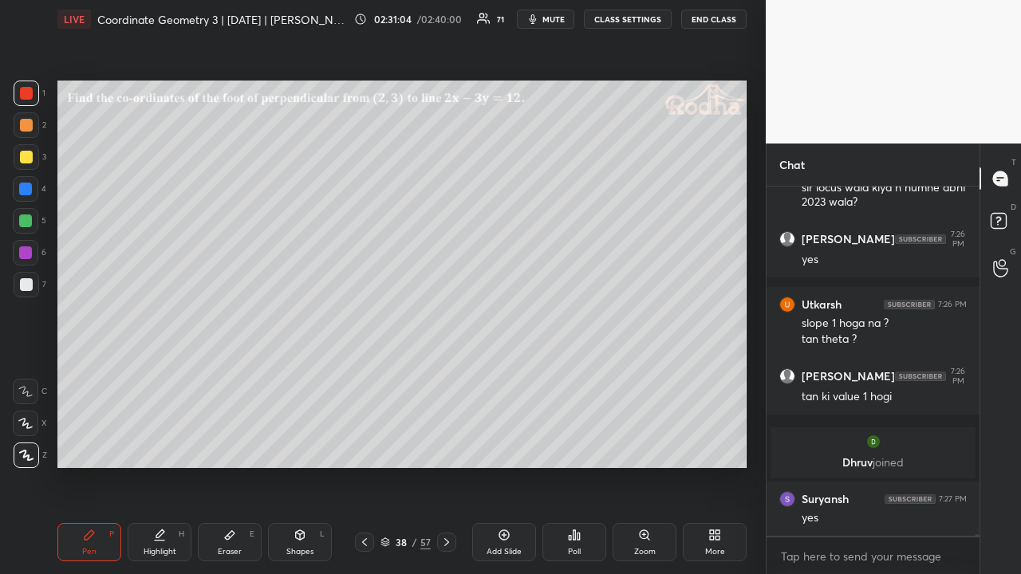
scroll to position [83219, 0]
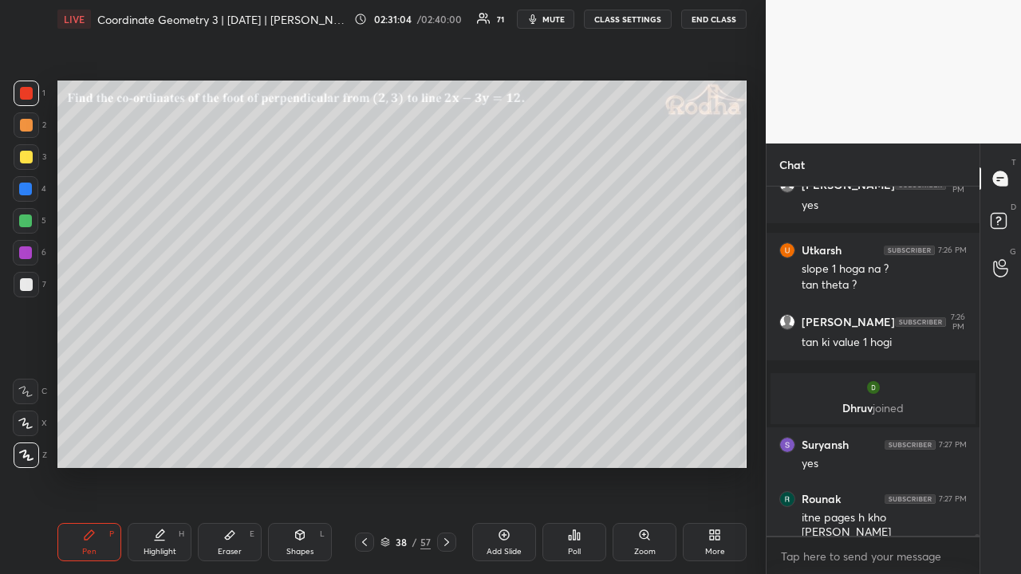
click at [373, 445] on div "38 / 57" at bounding box center [405, 542] width 101 height 19
click at [370, 445] on div at bounding box center [364, 542] width 19 height 19
click at [368, 445] on div at bounding box center [364, 542] width 19 height 19
click at [368, 445] on icon at bounding box center [364, 542] width 13 height 13
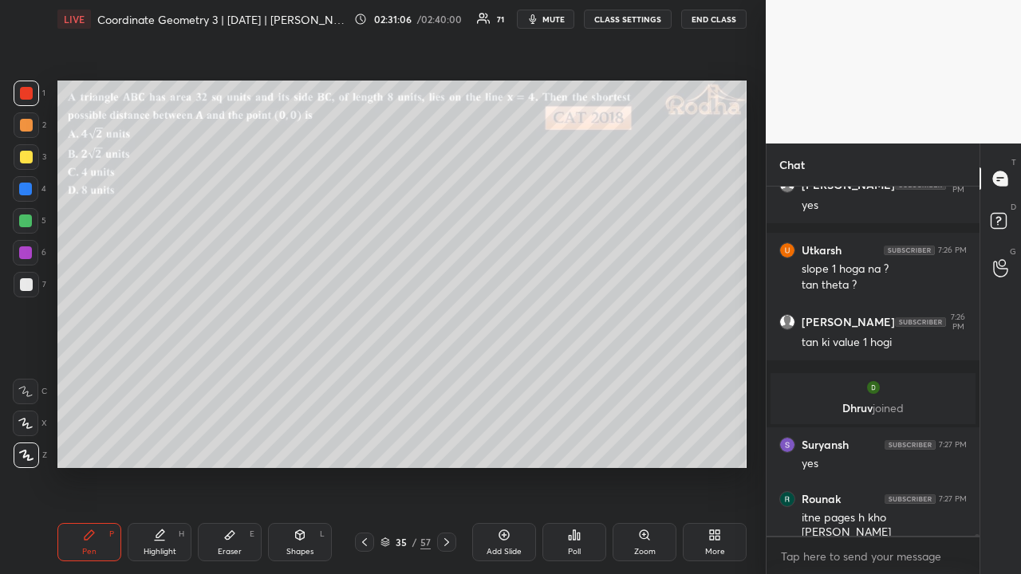
click at [367, 445] on icon at bounding box center [364, 542] width 13 height 13
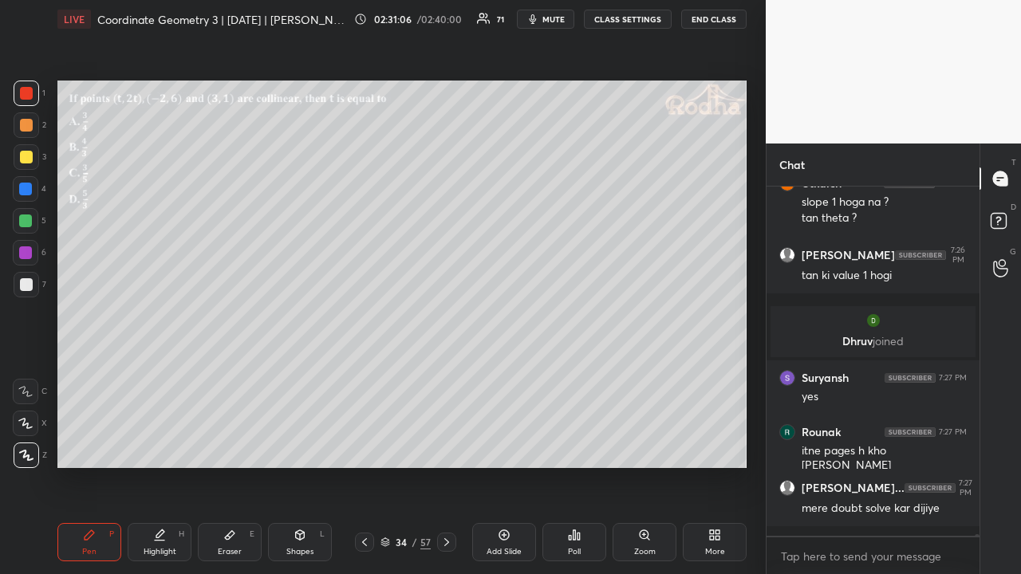
click at [367, 445] on icon at bounding box center [364, 542] width 13 height 13
drag, startPoint x: 445, startPoint y: 537, endPoint x: 438, endPoint y: 509, distance: 29.6
click at [445, 445] on icon at bounding box center [446, 542] width 13 height 13
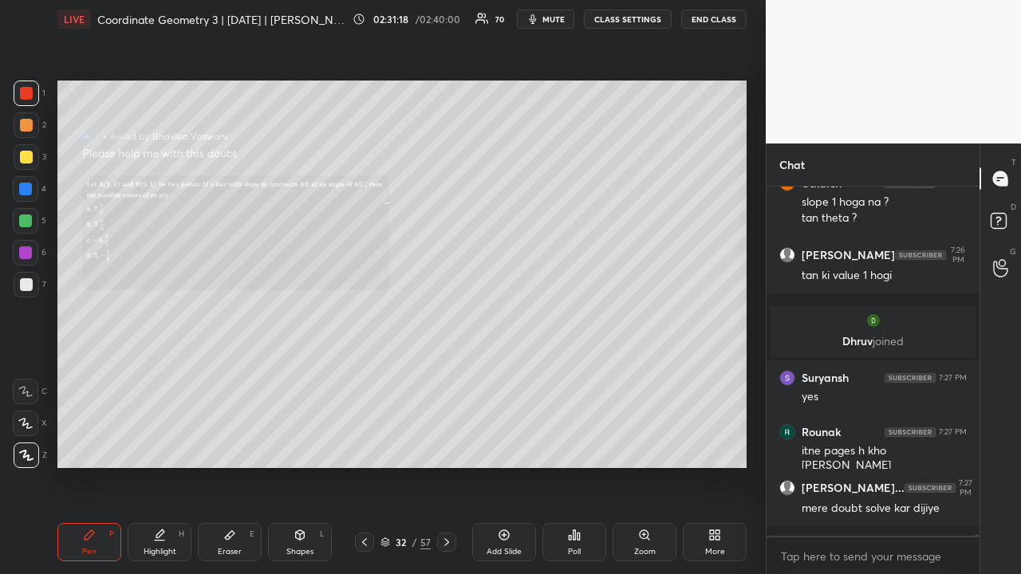
click at [363, 445] on icon at bounding box center [364, 542] width 13 height 13
click at [360, 445] on icon at bounding box center [364, 542] width 13 height 13
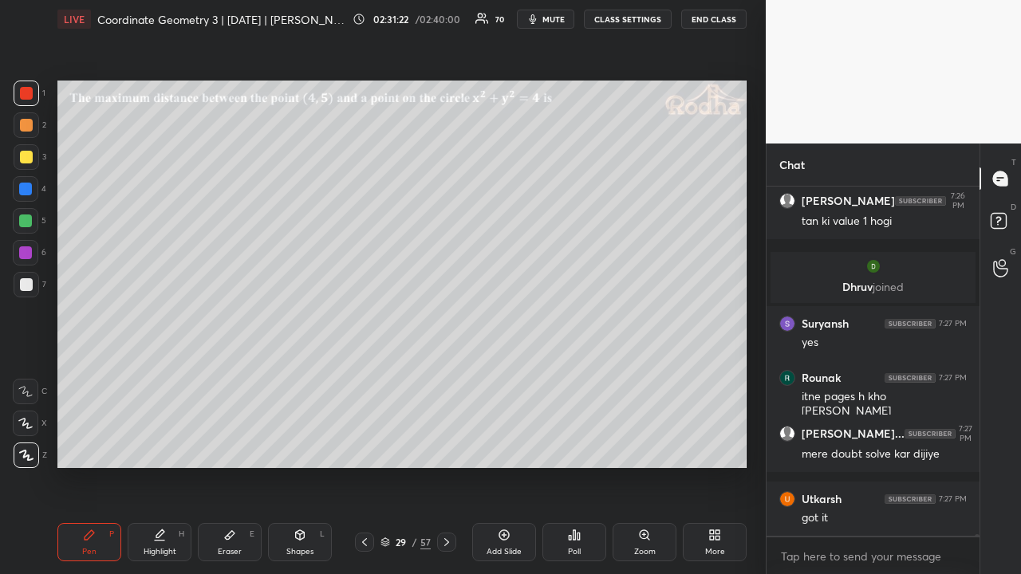
click at [360, 445] on icon at bounding box center [364, 542] width 13 height 13
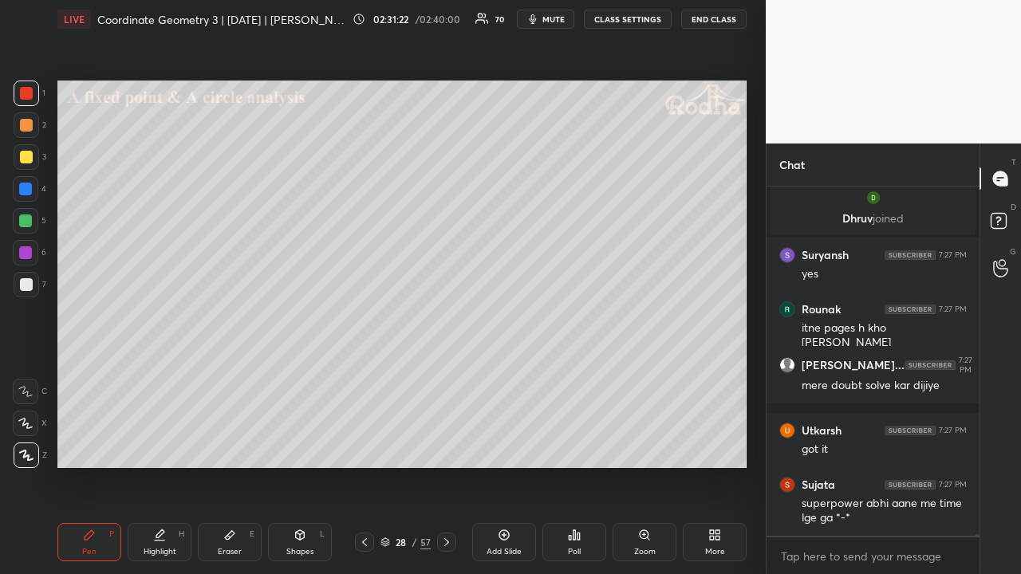
click at [361, 445] on icon at bounding box center [364, 542] width 13 height 13
click at [362, 445] on icon at bounding box center [364, 542] width 13 height 13
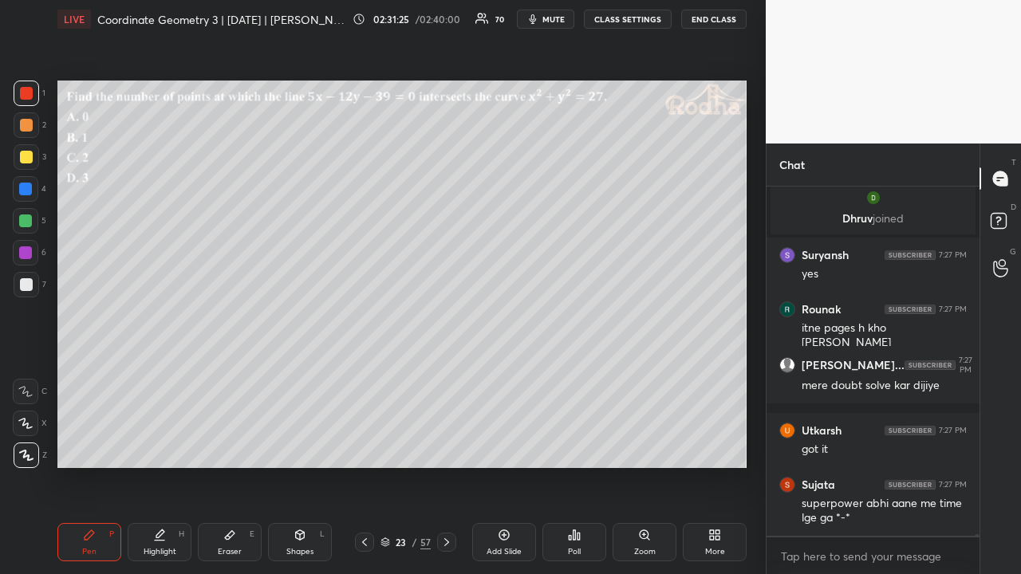
click at [362, 445] on icon at bounding box center [364, 542] width 13 height 13
click at [364, 445] on icon at bounding box center [364, 542] width 13 height 13
click at [362, 445] on icon at bounding box center [364, 542] width 13 height 13
click at [364, 445] on icon at bounding box center [364, 542] width 5 height 8
click at [364, 445] on icon at bounding box center [364, 542] width 13 height 13
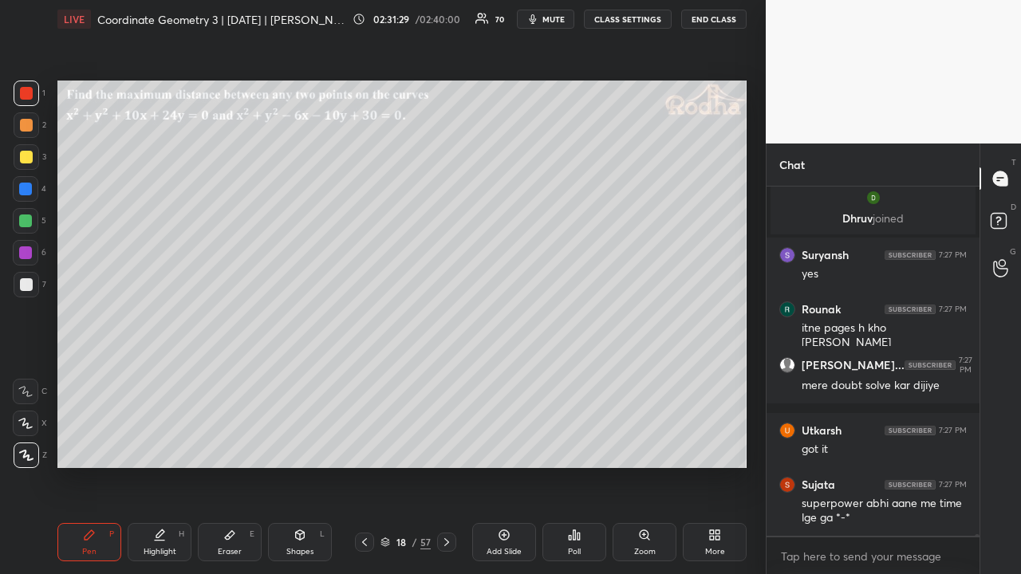
click at [365, 445] on icon at bounding box center [364, 542] width 13 height 13
click at [364, 445] on icon at bounding box center [364, 542] width 13 height 13
click at [380, 445] on icon at bounding box center [385, 542] width 10 height 10
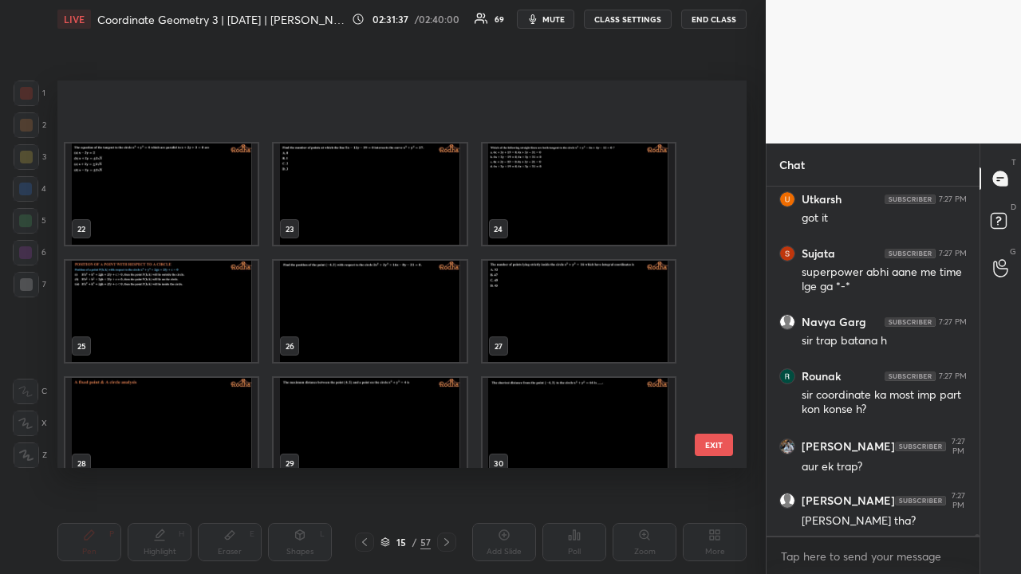
scroll to position [836, 0]
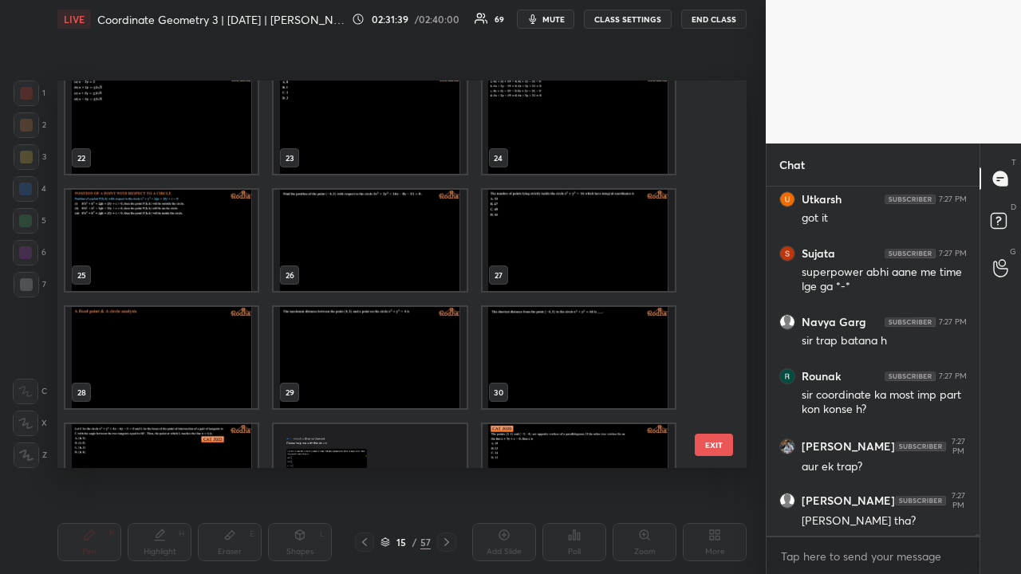
click at [158, 445] on img "grid" at bounding box center [161, 474] width 192 height 101
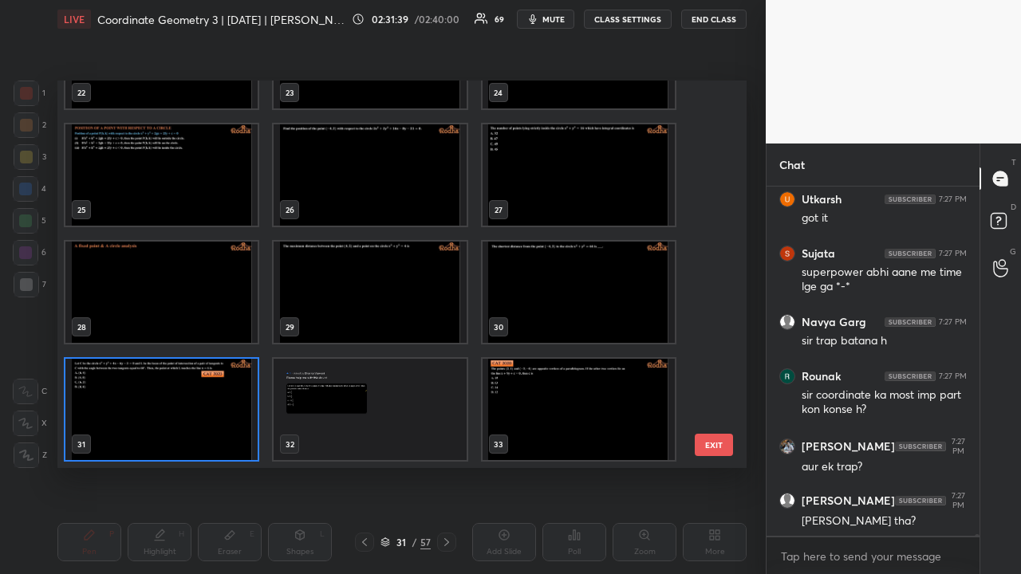
click at [167, 417] on img "grid" at bounding box center [161, 409] width 192 height 101
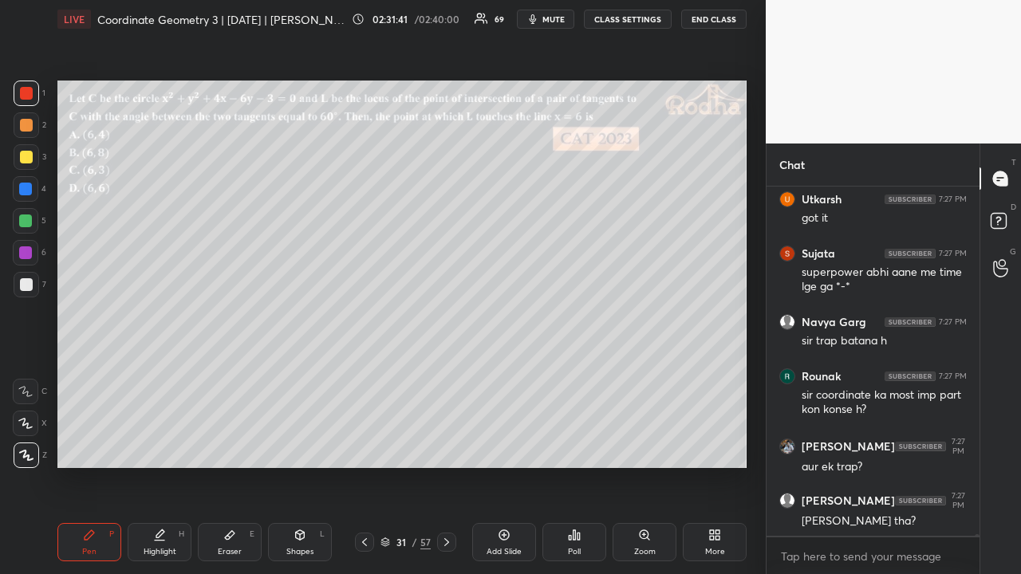
click at [21, 147] on div at bounding box center [27, 157] width 26 height 26
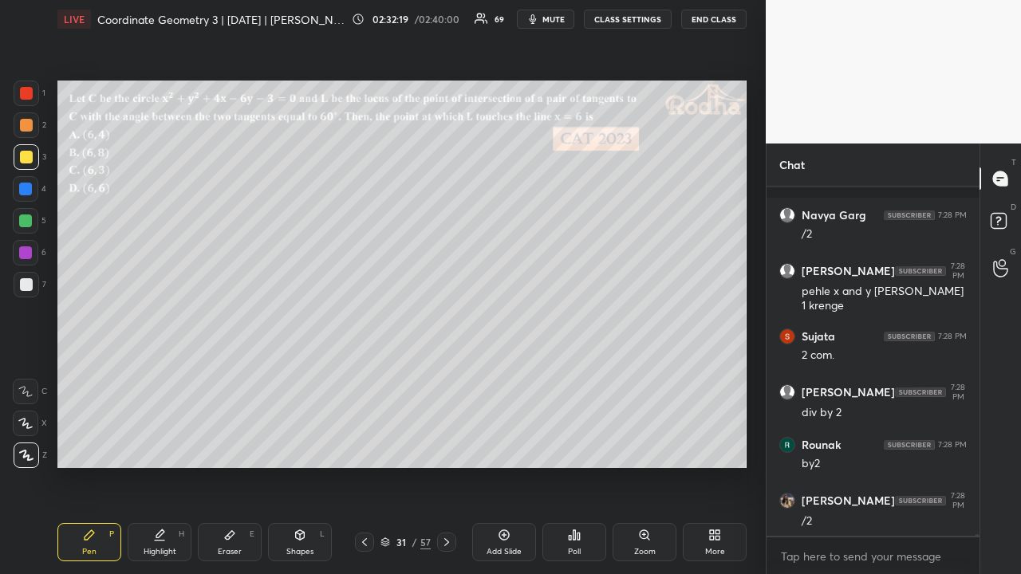
scroll to position [84274, 0]
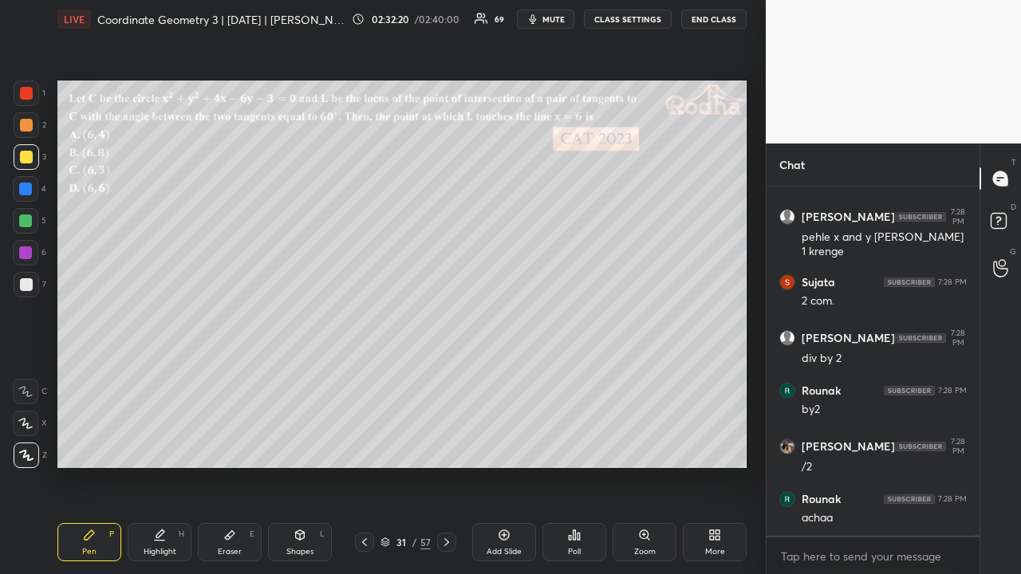
click at [21, 222] on div at bounding box center [25, 220] width 13 height 13
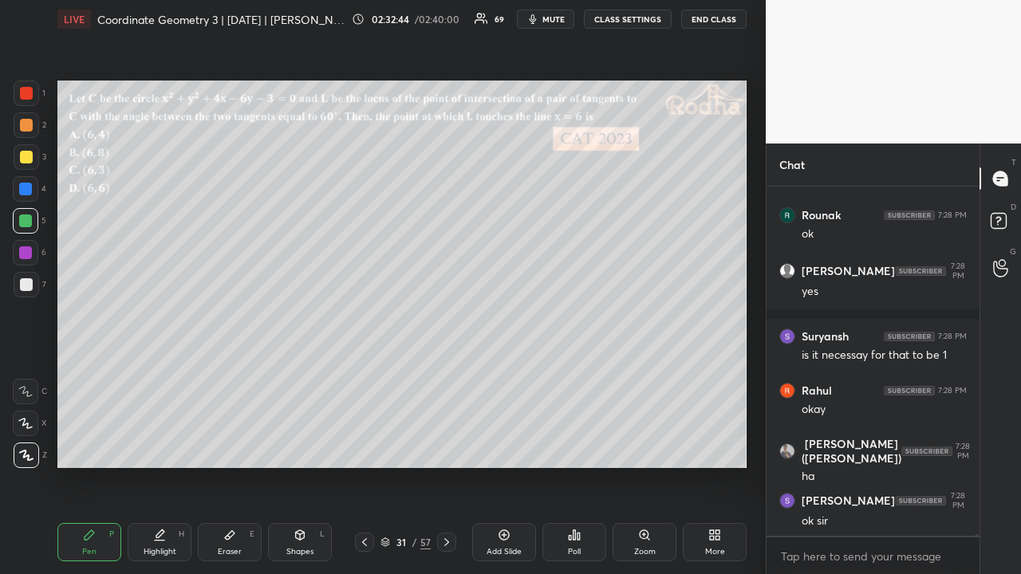
scroll to position [84721, 0]
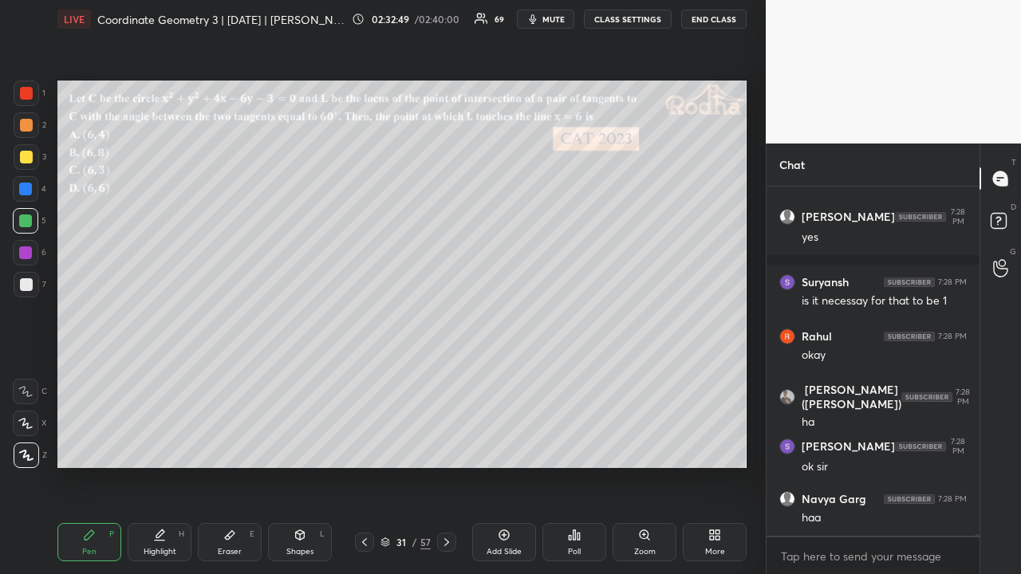
click at [26, 126] on div at bounding box center [26, 125] width 13 height 13
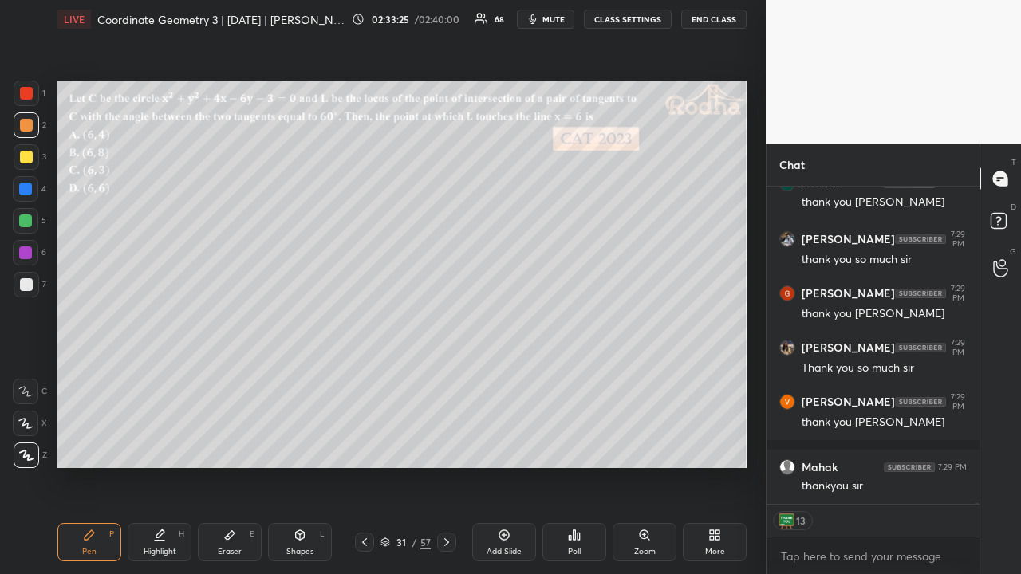
scroll to position [85446, 0]
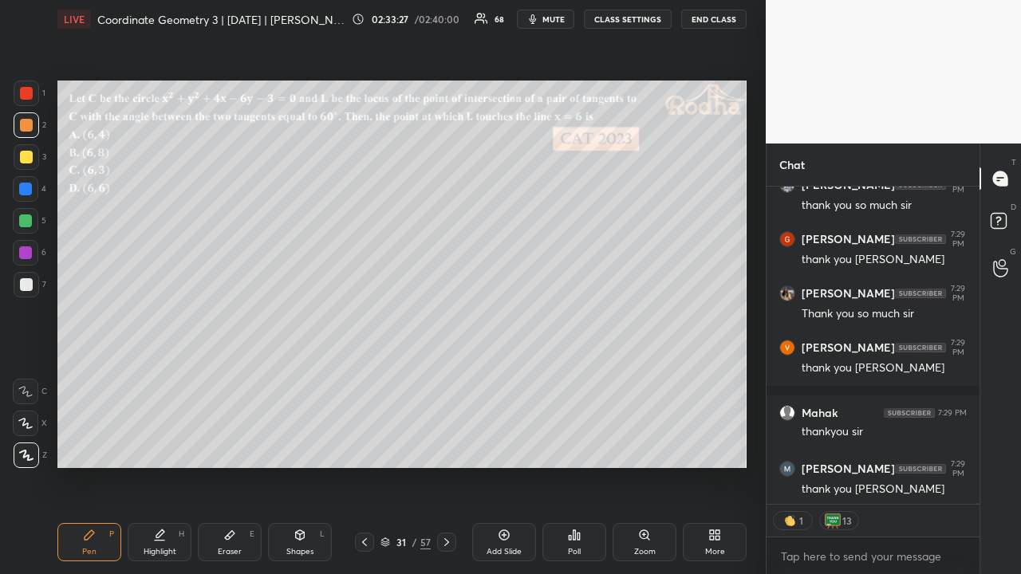
click at [26, 158] on div at bounding box center [26, 157] width 13 height 13
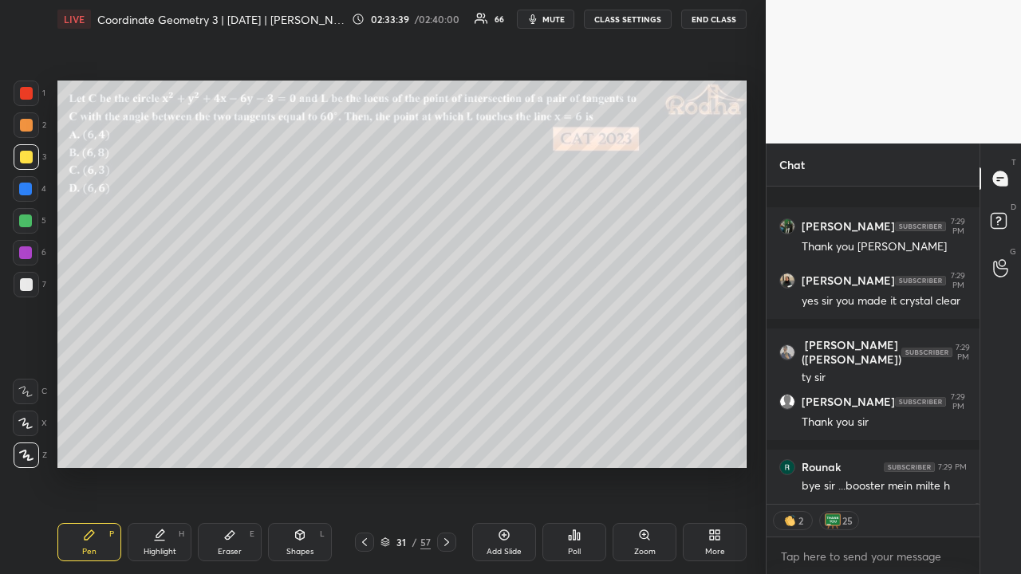
scroll to position [86260, 0]
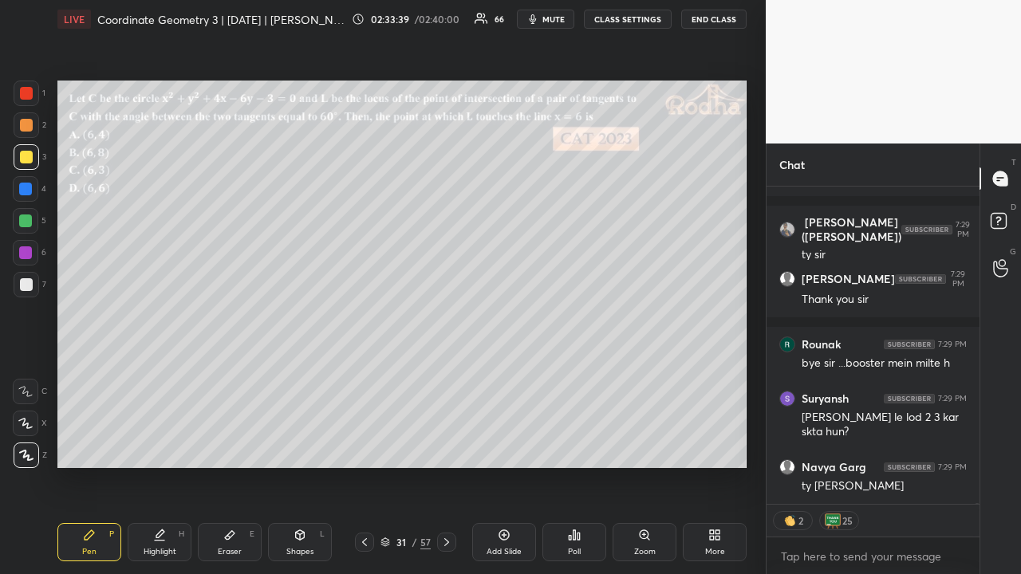
click at [702, 445] on div "More" at bounding box center [714, 542] width 64 height 38
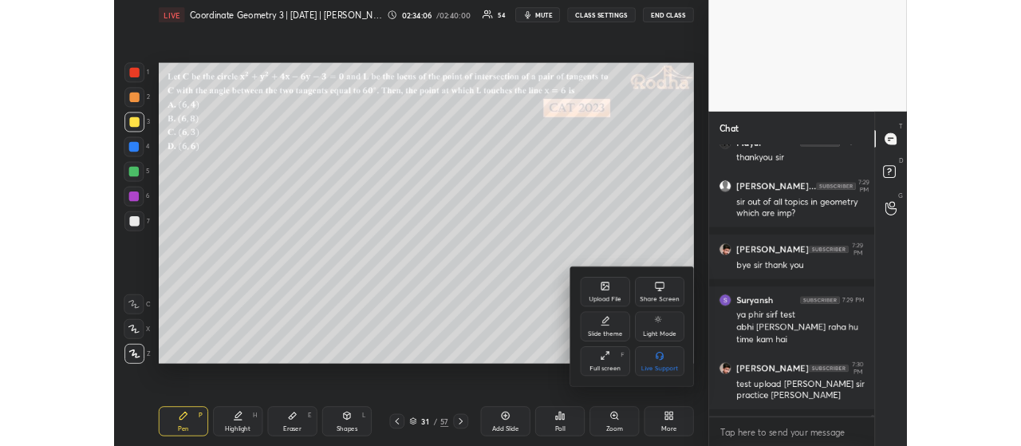
scroll to position [86709, 0]
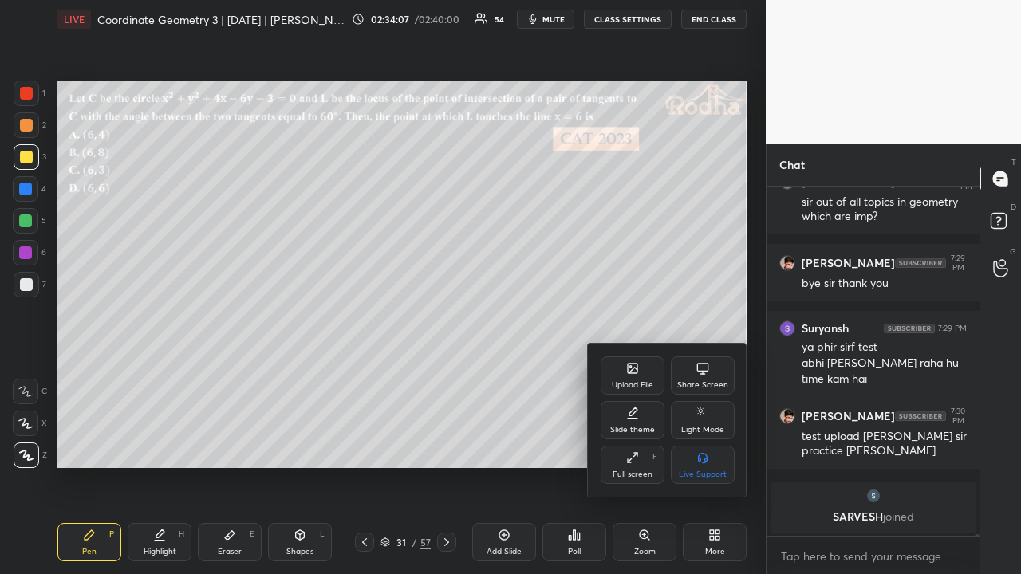
click at [621, 445] on div "Full screen F" at bounding box center [632, 465] width 64 height 38
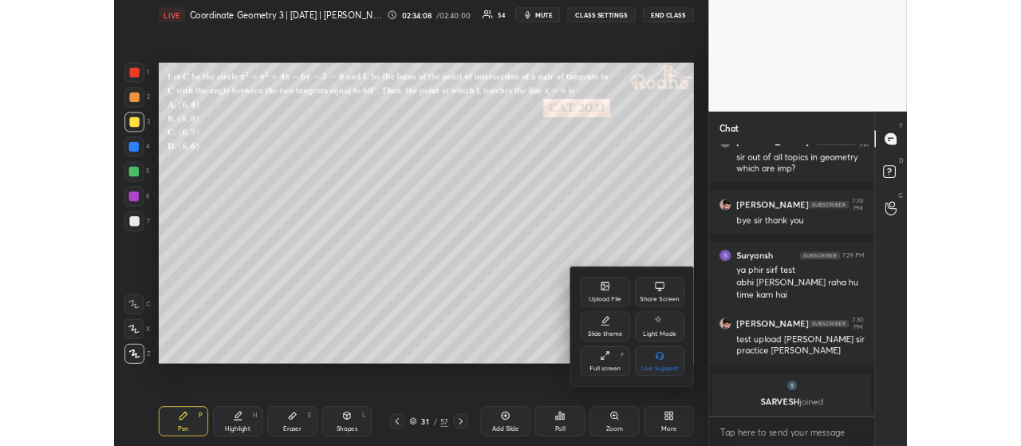
scroll to position [79384, 79027]
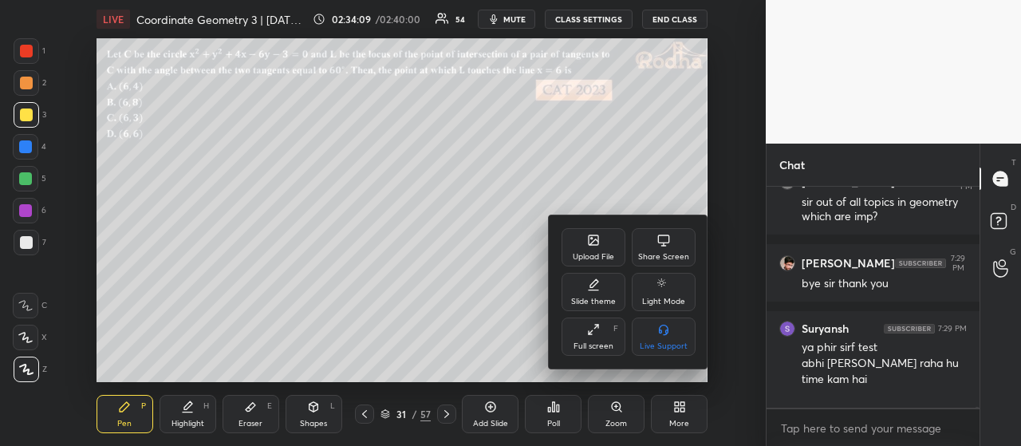
click at [529, 178] on div at bounding box center [510, 223] width 1021 height 446
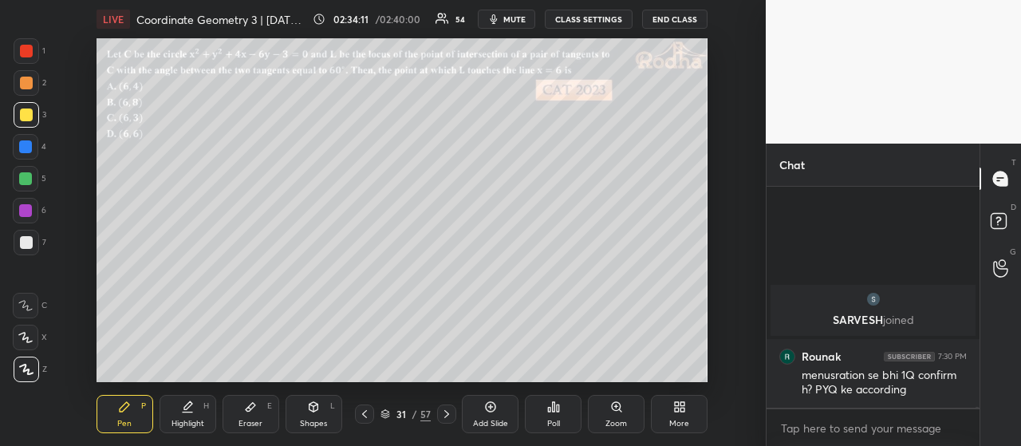
scroll to position [86099, 0]
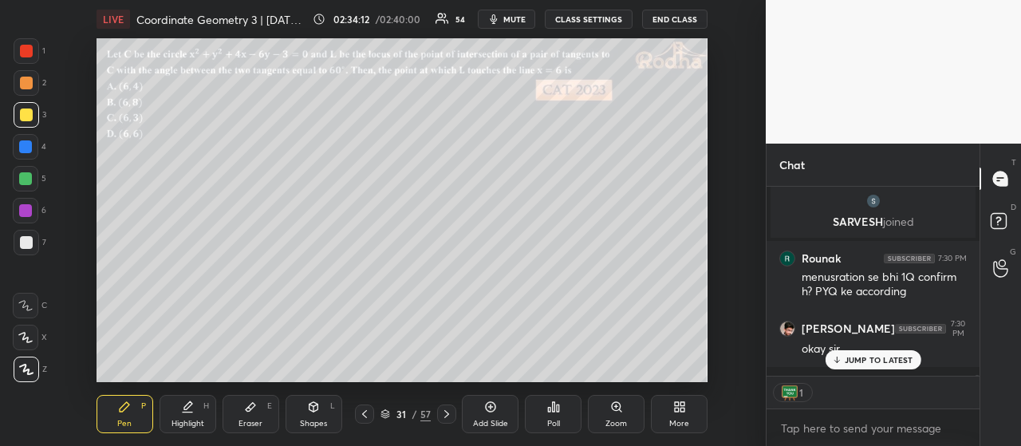
click at [875, 364] on p "JUMP TO LATEST" at bounding box center [878, 360] width 69 height 10
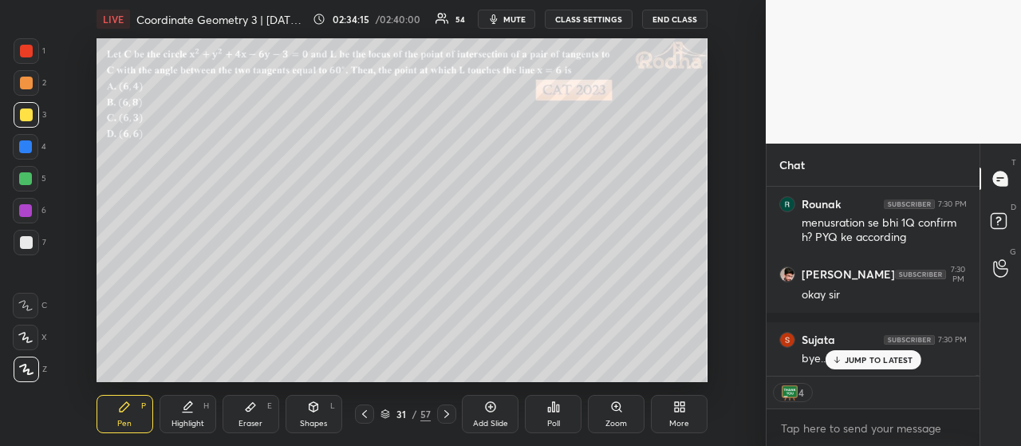
click at [871, 361] on p "JUMP TO LATEST" at bounding box center [878, 360] width 69 height 10
click at [682, 20] on button "END CLASS" at bounding box center [674, 19] width 65 height 19
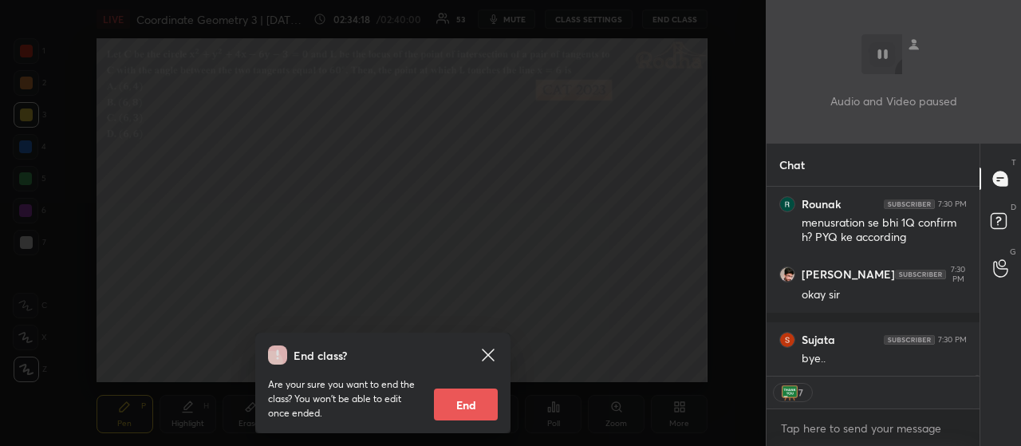
click at [482, 402] on button "End" at bounding box center [466, 404] width 64 height 32
type textarea "x"
